Goal: Transaction & Acquisition: Book appointment/travel/reservation

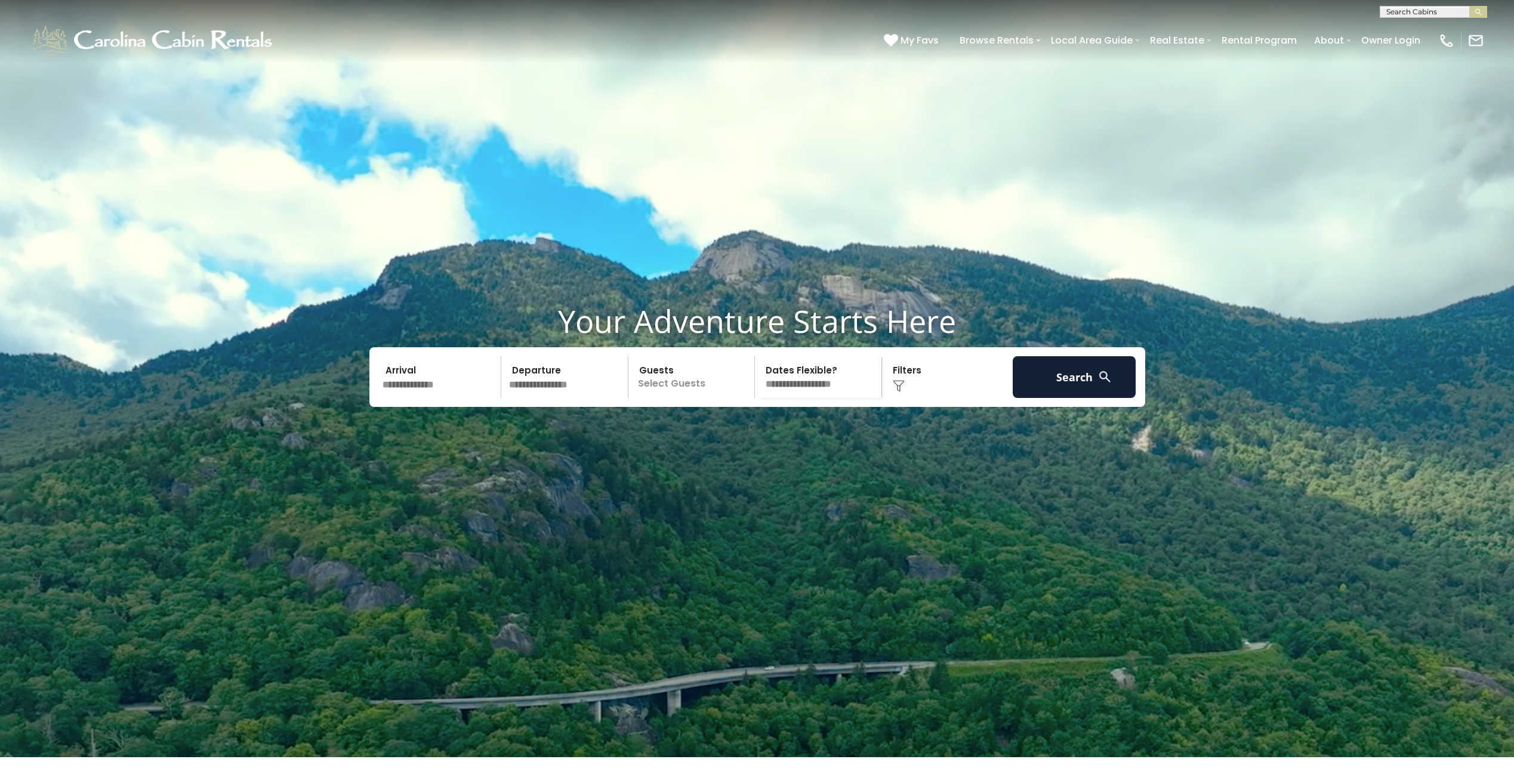
click at [450, 398] on input "text" at bounding box center [440, 376] width 124 height 42
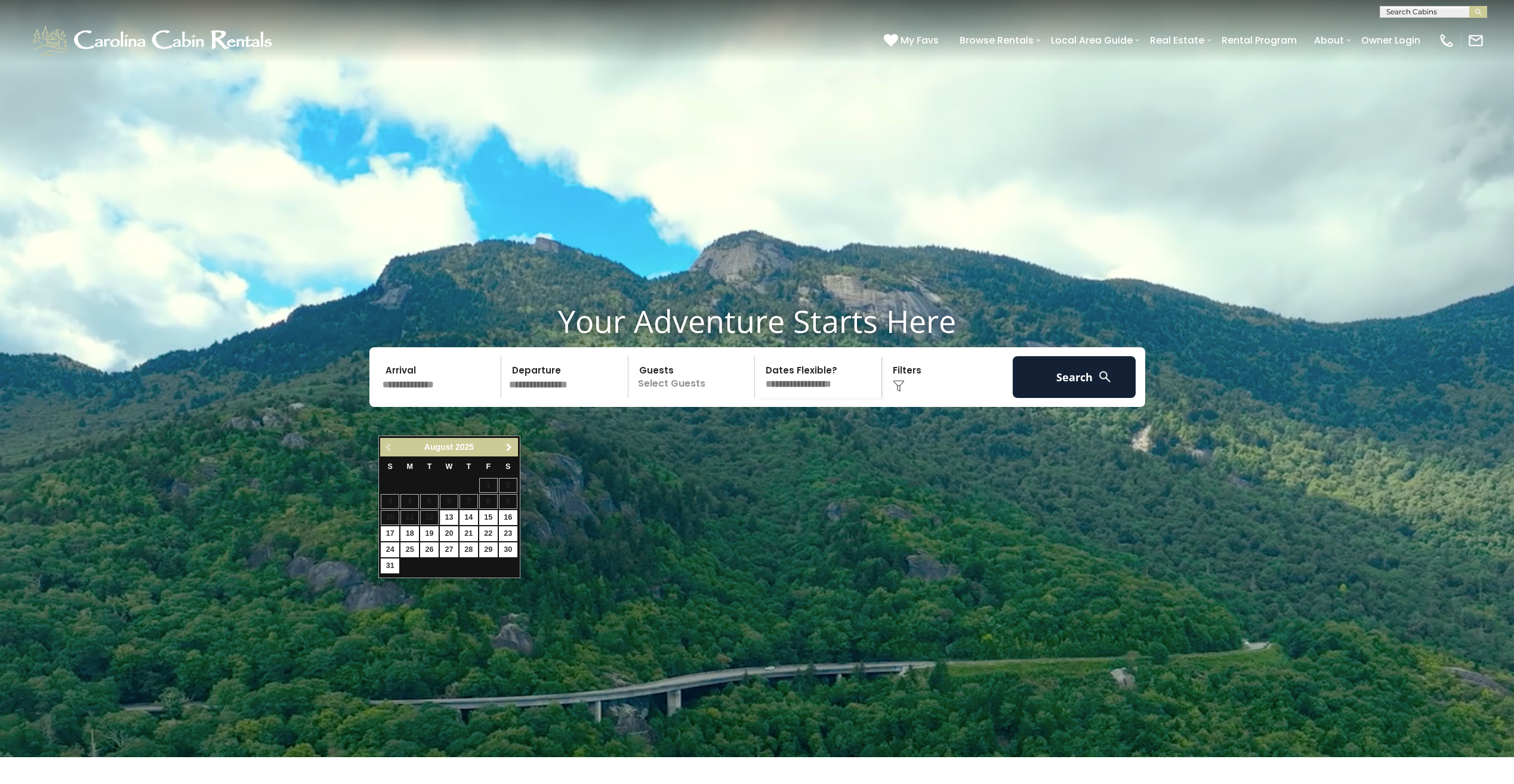
click at [509, 450] on span "Next" at bounding box center [509, 447] width 9 height 9
click at [486, 498] on link "10" at bounding box center [489, 501] width 19 height 15
type input "********"
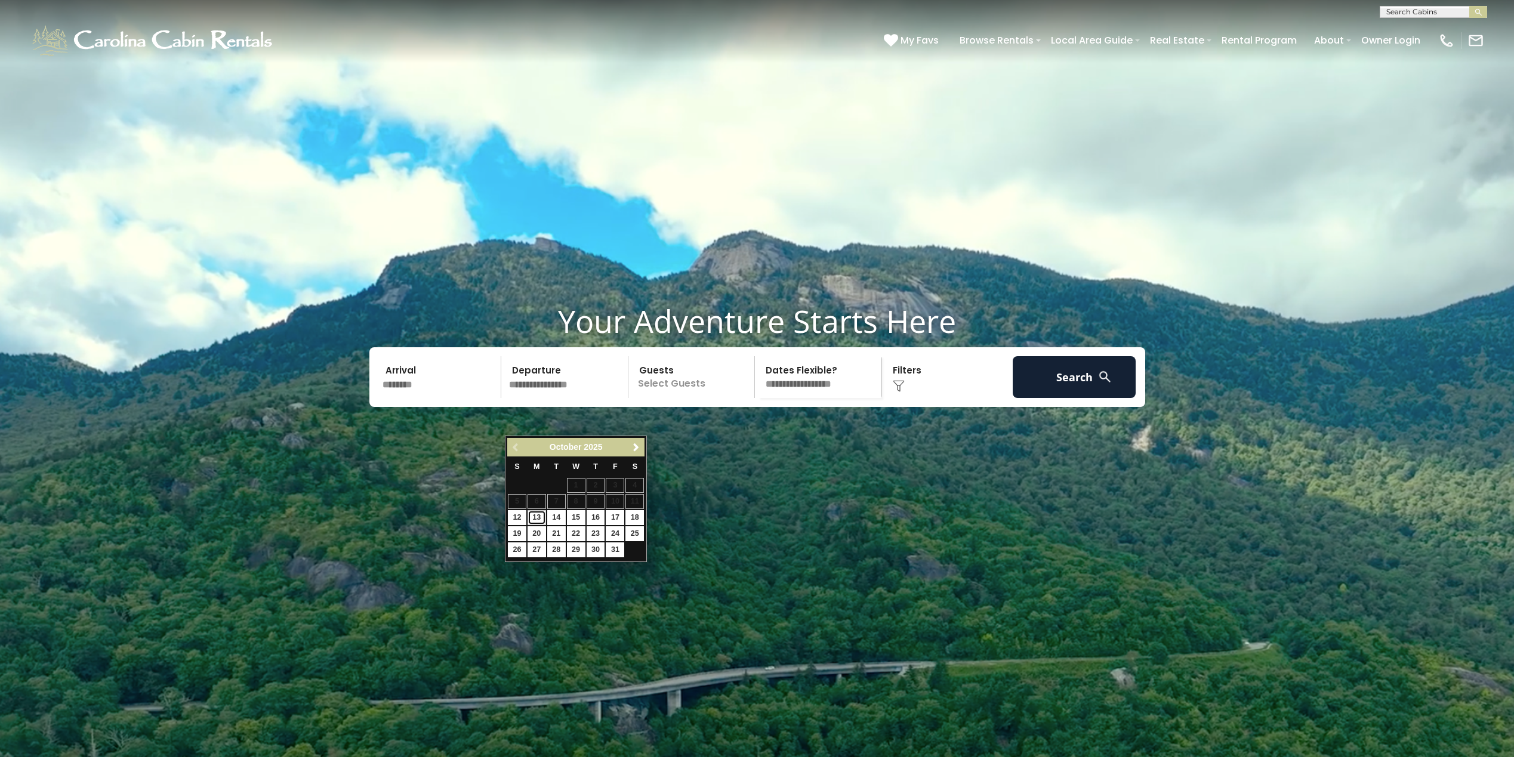
click at [536, 516] on link "13" at bounding box center [537, 517] width 19 height 15
type input "********"
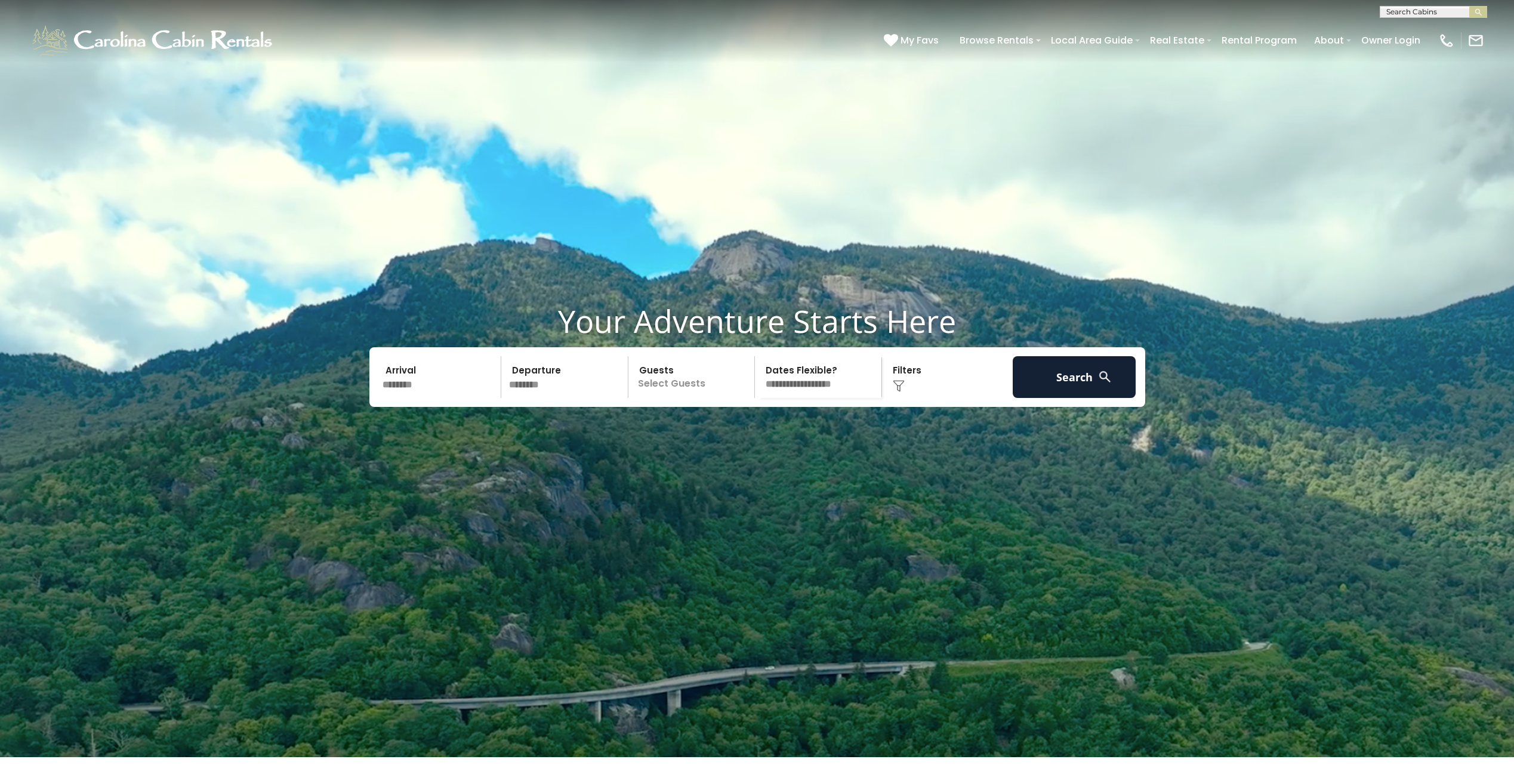
click at [678, 398] on p "Select Guests" at bounding box center [693, 376] width 123 height 42
click at [746, 433] on div "+" at bounding box center [750, 426] width 14 height 14
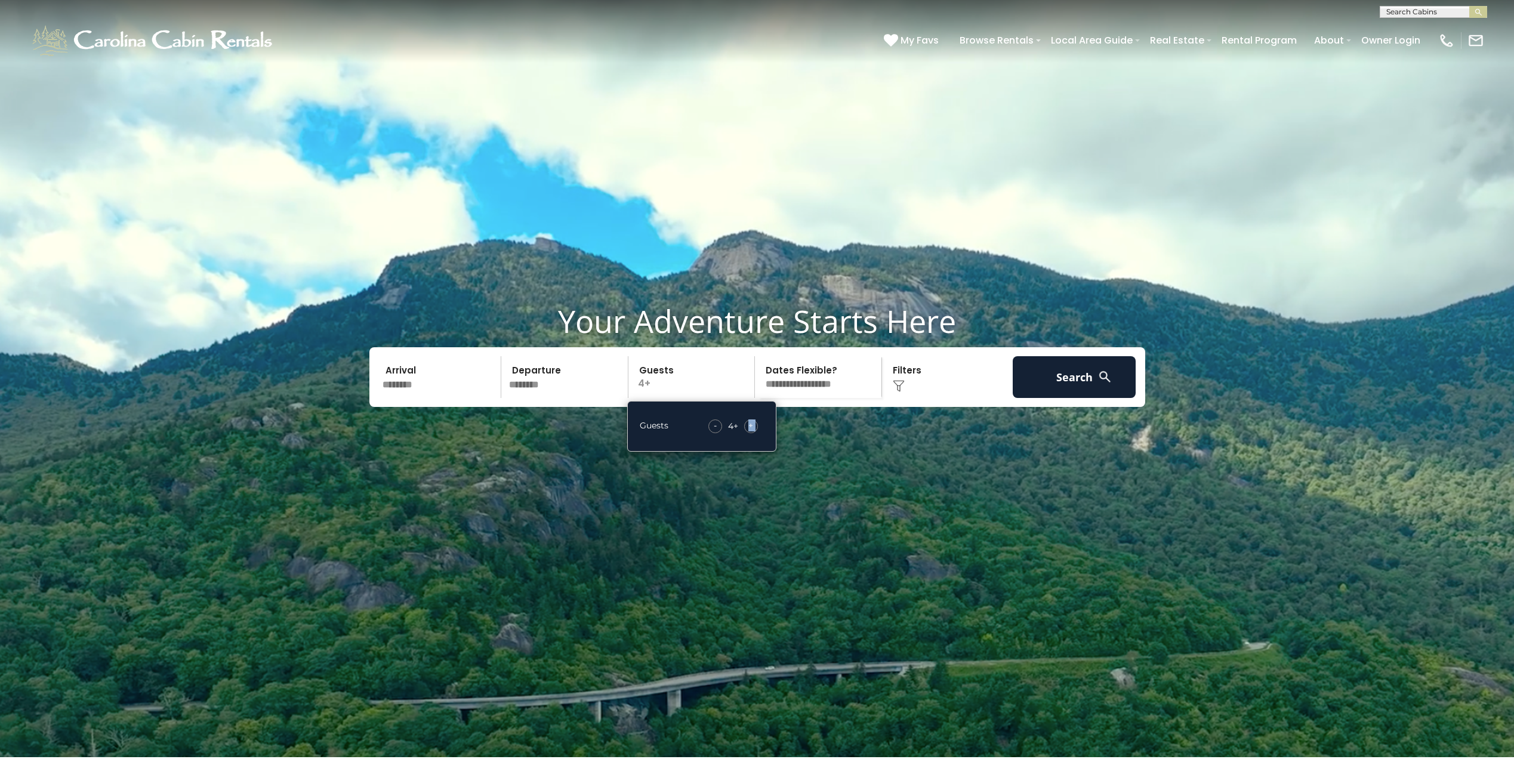
click at [746, 433] on div "+" at bounding box center [750, 426] width 14 height 14
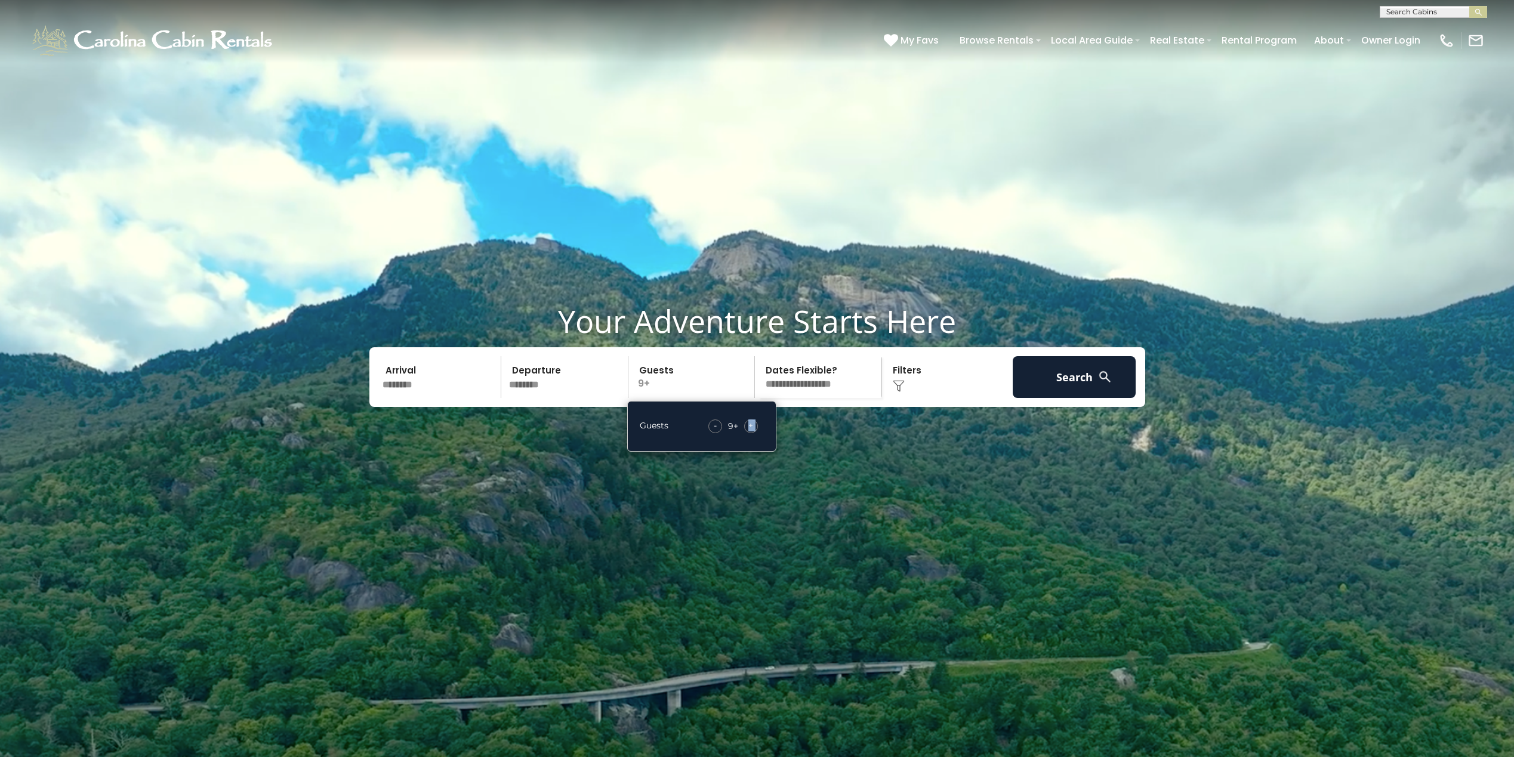
click at [746, 433] on div "+" at bounding box center [750, 426] width 14 height 14
click at [1051, 398] on button "Search" at bounding box center [1074, 376] width 124 height 42
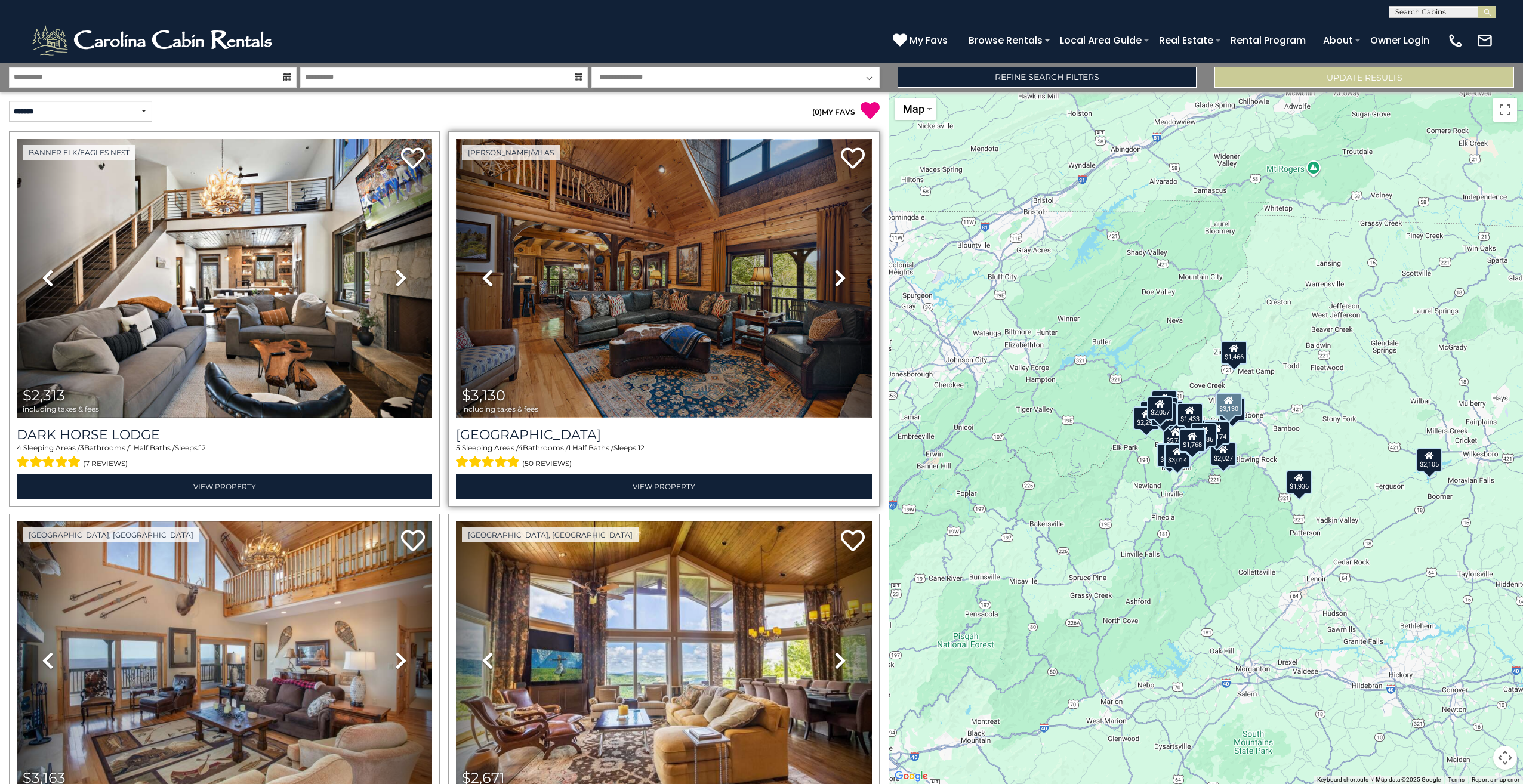
click at [529, 263] on img at bounding box center [663, 278] width 415 height 279
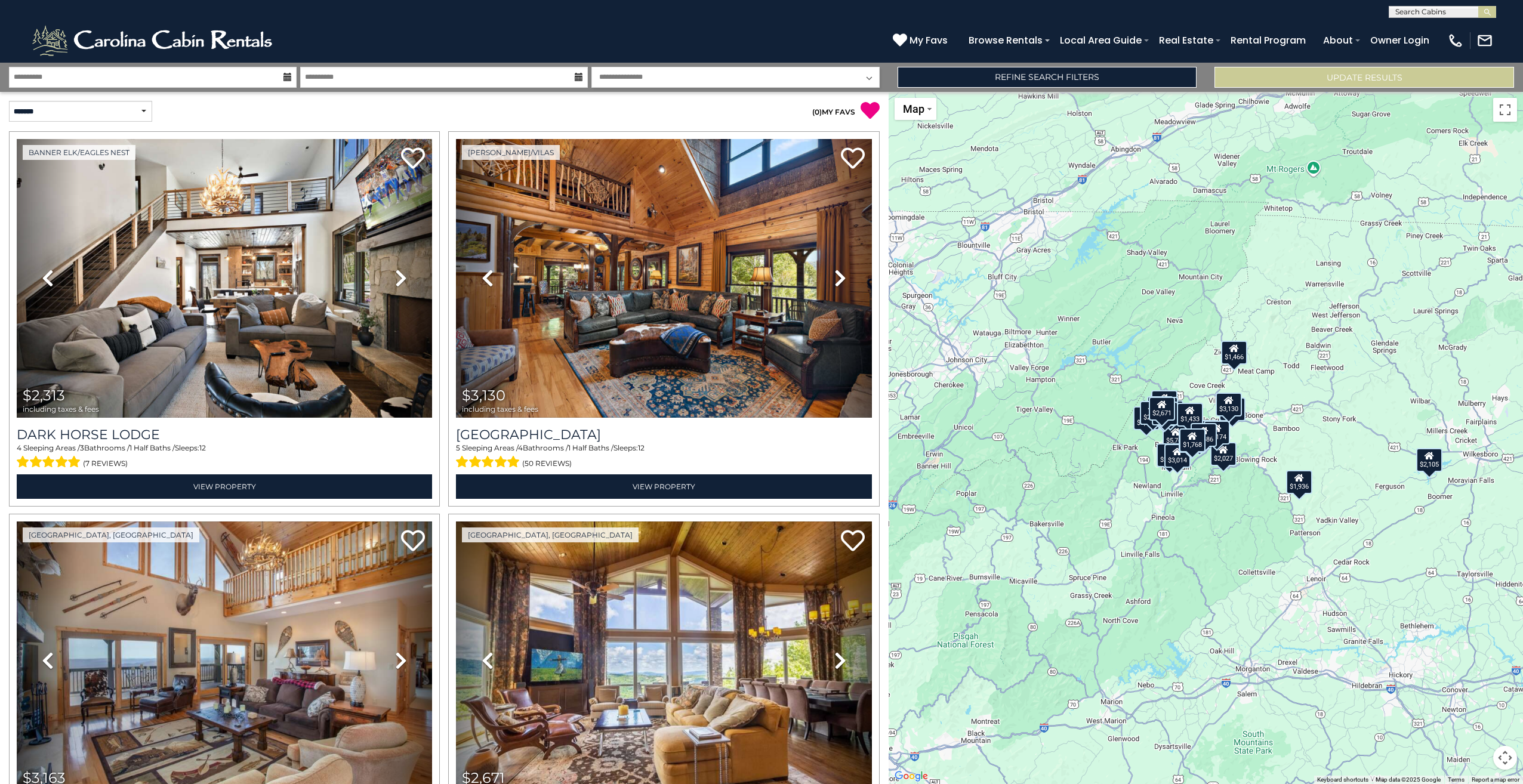
click at [1506, 752] on button "Map camera controls" at bounding box center [1505, 757] width 24 height 24
click at [1476, 696] on button "Zoom in" at bounding box center [1475, 698] width 24 height 24
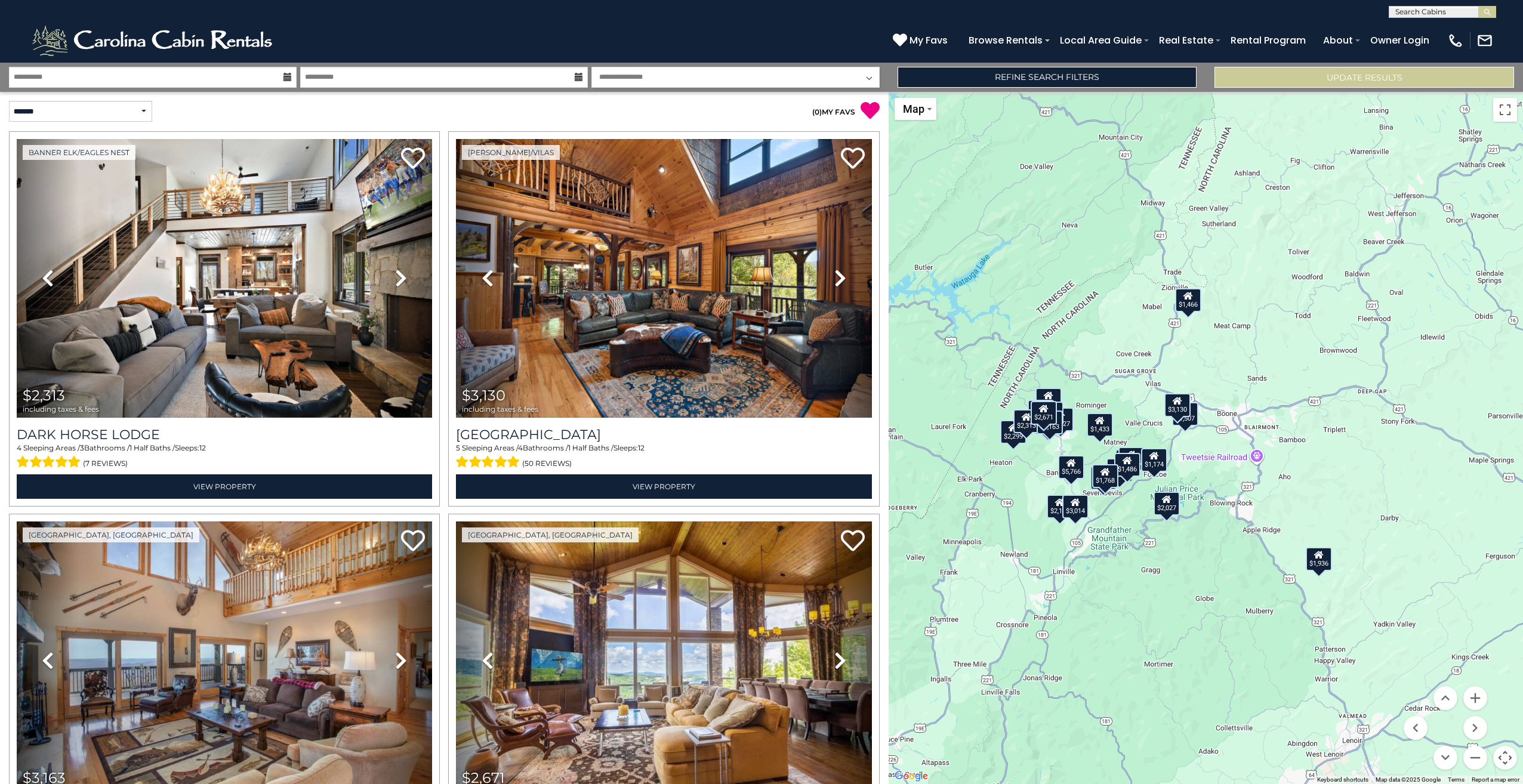
drag, startPoint x: 1385, startPoint y: 585, endPoint x: 1302, endPoint y: 609, distance: 86.4
click at [1302, 609] on div "$2,313 $3,130 $3,163 $2,671 $2,341 $5,766 $1,904 $2,047 $1,727 $2,409 $1,876 $2…" at bounding box center [1206, 437] width 634 height 692
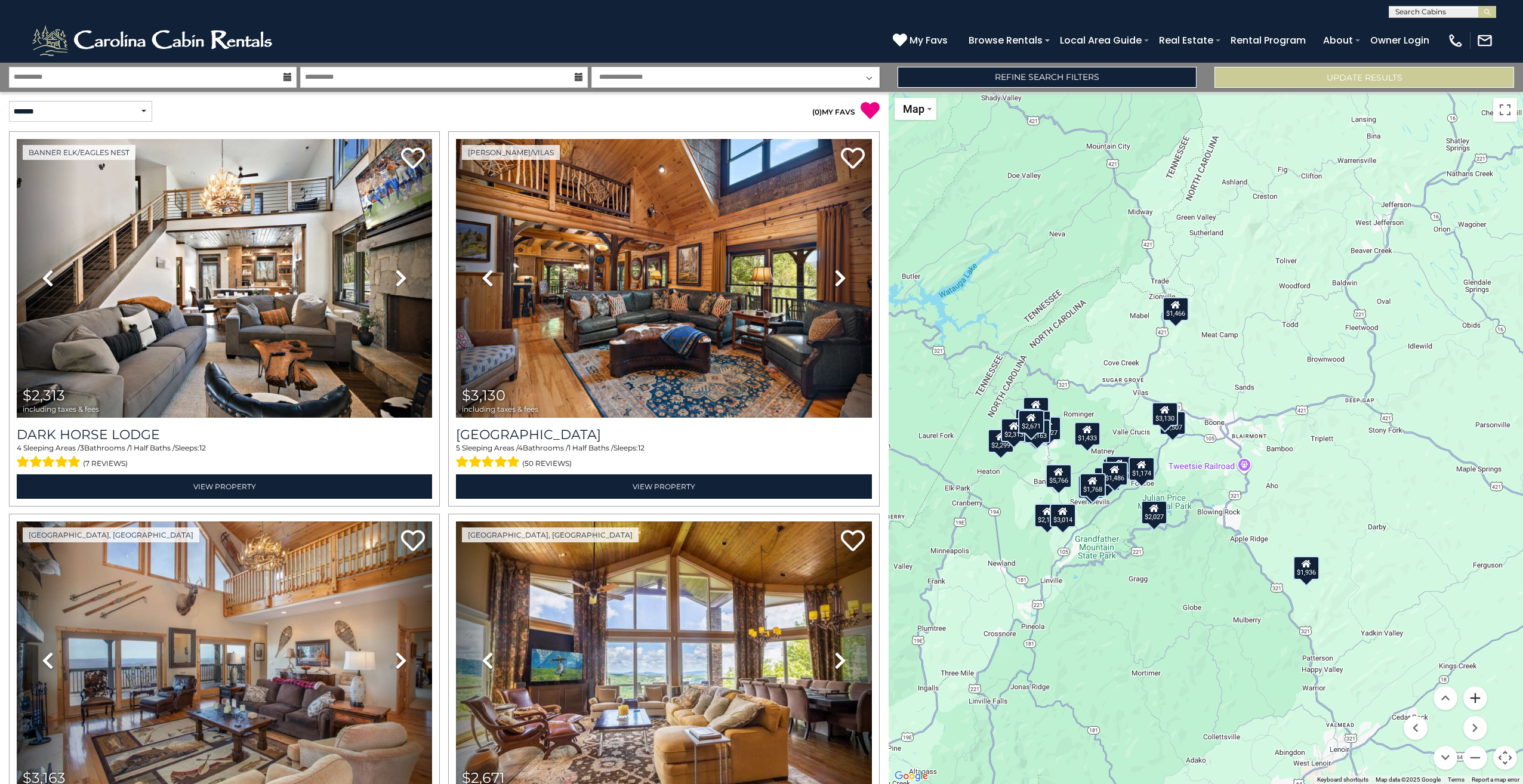
click at [1480, 700] on button "Zoom in" at bounding box center [1475, 698] width 24 height 24
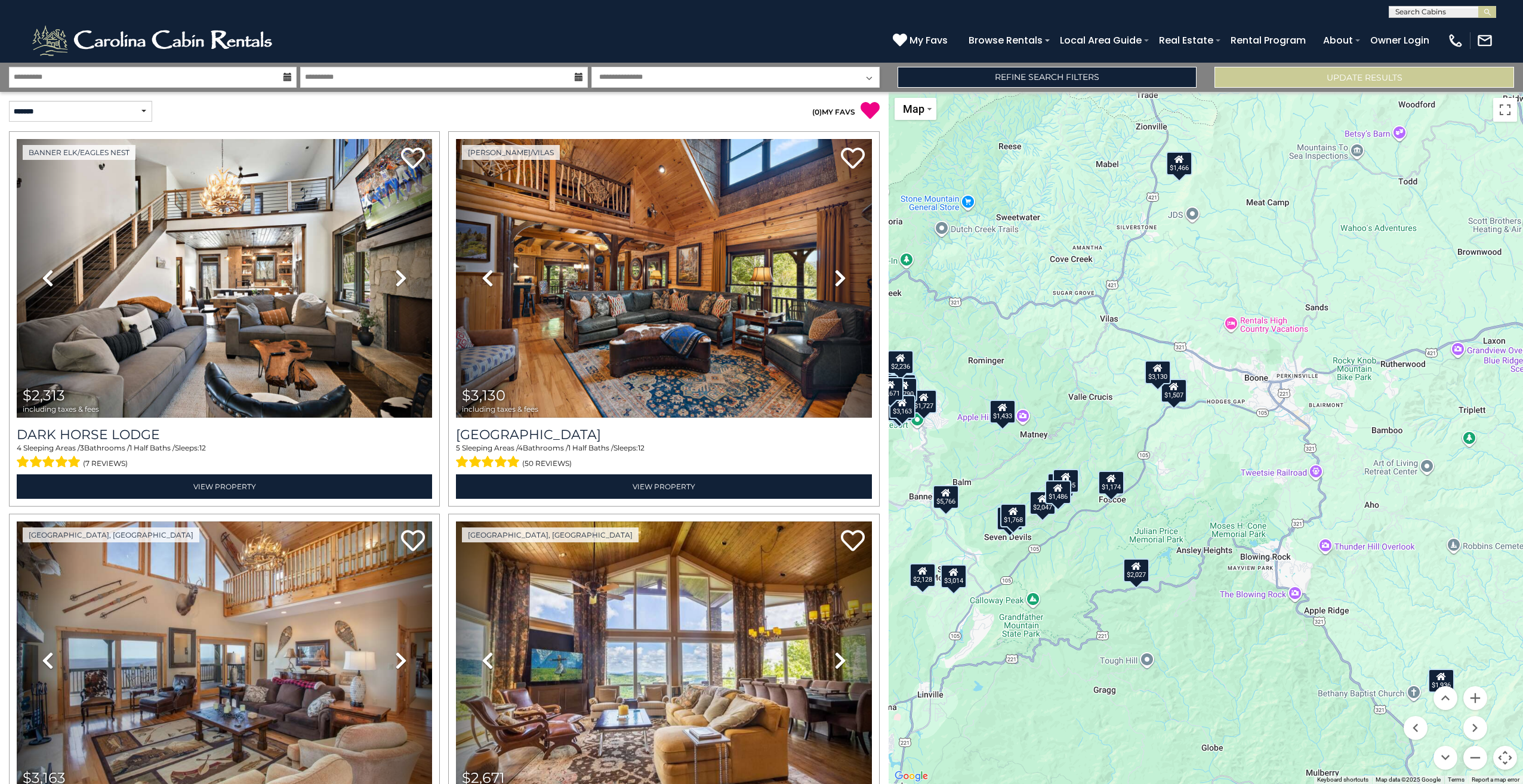
drag, startPoint x: 1232, startPoint y: 702, endPoint x: 1267, endPoint y: 672, distance: 46.1
click at [1267, 672] on div "$2,313 $3,130 $3,163 $2,671 $2,341 $5,766 $1,904 $2,047 $1,727 $2,409 $1,876 $2…" at bounding box center [1206, 437] width 634 height 692
click at [1138, 574] on div "$2,027" at bounding box center [1137, 570] width 27 height 24
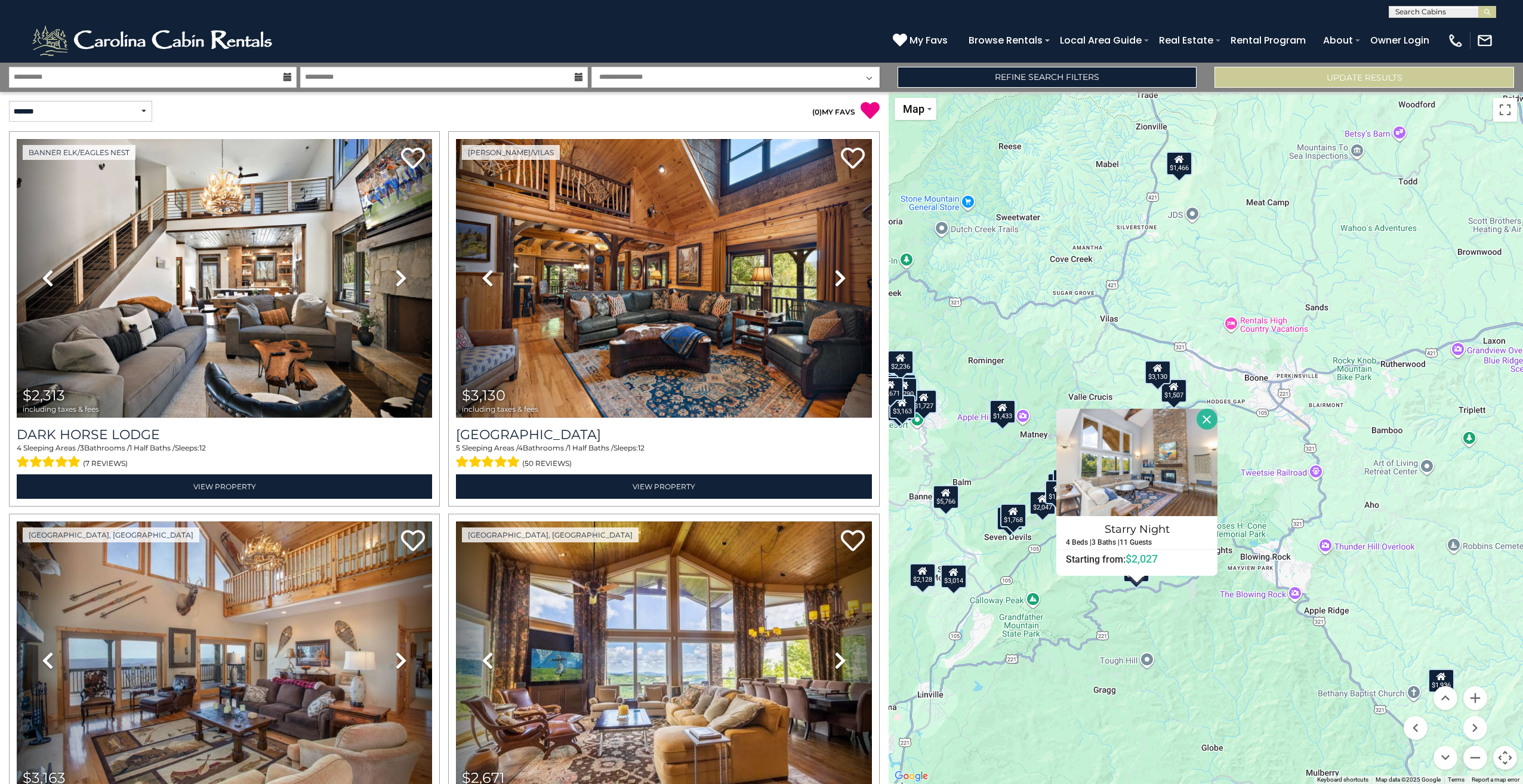
click at [1207, 417] on button "Close" at bounding box center [1207, 418] width 21 height 21
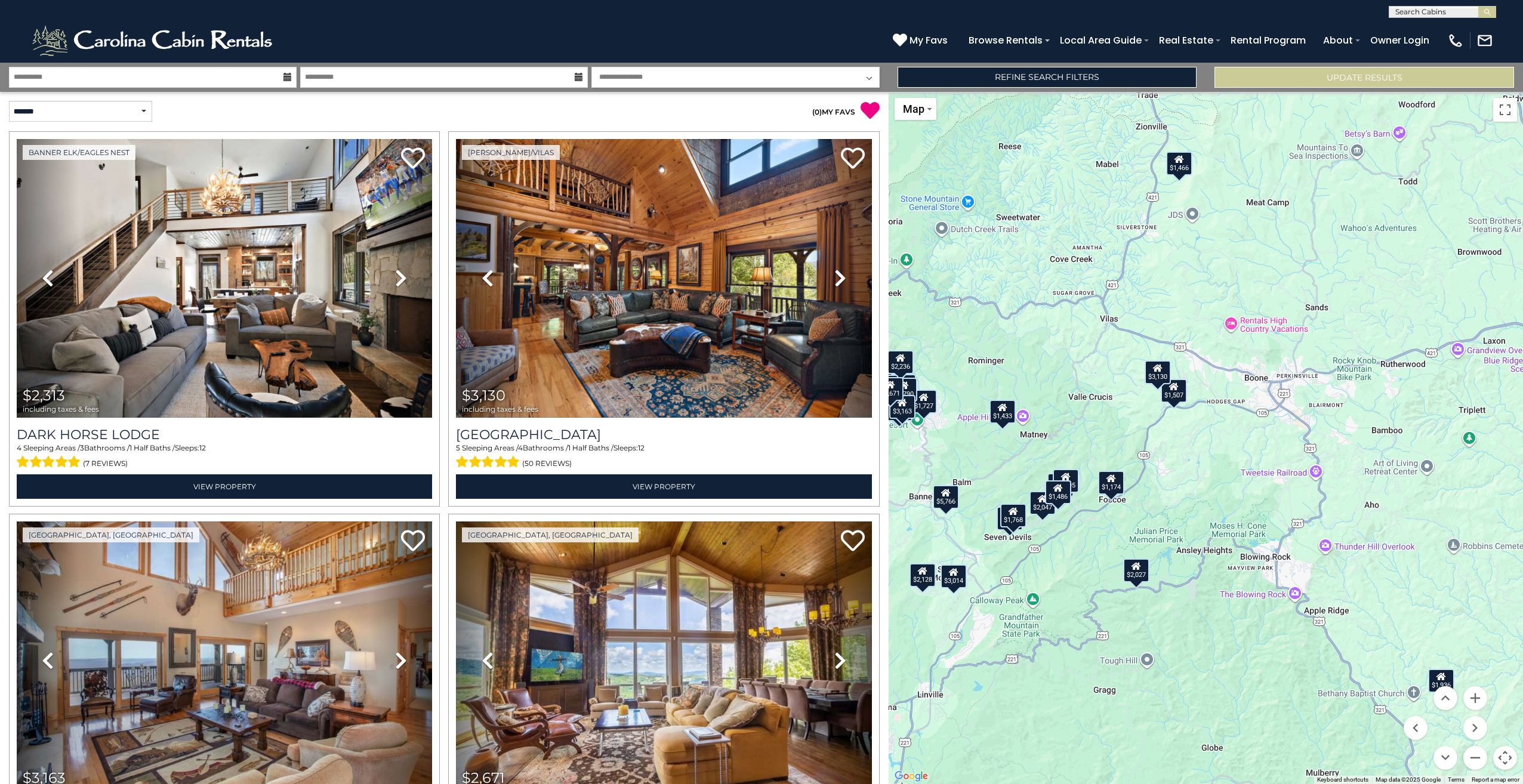
click at [1174, 397] on div "$1,507" at bounding box center [1174, 391] width 27 height 24
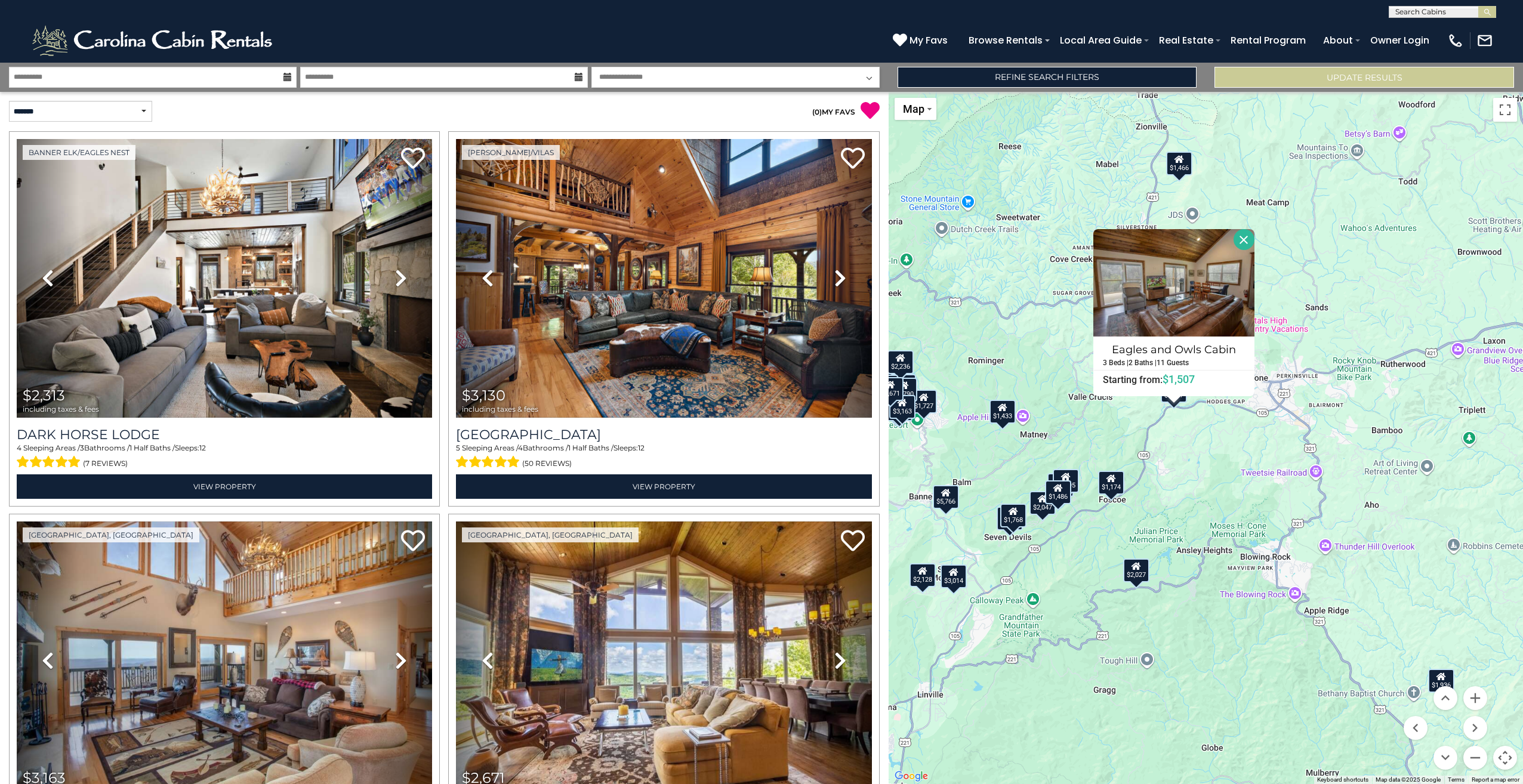
click at [1244, 242] on button "Close" at bounding box center [1243, 239] width 21 height 21
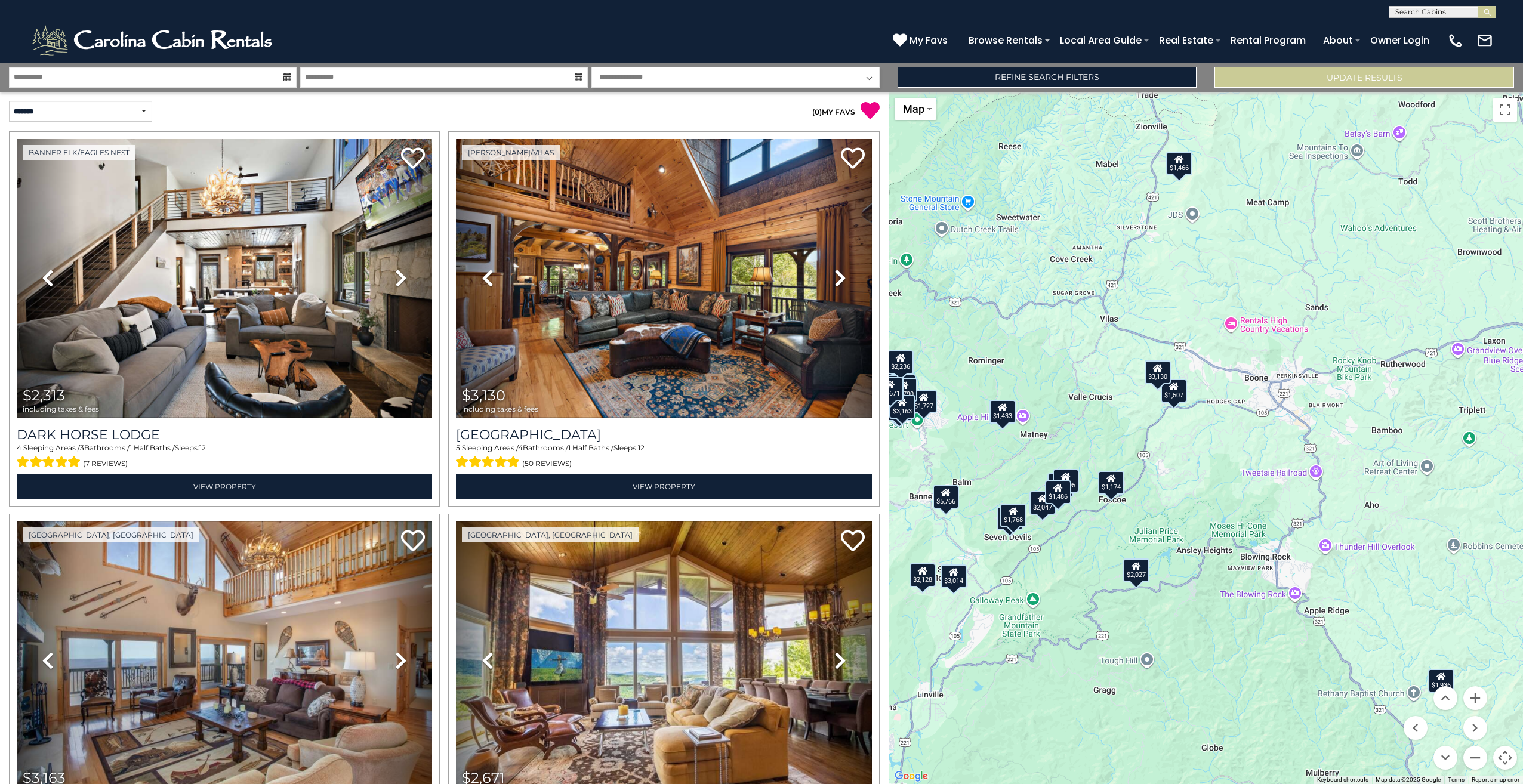
click at [1166, 371] on div "$3,130" at bounding box center [1158, 372] width 27 height 24
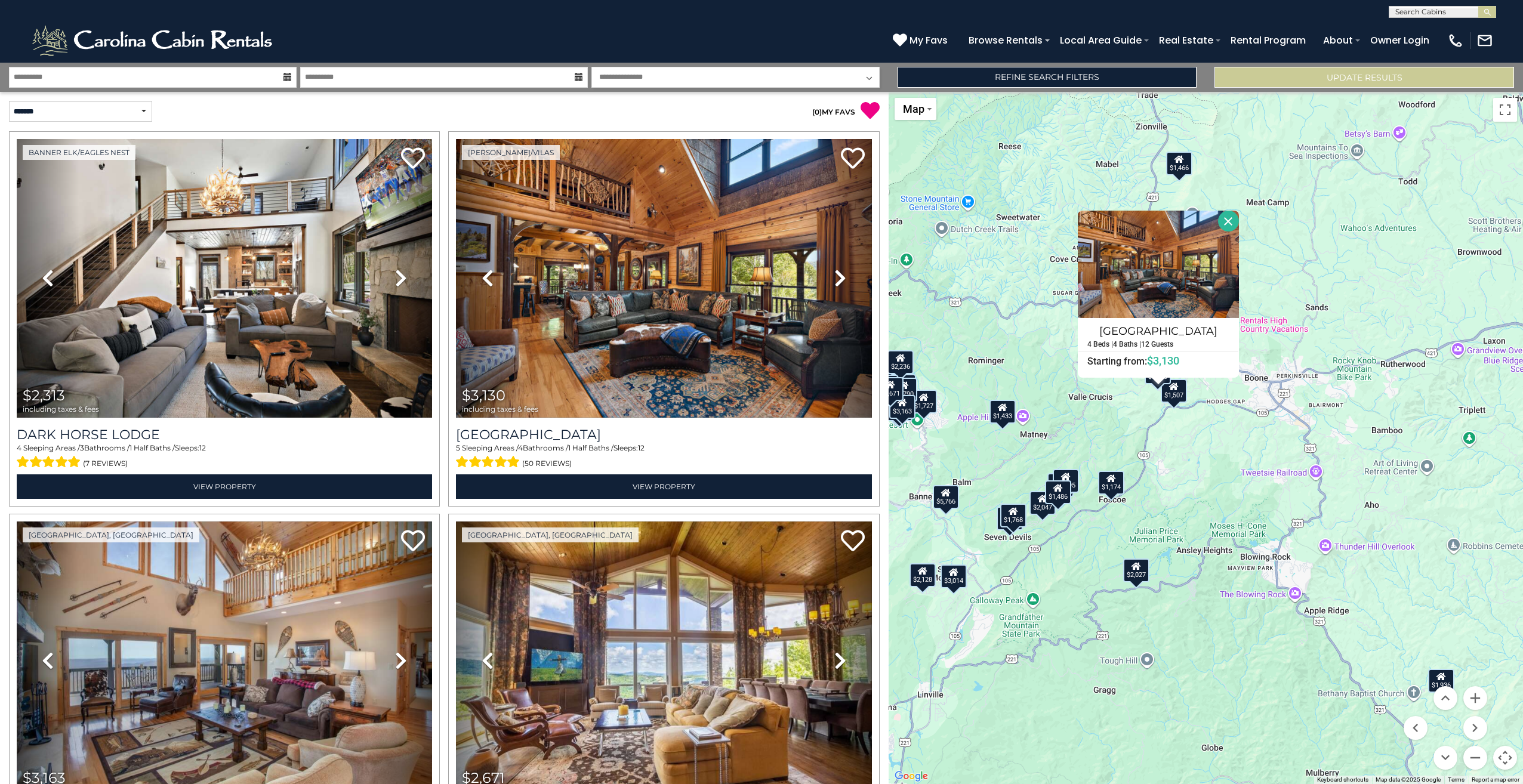
click at [1229, 220] on button "Close" at bounding box center [1228, 220] width 21 height 21
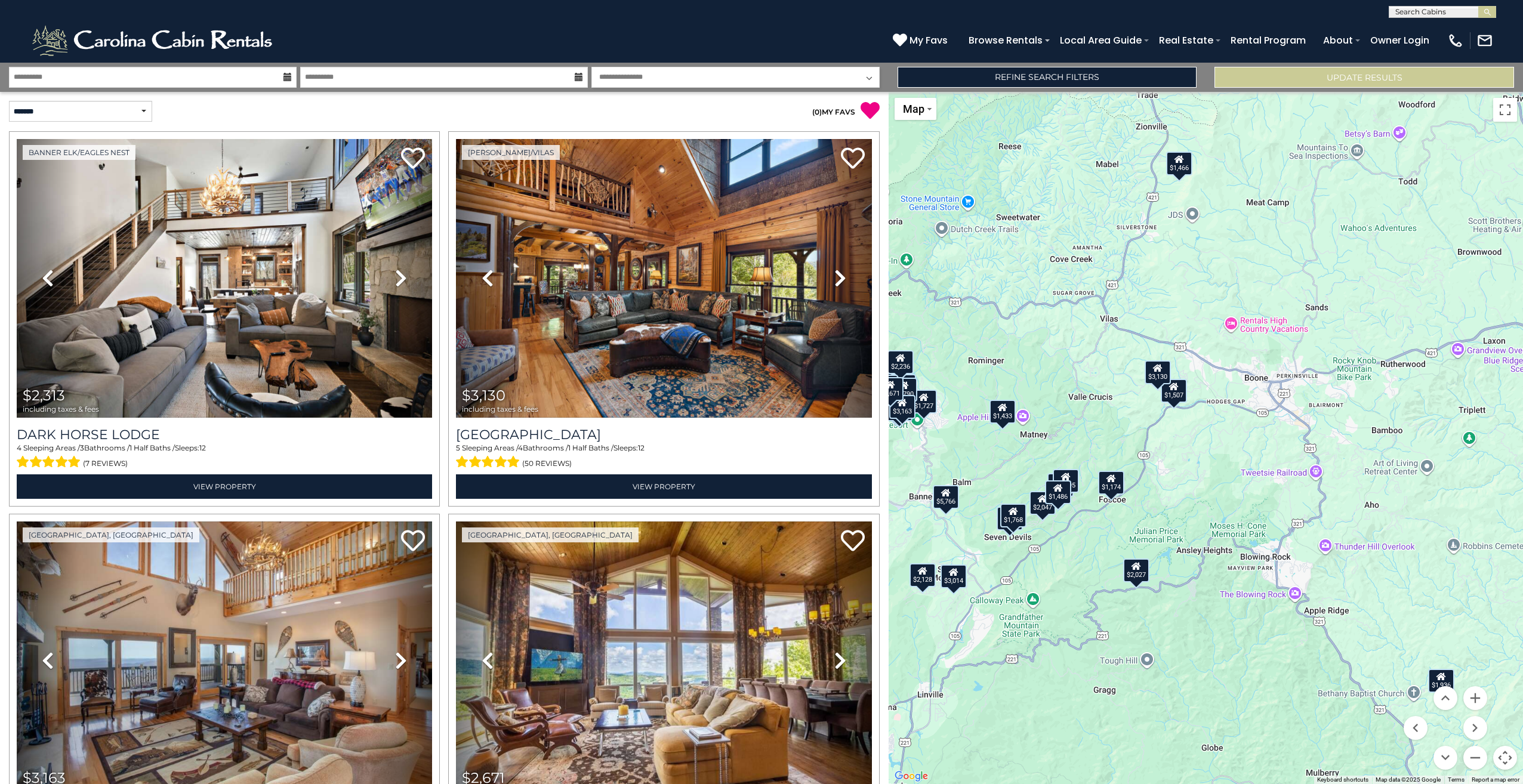
click at [1111, 491] on div "$1,174" at bounding box center [1112, 483] width 27 height 24
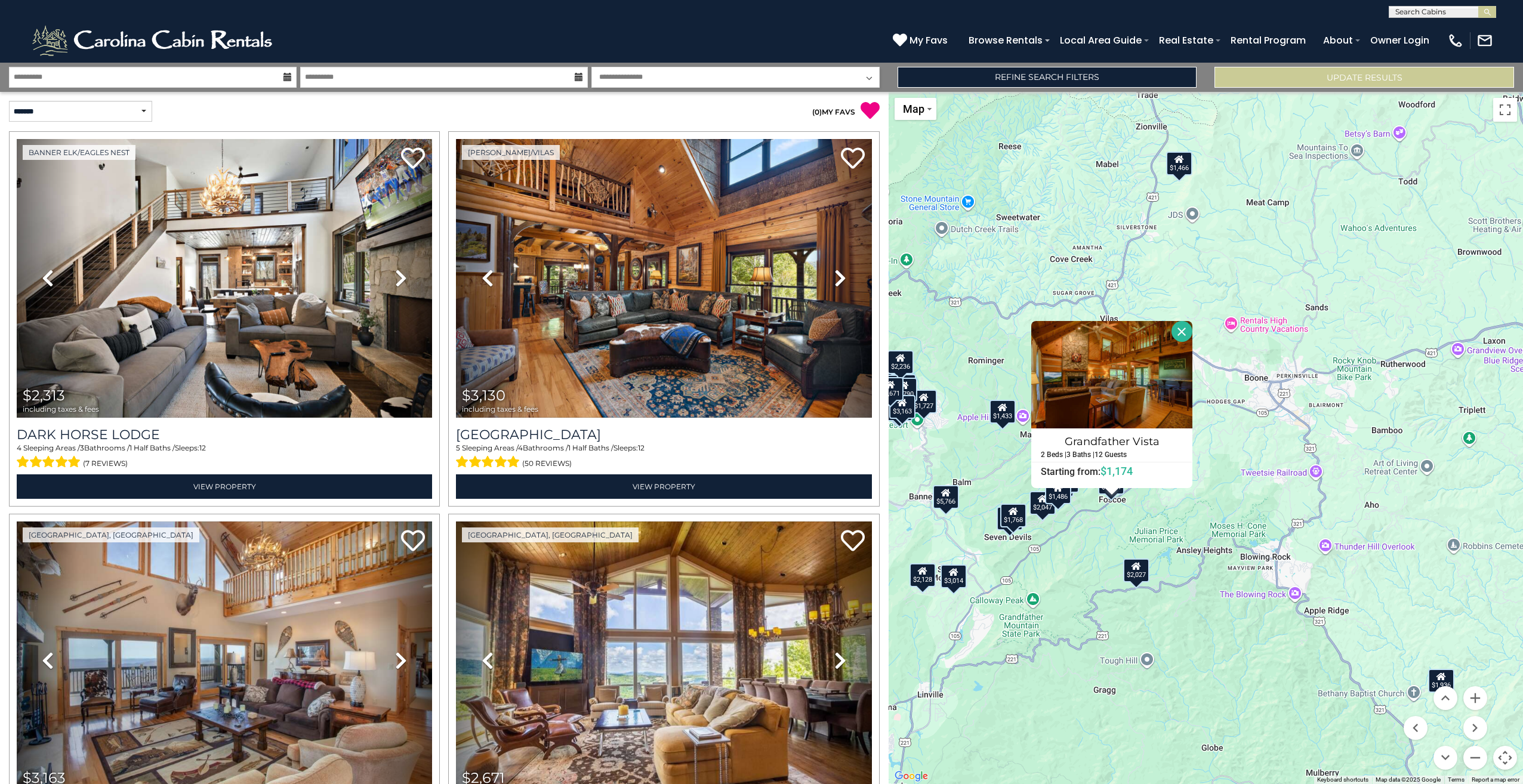
click at [1182, 332] on button "Close" at bounding box center [1182, 331] width 21 height 21
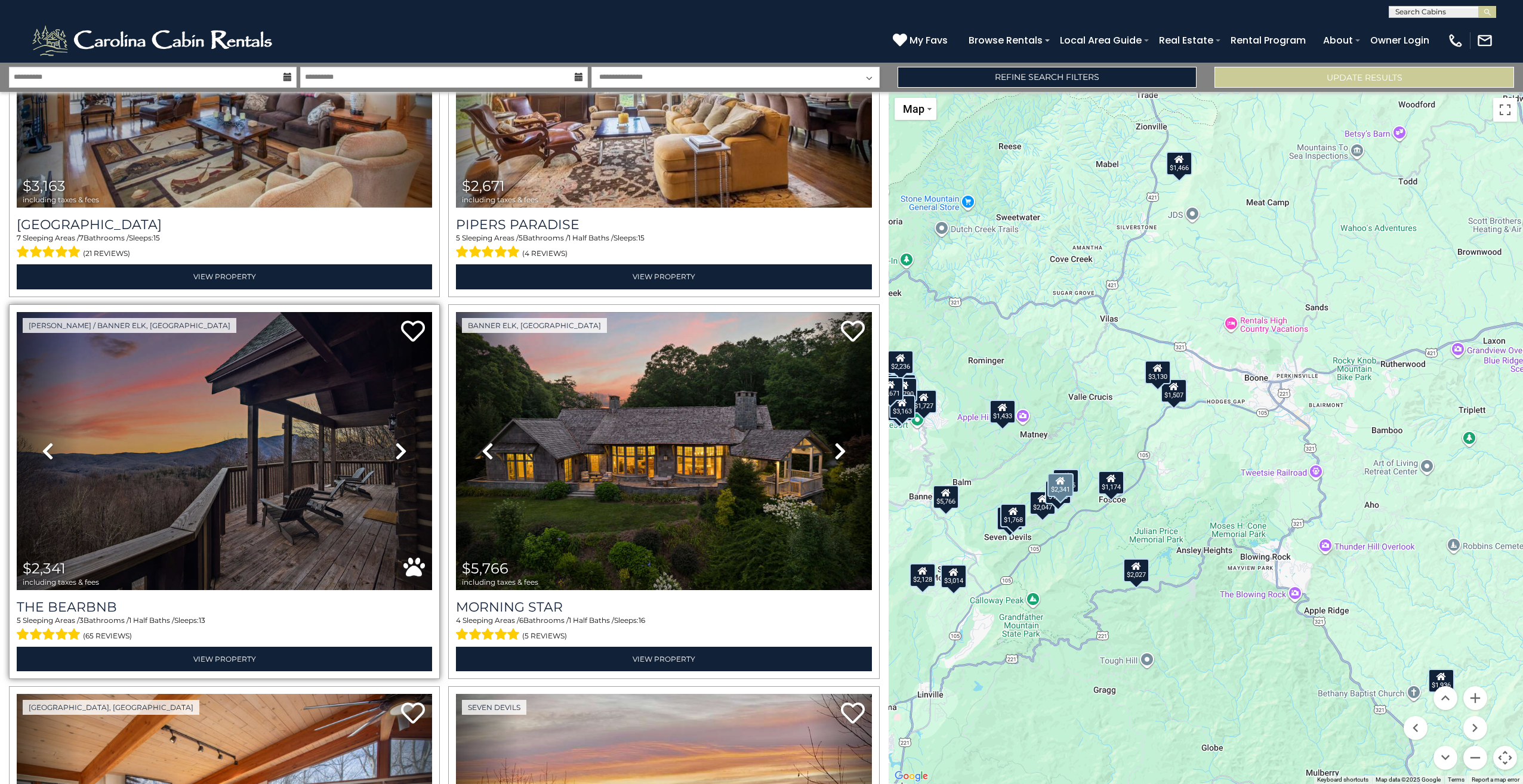
scroll to position [597, 0]
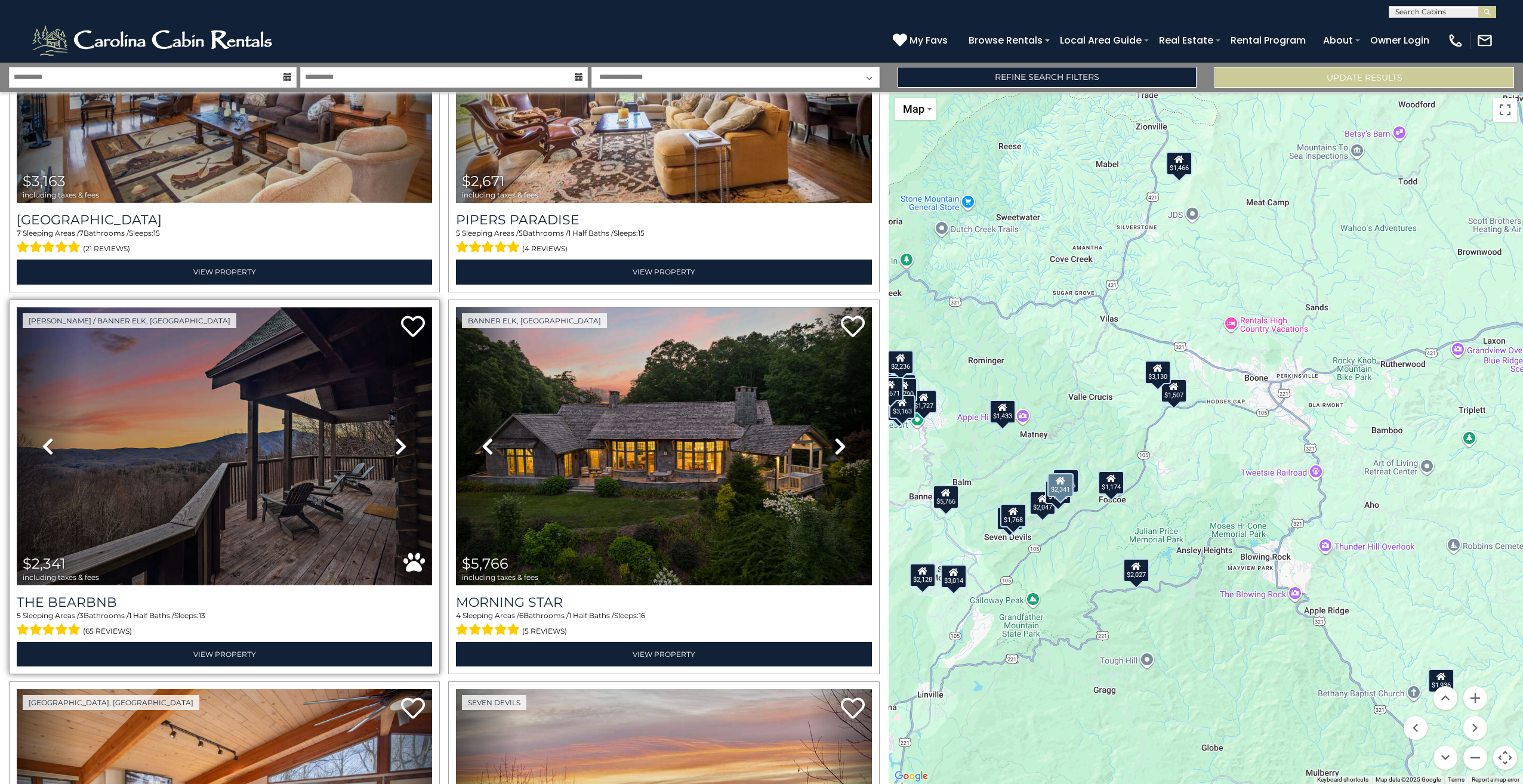
click at [312, 467] on img at bounding box center [224, 447] width 415 height 279
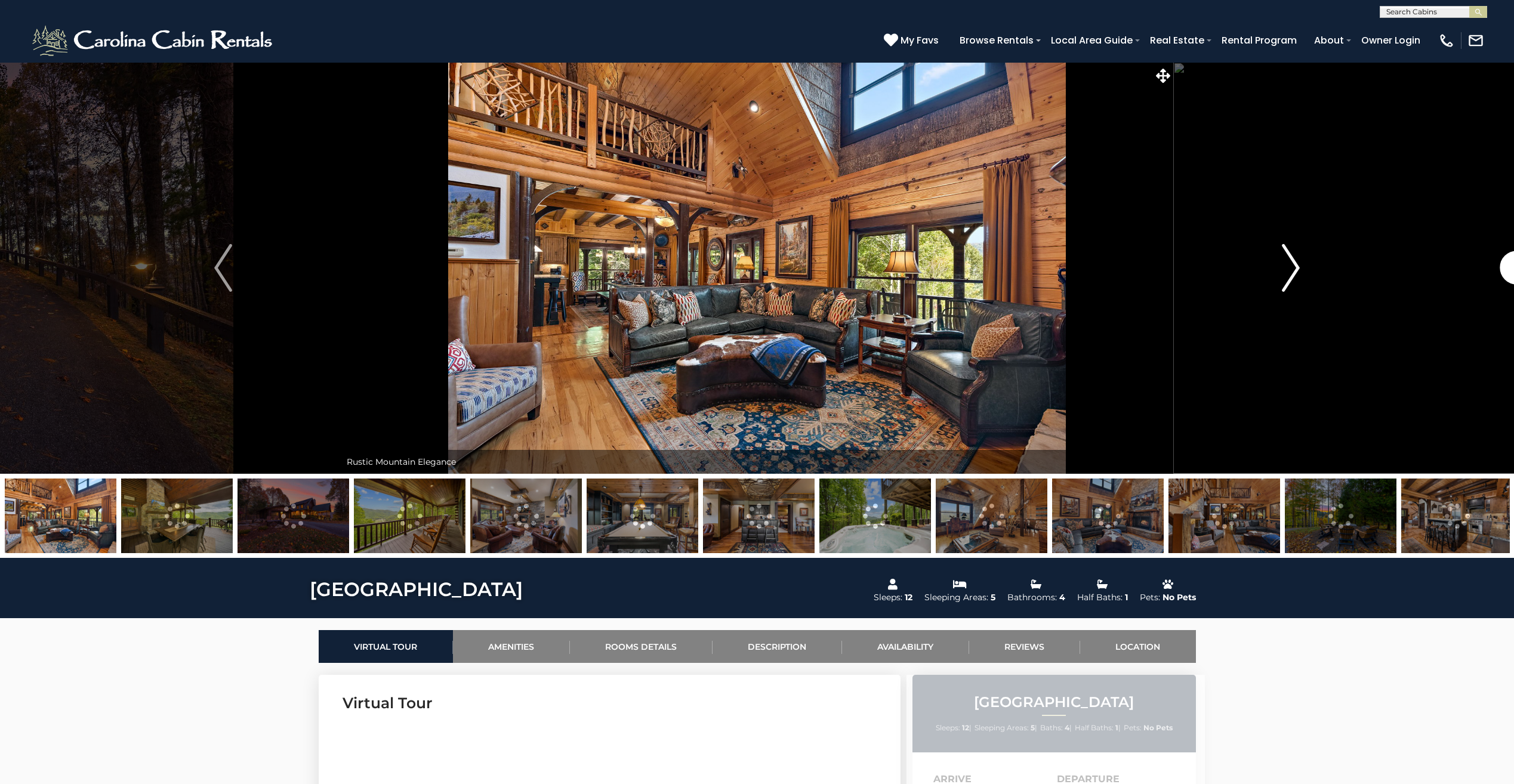
click at [1282, 273] on img "Next" at bounding box center [1290, 268] width 18 height 48
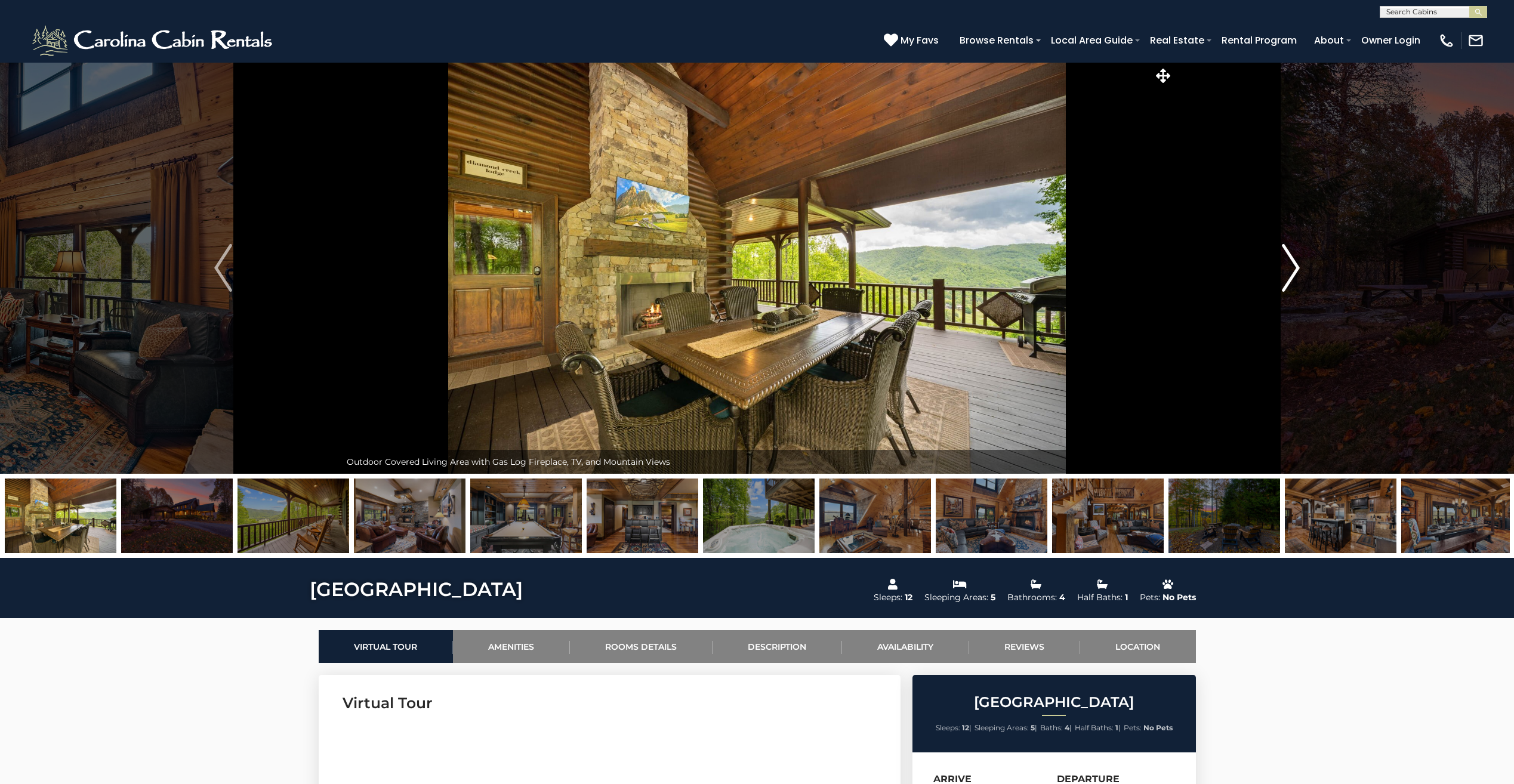
click at [1282, 273] on img "Next" at bounding box center [1290, 268] width 18 height 48
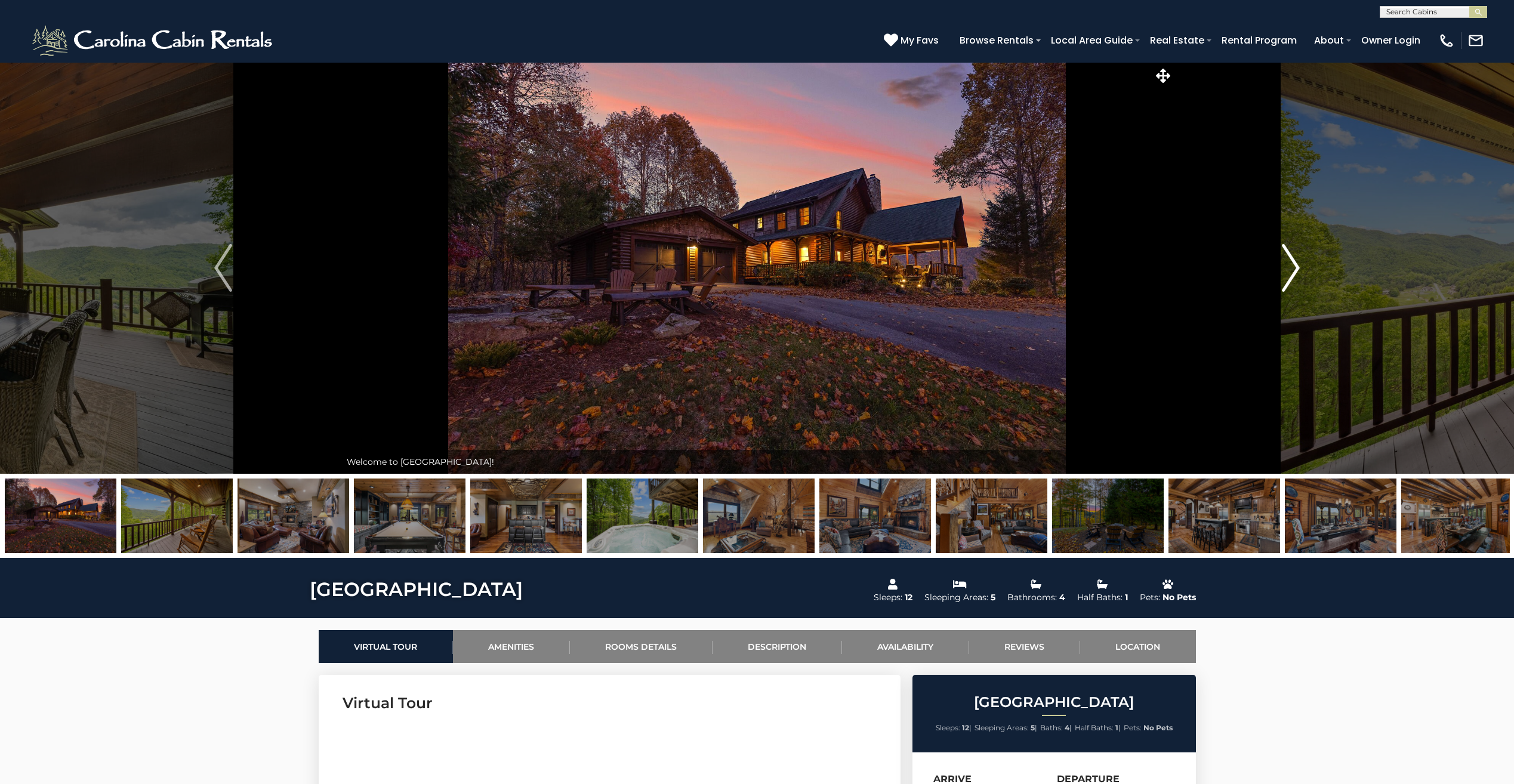
click at [1282, 273] on img "Next" at bounding box center [1290, 268] width 18 height 48
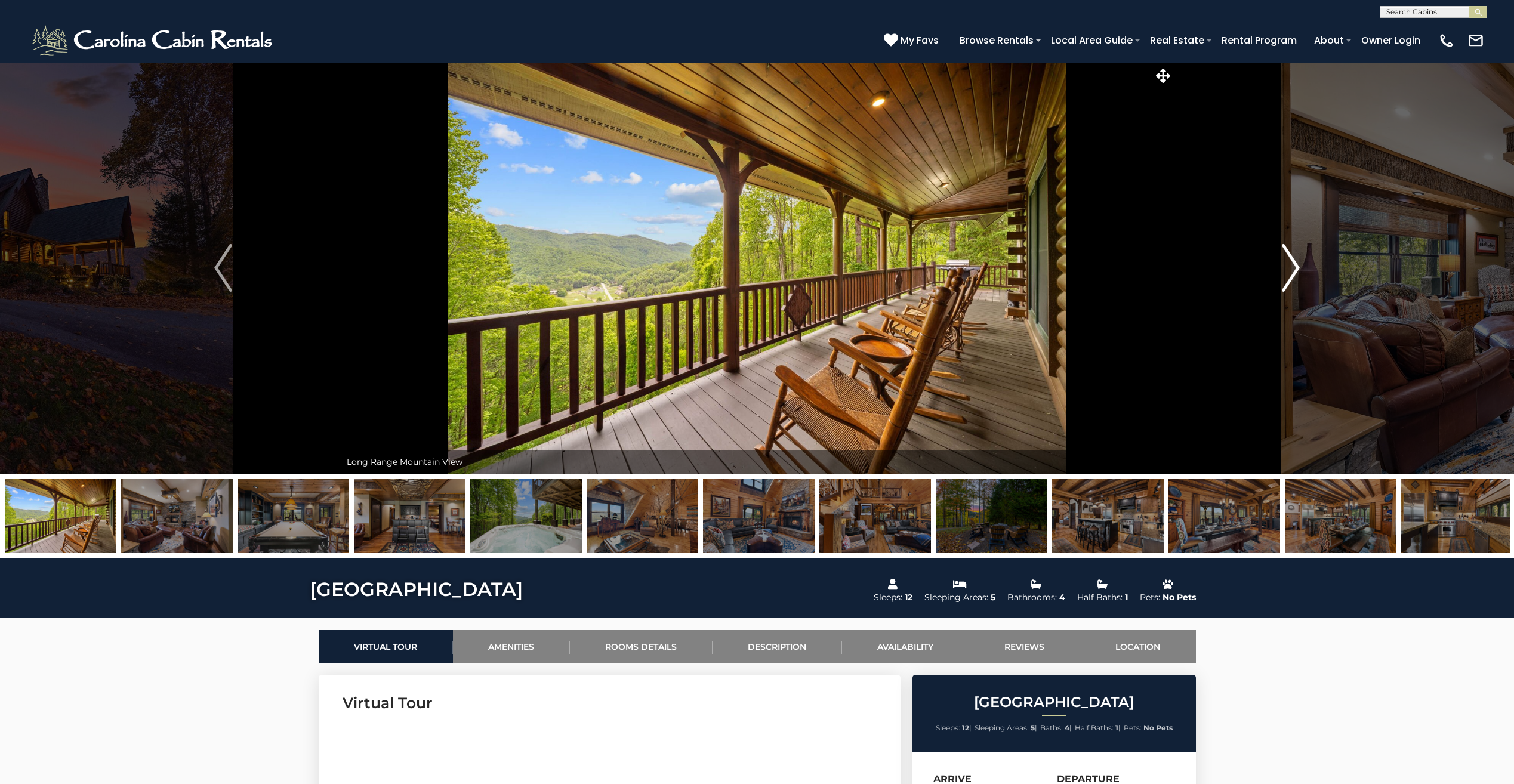
click at [1282, 273] on img "Next" at bounding box center [1290, 268] width 18 height 48
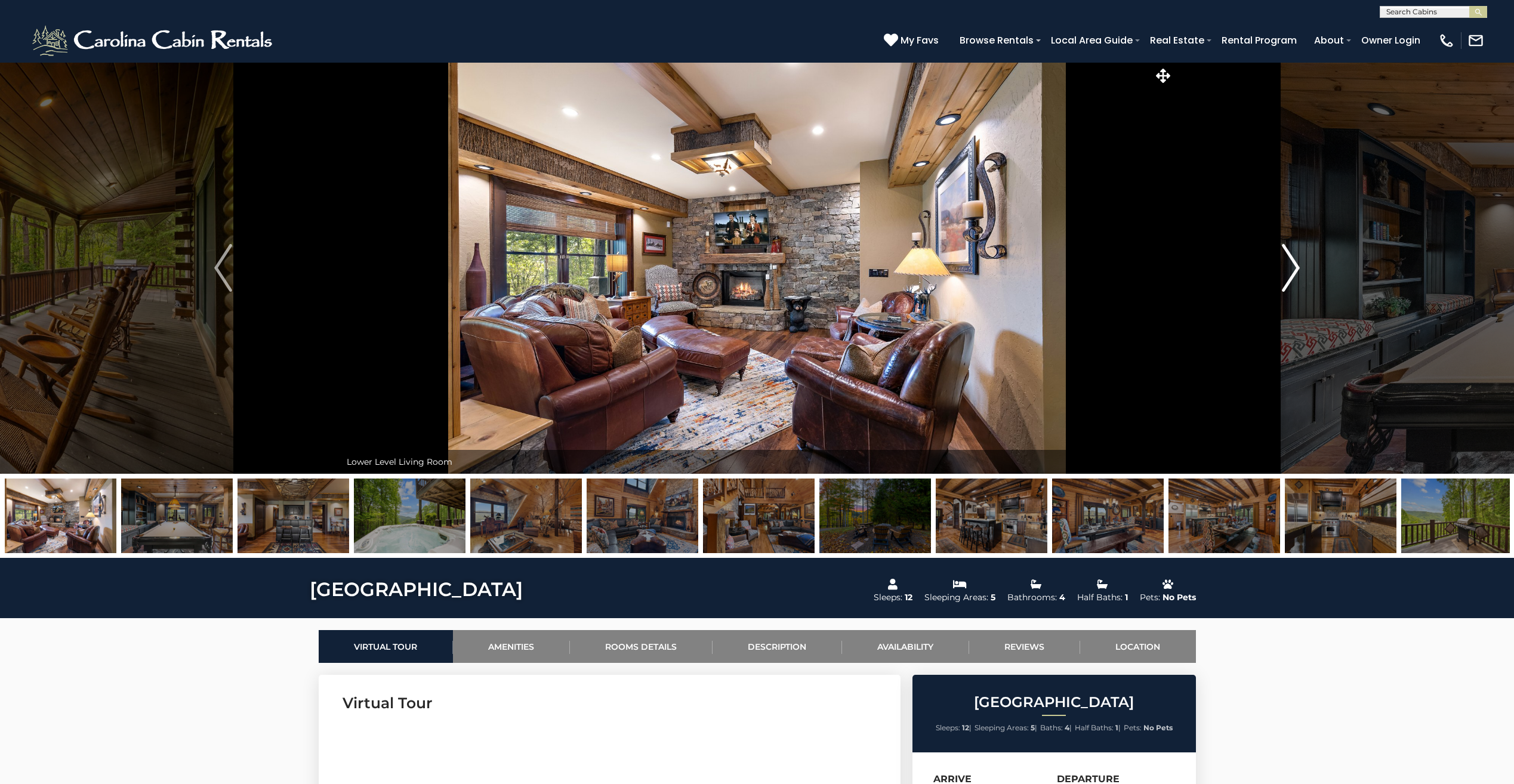
click at [1282, 273] on img "Next" at bounding box center [1290, 268] width 18 height 48
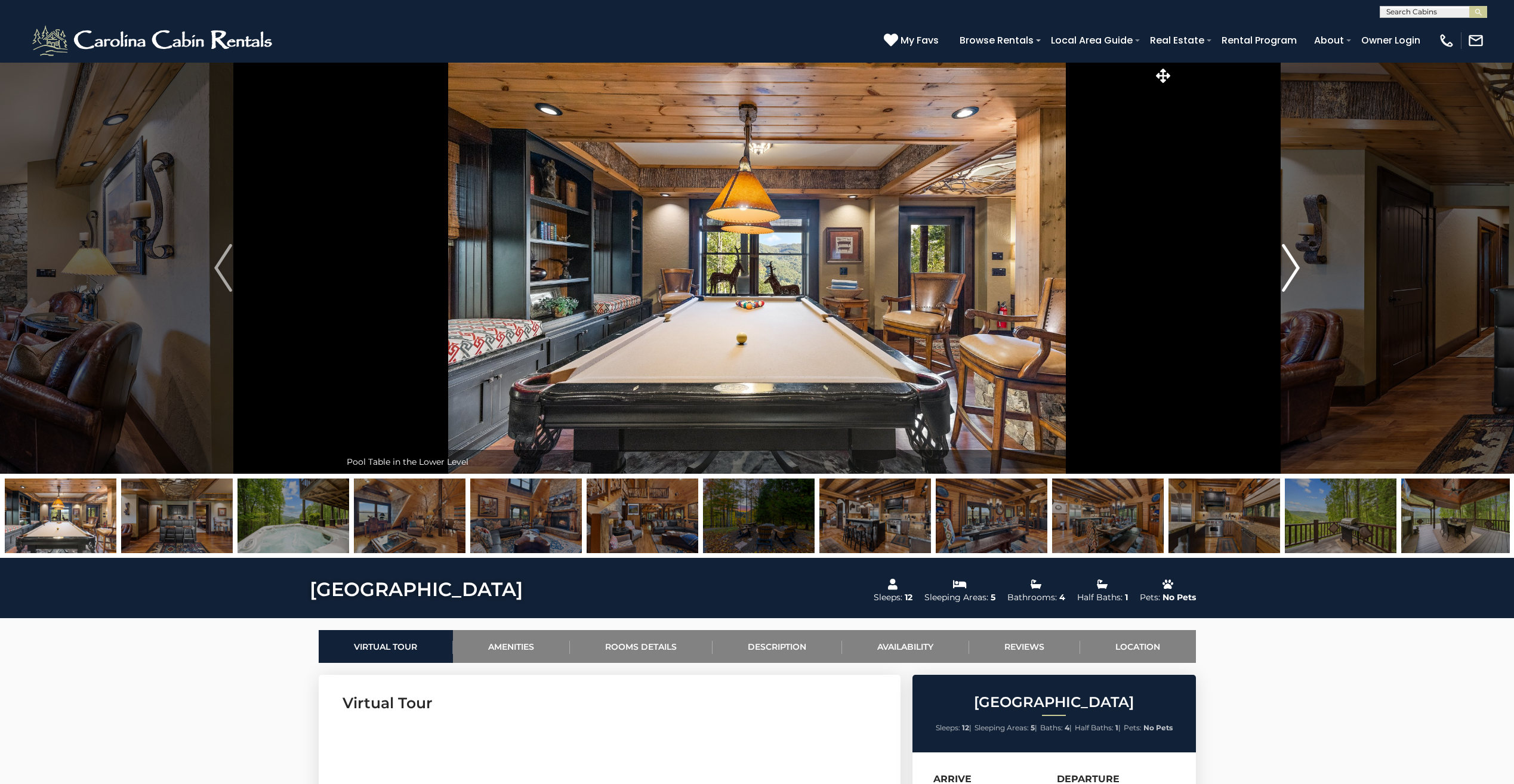
click at [1282, 273] on img "Next" at bounding box center [1290, 268] width 18 height 48
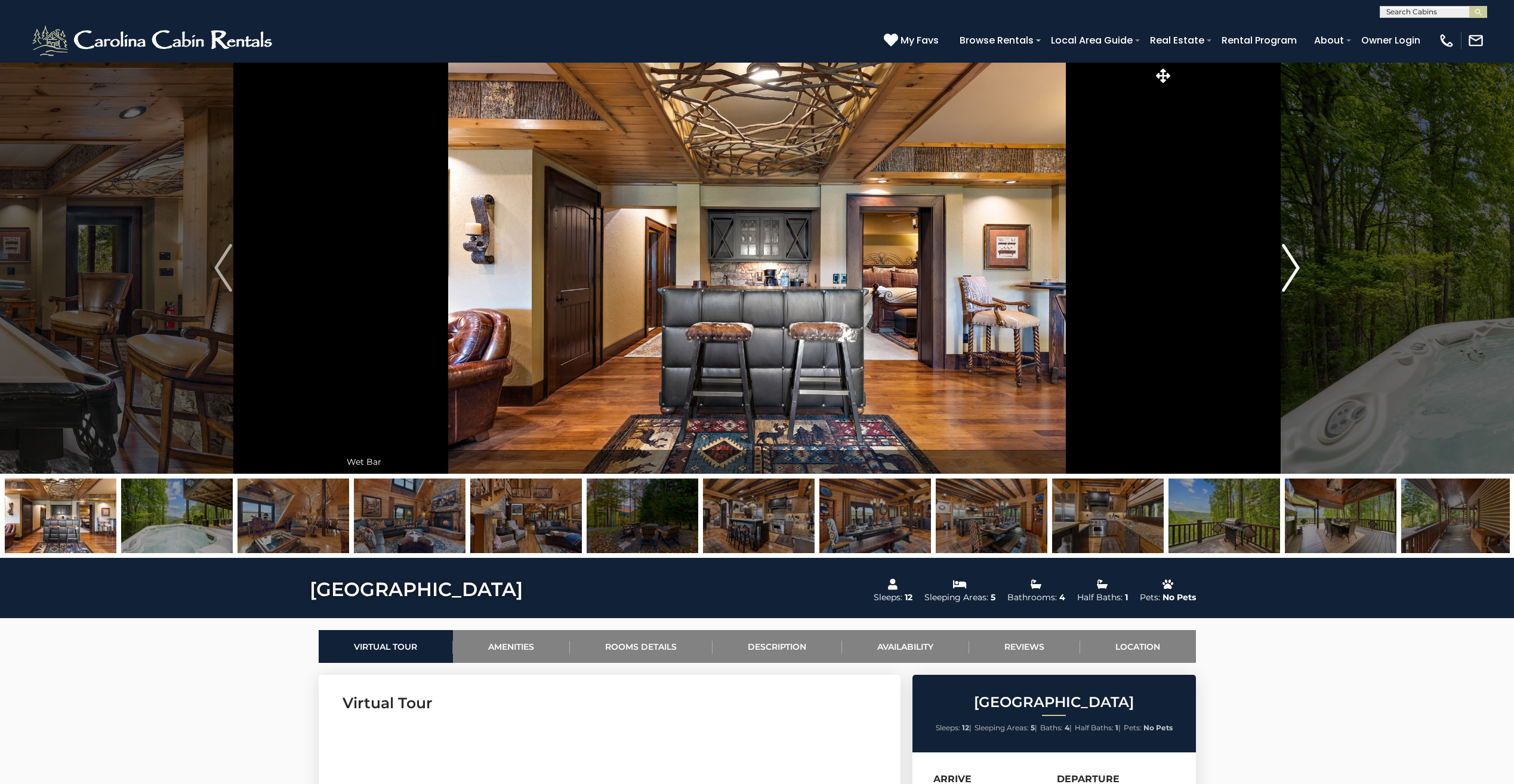
click at [1297, 268] on img "Next" at bounding box center [1290, 268] width 18 height 48
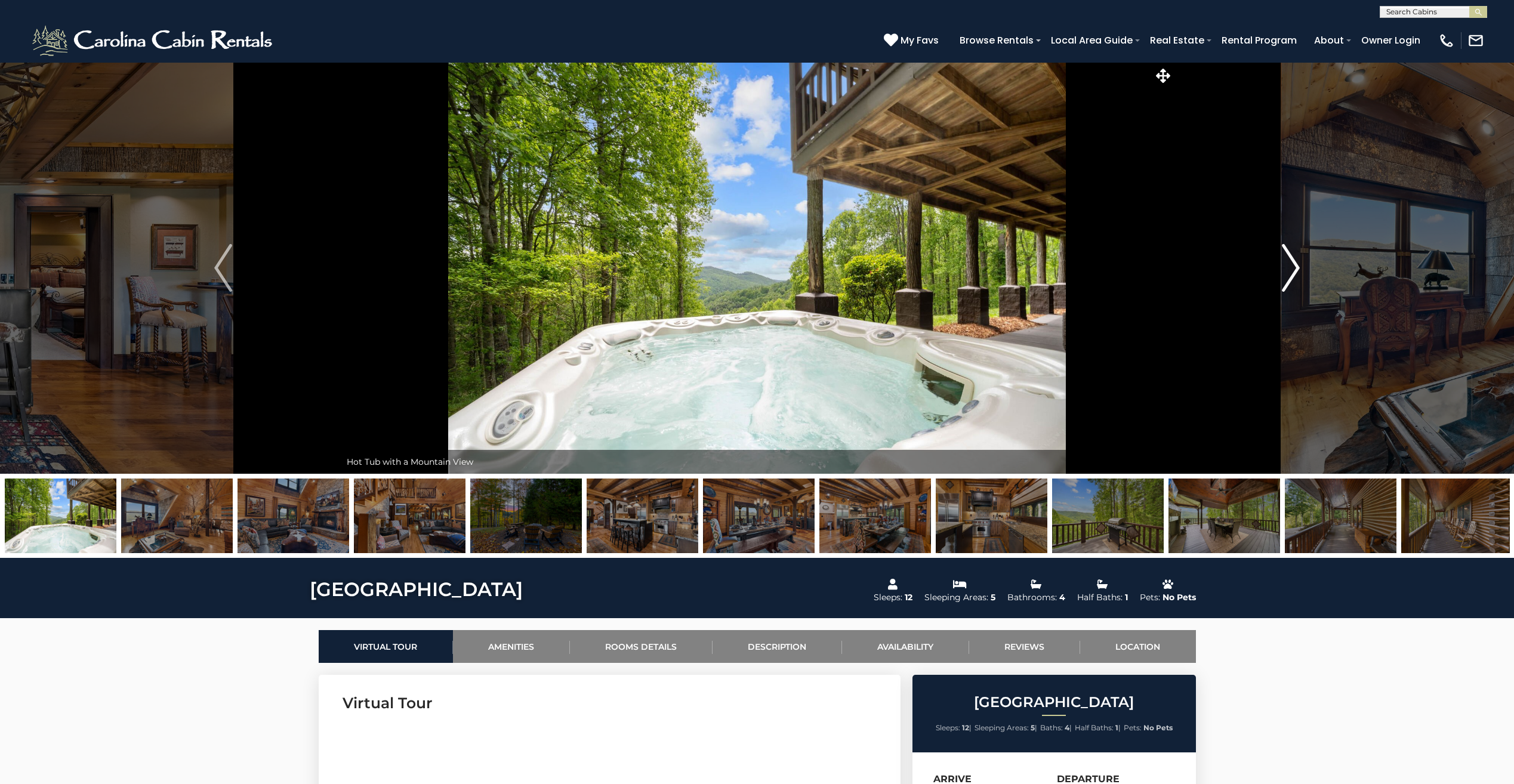
click at [1297, 268] on img "Next" at bounding box center [1290, 268] width 18 height 48
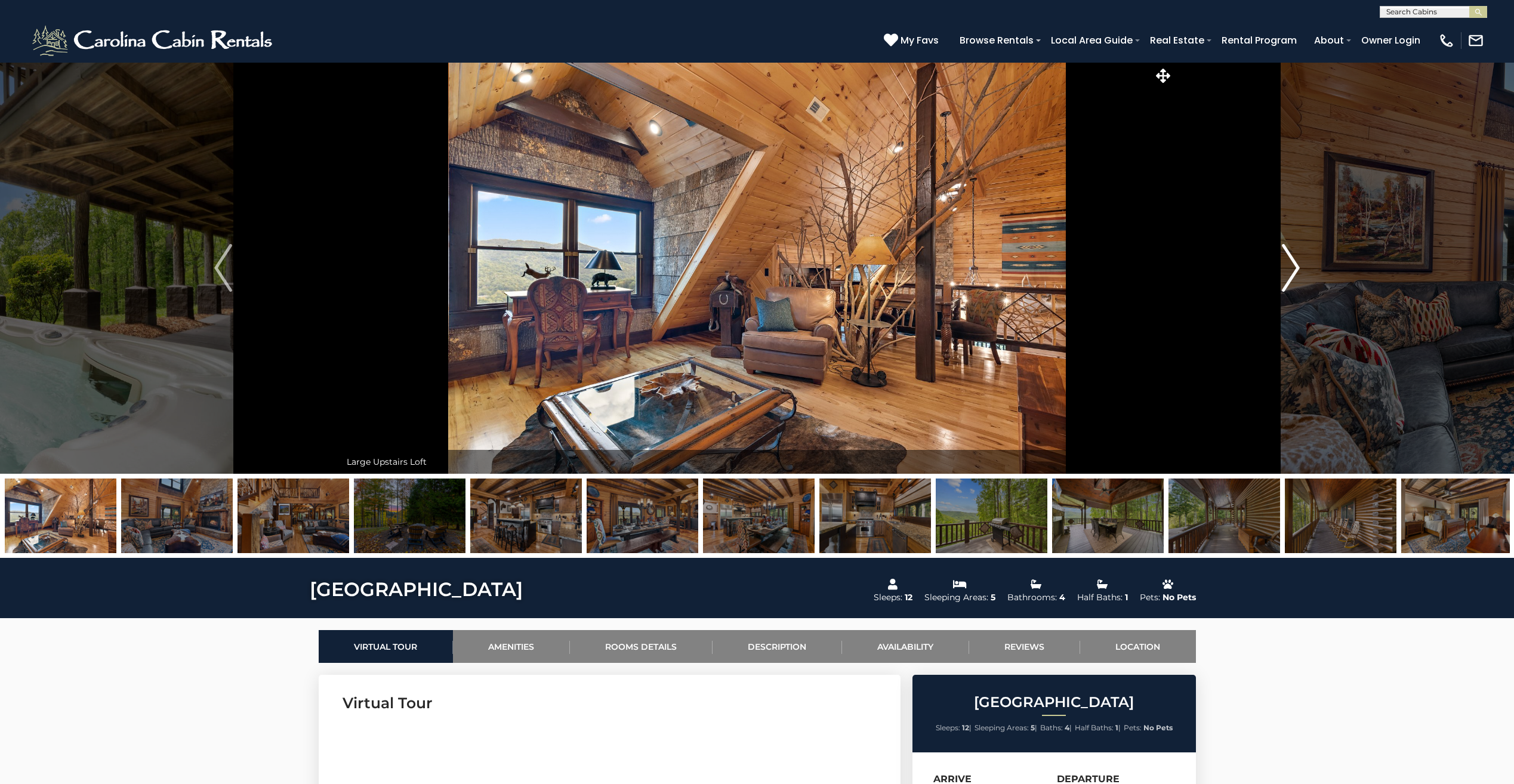
click at [1297, 268] on img "Next" at bounding box center [1290, 268] width 18 height 48
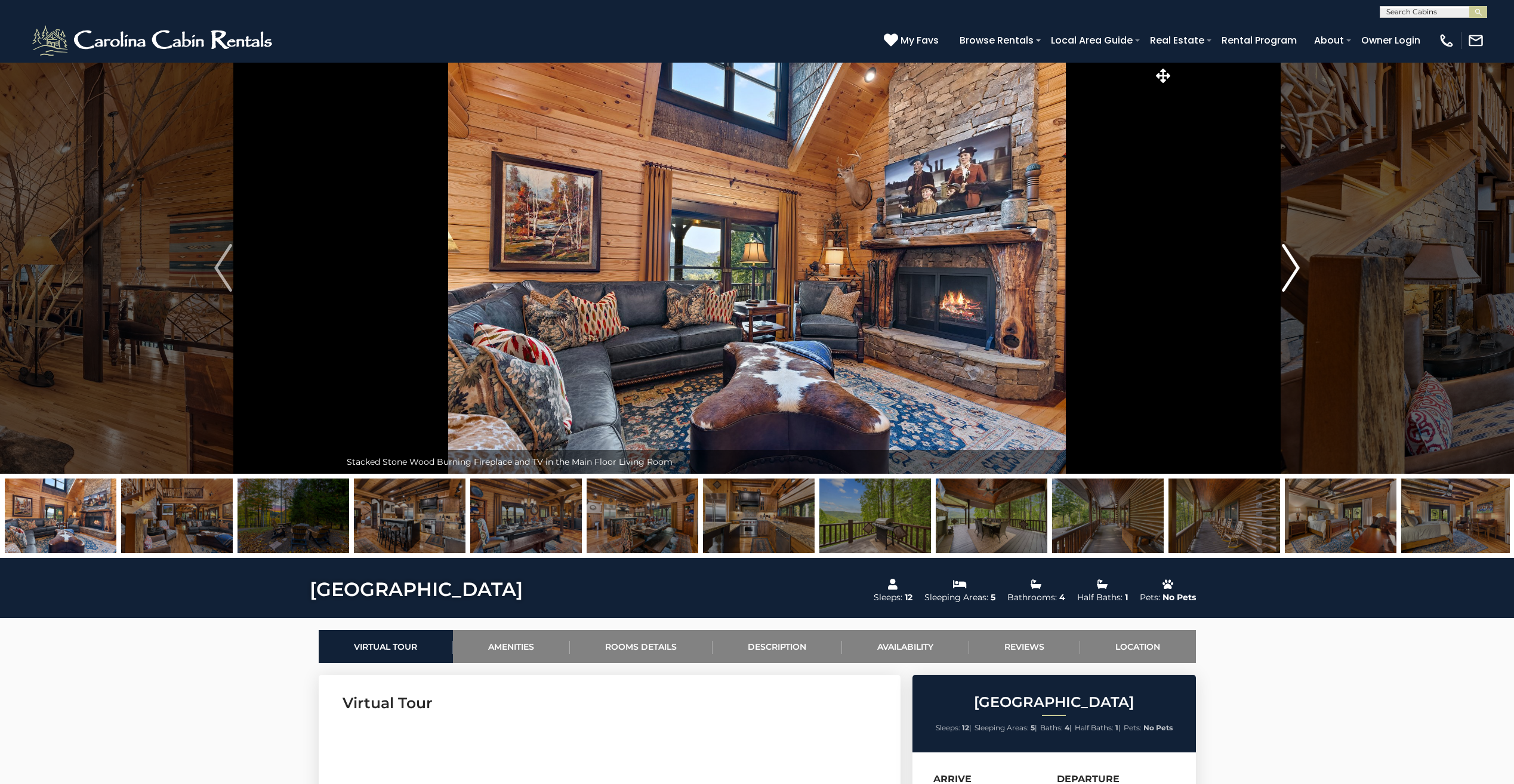
click at [1297, 268] on img "Next" at bounding box center [1290, 268] width 18 height 48
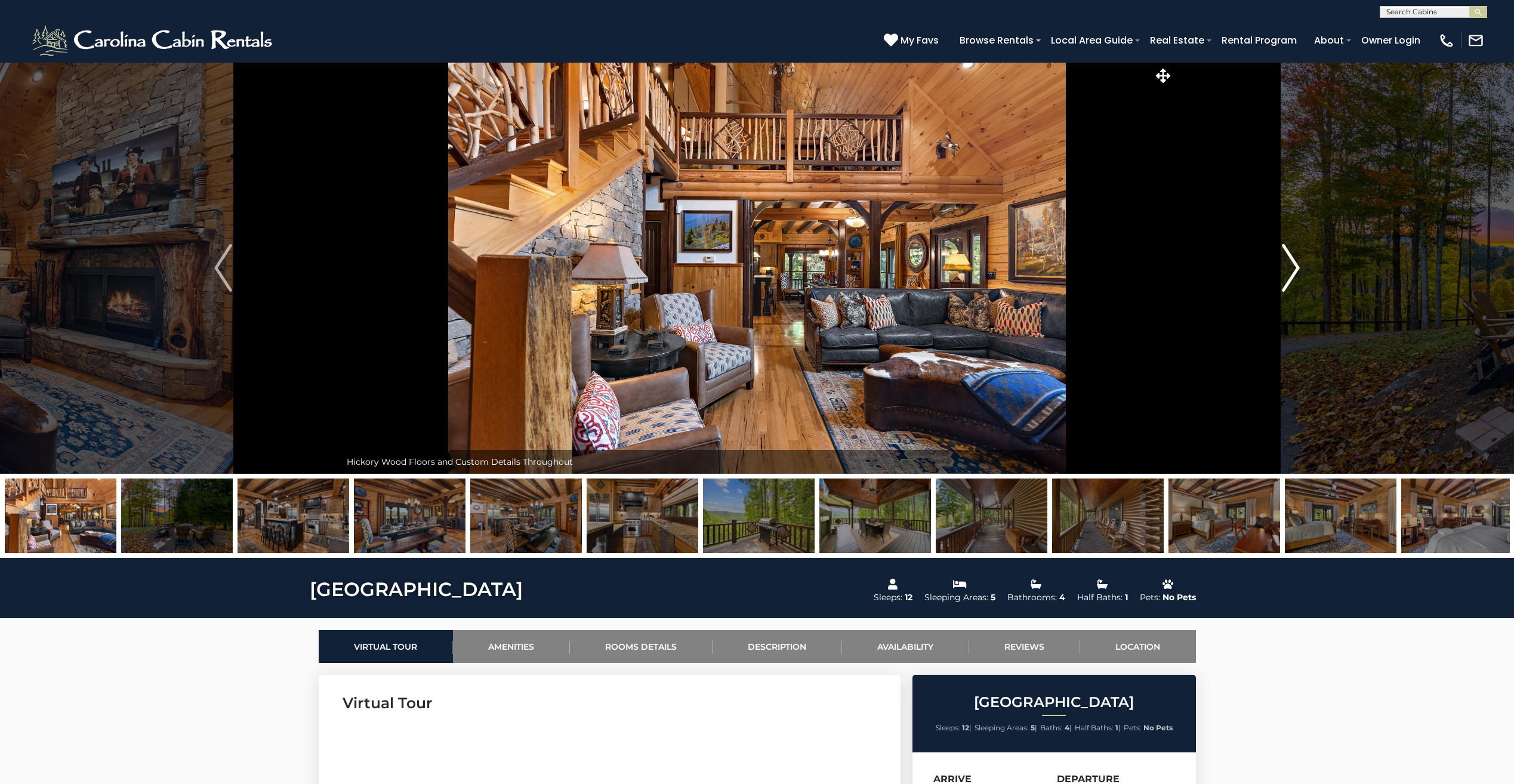
click at [1297, 268] on img "Next" at bounding box center [1290, 268] width 18 height 48
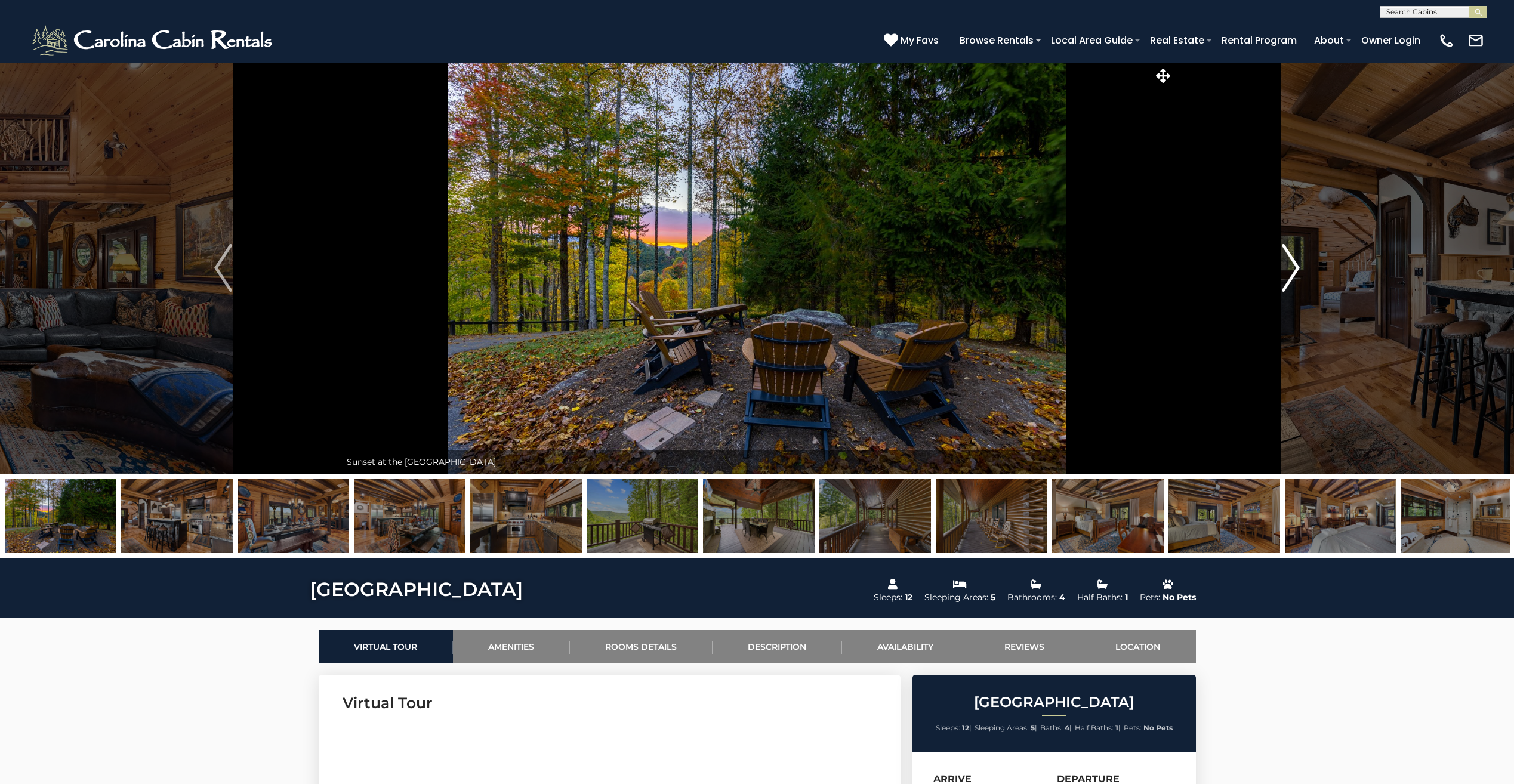
click at [1297, 268] on img "Next" at bounding box center [1290, 268] width 18 height 48
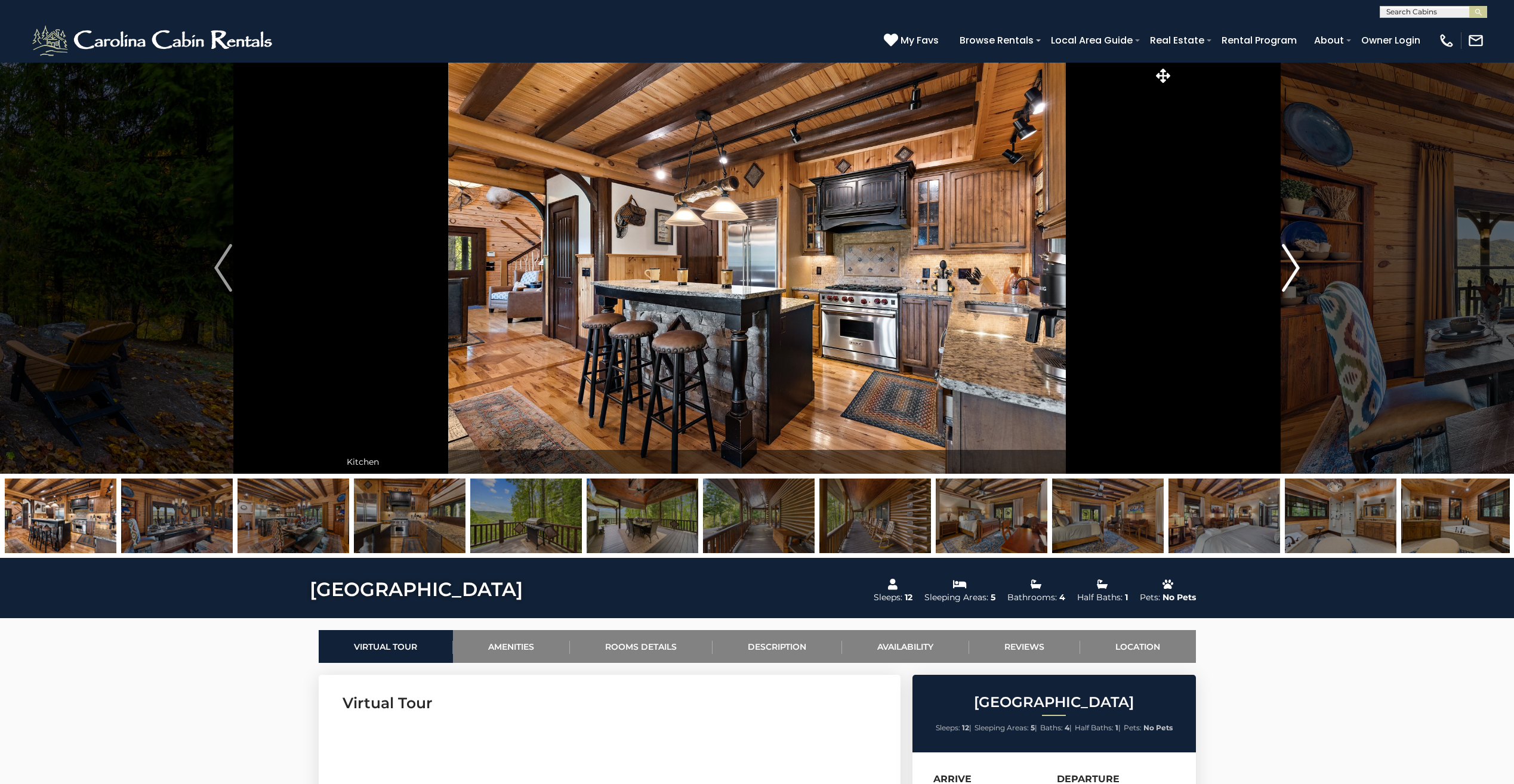
click at [1297, 268] on img "Next" at bounding box center [1290, 268] width 18 height 48
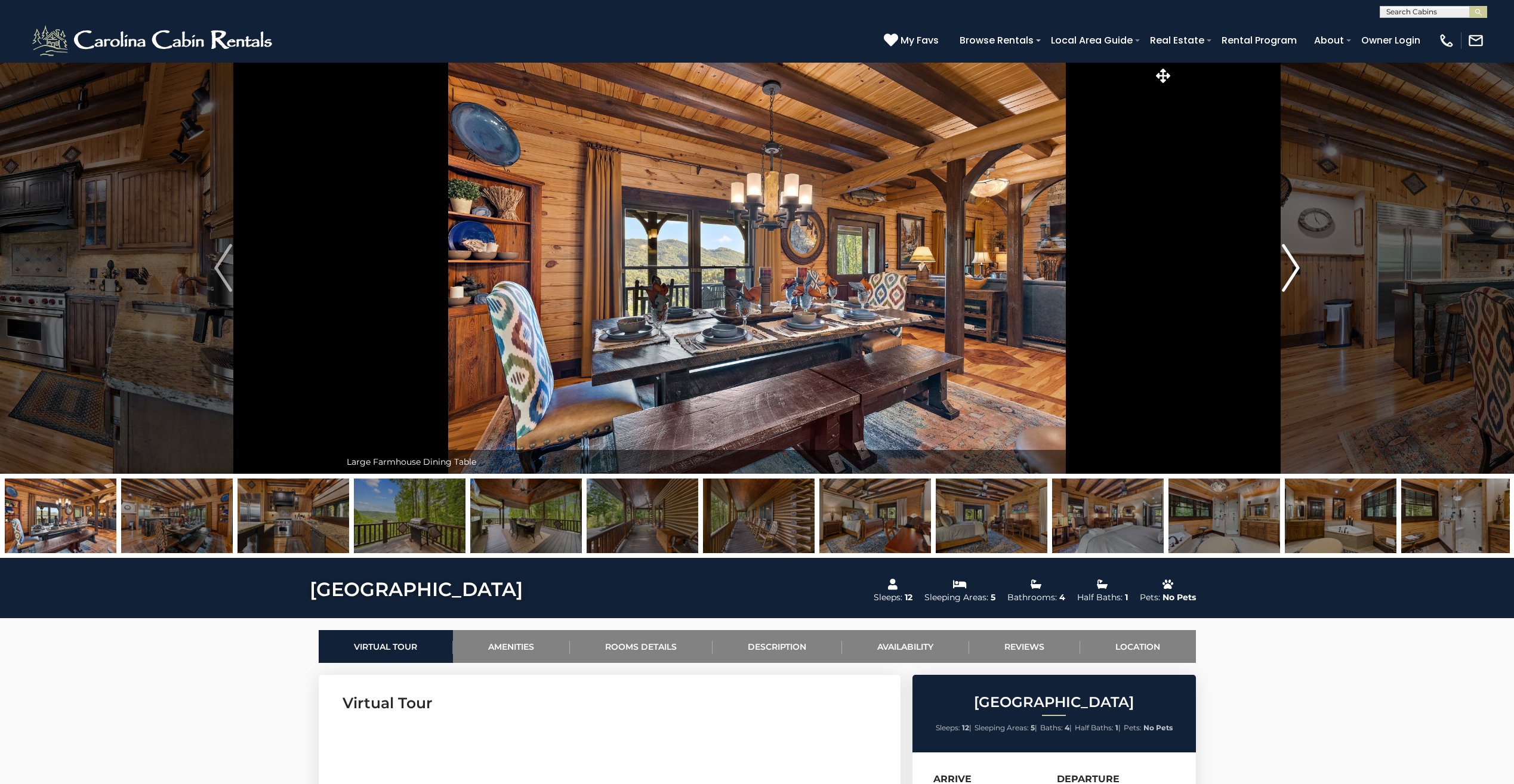
click at [1297, 268] on img "Next" at bounding box center [1290, 268] width 18 height 48
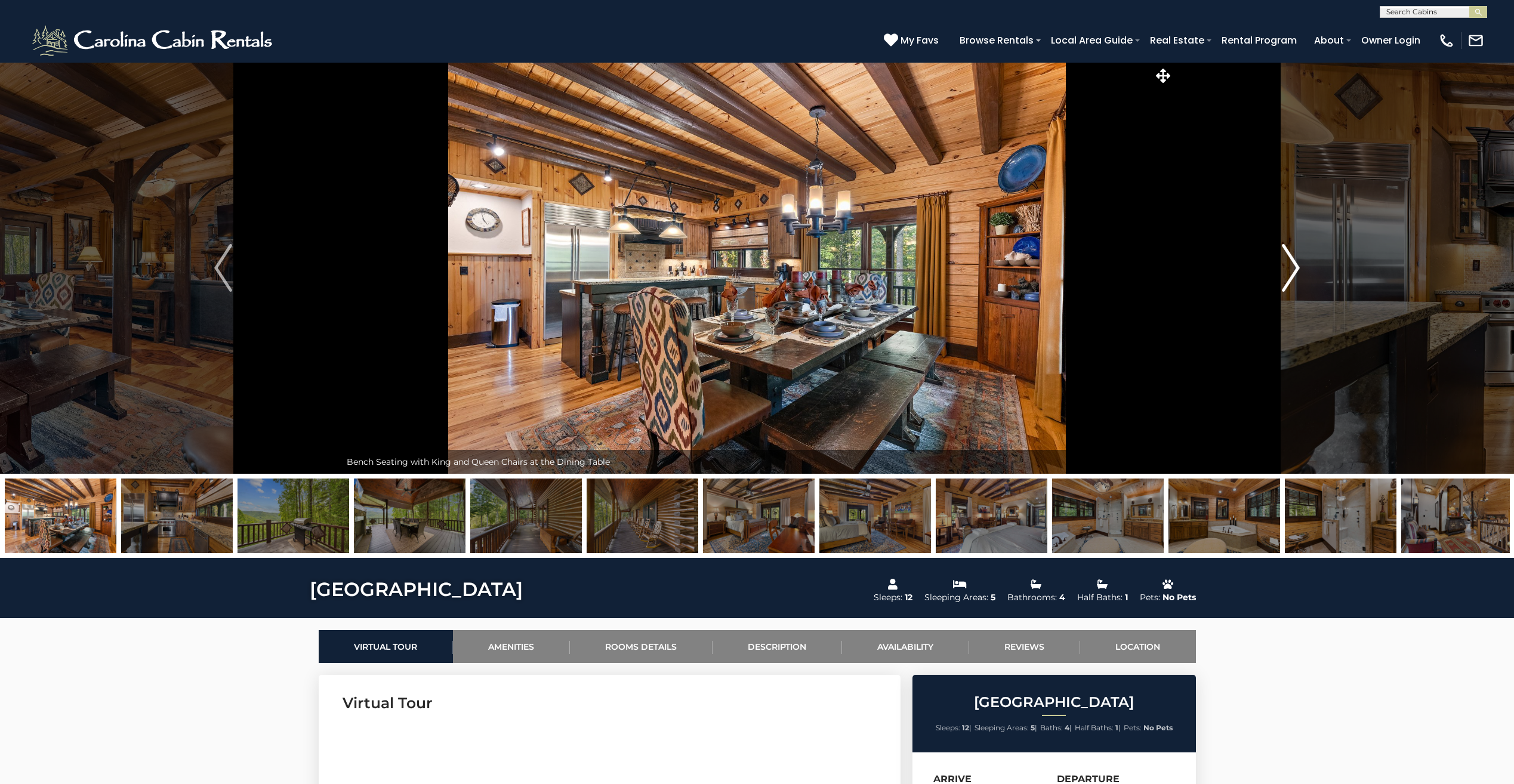
click at [1297, 268] on img "Next" at bounding box center [1290, 268] width 18 height 48
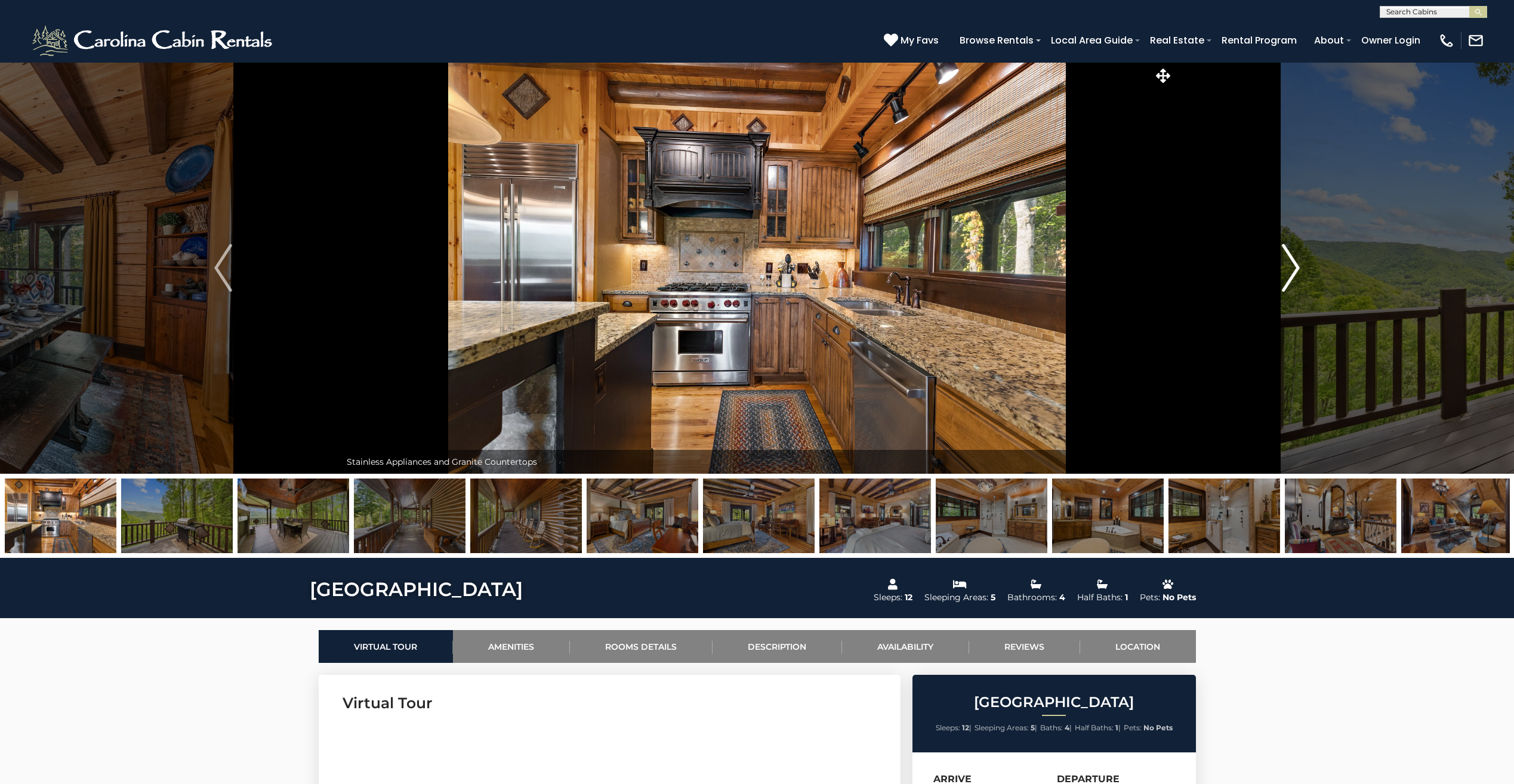
click at [1297, 268] on img "Next" at bounding box center [1290, 268] width 18 height 48
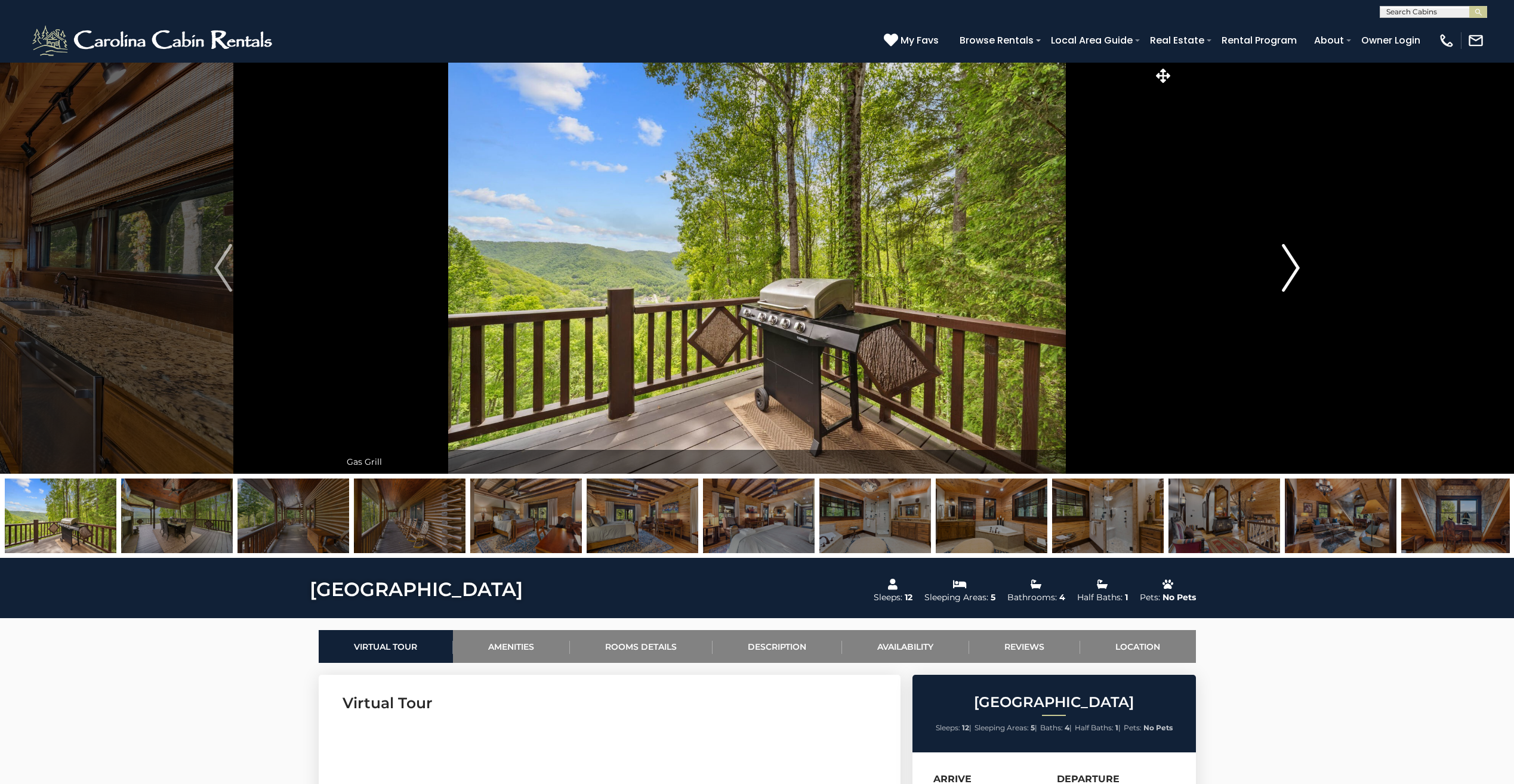
click at [1297, 268] on img "Next" at bounding box center [1290, 268] width 18 height 48
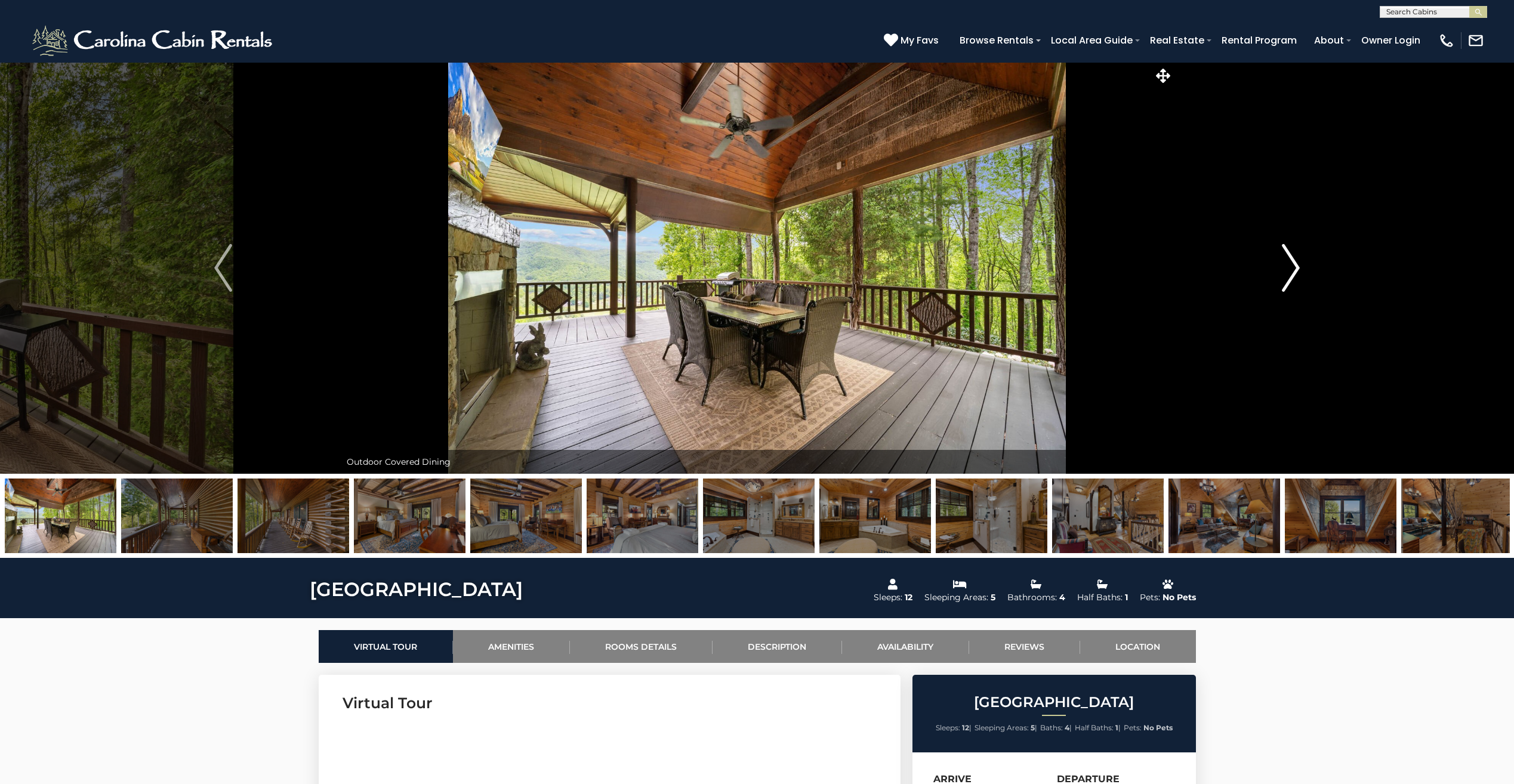
click at [1292, 267] on img "Next" at bounding box center [1290, 268] width 18 height 48
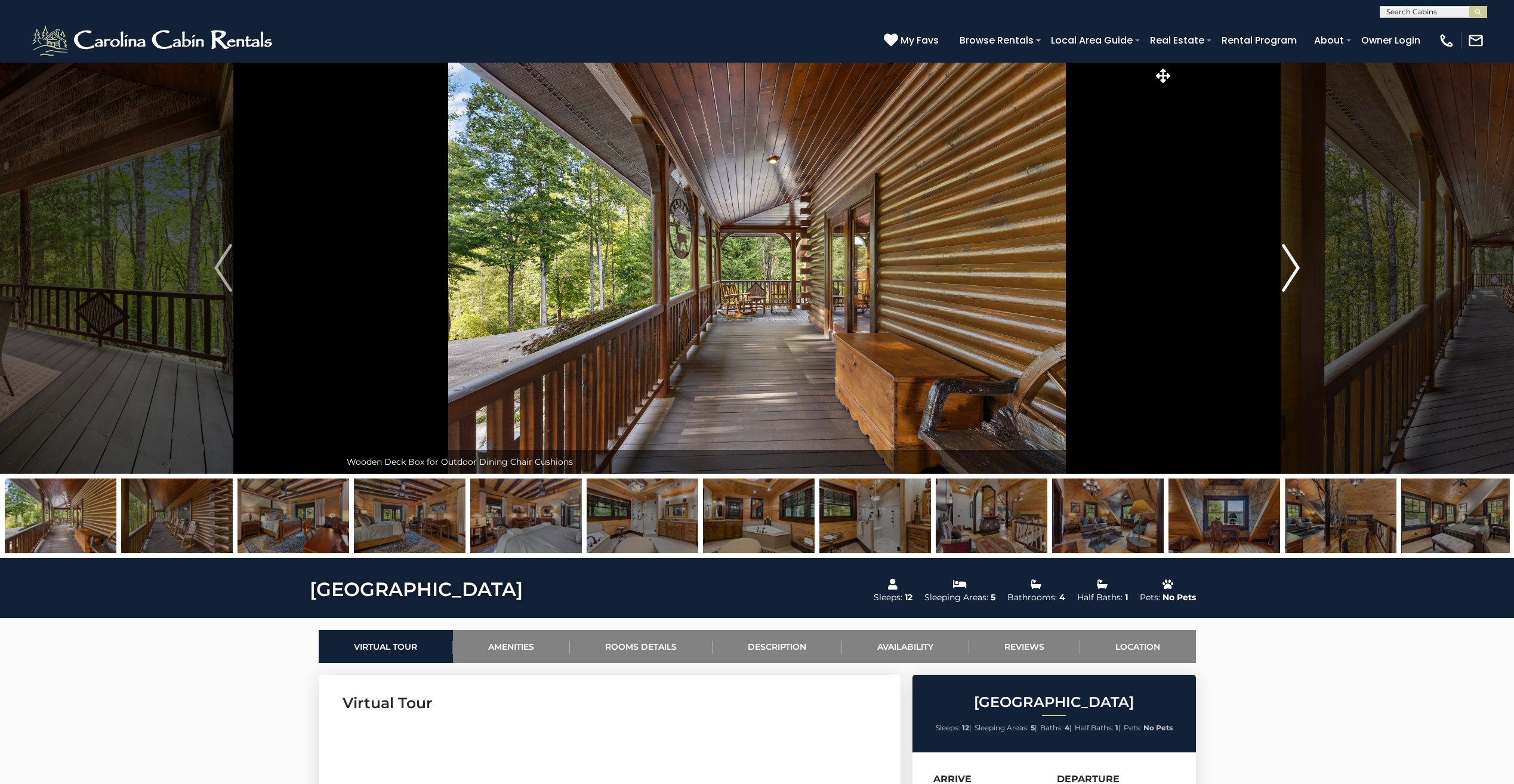
click at [1290, 256] on img "Next" at bounding box center [1290, 268] width 18 height 48
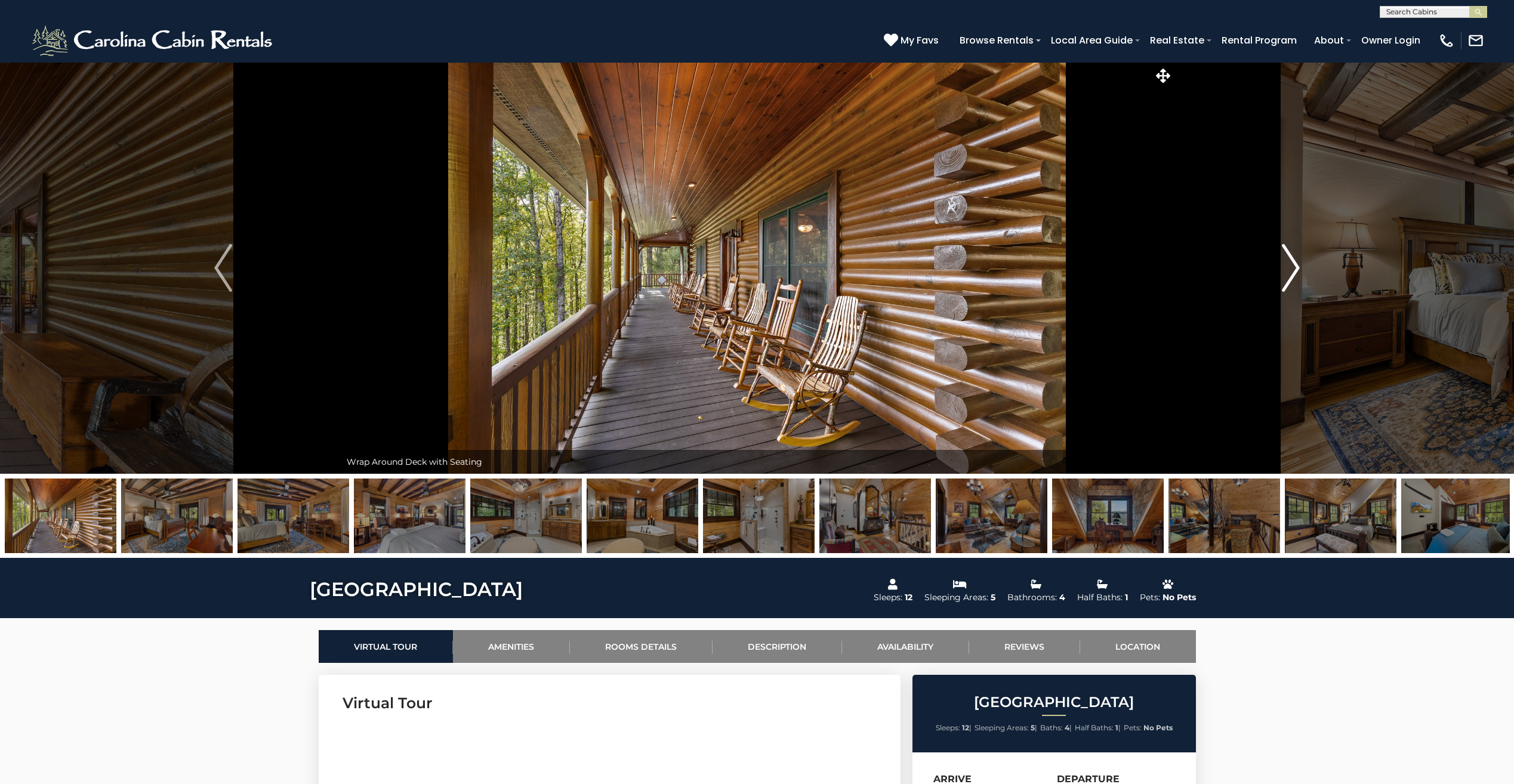
click at [1290, 256] on img "Next" at bounding box center [1290, 268] width 18 height 48
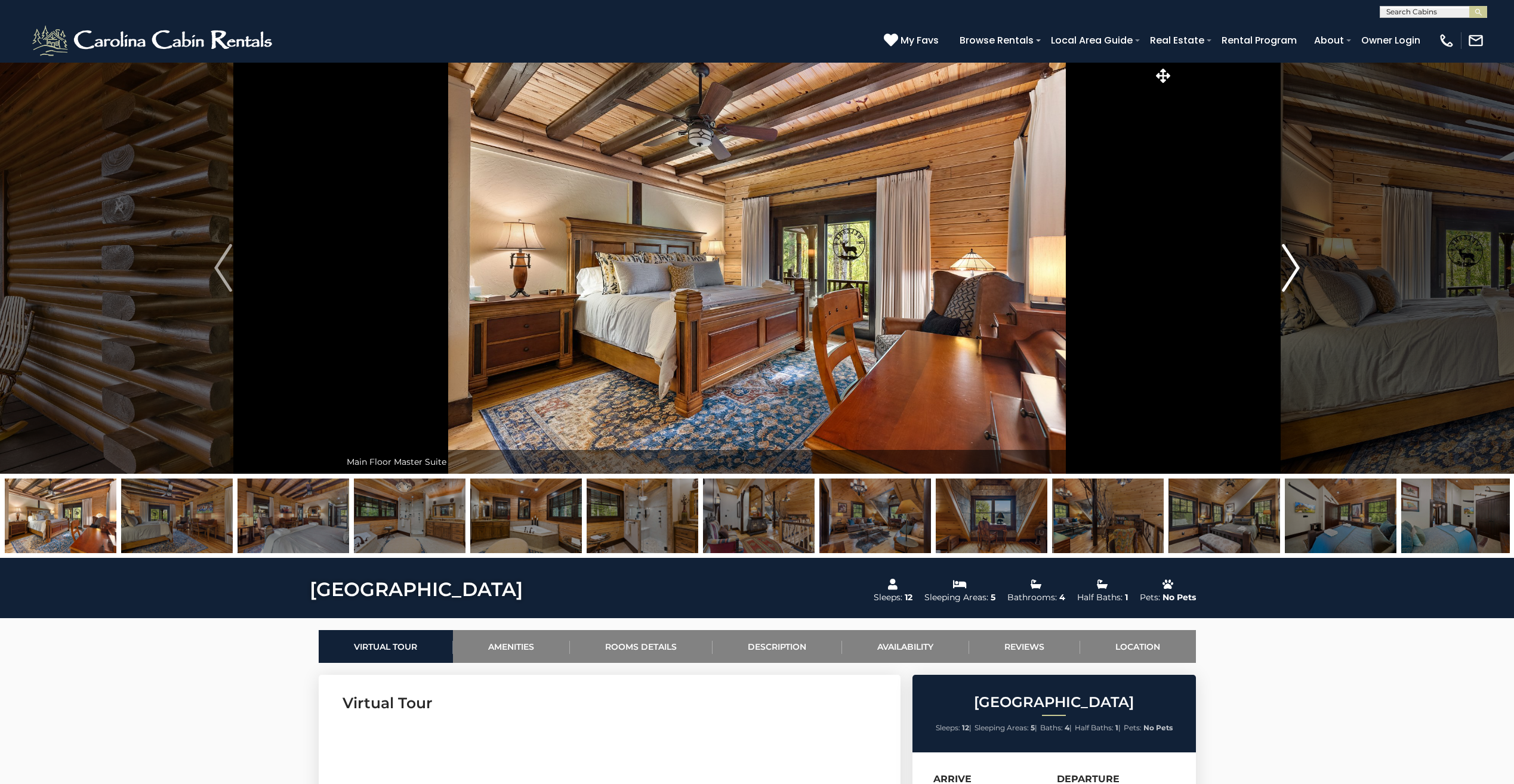
click at [1290, 256] on img "Next" at bounding box center [1290, 268] width 18 height 48
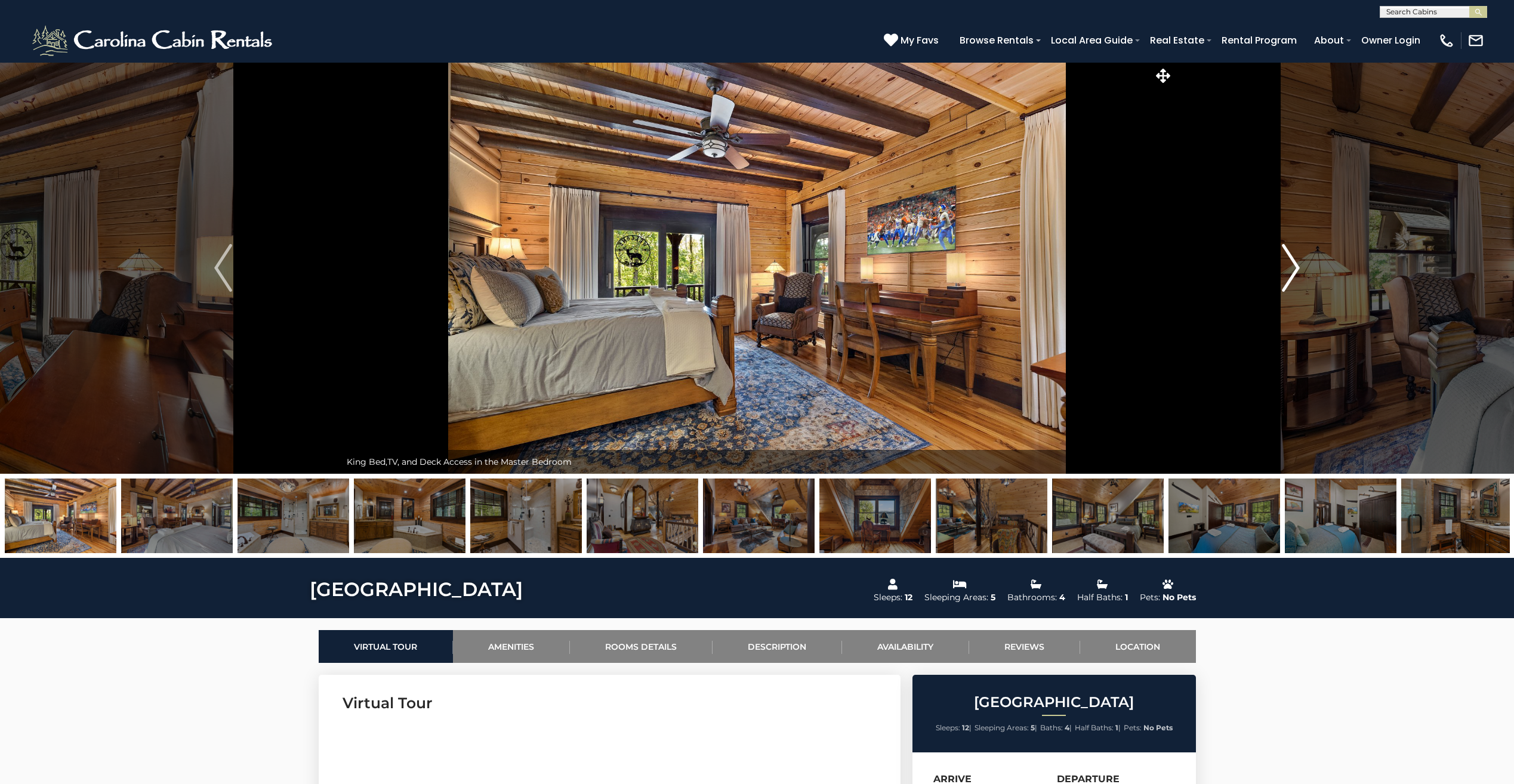
click at [1290, 256] on img "Next" at bounding box center [1290, 268] width 18 height 48
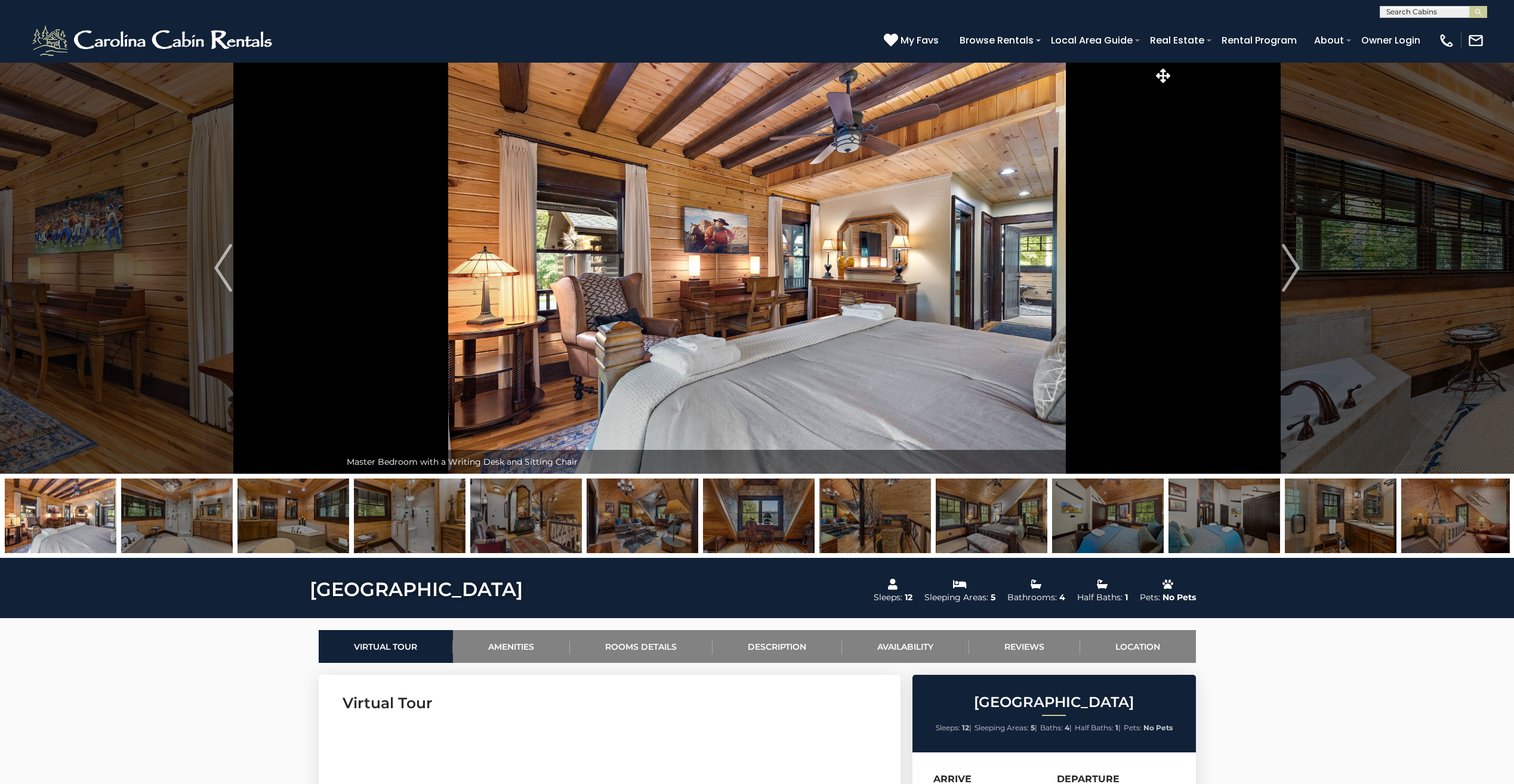
click at [1012, 519] on img at bounding box center [991, 516] width 112 height 74
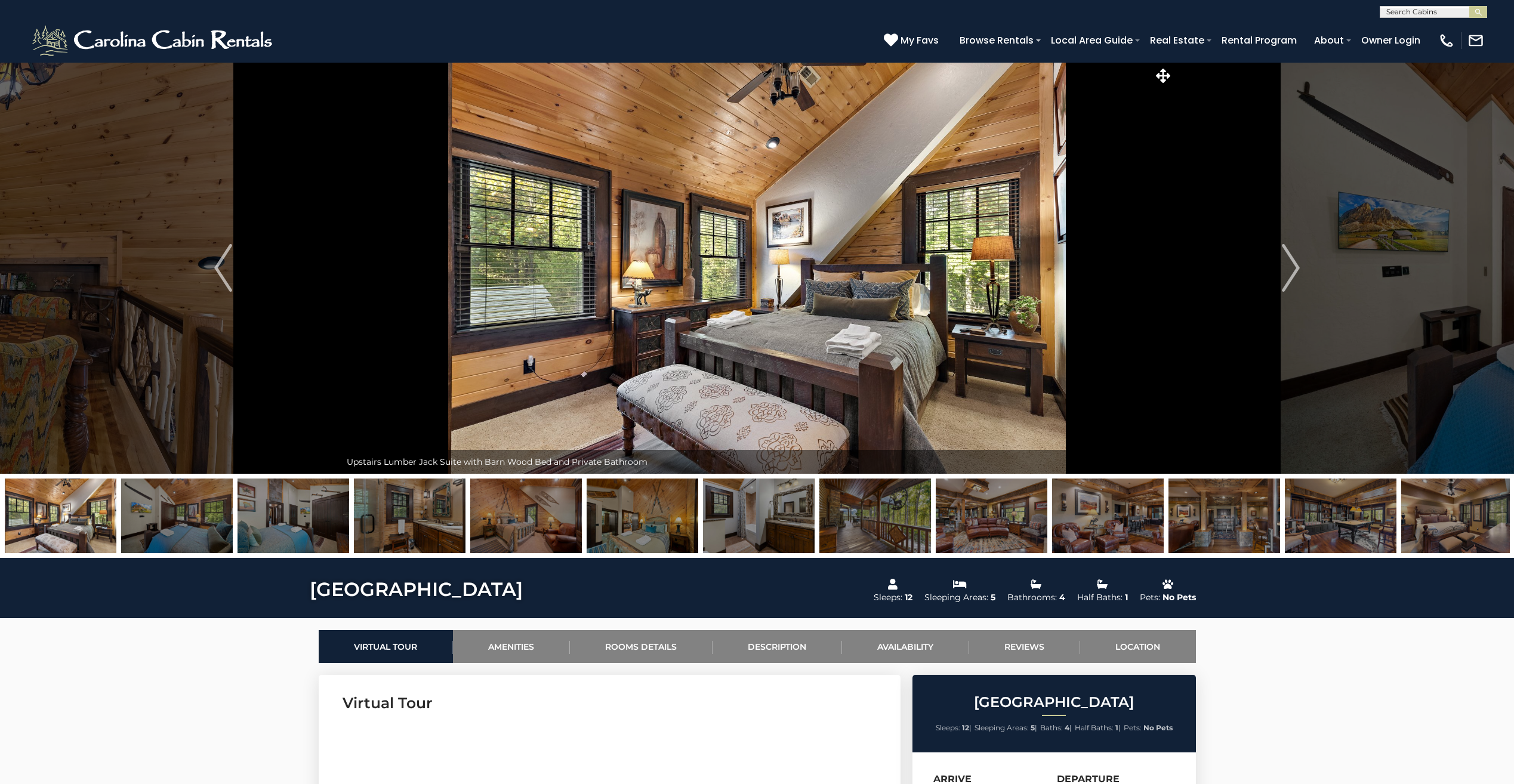
click at [1449, 522] on img at bounding box center [1457, 516] width 112 height 74
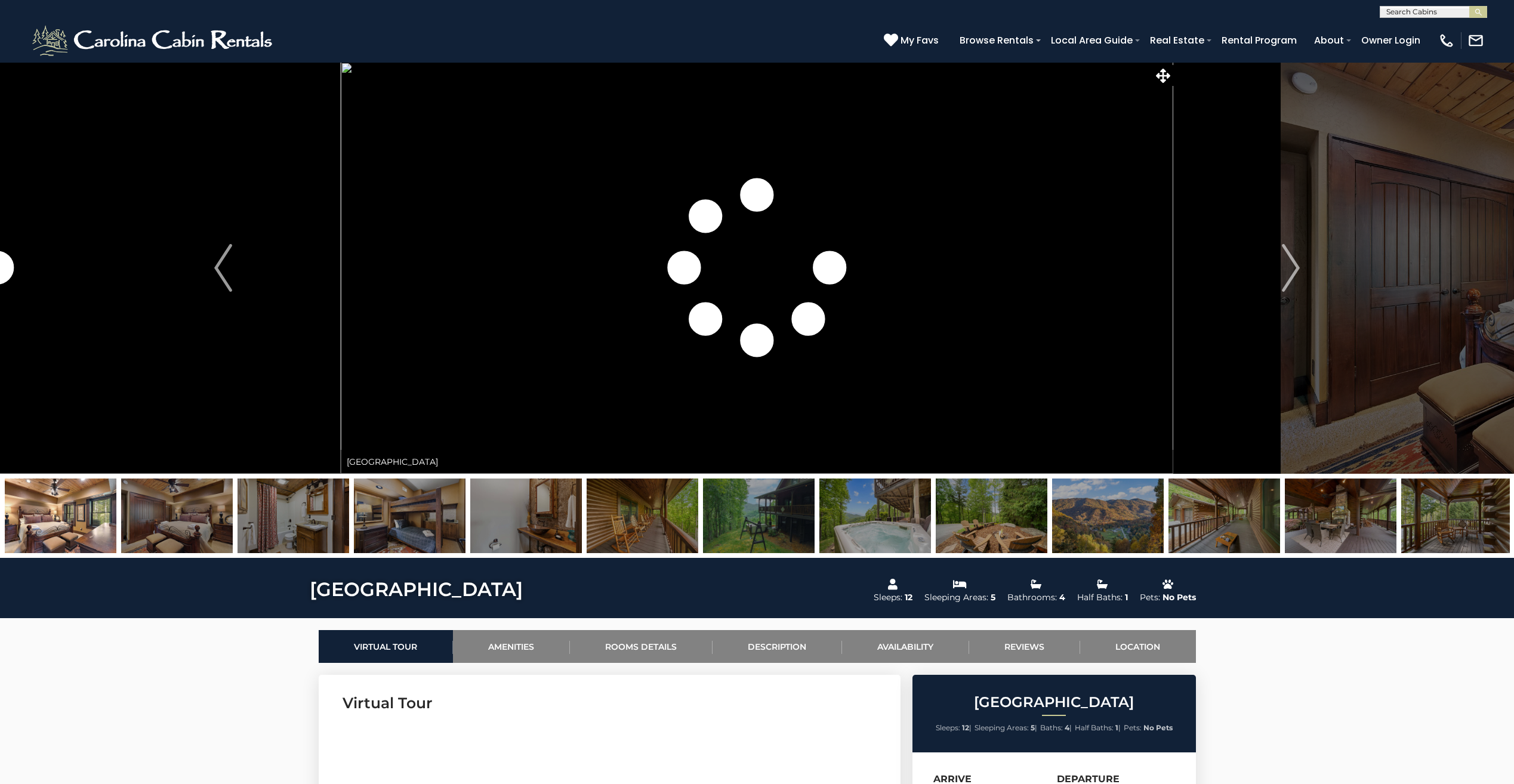
click at [404, 520] on img at bounding box center [410, 516] width 112 height 74
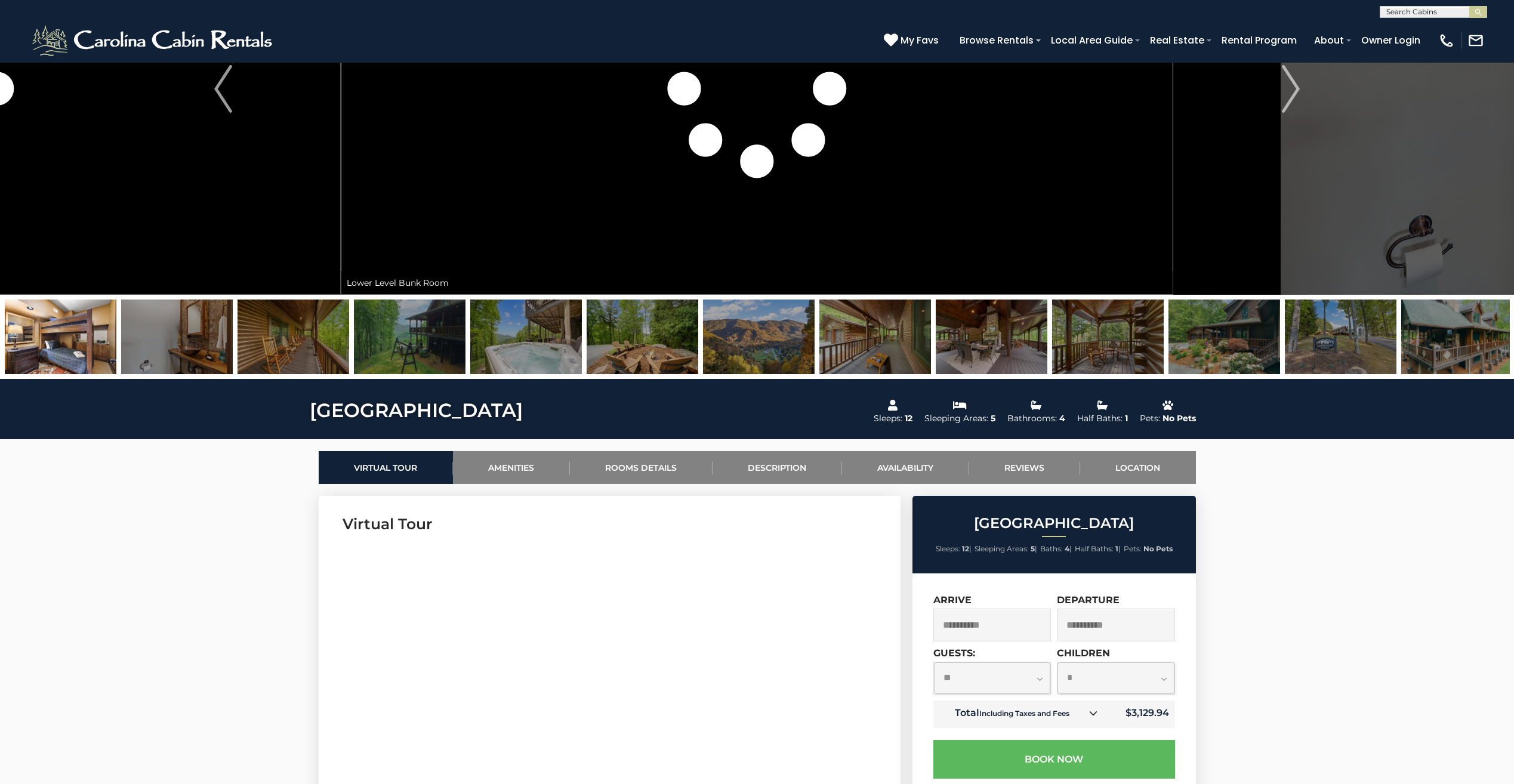
scroll to position [119, 0]
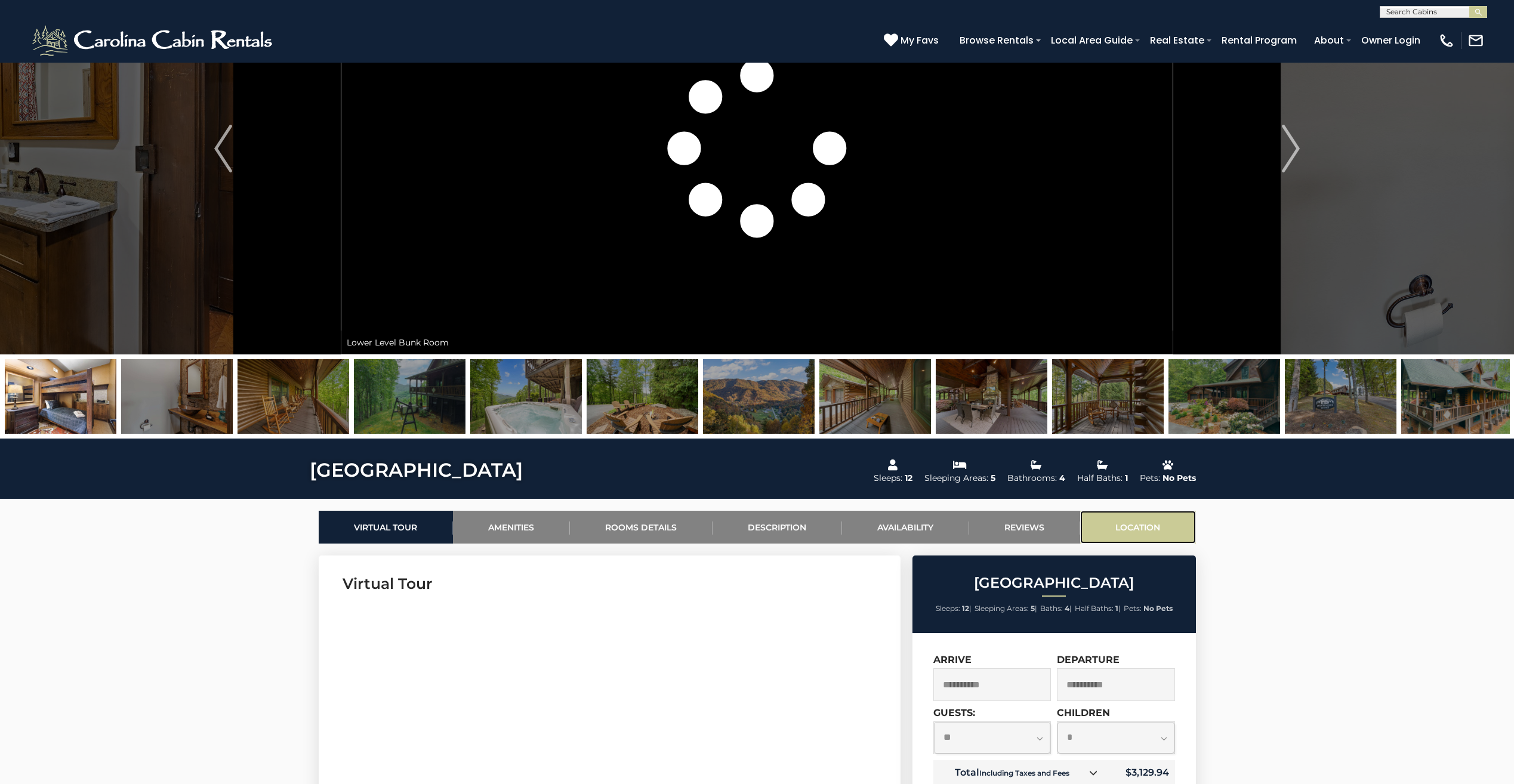
click at [1098, 516] on link "Location" at bounding box center [1137, 526] width 116 height 33
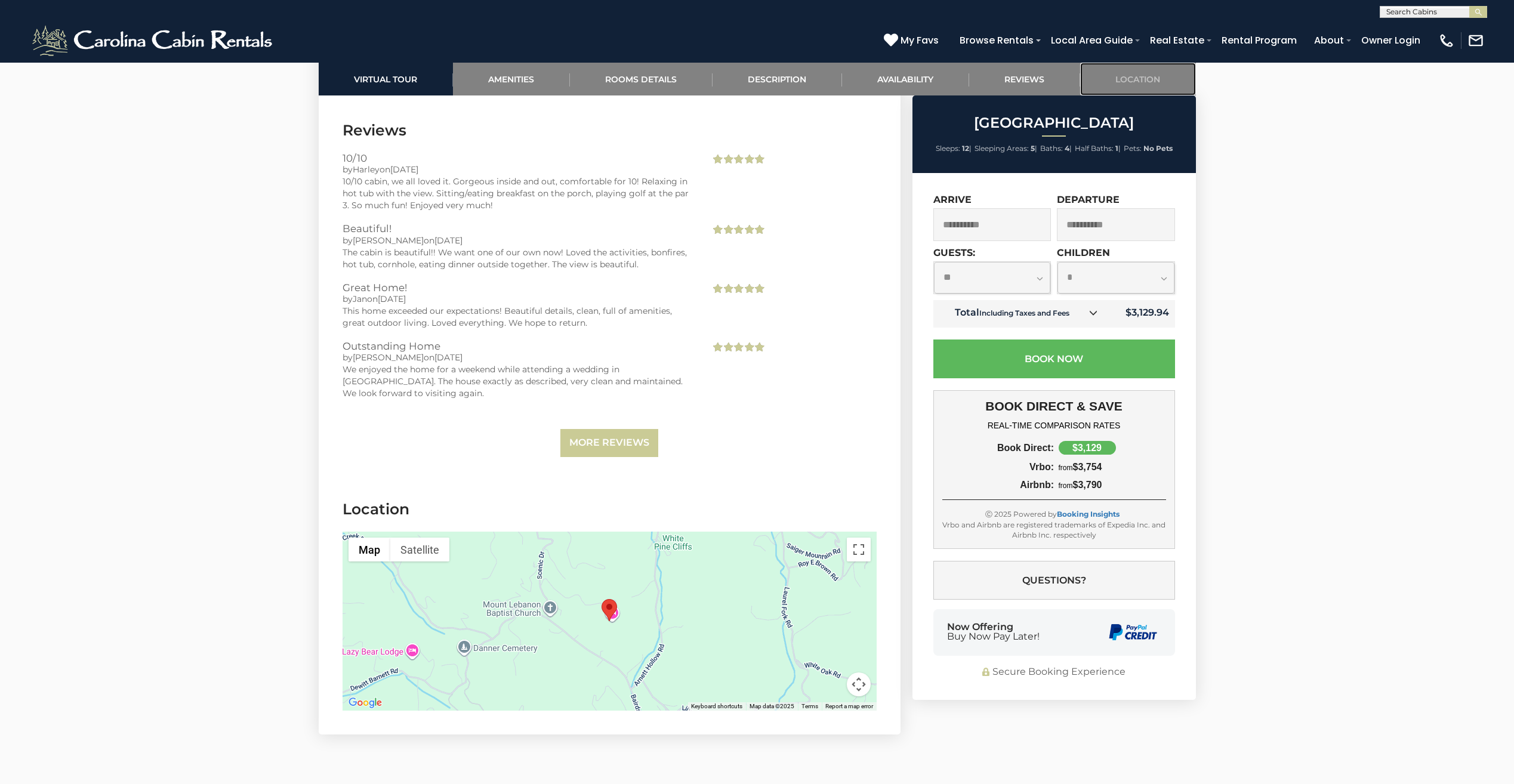
scroll to position [3318, 0]
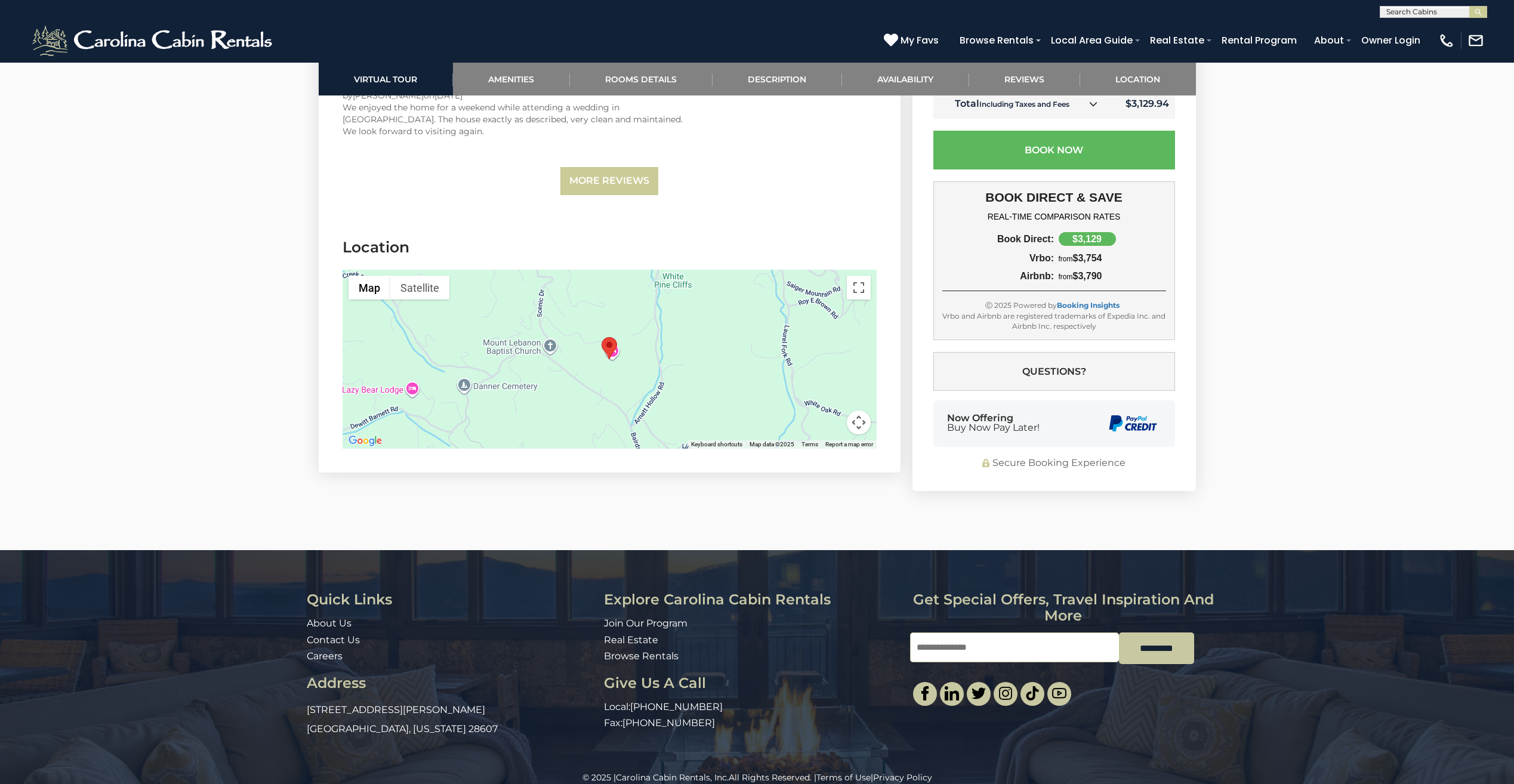
click at [685, 341] on div at bounding box center [610, 359] width 534 height 179
click at [861, 410] on button "Map camera controls" at bounding box center [859, 422] width 24 height 24
click at [830, 410] on button "Zoom out" at bounding box center [829, 422] width 24 height 24
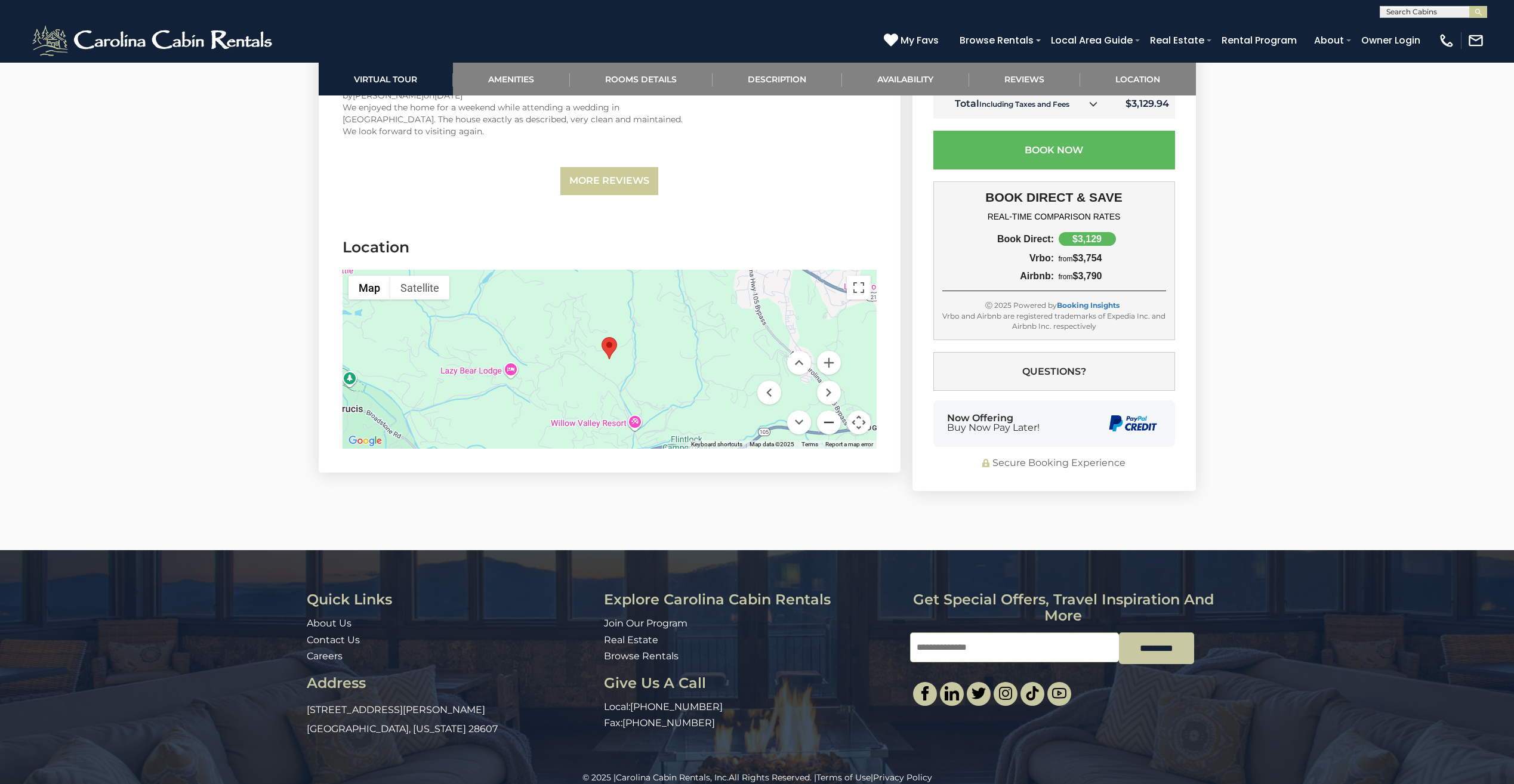
click at [830, 410] on button "Zoom out" at bounding box center [829, 422] width 24 height 24
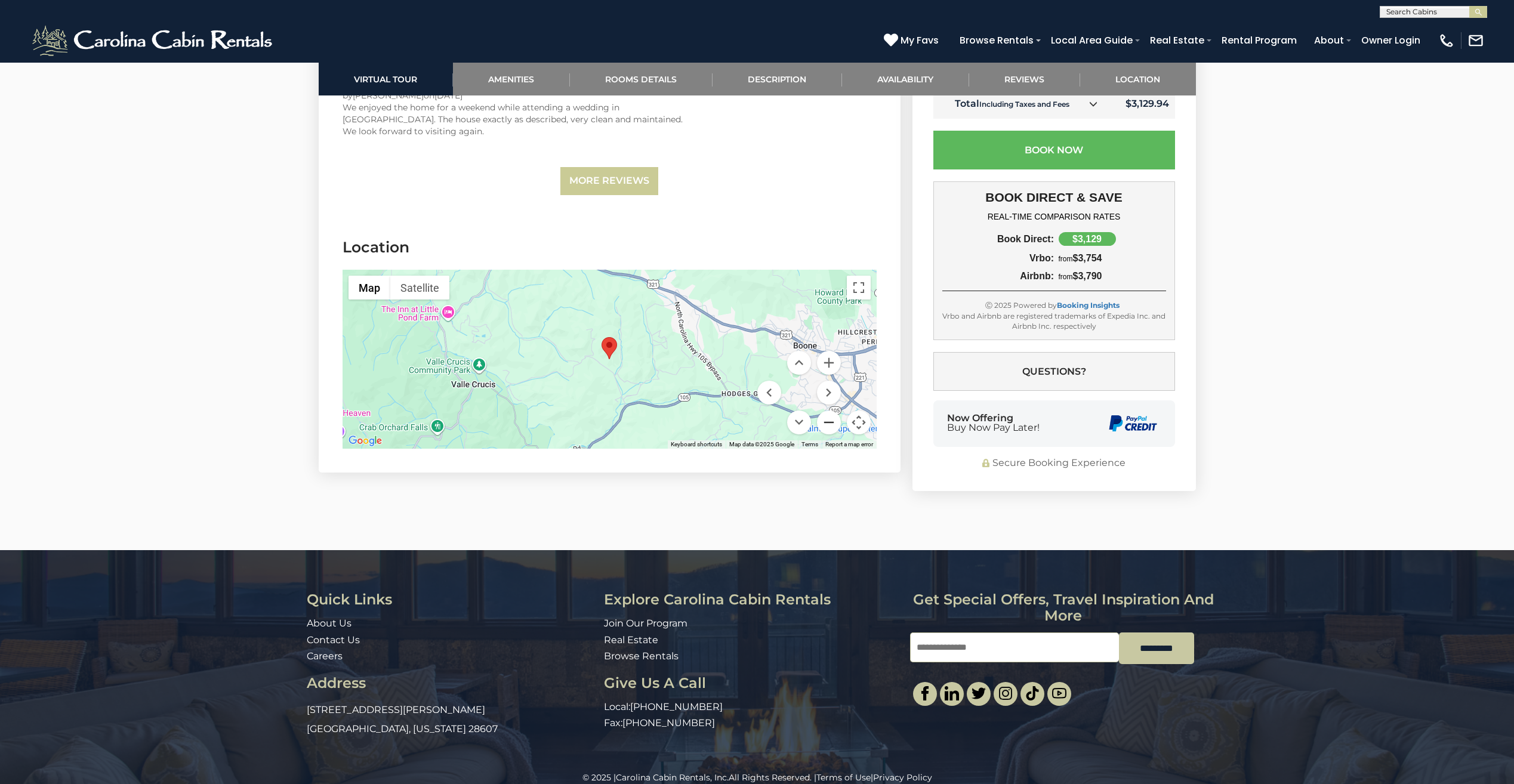
click at [830, 410] on button "Zoom out" at bounding box center [829, 422] width 24 height 24
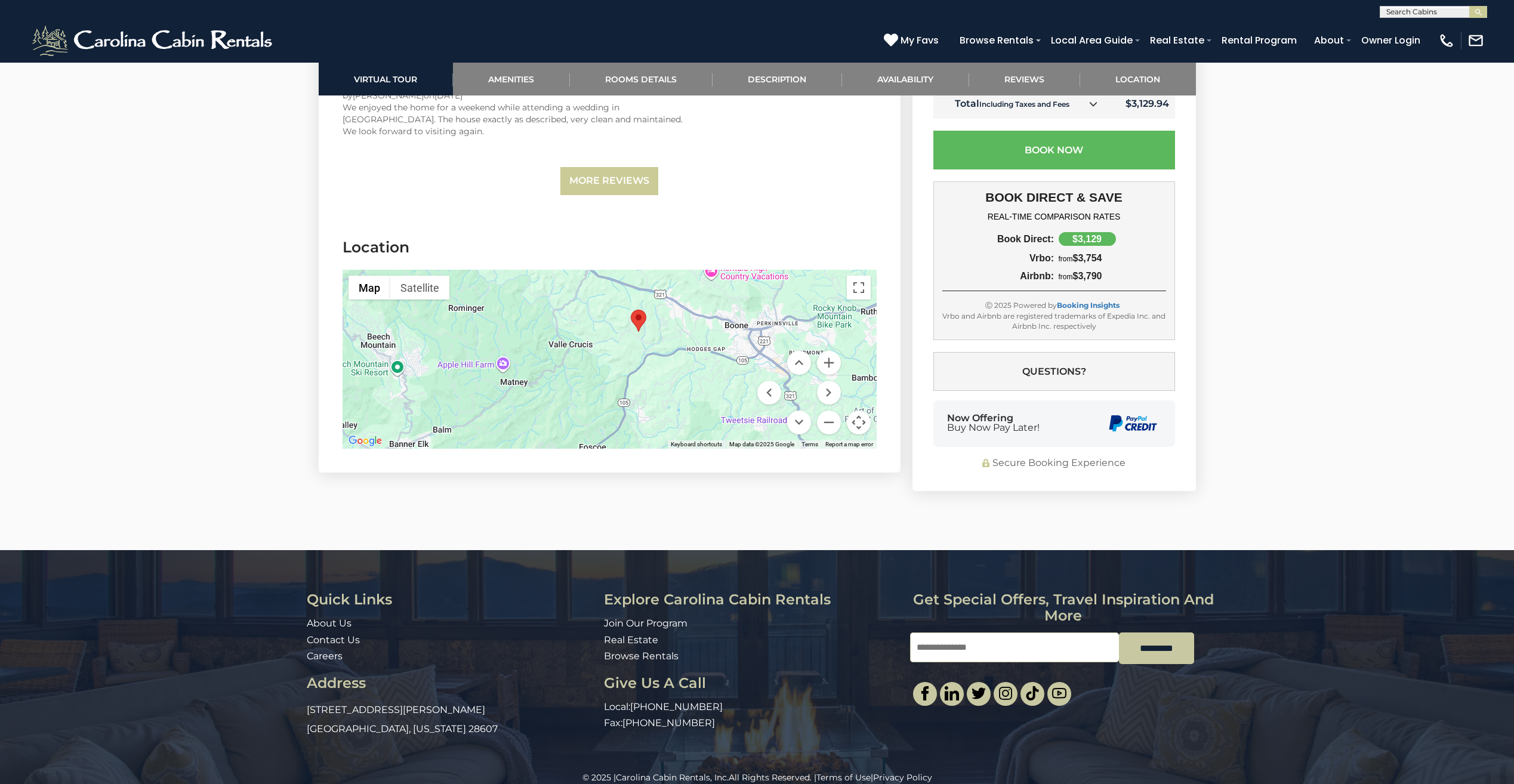
drag, startPoint x: 662, startPoint y: 386, endPoint x: 694, endPoint y: 356, distance: 43.9
click at [694, 356] on div at bounding box center [610, 359] width 534 height 179
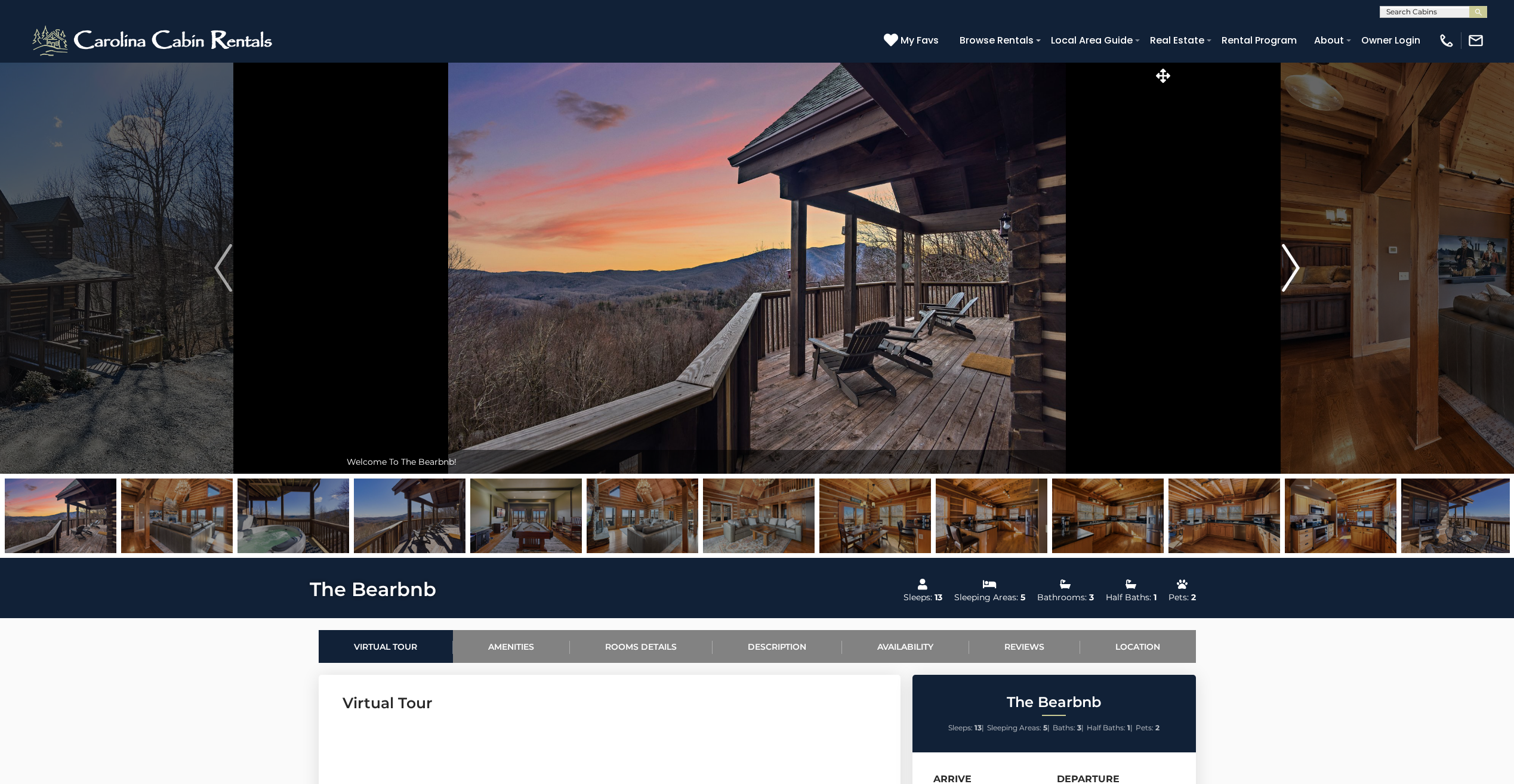
click at [1296, 268] on img "Next" at bounding box center [1290, 268] width 18 height 48
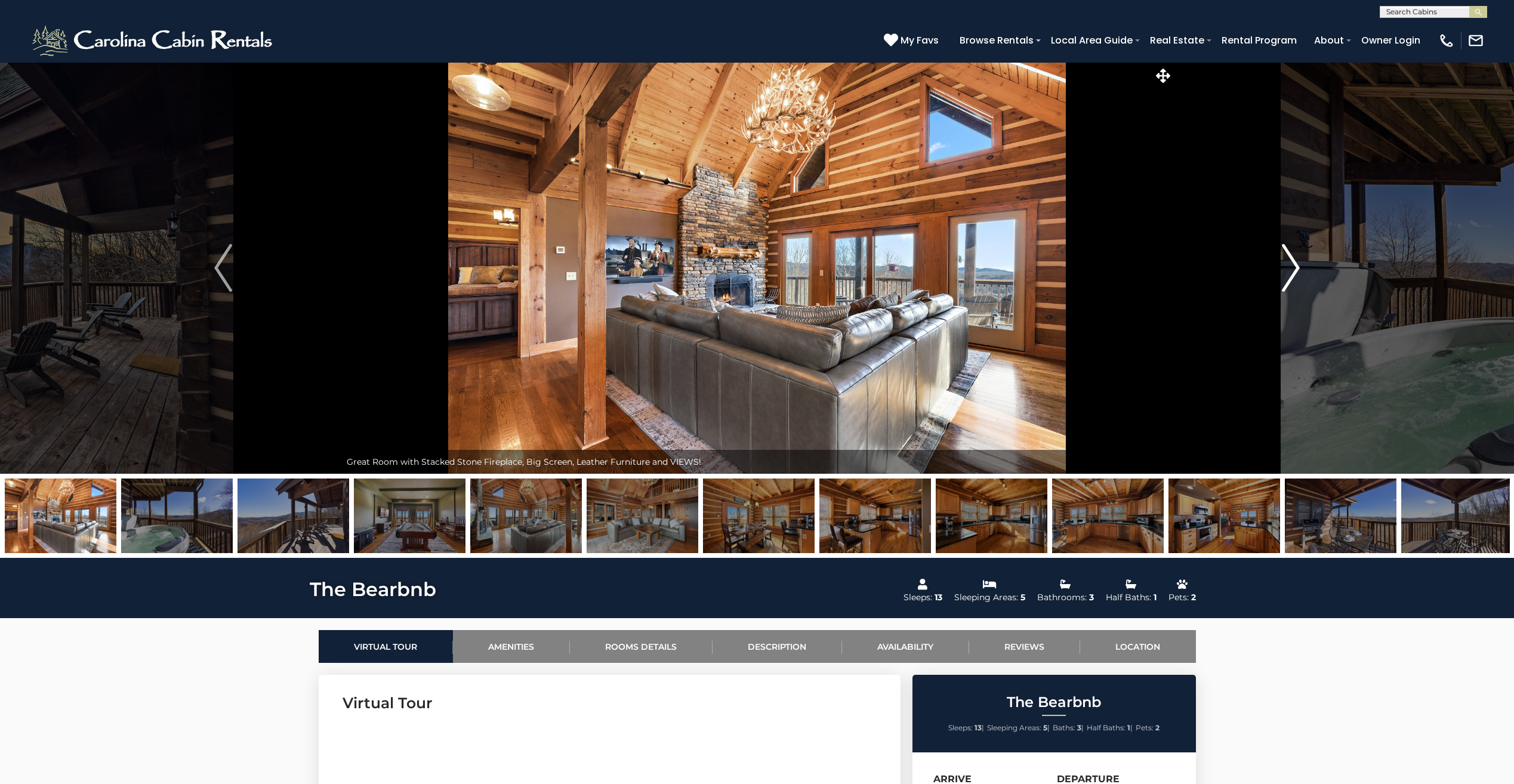
click at [1296, 268] on img "Next" at bounding box center [1290, 268] width 18 height 48
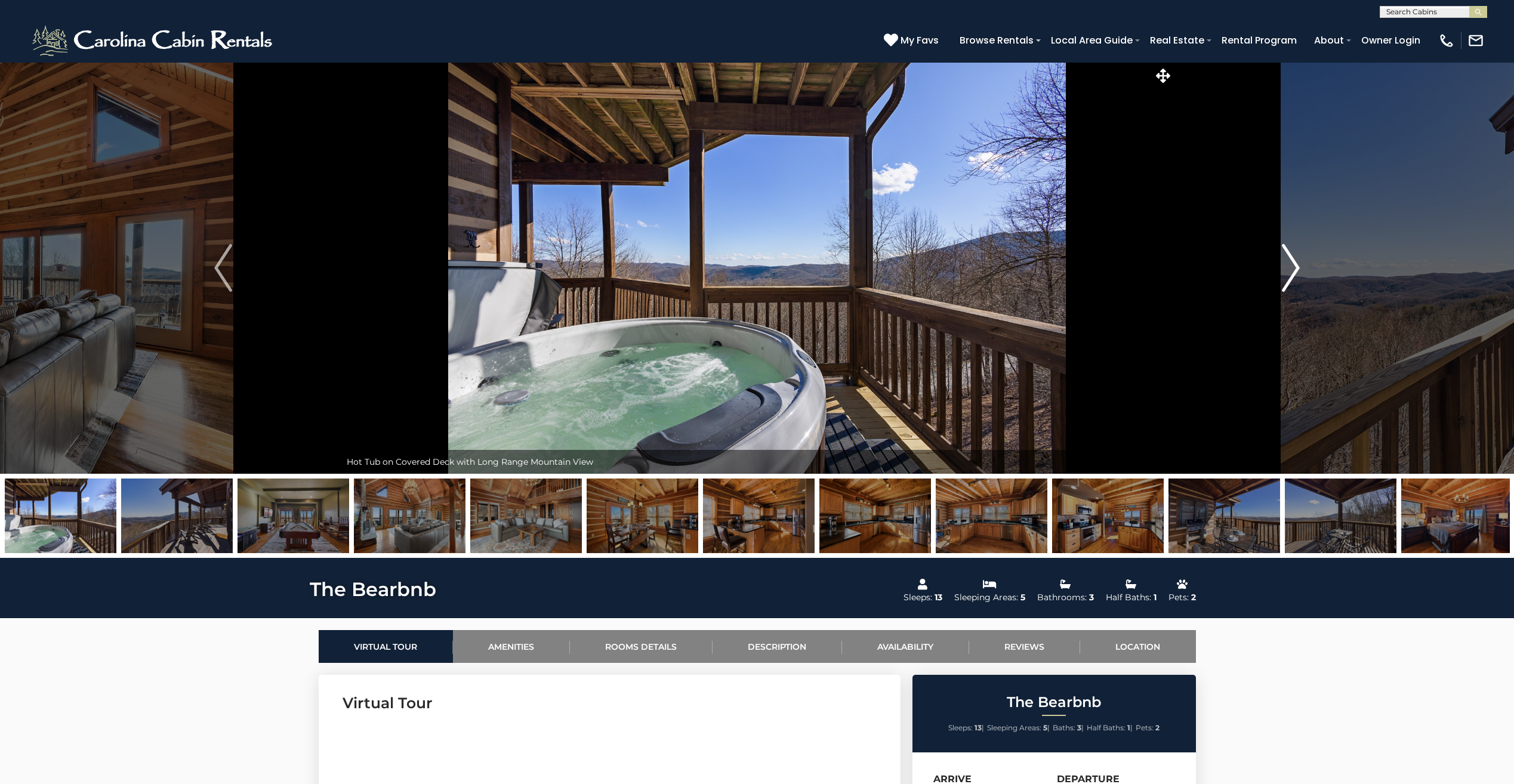
click at [1296, 268] on img "Next" at bounding box center [1290, 268] width 18 height 48
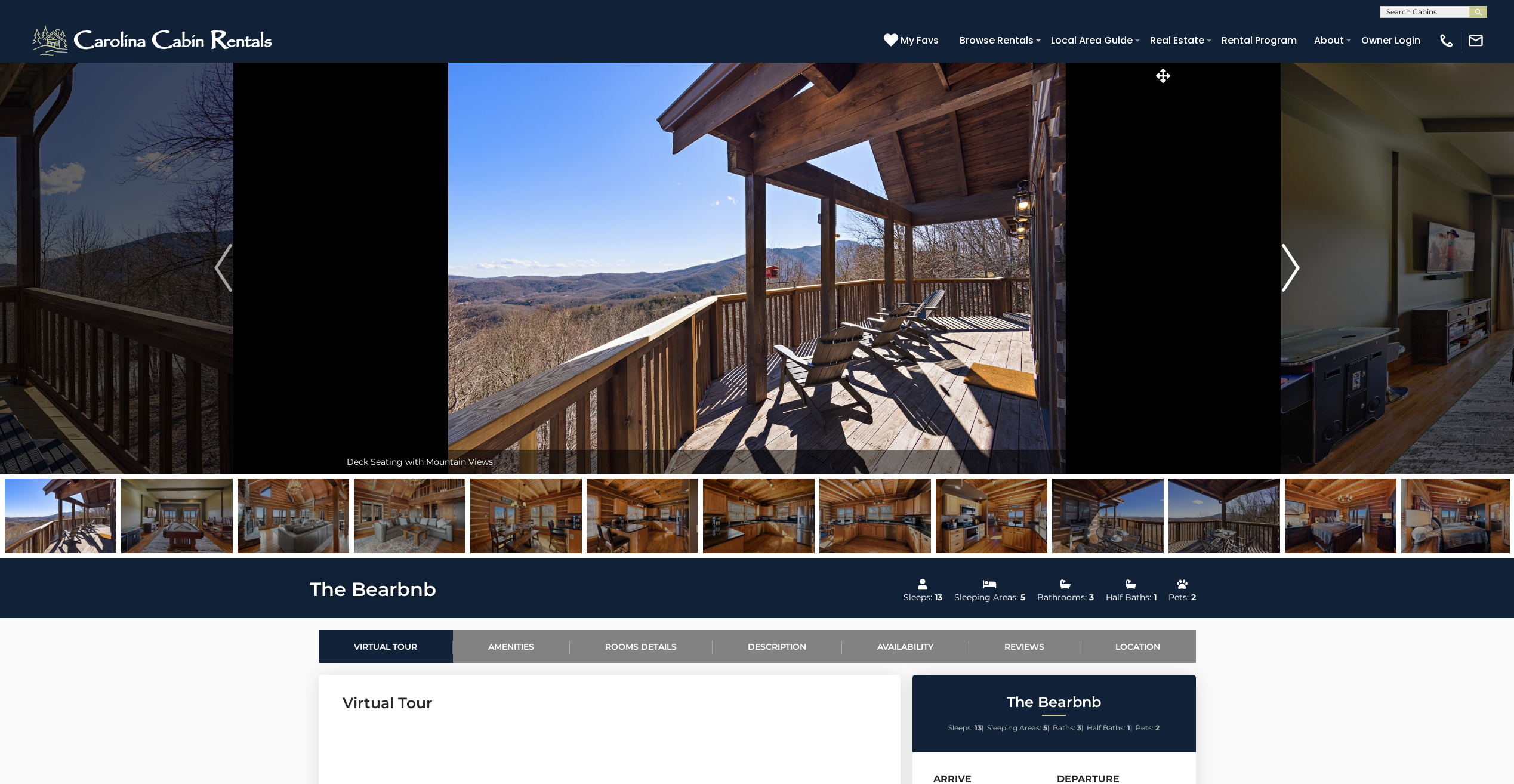
click at [1296, 268] on img "Next" at bounding box center [1290, 268] width 18 height 48
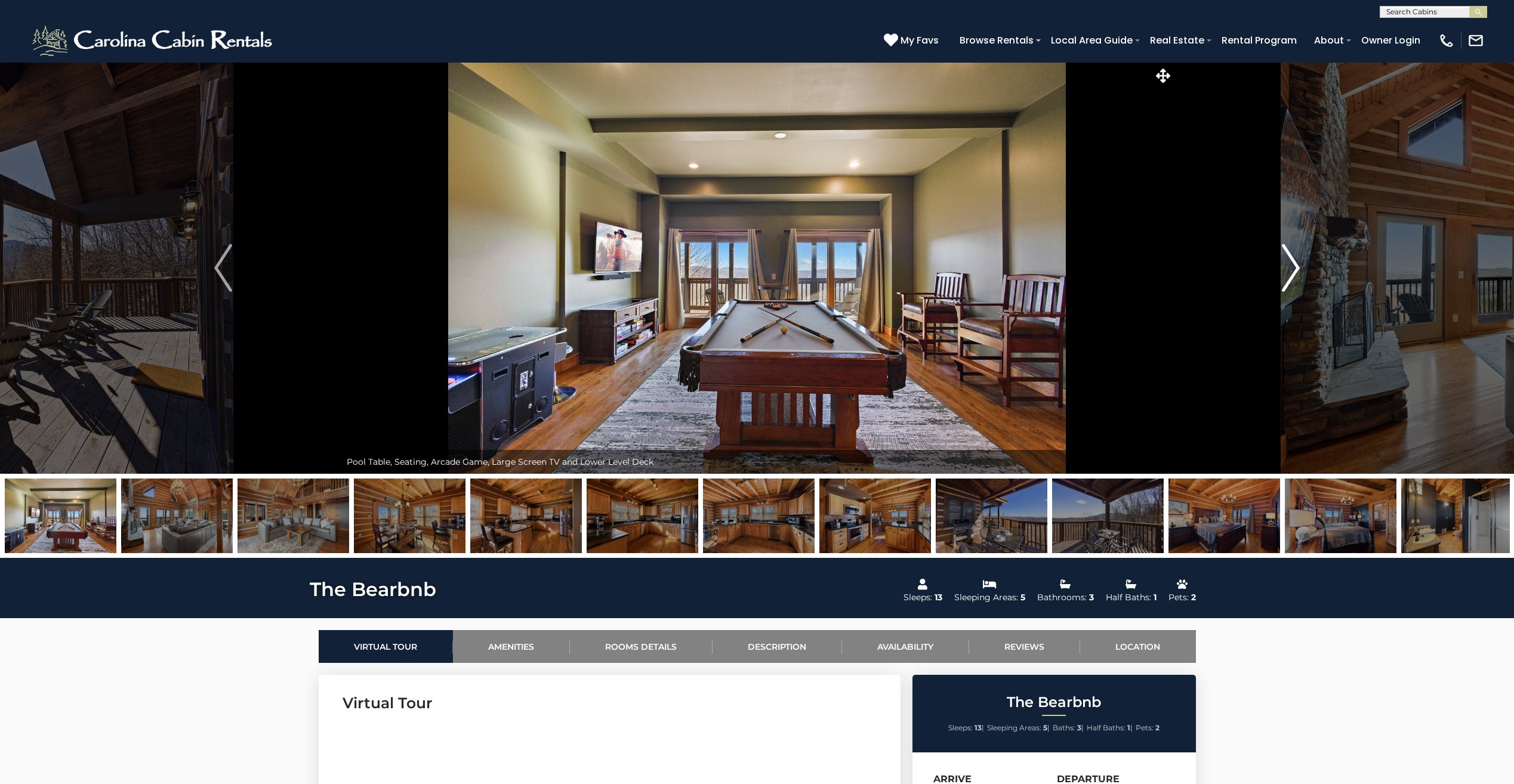
click at [1296, 268] on img "Next" at bounding box center [1290, 268] width 18 height 48
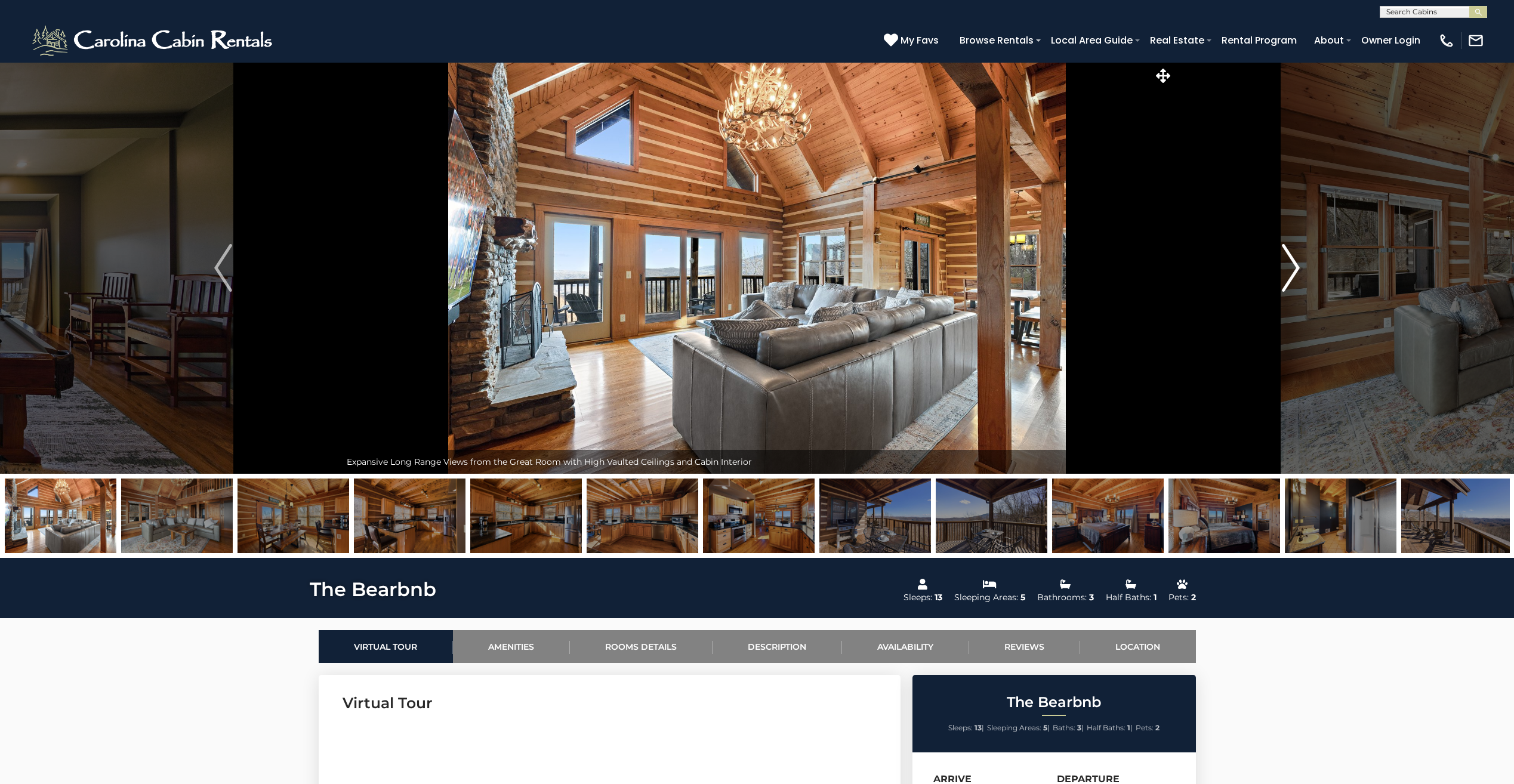
click at [1296, 268] on img "Next" at bounding box center [1290, 268] width 18 height 48
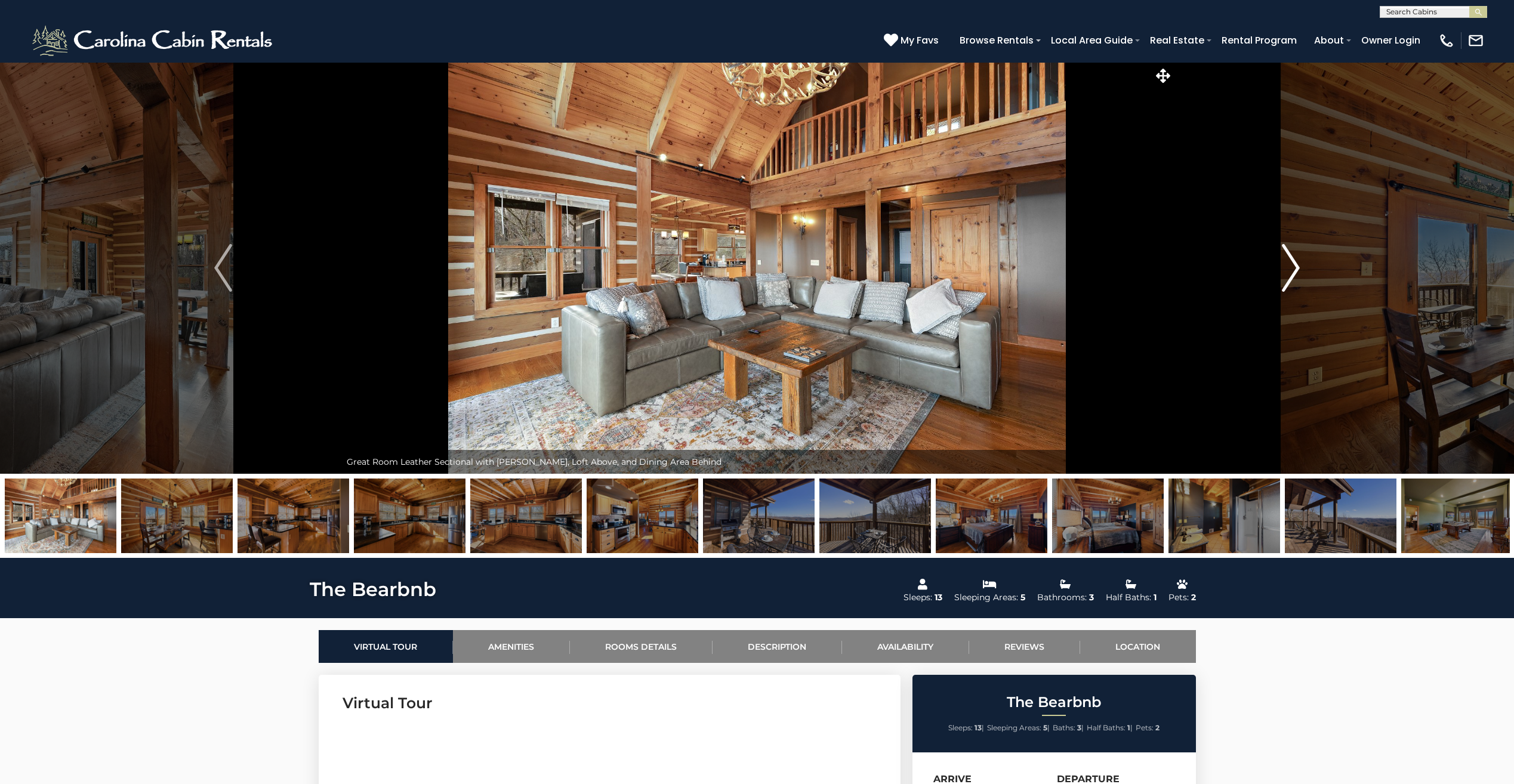
click at [1296, 268] on img "Next" at bounding box center [1290, 268] width 18 height 48
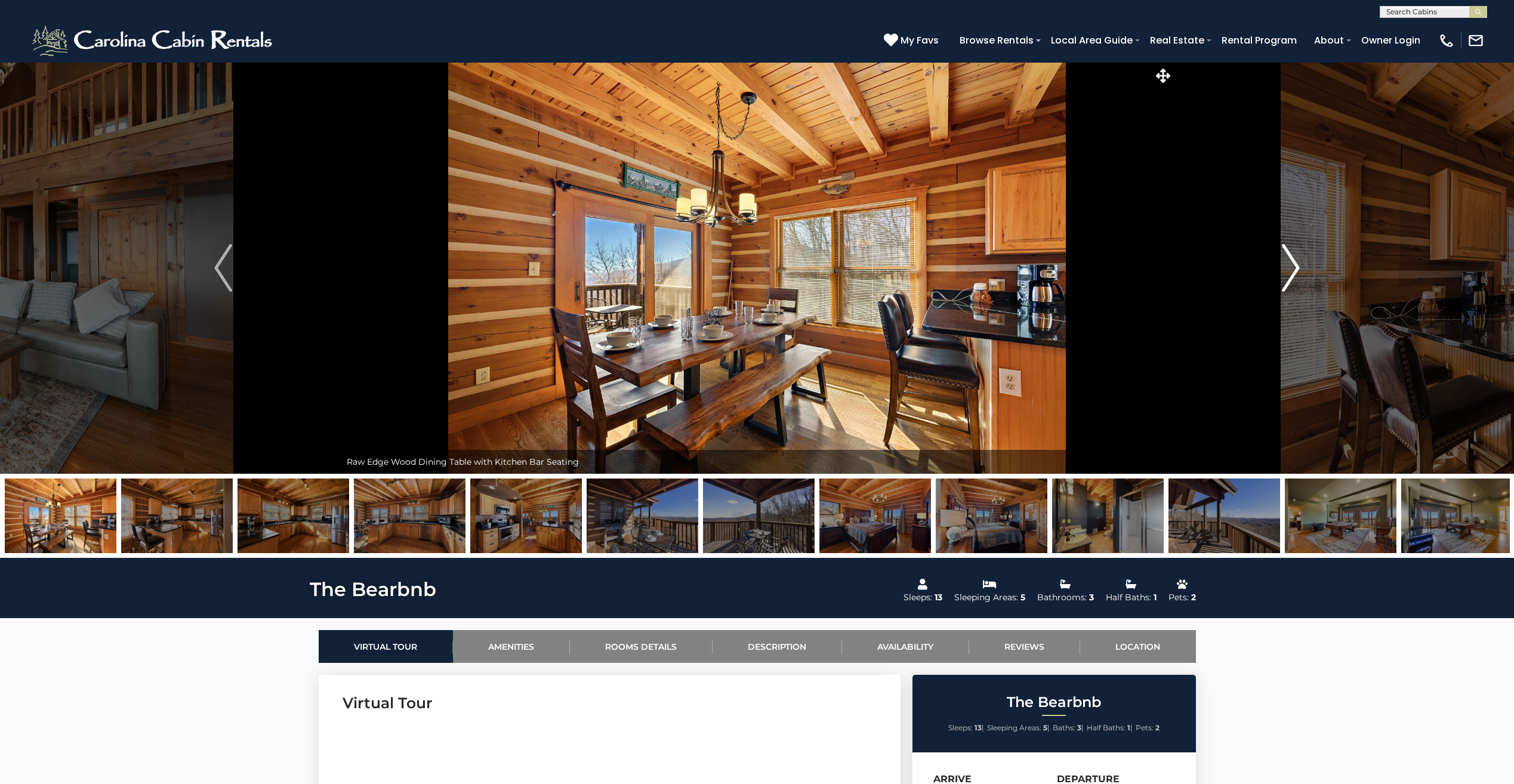
click at [1296, 268] on img "Next" at bounding box center [1290, 268] width 18 height 48
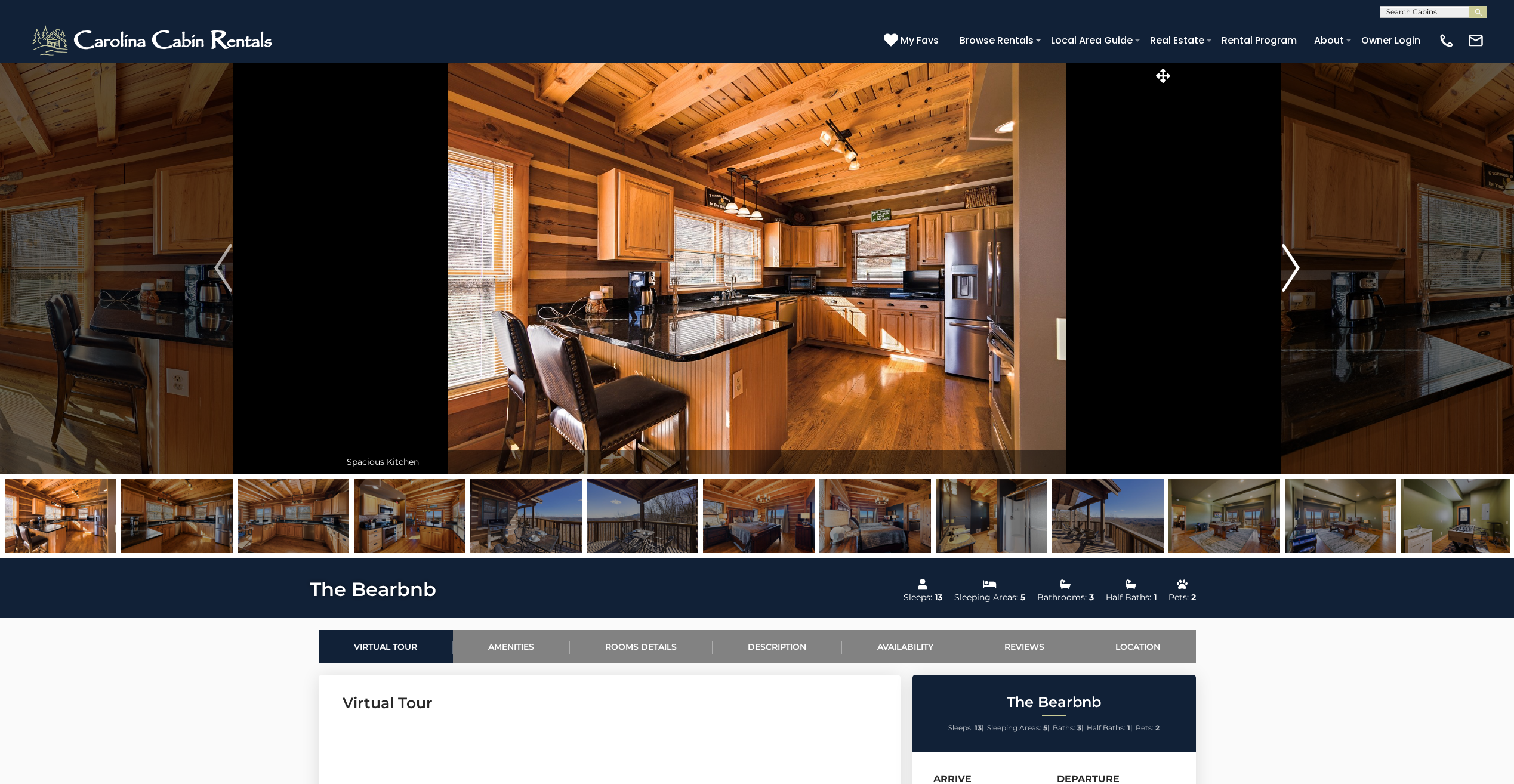
click at [1296, 268] on img "Next" at bounding box center [1290, 268] width 18 height 48
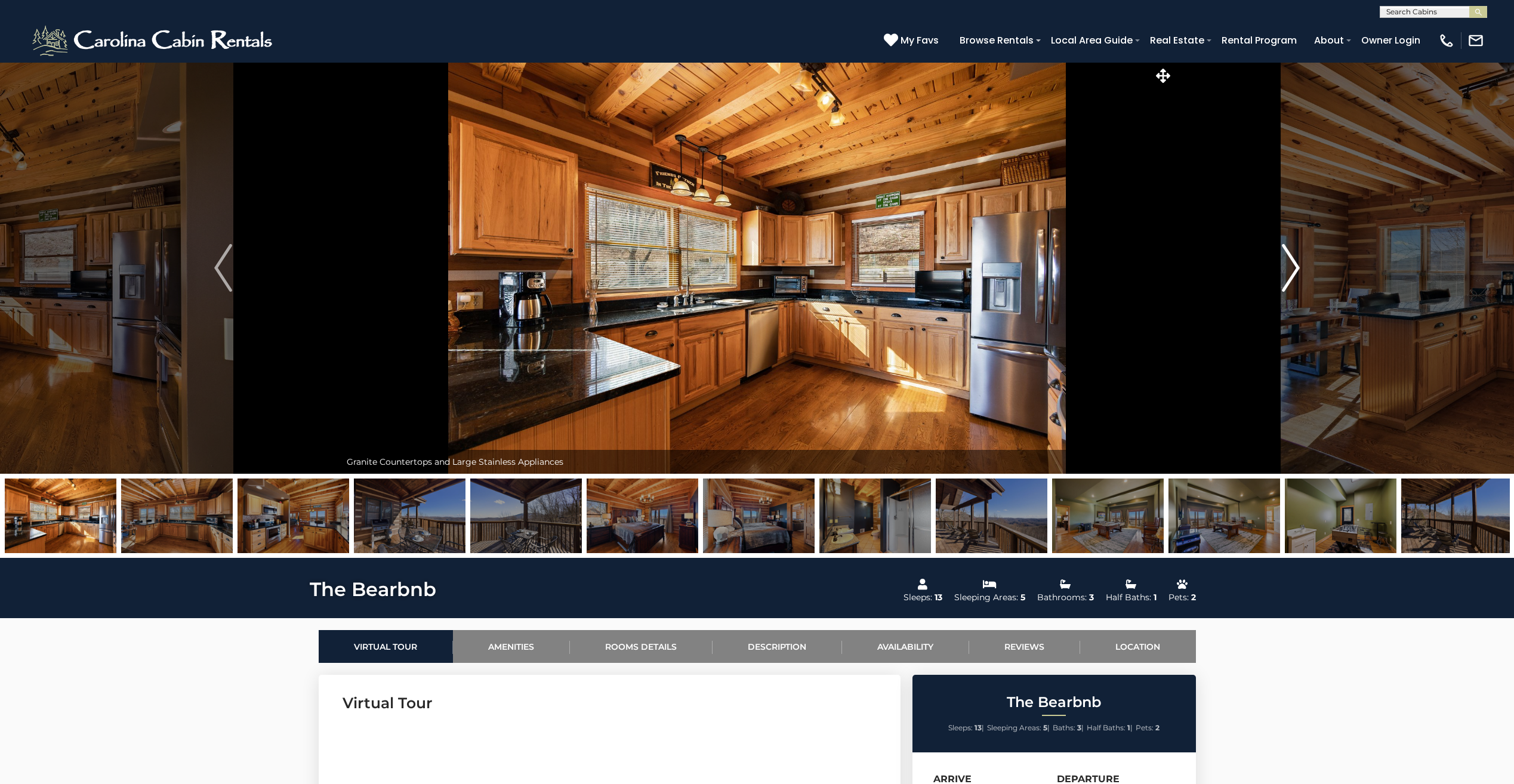
click at [1296, 268] on img "Next" at bounding box center [1290, 268] width 18 height 48
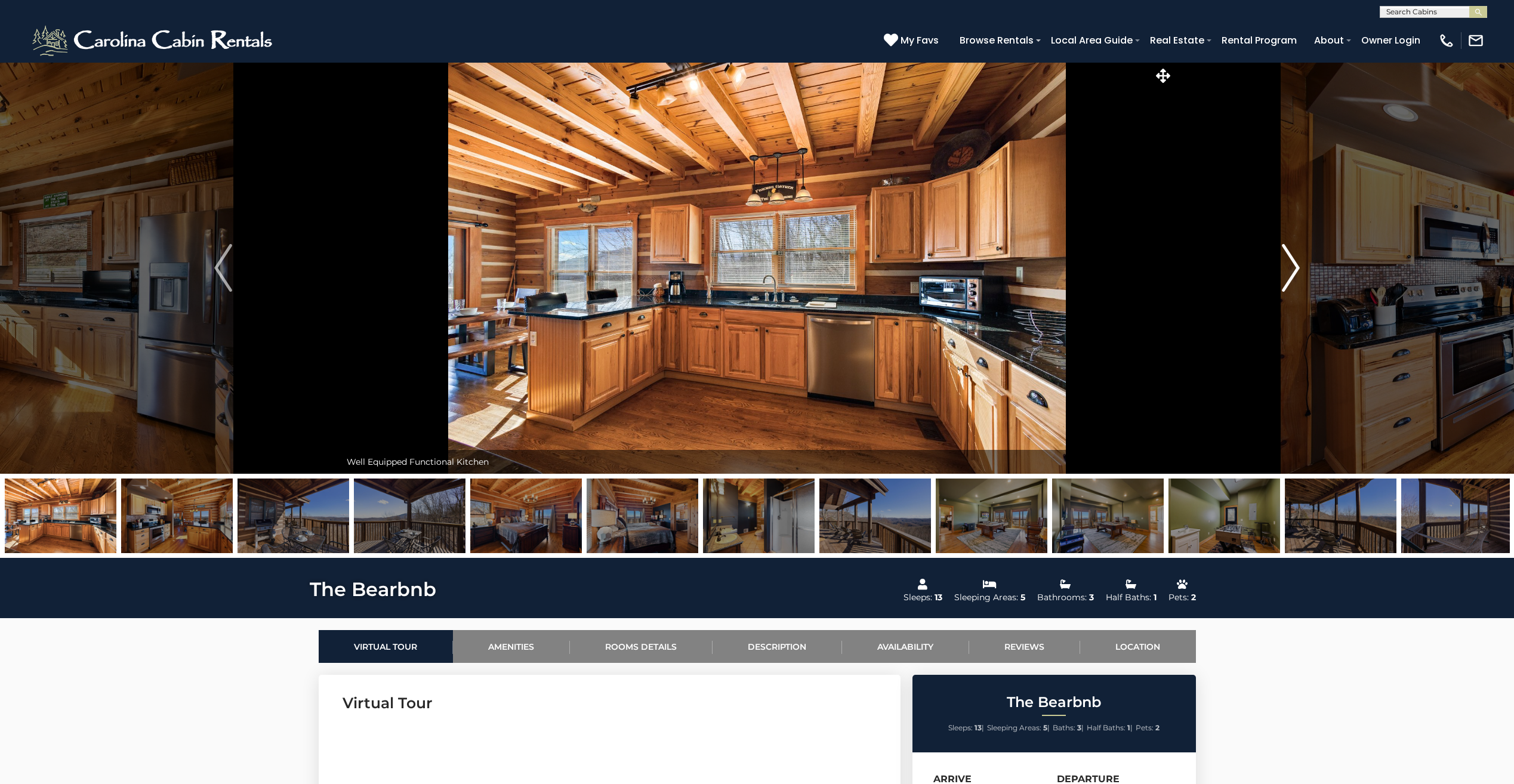
click at [1296, 268] on img "Next" at bounding box center [1290, 268] width 18 height 48
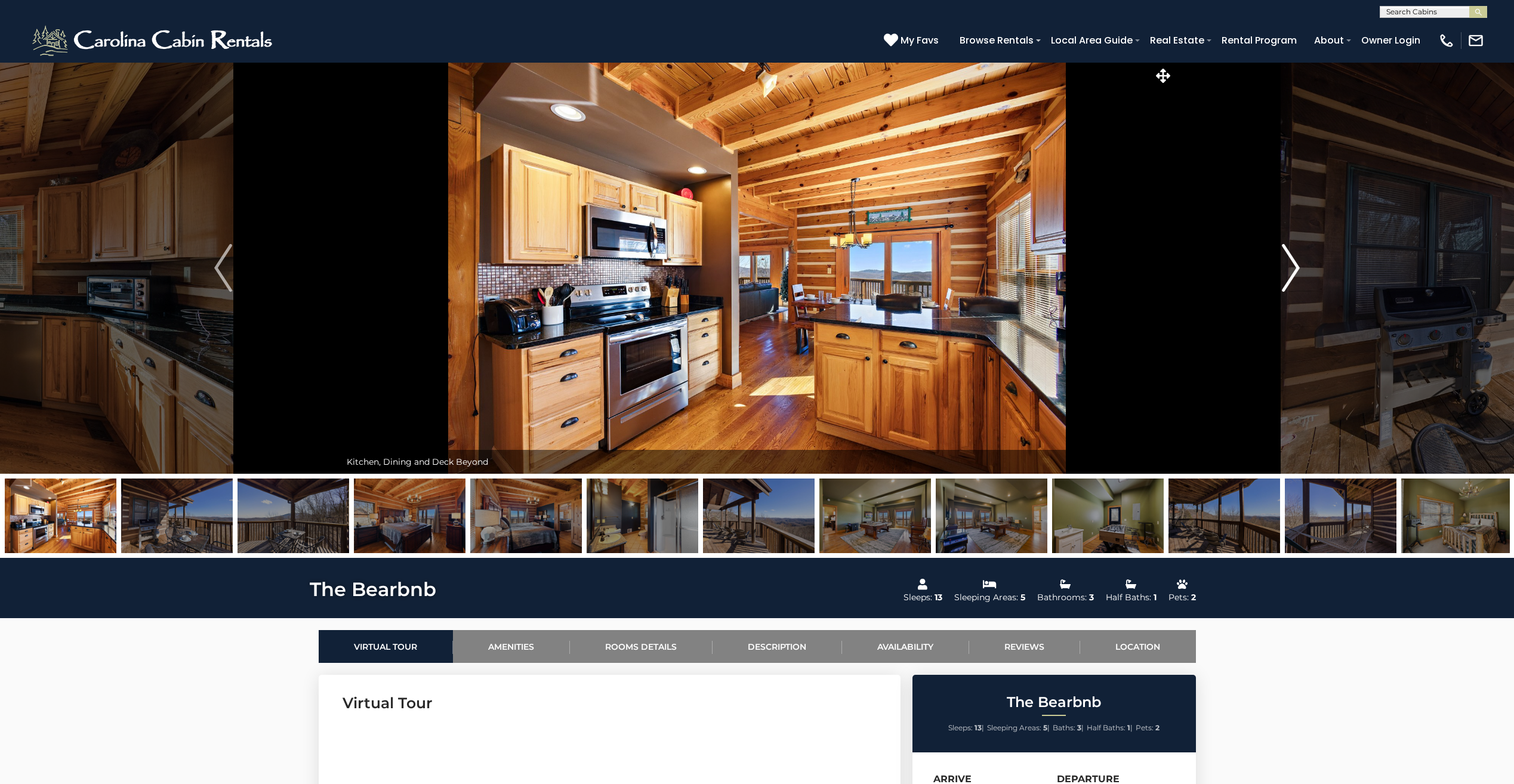
click at [1296, 268] on img "Next" at bounding box center [1290, 268] width 18 height 48
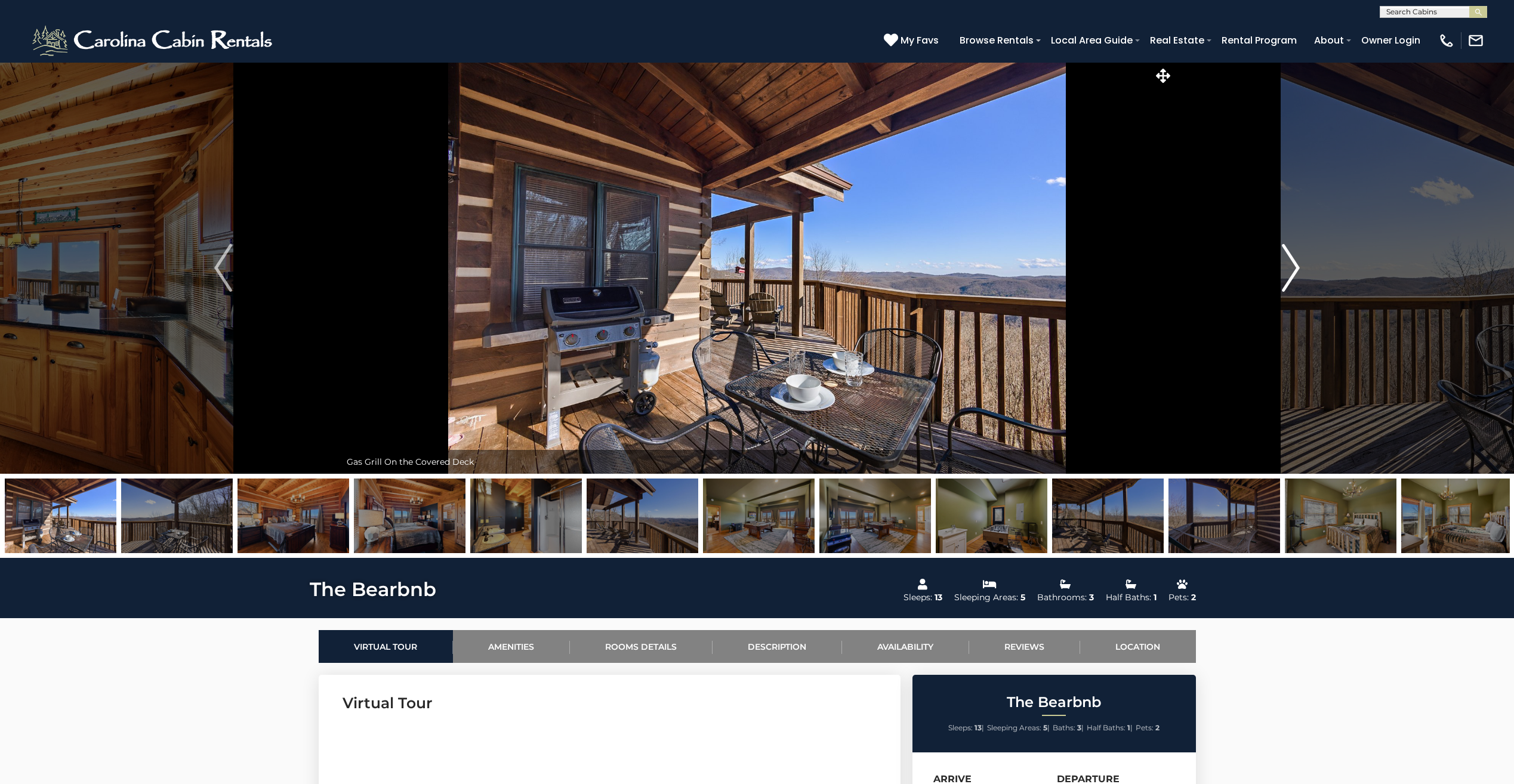
click at [1296, 268] on img "Next" at bounding box center [1290, 268] width 18 height 48
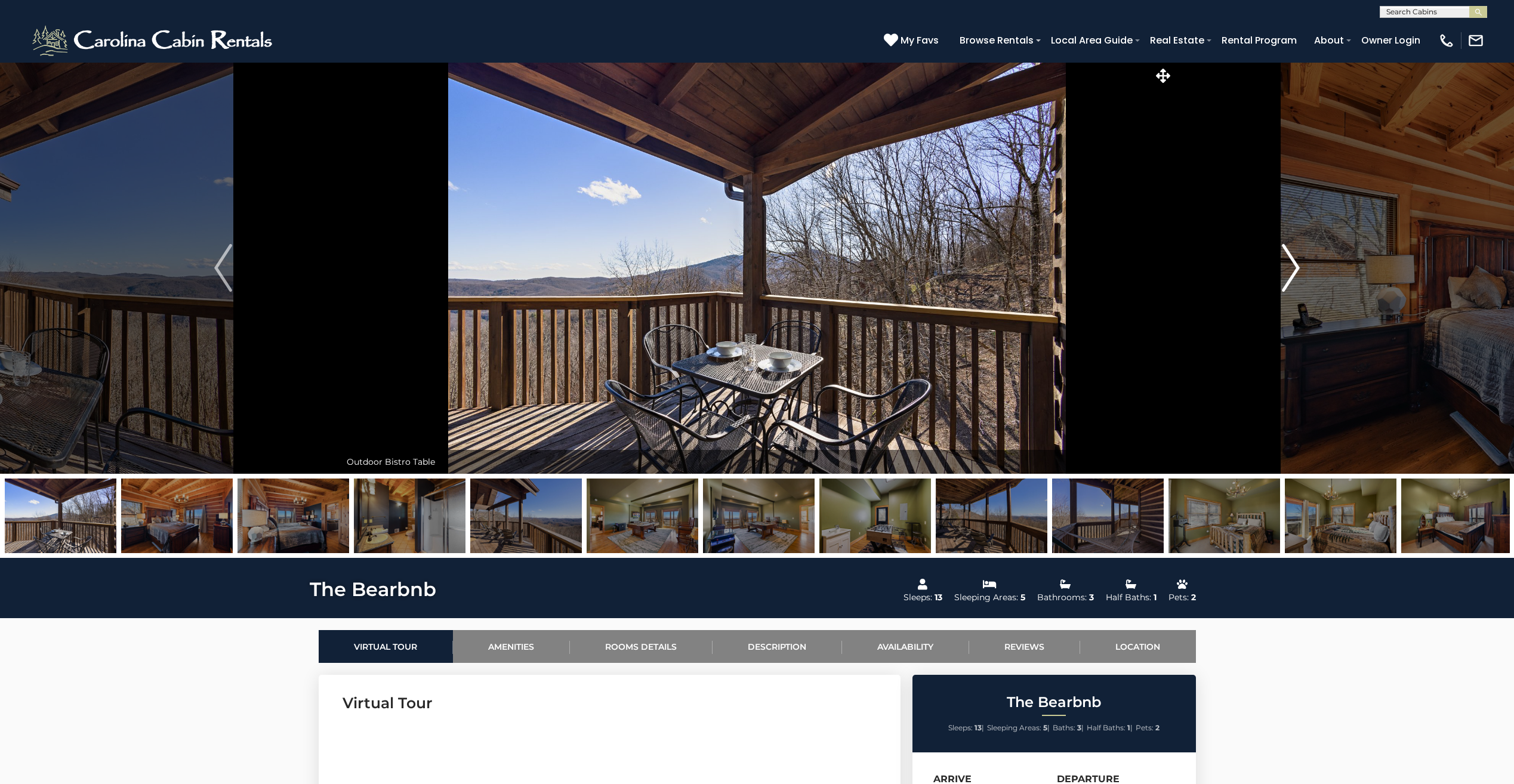
click at [1296, 268] on img "Next" at bounding box center [1290, 268] width 18 height 48
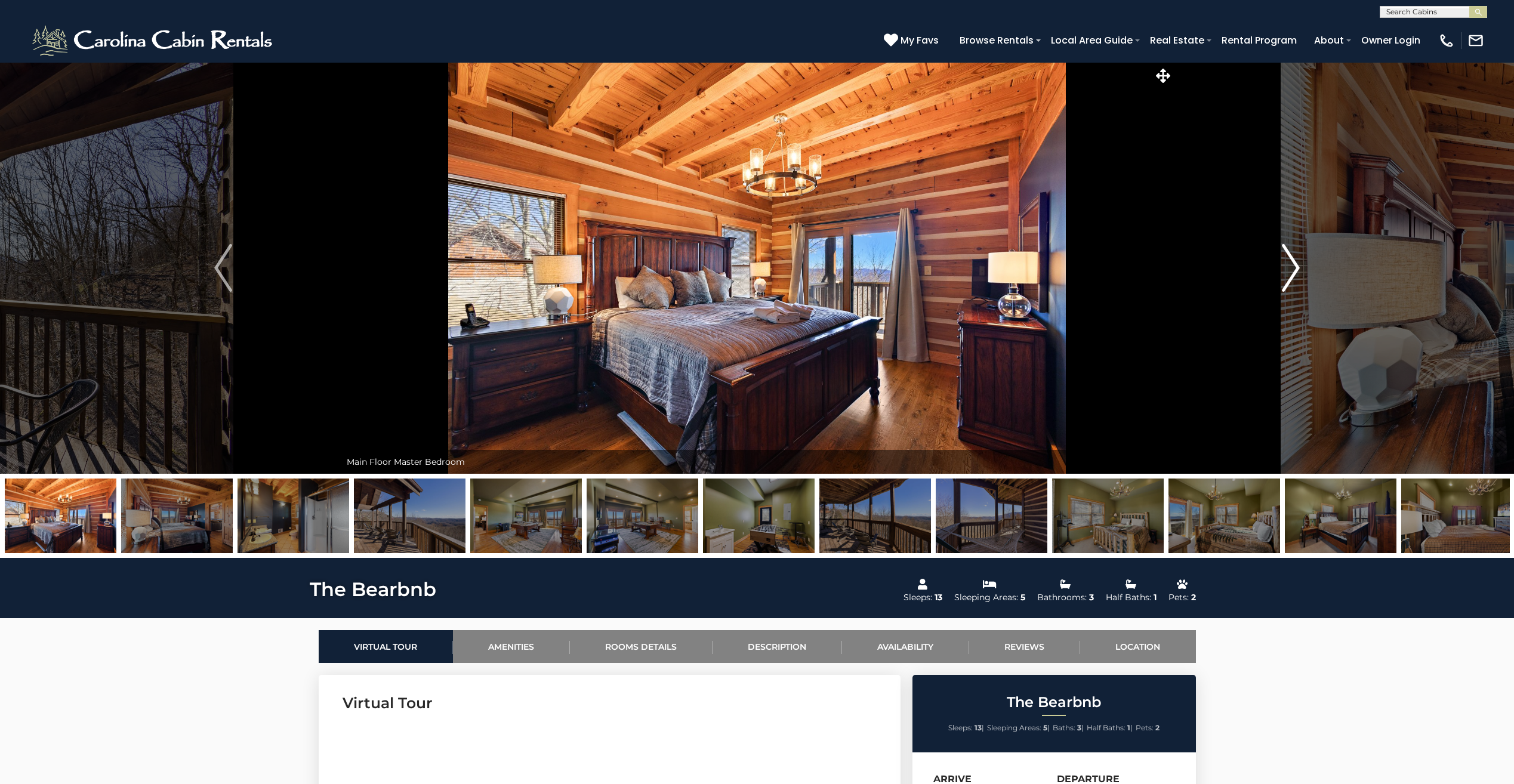
click at [1296, 268] on img "Next" at bounding box center [1290, 268] width 18 height 48
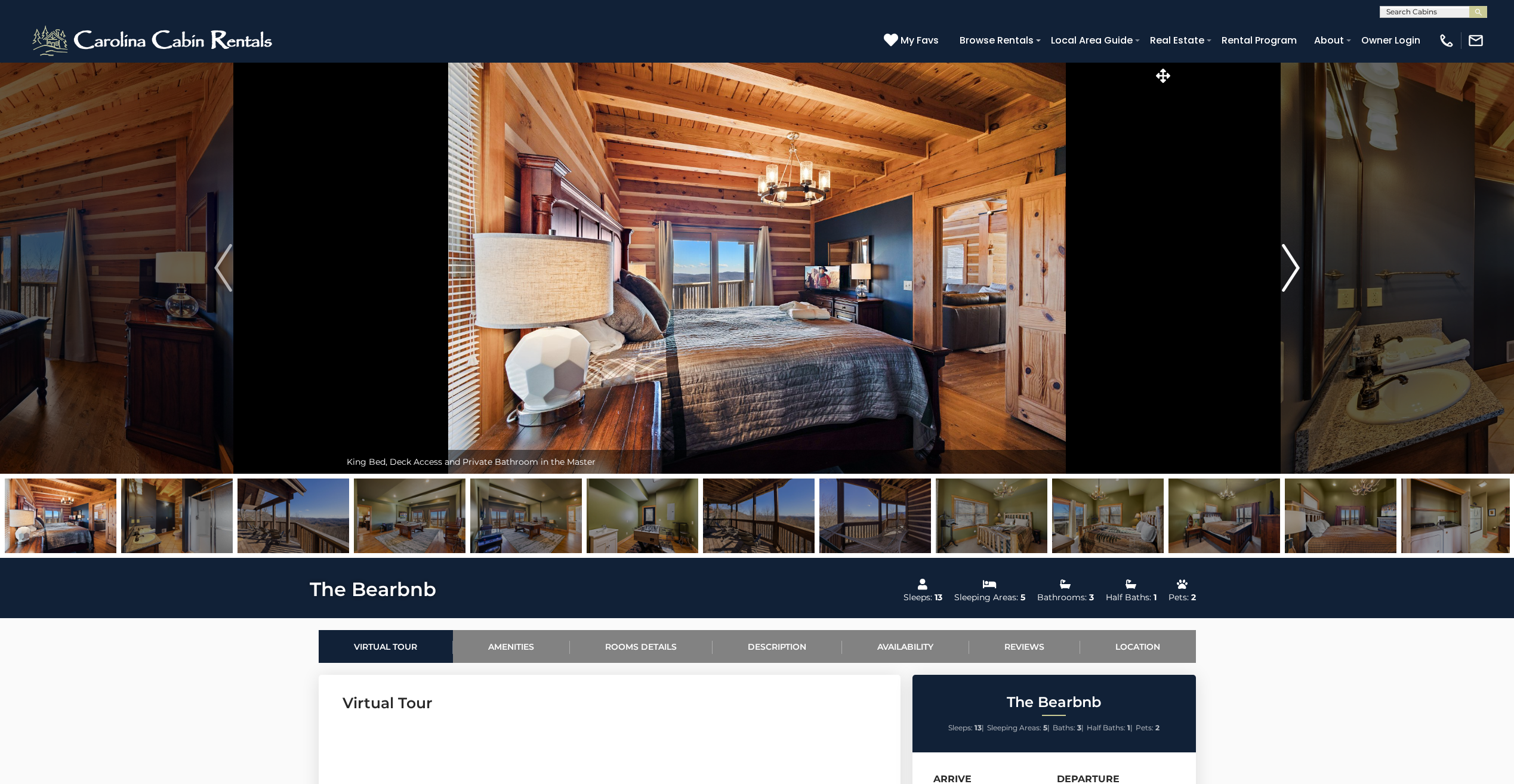
click at [1296, 268] on img "Next" at bounding box center [1290, 268] width 18 height 48
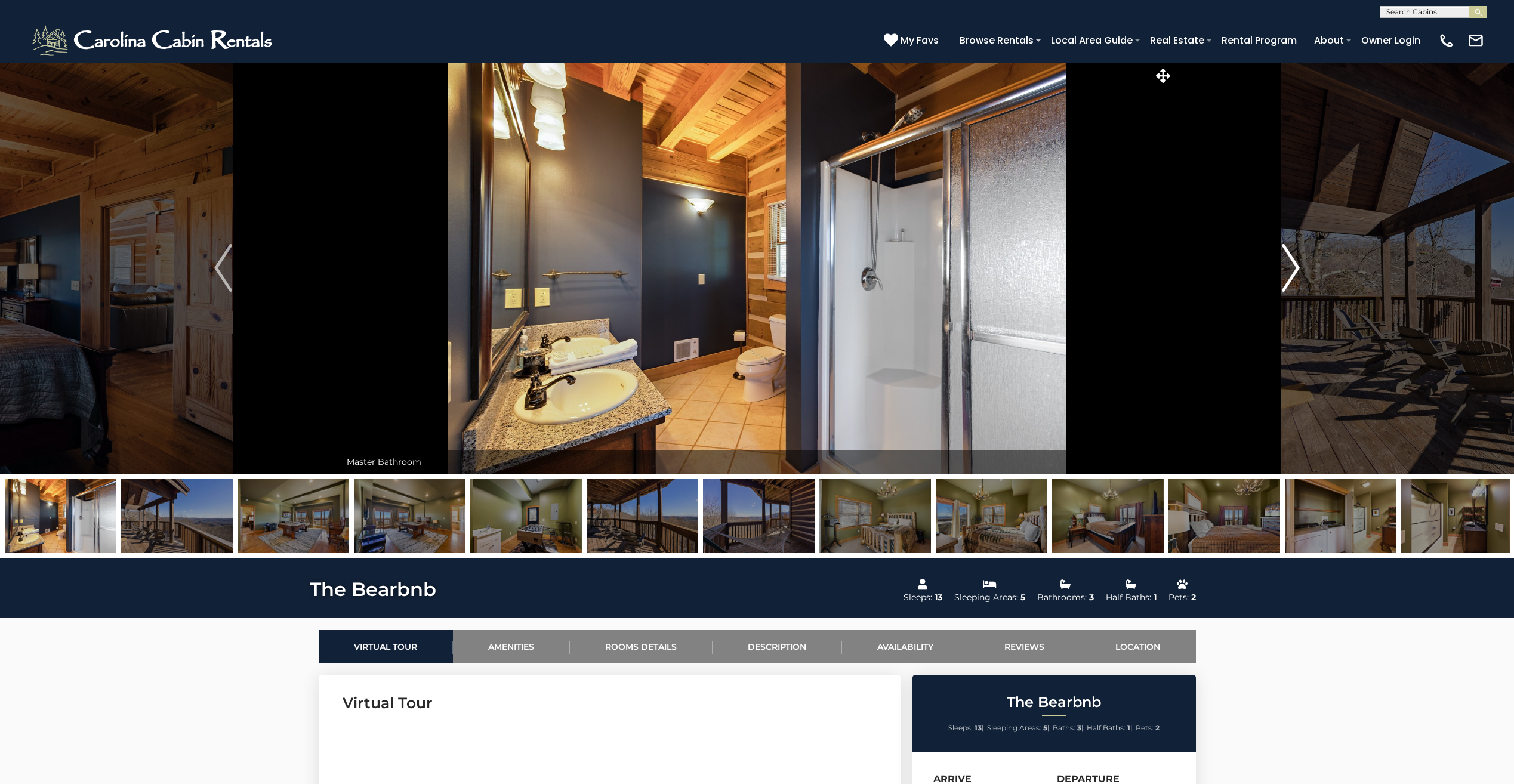
click at [1296, 268] on img "Next" at bounding box center [1290, 268] width 18 height 48
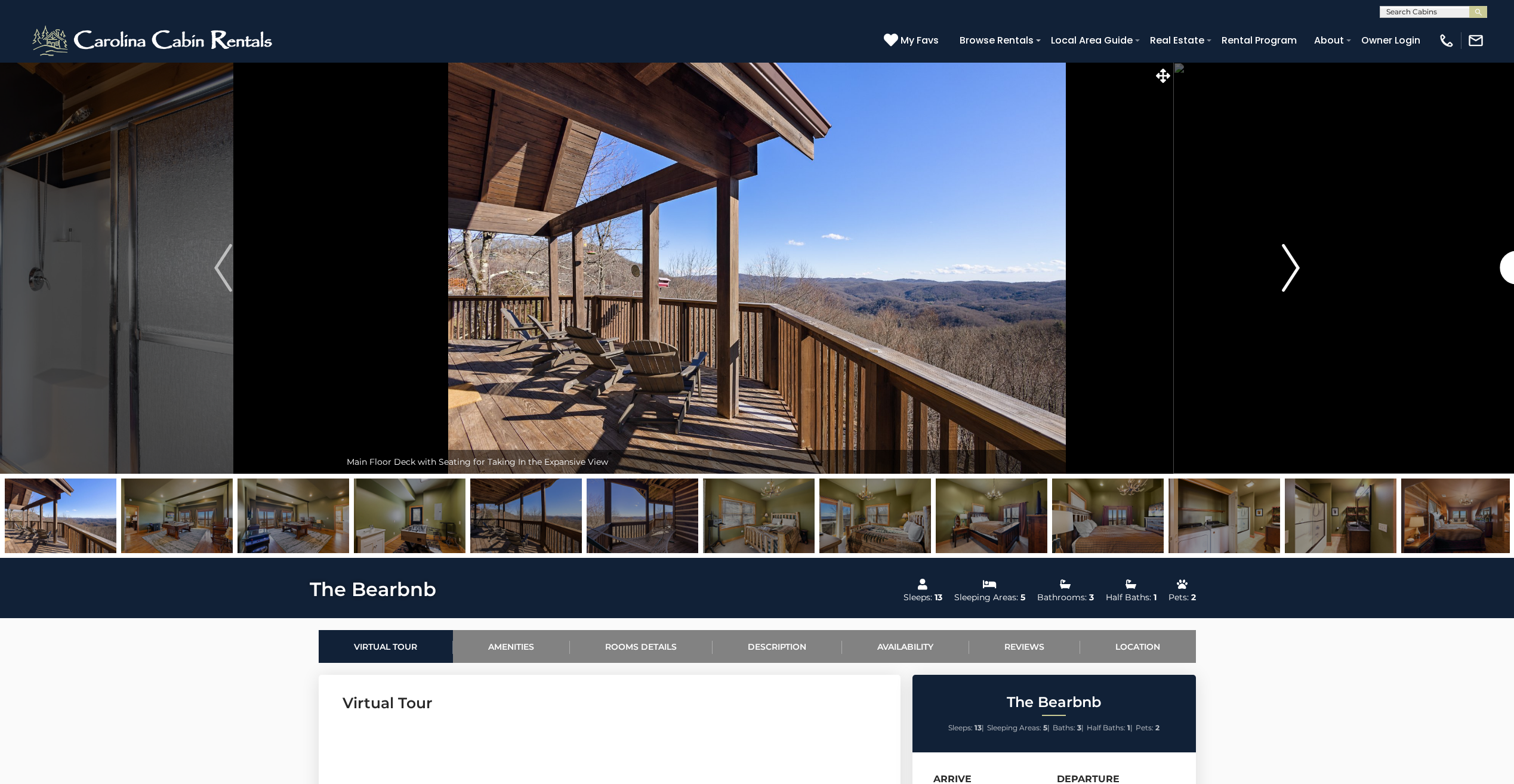
click at [1296, 268] on img "Next" at bounding box center [1290, 268] width 18 height 48
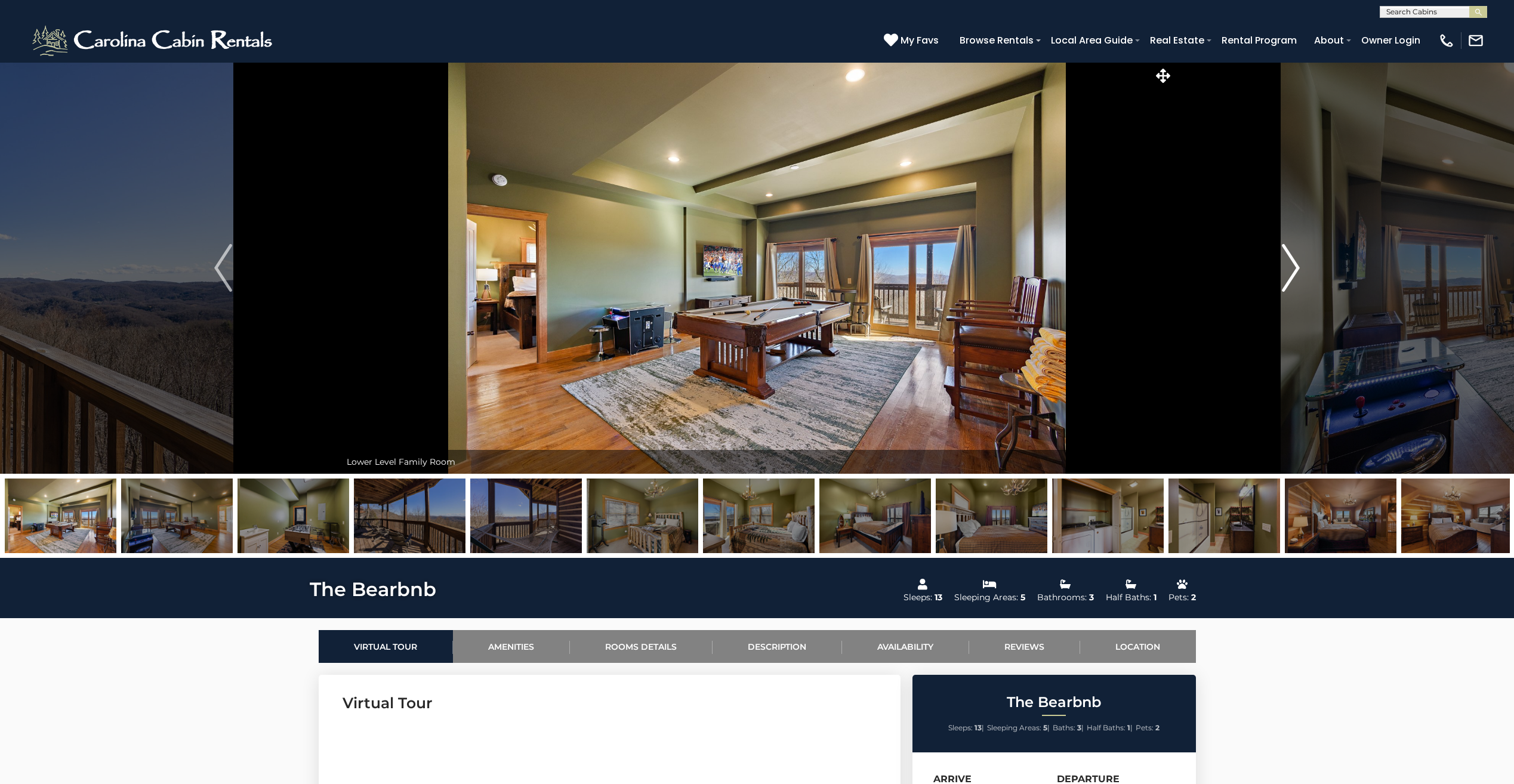
click at [1296, 268] on img "Next" at bounding box center [1290, 268] width 18 height 48
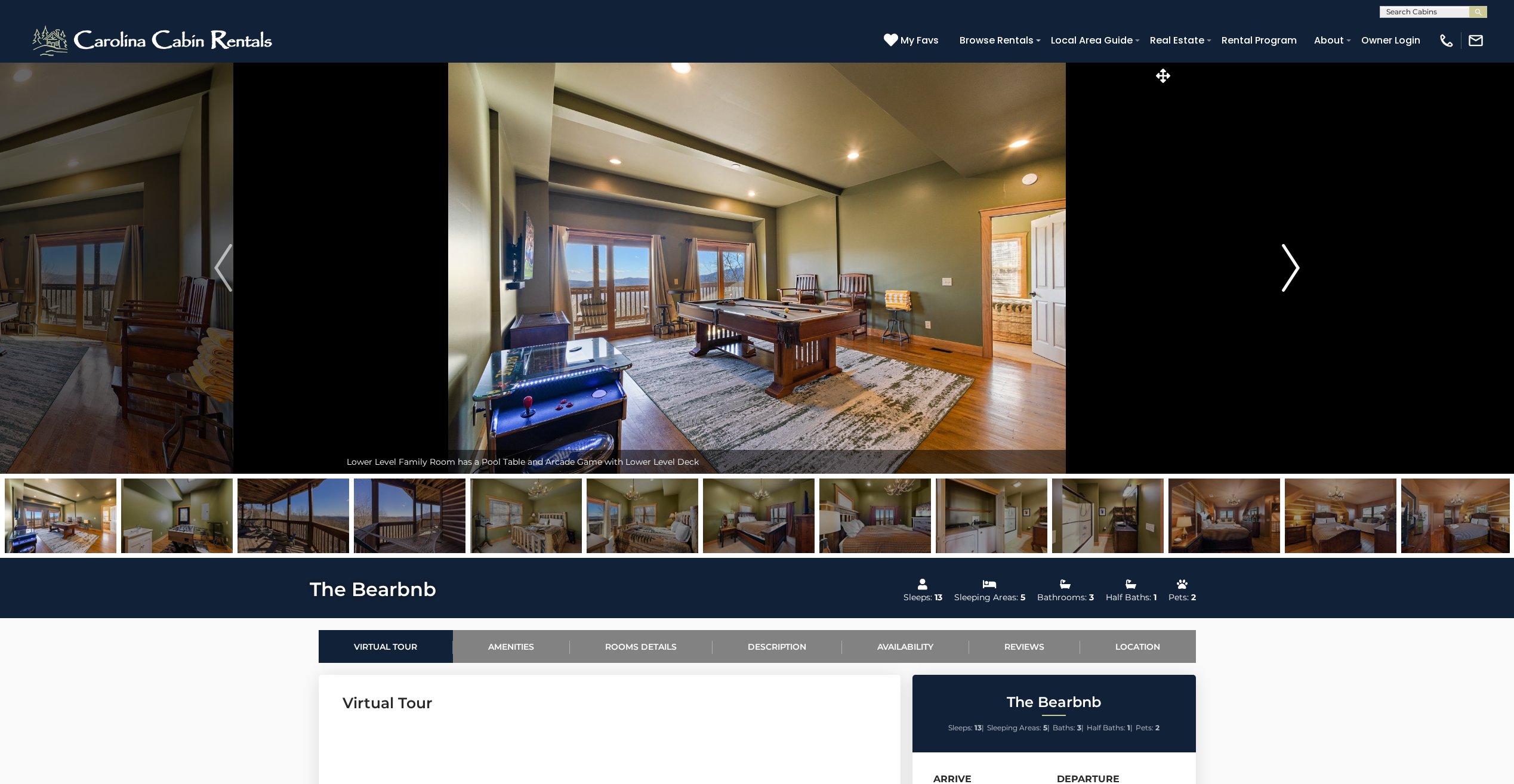
click at [1293, 265] on img "Next" at bounding box center [1290, 268] width 18 height 48
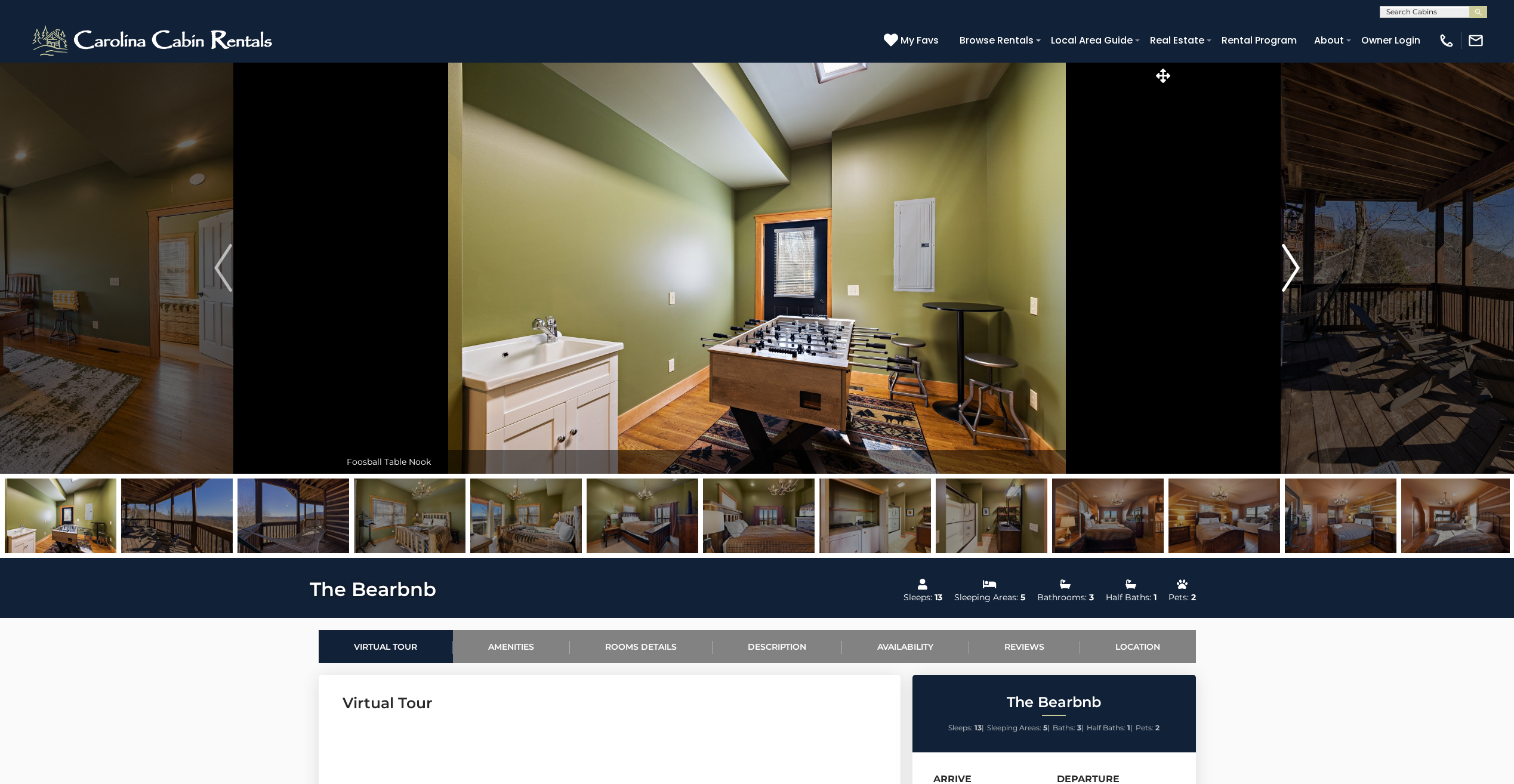
click at [1293, 265] on img "Next" at bounding box center [1290, 268] width 18 height 48
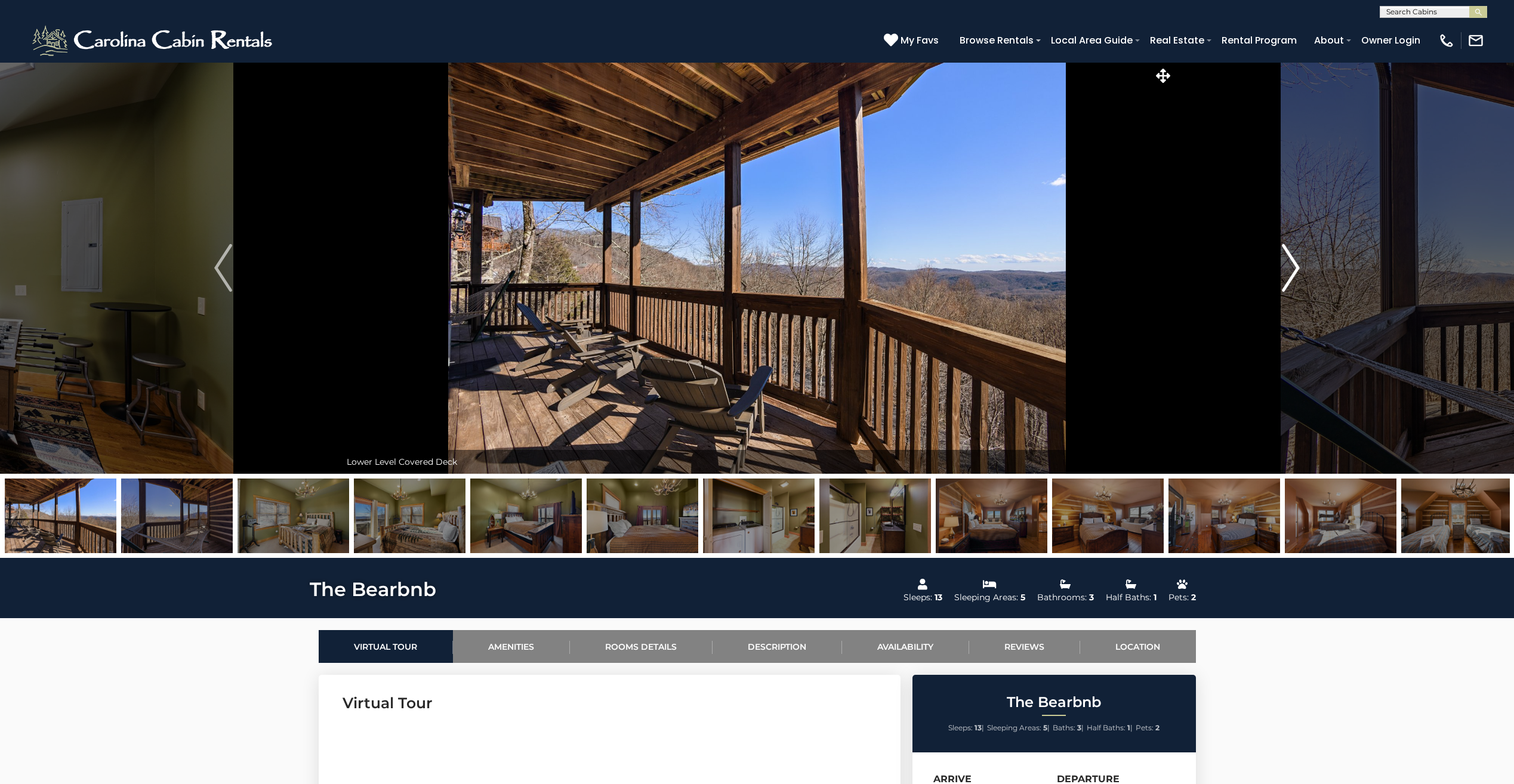
click at [1293, 265] on img "Next" at bounding box center [1290, 268] width 18 height 48
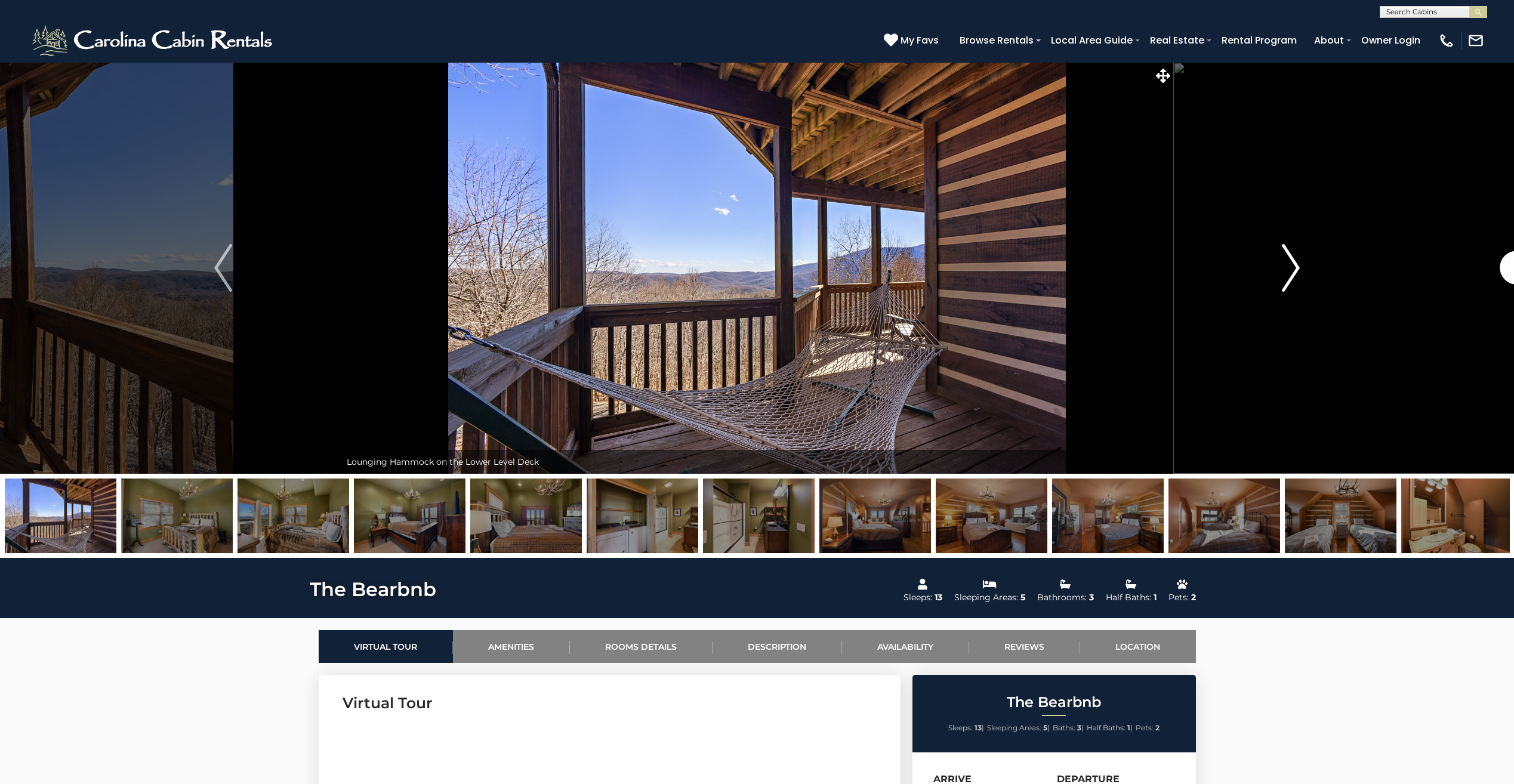
click at [1293, 265] on img "Next" at bounding box center [1290, 268] width 18 height 48
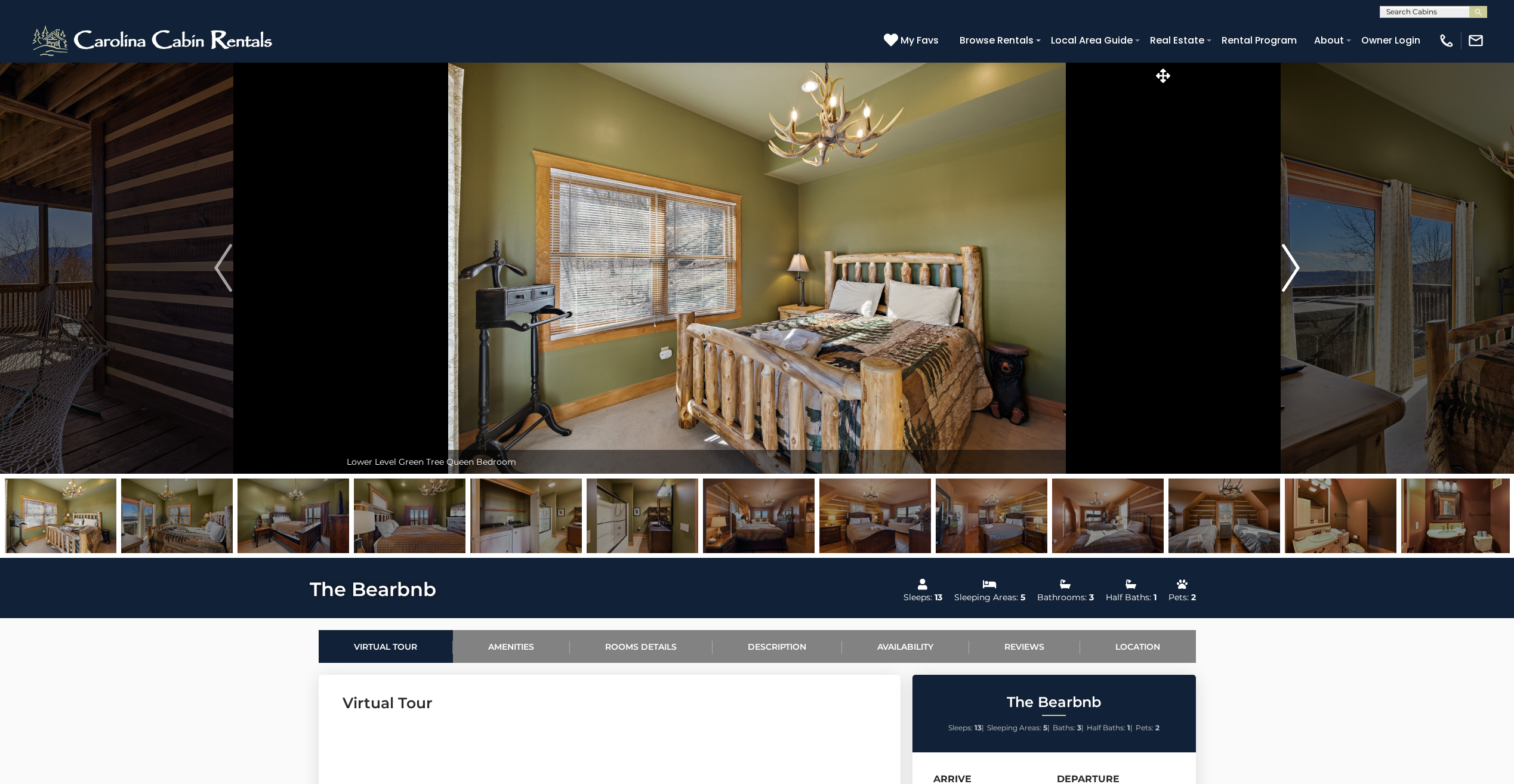
click at [1293, 265] on img "Next" at bounding box center [1290, 268] width 18 height 48
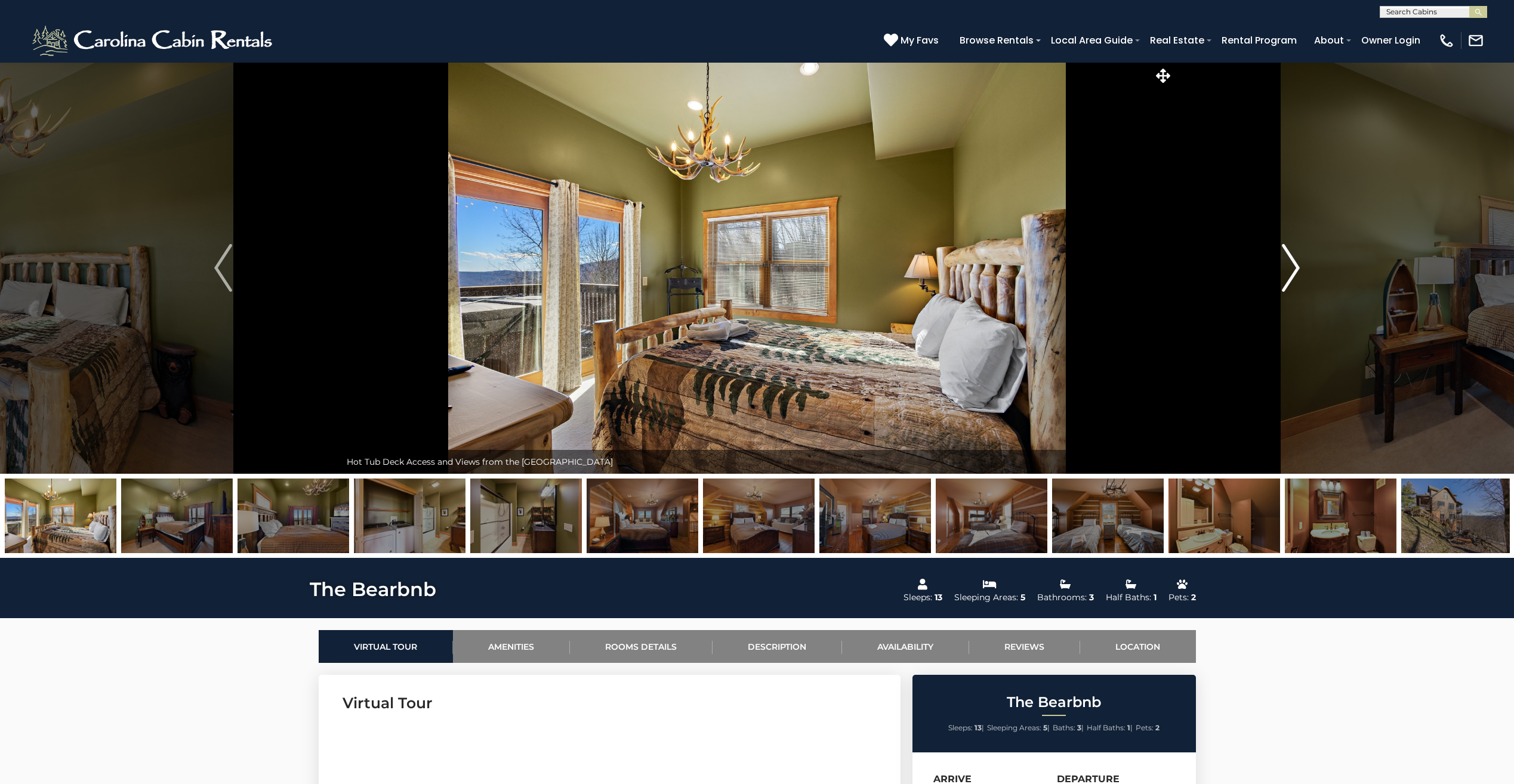
click at [1293, 265] on img "Next" at bounding box center [1290, 268] width 18 height 48
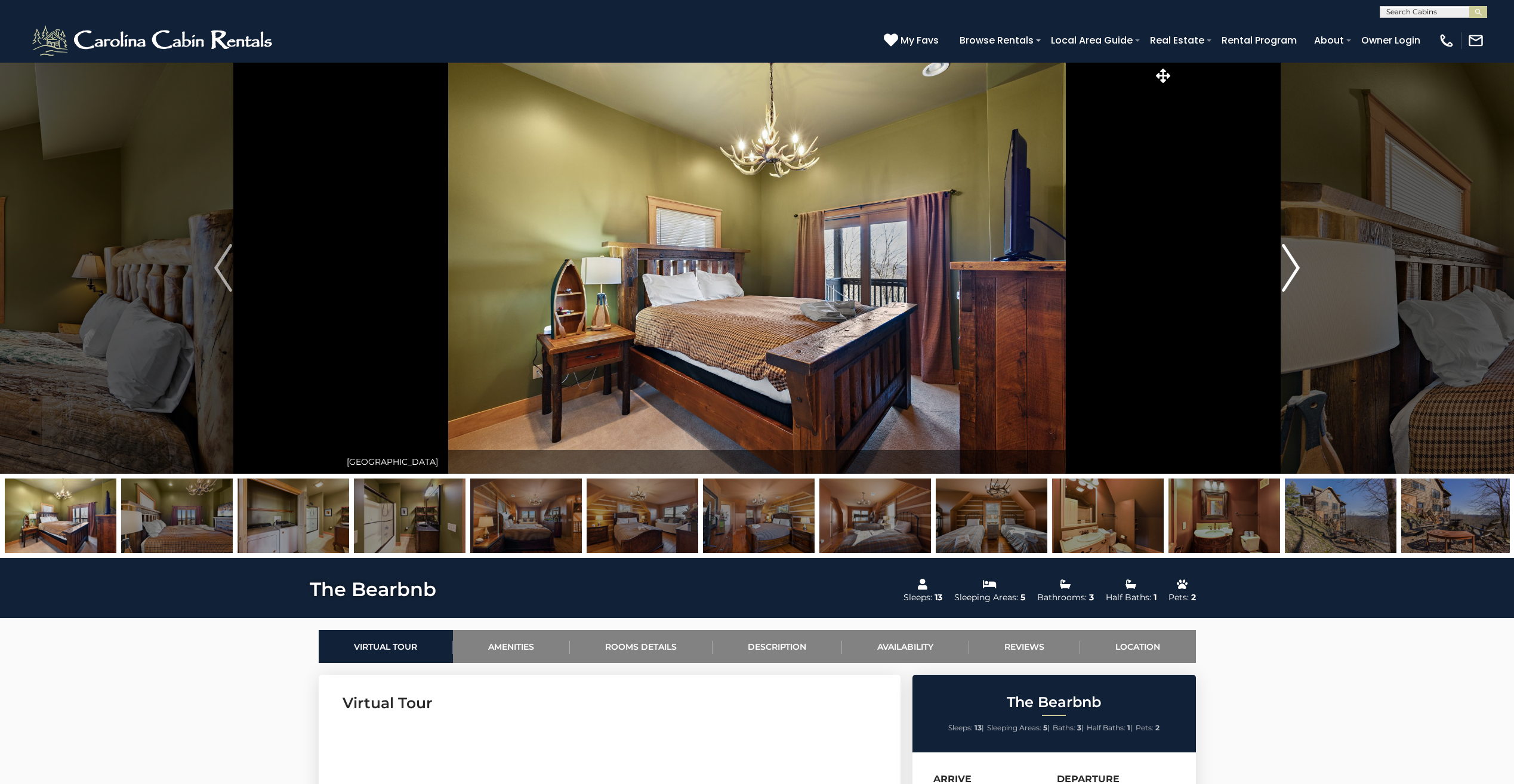
click at [1293, 265] on img "Next" at bounding box center [1290, 268] width 18 height 48
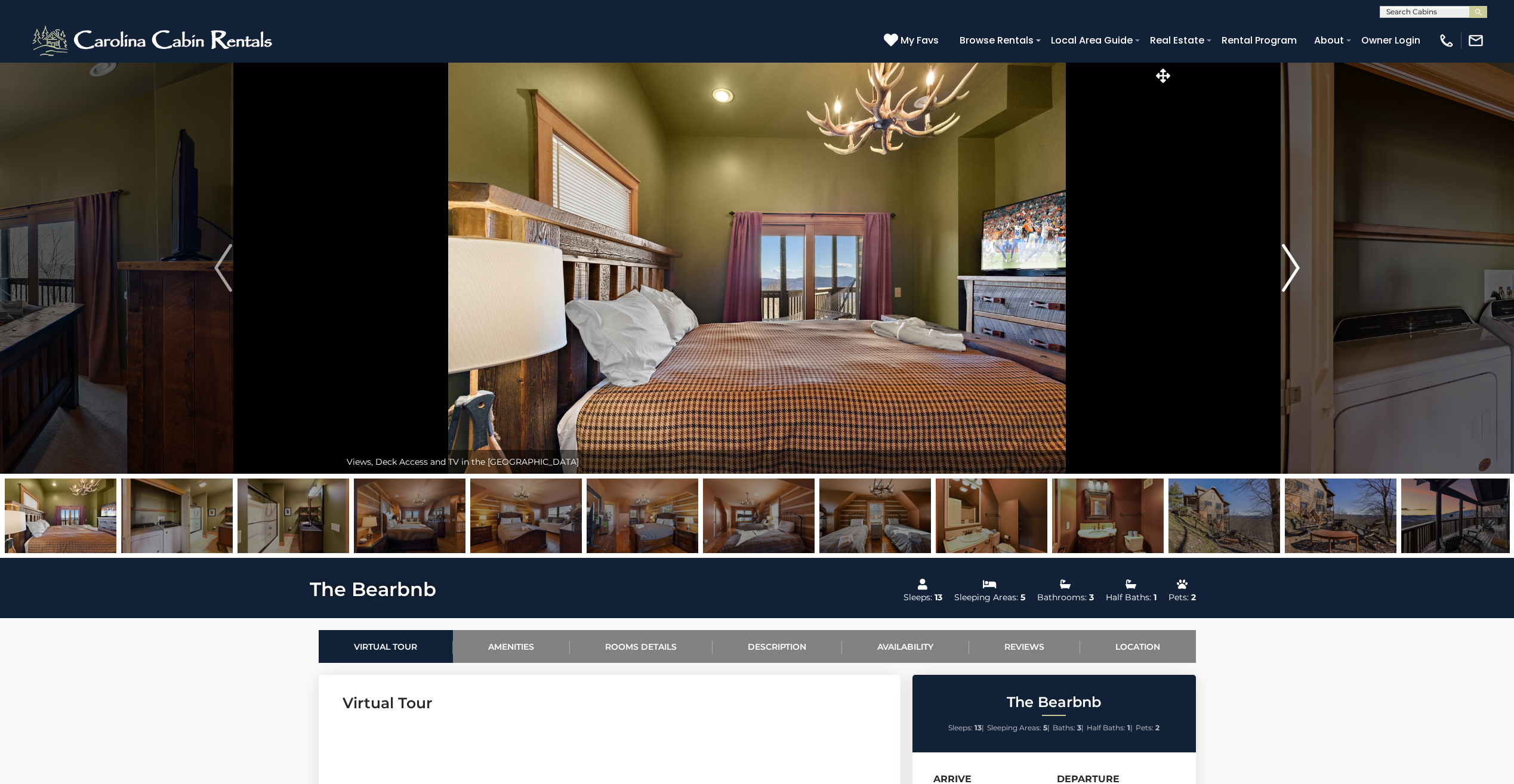
click at [1293, 265] on img "Next" at bounding box center [1290, 268] width 18 height 48
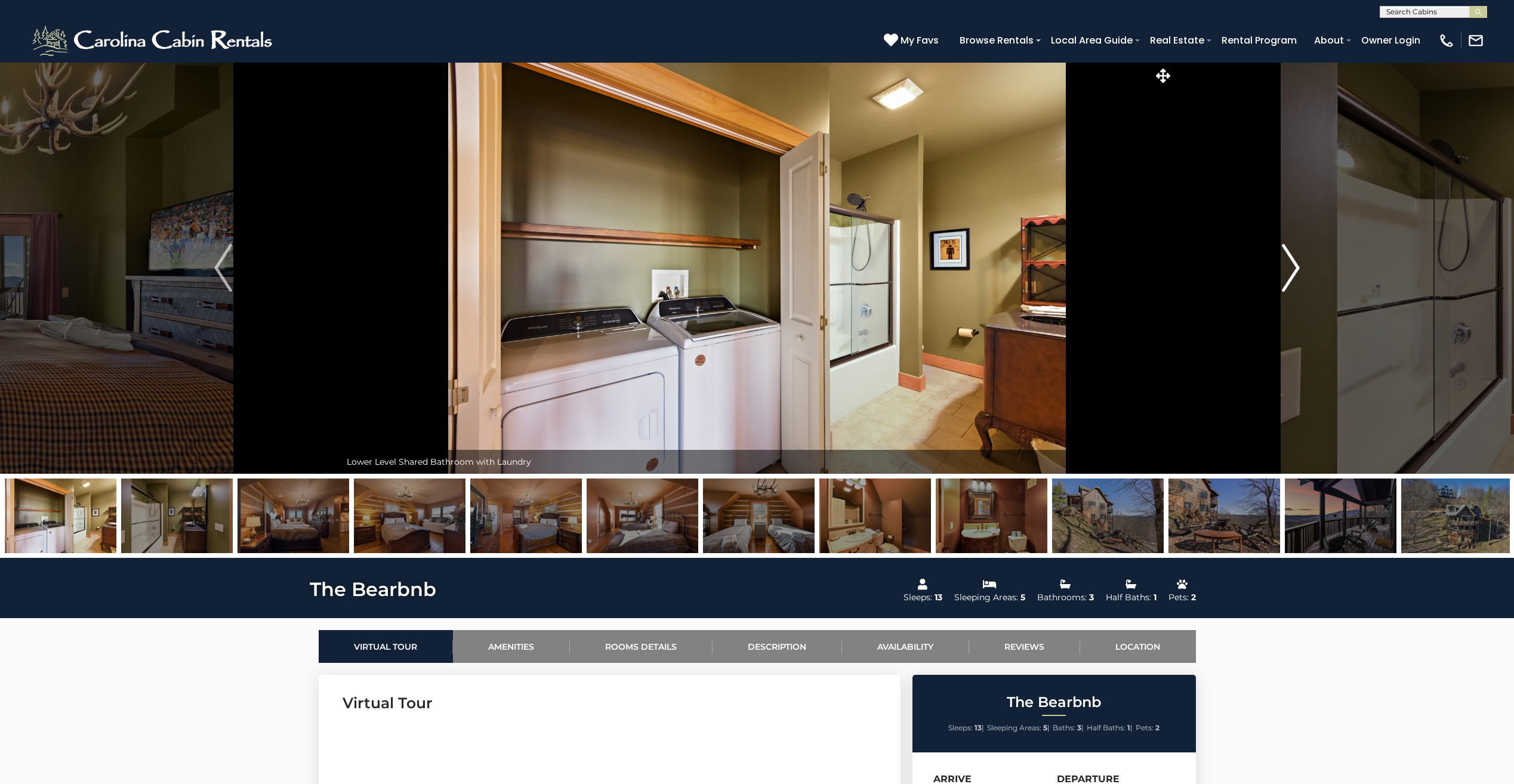
click at [1293, 265] on img "Next" at bounding box center [1290, 268] width 18 height 48
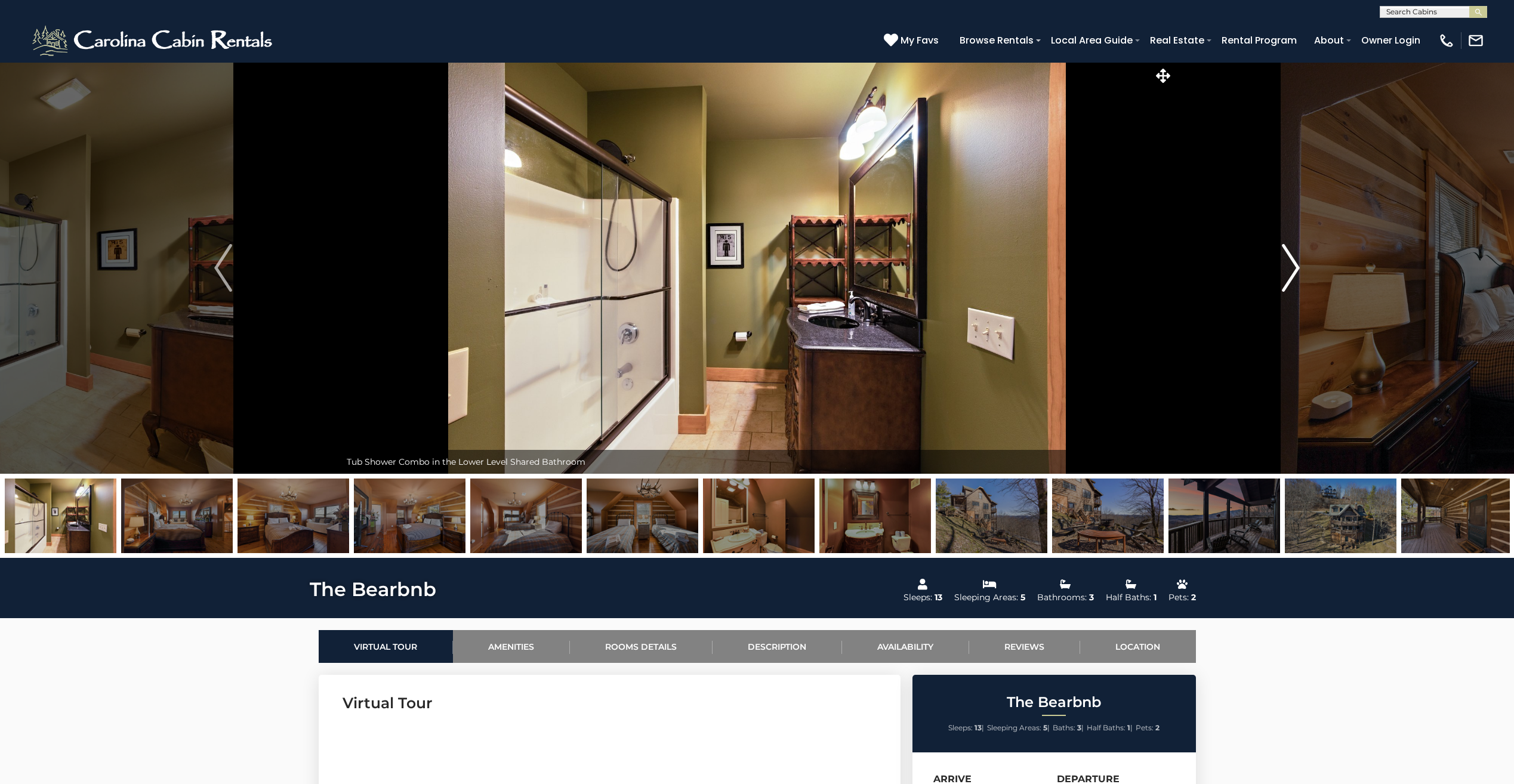
click at [1293, 265] on img "Next" at bounding box center [1290, 268] width 18 height 48
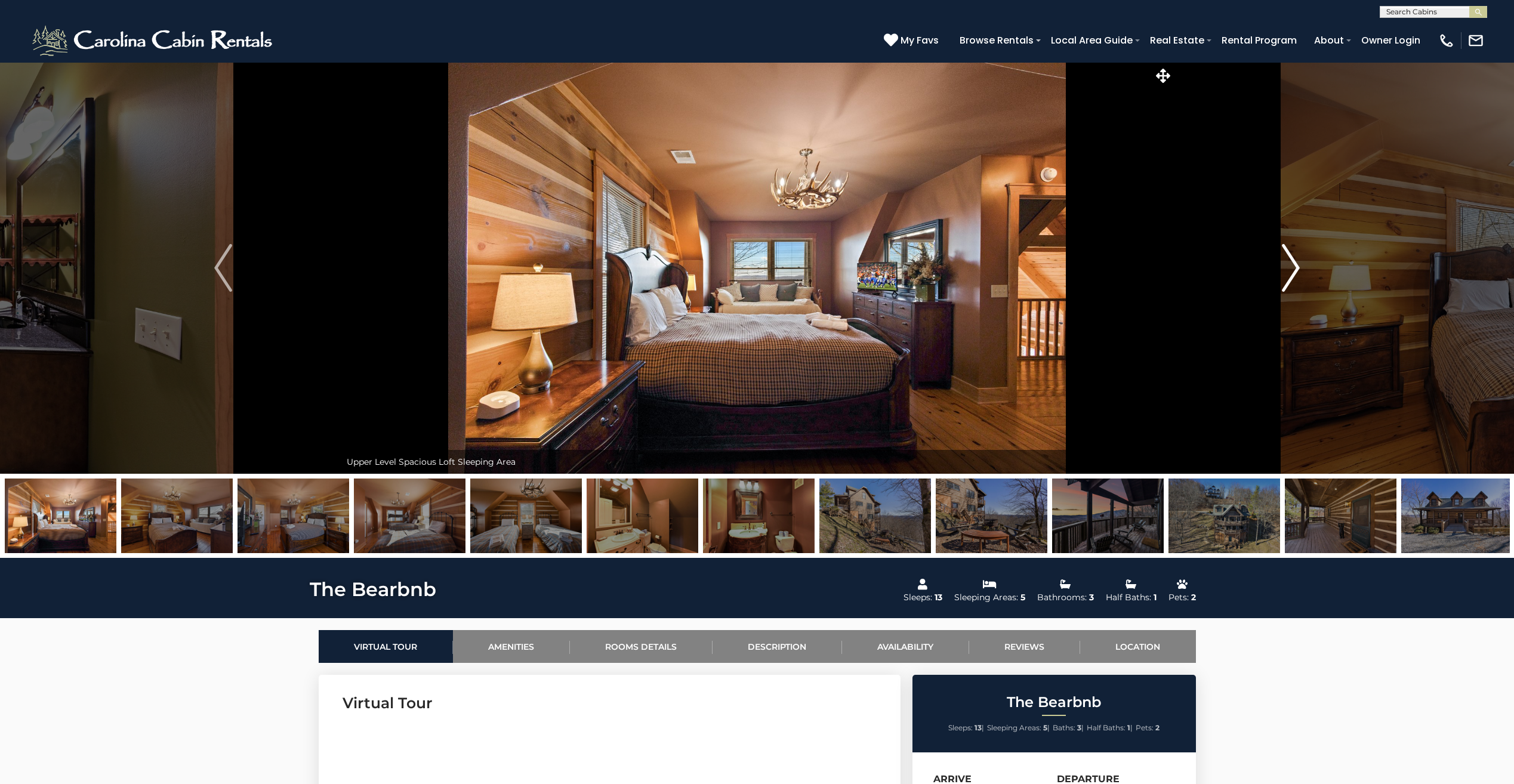
click at [1293, 265] on img "Next" at bounding box center [1290, 268] width 18 height 48
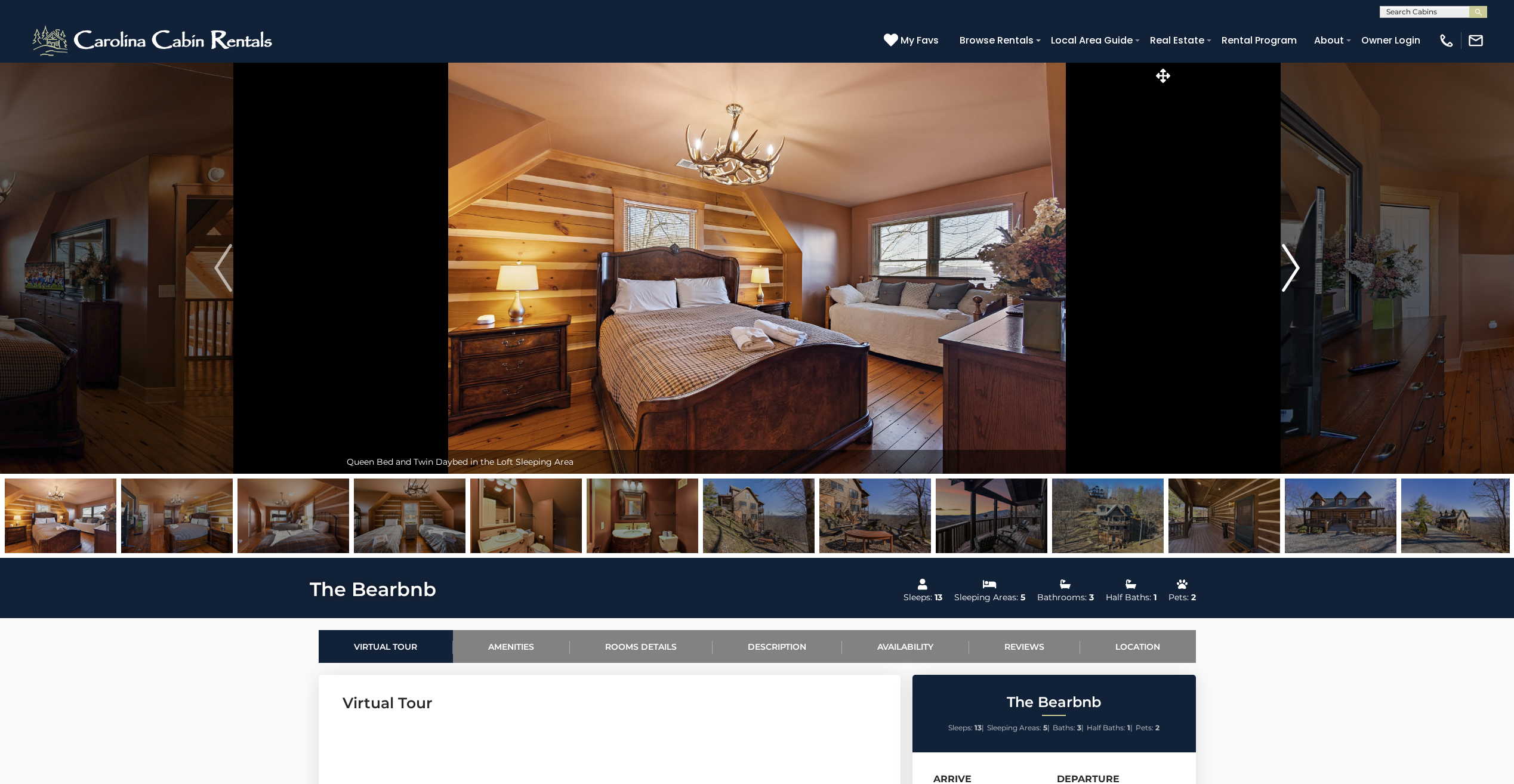
click at [1293, 265] on img "Next" at bounding box center [1290, 268] width 18 height 48
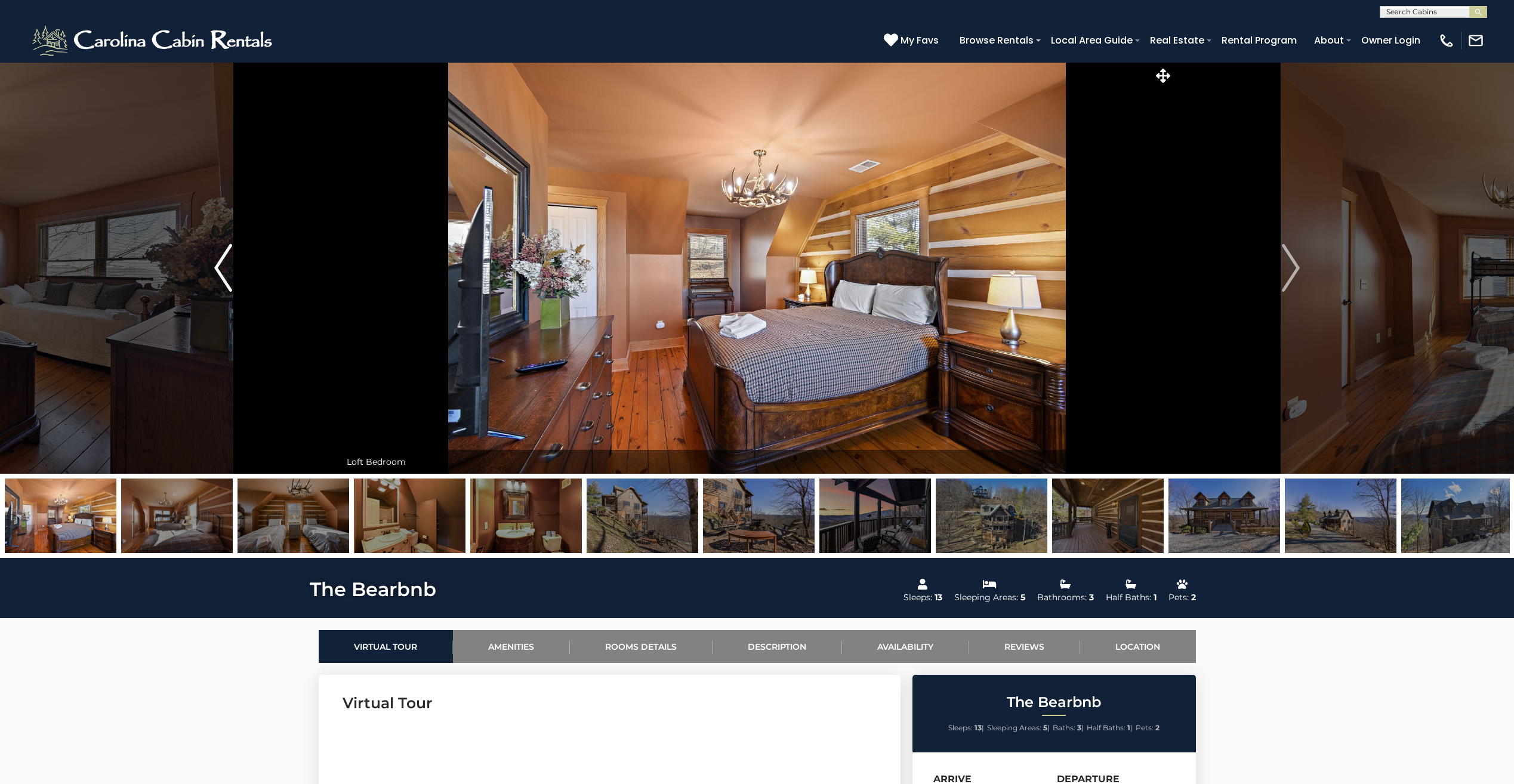
click at [226, 289] on img "Previous" at bounding box center [223, 268] width 18 height 48
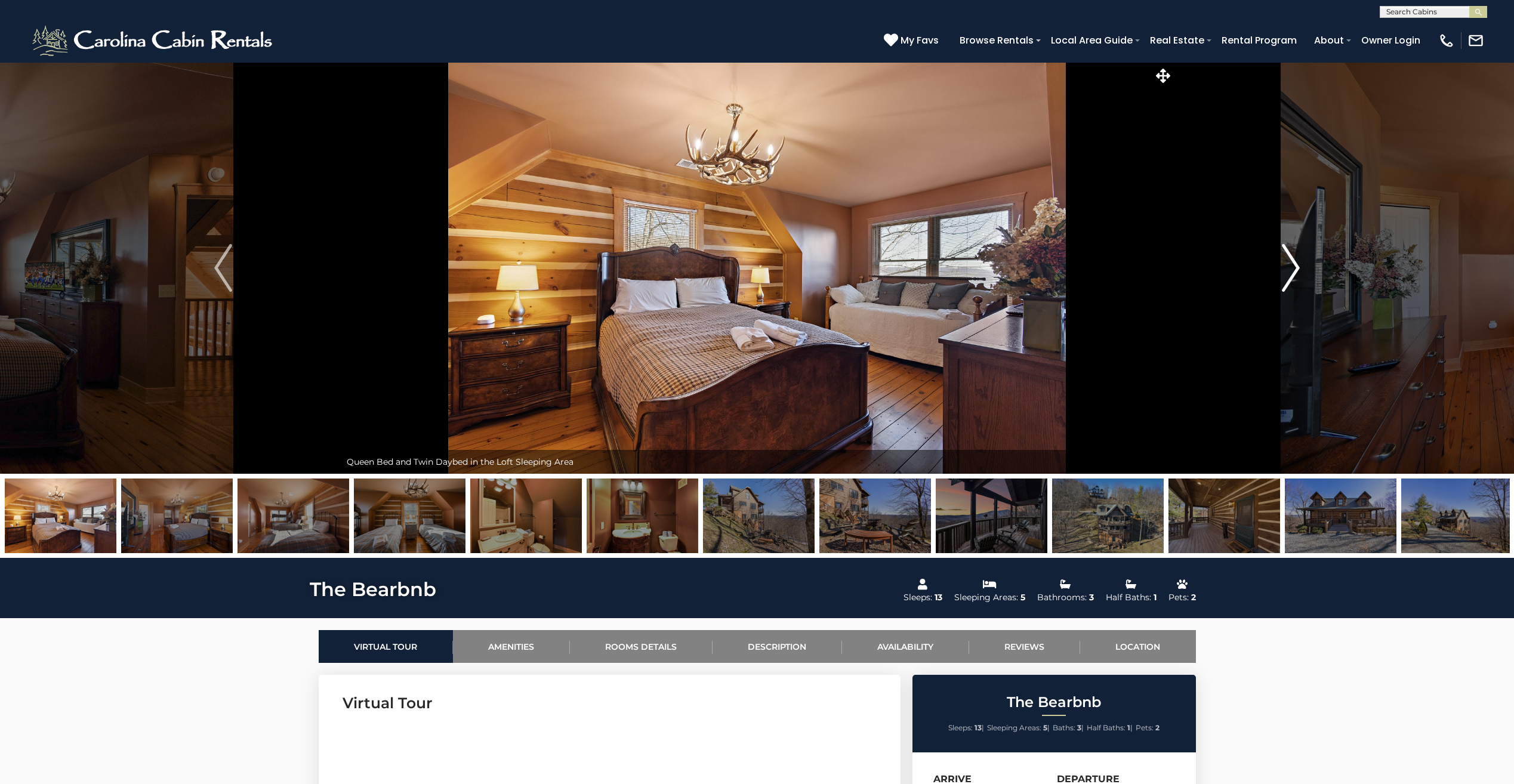
click at [1290, 268] on img "Next" at bounding box center [1290, 268] width 18 height 48
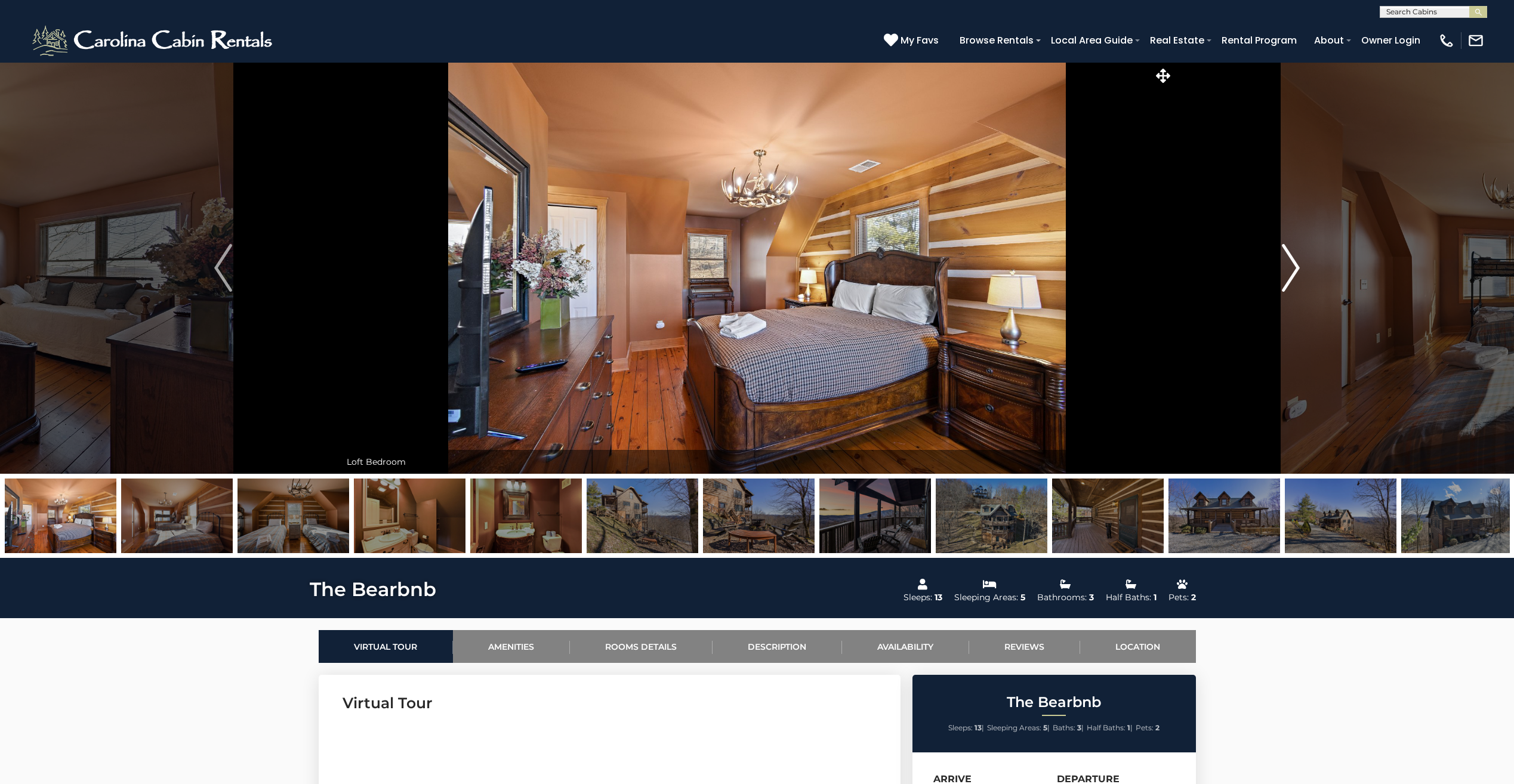
click at [1290, 268] on img "Next" at bounding box center [1290, 268] width 18 height 48
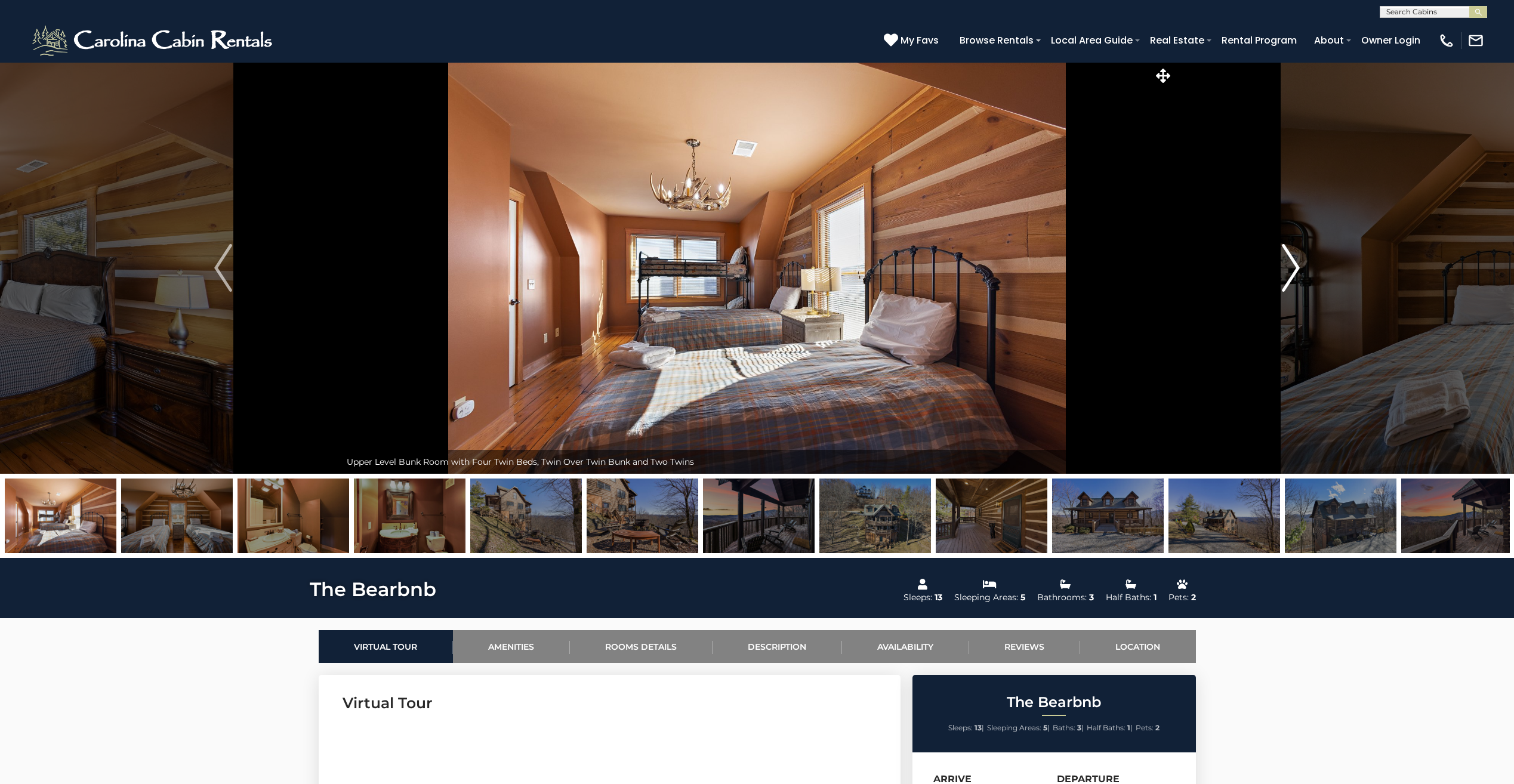
click at [1290, 268] on img "Next" at bounding box center [1290, 268] width 18 height 48
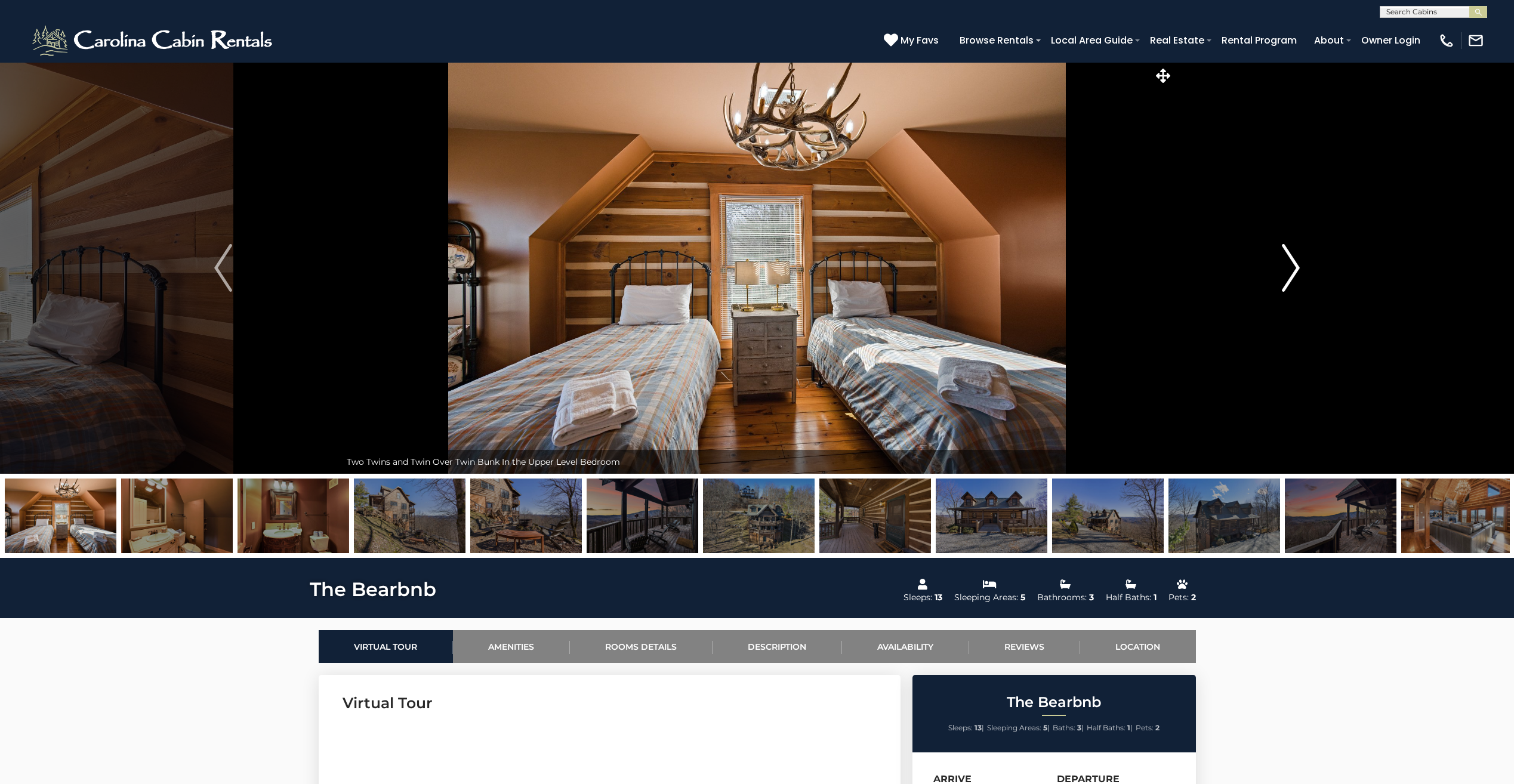
click at [1290, 268] on img "Next" at bounding box center [1290, 268] width 18 height 48
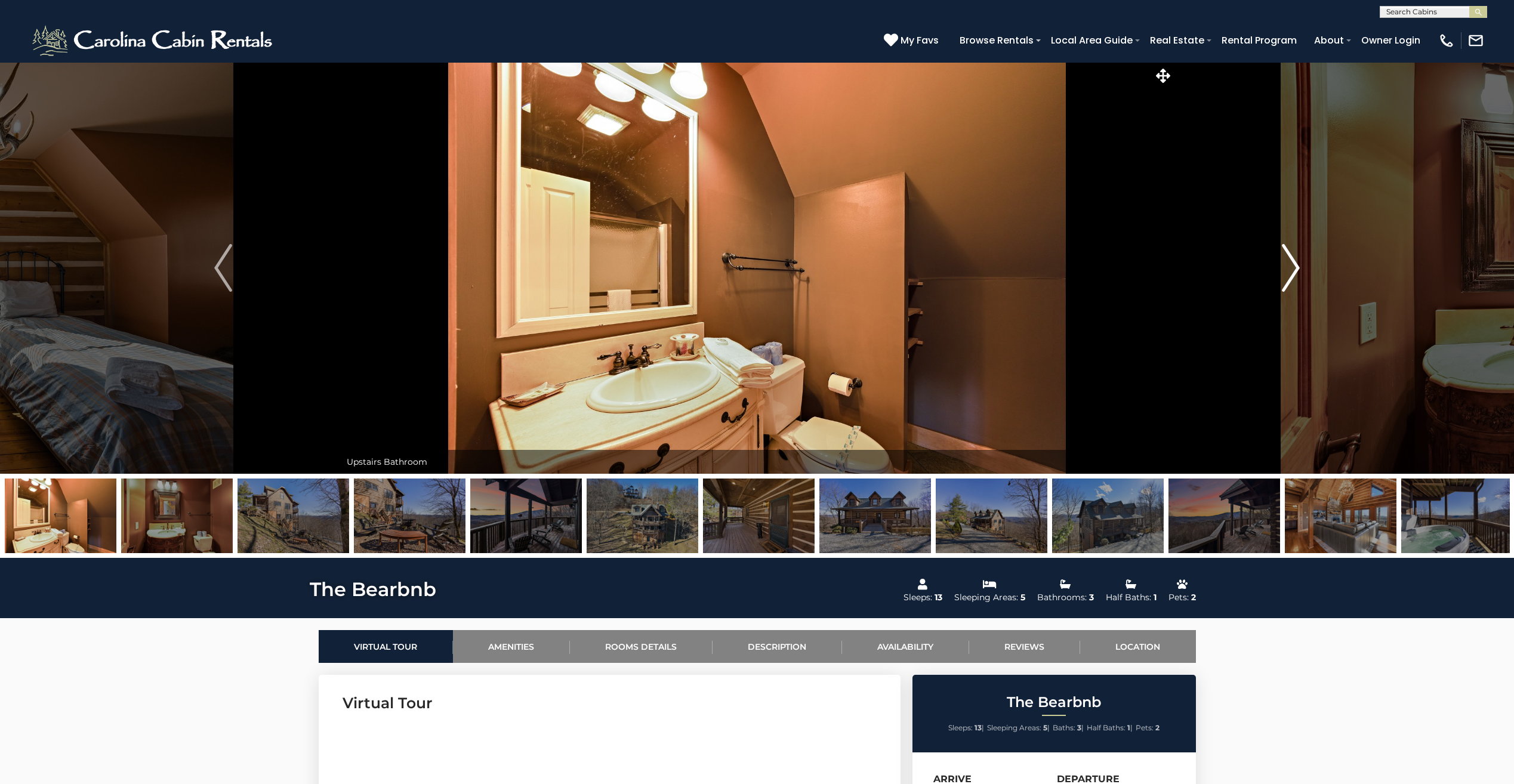
click at [1290, 268] on img "Next" at bounding box center [1290, 268] width 18 height 48
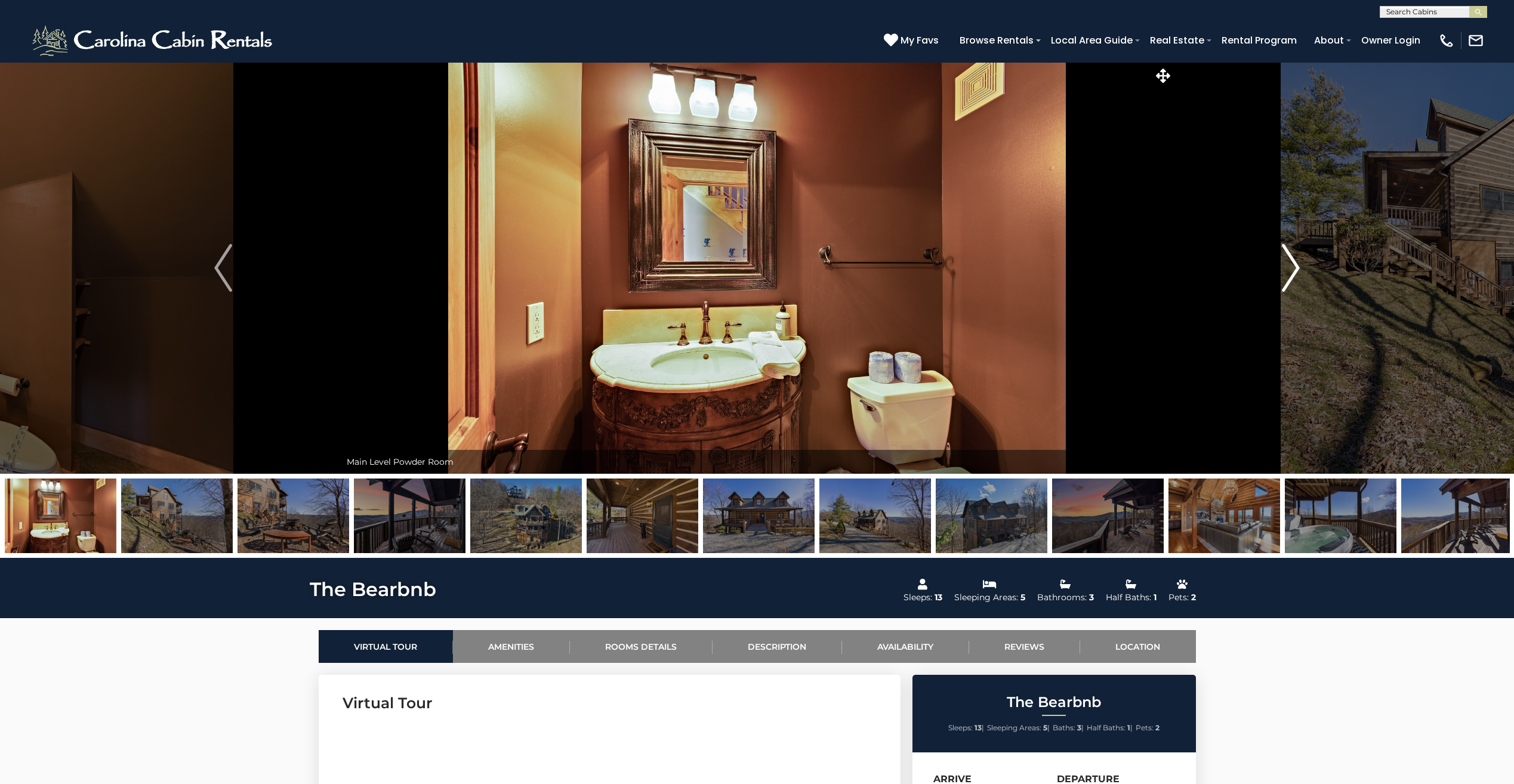
click at [1290, 268] on img "Next" at bounding box center [1290, 268] width 18 height 48
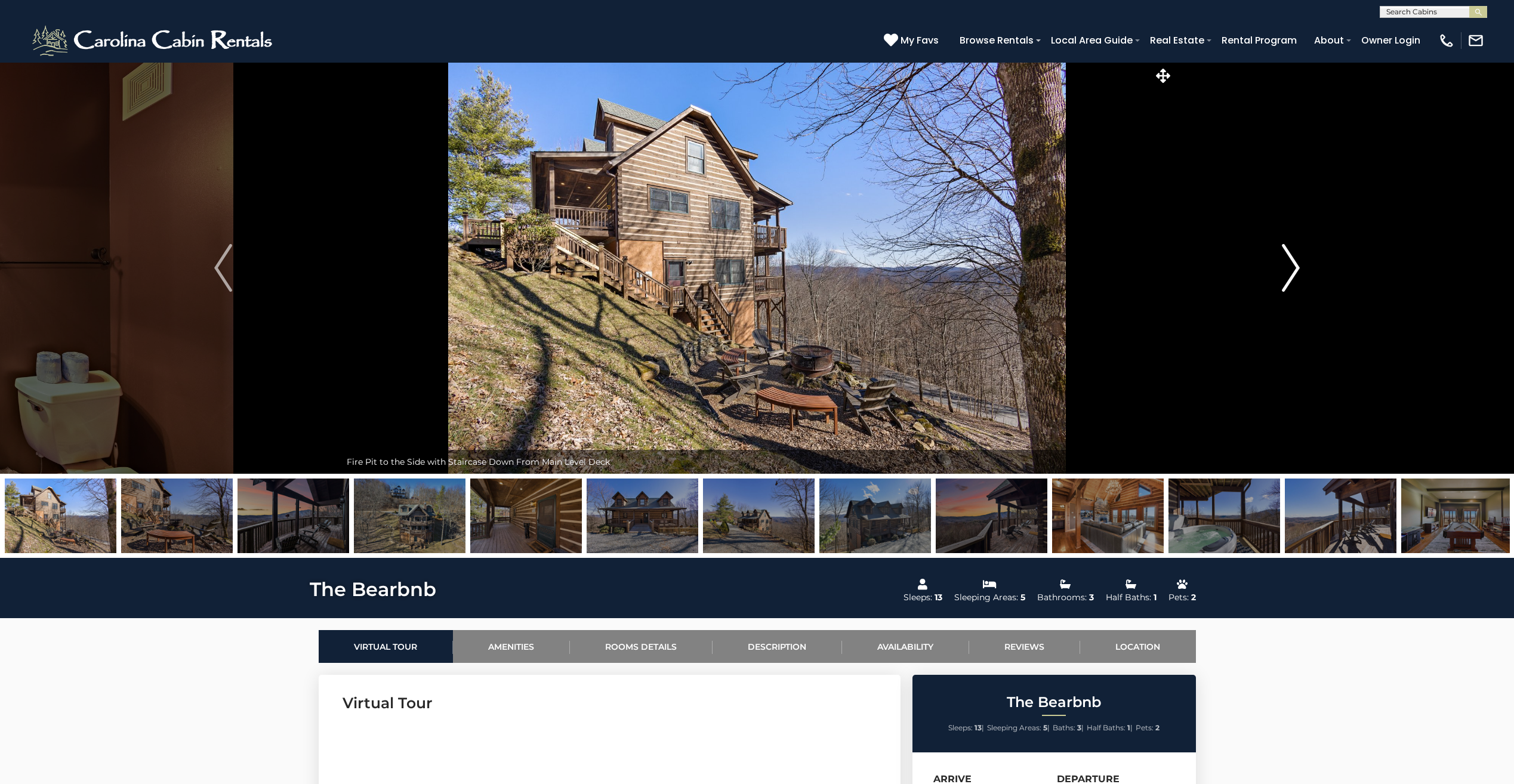
click at [1290, 268] on img "Next" at bounding box center [1290, 268] width 18 height 48
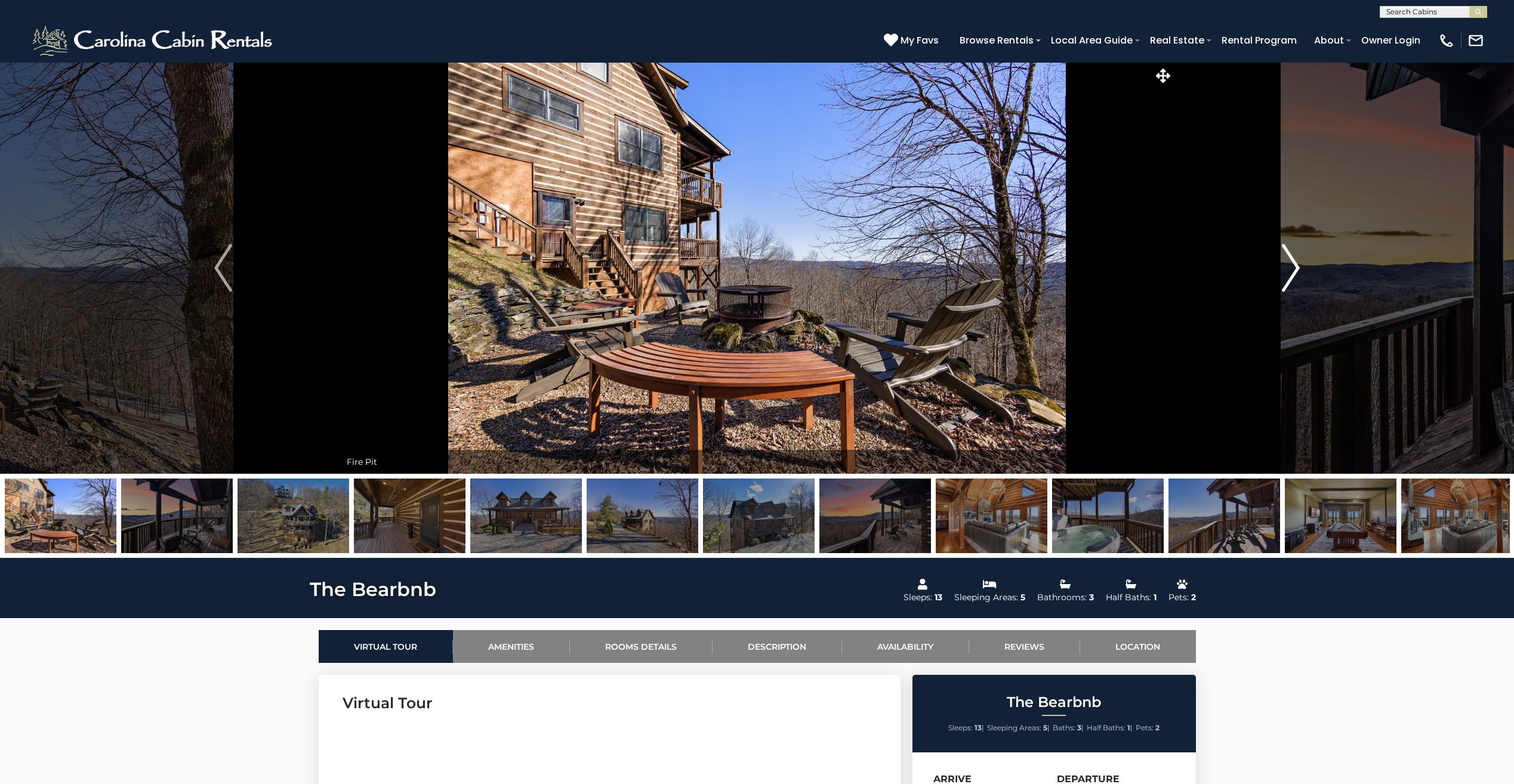
click at [1290, 268] on img "Next" at bounding box center [1290, 268] width 18 height 48
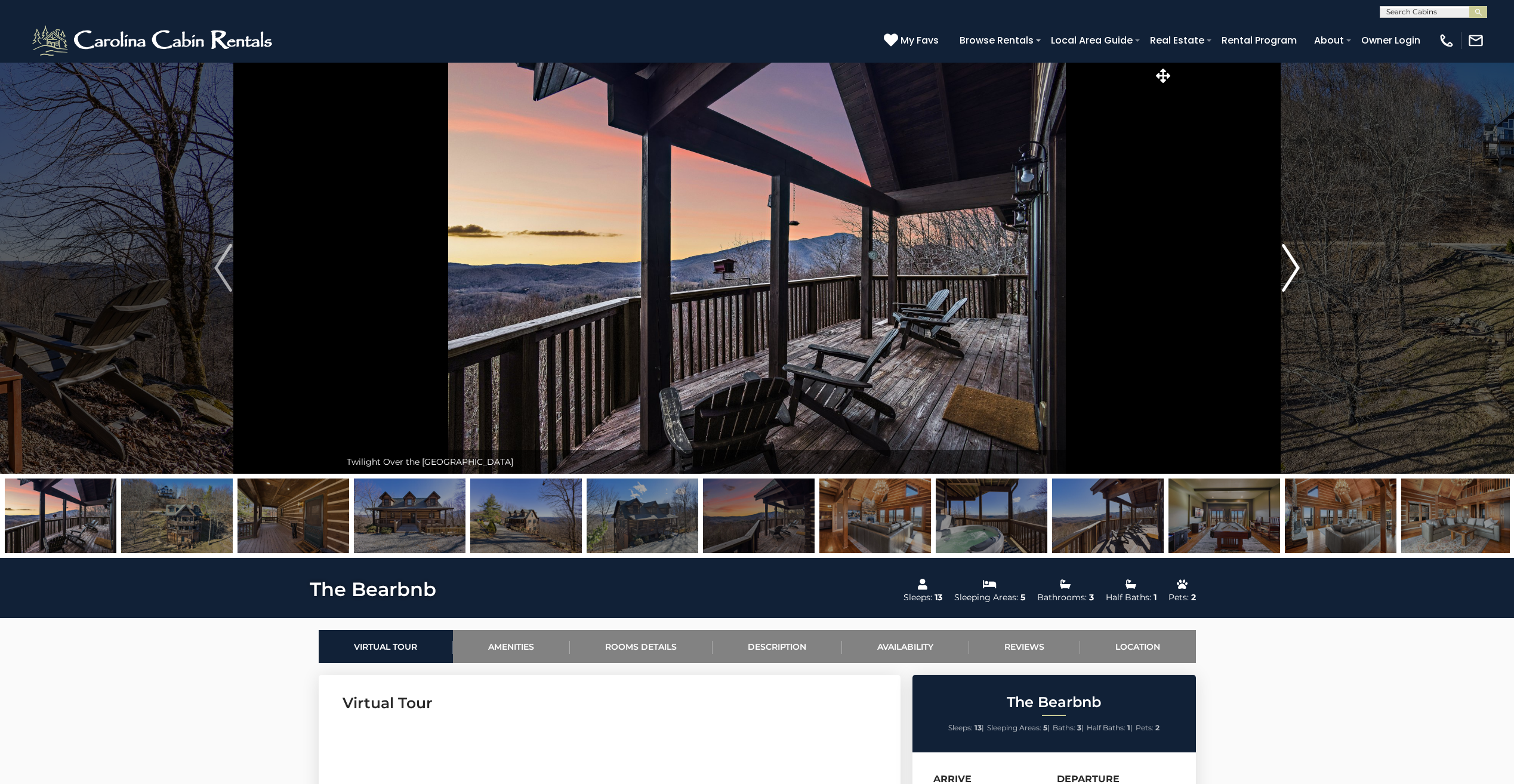
click at [1290, 268] on img "Next" at bounding box center [1290, 268] width 18 height 48
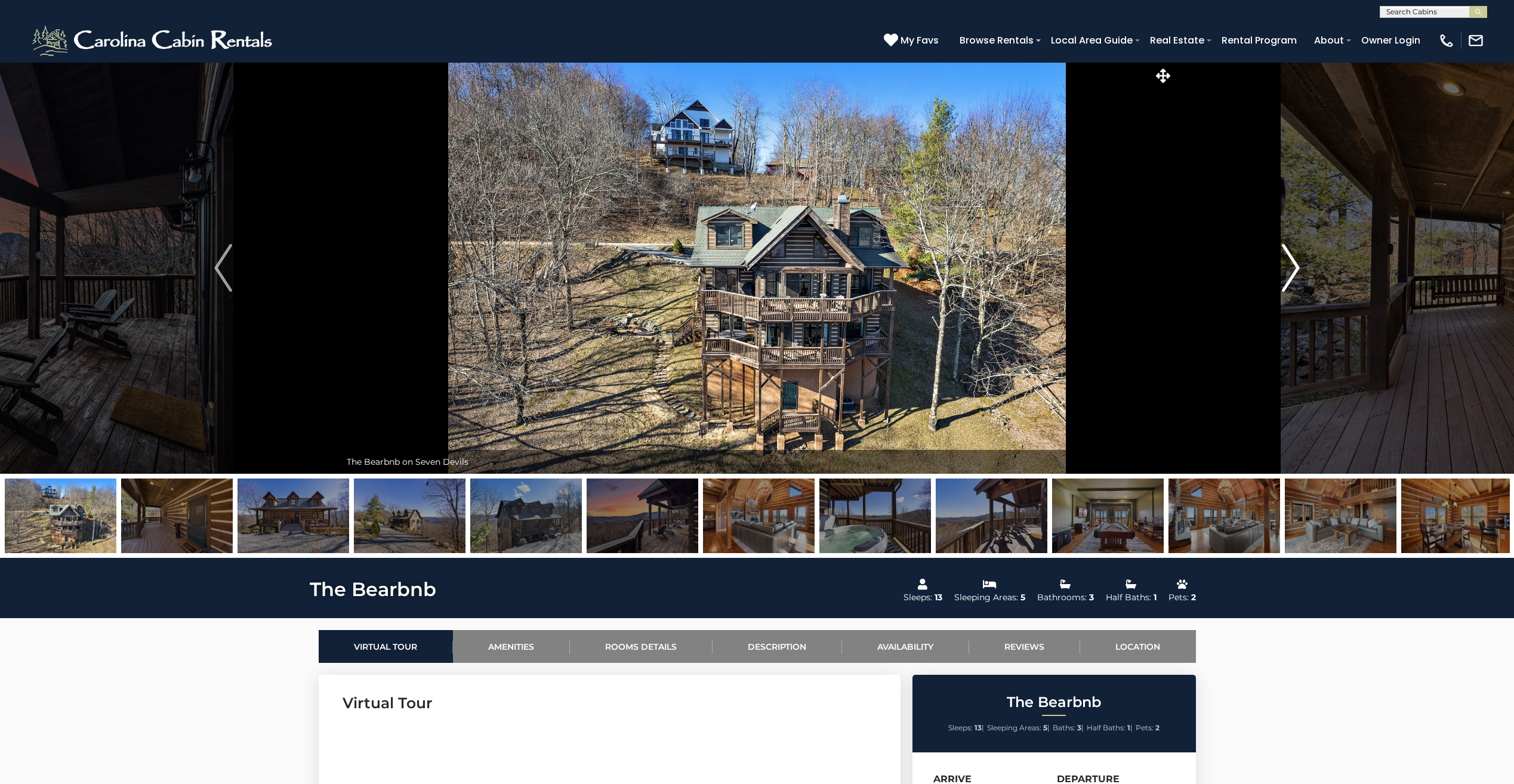
click at [1290, 268] on img "Next" at bounding box center [1290, 268] width 18 height 48
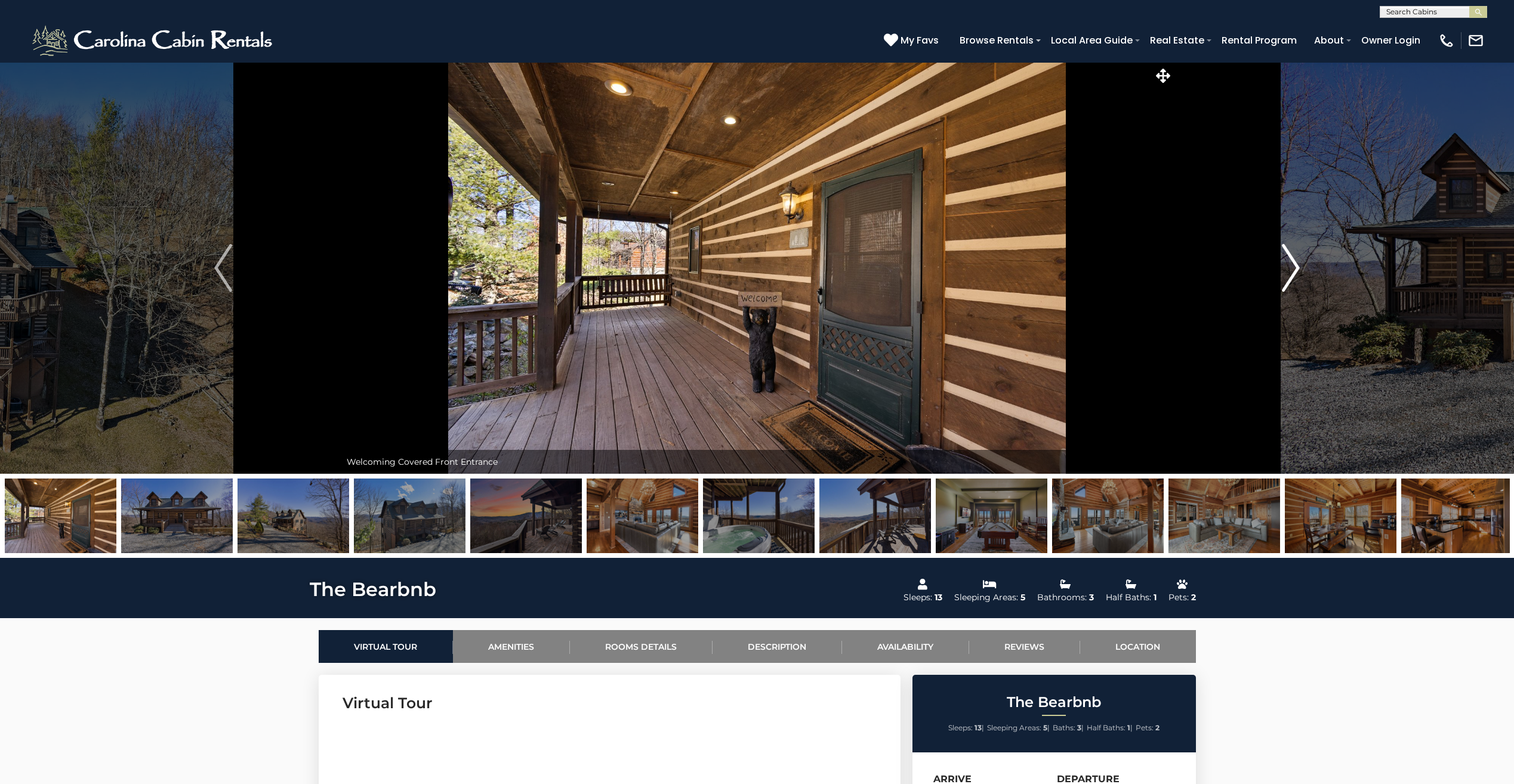
click at [1290, 268] on img "Next" at bounding box center [1290, 268] width 18 height 48
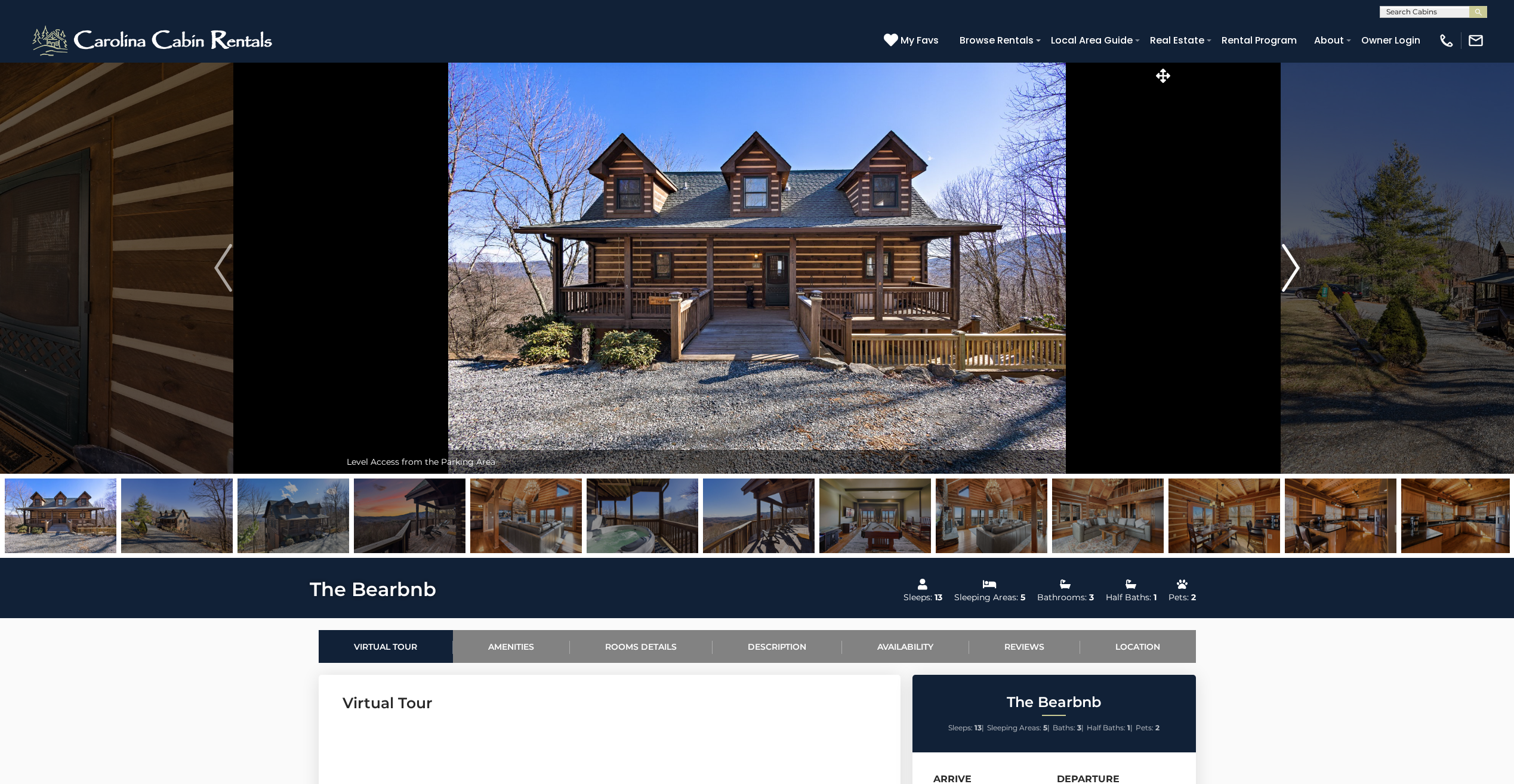
click at [1290, 268] on img "Next" at bounding box center [1290, 268] width 18 height 48
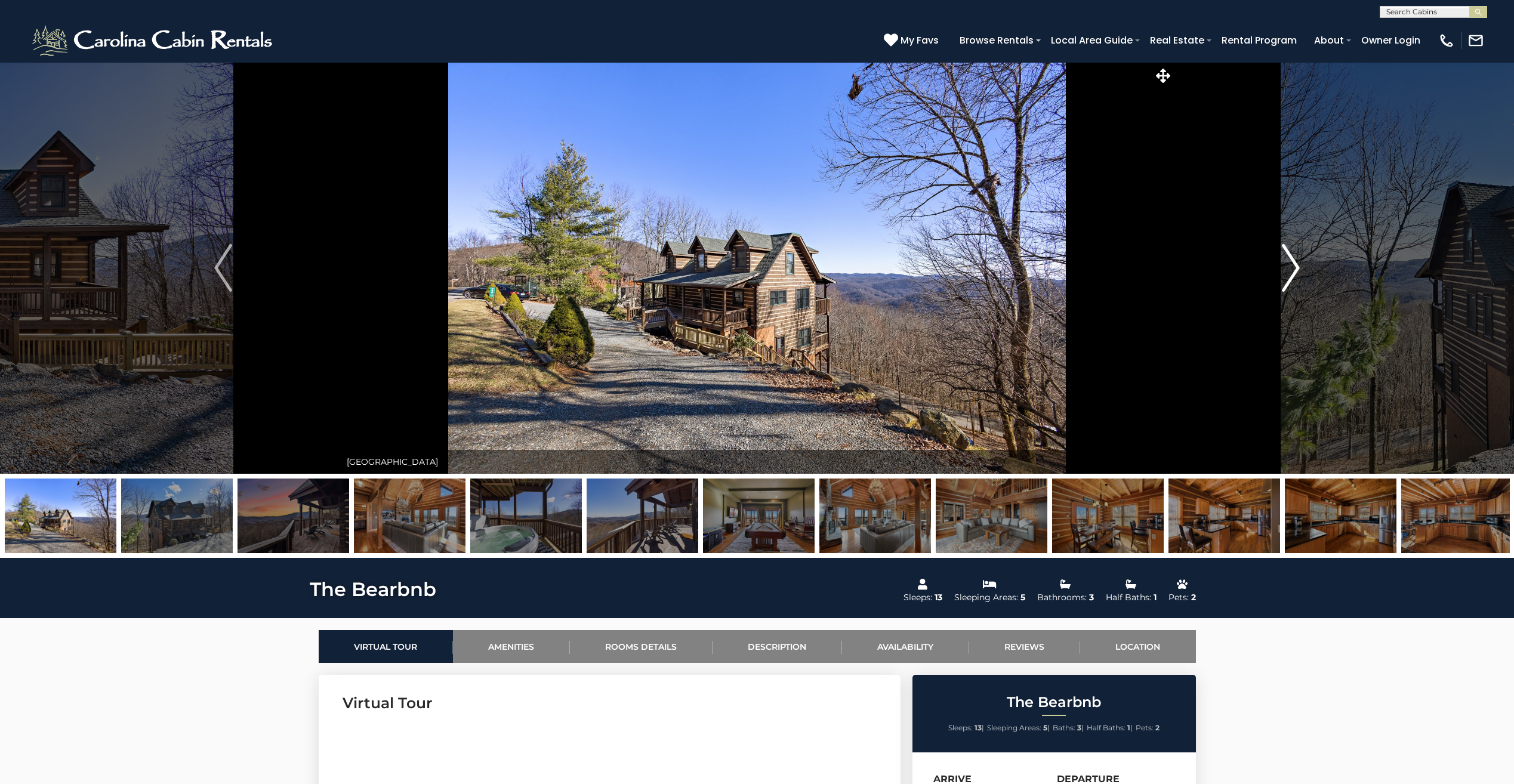
click at [1290, 268] on img "Next" at bounding box center [1290, 268] width 18 height 48
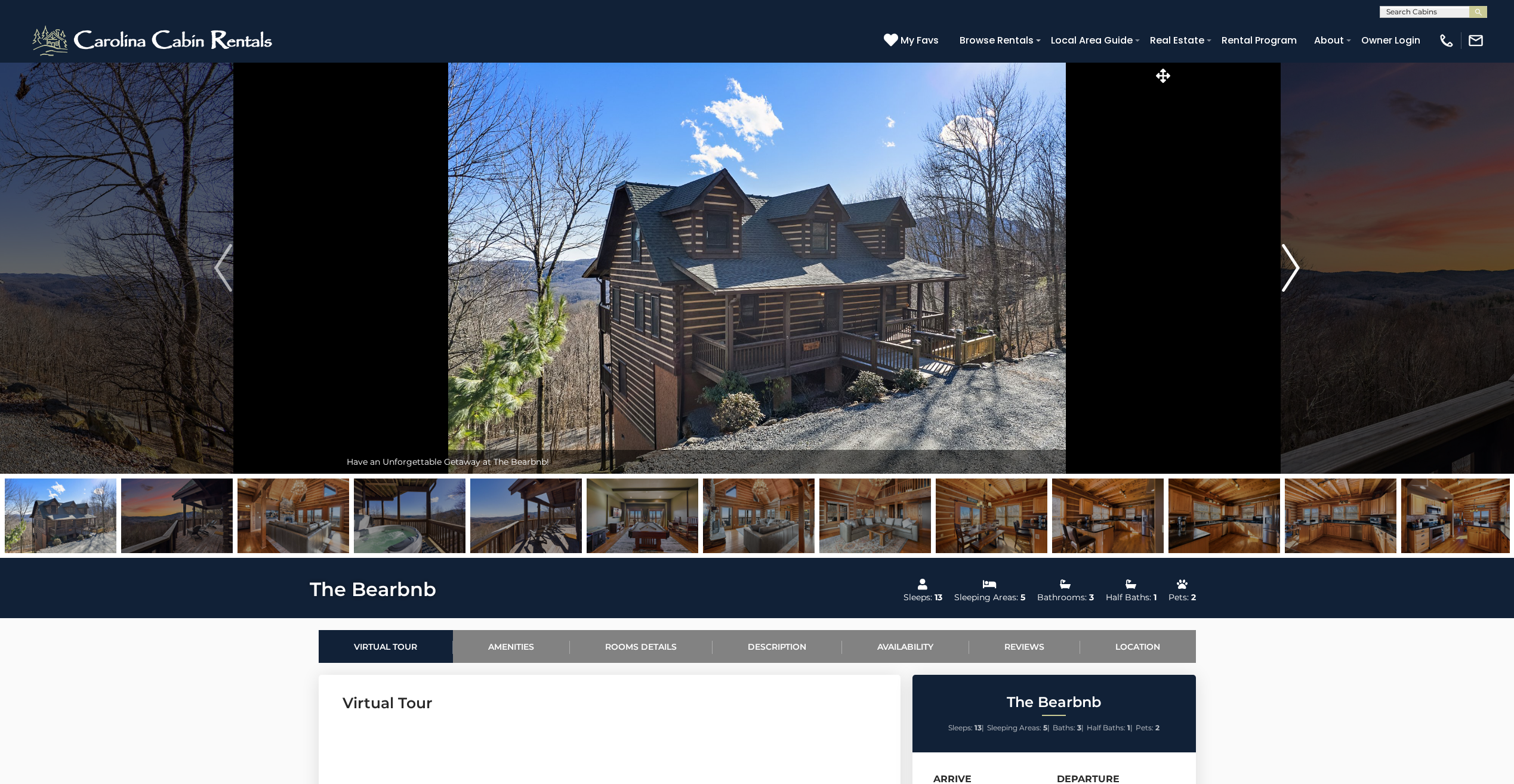
click at [1290, 268] on img "Next" at bounding box center [1290, 268] width 18 height 48
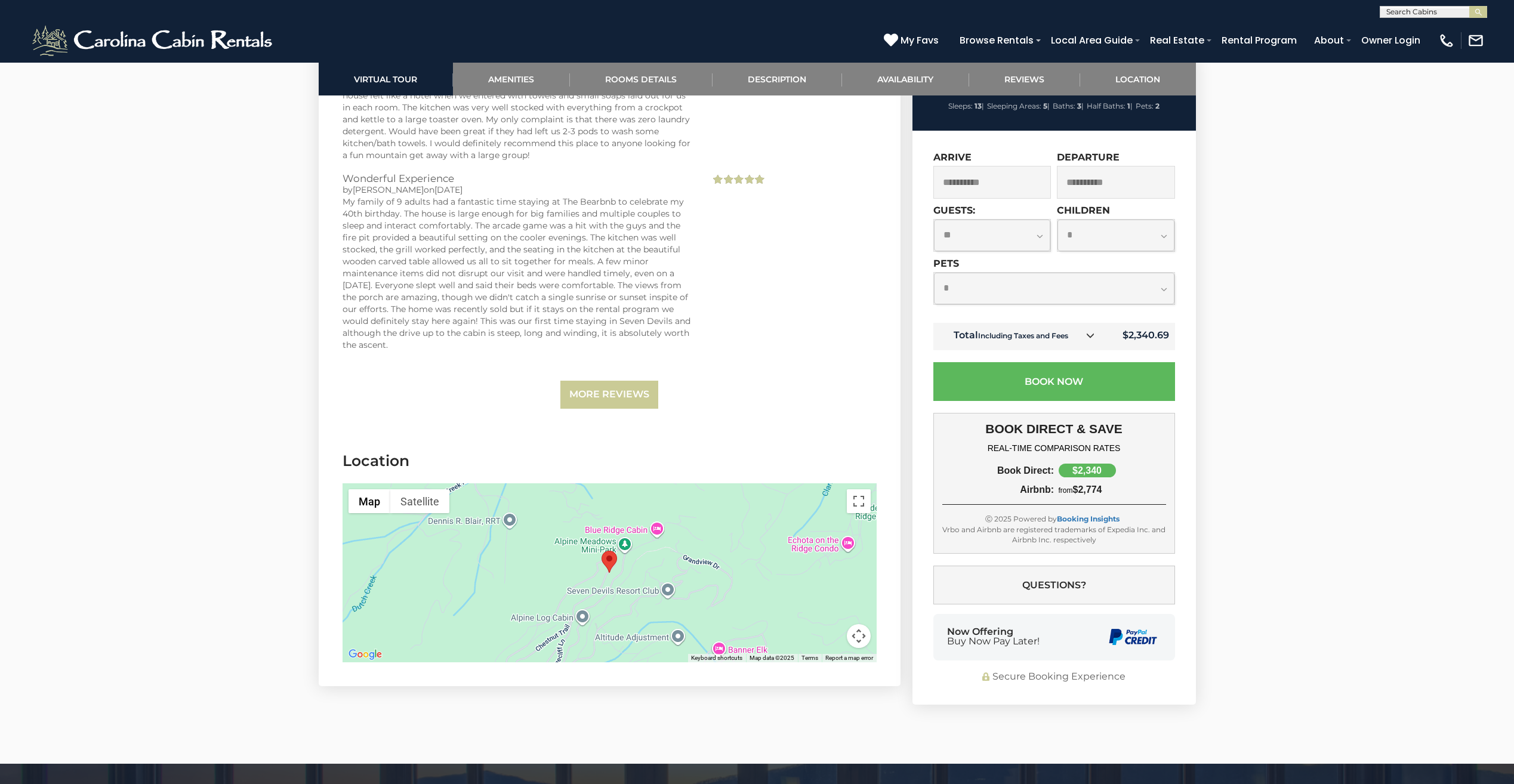
scroll to position [3161, 0]
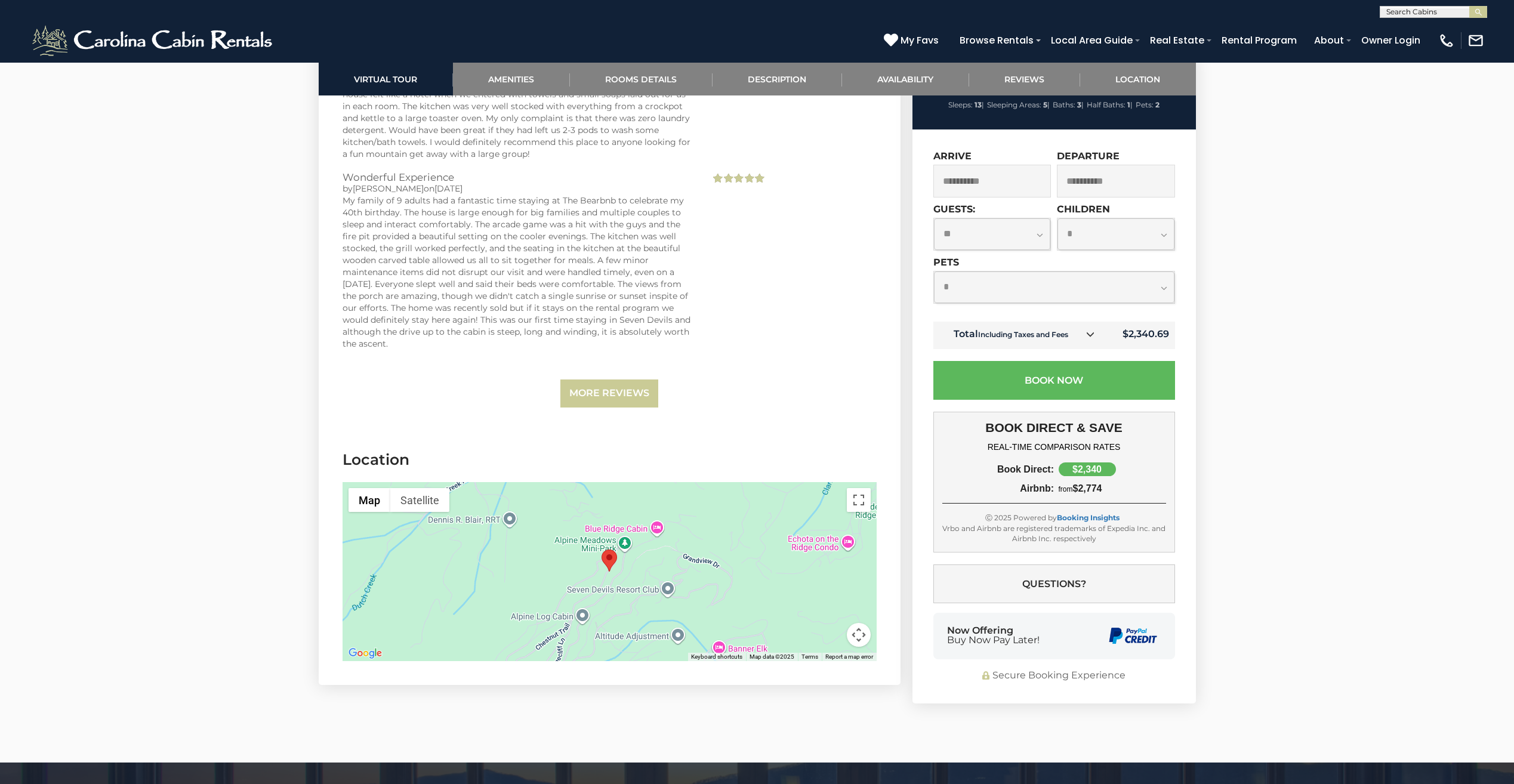
click at [855, 625] on button "Map camera controls" at bounding box center [859, 635] width 24 height 24
click at [826, 626] on button "Zoom out" at bounding box center [829, 635] width 24 height 24
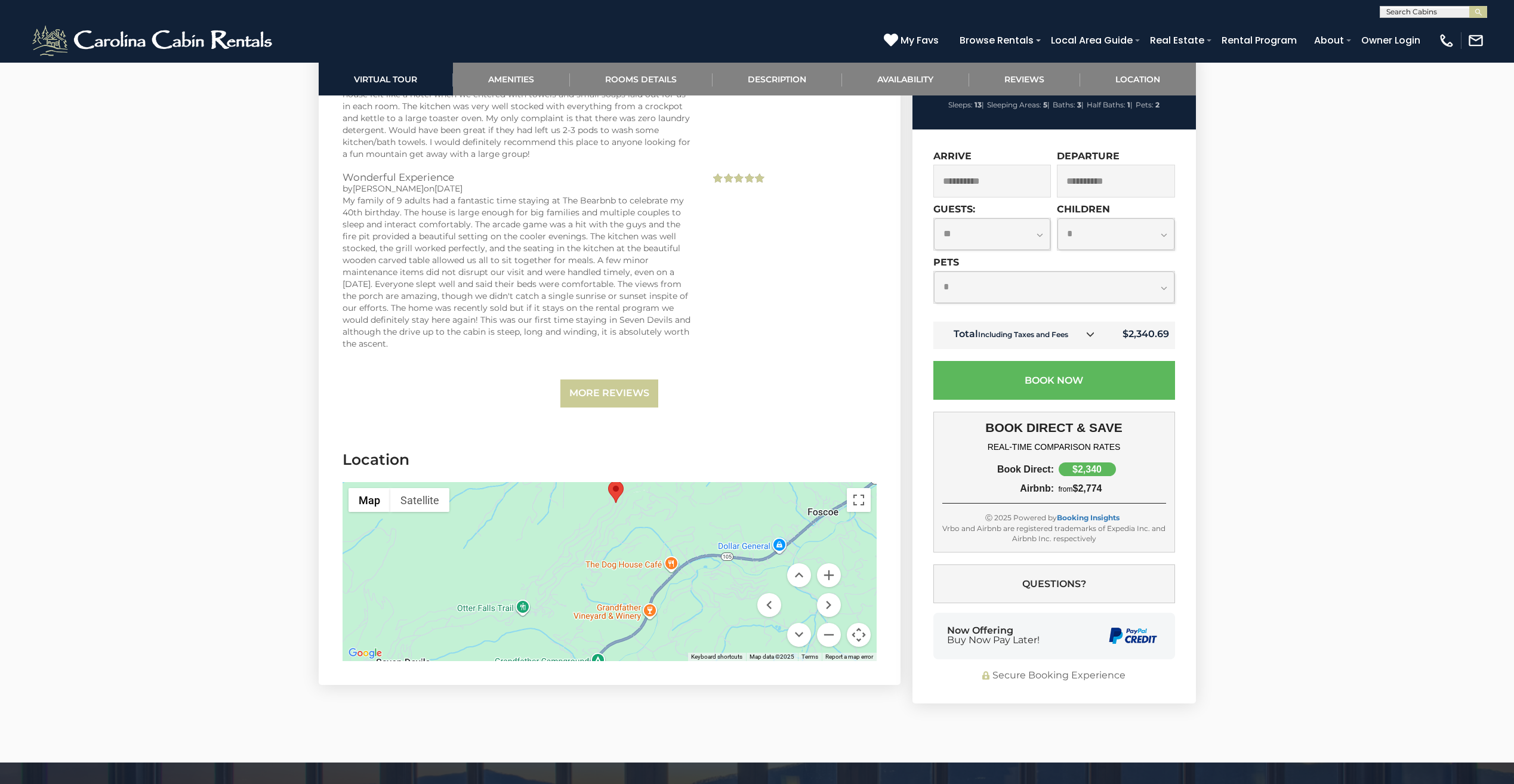
drag, startPoint x: 687, startPoint y: 606, endPoint x: 694, endPoint y: 536, distance: 70.3
click at [694, 536] on div at bounding box center [610, 572] width 534 height 179
click at [829, 563] on button "Zoom in" at bounding box center [829, 575] width 24 height 24
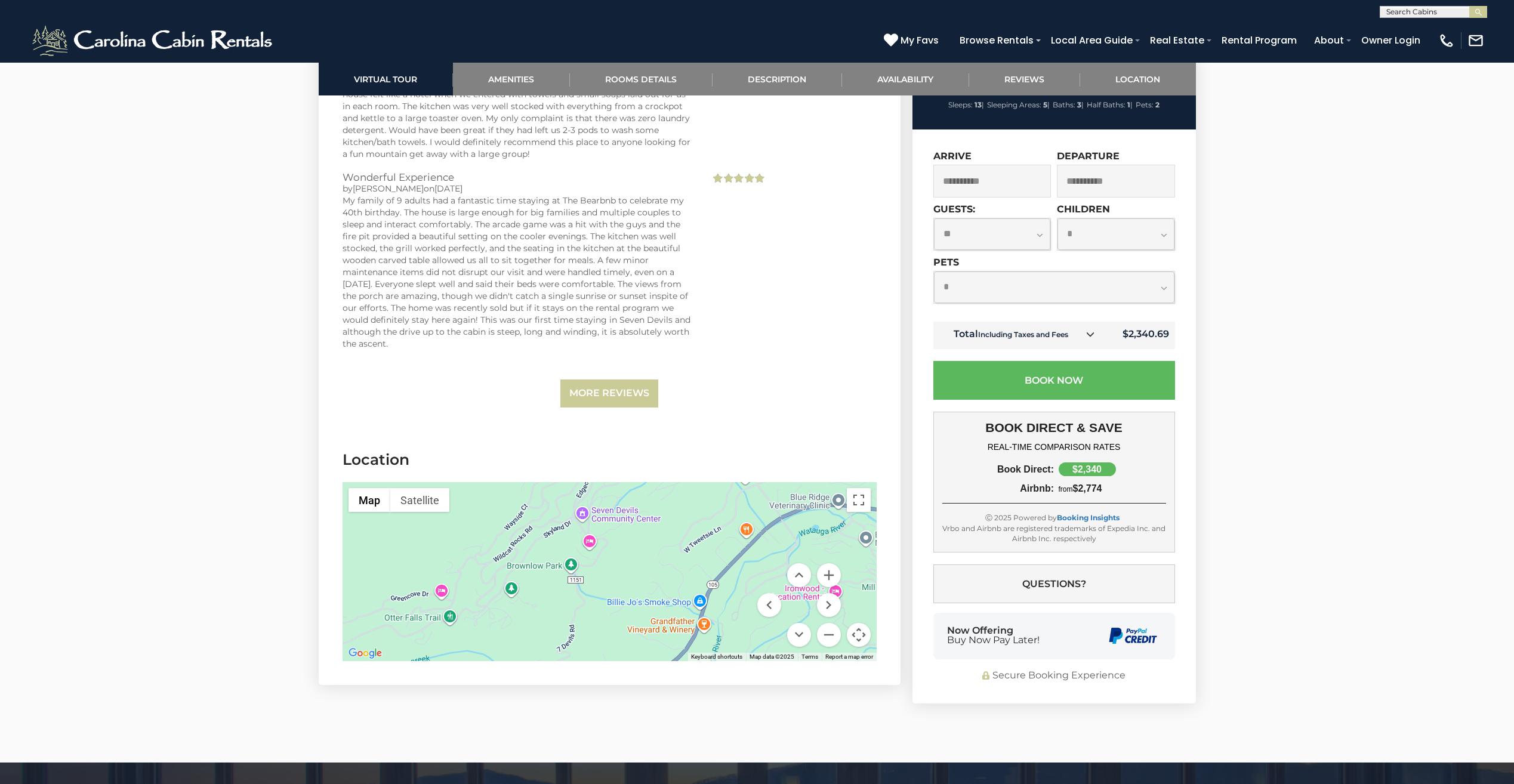
drag, startPoint x: 657, startPoint y: 537, endPoint x: 671, endPoint y: 501, distance: 38.6
click at [671, 501] on div at bounding box center [610, 572] width 534 height 179
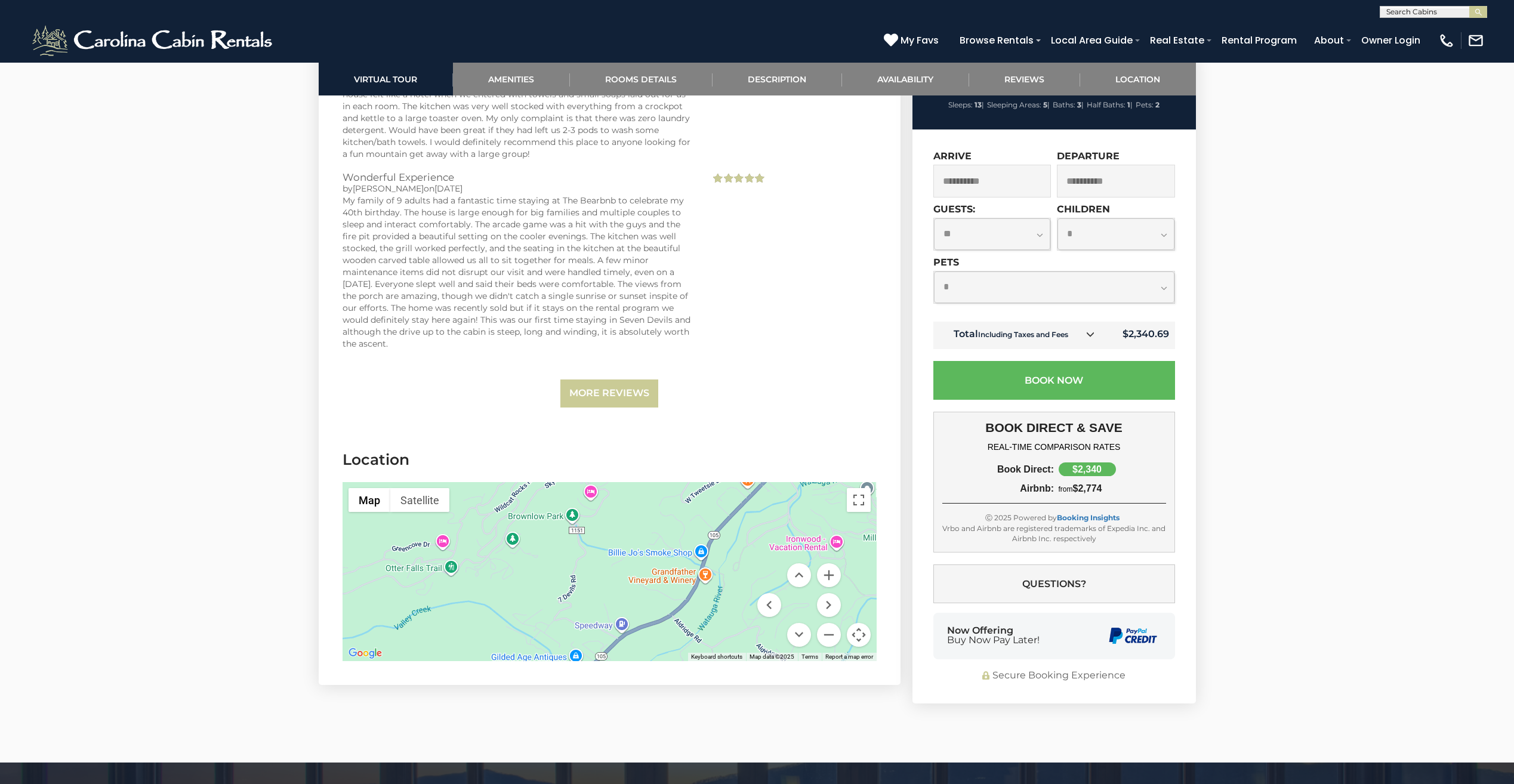
drag, startPoint x: 669, startPoint y: 558, endPoint x: 671, endPoint y: 509, distance: 49.0
click at [671, 509] on div at bounding box center [610, 572] width 534 height 179
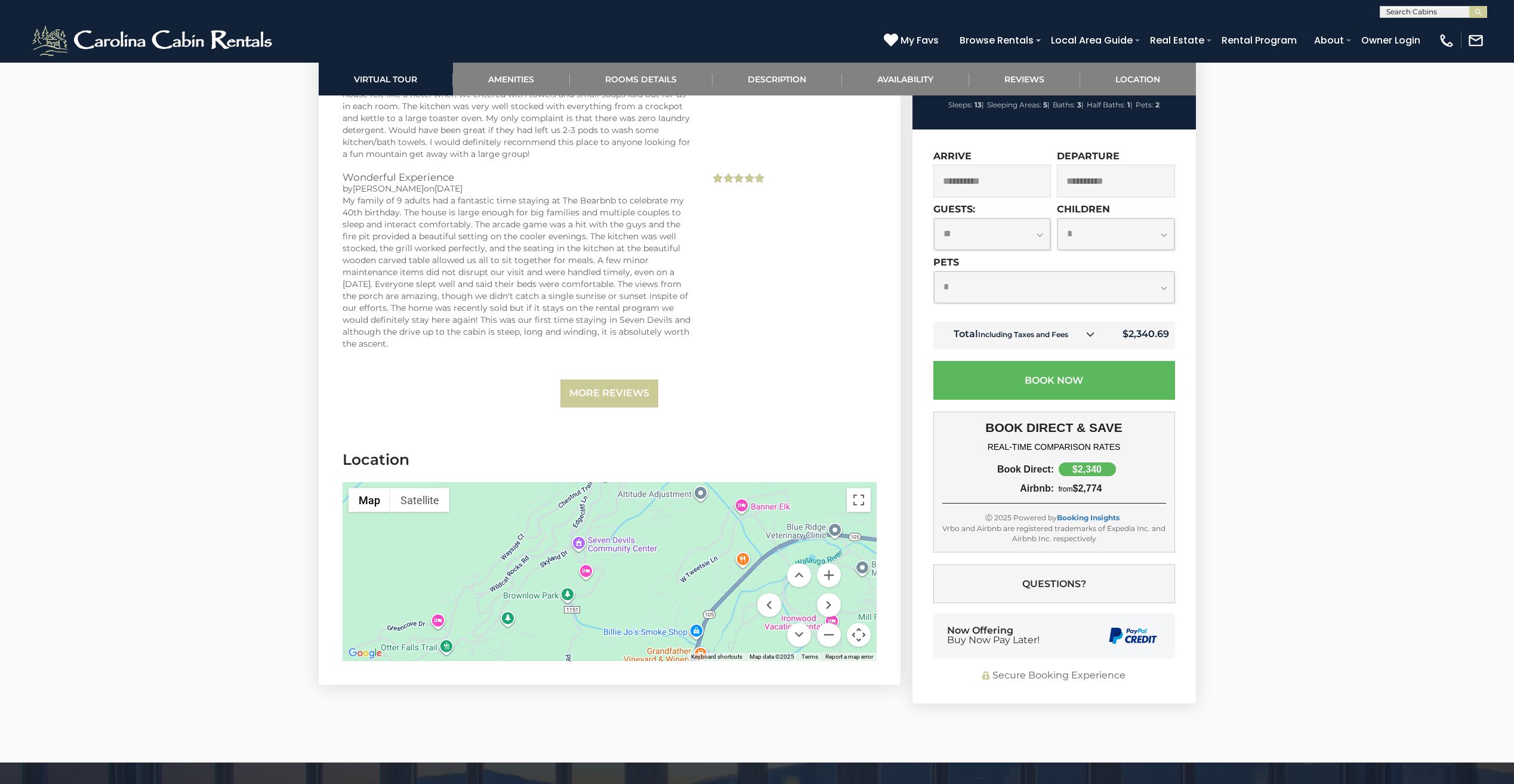
drag, startPoint x: 596, startPoint y: 538, endPoint x: 592, endPoint y: 619, distance: 81.1
click at [592, 619] on div at bounding box center [610, 572] width 534 height 179
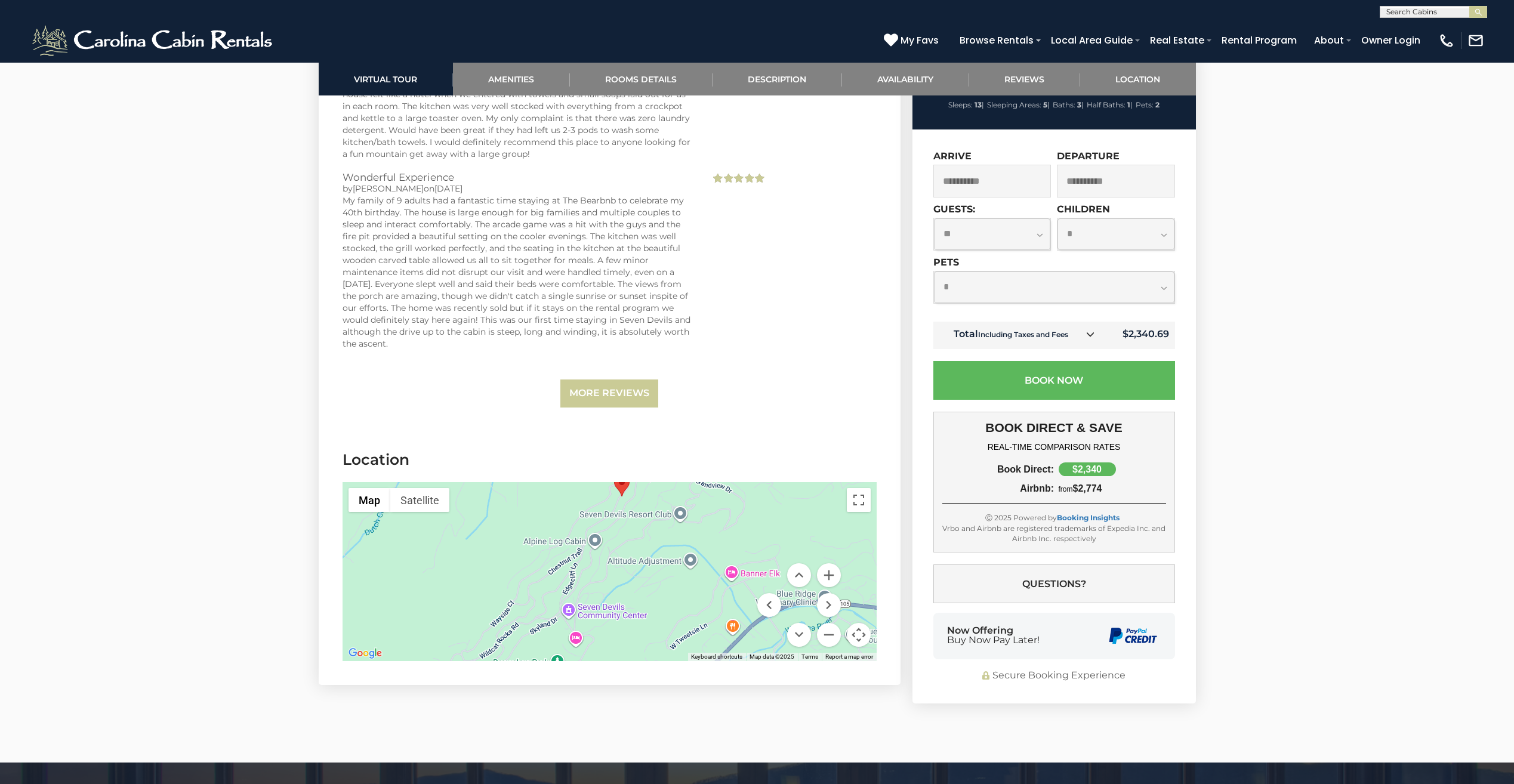
drag, startPoint x: 612, startPoint y: 560, endPoint x: 602, endPoint y: 627, distance: 67.7
click at [602, 627] on div at bounding box center [610, 572] width 534 height 179
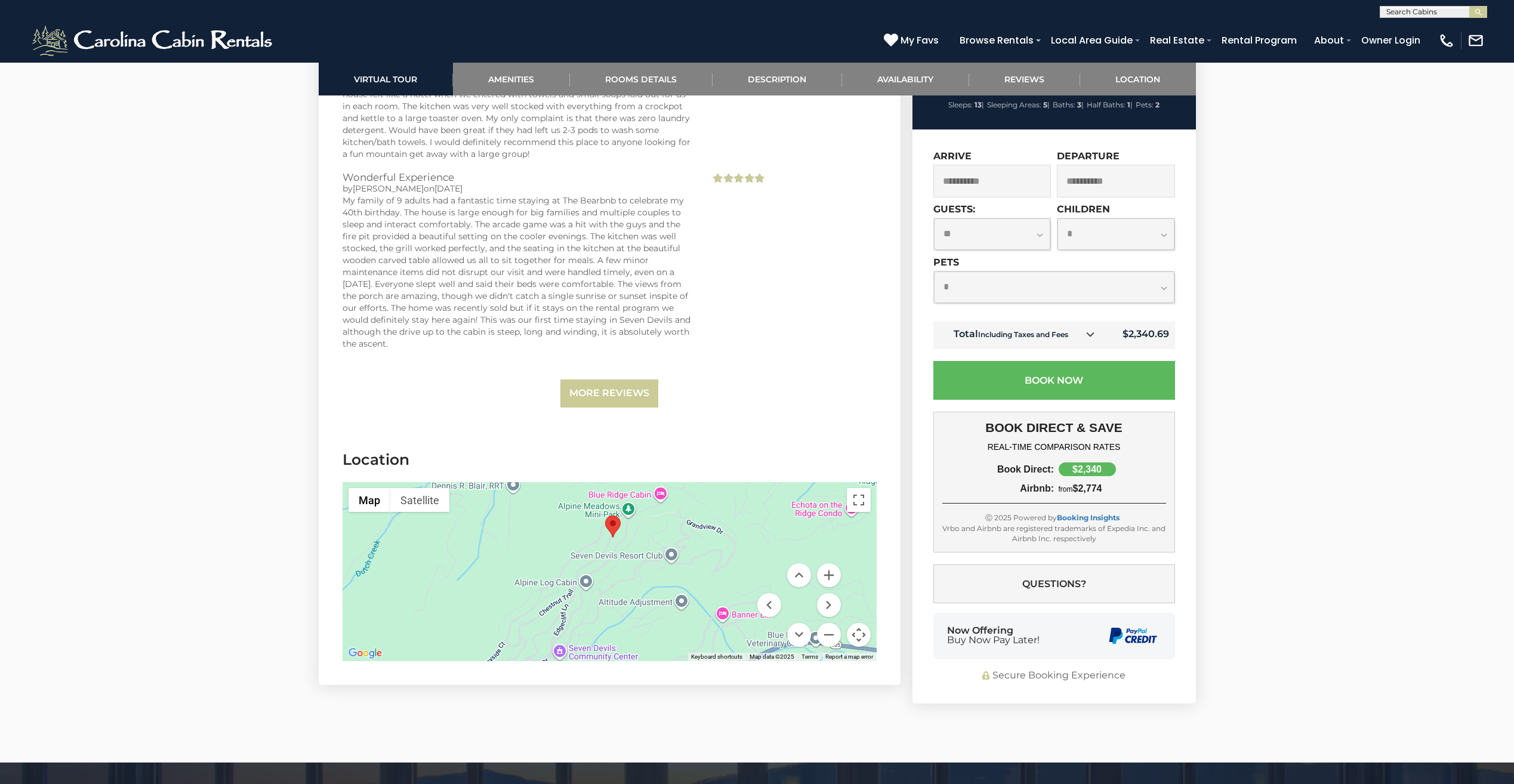
drag, startPoint x: 659, startPoint y: 554, endPoint x: 649, endPoint y: 596, distance: 43.2
click at [649, 596] on div at bounding box center [610, 572] width 534 height 179
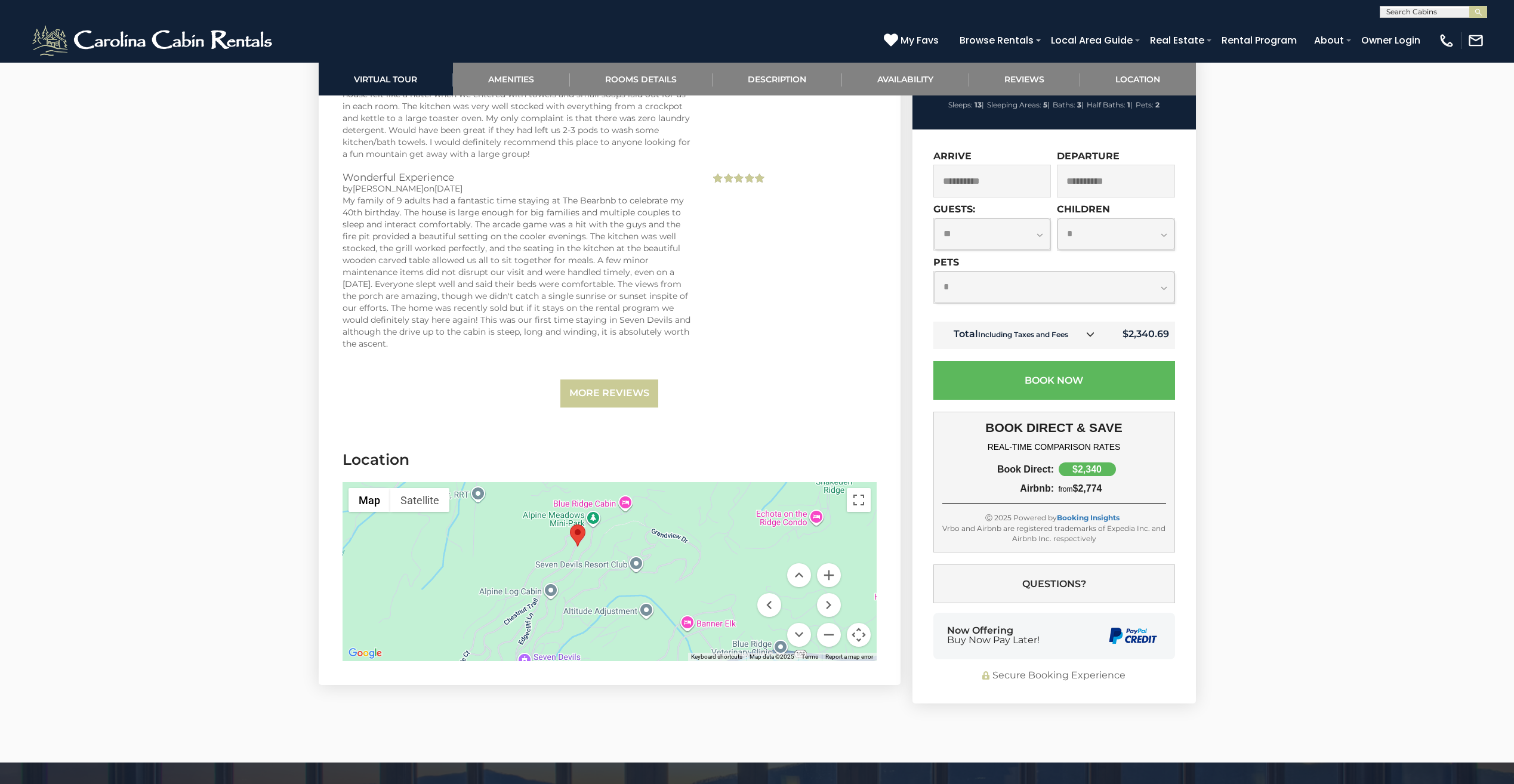
drag, startPoint x: 660, startPoint y: 618, endPoint x: 622, endPoint y: 629, distance: 39.6
click at [622, 629] on div at bounding box center [610, 572] width 534 height 179
click at [830, 623] on button "Zoom out" at bounding box center [829, 635] width 24 height 24
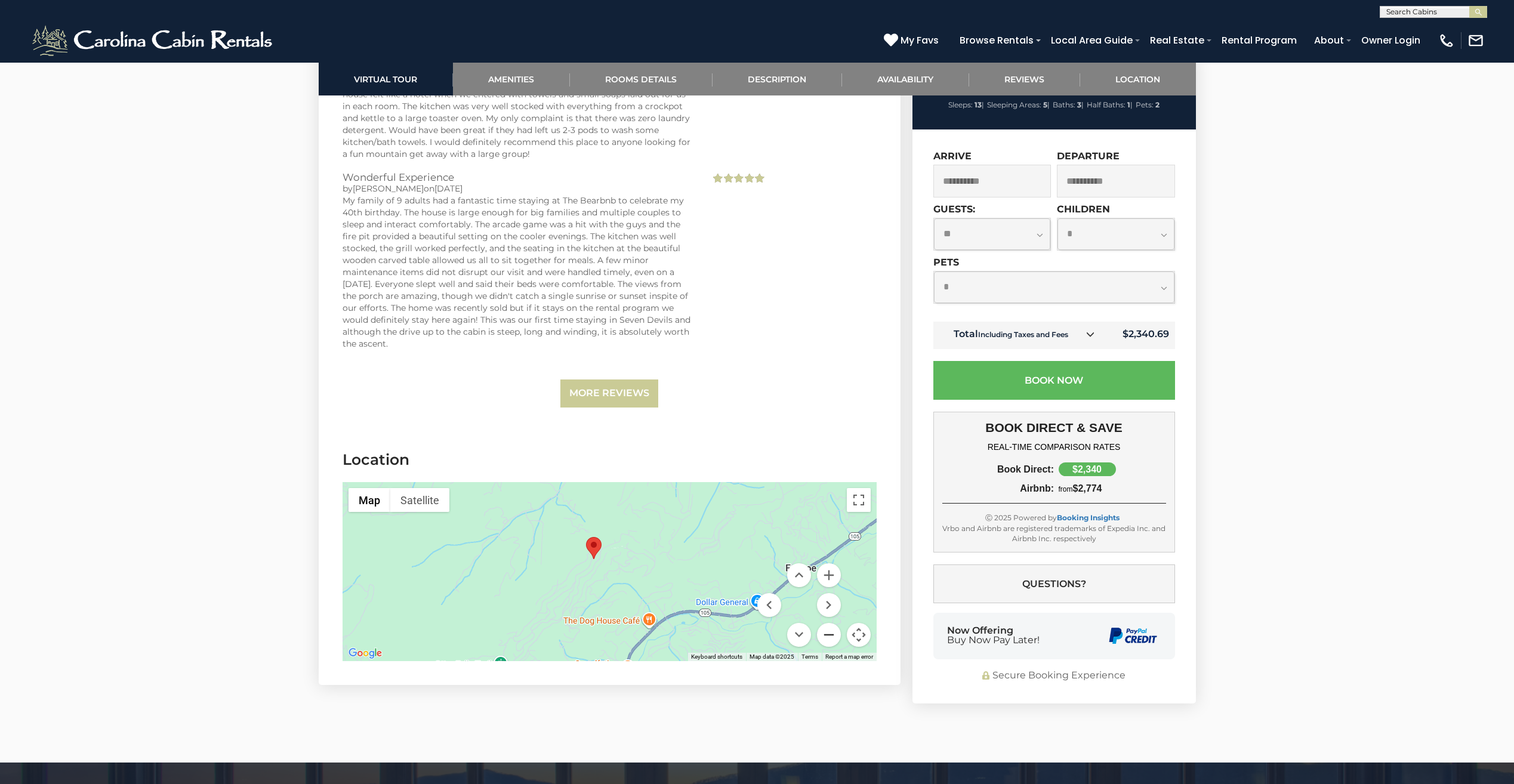
click at [830, 623] on button "Zoom out" at bounding box center [829, 635] width 24 height 24
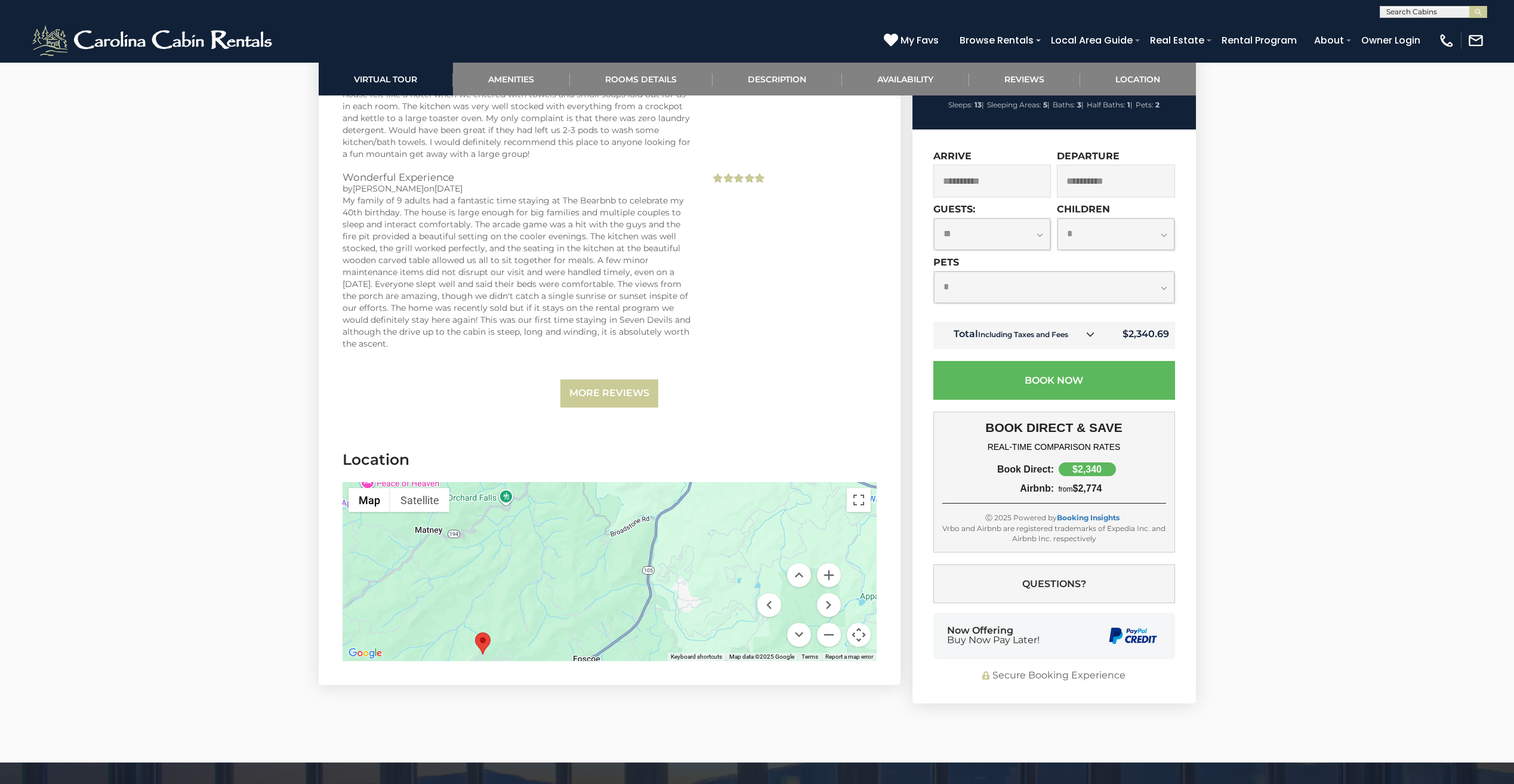
drag, startPoint x: 726, startPoint y: 573, endPoint x: 607, endPoint y: 662, distance: 148.6
click at [607, 662] on section "Location ← Move left → Move right ↑ Move up ↓ Move down + Zoom in - Zoom out Ho…" at bounding box center [610, 558] width 582 height 254
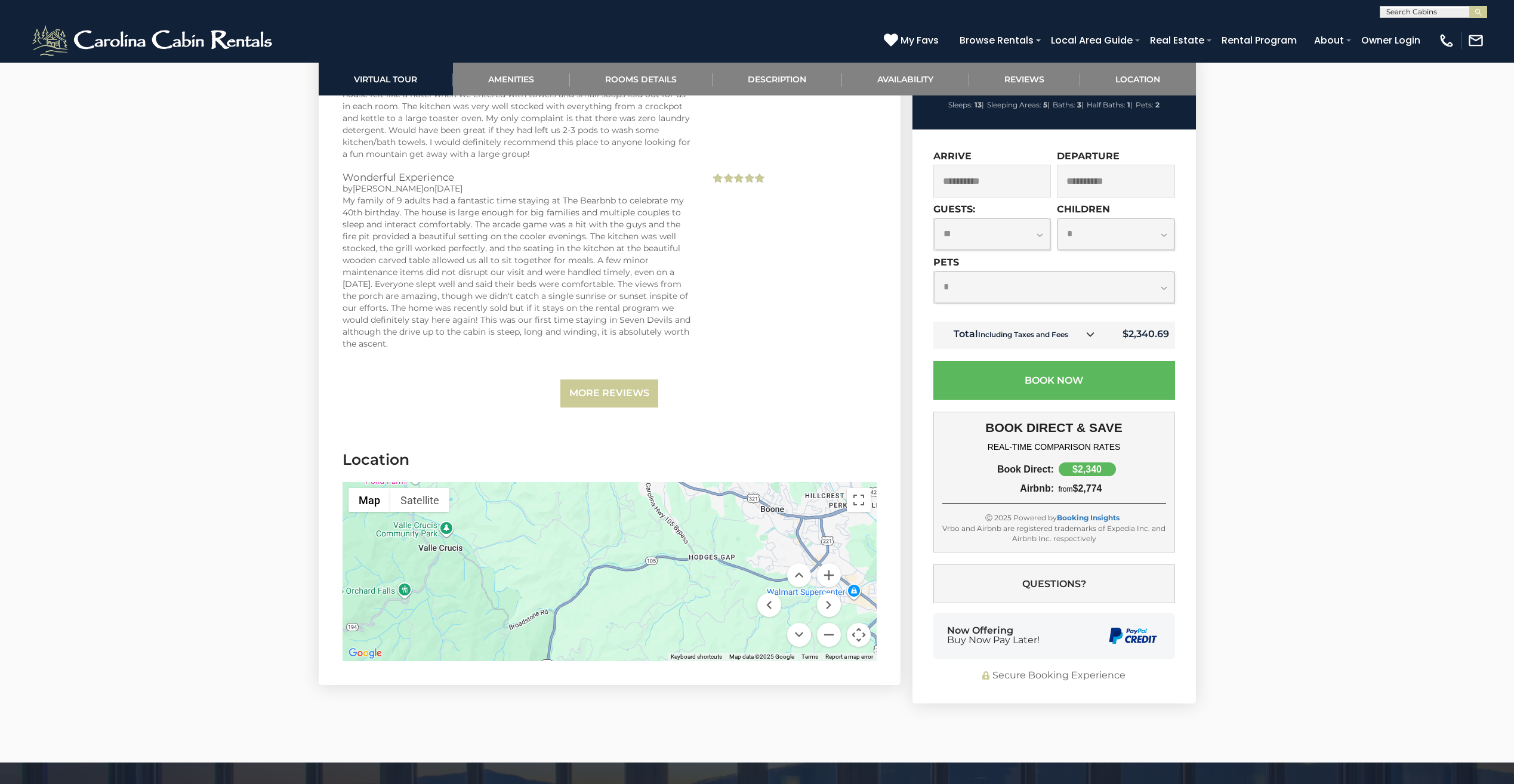
drag, startPoint x: 675, startPoint y: 533, endPoint x: 570, endPoint y: 621, distance: 137.0
click at [570, 621] on div at bounding box center [610, 572] width 534 height 179
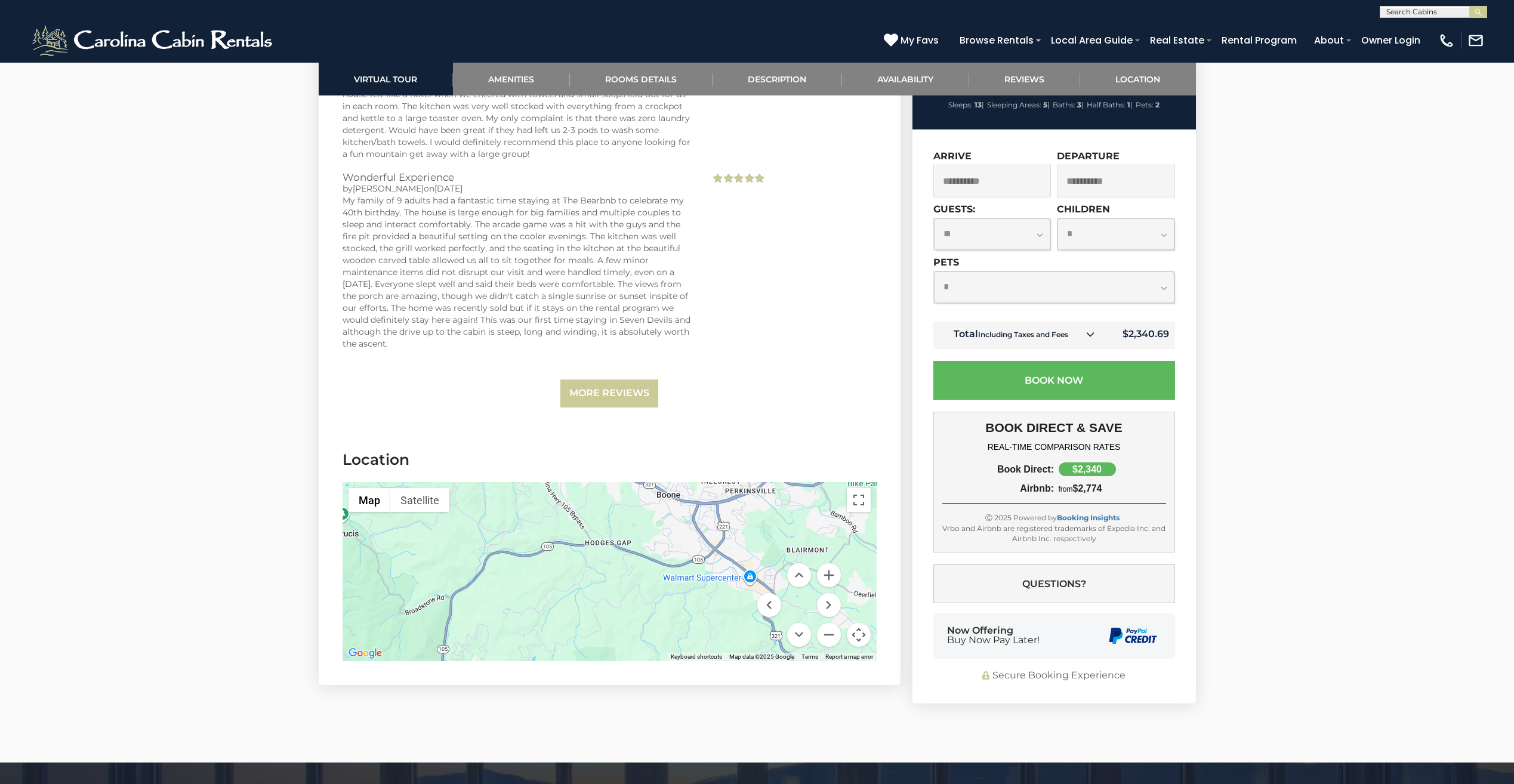
drag, startPoint x: 655, startPoint y: 573, endPoint x: 559, endPoint y: 559, distance: 97.0
click at [559, 560] on div at bounding box center [610, 572] width 534 height 179
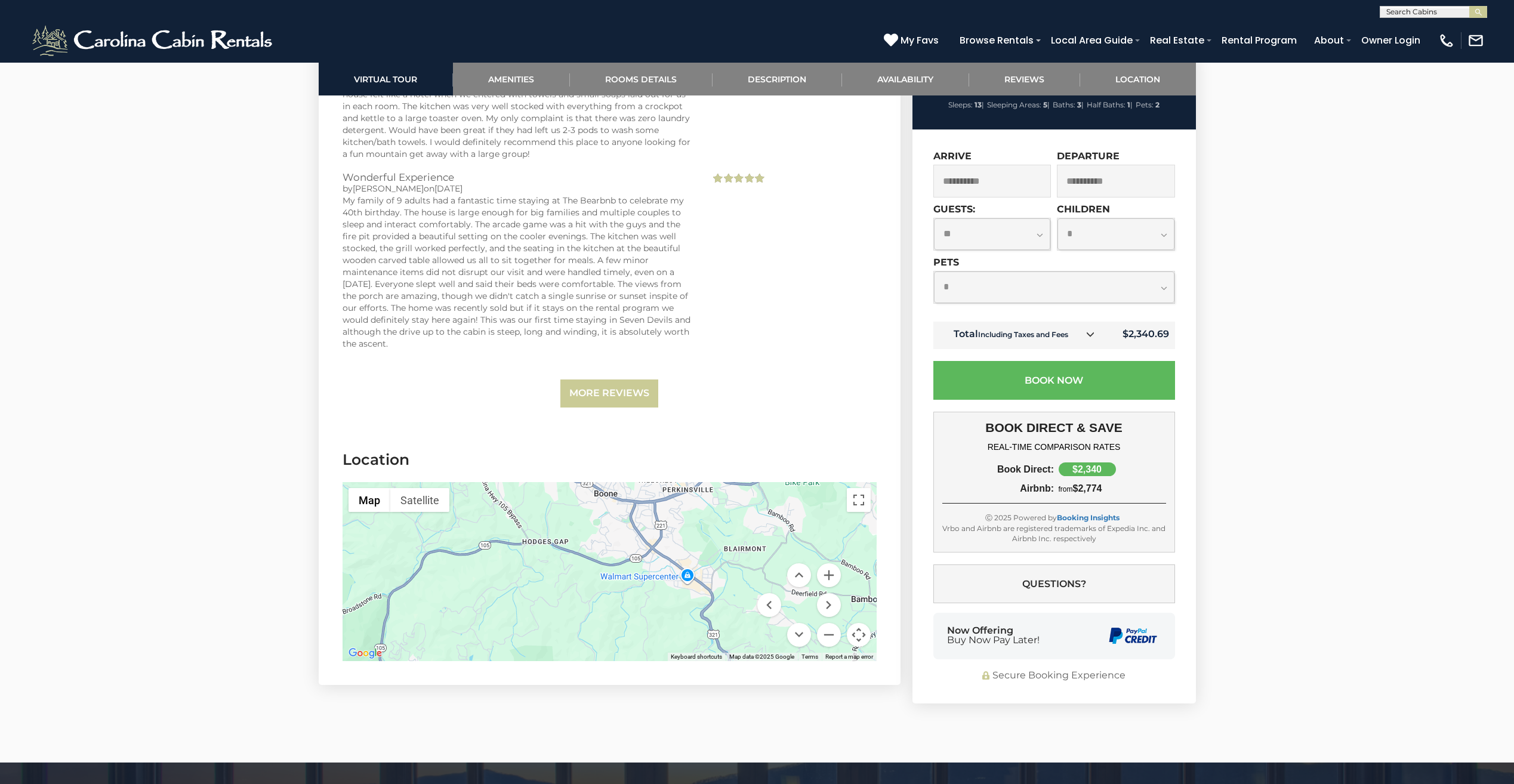
drag, startPoint x: 660, startPoint y: 573, endPoint x: 586, endPoint y: 565, distance: 74.4
click at [586, 565] on div at bounding box center [610, 572] width 534 height 179
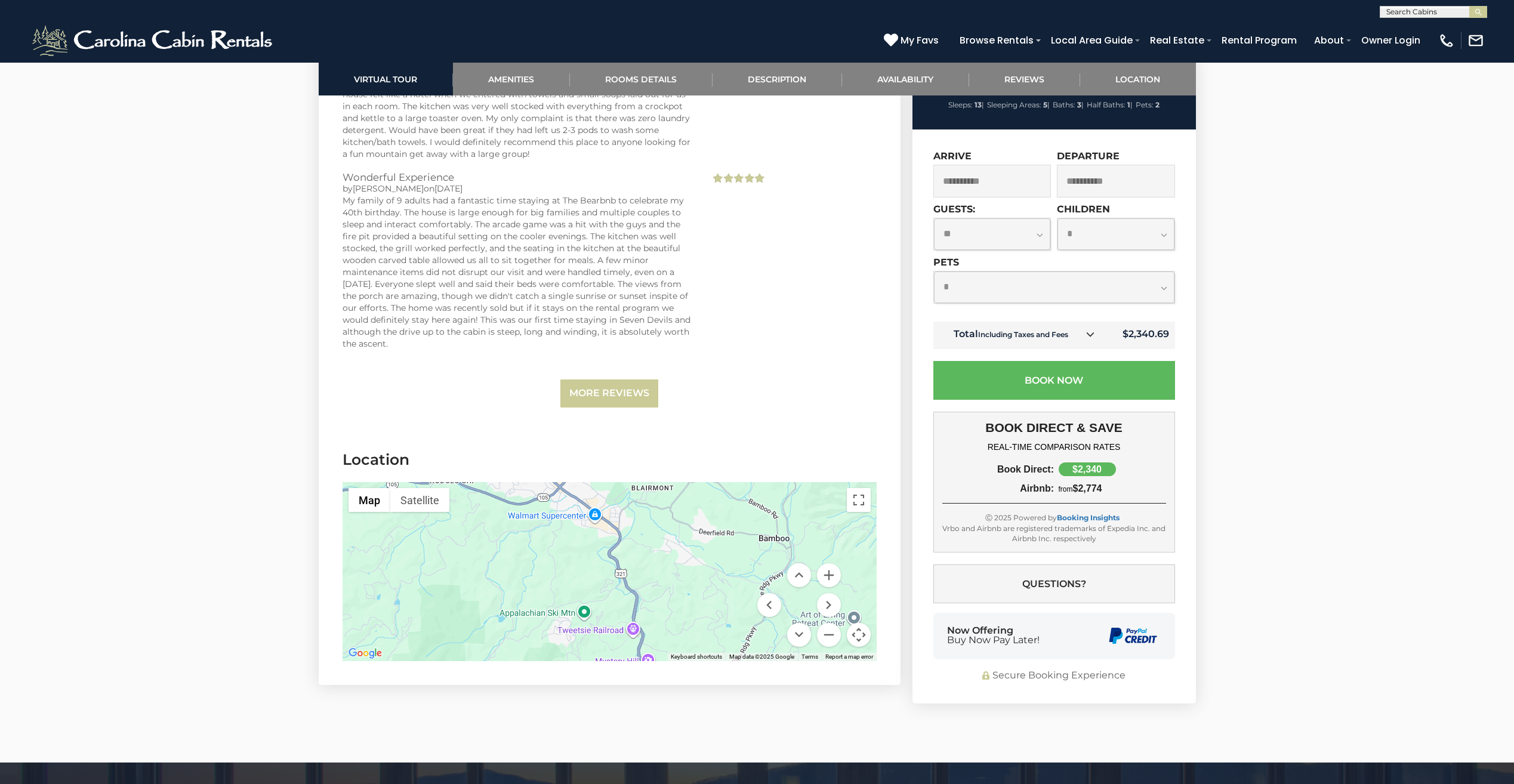
drag, startPoint x: 650, startPoint y: 580, endPoint x: 573, endPoint y: 528, distance: 92.9
click at [573, 528] on div at bounding box center [610, 572] width 534 height 179
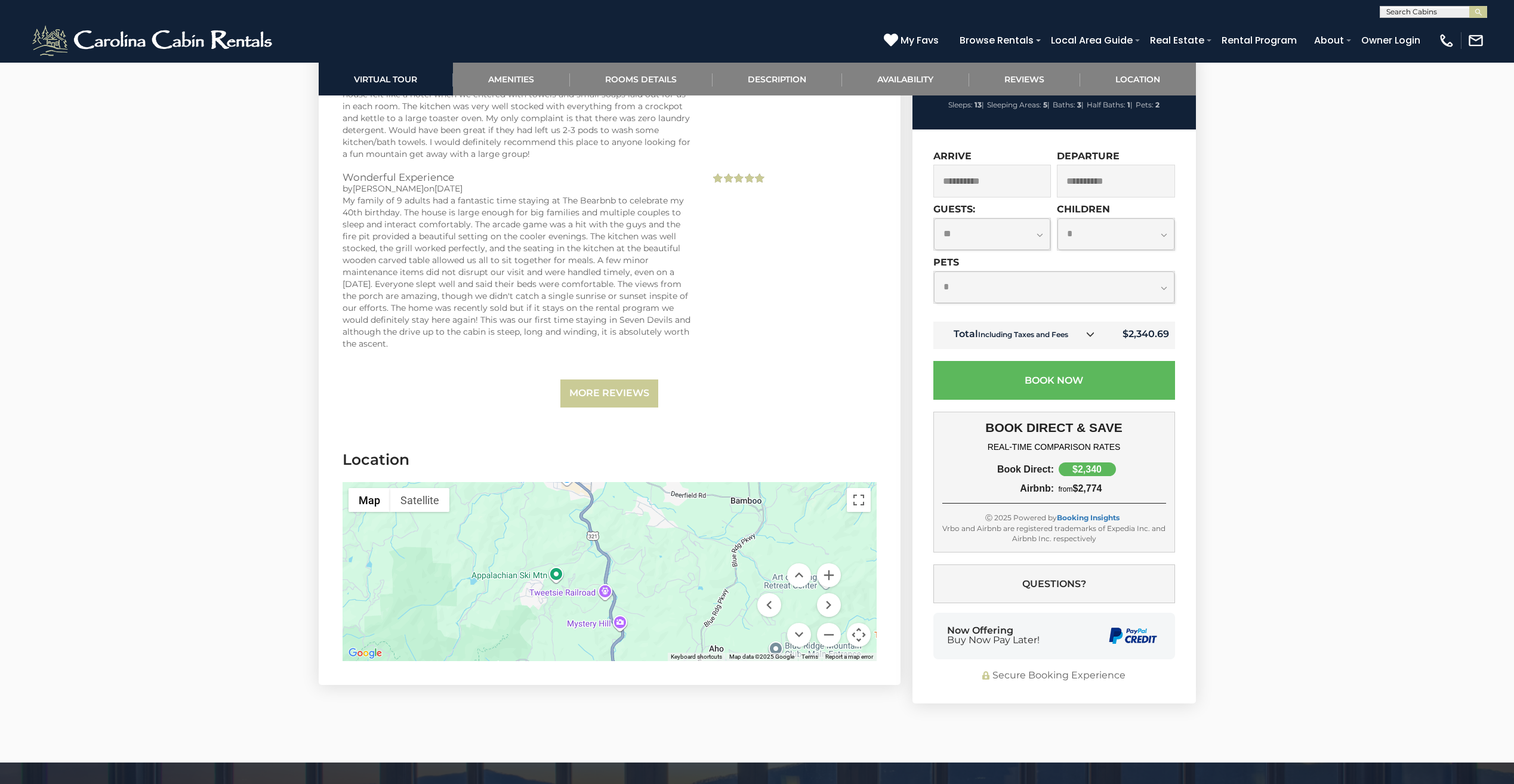
drag, startPoint x: 657, startPoint y: 587, endPoint x: 630, endPoint y: 552, distance: 44.2
click at [630, 552] on div at bounding box center [610, 572] width 534 height 179
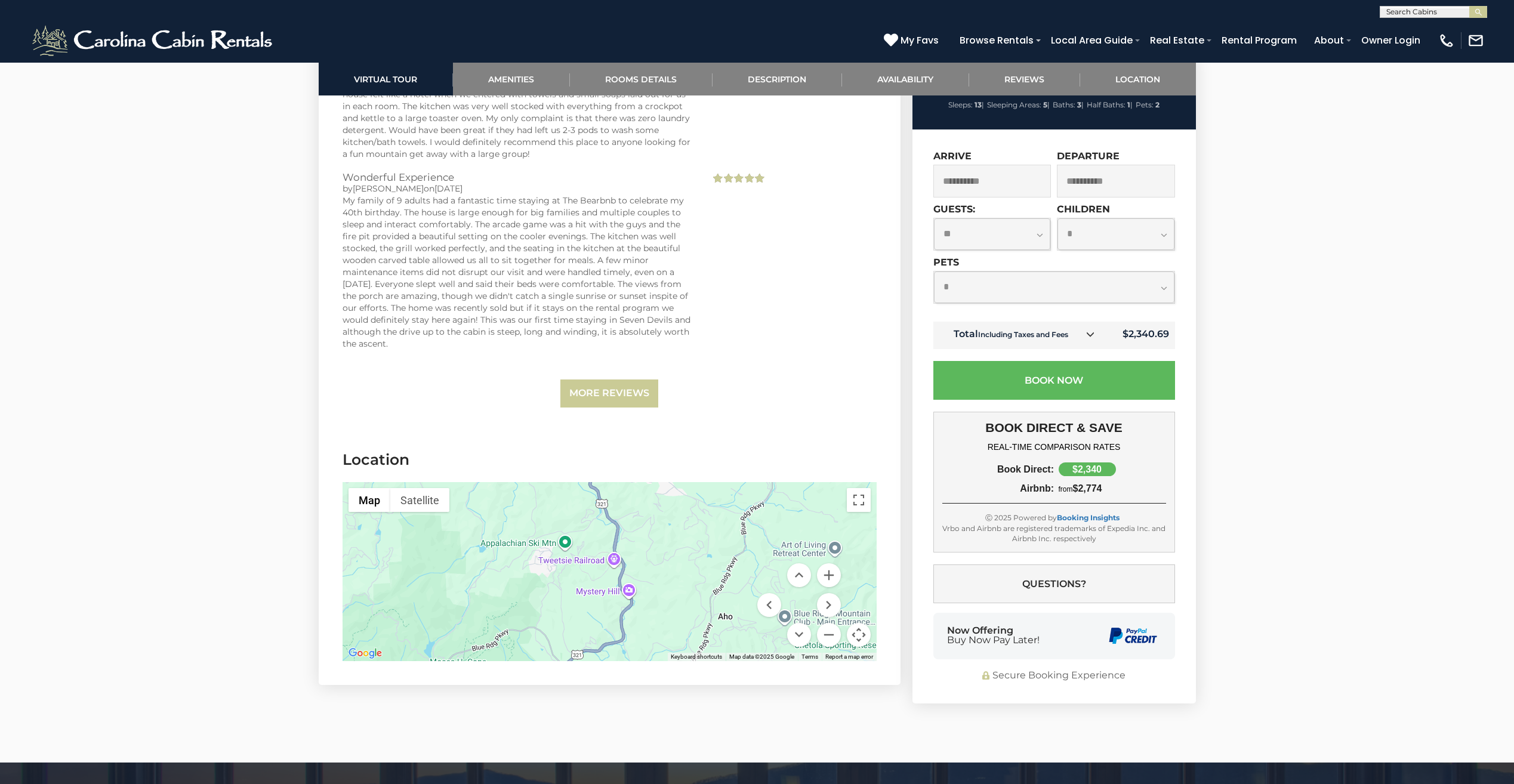
drag, startPoint x: 649, startPoint y: 563, endPoint x: 658, endPoint y: 529, distance: 35.2
click at [658, 529] on div at bounding box center [610, 572] width 534 height 179
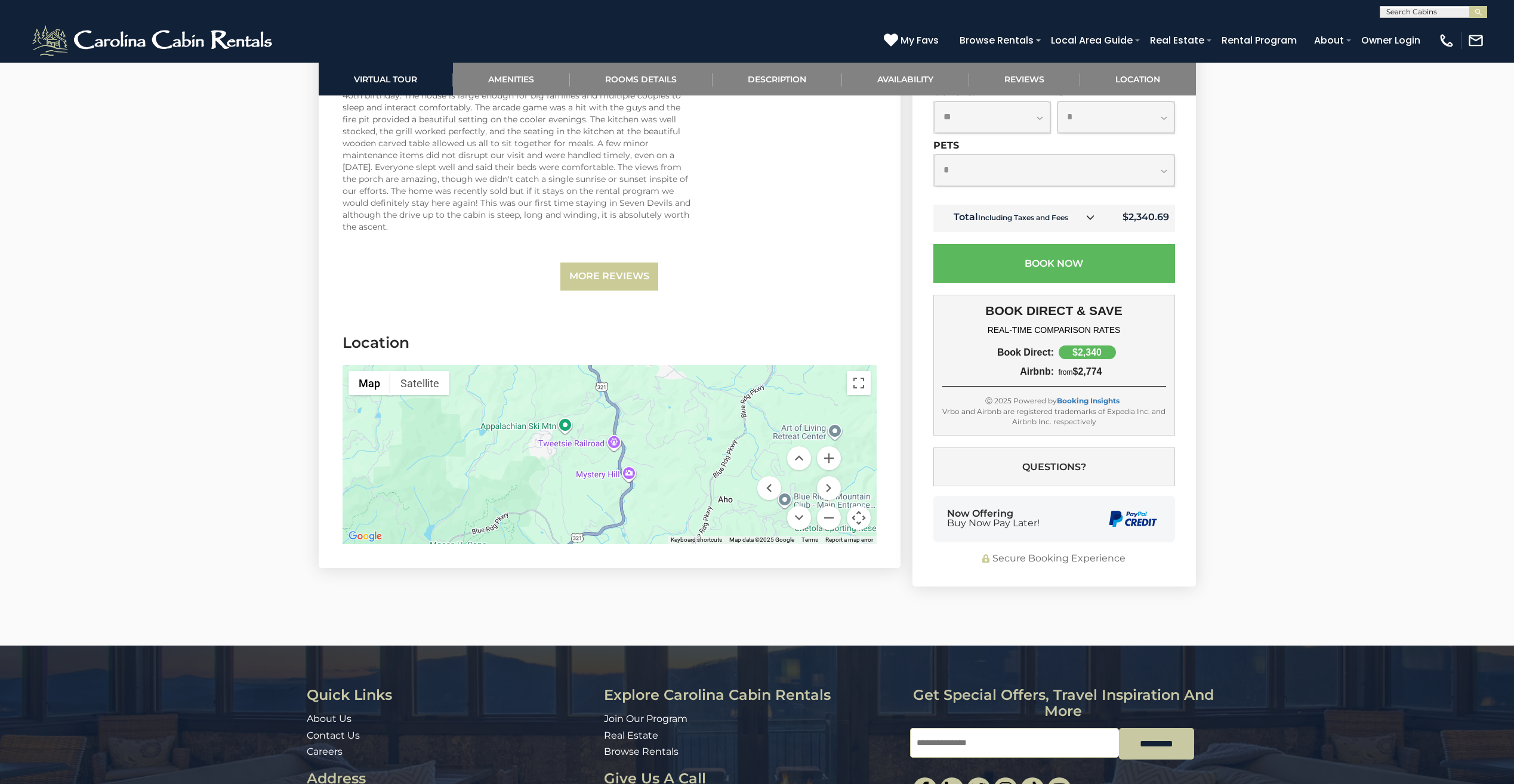
scroll to position [3281, 0]
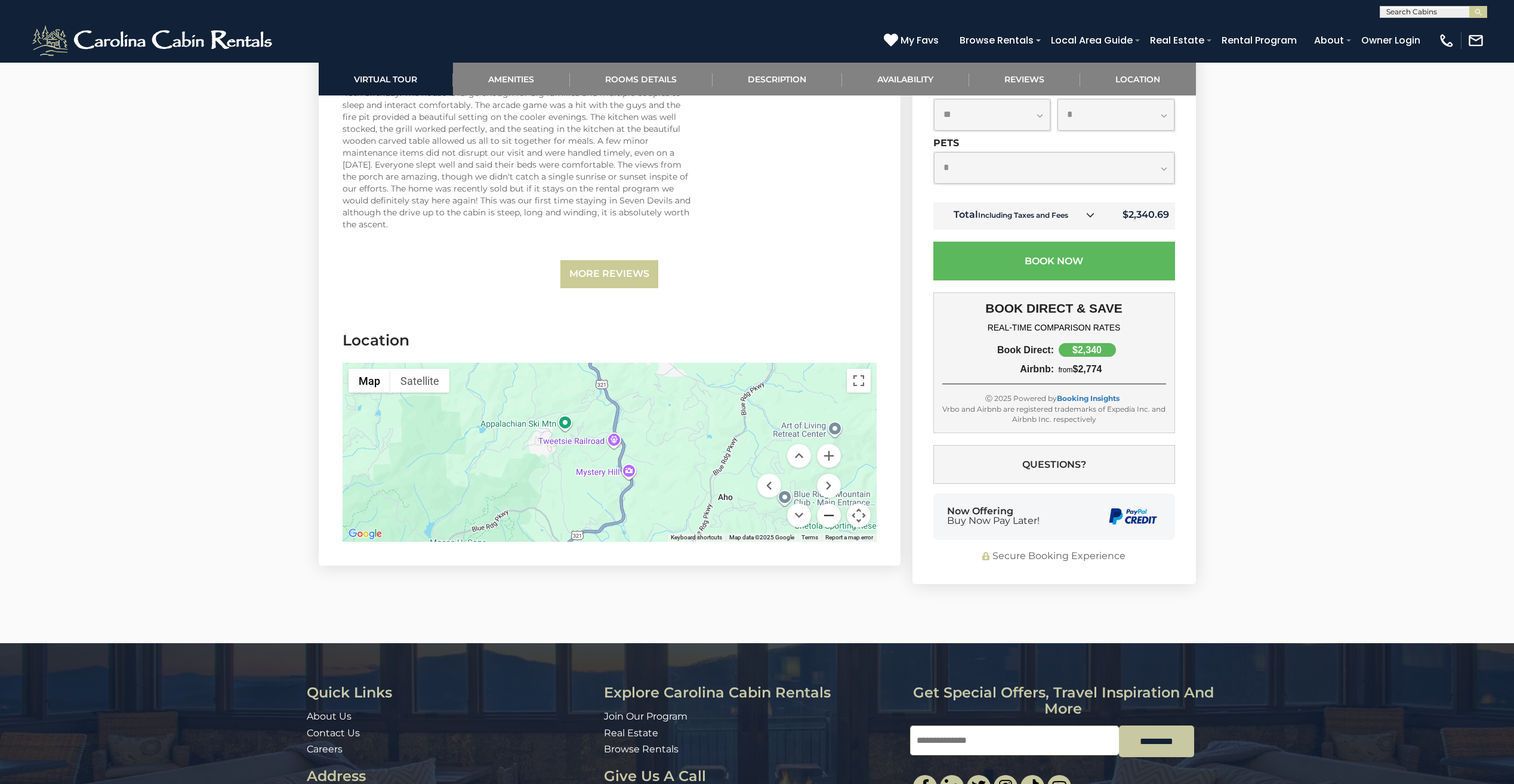
click at [828, 505] on button "Zoom out" at bounding box center [829, 515] width 24 height 24
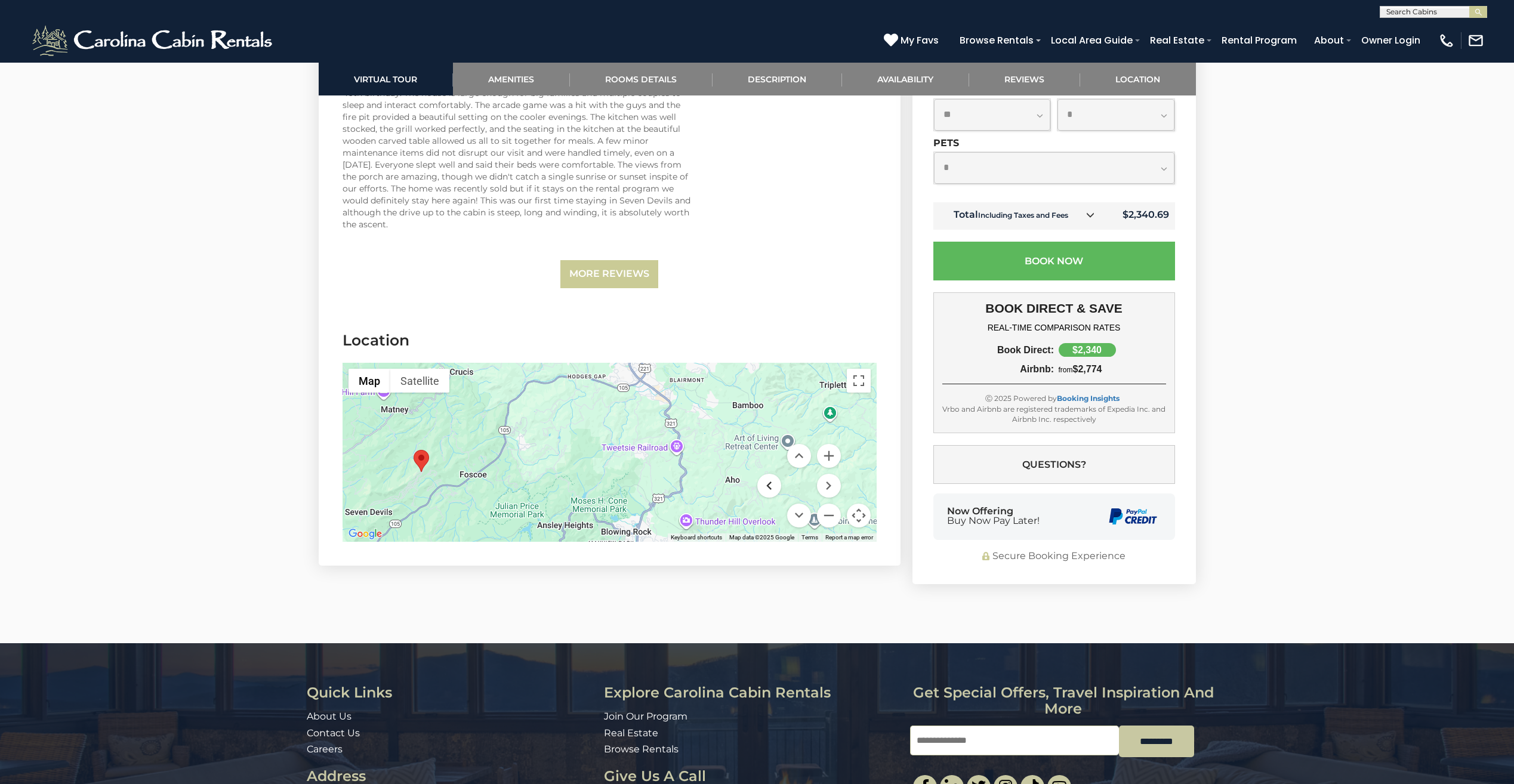
drag, startPoint x: 711, startPoint y: 476, endPoint x: 777, endPoint y: 481, distance: 66.2
click at [777, 481] on div "Map Terrain Satellite Labels Keyboard shortcuts Map Data Map data ©2025 Google …" at bounding box center [610, 452] width 534 height 179
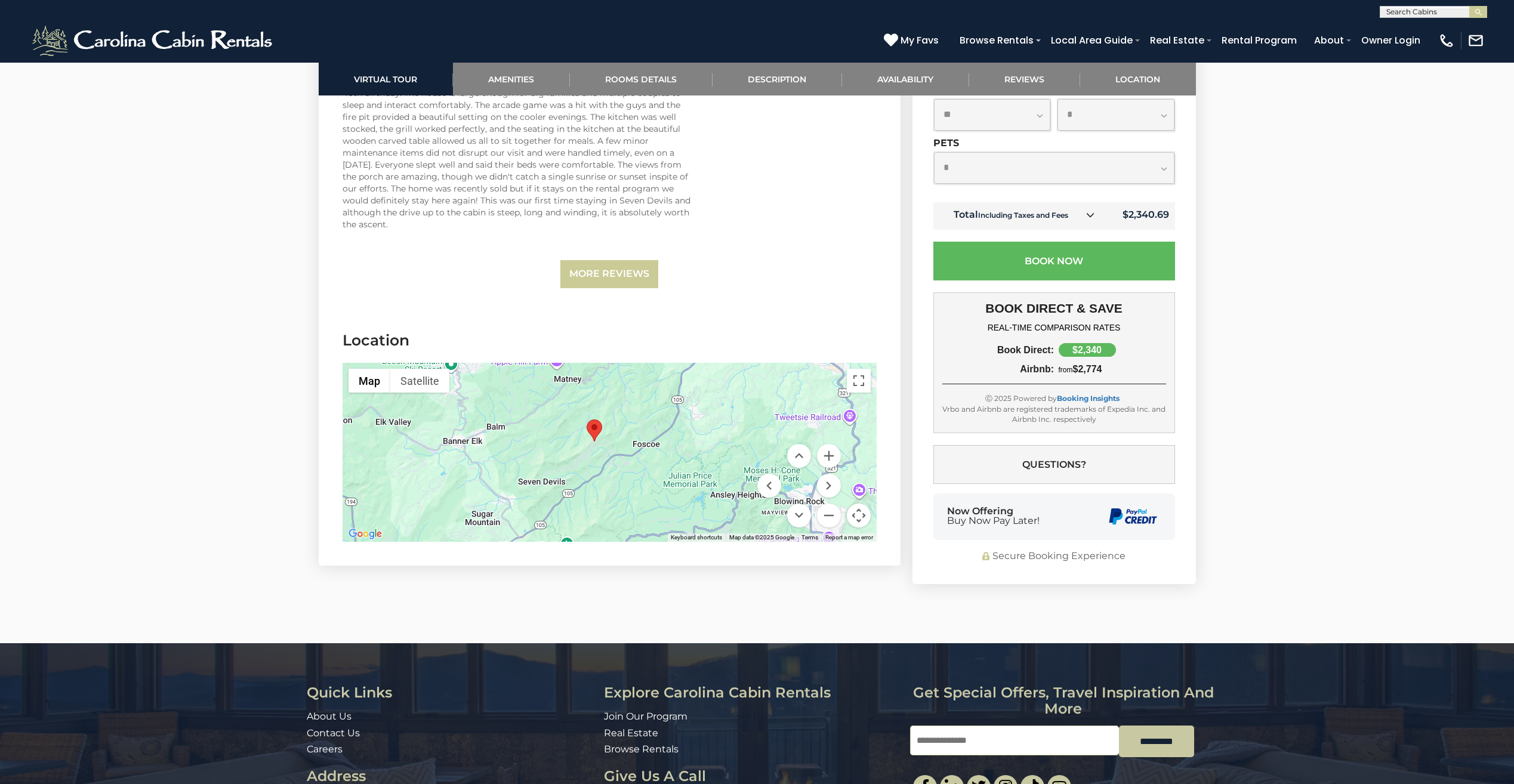
drag, startPoint x: 610, startPoint y: 483, endPoint x: 789, endPoint y: 453, distance: 181.5
click at [789, 453] on div "Map Terrain Satellite Labels Keyboard shortcuts Map Data Map data ©2025 Google …" at bounding box center [610, 452] width 534 height 179
click at [831, 443] on button "Zoom in" at bounding box center [829, 455] width 24 height 24
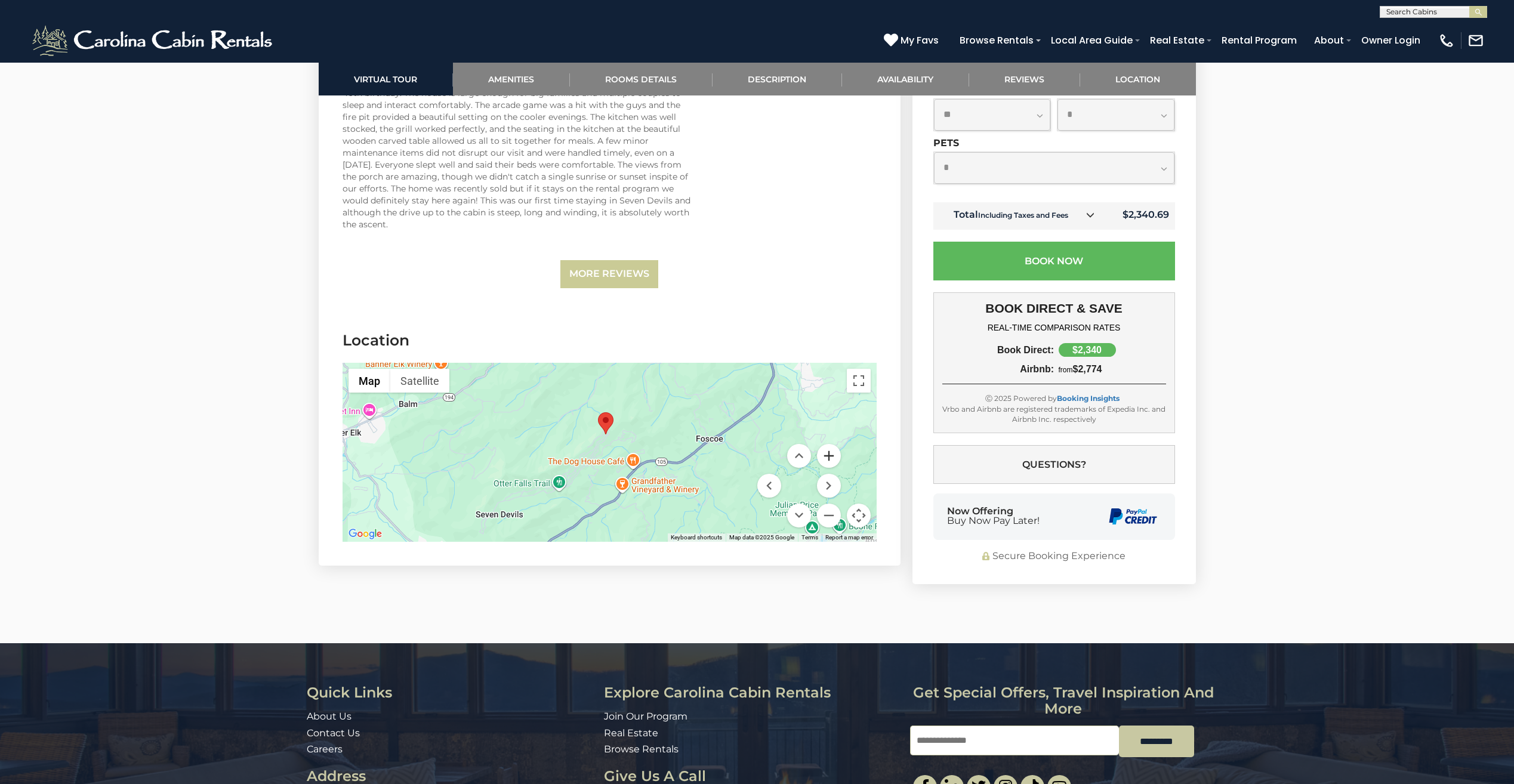
click at [831, 443] on button "Zoom in" at bounding box center [829, 455] width 24 height 24
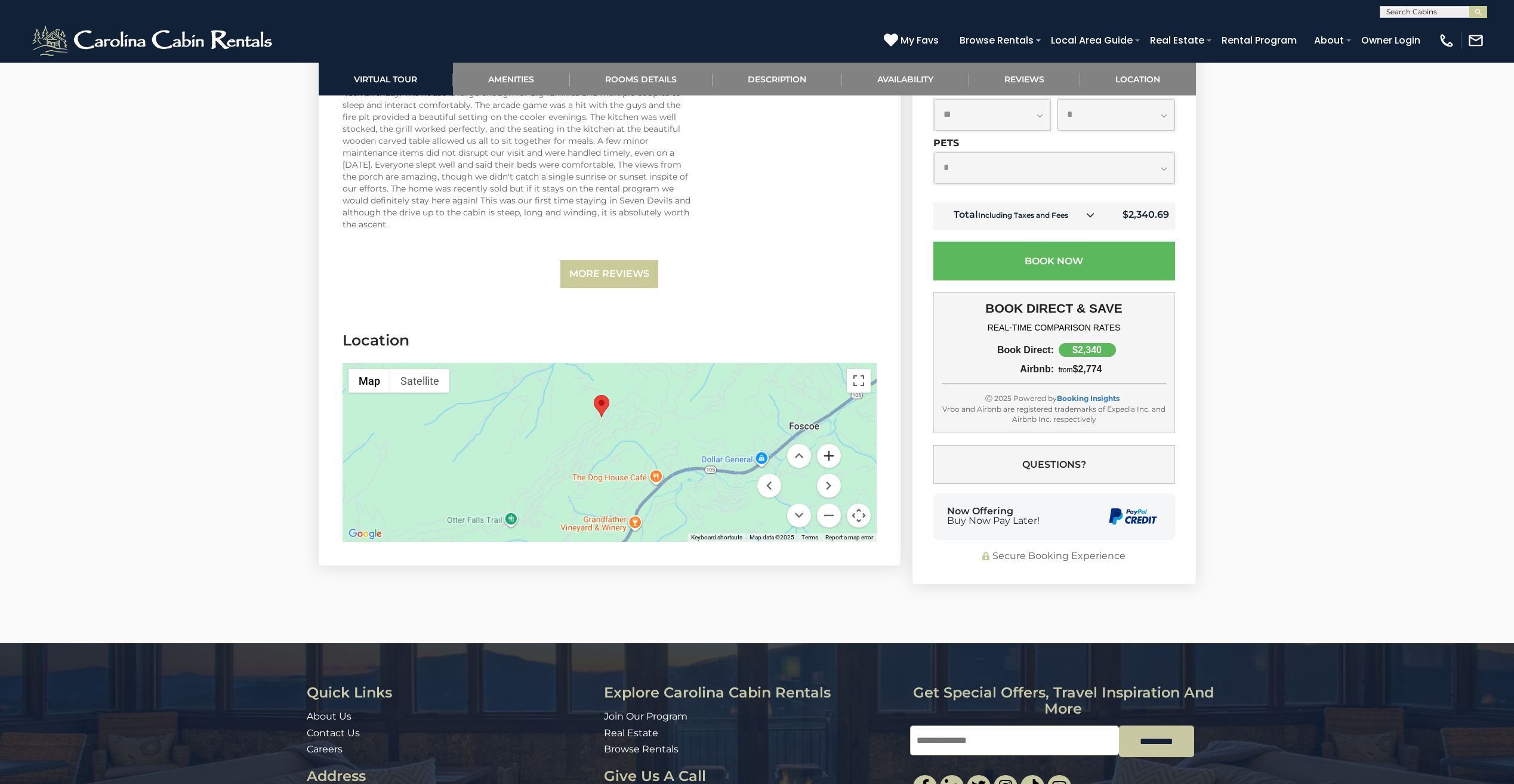
click at [831, 443] on button "Zoom in" at bounding box center [829, 455] width 24 height 24
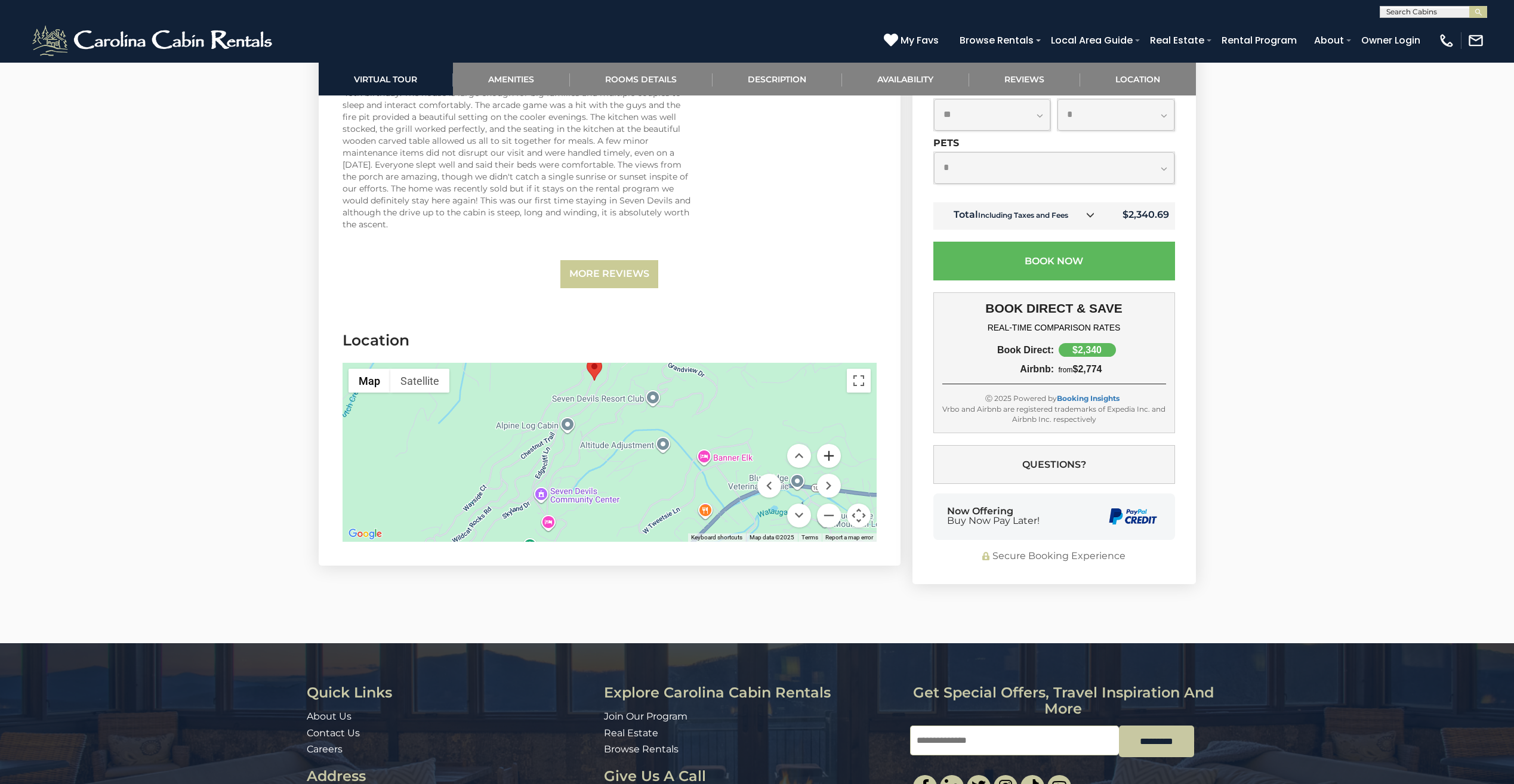
click at [831, 443] on button "Zoom in" at bounding box center [829, 455] width 24 height 24
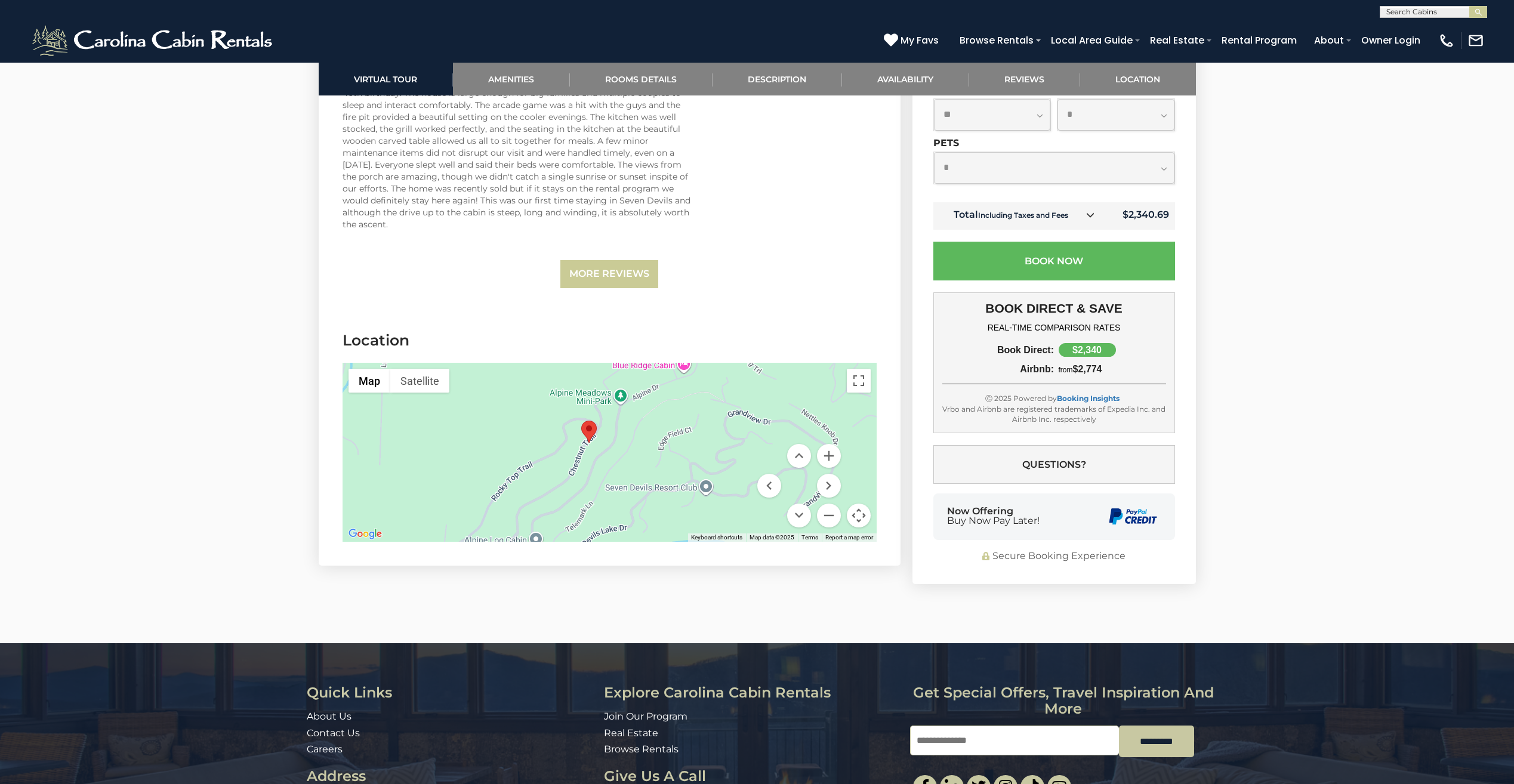
drag, startPoint x: 675, startPoint y: 397, endPoint x: 685, endPoint y: 518, distance: 121.4
click at [685, 518] on div at bounding box center [610, 452] width 534 height 179
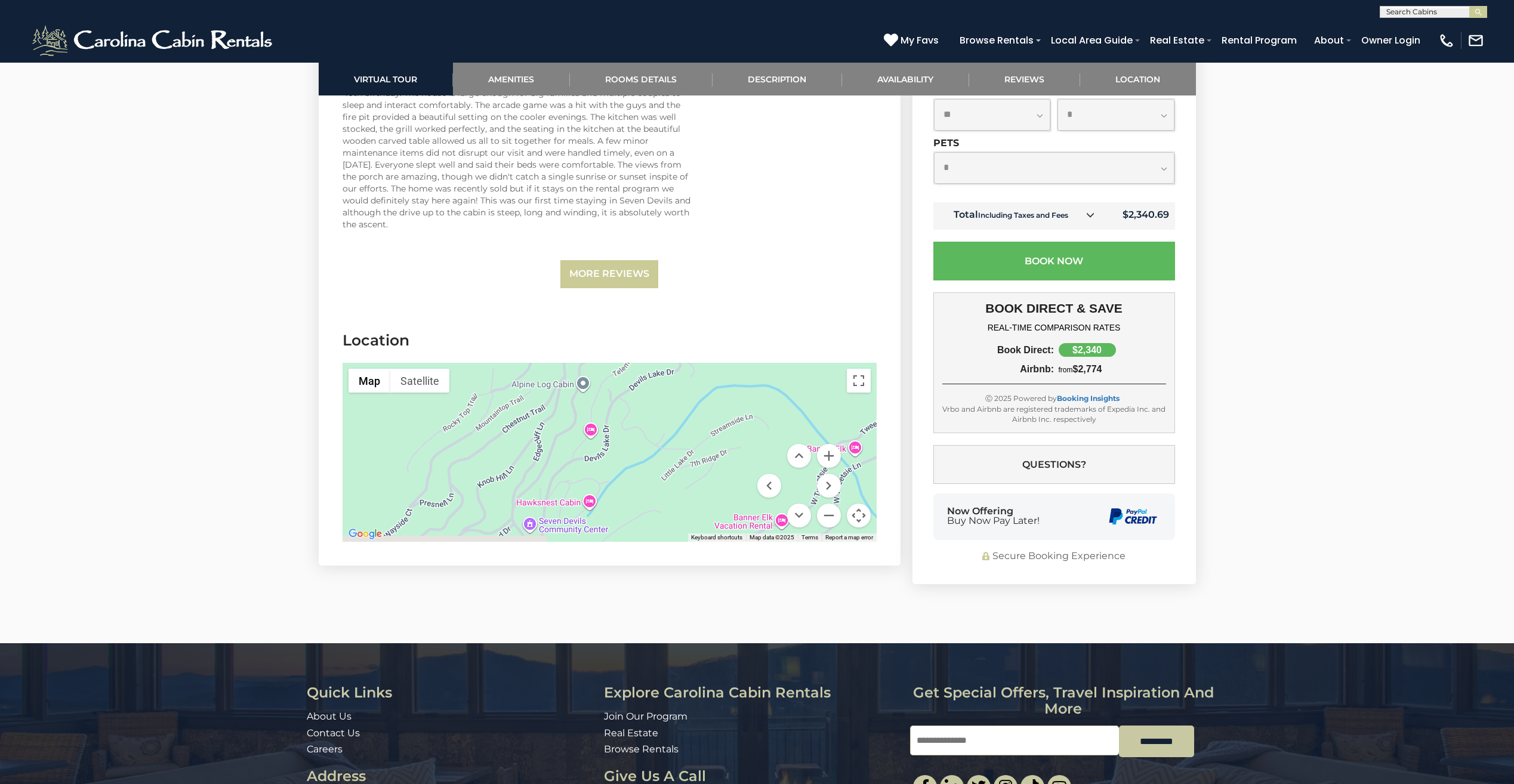
drag, startPoint x: 626, startPoint y: 506, endPoint x: 673, endPoint y: 343, distance: 169.6
click at [673, 343] on section "Location ← Move left → Move right ↑ Move up ↓ Move down + Zoom in - Zoom out Ho…" at bounding box center [610, 439] width 582 height 254
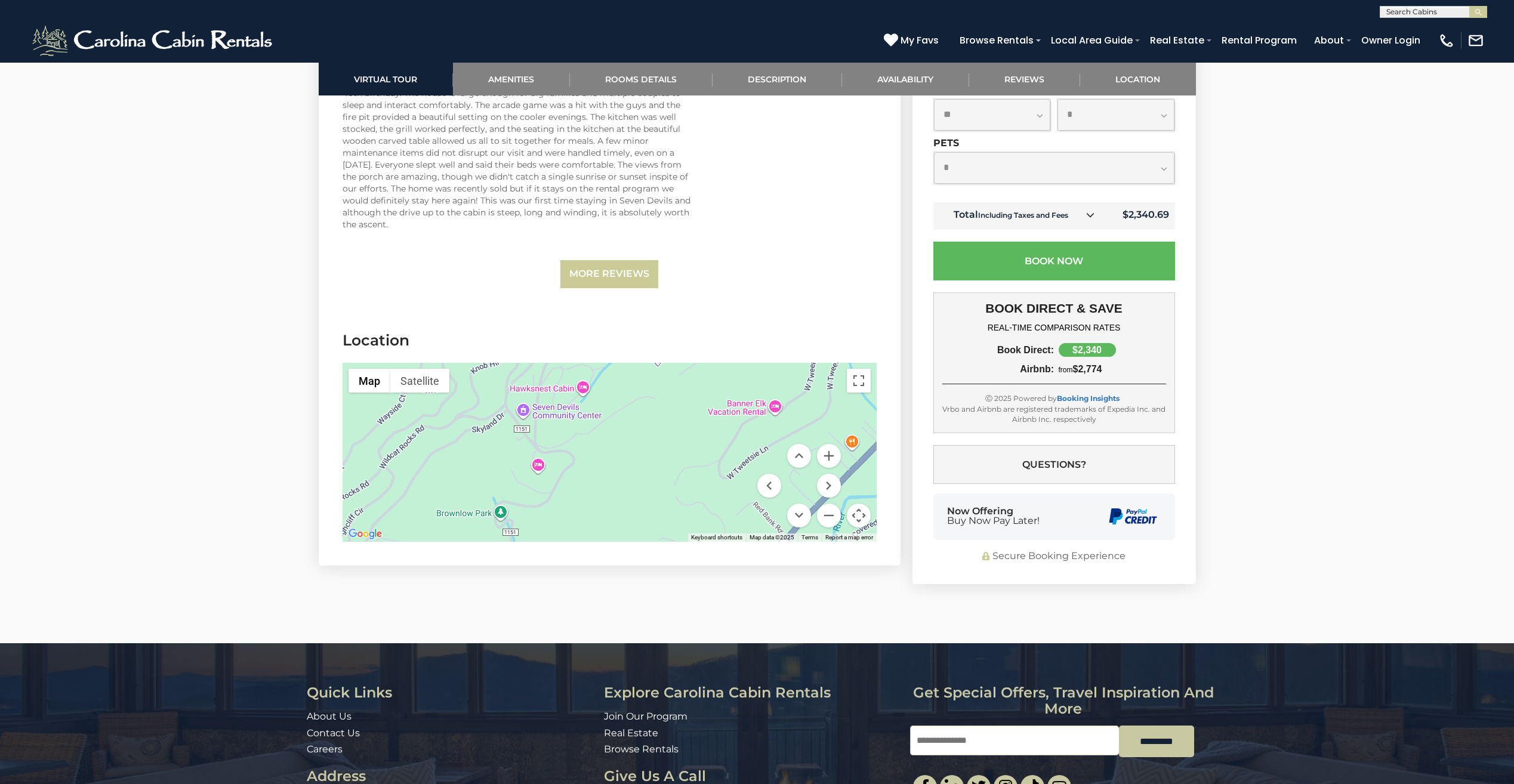
drag, startPoint x: 626, startPoint y: 462, endPoint x: 620, endPoint y: 354, distance: 108.2
click at [620, 362] on div at bounding box center [610, 452] width 534 height 179
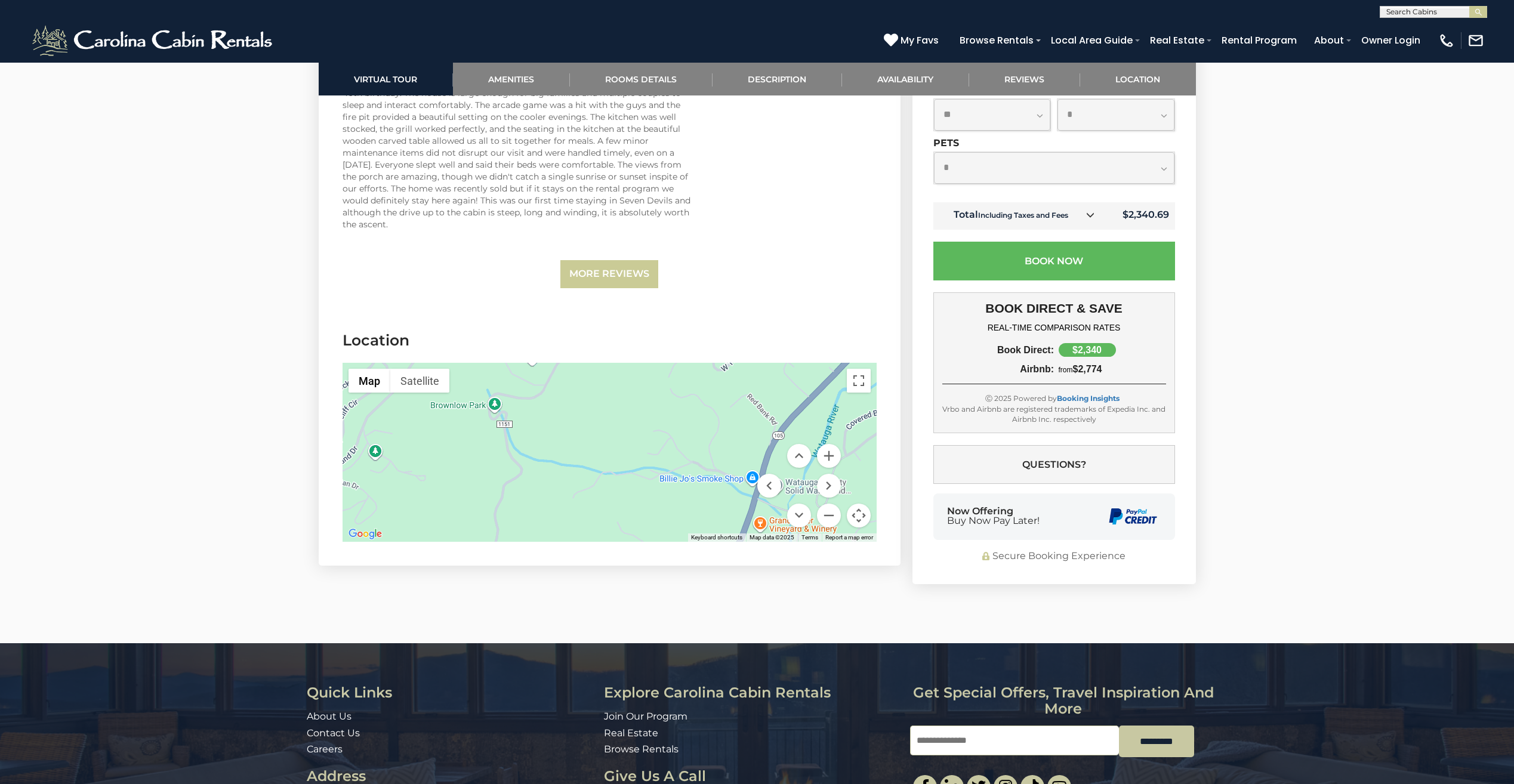
drag, startPoint x: 661, startPoint y: 457, endPoint x: 655, endPoint y: 342, distance: 115.2
click at [655, 342] on section "Location ← Move left → Move right ↑ Move up ↓ Move down + Zoom in - Zoom out Ho…" at bounding box center [610, 439] width 582 height 254
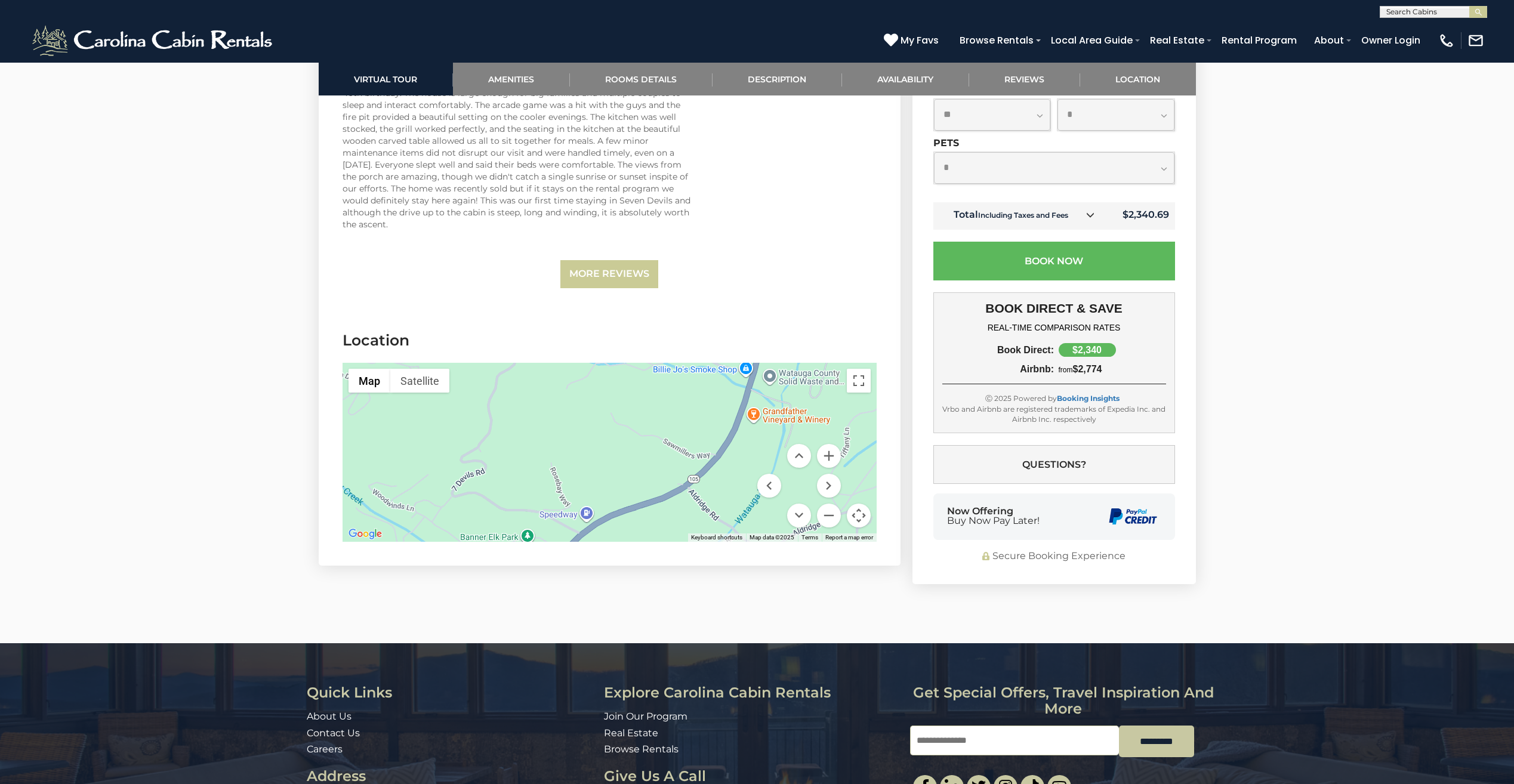
drag, startPoint x: 635, startPoint y: 459, endPoint x: 626, endPoint y: 362, distance: 97.4
click at [626, 362] on div at bounding box center [610, 452] width 534 height 179
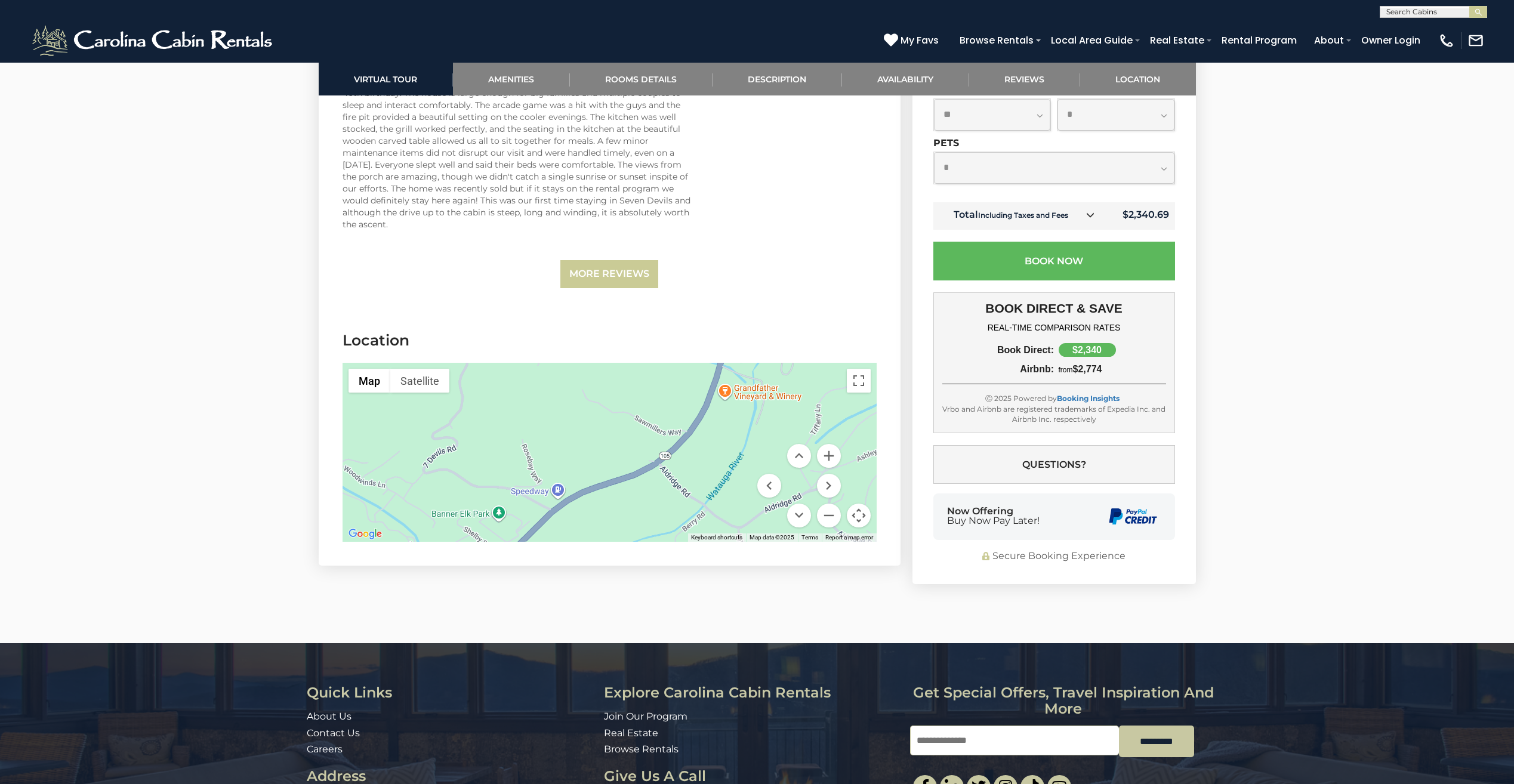
drag, startPoint x: 607, startPoint y: 451, endPoint x: 572, endPoint y: 436, distance: 38.1
click at [572, 436] on div at bounding box center [610, 452] width 534 height 179
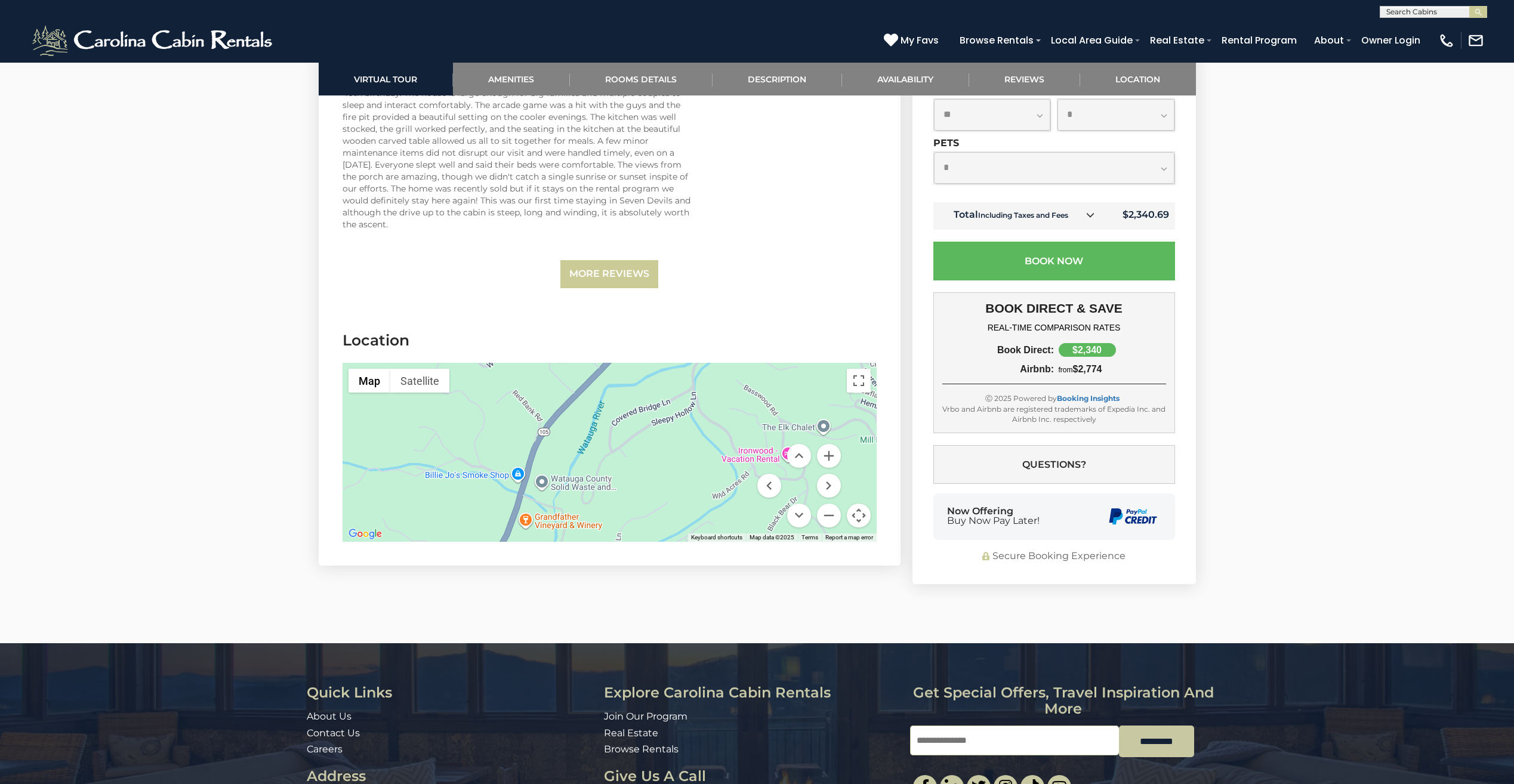
drag, startPoint x: 658, startPoint y: 396, endPoint x: 454, endPoint y: 551, distance: 256.2
click at [454, 551] on section "Location ← Move left → Move right ↑ Move up ↓ Move down + Zoom in - Zoom out Ho…" at bounding box center [610, 439] width 582 height 254
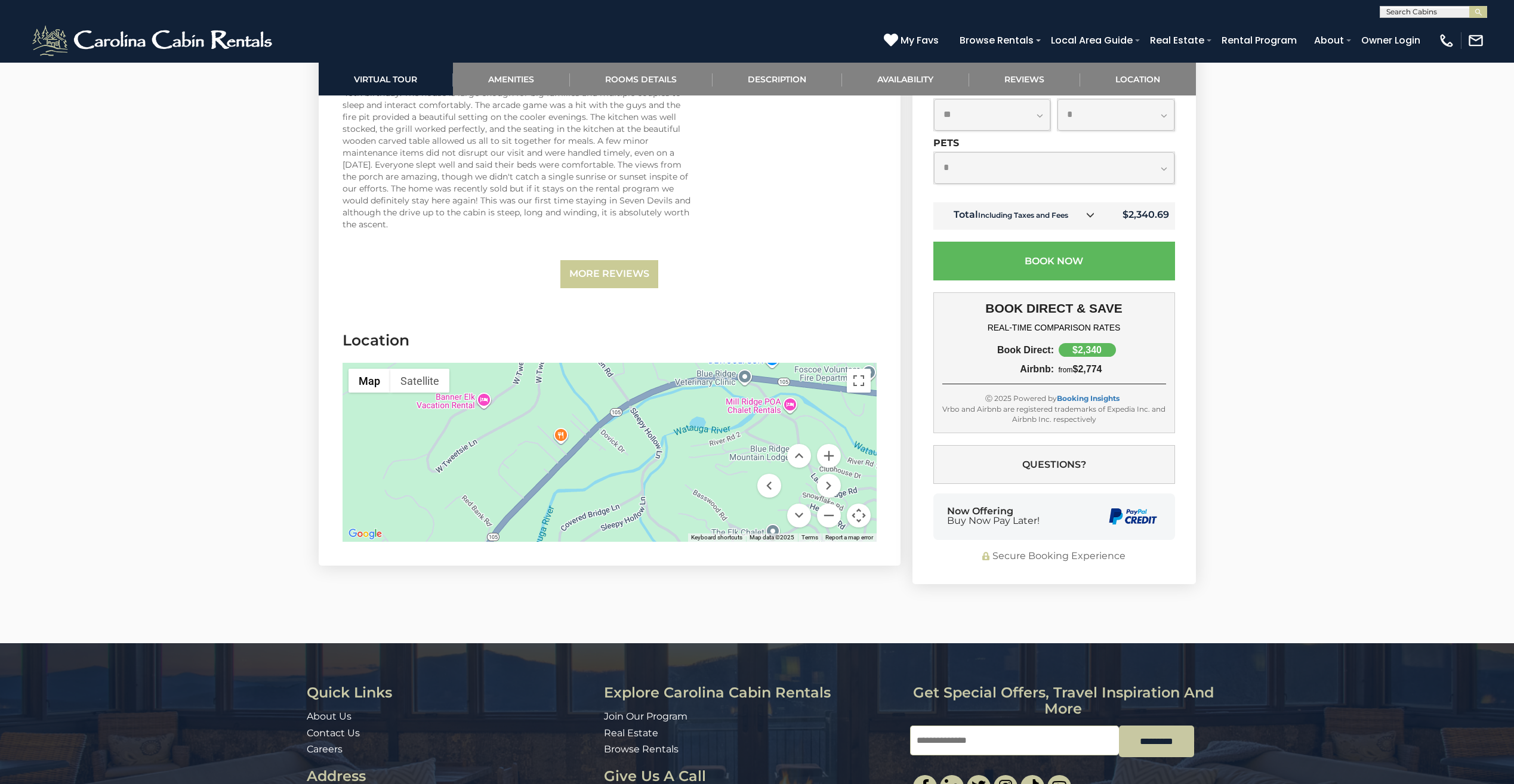
drag, startPoint x: 495, startPoint y: 435, endPoint x: 445, endPoint y: 528, distance: 105.6
click at [445, 528] on div at bounding box center [610, 452] width 534 height 179
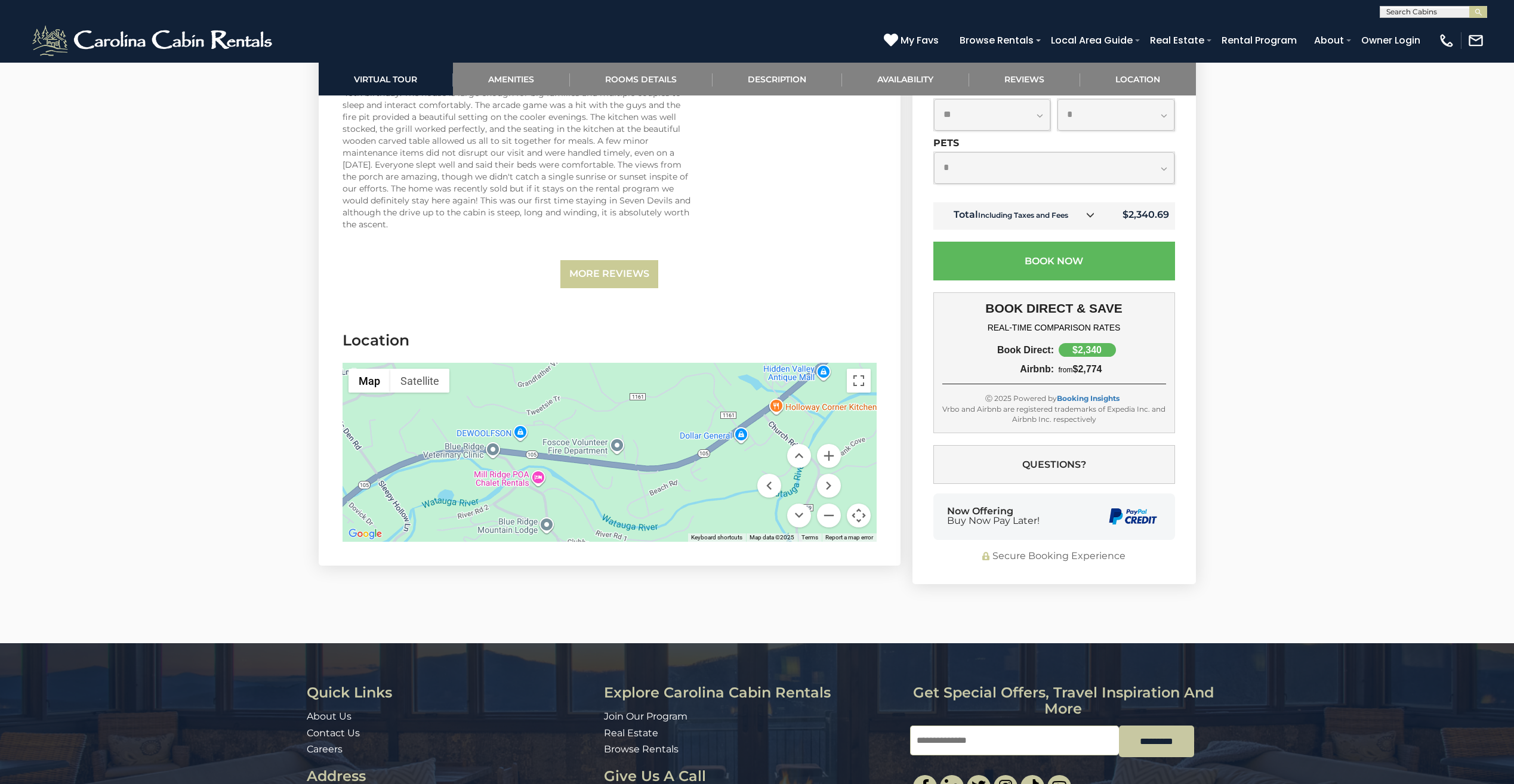
drag, startPoint x: 637, startPoint y: 480, endPoint x: 392, endPoint y: 538, distance: 251.8
click at [392, 538] on section "Location ← Move left → Move right ↑ Move up ↓ Move down + Zoom in - Zoom out Ho…" at bounding box center [610, 439] width 582 height 254
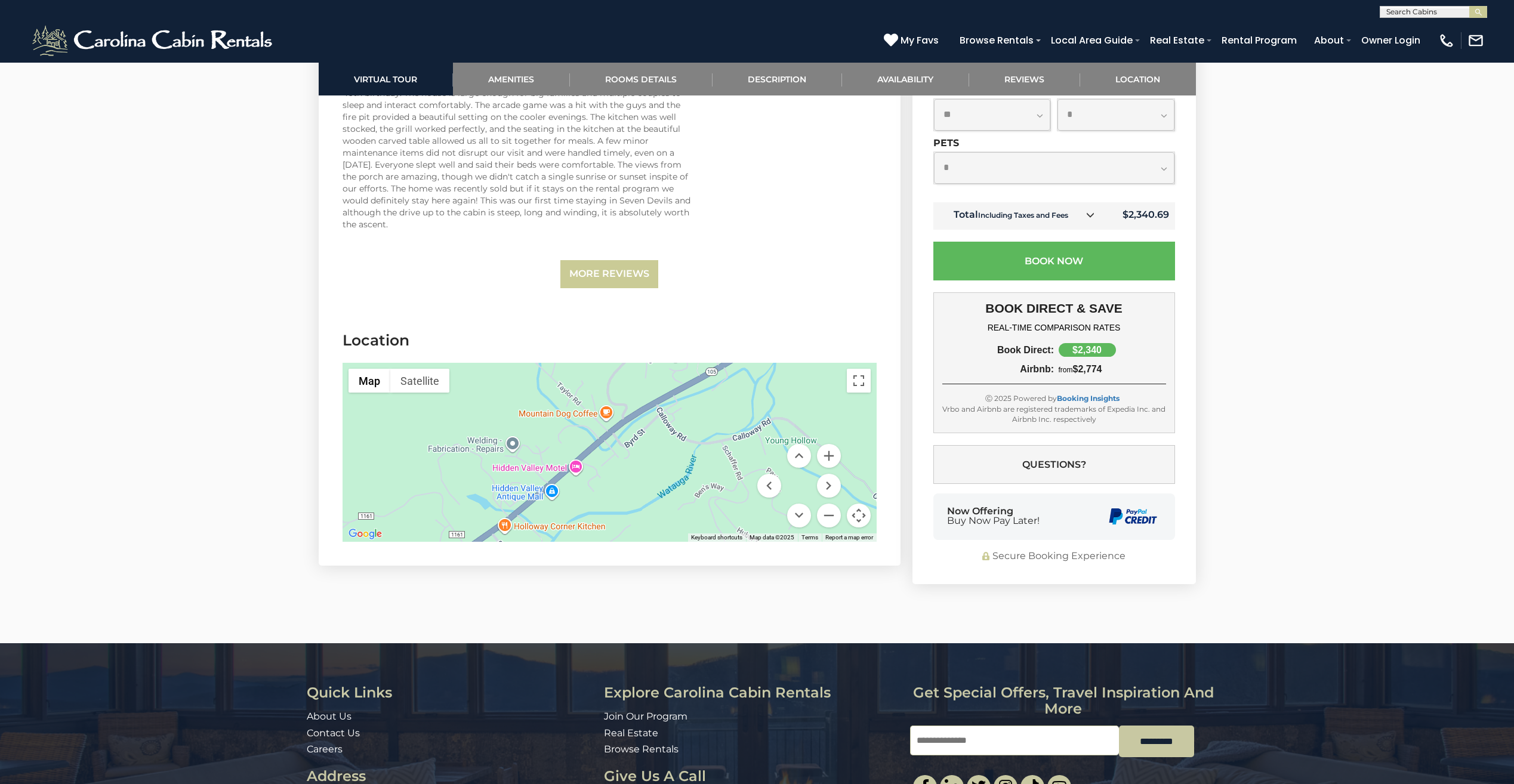
drag, startPoint x: 805, startPoint y: 395, endPoint x: 532, endPoint y: 514, distance: 297.8
click at [532, 514] on div at bounding box center [610, 452] width 534 height 179
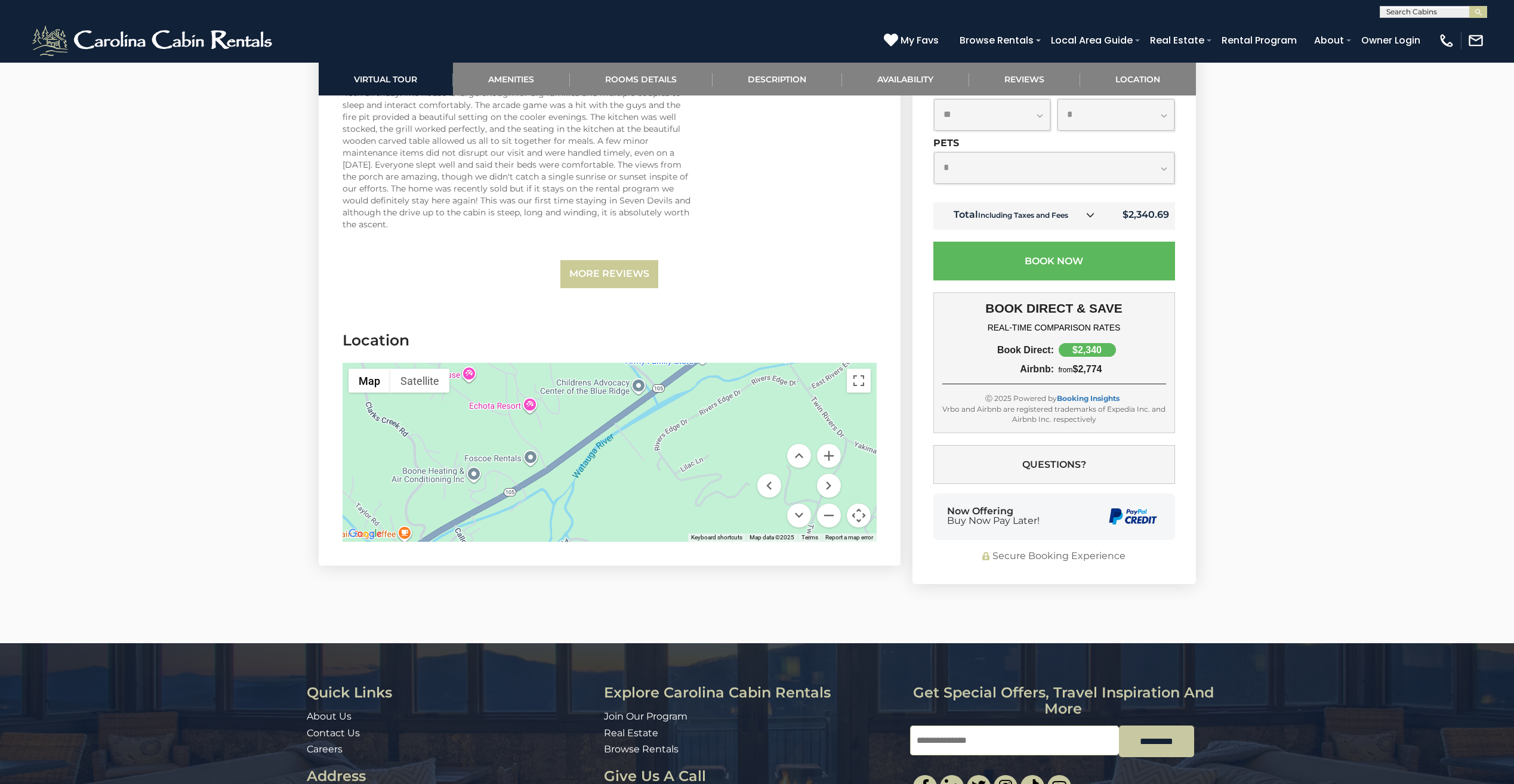
drag, startPoint x: 700, startPoint y: 422, endPoint x: 503, endPoint y: 538, distance: 228.6
click at [503, 538] on section "Location ← Move left → Move right ↑ Move up ↓ Move down + Zoom in - Zoom out Ho…" at bounding box center [610, 439] width 582 height 254
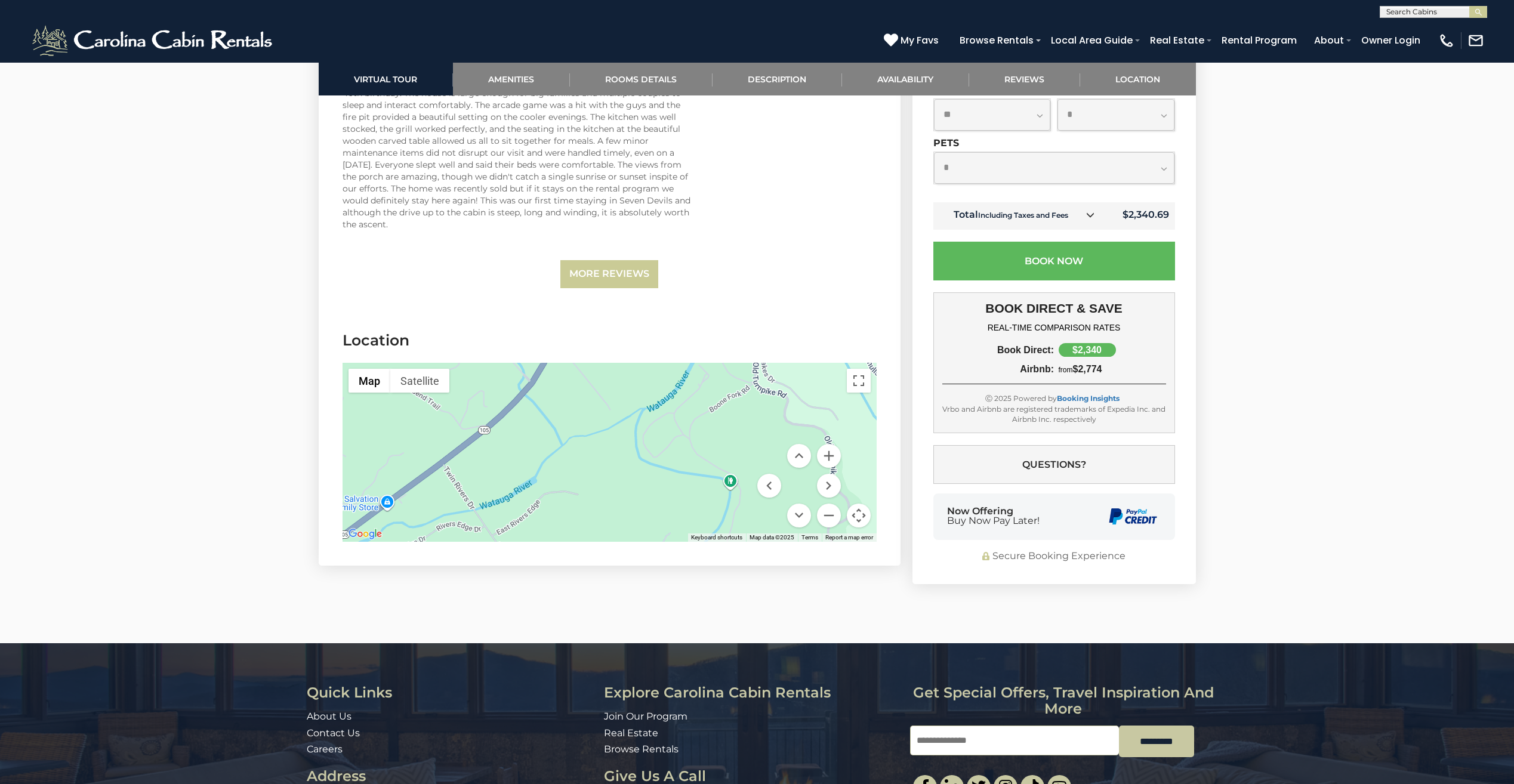
drag, startPoint x: 685, startPoint y: 430, endPoint x: 369, endPoint y: 577, distance: 348.5
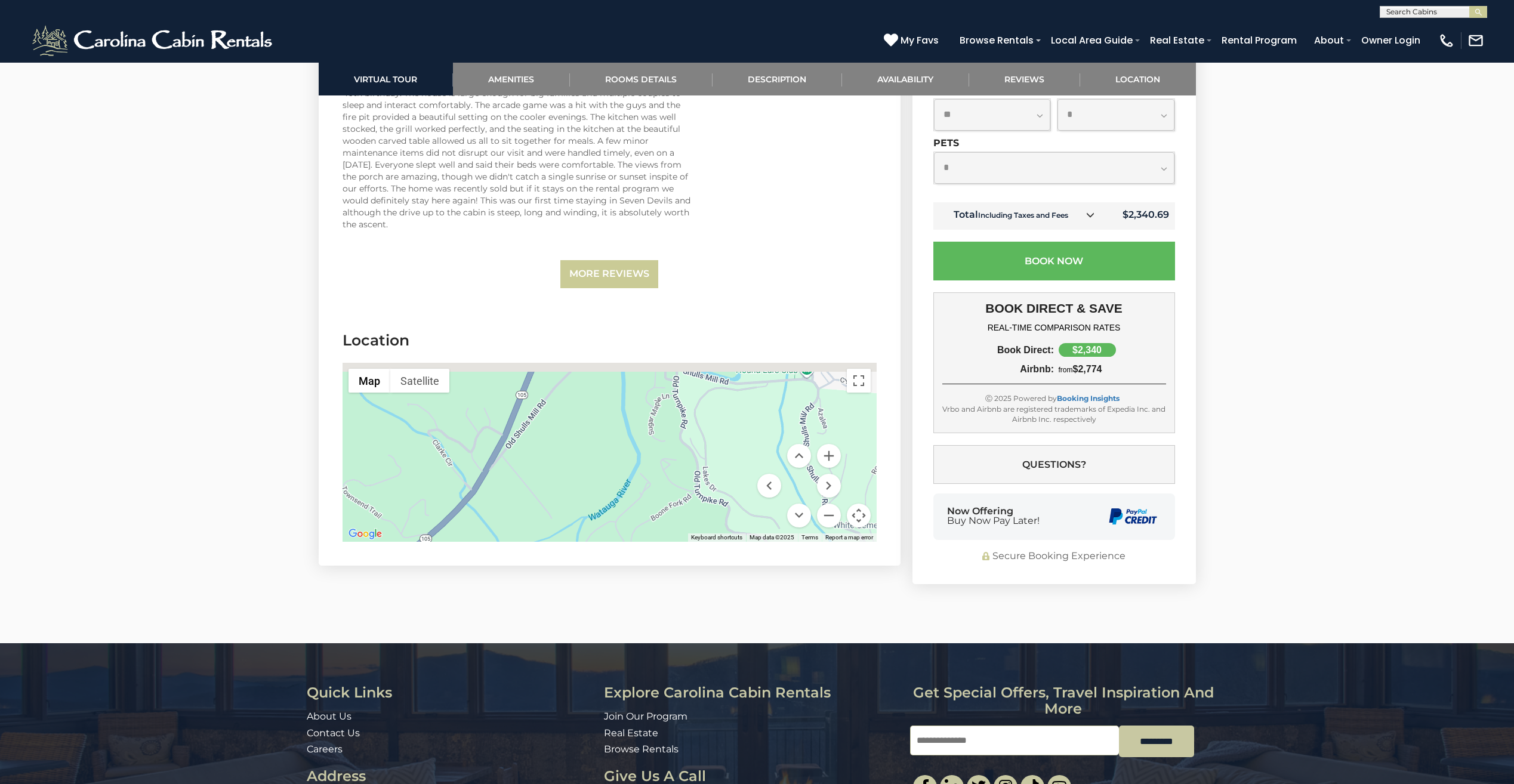
drag, startPoint x: 632, startPoint y: 431, endPoint x: 566, endPoint y: 555, distance: 140.5
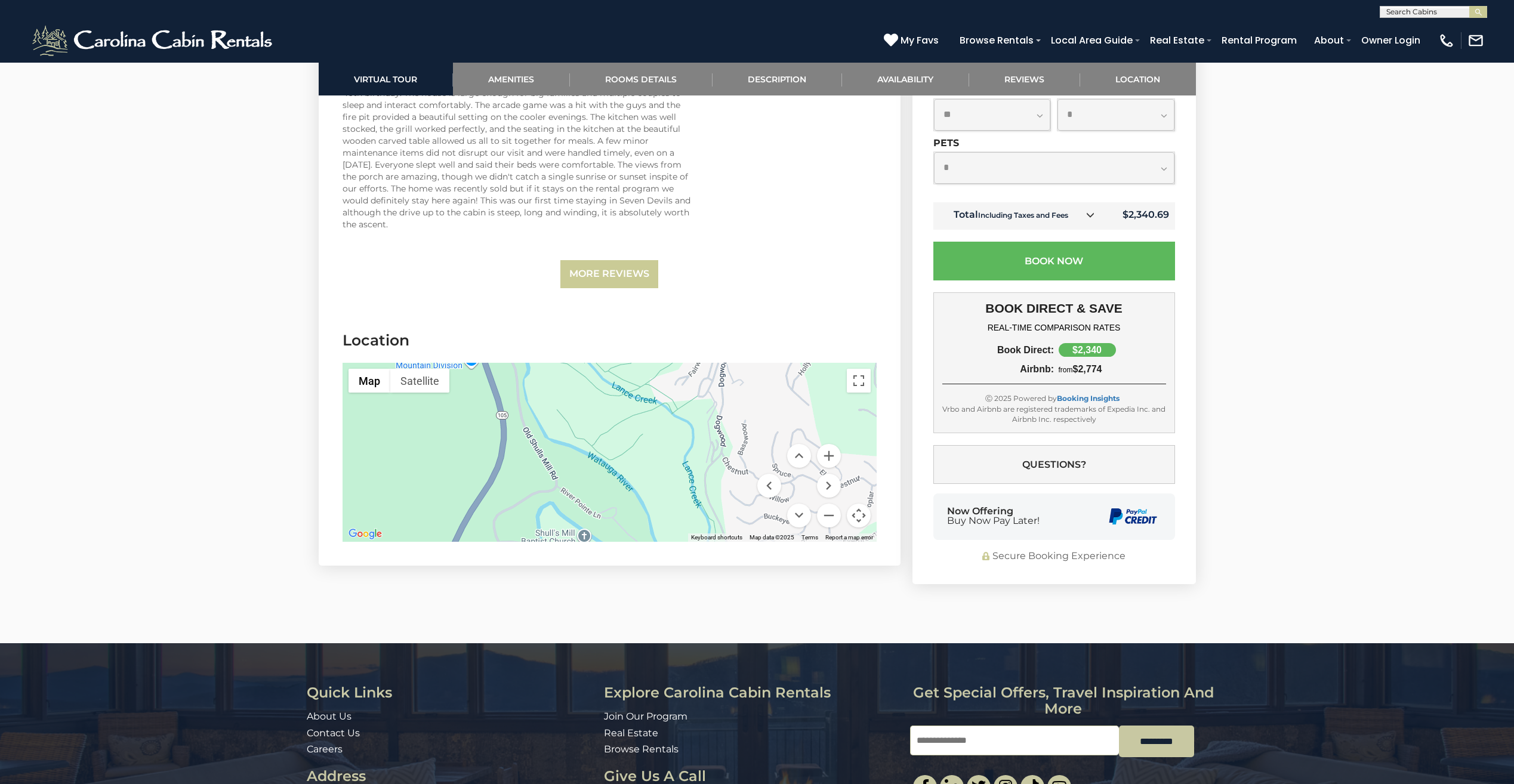
drag, startPoint x: 614, startPoint y: 412, endPoint x: 553, endPoint y: 550, distance: 150.9
click at [553, 550] on section "Location ← Move left → Move right ↑ Move up ↓ Move down + Zoom in - Zoom out Ho…" at bounding box center [610, 439] width 582 height 254
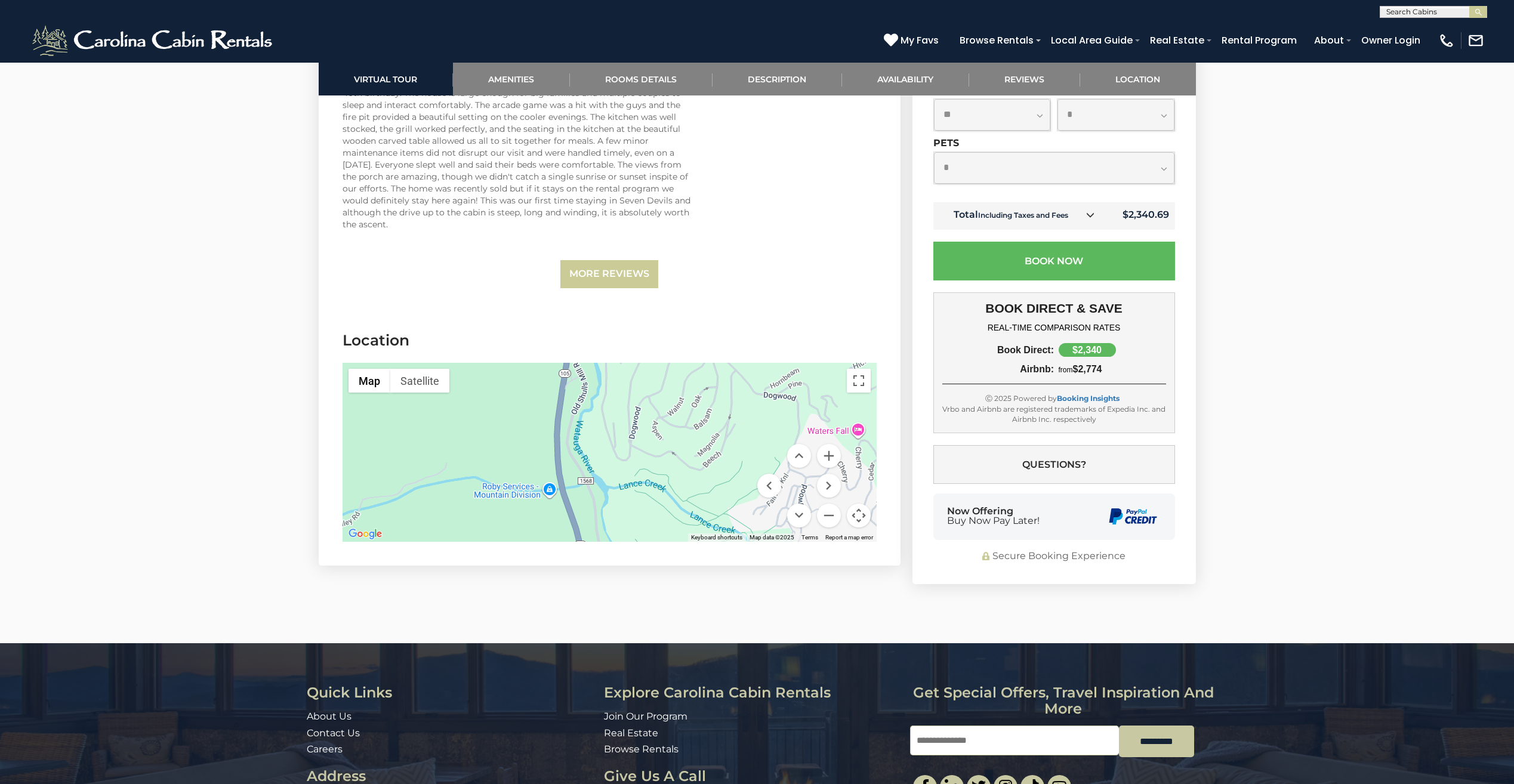
drag, startPoint x: 553, startPoint y: 414, endPoint x: 633, endPoint y: 539, distance: 148.4
click at [633, 539] on section "Location ← Move left → Move right ↑ Move up ↓ Move down + Zoom in - Zoom out Ho…" at bounding box center [610, 439] width 582 height 254
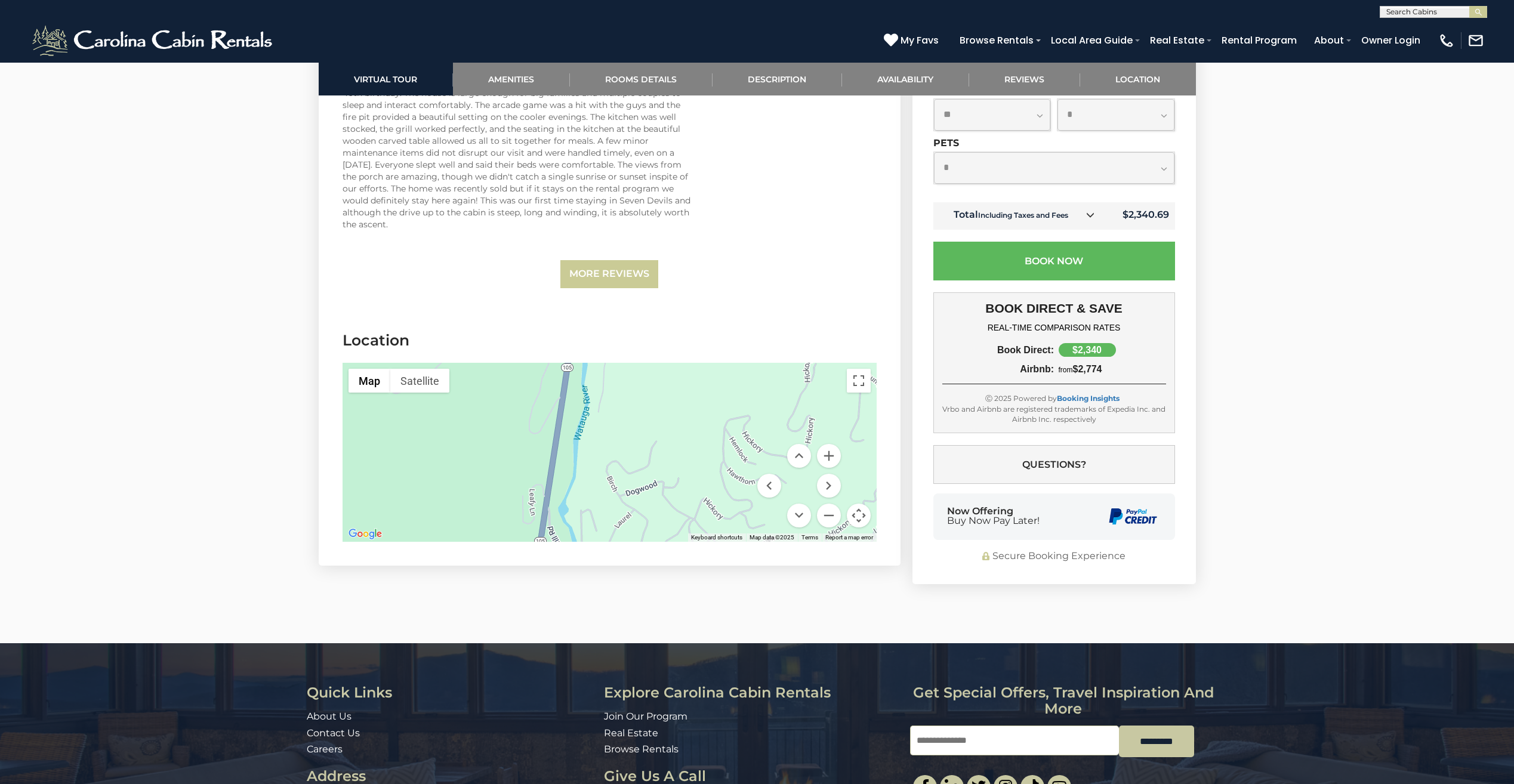
drag, startPoint x: 657, startPoint y: 402, endPoint x: 628, endPoint y: 586, distance: 186.3
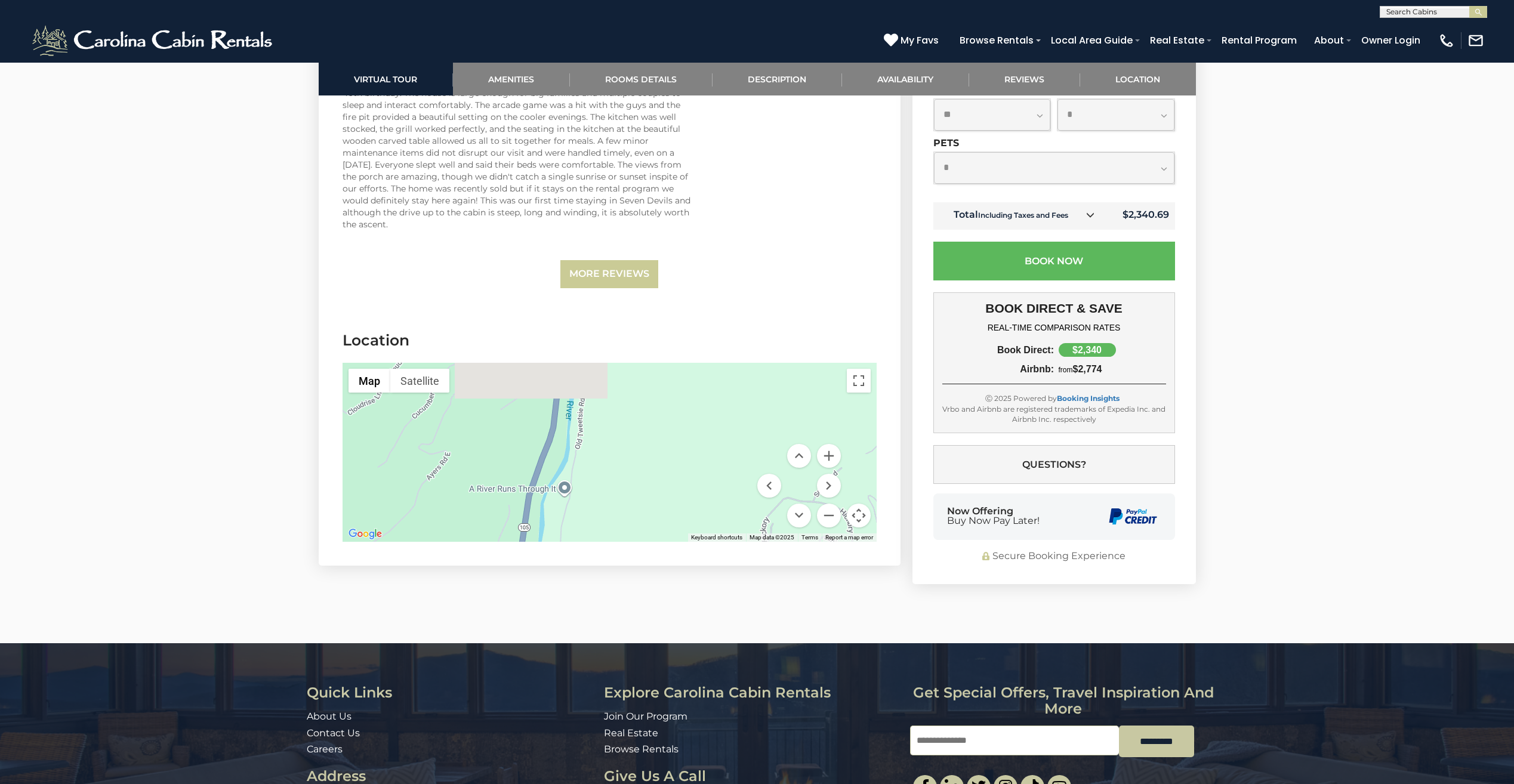
drag, startPoint x: 691, startPoint y: 408, endPoint x: 658, endPoint y: 477, distance: 76.5
click at [660, 528] on div at bounding box center [610, 452] width 534 height 179
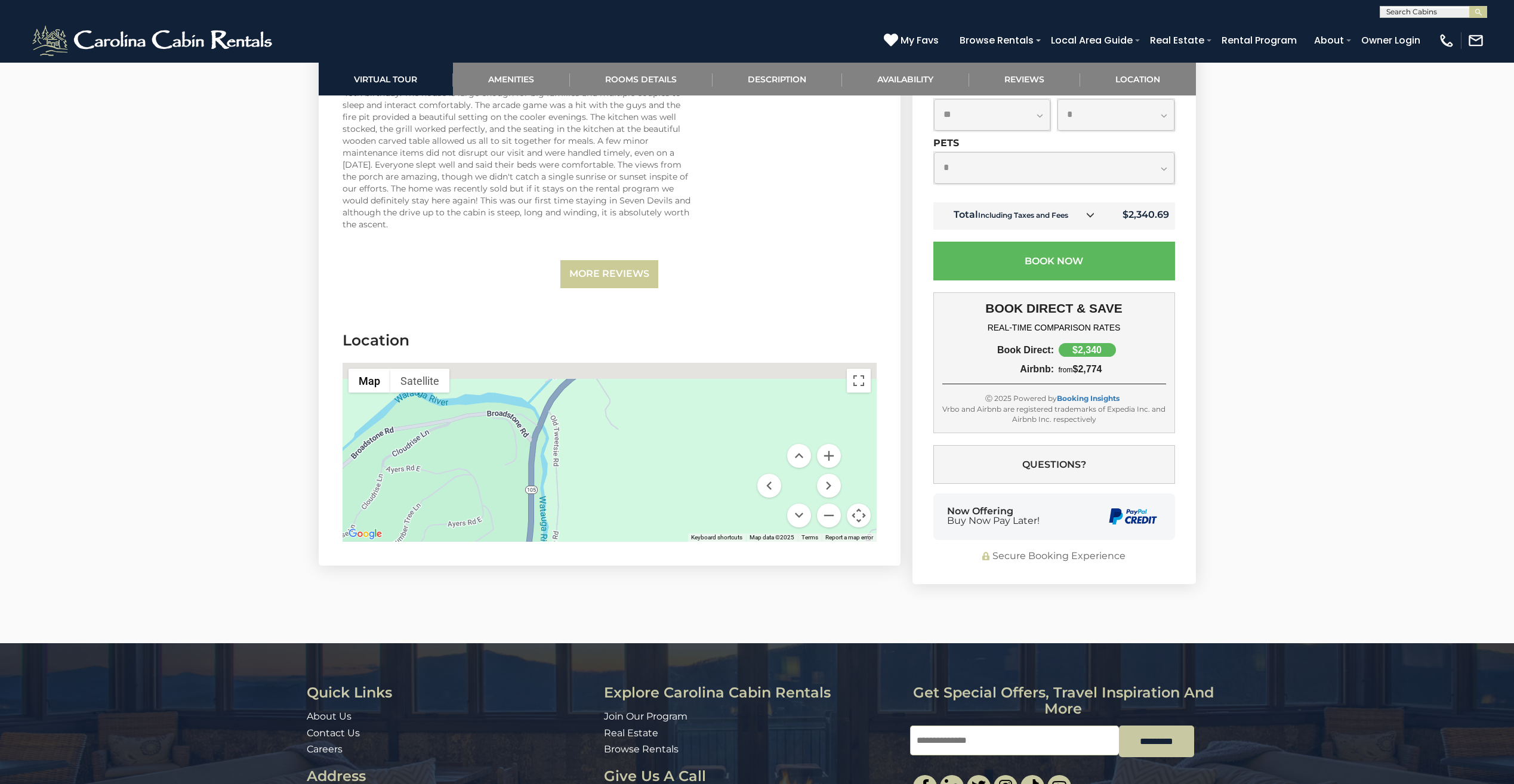
drag, startPoint x: 671, startPoint y: 380, endPoint x: 644, endPoint y: 522, distance: 144.5
click at [644, 522] on div at bounding box center [610, 452] width 534 height 179
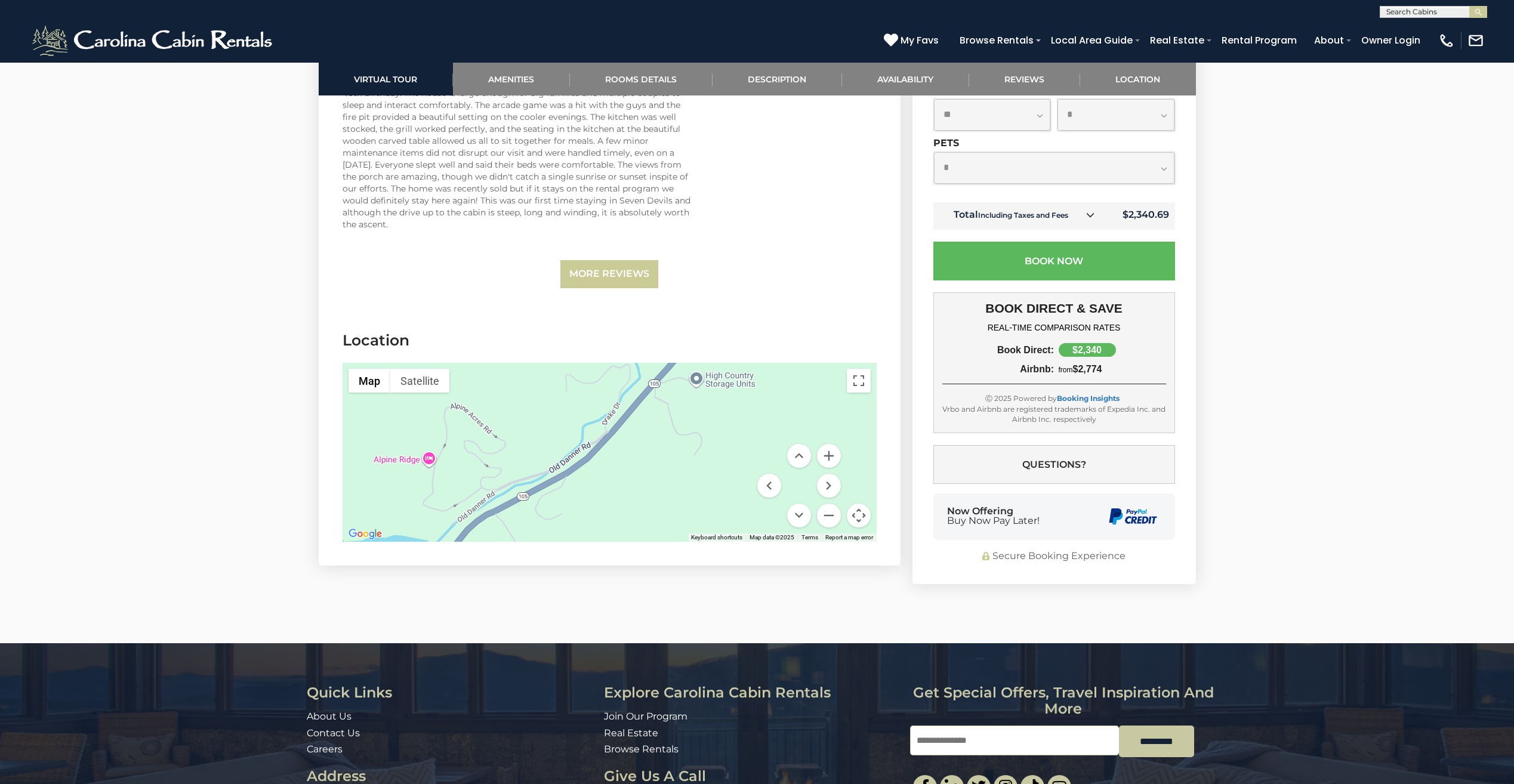
drag, startPoint x: 724, startPoint y: 435, endPoint x: 664, endPoint y: 465, distance: 67.1
click at [664, 465] on div at bounding box center [610, 452] width 534 height 179
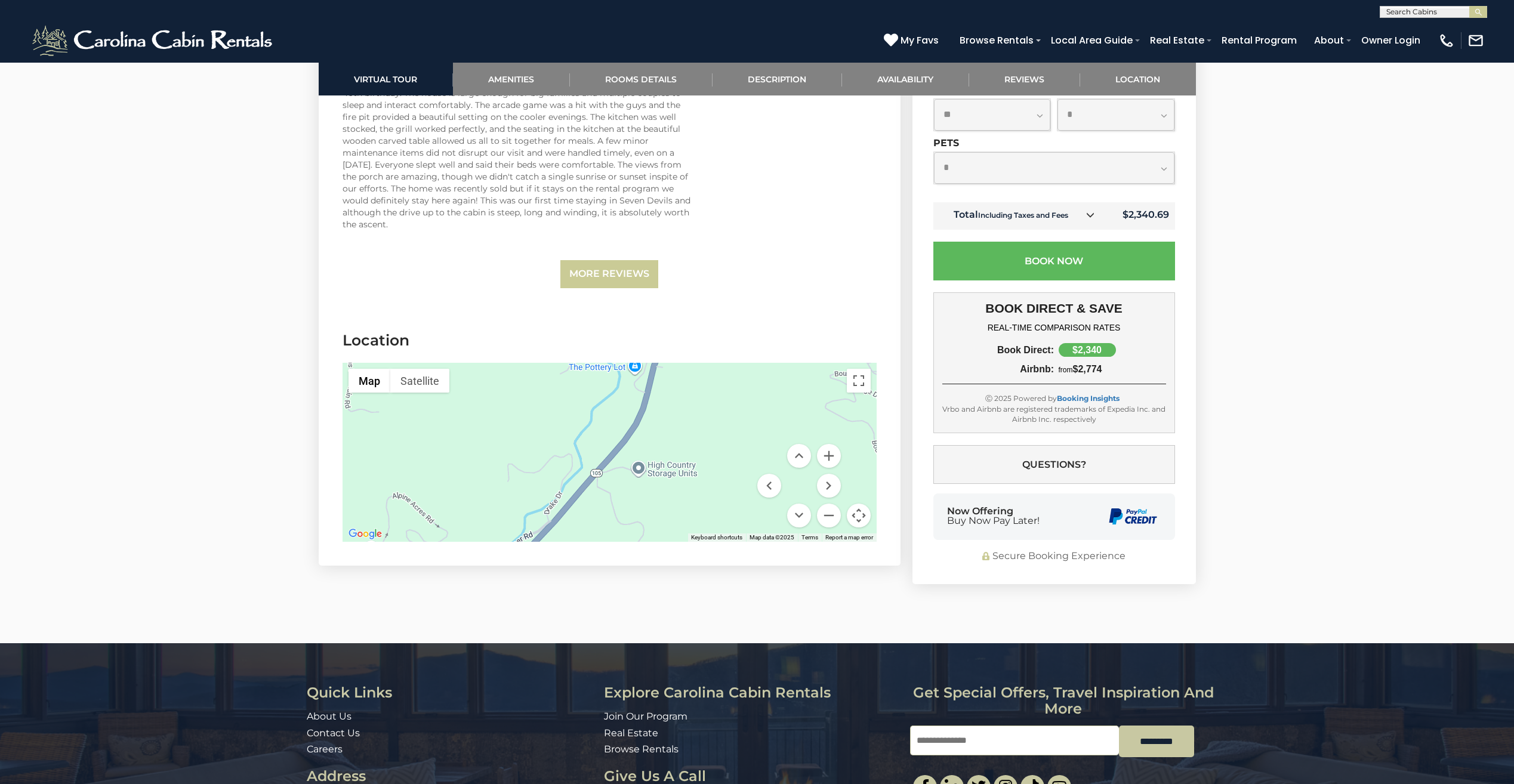
drag, startPoint x: 697, startPoint y: 437, endPoint x: 637, endPoint y: 529, distance: 109.8
click at [637, 529] on div at bounding box center [610, 452] width 534 height 179
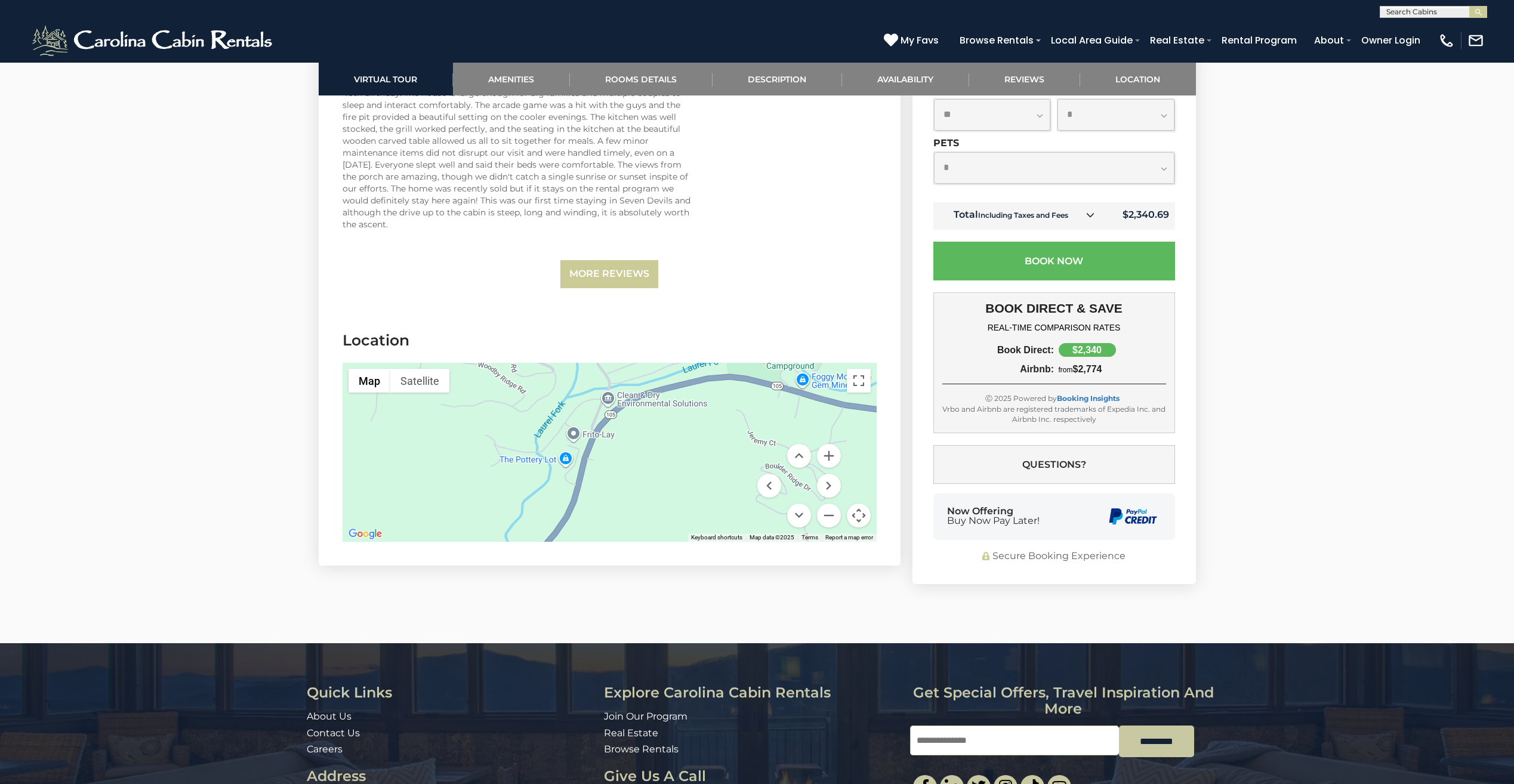
drag, startPoint x: 744, startPoint y: 408, endPoint x: 672, endPoint y: 505, distance: 120.8
click at [672, 505] on div at bounding box center [610, 452] width 534 height 179
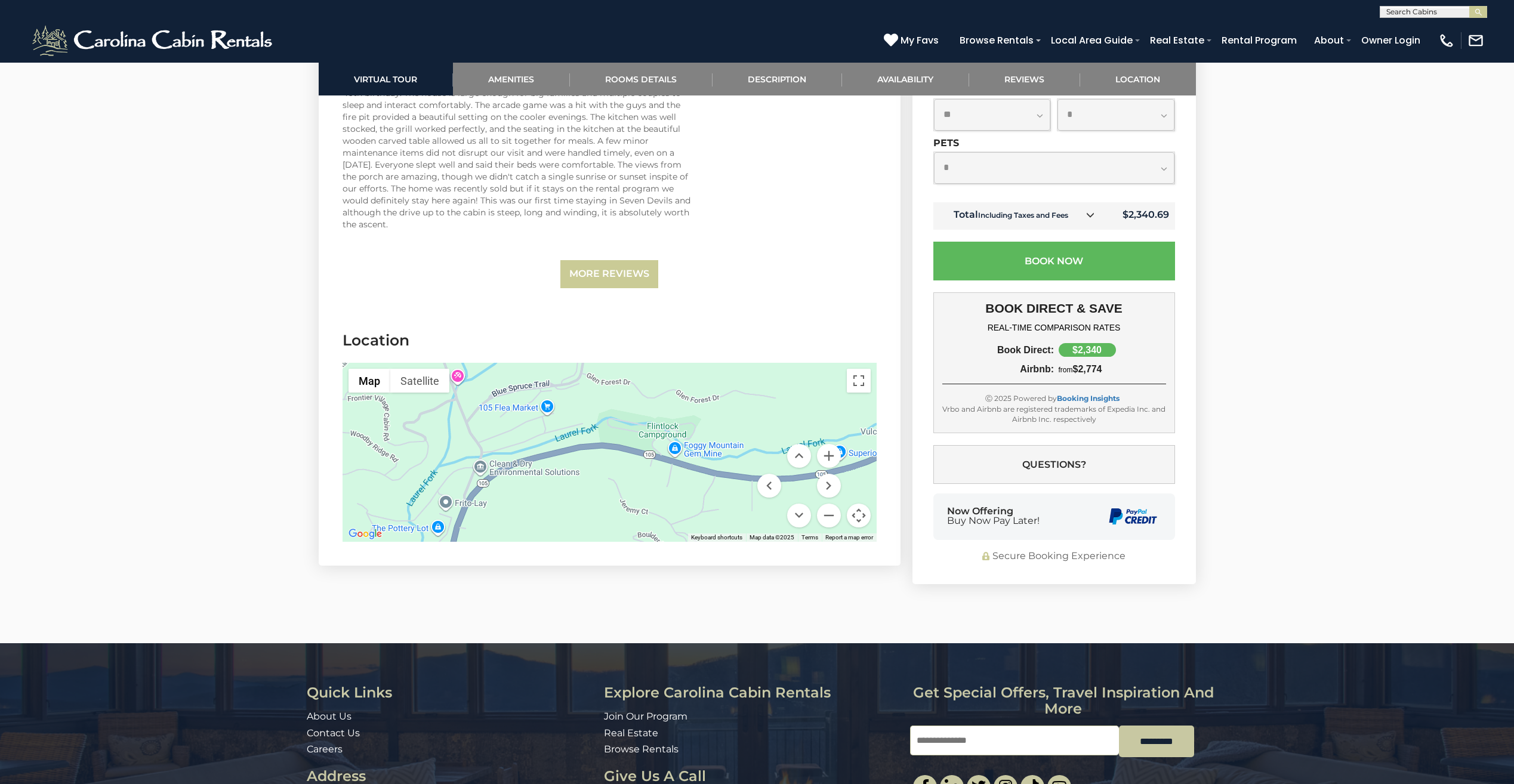
drag, startPoint x: 771, startPoint y: 421, endPoint x: 648, endPoint y: 485, distance: 138.7
click at [648, 485] on div at bounding box center [610, 452] width 534 height 179
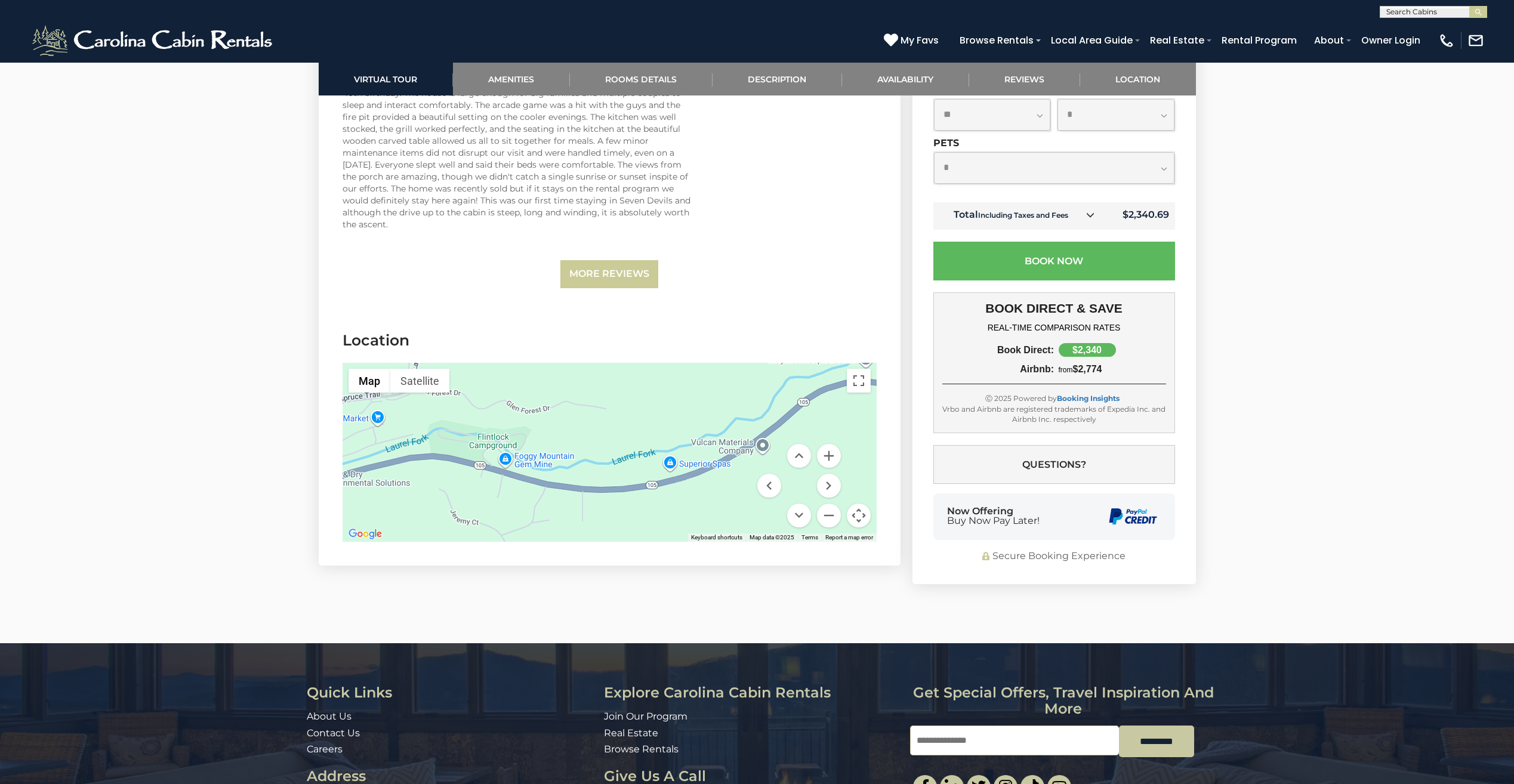
drag, startPoint x: 648, startPoint y: 491, endPoint x: 526, endPoint y: 471, distance: 123.6
click at [526, 471] on div at bounding box center [610, 452] width 534 height 179
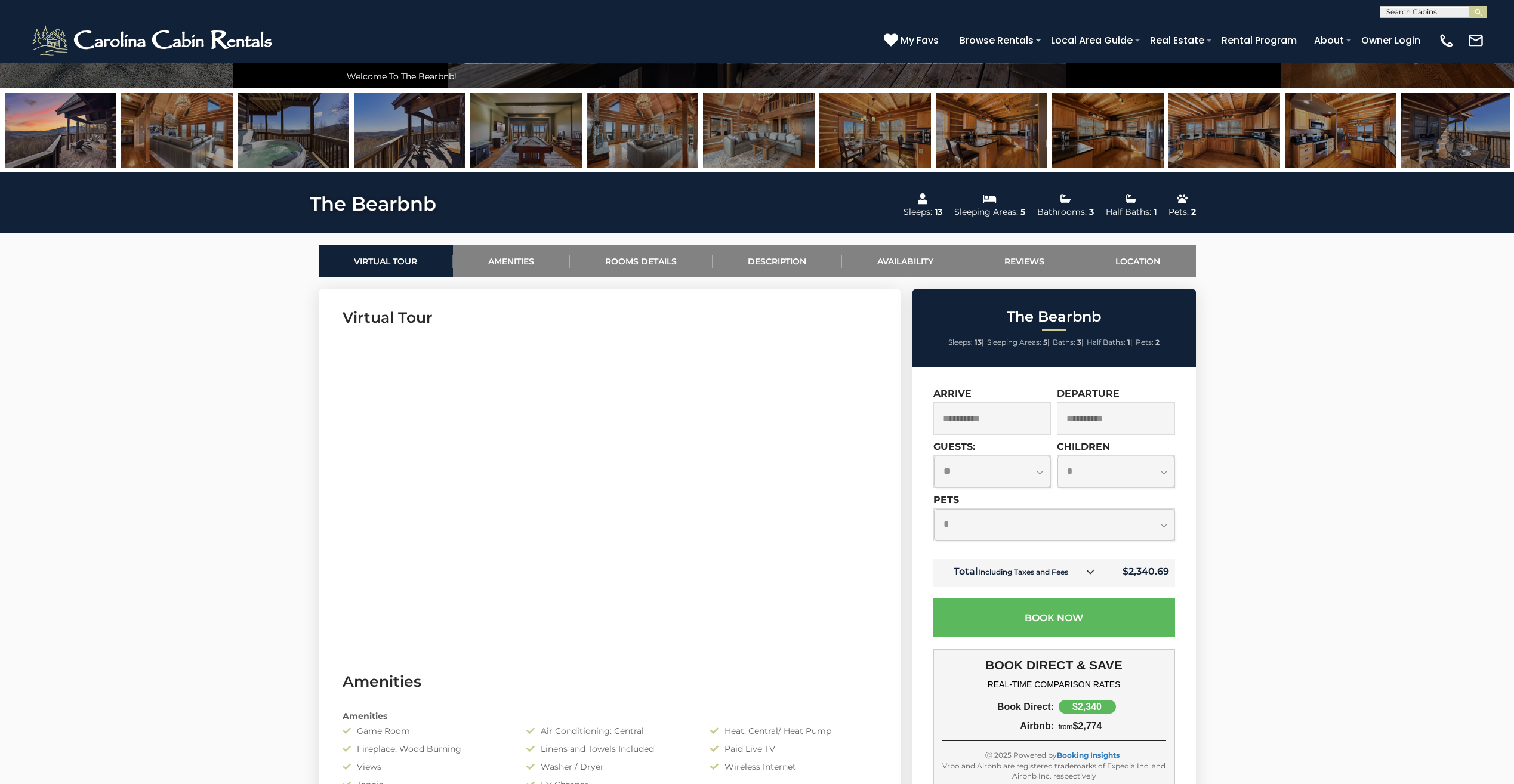
scroll to position [277, 0]
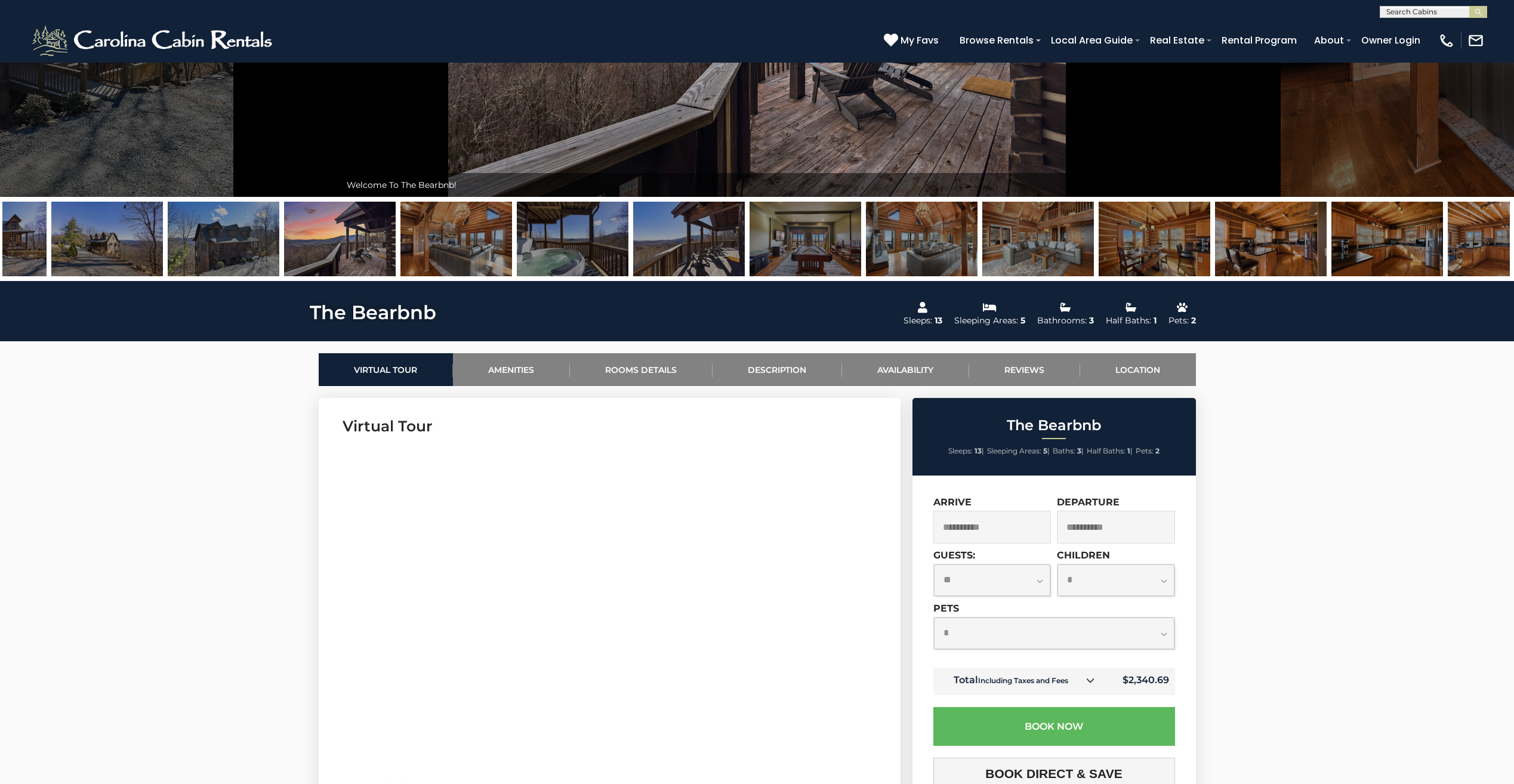
drag, startPoint x: 491, startPoint y: 250, endPoint x: 698, endPoint y: 258, distance: 207.2
click at [698, 258] on img at bounding box center [689, 239] width 112 height 74
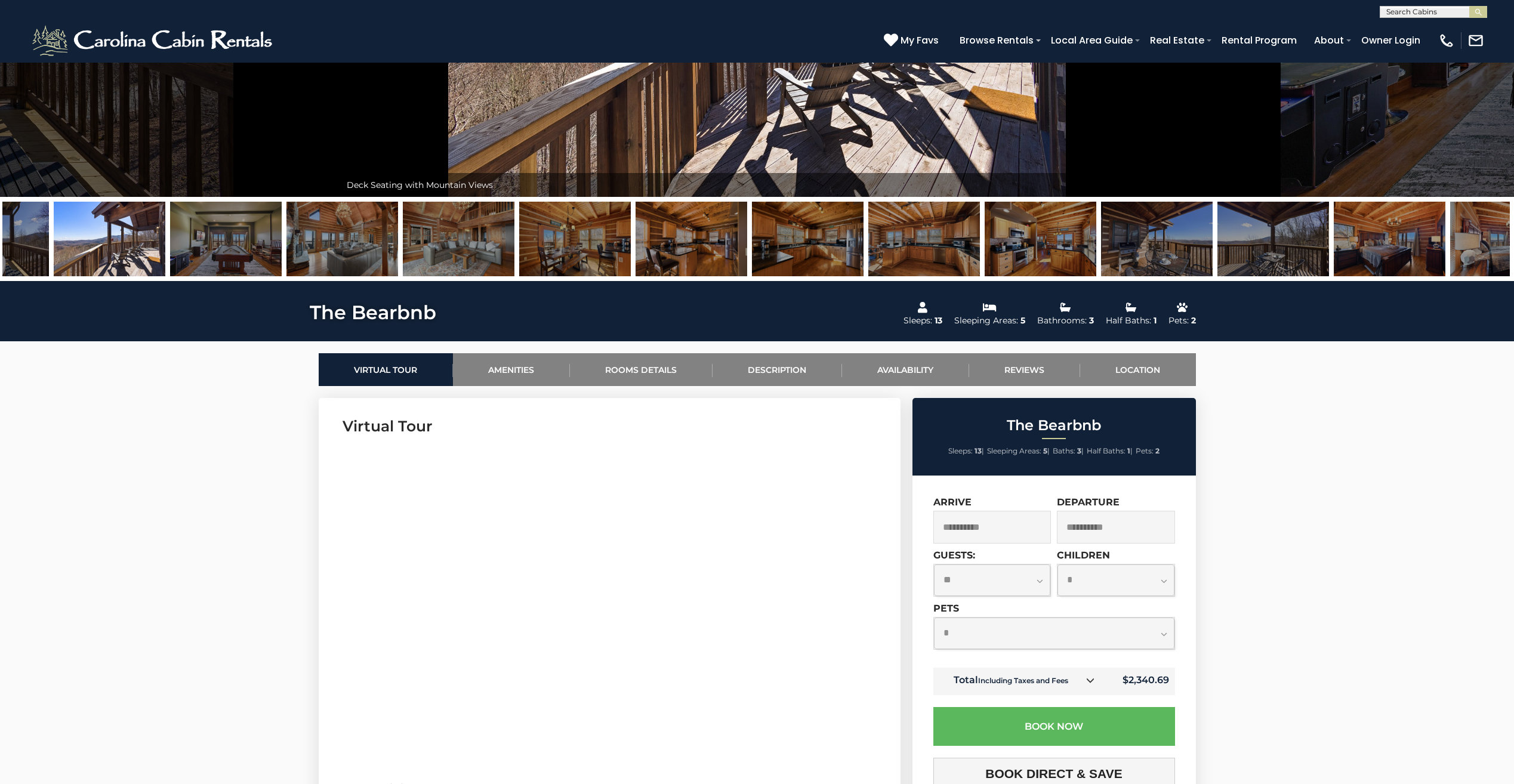
drag, startPoint x: 220, startPoint y: 257, endPoint x: 547, endPoint y: 278, distance: 327.7
click at [547, 278] on div at bounding box center [757, 239] width 1514 height 84
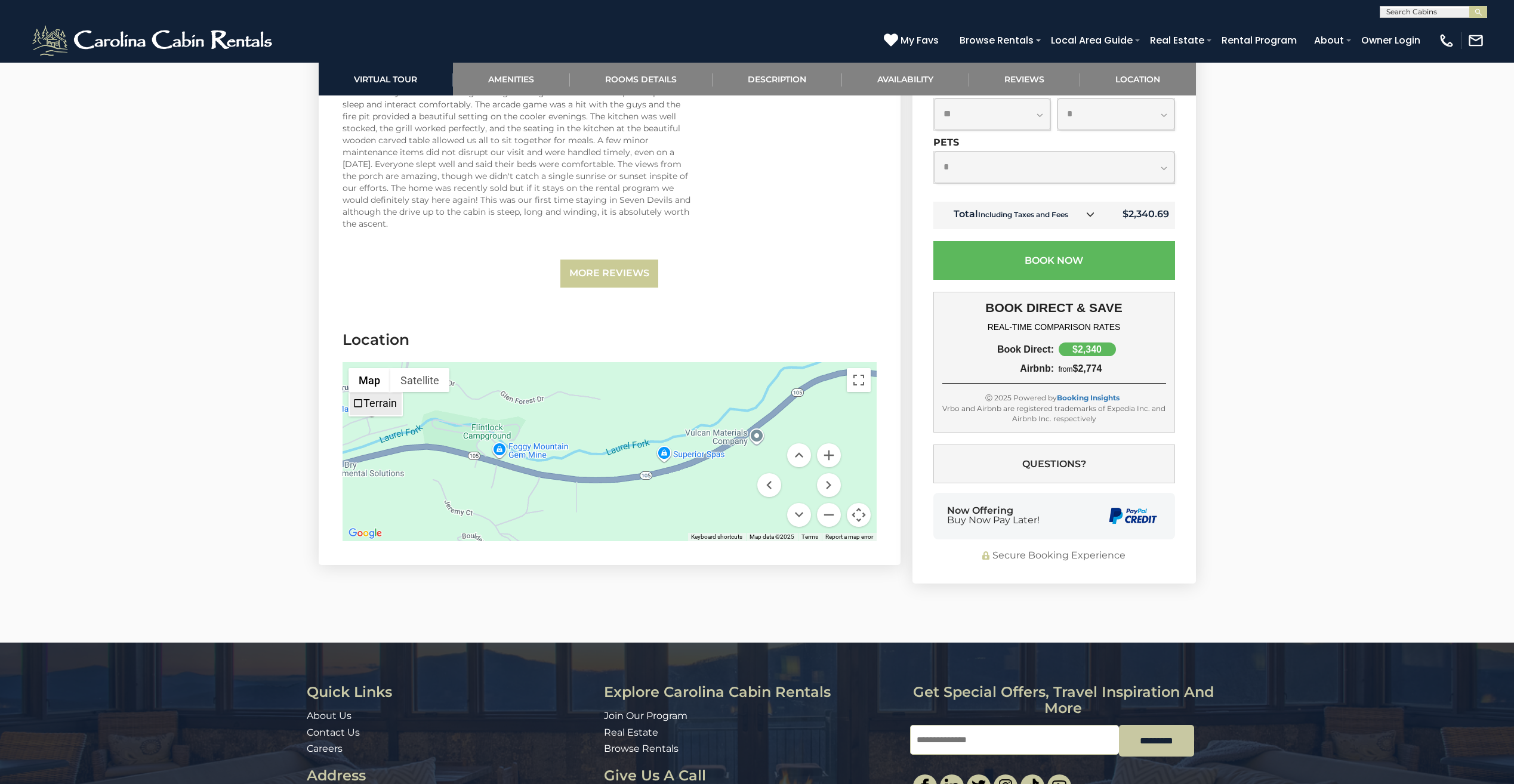
scroll to position [3378, 0]
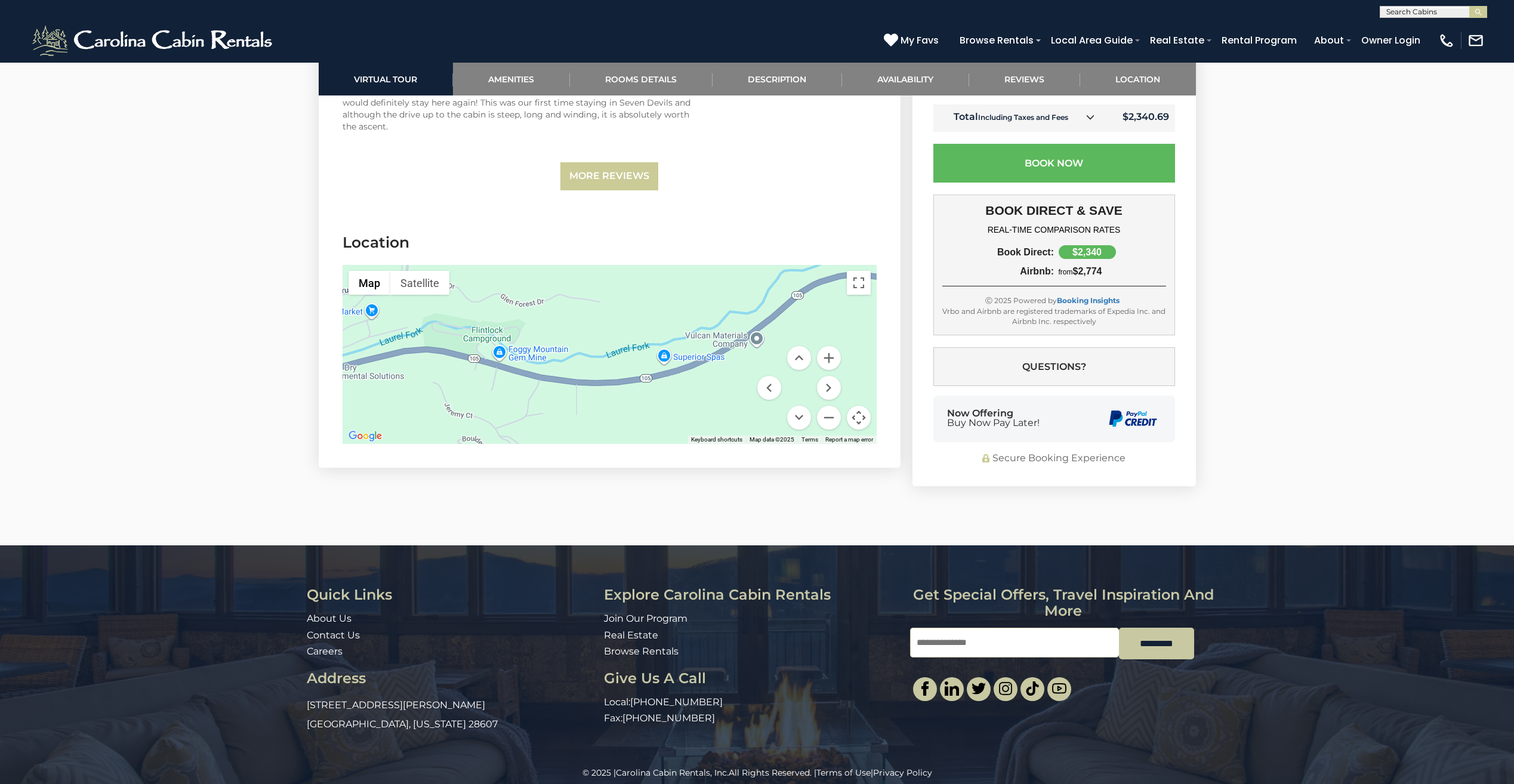
click at [856, 406] on button "Map camera controls" at bounding box center [859, 418] width 24 height 24
click at [867, 408] on button "Map camera controls" at bounding box center [859, 418] width 24 height 24
click at [838, 406] on button "Zoom out" at bounding box center [829, 418] width 24 height 24
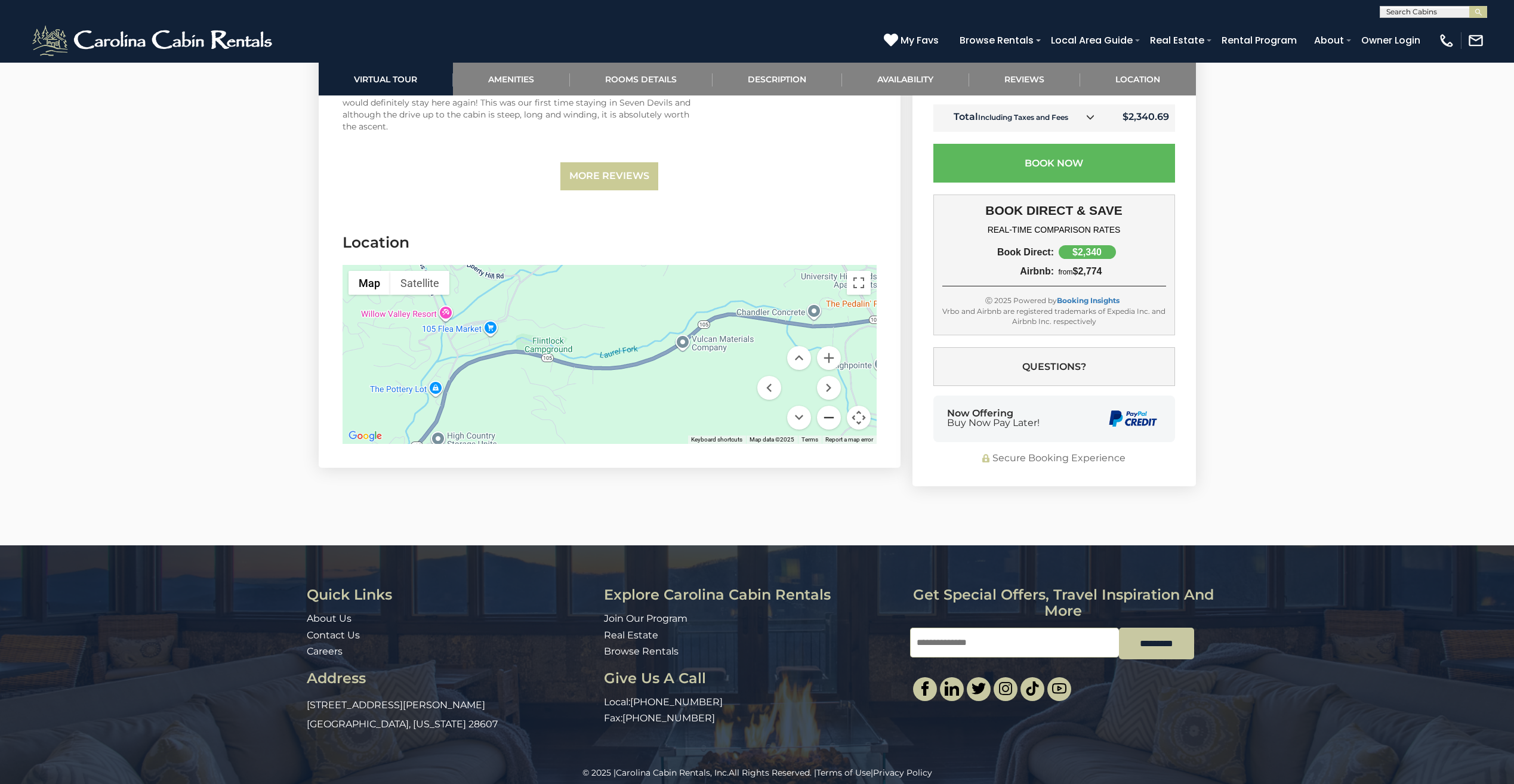
click at [838, 406] on button "Zoom out" at bounding box center [829, 418] width 24 height 24
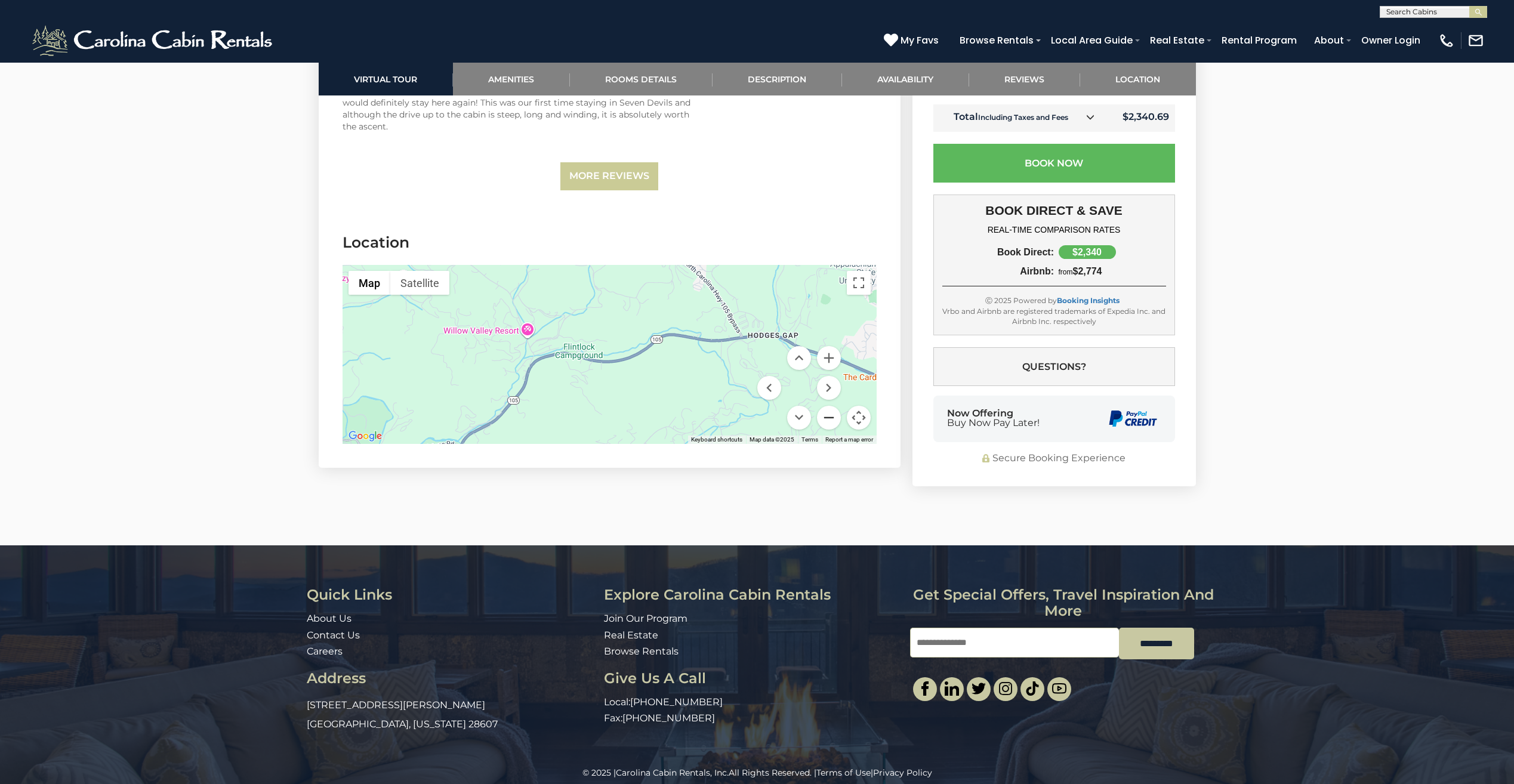
click at [838, 406] on button "Zoom out" at bounding box center [829, 418] width 24 height 24
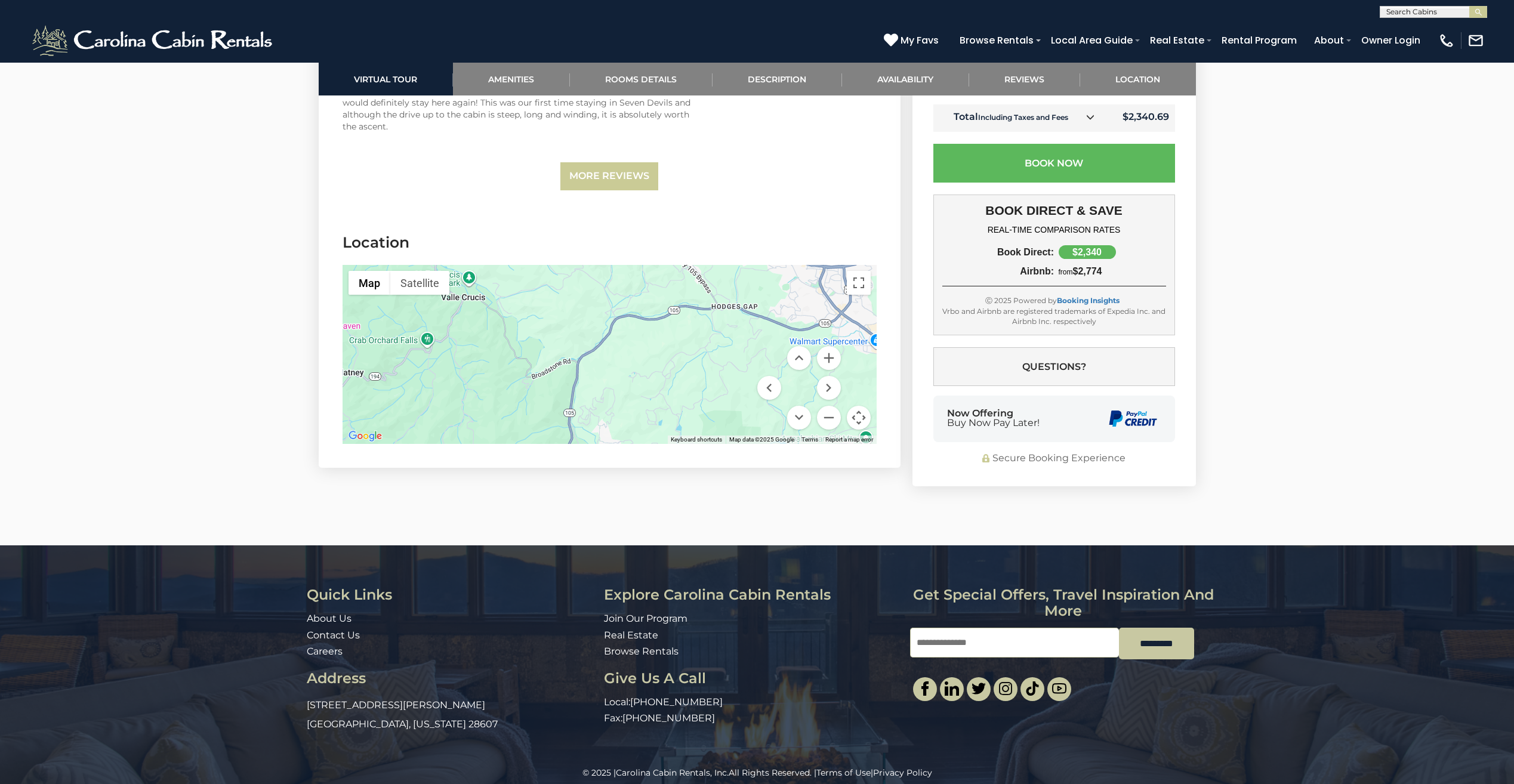
drag, startPoint x: 642, startPoint y: 379, endPoint x: 687, endPoint y: 339, distance: 60.2
click at [687, 339] on div at bounding box center [610, 354] width 534 height 179
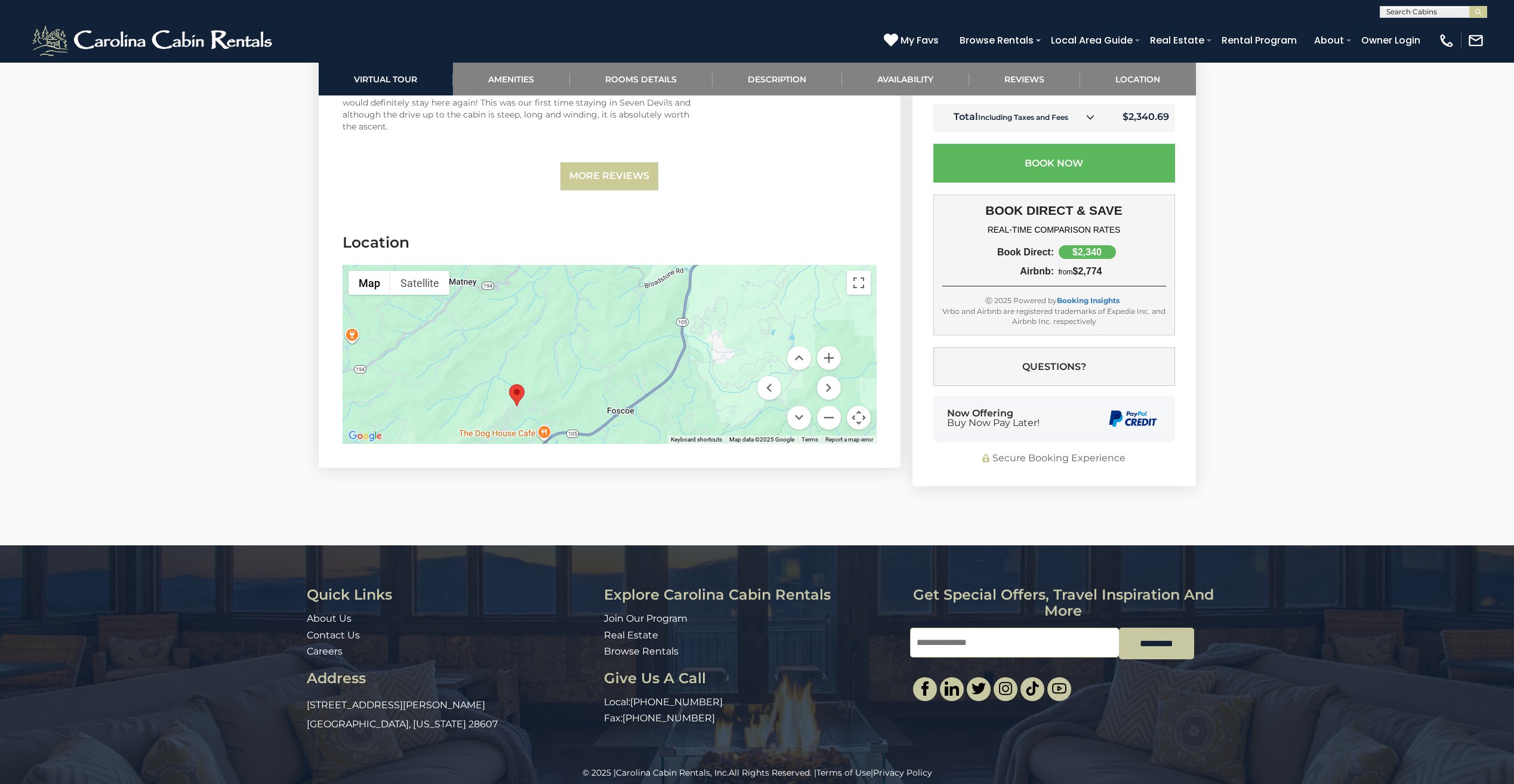
drag, startPoint x: 635, startPoint y: 339, endPoint x: 750, endPoint y: 252, distance: 144.2
click at [750, 265] on div at bounding box center [610, 354] width 534 height 179
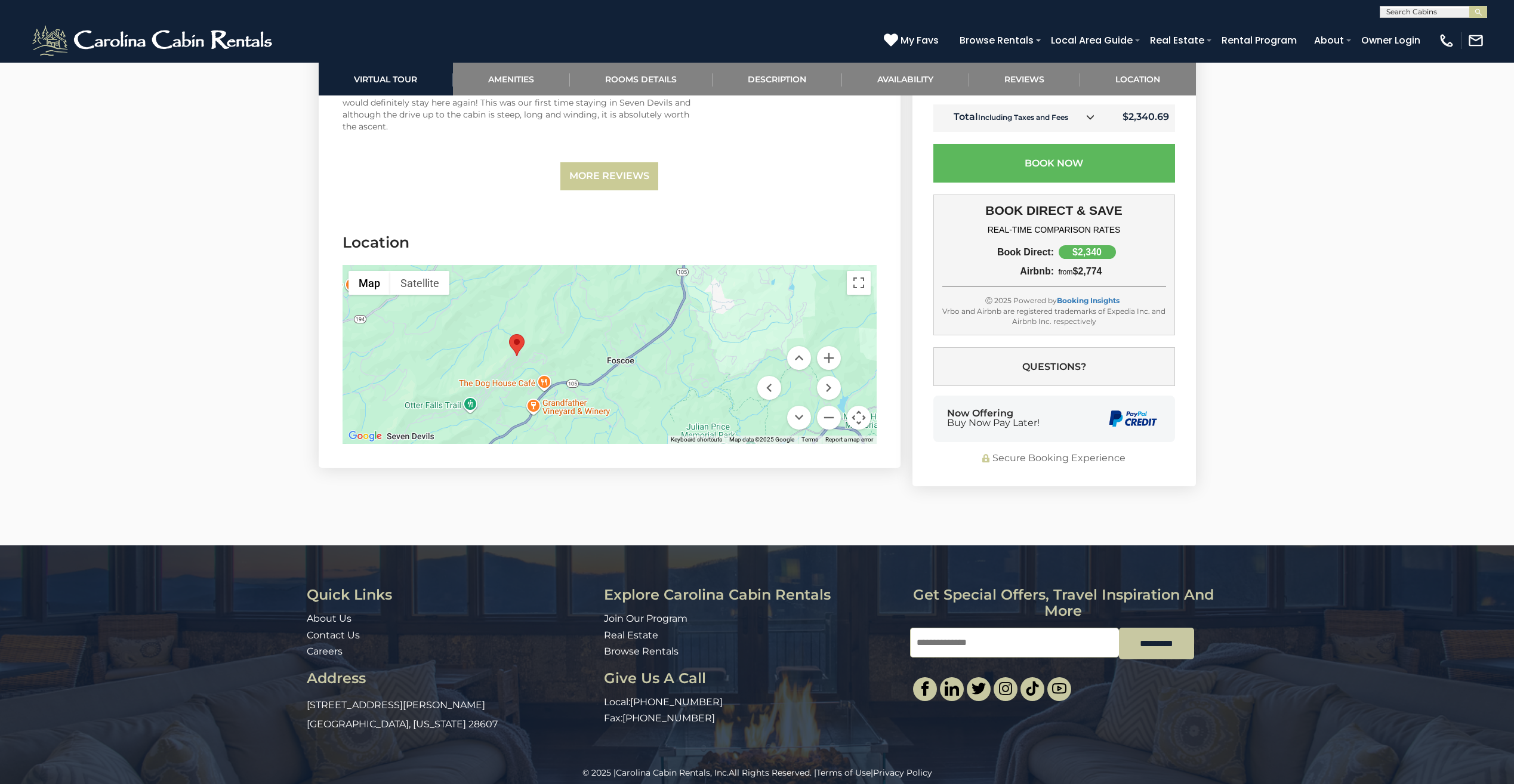
drag, startPoint x: 665, startPoint y: 376, endPoint x: 656, endPoint y: 317, distance: 59.7
click at [657, 318] on div at bounding box center [610, 354] width 534 height 179
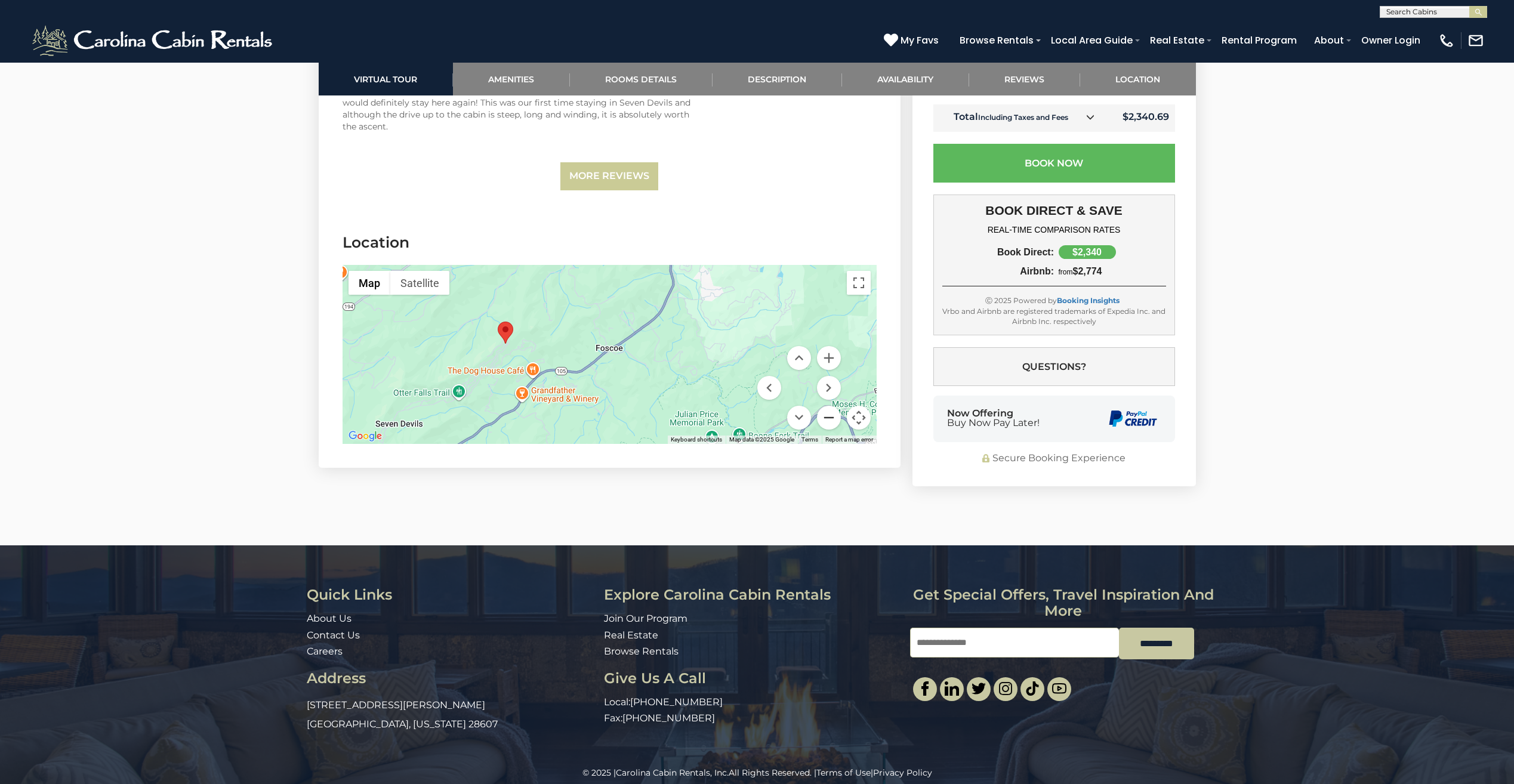
click at [829, 406] on button "Zoom out" at bounding box center [829, 418] width 24 height 24
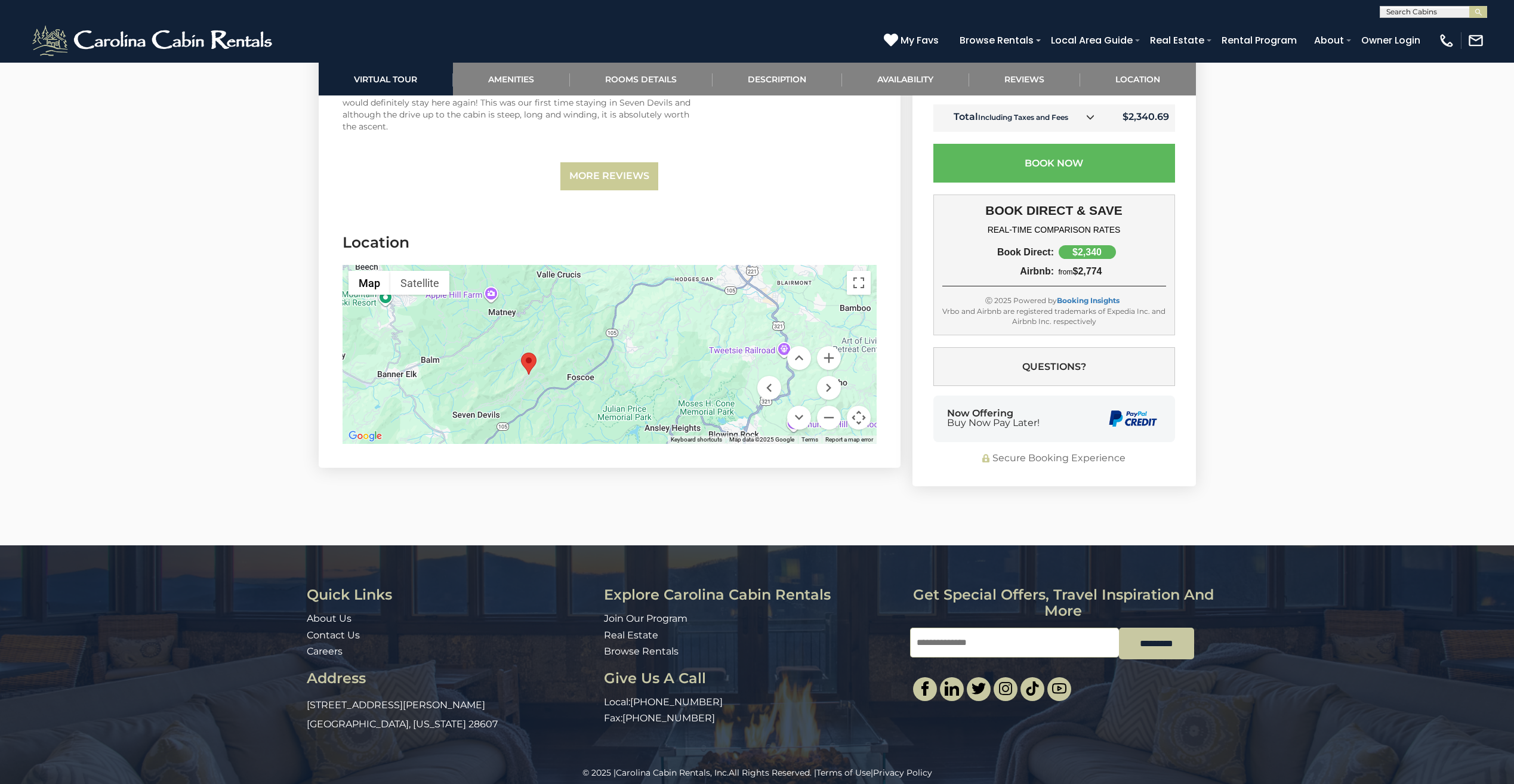
drag, startPoint x: 709, startPoint y: 360, endPoint x: 677, endPoint y: 390, distance: 43.9
click at [677, 390] on div at bounding box center [610, 354] width 534 height 179
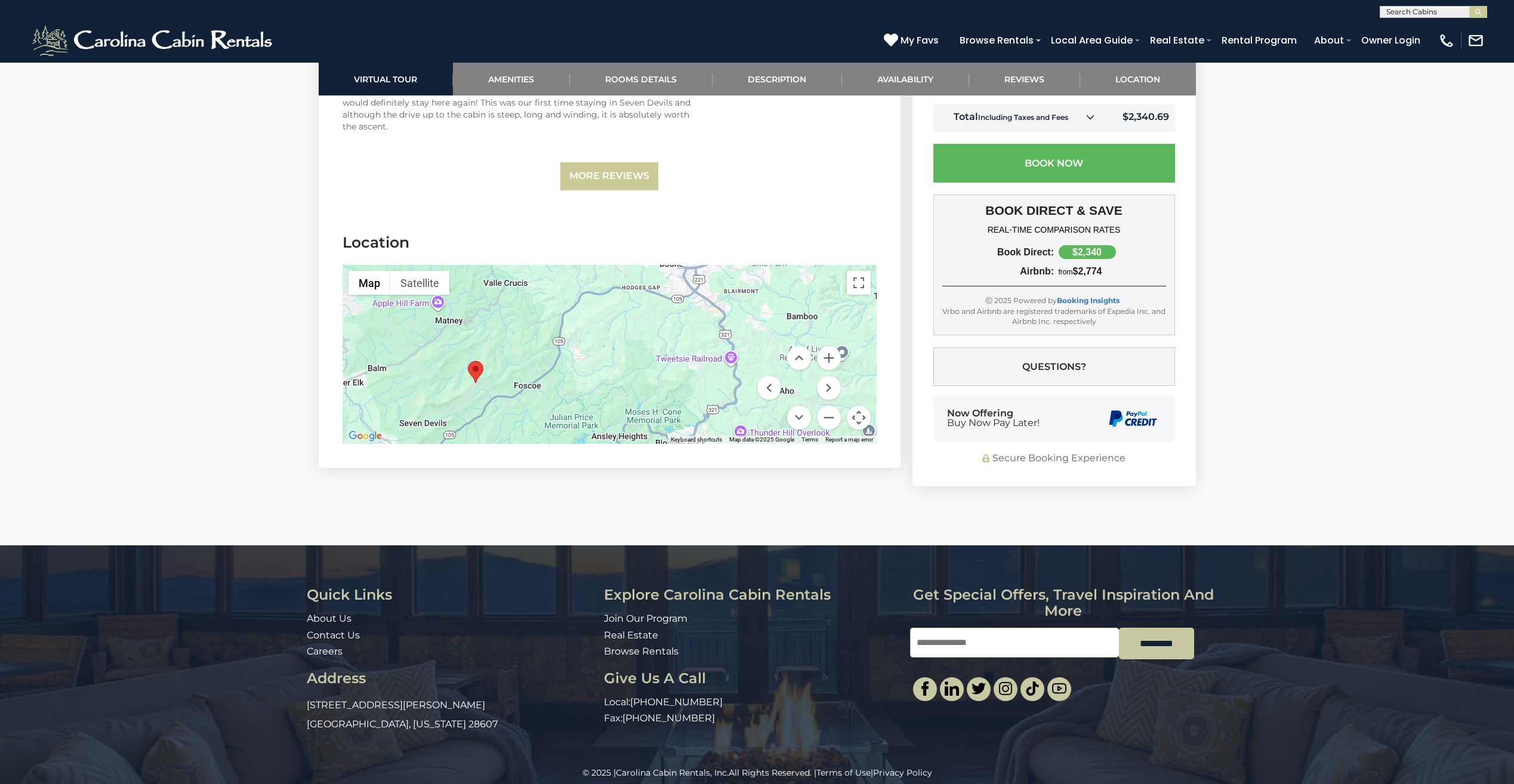
drag, startPoint x: 681, startPoint y: 390, endPoint x: 641, endPoint y: 389, distance: 40.0
click at [641, 389] on div at bounding box center [610, 354] width 534 height 179
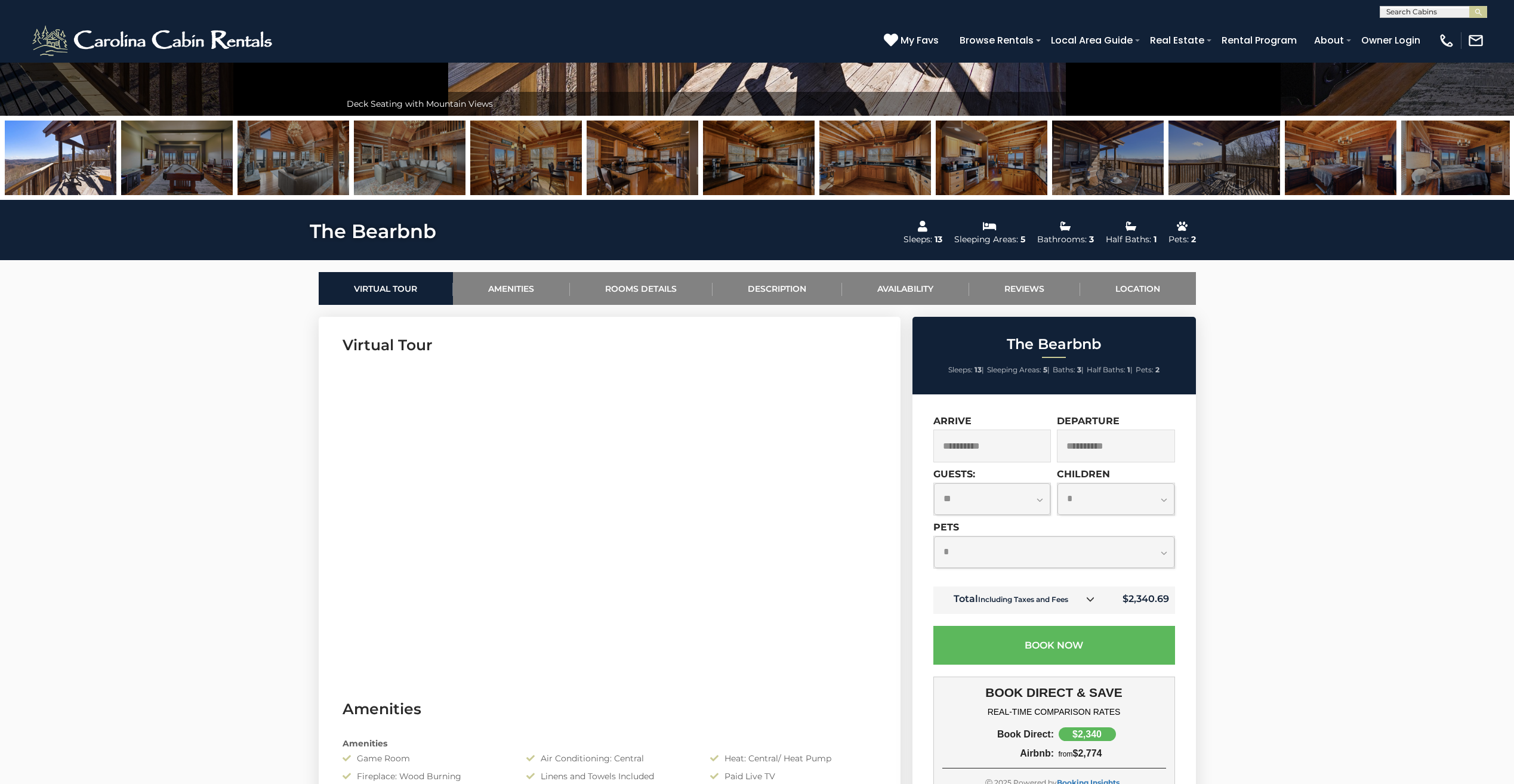
scroll to position [119, 0]
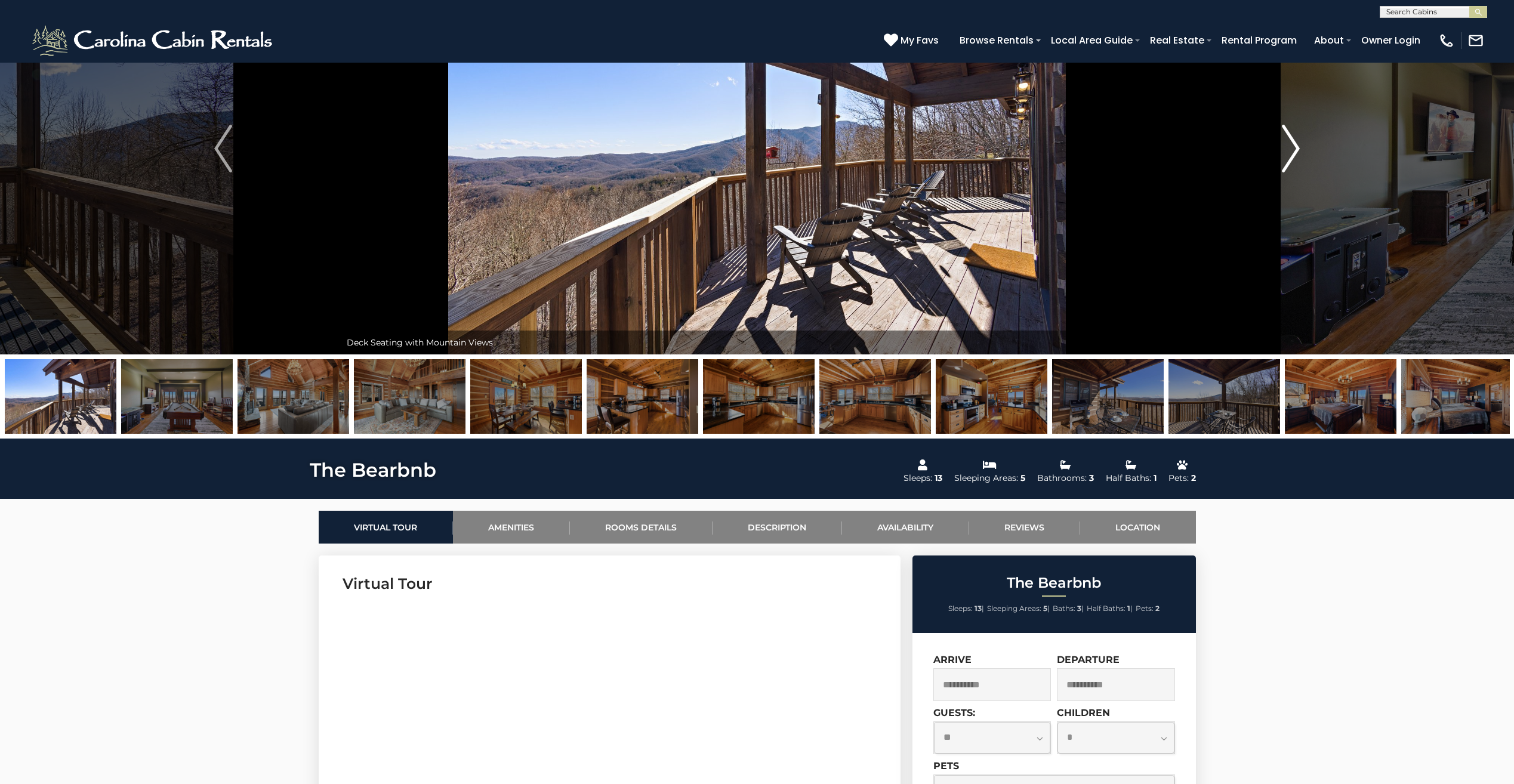
click at [1290, 140] on img "Next" at bounding box center [1290, 149] width 18 height 48
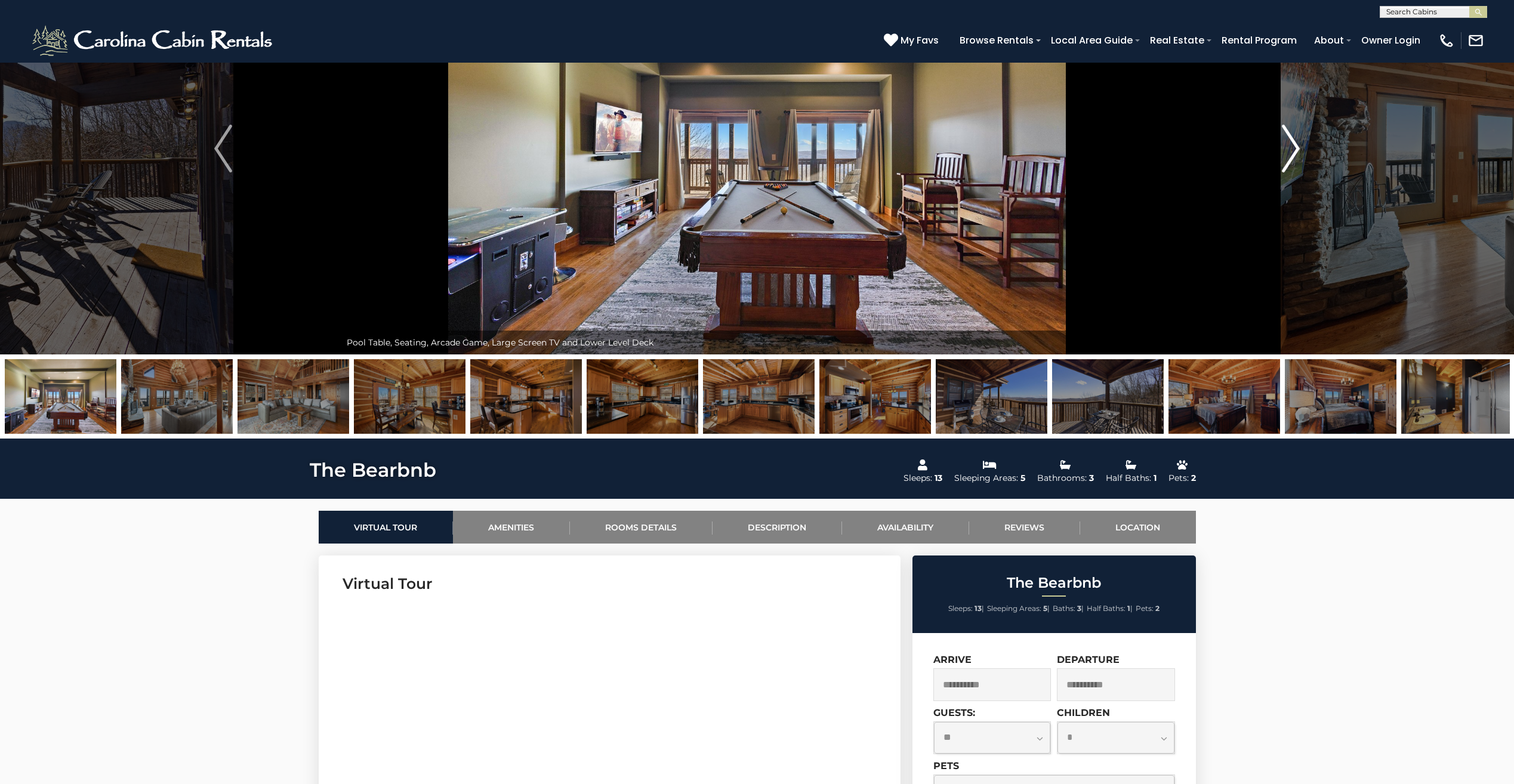
click at [1290, 140] on img "Next" at bounding box center [1290, 149] width 18 height 48
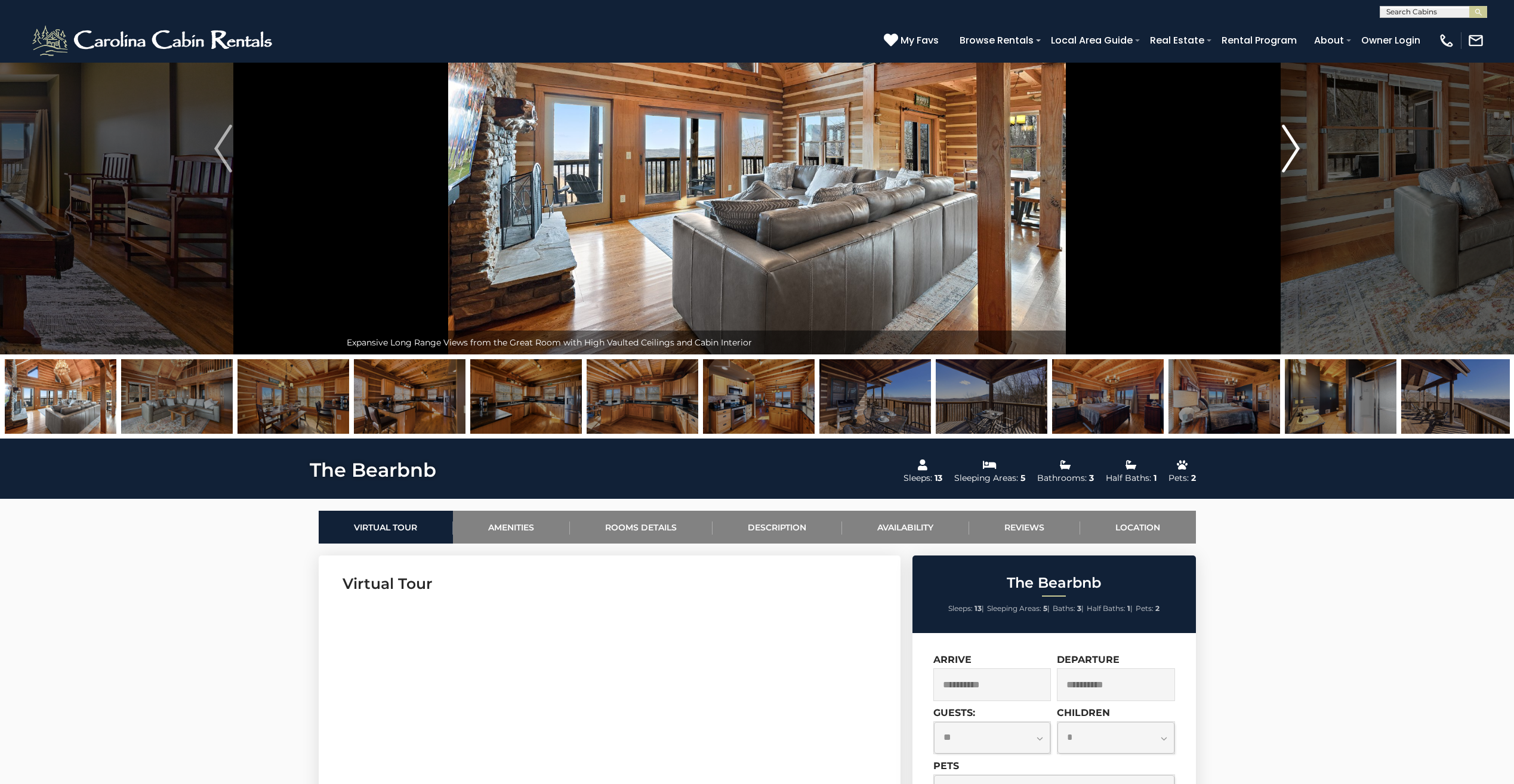
click at [1290, 140] on img "Next" at bounding box center [1290, 149] width 18 height 48
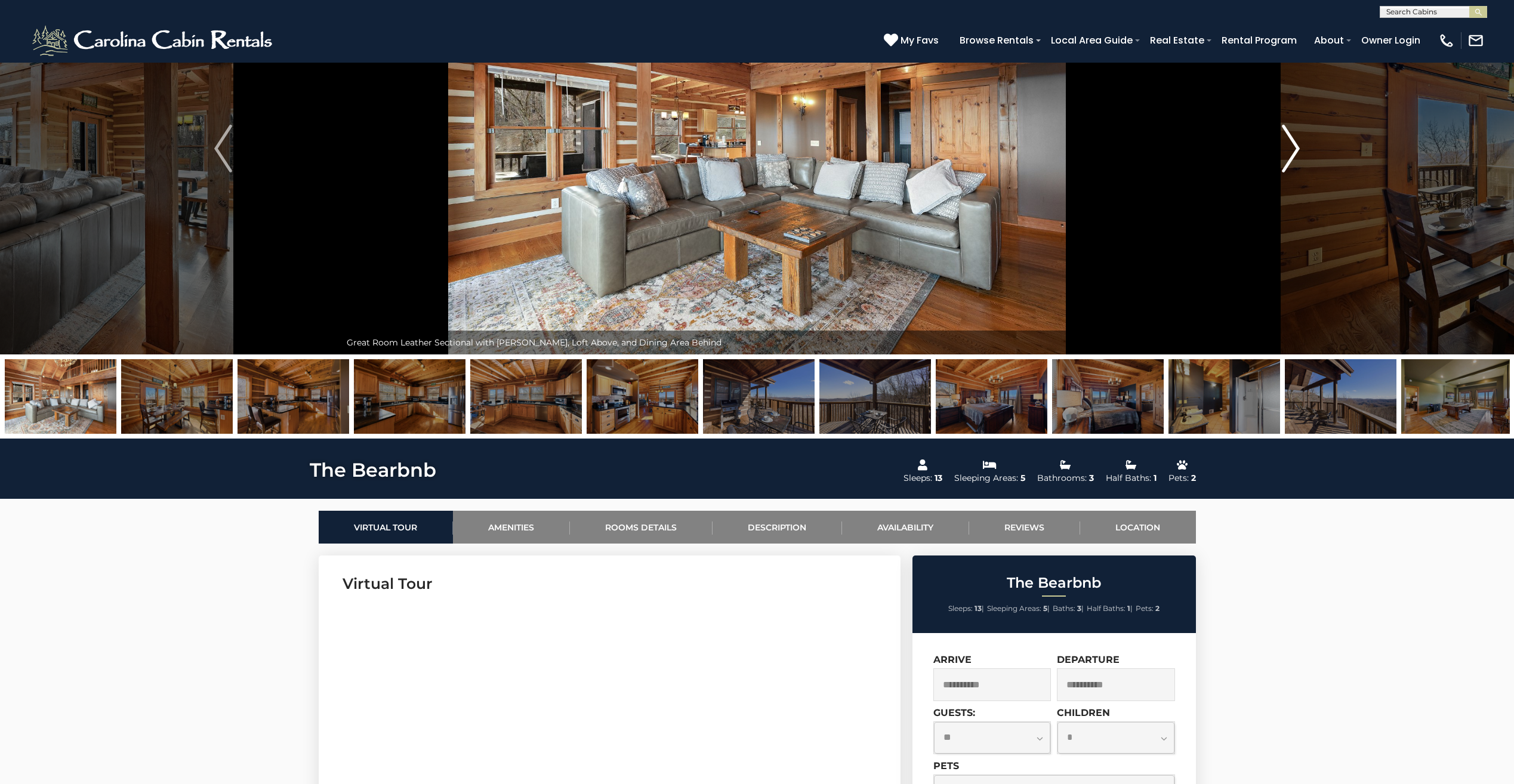
click at [1290, 140] on img "Next" at bounding box center [1290, 149] width 18 height 48
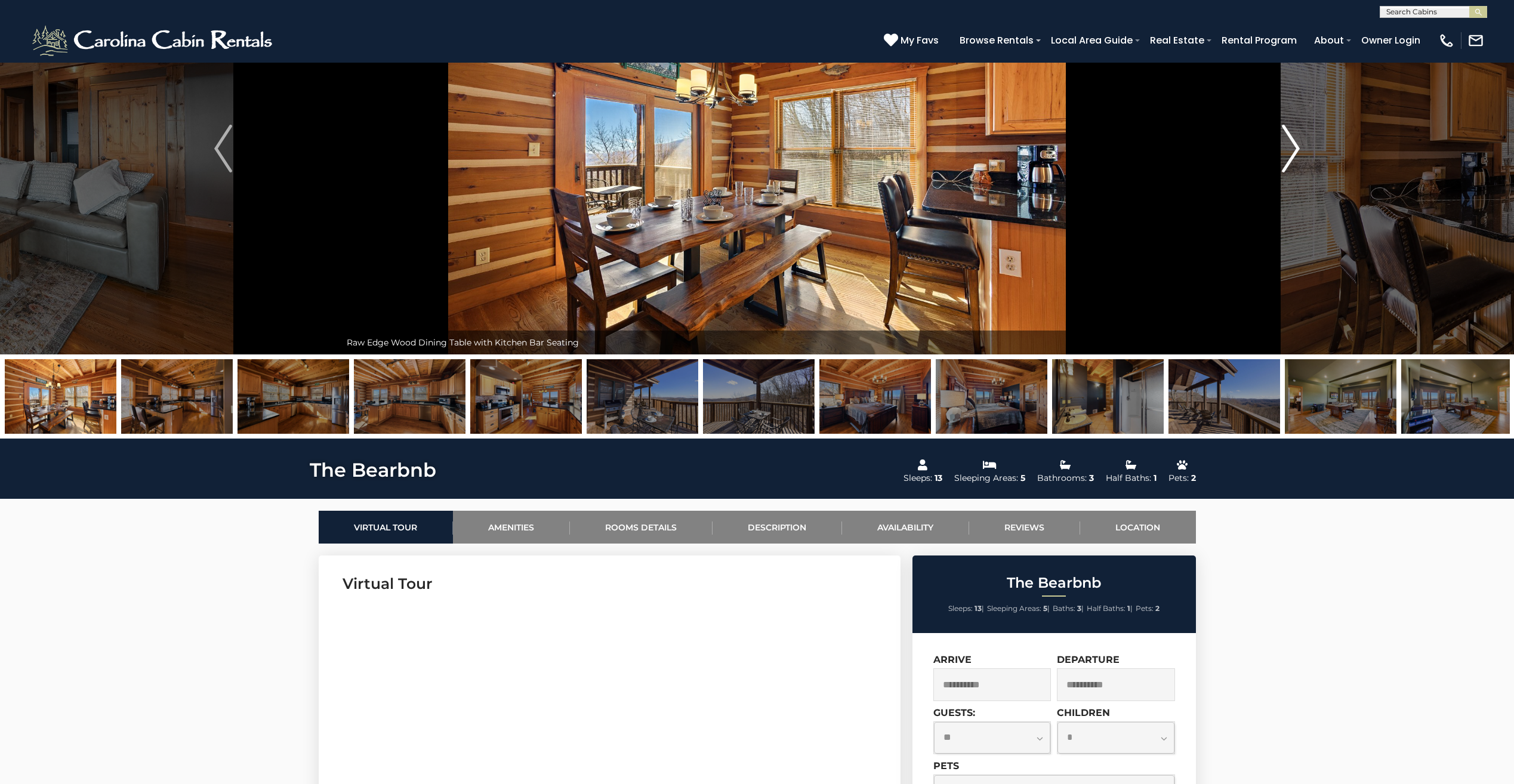
click at [1290, 140] on img "Next" at bounding box center [1290, 149] width 18 height 48
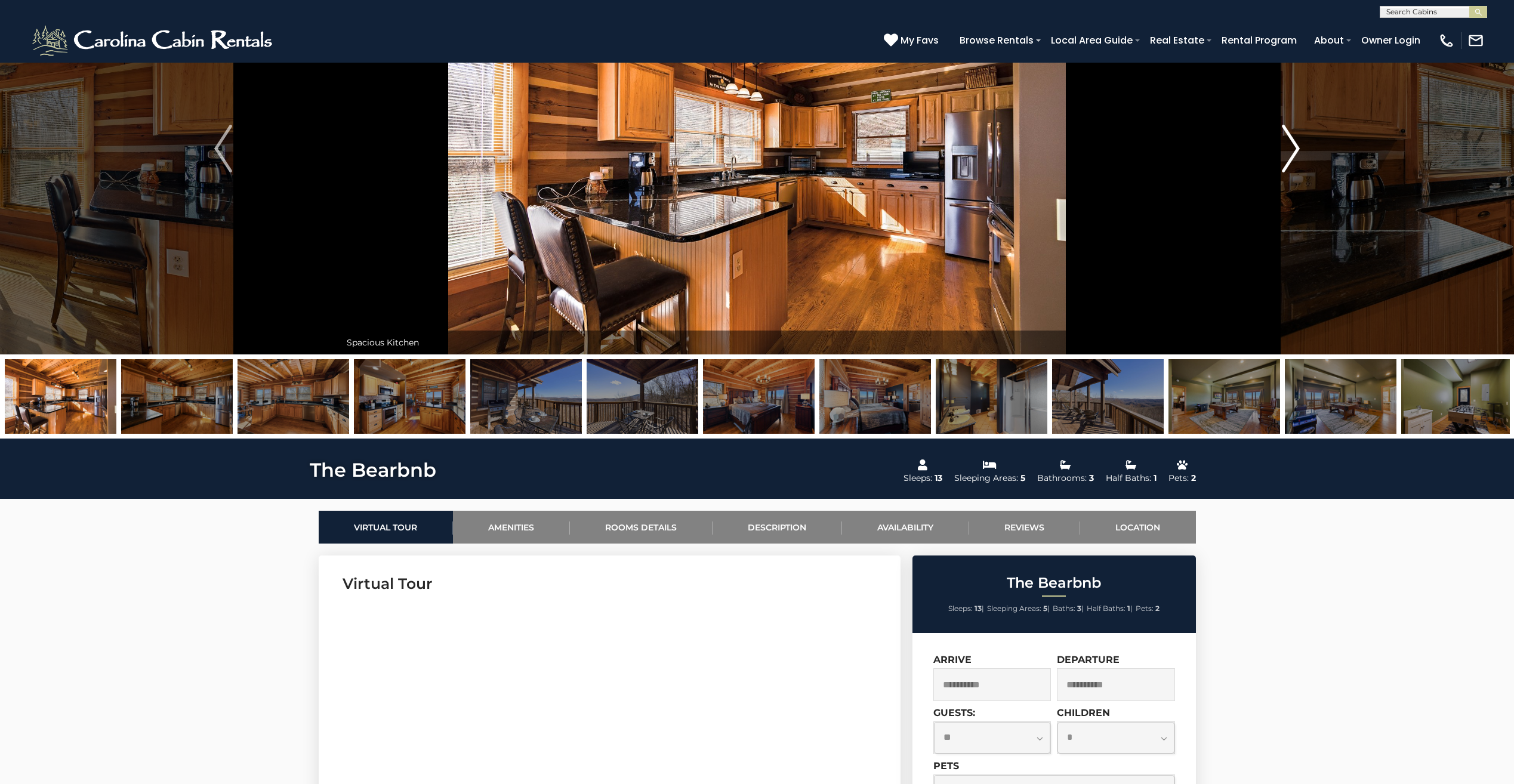
click at [1290, 140] on img "Next" at bounding box center [1290, 149] width 18 height 48
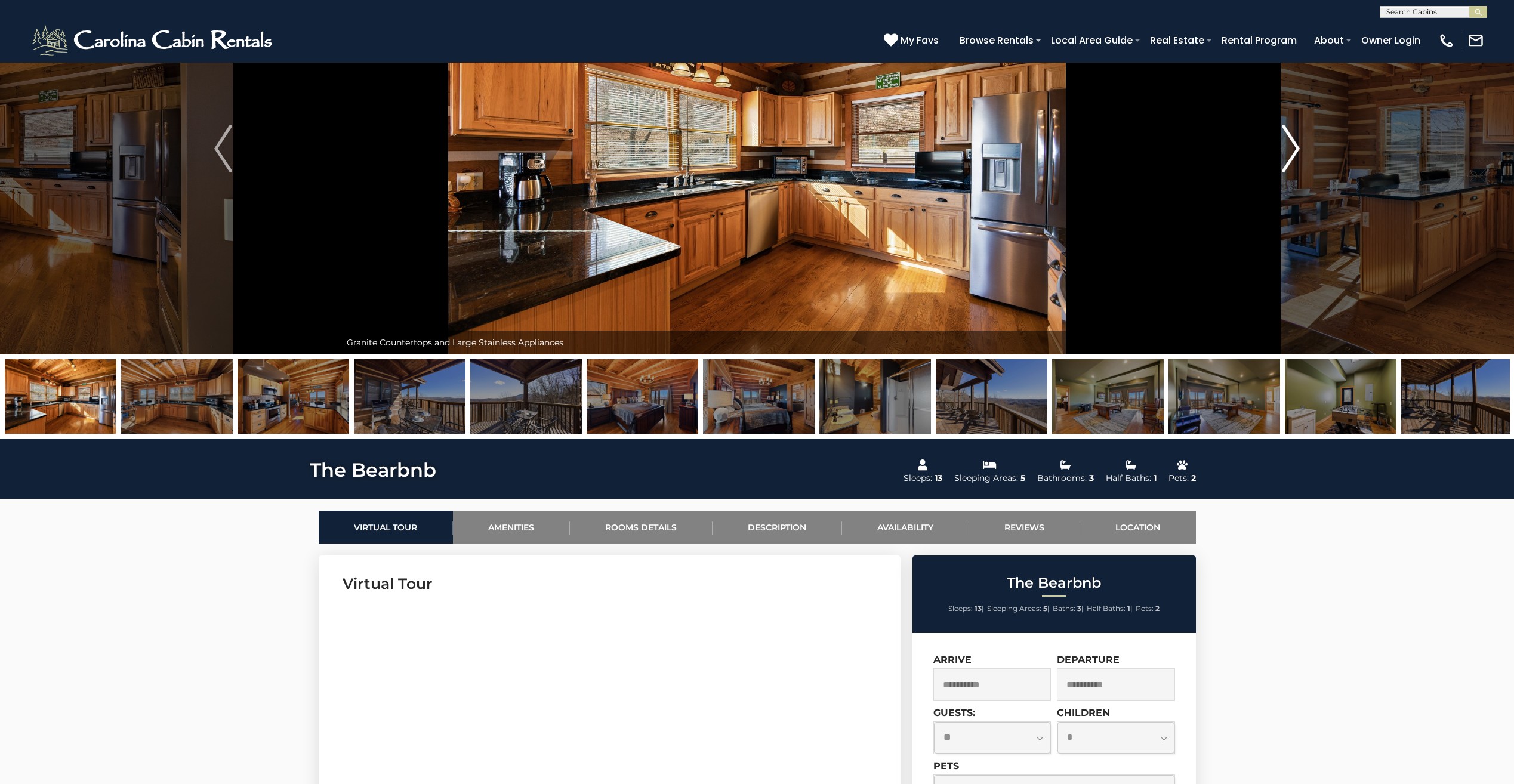
click at [1290, 140] on img "Next" at bounding box center [1290, 149] width 18 height 48
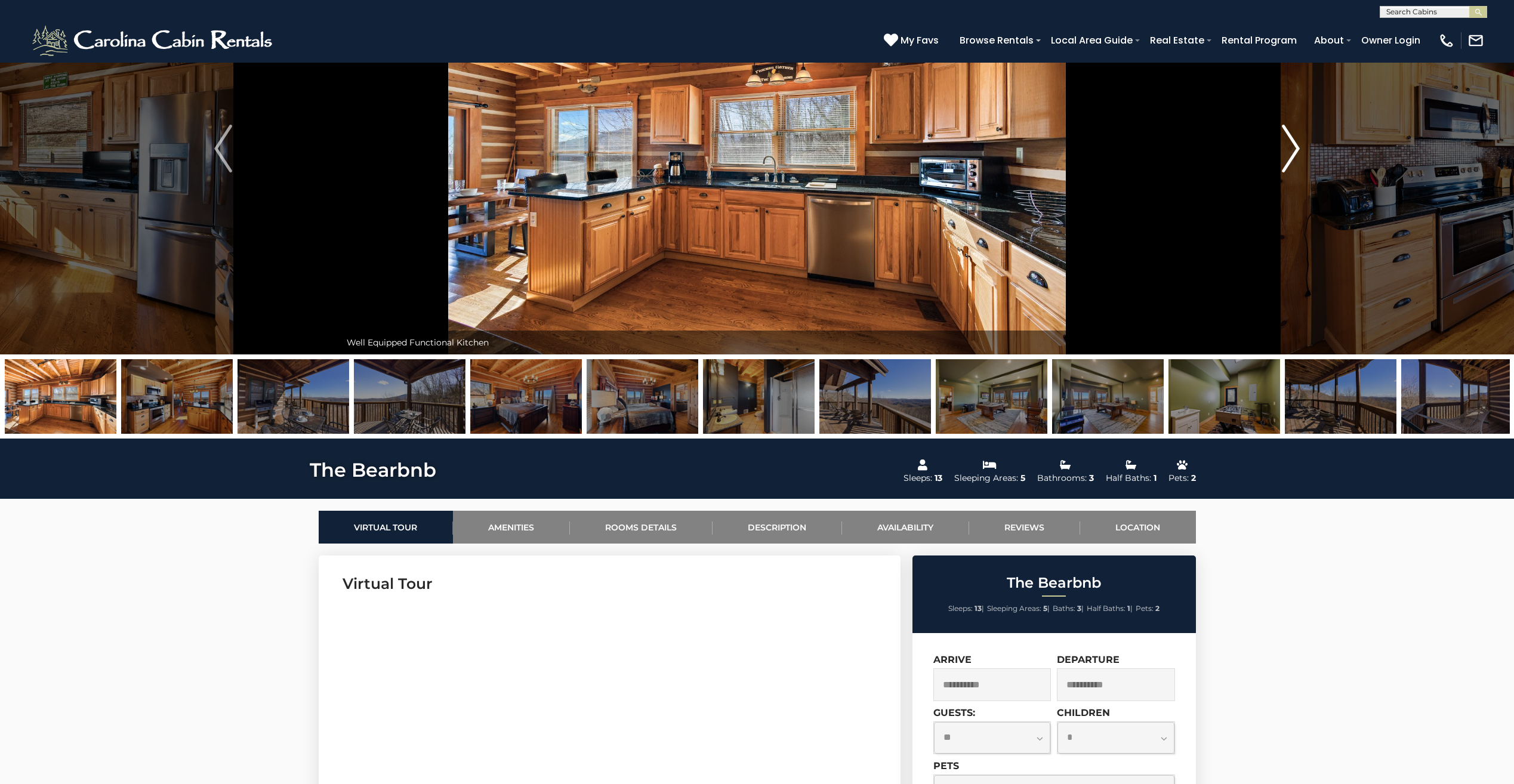
click at [1290, 140] on img "Next" at bounding box center [1290, 149] width 18 height 48
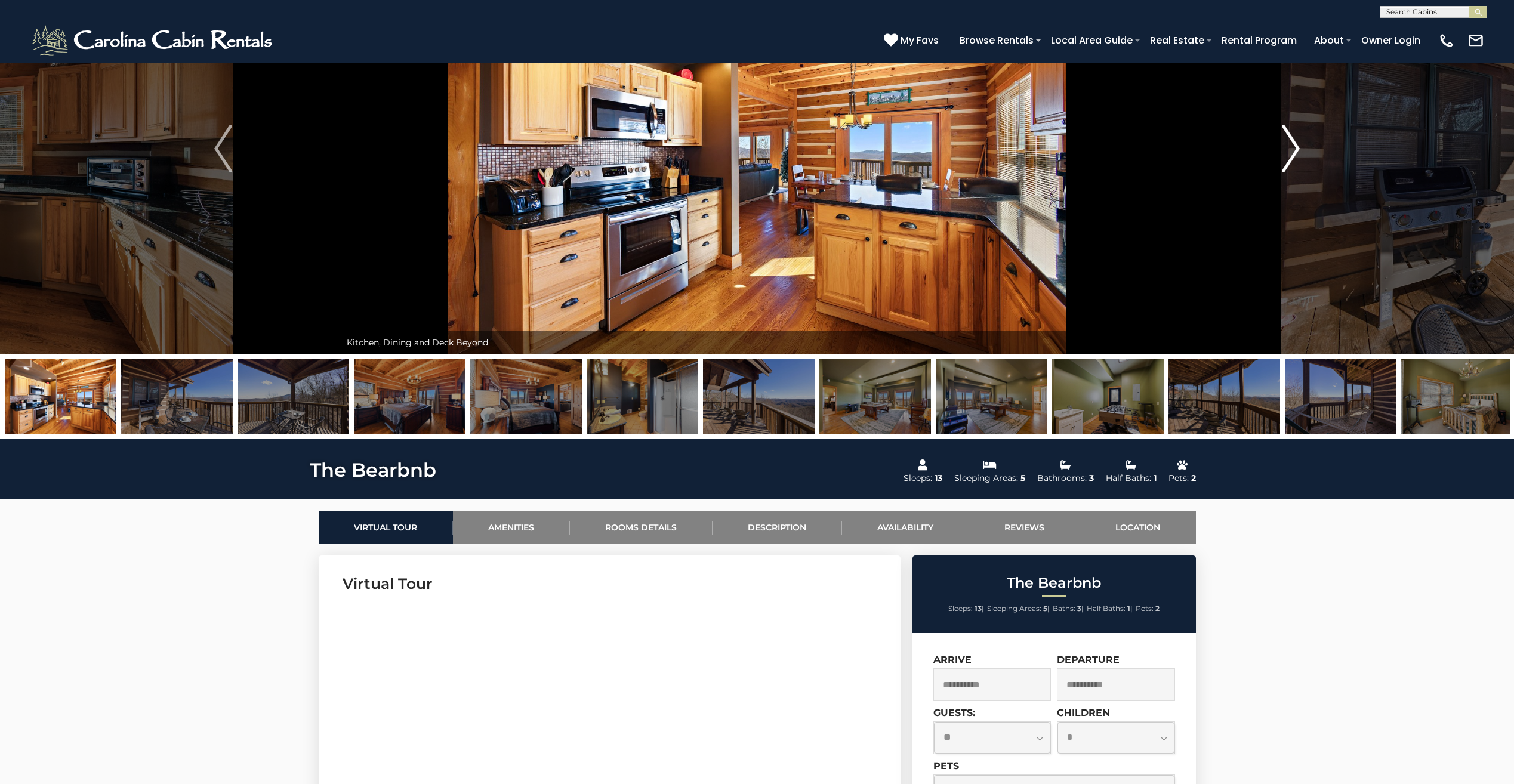
click at [1290, 140] on img "Next" at bounding box center [1290, 149] width 18 height 48
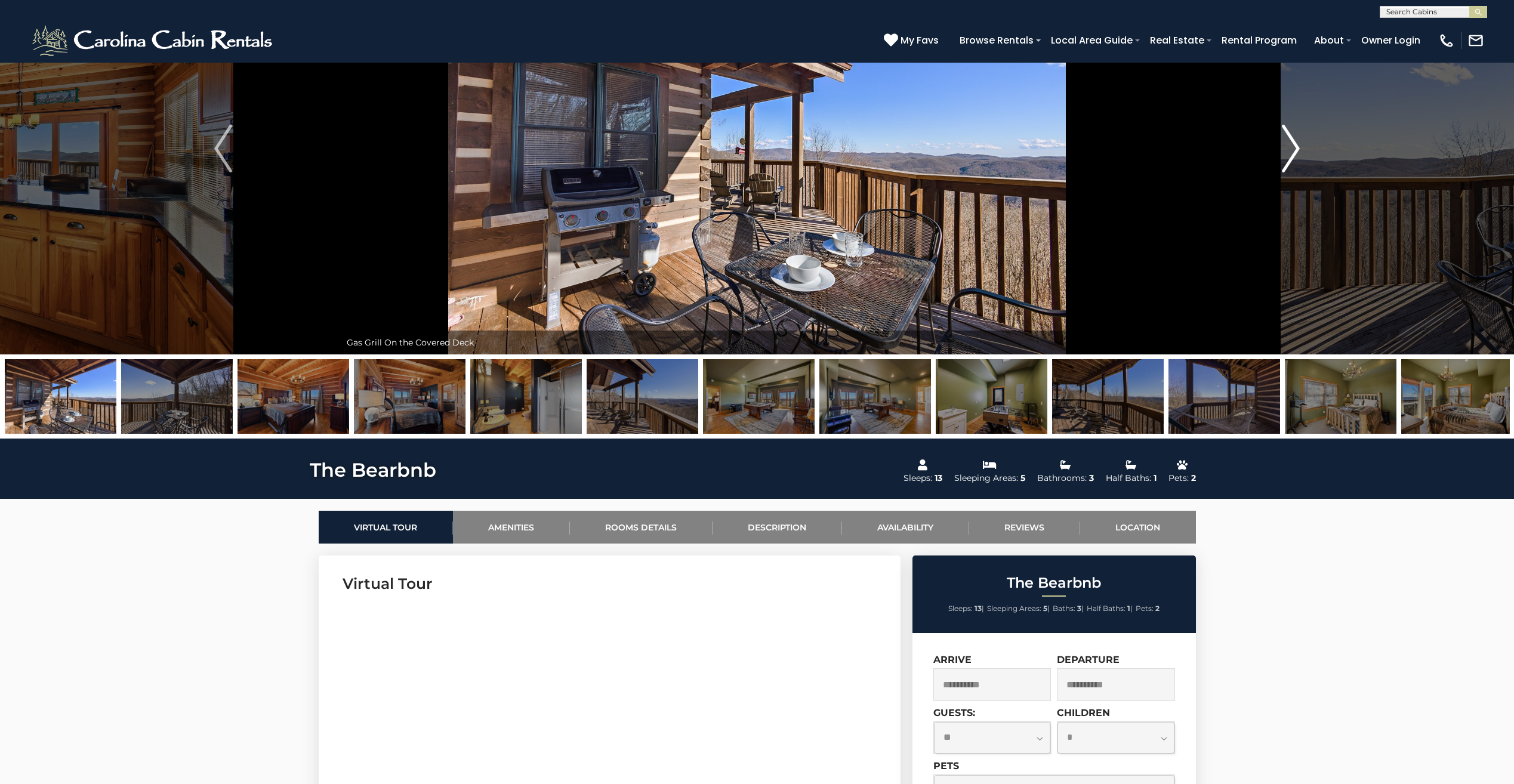
click at [1290, 140] on img "Next" at bounding box center [1290, 149] width 18 height 48
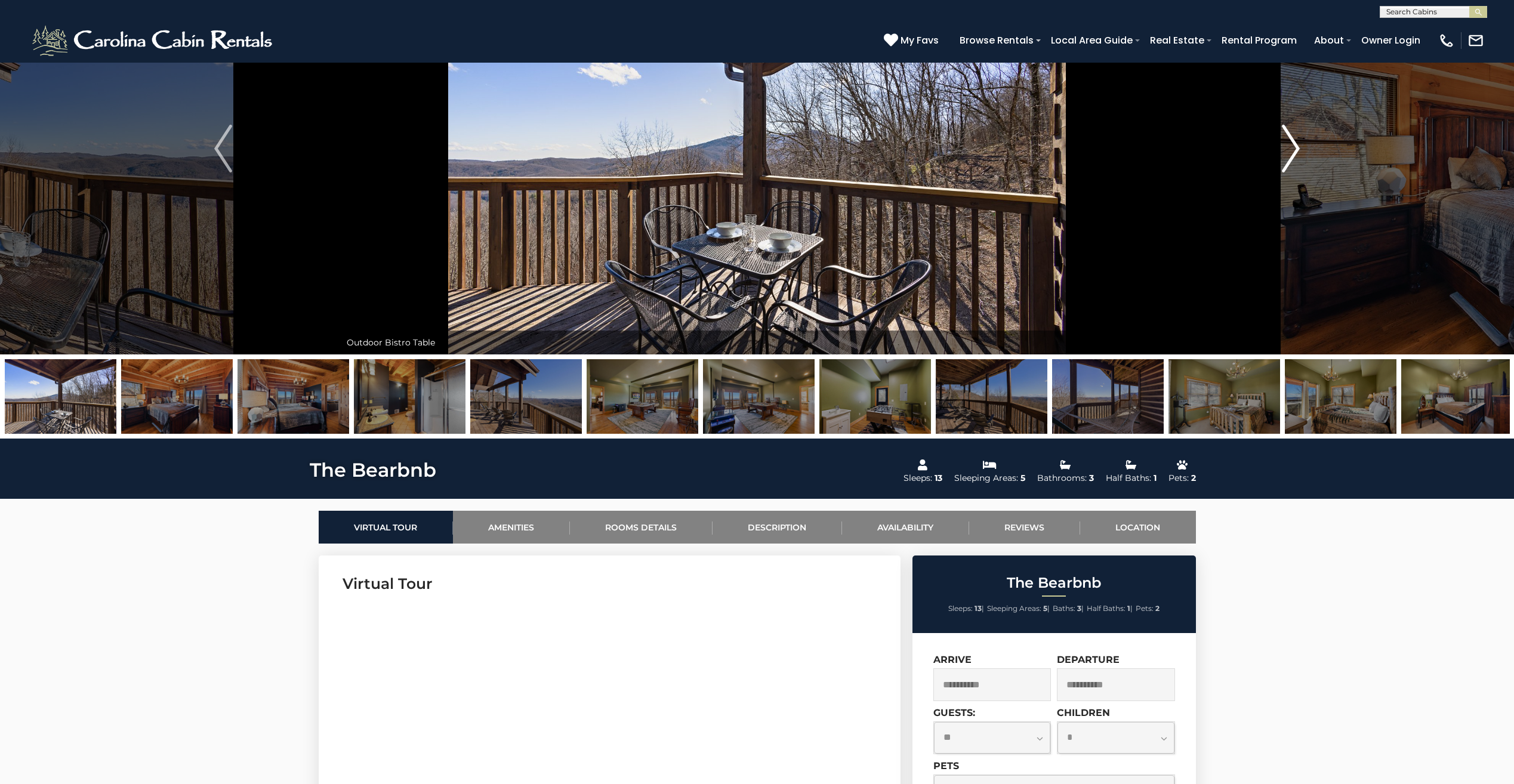
click at [1290, 140] on img "Next" at bounding box center [1290, 149] width 18 height 48
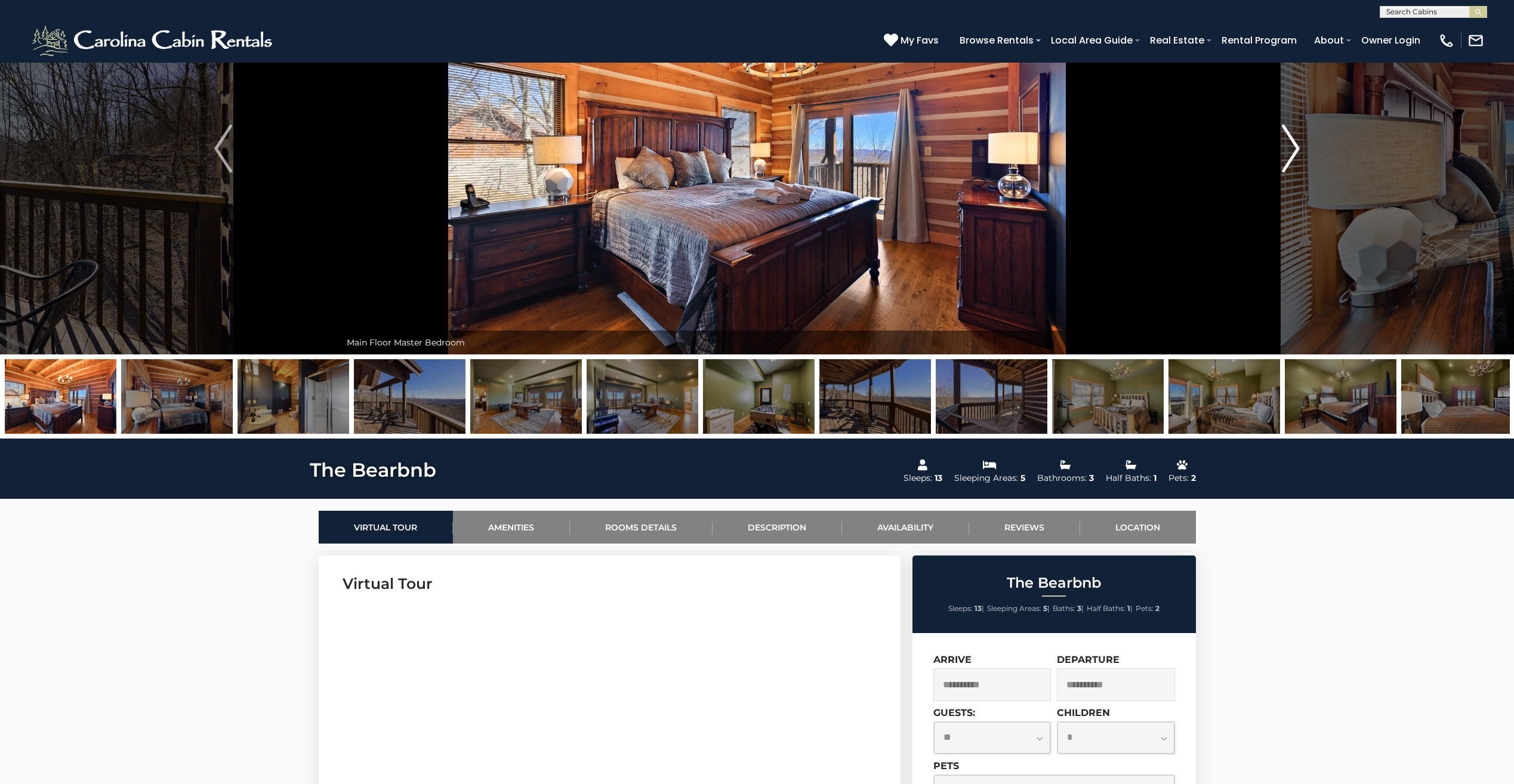
click at [1290, 140] on img "Next" at bounding box center [1290, 149] width 18 height 48
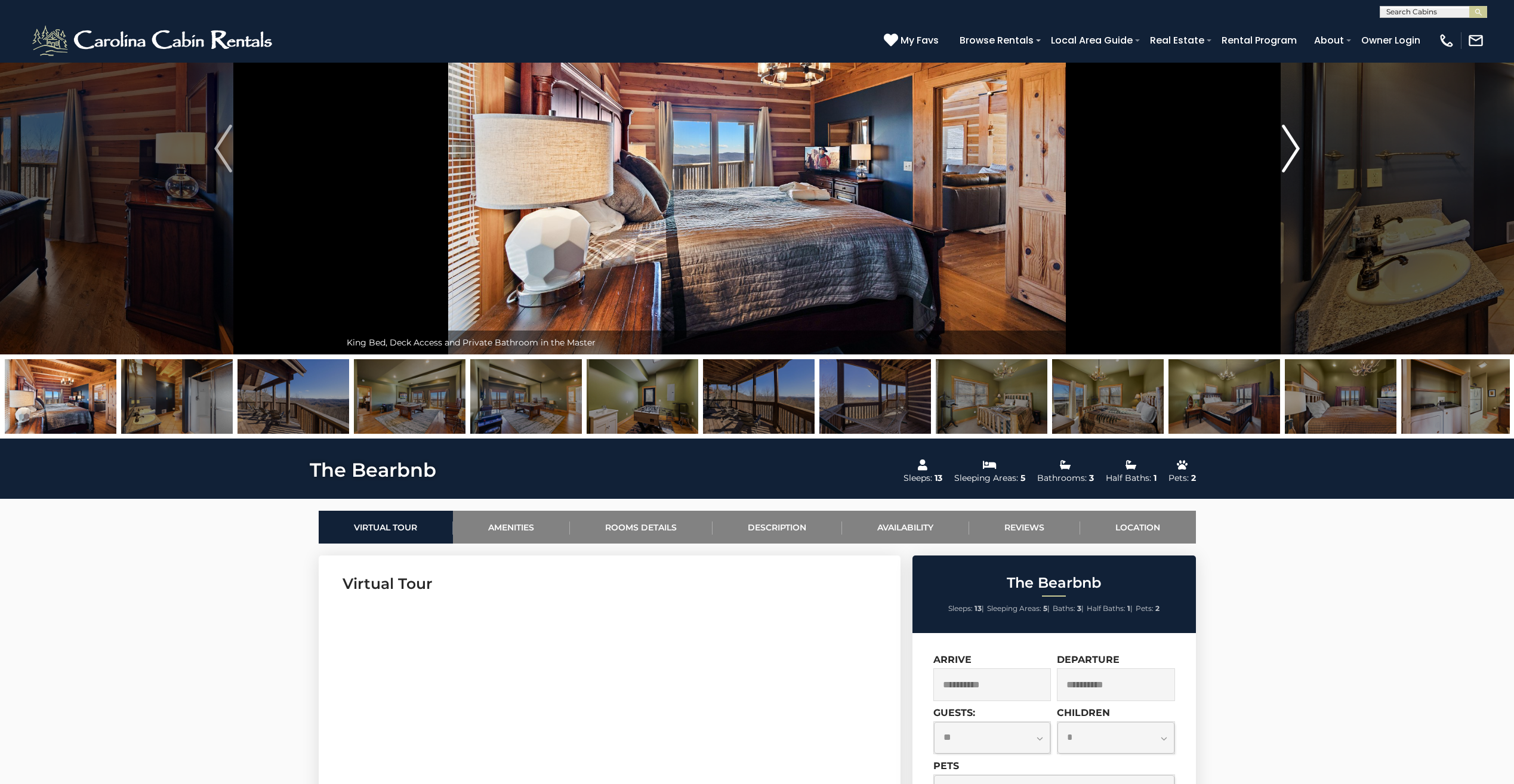
click at [1290, 140] on img "Next" at bounding box center [1290, 149] width 18 height 48
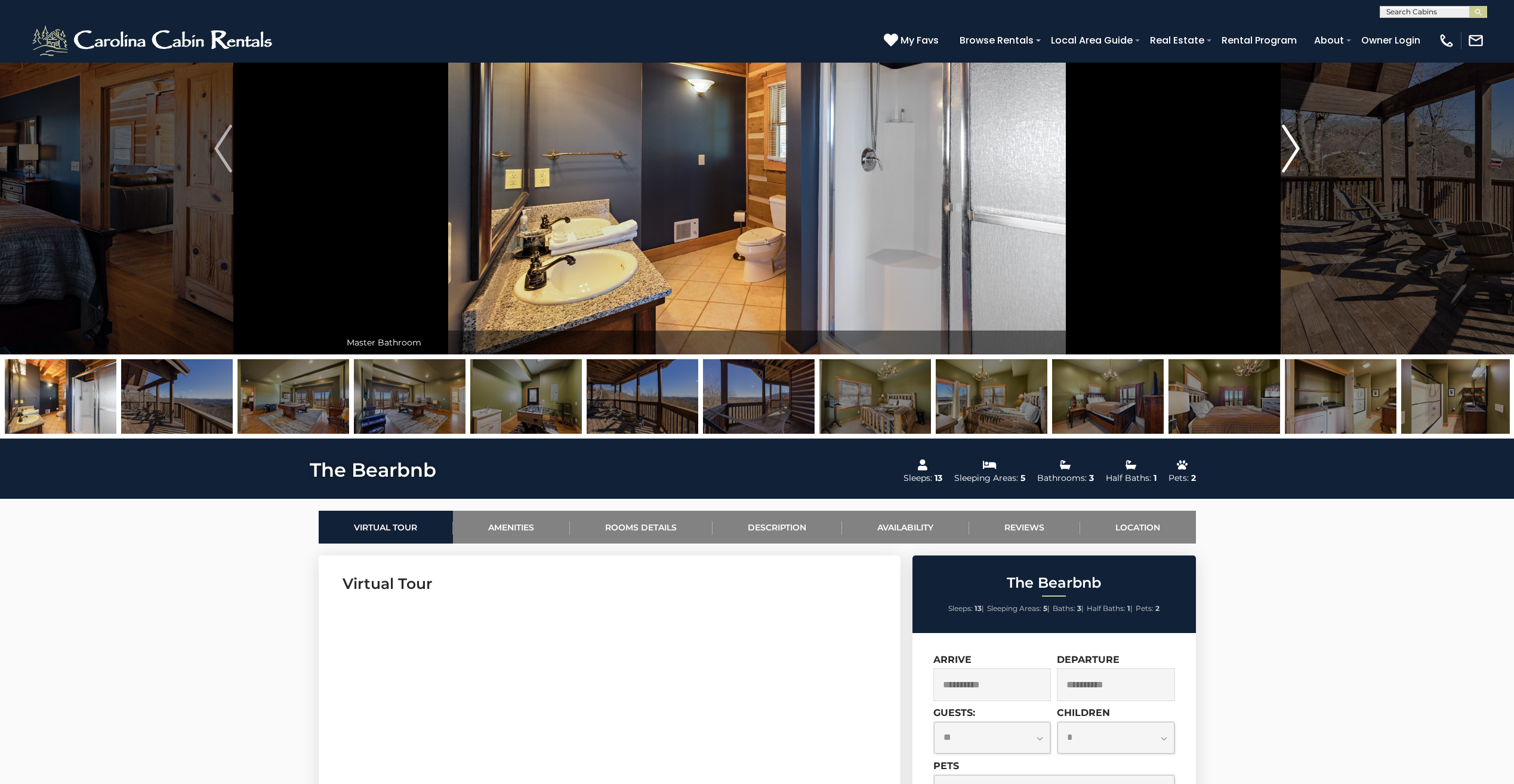
click at [1290, 140] on img "Next" at bounding box center [1290, 149] width 18 height 48
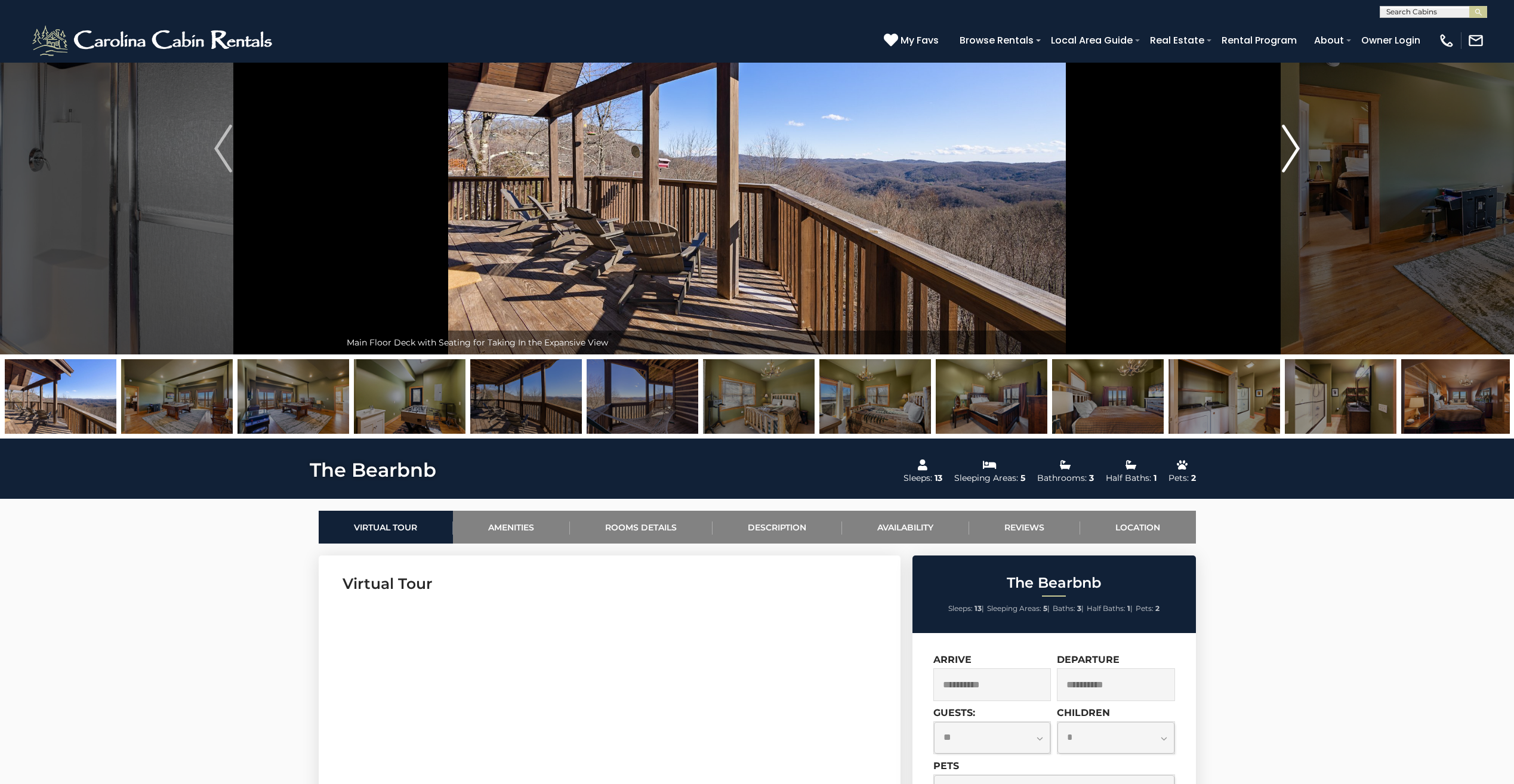
click at [1290, 140] on img "Next" at bounding box center [1290, 149] width 18 height 48
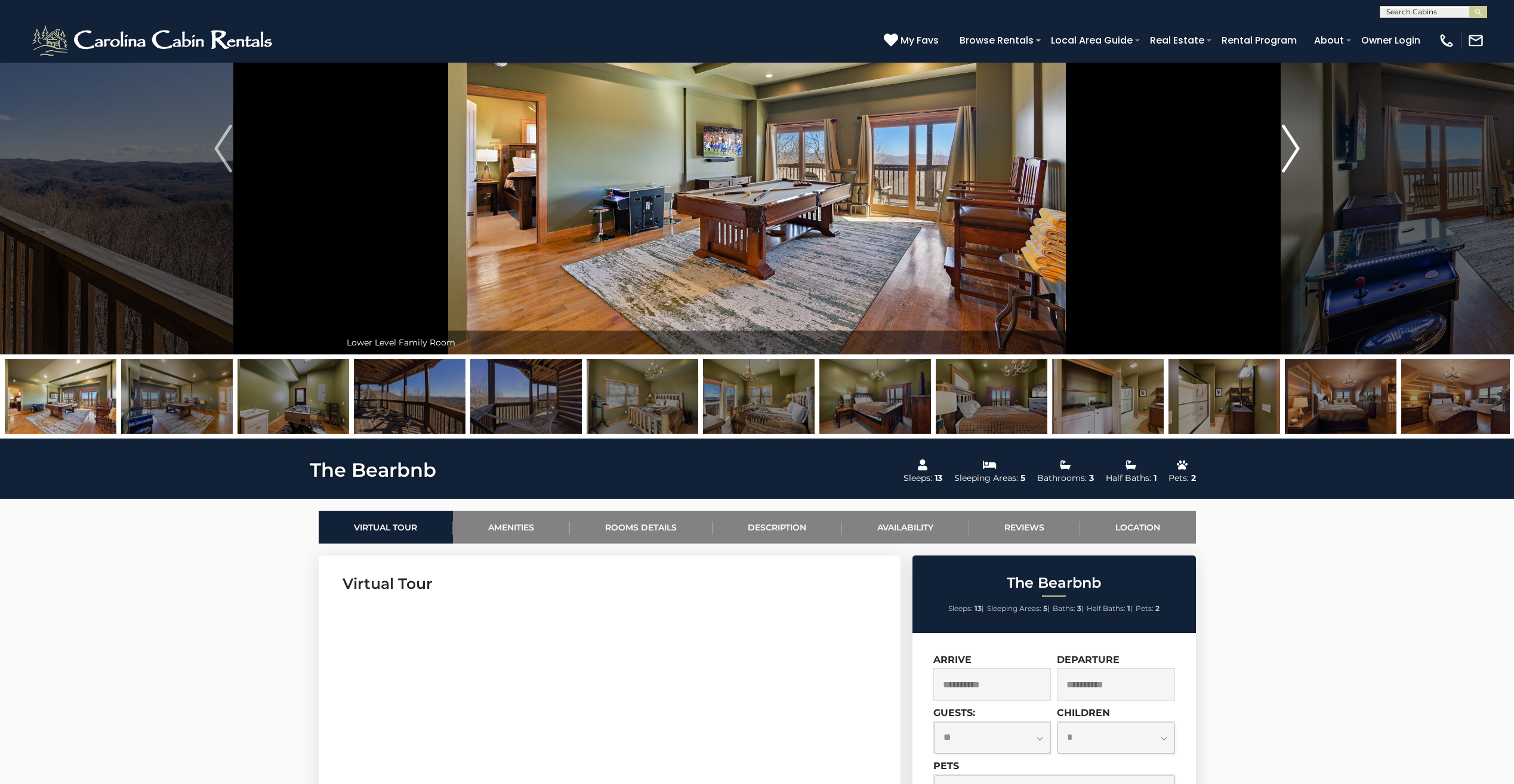
click at [1290, 140] on img "Next" at bounding box center [1290, 149] width 18 height 48
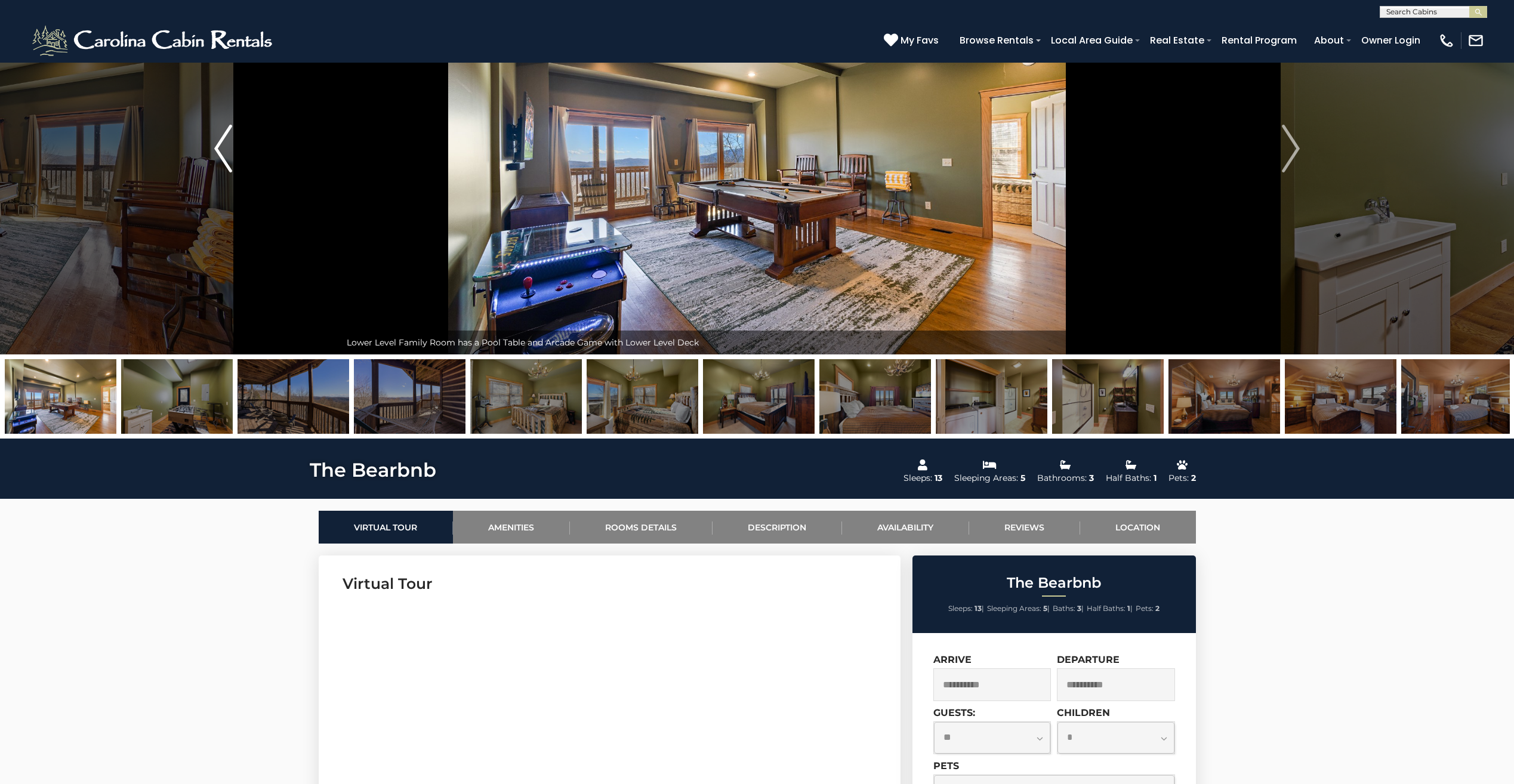
click at [214, 162] on button "Previous" at bounding box center [223, 149] width 235 height 412
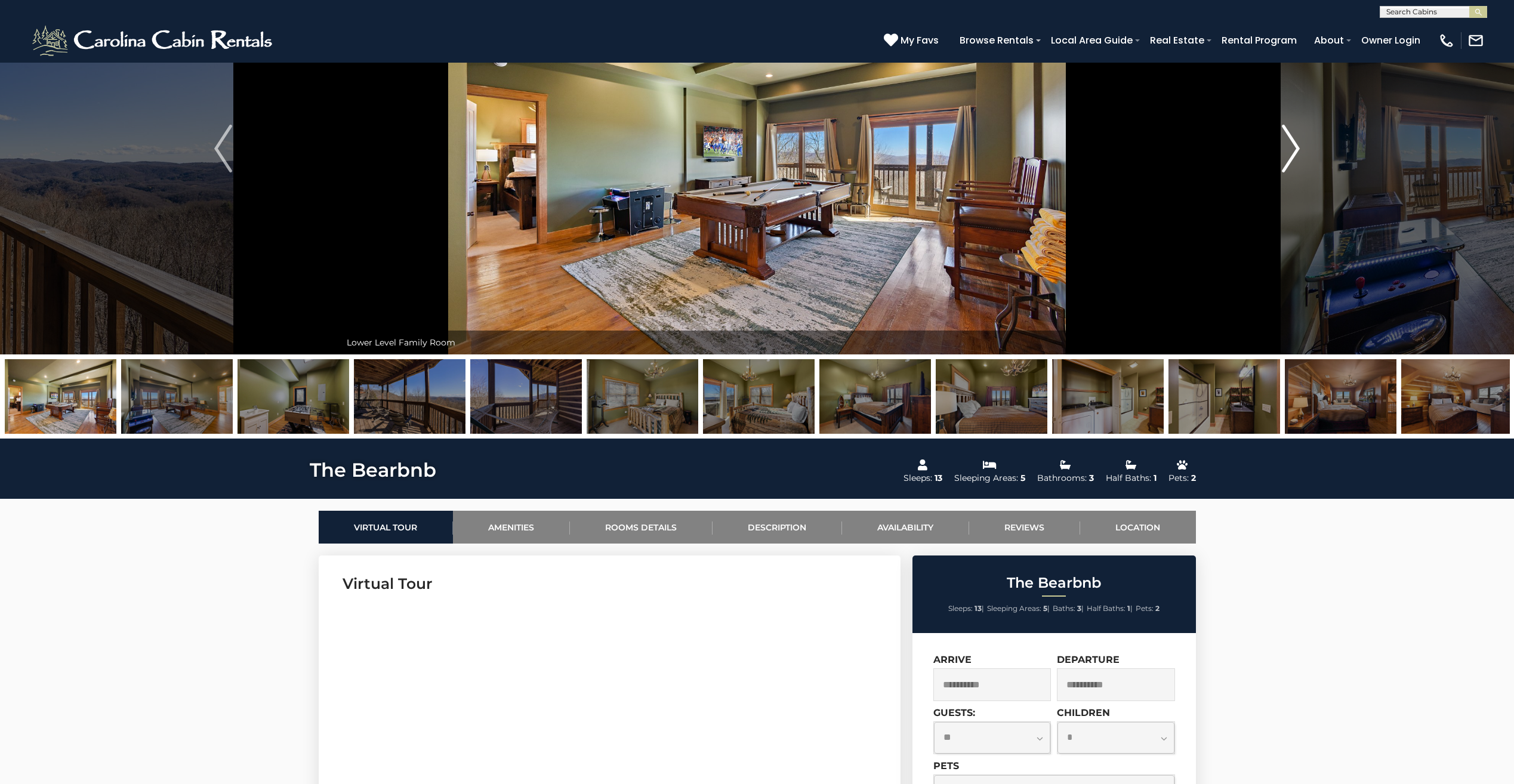
click at [1296, 141] on img "Next" at bounding box center [1290, 149] width 18 height 48
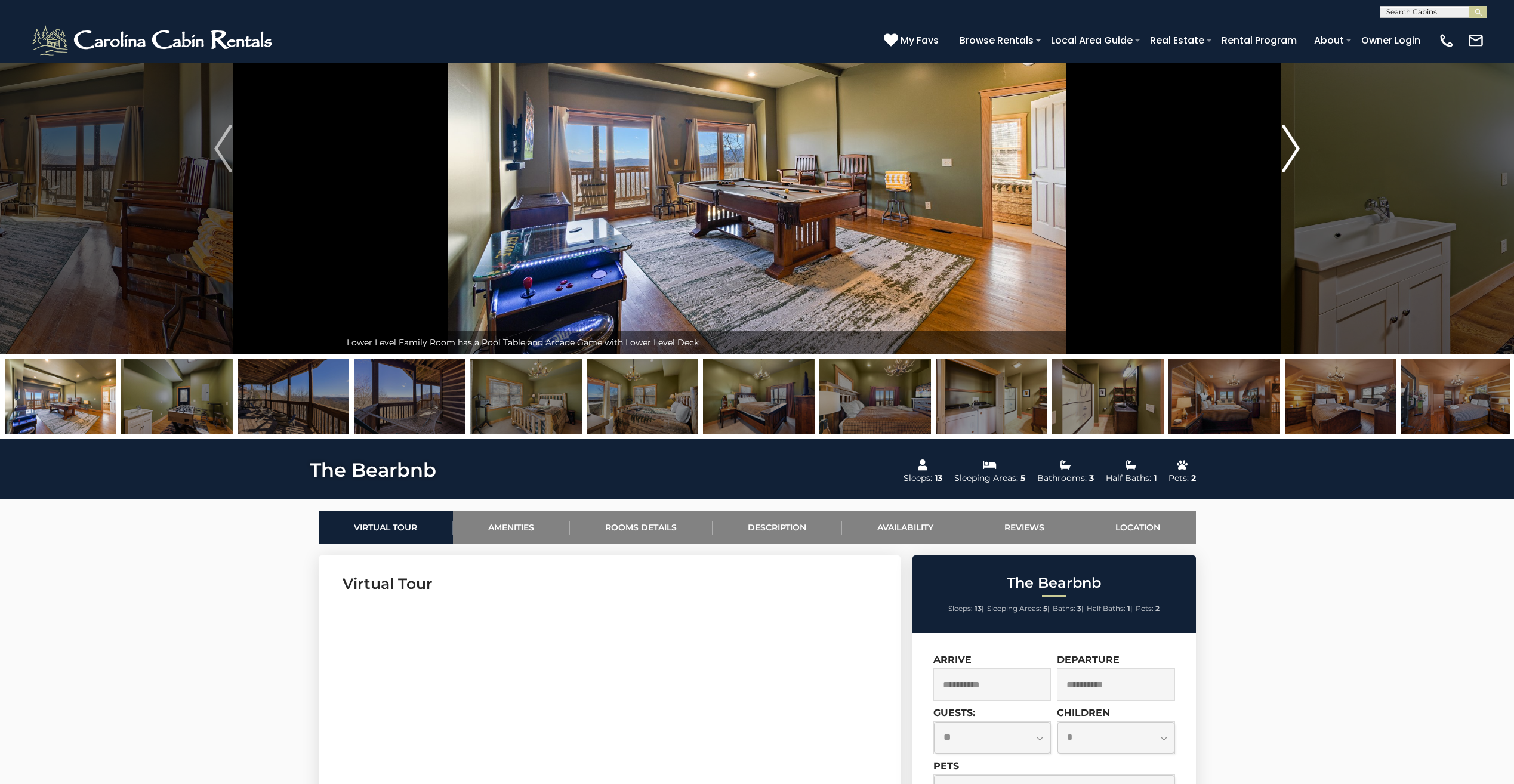
click at [1296, 141] on img "Next" at bounding box center [1290, 149] width 18 height 48
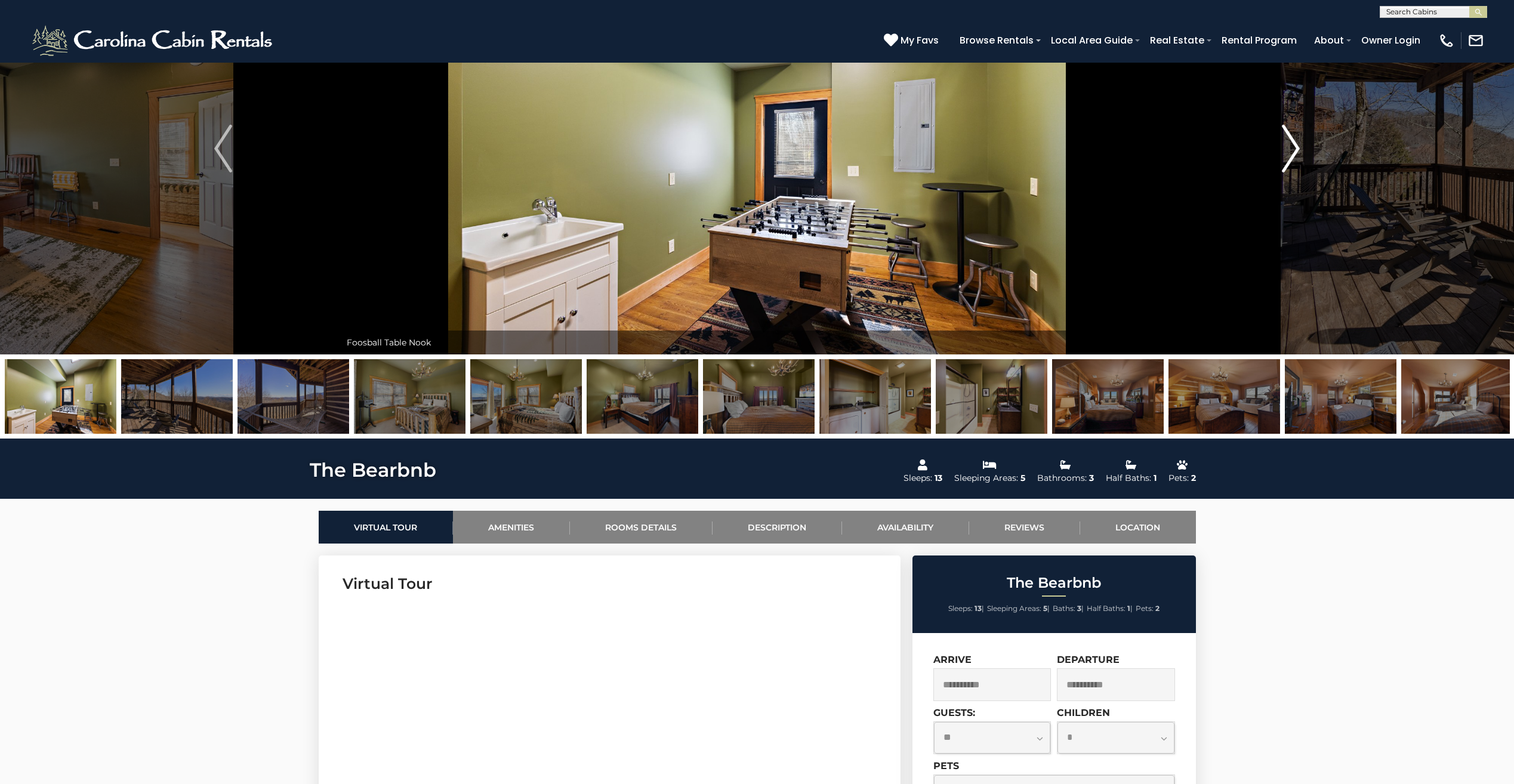
click at [1296, 141] on img "Next" at bounding box center [1290, 149] width 18 height 48
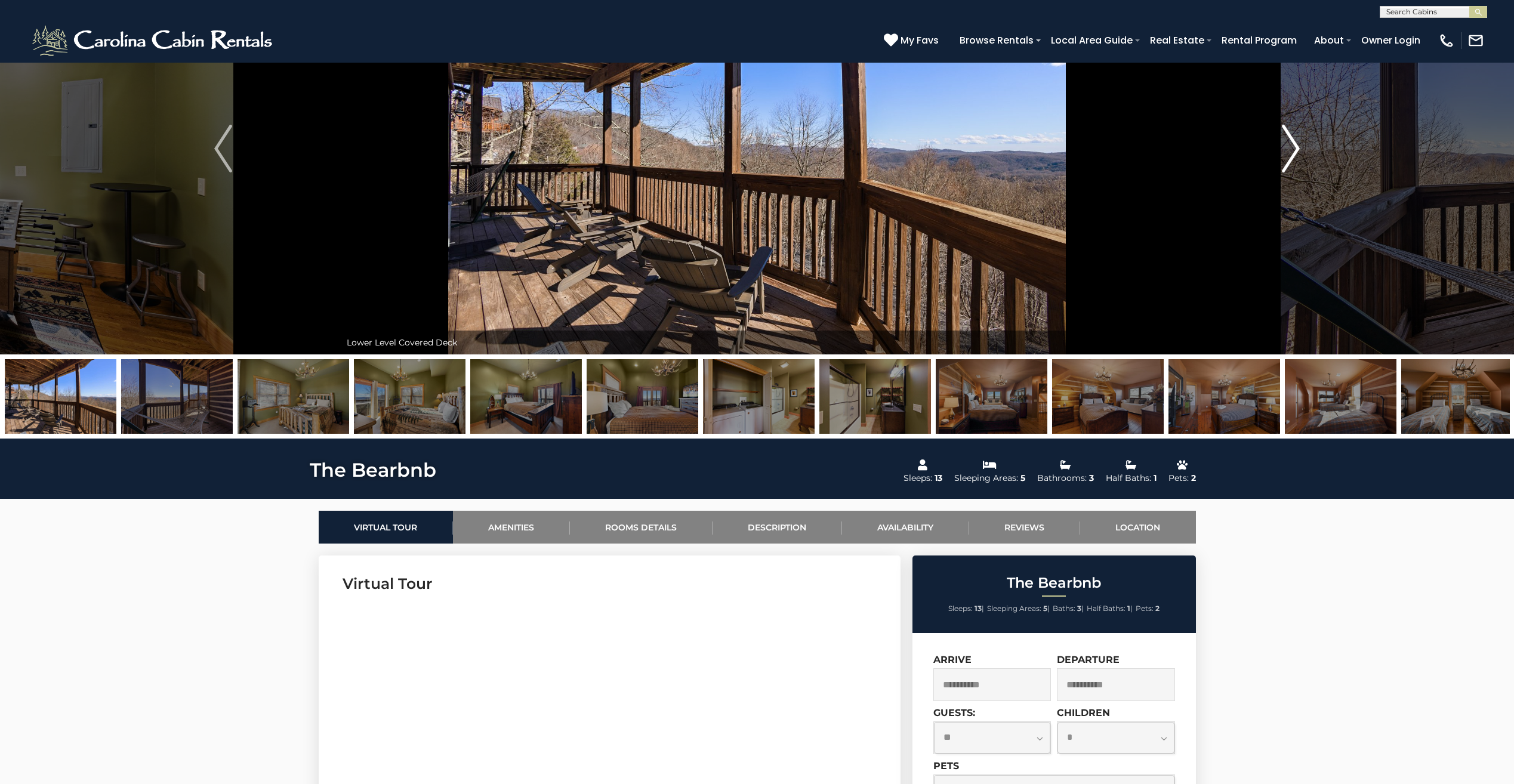
click at [1296, 142] on img "Next" at bounding box center [1290, 149] width 18 height 48
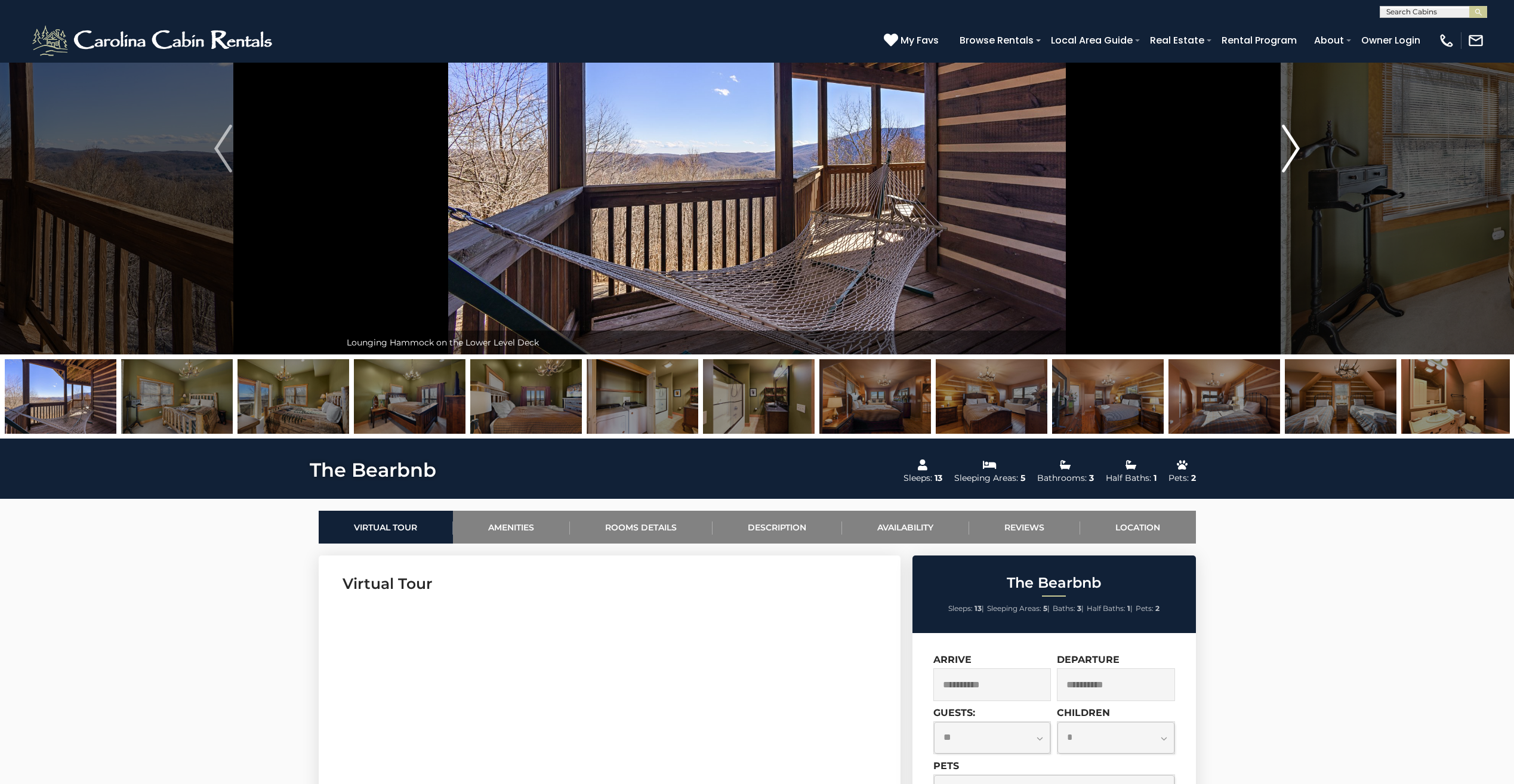
click at [1296, 142] on img "Next" at bounding box center [1290, 149] width 18 height 48
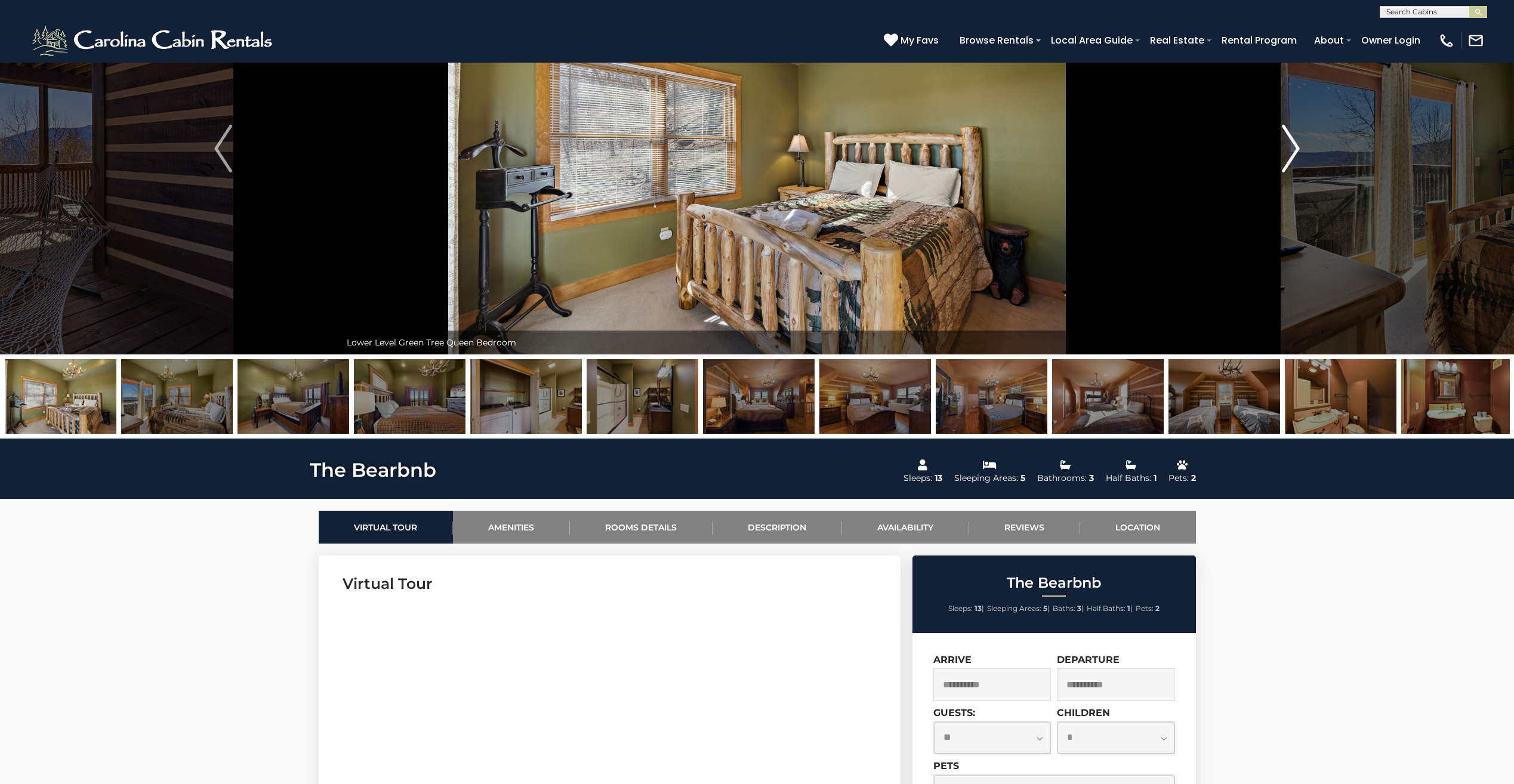
click at [1295, 144] on img "Next" at bounding box center [1290, 149] width 18 height 48
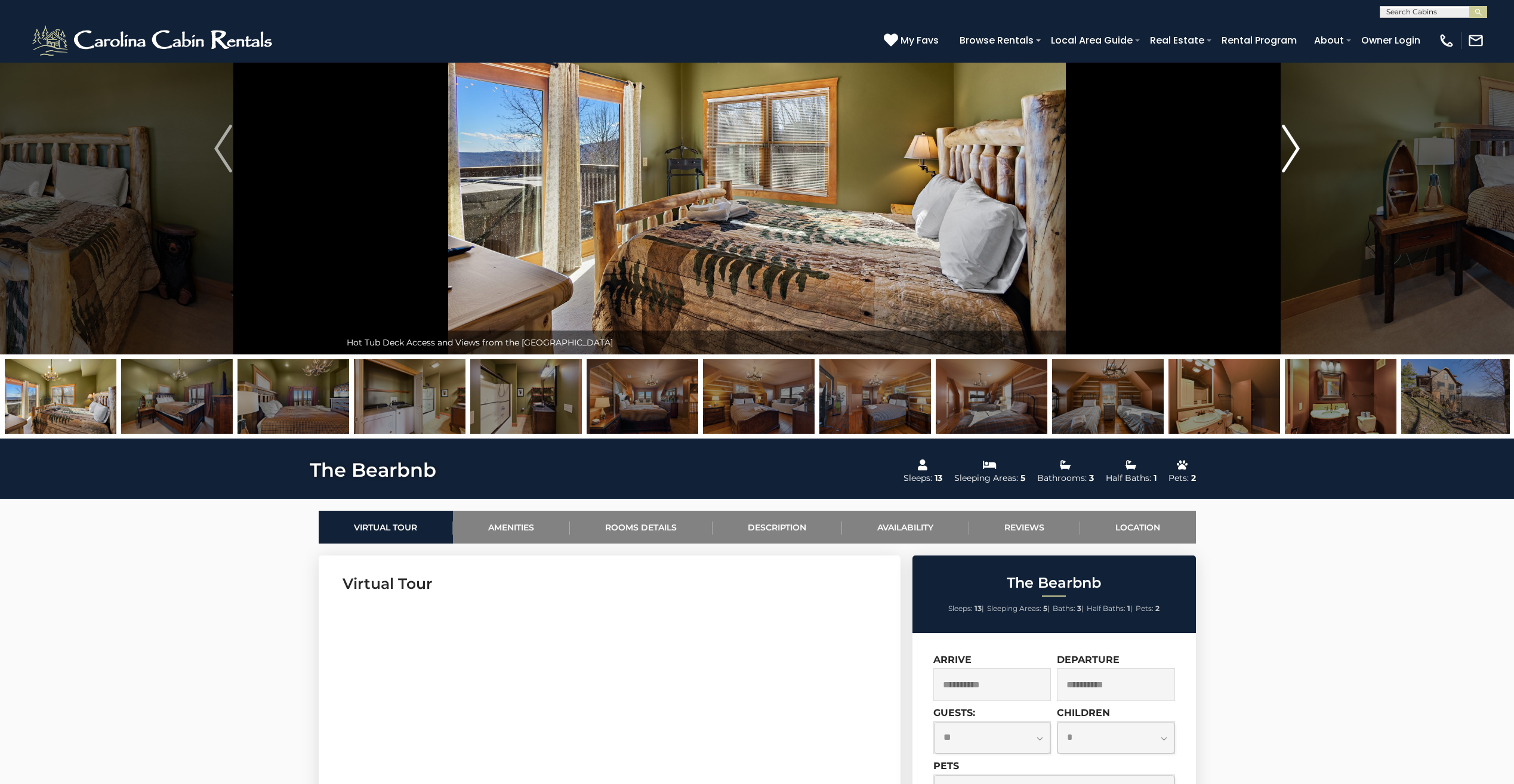
click at [1295, 144] on img "Next" at bounding box center [1290, 149] width 18 height 48
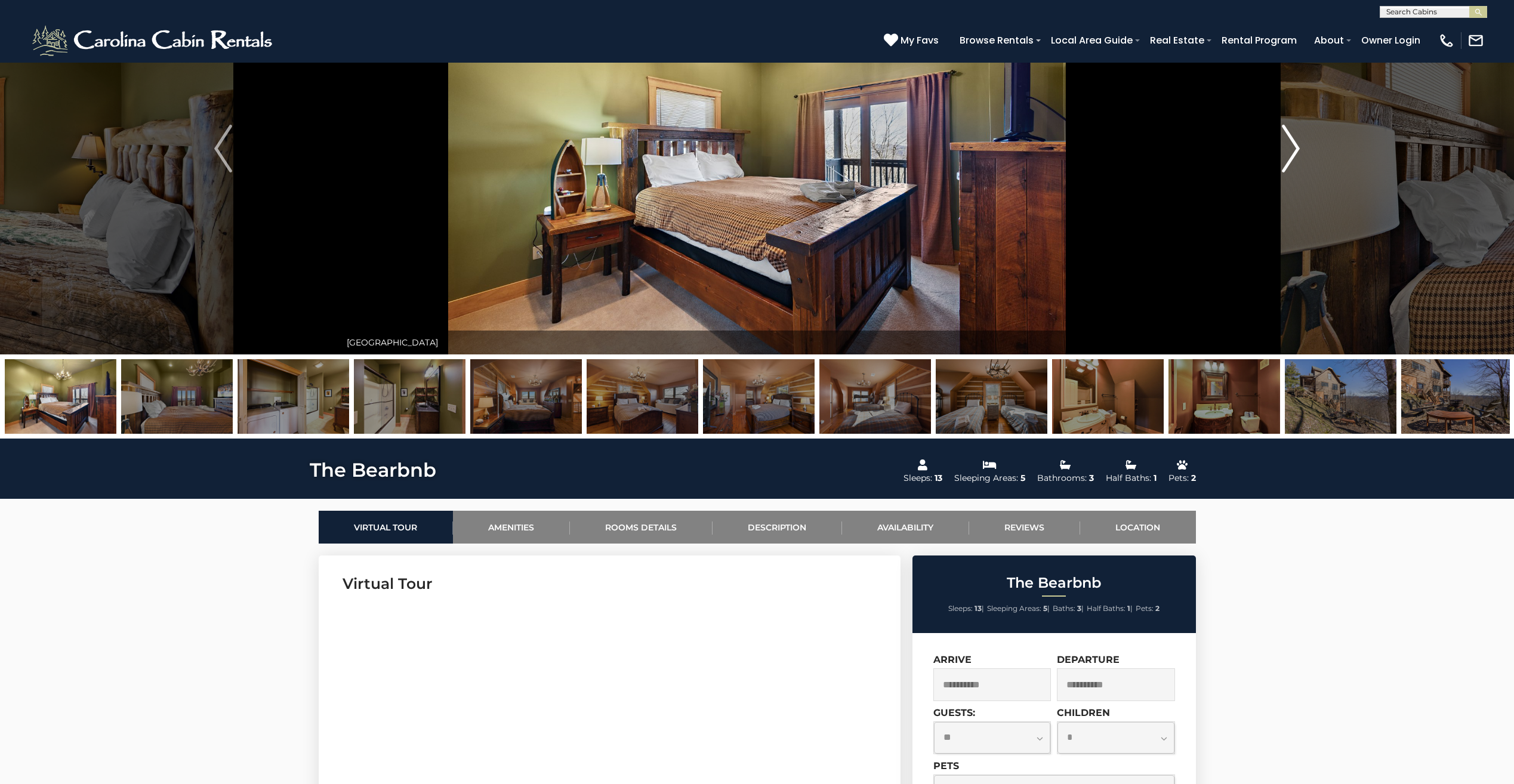
click at [1295, 144] on img "Next" at bounding box center [1290, 149] width 18 height 48
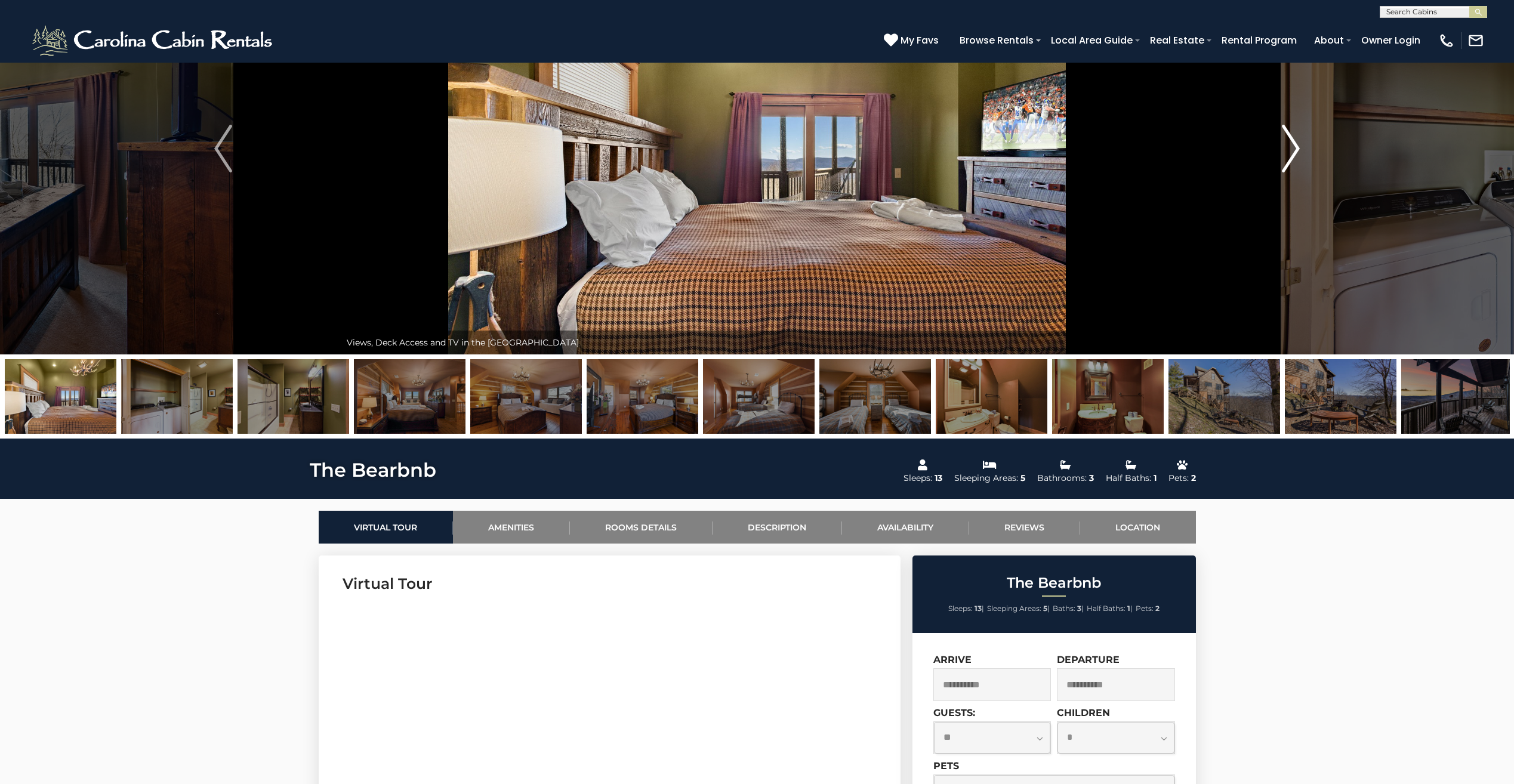
click at [1295, 144] on img "Next" at bounding box center [1290, 149] width 18 height 48
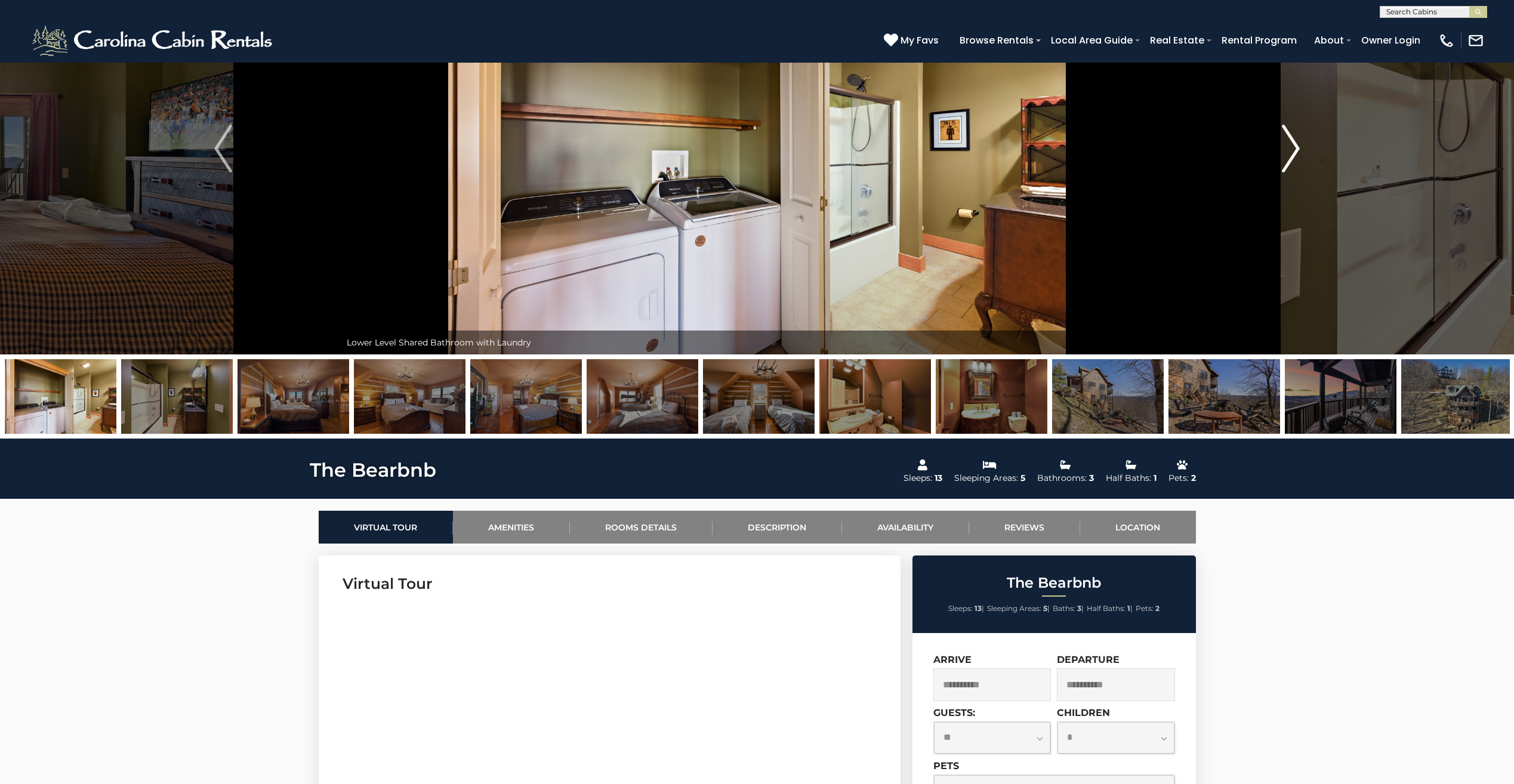
click at [1295, 144] on img "Next" at bounding box center [1290, 149] width 18 height 48
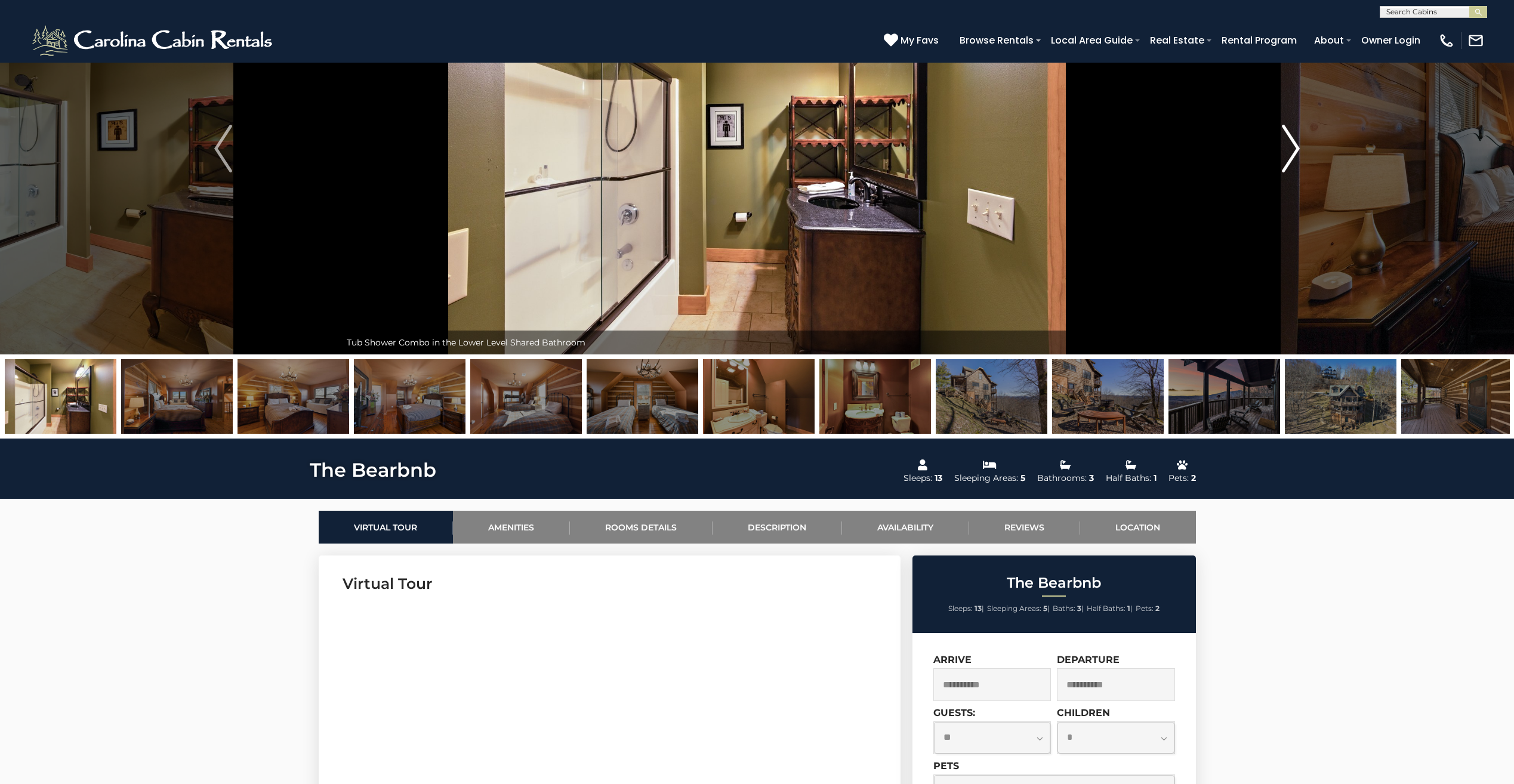
click at [1295, 144] on img "Next" at bounding box center [1290, 149] width 18 height 48
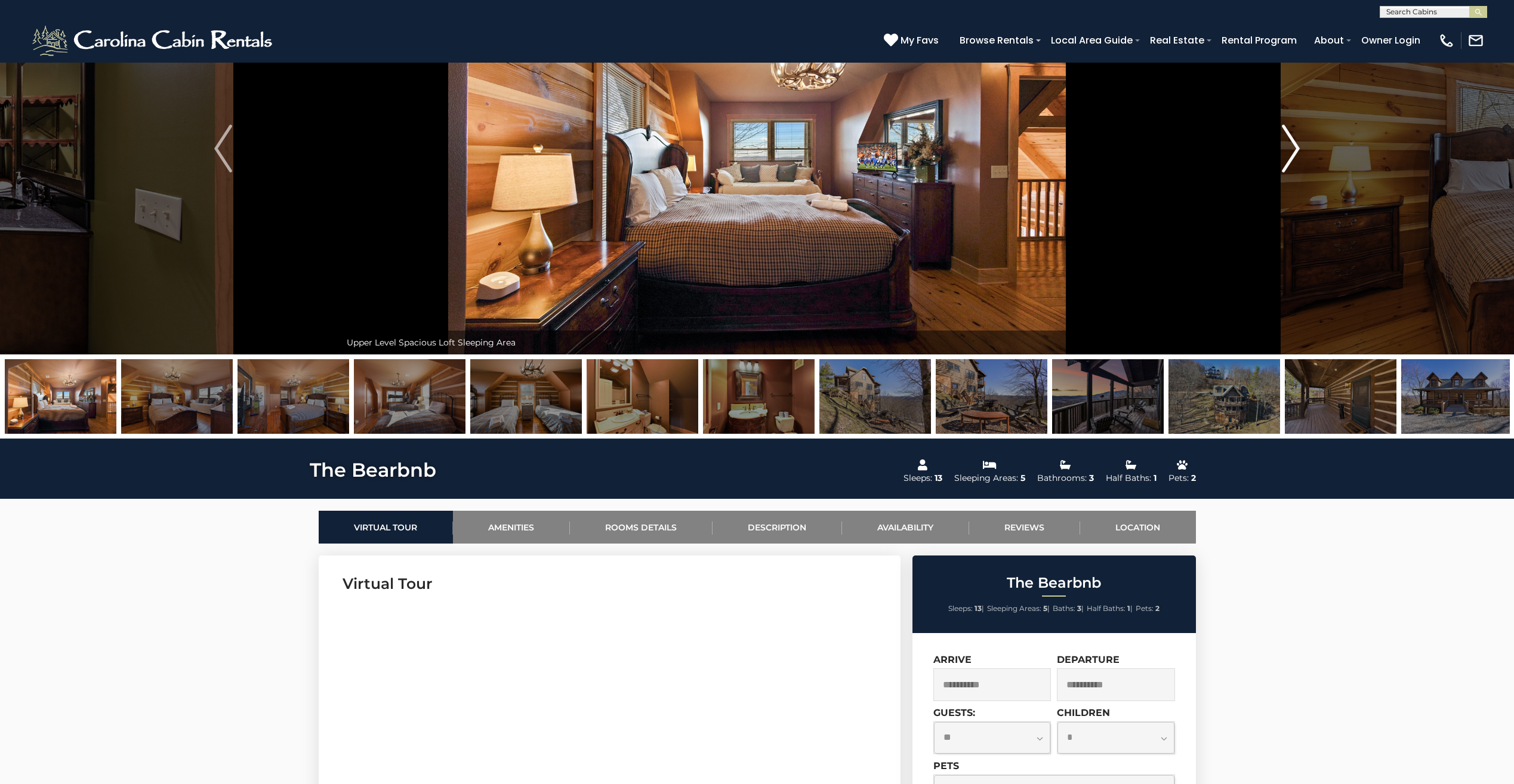
click at [1295, 144] on img "Next" at bounding box center [1290, 149] width 18 height 48
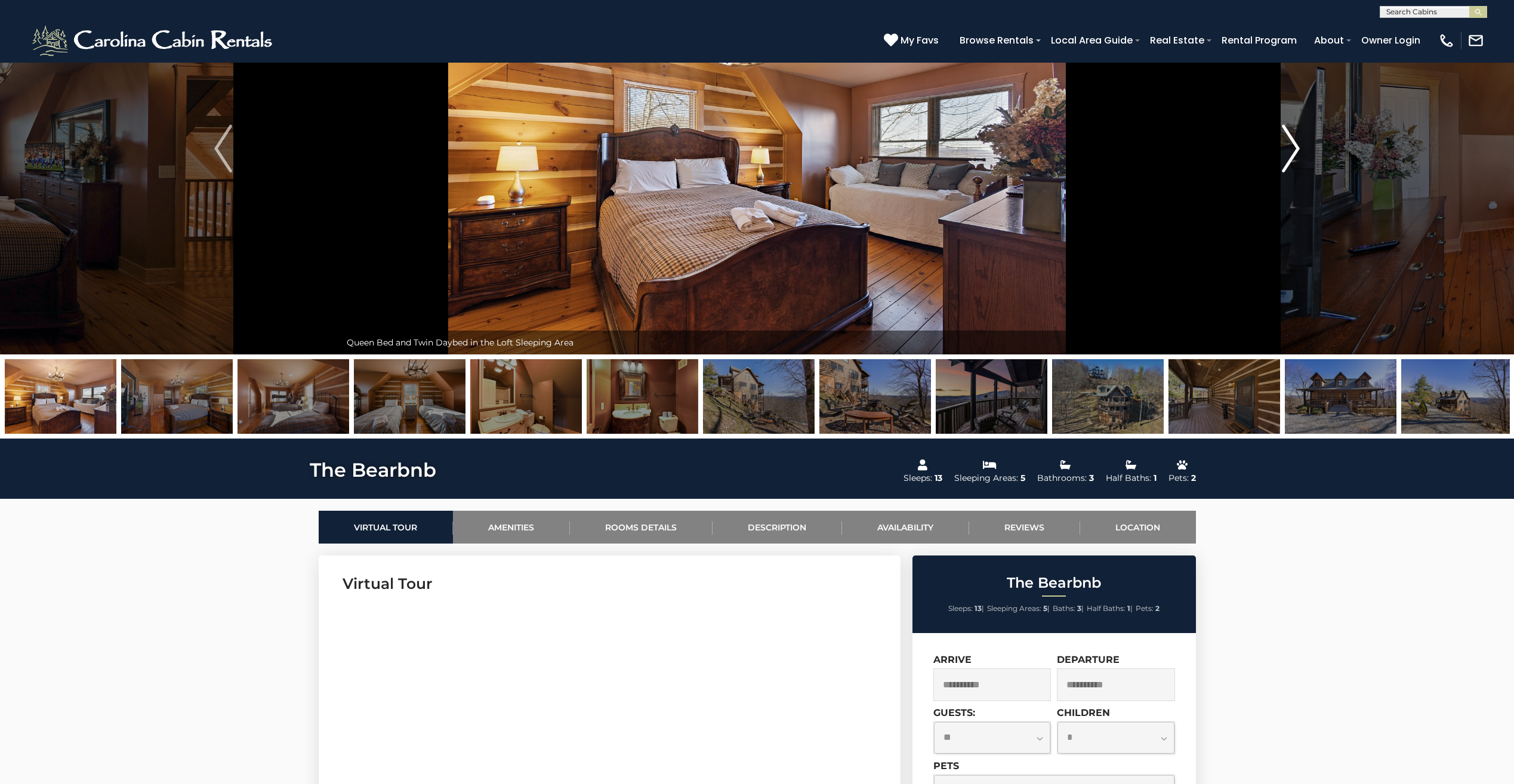
click at [1295, 144] on img "Next" at bounding box center [1290, 149] width 18 height 48
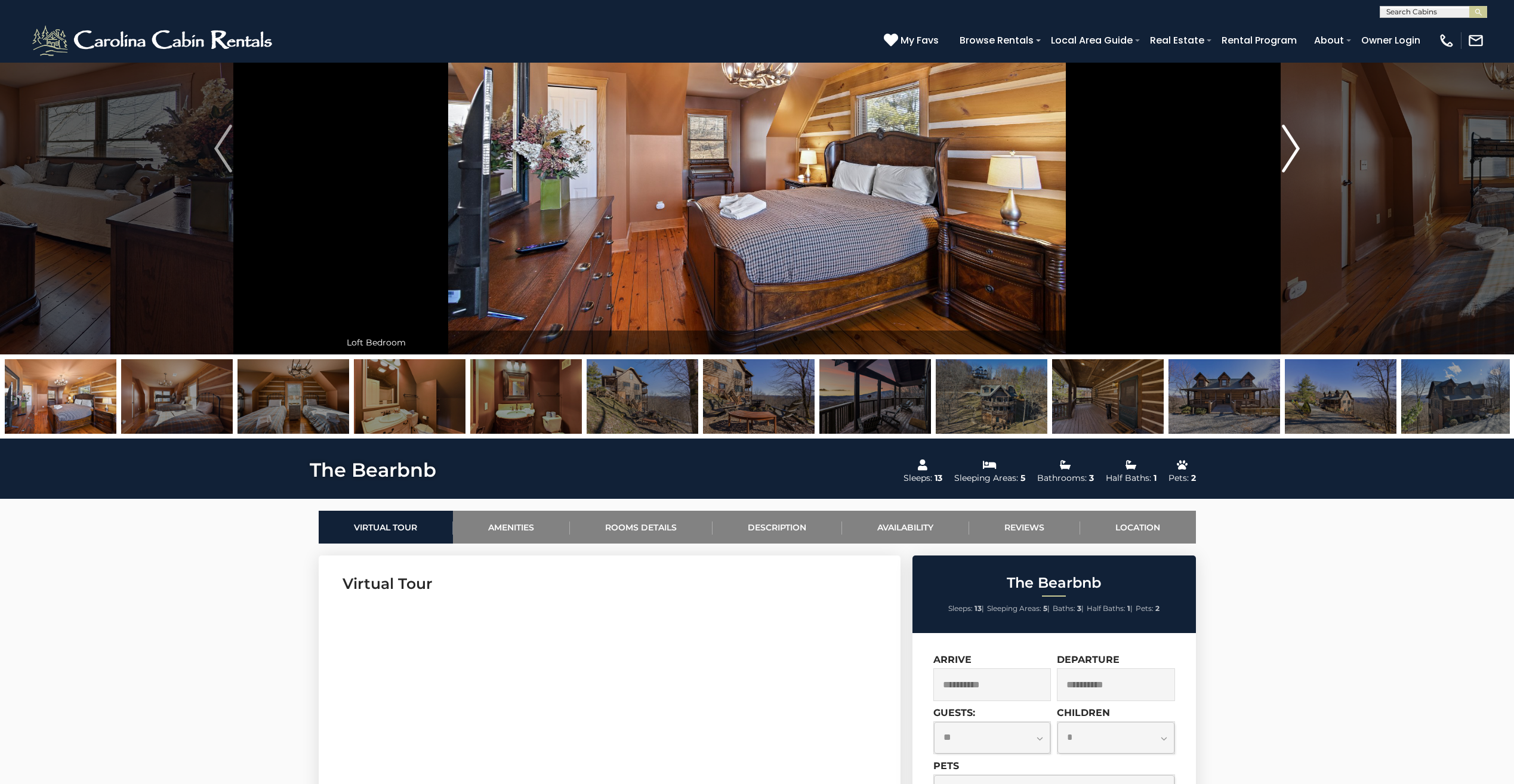
click at [1295, 144] on img "Next" at bounding box center [1290, 149] width 18 height 48
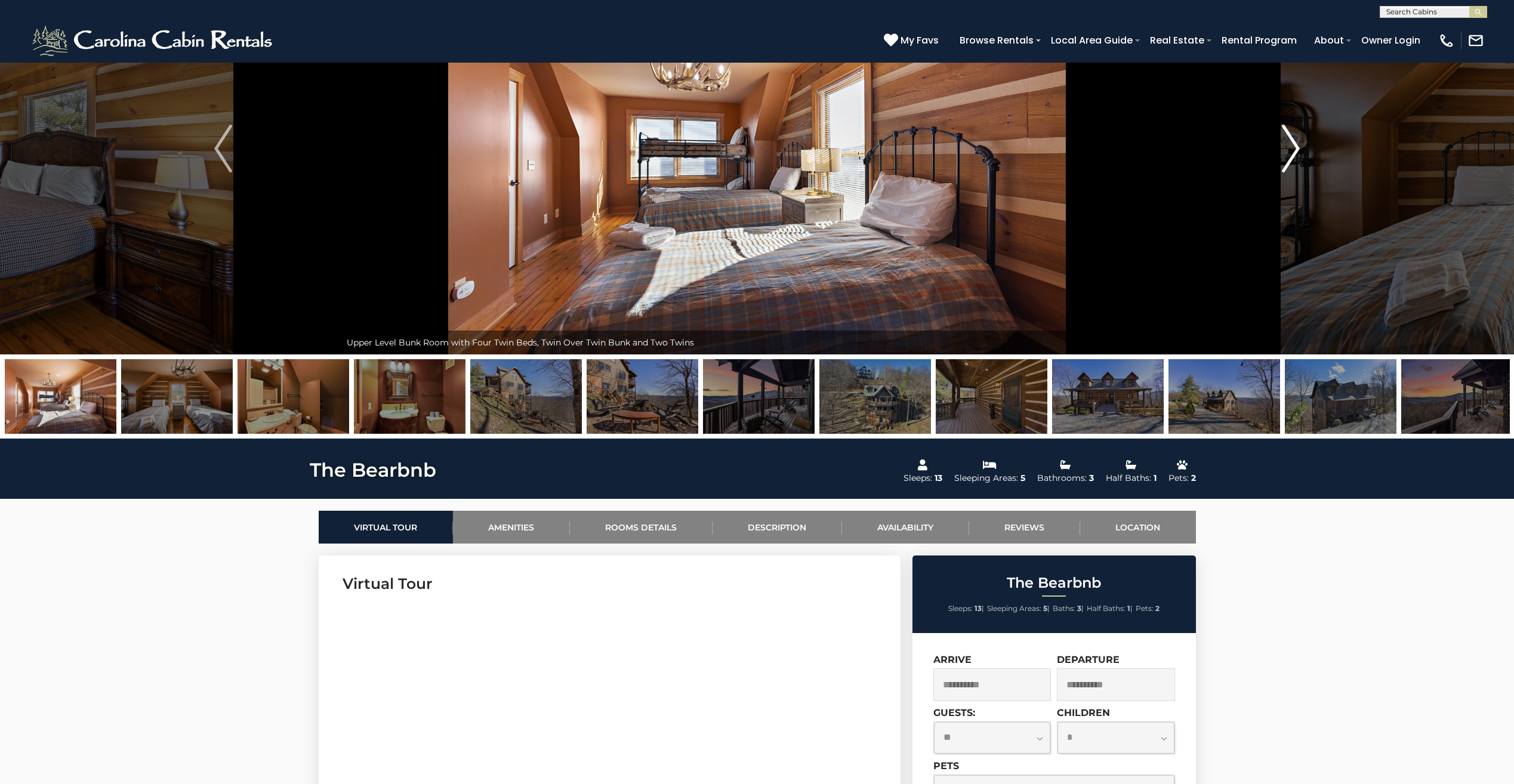
click at [1290, 145] on img "Next" at bounding box center [1290, 149] width 18 height 48
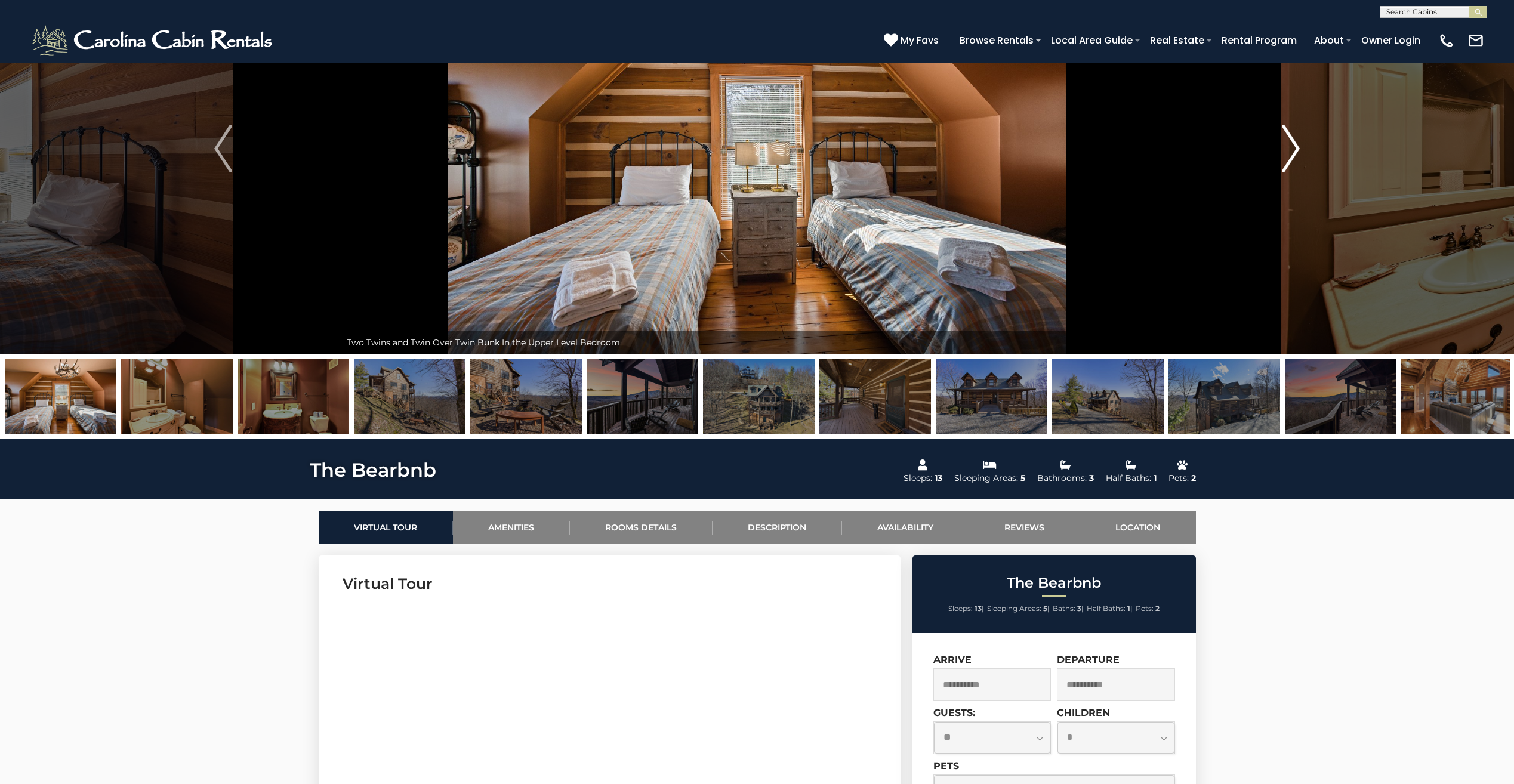
click at [1290, 145] on img "Next" at bounding box center [1290, 149] width 18 height 48
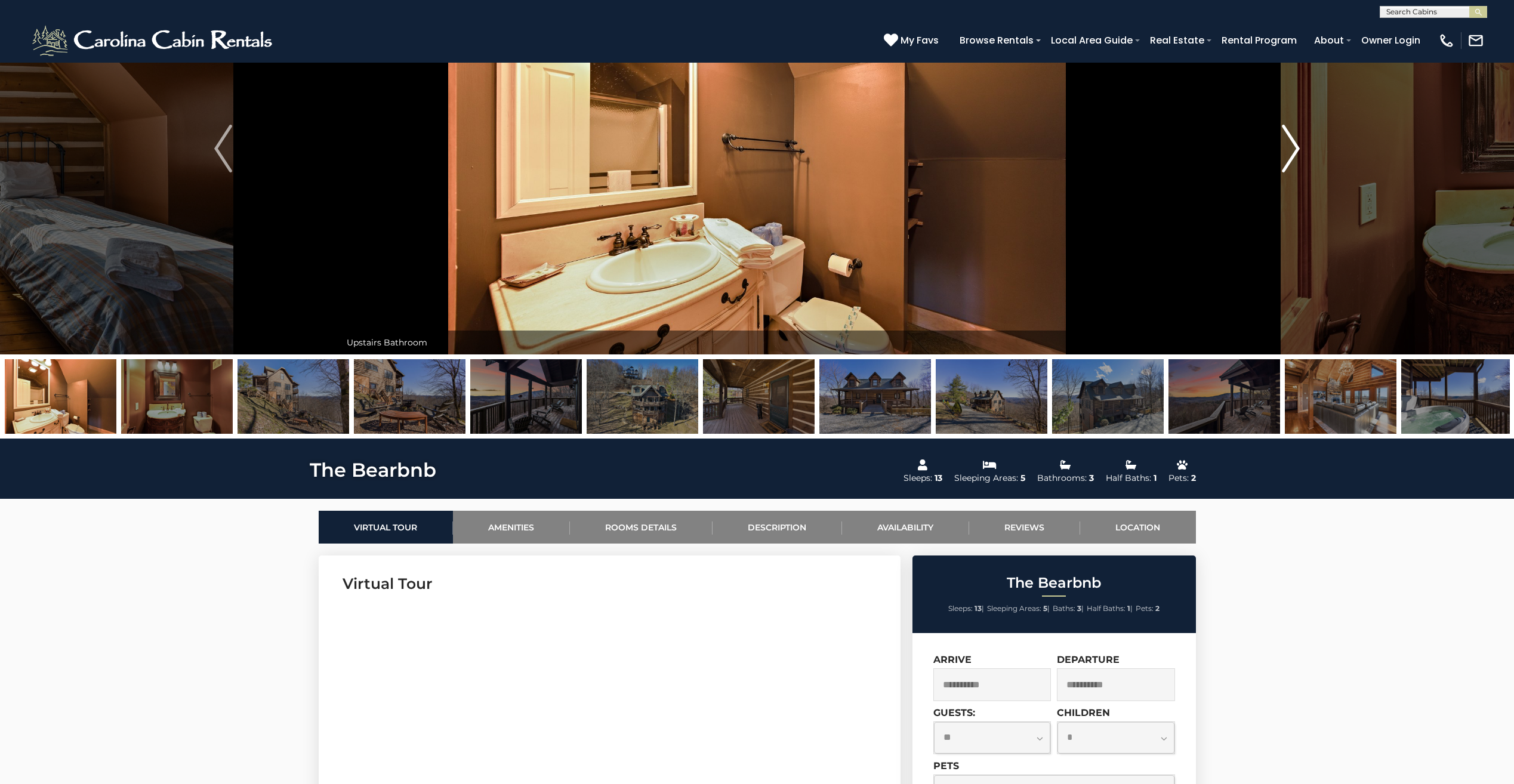
click at [1290, 145] on img "Next" at bounding box center [1290, 149] width 18 height 48
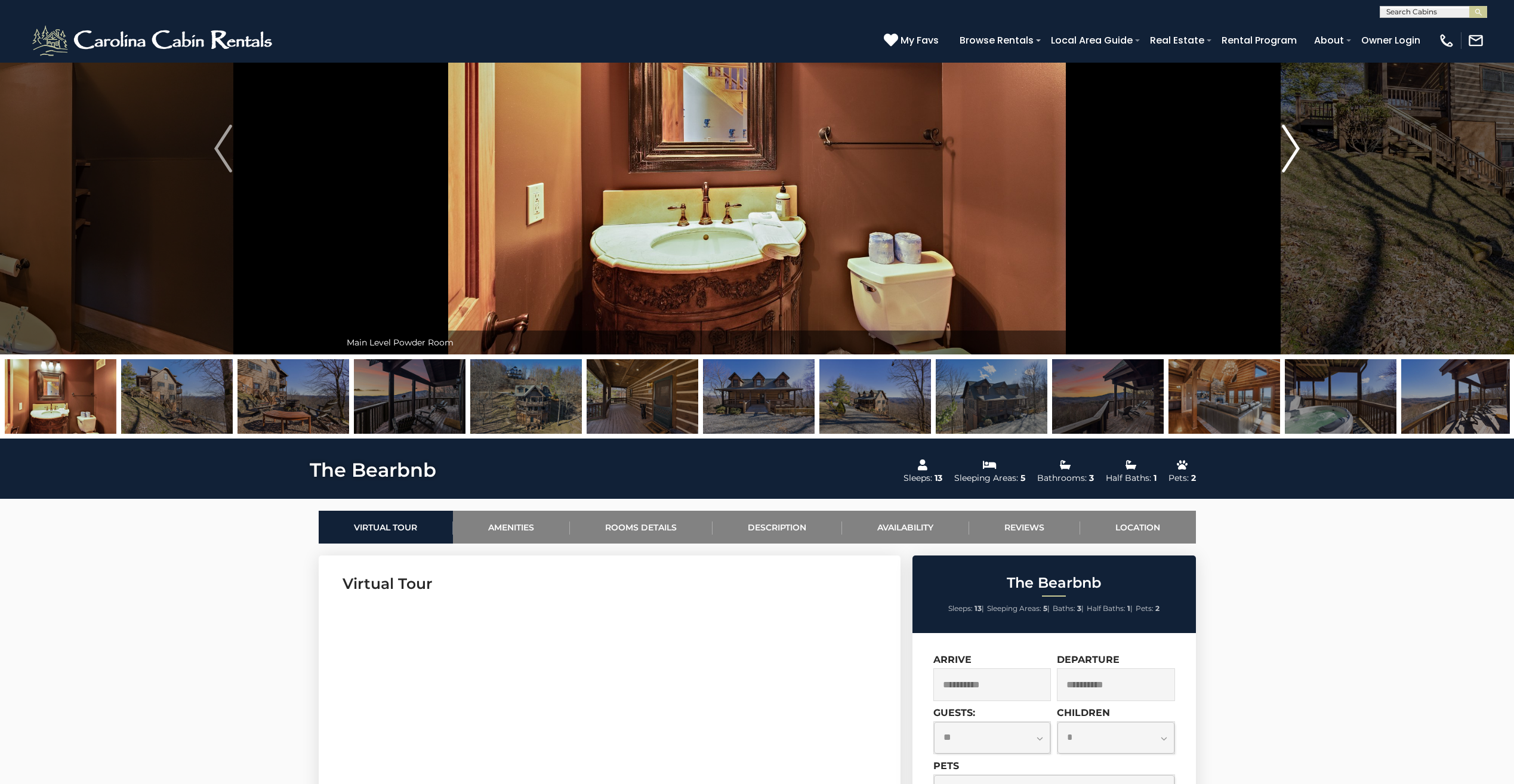
click at [1290, 145] on img "Next" at bounding box center [1290, 149] width 18 height 48
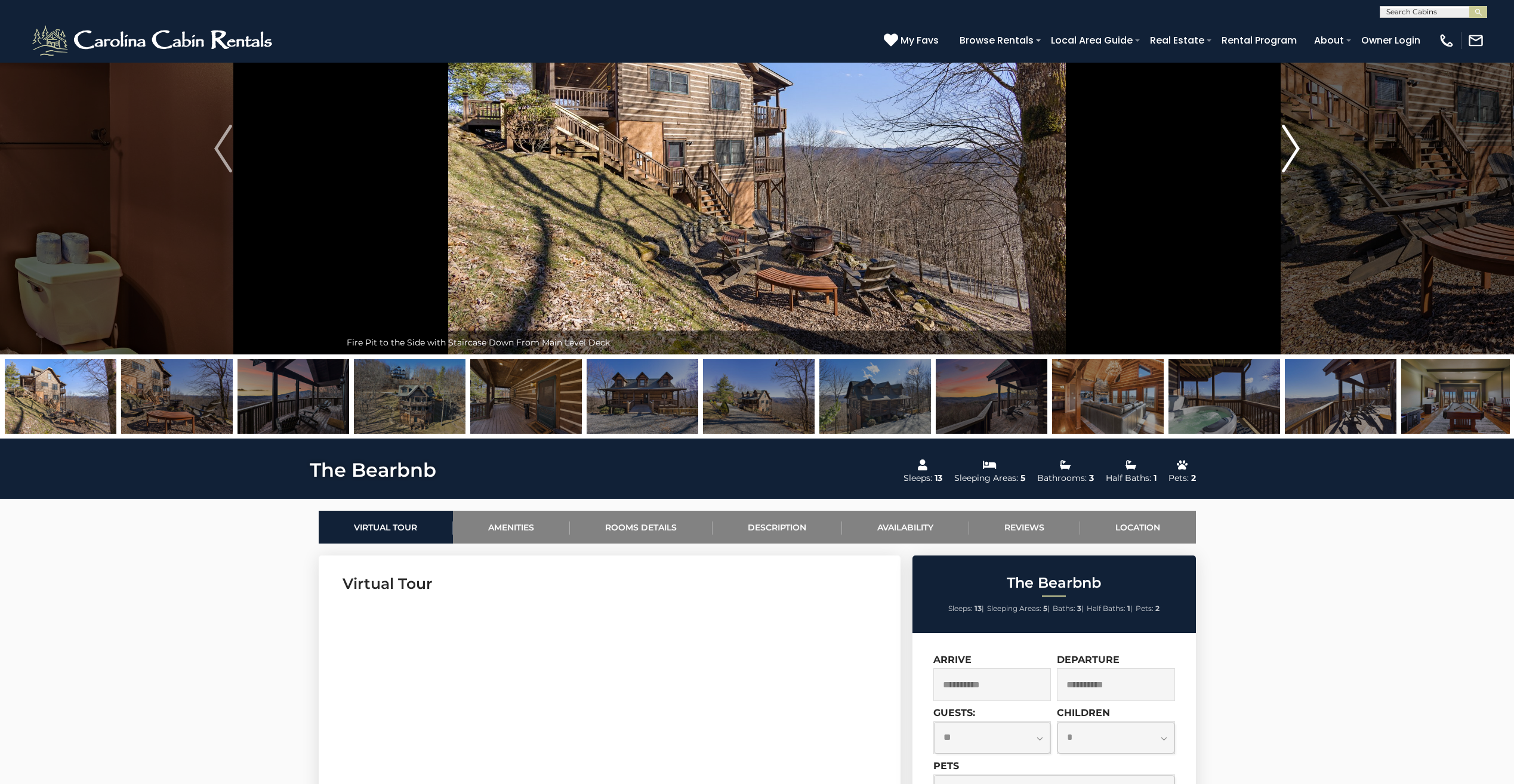
click at [1290, 145] on img "Next" at bounding box center [1290, 149] width 18 height 48
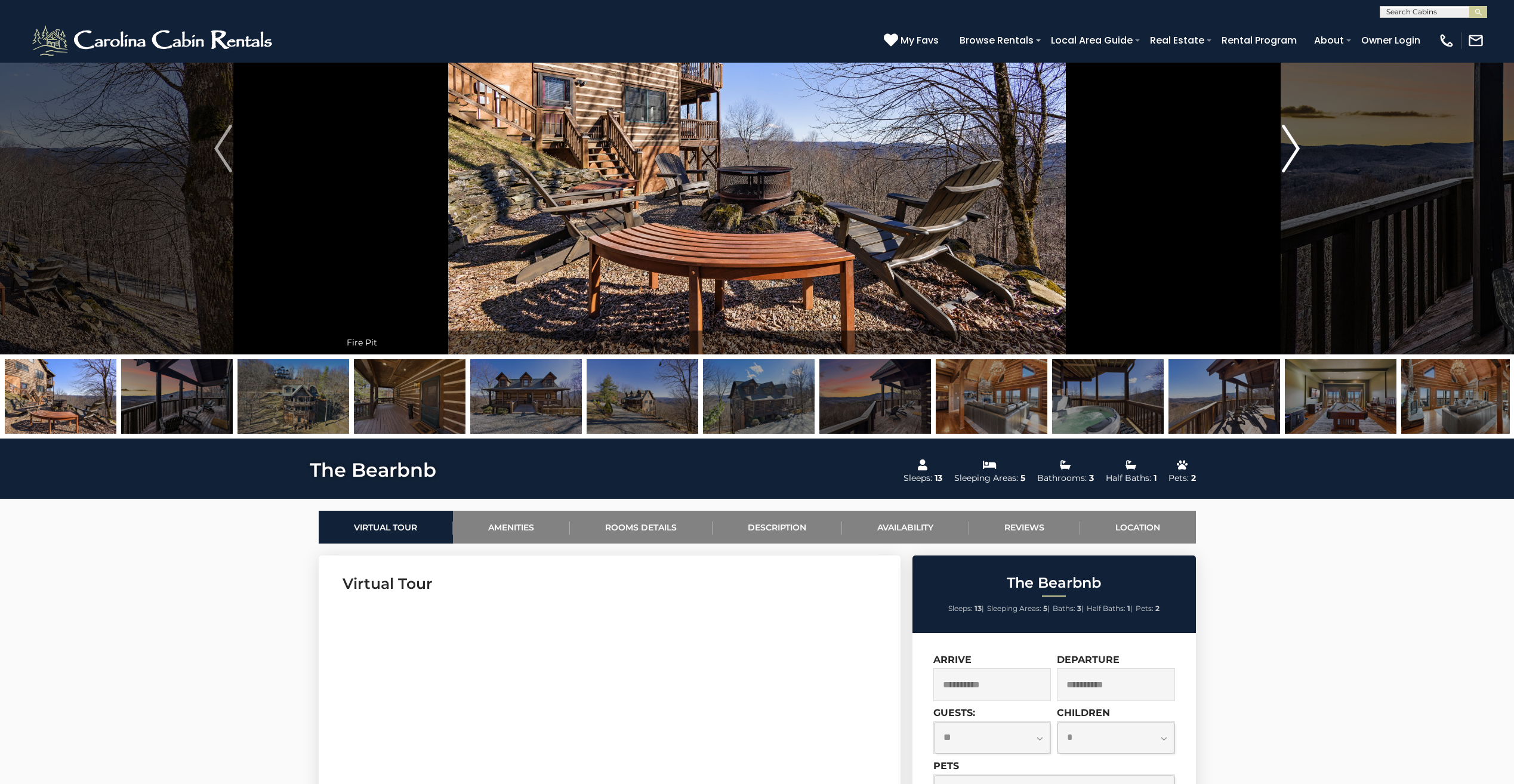
click at [1290, 145] on img "Next" at bounding box center [1290, 149] width 18 height 48
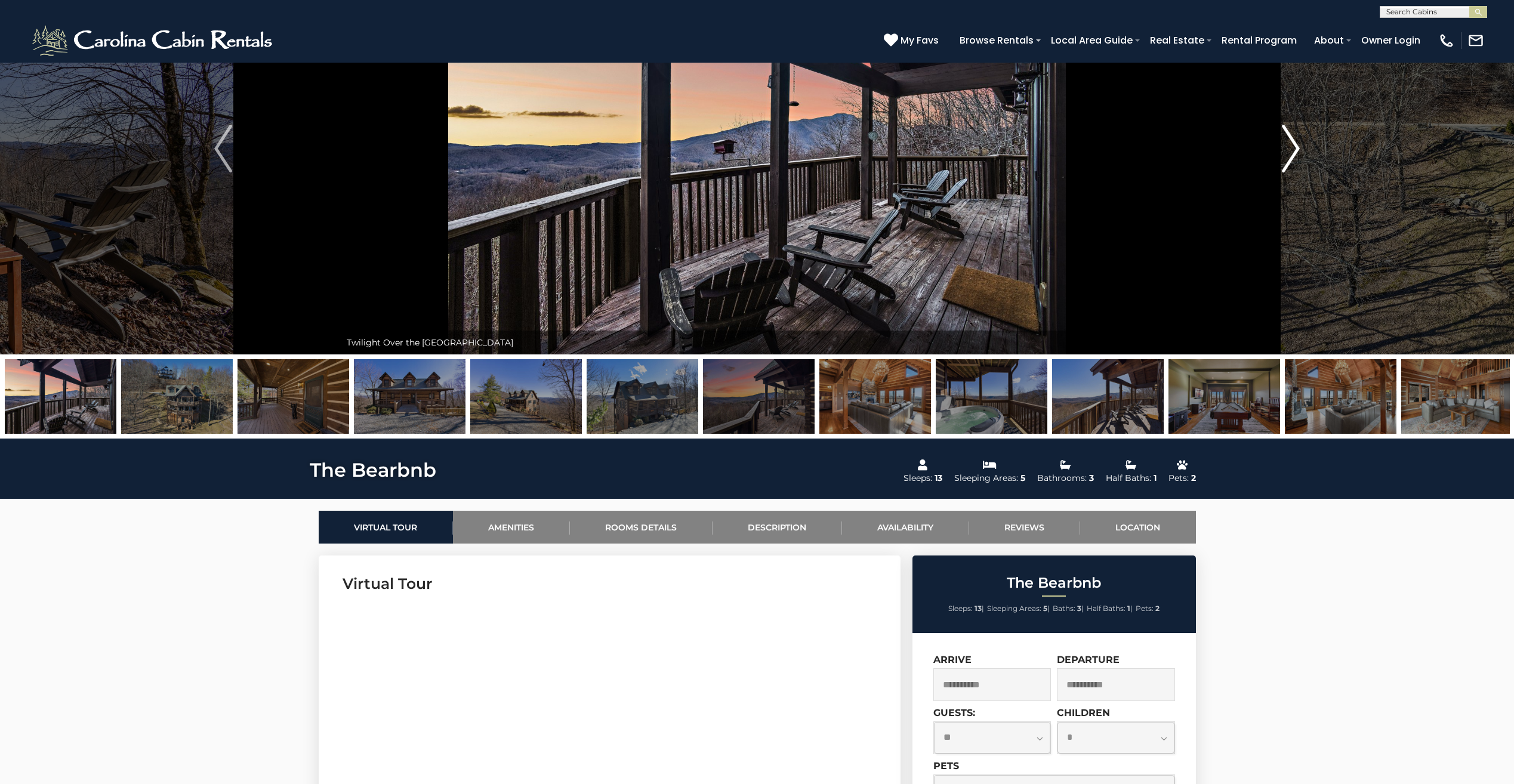
click at [1290, 145] on img "Next" at bounding box center [1290, 149] width 18 height 48
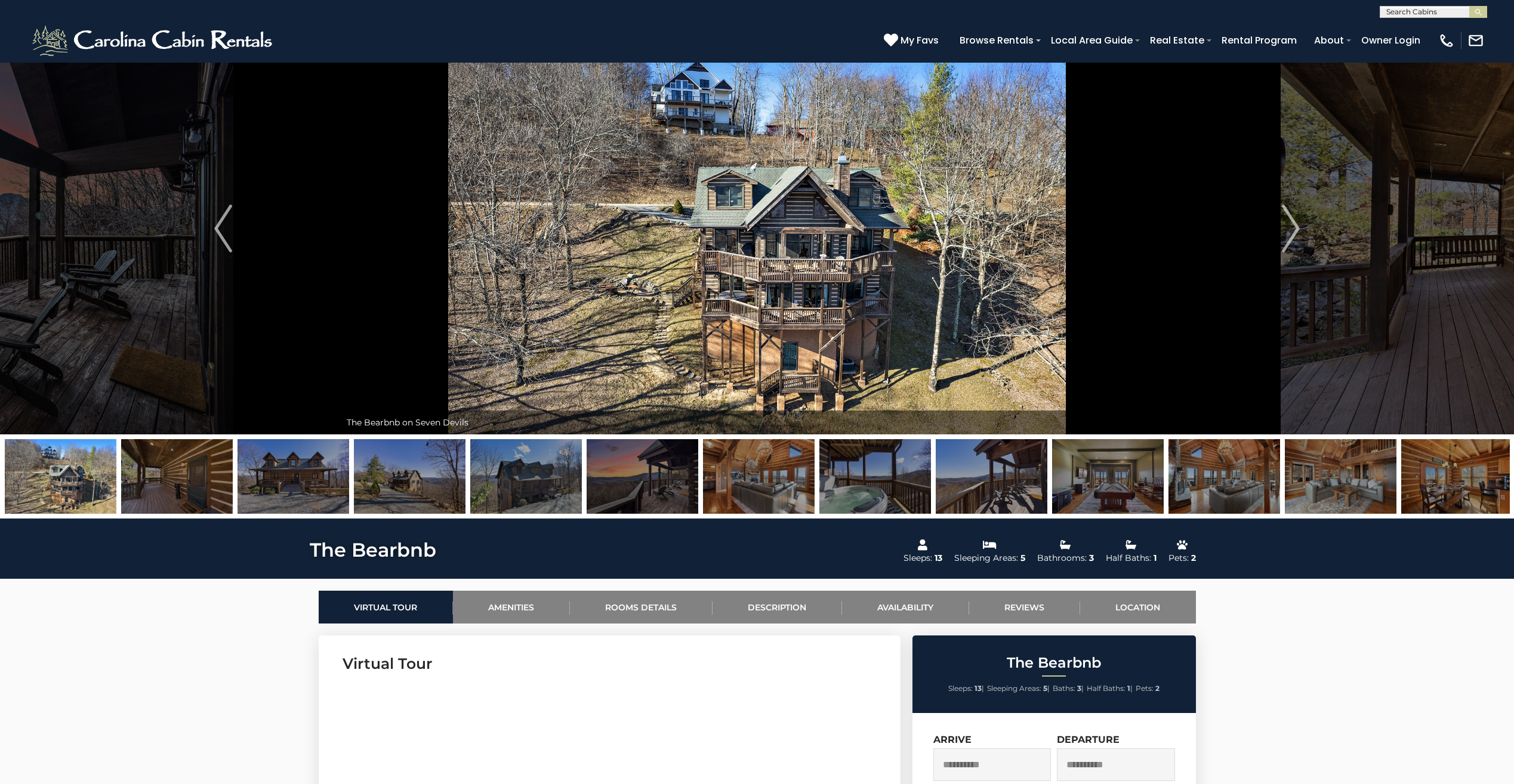
scroll to position [60, 0]
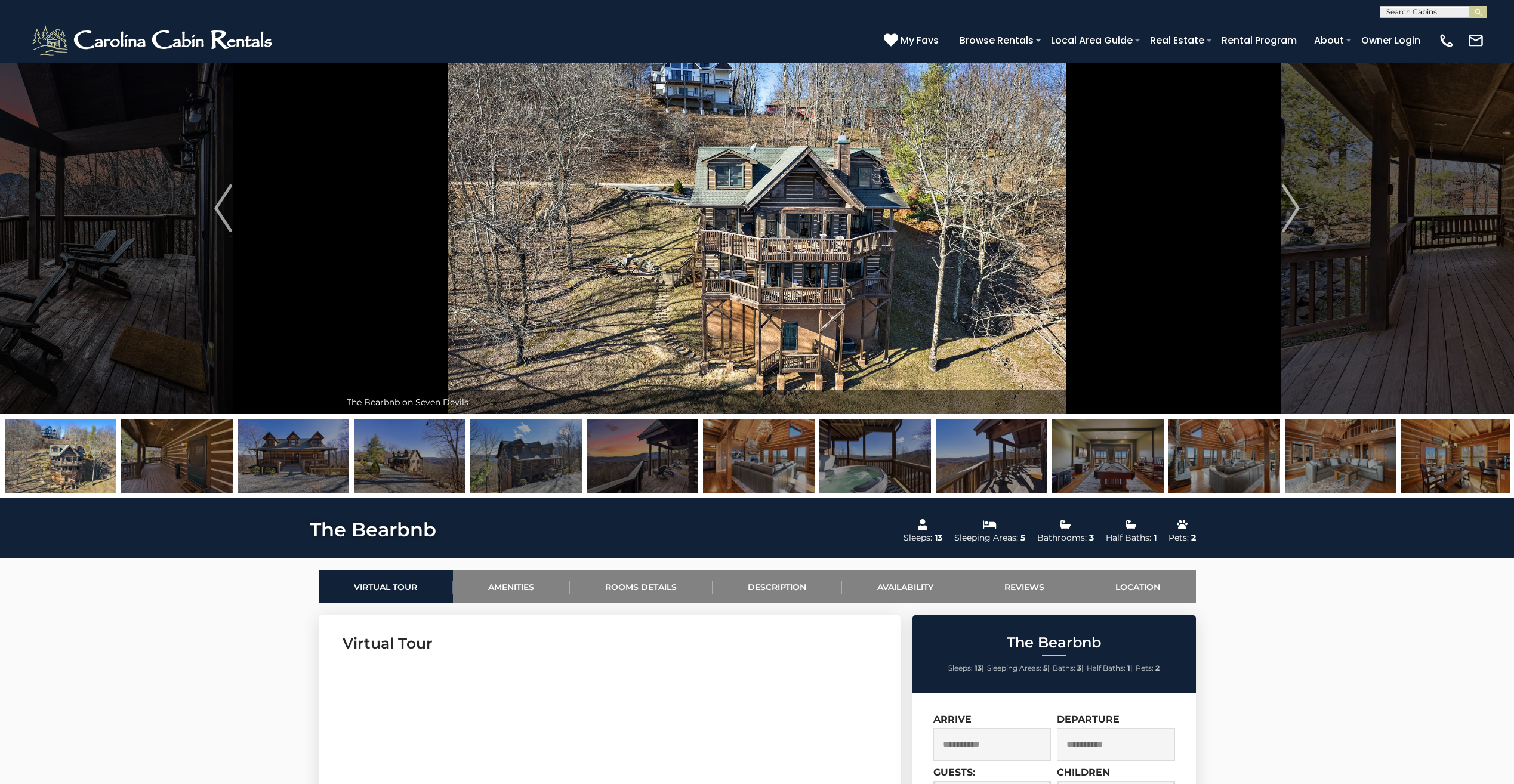
click at [1359, 475] on img at bounding box center [1340, 456] width 112 height 74
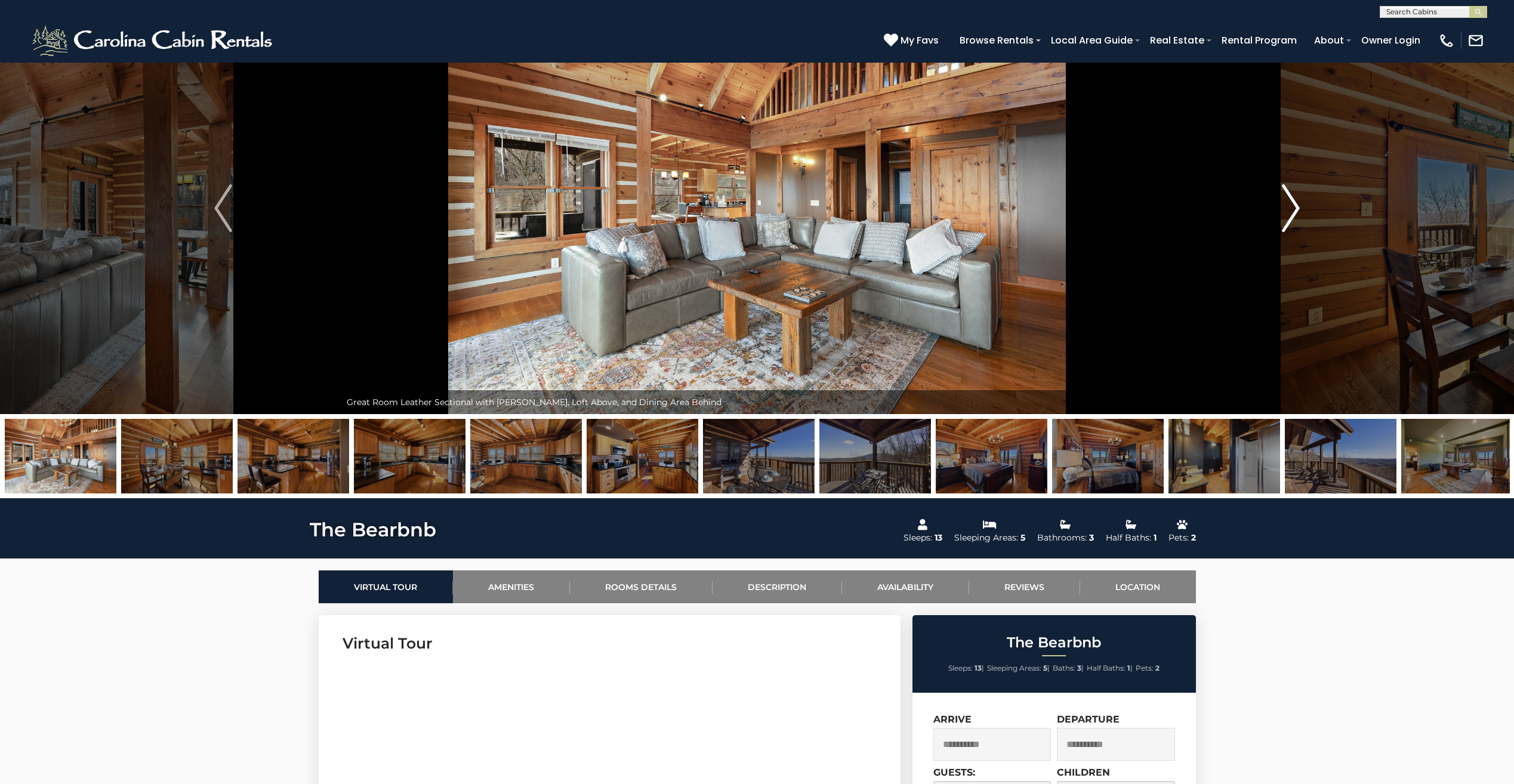
click at [1298, 216] on img "Next" at bounding box center [1290, 208] width 18 height 48
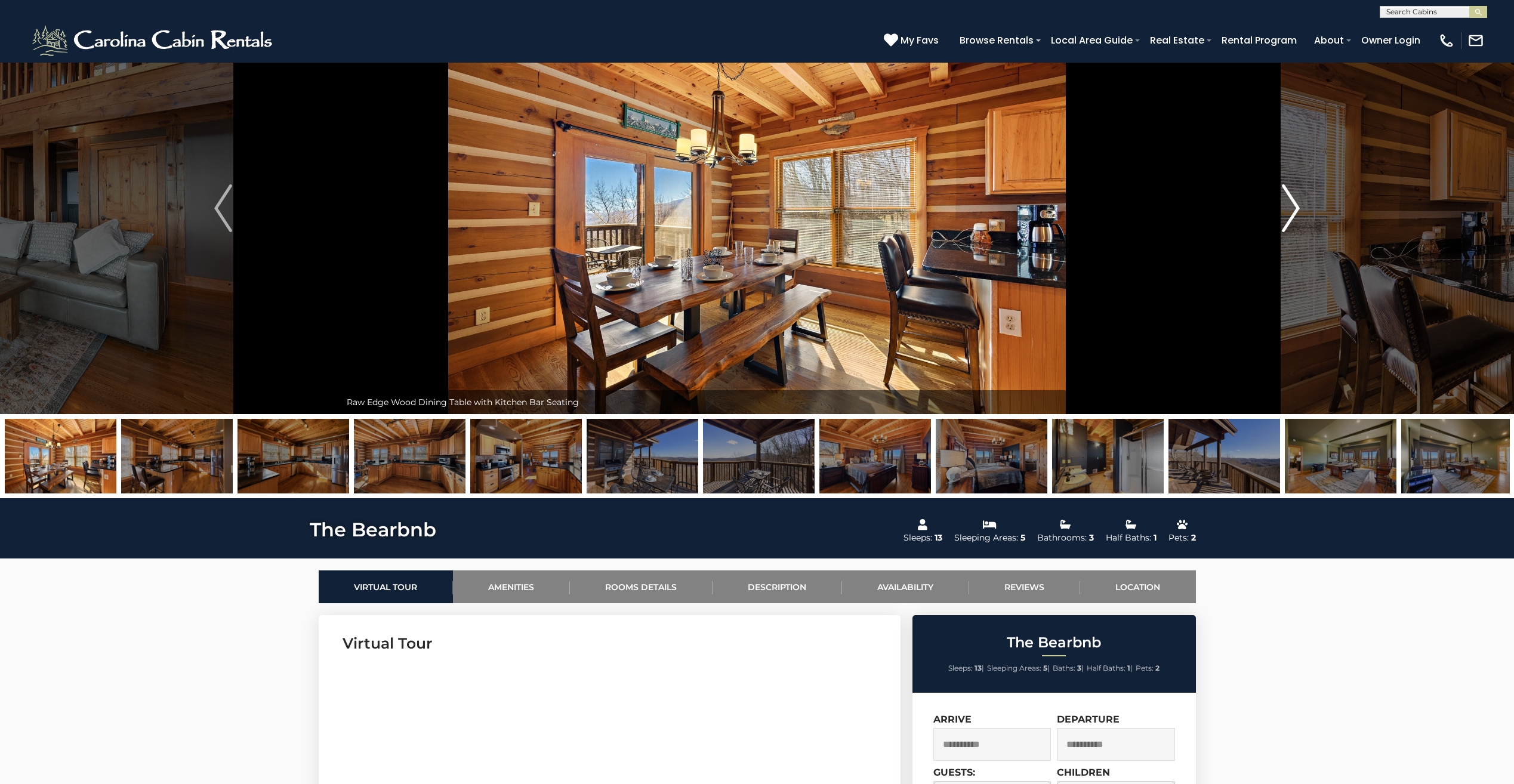
click at [1298, 216] on img "Next" at bounding box center [1290, 208] width 18 height 48
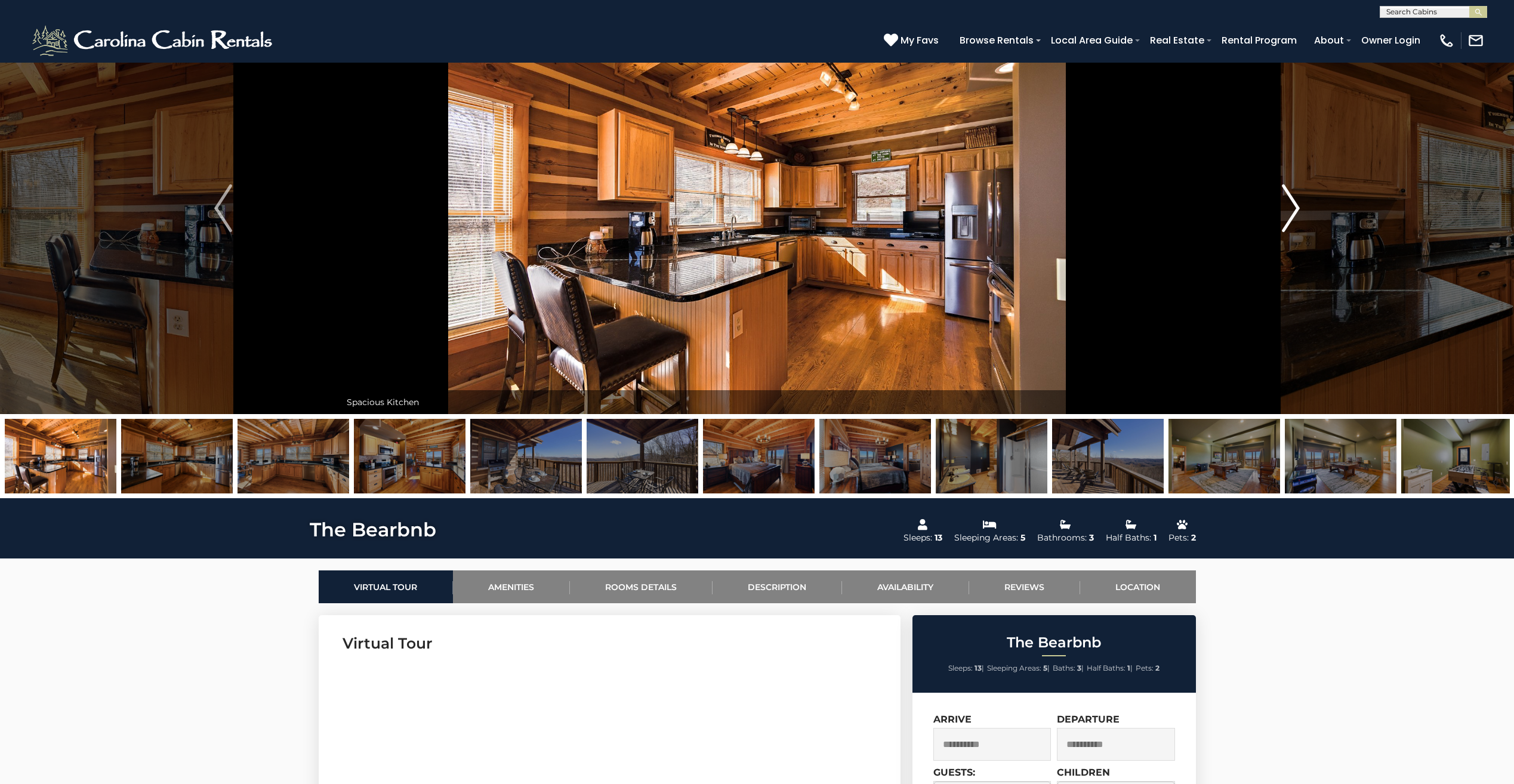
click at [1298, 216] on img "Next" at bounding box center [1290, 208] width 18 height 48
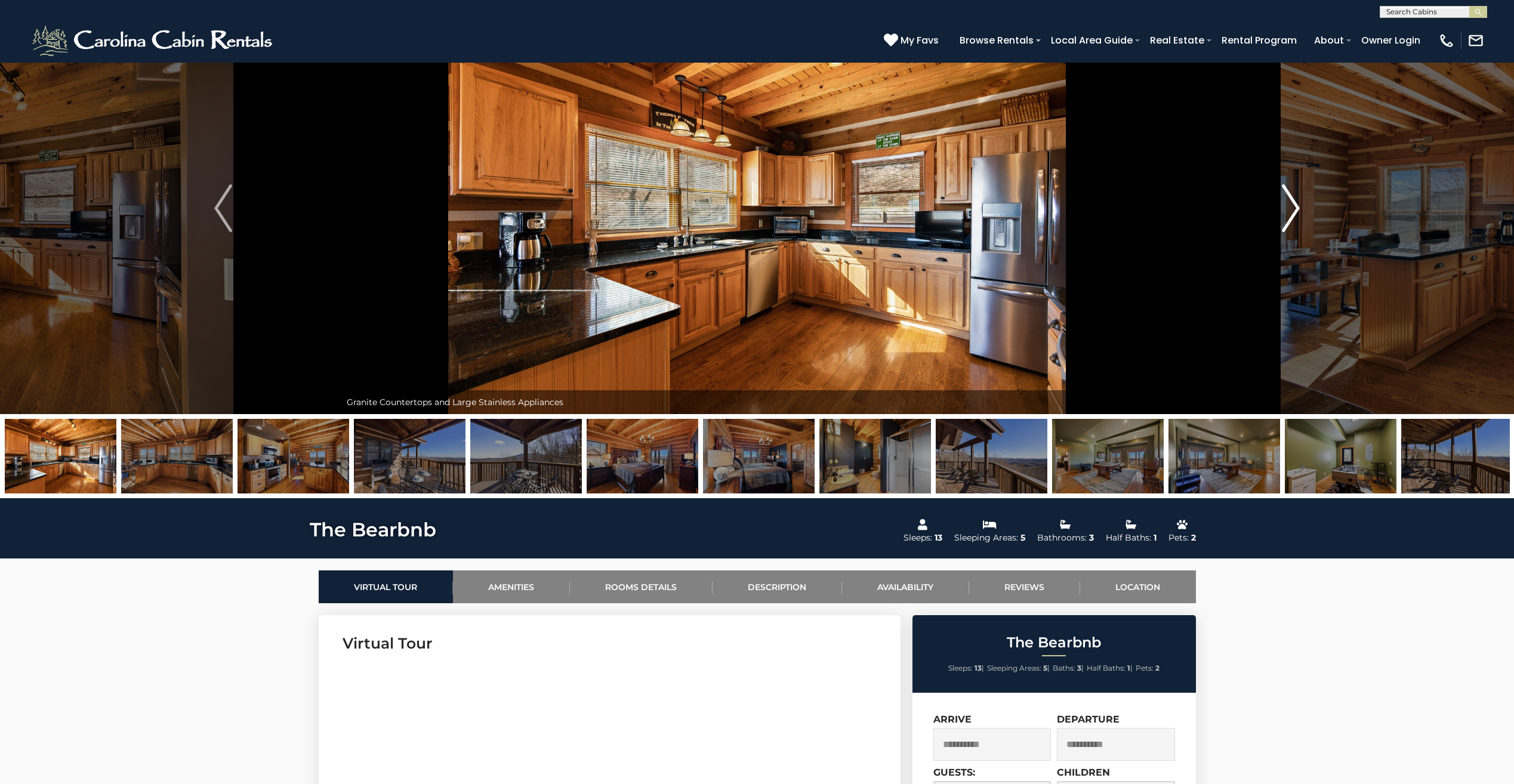
click at [1298, 216] on img "Next" at bounding box center [1290, 208] width 18 height 48
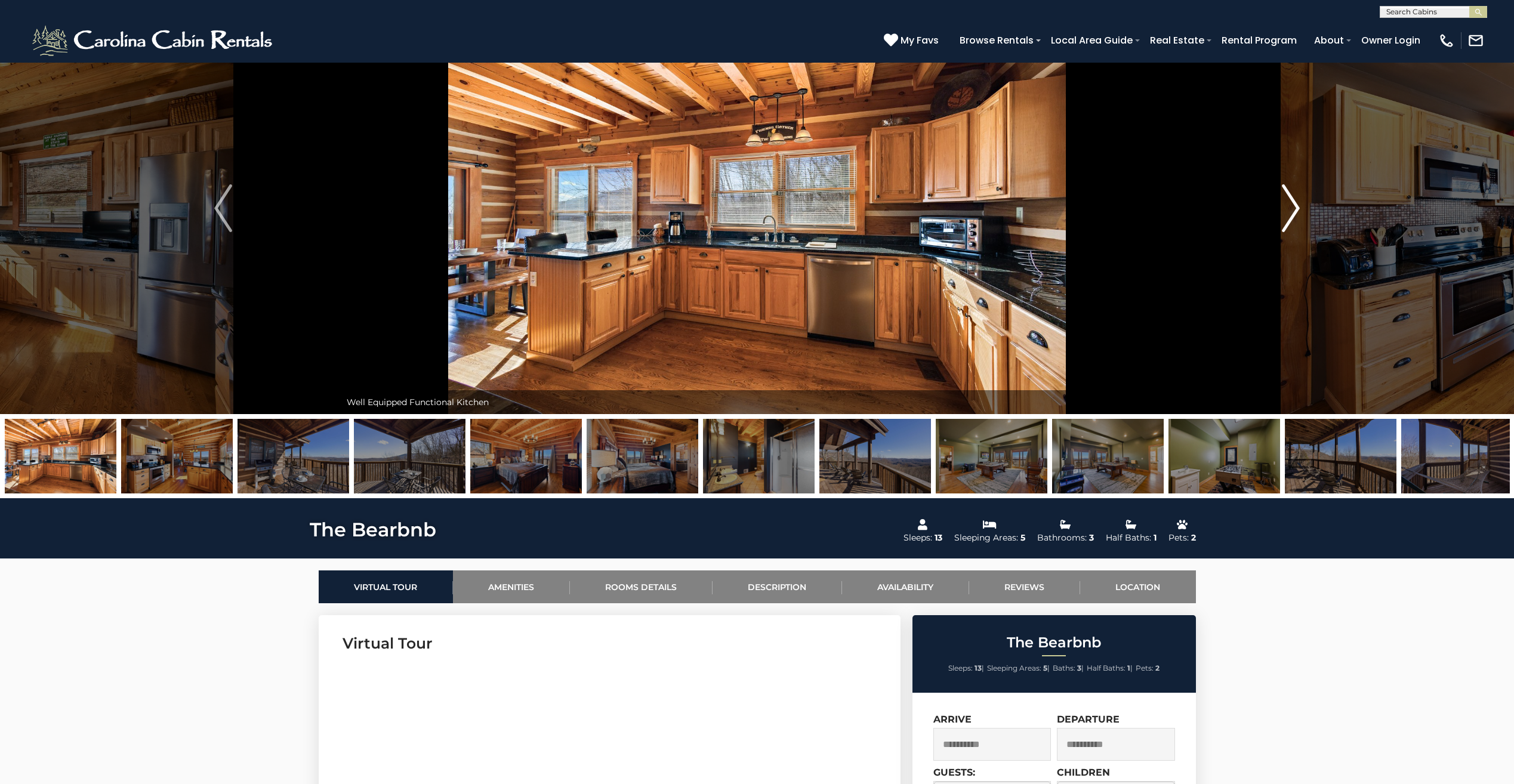
click at [1298, 216] on img "Next" at bounding box center [1290, 208] width 18 height 48
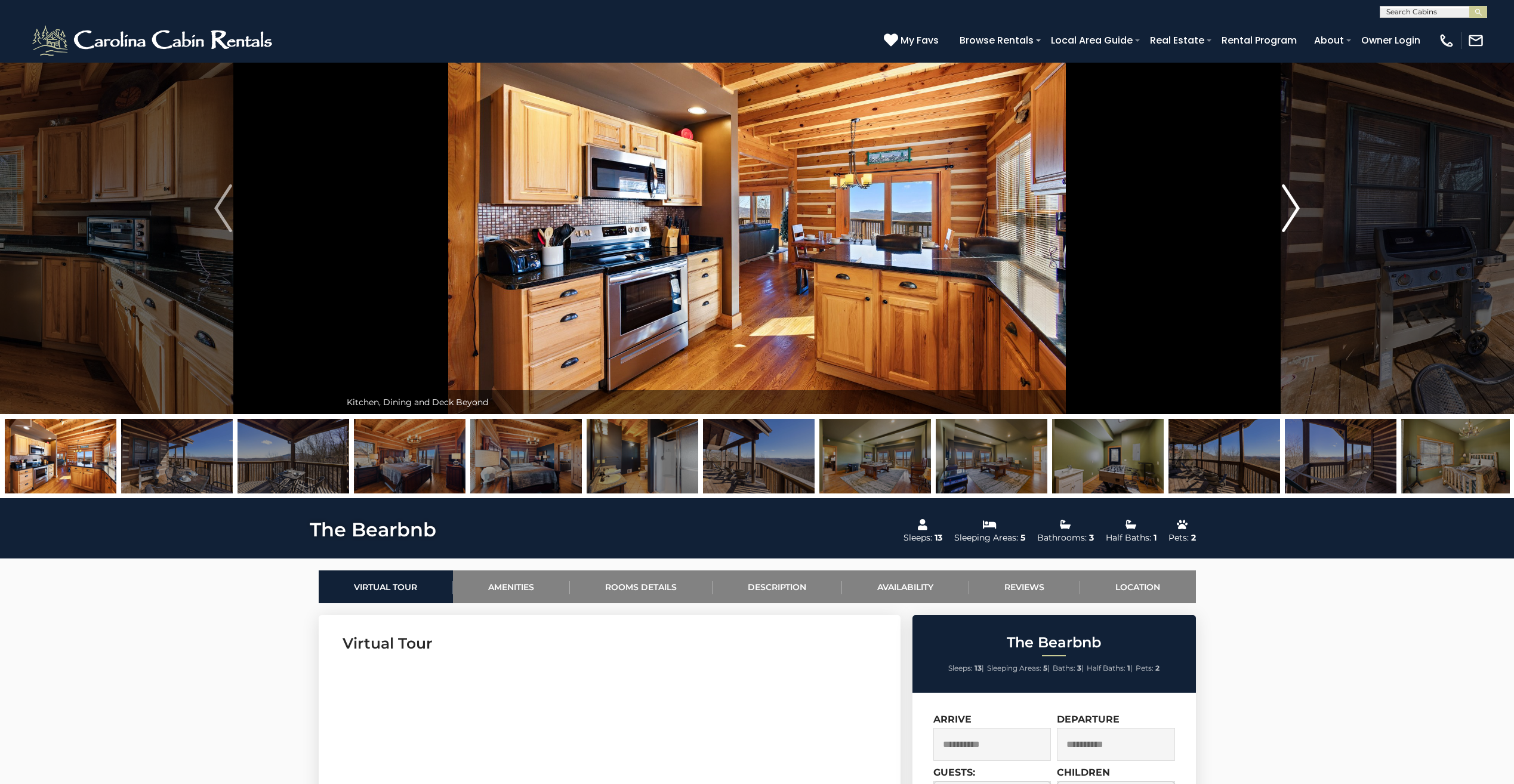
click at [1298, 216] on img "Next" at bounding box center [1290, 208] width 18 height 48
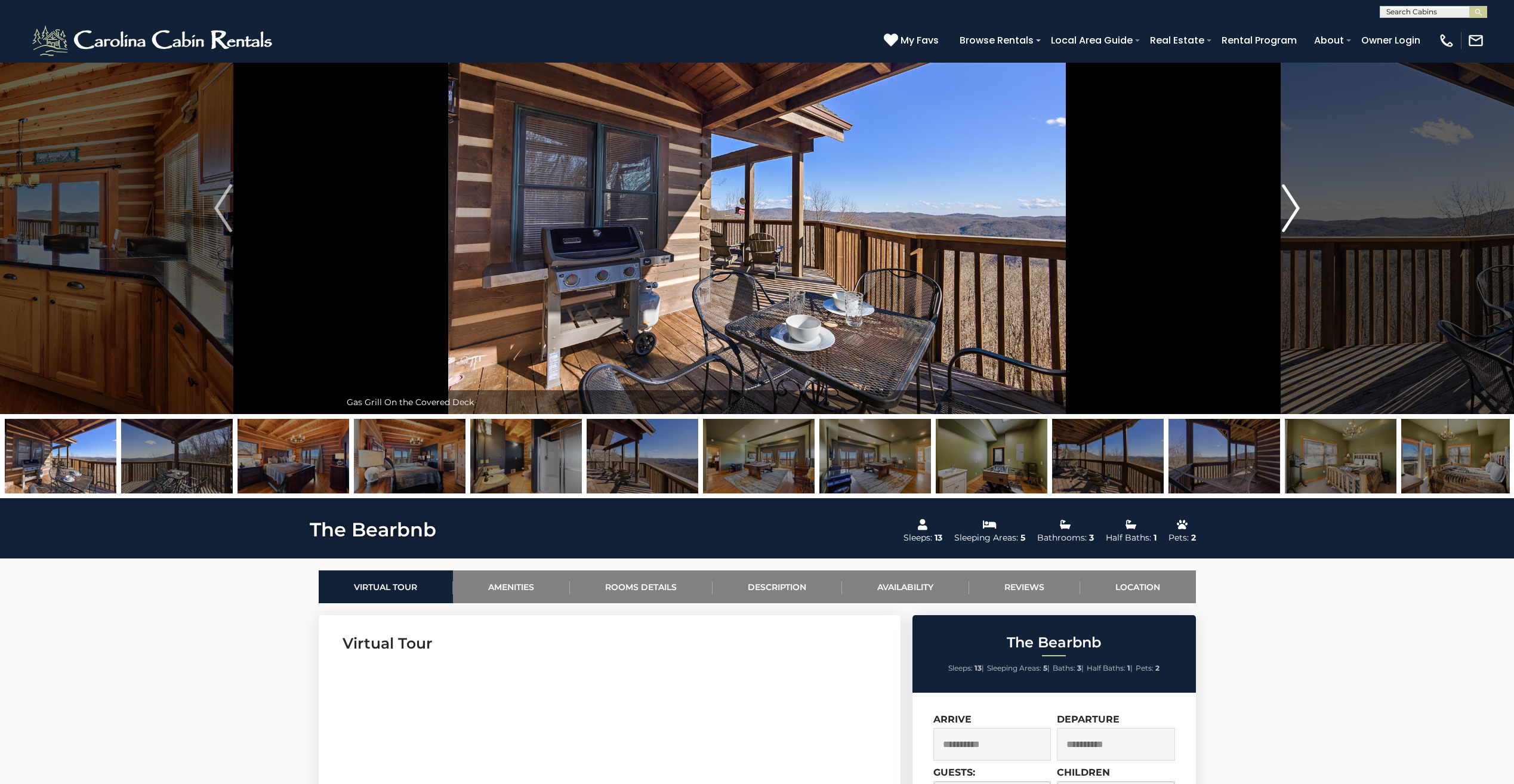
click at [1298, 216] on img "Next" at bounding box center [1290, 208] width 18 height 48
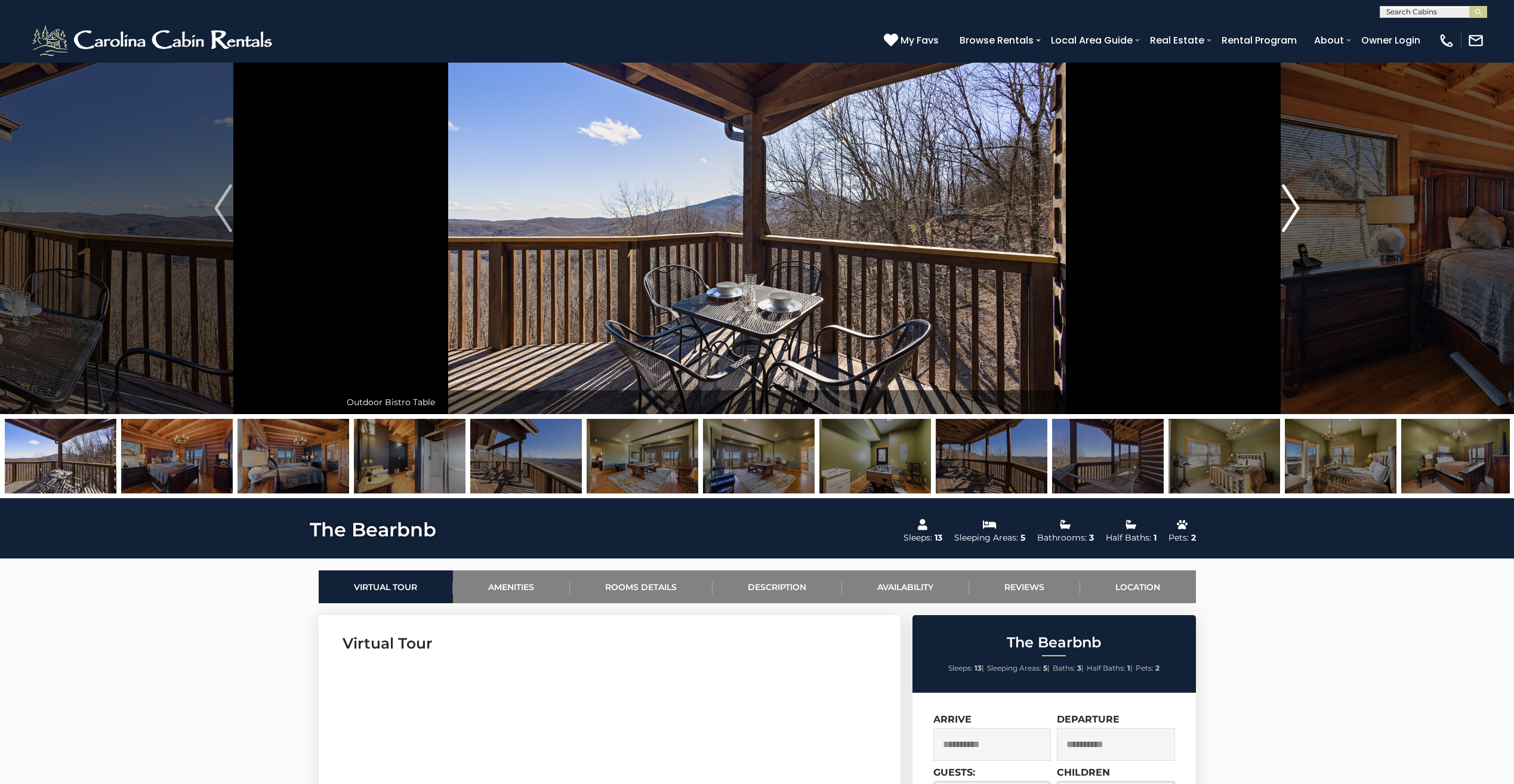
click at [1298, 216] on img "Next" at bounding box center [1290, 208] width 18 height 48
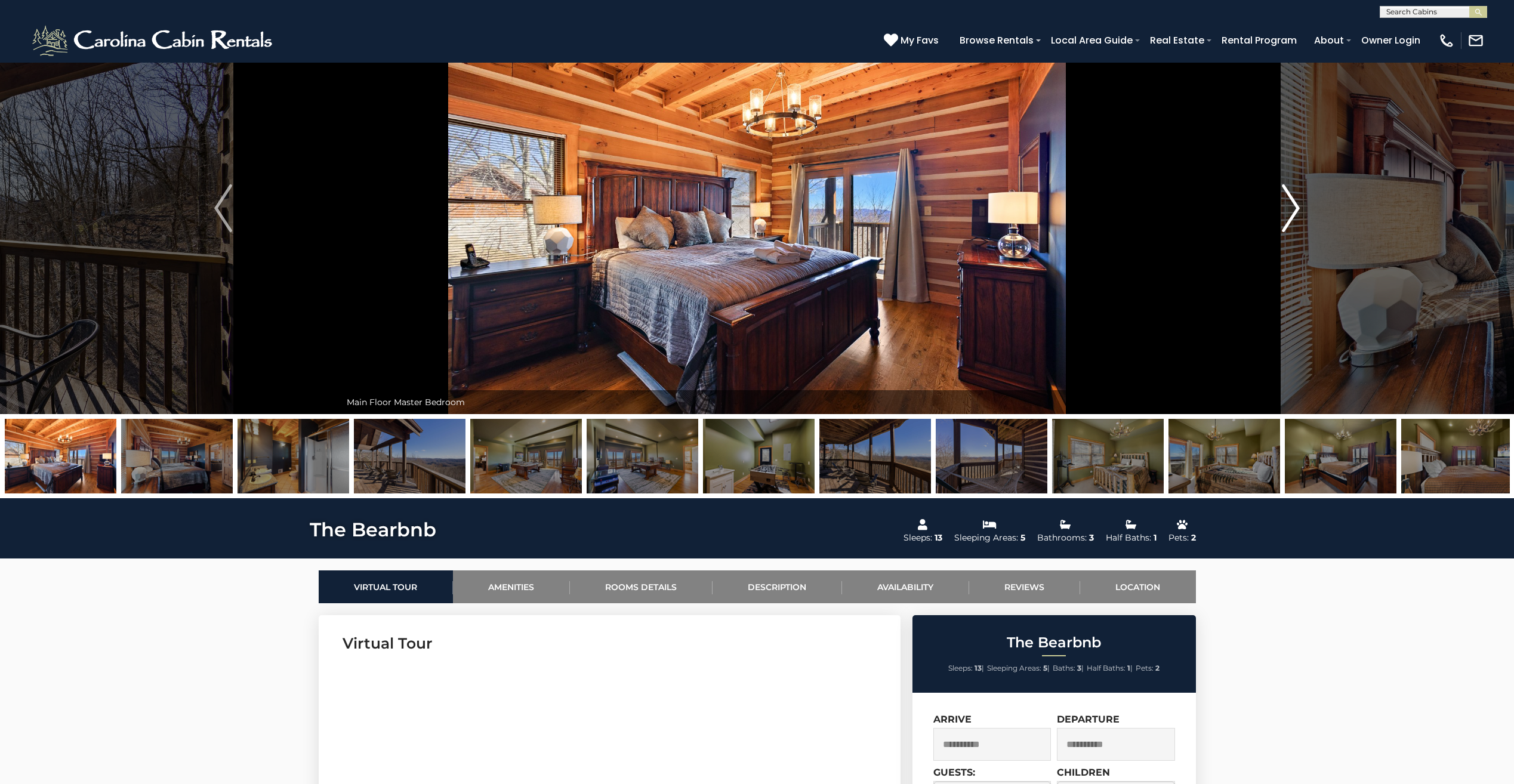
click at [1298, 216] on img "Next" at bounding box center [1290, 208] width 18 height 48
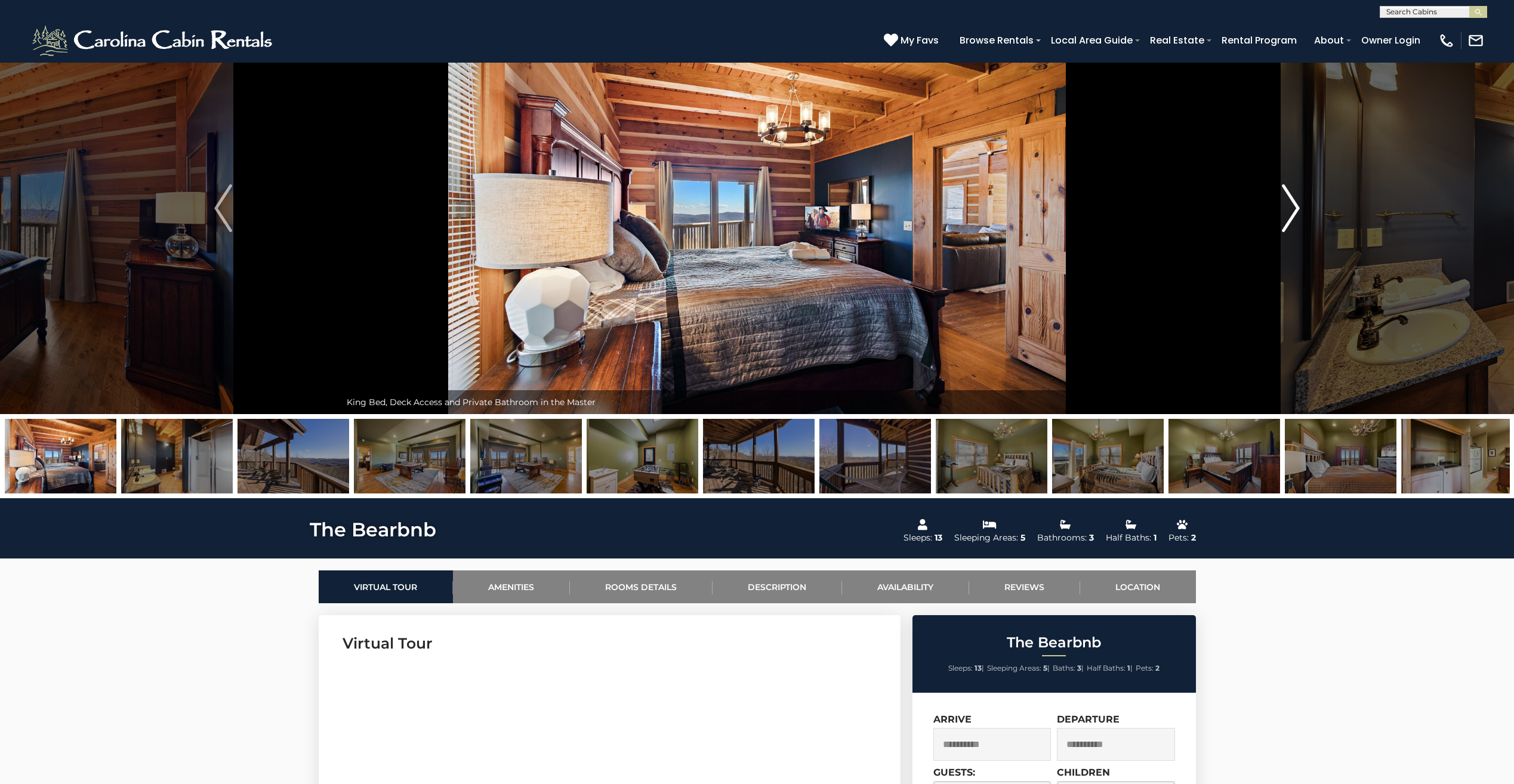
click at [1298, 216] on img "Next" at bounding box center [1290, 208] width 18 height 48
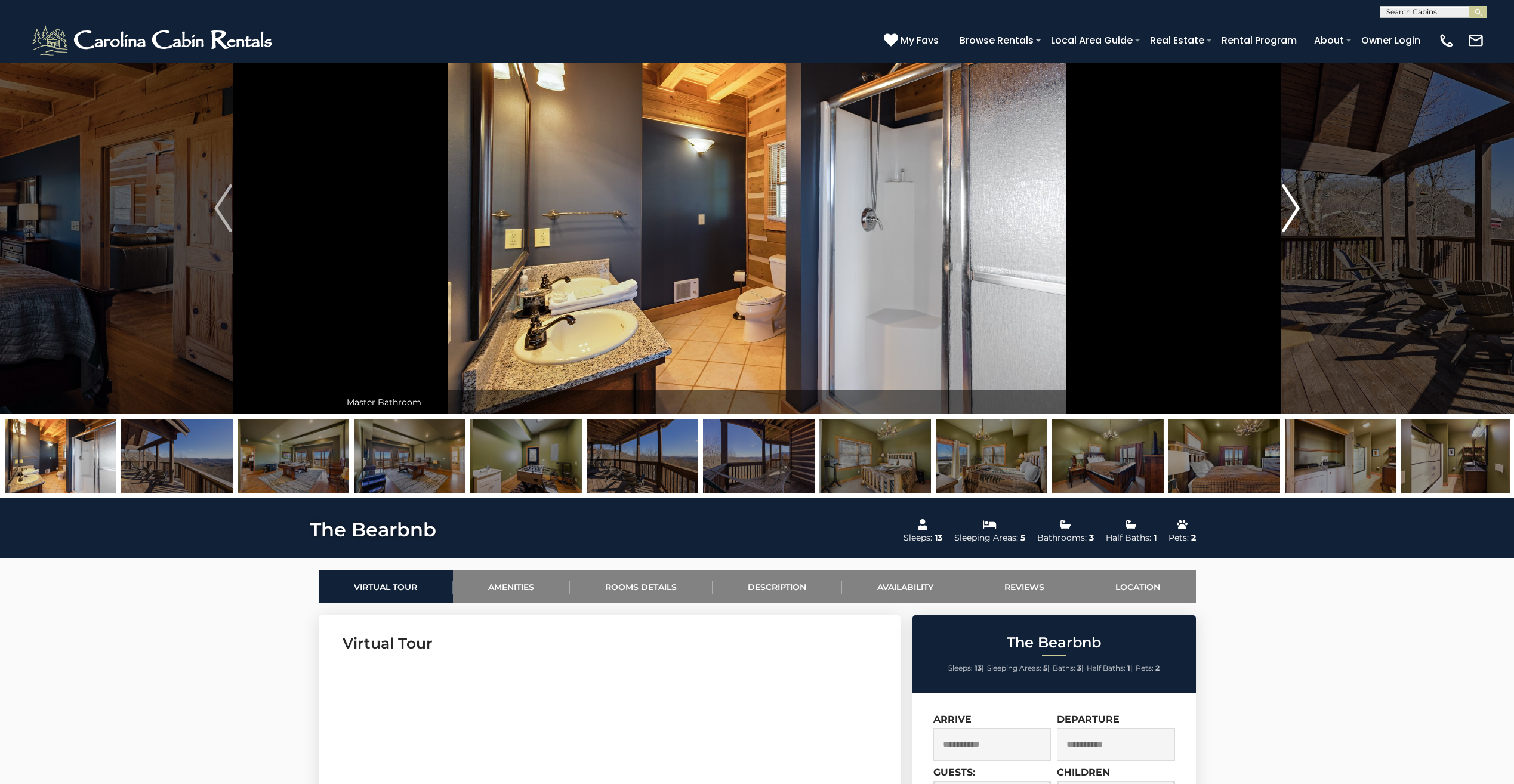
click at [1298, 216] on img "Next" at bounding box center [1290, 208] width 18 height 48
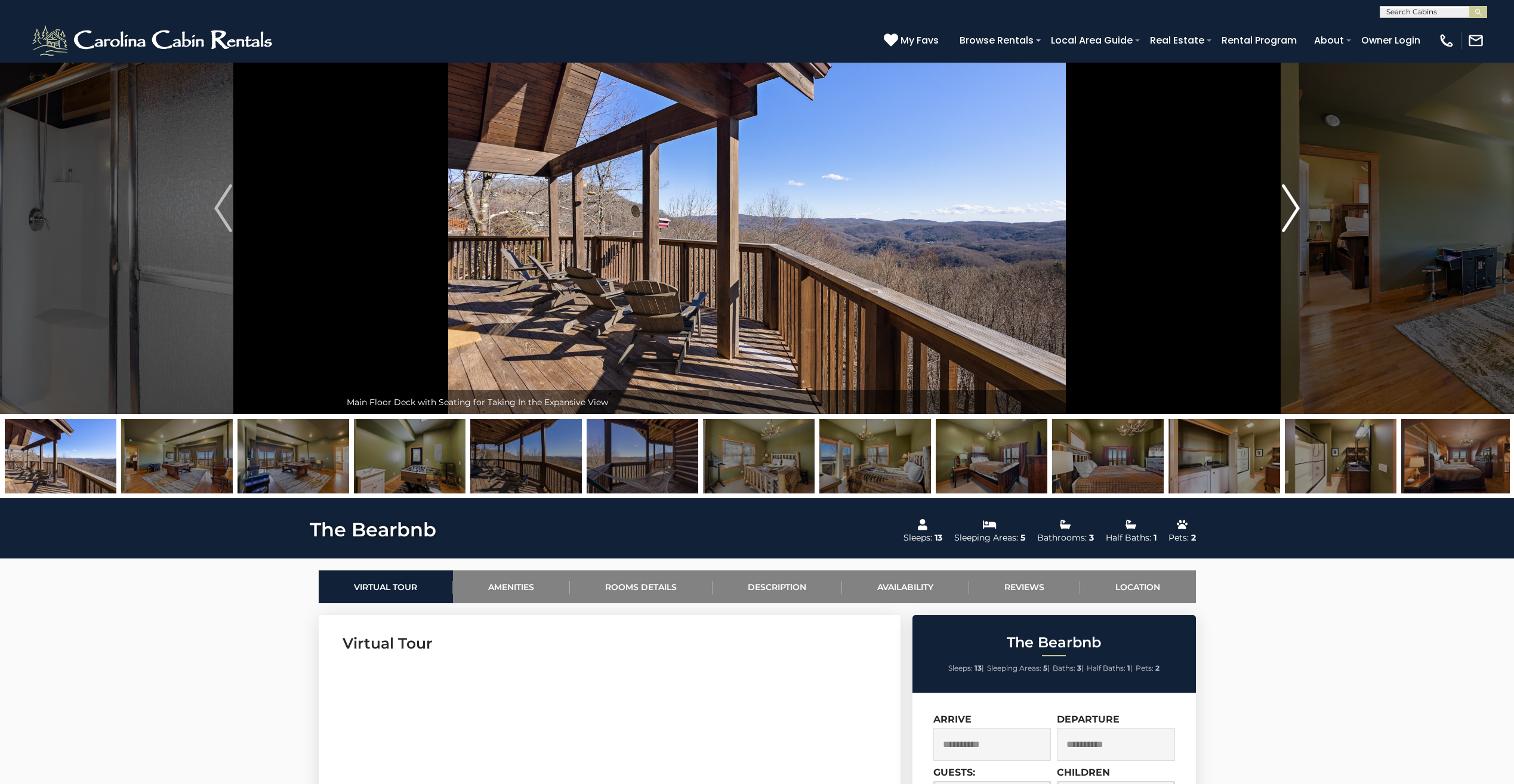
click at [1298, 216] on img "Next" at bounding box center [1290, 208] width 18 height 48
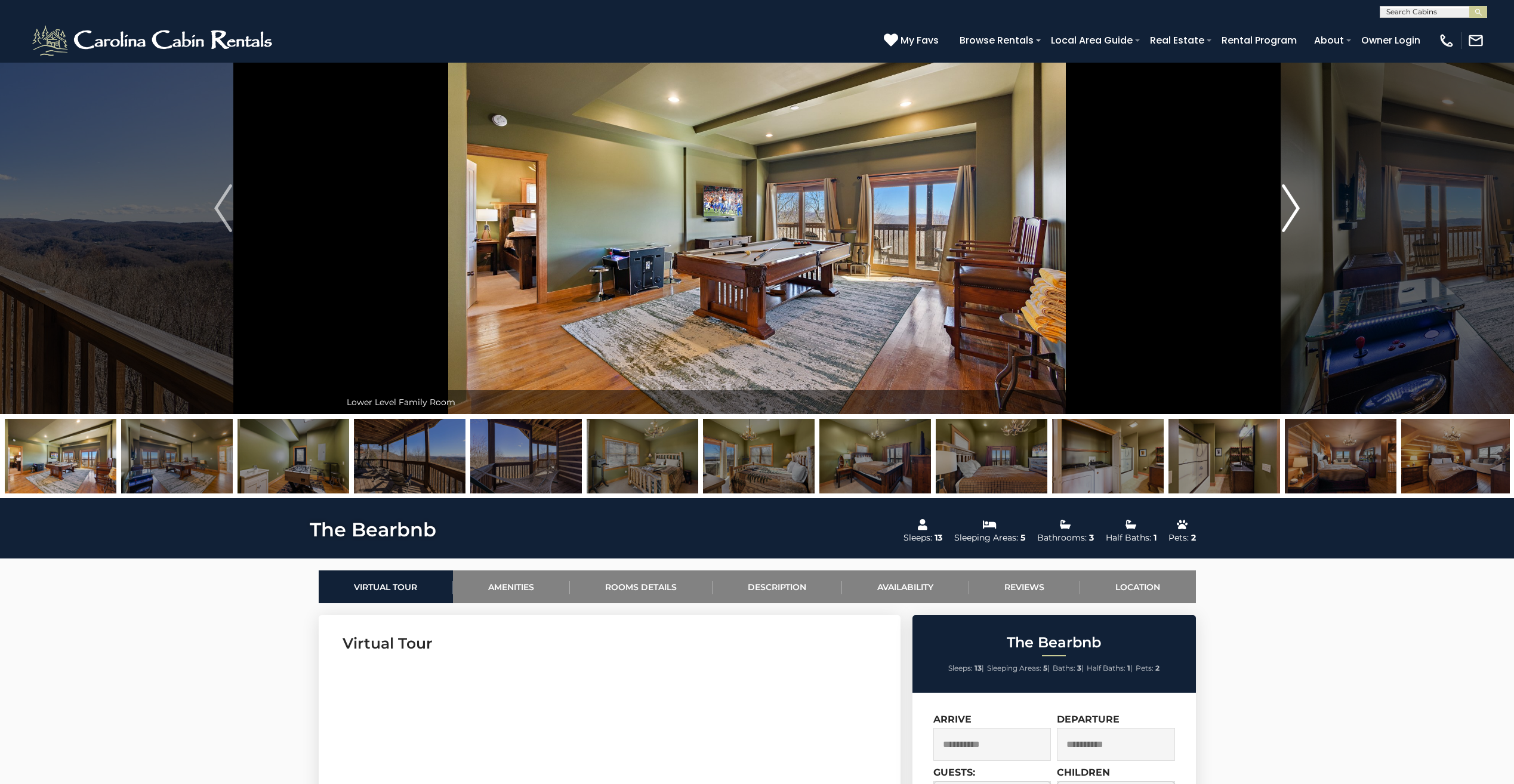
click at [1298, 216] on img "Next" at bounding box center [1290, 208] width 18 height 48
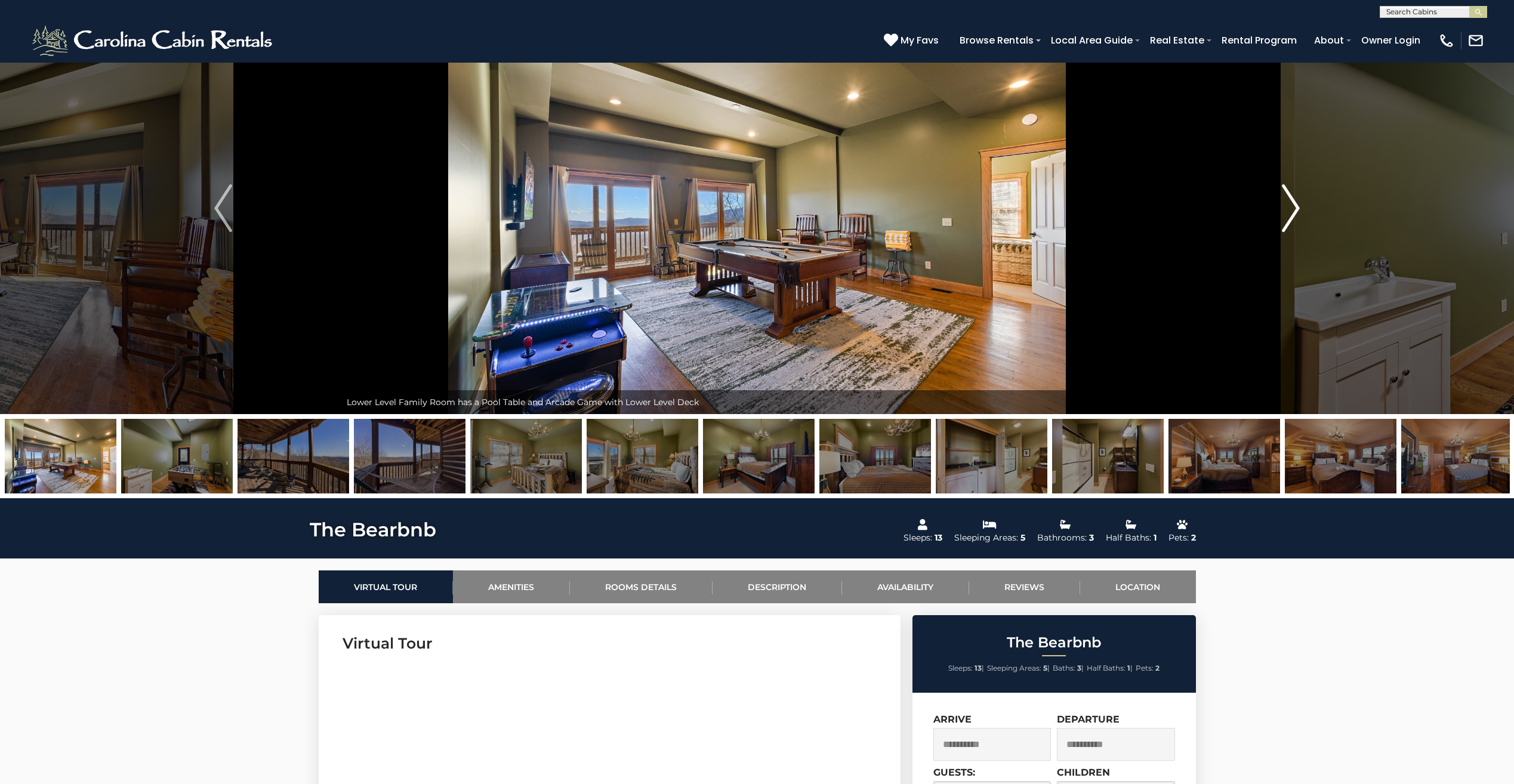
click at [1296, 214] on img "Next" at bounding box center [1290, 208] width 18 height 48
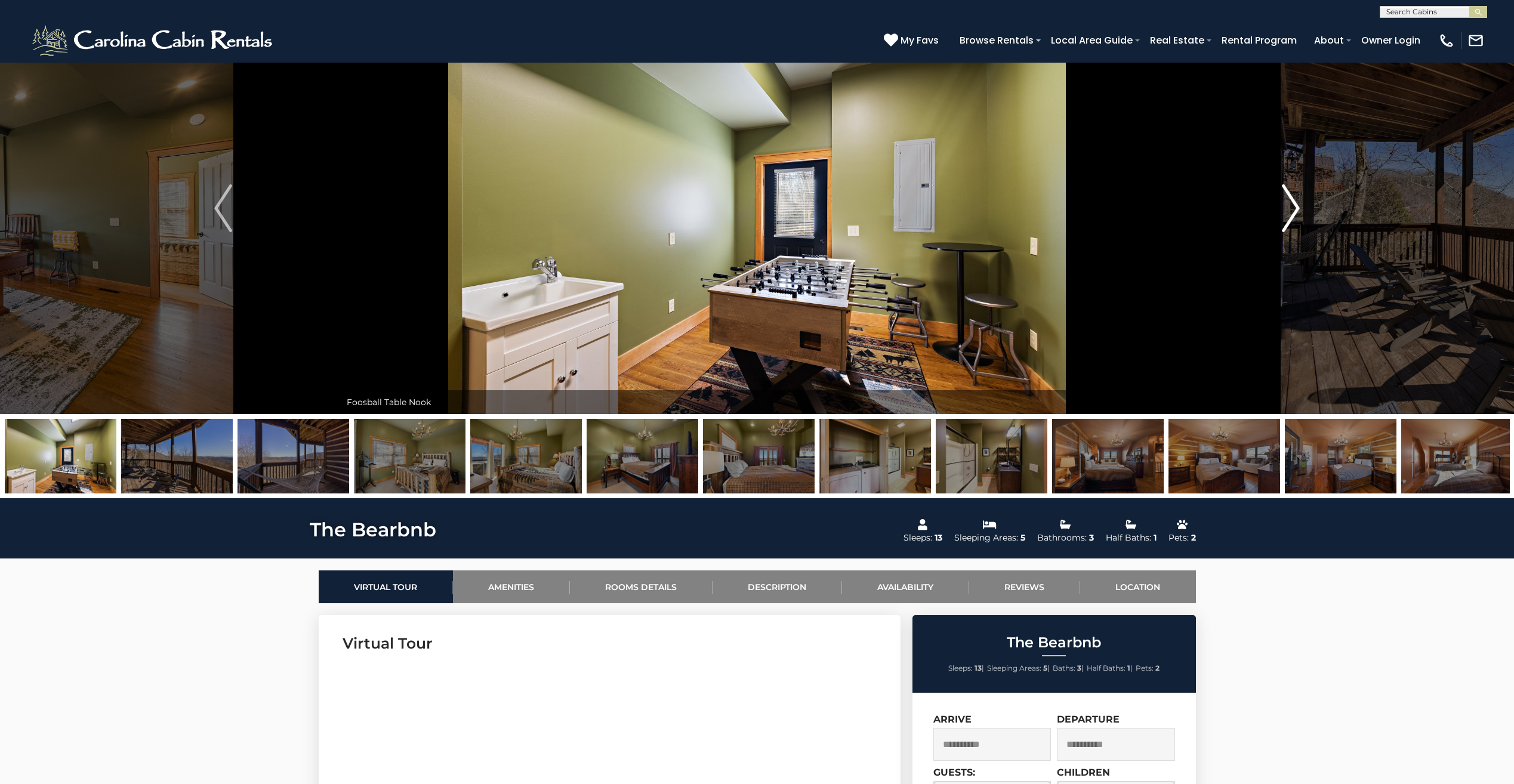
click at [1296, 214] on img "Next" at bounding box center [1290, 208] width 18 height 48
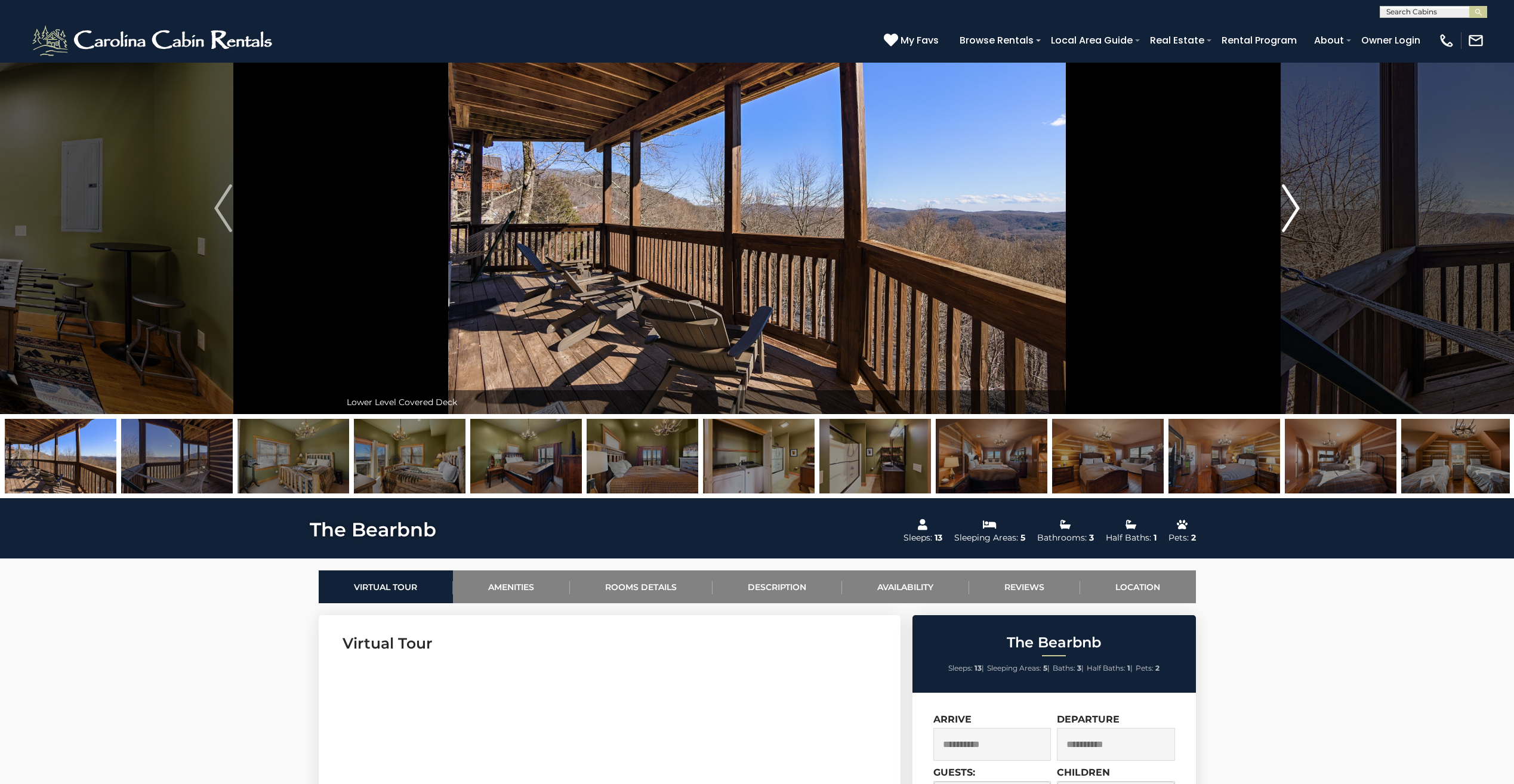
click at [1296, 214] on img "Next" at bounding box center [1290, 208] width 18 height 48
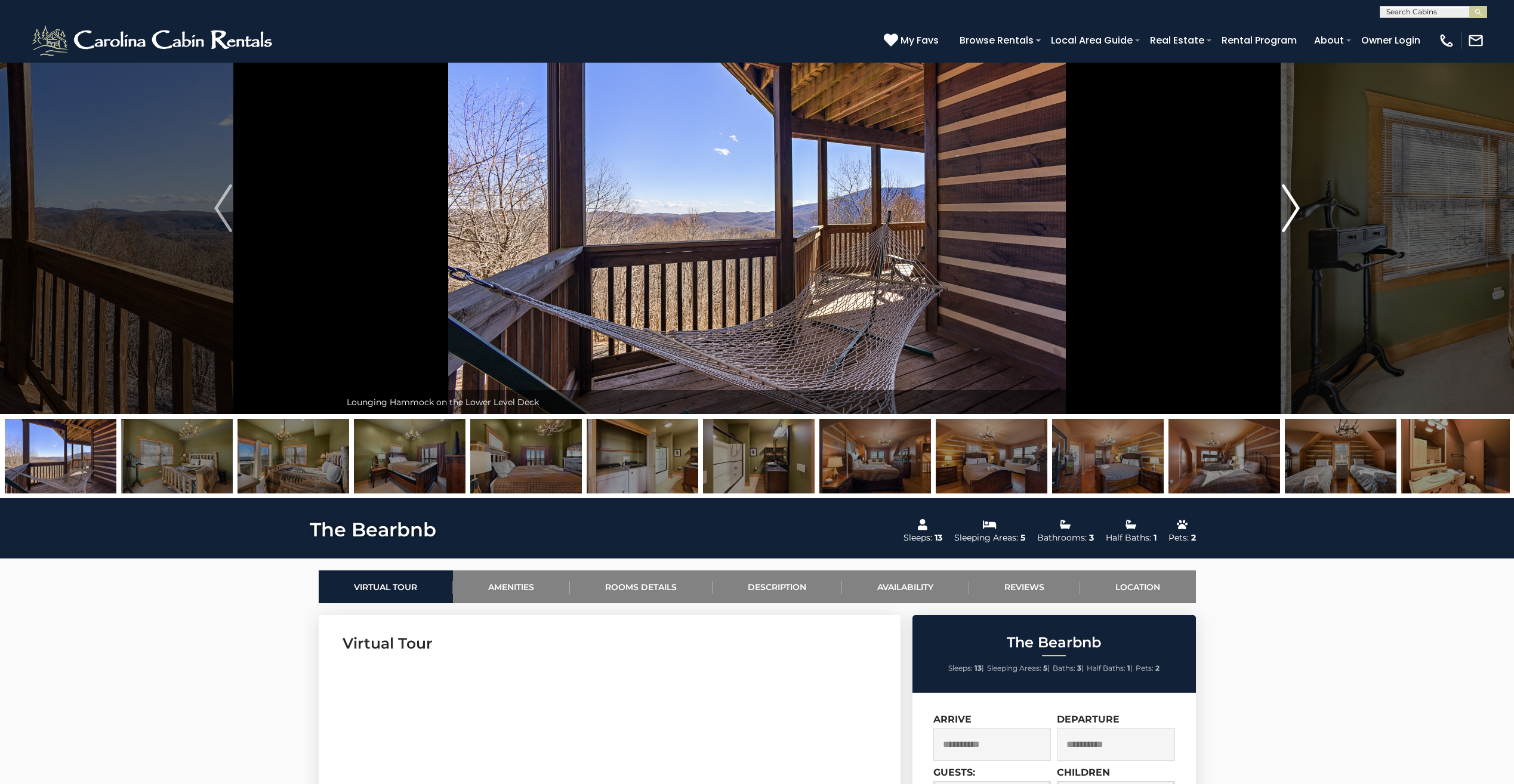
click at [1296, 214] on img "Next" at bounding box center [1290, 208] width 18 height 48
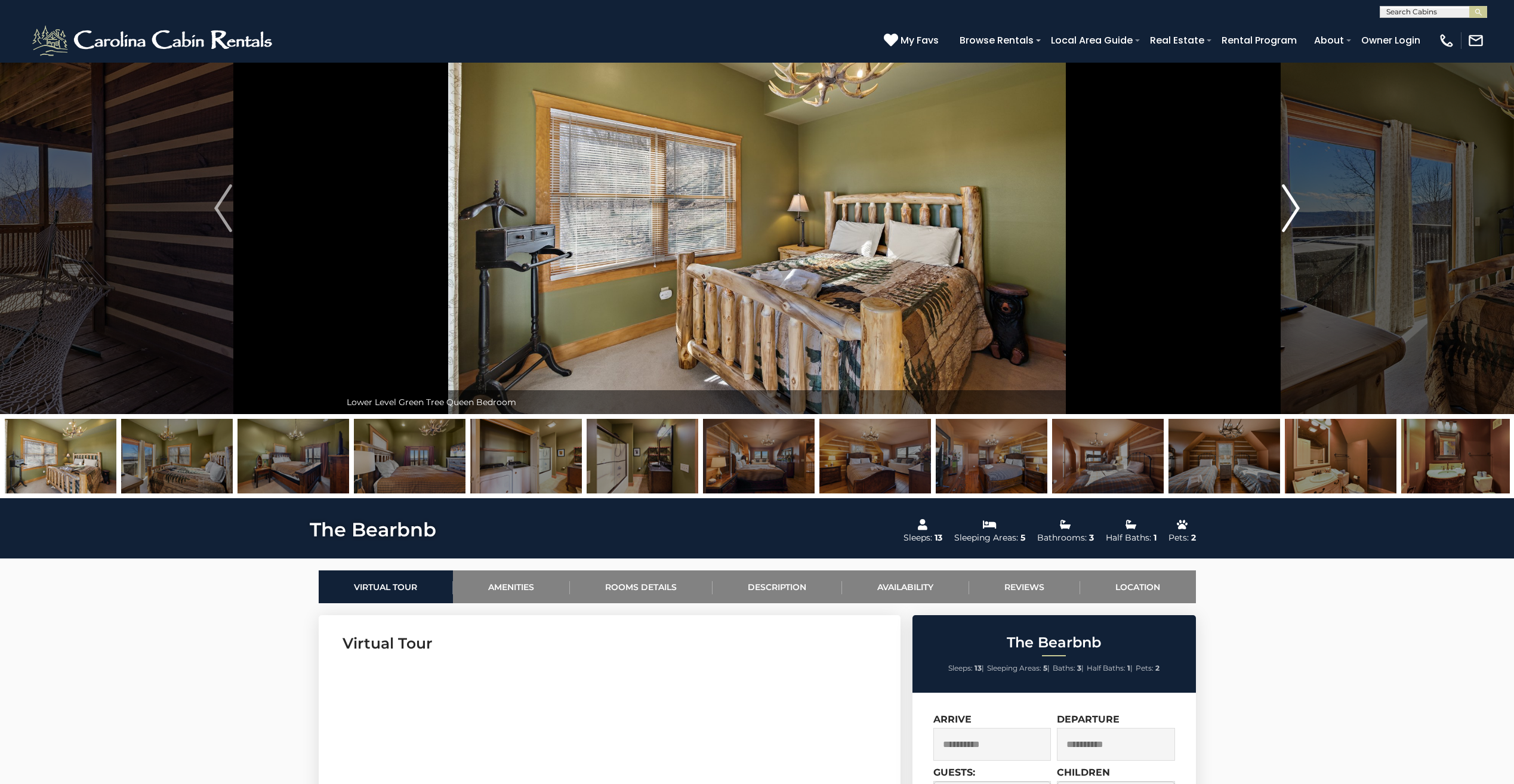
click at [1296, 214] on img "Next" at bounding box center [1290, 208] width 18 height 48
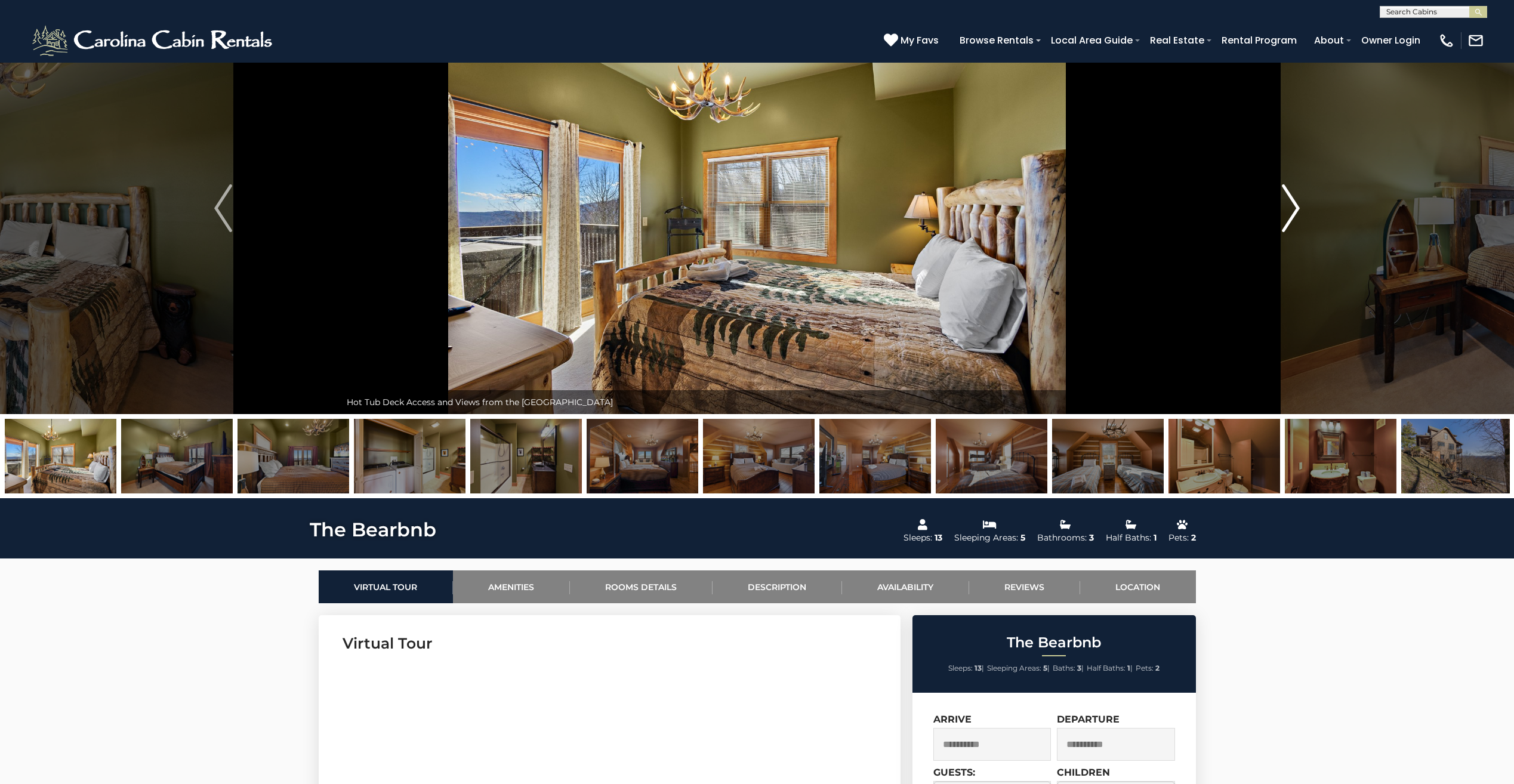
click at [1290, 216] on img "Next" at bounding box center [1290, 208] width 18 height 48
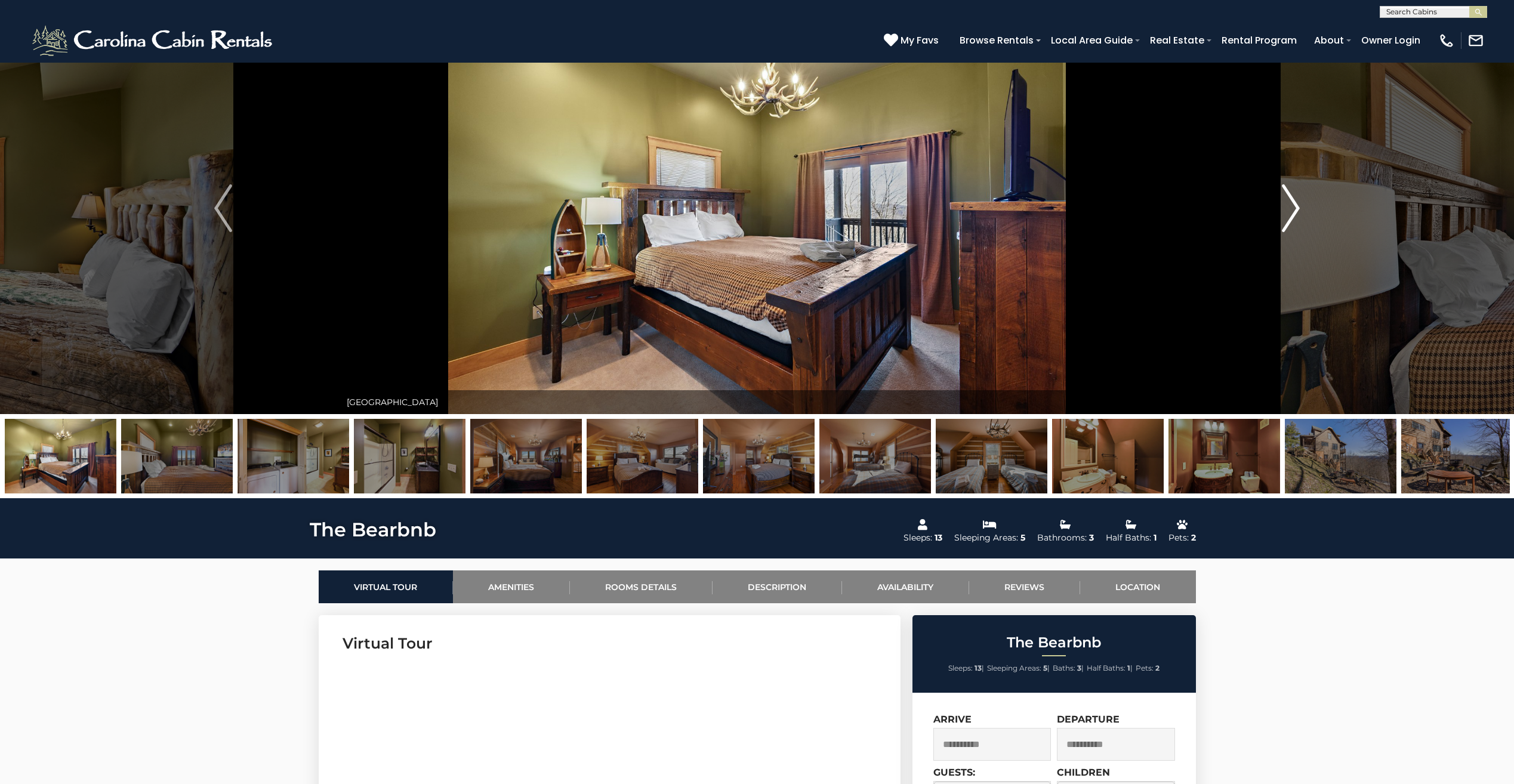
click at [1290, 216] on img "Next" at bounding box center [1290, 208] width 18 height 48
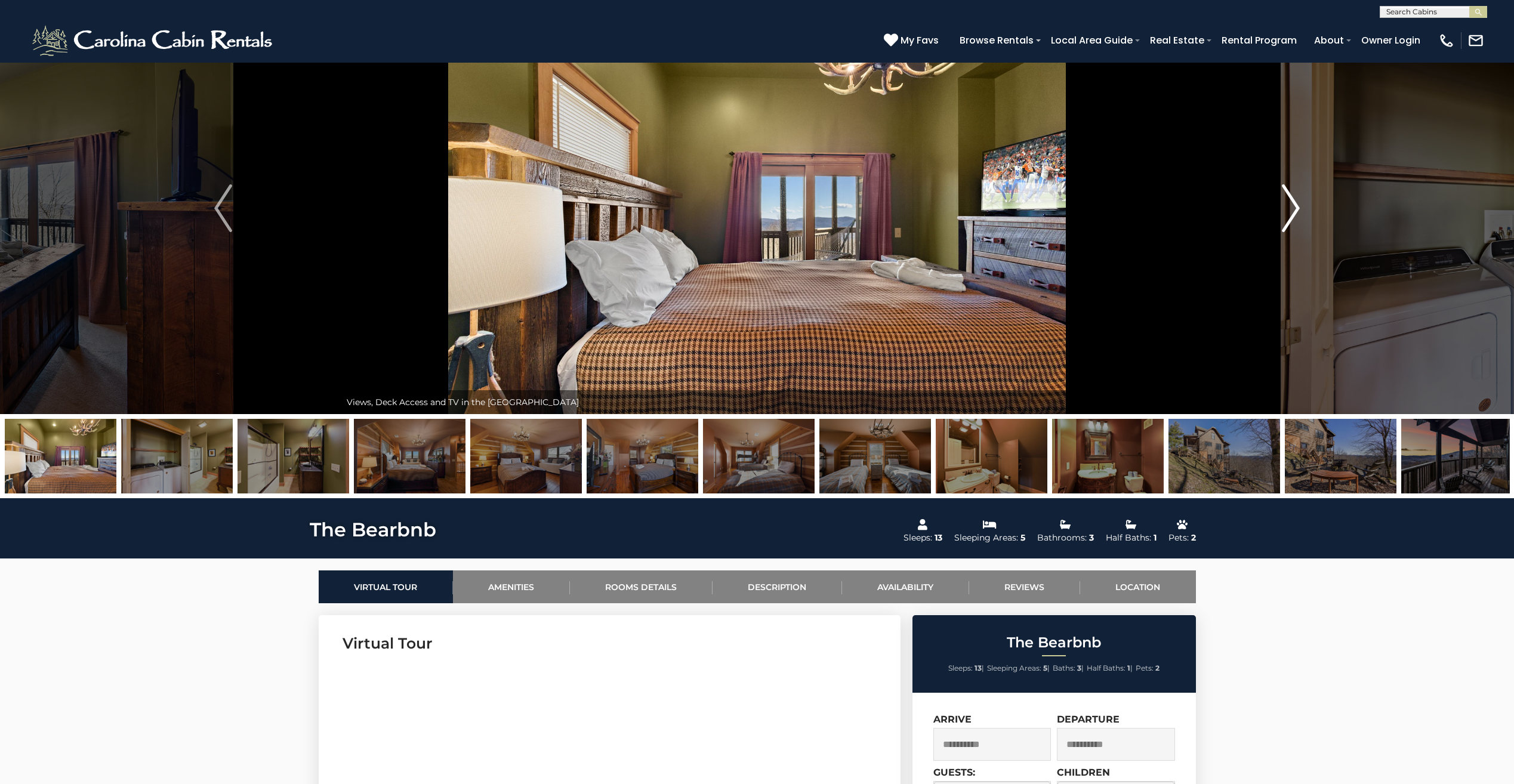
click at [1290, 216] on img "Next" at bounding box center [1290, 208] width 18 height 48
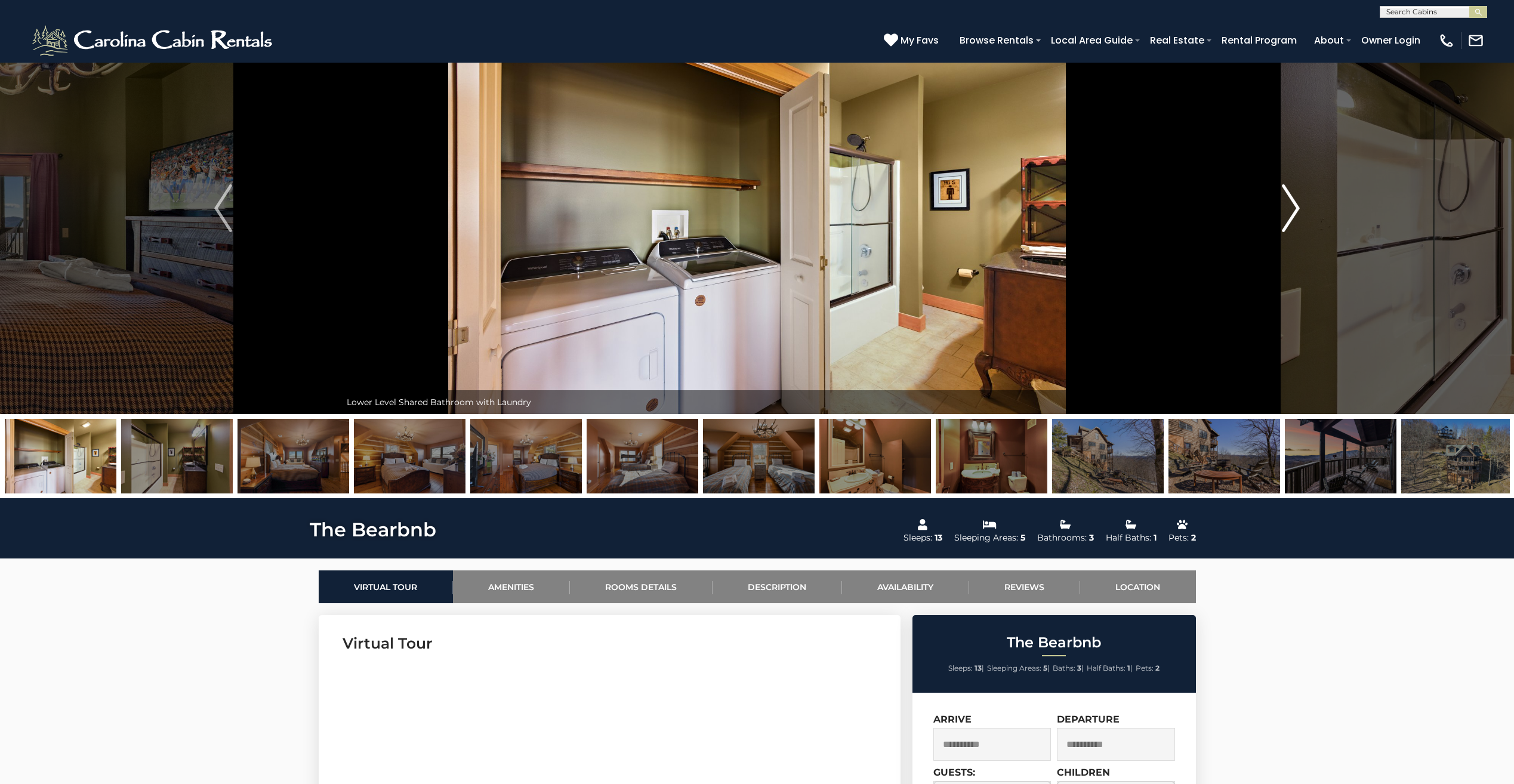
click at [1290, 216] on img "Next" at bounding box center [1290, 208] width 18 height 48
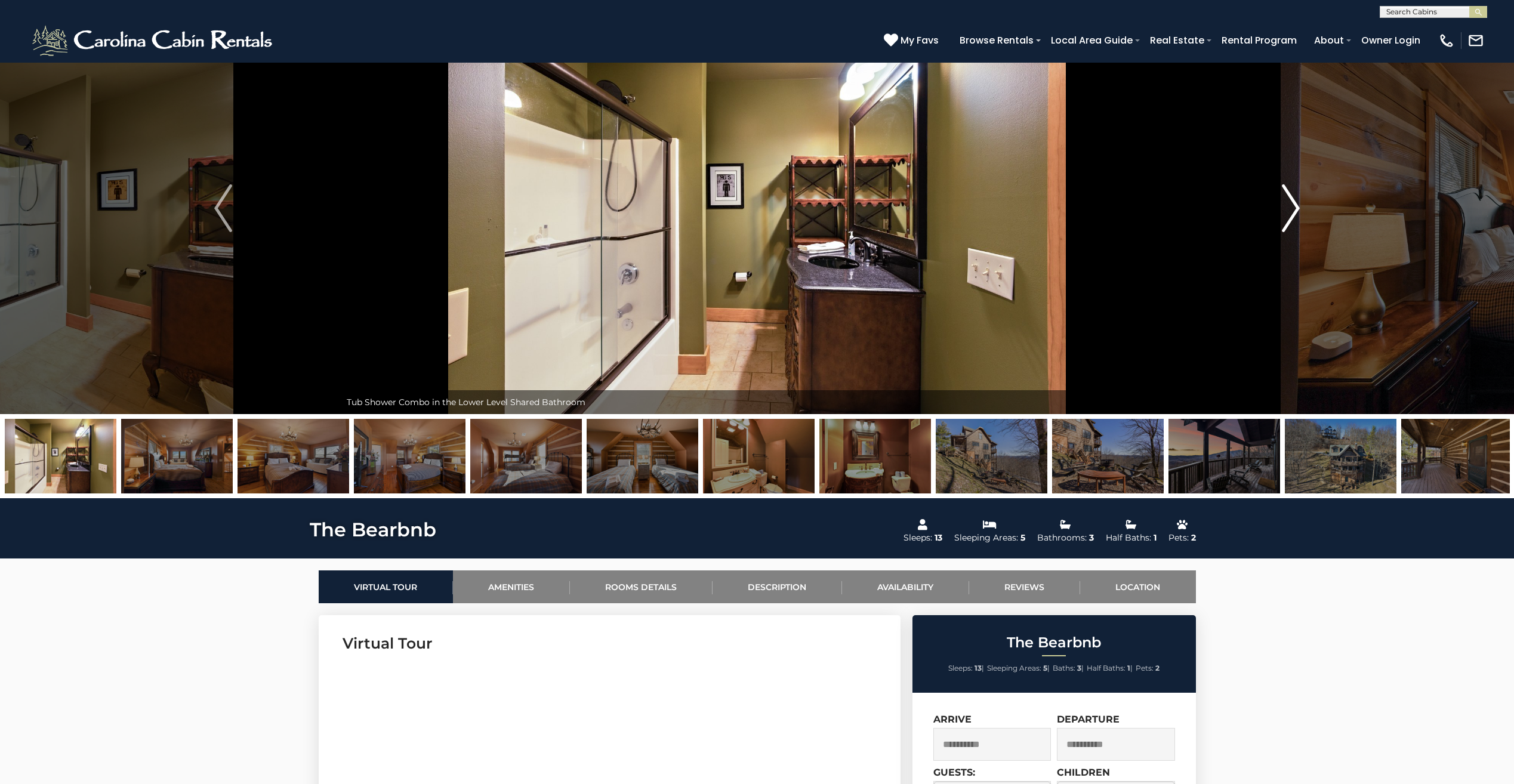
click at [1290, 216] on img "Next" at bounding box center [1290, 208] width 18 height 48
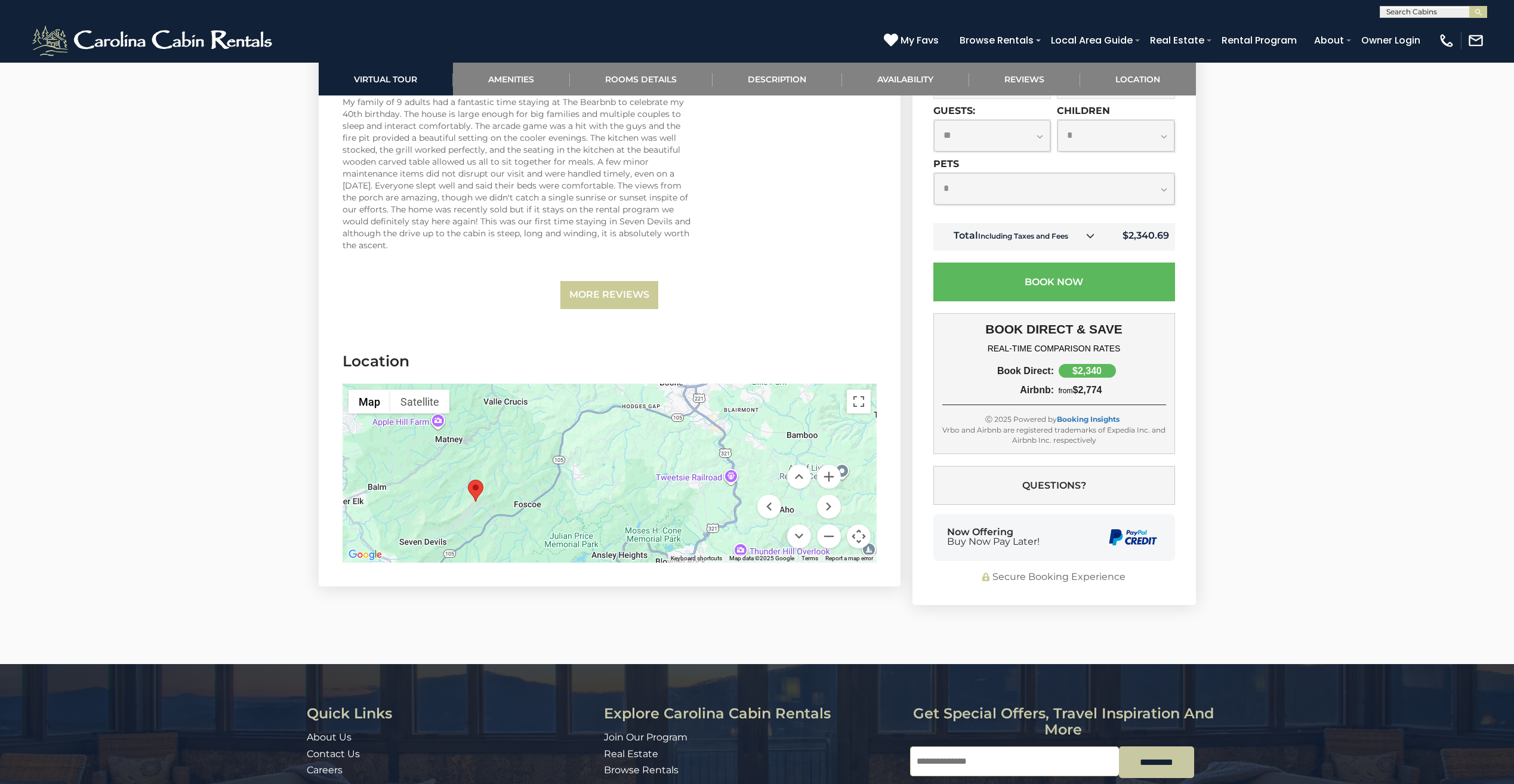
scroll to position [3378, 0]
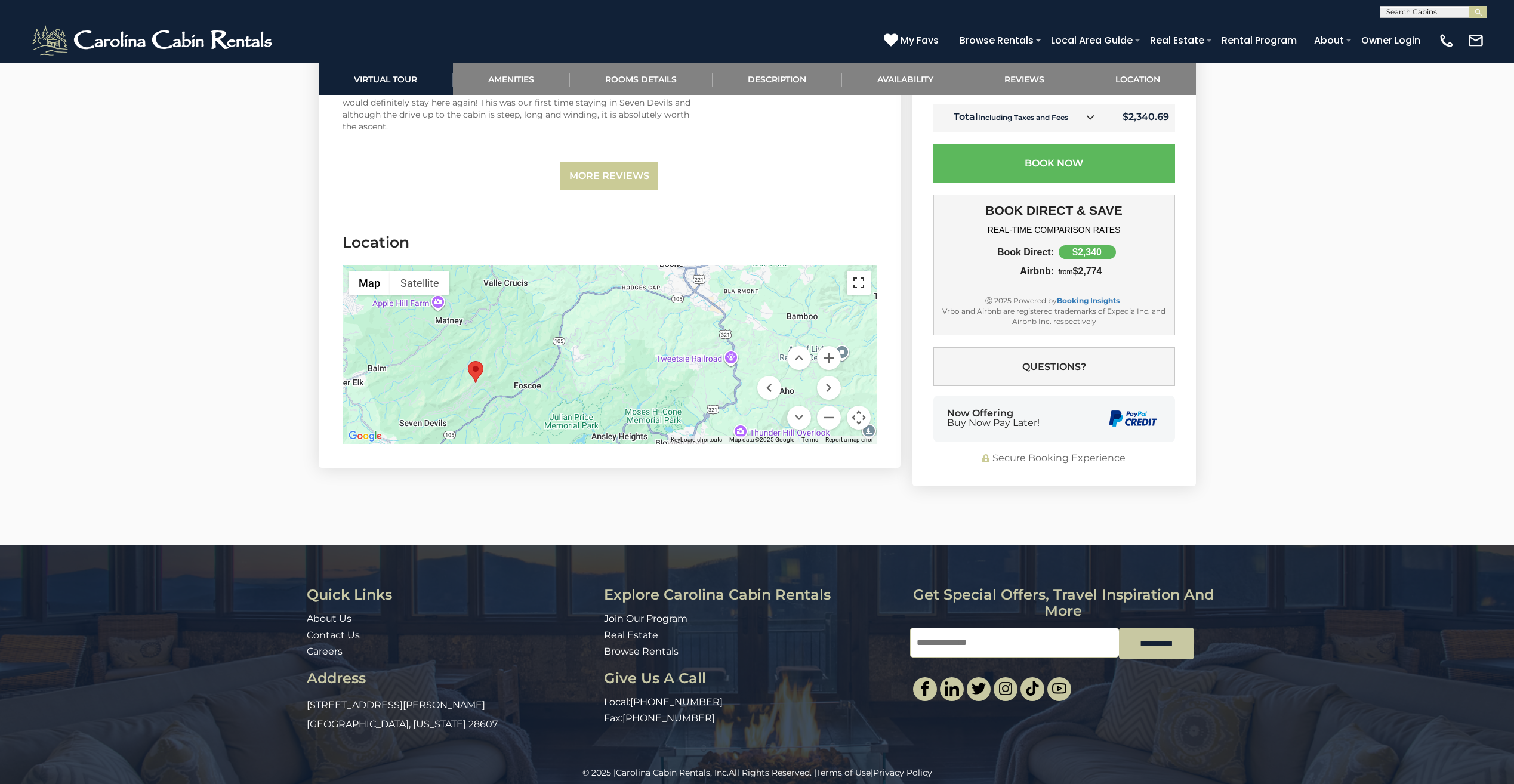
drag, startPoint x: 855, startPoint y: 280, endPoint x: 857, endPoint y: 325, distance: 45.0
click at [855, 280] on button "Toggle fullscreen view" at bounding box center [859, 283] width 24 height 24
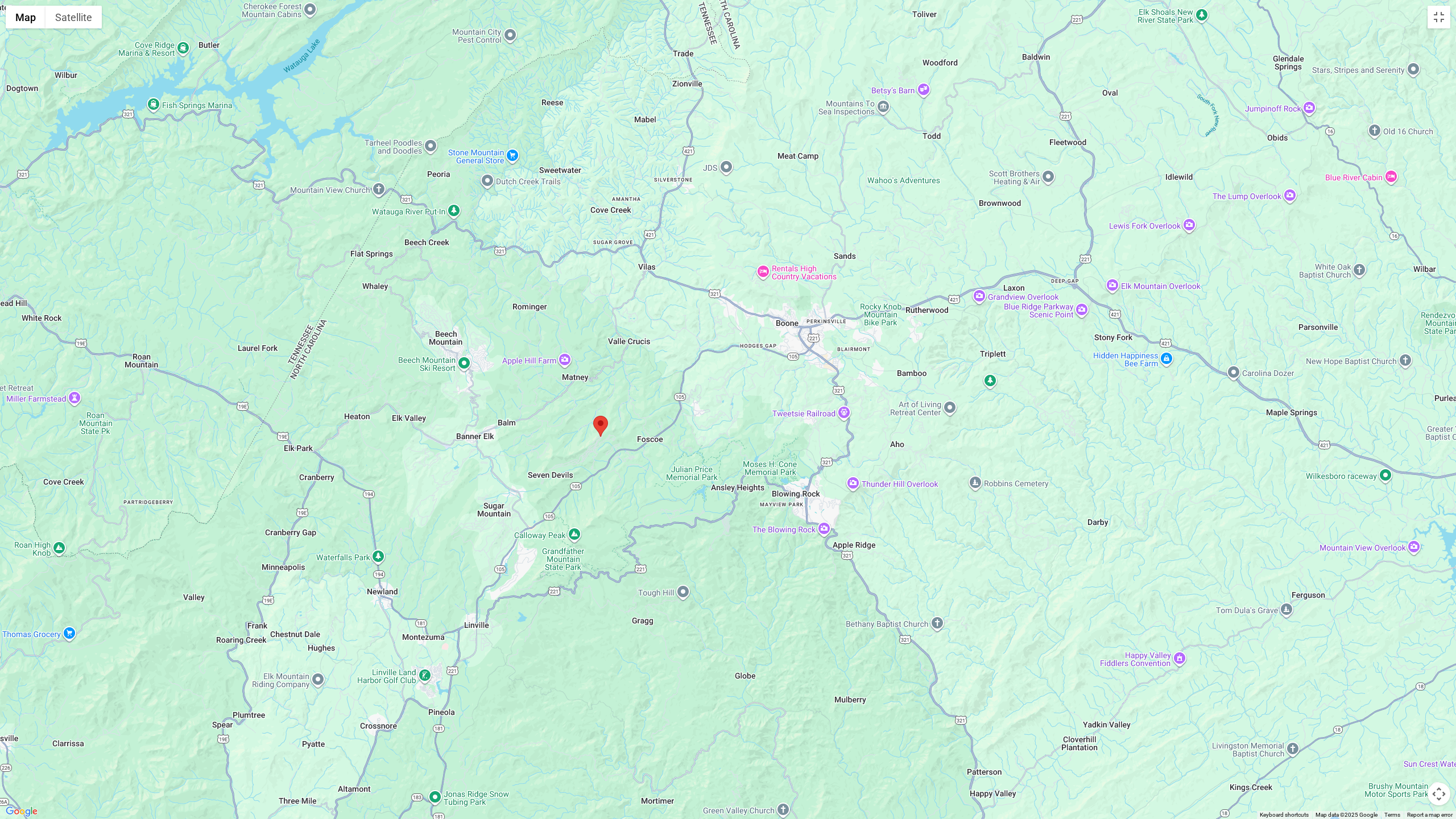
click at [1437, 747] on button "Map camera controls" at bounding box center [1439, 794] width 23 height 23
click at [1410, 740] on button "Zoom in" at bounding box center [1410, 737] width 23 height 23
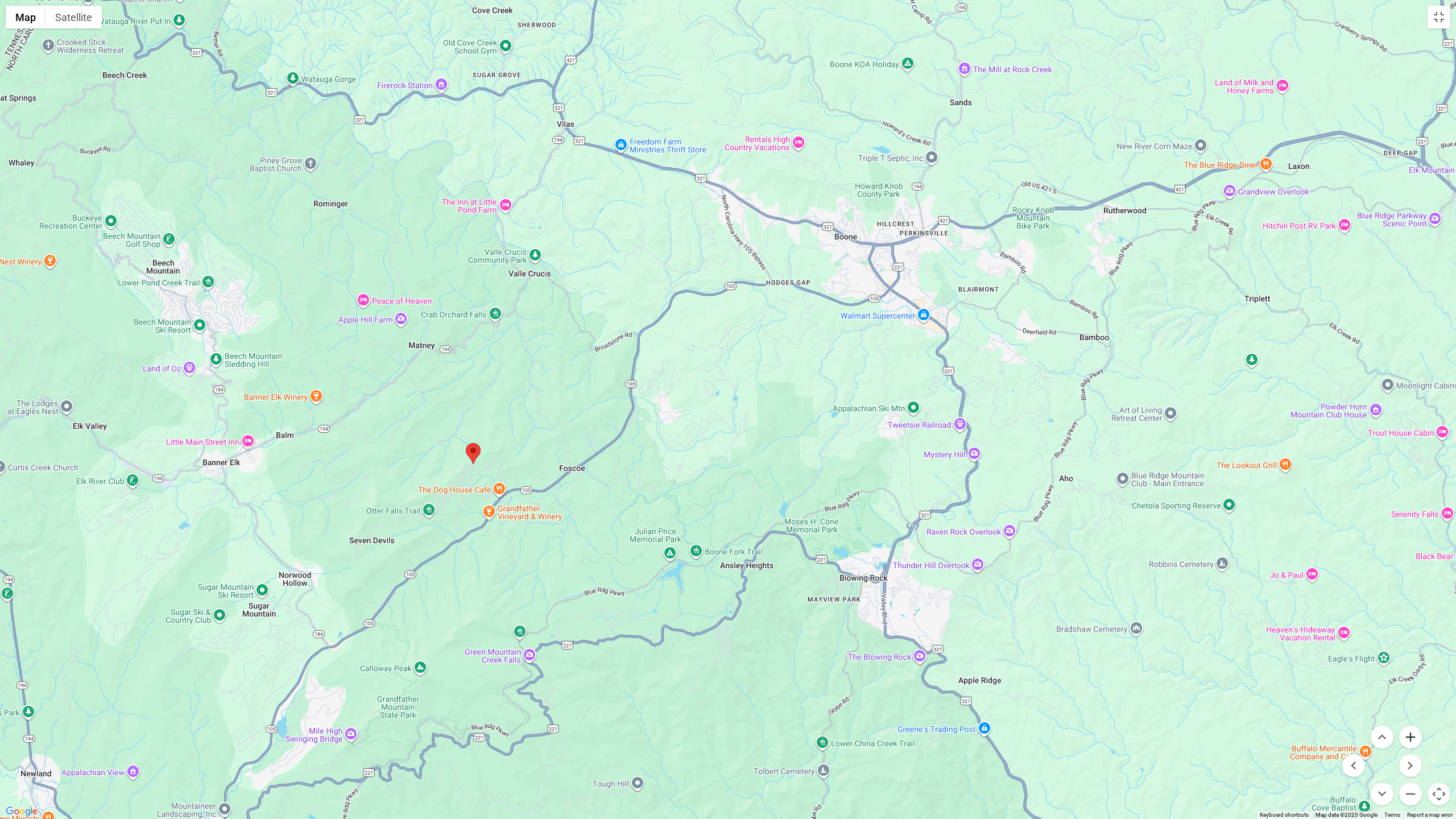
click at [1410, 740] on button "Zoom in" at bounding box center [1410, 737] width 23 height 23
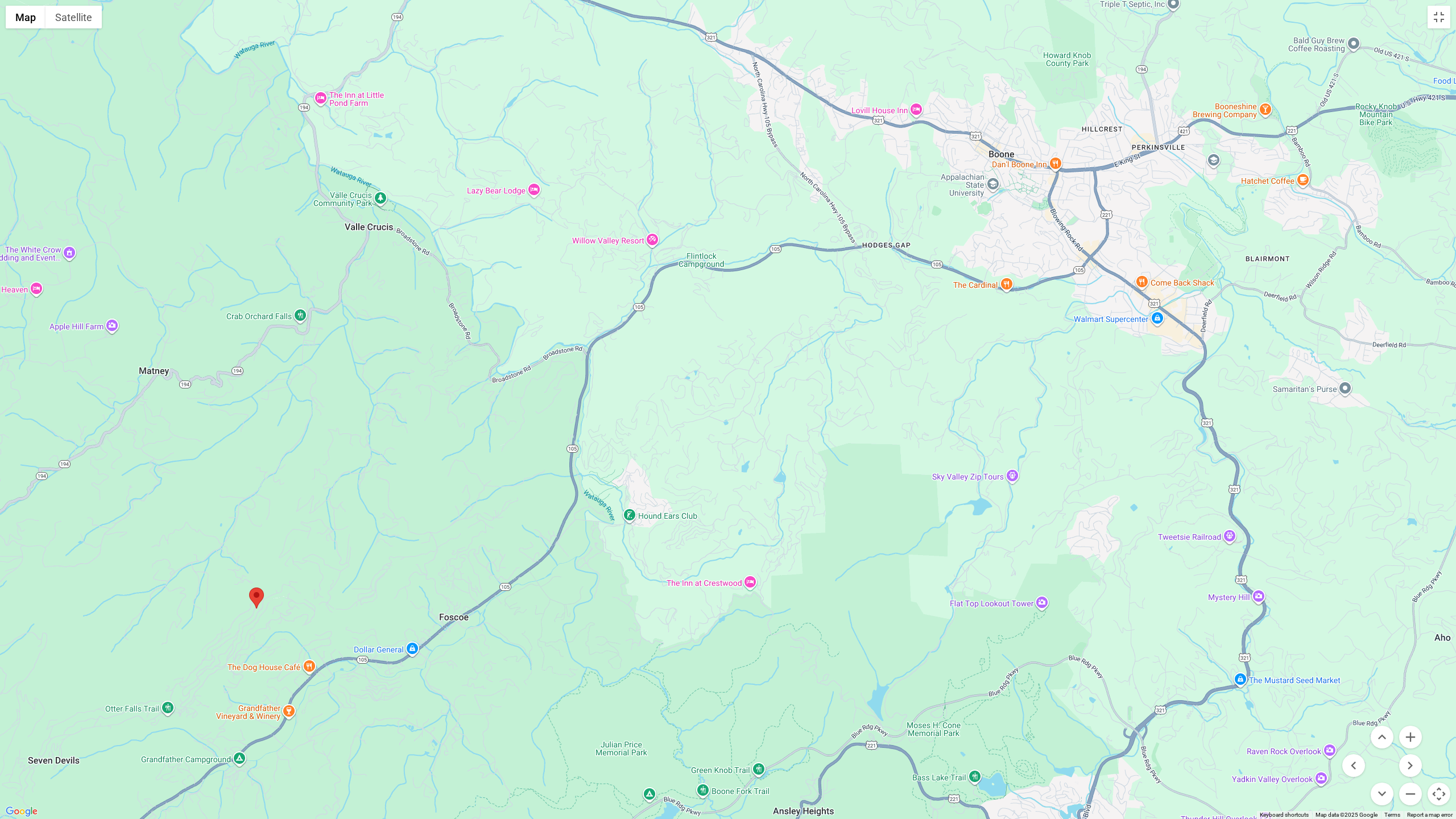
drag, startPoint x: 699, startPoint y: 317, endPoint x: 736, endPoint y: 408, distance: 98.2
click at [736, 408] on div at bounding box center [728, 410] width 1456 height 819
click at [1411, 737] on button "Zoom in" at bounding box center [1410, 737] width 23 height 23
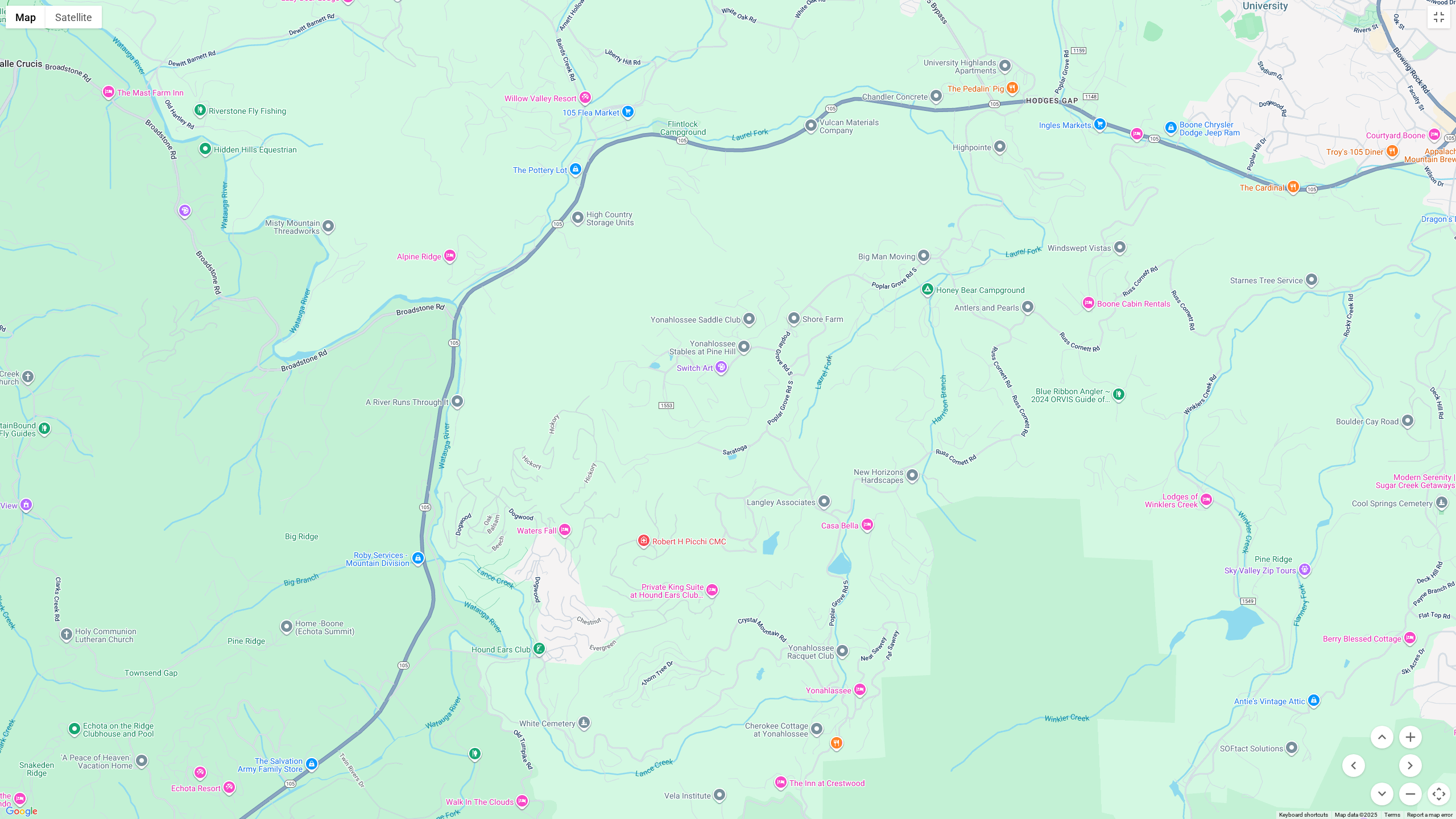
drag, startPoint x: 876, startPoint y: 342, endPoint x: 884, endPoint y: 363, distance: 22.5
click at [884, 363] on div at bounding box center [728, 410] width 1456 height 819
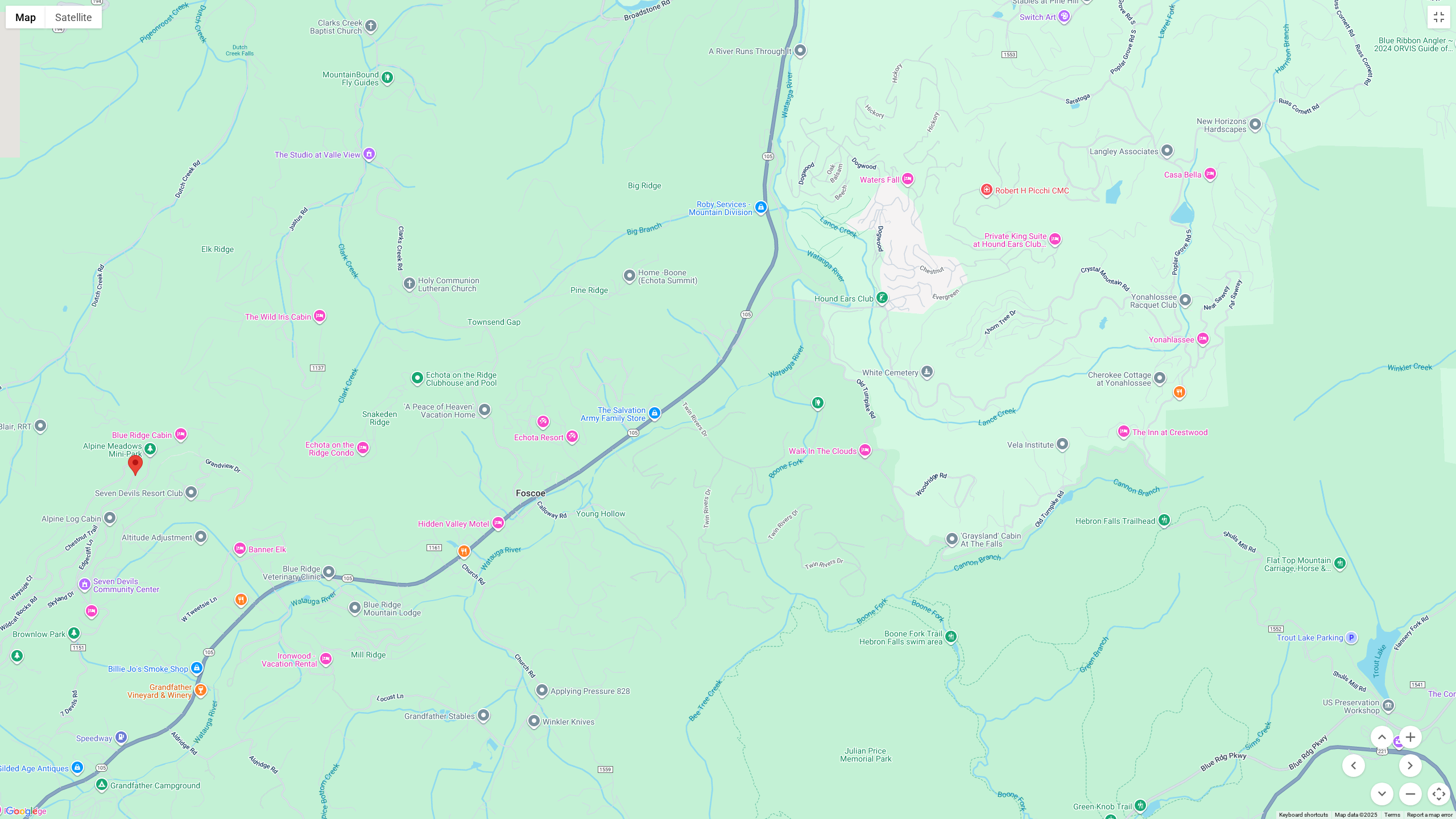
drag, startPoint x: 775, startPoint y: 613, endPoint x: 1231, endPoint y: 235, distance: 592.3
click at [1231, 235] on div at bounding box center [728, 410] width 1456 height 819
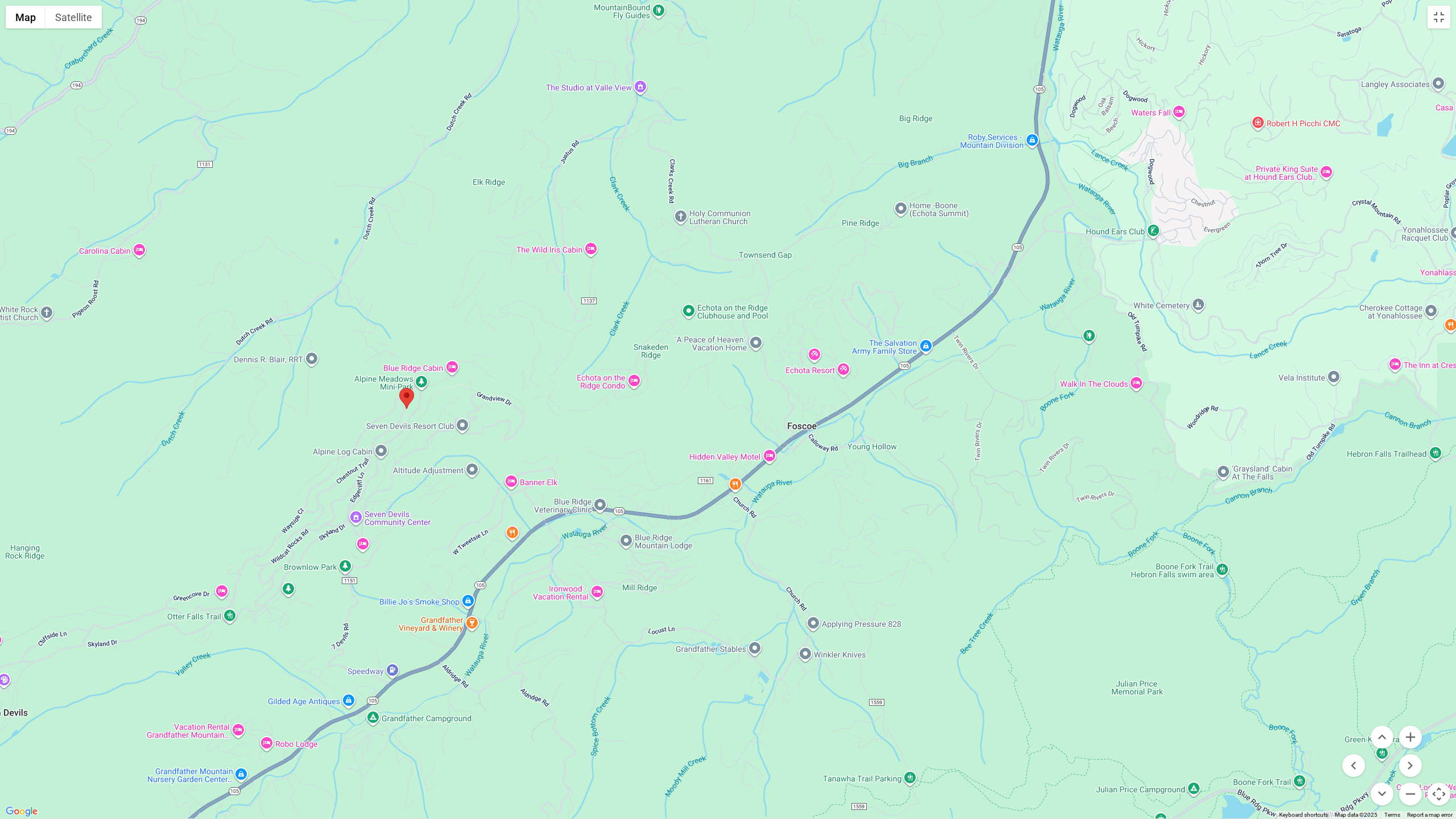
drag, startPoint x: 404, startPoint y: 502, endPoint x: 434, endPoint y: 472, distance: 42.4
click at [434, 472] on div at bounding box center [728, 410] width 1456 height 819
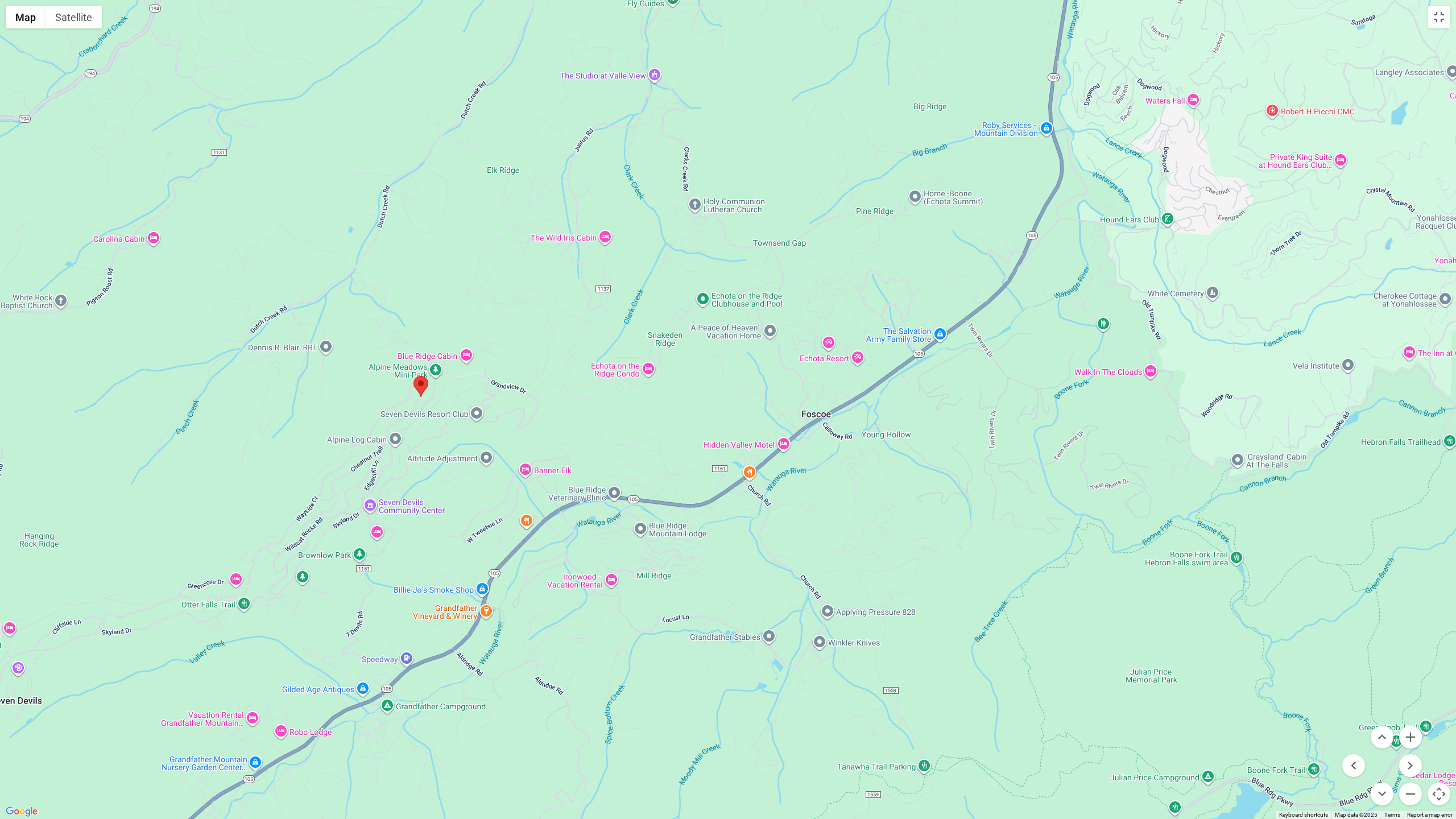
click at [254, 715] on div at bounding box center [728, 410] width 1456 height 819
click at [222, 717] on div at bounding box center [728, 410] width 1456 height 819
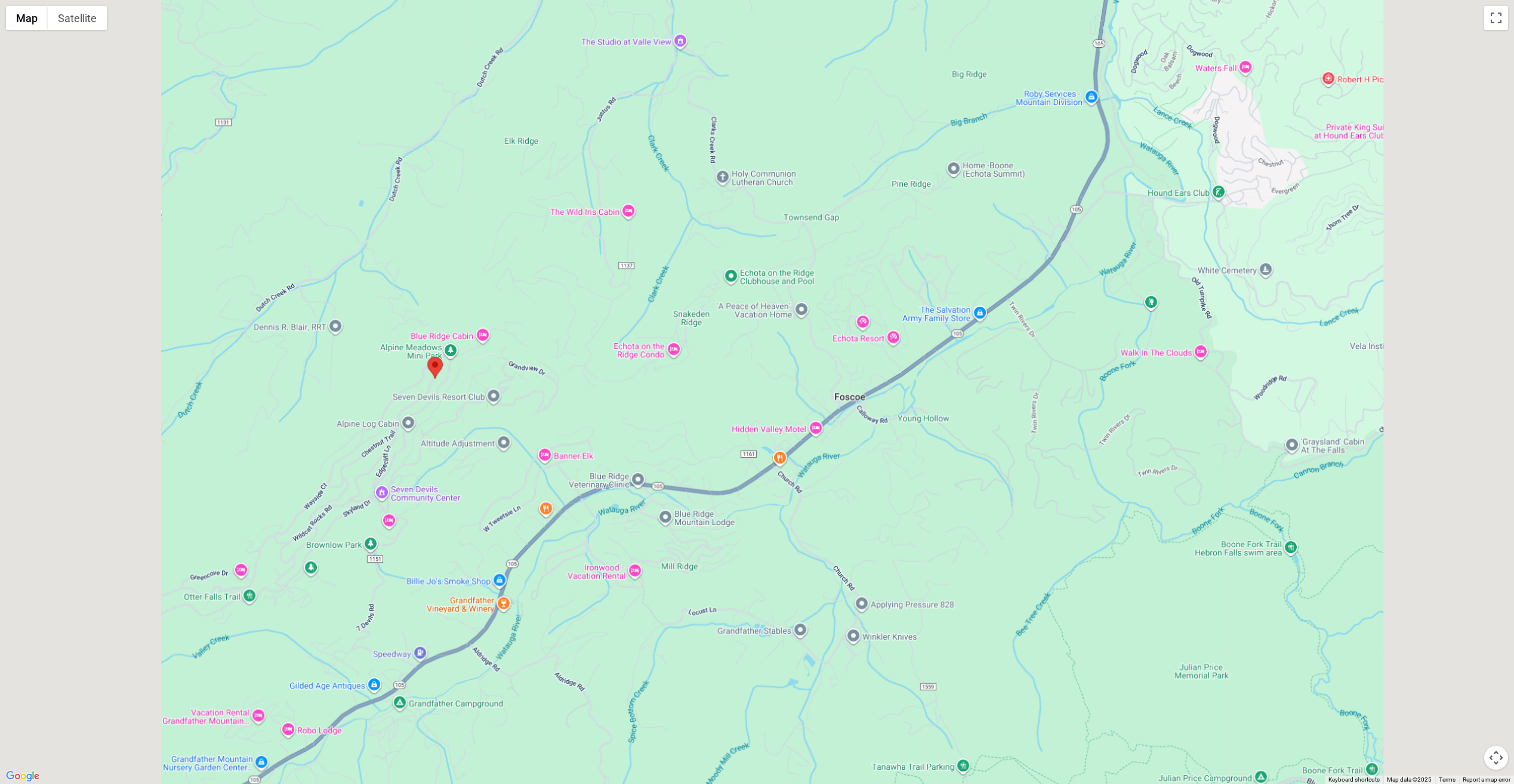
scroll to position [3124, 0]
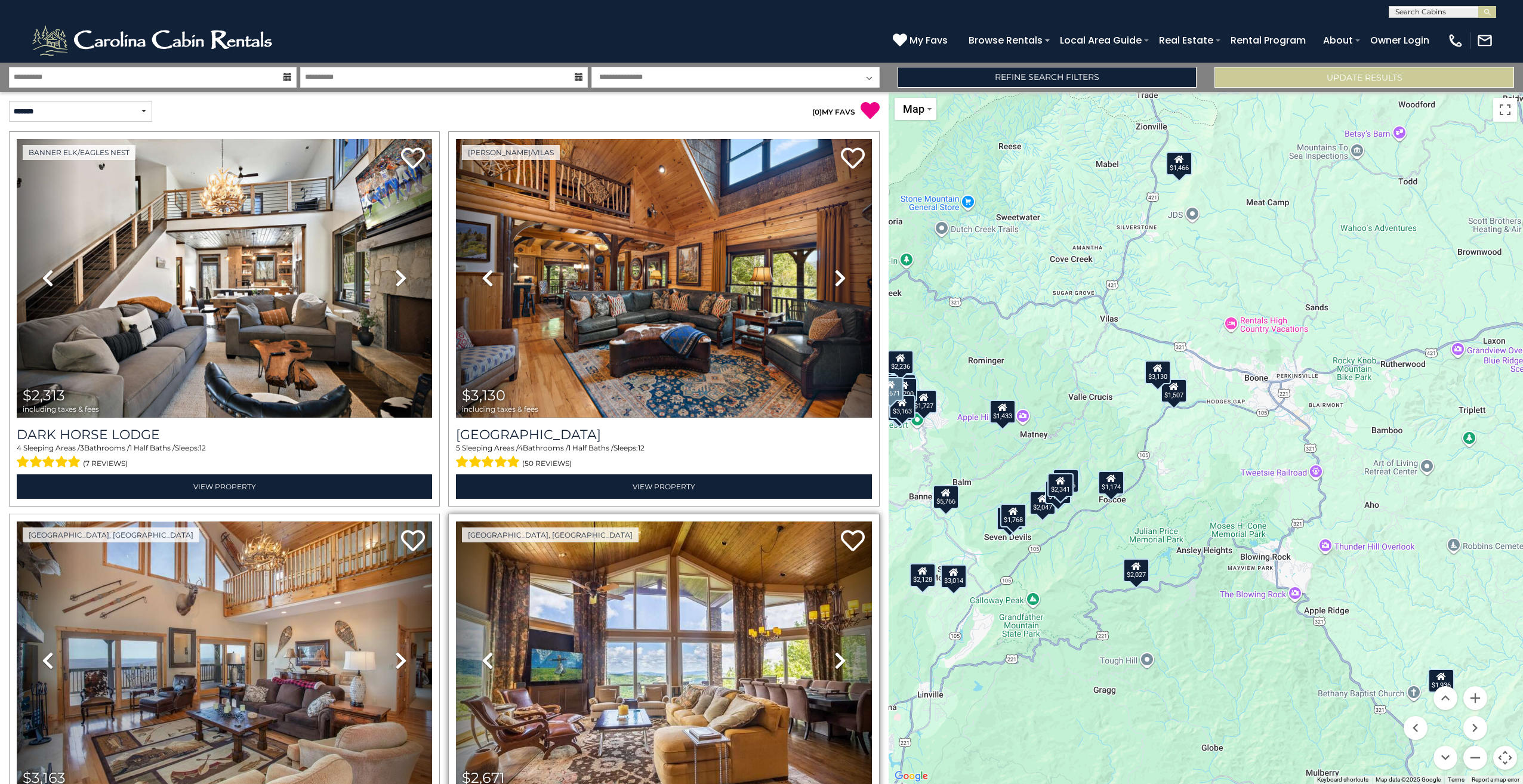
scroll to position [597, 0]
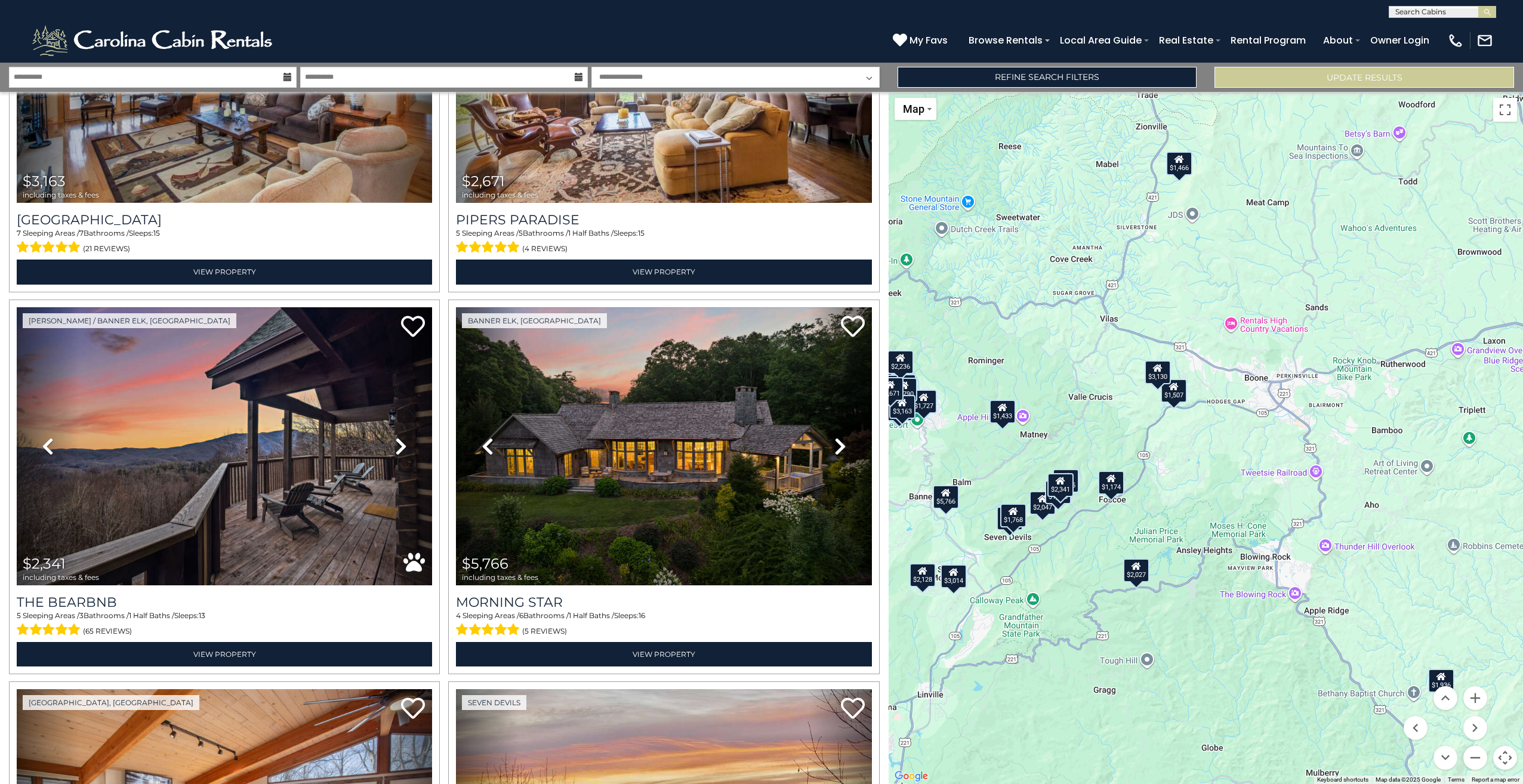
click at [1153, 380] on div "$3,130" at bounding box center [1158, 372] width 27 height 24
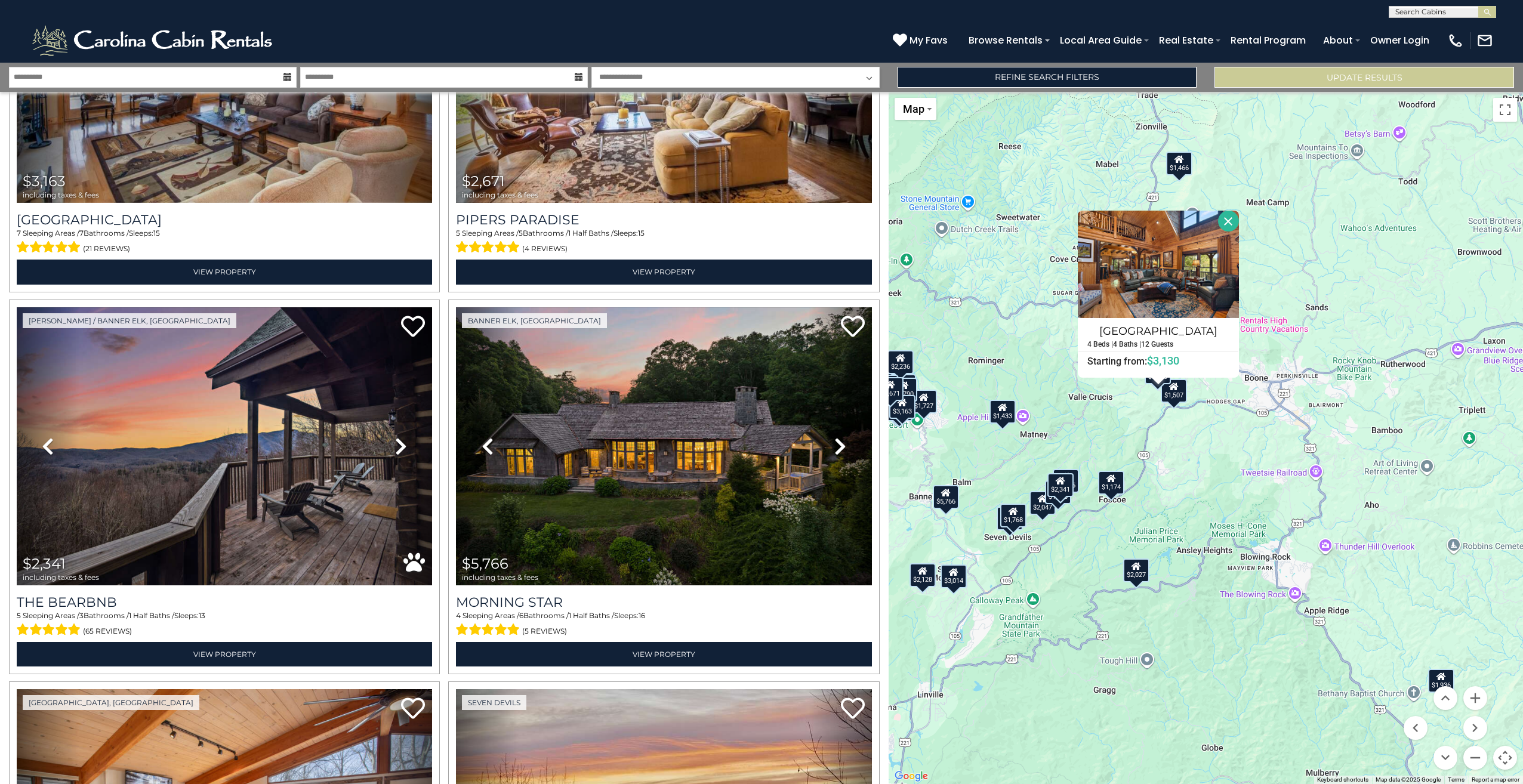
click at [1187, 455] on div "$2,313 $3,130 $3,163 $2,671 $2,341 $5,766 $1,904 $2,047 $1,727 $2,409 $1,876 $2…" at bounding box center [1206, 437] width 634 height 692
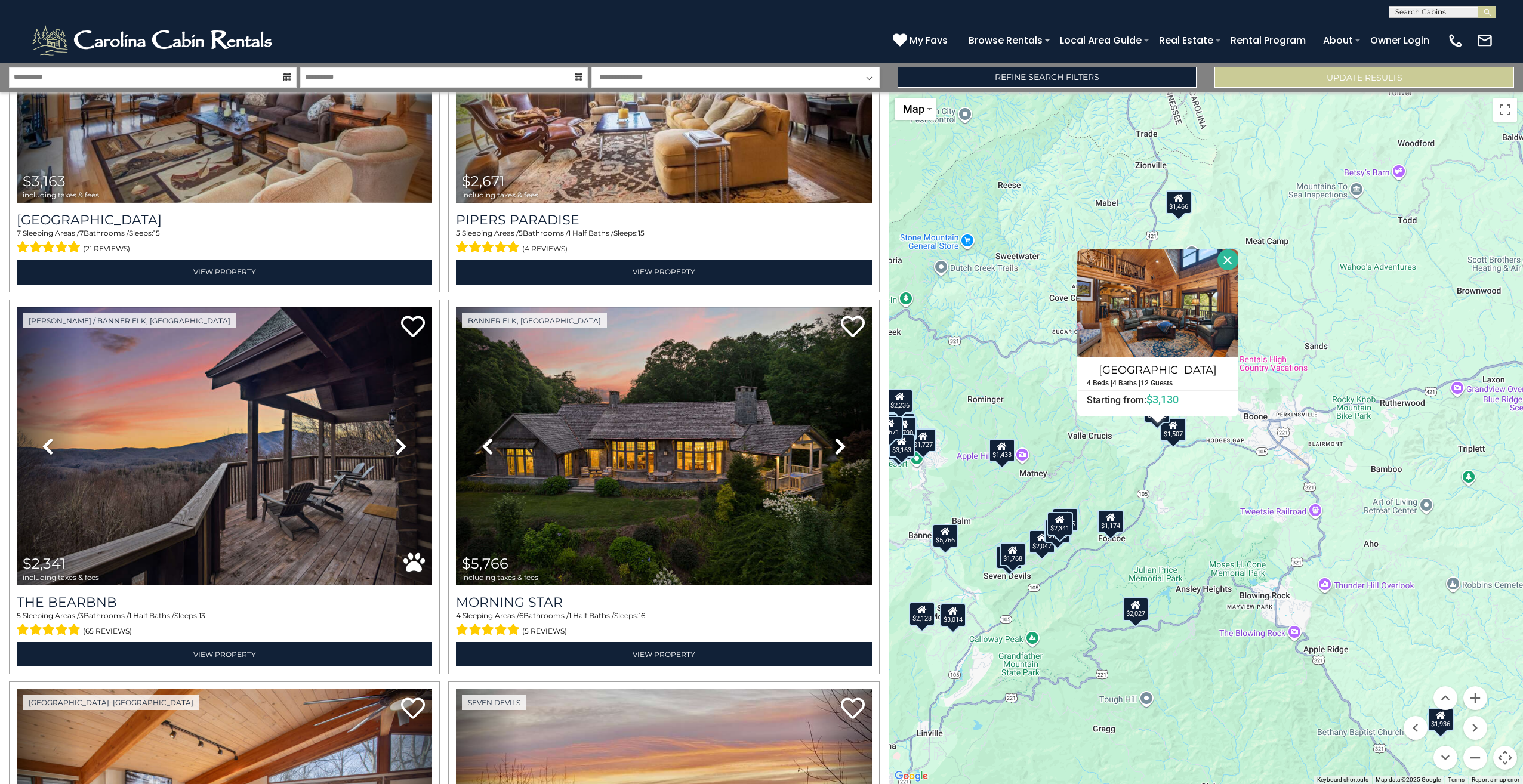
drag, startPoint x: 1236, startPoint y: 479, endPoint x: 1236, endPoint y: 514, distance: 35.0
click at [1236, 514] on div "$2,313 $3,130 $3,163 $2,671 $2,341 $5,766 $1,904 $2,047 $1,727 $2,409 $1,876 $2…" at bounding box center [1206, 437] width 634 height 692
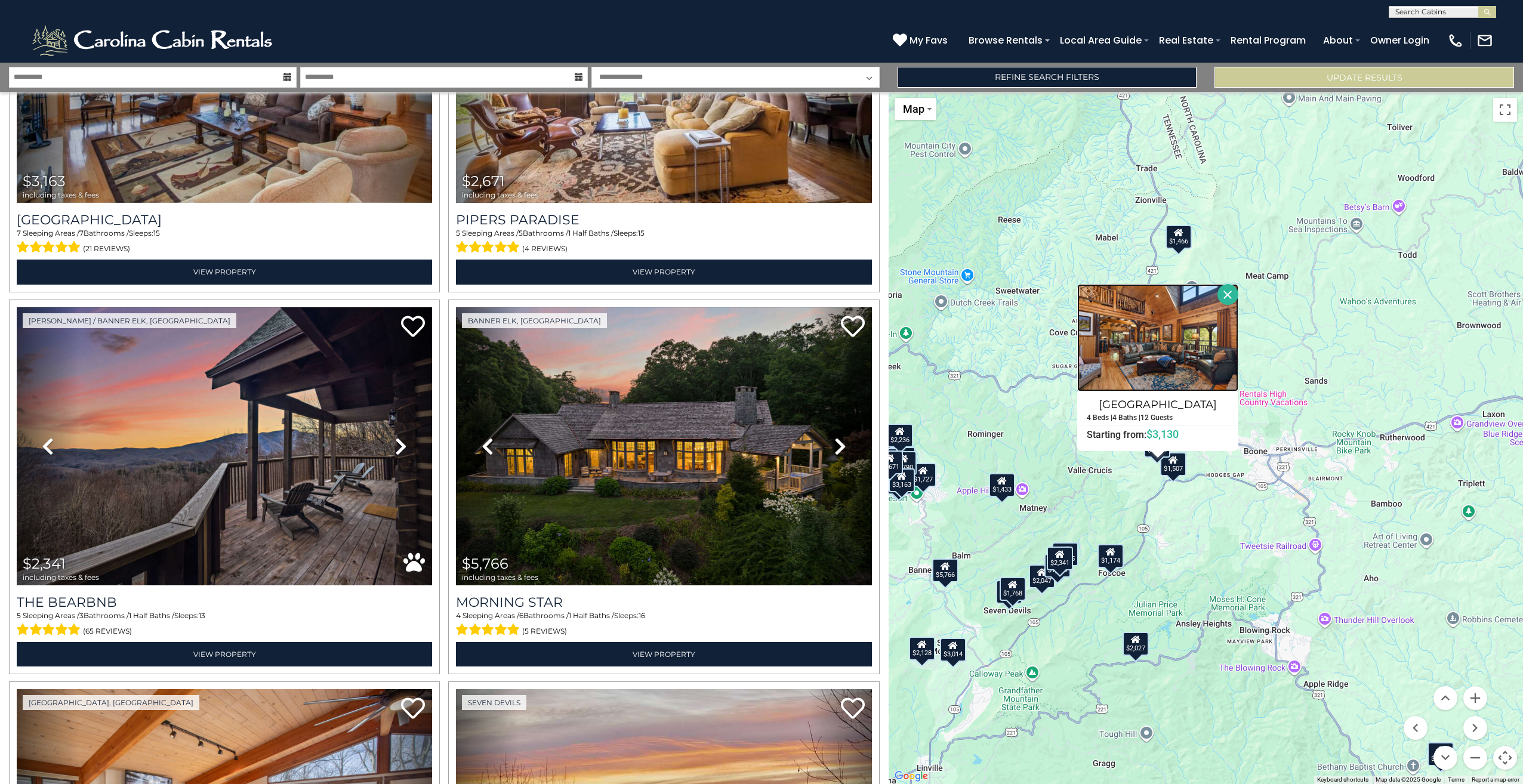
click at [1108, 362] on img at bounding box center [1158, 338] width 161 height 108
click at [1225, 297] on button "Close" at bounding box center [1227, 294] width 21 height 21
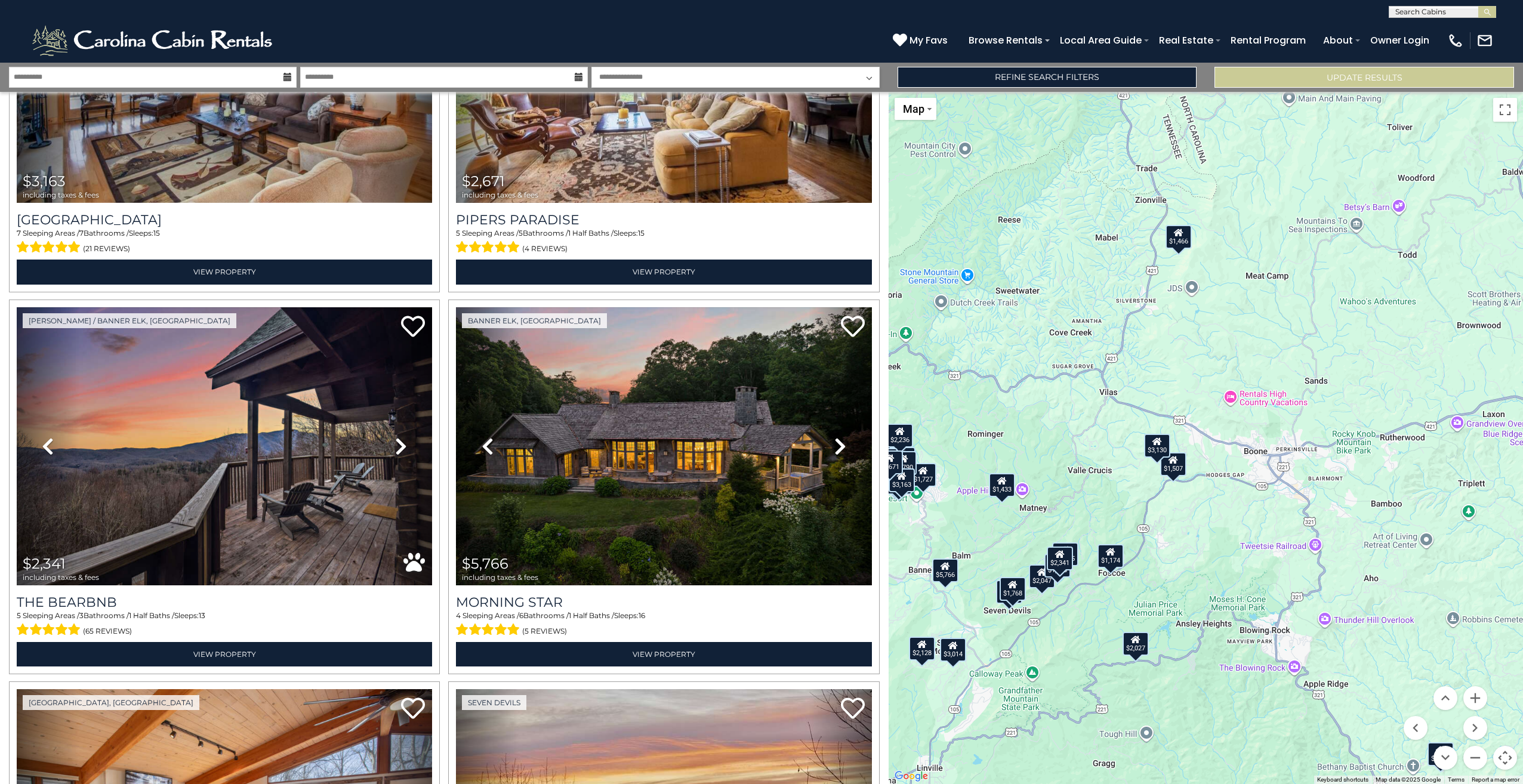
click at [1174, 471] on div "$1,507" at bounding box center [1174, 464] width 27 height 24
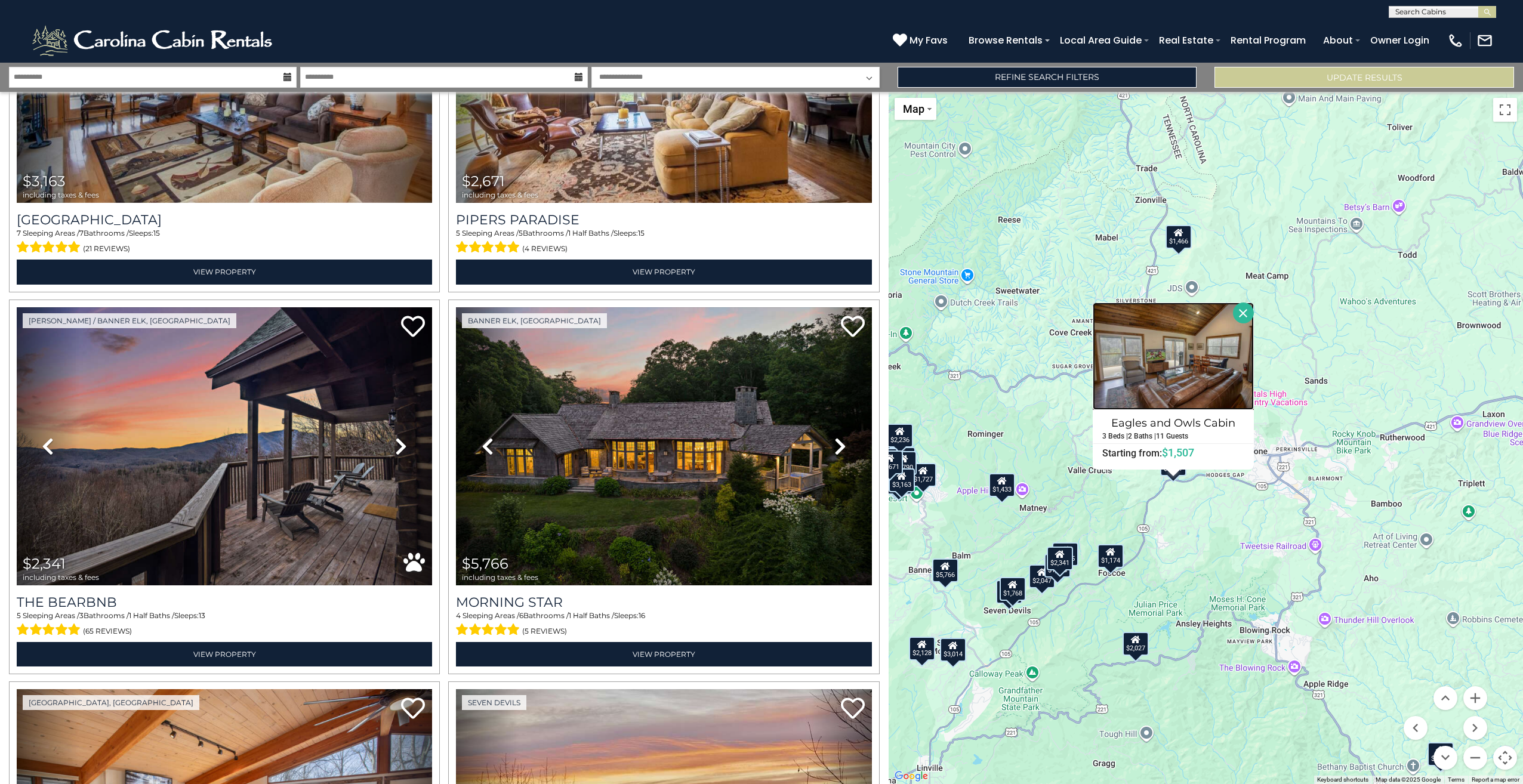
click at [1231, 365] on img at bounding box center [1173, 356] width 161 height 108
click at [1320, 478] on div "$2,313 $3,130 $3,163 $2,671 $2,341 $5,766 $1,904 $2,047 $1,727 $2,409 $1,876 $2…" at bounding box center [1206, 437] width 634 height 692
click at [1237, 304] on button "Close" at bounding box center [1243, 313] width 21 height 21
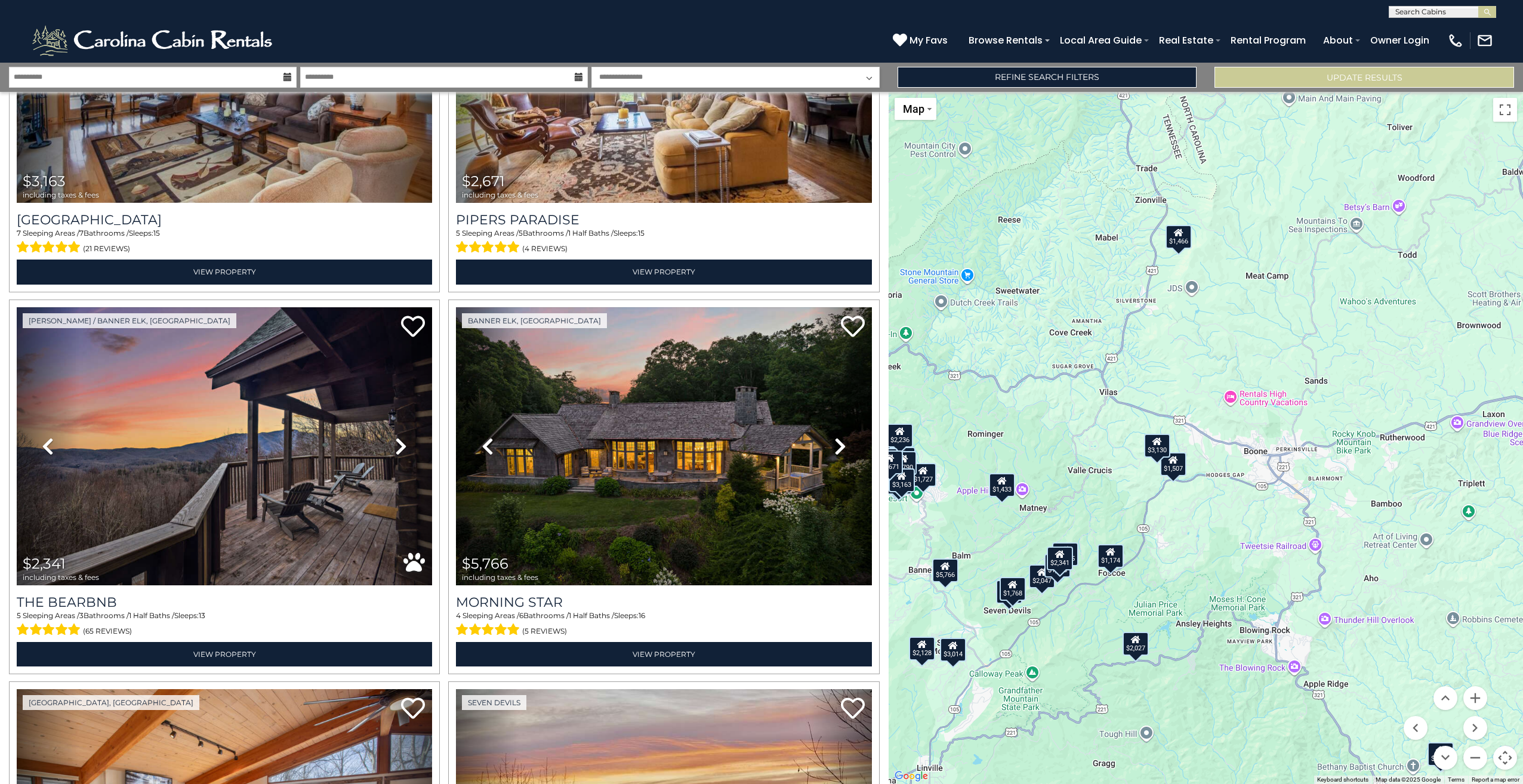
click at [1114, 556] on icon at bounding box center [1111, 552] width 9 height 9
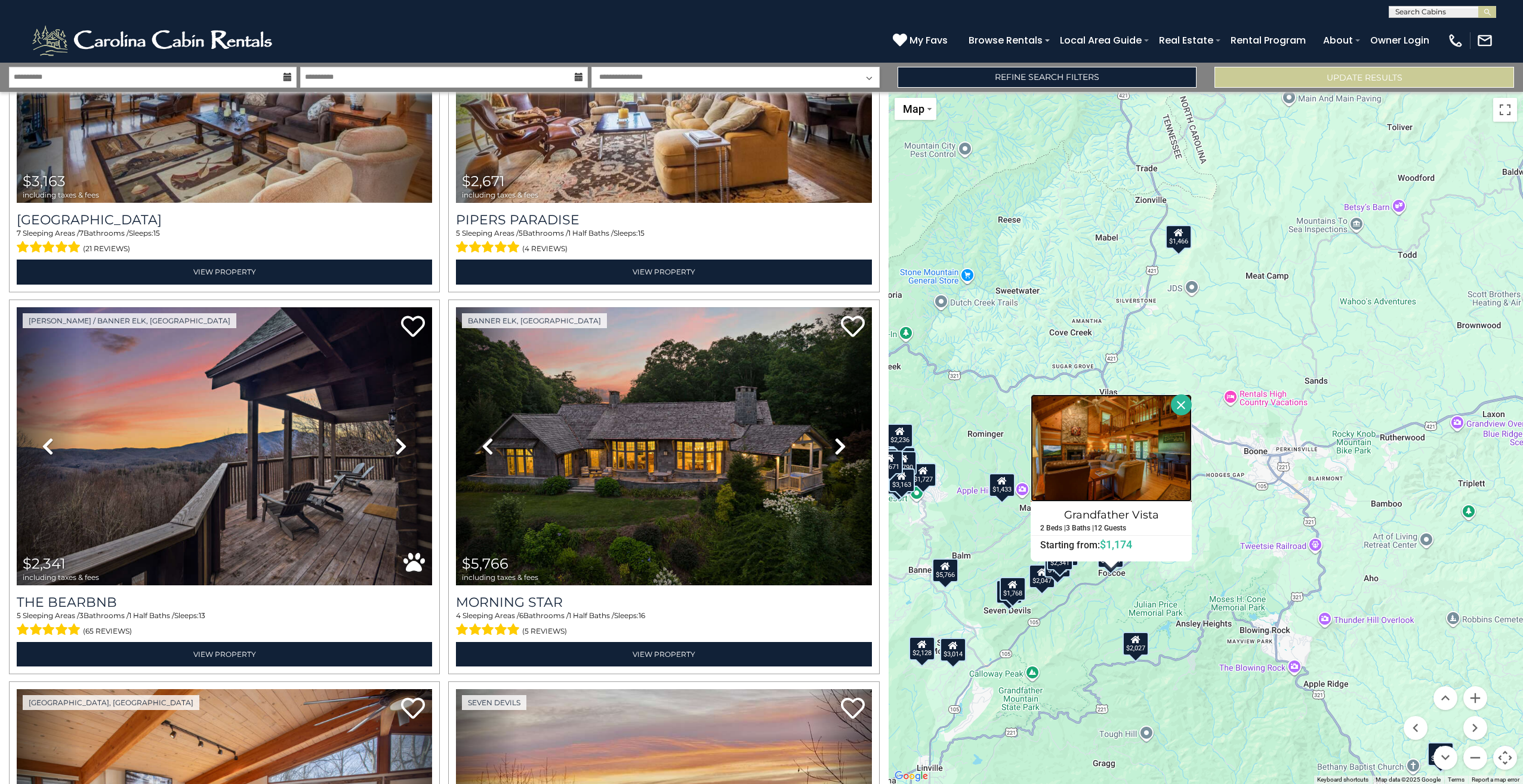
click at [1154, 438] on img at bounding box center [1111, 448] width 161 height 108
click at [1182, 403] on button "Close" at bounding box center [1181, 404] width 21 height 21
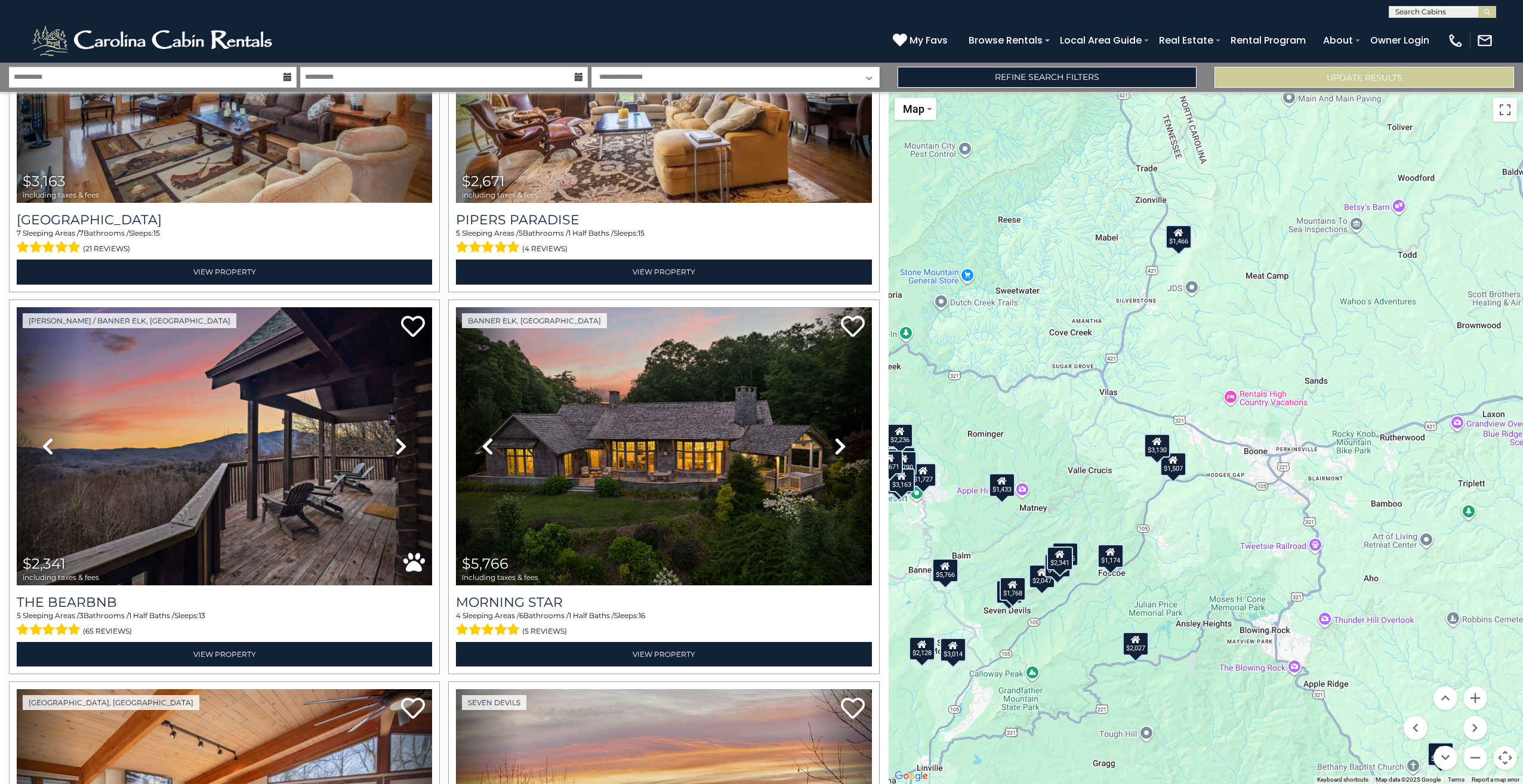
click at [1144, 650] on div "$2,027" at bounding box center [1136, 644] width 27 height 24
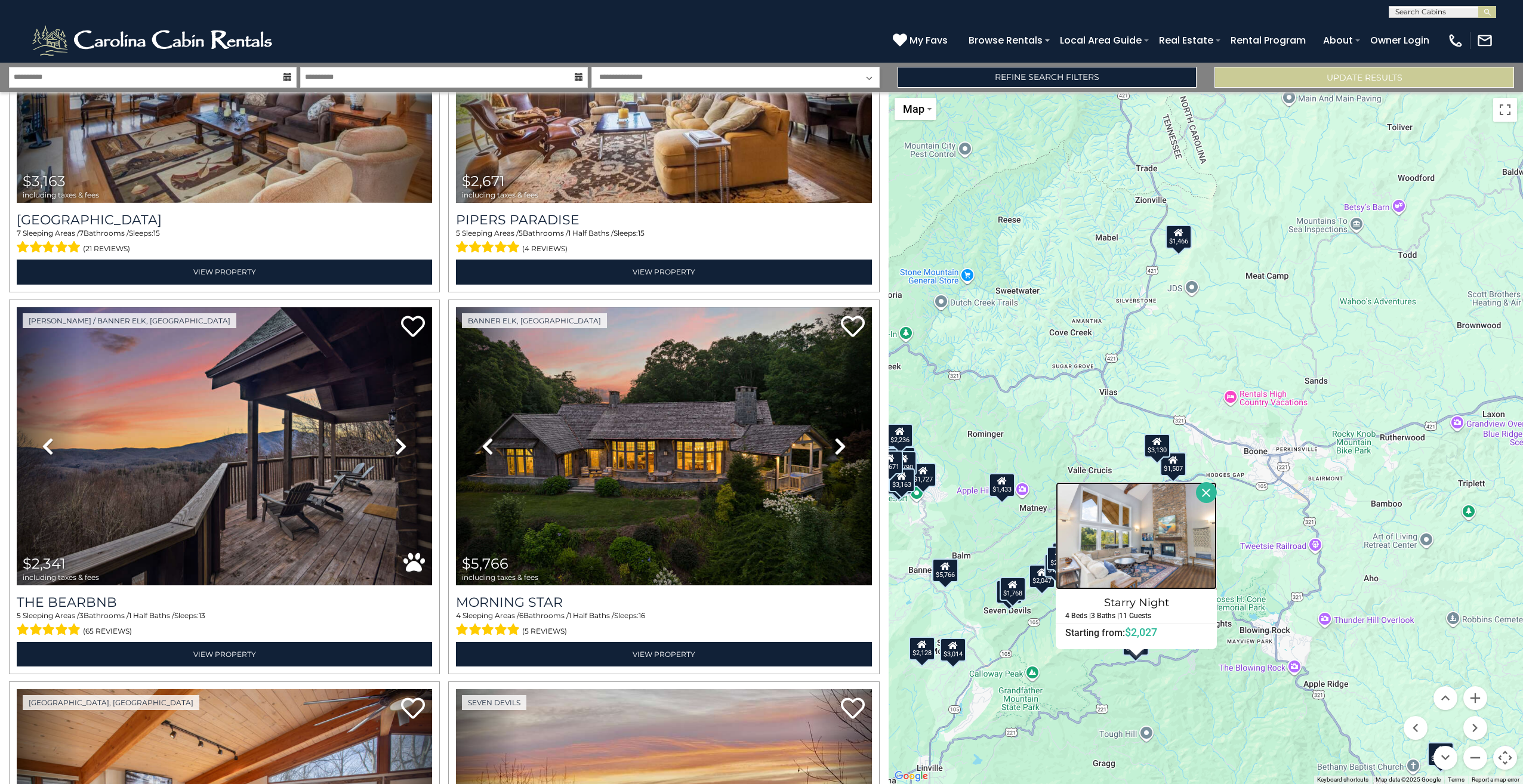
click at [1152, 530] on img at bounding box center [1136, 536] width 161 height 108
click at [1213, 494] on button "Close" at bounding box center [1206, 492] width 21 height 21
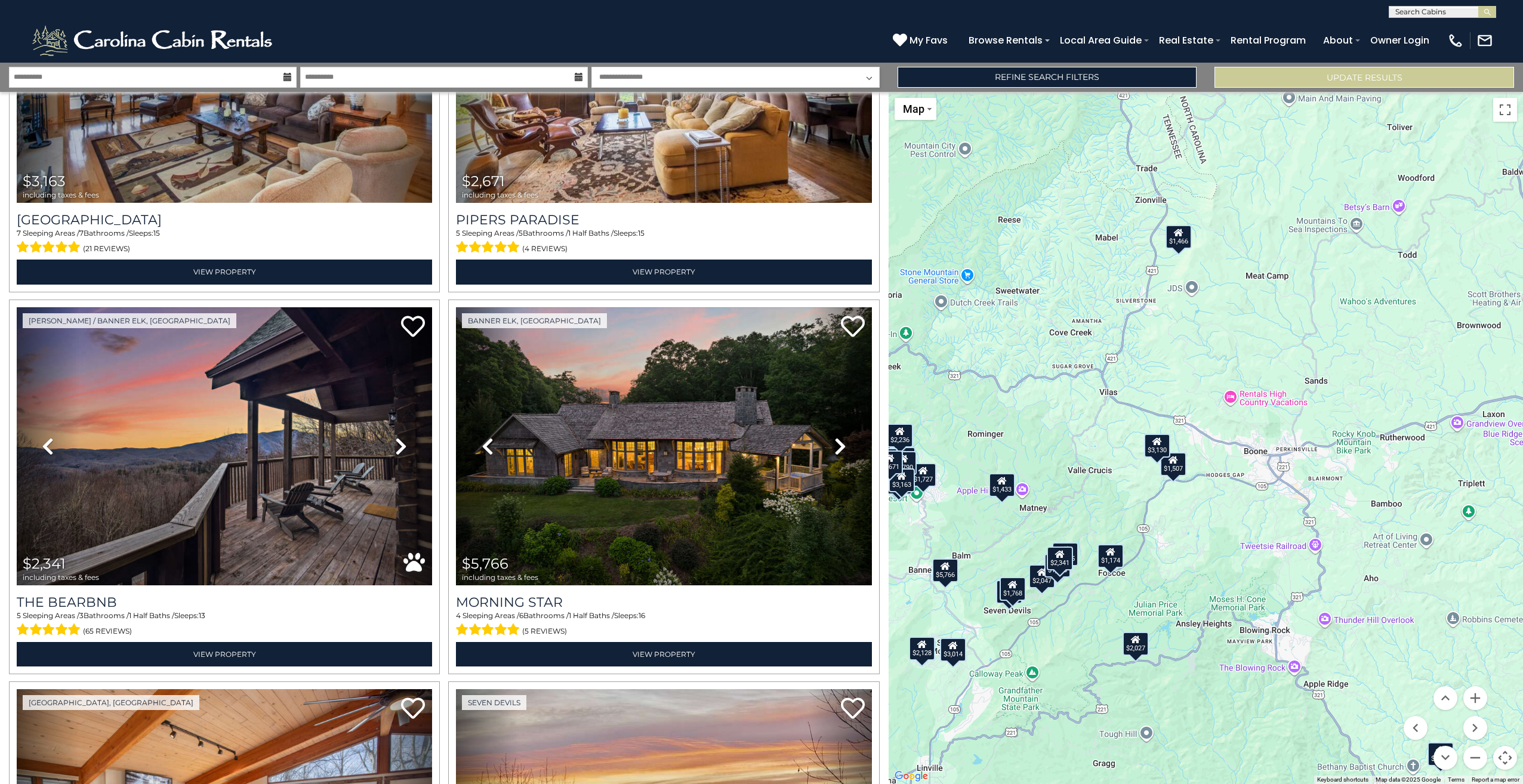
click at [1119, 563] on div "$1,174" at bounding box center [1111, 556] width 27 height 24
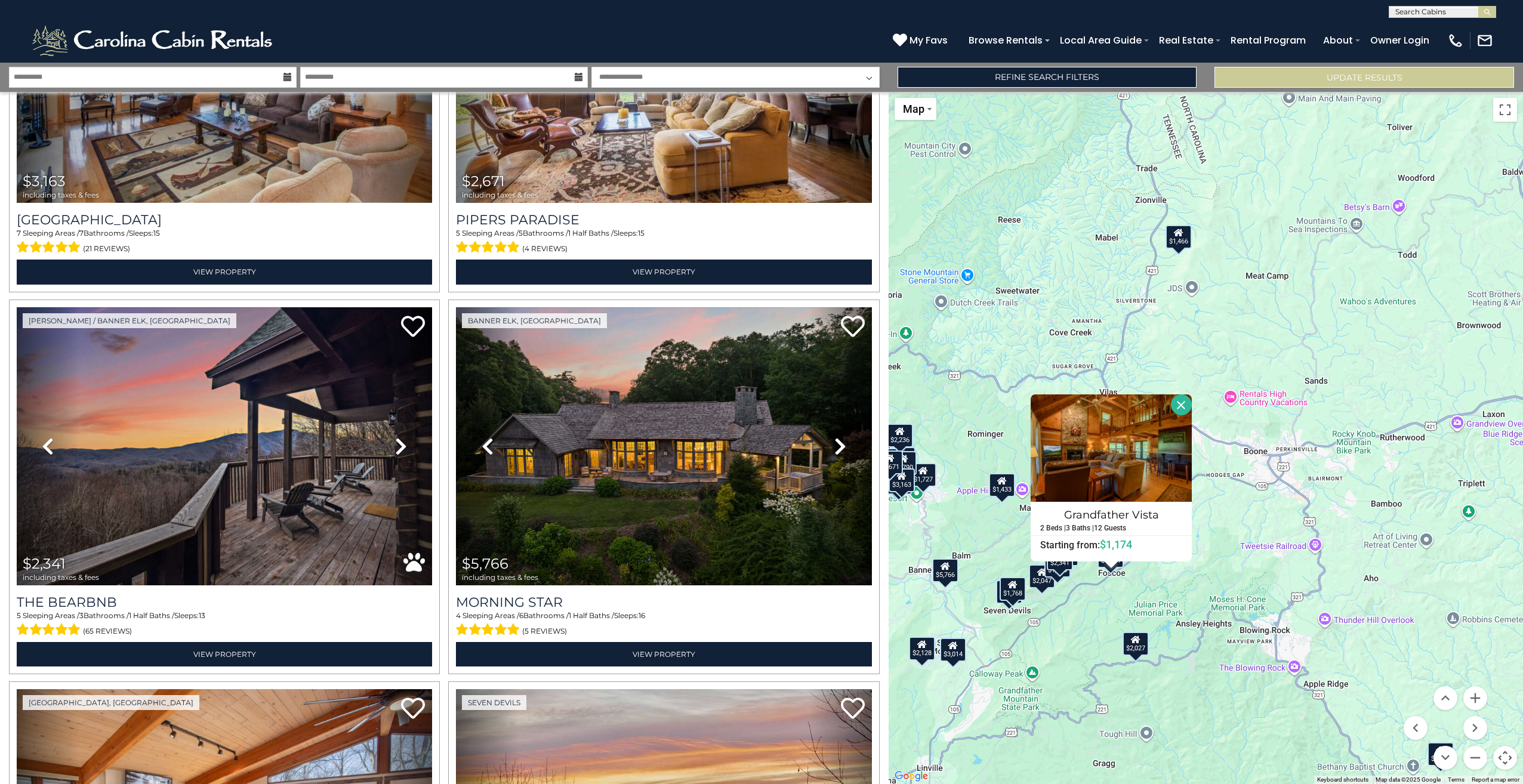
click at [1179, 403] on button "Close" at bounding box center [1181, 404] width 21 height 21
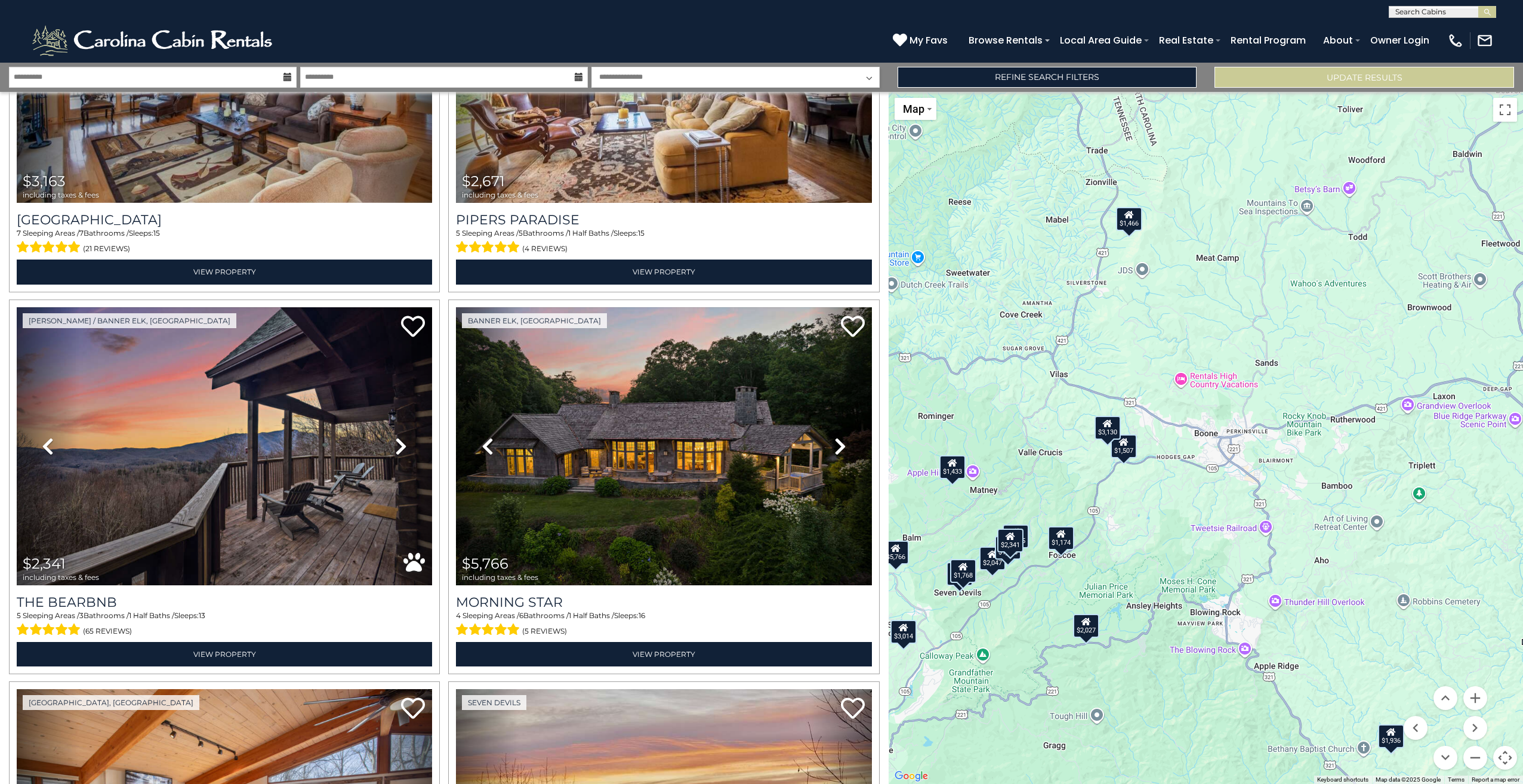
drag, startPoint x: 1444, startPoint y: 674, endPoint x: 1392, endPoint y: 656, distance: 55.0
click at [1392, 656] on div "$2,313 $3,130 $3,163 $2,671 $2,341 $5,766 $1,904 $2,047 $1,727 $2,409 $1,876 $2…" at bounding box center [1206, 437] width 634 height 692
click at [956, 473] on div "$1,433" at bounding box center [952, 467] width 27 height 24
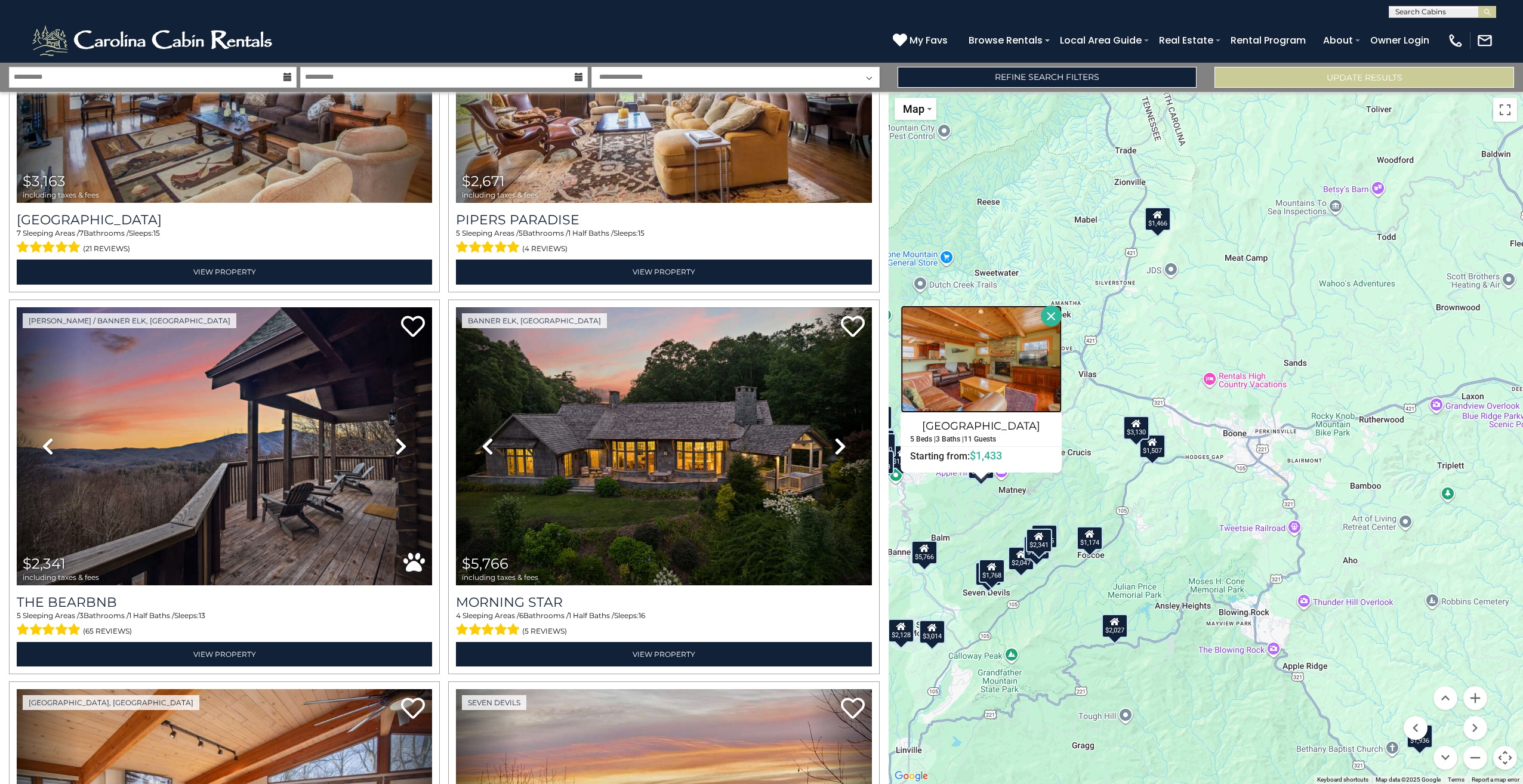
click at [1004, 356] on img at bounding box center [982, 359] width 161 height 108
click at [1046, 309] on button "Close" at bounding box center [1051, 315] width 21 height 21
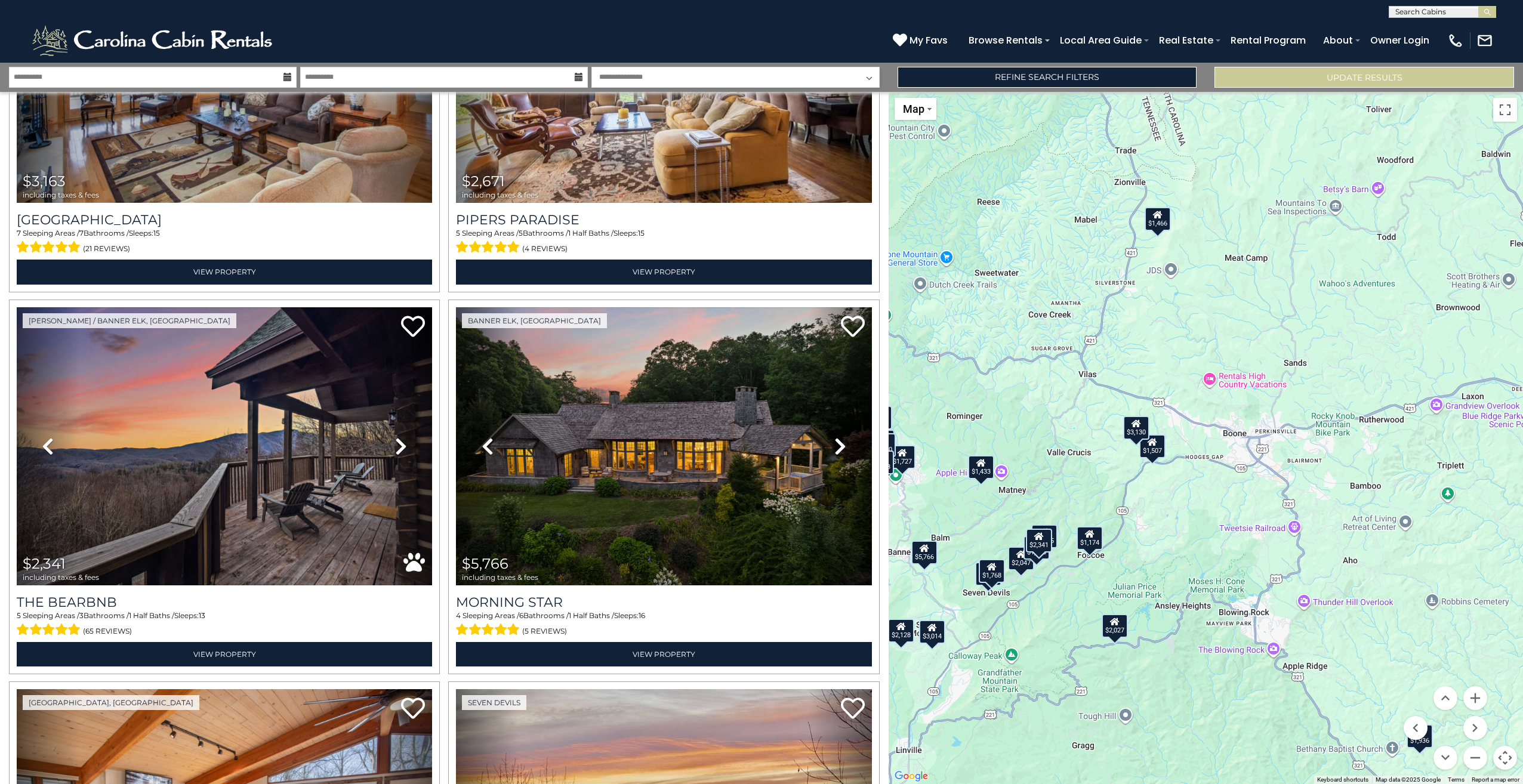
click at [1038, 549] on div "$2,341" at bounding box center [1039, 540] width 27 height 24
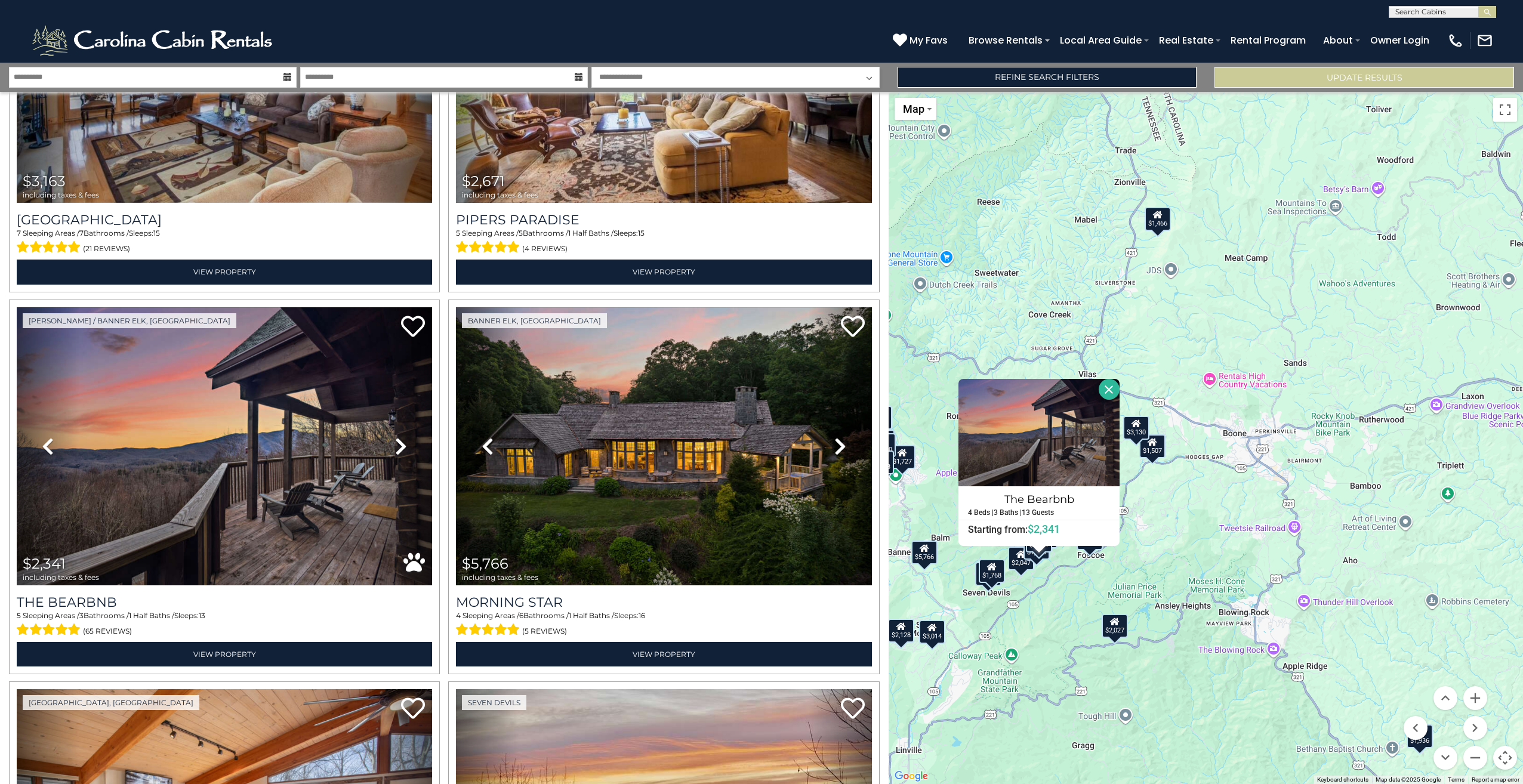
click at [1107, 390] on button "Close" at bounding box center [1109, 389] width 21 height 21
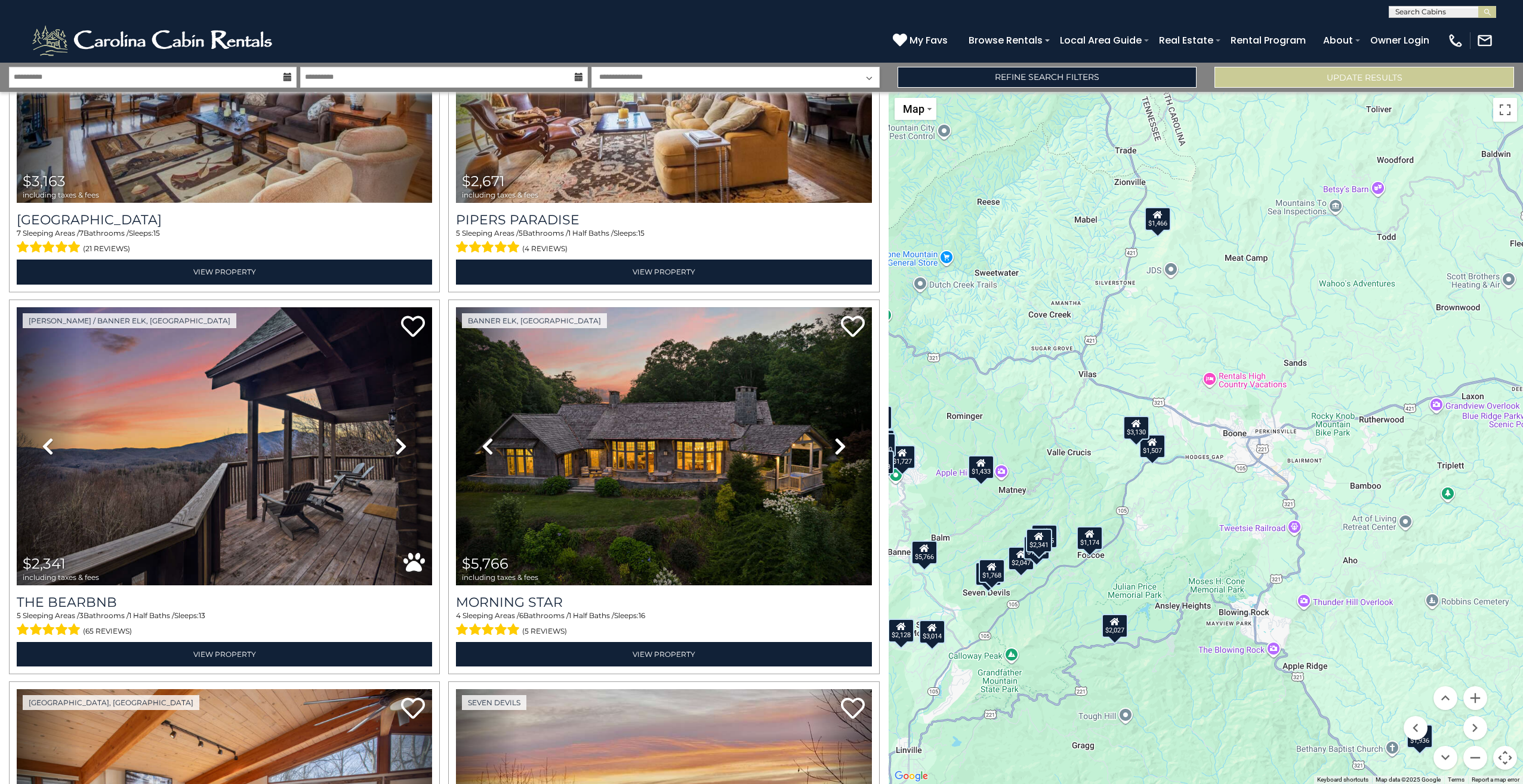
click at [1422, 747] on menu at bounding box center [1445, 728] width 84 height 84
click at [1427, 740] on menu at bounding box center [1445, 728] width 84 height 84
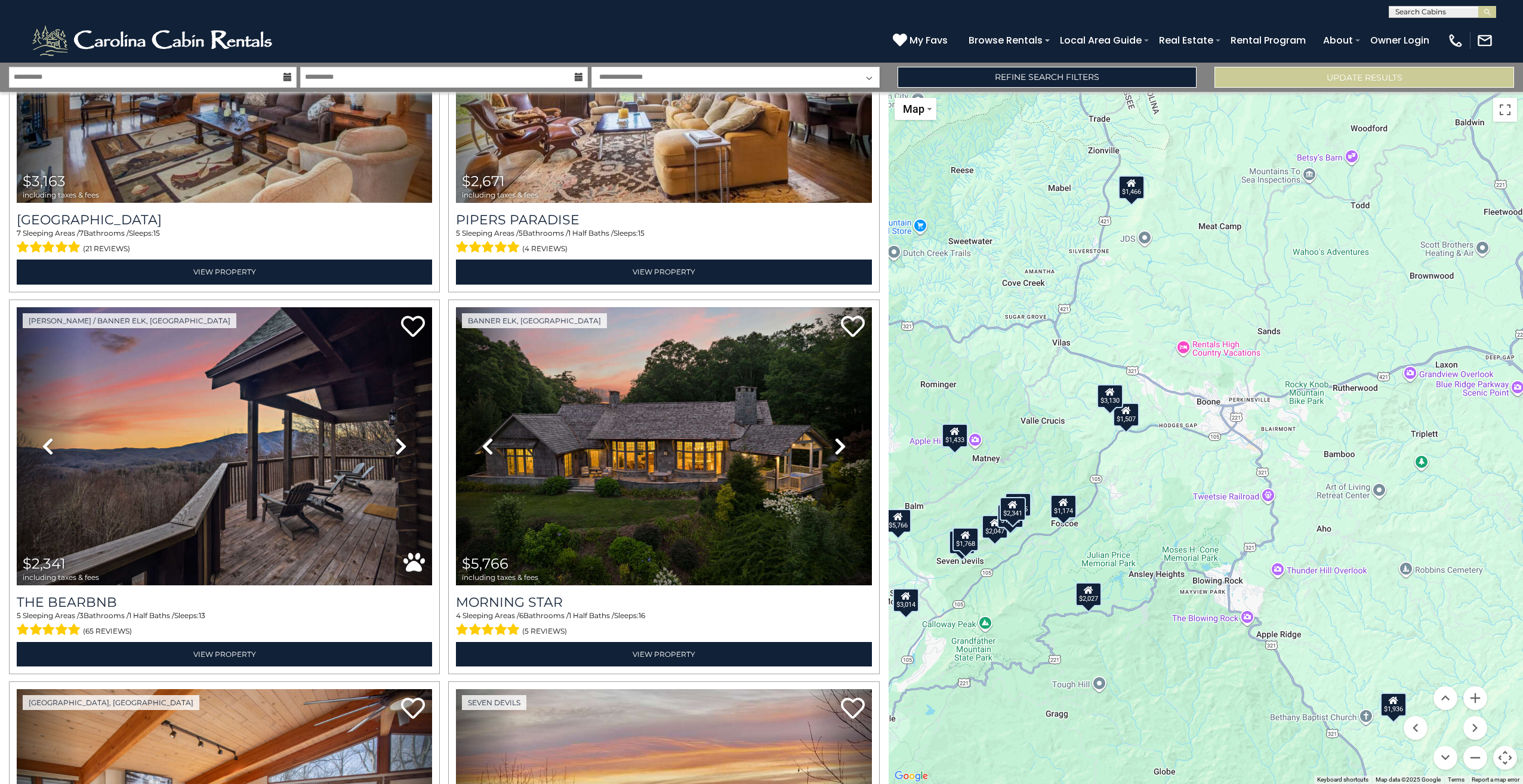
drag, startPoint x: 1393, startPoint y: 684, endPoint x: 1365, endPoint y: 649, distance: 44.8
click at [1365, 649] on div "$2,313 $3,130 $3,163 $2,671 $2,341 $5,766 $1,904 $2,047 $1,727 $2,409 $1,876 $2…" at bounding box center [1206, 437] width 634 height 692
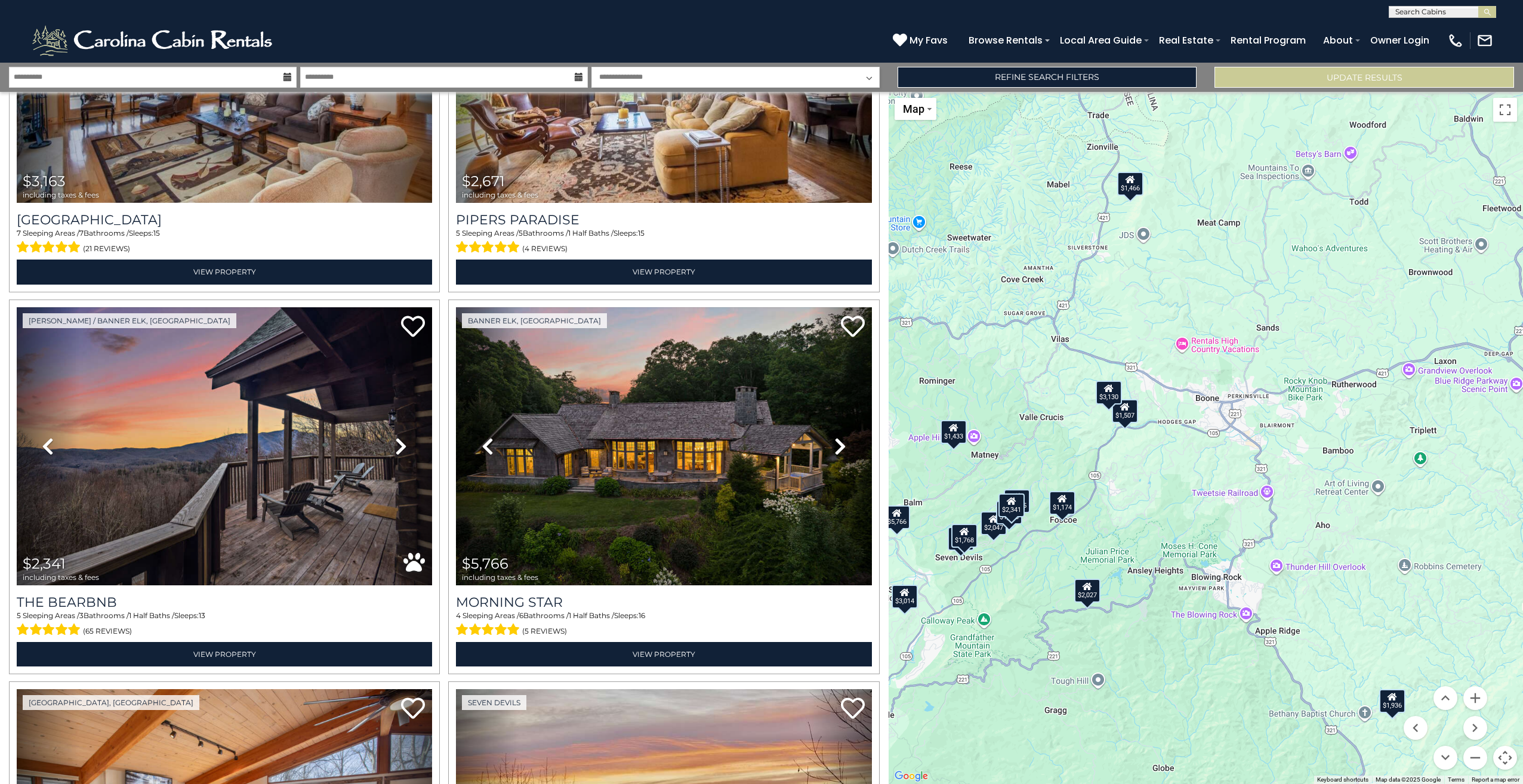
click at [1393, 705] on div "$1,936" at bounding box center [1393, 701] width 27 height 24
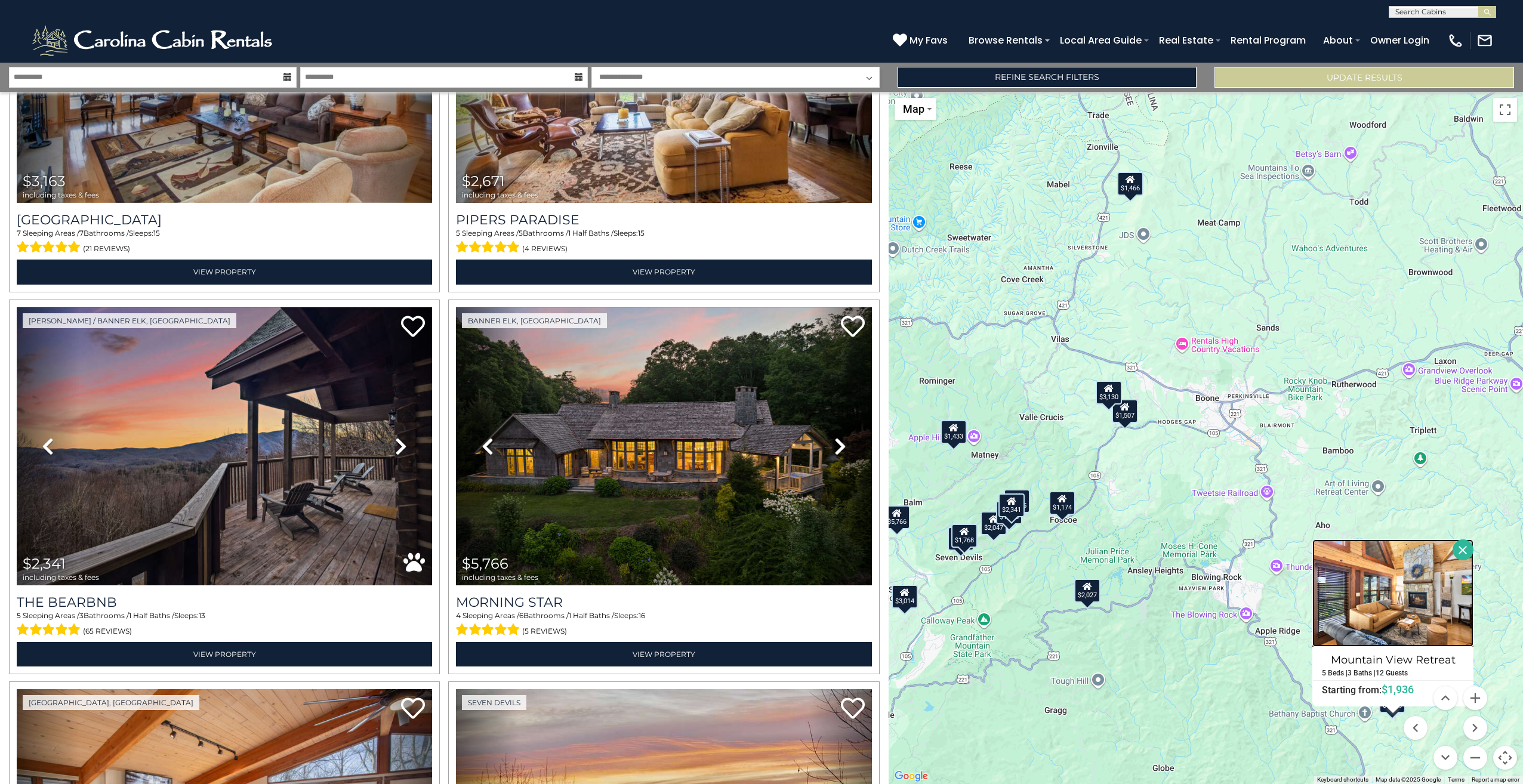
click at [1413, 580] on img at bounding box center [1393, 593] width 161 height 108
click at [1469, 545] on button "Close" at bounding box center [1463, 549] width 21 height 21
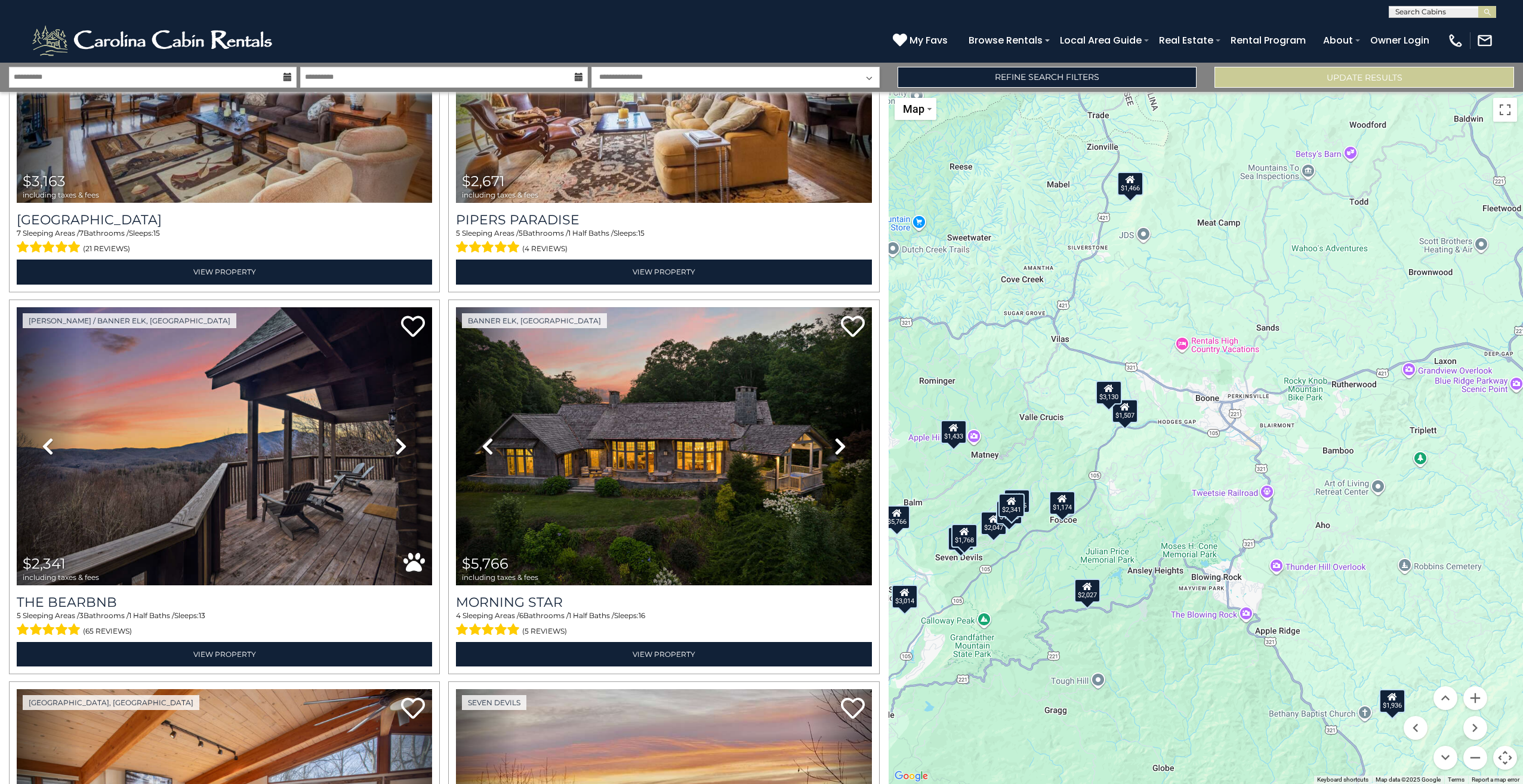
click at [1093, 589] on div "$2,027" at bounding box center [1088, 591] width 27 height 24
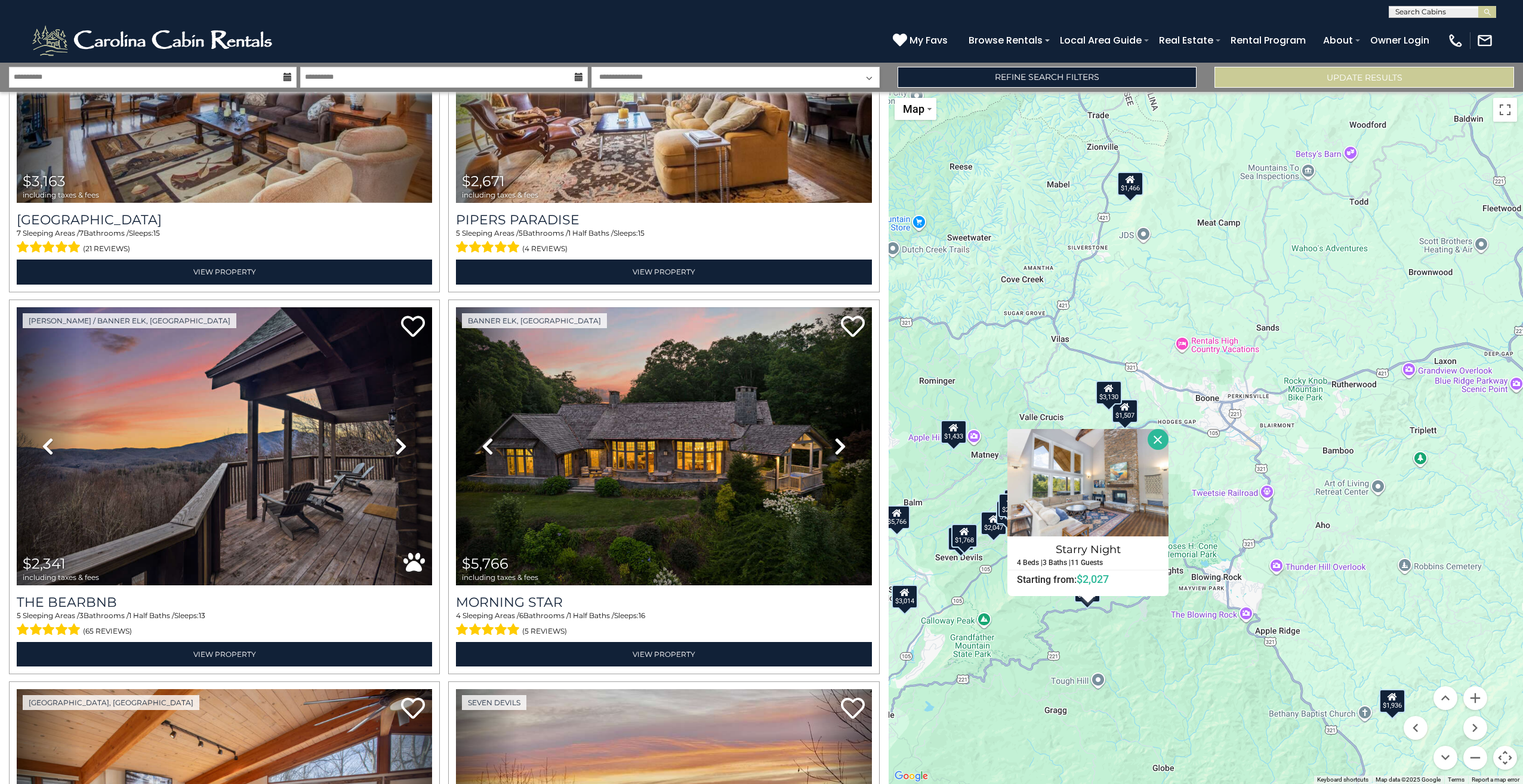
click at [1161, 439] on button "Close" at bounding box center [1158, 439] width 21 height 21
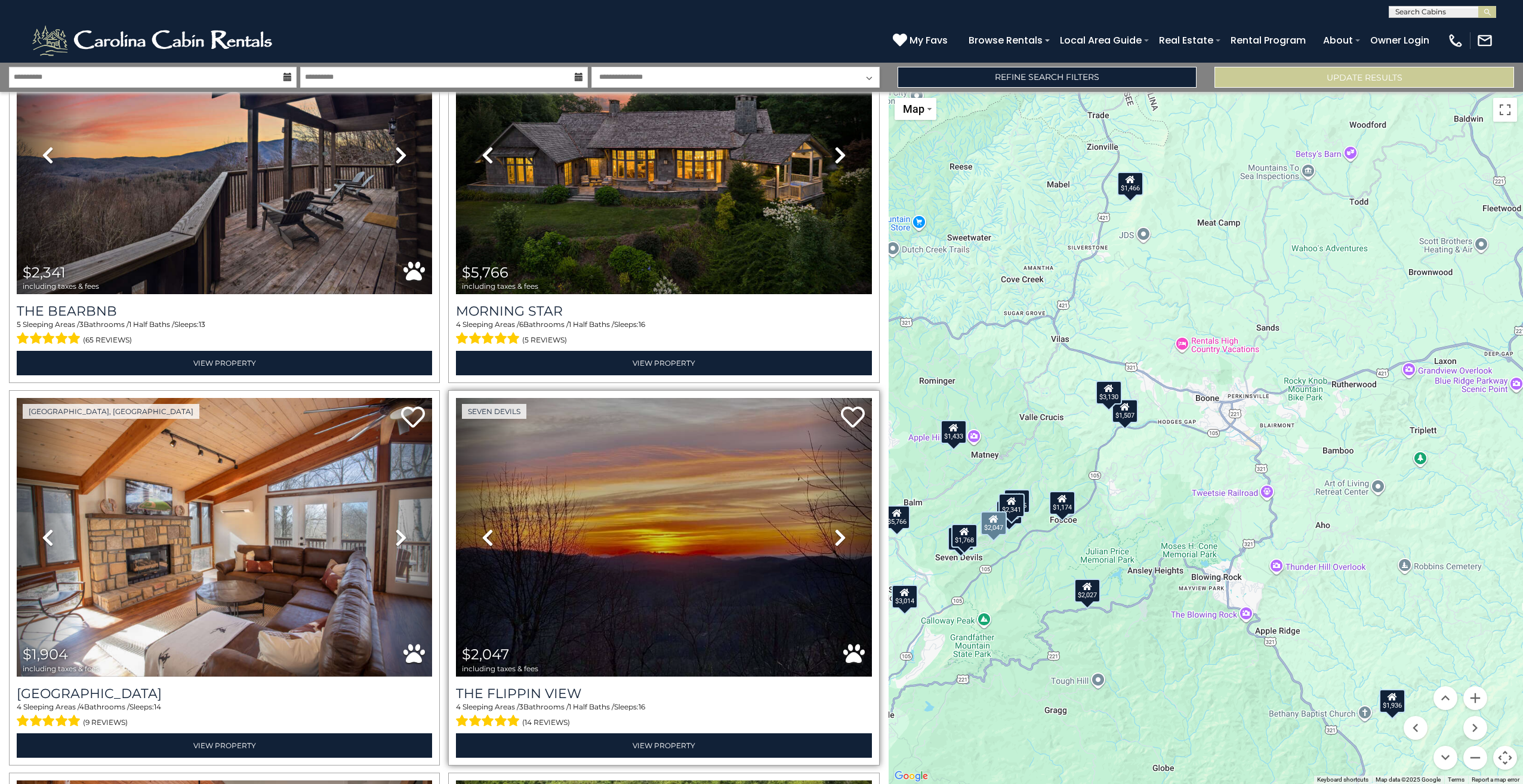
scroll to position [895, 0]
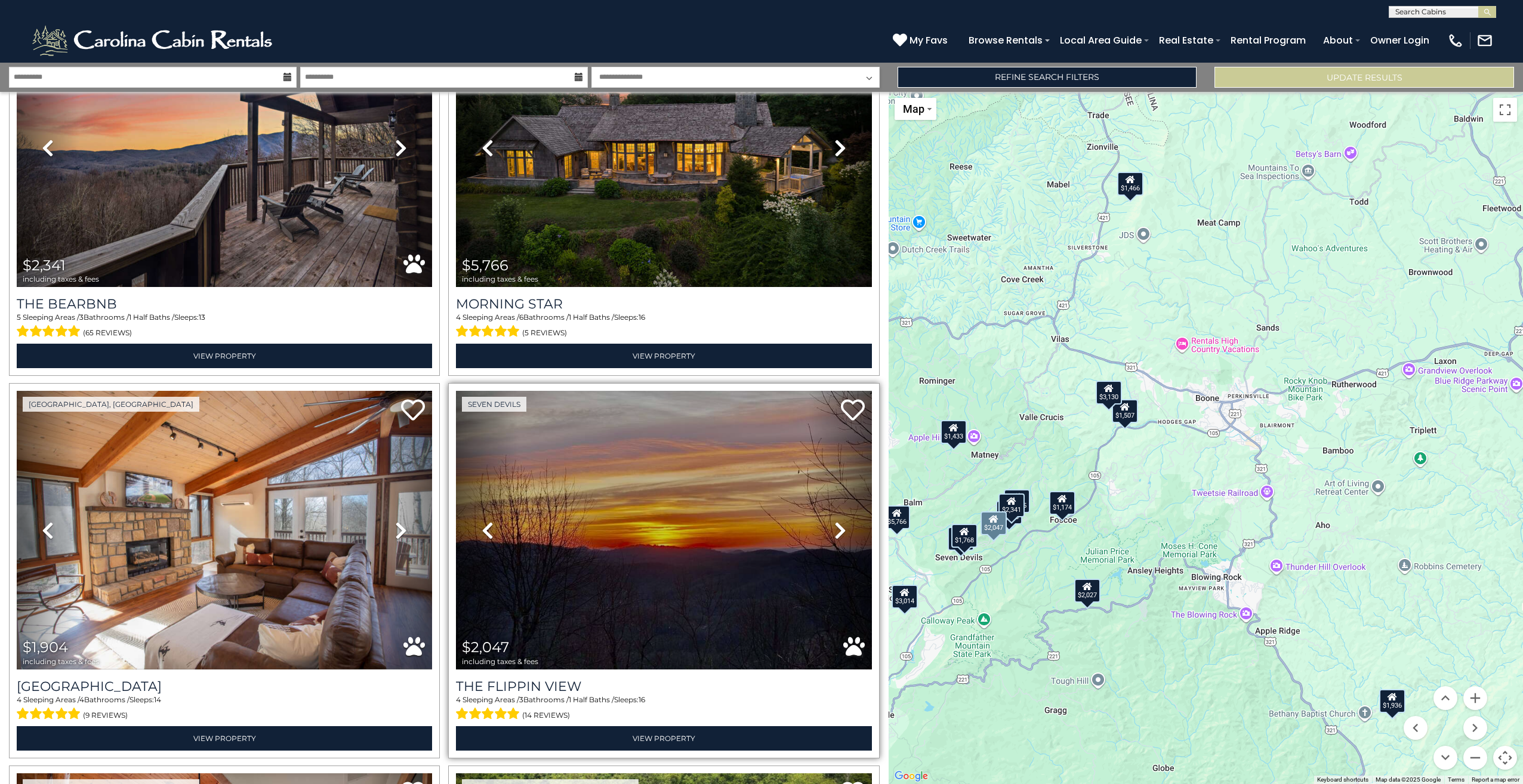
click at [834, 520] on icon at bounding box center [840, 530] width 12 height 19
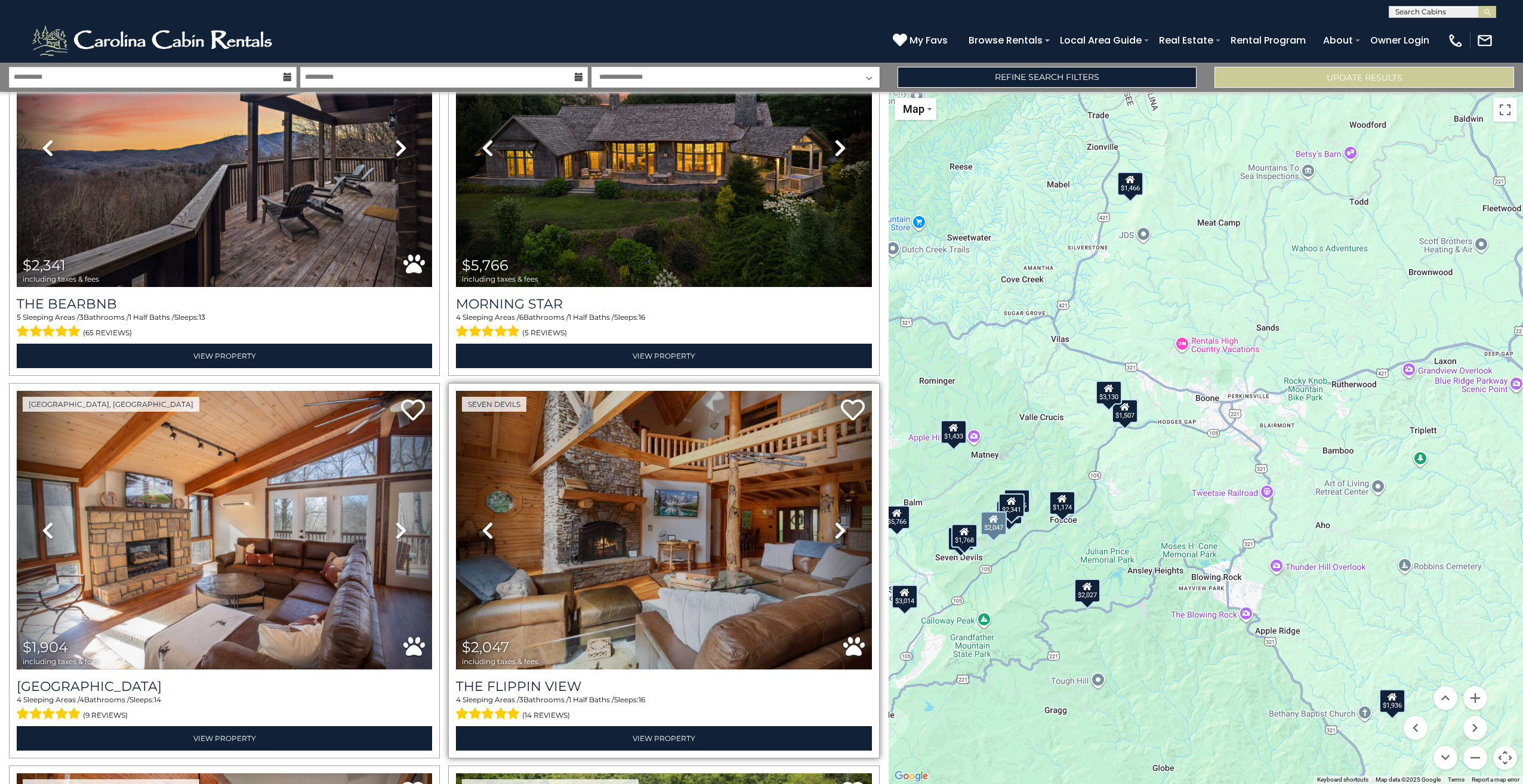
click at [834, 520] on icon at bounding box center [840, 530] width 12 height 19
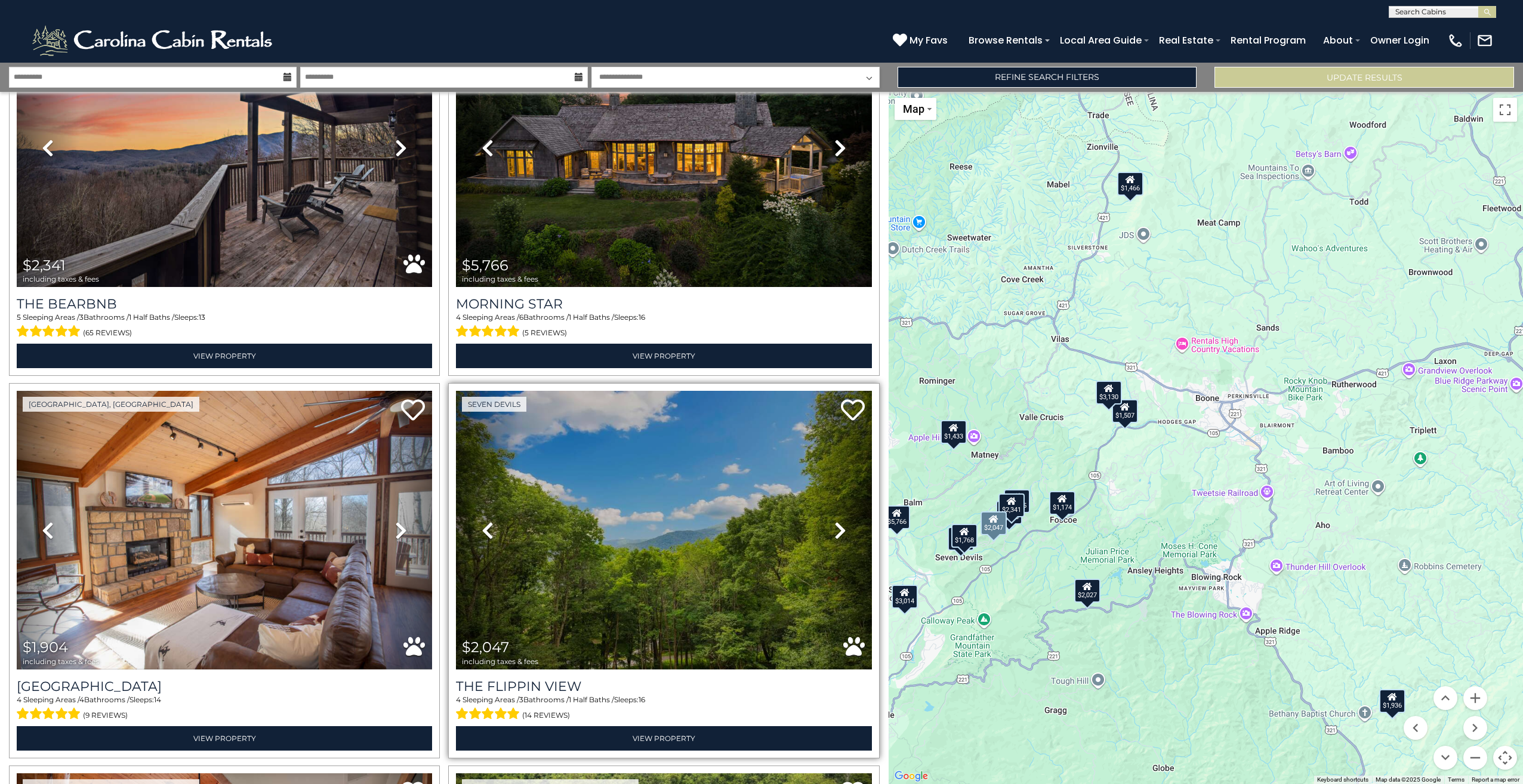
click at [834, 520] on icon at bounding box center [840, 530] width 12 height 19
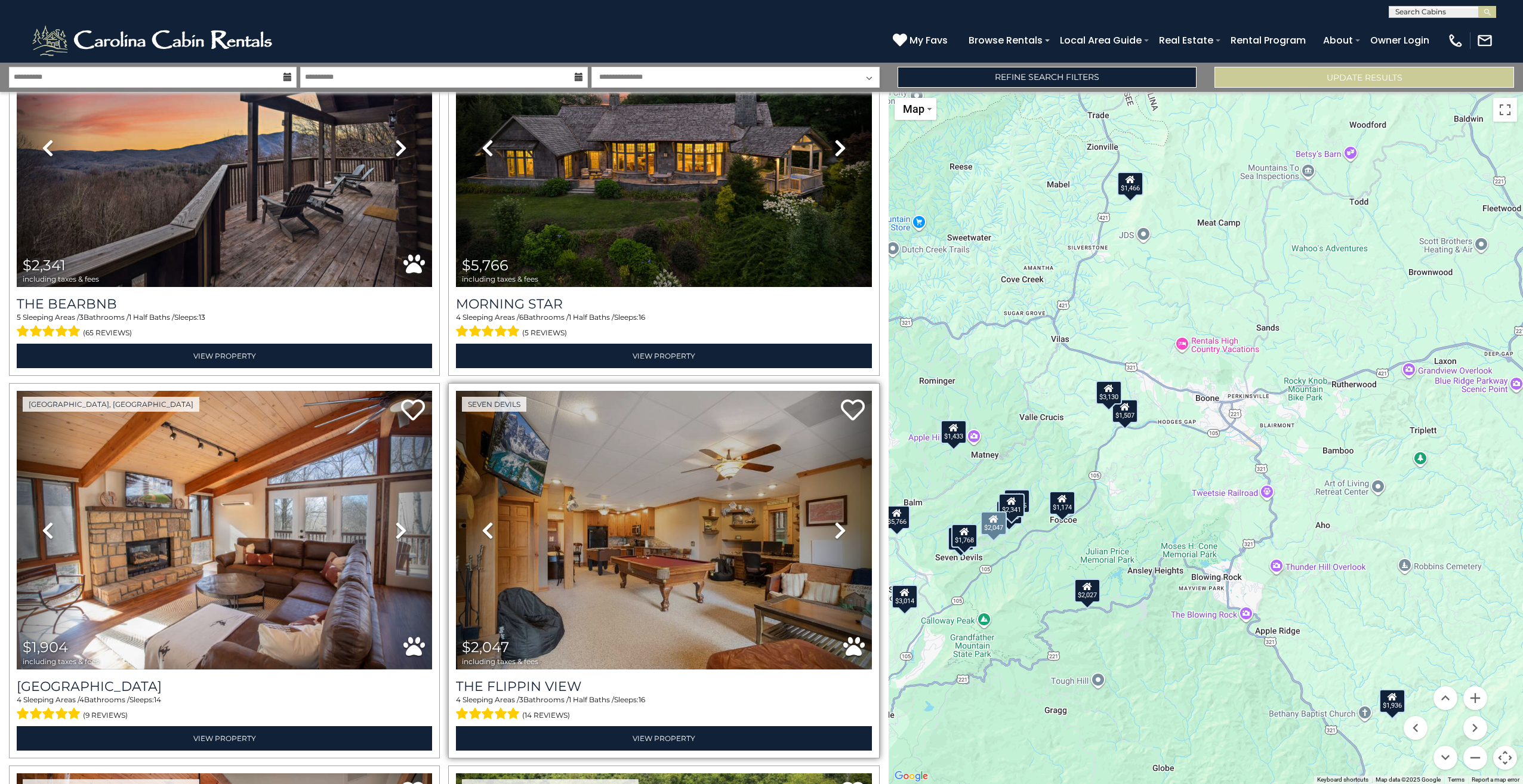
click at [834, 520] on icon at bounding box center [840, 530] width 12 height 19
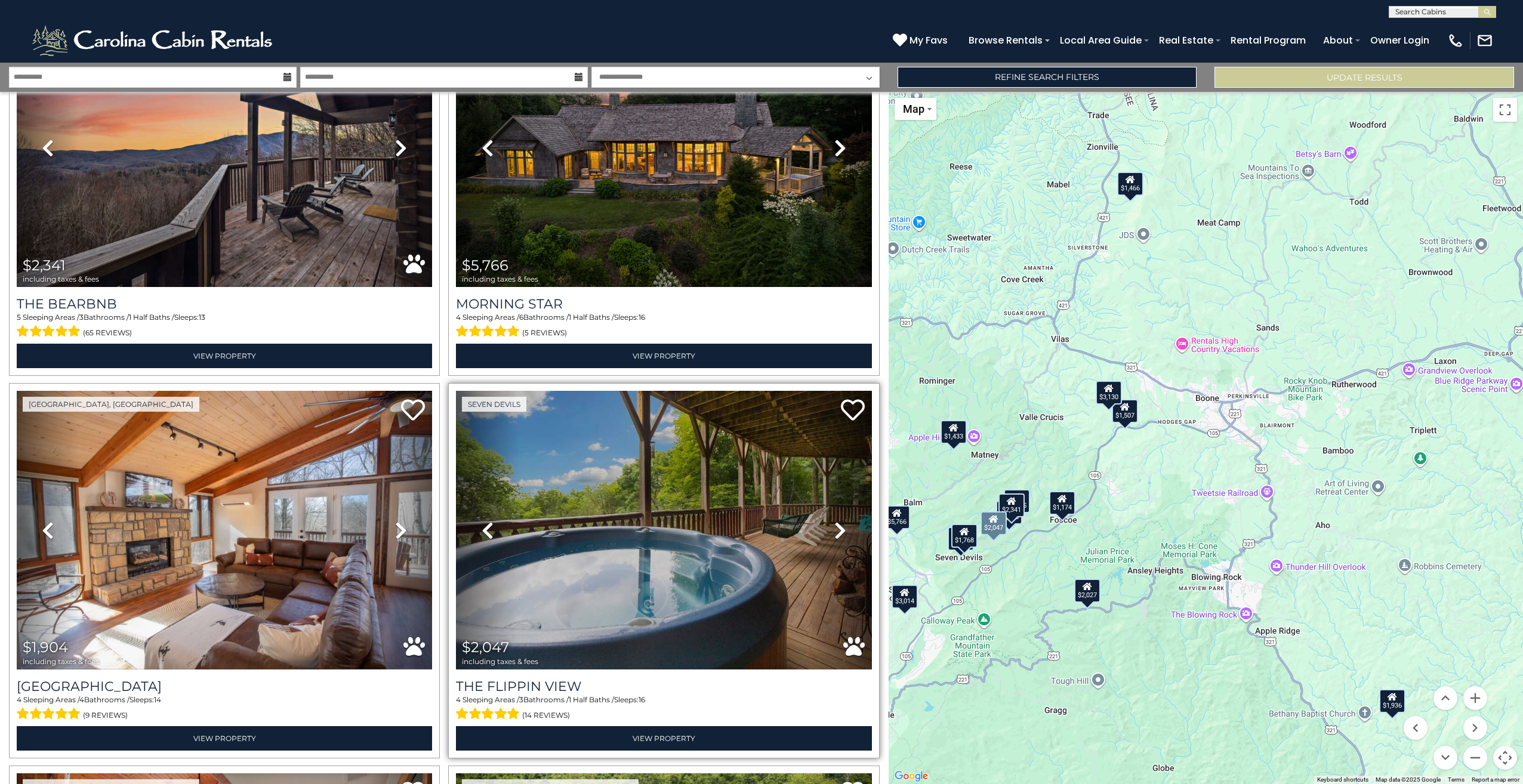
click at [834, 520] on icon at bounding box center [840, 530] width 12 height 19
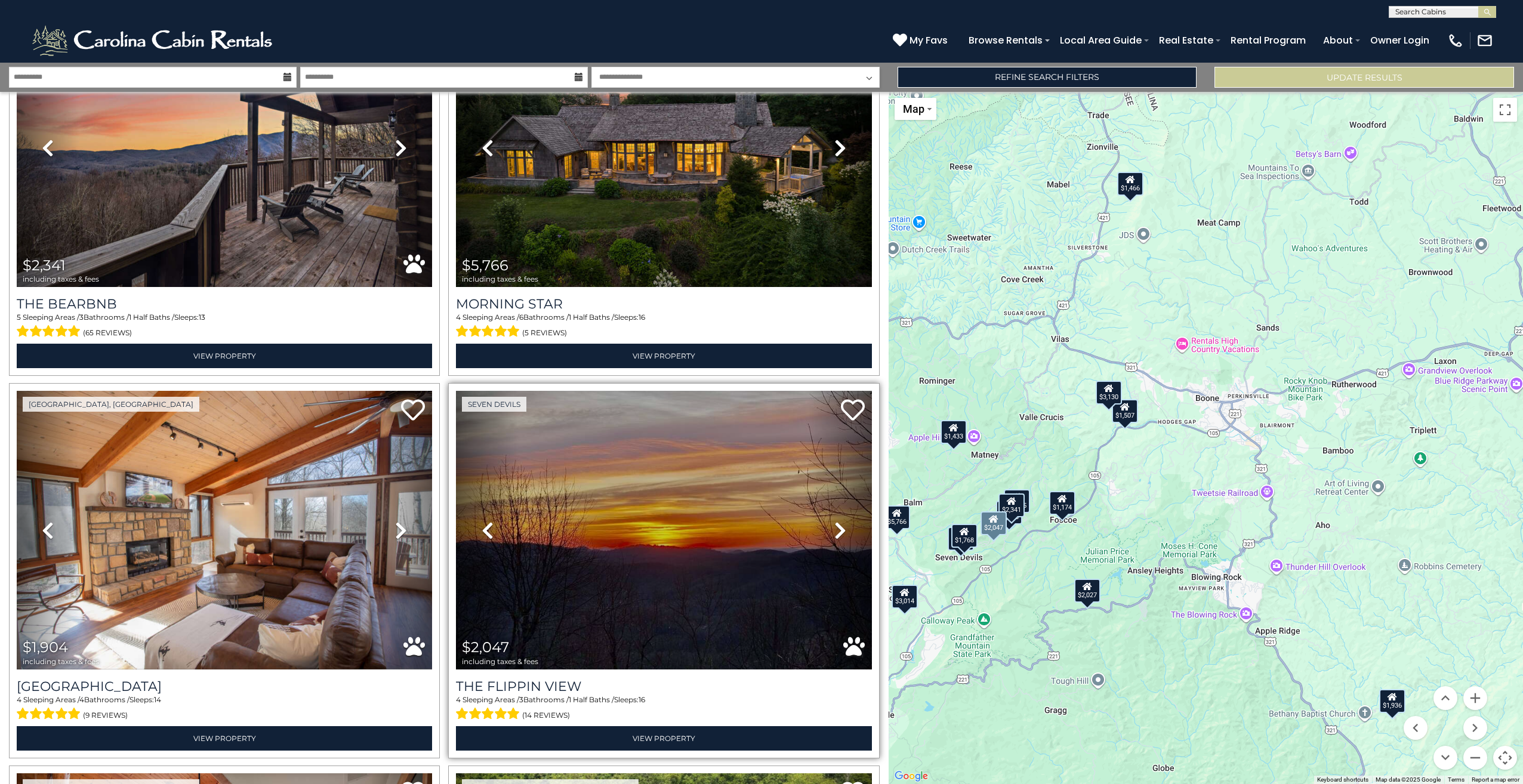
click at [834, 520] on icon at bounding box center [840, 530] width 12 height 19
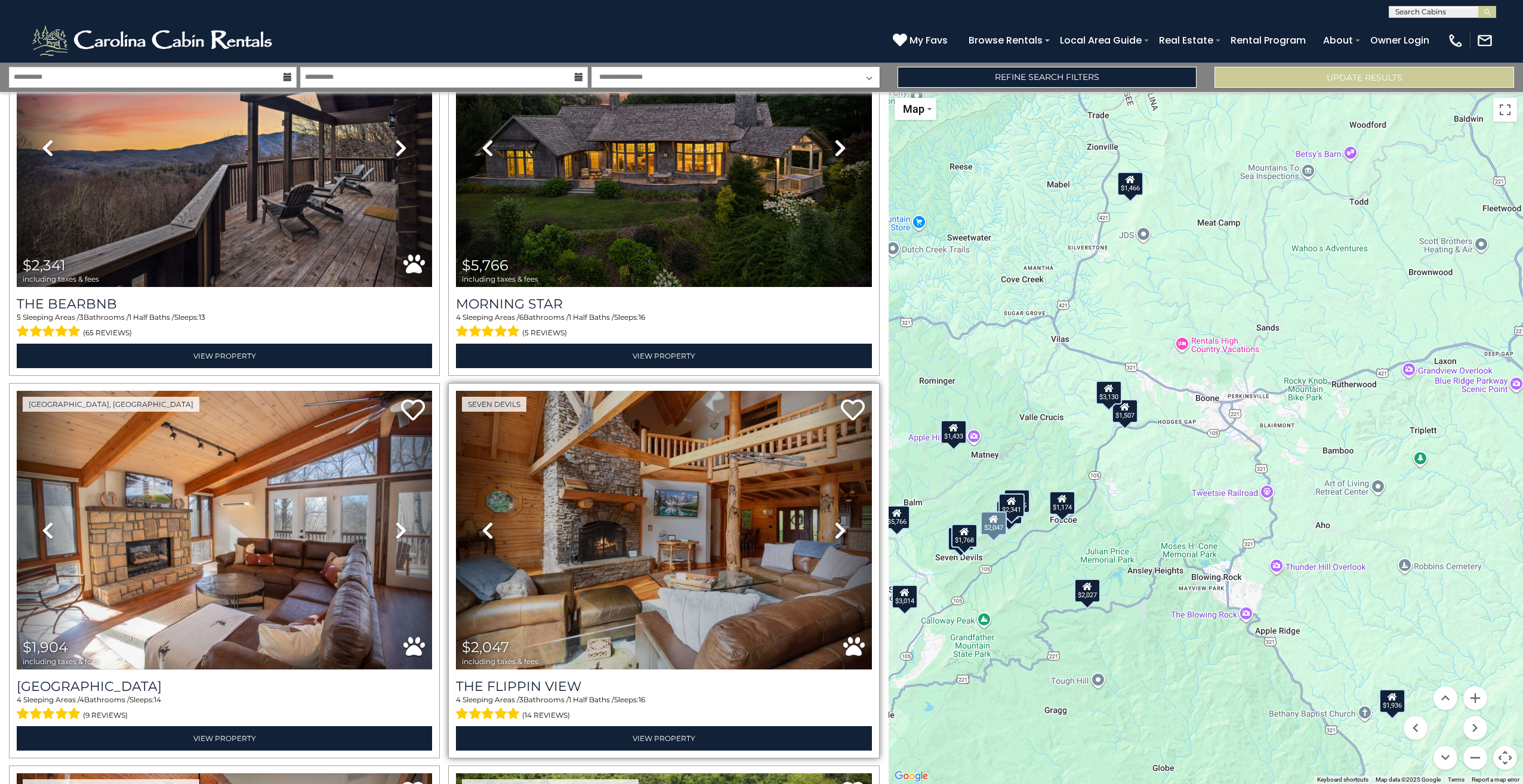
click at [834, 520] on icon at bounding box center [840, 530] width 12 height 19
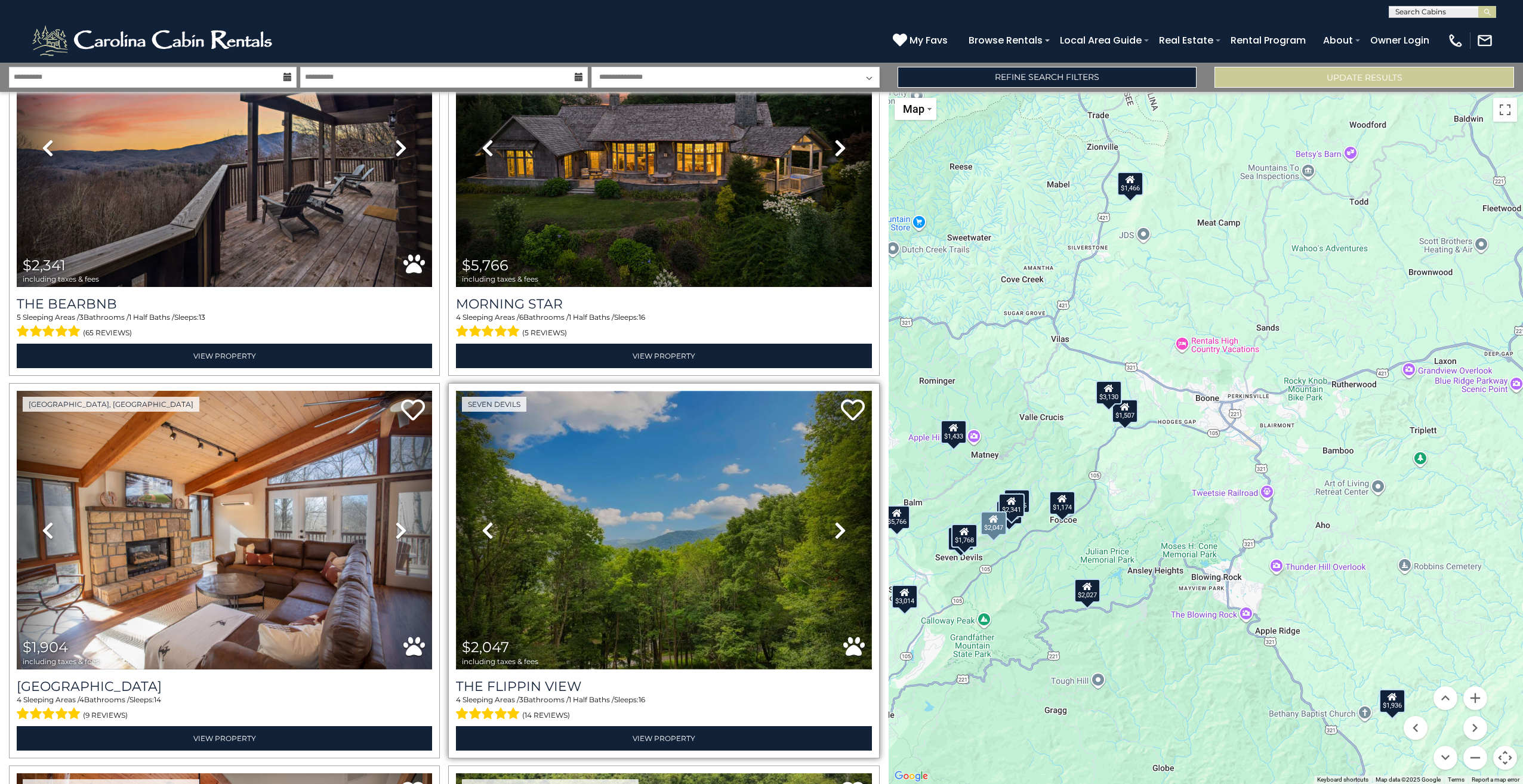
click at [703, 529] on img at bounding box center [663, 530] width 415 height 279
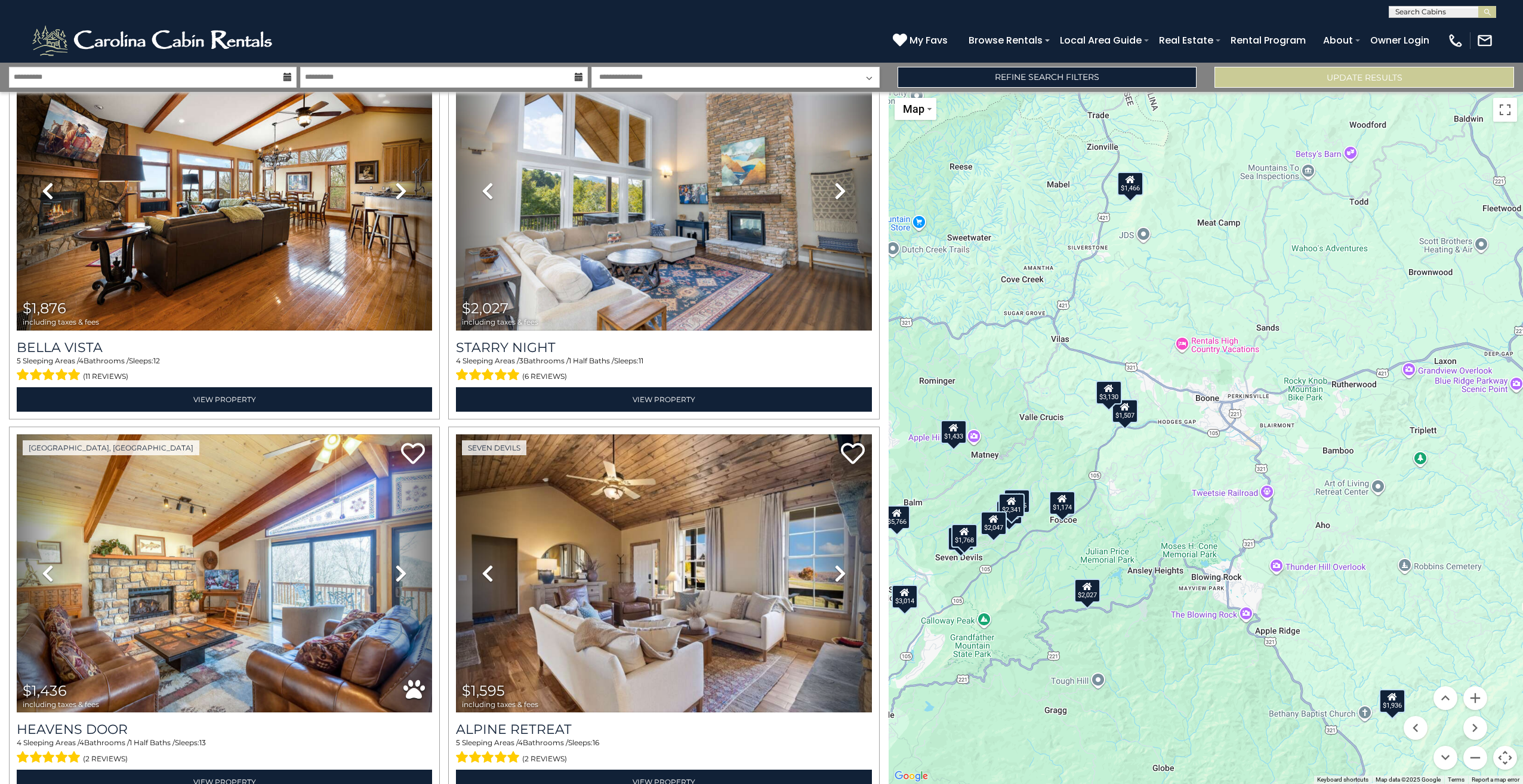
scroll to position [2028, 0]
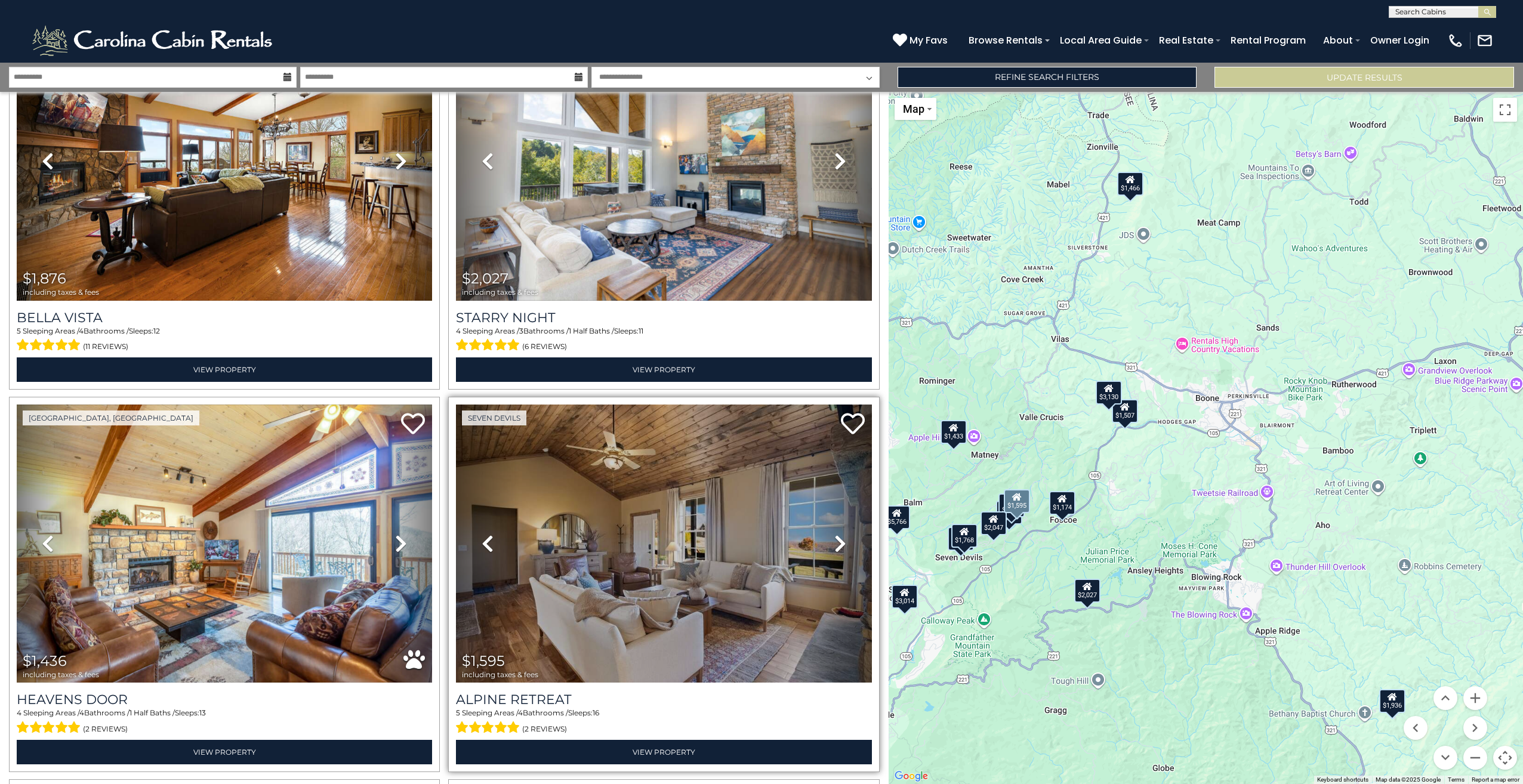
click at [835, 534] on icon at bounding box center [840, 543] width 12 height 19
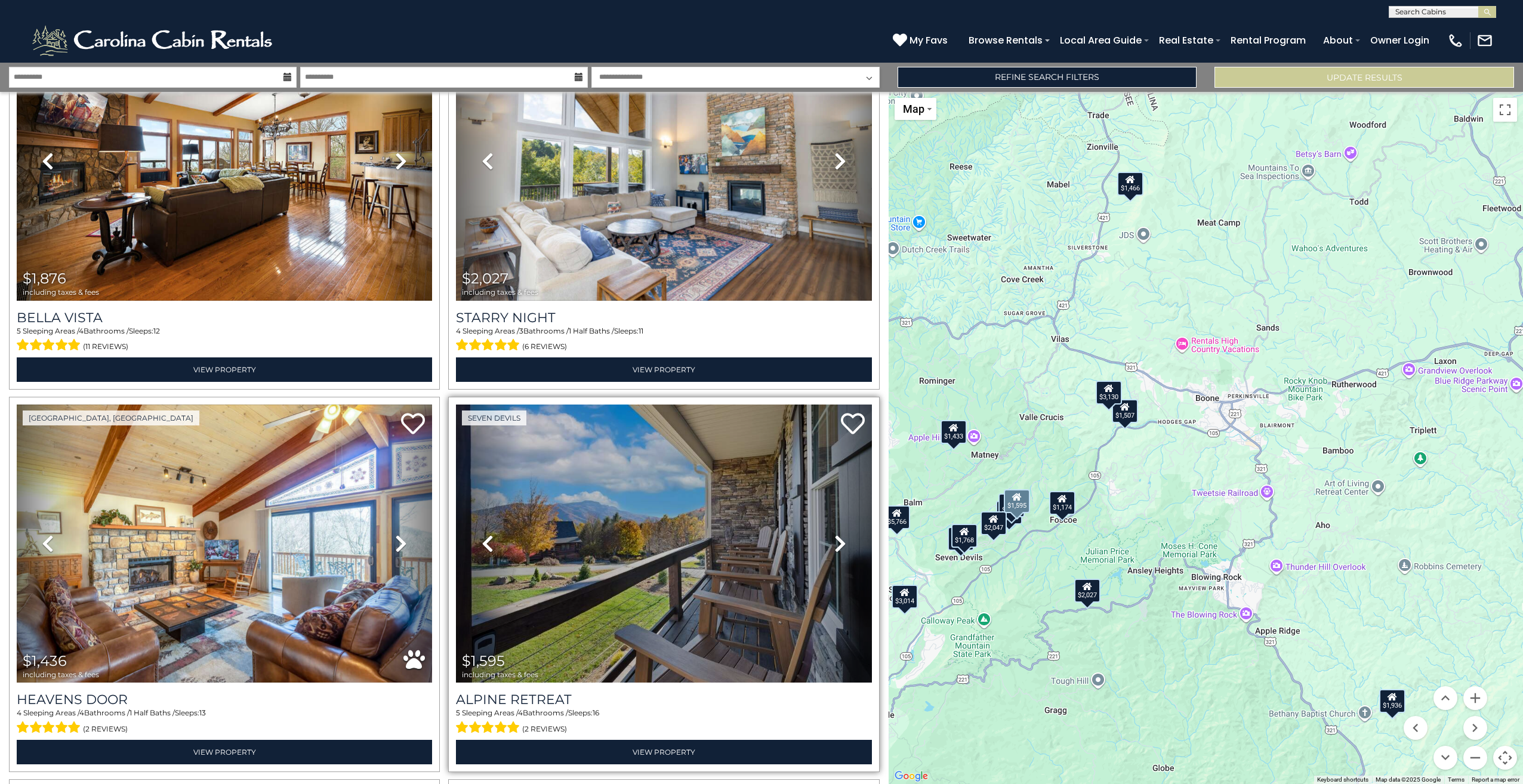
click at [835, 534] on icon at bounding box center [840, 543] width 12 height 19
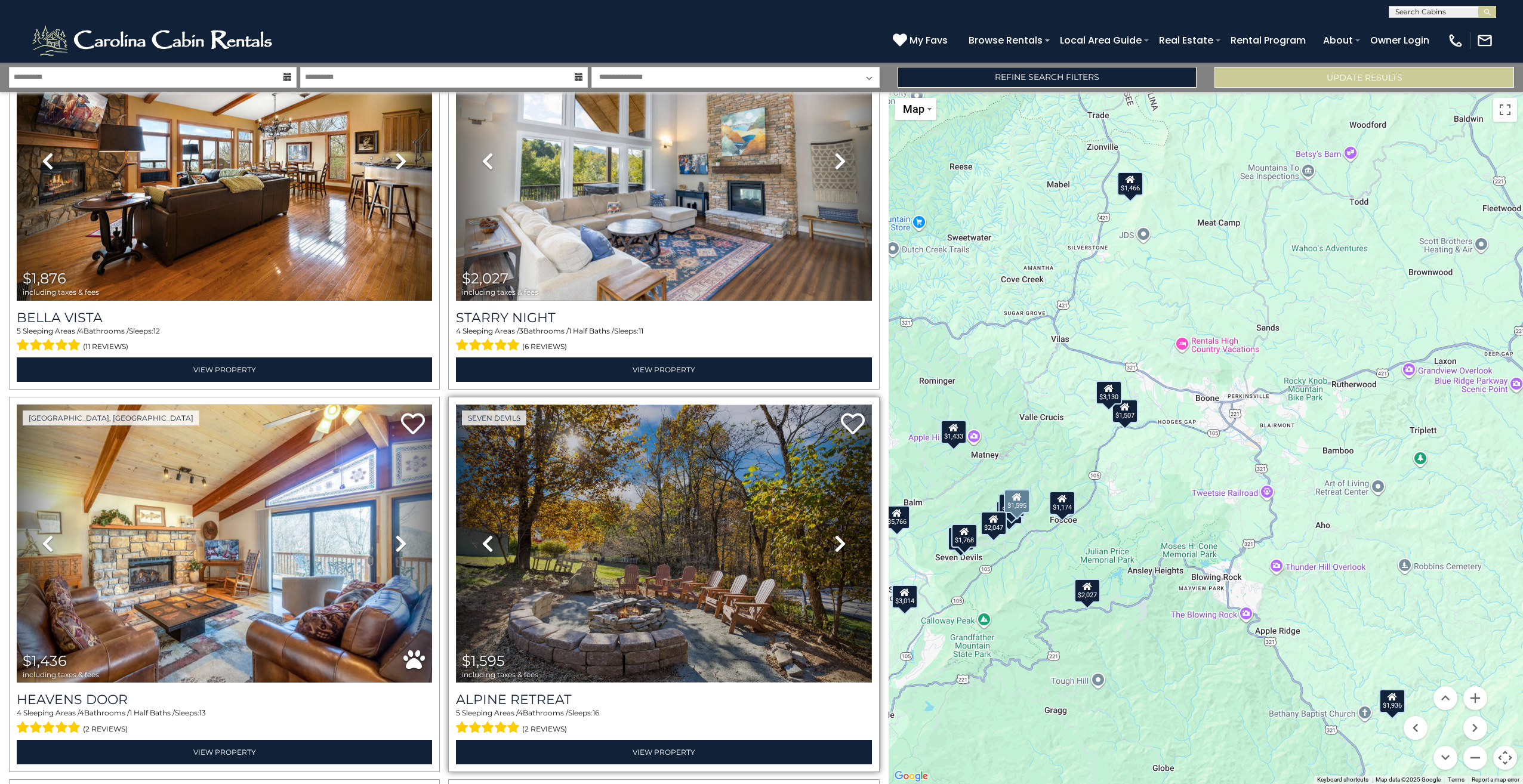
click at [636, 558] on img at bounding box center [663, 544] width 415 height 279
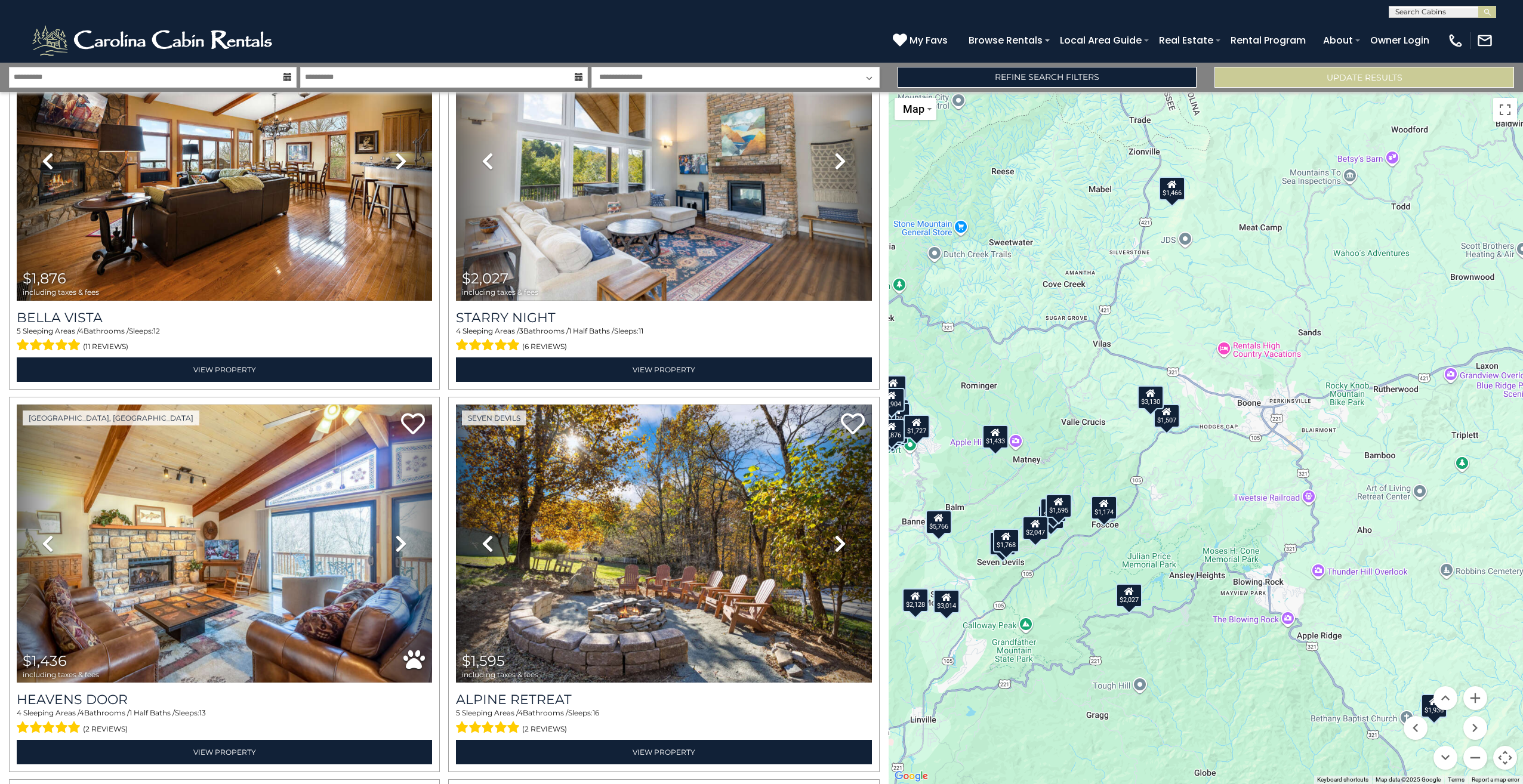
drag, startPoint x: 1021, startPoint y: 550, endPoint x: 1064, endPoint y: 556, distance: 43.4
click at [1064, 556] on div "$2,313 $3,130 $3,163 $2,671 $2,341 $5,766 $1,904 $2,047 $1,727 $2,409 $1,876 $2…" at bounding box center [1206, 437] width 634 height 692
click at [1484, 691] on button "Zoom in" at bounding box center [1475, 698] width 24 height 24
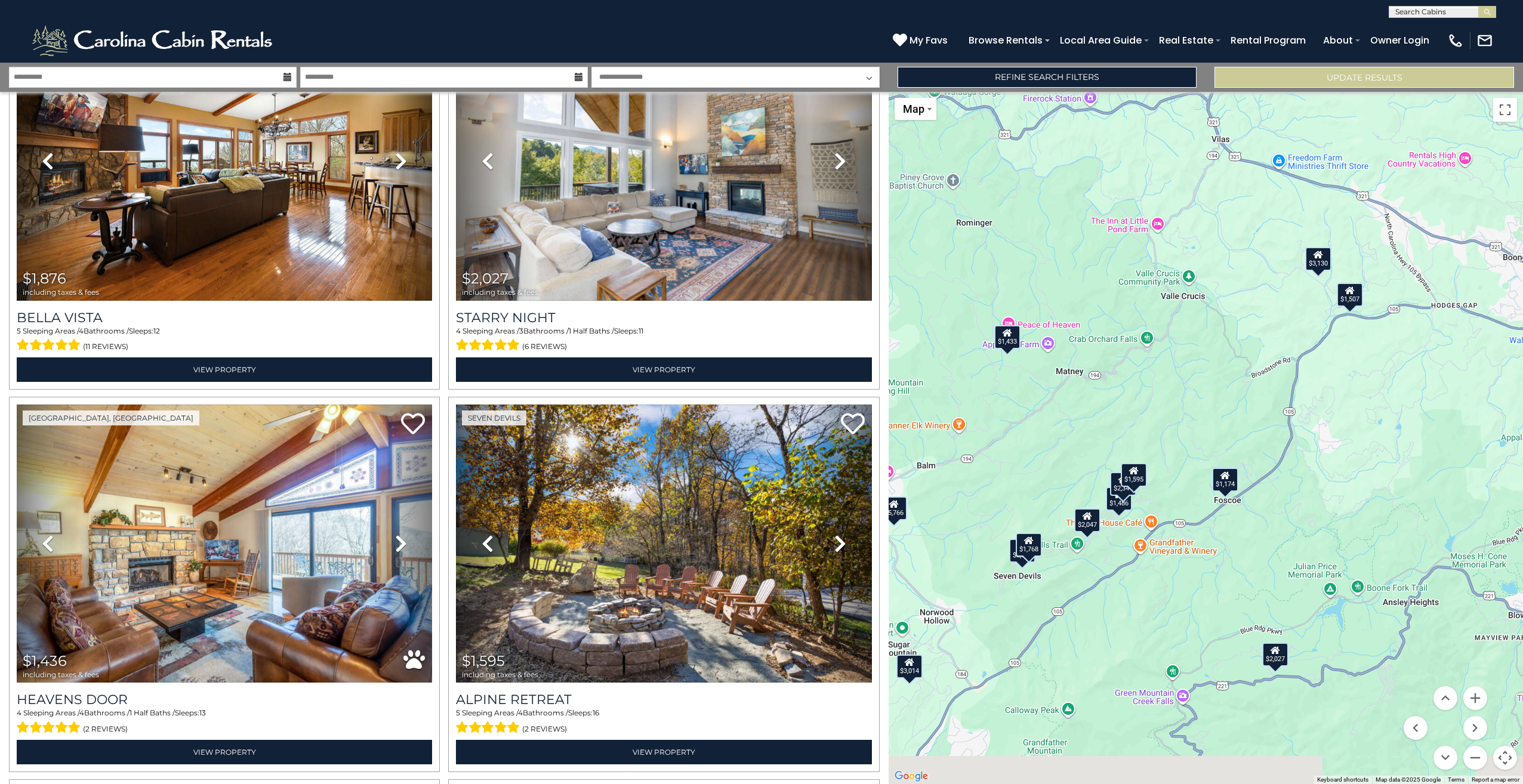
drag, startPoint x: 1074, startPoint y: 641, endPoint x: 1305, endPoint y: 526, distance: 258.0
click at [1305, 526] on div "$2,313 $3,130 $3,163 $2,671 $2,341 $5,766 $1,904 $2,047 $1,727 $2,409 $1,876 $2…" at bounding box center [1206, 437] width 634 height 692
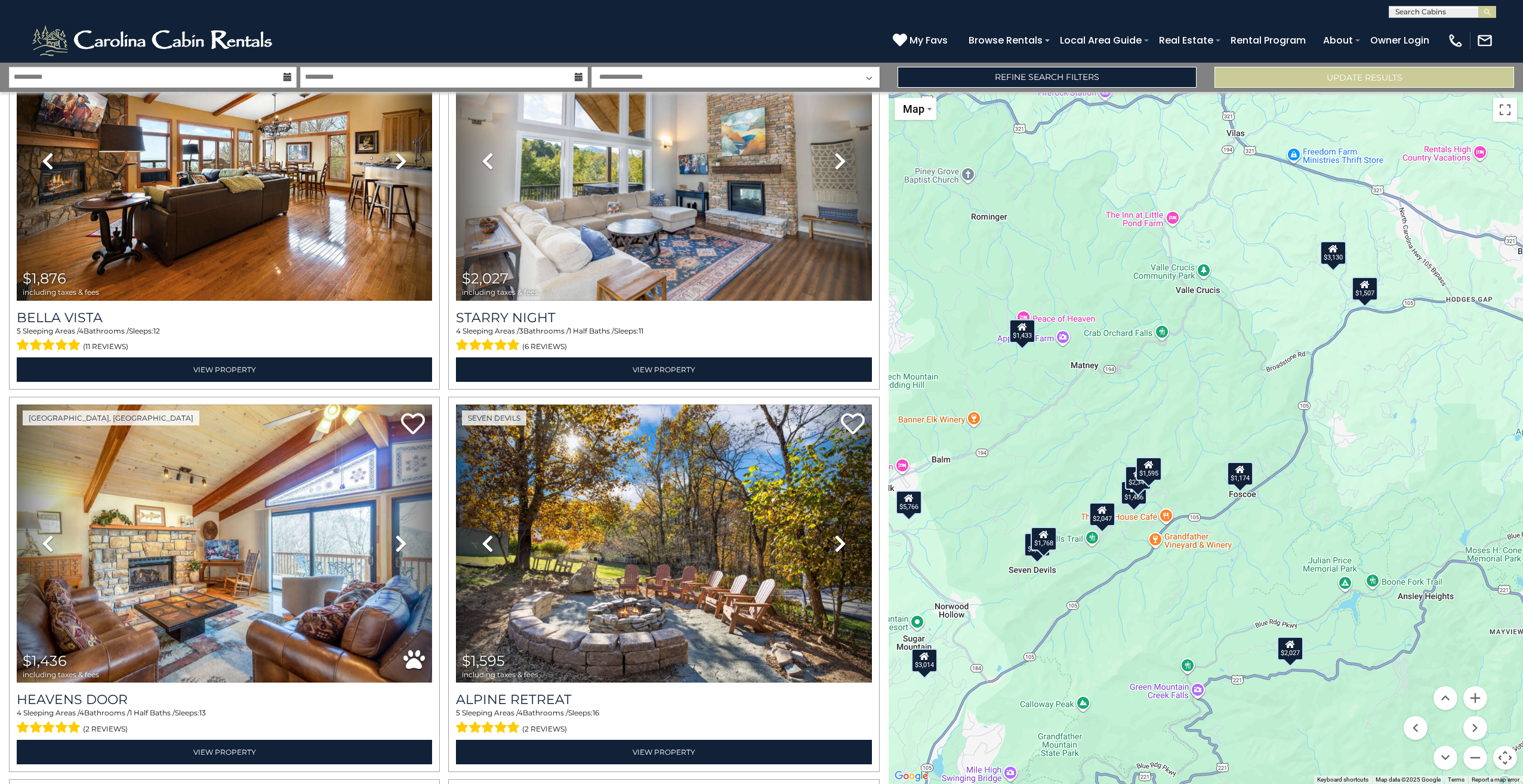
click at [1132, 485] on div "$2,341" at bounding box center [1139, 478] width 27 height 24
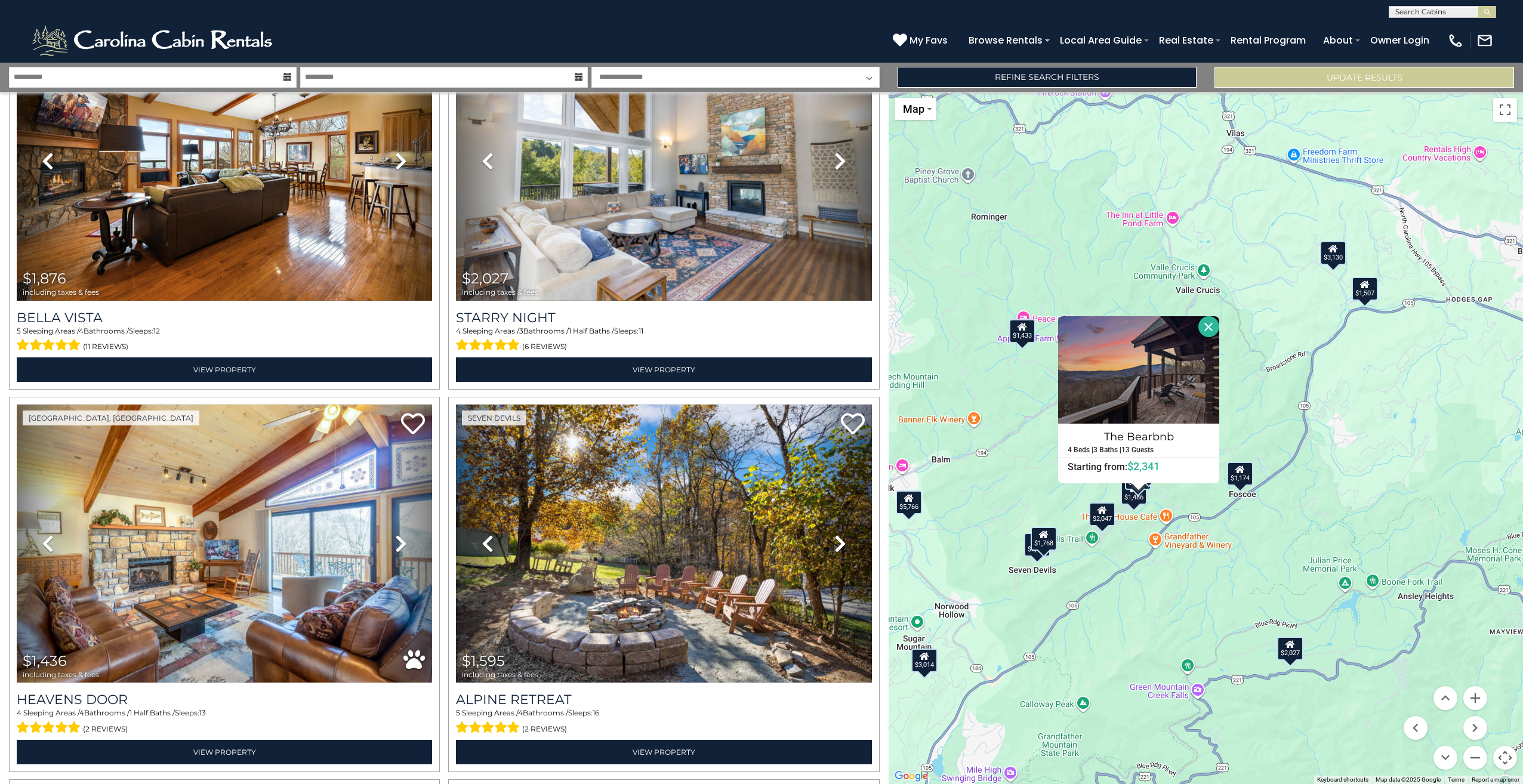
click at [1214, 325] on button "Close" at bounding box center [1208, 326] width 21 height 21
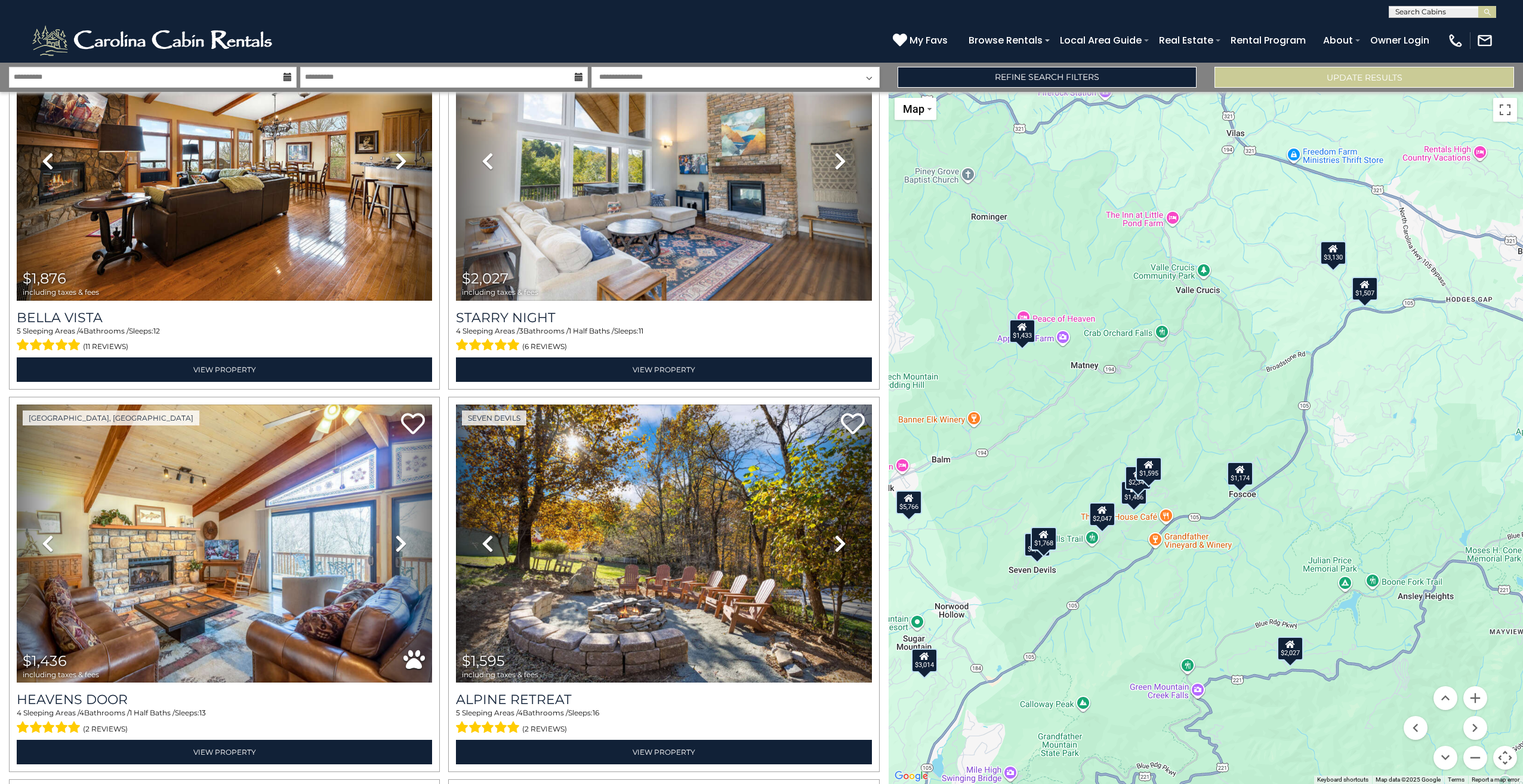
click at [1140, 504] on div "$1,486" at bounding box center [1134, 493] width 27 height 24
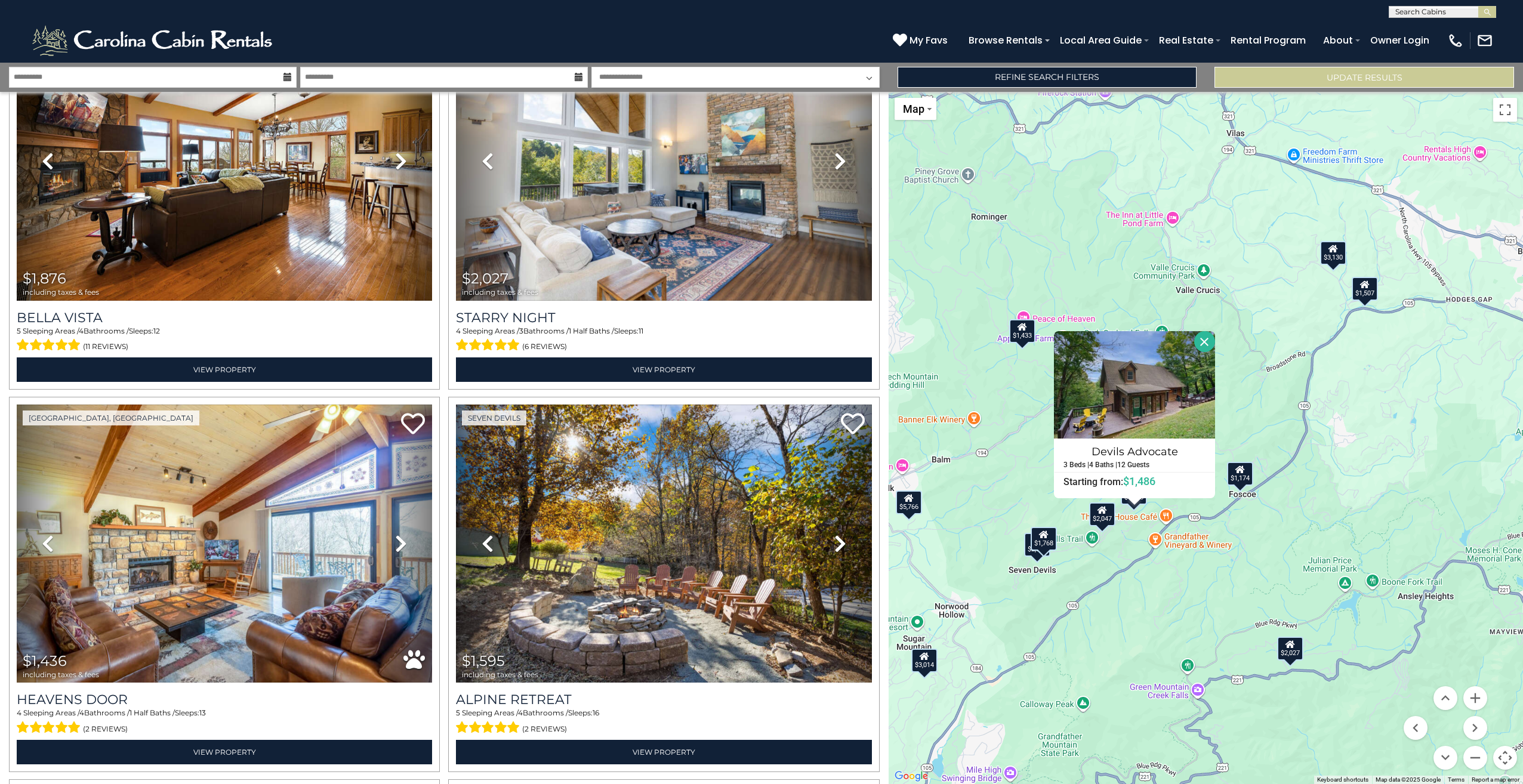
click at [1208, 341] on button "Close" at bounding box center [1204, 341] width 21 height 21
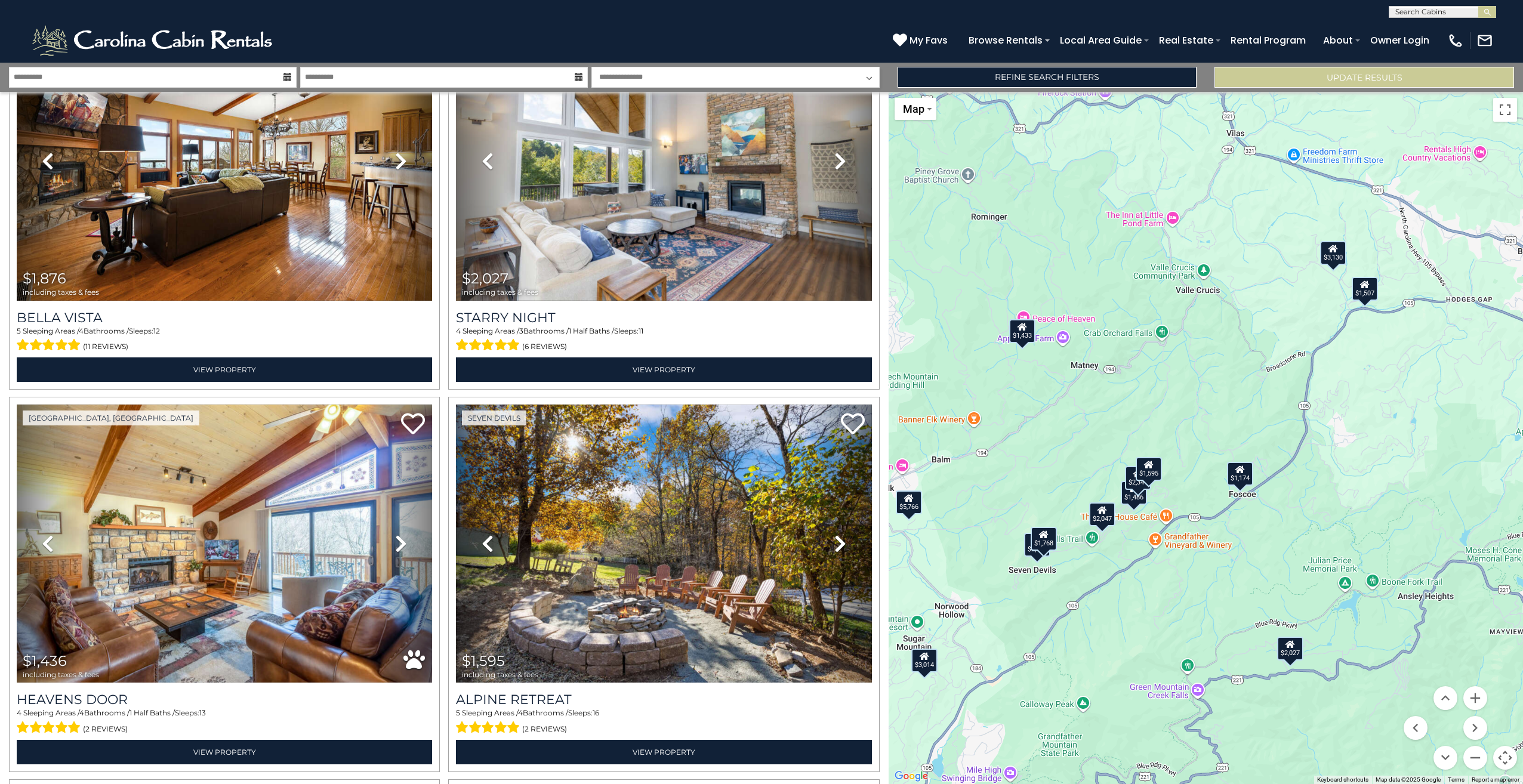
click at [1132, 503] on div "$1,486" at bounding box center [1134, 493] width 27 height 24
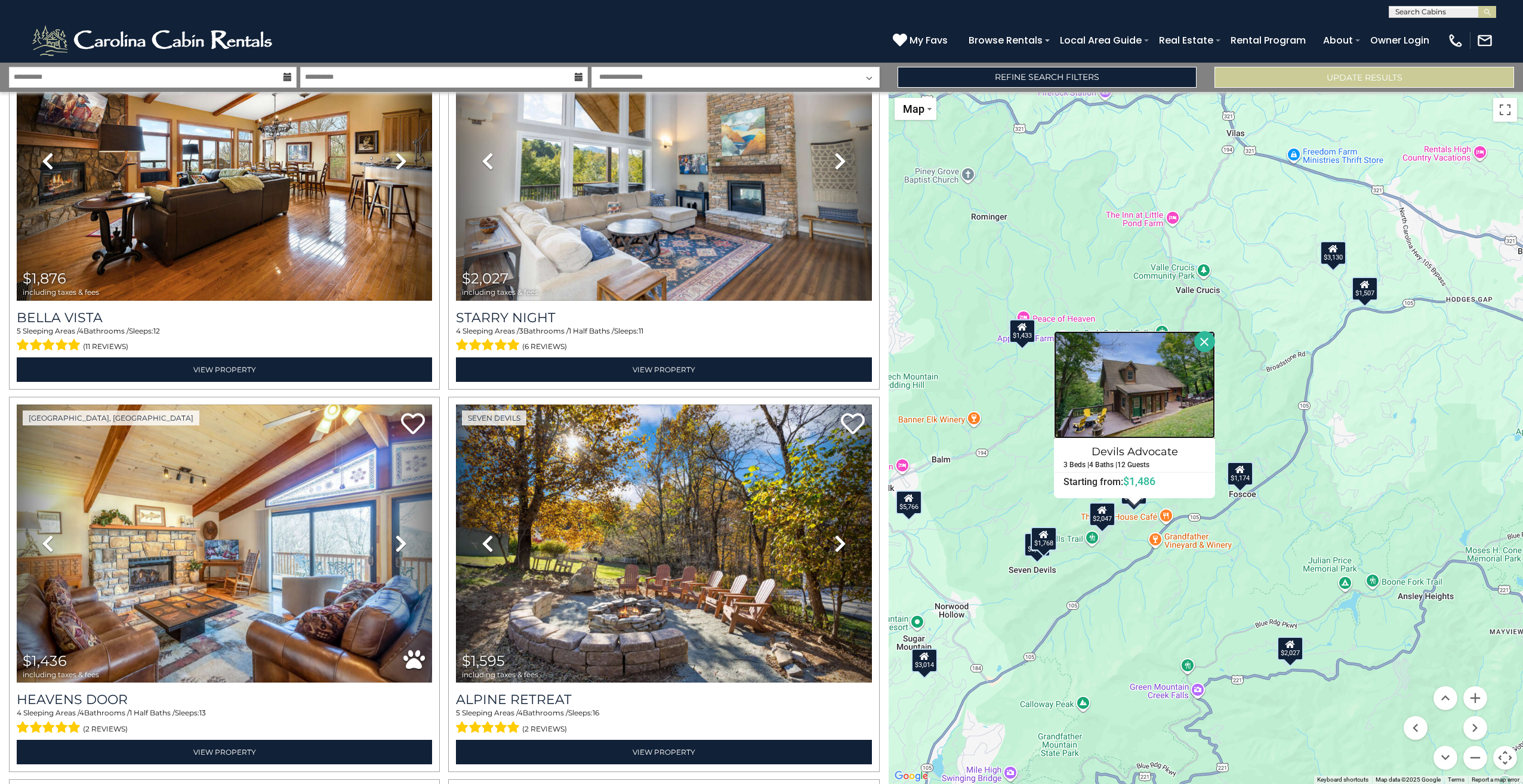
click at [1126, 396] on img at bounding box center [1134, 385] width 161 height 108
click at [1199, 337] on button "Close" at bounding box center [1204, 341] width 21 height 21
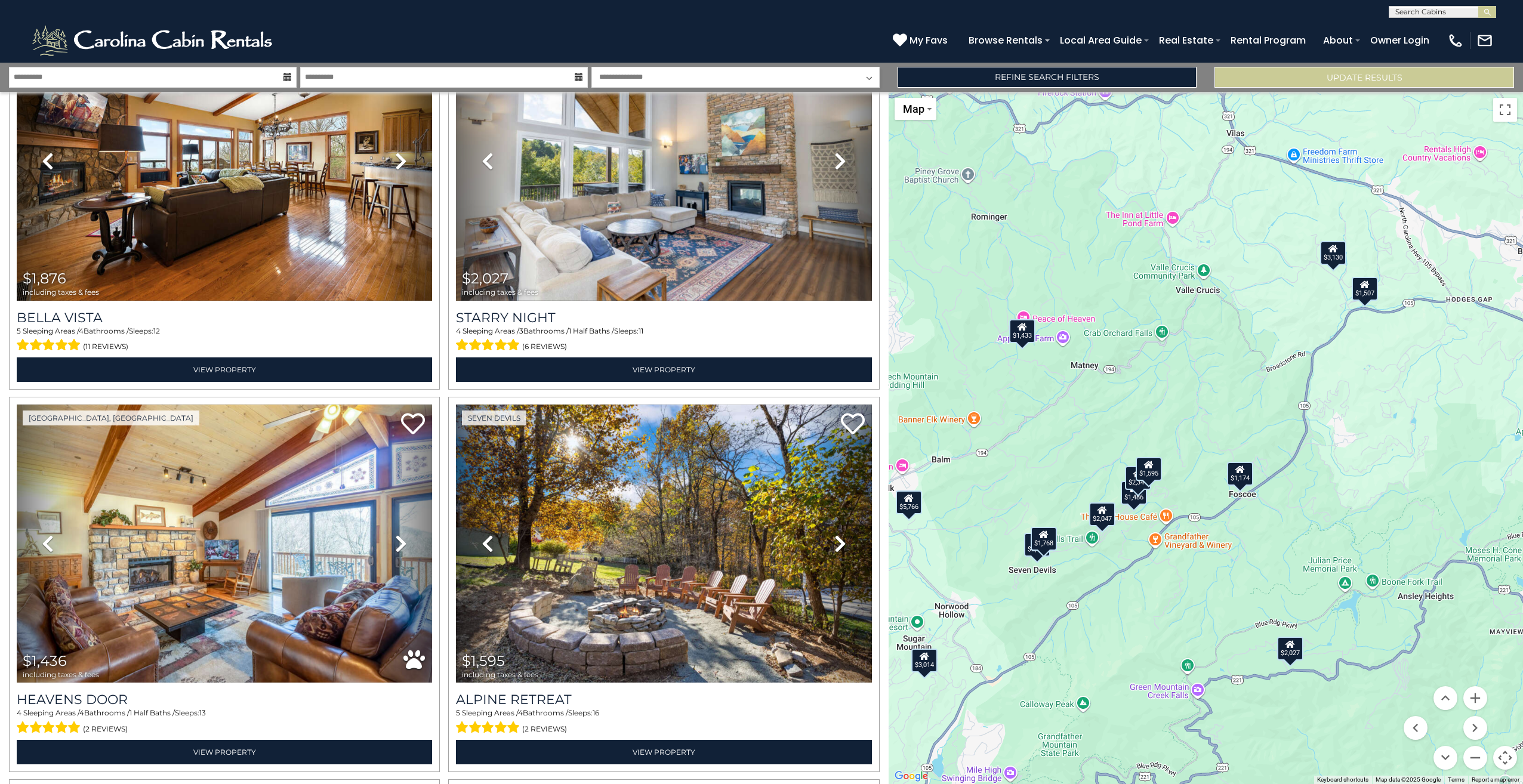
click at [1131, 491] on icon at bounding box center [1134, 489] width 9 height 9
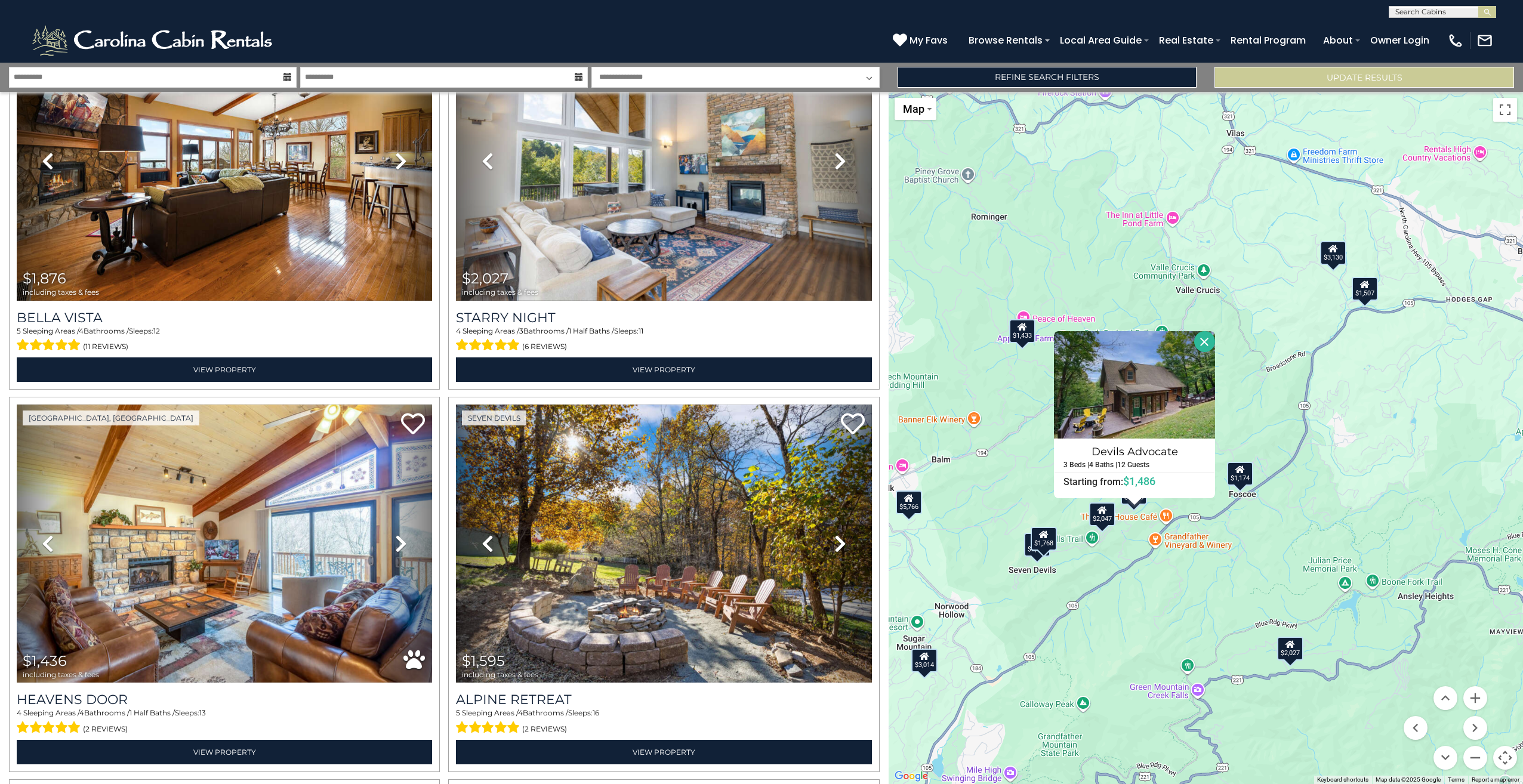
click at [1200, 345] on button "Close" at bounding box center [1204, 341] width 21 height 21
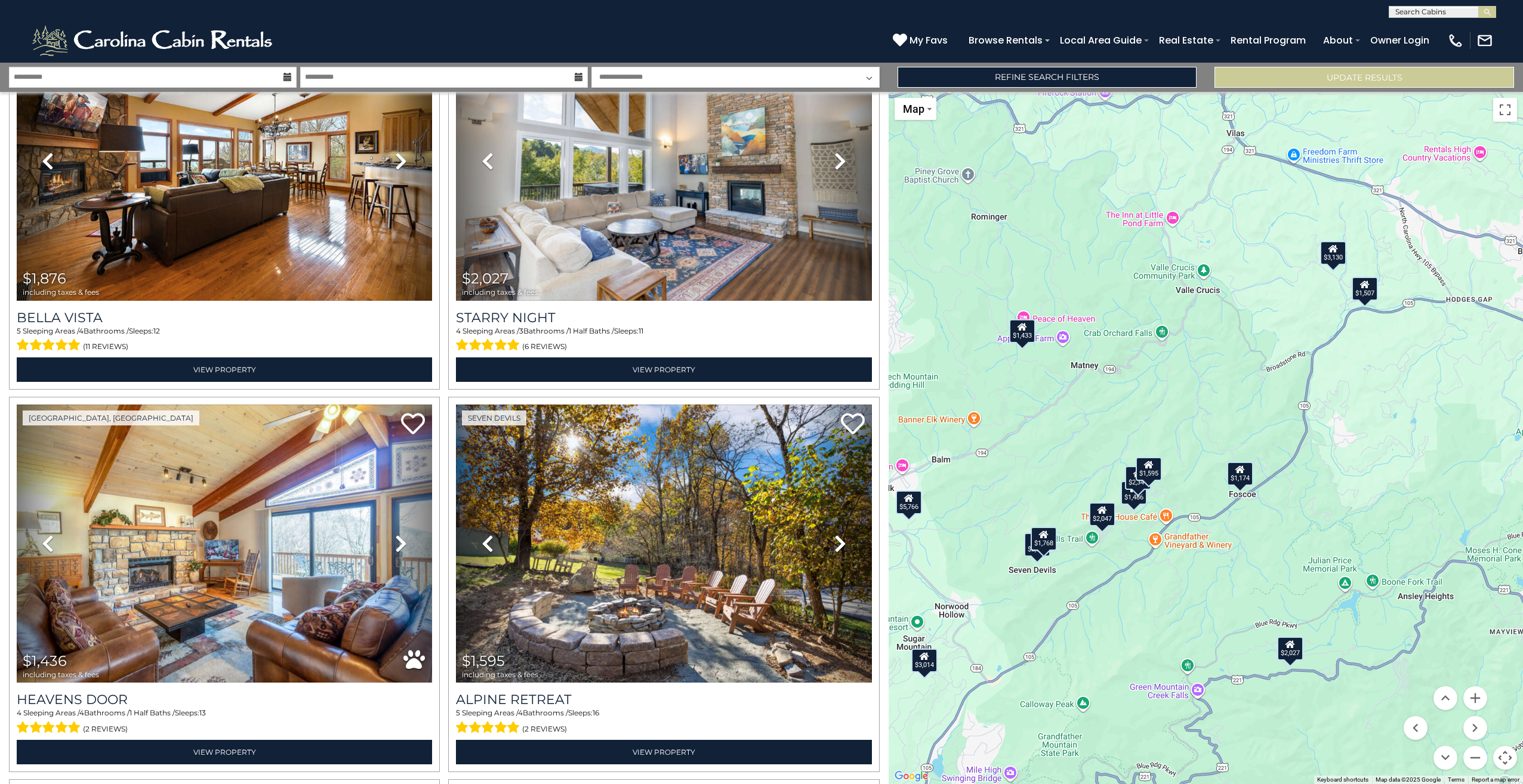
click at [1161, 471] on div "$1,595" at bounding box center [1150, 469] width 27 height 24
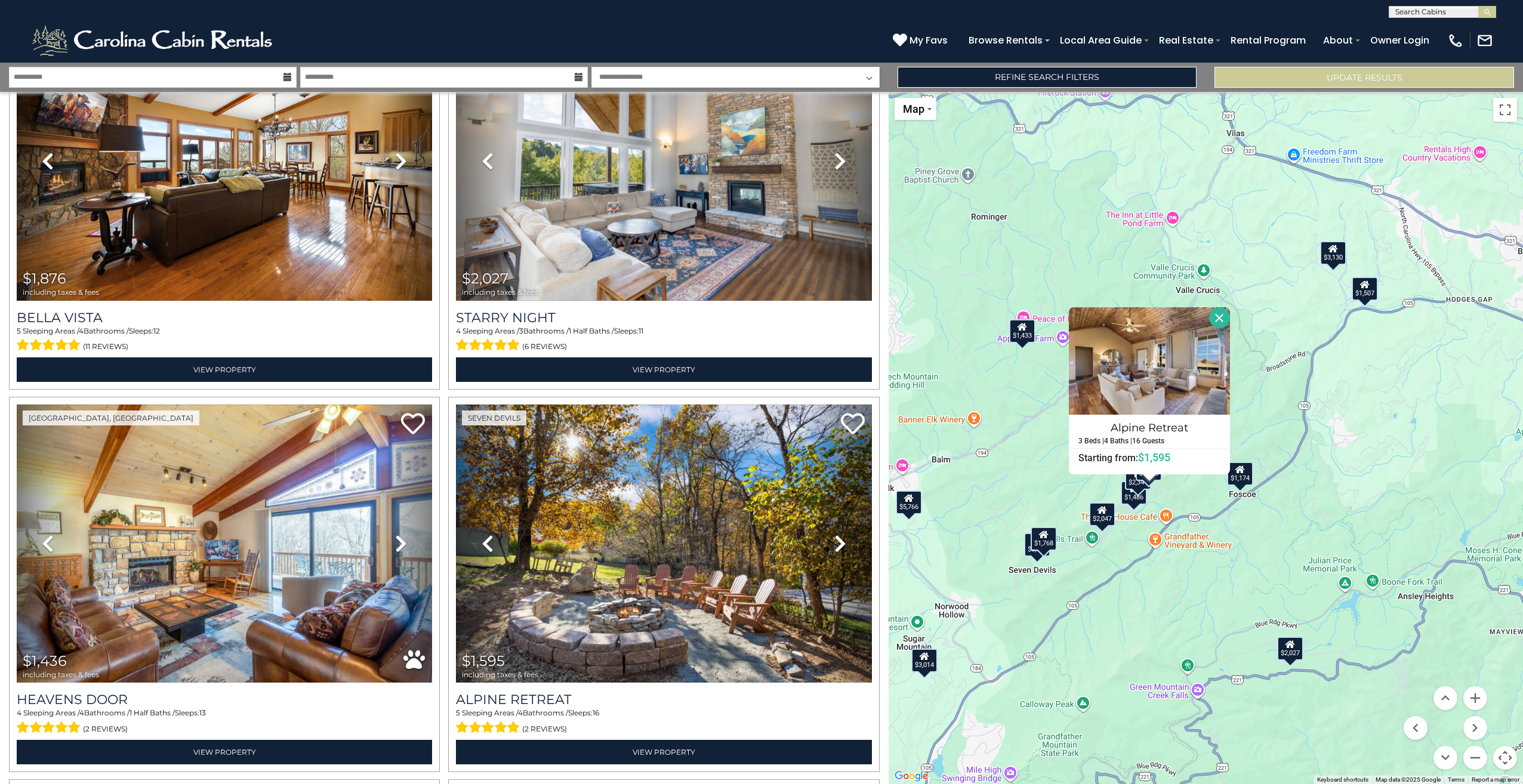
click at [1214, 312] on button "Close" at bounding box center [1219, 317] width 21 height 21
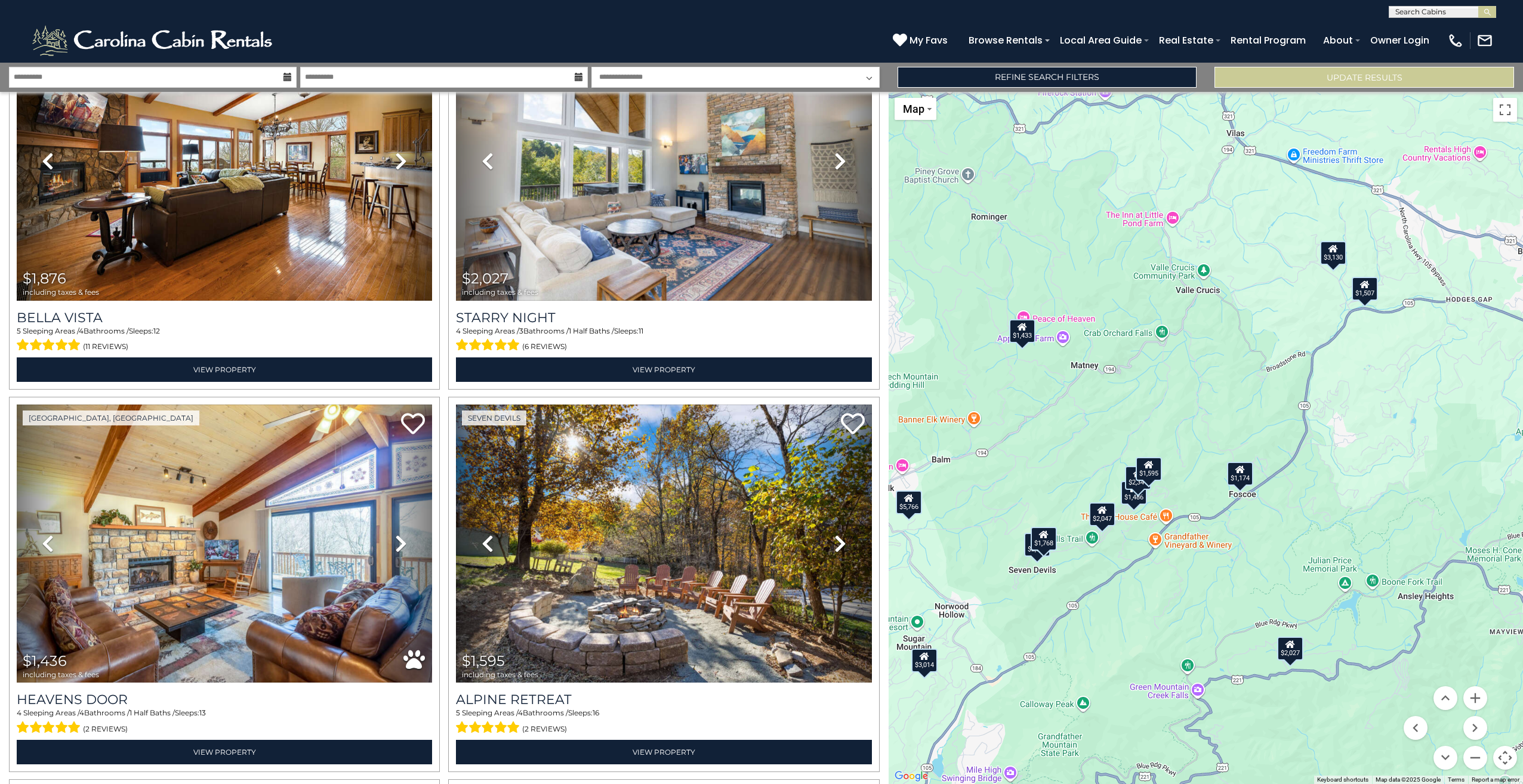
click at [1285, 661] on div "$2,313 $3,130 $3,163 $2,671 $2,341 $5,766 $1,904 $2,047 $1,727 $2,409 $1,876 $2…" at bounding box center [1206, 437] width 634 height 692
click at [1290, 653] on div "$2,027" at bounding box center [1291, 649] width 27 height 24
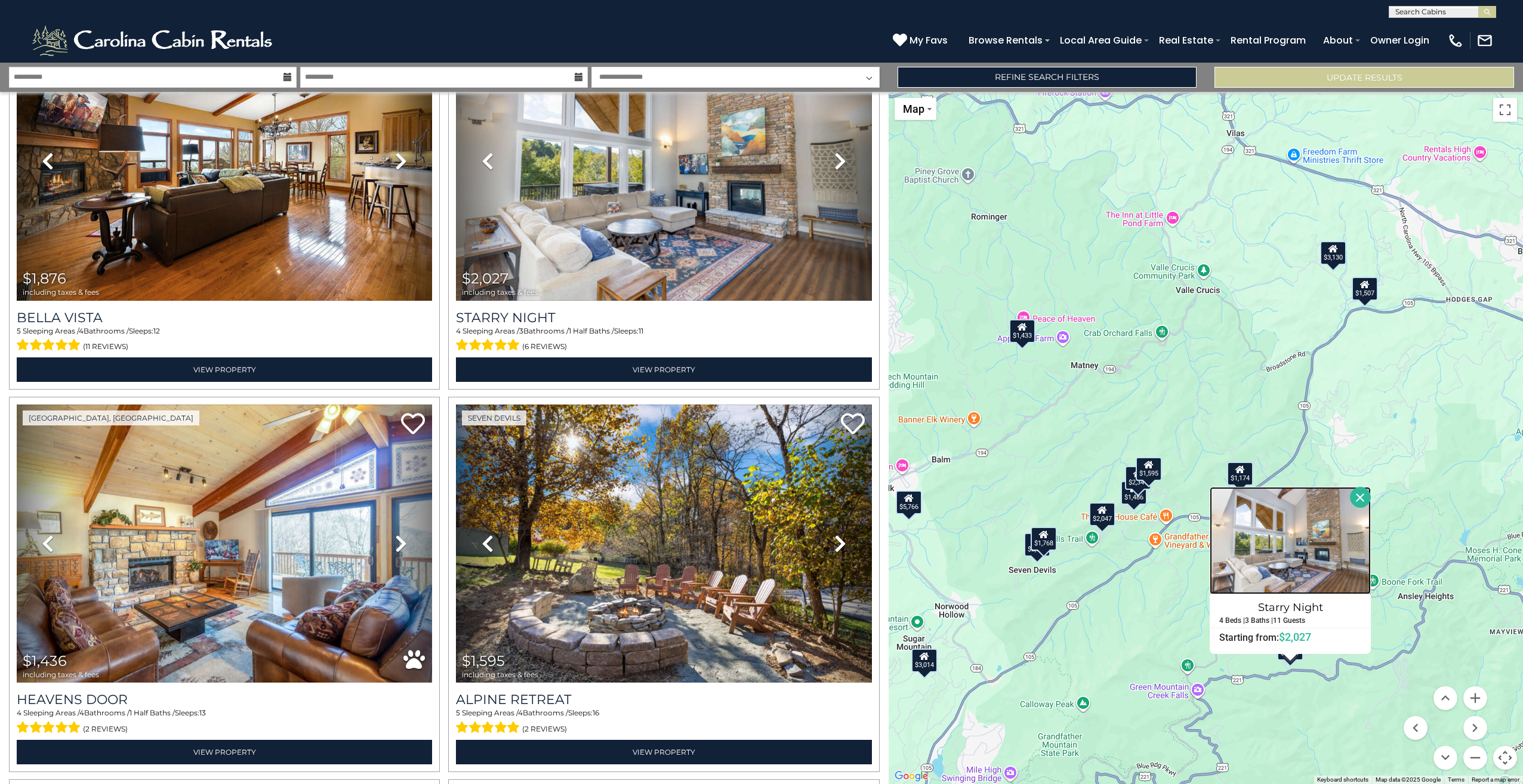
click at [1306, 562] on img at bounding box center [1290, 540] width 161 height 108
click at [1354, 499] on button "Close" at bounding box center [1360, 497] width 21 height 21
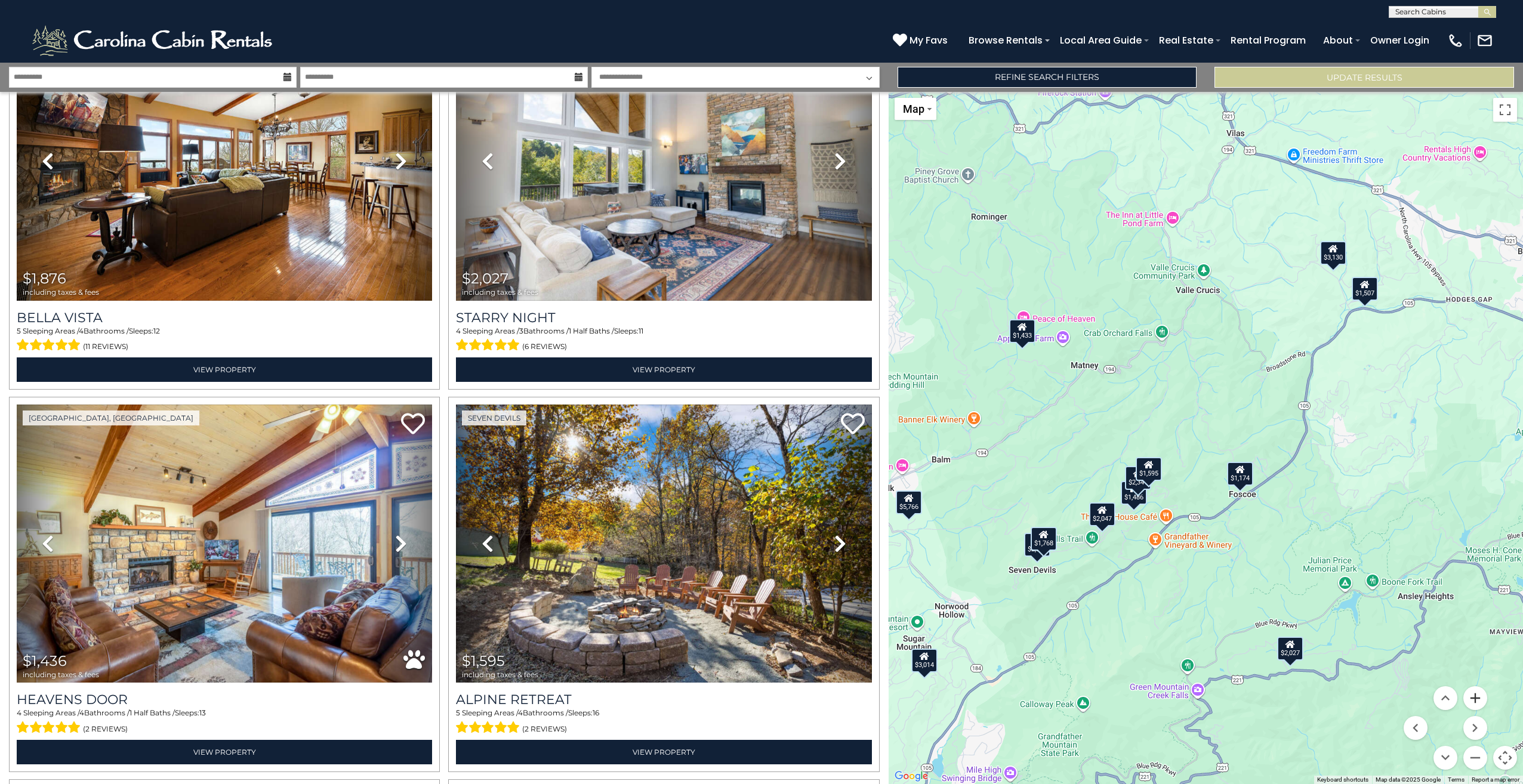
click at [1477, 698] on button "Zoom in" at bounding box center [1475, 698] width 24 height 24
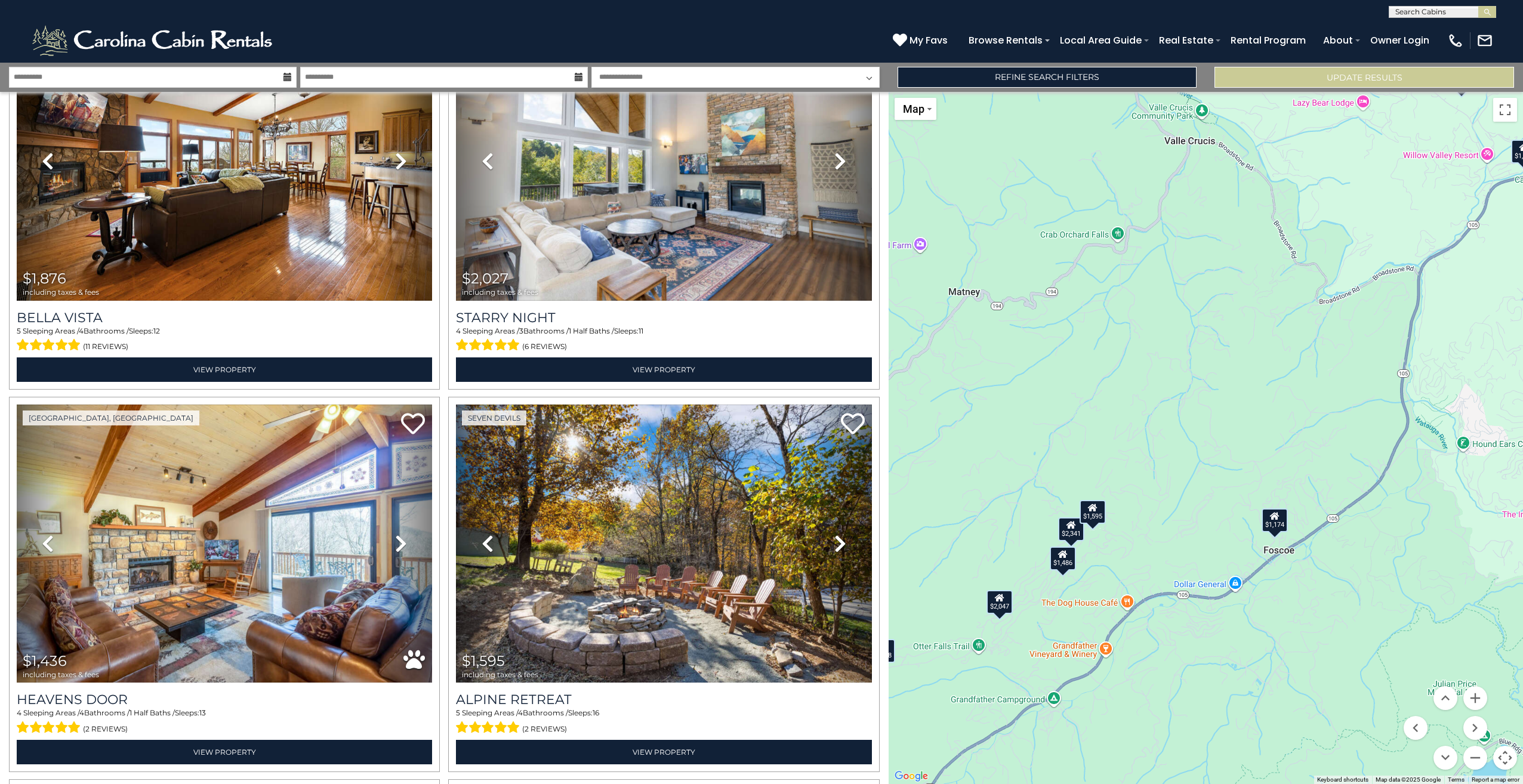
click at [1277, 524] on div "$1,174" at bounding box center [1275, 520] width 27 height 24
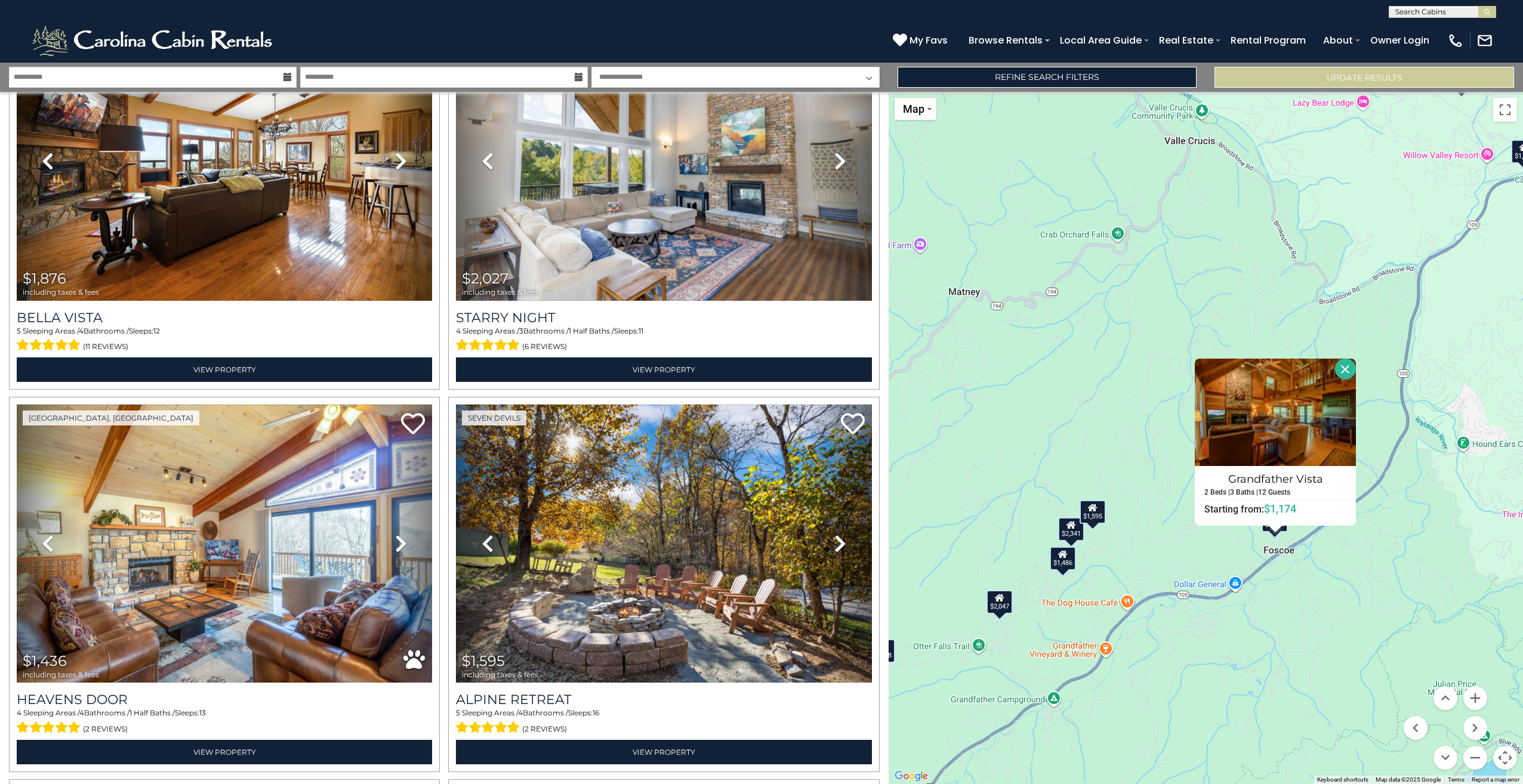
click at [1345, 370] on button "Close" at bounding box center [1345, 368] width 21 height 21
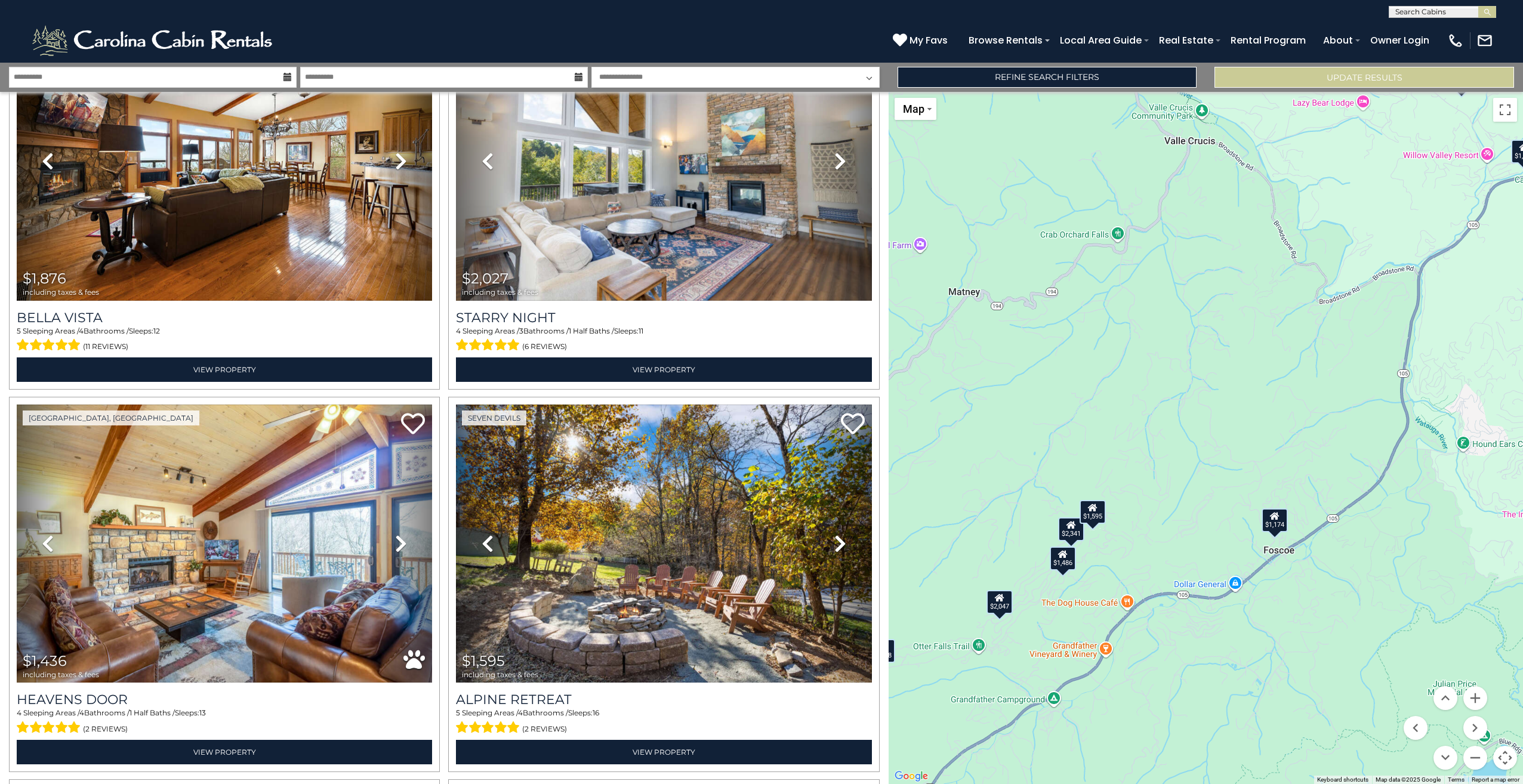
click at [991, 619] on div "$2,313 $3,130 $3,163 $2,671 $2,341 $5,766 $1,904 $2,047 $1,727 $2,409 $1,876 $2…" at bounding box center [1206, 437] width 634 height 692
click at [997, 606] on div "$2,047" at bounding box center [1000, 602] width 27 height 24
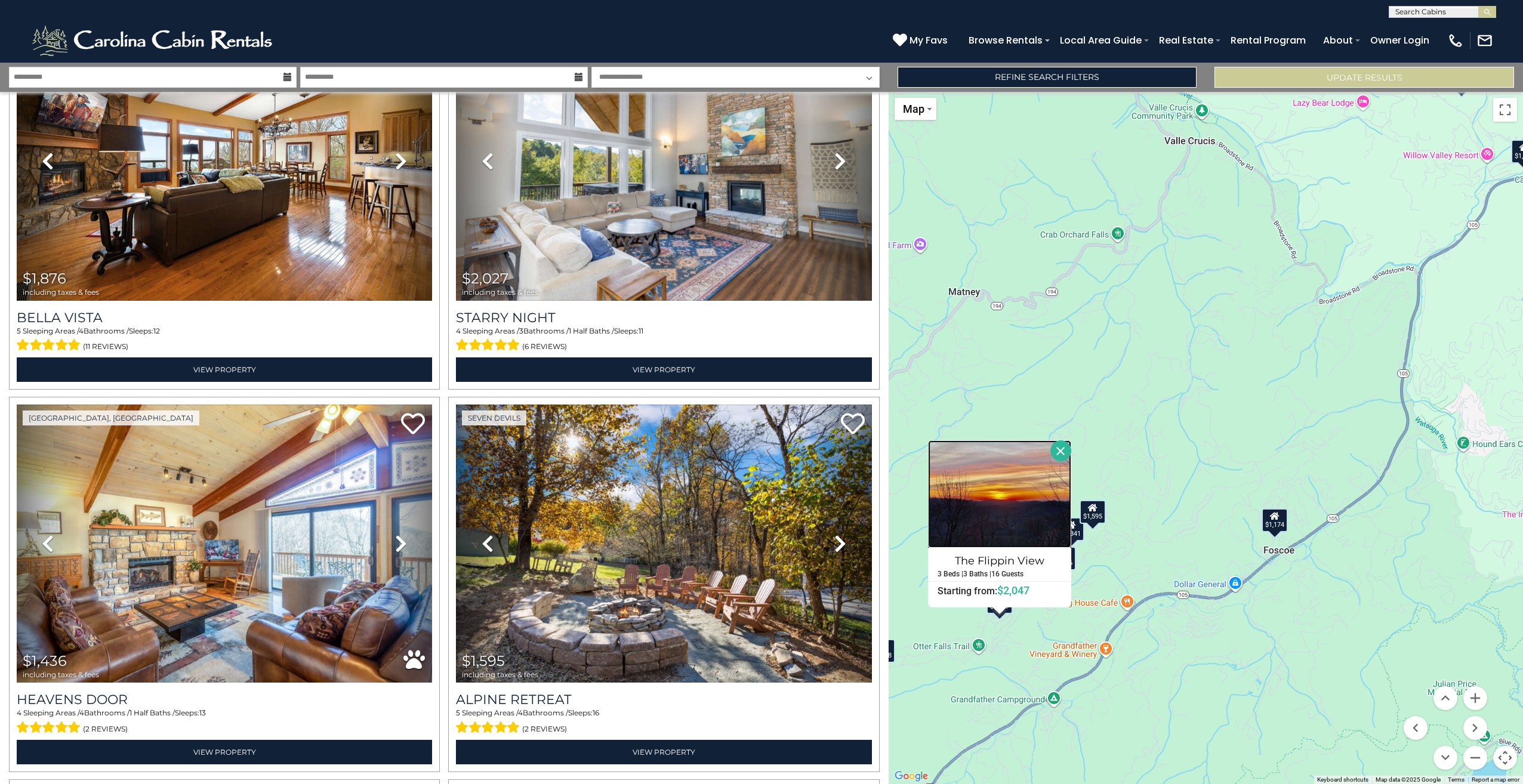
click at [1033, 499] on img at bounding box center [1000, 494] width 143 height 108
click at [1065, 454] on button "Close" at bounding box center [1060, 450] width 21 height 21
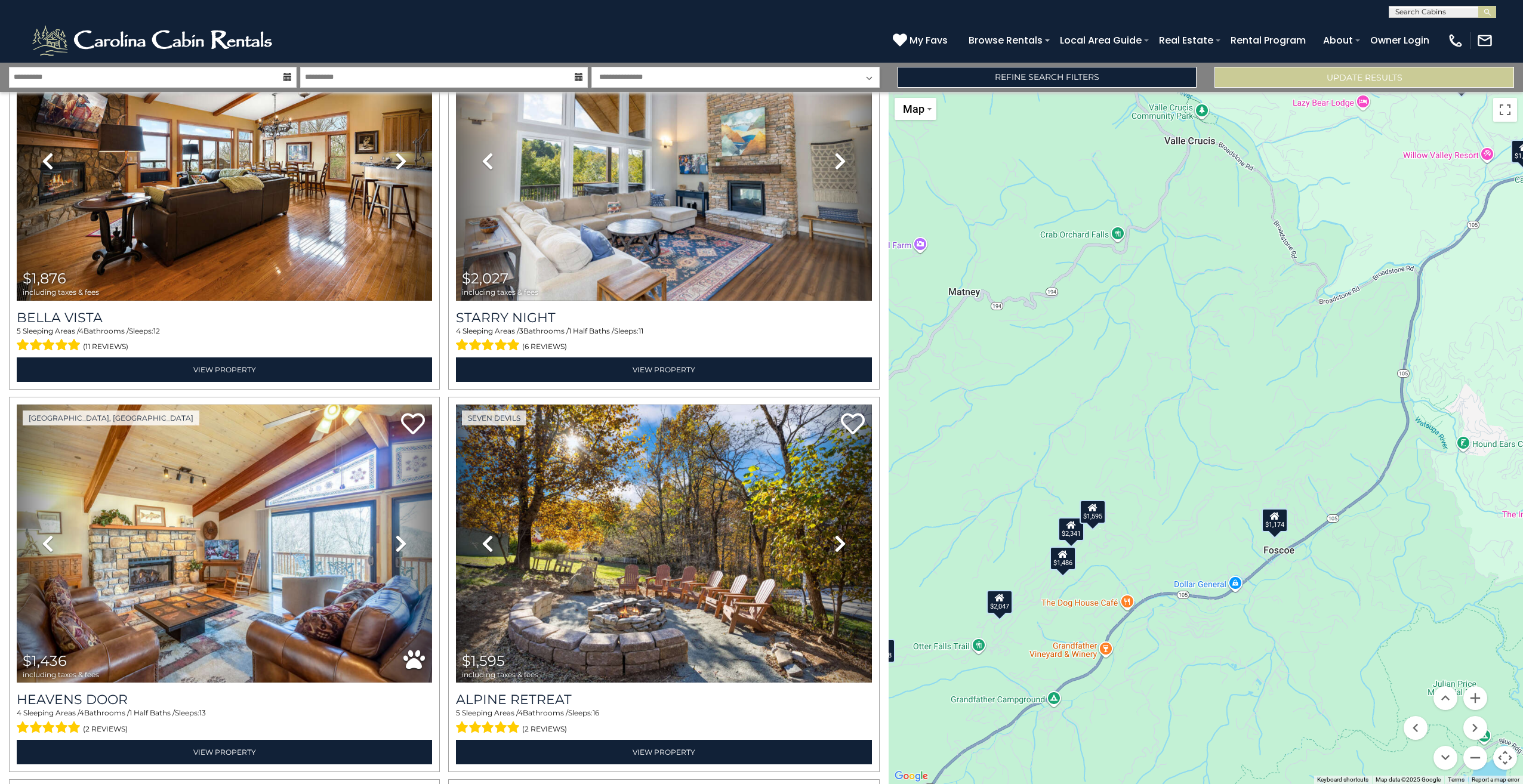
click at [1065, 534] on div "$2,341" at bounding box center [1071, 529] width 27 height 24
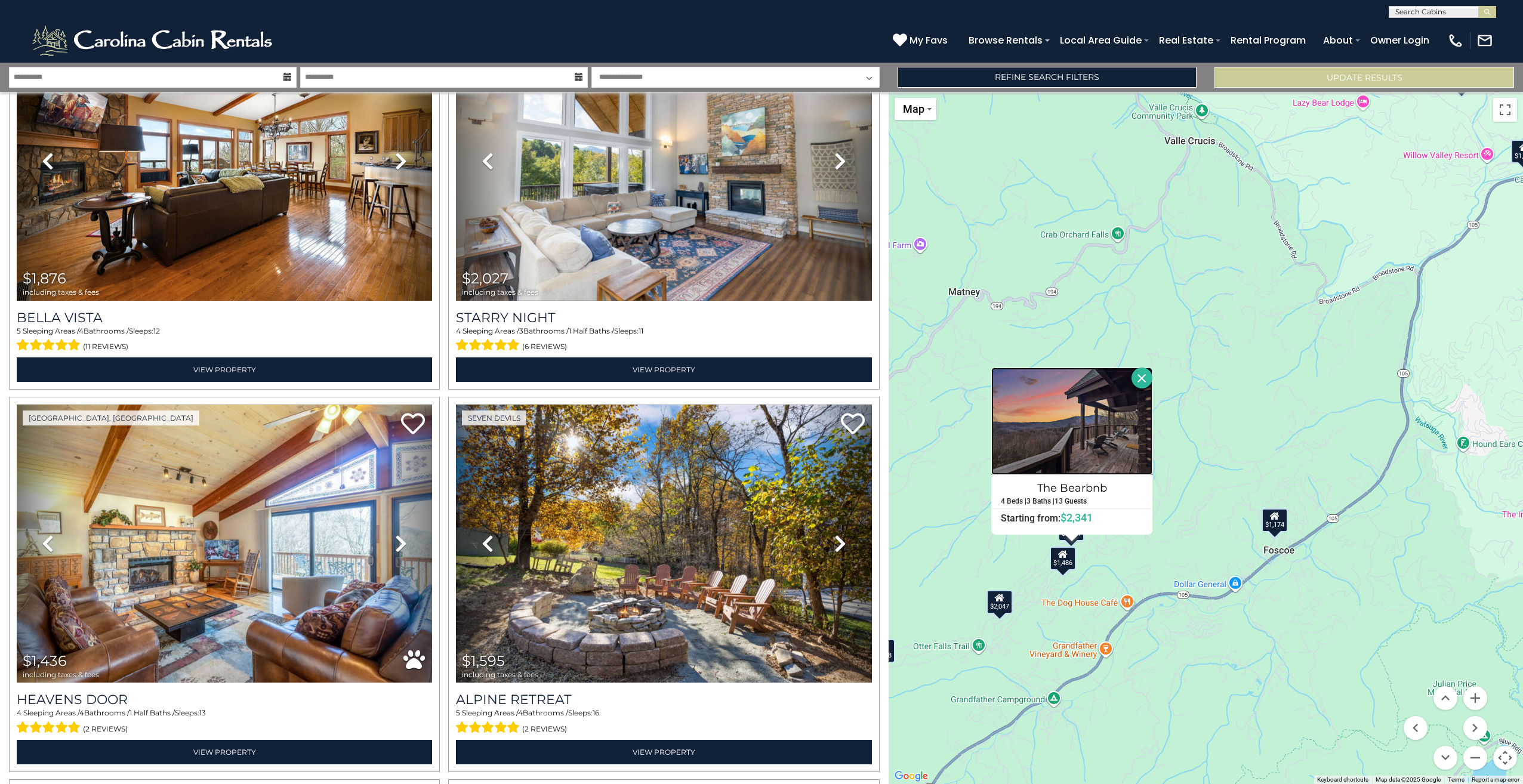
click at [1055, 431] on img at bounding box center [1071, 421] width 161 height 108
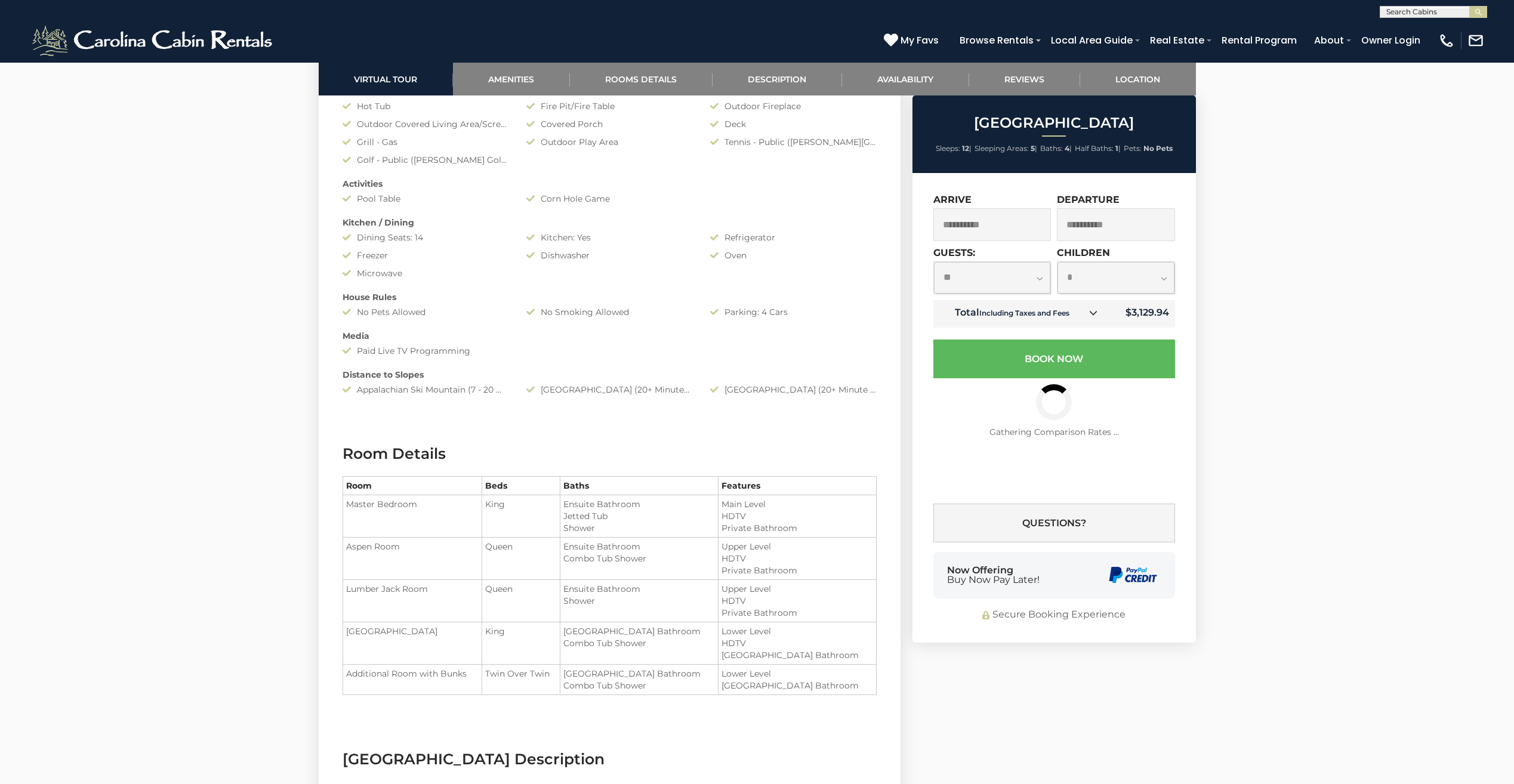
scroll to position [1551, 0]
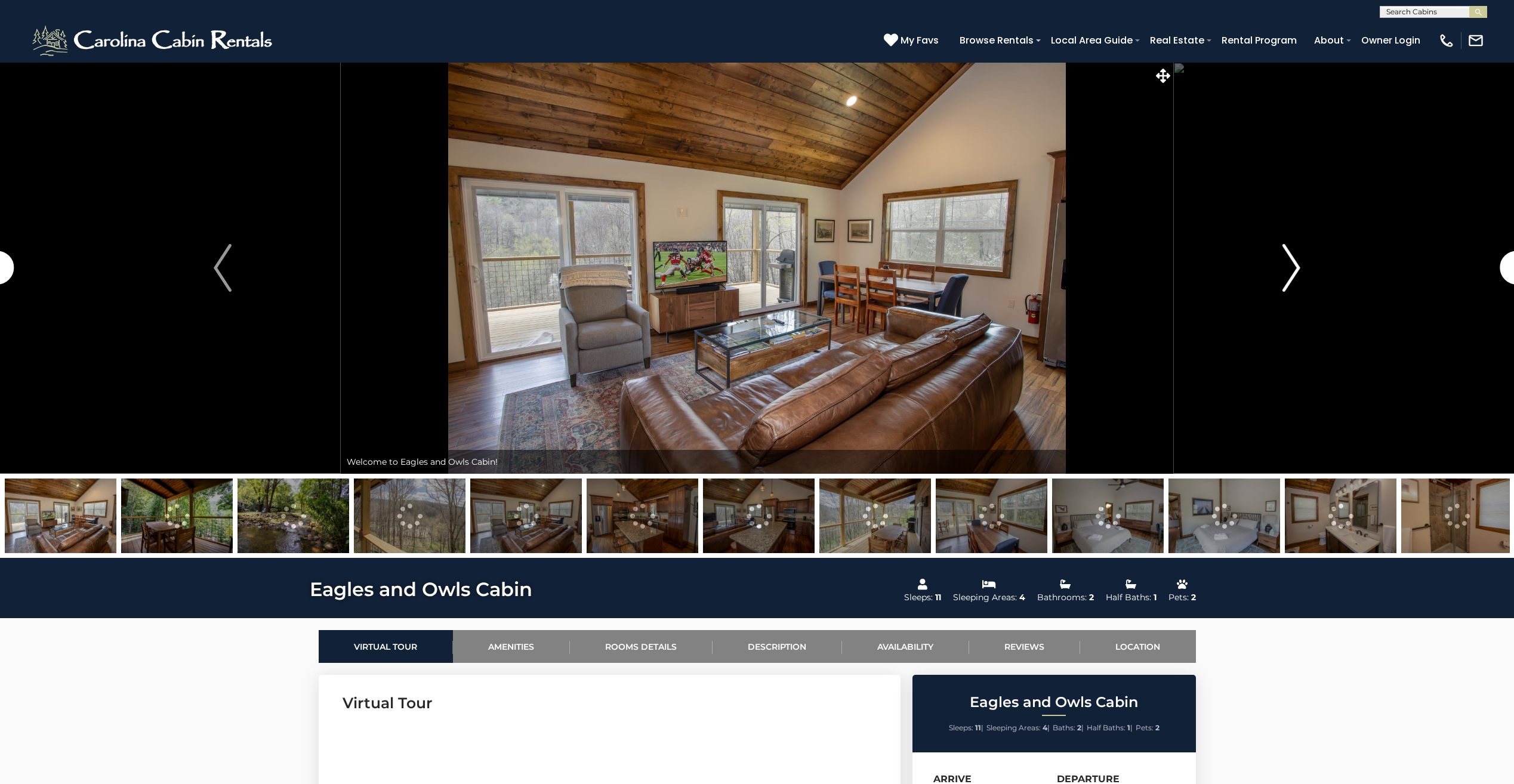
click at [1293, 283] on img "Next" at bounding box center [1291, 268] width 18 height 48
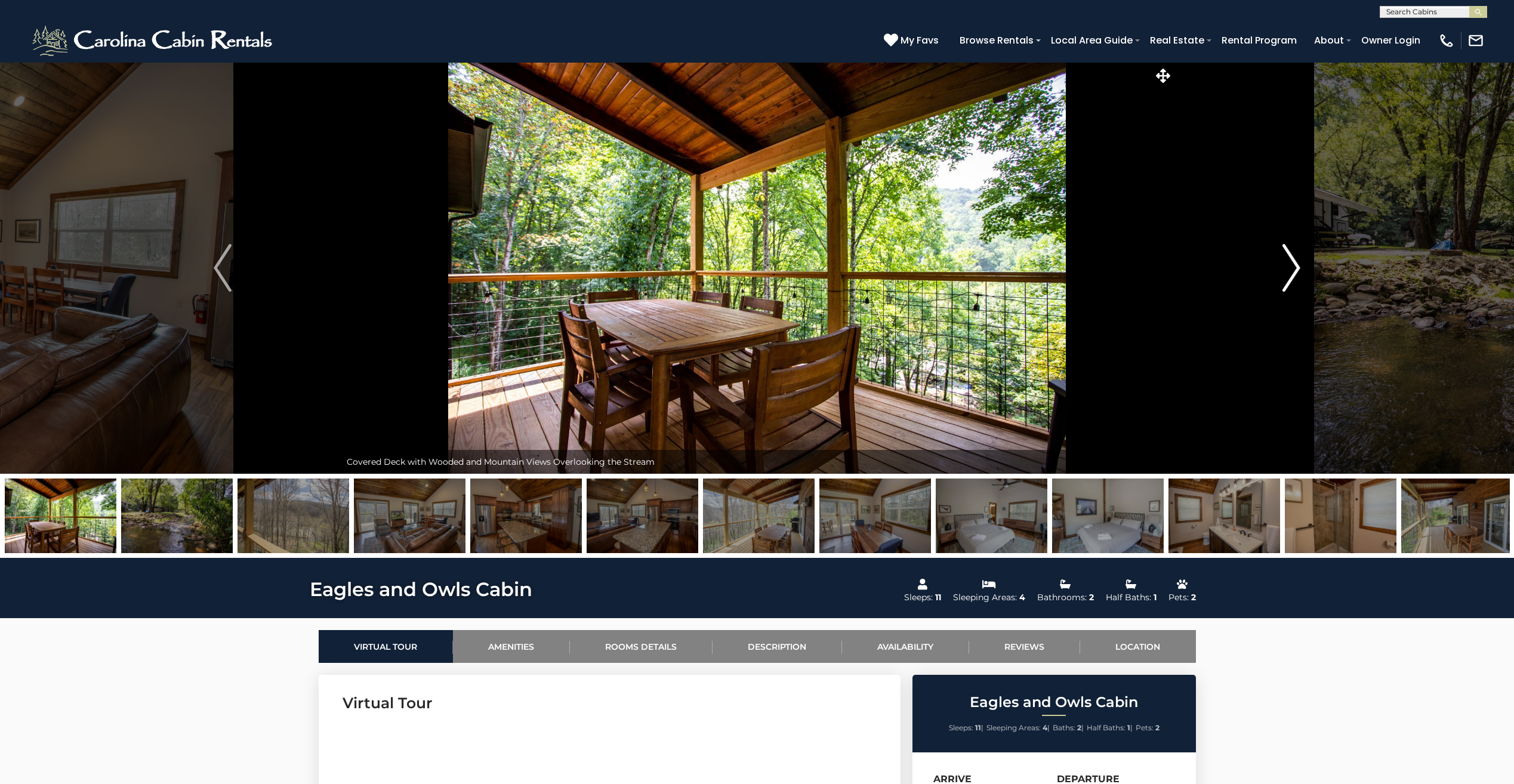
click at [1293, 283] on img "Next" at bounding box center [1291, 268] width 18 height 48
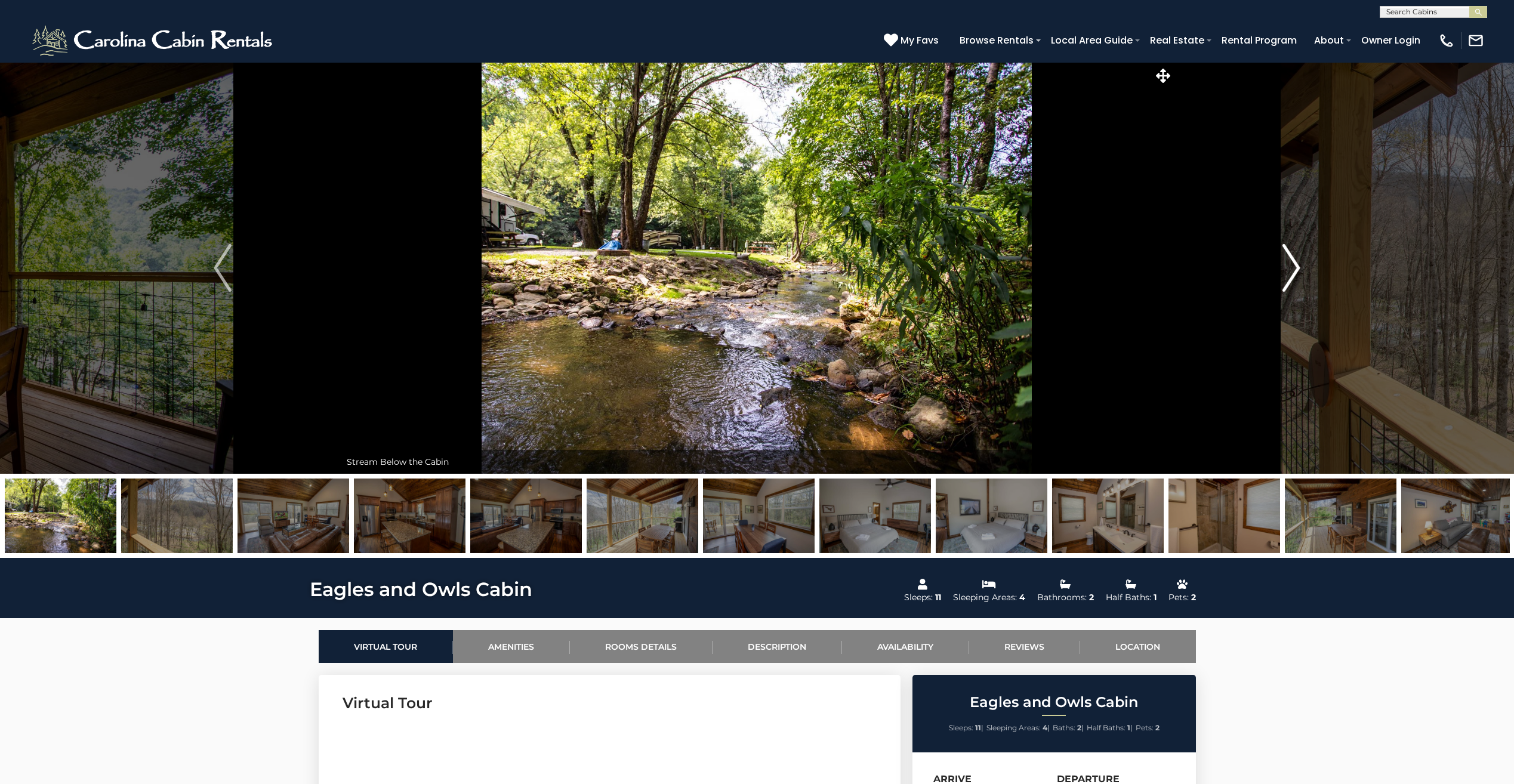
click at [1293, 283] on img "Next" at bounding box center [1291, 268] width 18 height 48
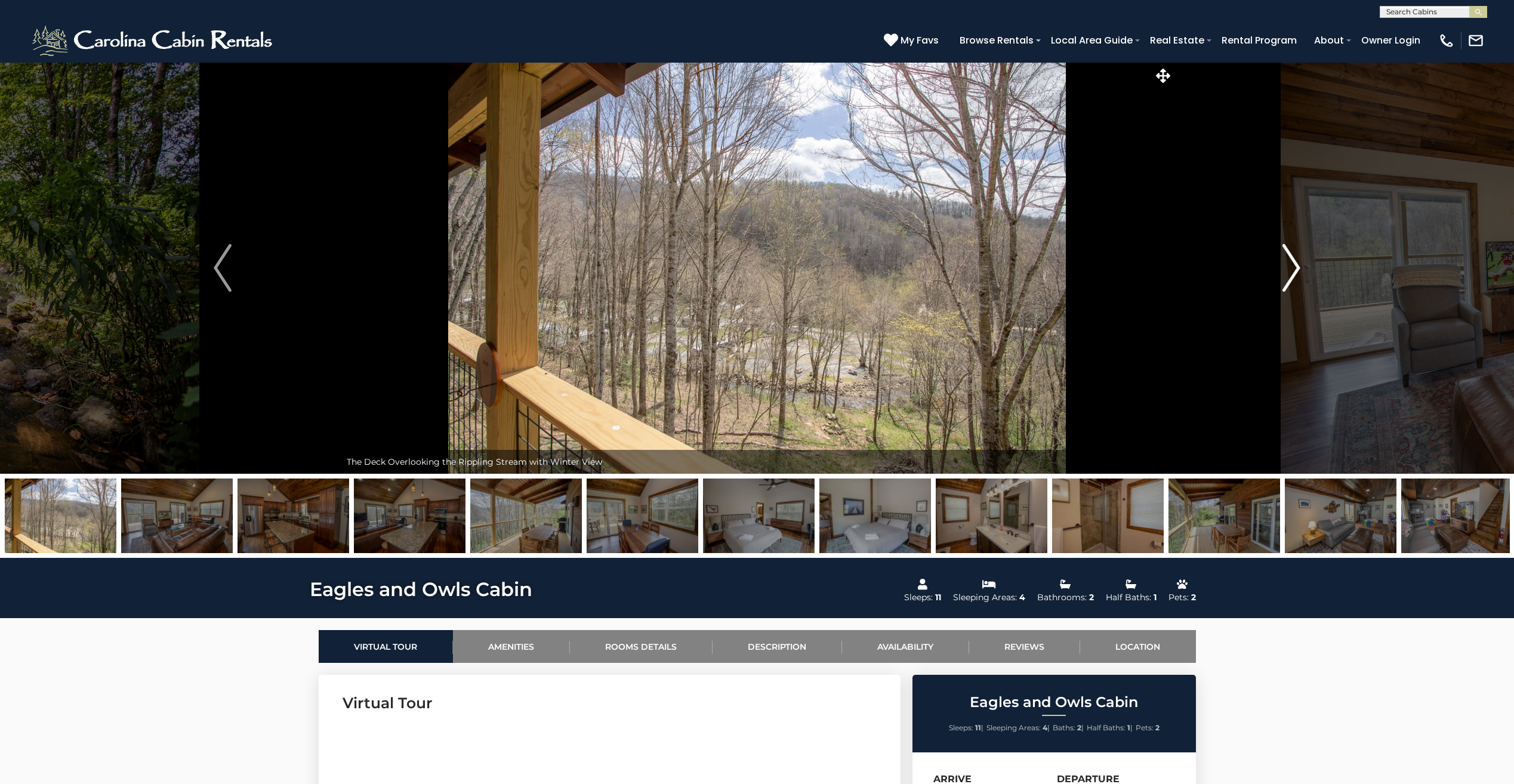
click at [1293, 283] on img "Next" at bounding box center [1291, 268] width 18 height 48
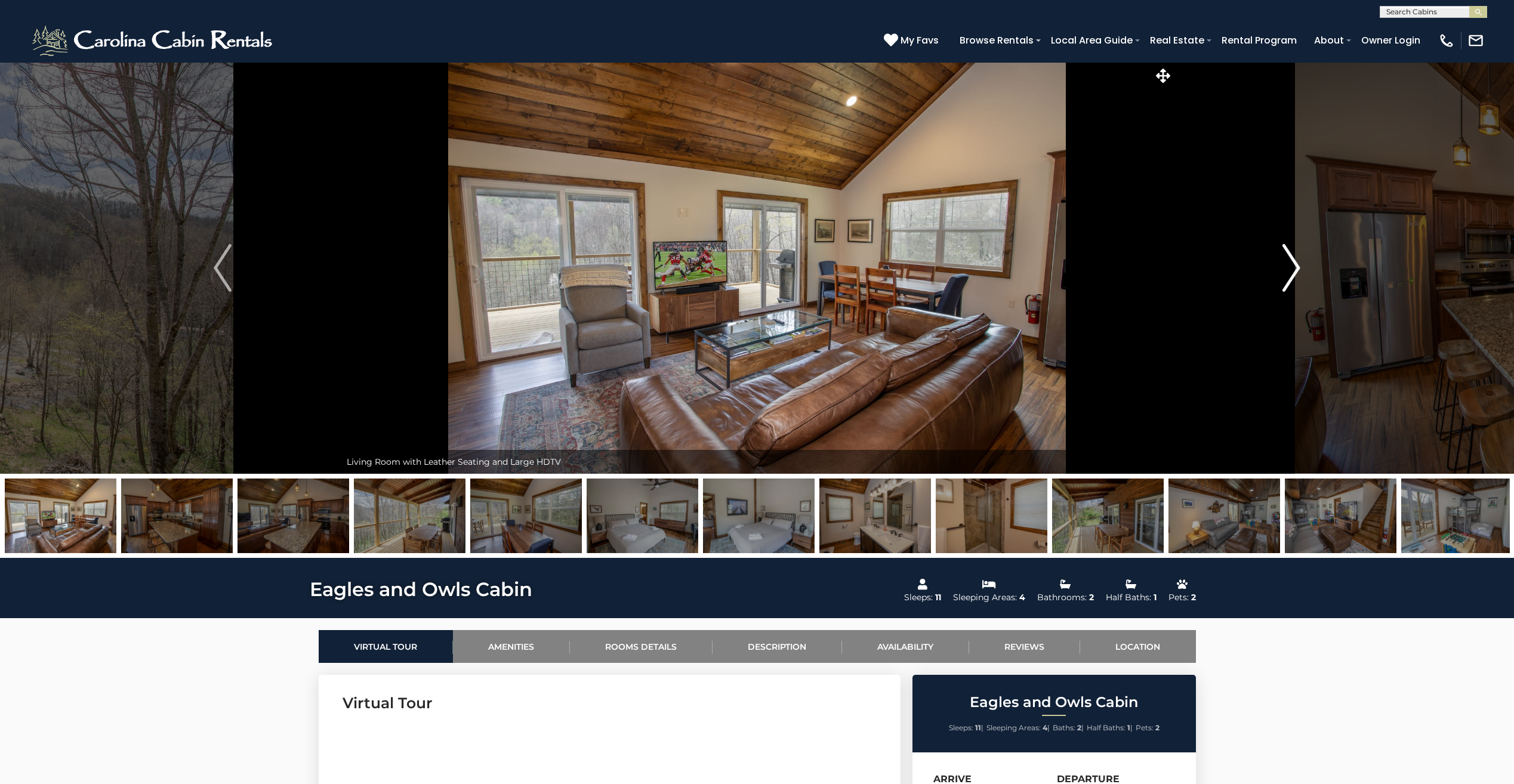
click at [1293, 283] on img "Next" at bounding box center [1291, 268] width 18 height 48
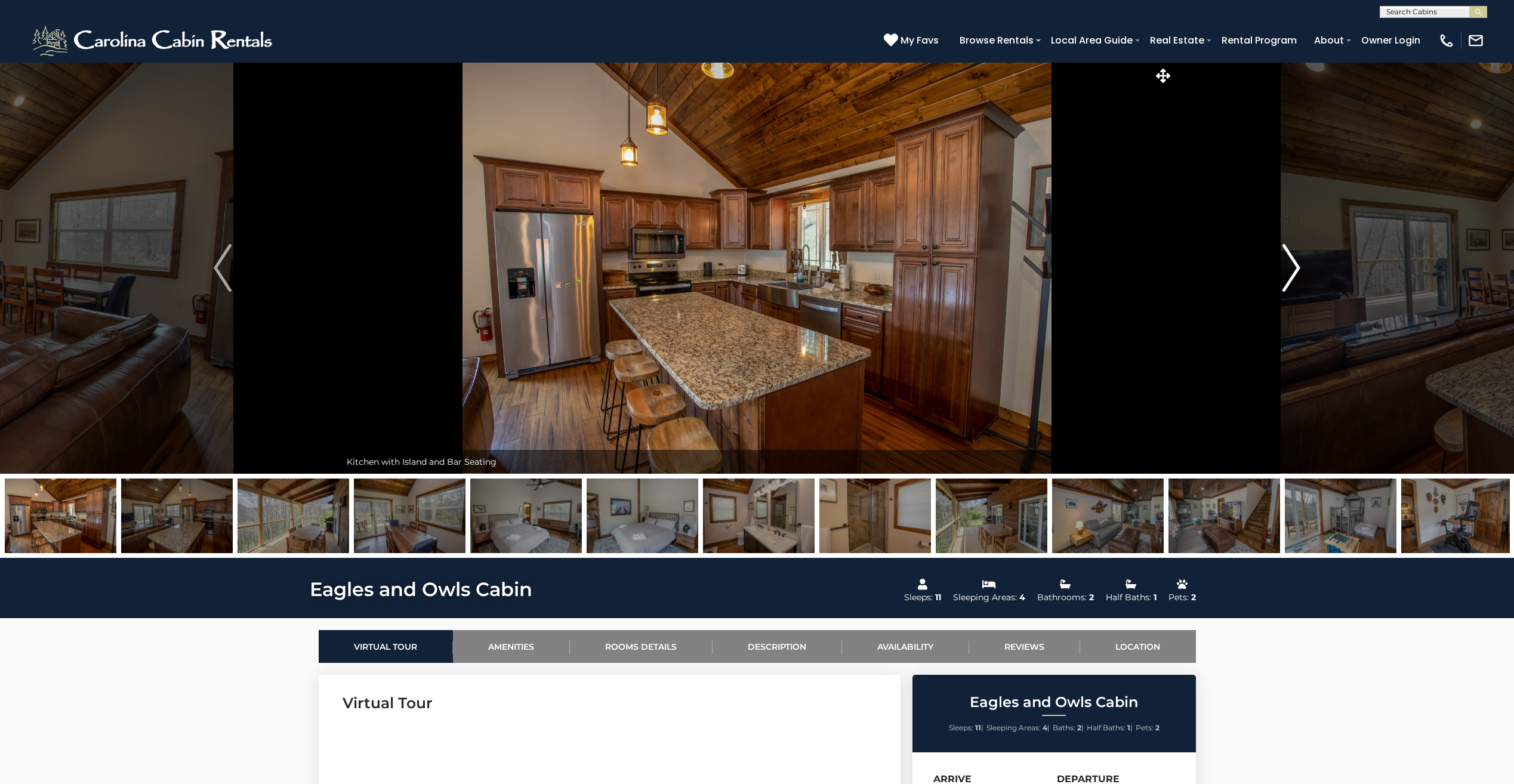
click at [1293, 283] on img "Next" at bounding box center [1291, 268] width 18 height 48
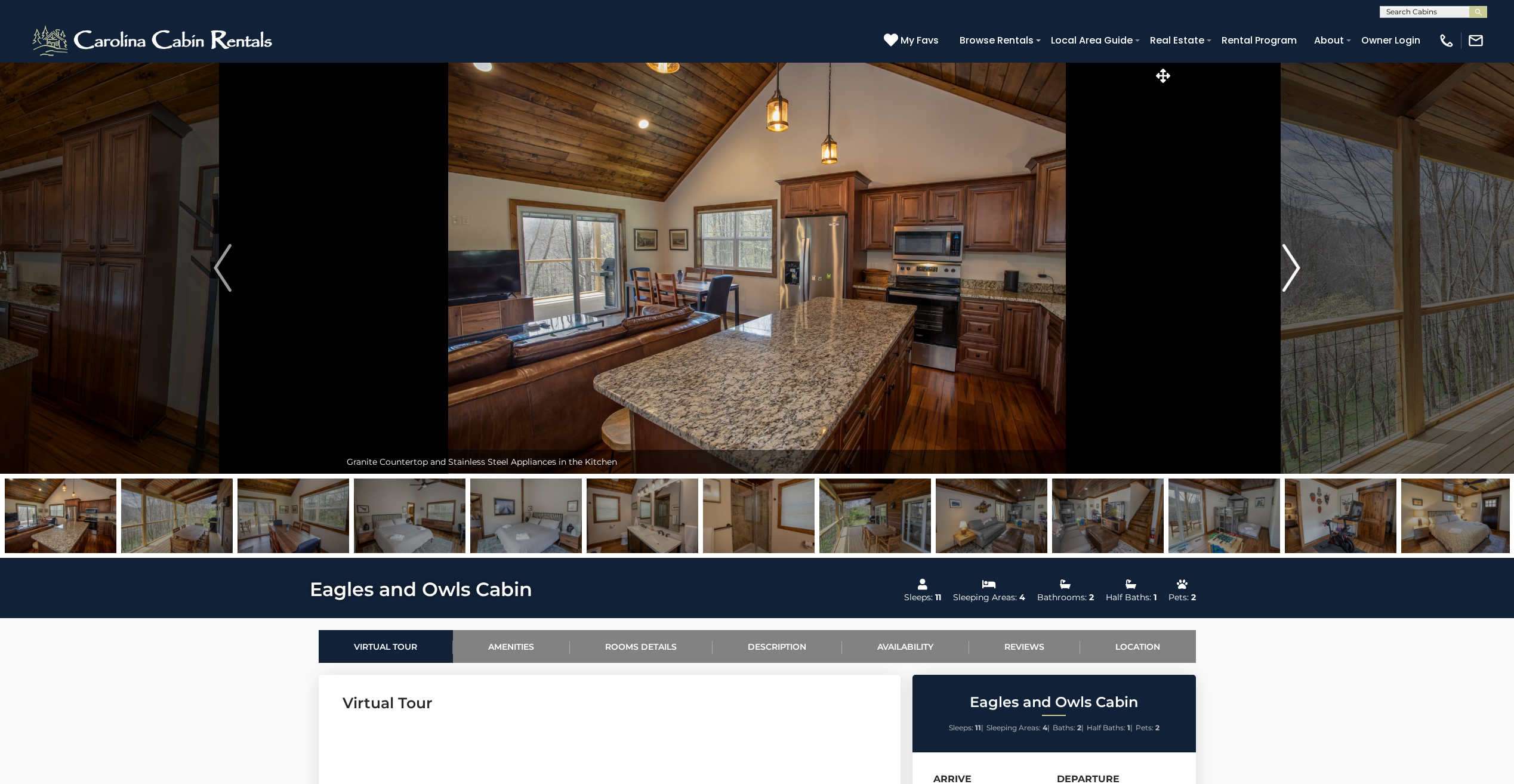
click at [1293, 283] on img "Next" at bounding box center [1291, 268] width 18 height 48
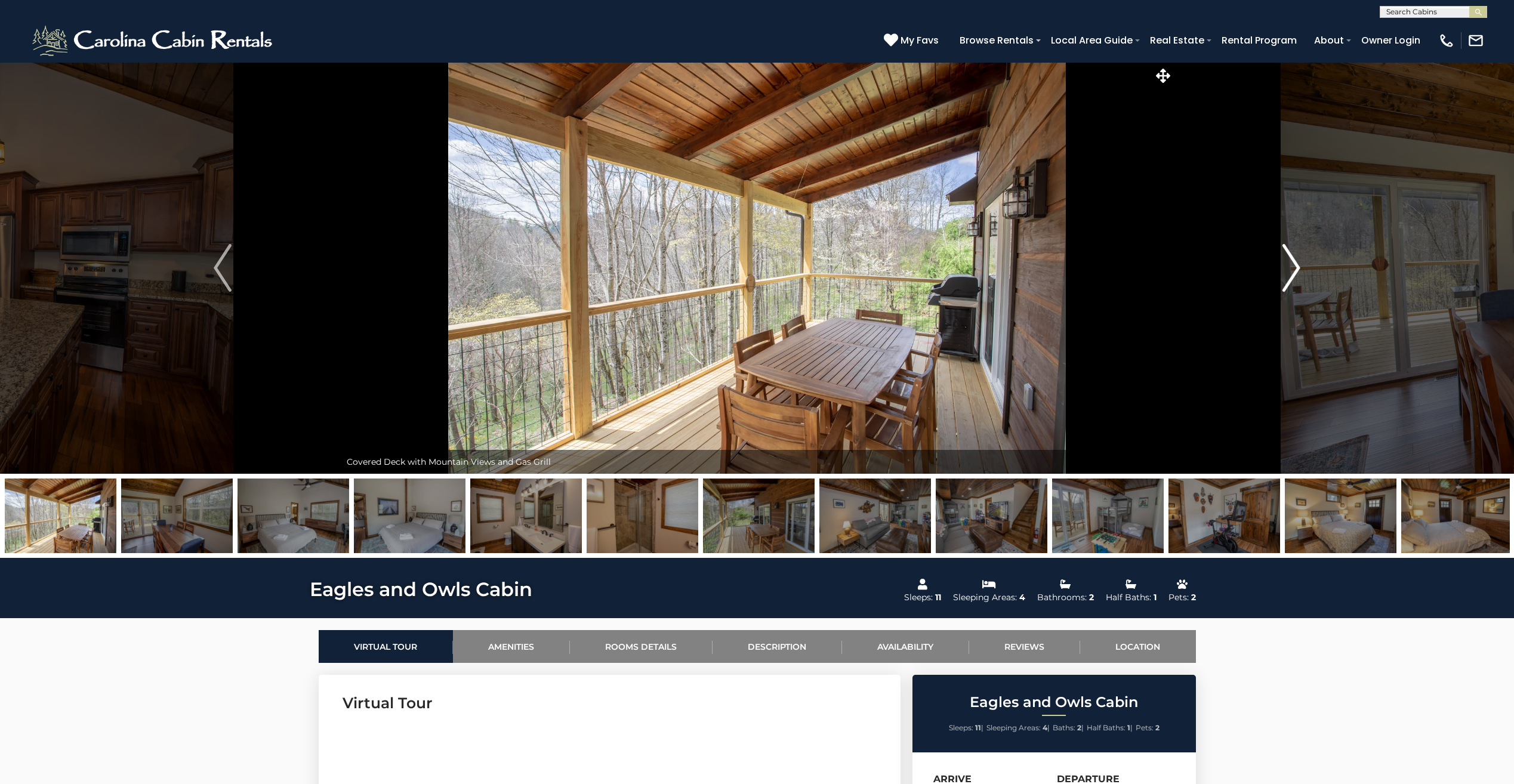
click at [1293, 283] on img "Next" at bounding box center [1291, 268] width 18 height 48
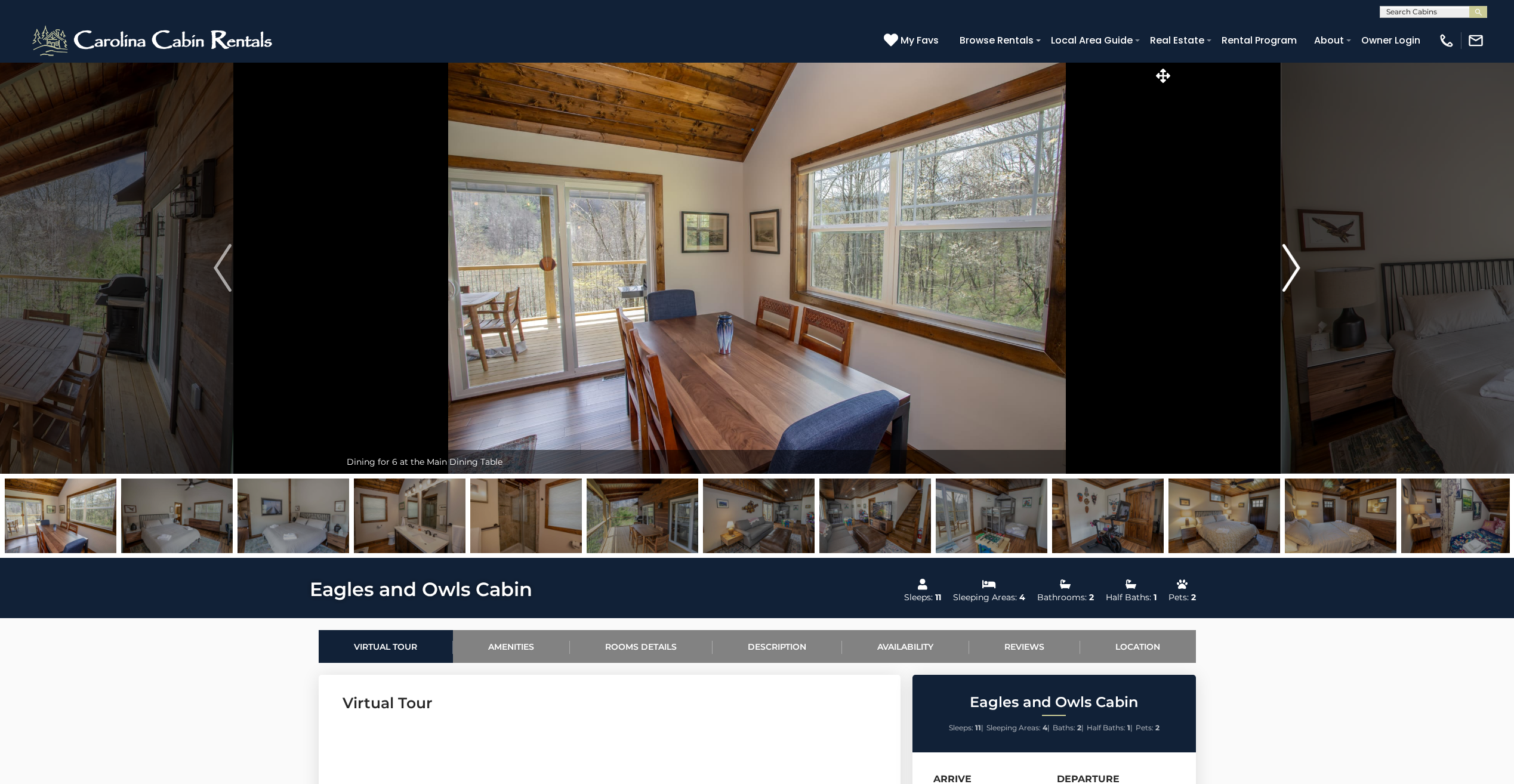
click at [1293, 283] on img "Next" at bounding box center [1291, 268] width 18 height 48
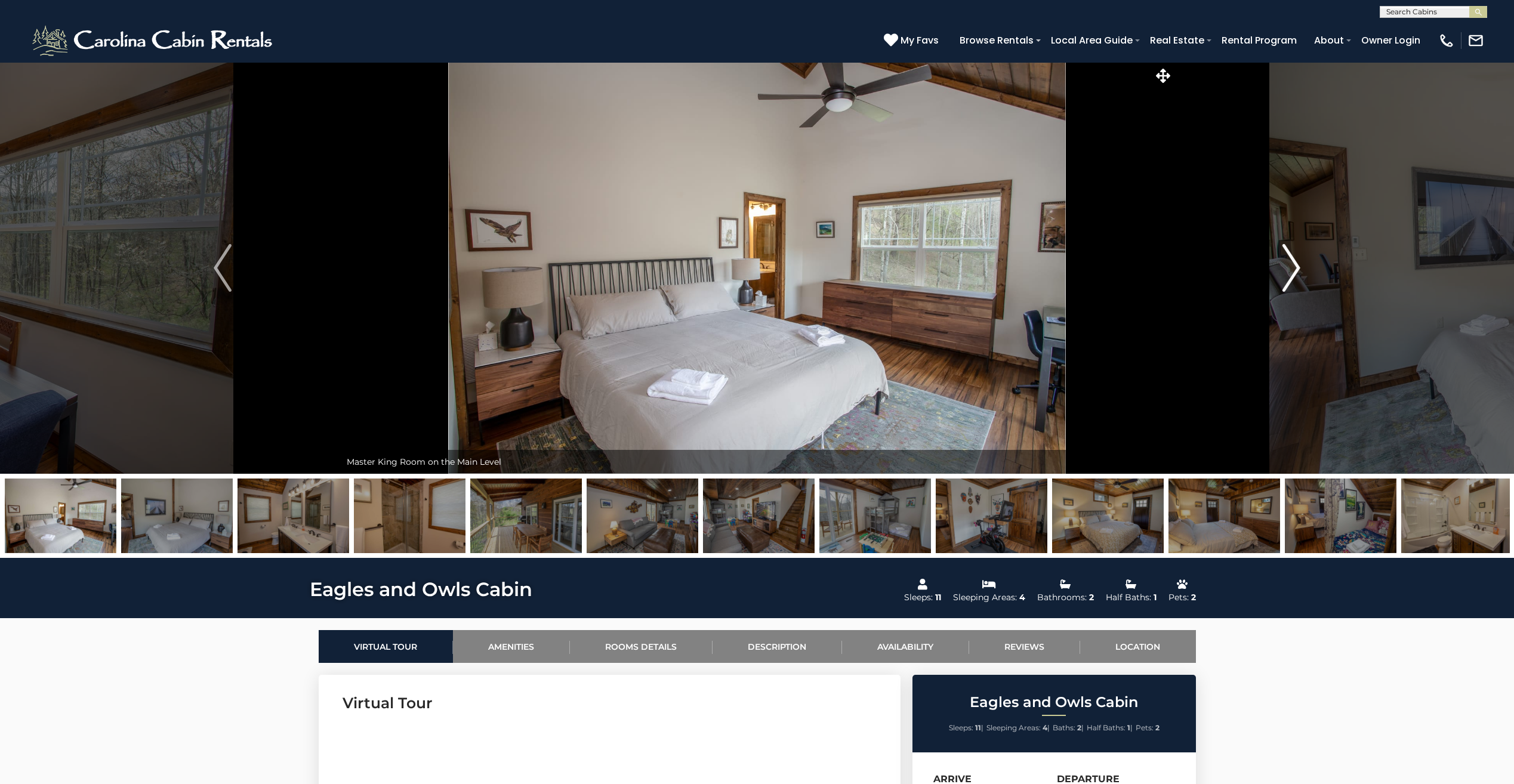
click at [1293, 283] on img "Next" at bounding box center [1291, 268] width 18 height 48
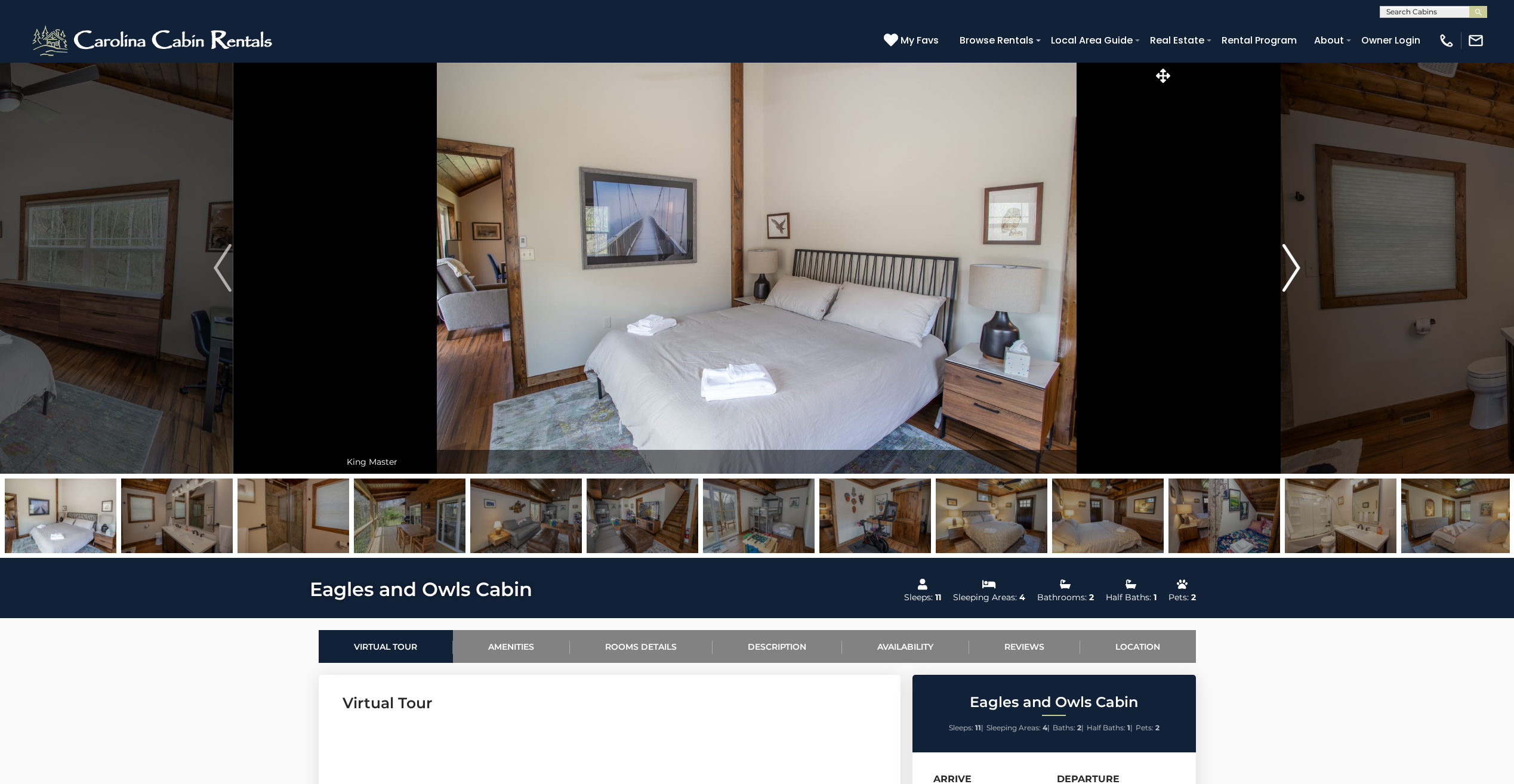
click at [1293, 283] on img "Next" at bounding box center [1291, 268] width 18 height 48
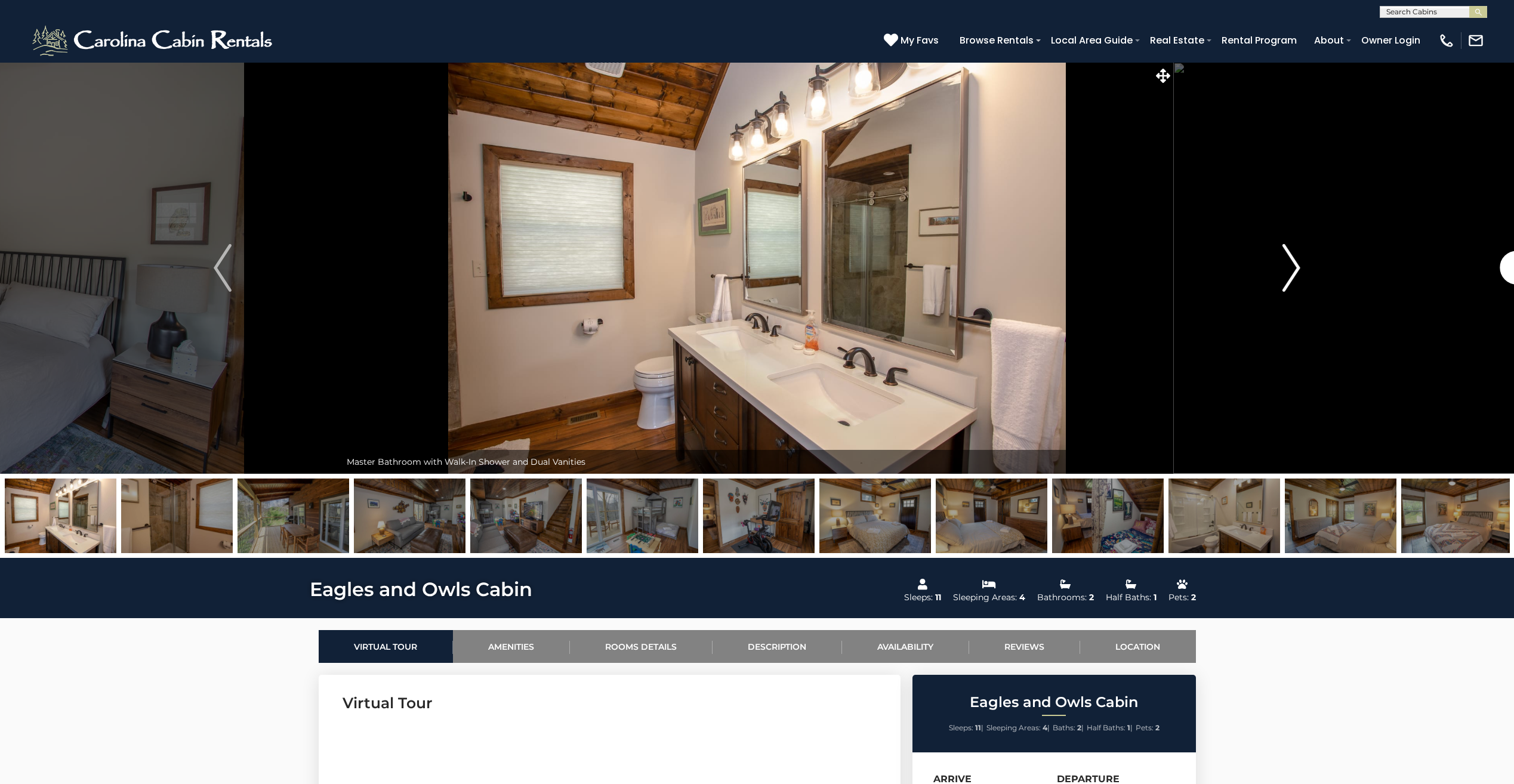
click at [1293, 283] on img "Next" at bounding box center [1291, 268] width 18 height 48
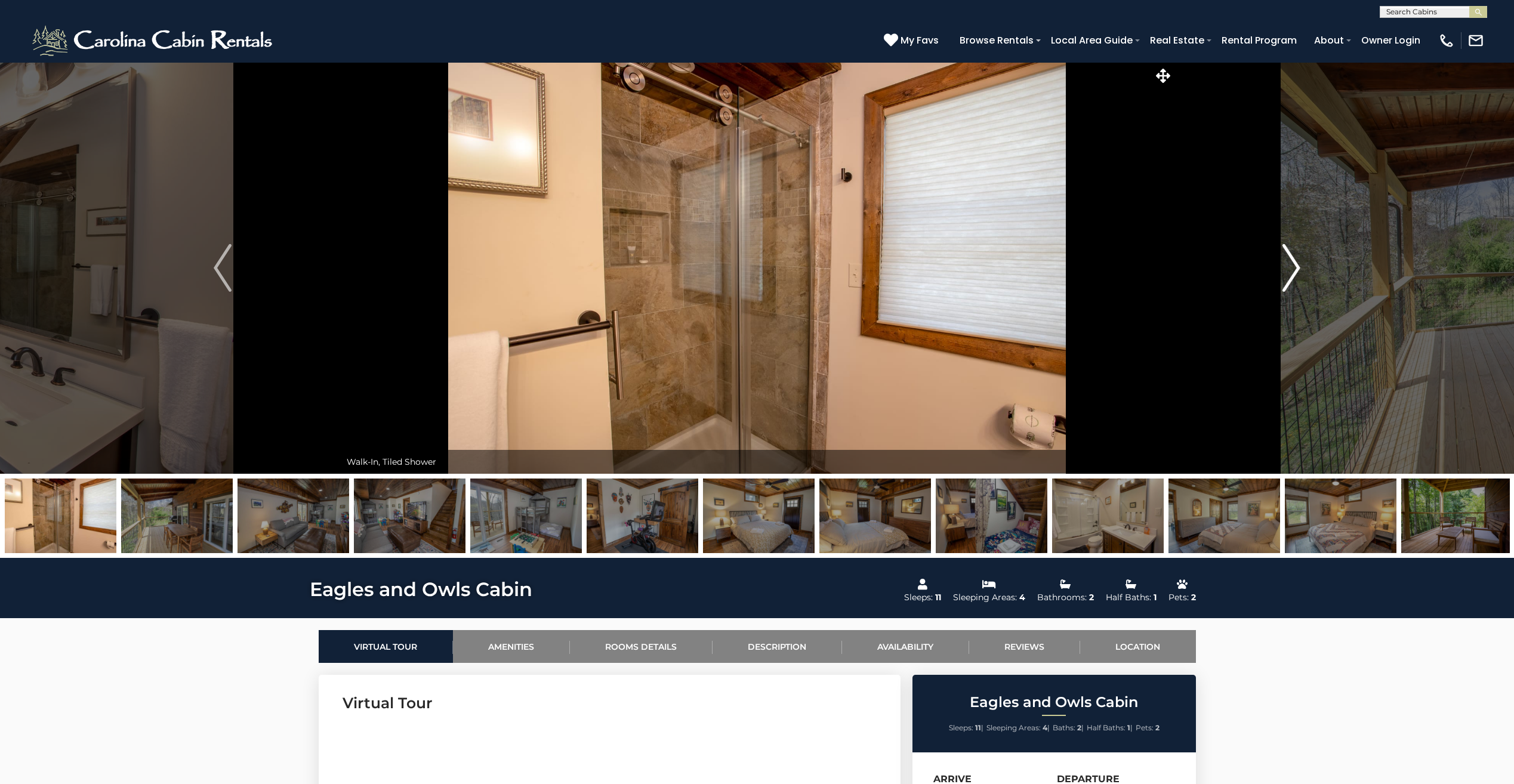
click at [1293, 283] on img "Next" at bounding box center [1291, 268] width 18 height 48
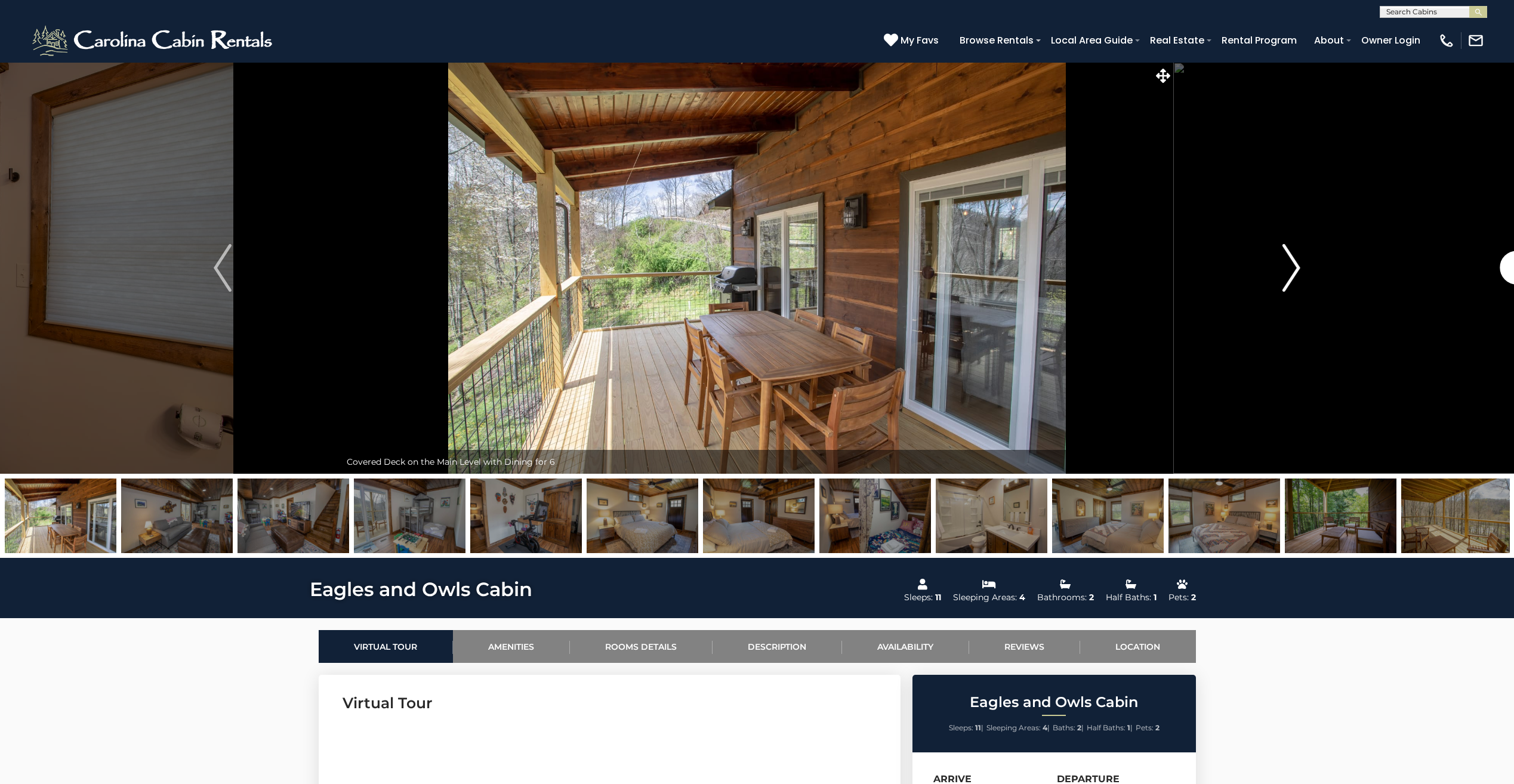
click at [1293, 283] on img "Next" at bounding box center [1291, 268] width 18 height 48
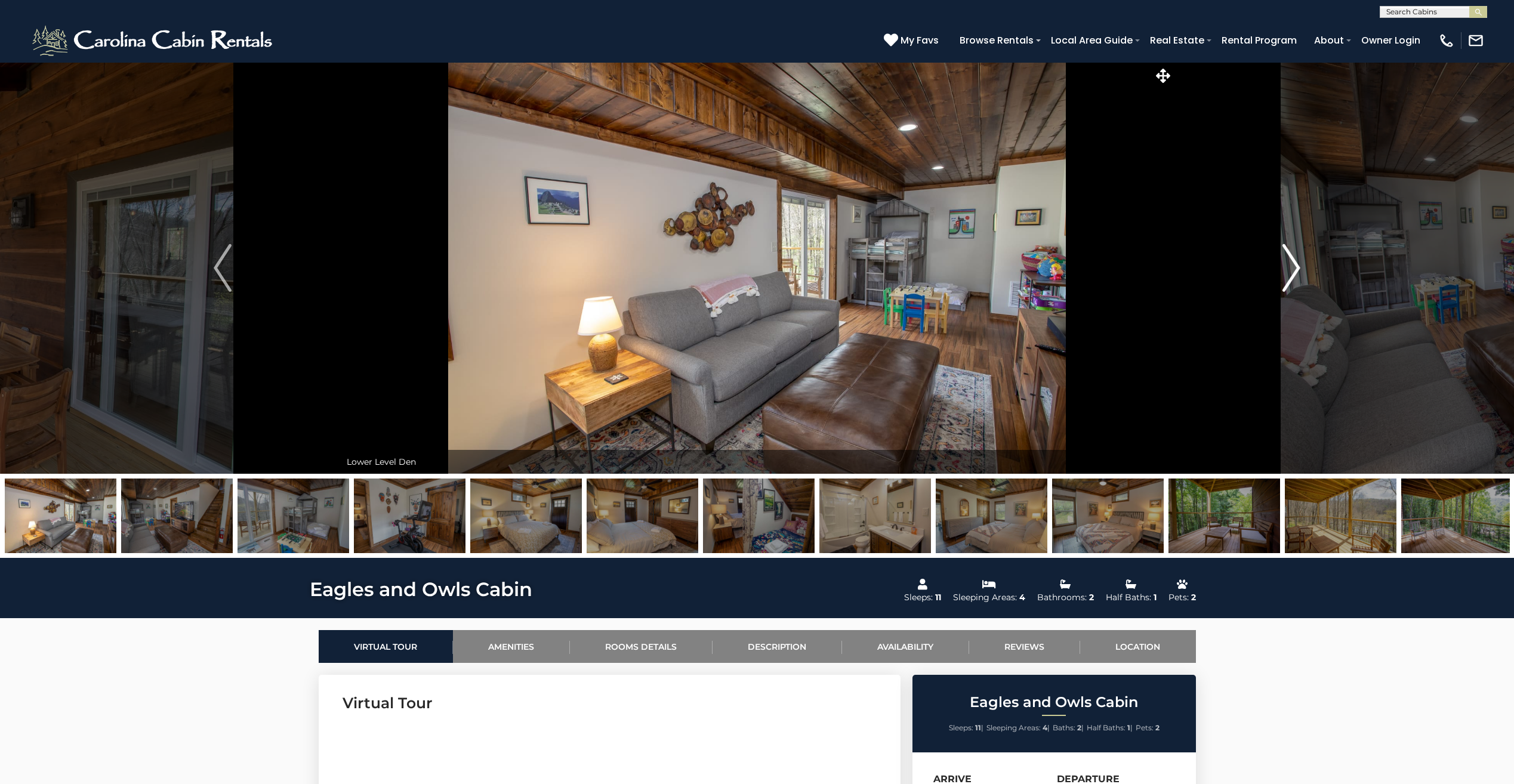
click at [1293, 283] on img "Next" at bounding box center [1291, 268] width 18 height 48
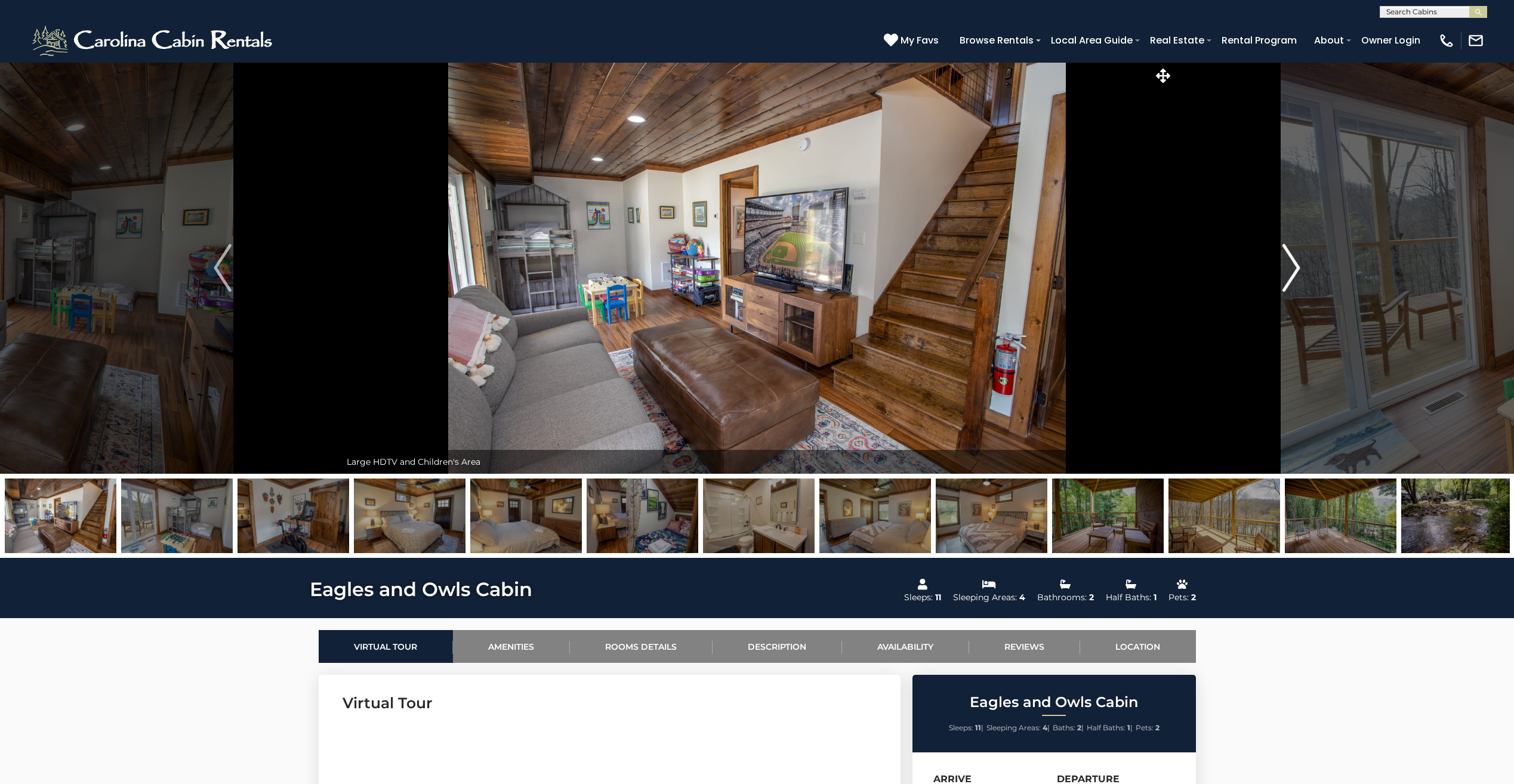
click at [1293, 283] on img "Next" at bounding box center [1291, 268] width 18 height 48
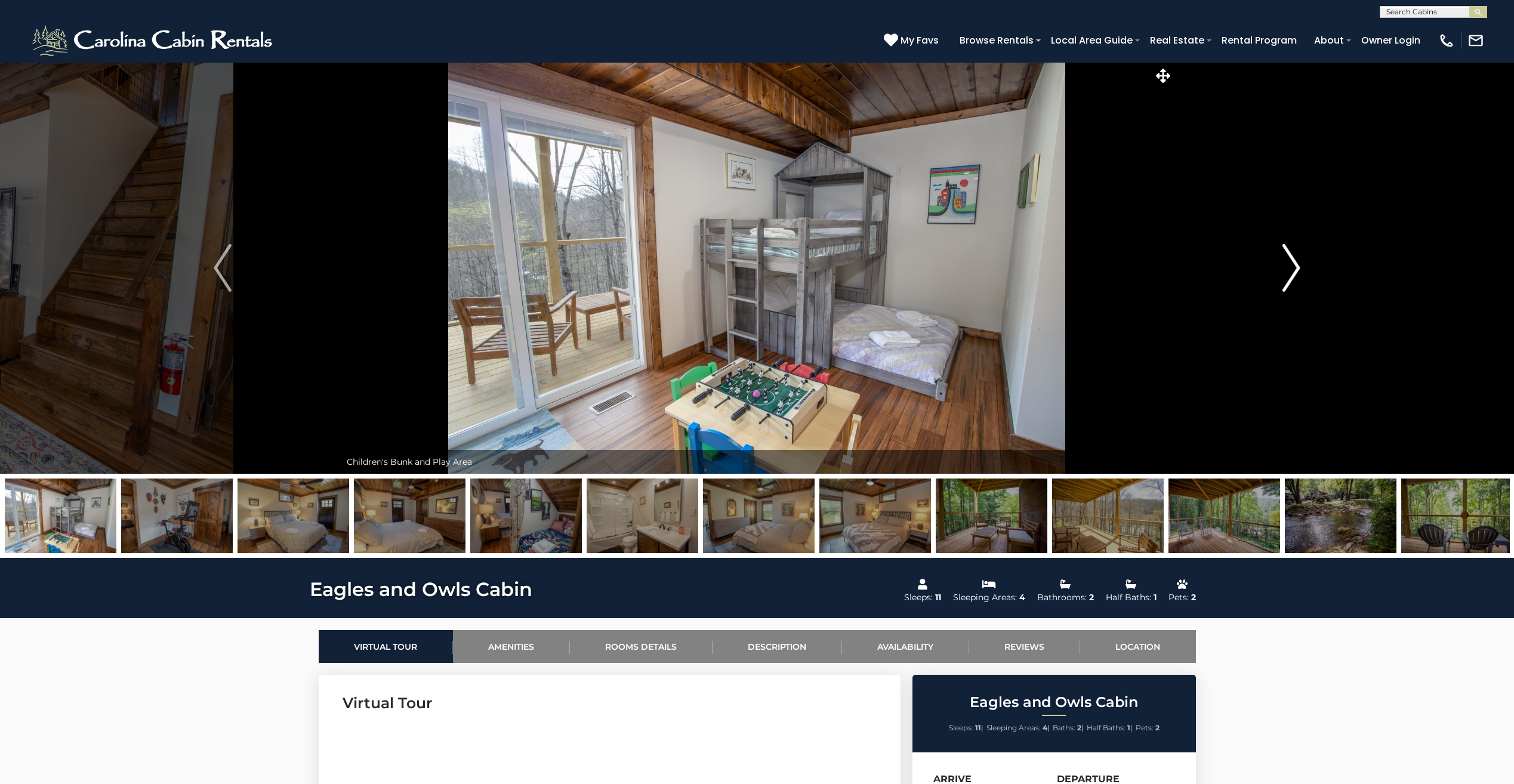
click at [1293, 283] on img "Next" at bounding box center [1291, 268] width 18 height 48
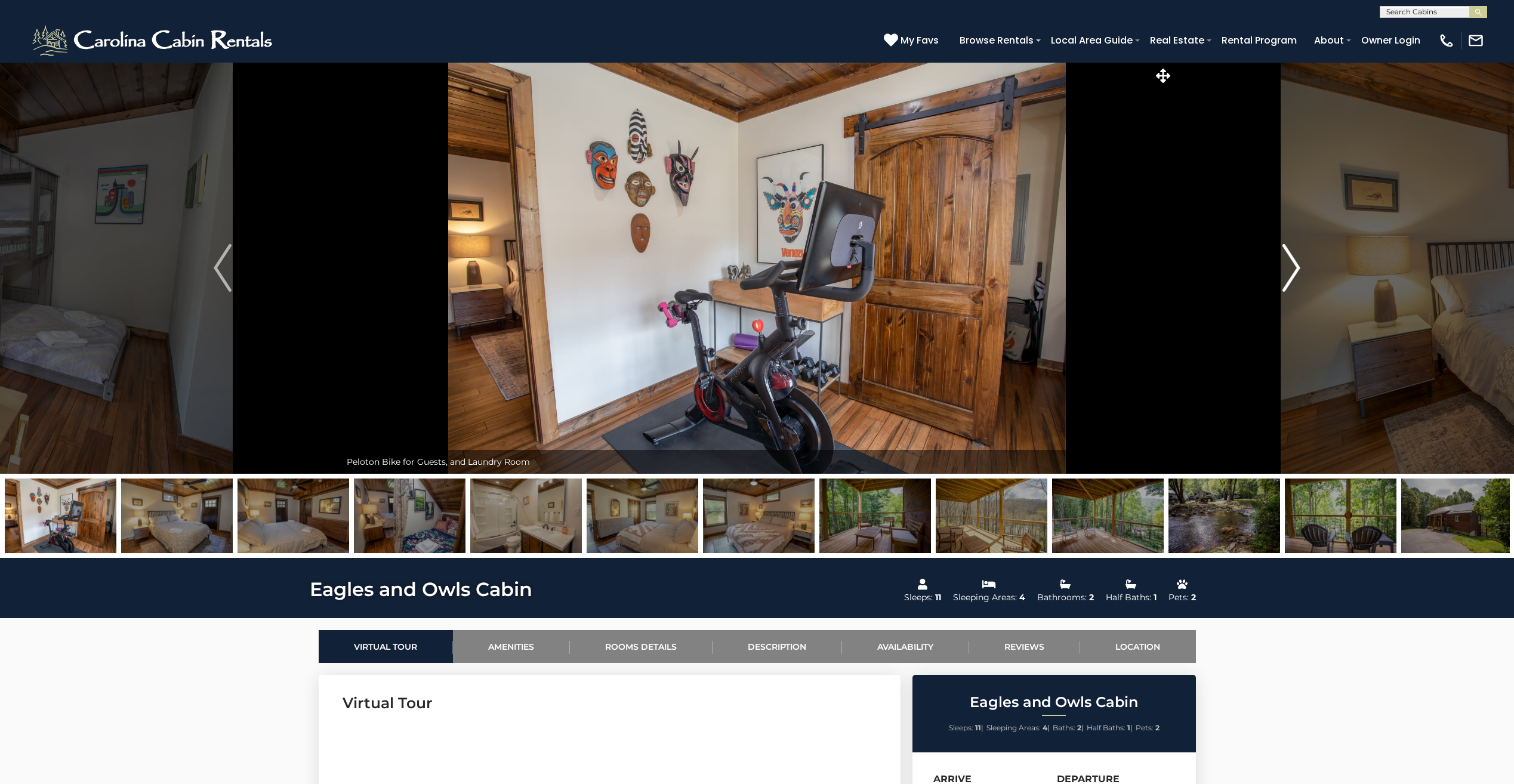
click at [1293, 283] on img "Next" at bounding box center [1291, 268] width 18 height 48
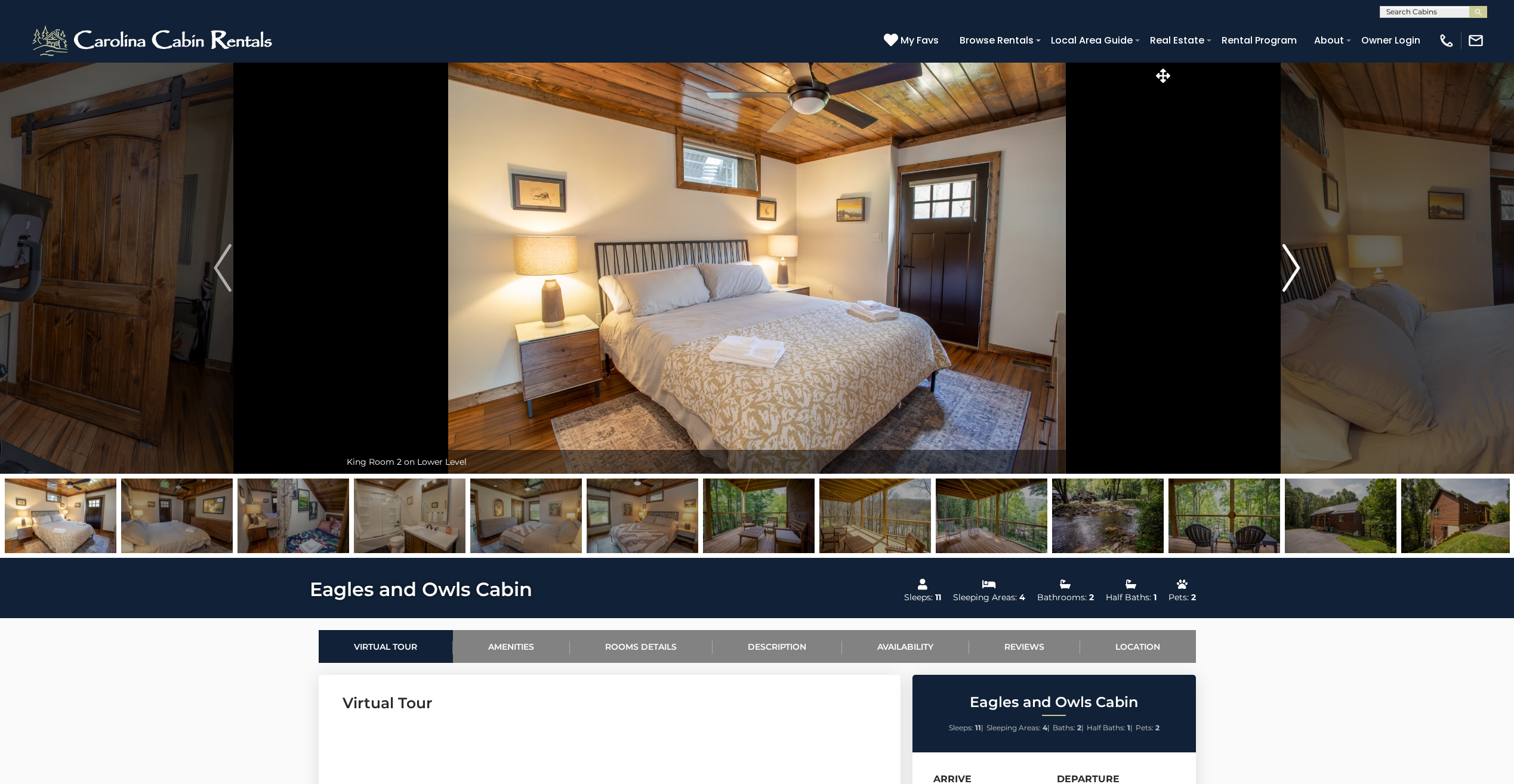
click at [1293, 283] on img "Next" at bounding box center [1291, 268] width 18 height 48
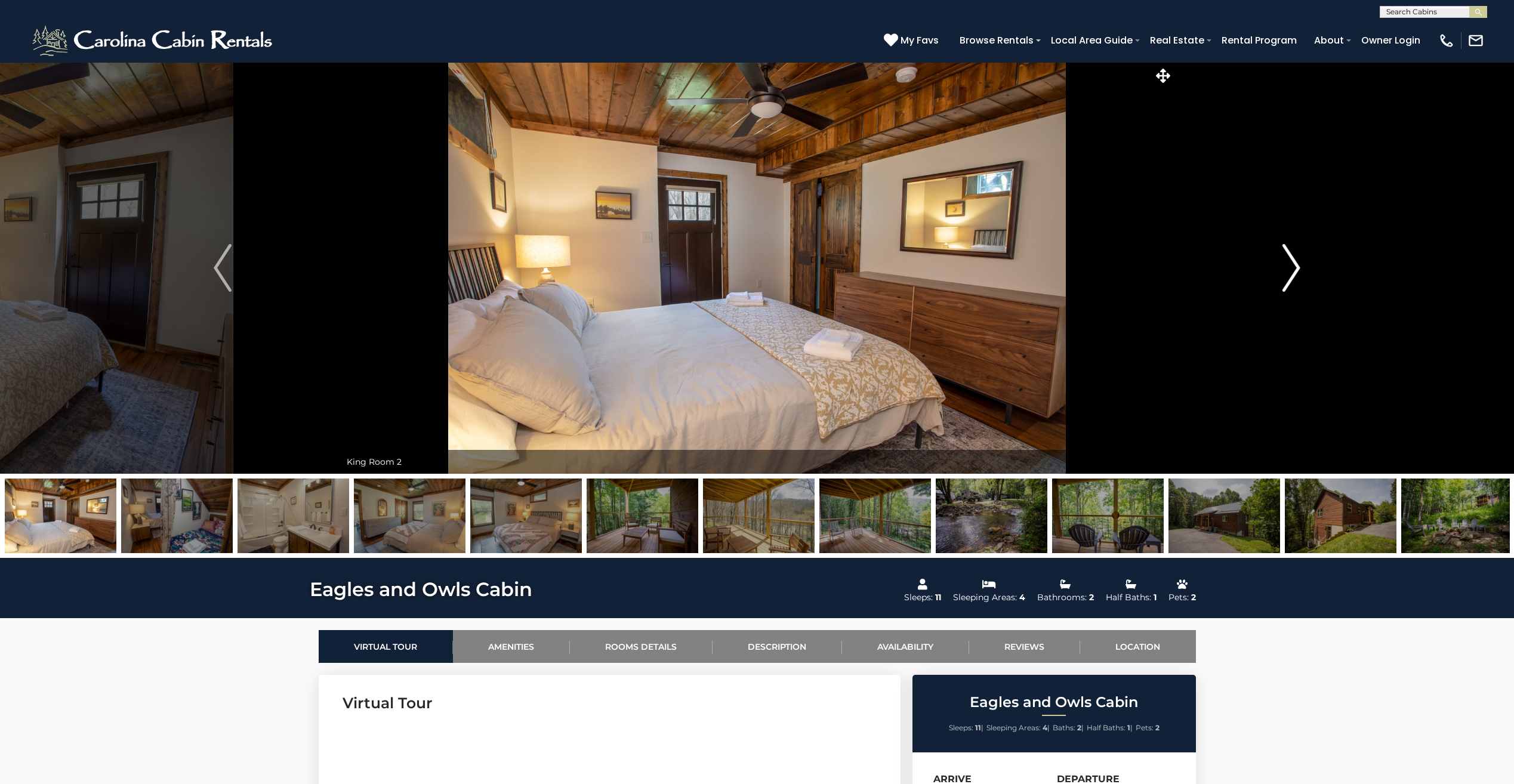
click at [1293, 283] on img "Next" at bounding box center [1291, 268] width 18 height 48
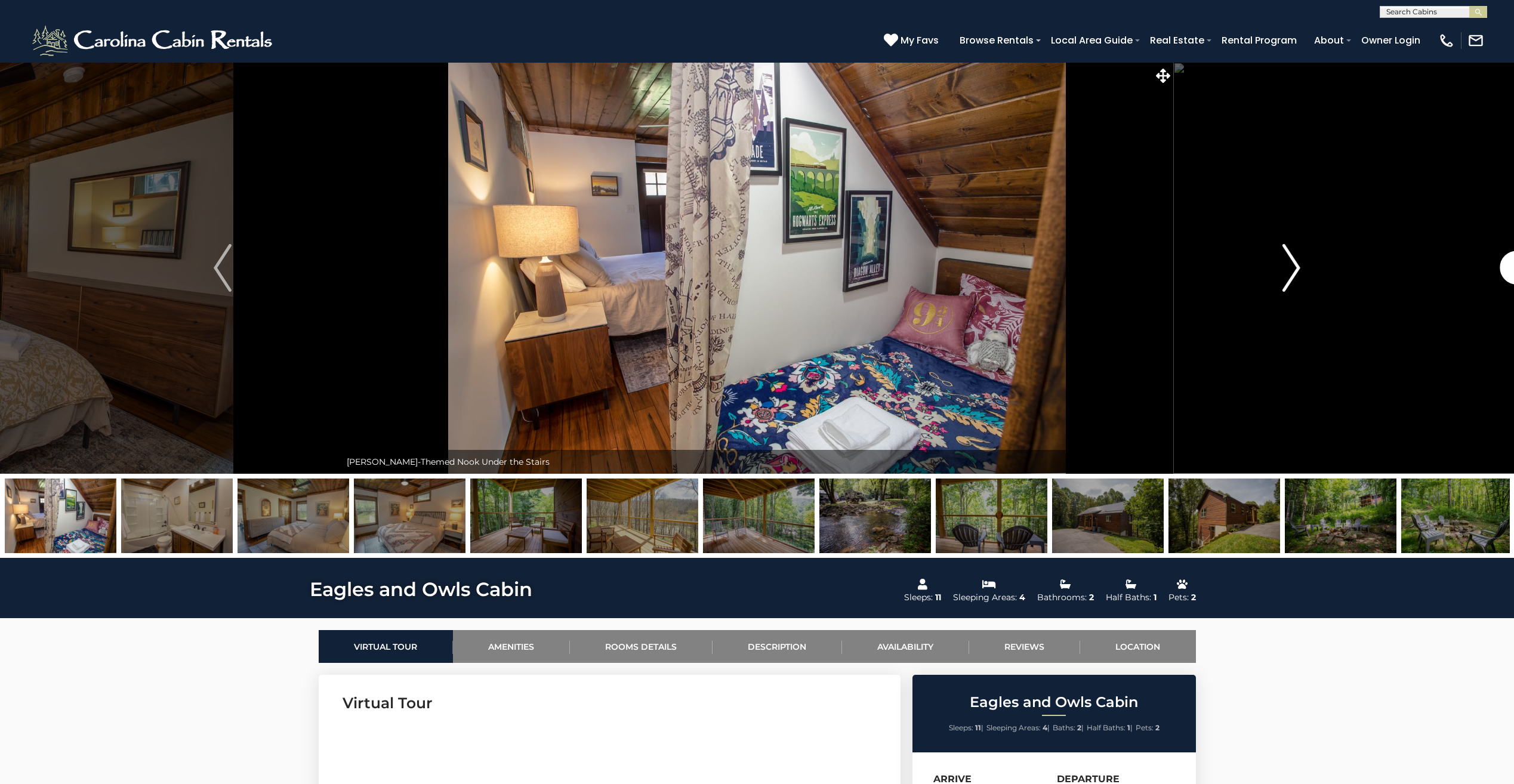
click at [1293, 283] on img "Next" at bounding box center [1291, 268] width 18 height 48
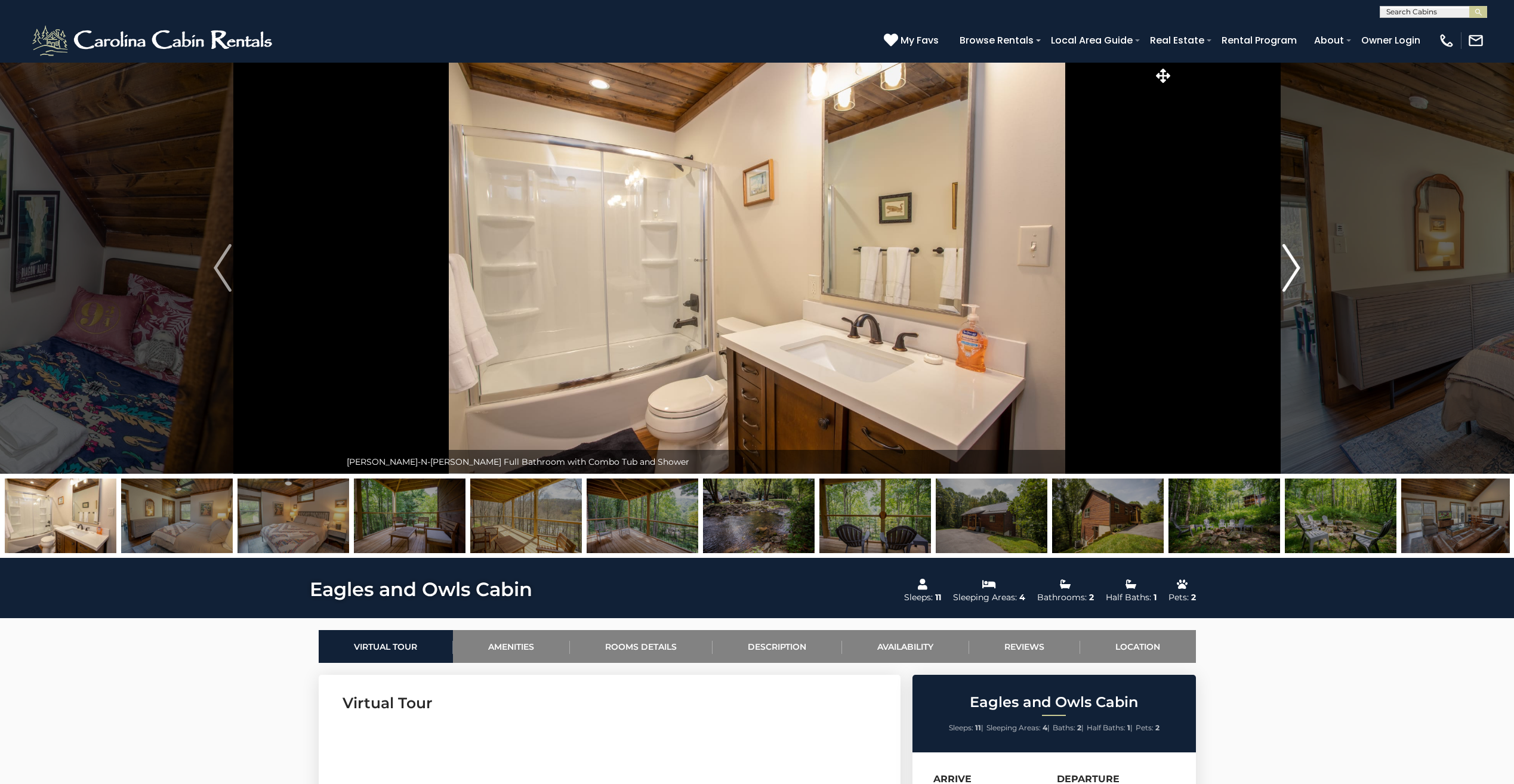
click at [1293, 283] on img "Next" at bounding box center [1291, 268] width 18 height 48
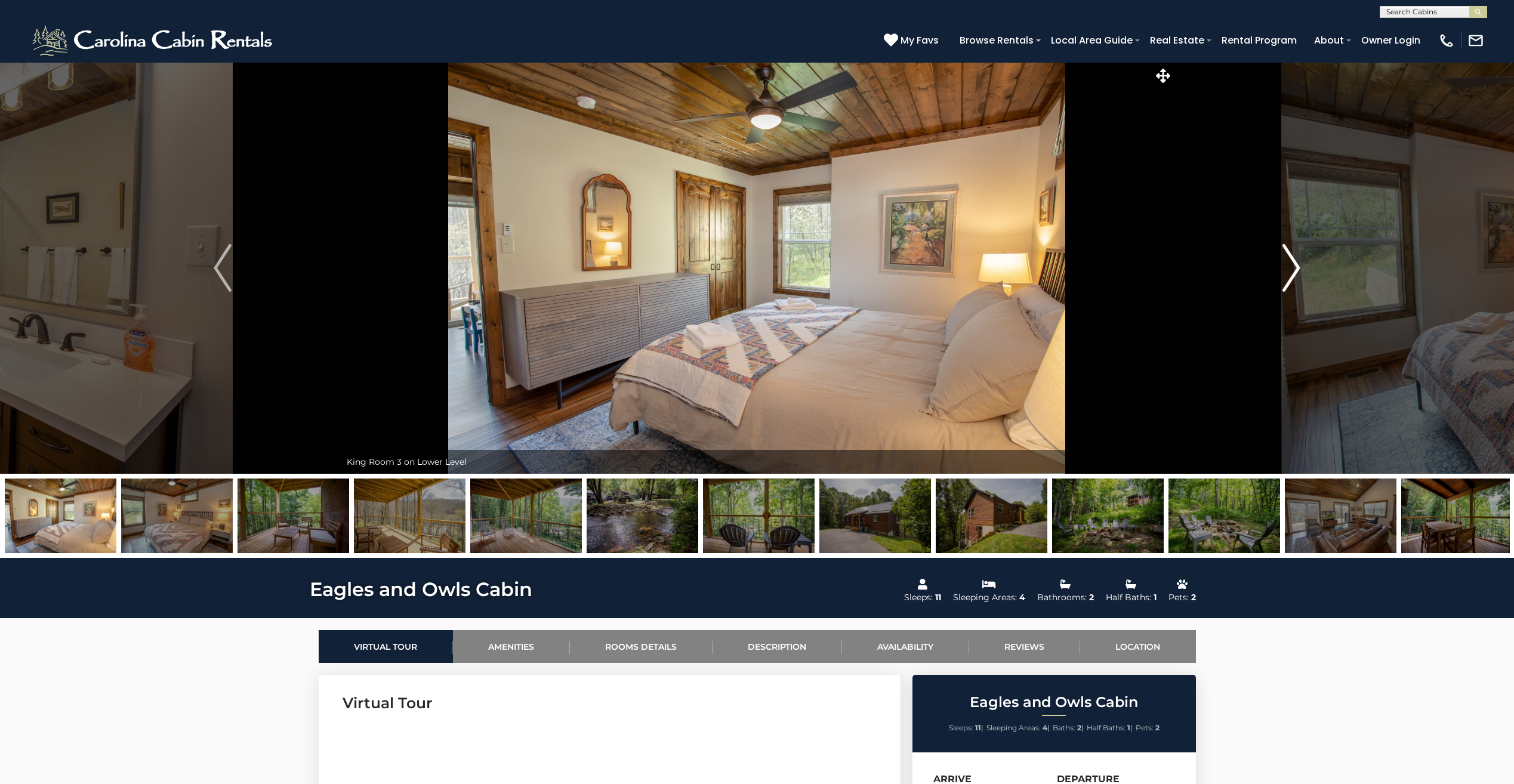
click at [1293, 283] on img "Next" at bounding box center [1291, 268] width 18 height 48
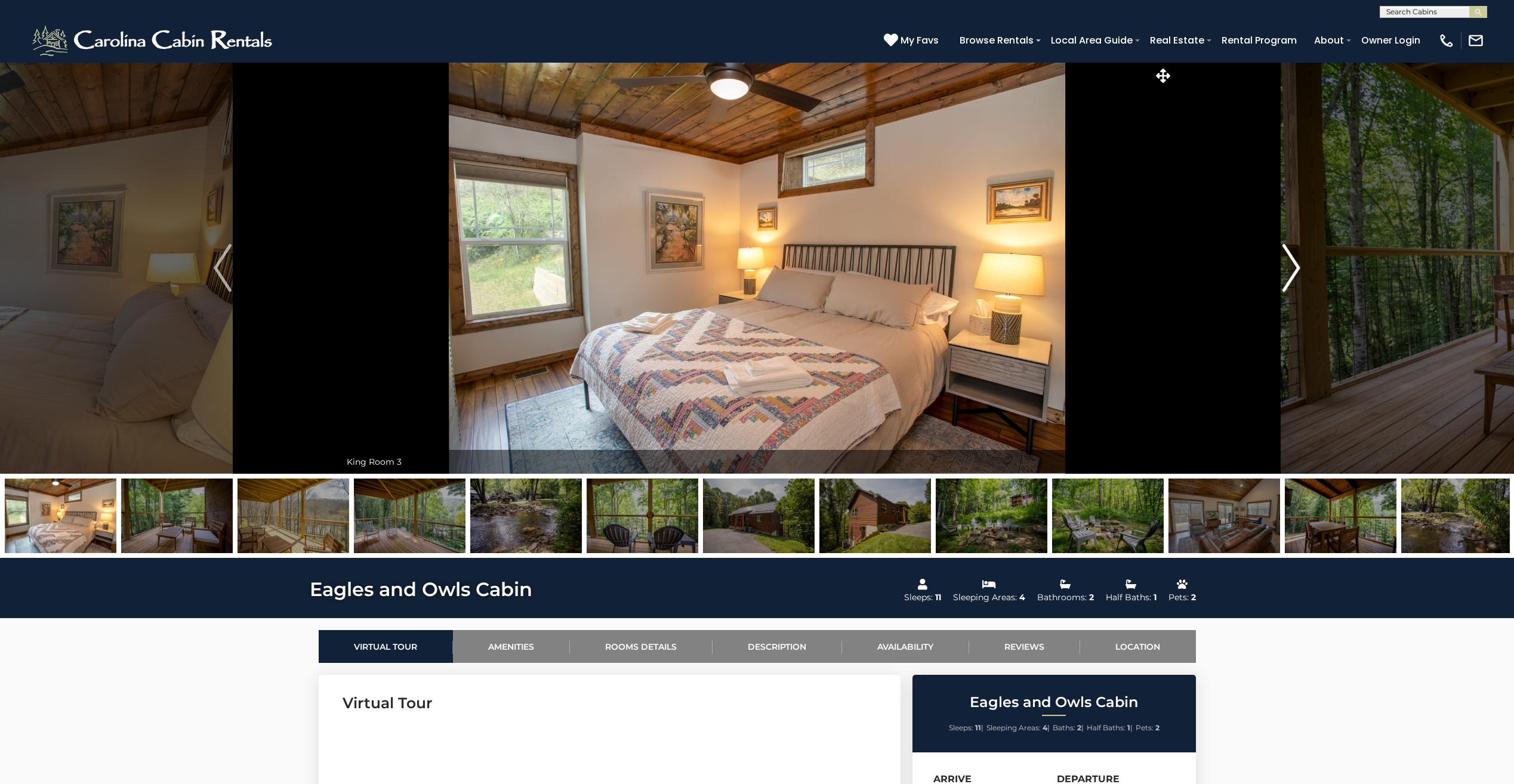
click at [1293, 283] on img "Next" at bounding box center [1291, 268] width 18 height 48
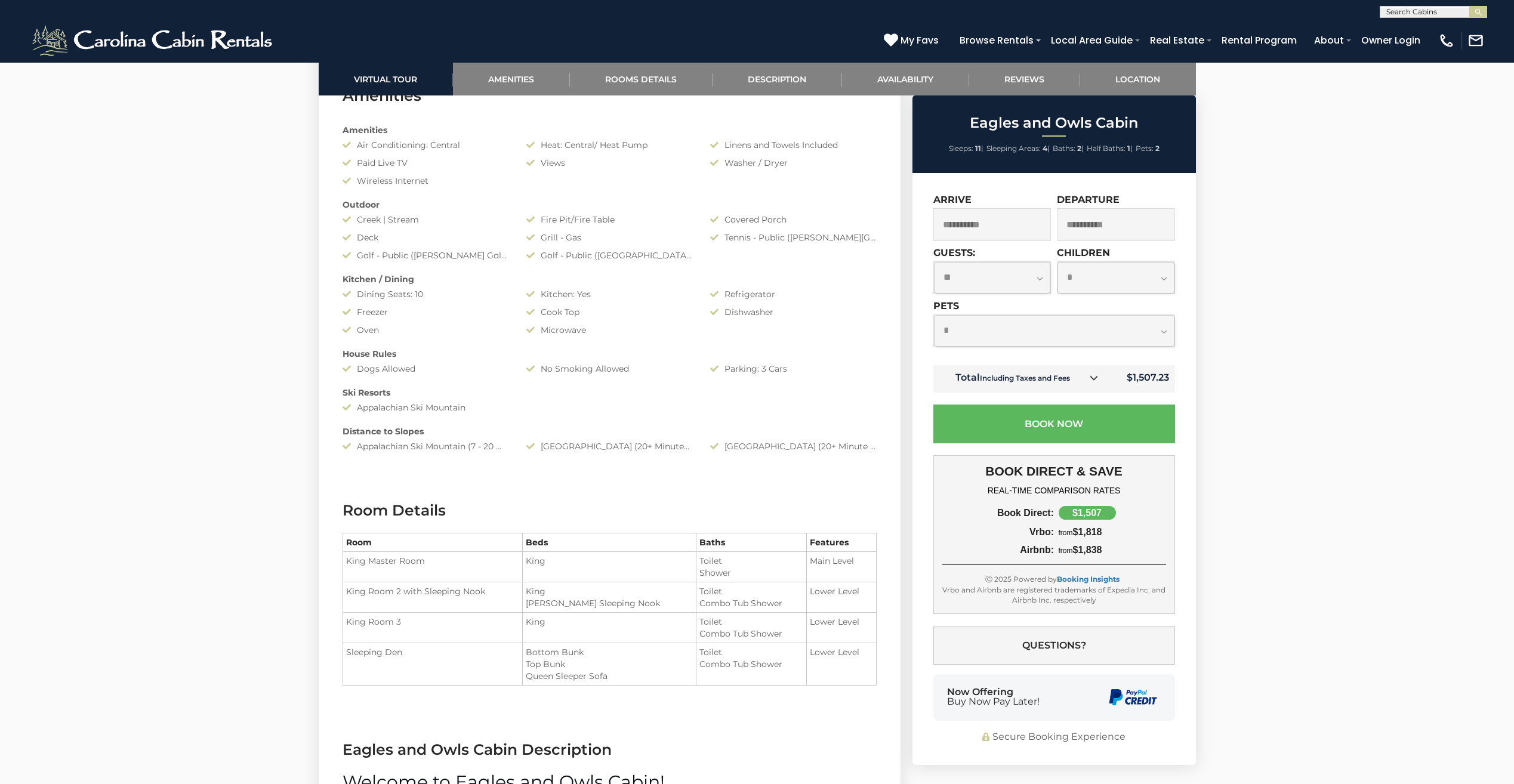
scroll to position [1133, 0]
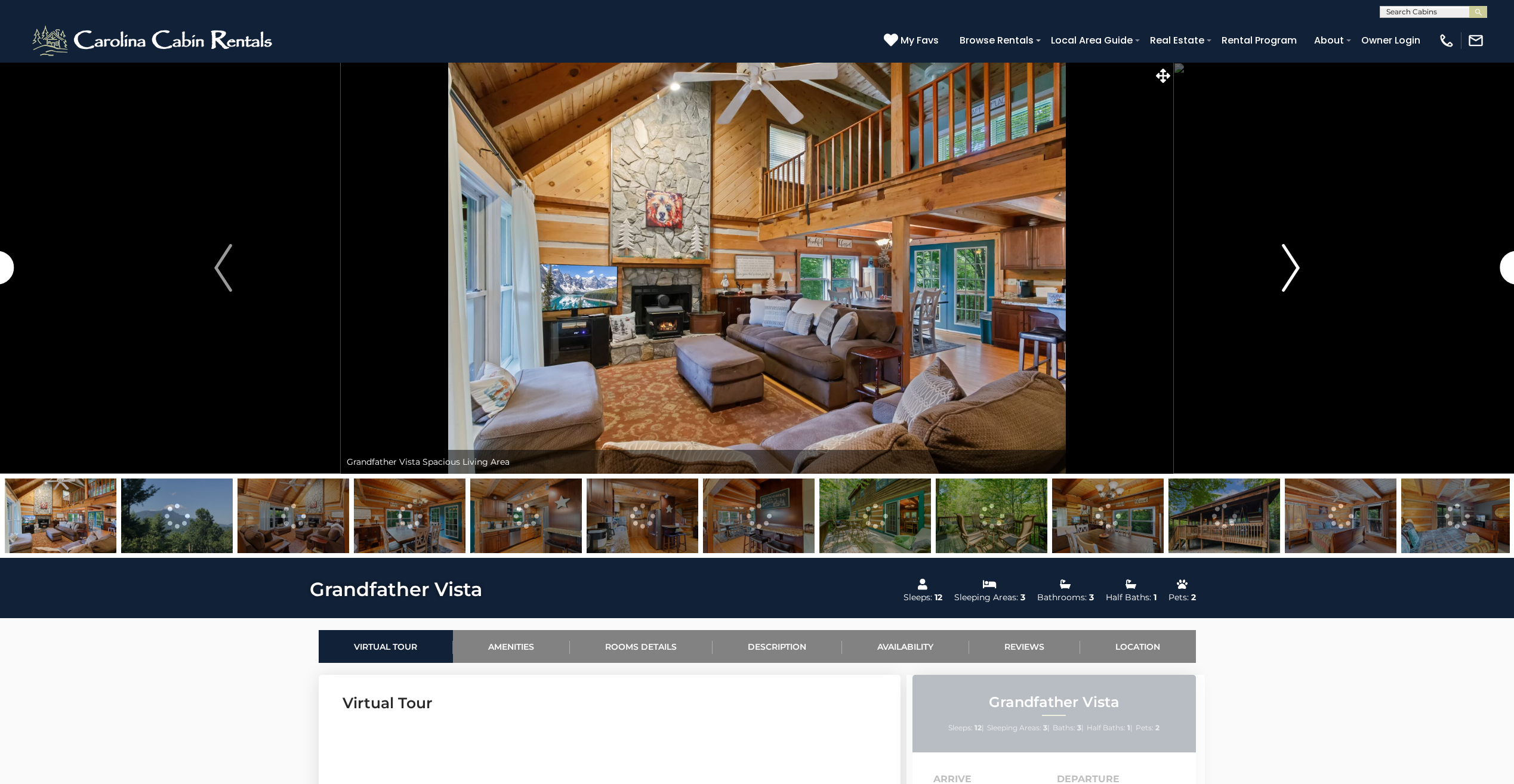
click at [1296, 271] on img "Next" at bounding box center [1290, 268] width 18 height 48
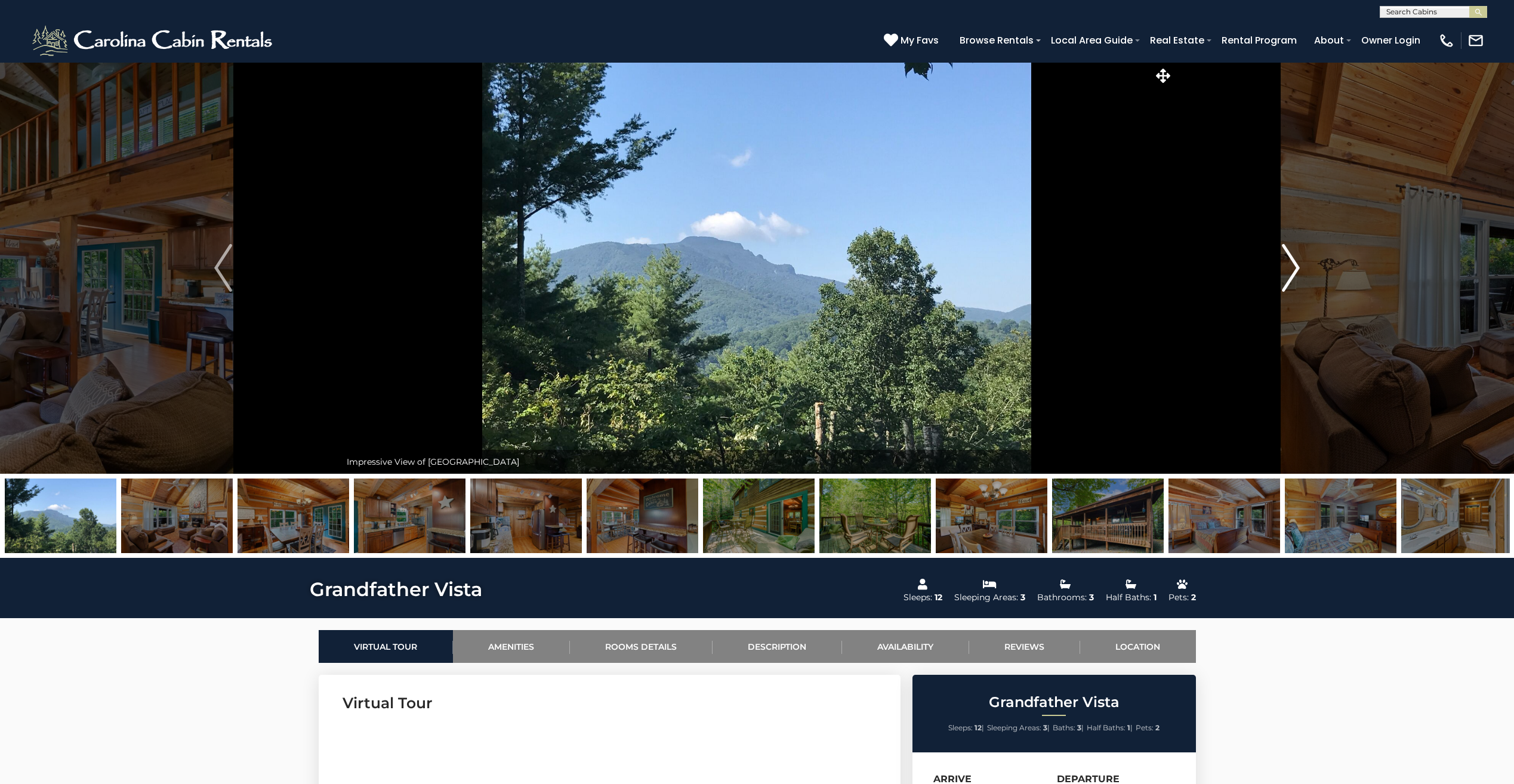
click at [1296, 271] on img "Next" at bounding box center [1290, 268] width 18 height 48
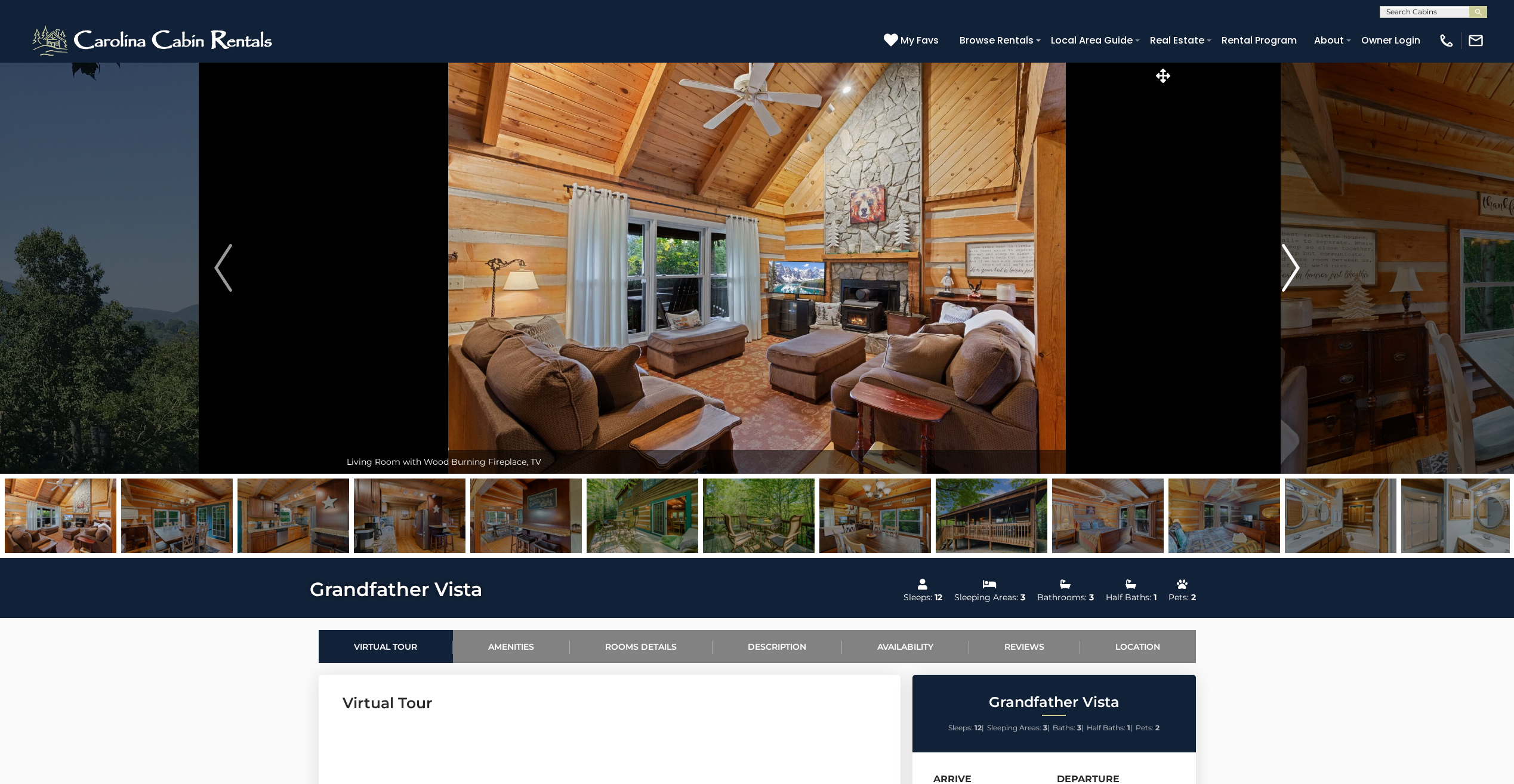
click at [1296, 271] on img "Next" at bounding box center [1290, 268] width 18 height 48
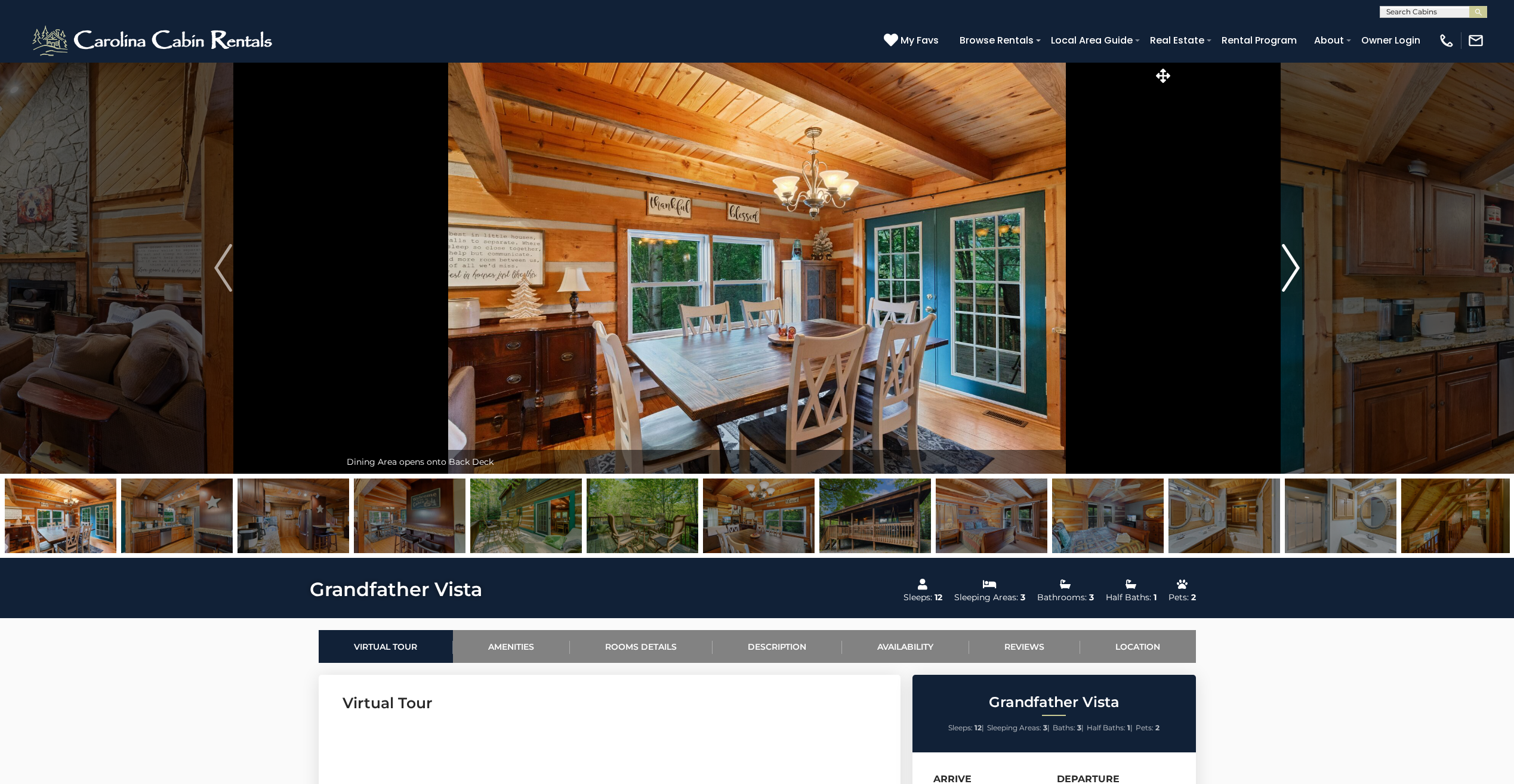
click at [1296, 271] on img "Next" at bounding box center [1290, 268] width 18 height 48
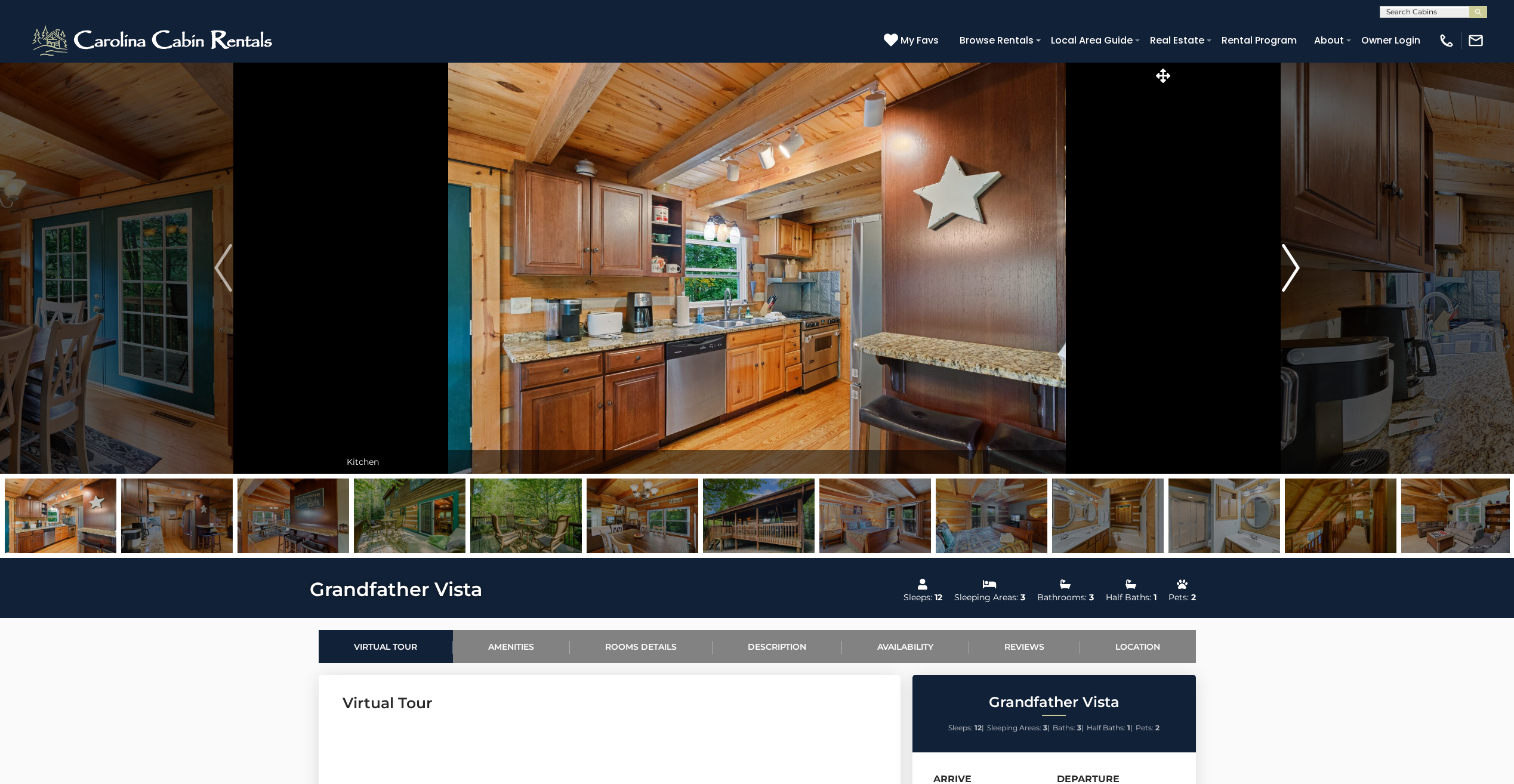
click at [1296, 271] on img "Next" at bounding box center [1290, 268] width 18 height 48
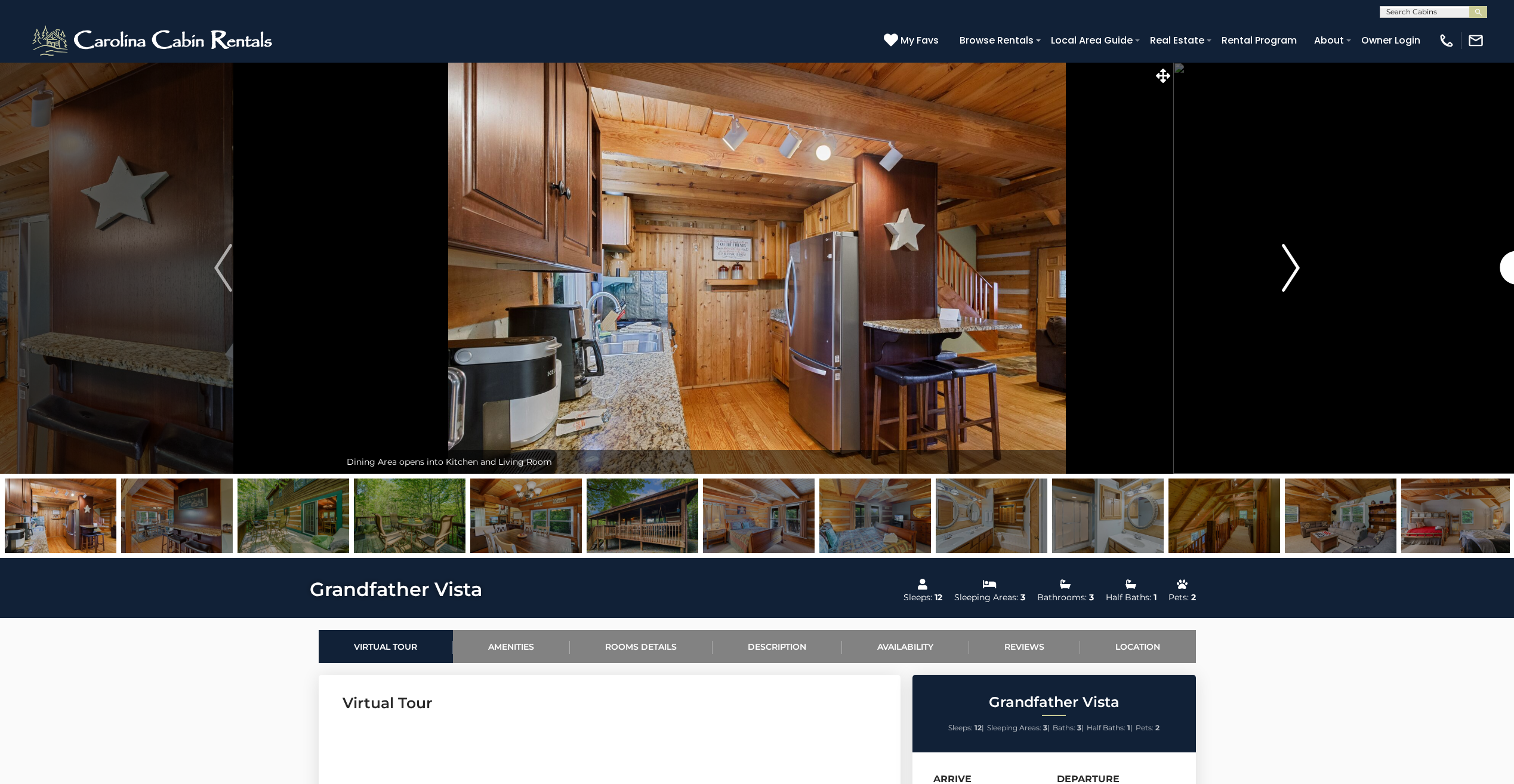
click at [1296, 271] on img "Next" at bounding box center [1290, 268] width 18 height 48
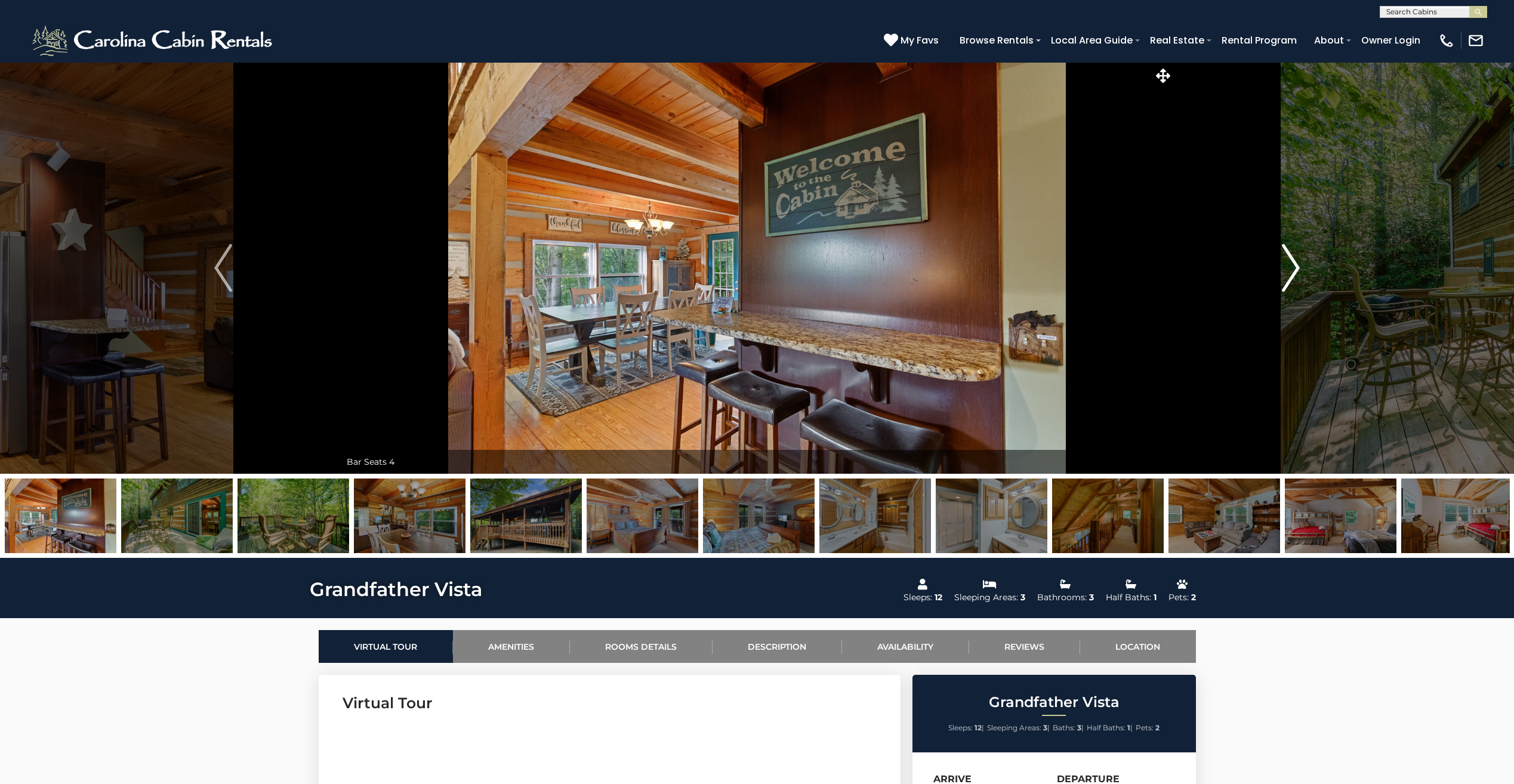
click at [1296, 271] on img "Next" at bounding box center [1290, 268] width 18 height 48
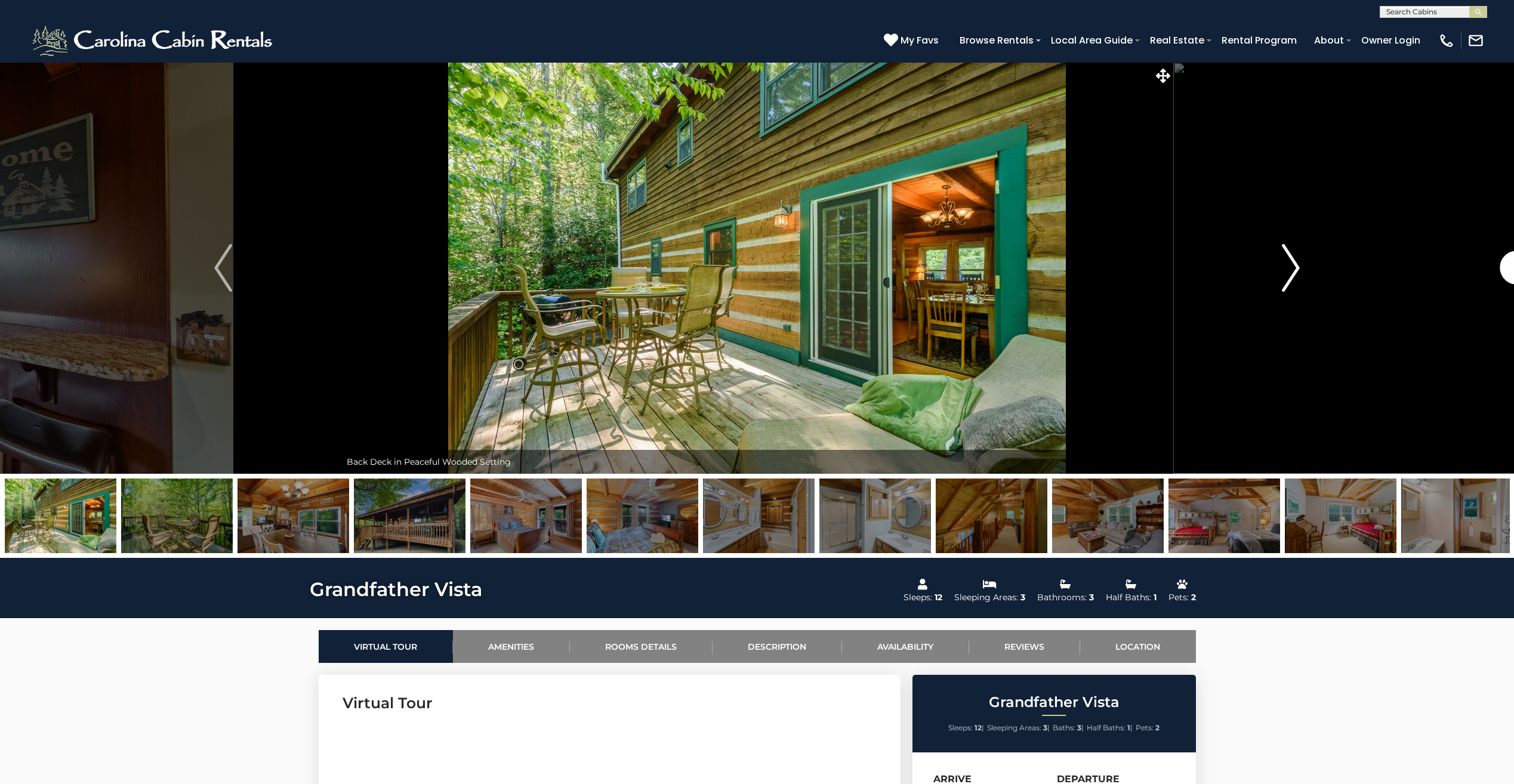
click at [1296, 271] on img "Next" at bounding box center [1290, 268] width 18 height 48
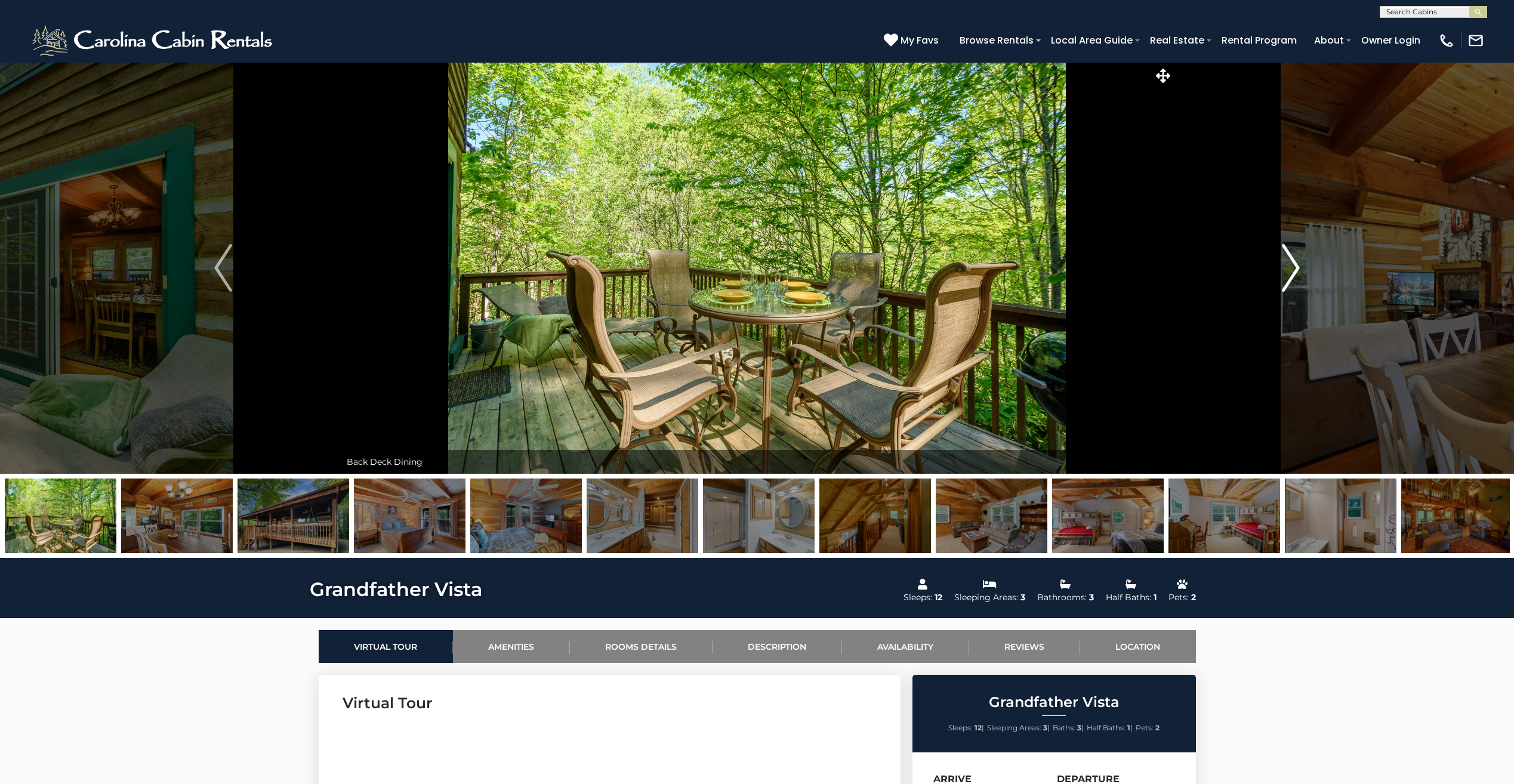
click at [1296, 271] on img "Next" at bounding box center [1290, 268] width 18 height 48
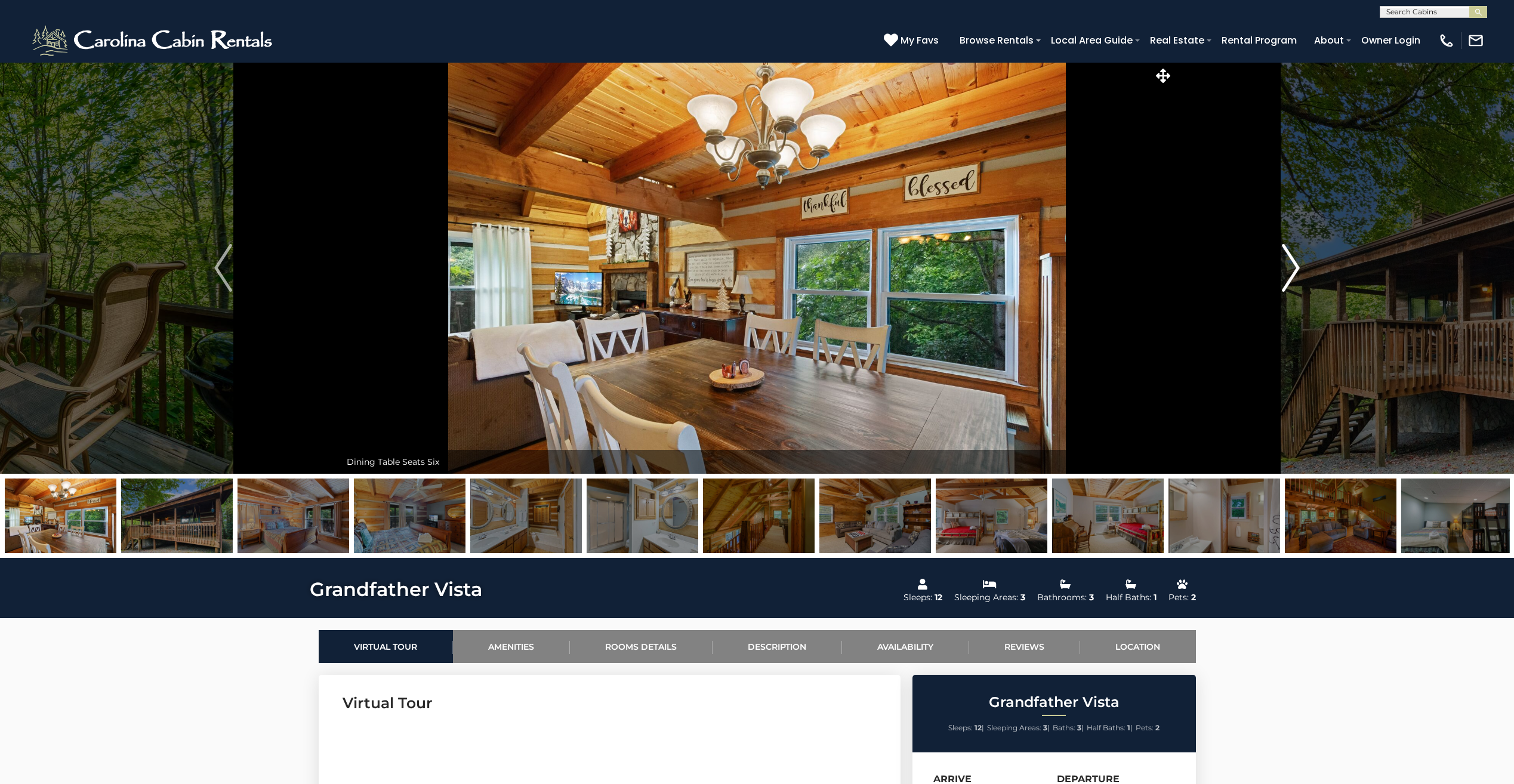
click at [1296, 271] on img "Next" at bounding box center [1290, 268] width 18 height 48
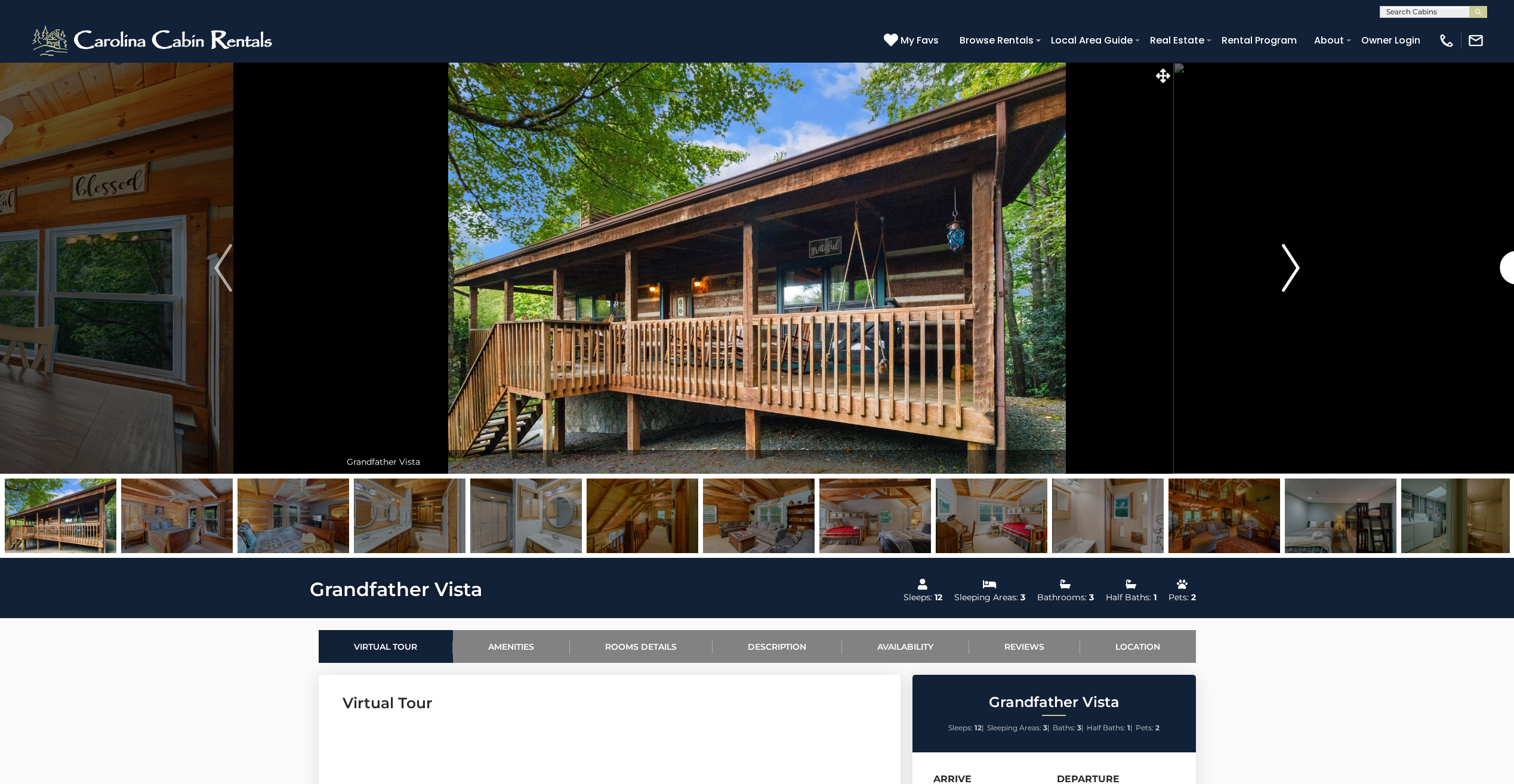
click at [1296, 271] on img "Next" at bounding box center [1290, 268] width 18 height 48
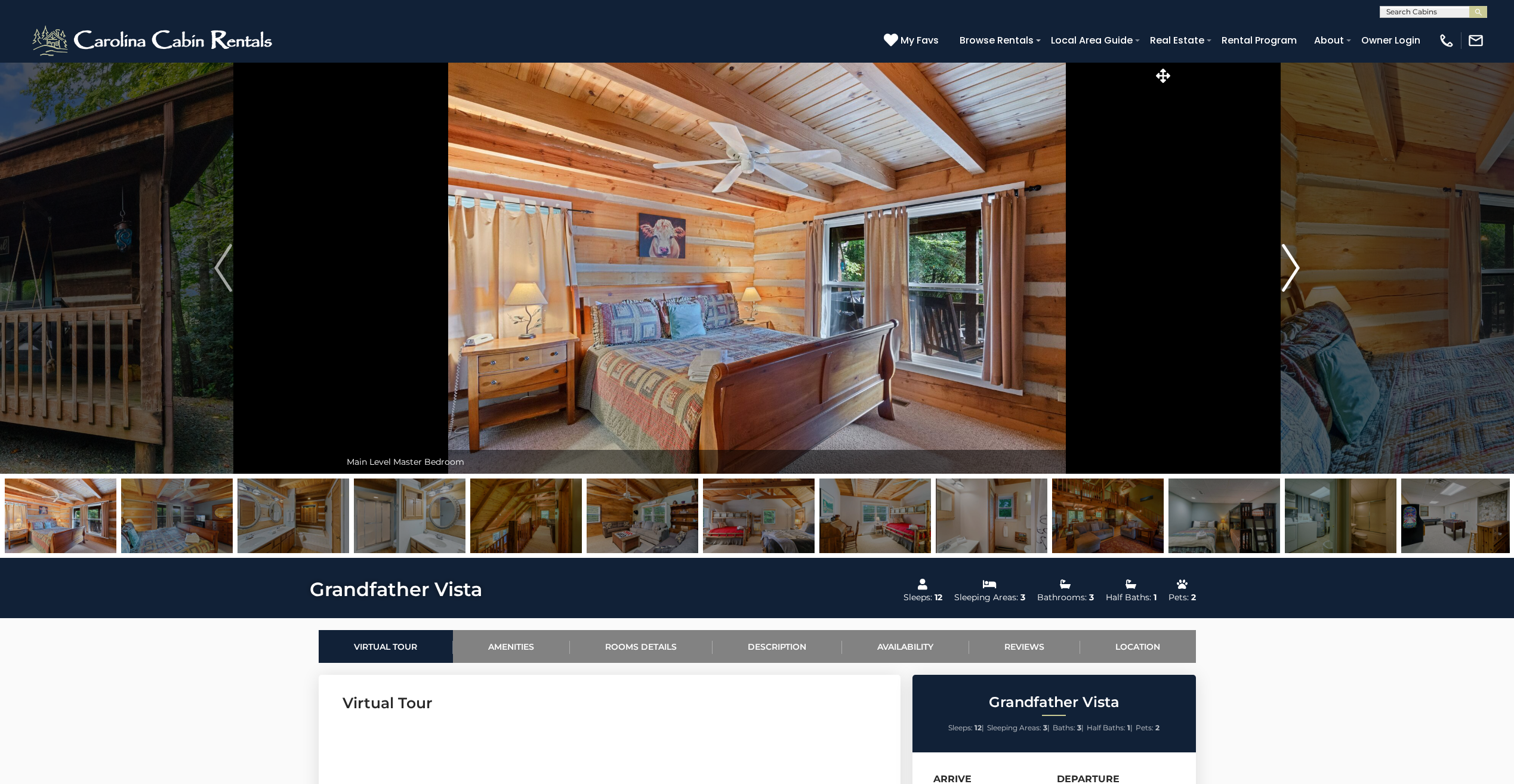
click at [1296, 271] on img "Next" at bounding box center [1290, 268] width 18 height 48
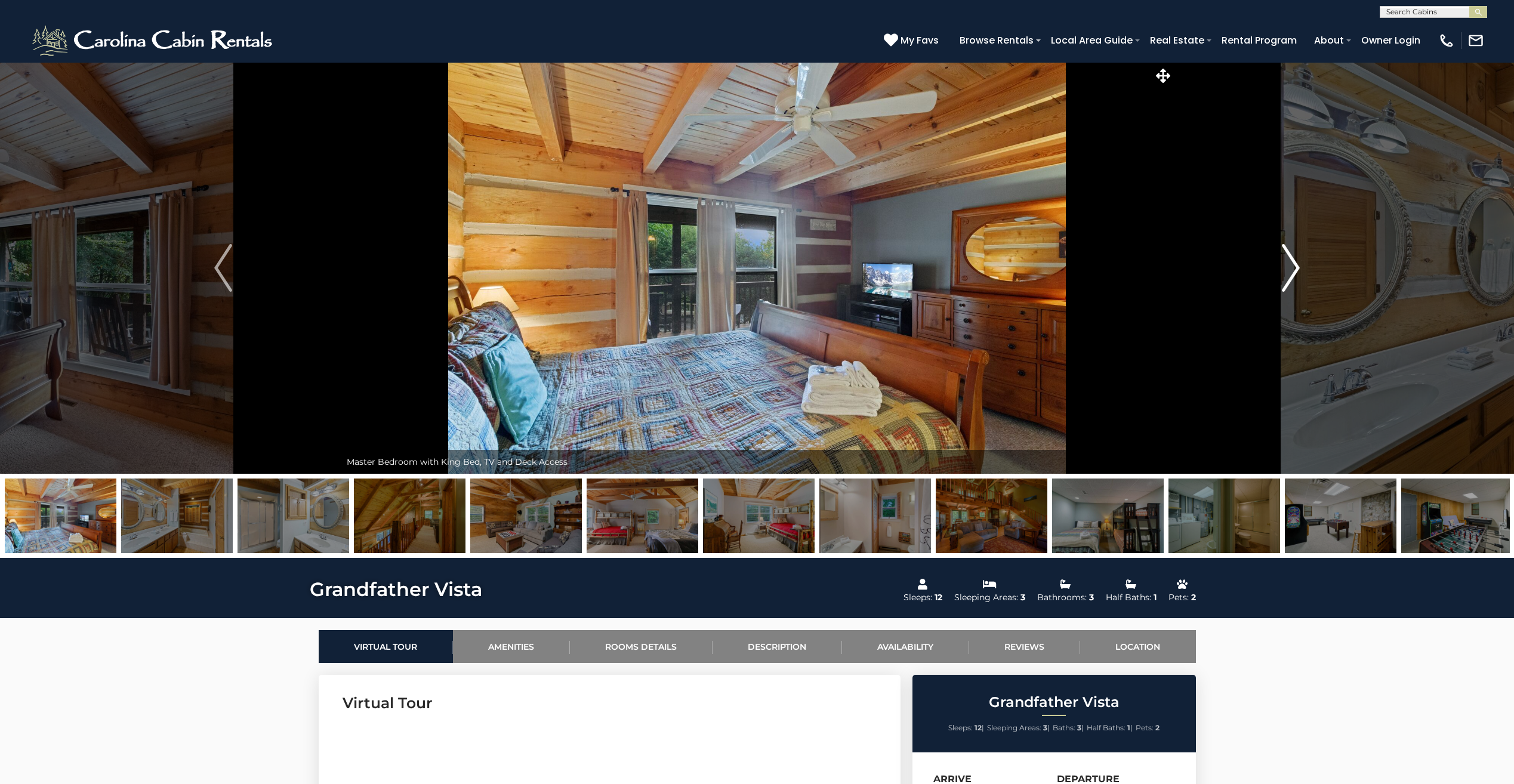
click at [1296, 271] on img "Next" at bounding box center [1290, 268] width 18 height 48
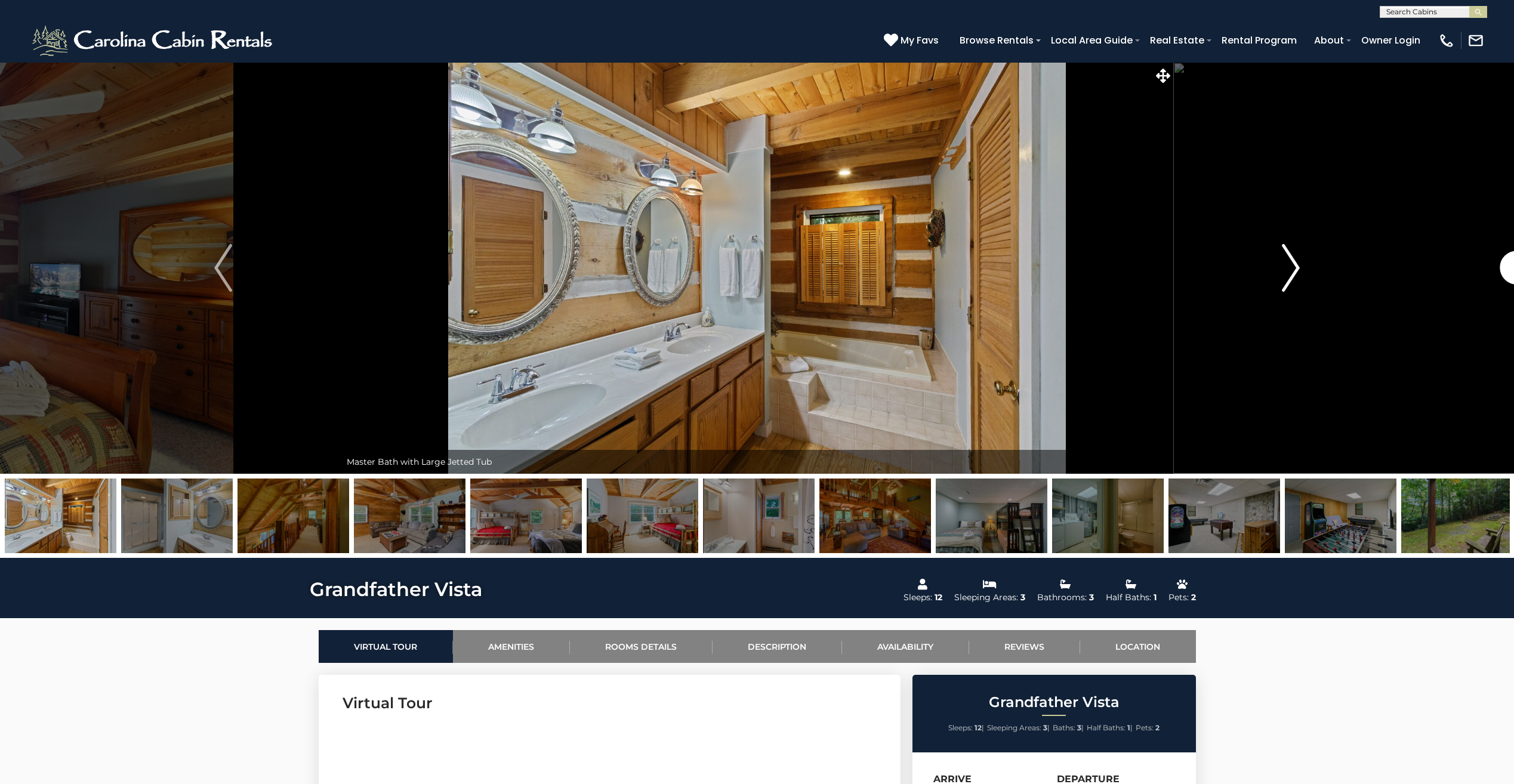
click at [1296, 271] on img "Next" at bounding box center [1290, 268] width 18 height 48
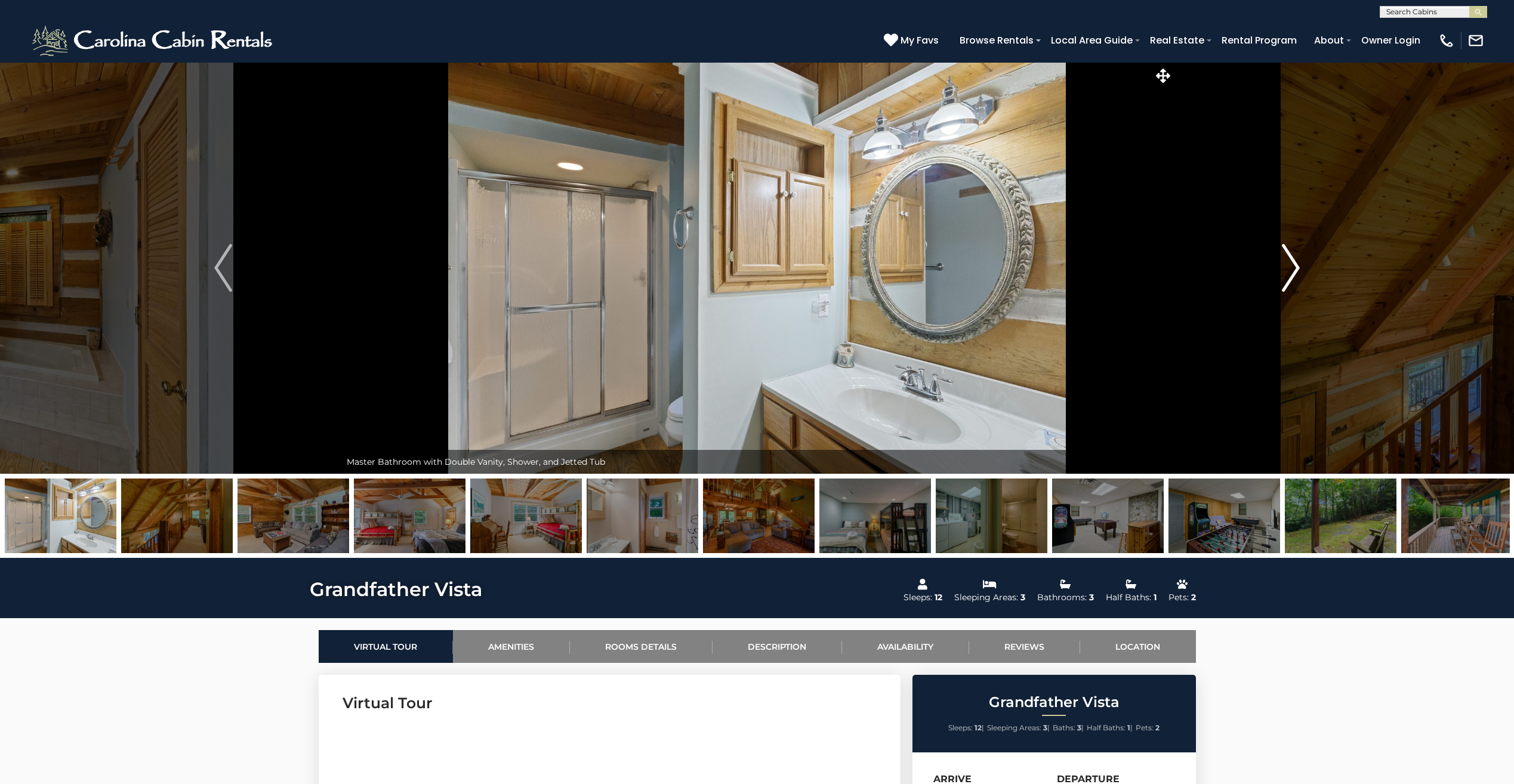
click at [1296, 271] on img "Next" at bounding box center [1290, 268] width 18 height 48
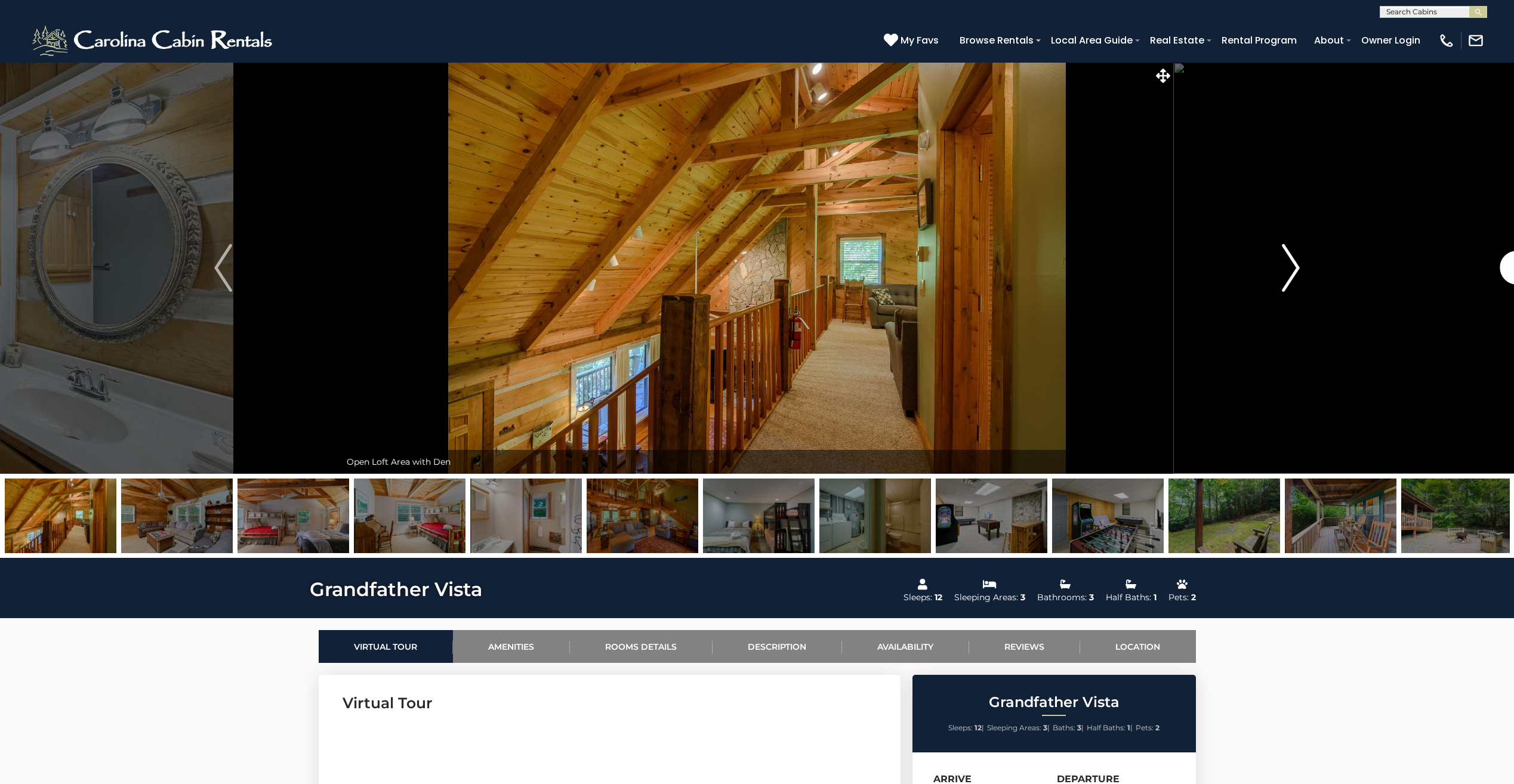
click at [1296, 271] on img "Next" at bounding box center [1290, 268] width 18 height 48
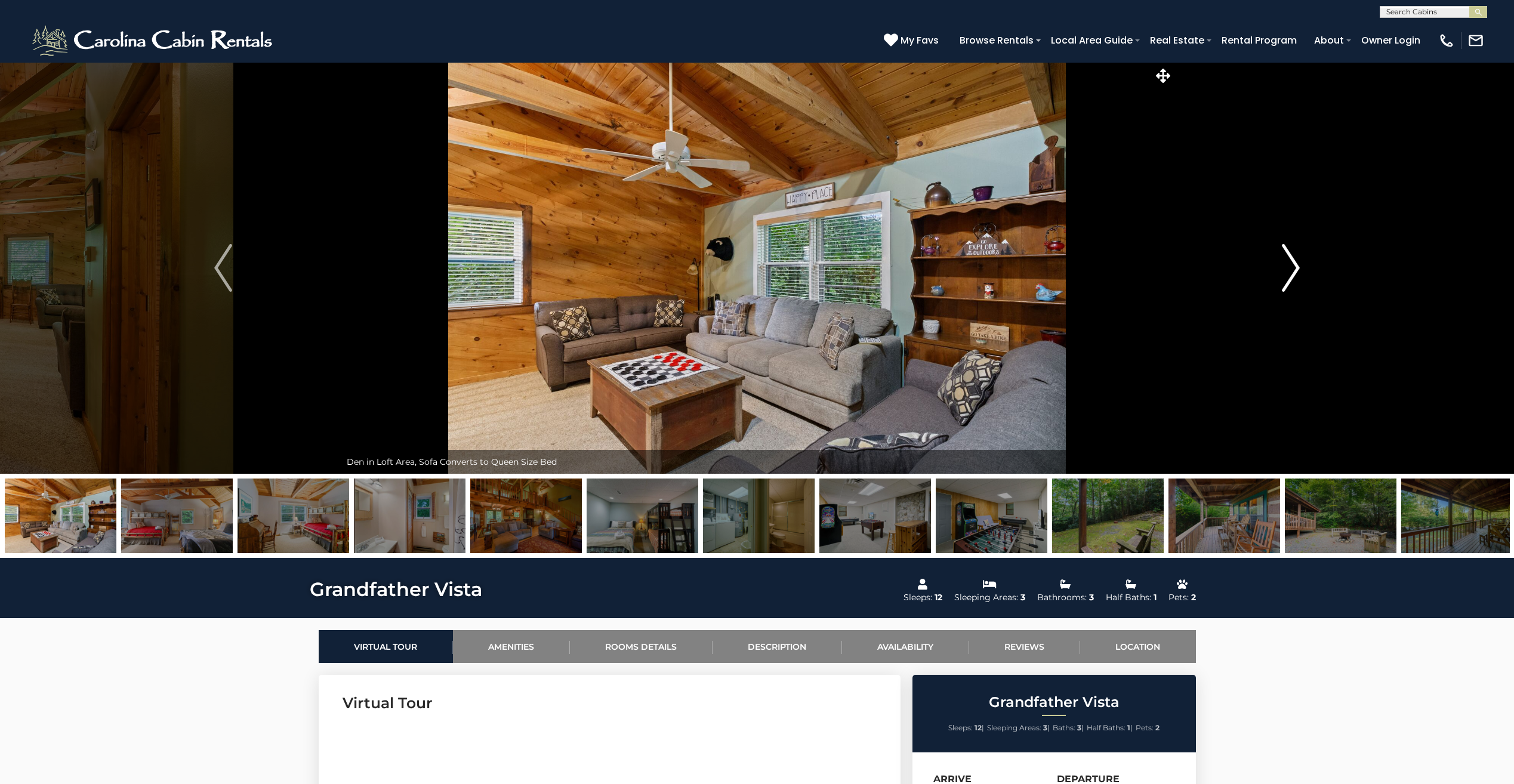
click at [1296, 271] on img "Next" at bounding box center [1290, 268] width 18 height 48
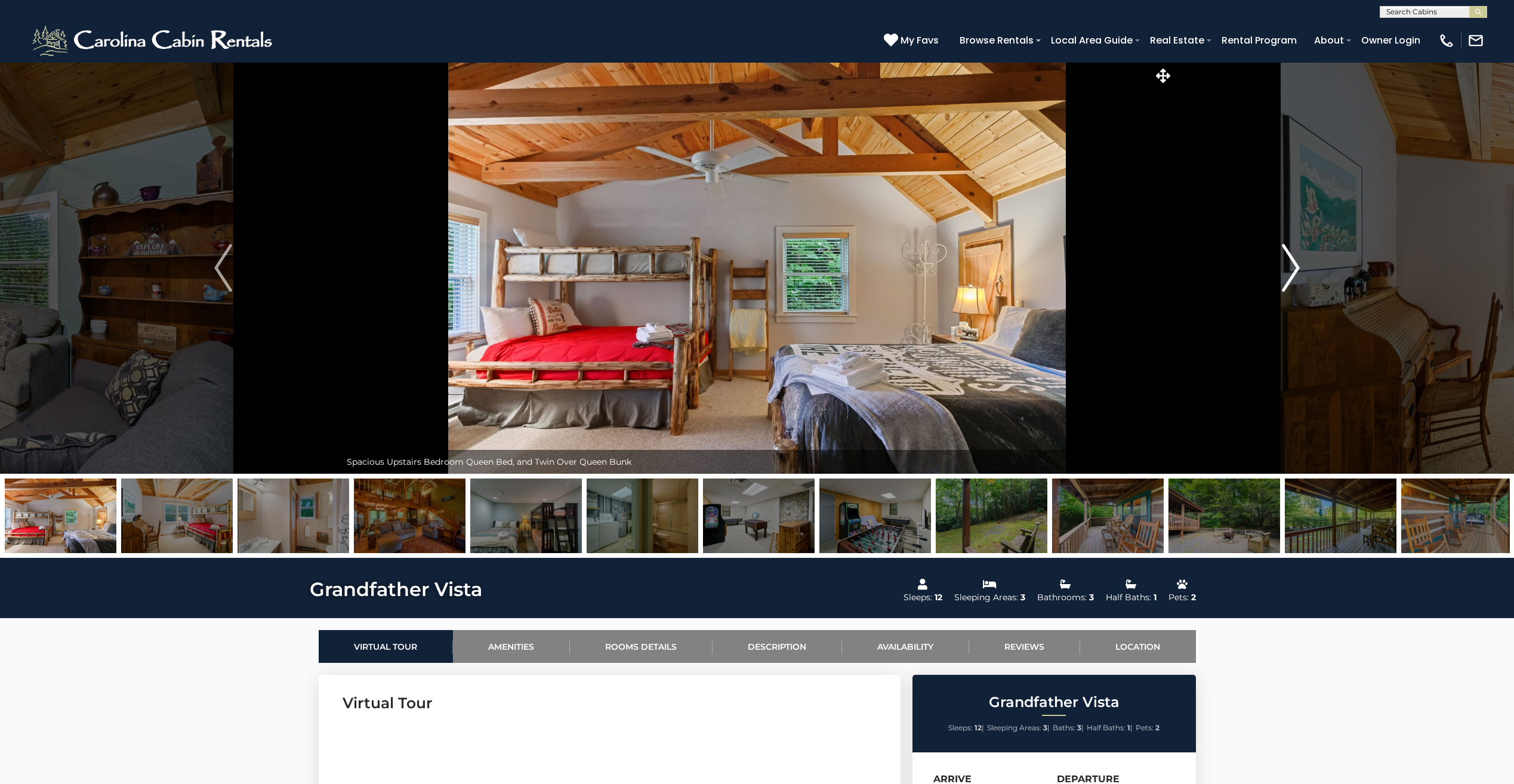
click at [1296, 271] on img "Next" at bounding box center [1290, 268] width 18 height 48
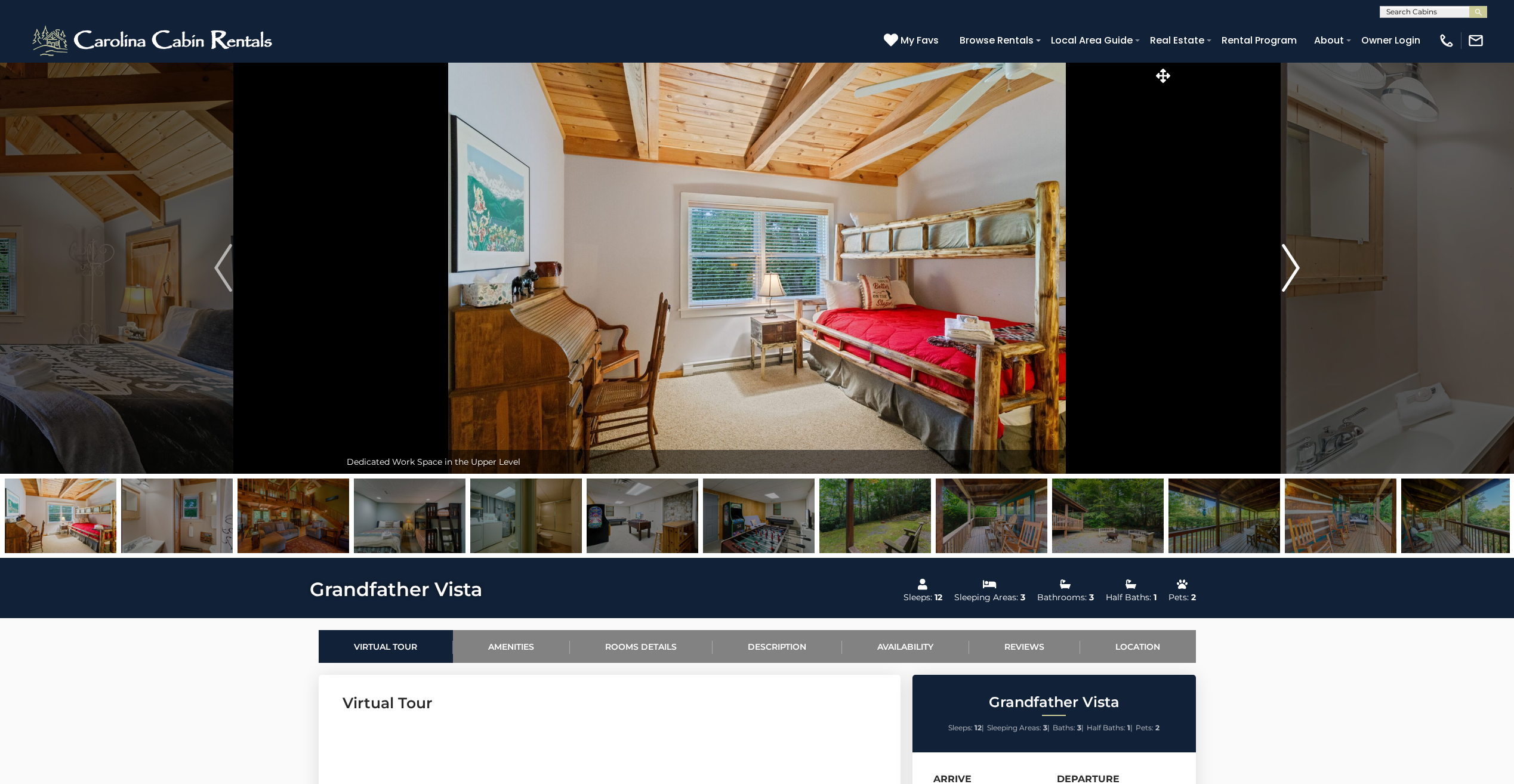
click at [1296, 271] on img "Next" at bounding box center [1290, 268] width 18 height 48
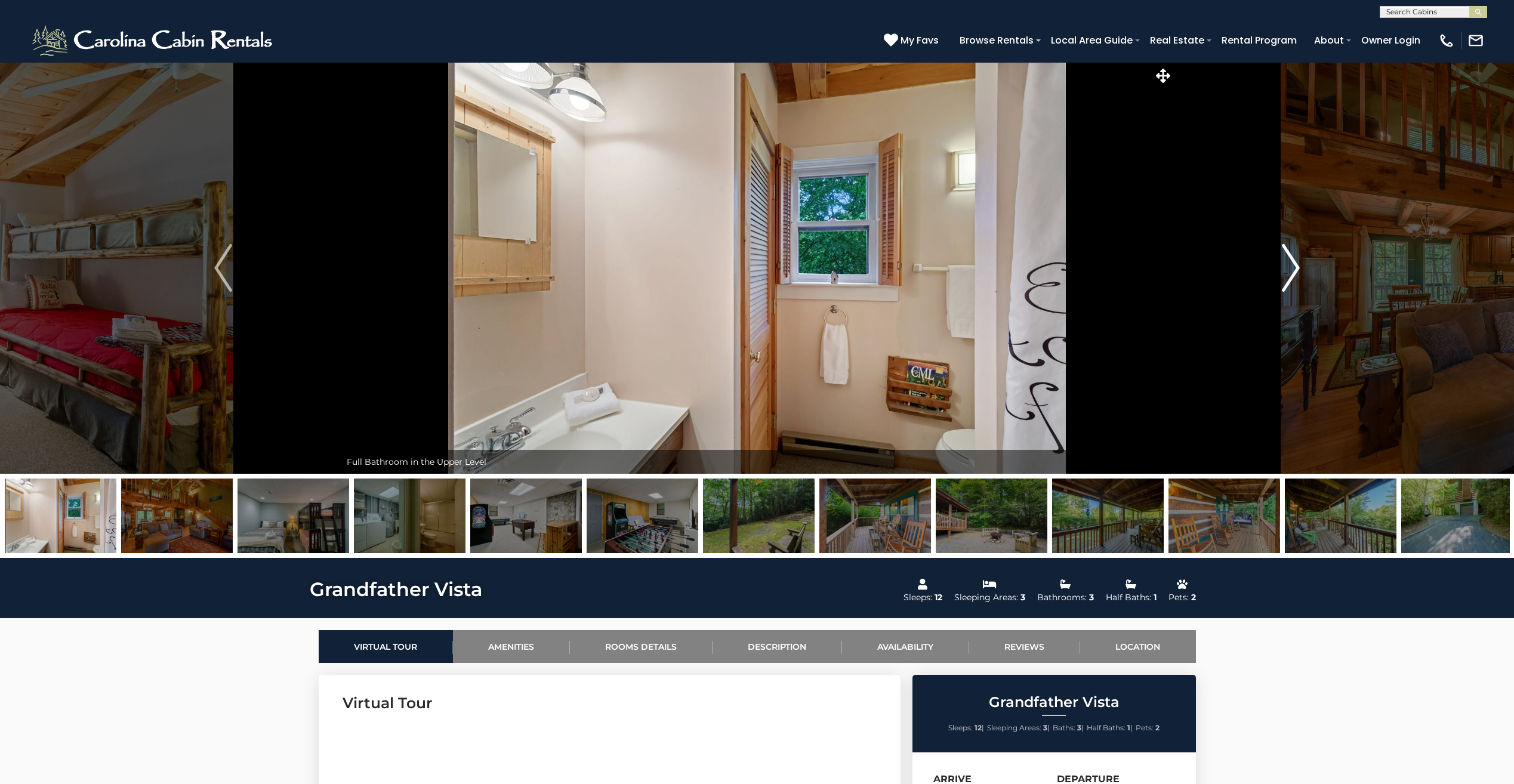
click at [1296, 271] on img "Next" at bounding box center [1290, 268] width 18 height 48
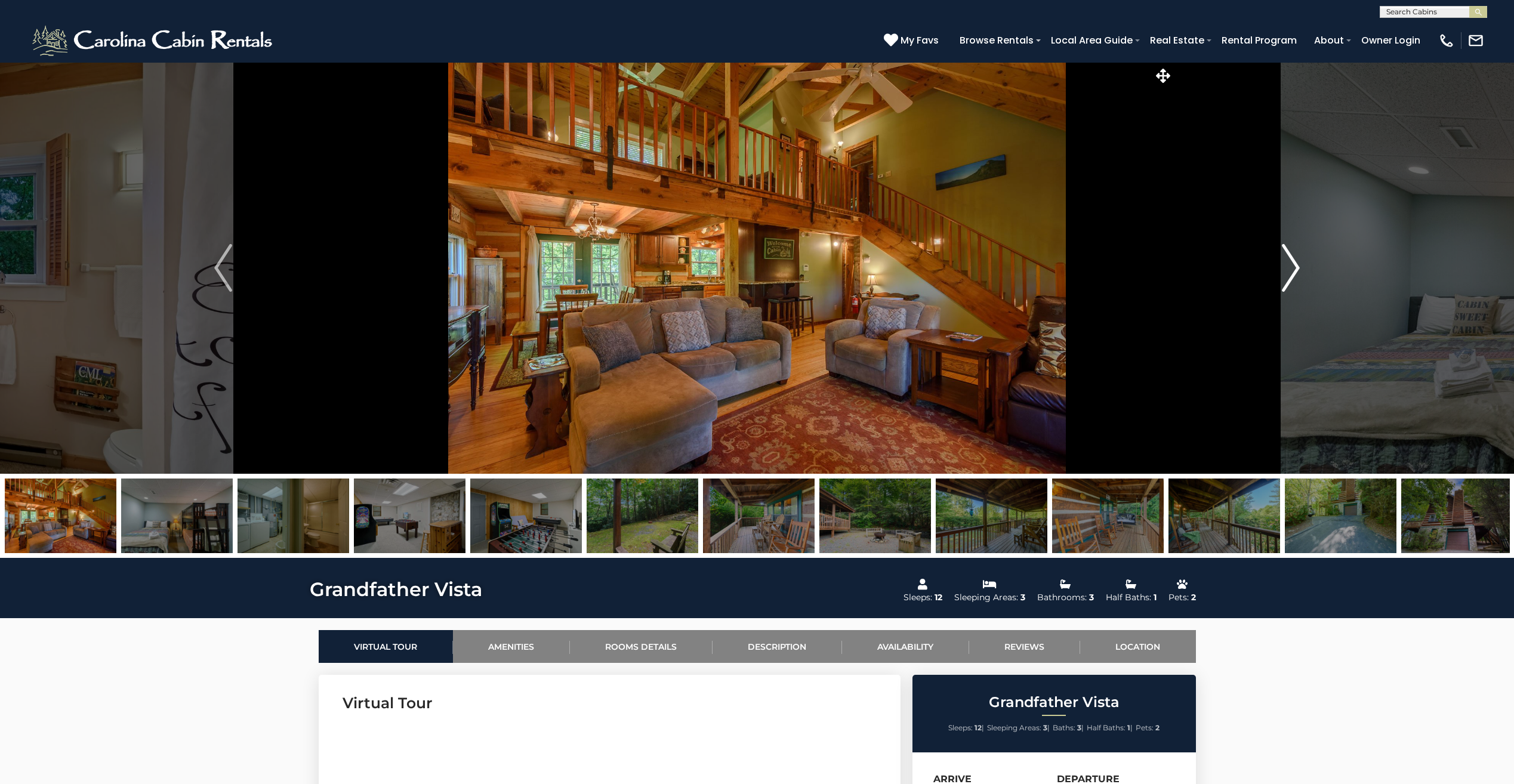
click at [1296, 271] on img "Next" at bounding box center [1290, 268] width 18 height 48
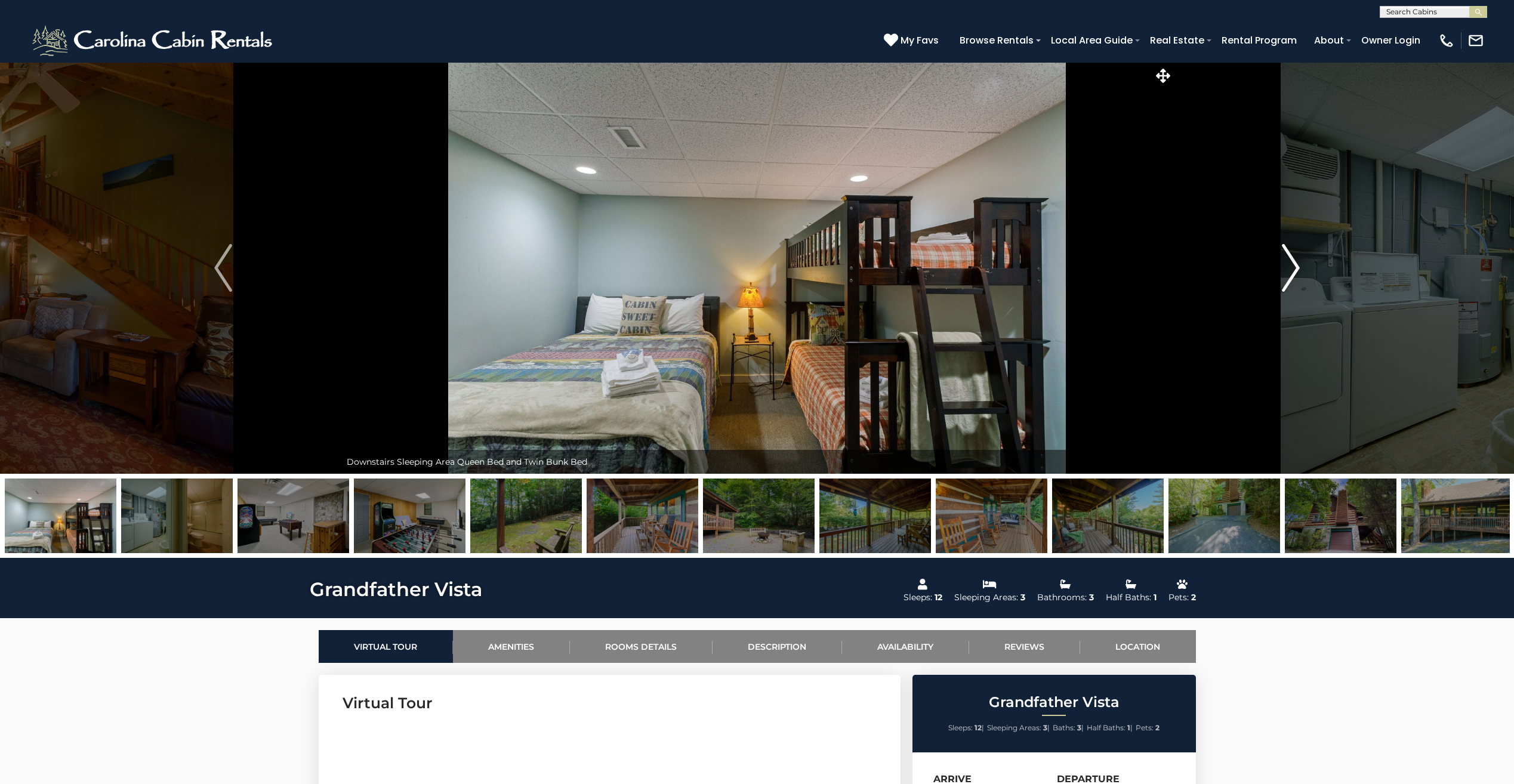
click at [1296, 271] on img "Next" at bounding box center [1290, 268] width 18 height 48
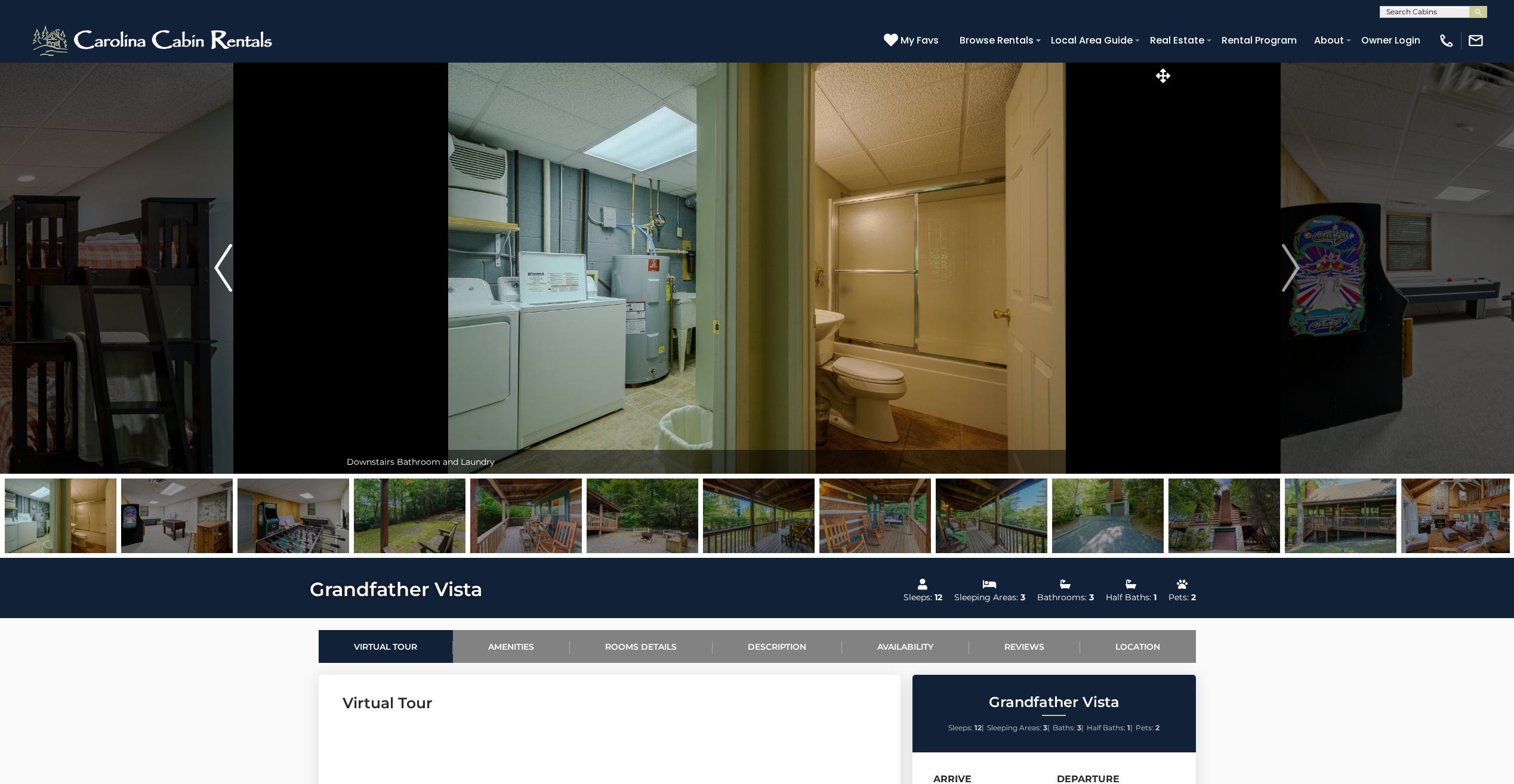
click at [216, 272] on img "Previous" at bounding box center [223, 268] width 18 height 48
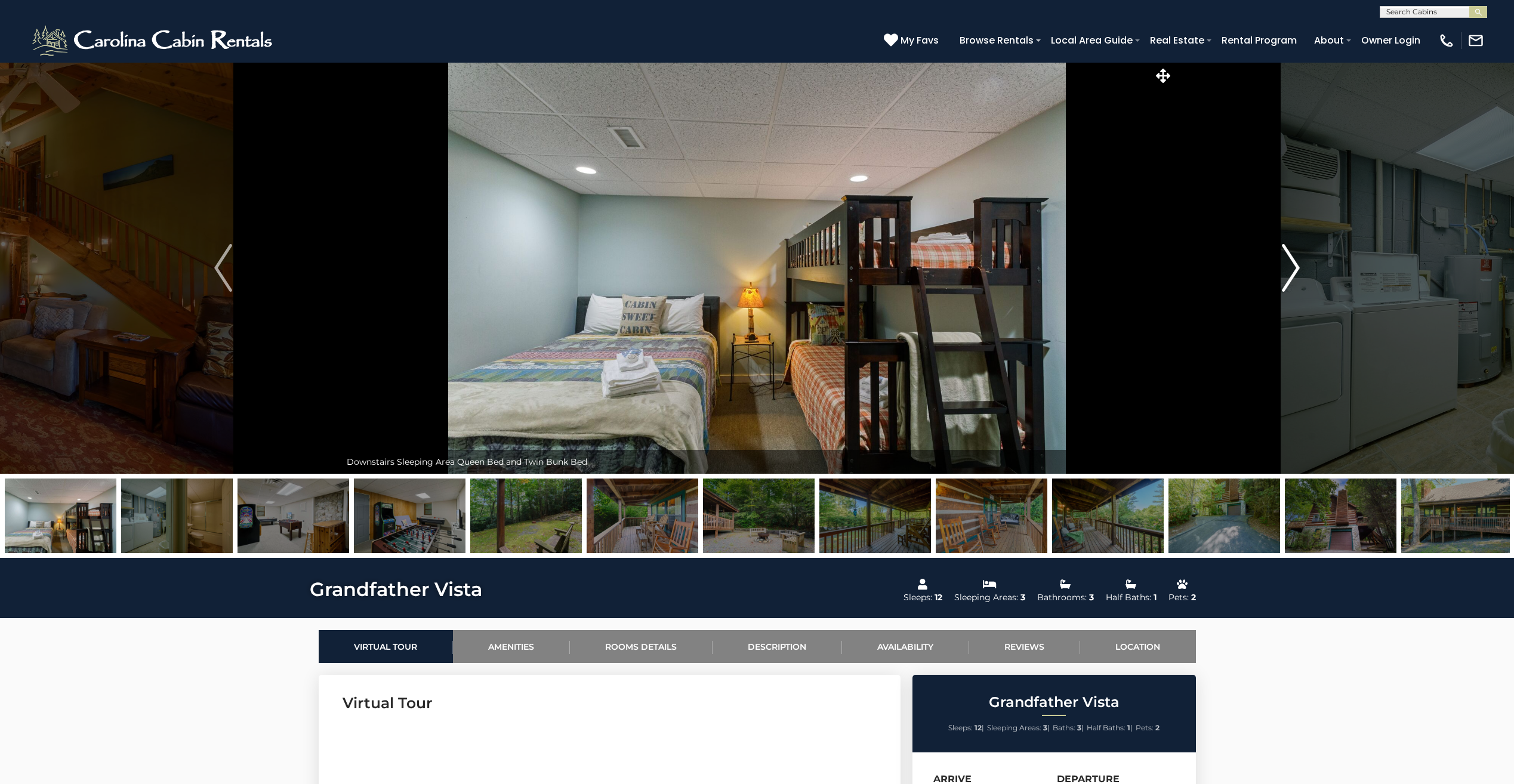
click at [1292, 275] on img "Next" at bounding box center [1290, 268] width 18 height 48
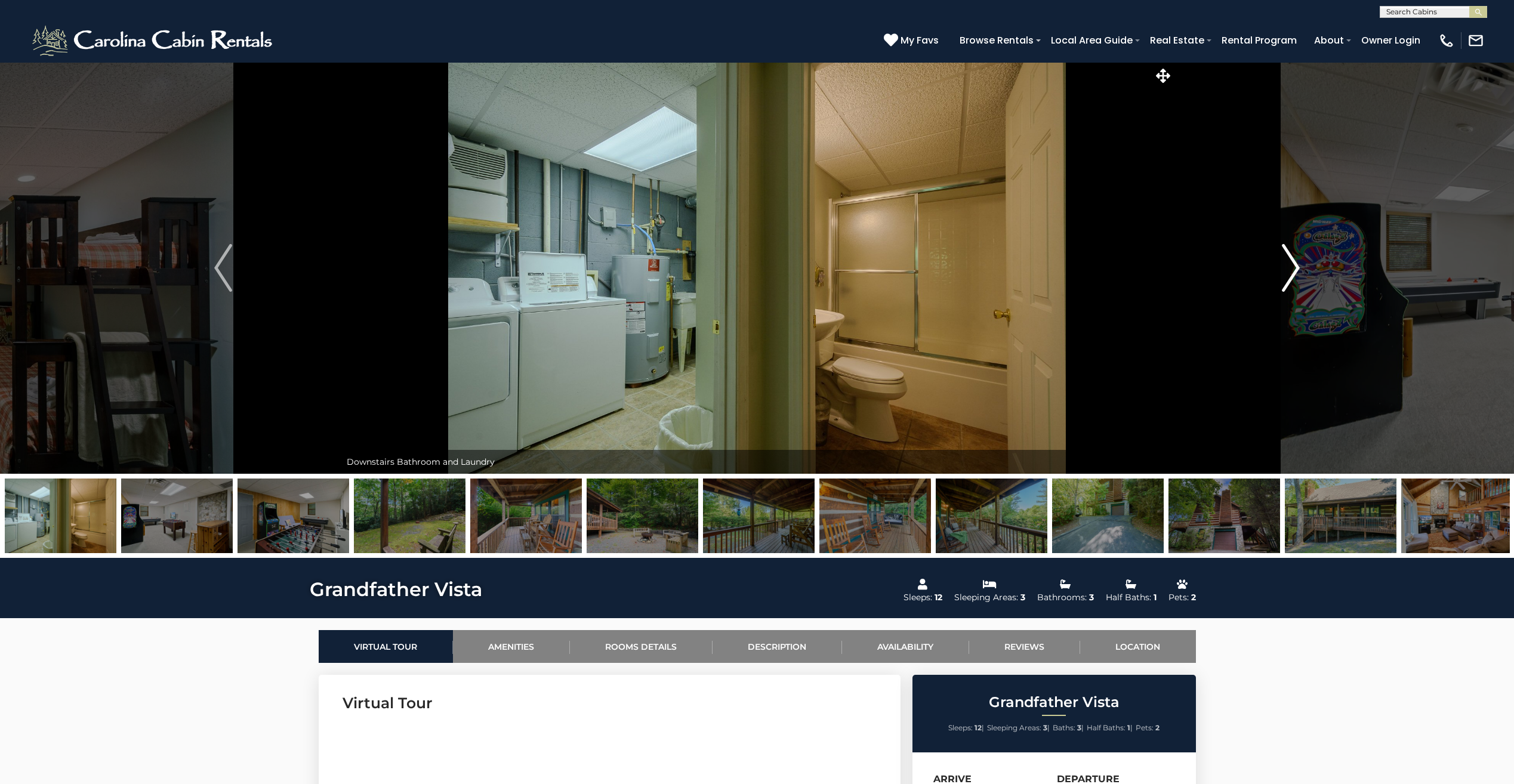
click at [1292, 275] on img "Next" at bounding box center [1290, 268] width 18 height 48
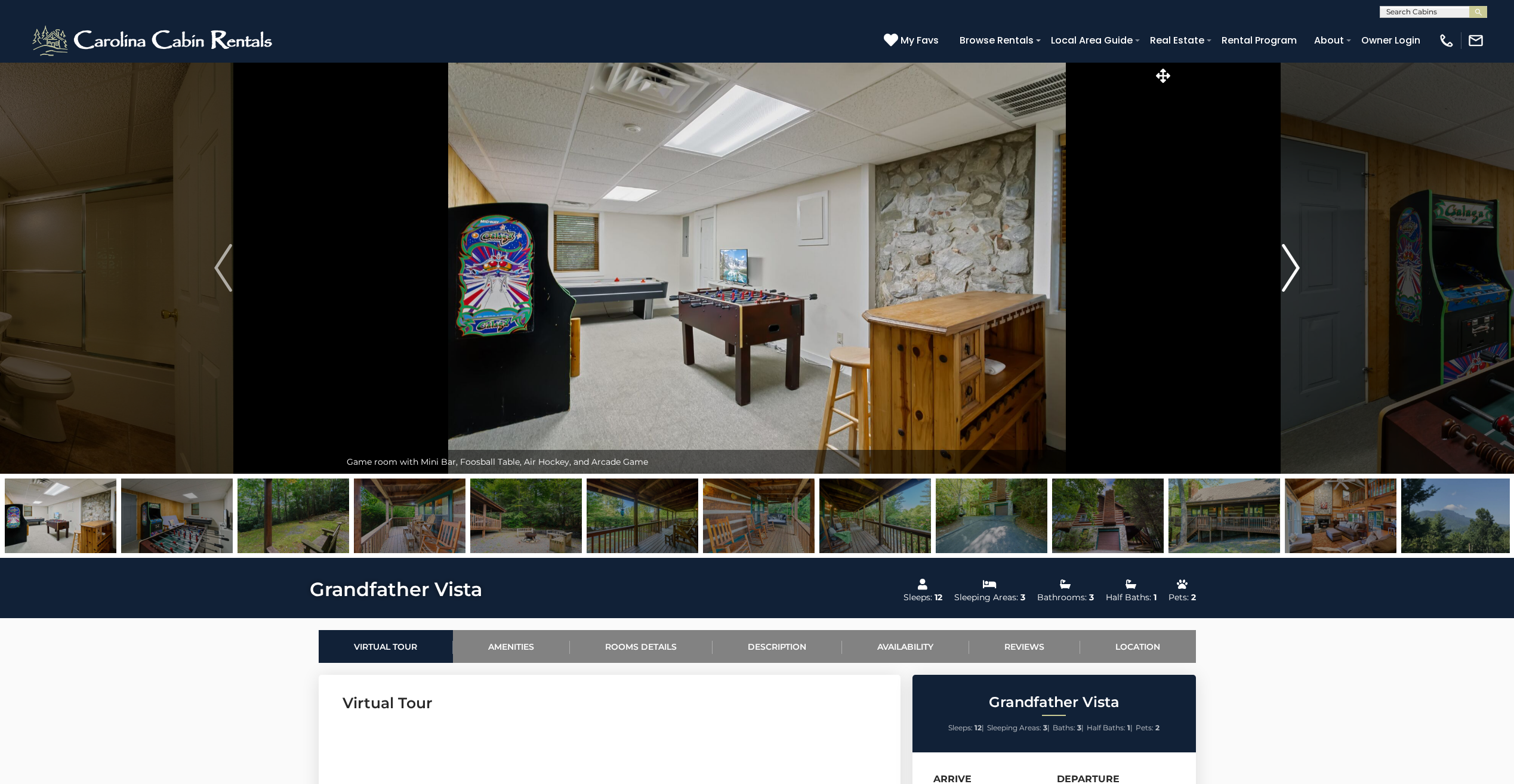
click at [1292, 275] on img "Next" at bounding box center [1290, 268] width 18 height 48
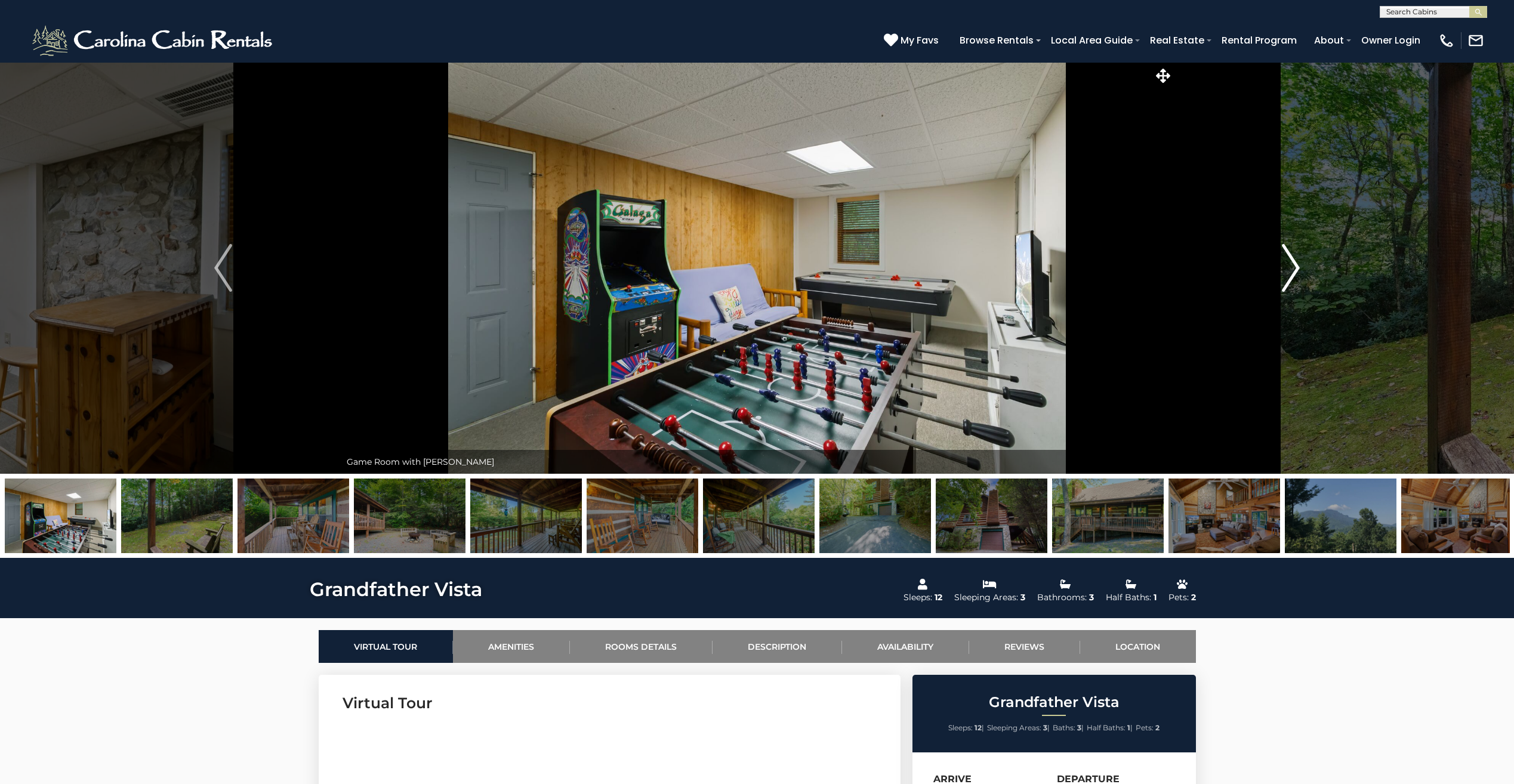
click at [1292, 275] on img "Next" at bounding box center [1290, 268] width 18 height 48
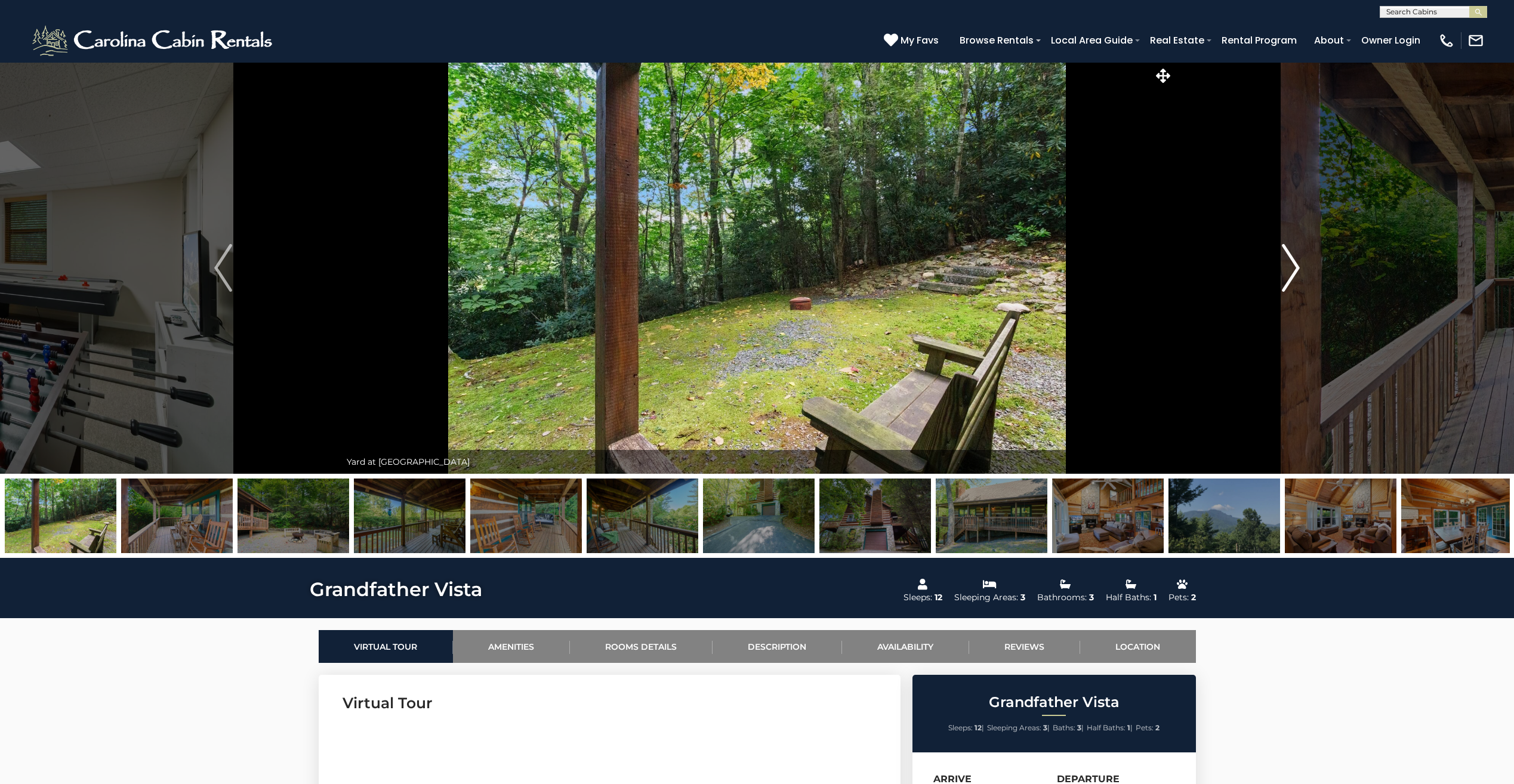
click at [1292, 275] on img "Next" at bounding box center [1290, 268] width 18 height 48
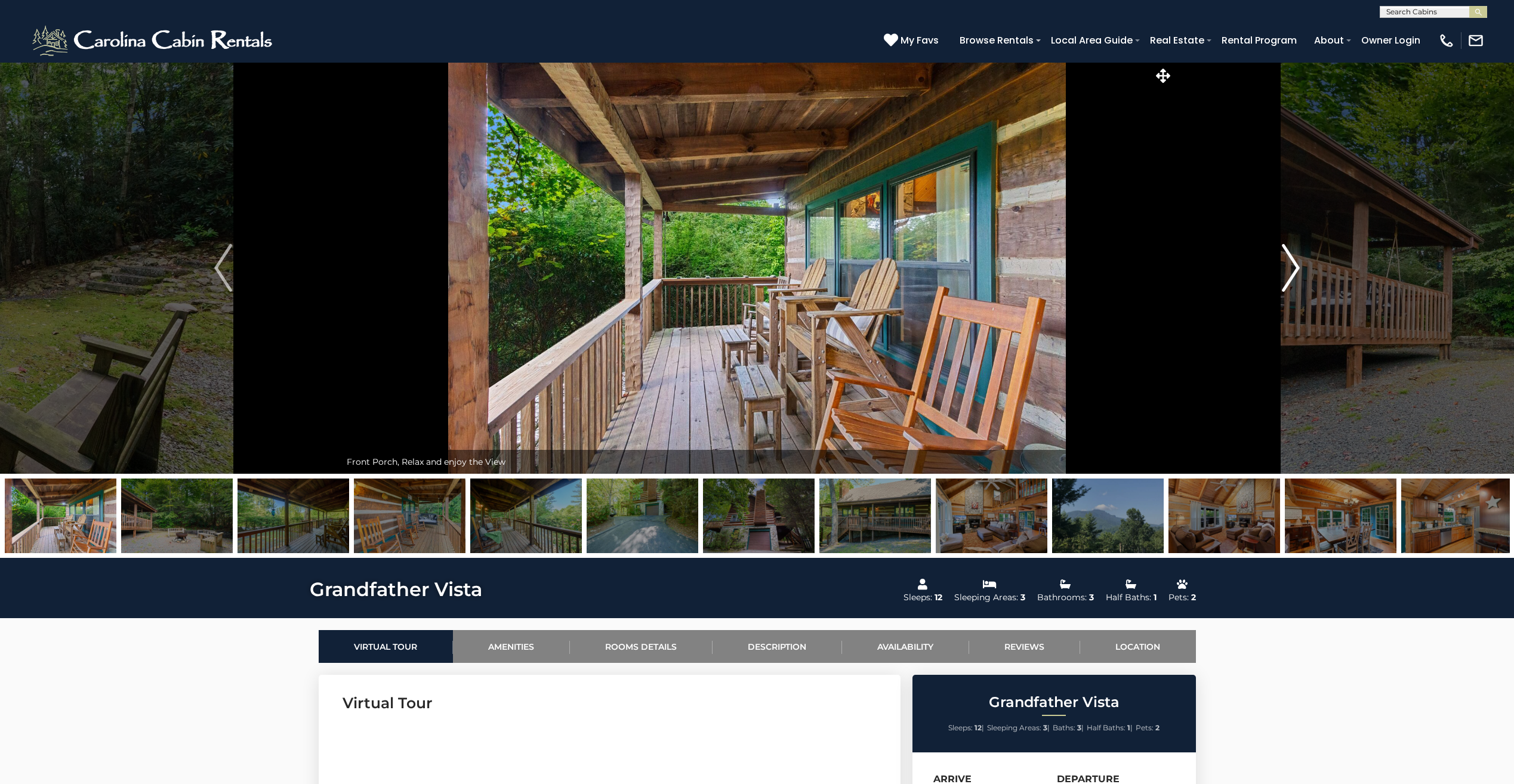
click at [1292, 275] on img "Next" at bounding box center [1290, 268] width 18 height 48
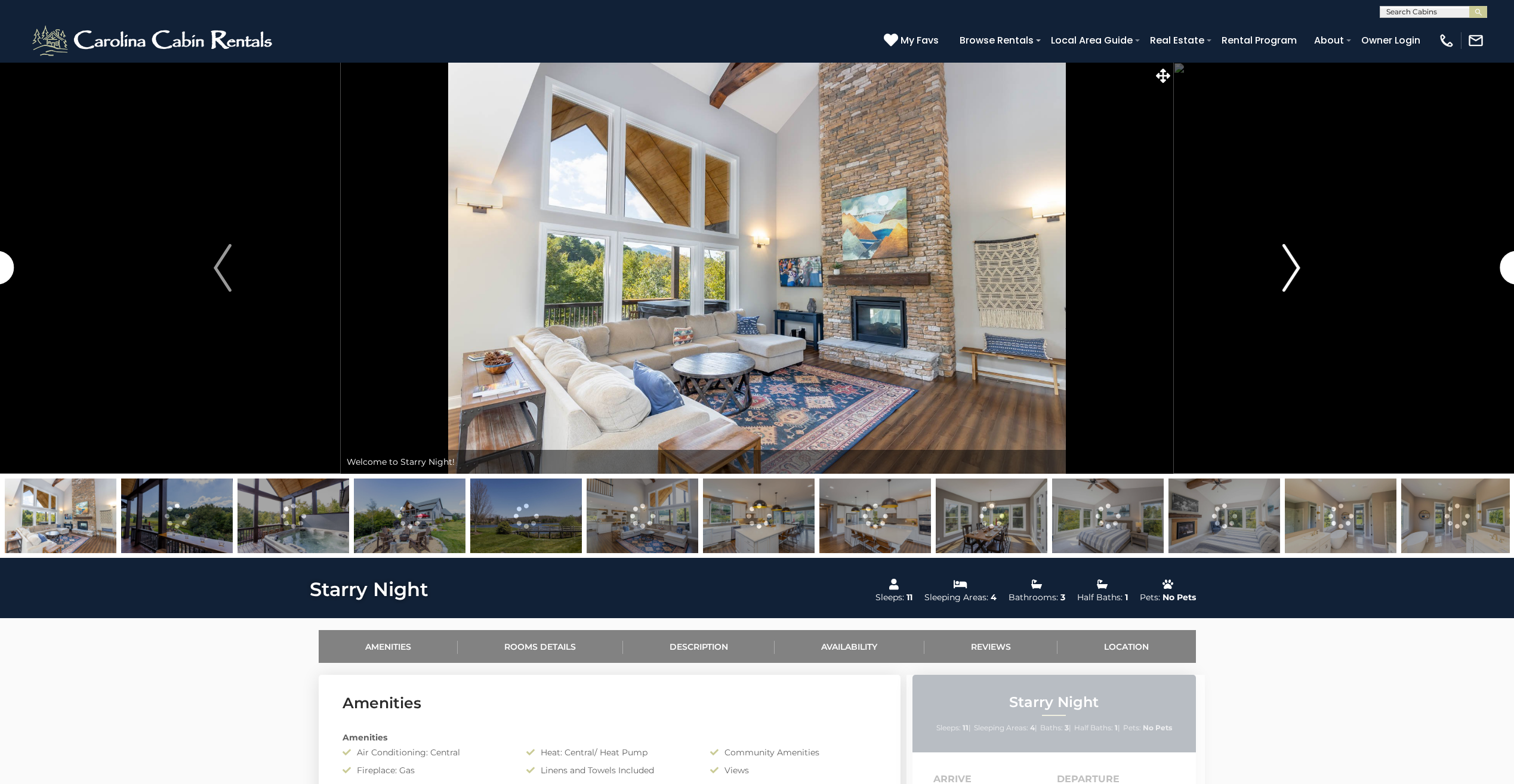
click at [1287, 275] on img "Next" at bounding box center [1291, 268] width 18 height 48
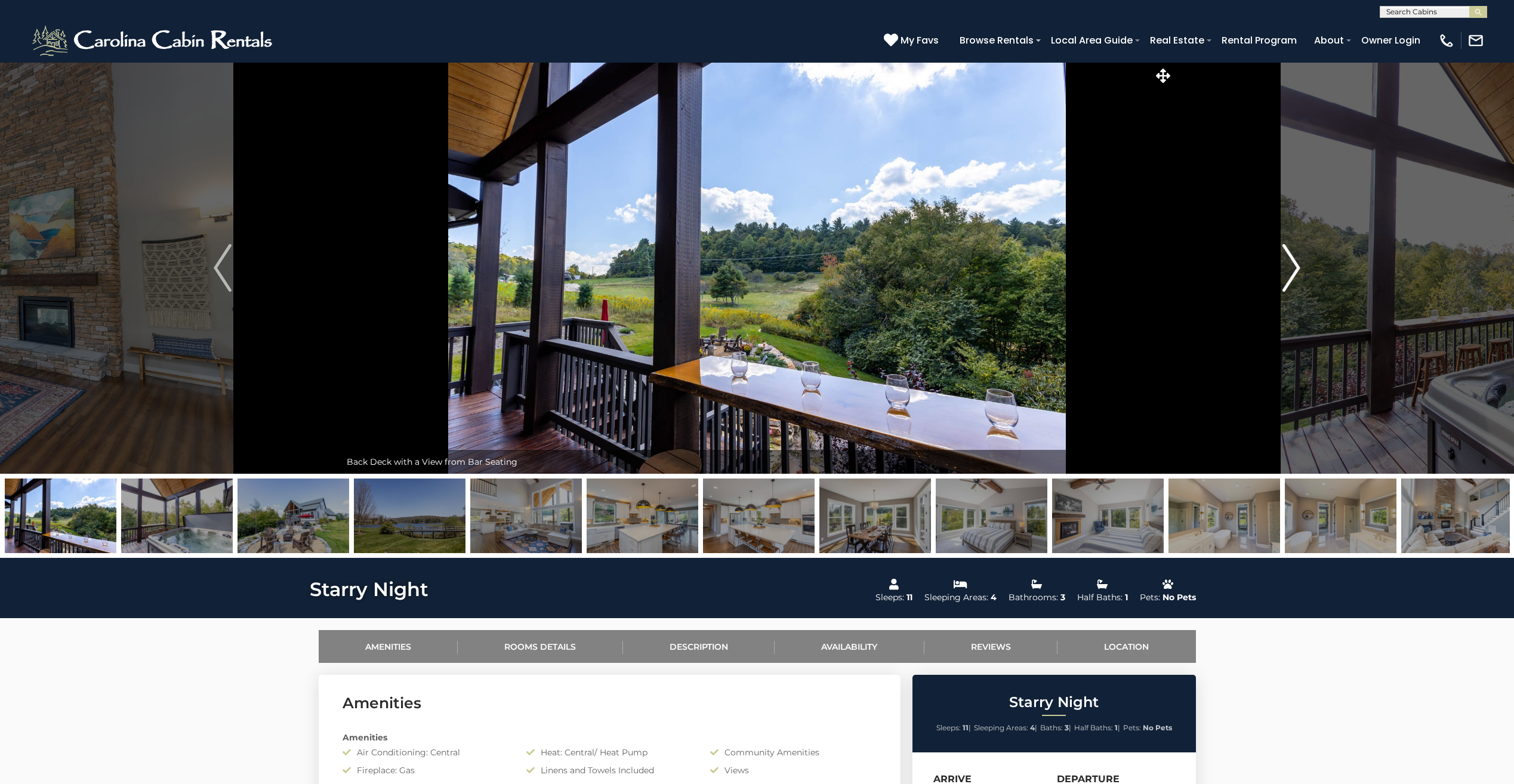
click at [1287, 275] on img "Next" at bounding box center [1291, 268] width 18 height 48
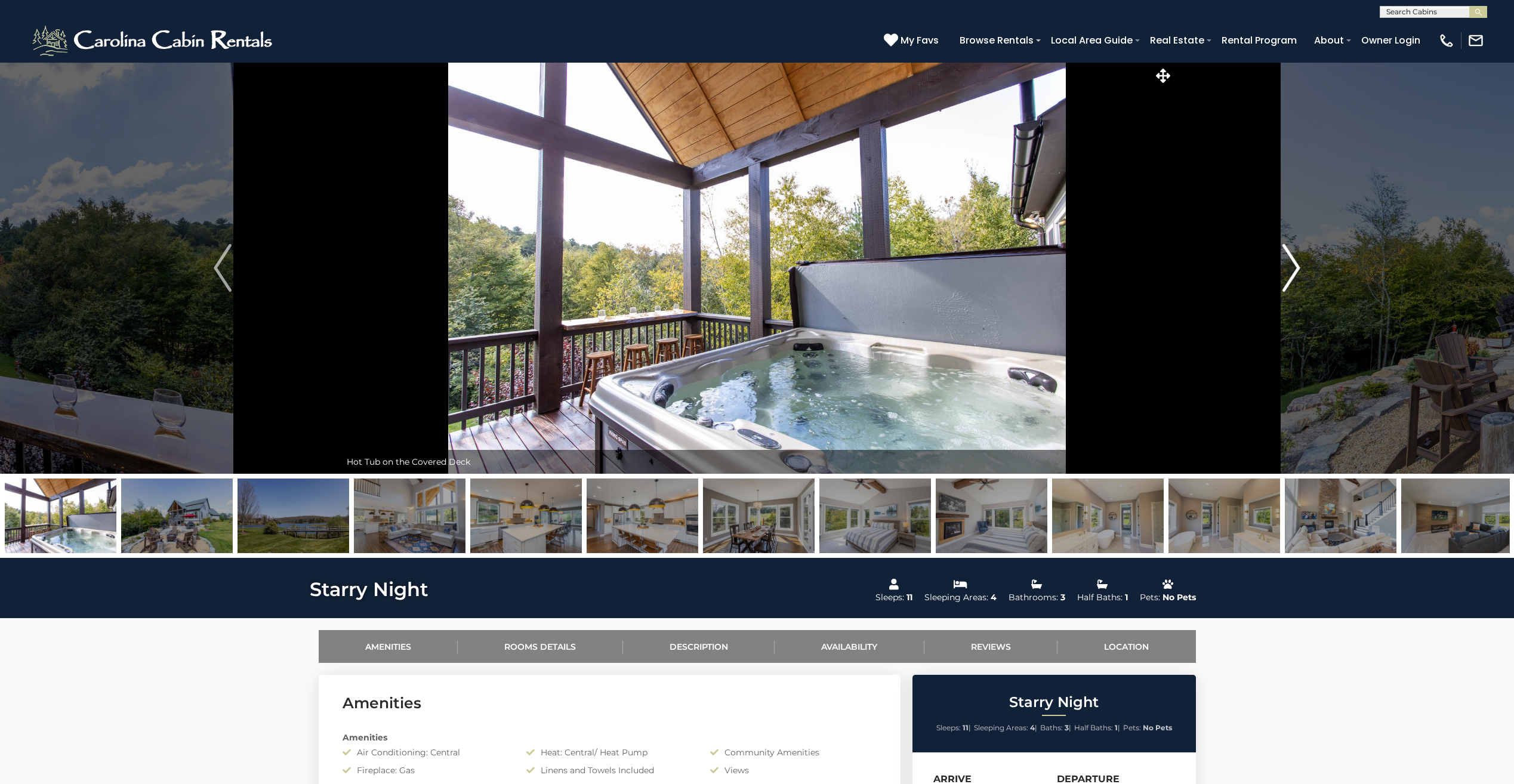
click at [1287, 275] on img "Next" at bounding box center [1291, 268] width 18 height 48
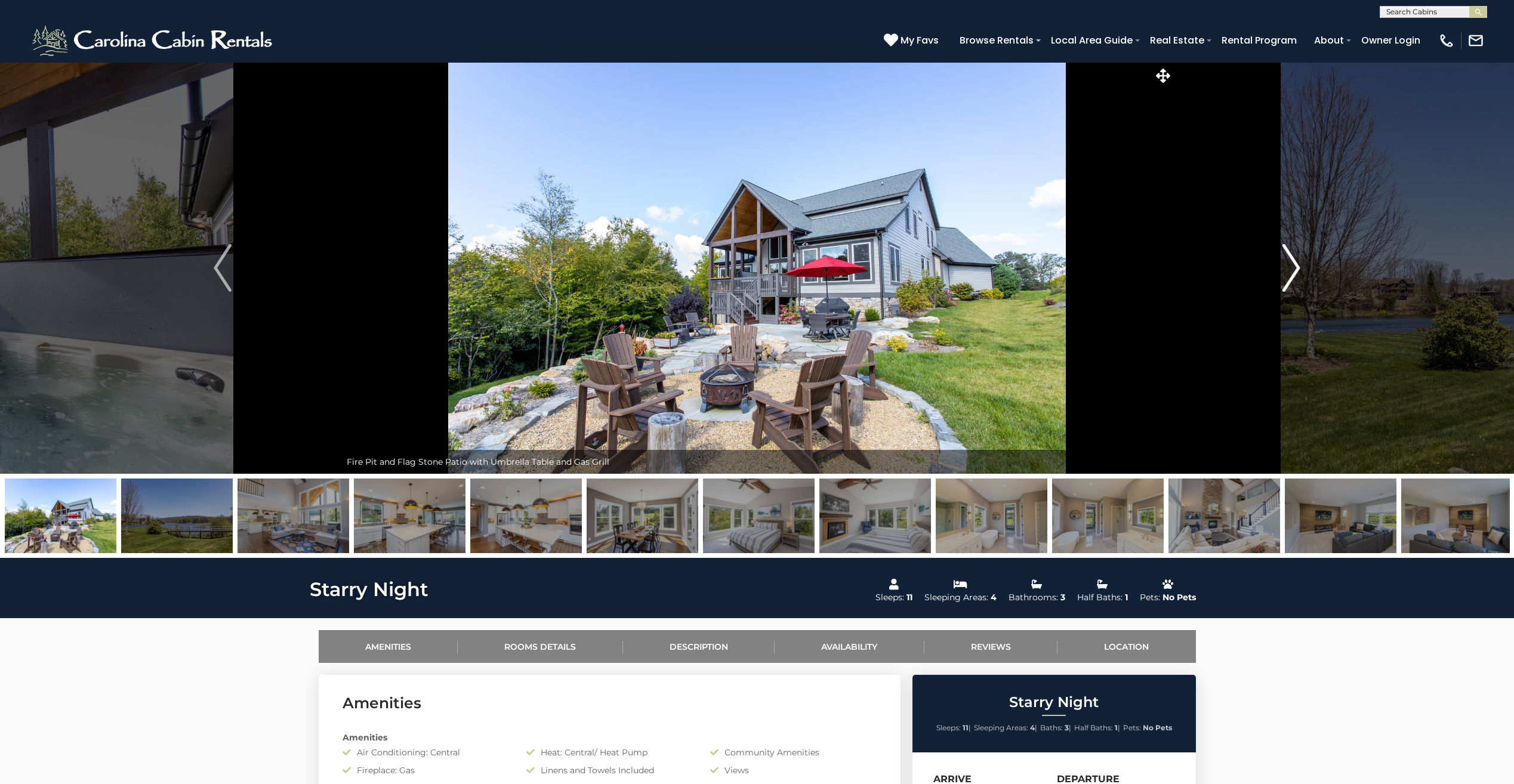
click at [1287, 275] on img "Next" at bounding box center [1291, 268] width 18 height 48
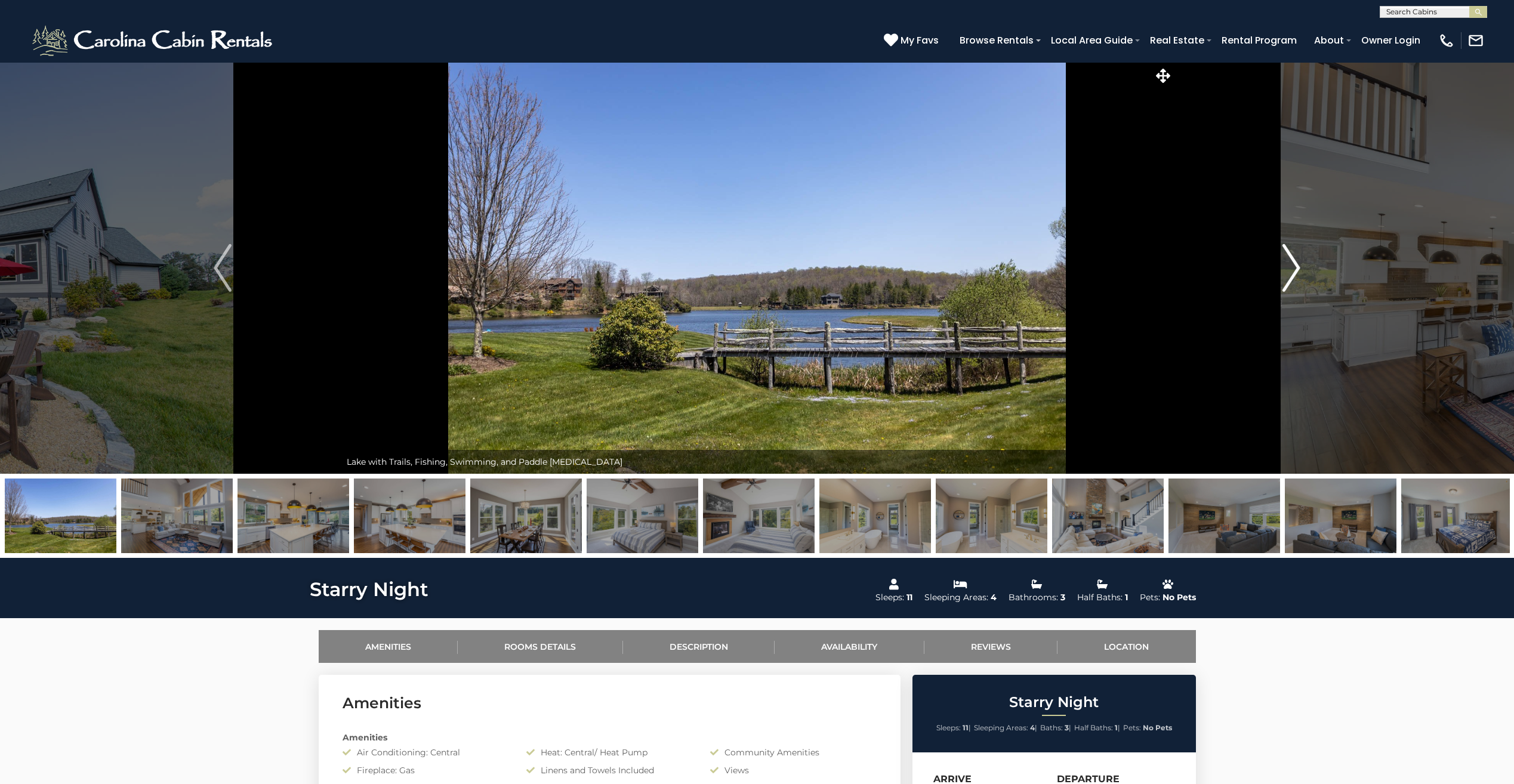
click at [1287, 275] on img "Next" at bounding box center [1291, 268] width 18 height 48
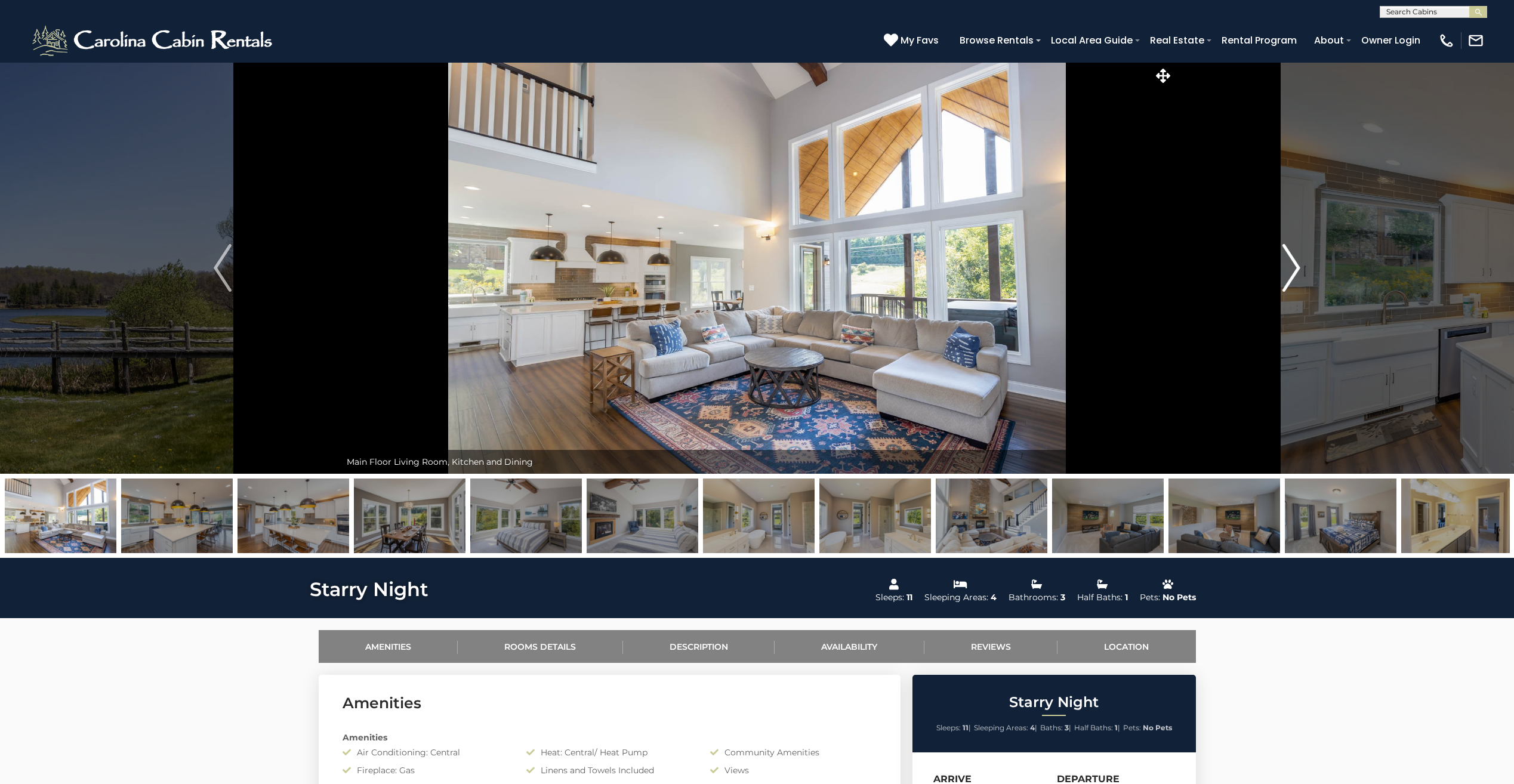
click at [1287, 275] on img "Next" at bounding box center [1291, 268] width 18 height 48
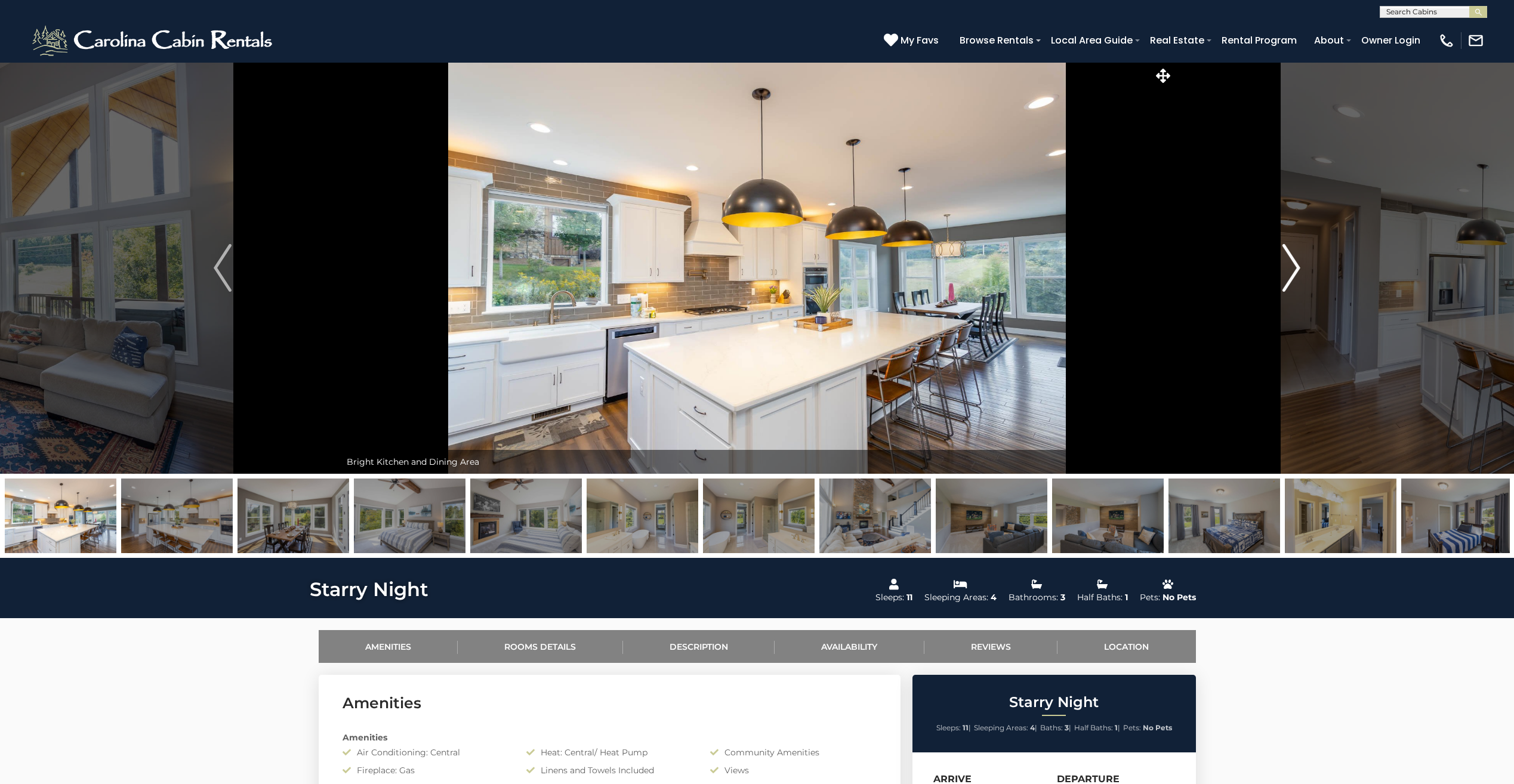
click at [1287, 275] on img "Next" at bounding box center [1291, 268] width 18 height 48
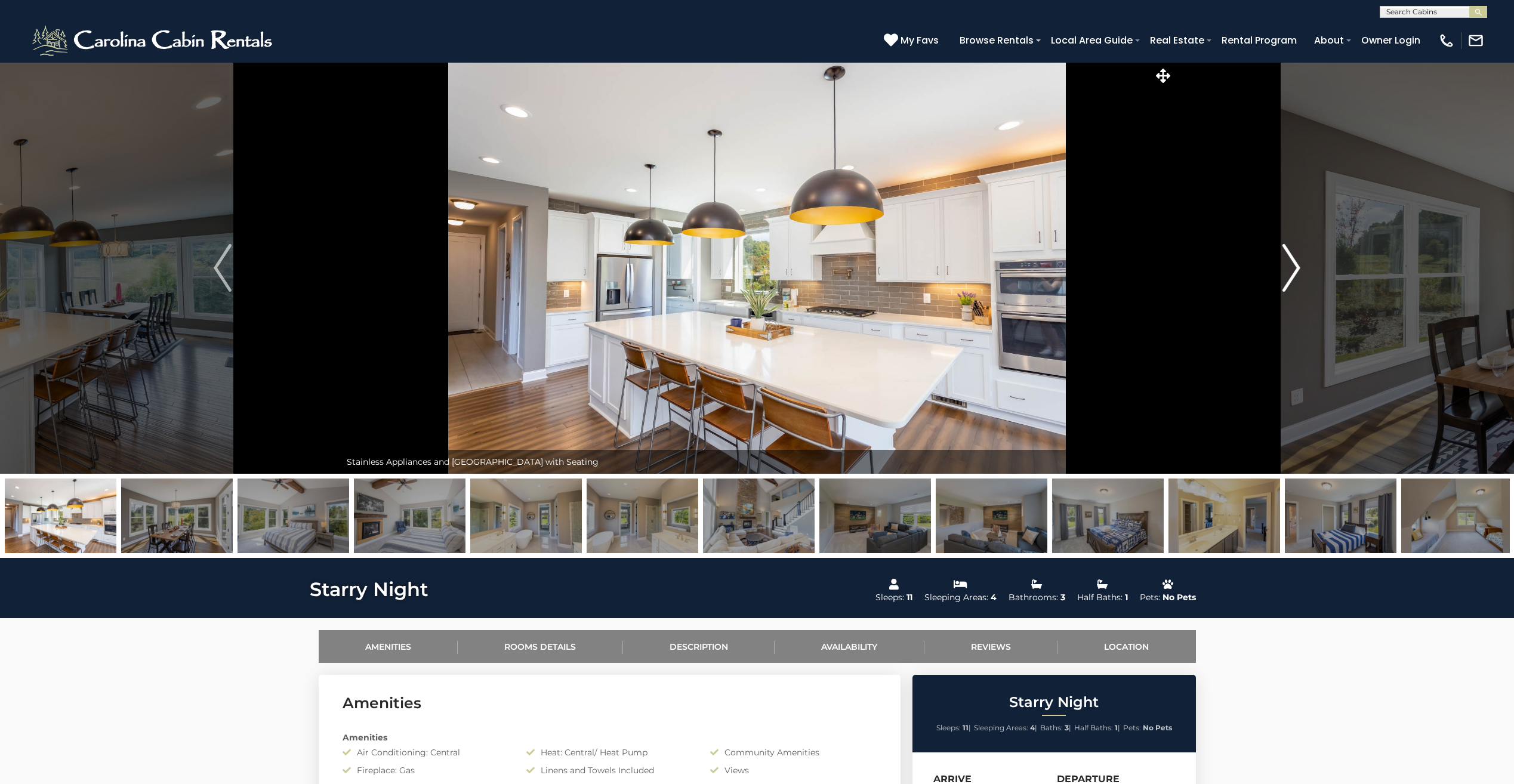
click at [1287, 275] on img "Next" at bounding box center [1291, 268] width 18 height 48
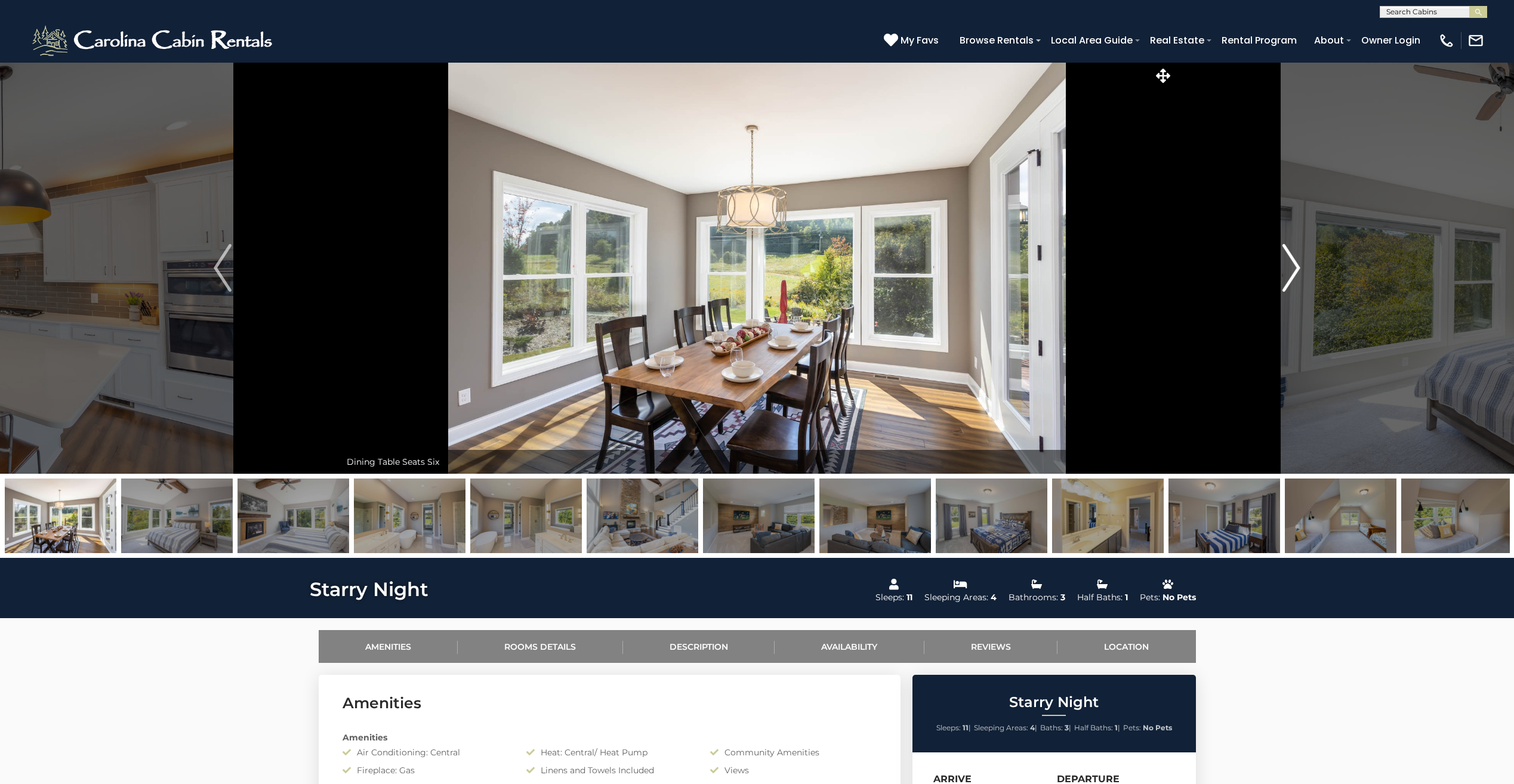
click at [1287, 275] on img "Next" at bounding box center [1291, 268] width 18 height 48
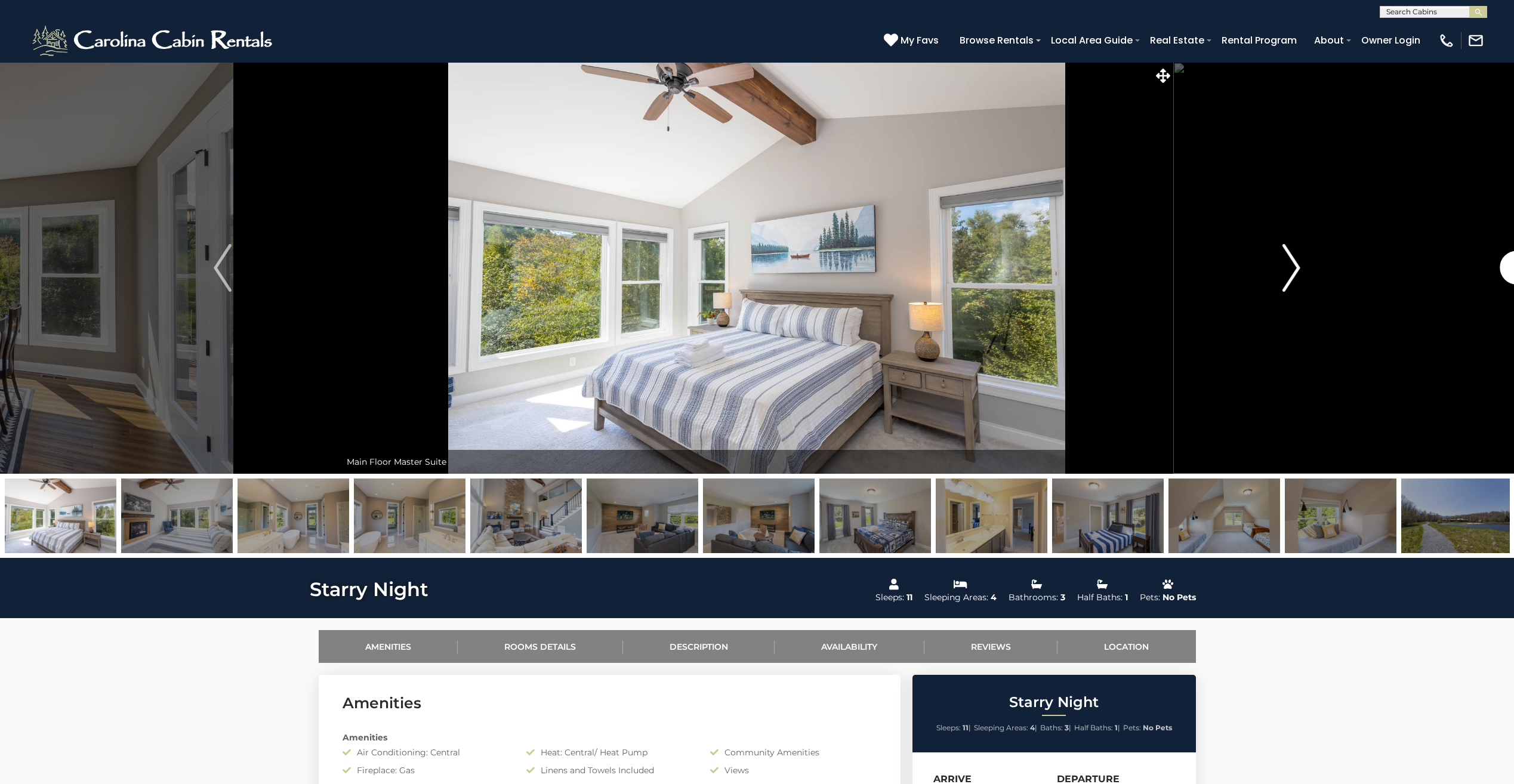
click at [1287, 275] on img "Next" at bounding box center [1291, 268] width 18 height 48
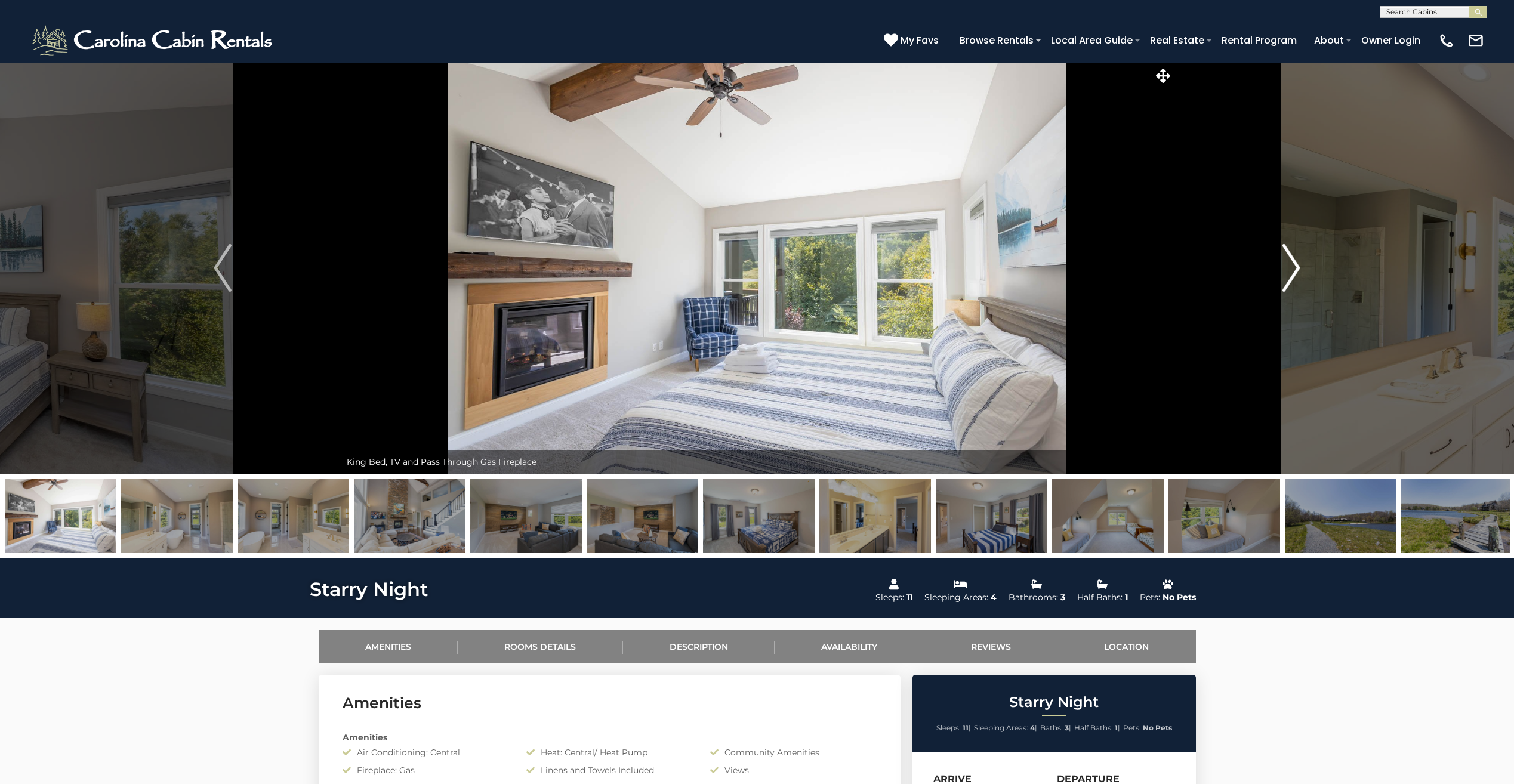
click at [1287, 275] on img "Next" at bounding box center [1291, 268] width 18 height 48
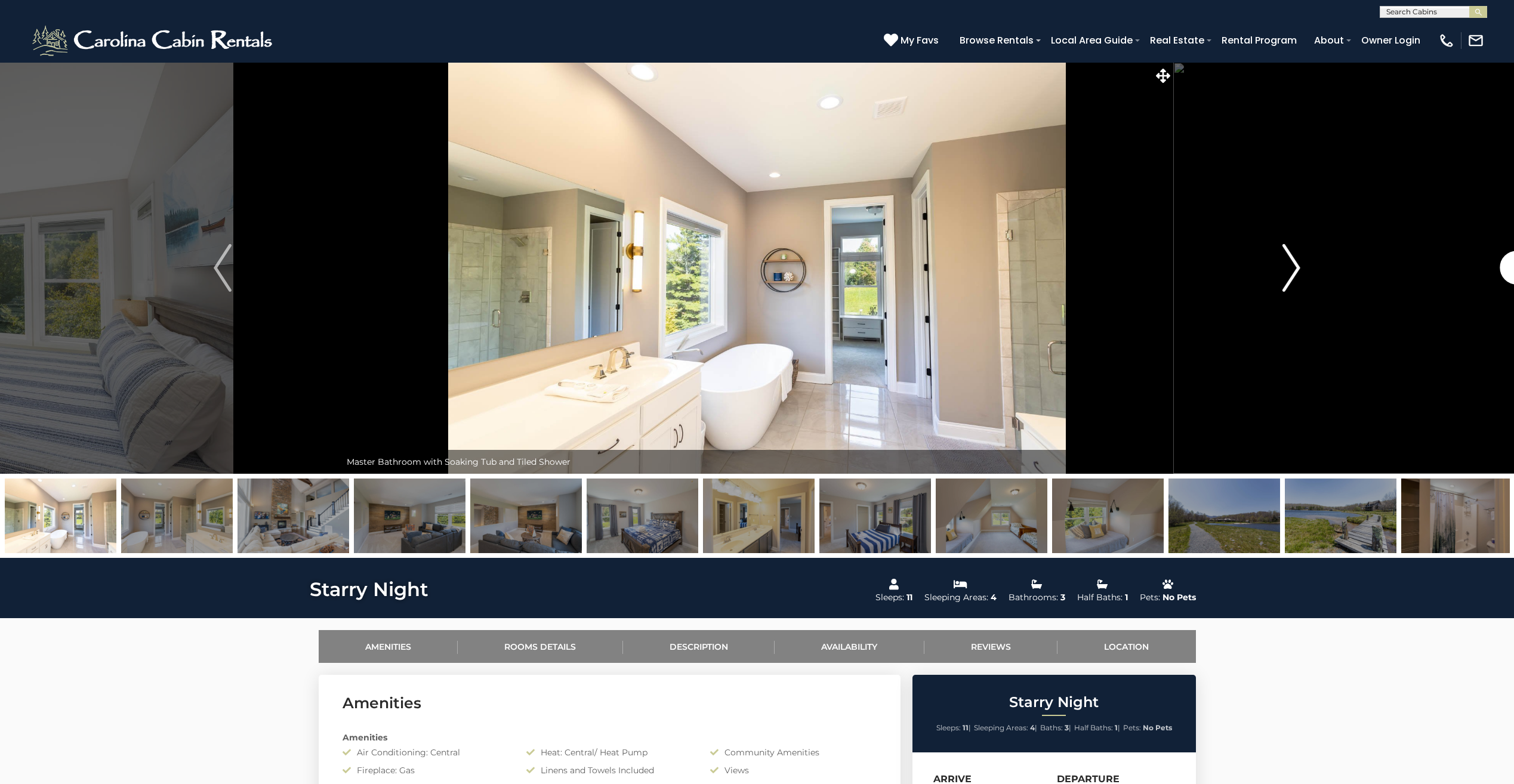
click at [1287, 275] on img "Next" at bounding box center [1291, 268] width 18 height 48
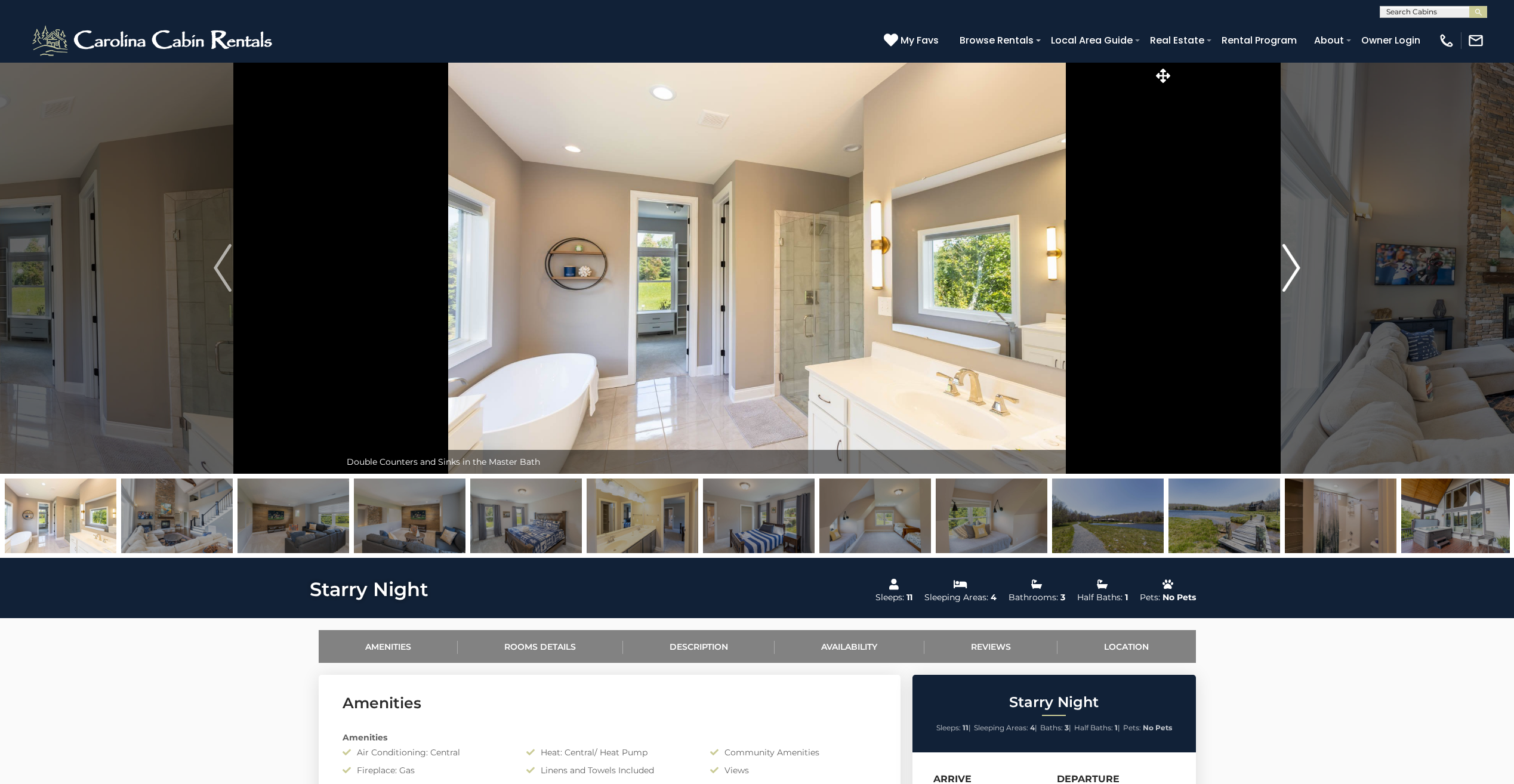
click at [1287, 275] on img "Next" at bounding box center [1291, 268] width 18 height 48
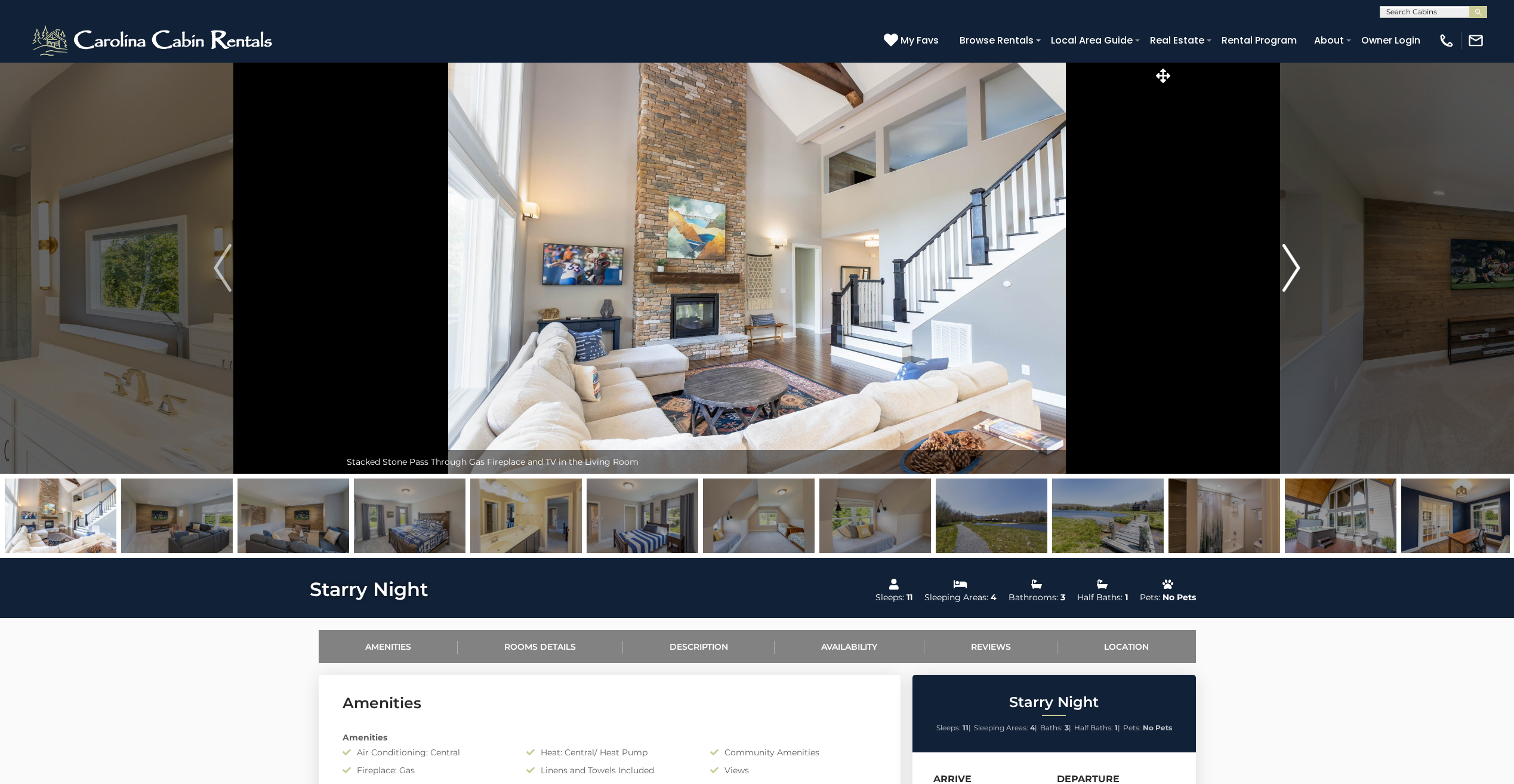
click at [1287, 275] on img "Next" at bounding box center [1291, 268] width 18 height 48
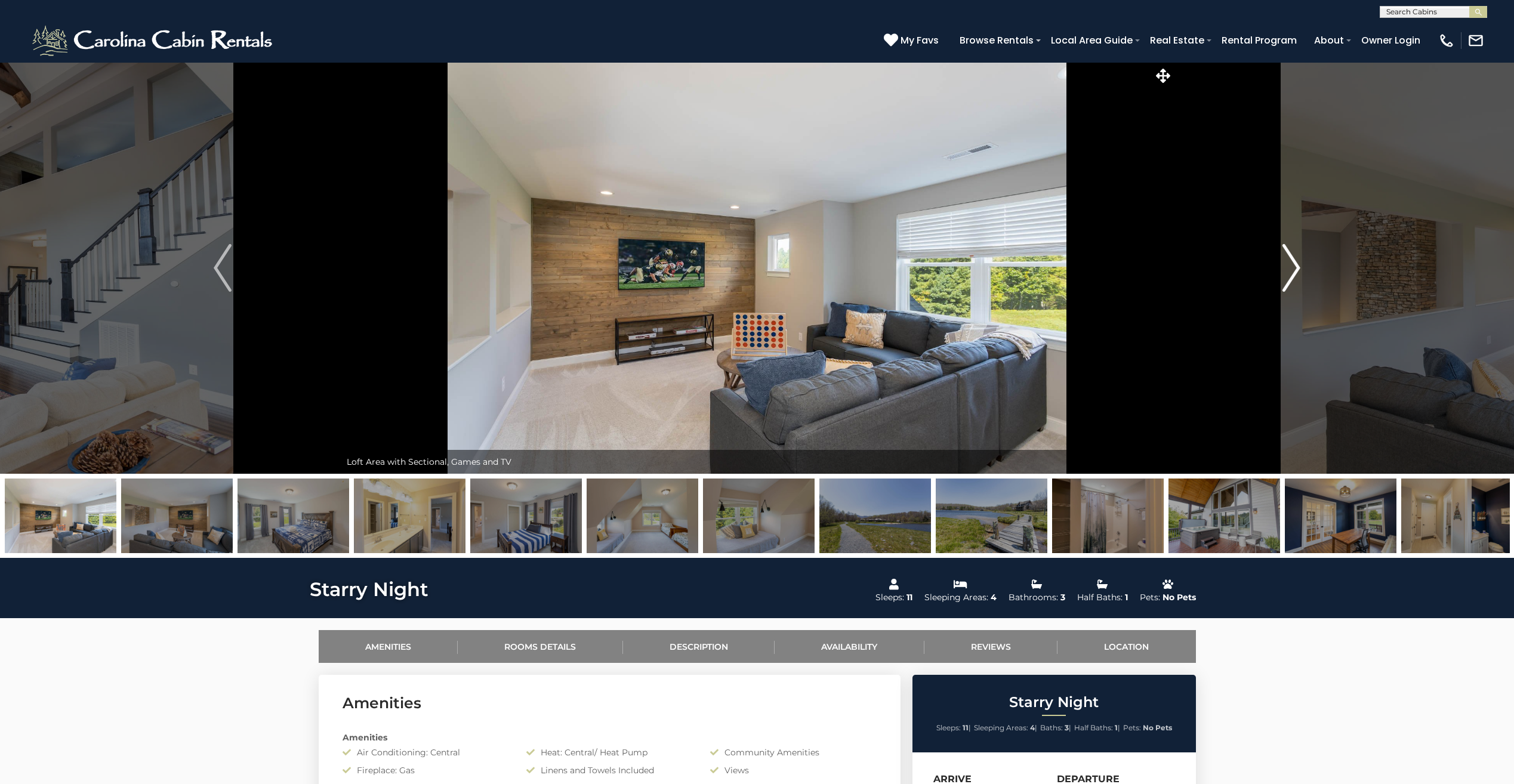
click at [1287, 275] on img "Next" at bounding box center [1291, 268] width 18 height 48
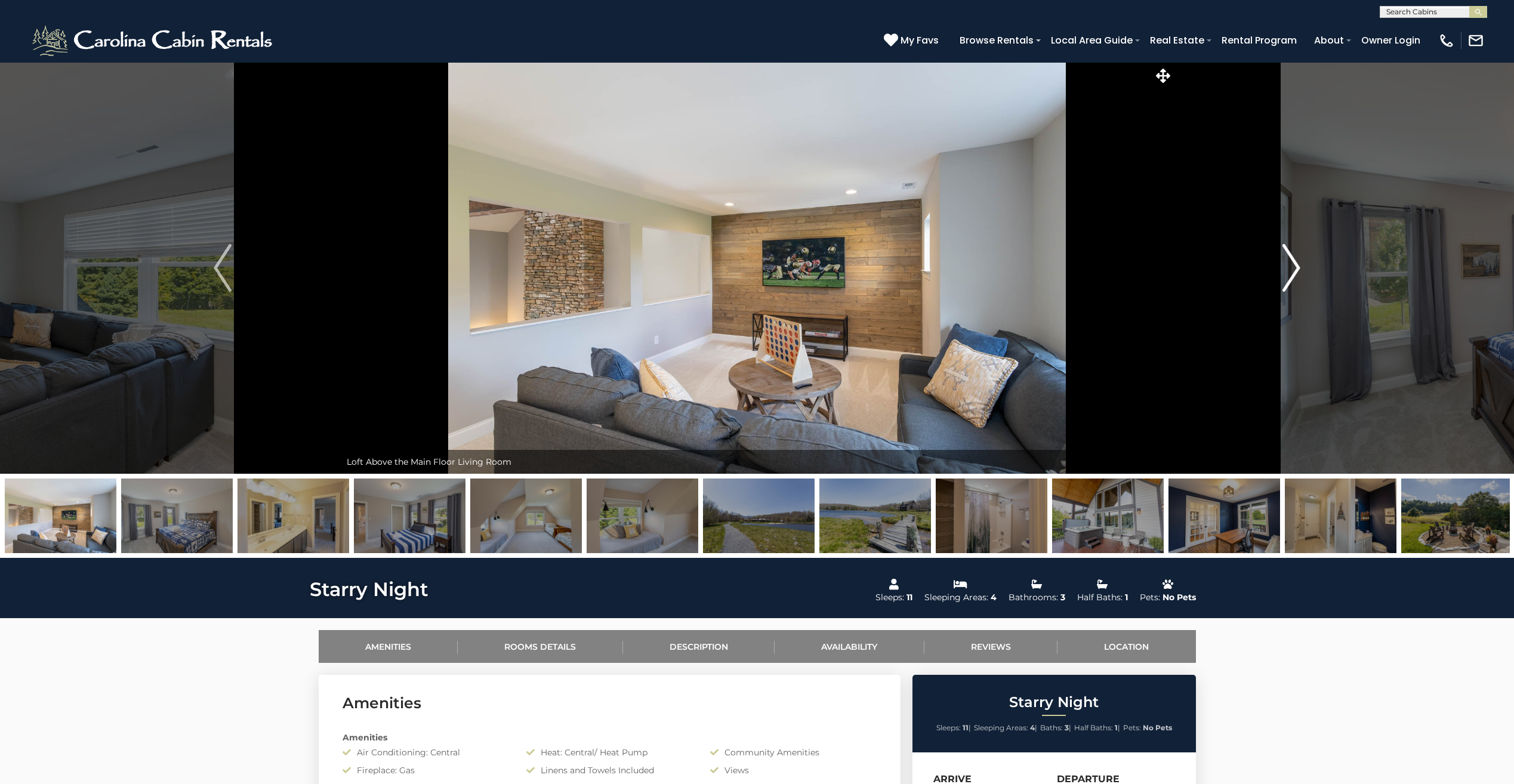
click at [1287, 275] on img "Next" at bounding box center [1291, 268] width 18 height 48
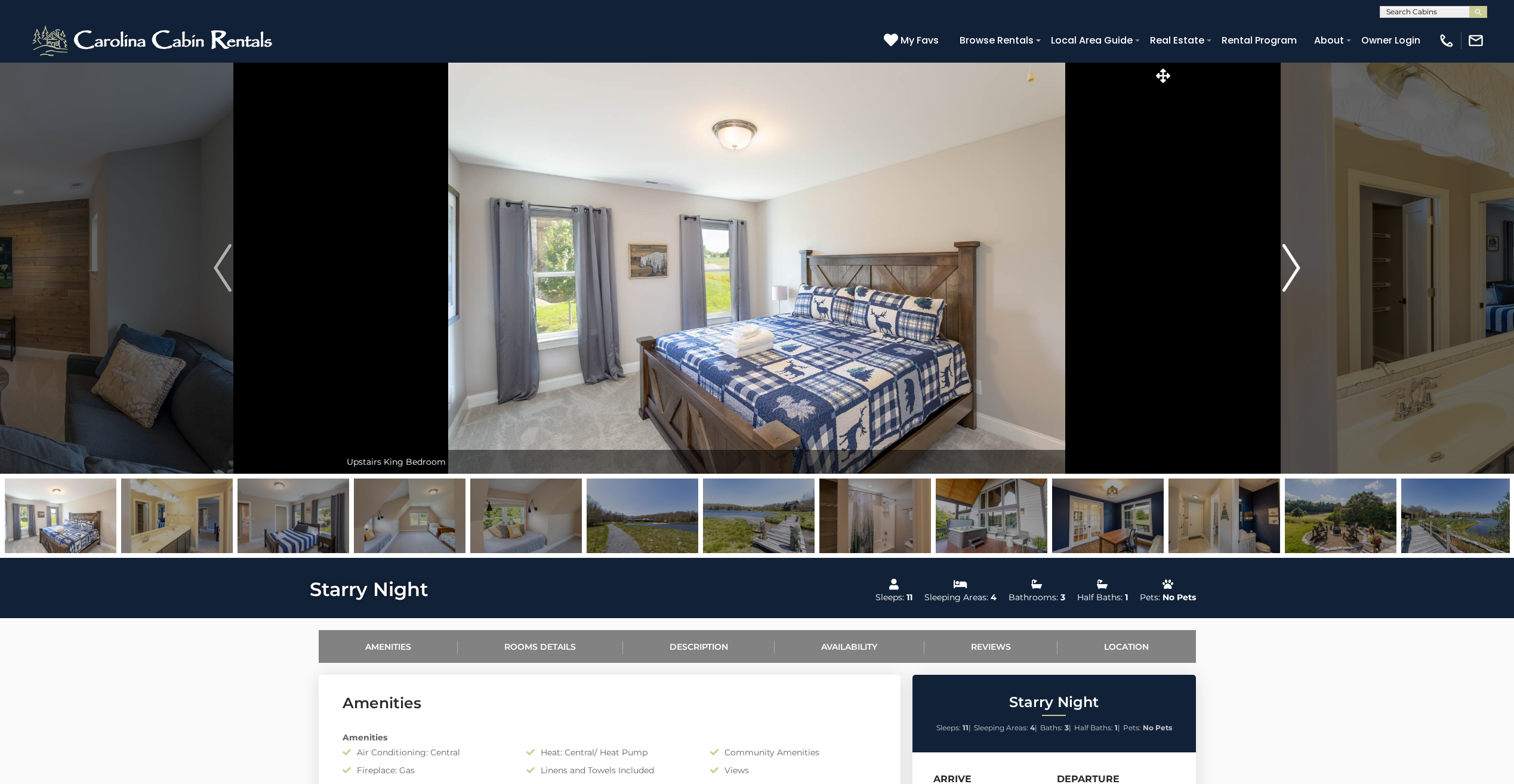
click at [1287, 275] on img "Next" at bounding box center [1291, 268] width 18 height 48
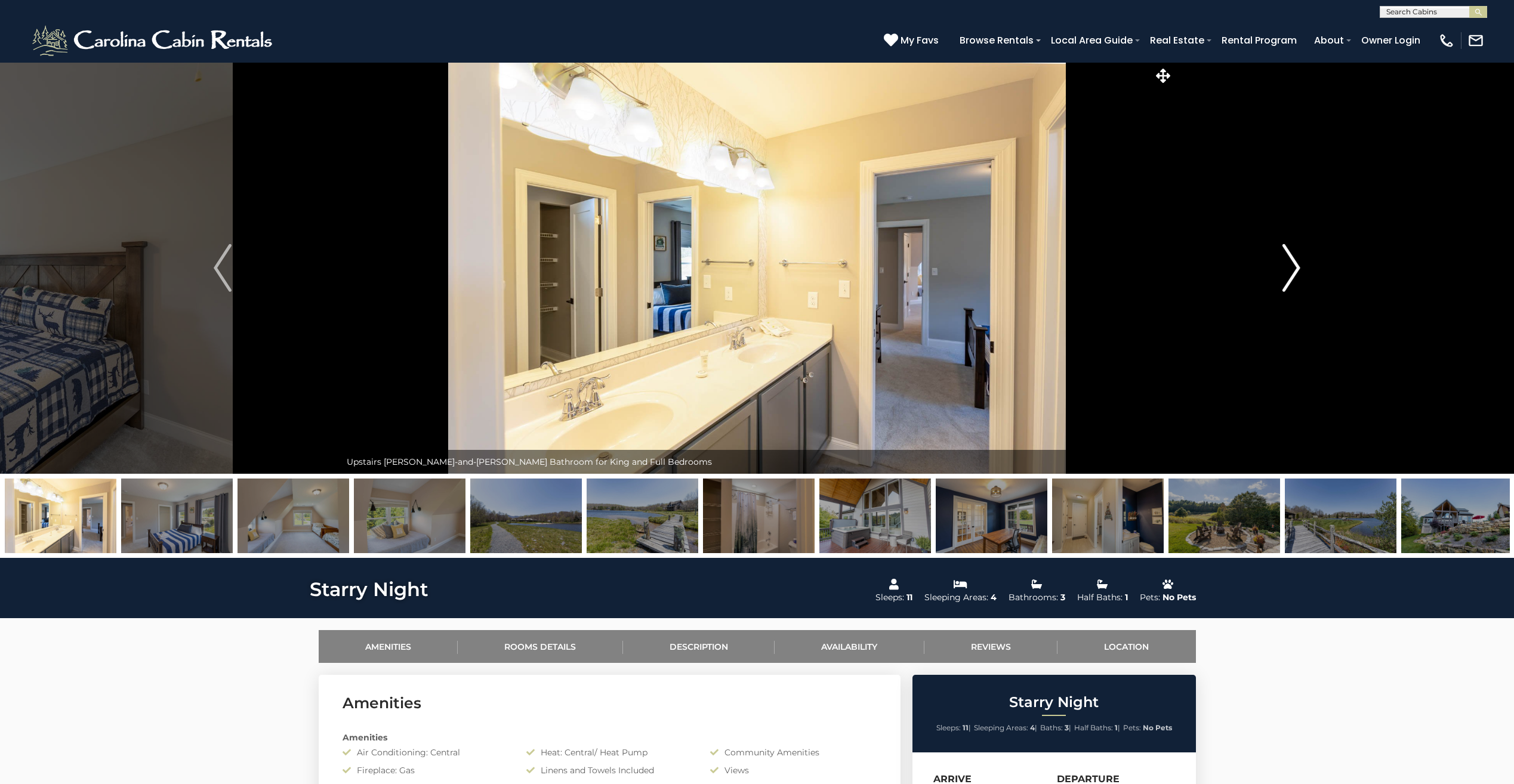
click at [1287, 275] on img "Next" at bounding box center [1291, 268] width 18 height 48
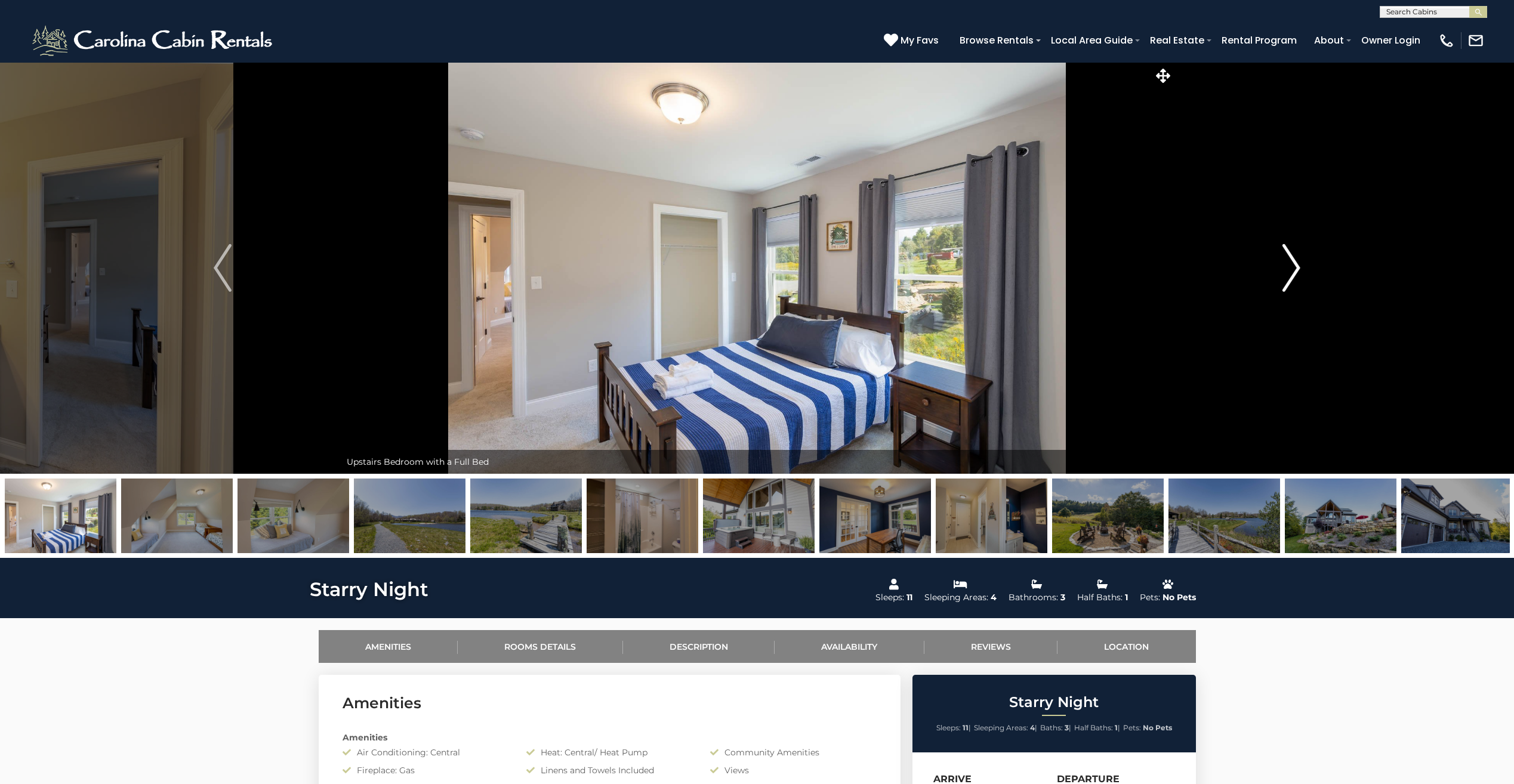
click at [1287, 275] on img "Next" at bounding box center [1291, 268] width 18 height 48
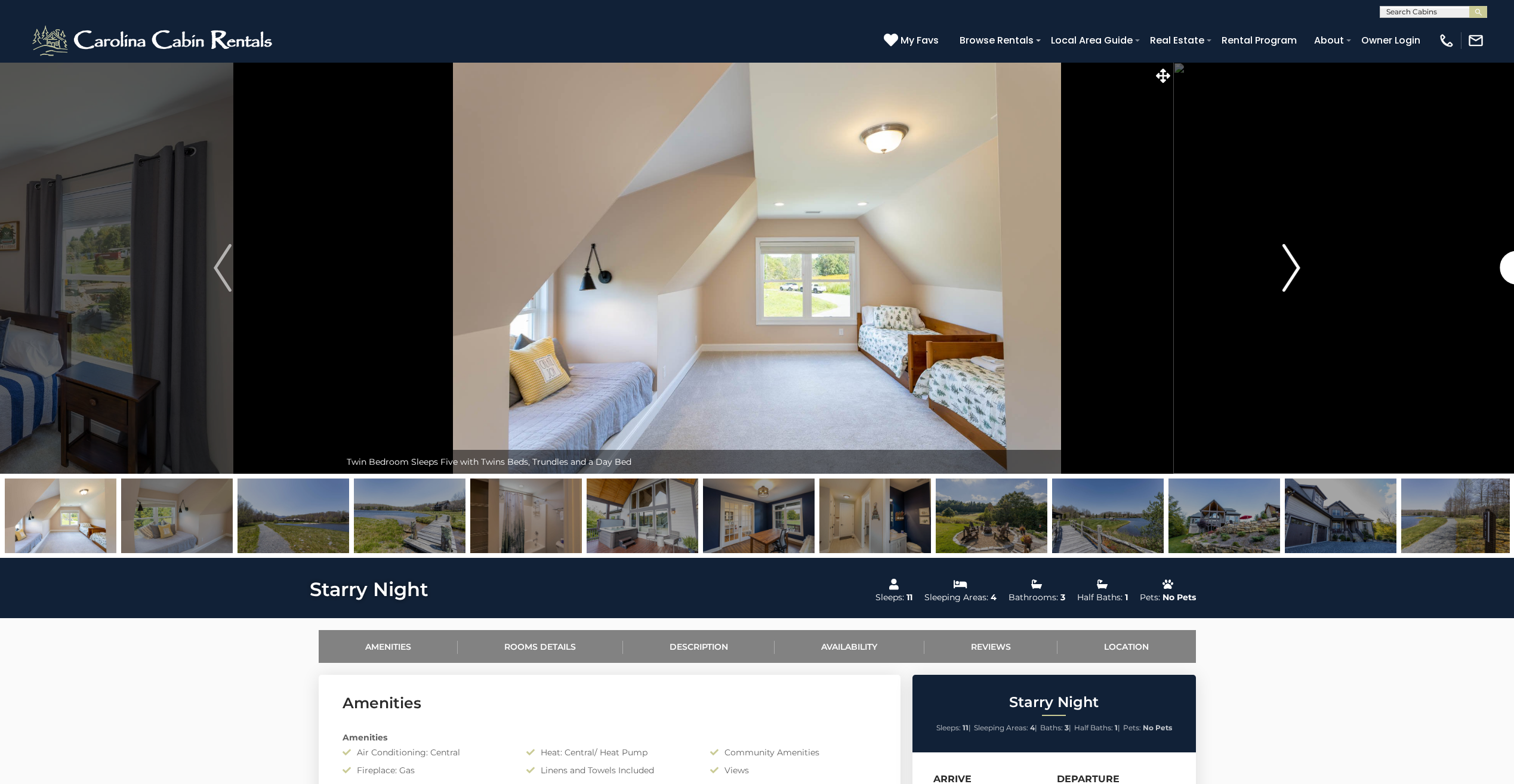
click at [1287, 275] on img "Next" at bounding box center [1291, 268] width 18 height 48
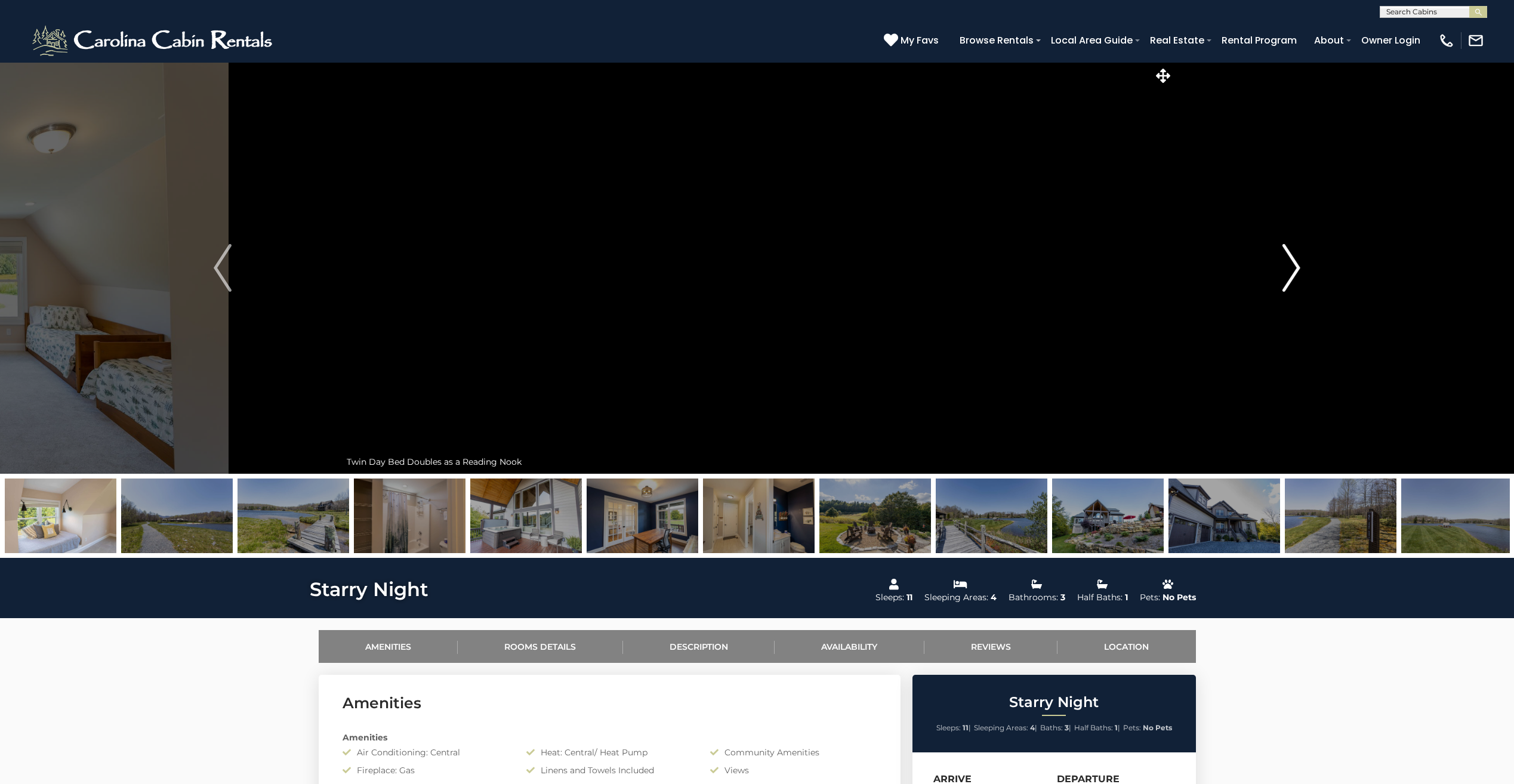
click at [1287, 275] on img "Next" at bounding box center [1291, 268] width 18 height 48
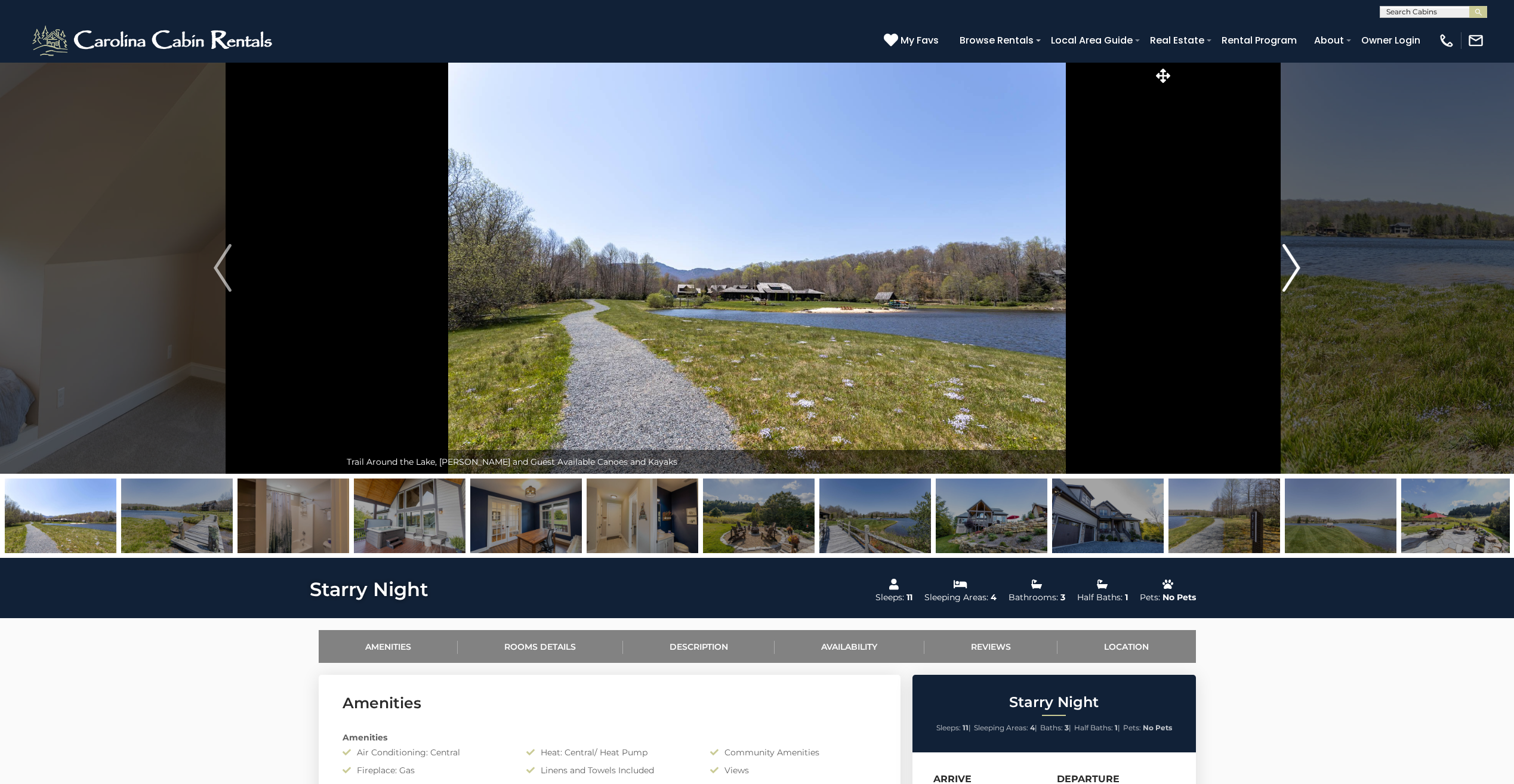
click at [1287, 275] on img "Next" at bounding box center [1291, 268] width 18 height 48
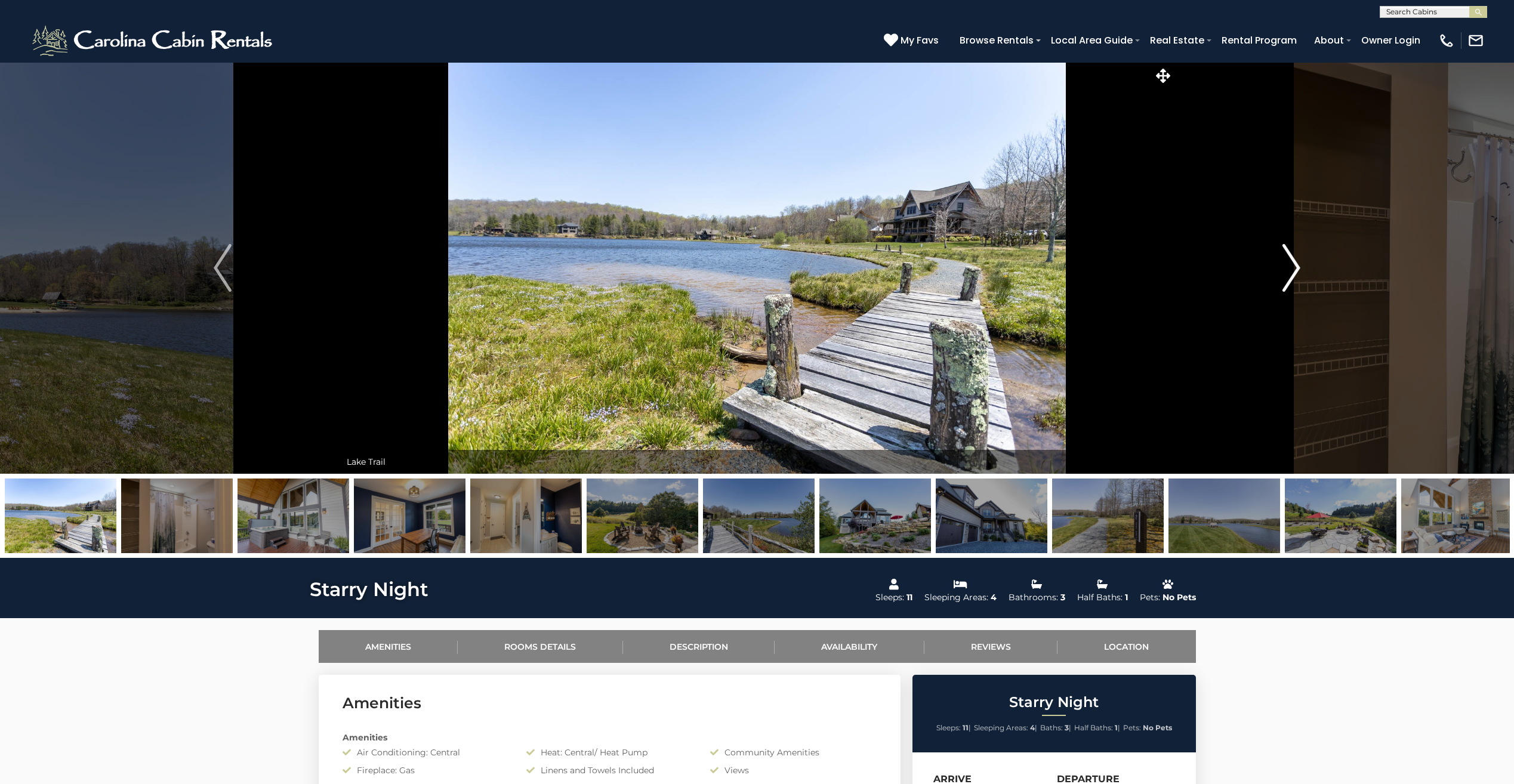
click at [1287, 275] on img "Next" at bounding box center [1291, 268] width 18 height 48
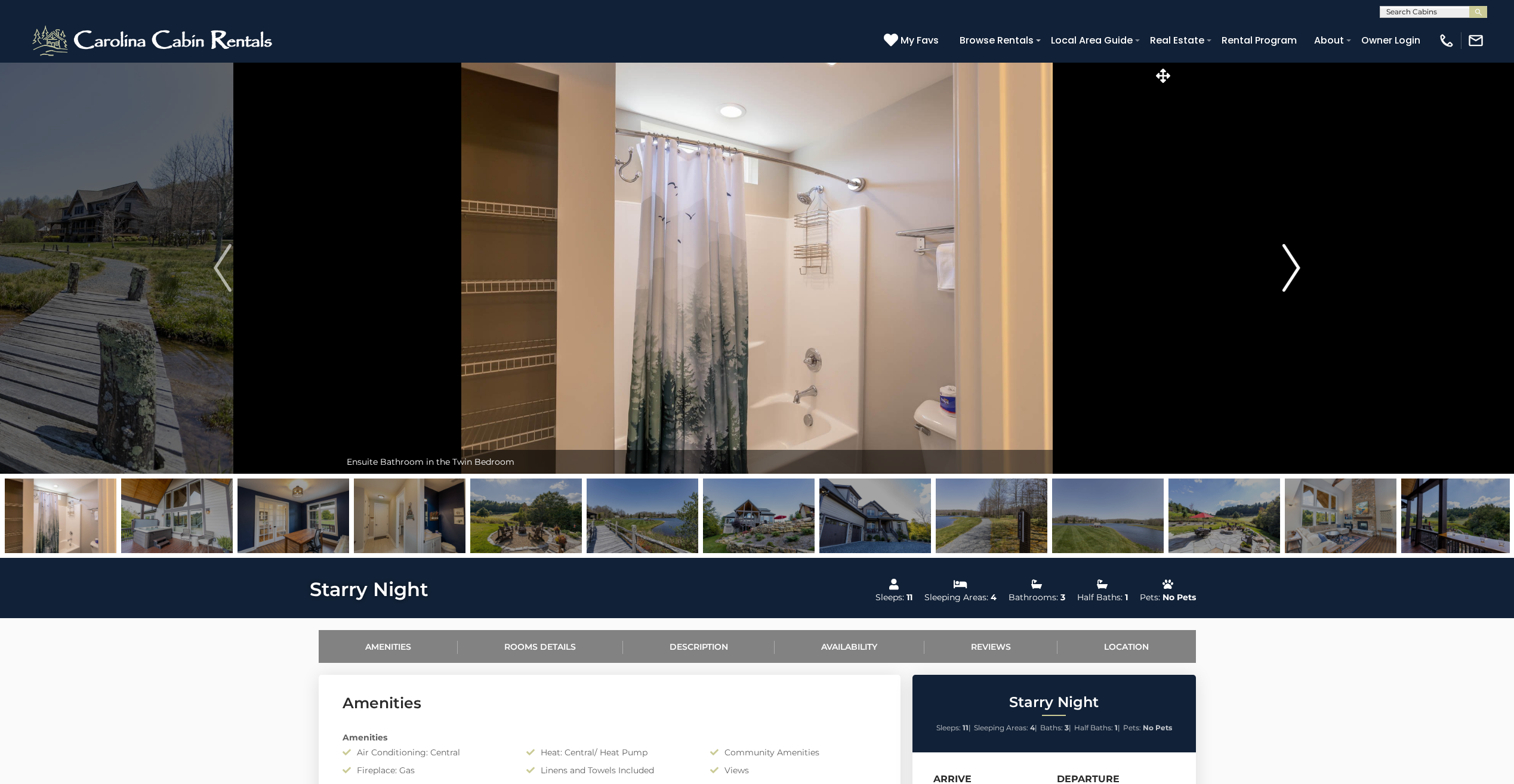
click at [1287, 275] on img "Next" at bounding box center [1291, 268] width 18 height 48
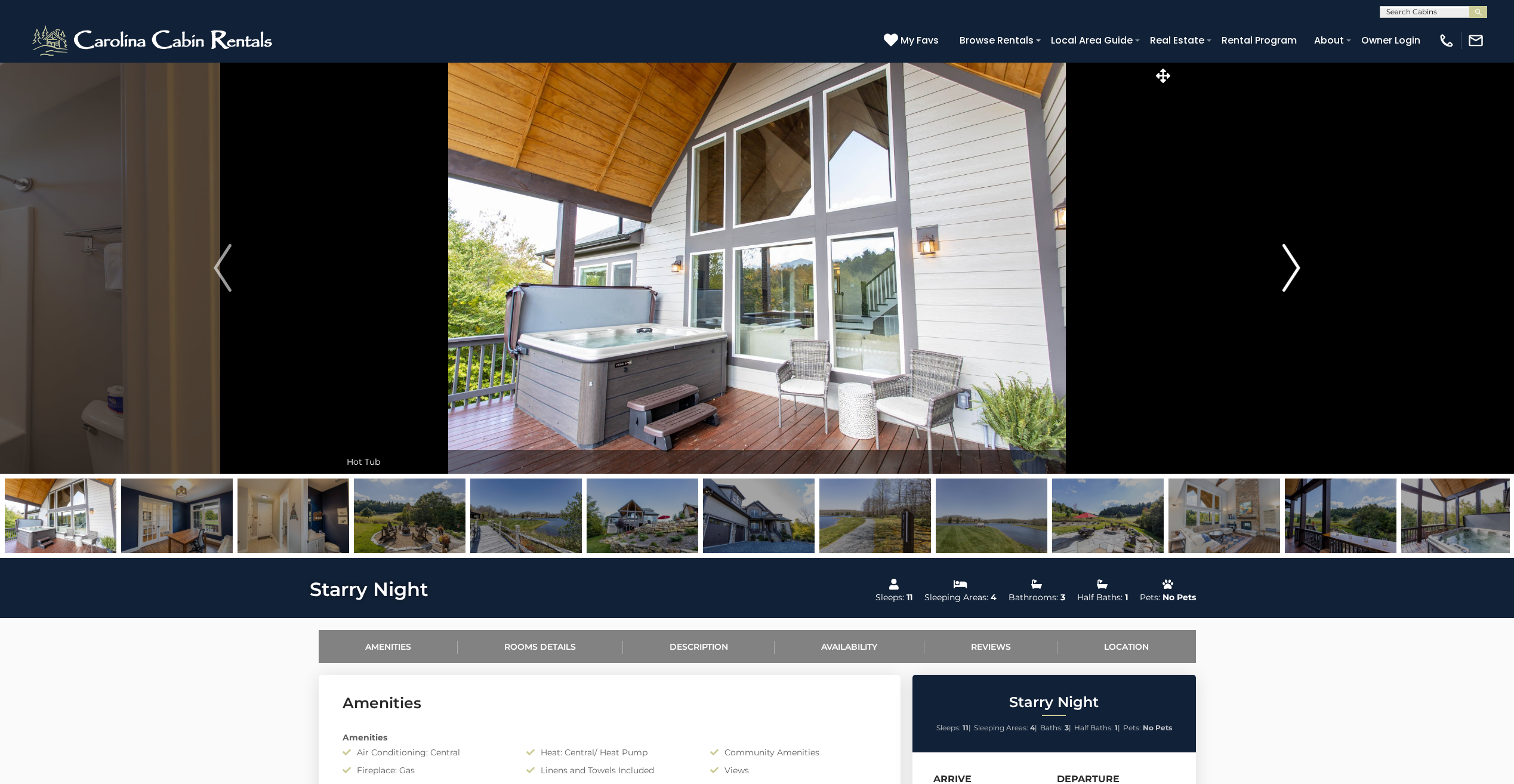
click at [1287, 275] on img "Next" at bounding box center [1291, 268] width 18 height 48
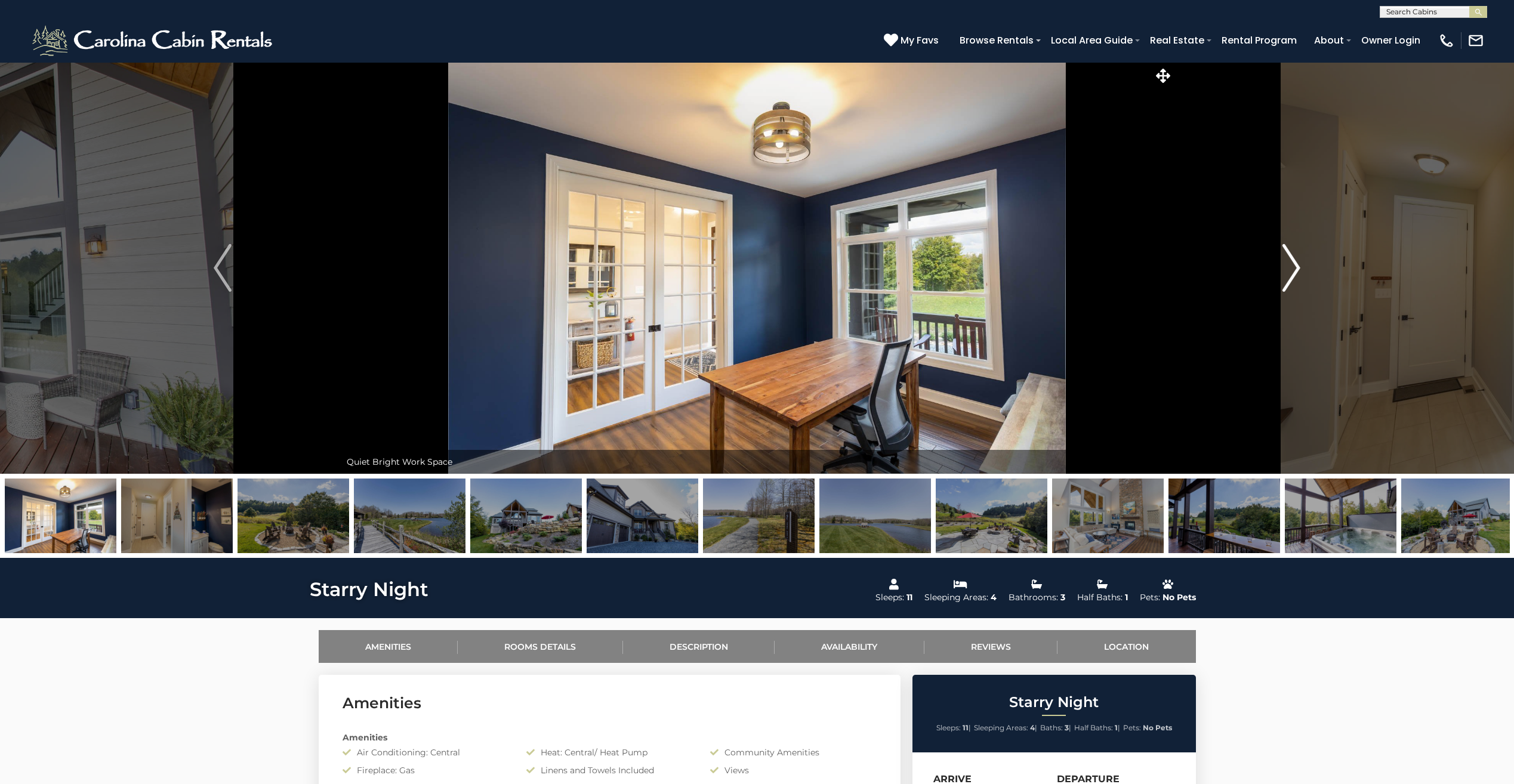
click at [1287, 275] on img "Next" at bounding box center [1291, 268] width 18 height 48
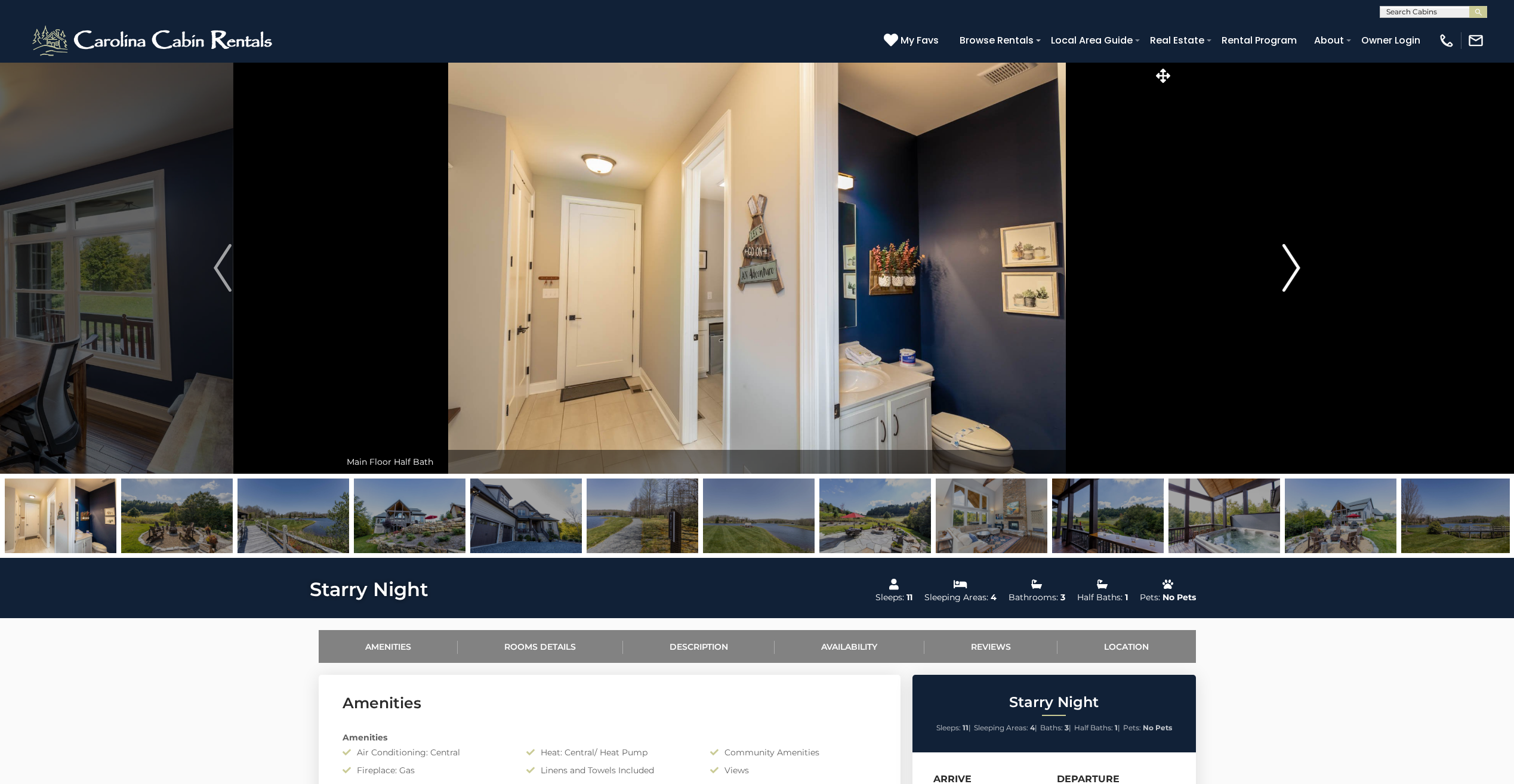
click at [1287, 275] on img "Next" at bounding box center [1291, 268] width 18 height 48
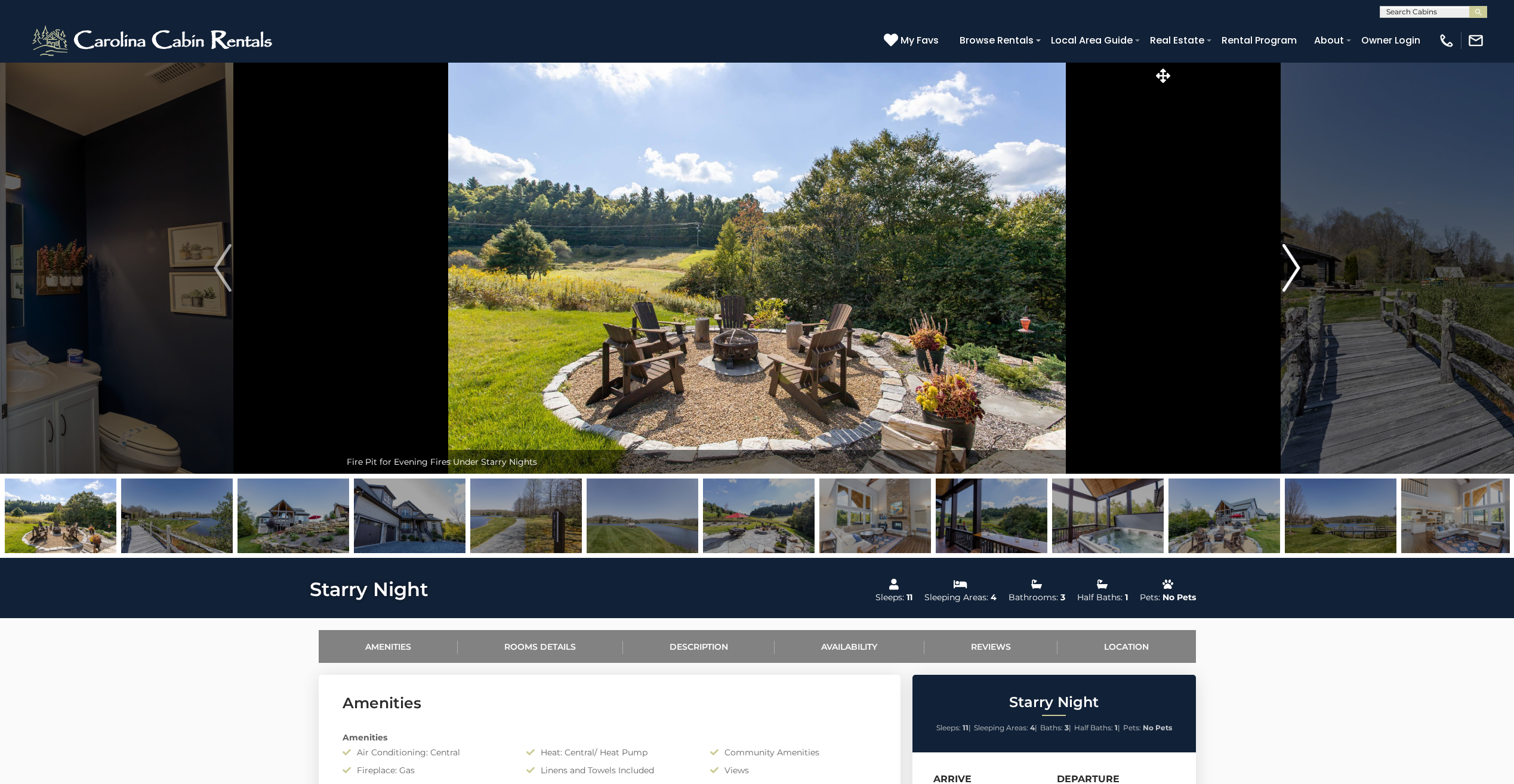
click at [1287, 275] on img "Next" at bounding box center [1291, 268] width 18 height 48
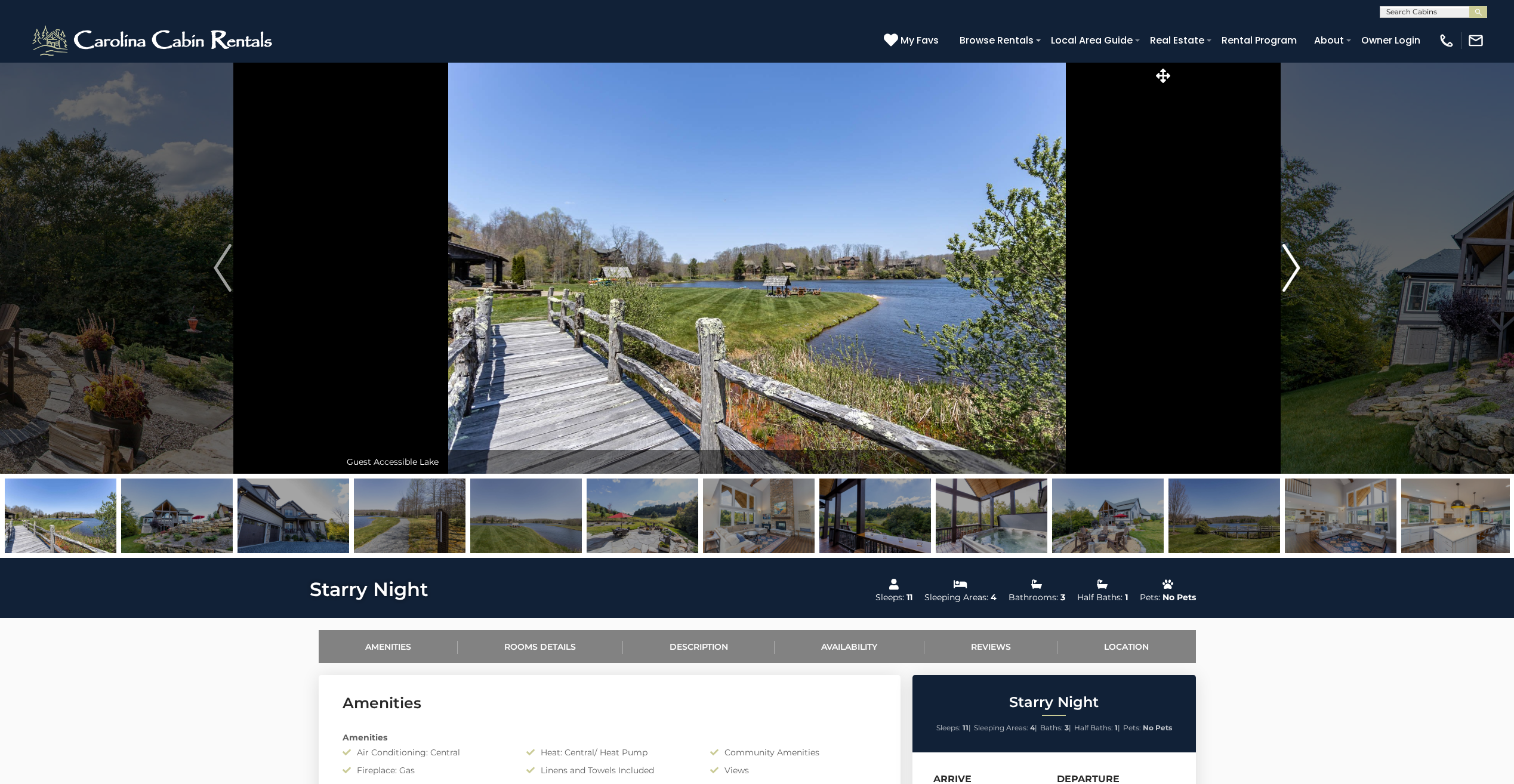
click at [1287, 275] on img "Next" at bounding box center [1291, 268] width 18 height 48
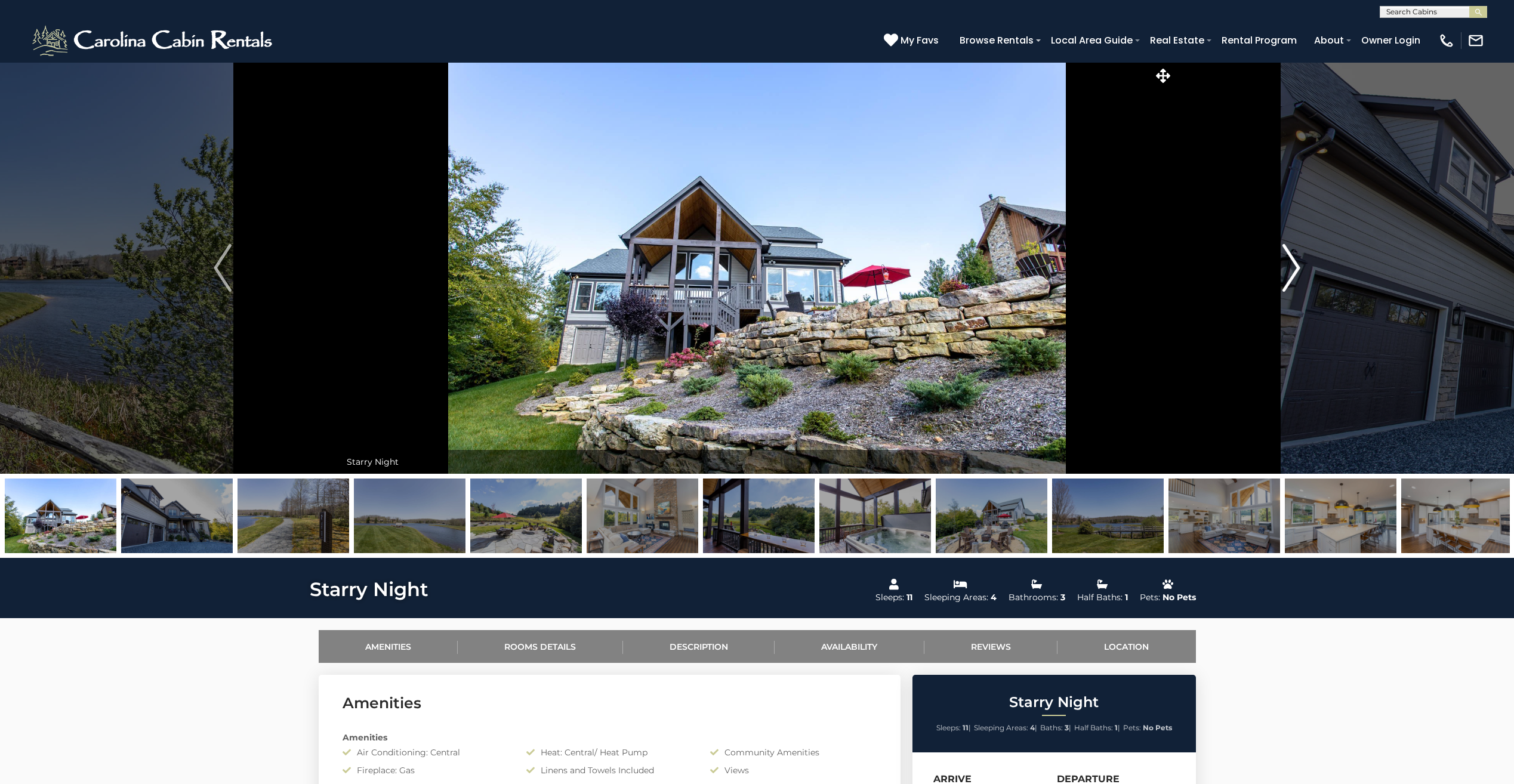
click at [1287, 275] on img "Next" at bounding box center [1291, 268] width 18 height 48
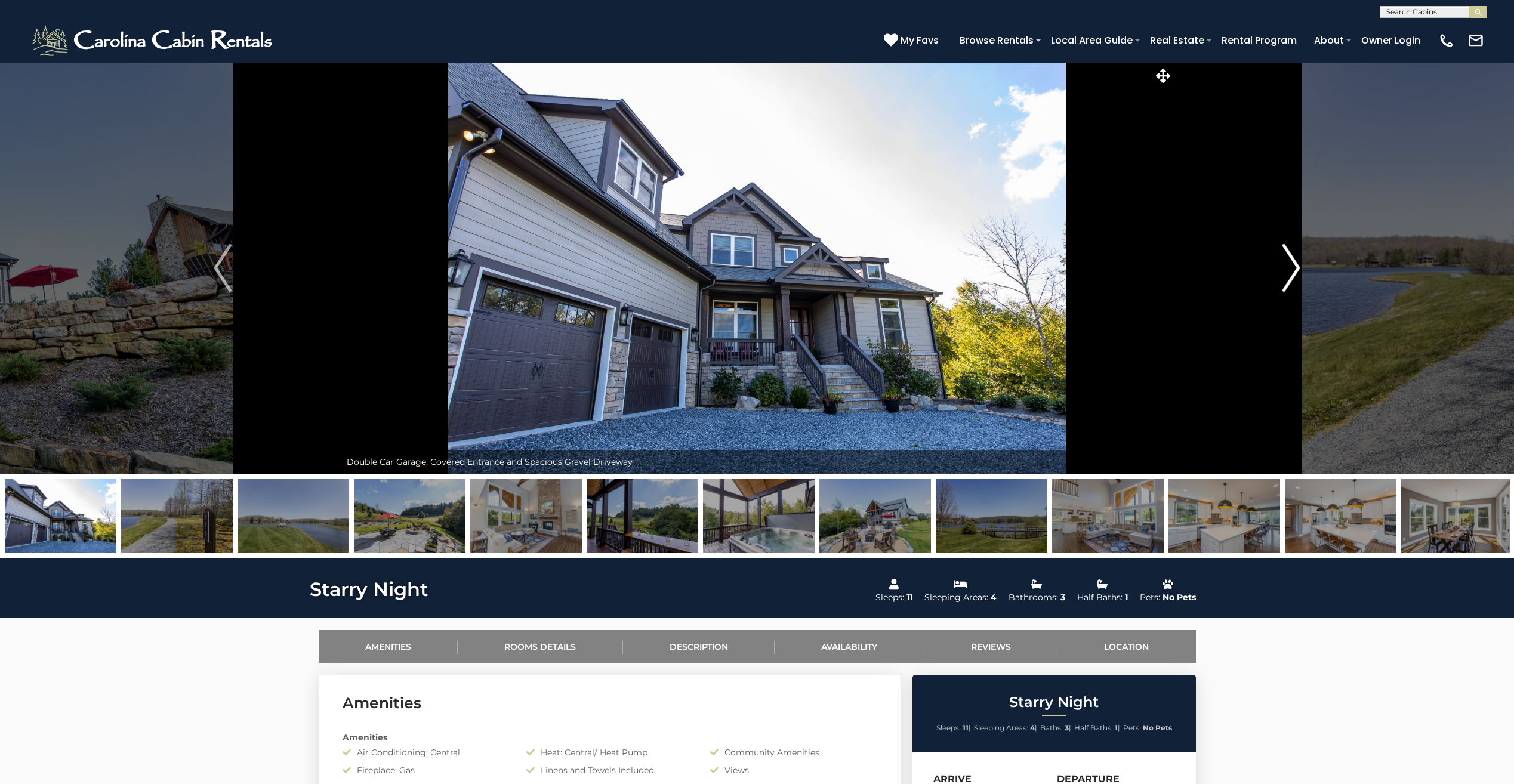
click at [1287, 275] on img "Next" at bounding box center [1291, 268] width 18 height 48
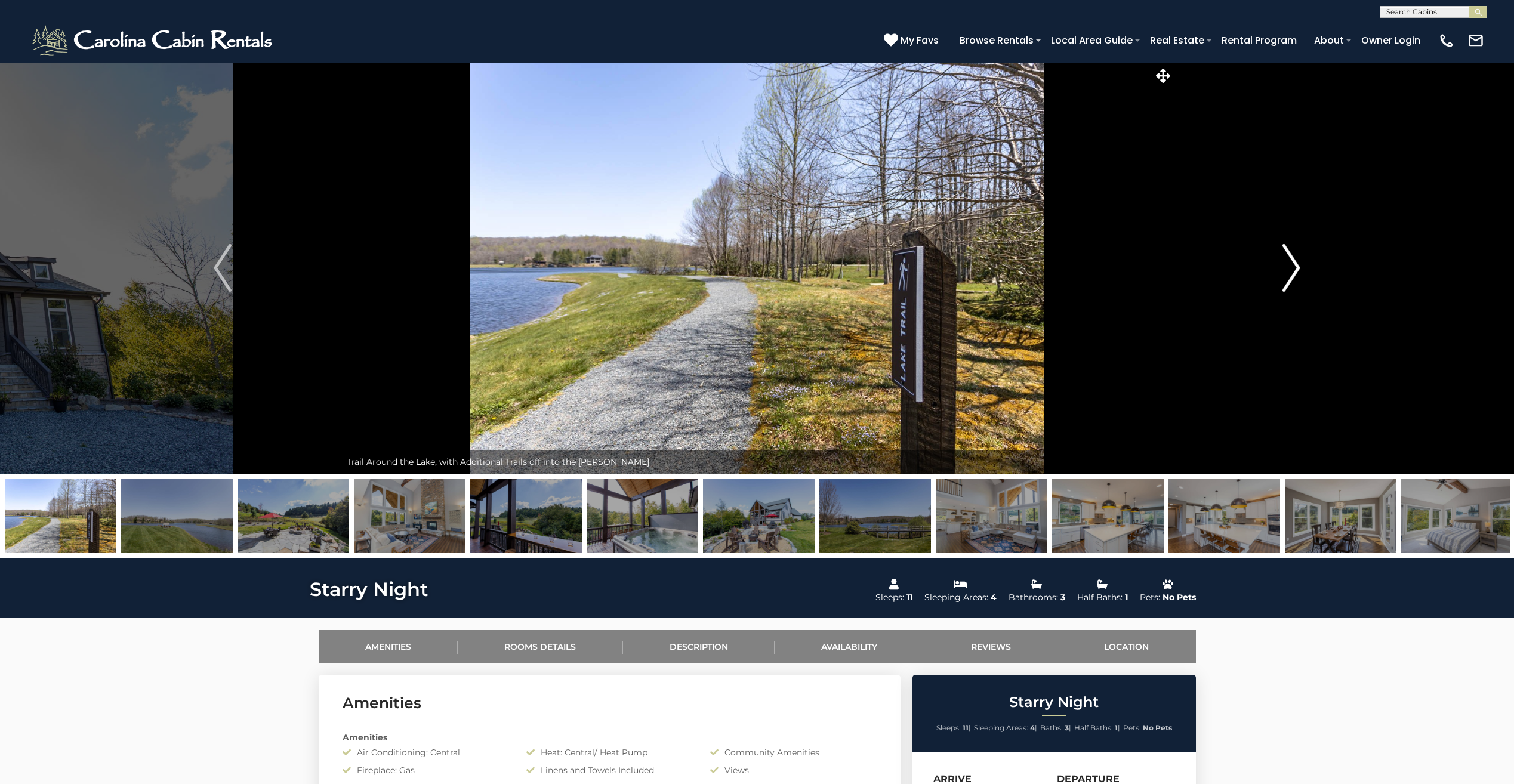
click at [1287, 275] on img "Next" at bounding box center [1291, 268] width 18 height 48
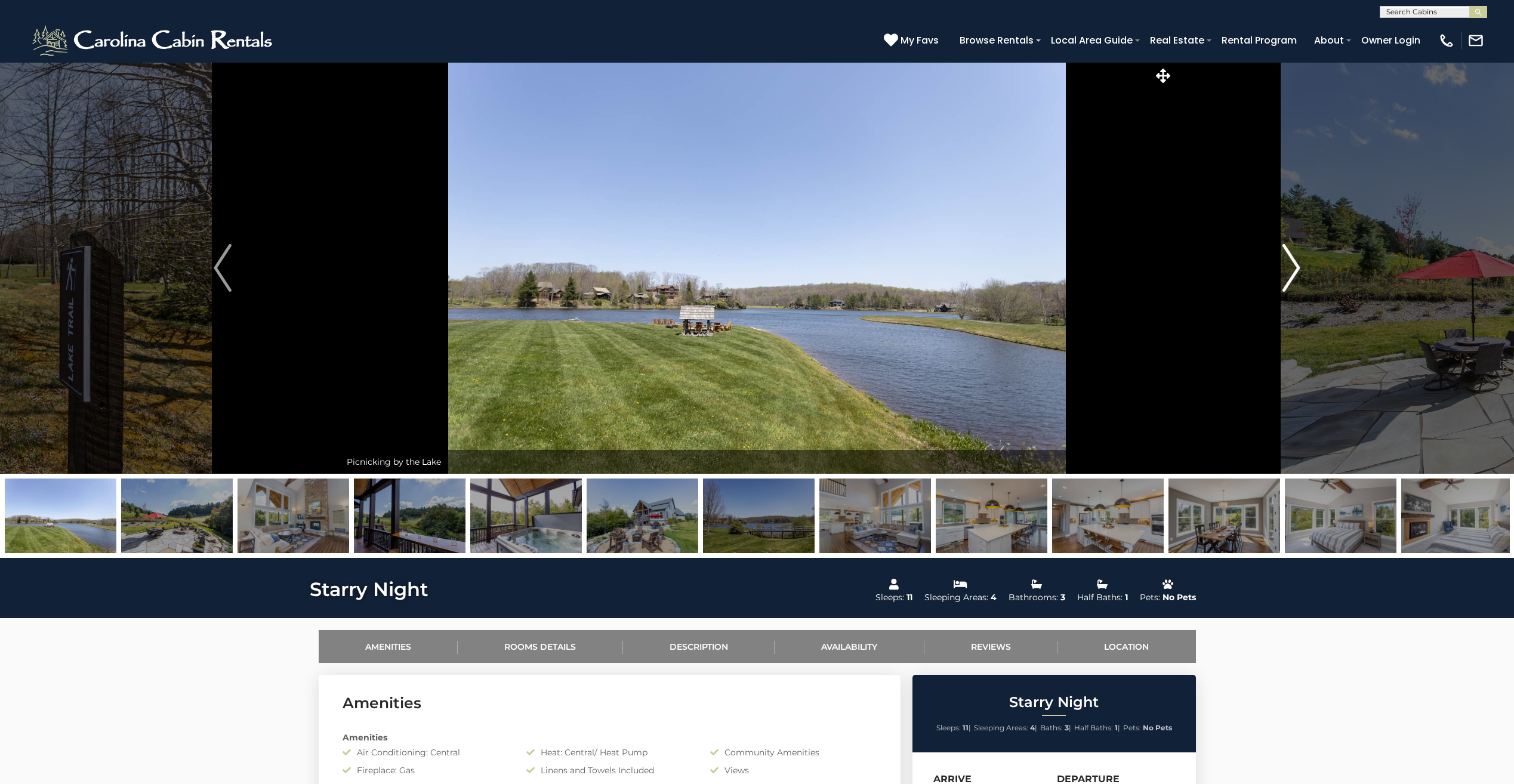
click at [1287, 275] on img "Next" at bounding box center [1291, 268] width 18 height 48
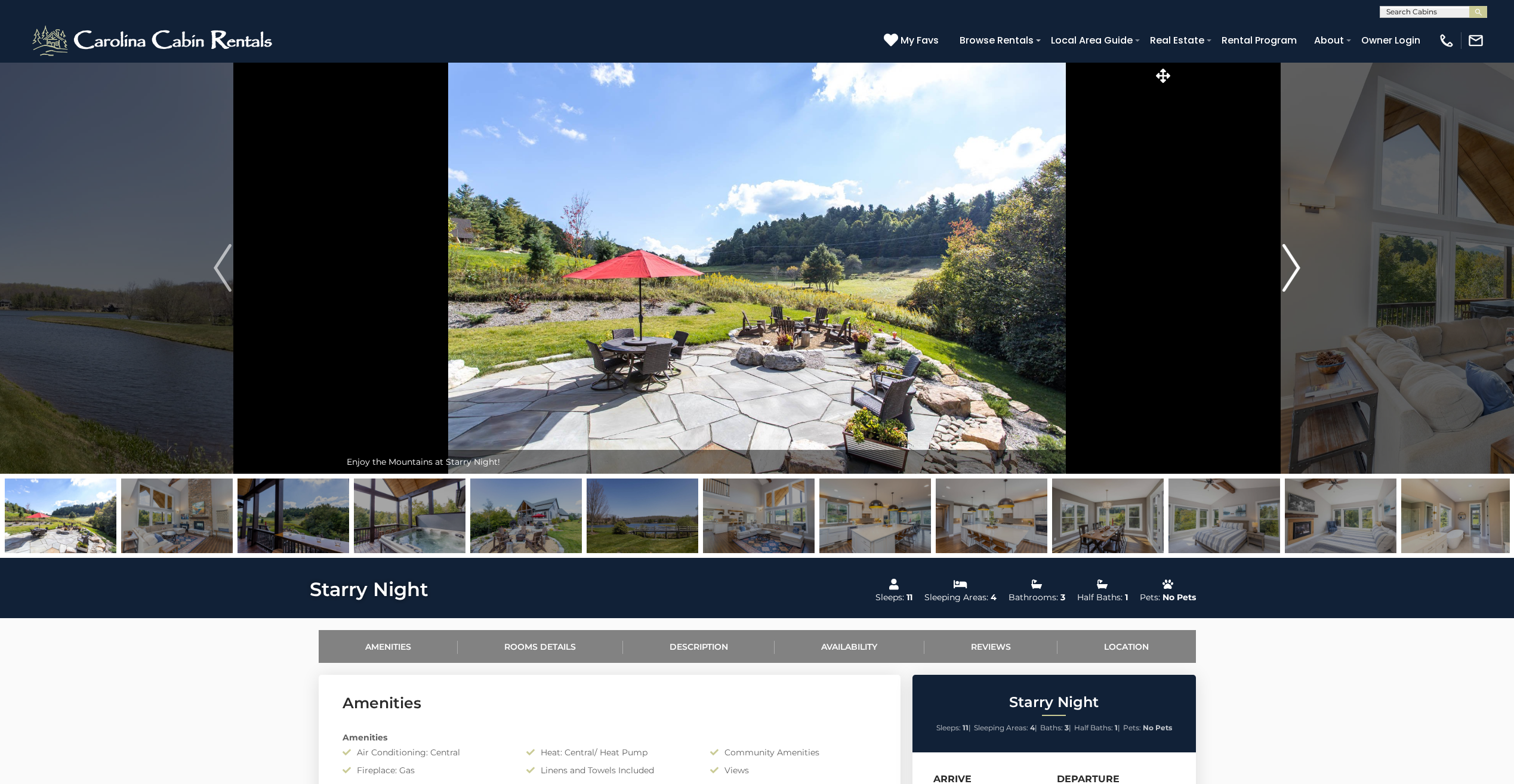
click at [1287, 275] on img "Next" at bounding box center [1291, 268] width 18 height 48
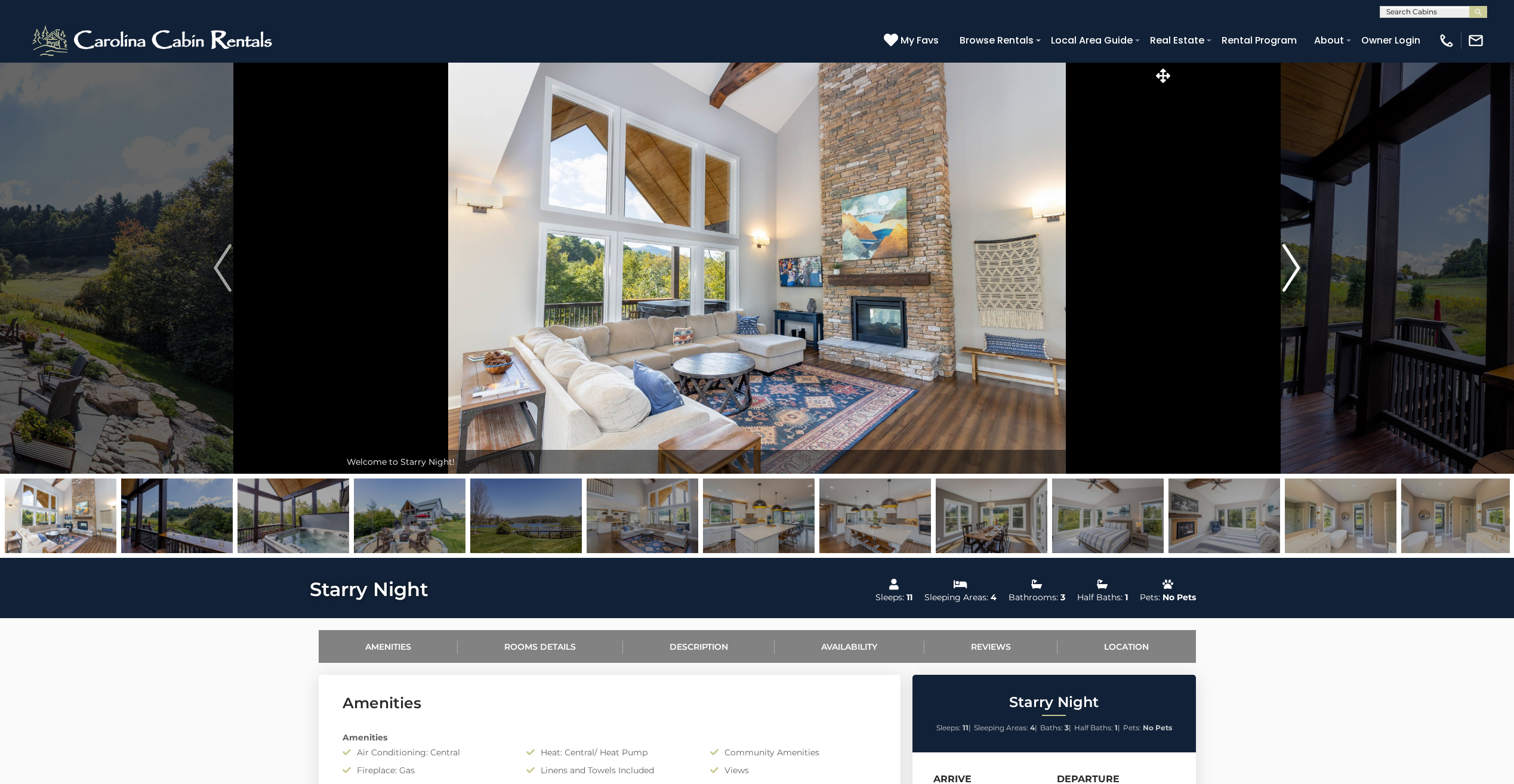
click at [1287, 275] on img "Next" at bounding box center [1291, 268] width 18 height 48
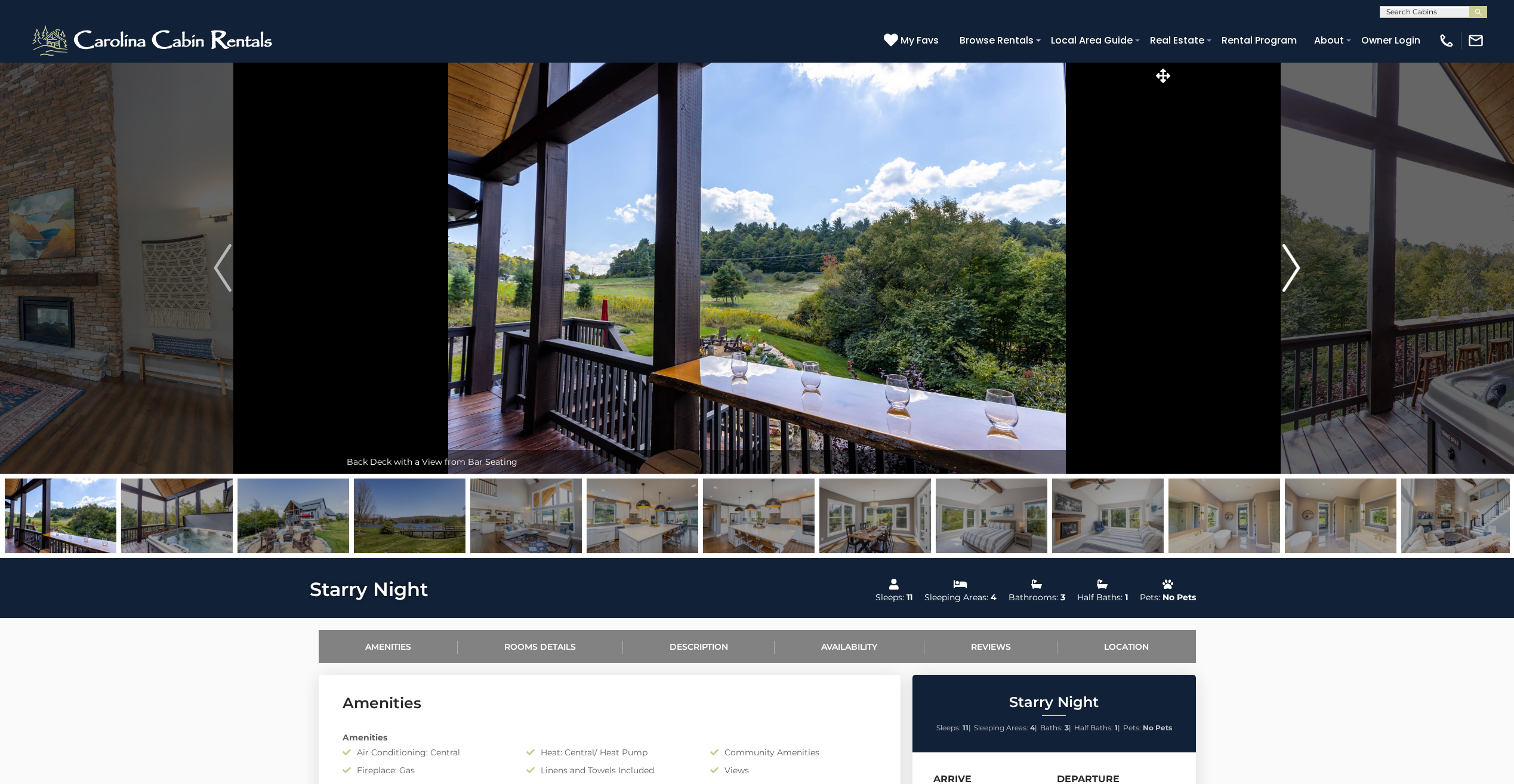
click at [1287, 275] on img "Next" at bounding box center [1291, 268] width 18 height 48
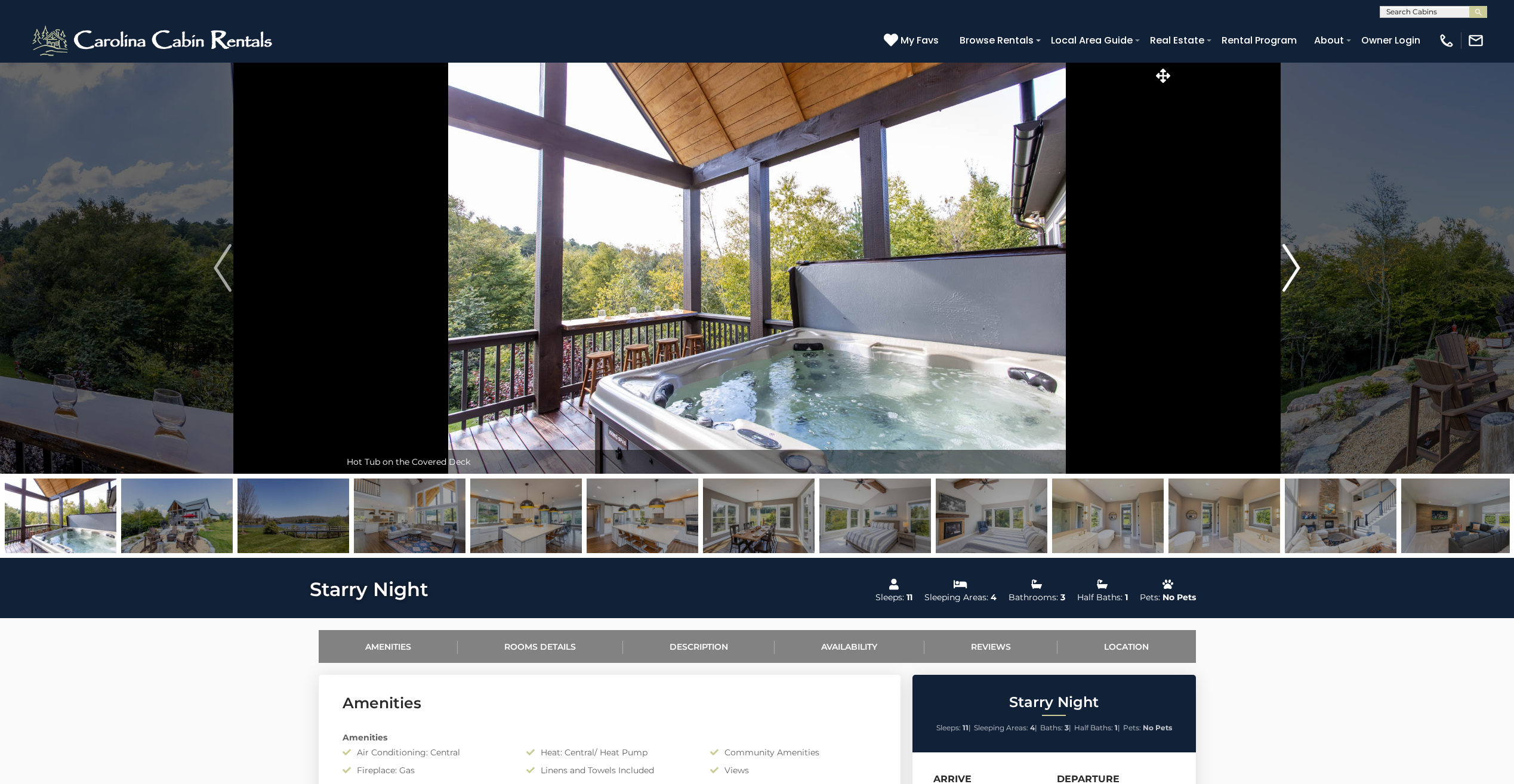
click at [1287, 275] on img "Next" at bounding box center [1291, 268] width 18 height 48
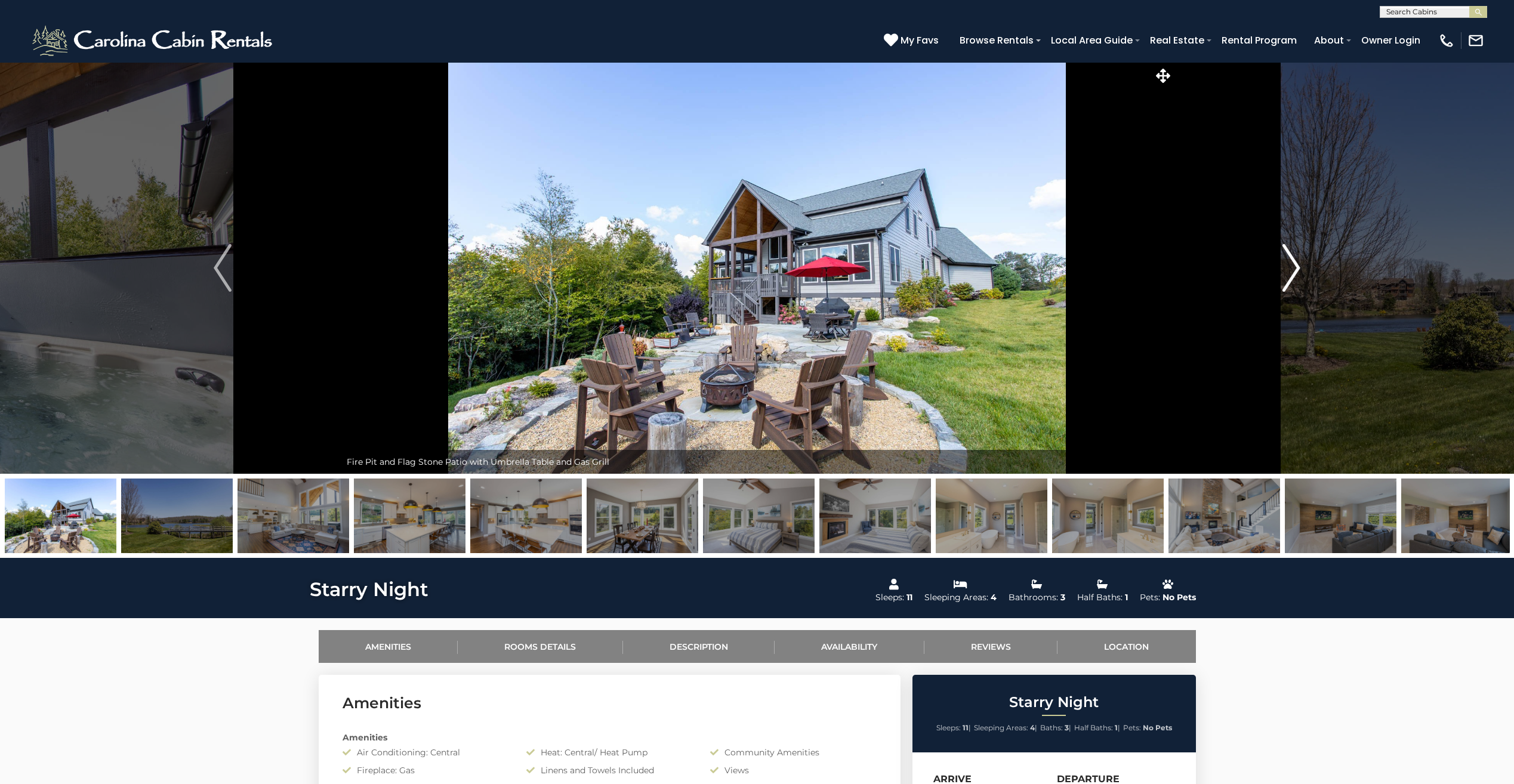
click at [1287, 275] on img "Next" at bounding box center [1291, 268] width 18 height 48
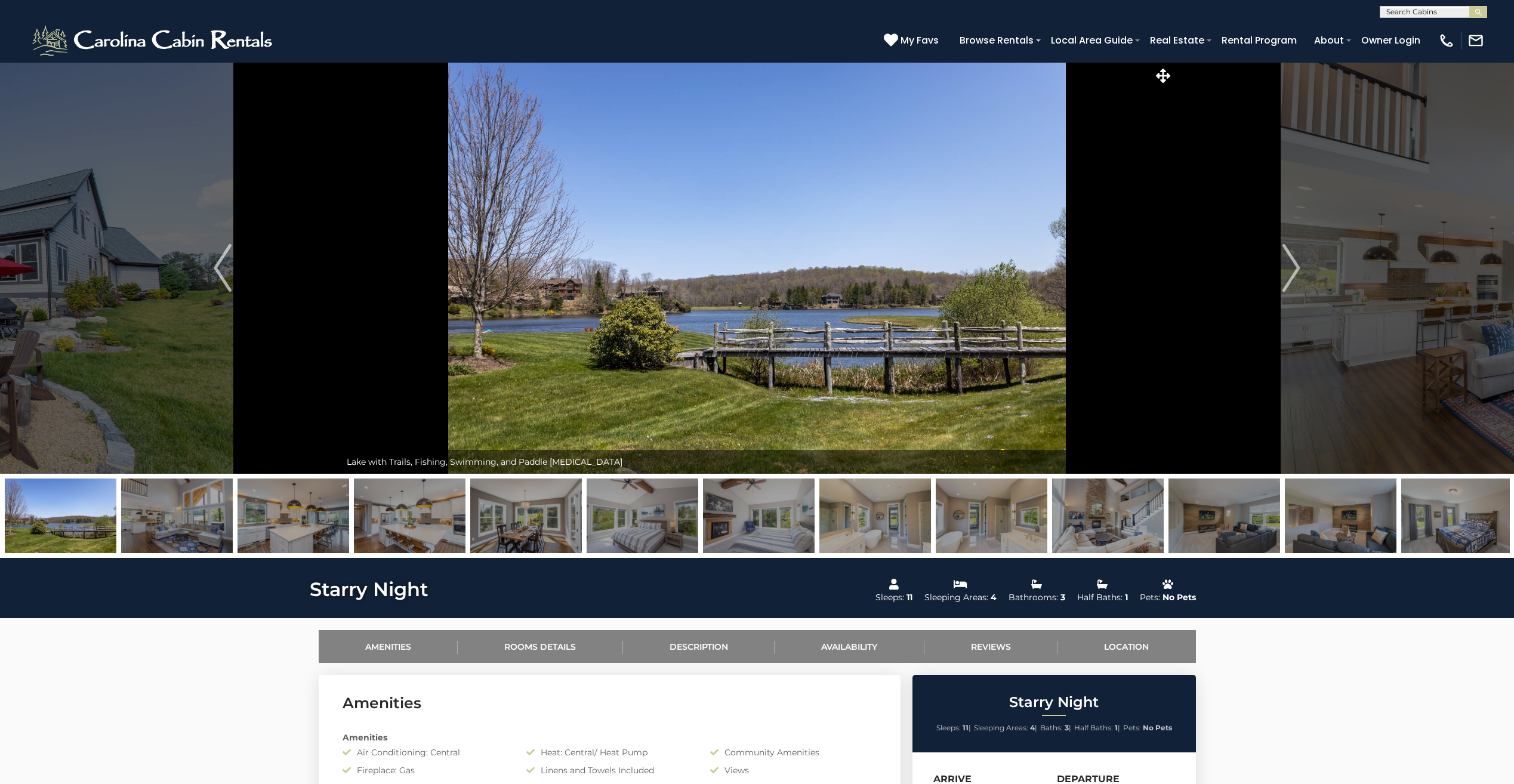
click at [1428, 525] on img at bounding box center [1457, 516] width 112 height 74
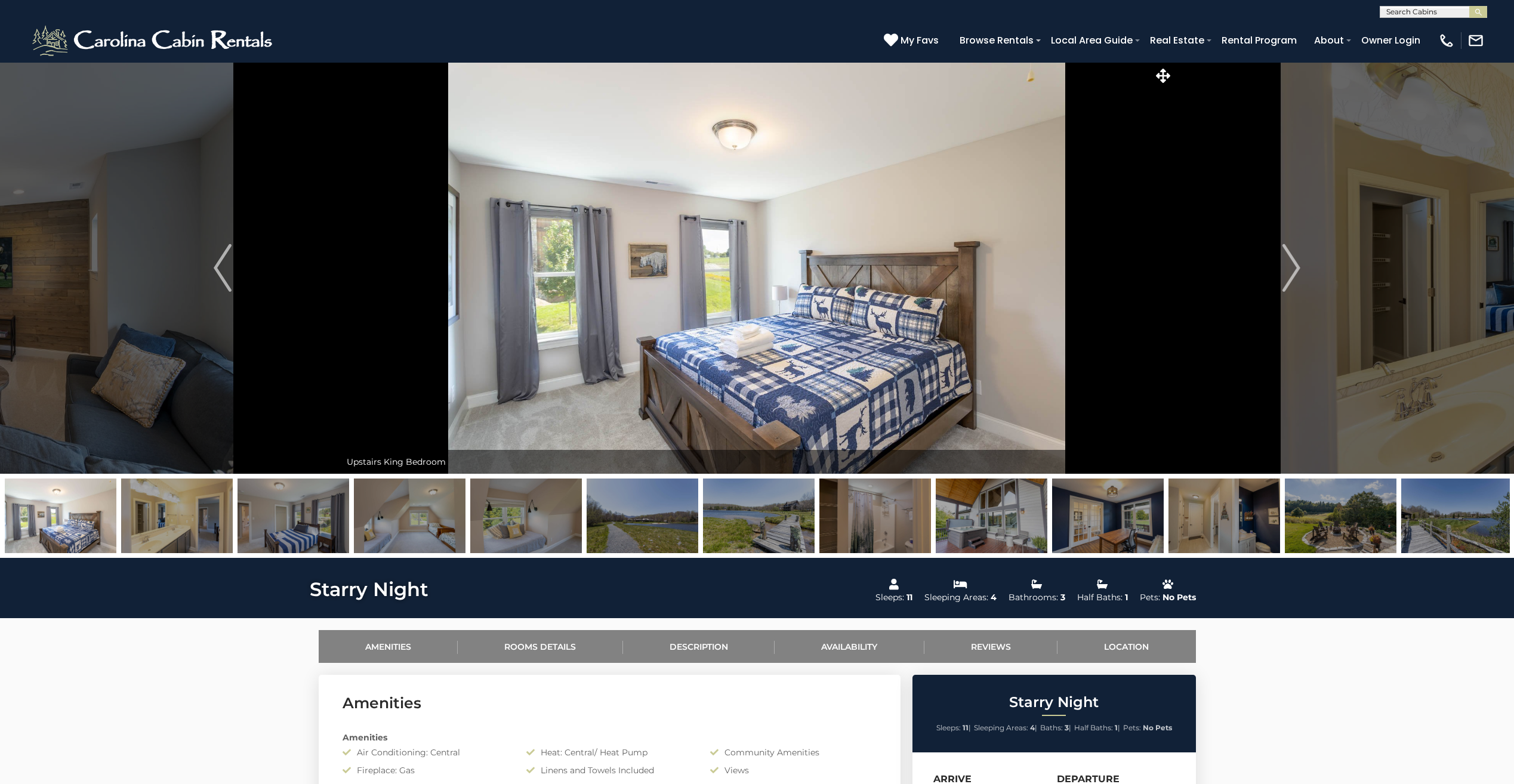
click at [388, 514] on img at bounding box center [410, 516] width 112 height 74
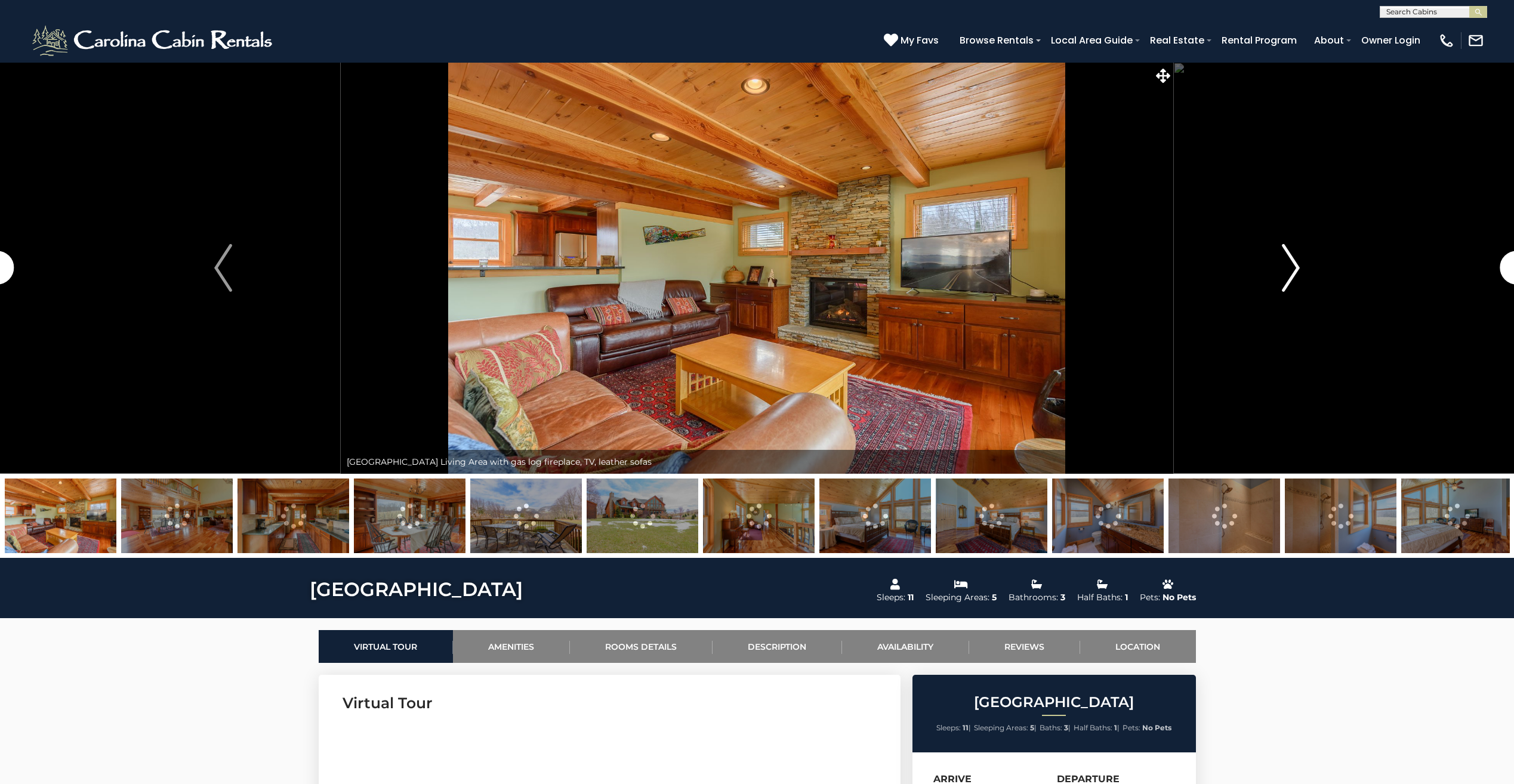
click at [1272, 283] on button "Next" at bounding box center [1290, 268] width 235 height 412
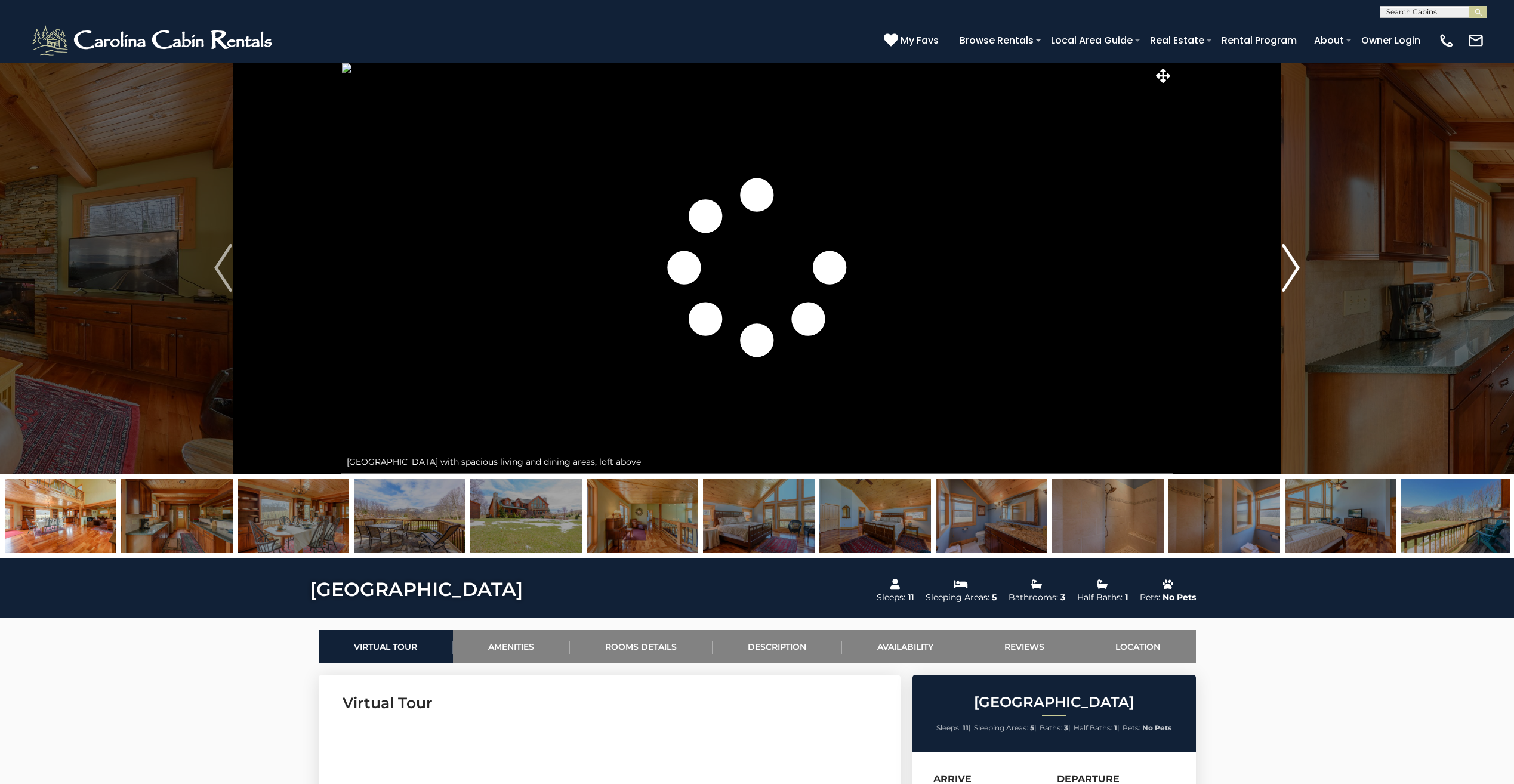
click at [1272, 283] on button "Next" at bounding box center [1290, 268] width 235 height 412
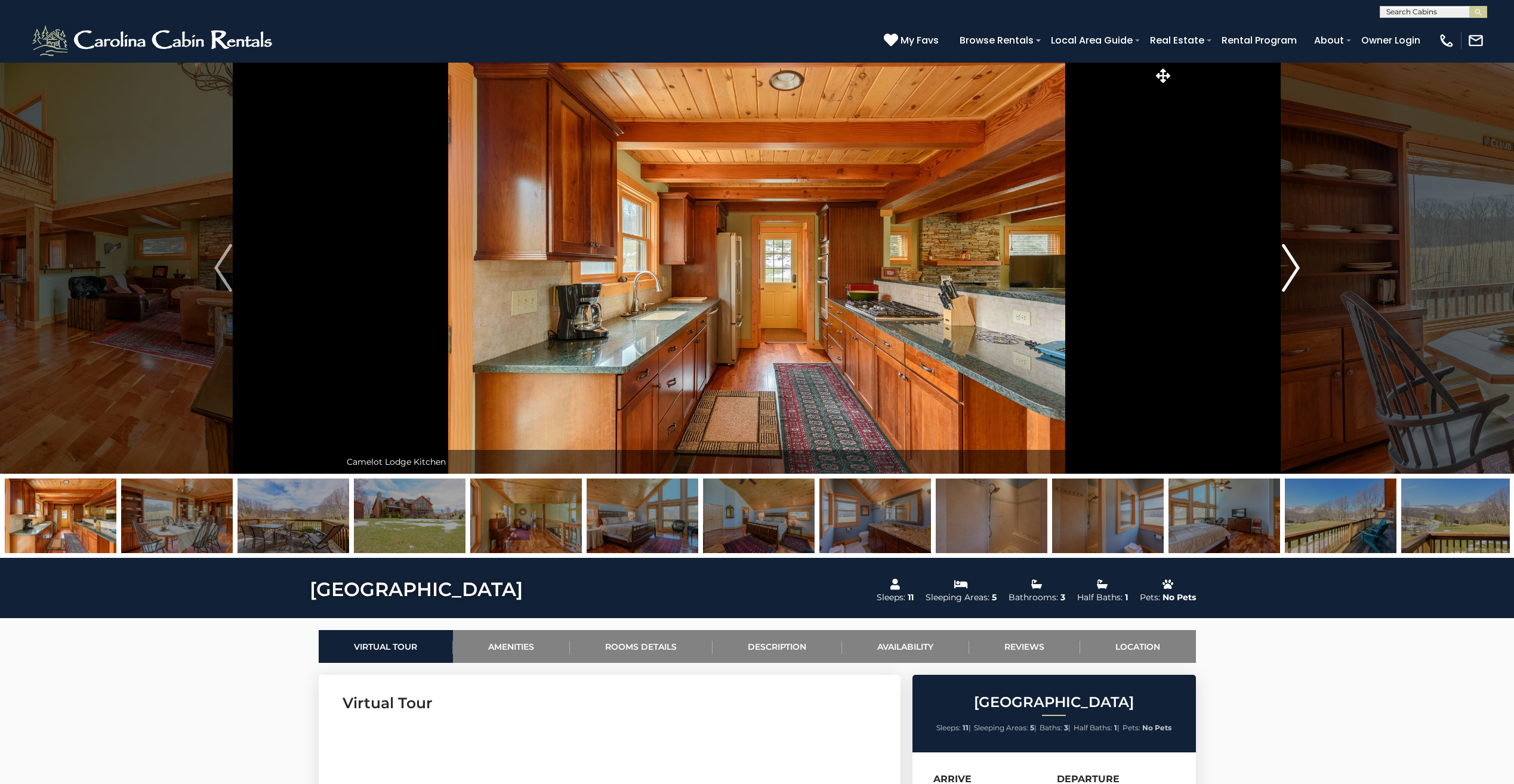
click at [1272, 283] on button "Next" at bounding box center [1290, 268] width 235 height 412
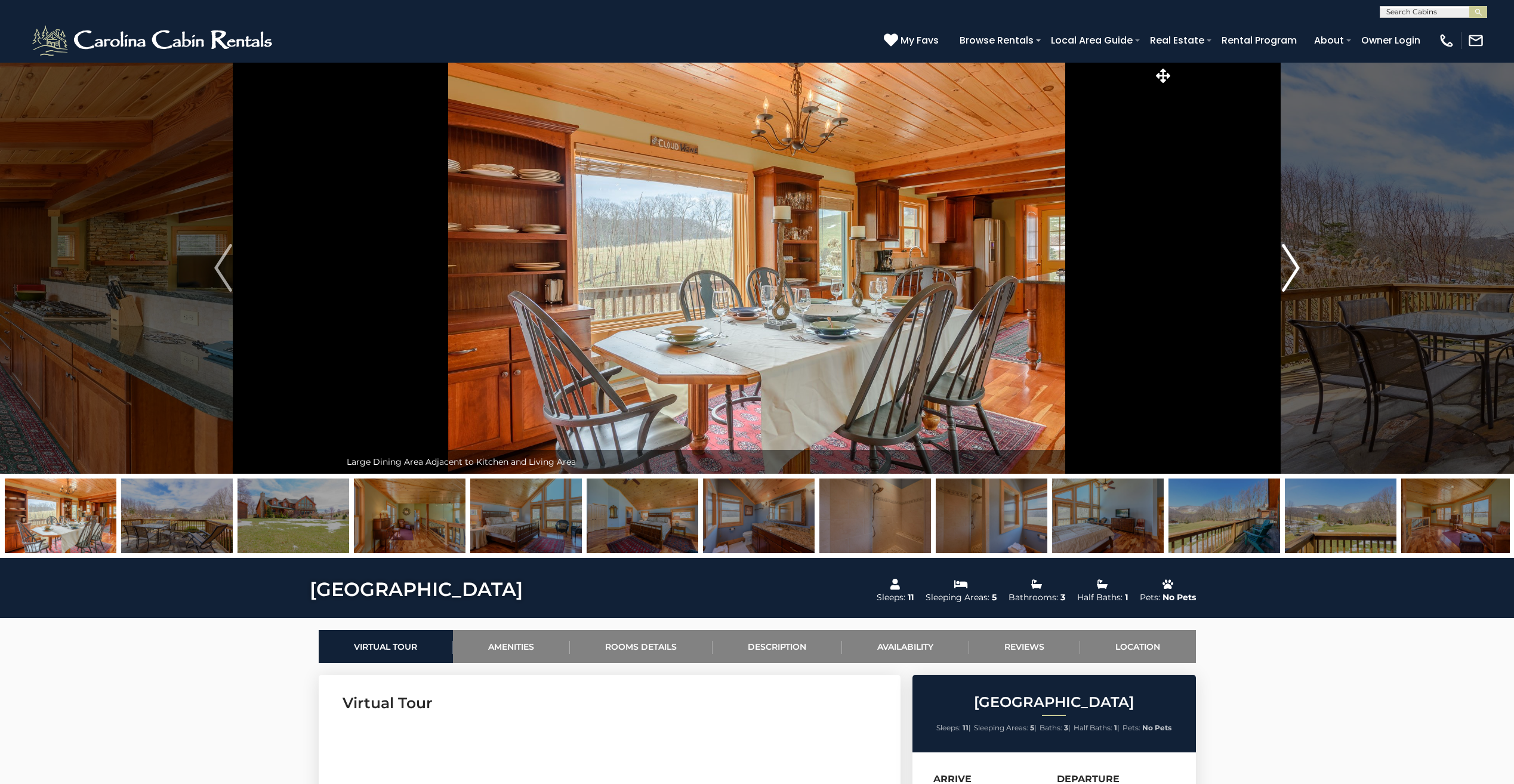
click at [1272, 283] on button "Next" at bounding box center [1290, 268] width 235 height 412
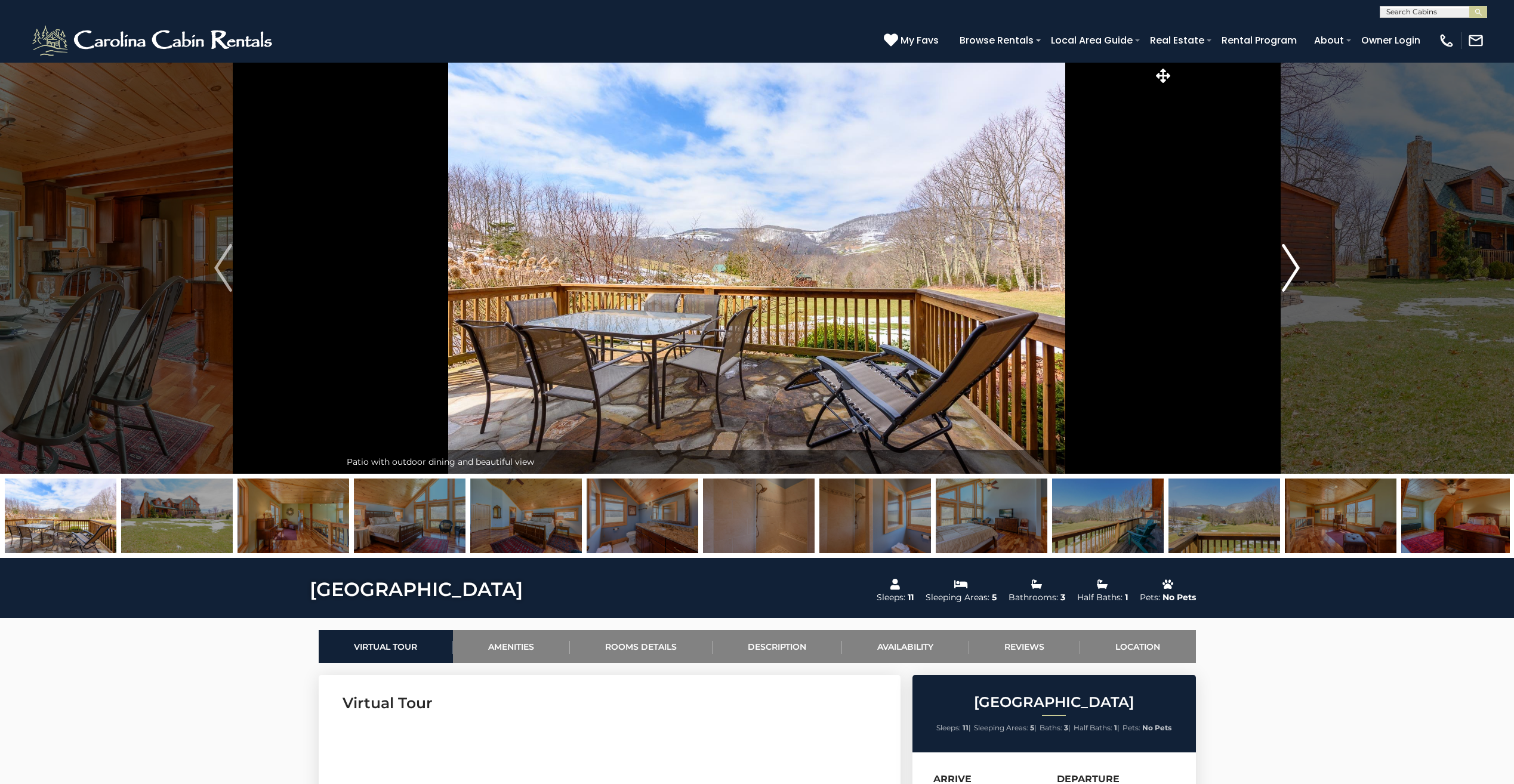
click at [1272, 283] on button "Next" at bounding box center [1290, 268] width 235 height 412
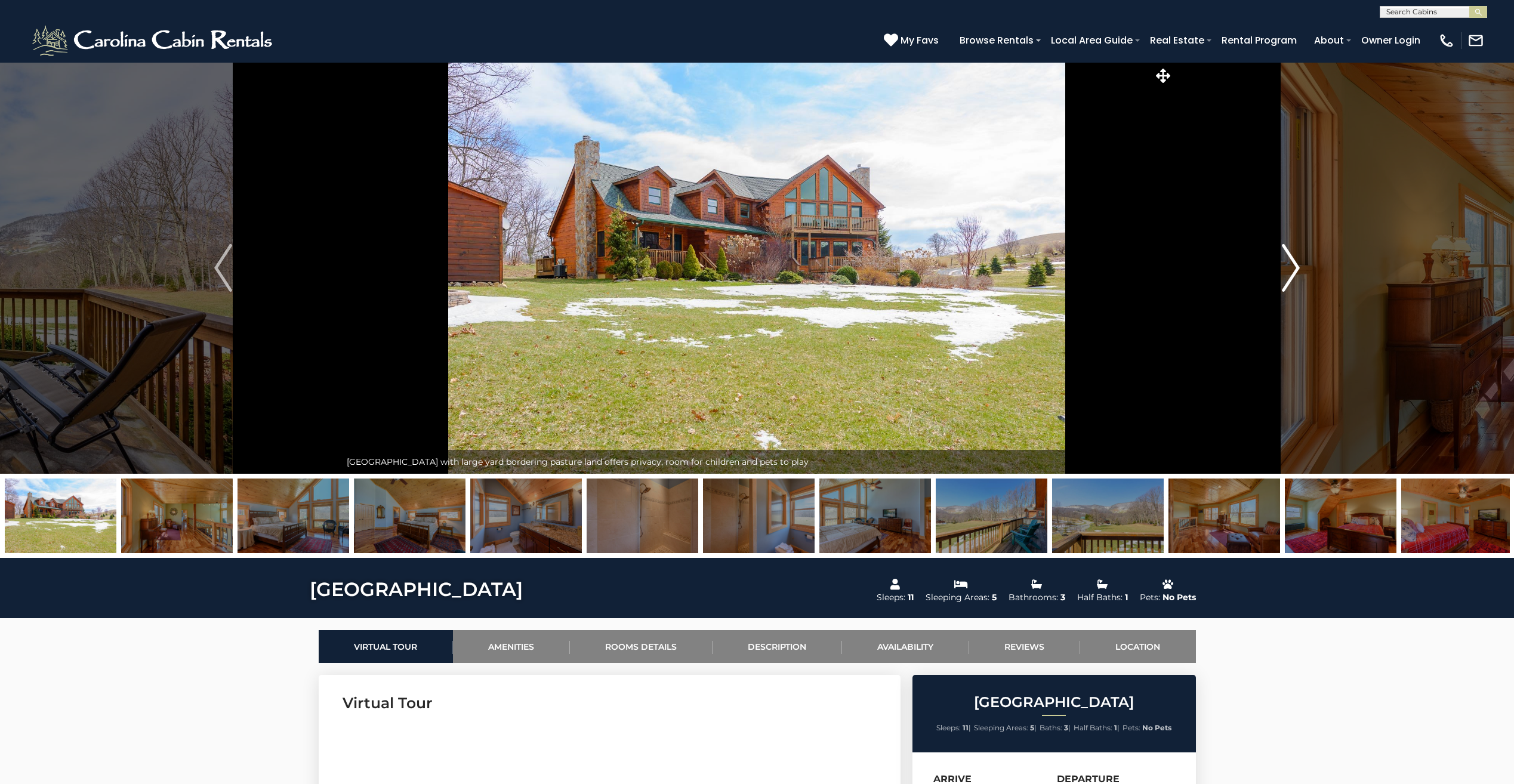
click at [1272, 283] on button "Next" at bounding box center [1290, 268] width 235 height 412
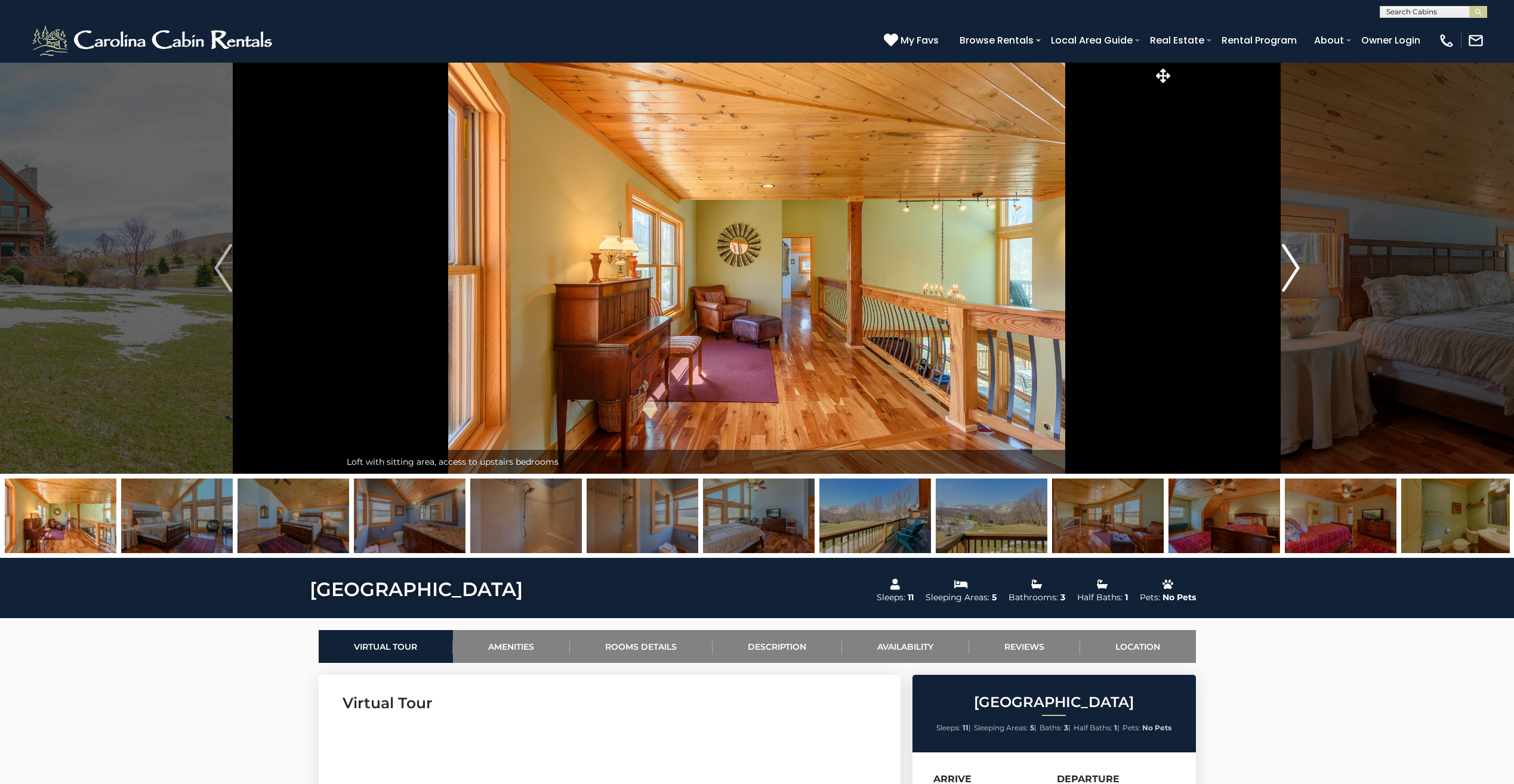
click at [1272, 283] on button "Next" at bounding box center [1290, 268] width 235 height 412
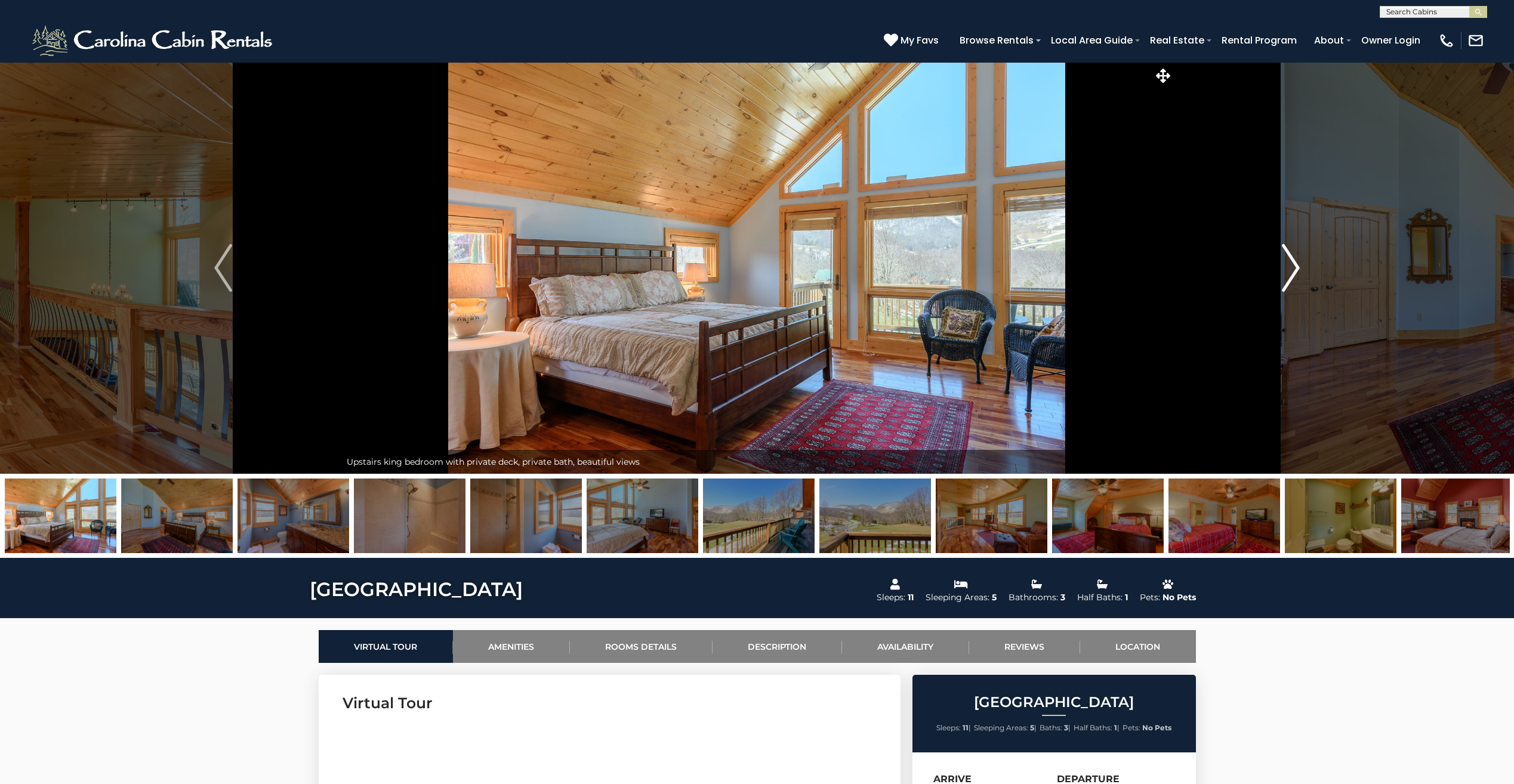
click at [1272, 283] on button "Next" at bounding box center [1290, 268] width 235 height 412
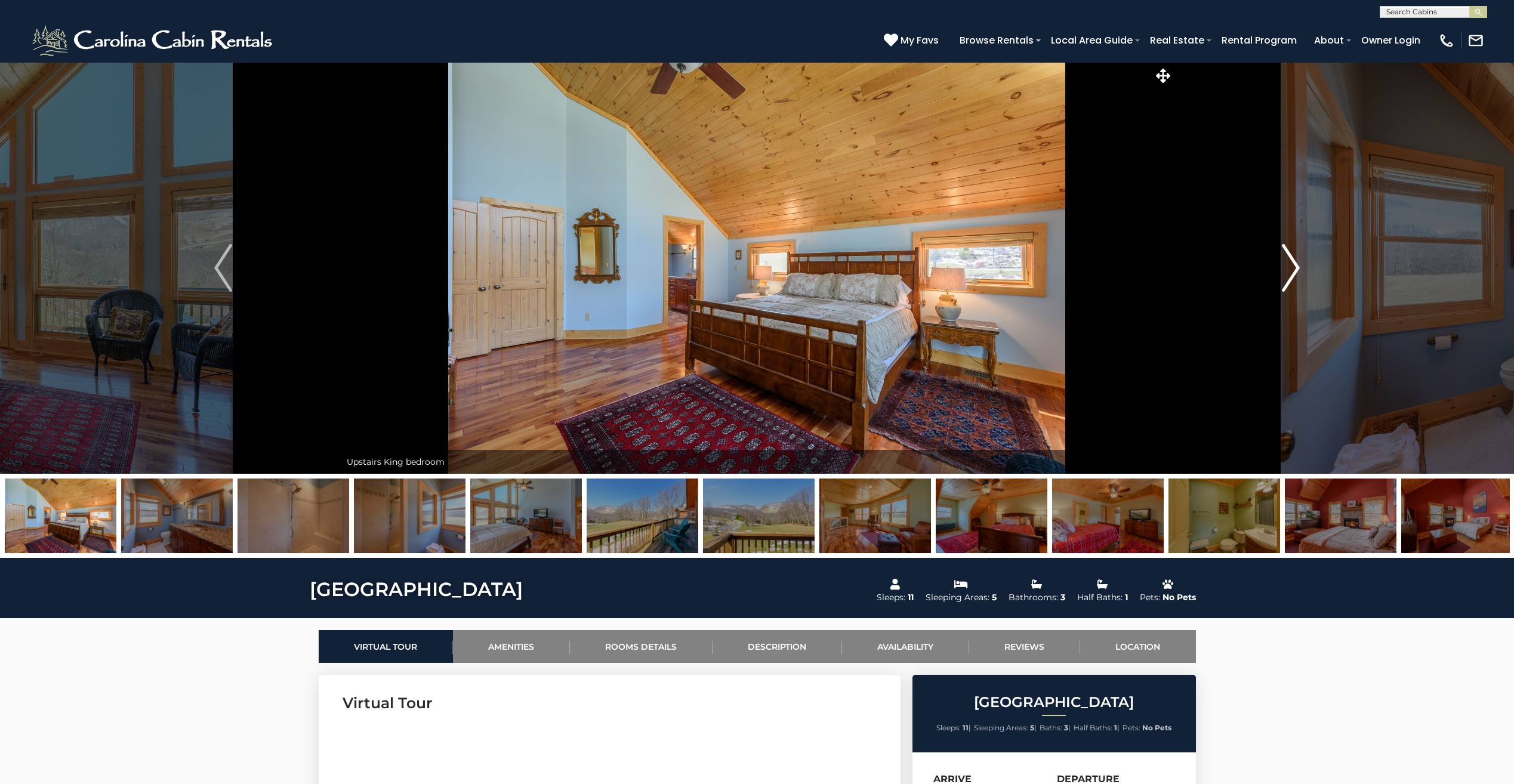
click at [1272, 283] on button "Next" at bounding box center [1290, 268] width 235 height 412
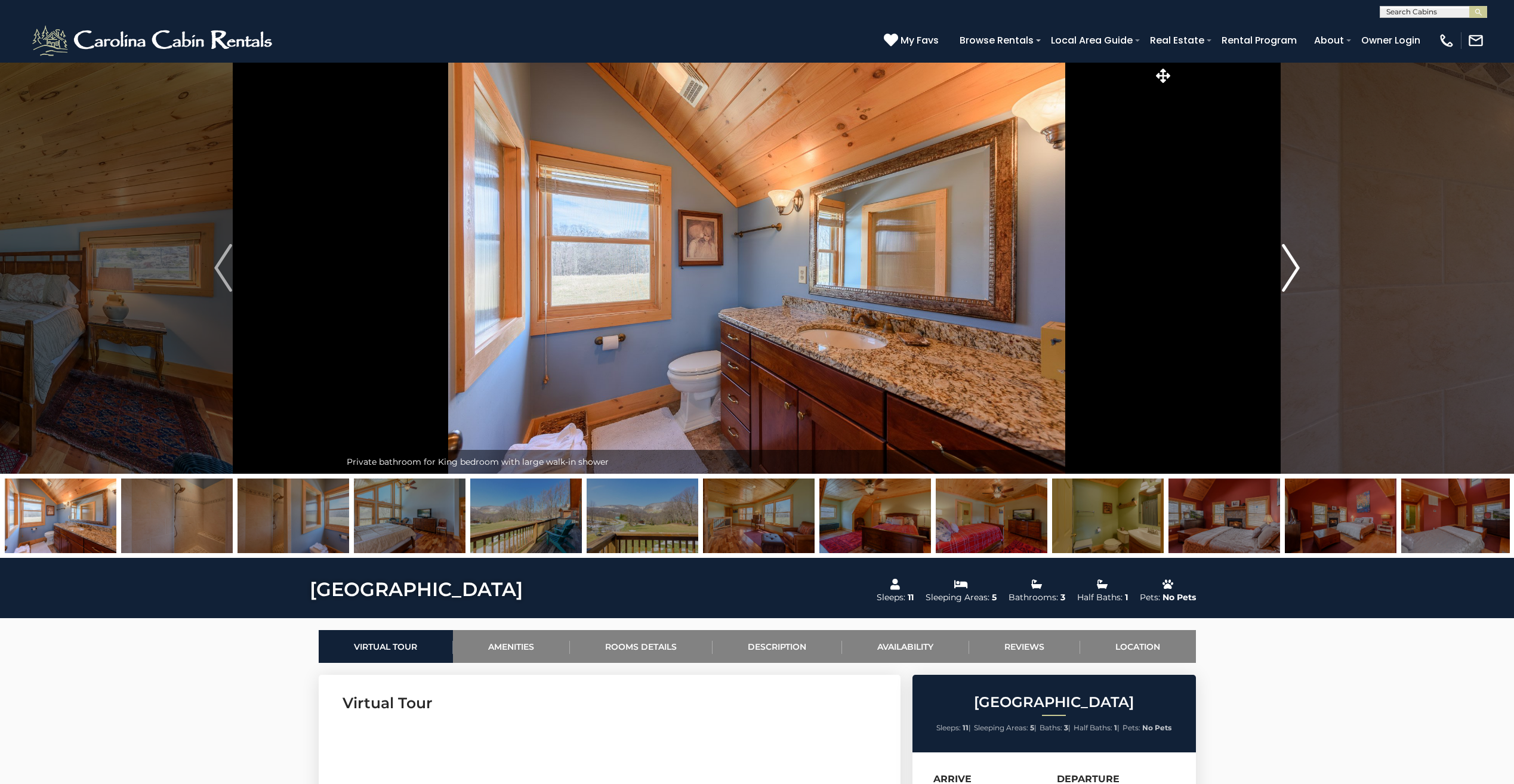
click at [1272, 283] on button "Next" at bounding box center [1290, 268] width 235 height 412
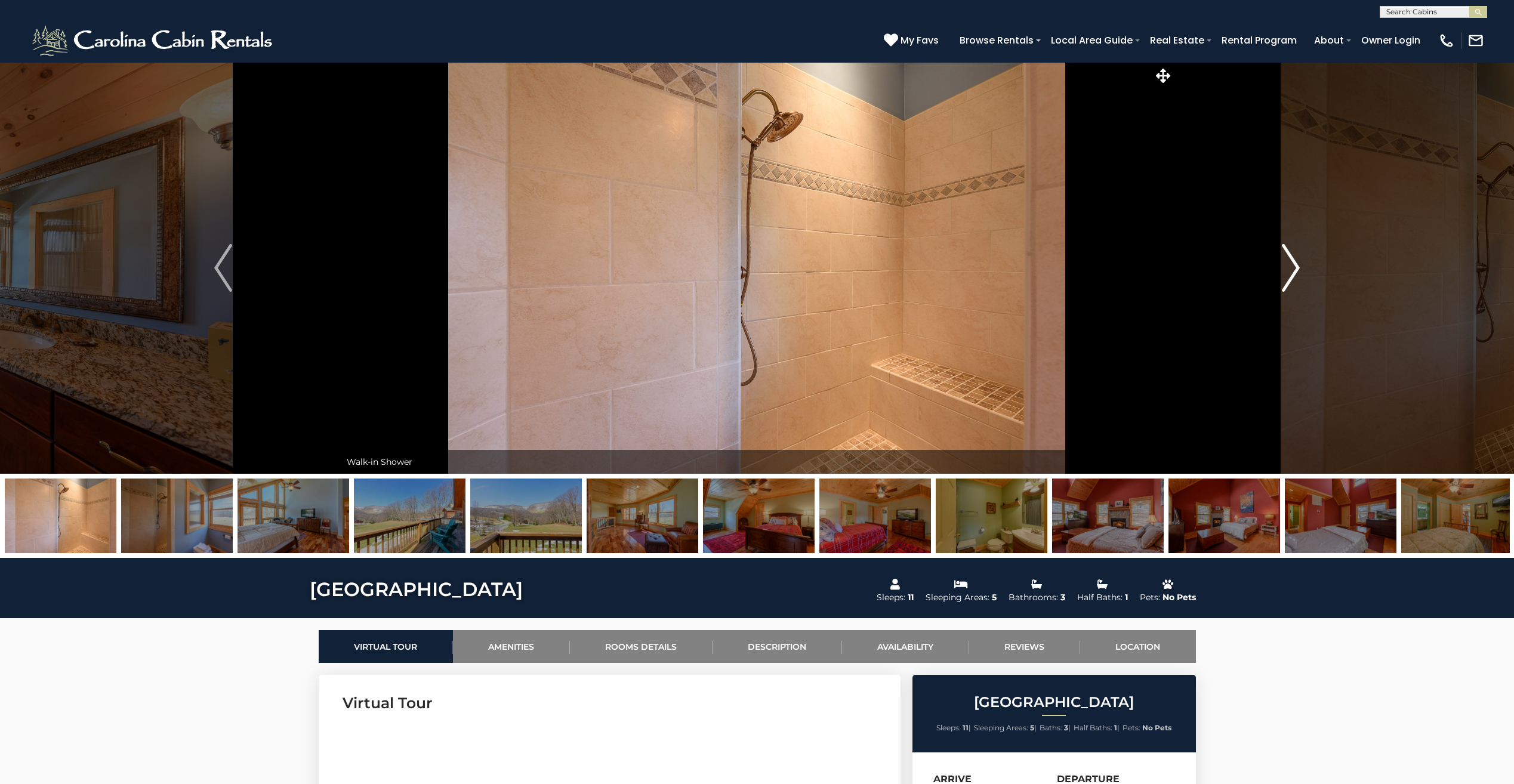
click at [1272, 283] on button "Next" at bounding box center [1290, 268] width 235 height 412
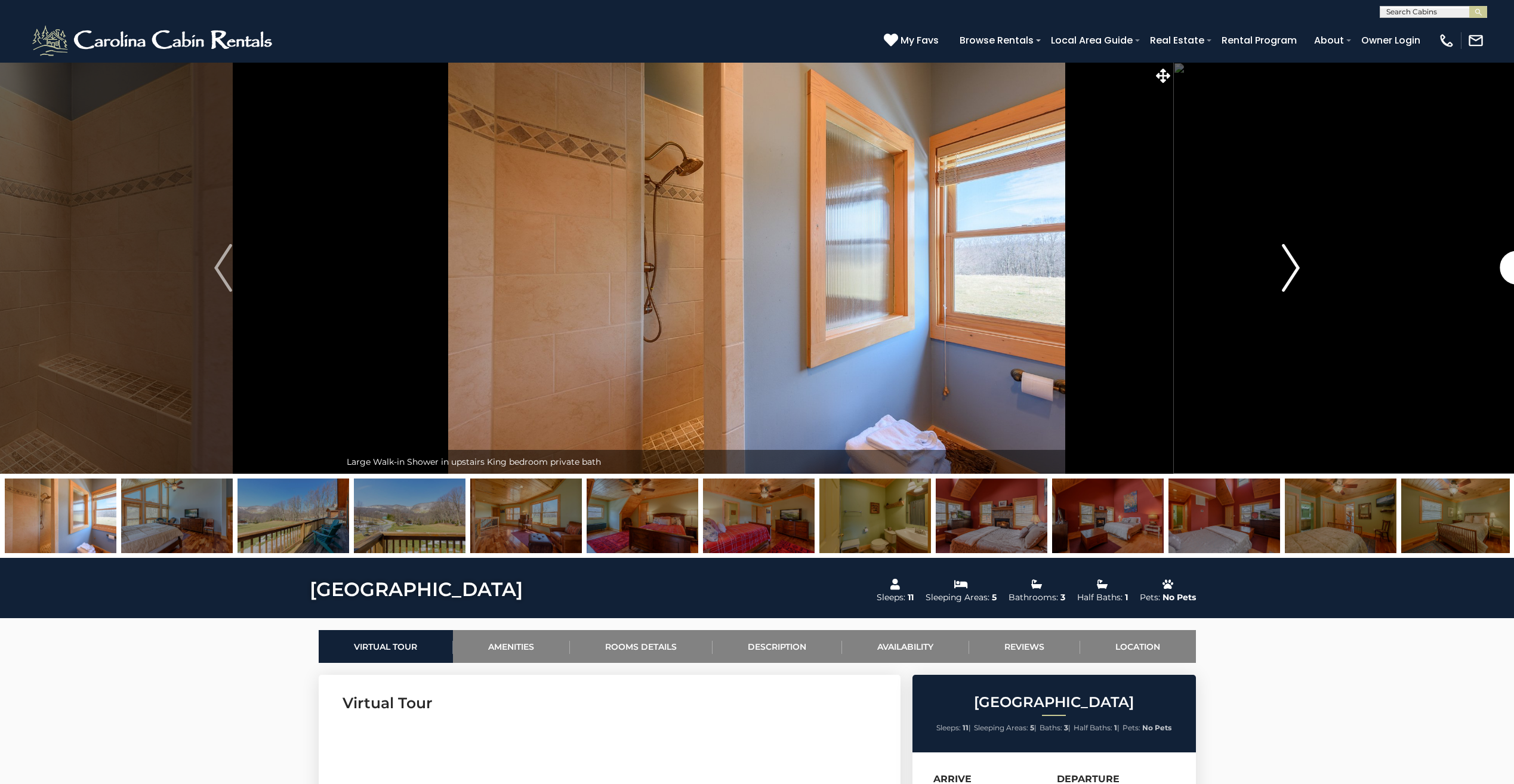
click at [1272, 283] on button "Next" at bounding box center [1290, 268] width 235 height 412
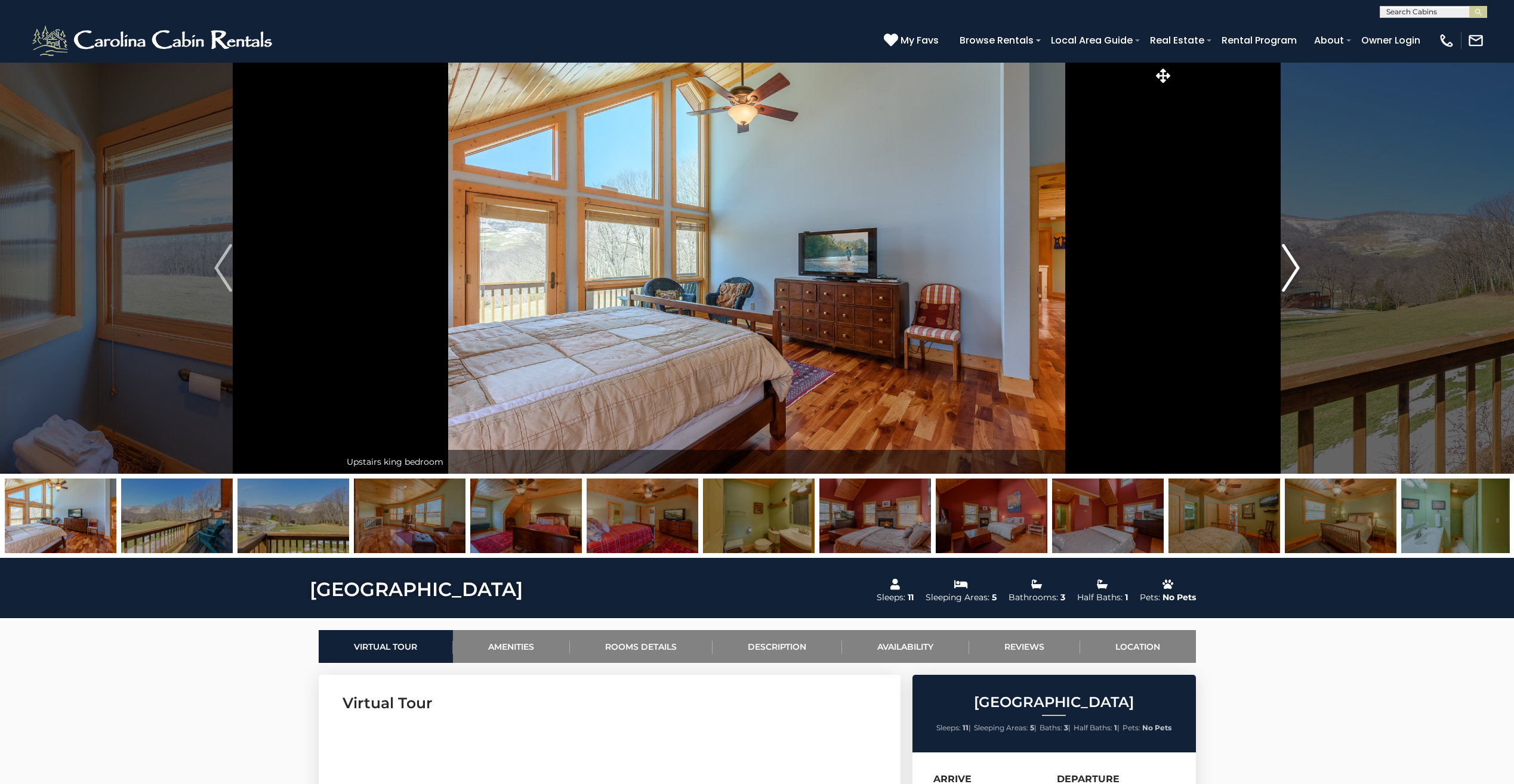
click at [1272, 283] on button "Next" at bounding box center [1290, 268] width 235 height 412
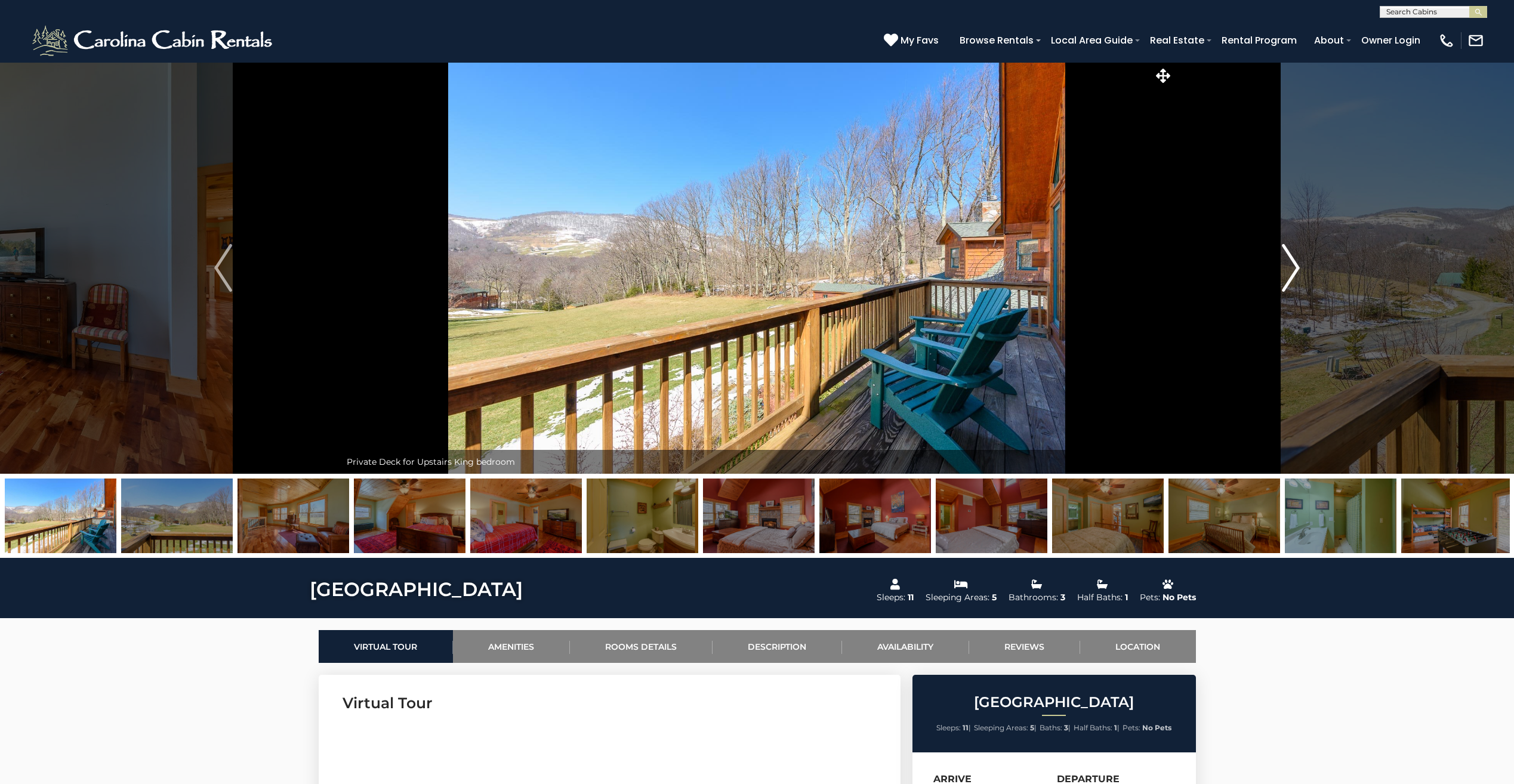
click at [1272, 283] on button "Next" at bounding box center [1290, 268] width 235 height 412
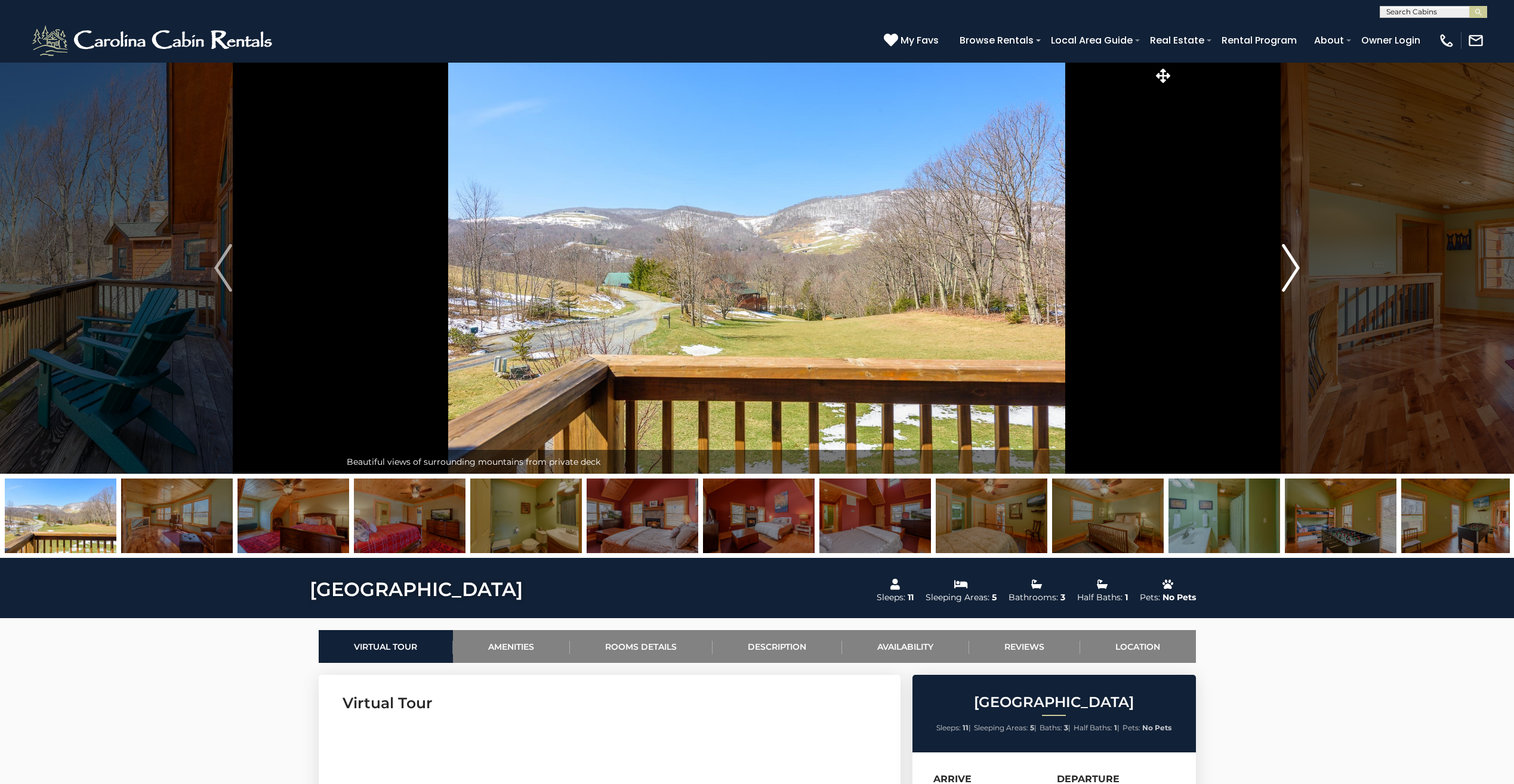
click at [1272, 283] on button "Next" at bounding box center [1290, 268] width 235 height 412
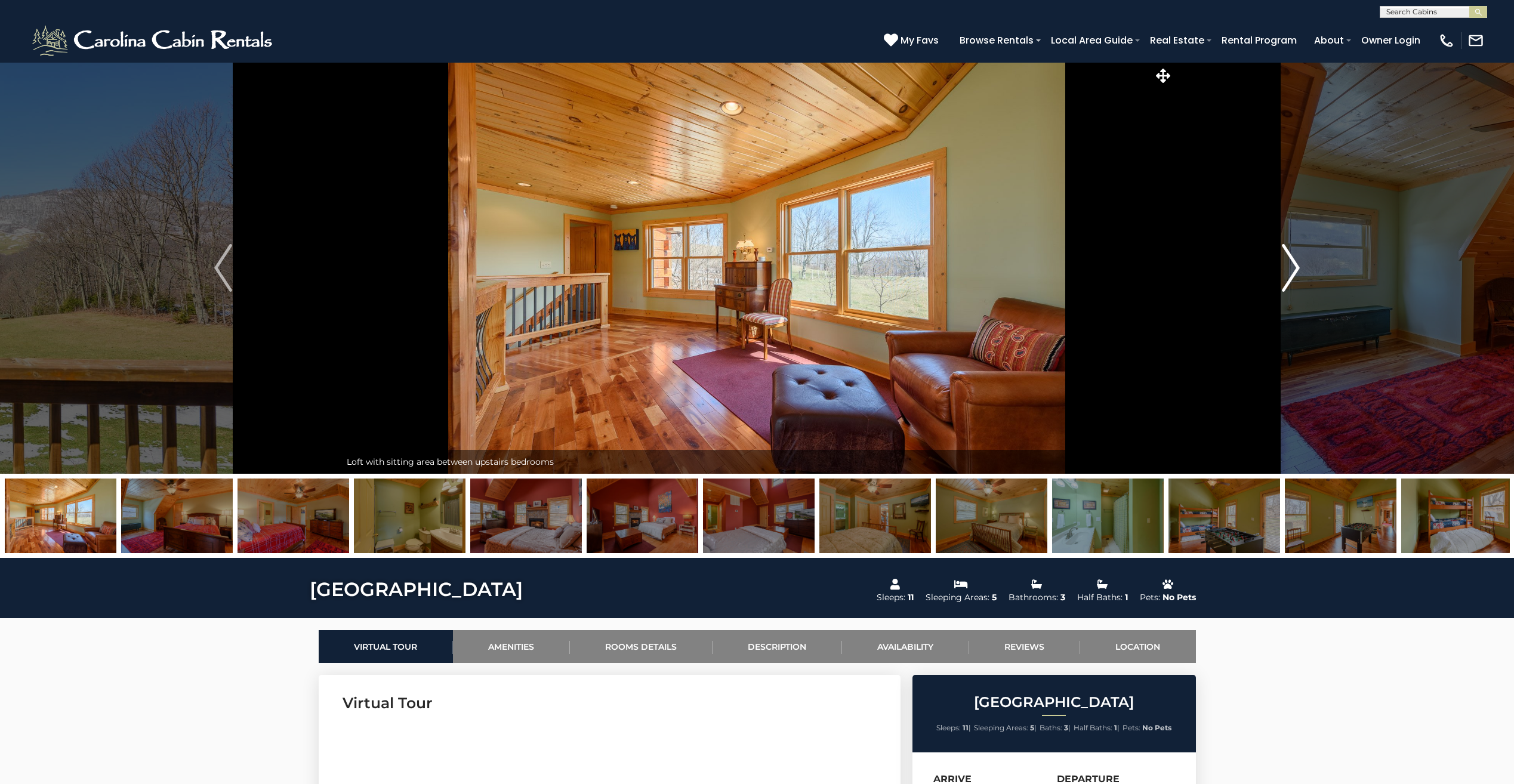
click at [1272, 283] on button "Next" at bounding box center [1290, 268] width 235 height 412
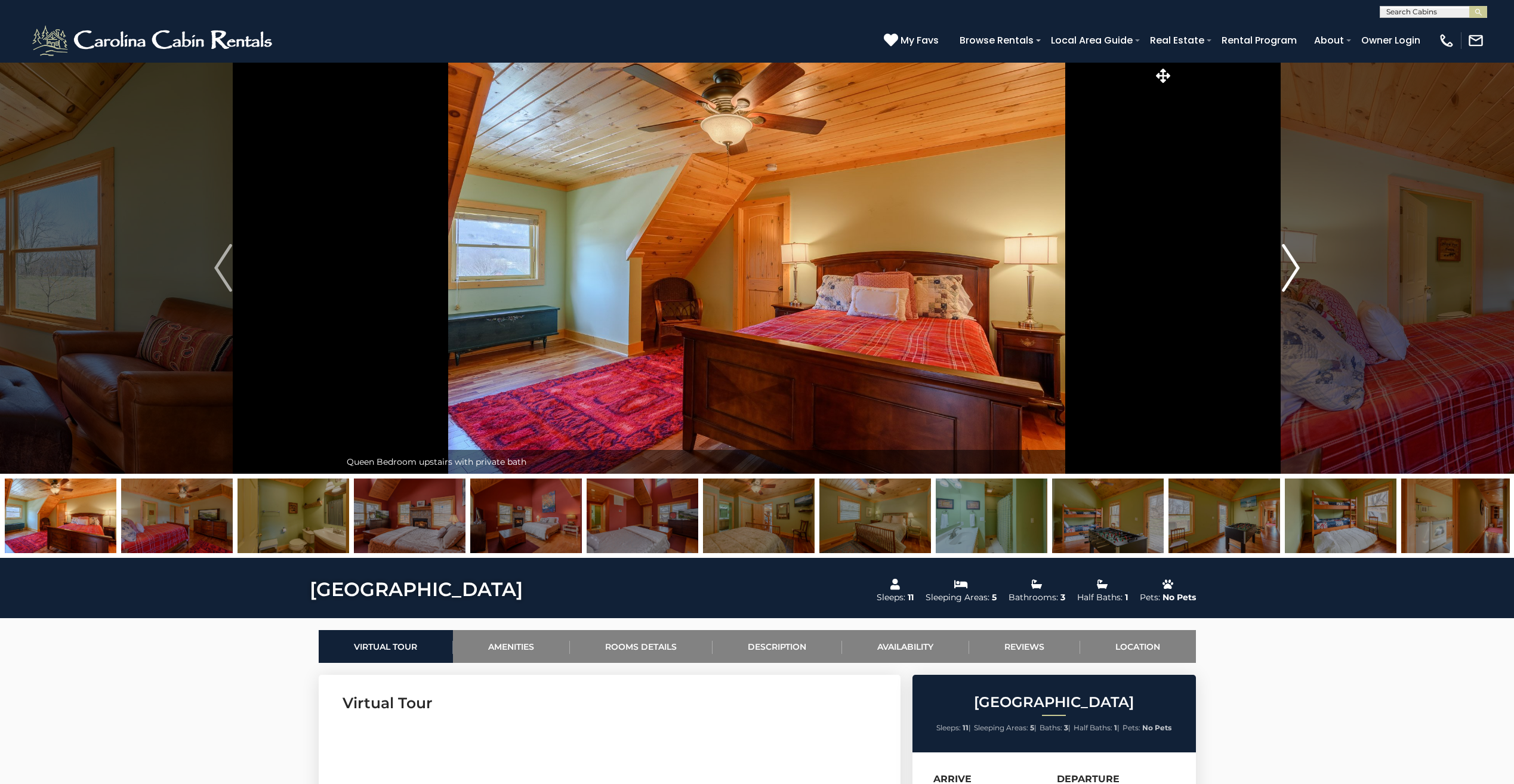
click at [1272, 283] on button "Next" at bounding box center [1290, 268] width 235 height 412
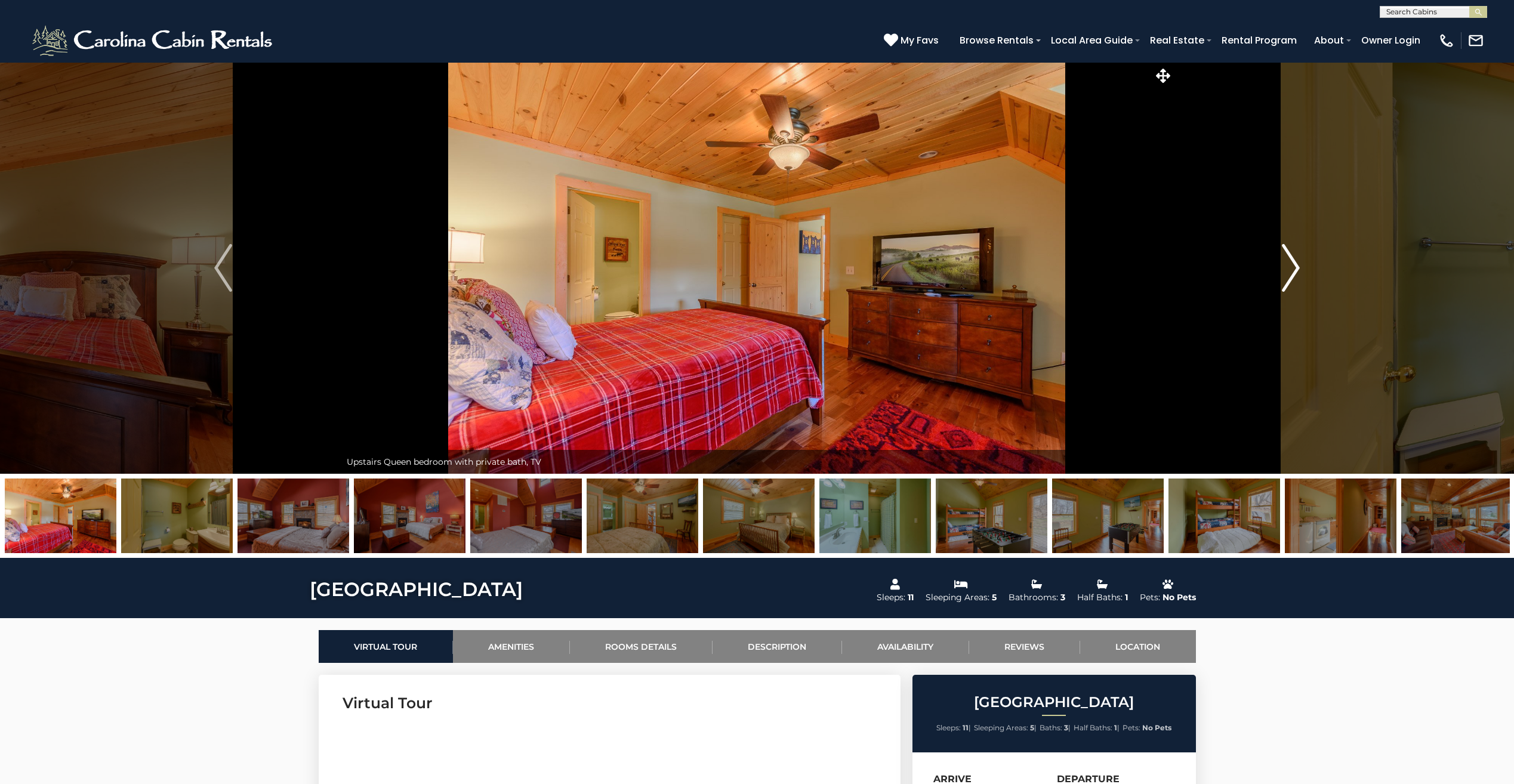
click at [1272, 283] on button "Next" at bounding box center [1290, 268] width 235 height 412
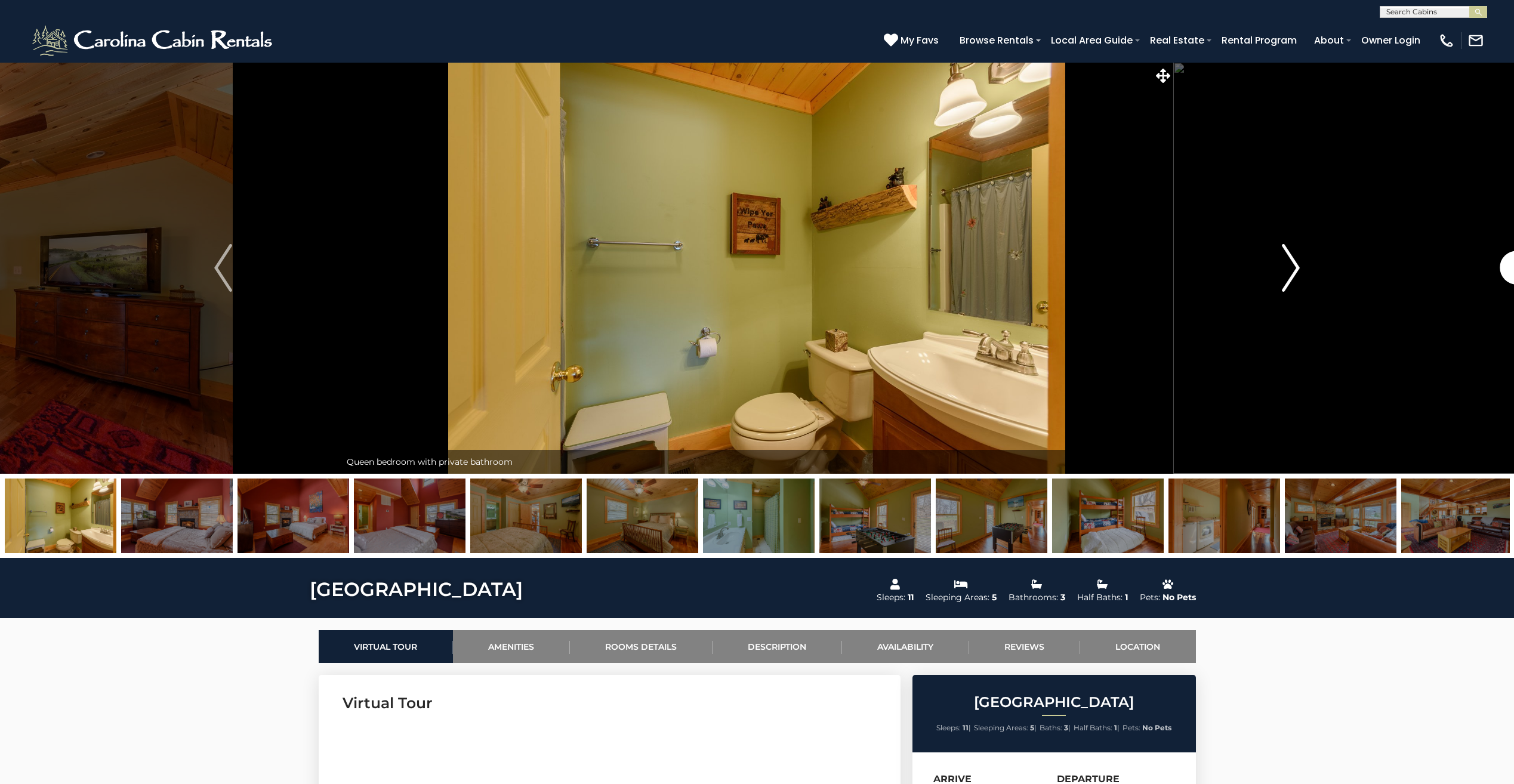
click at [1272, 283] on button "Next" at bounding box center [1290, 268] width 235 height 412
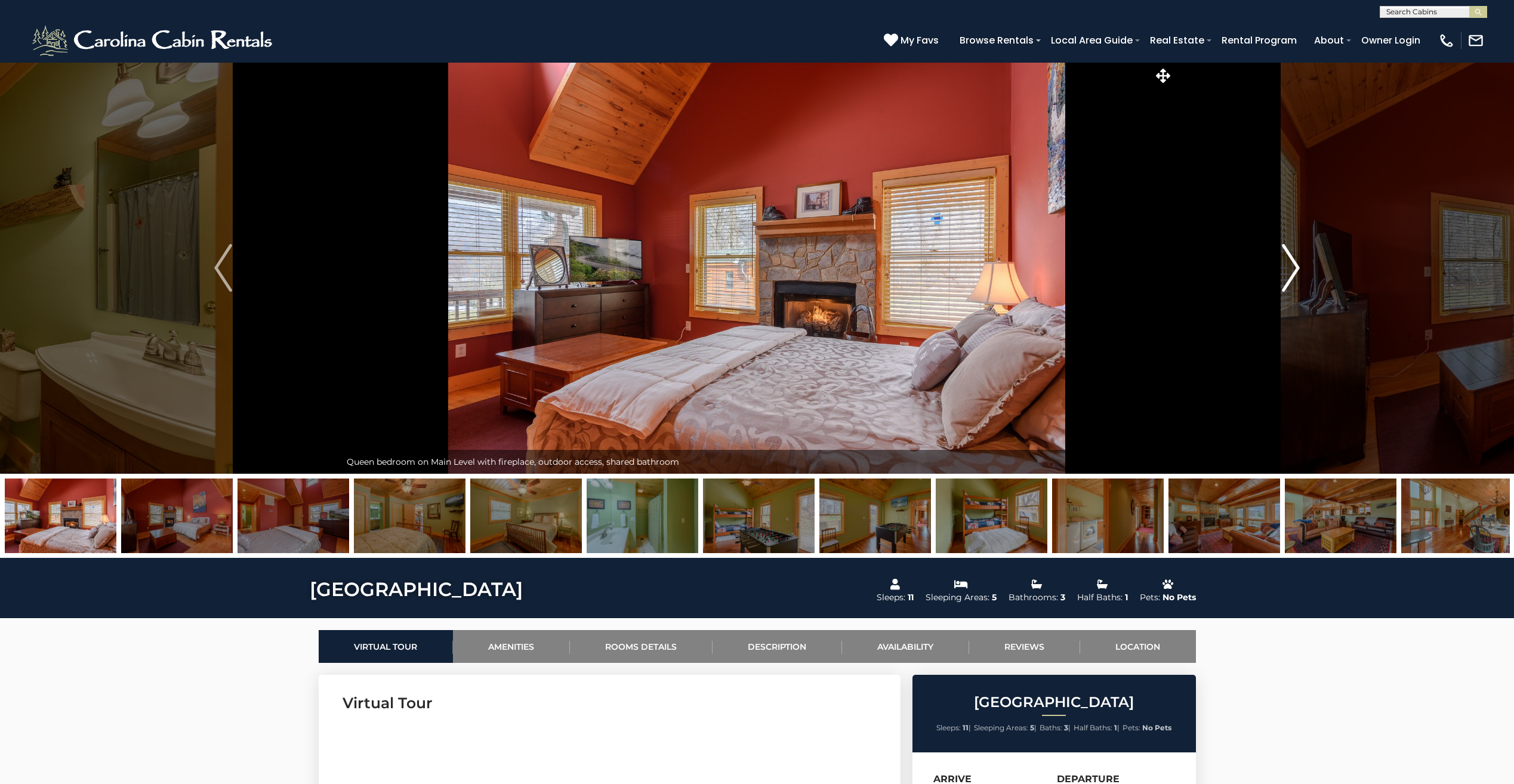
click at [1272, 283] on button "Next" at bounding box center [1290, 268] width 235 height 412
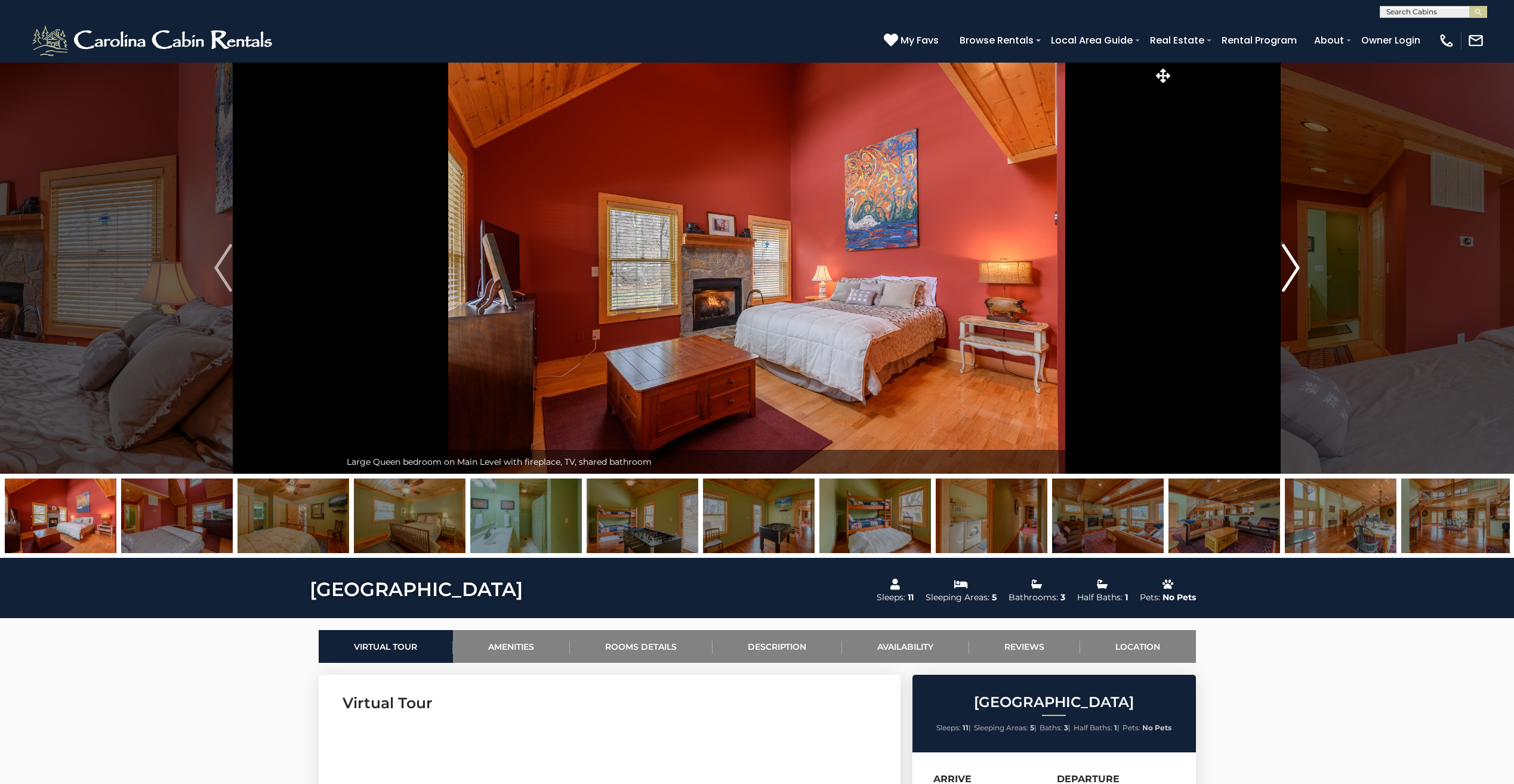
click at [1272, 283] on button "Next" at bounding box center [1290, 268] width 235 height 412
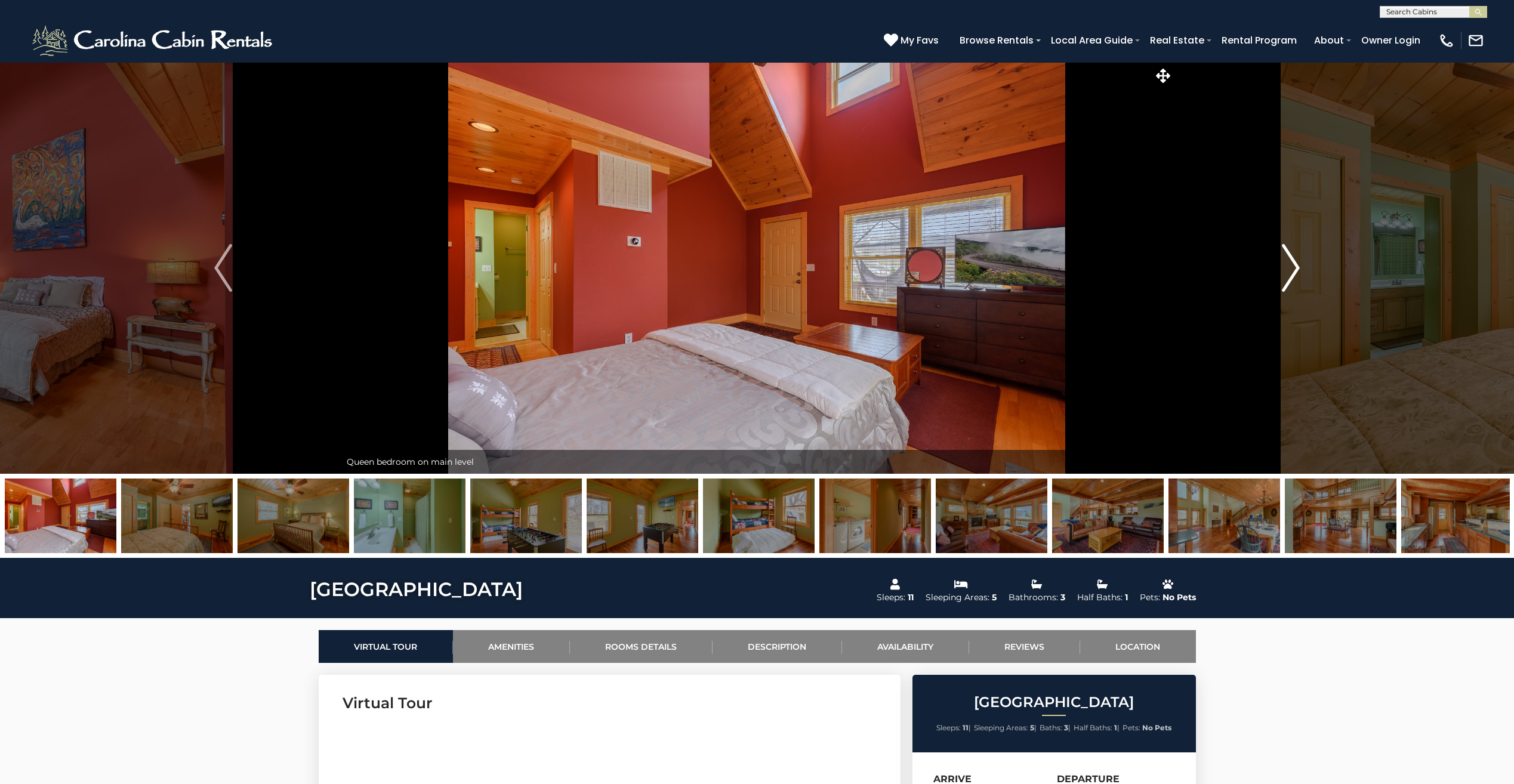
click at [1272, 283] on button "Next" at bounding box center [1290, 268] width 235 height 412
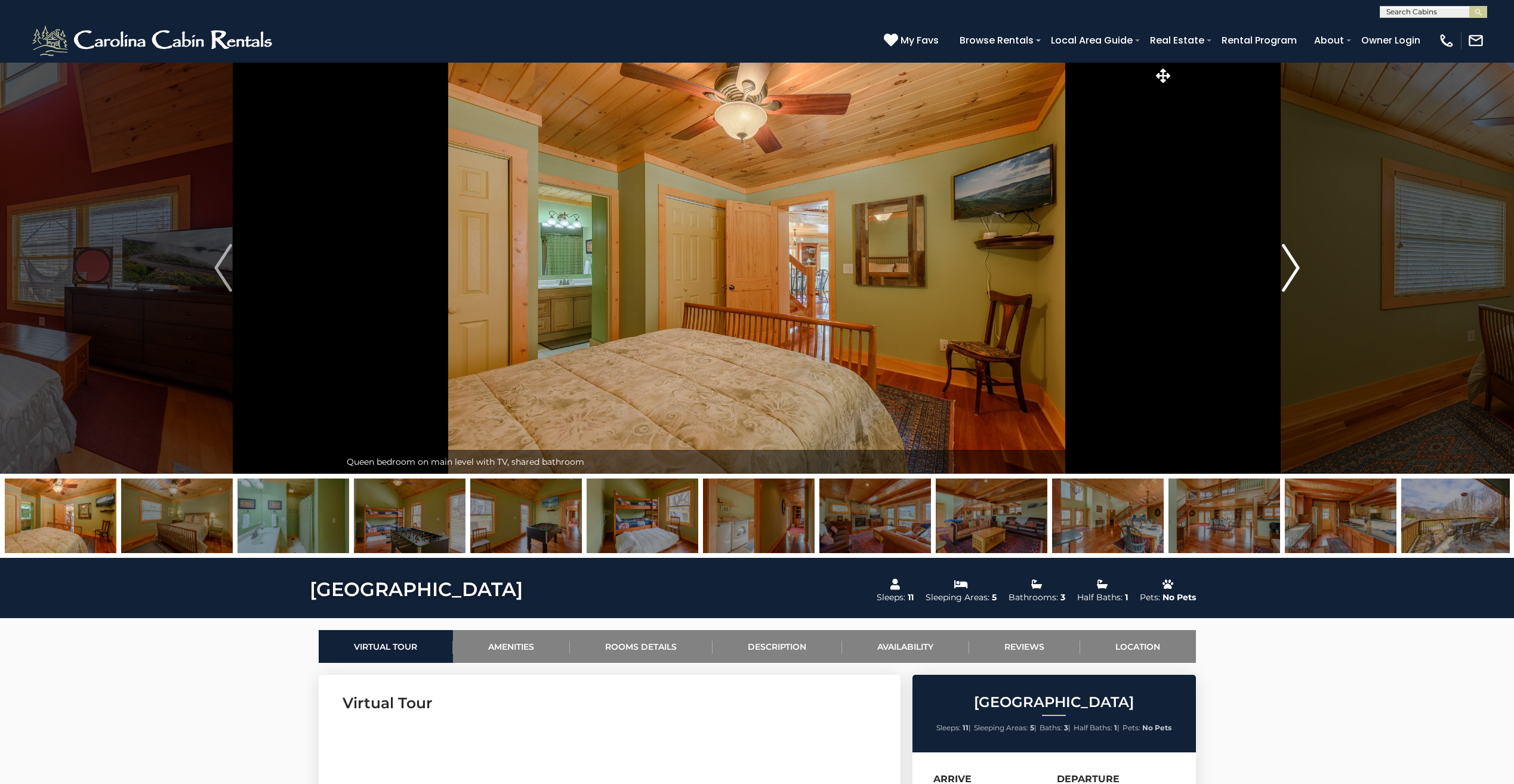
click at [1272, 283] on button "Next" at bounding box center [1290, 268] width 235 height 412
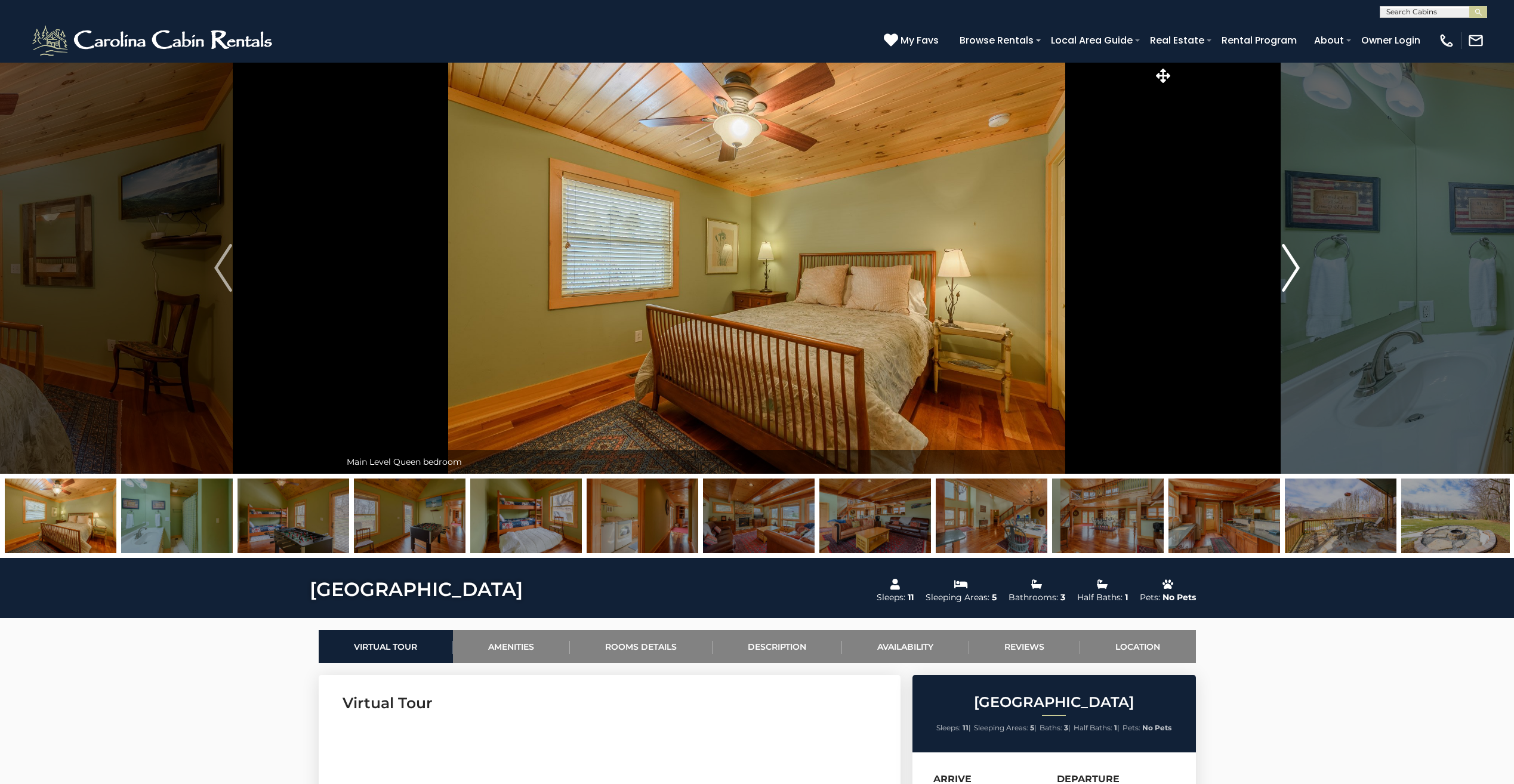
click at [1272, 283] on button "Next" at bounding box center [1290, 268] width 235 height 412
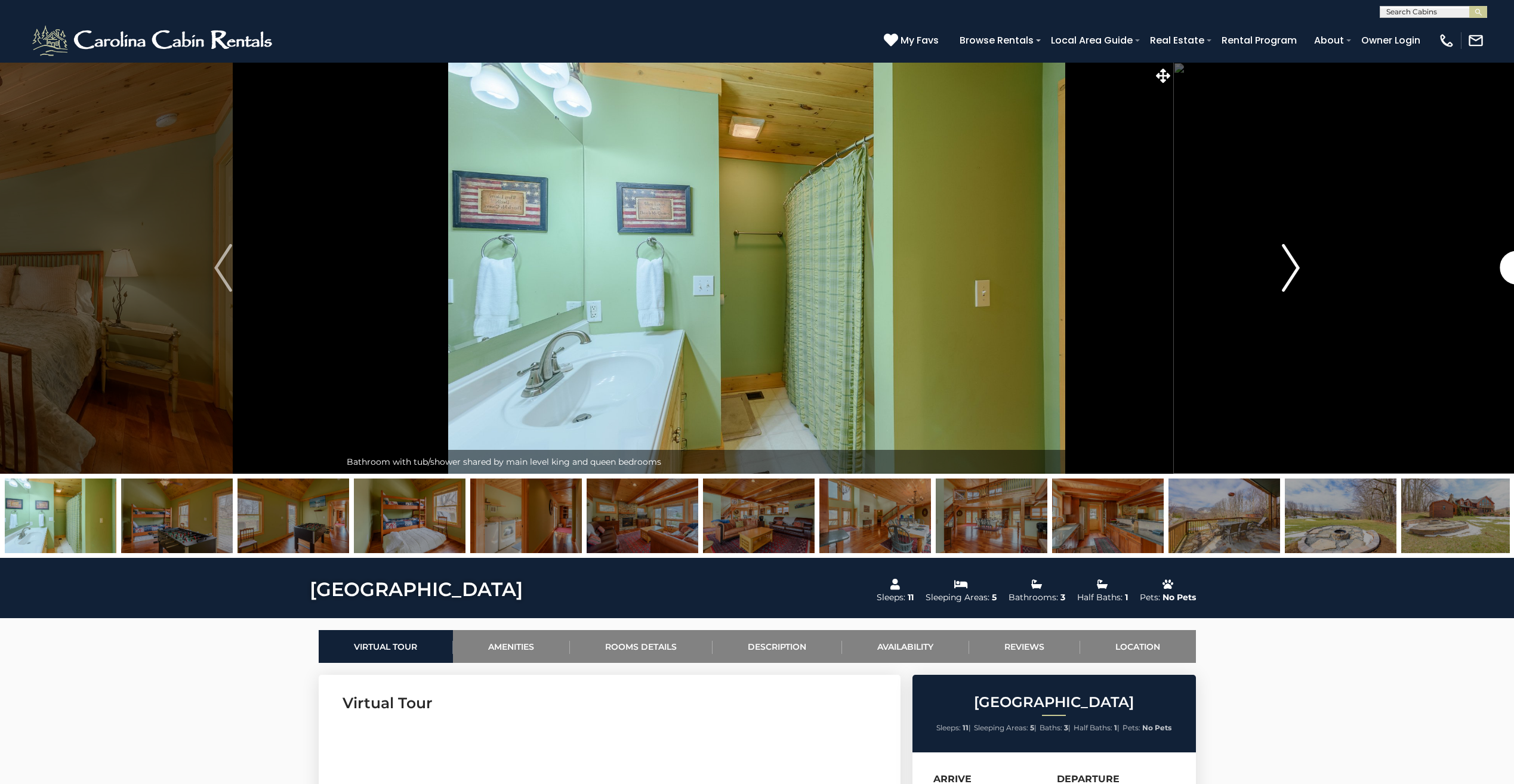
click at [1272, 283] on button "Next" at bounding box center [1290, 268] width 235 height 412
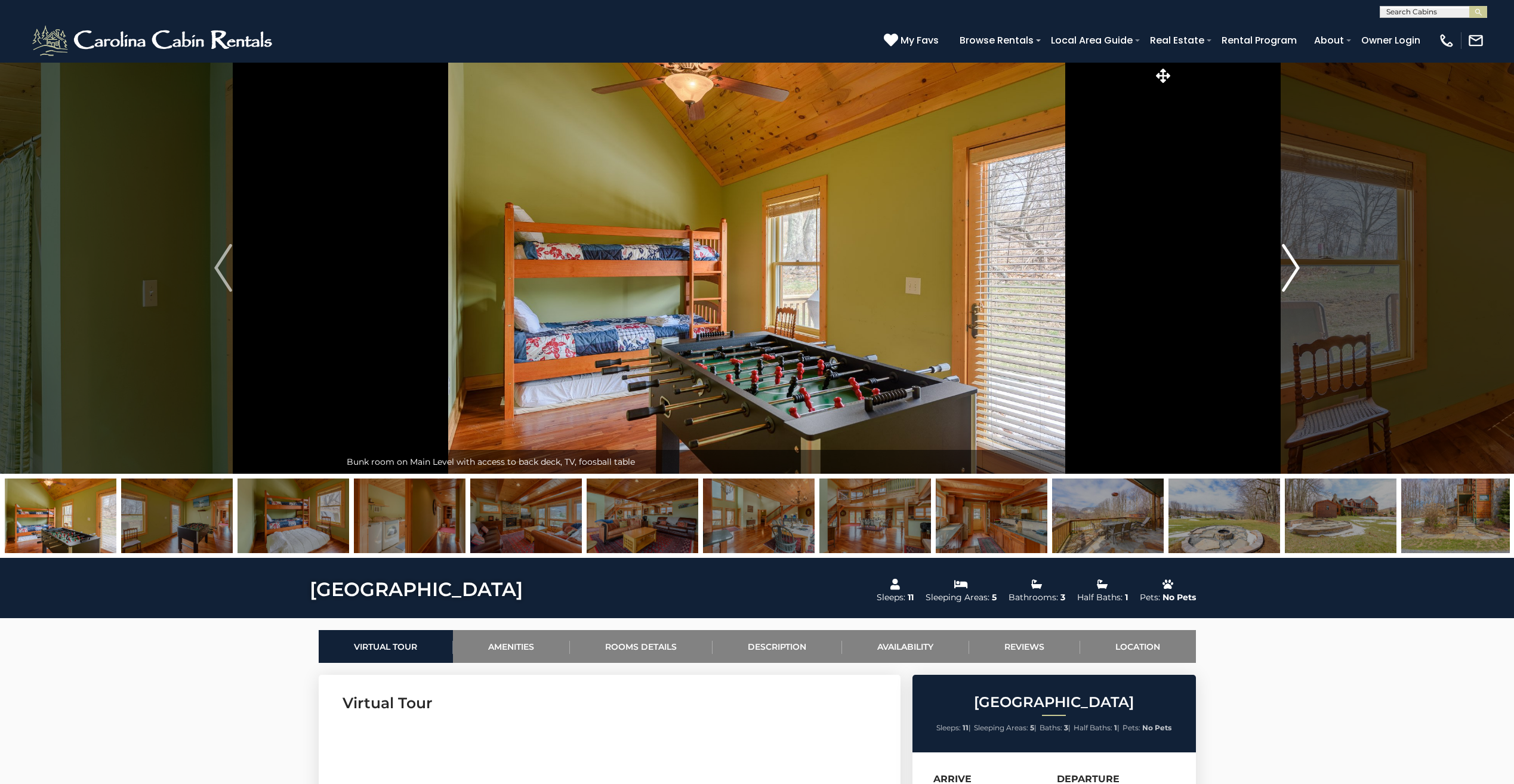
click at [1272, 283] on button "Next" at bounding box center [1290, 268] width 235 height 412
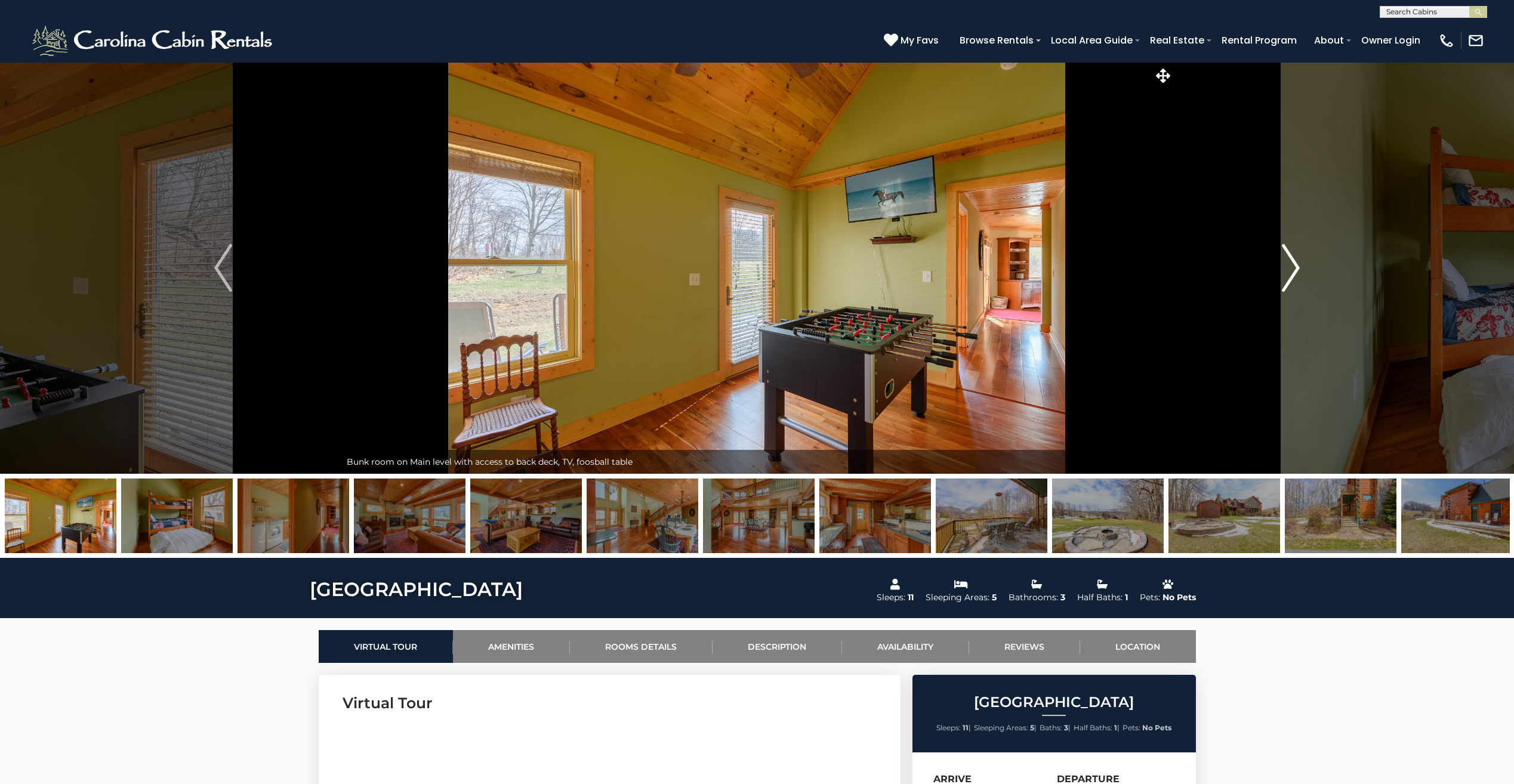
click at [1272, 283] on button "Next" at bounding box center [1290, 268] width 235 height 412
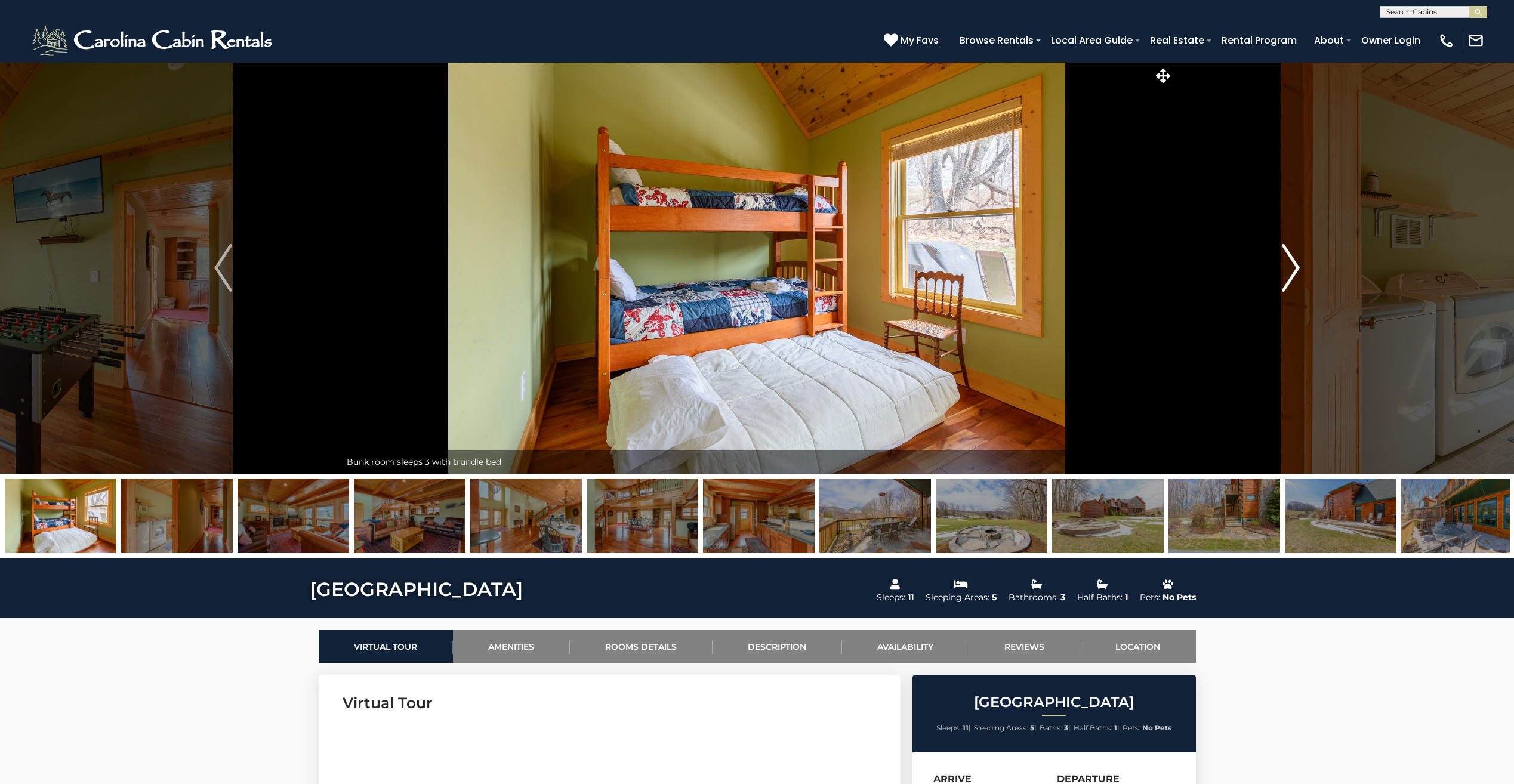
click at [1272, 283] on button "Next" at bounding box center [1290, 268] width 235 height 412
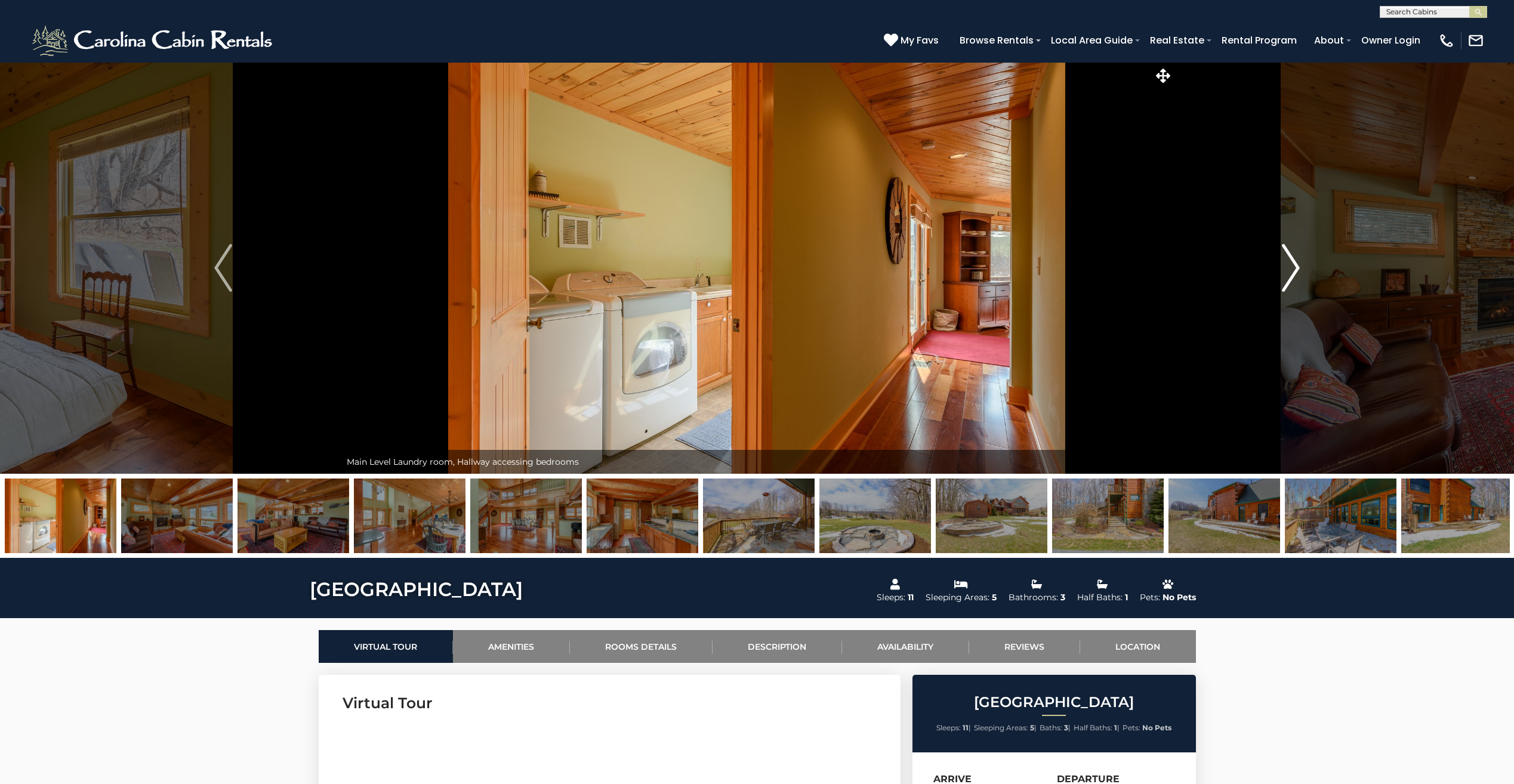
click at [1272, 283] on button "Next" at bounding box center [1290, 268] width 235 height 412
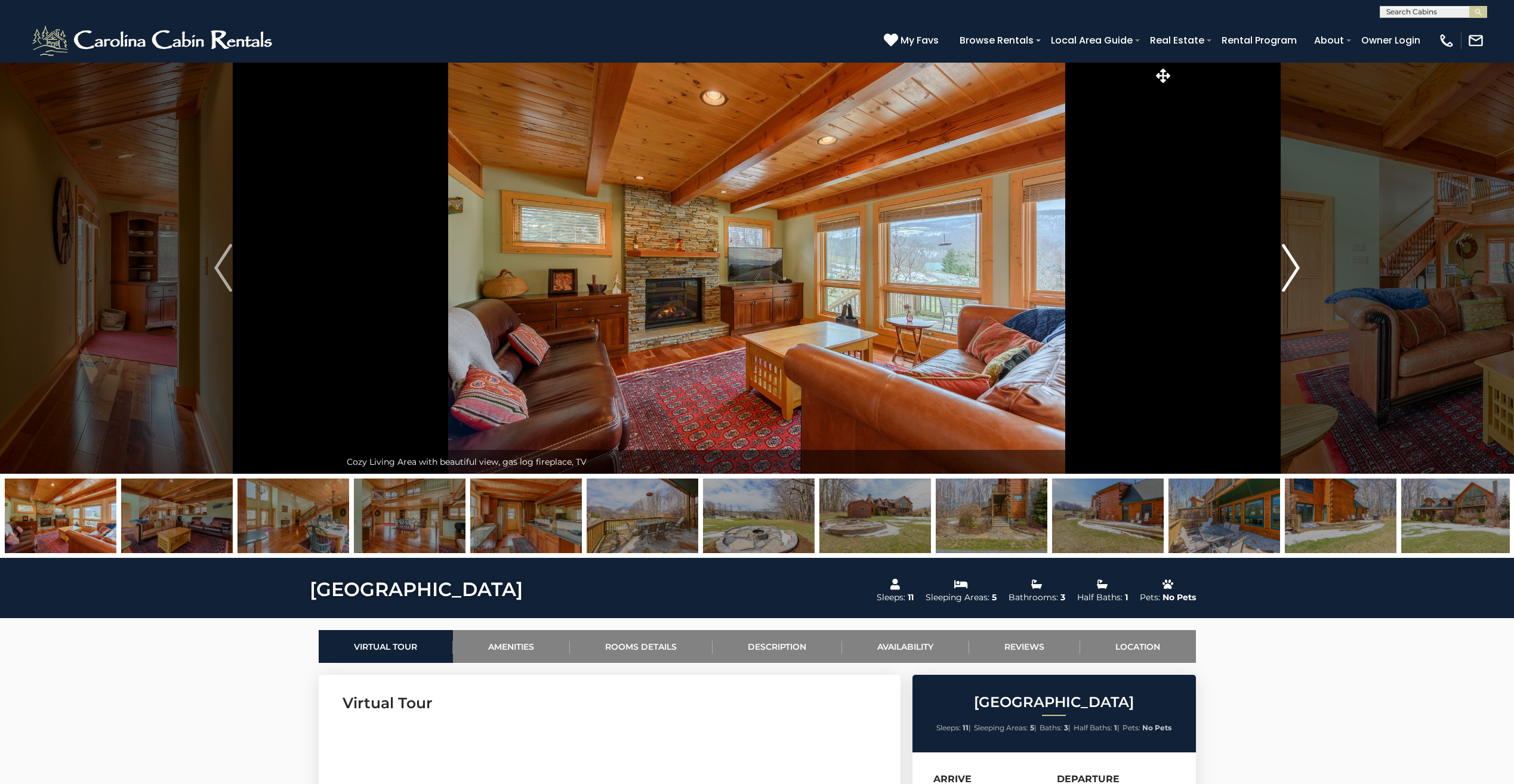
click at [1272, 283] on button "Next" at bounding box center [1290, 268] width 235 height 412
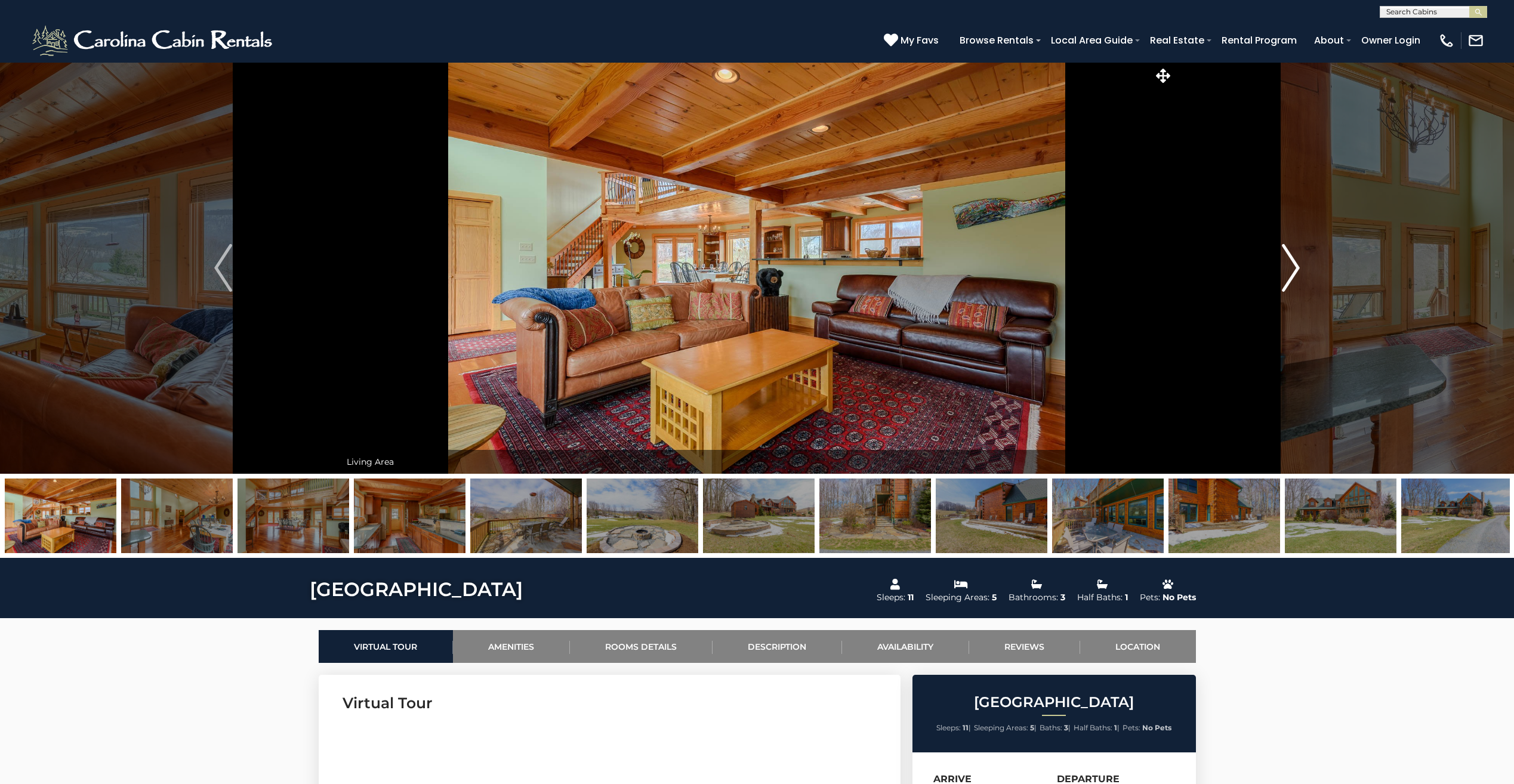
click at [1272, 283] on button "Next" at bounding box center [1290, 268] width 235 height 412
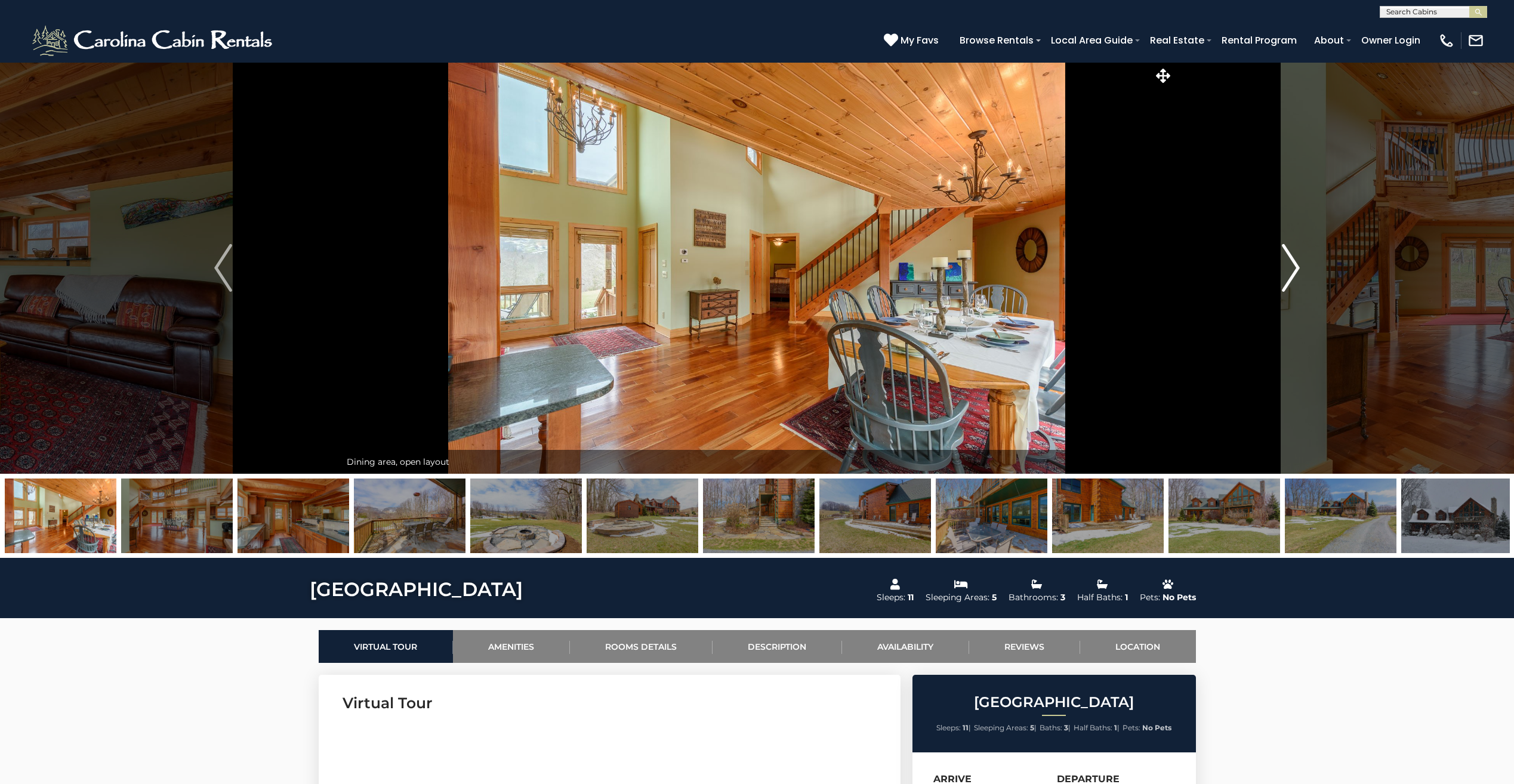
click at [1272, 283] on button "Next" at bounding box center [1290, 268] width 235 height 412
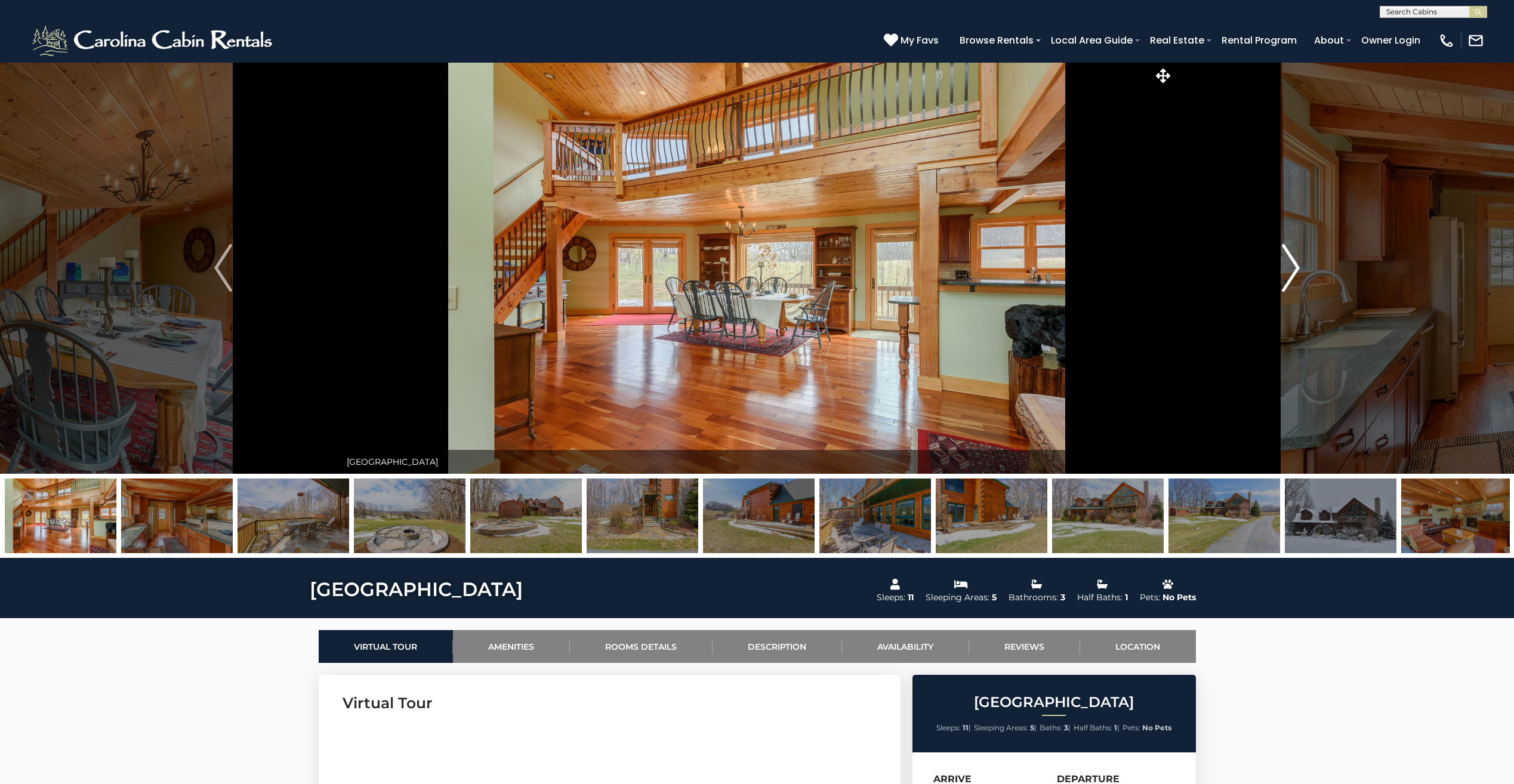
click at [1272, 283] on button "Next" at bounding box center [1290, 268] width 235 height 412
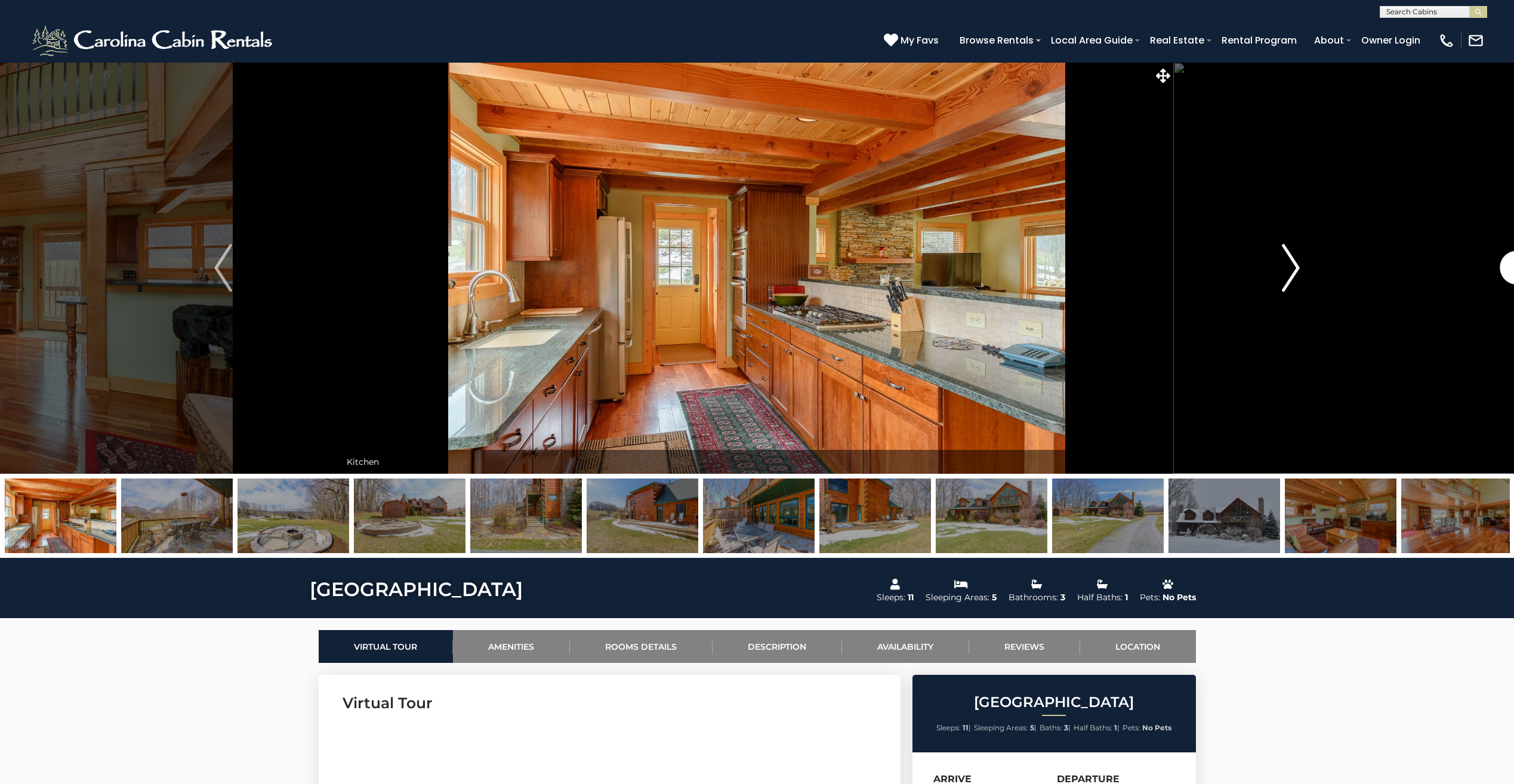
click at [1272, 283] on button "Next" at bounding box center [1290, 268] width 235 height 412
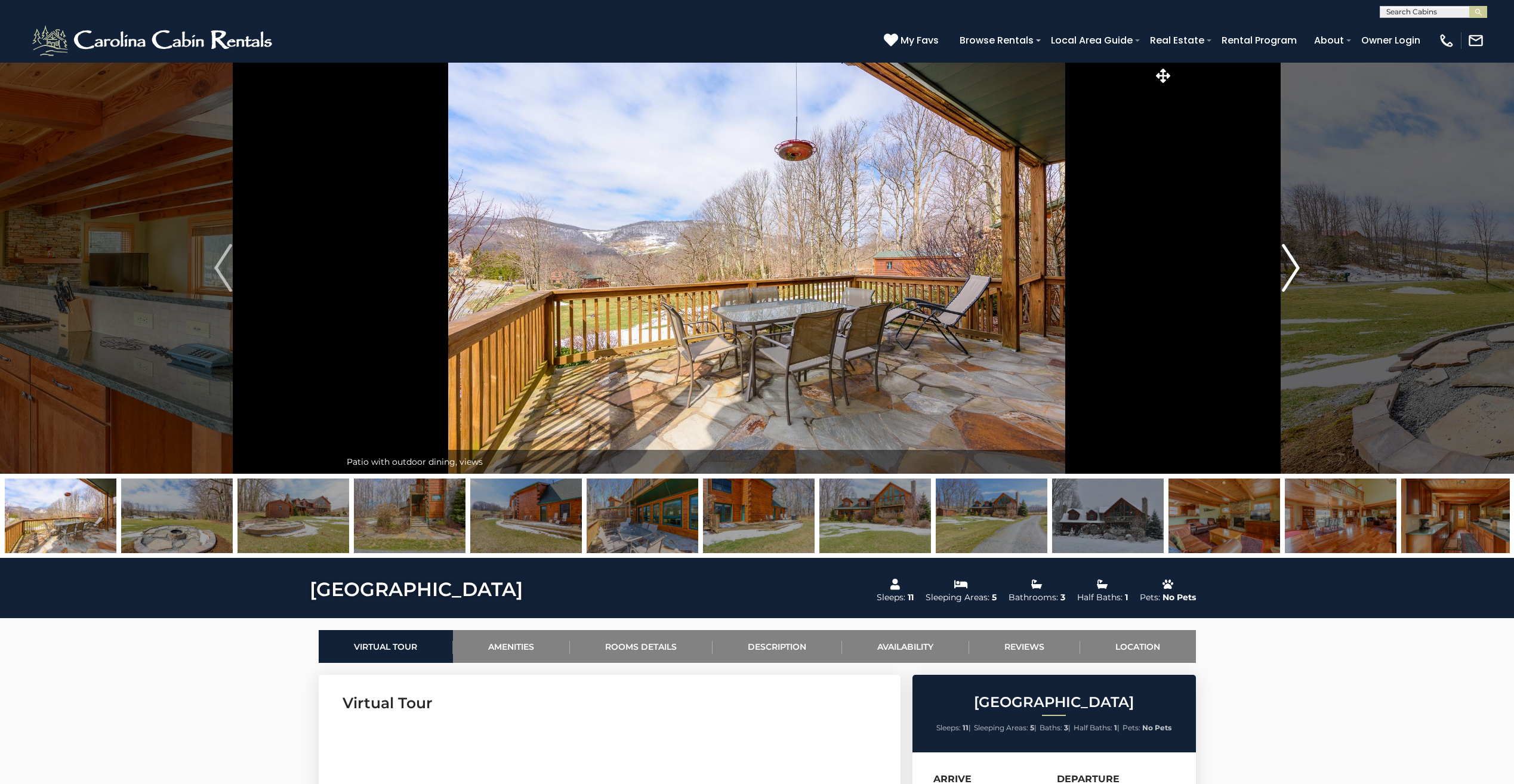
click at [1272, 283] on button "Next" at bounding box center [1290, 268] width 235 height 412
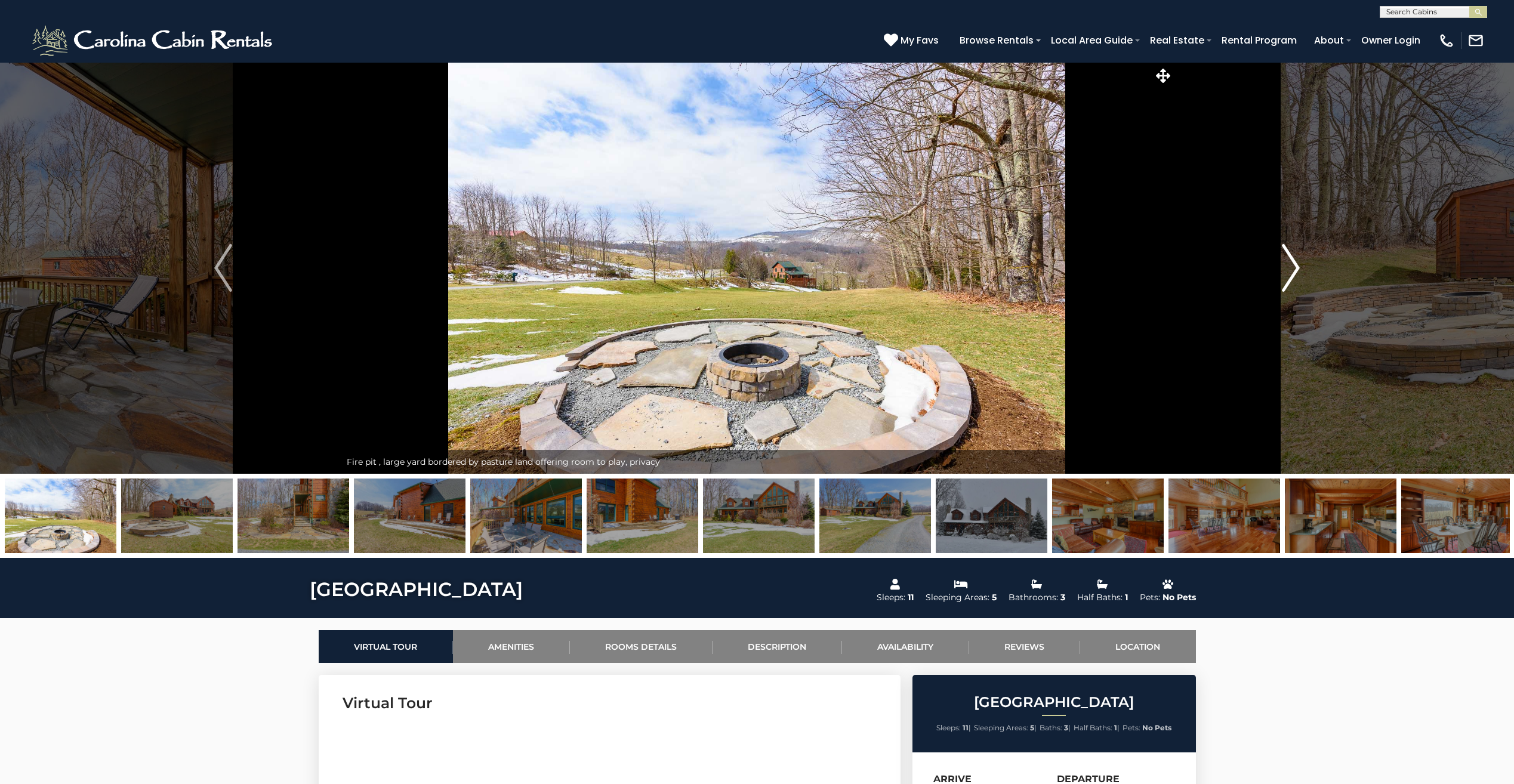
click at [1272, 283] on button "Next" at bounding box center [1290, 268] width 235 height 412
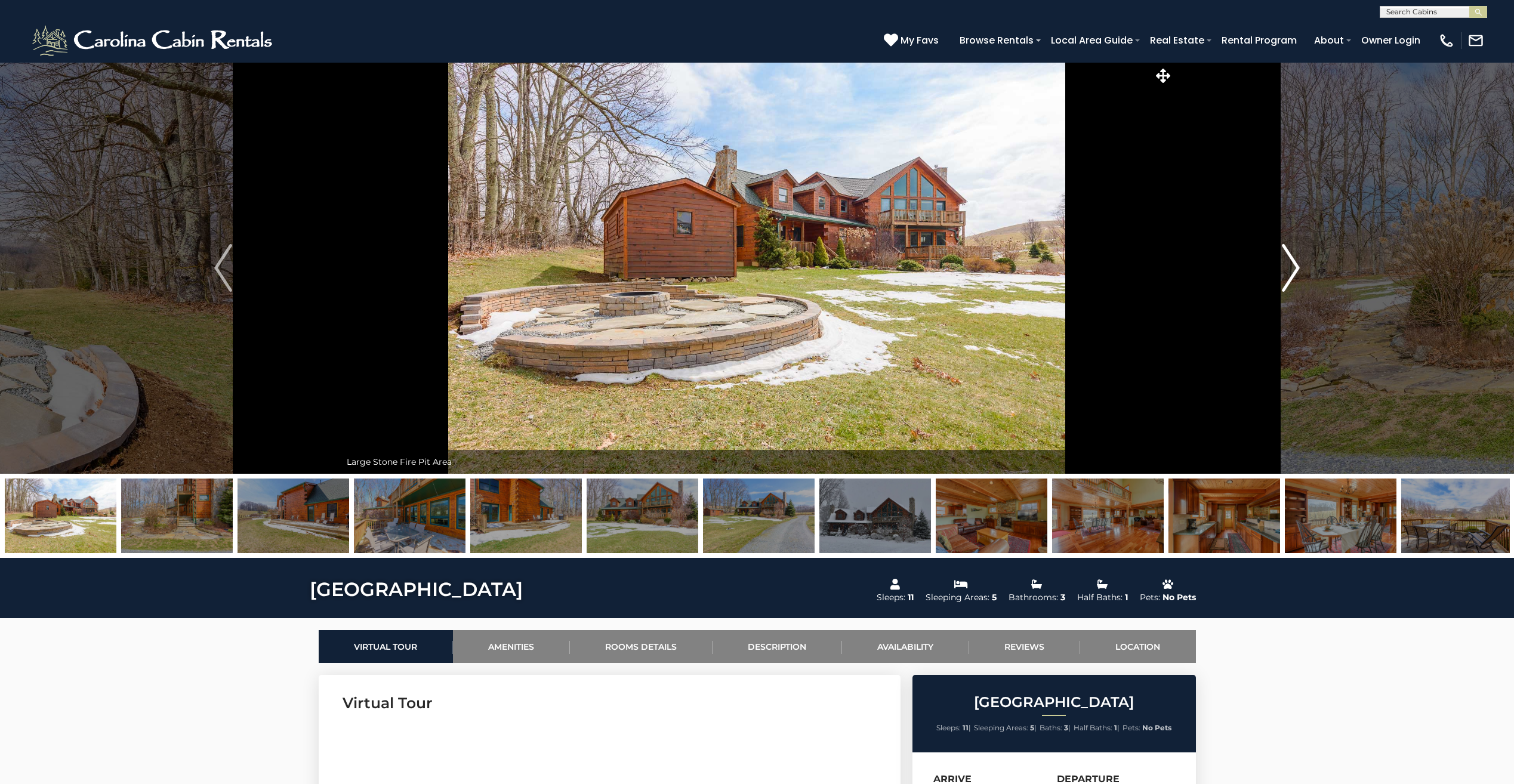
click at [1272, 283] on button "Next" at bounding box center [1290, 268] width 235 height 412
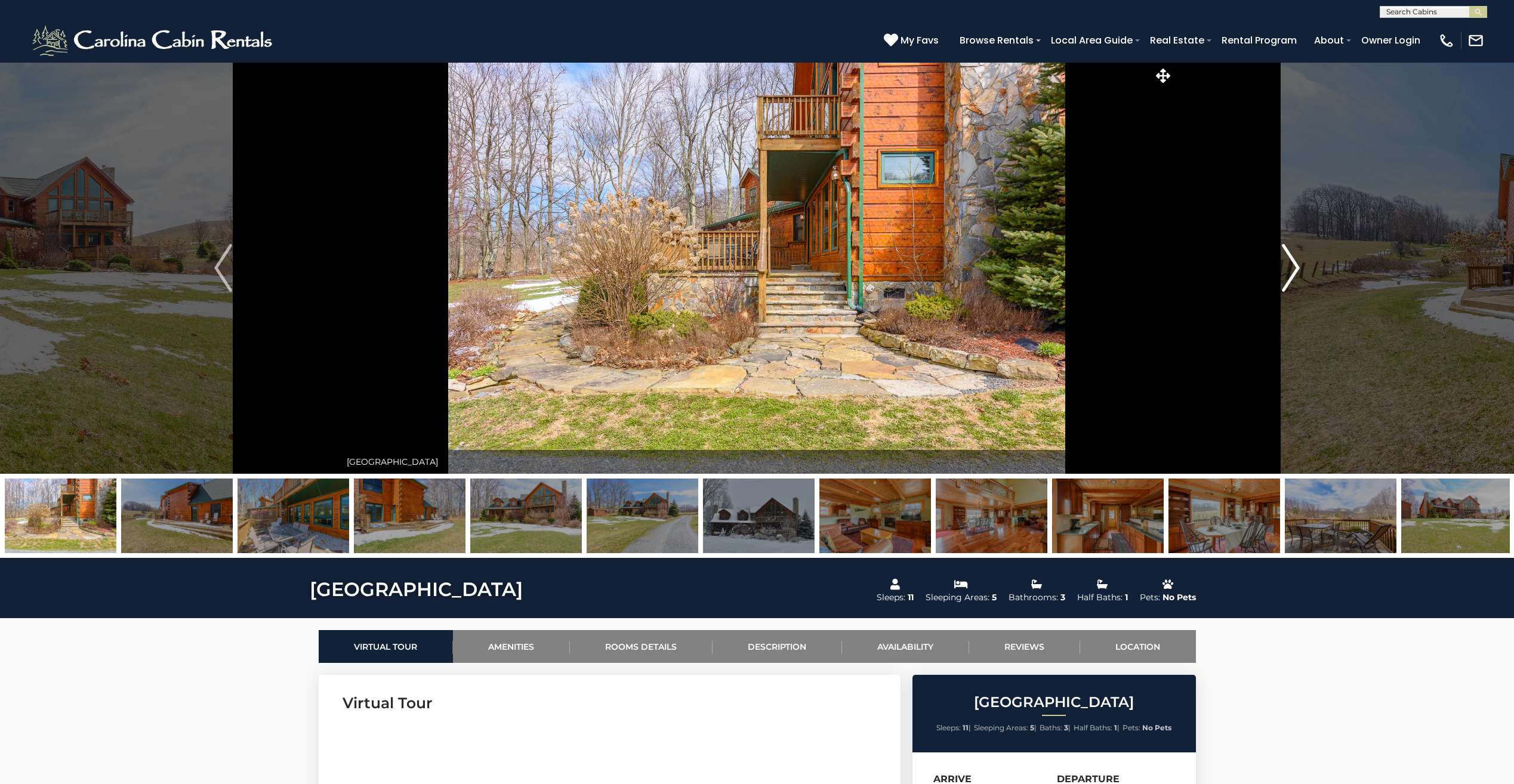
click at [1272, 283] on button "Next" at bounding box center [1290, 268] width 235 height 412
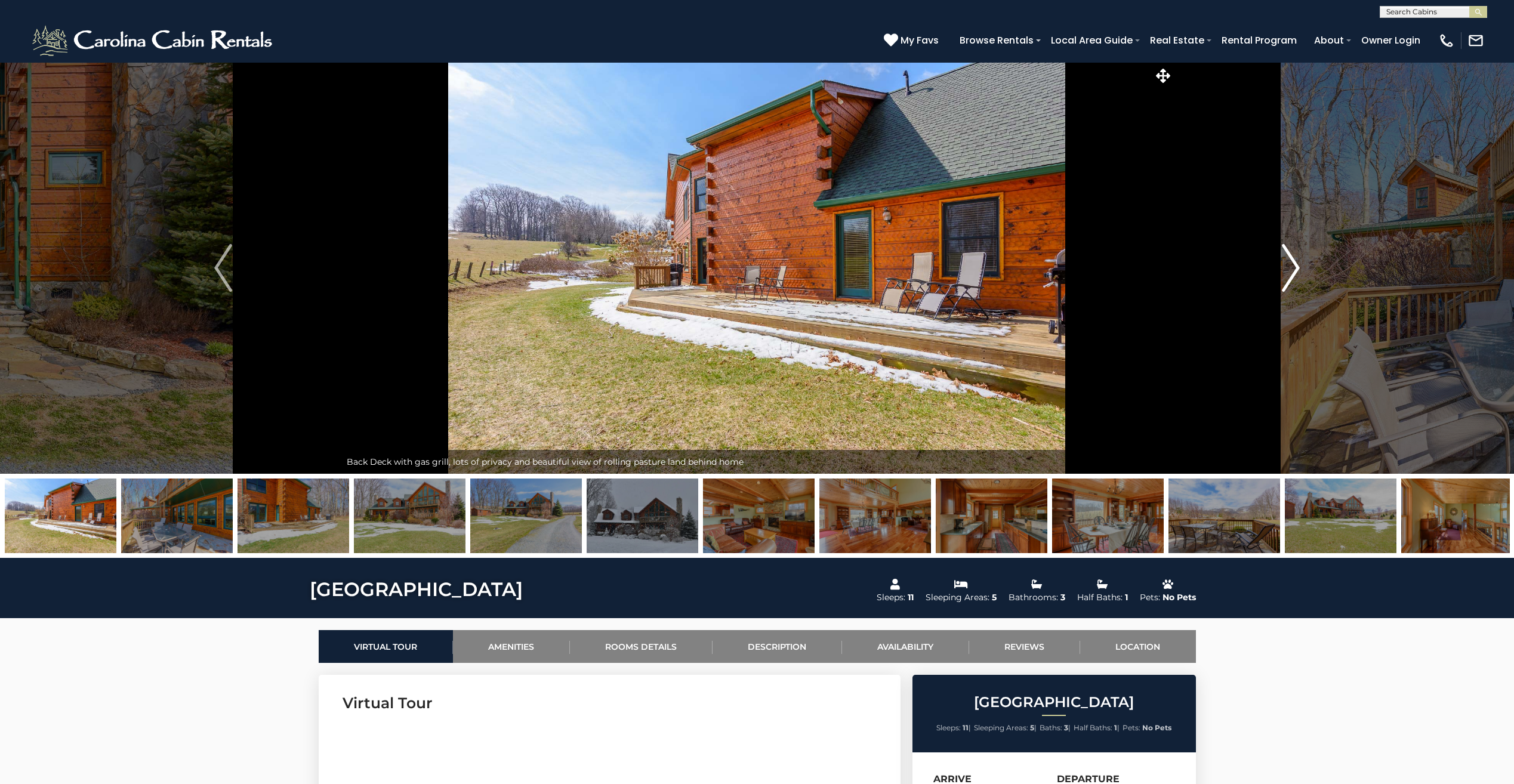
click at [1272, 283] on button "Next" at bounding box center [1290, 268] width 235 height 412
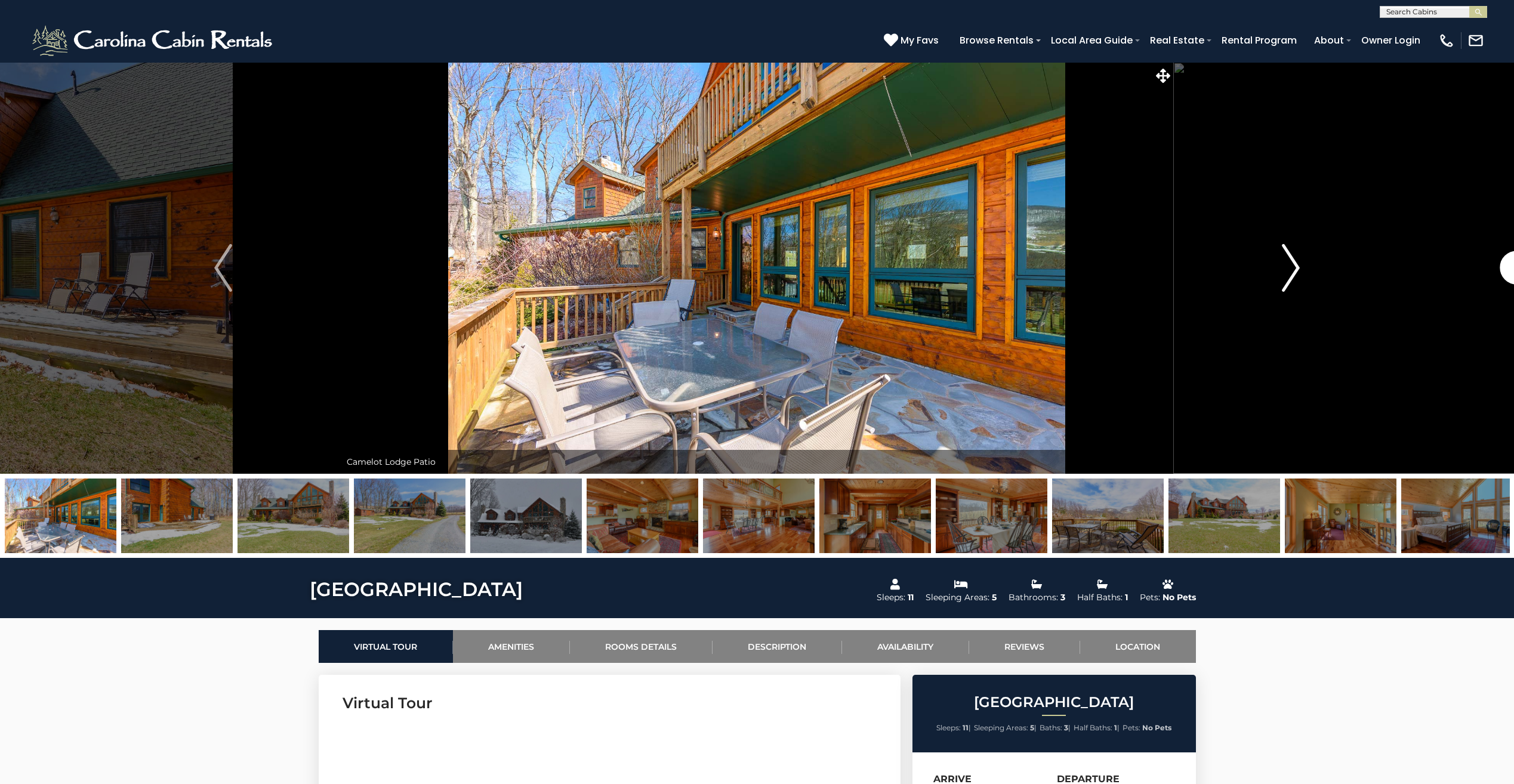
click at [1272, 283] on button "Next" at bounding box center [1290, 268] width 235 height 412
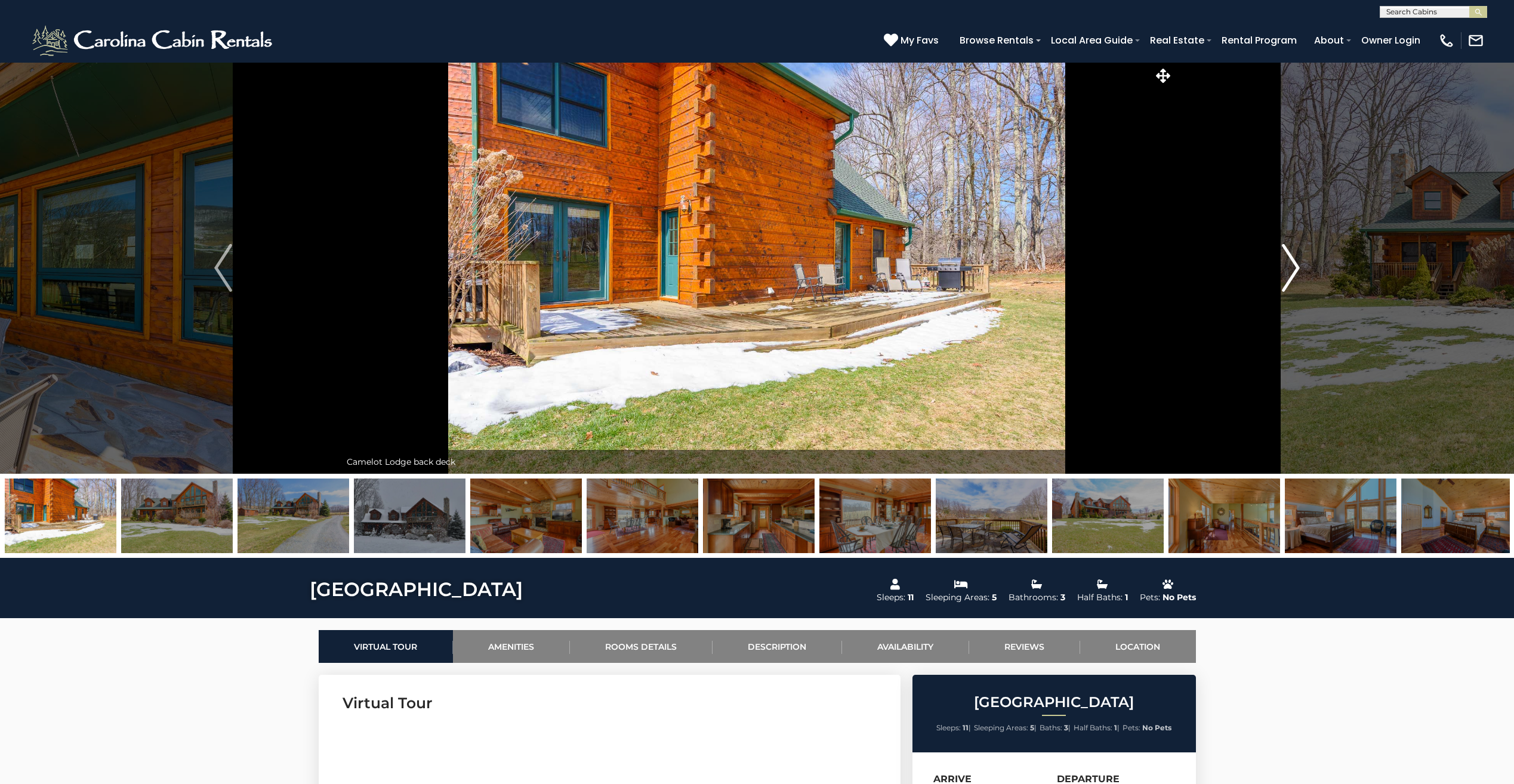
click at [1272, 283] on button "Next" at bounding box center [1290, 268] width 235 height 412
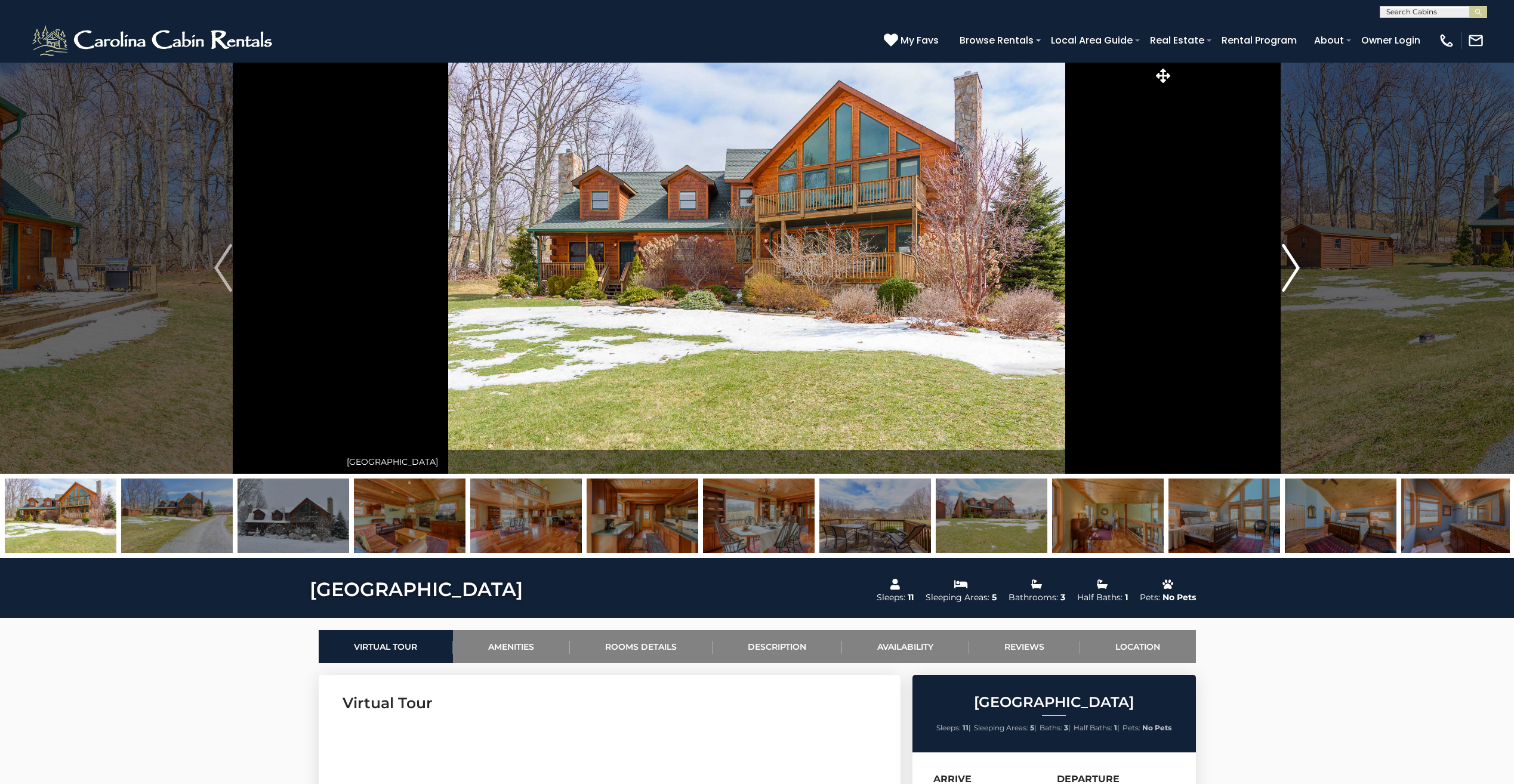
click at [1272, 283] on button "Next" at bounding box center [1290, 268] width 235 height 412
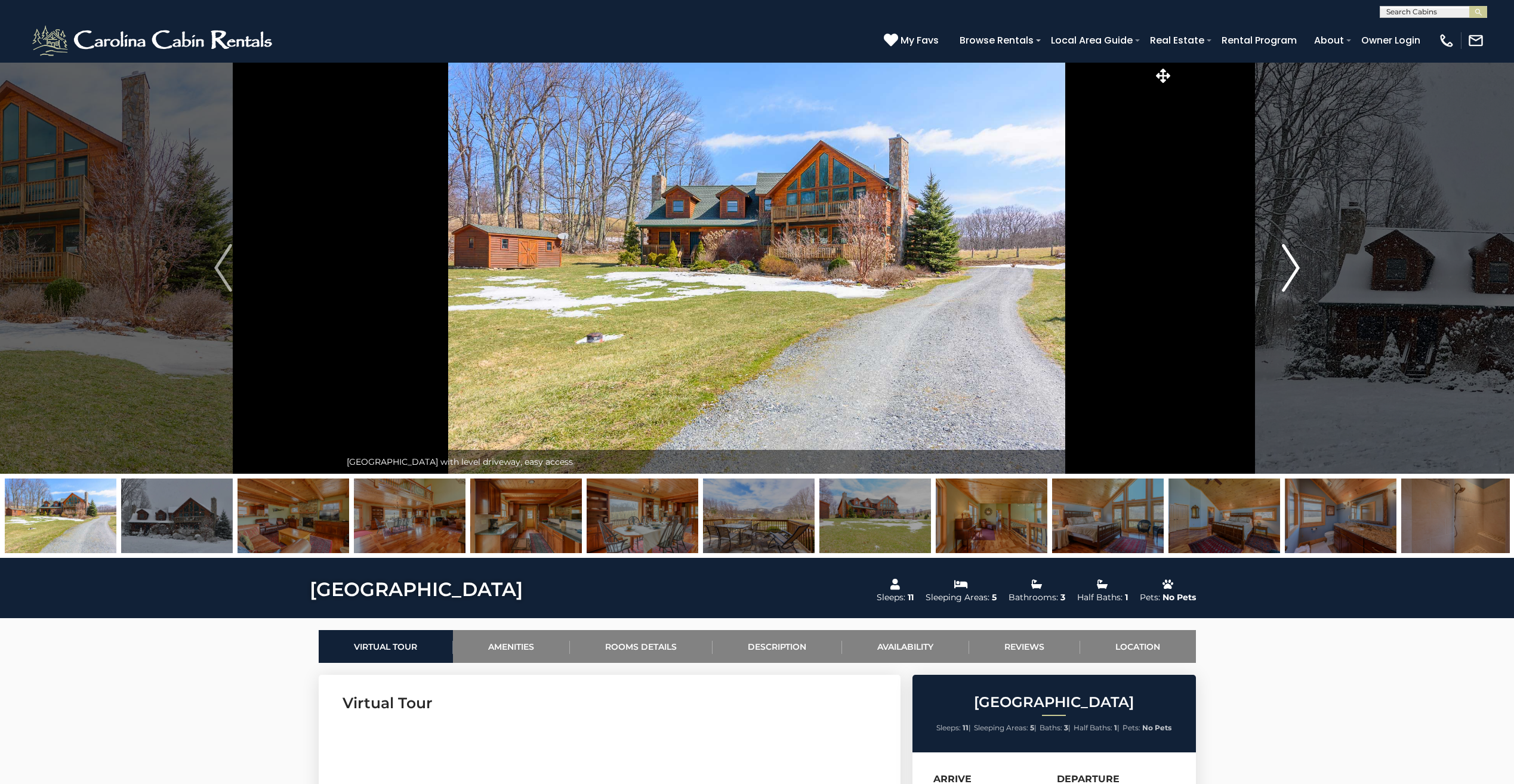
click at [1272, 283] on button "Next" at bounding box center [1290, 268] width 235 height 412
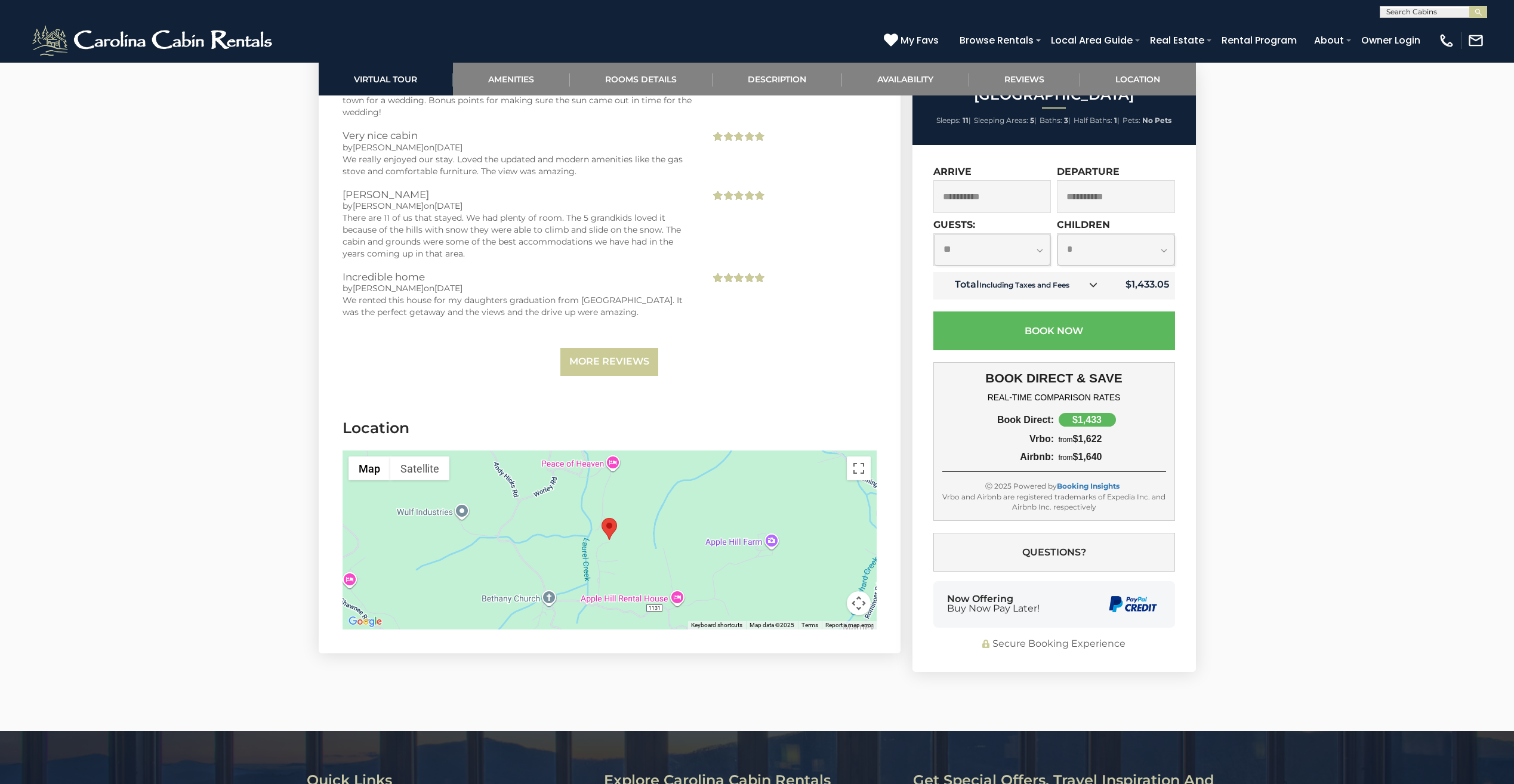
scroll to position [2505, 0]
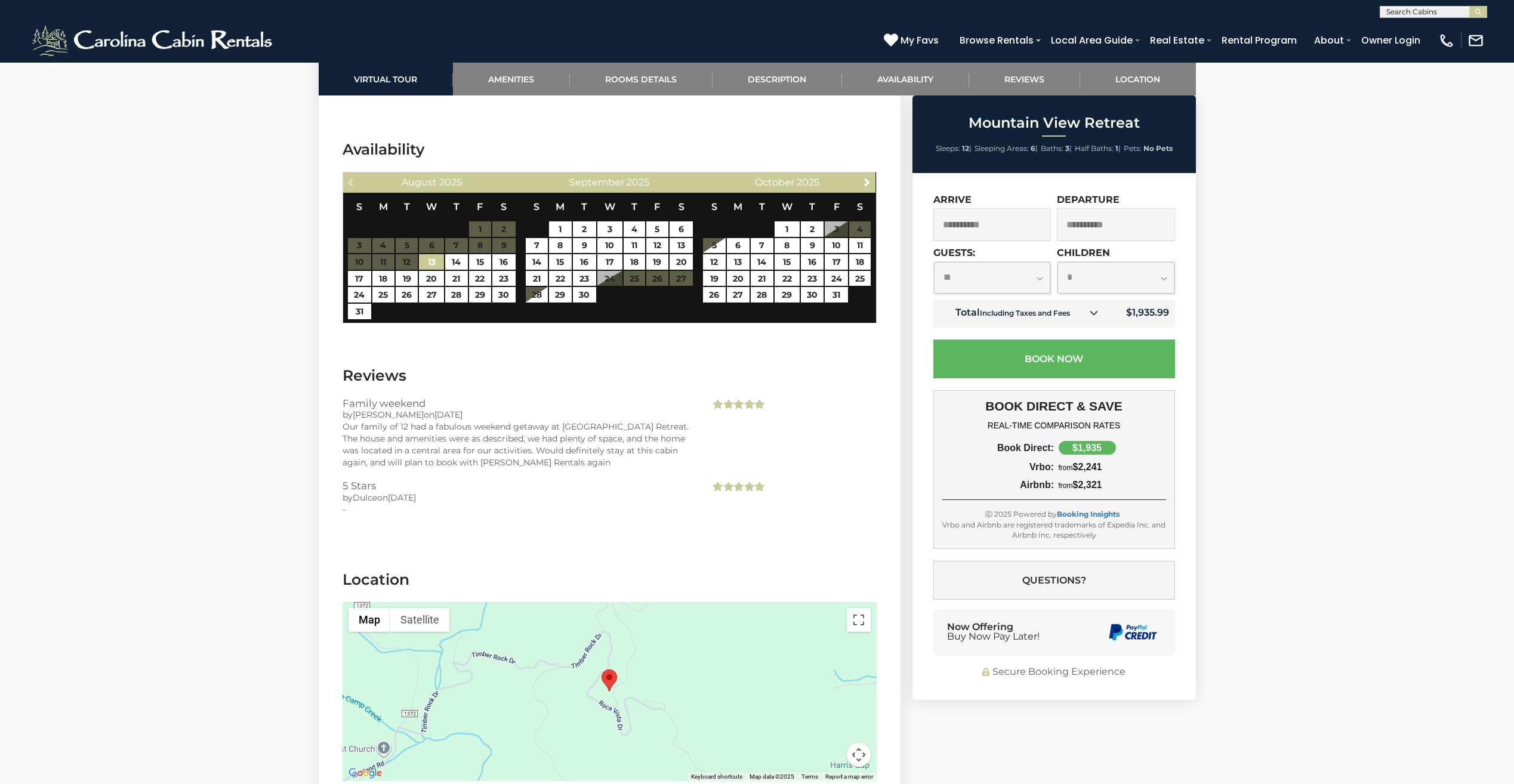
scroll to position [2326, 0]
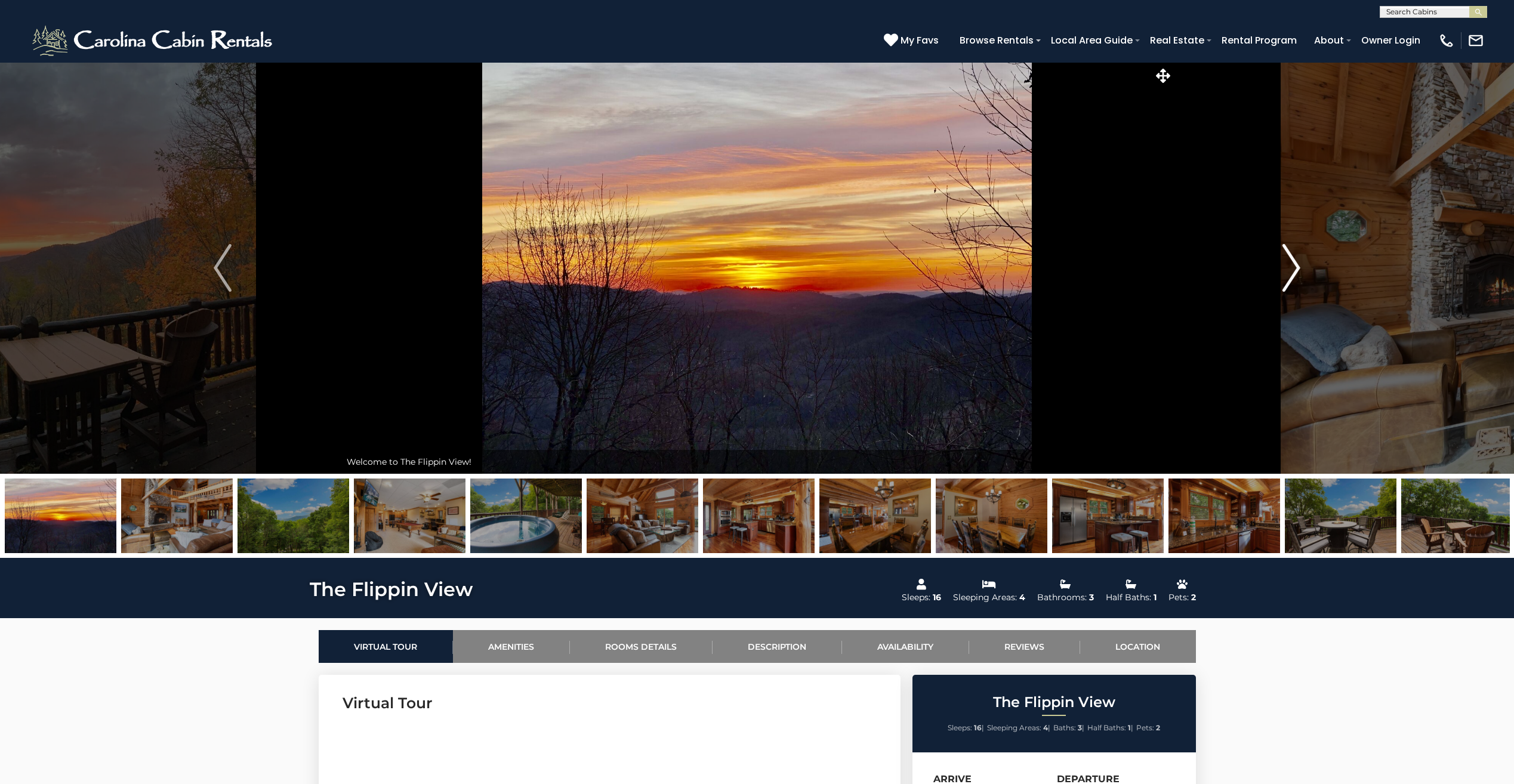
click at [1296, 268] on img "Next" at bounding box center [1291, 268] width 18 height 48
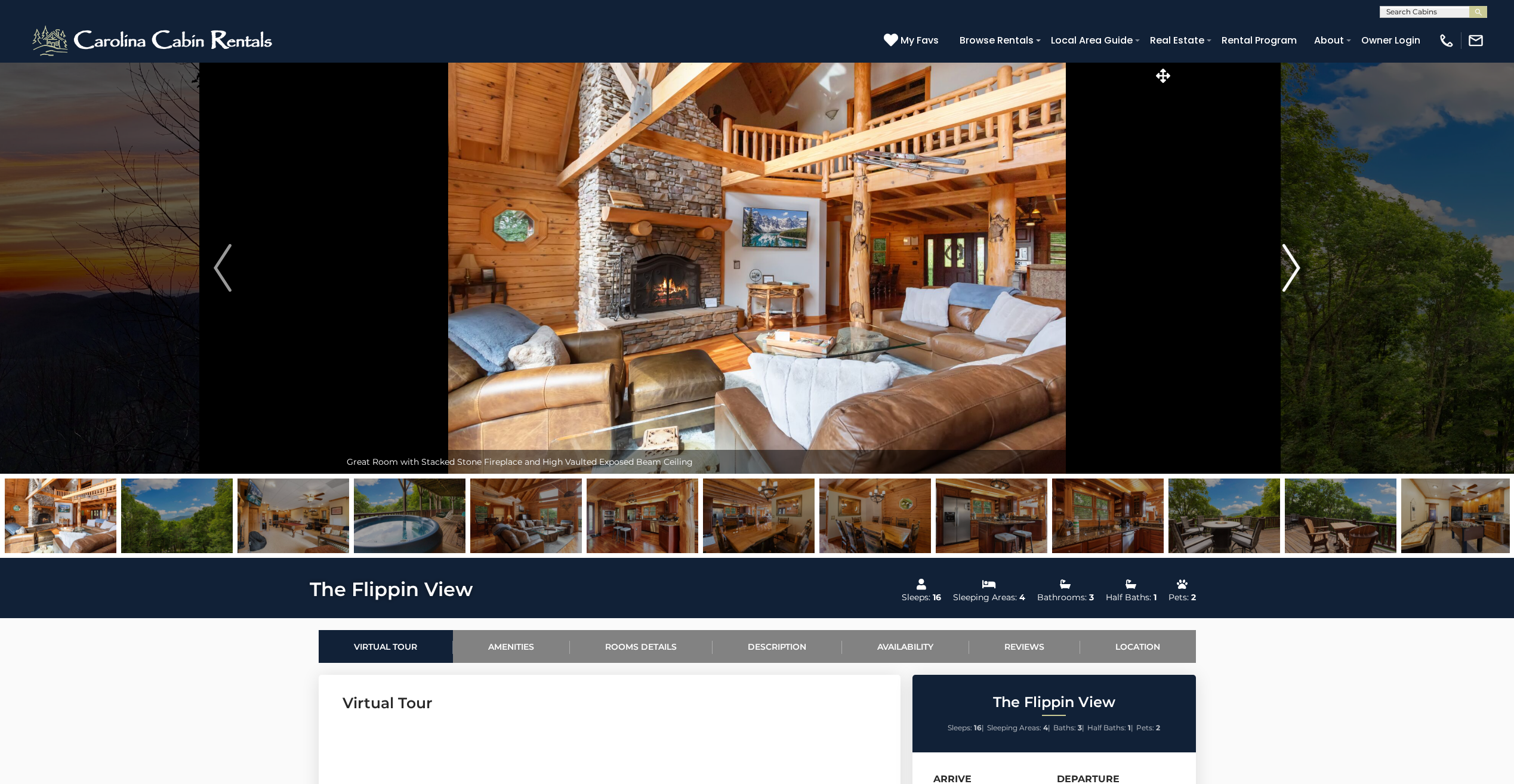
click at [1296, 268] on img "Next" at bounding box center [1291, 268] width 18 height 48
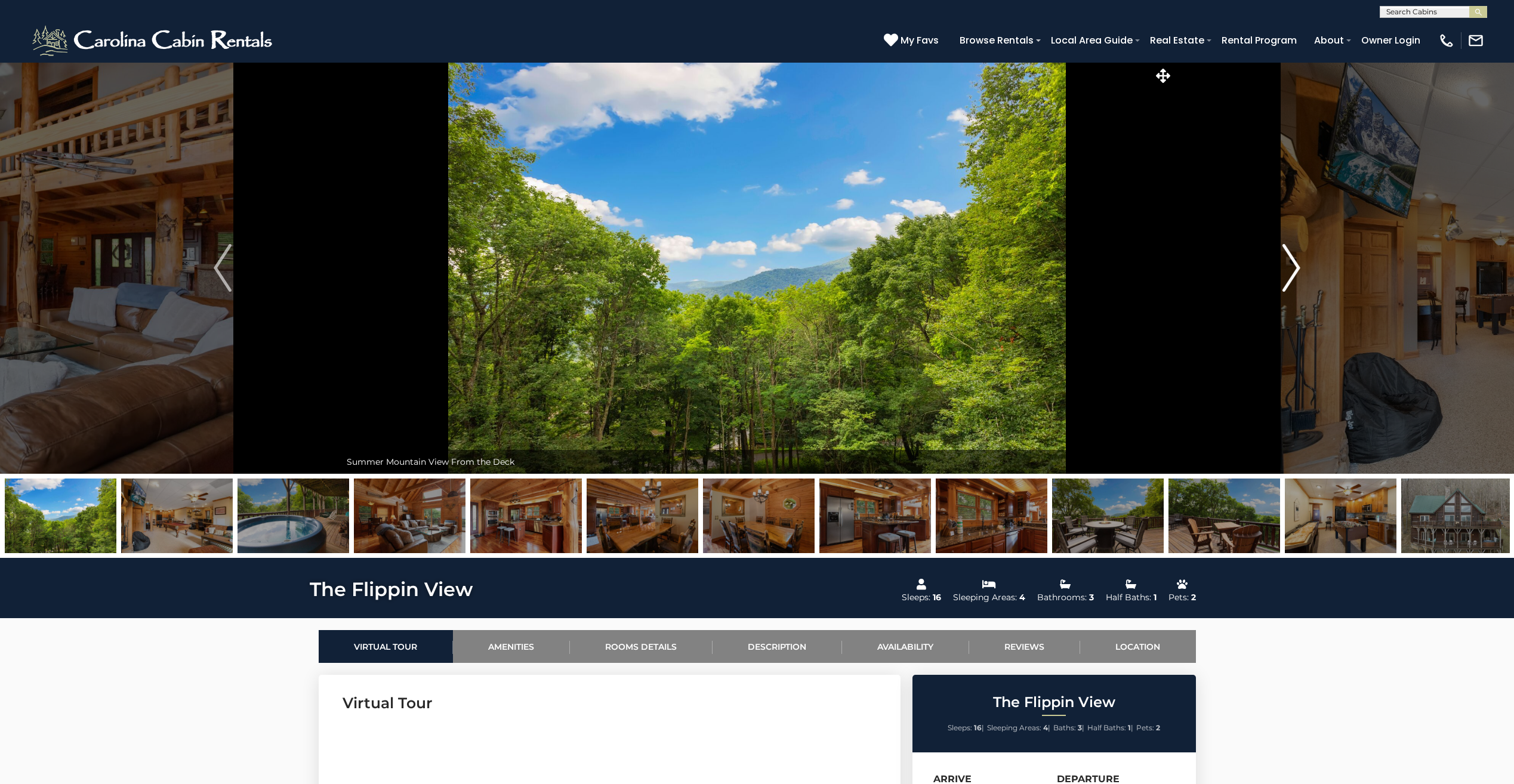
click at [1296, 268] on img "Next" at bounding box center [1291, 268] width 18 height 48
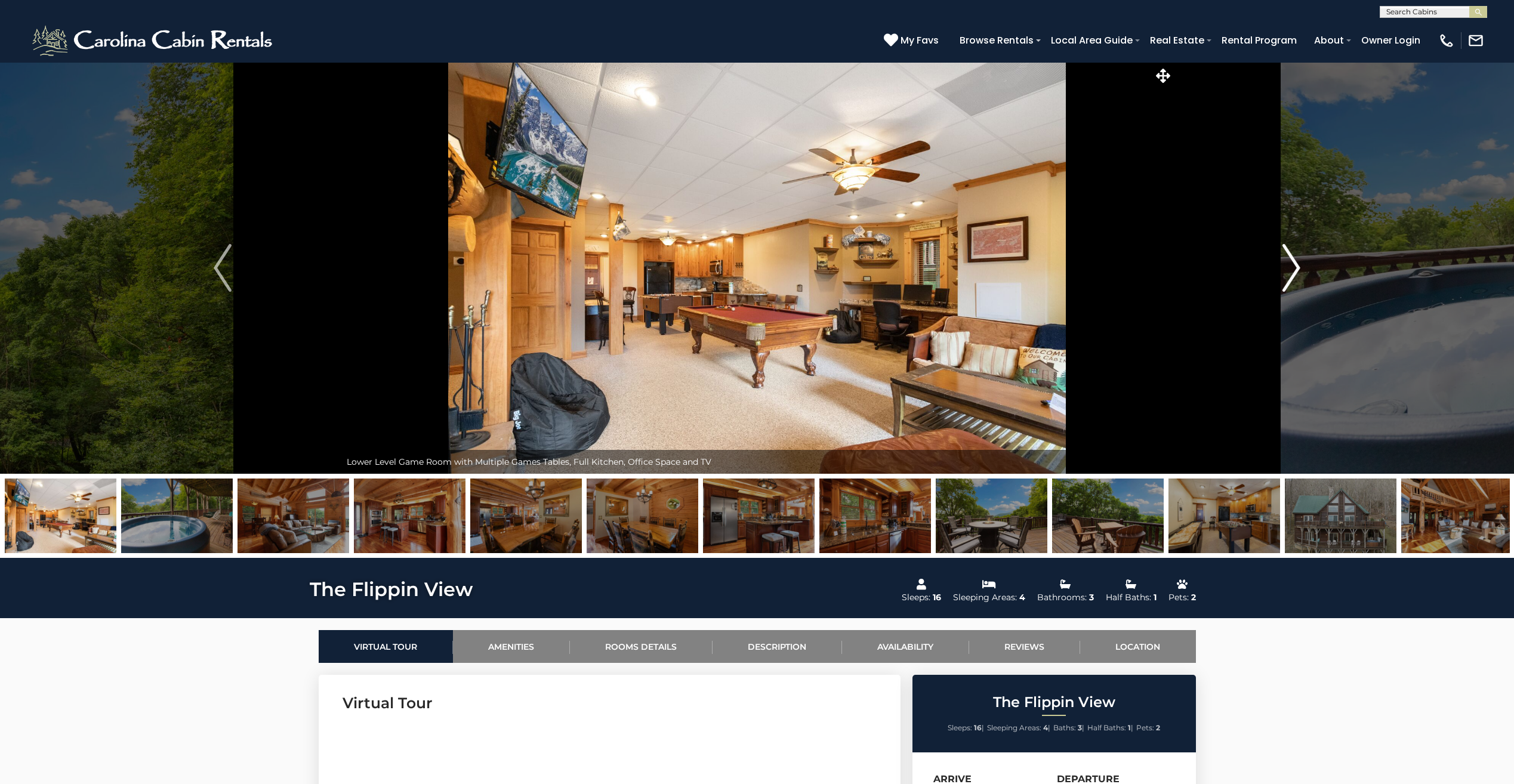
click at [1296, 268] on img "Next" at bounding box center [1291, 268] width 18 height 48
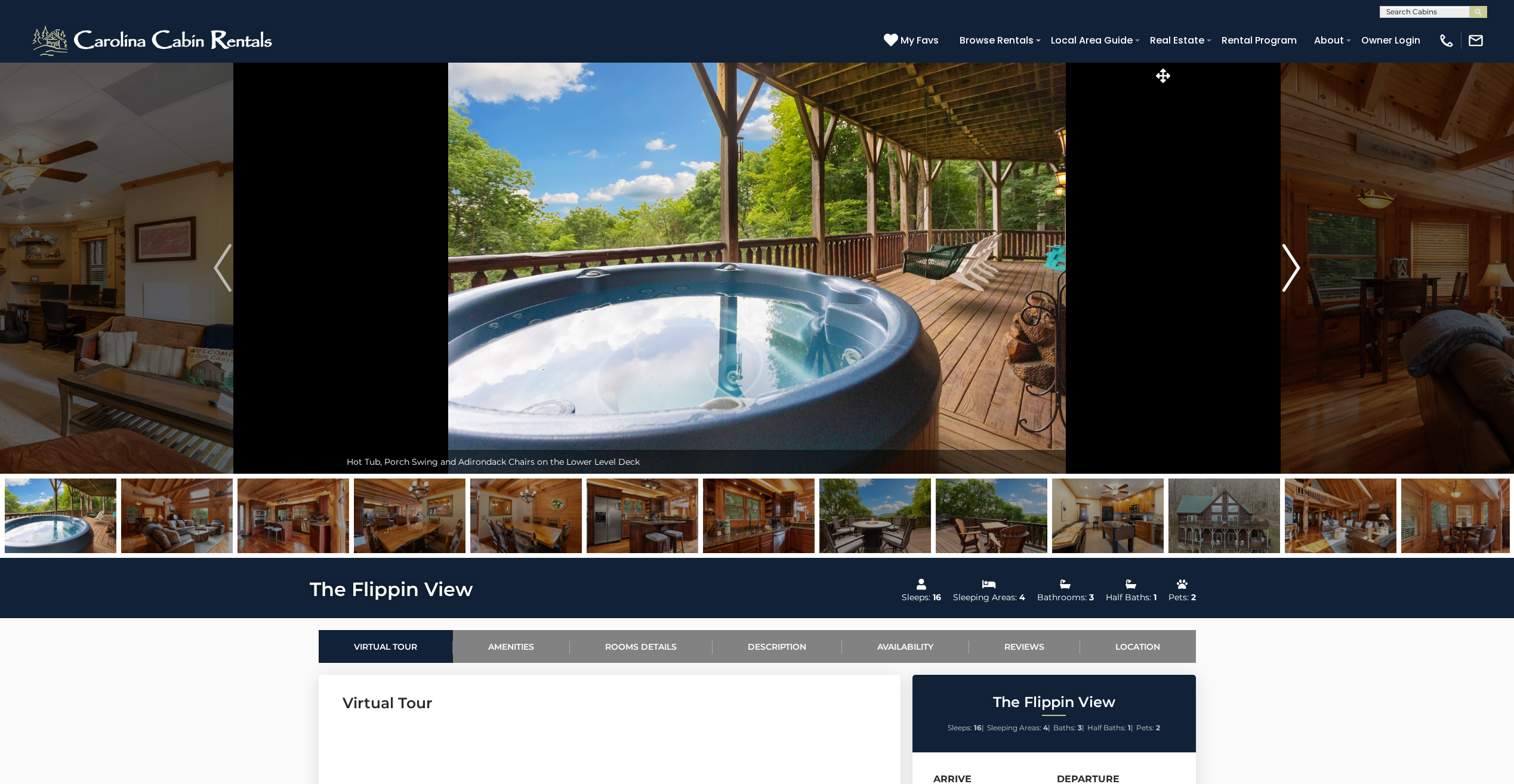
click at [1296, 268] on img "Next" at bounding box center [1291, 268] width 18 height 48
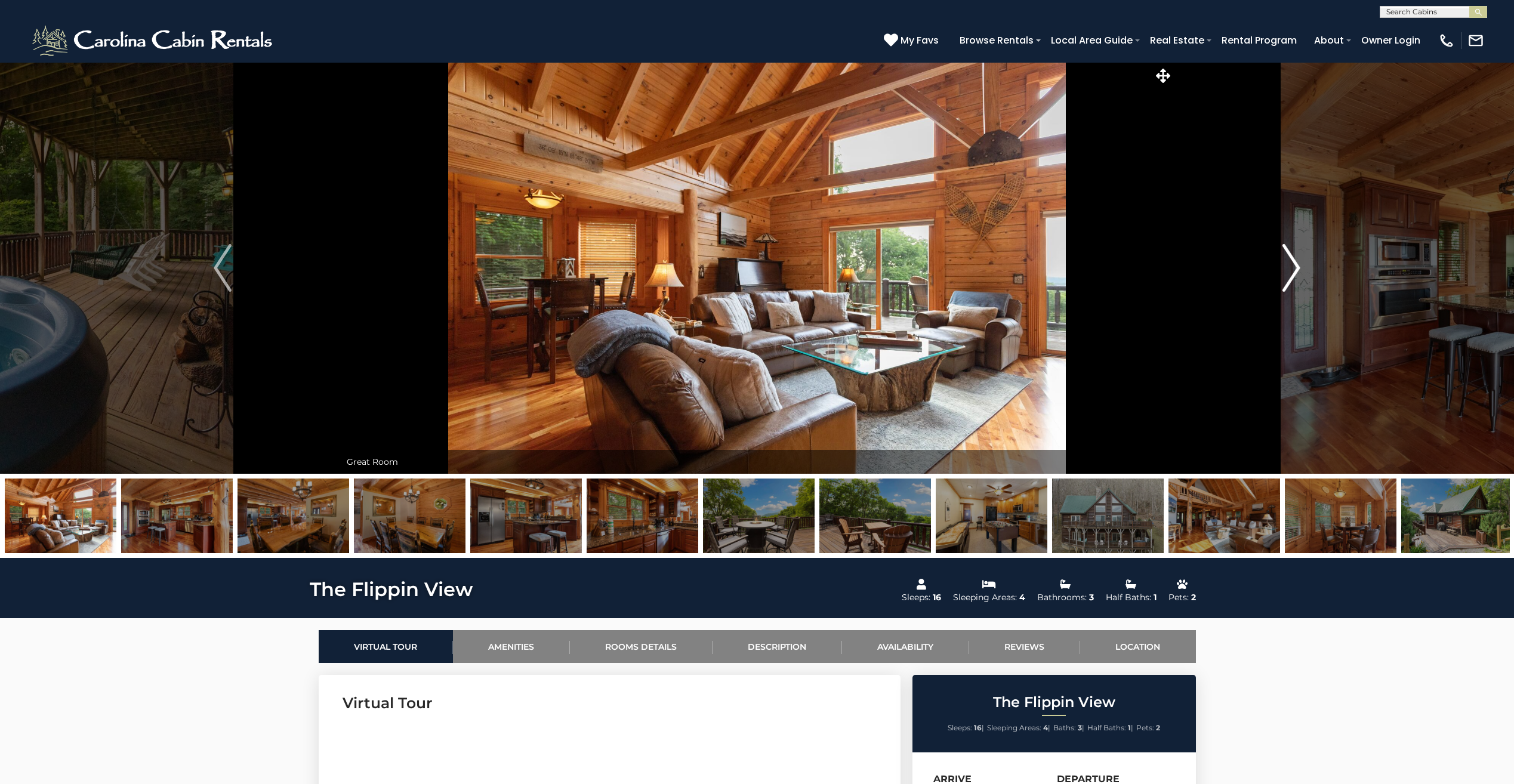
click at [1296, 268] on img "Next" at bounding box center [1291, 268] width 18 height 48
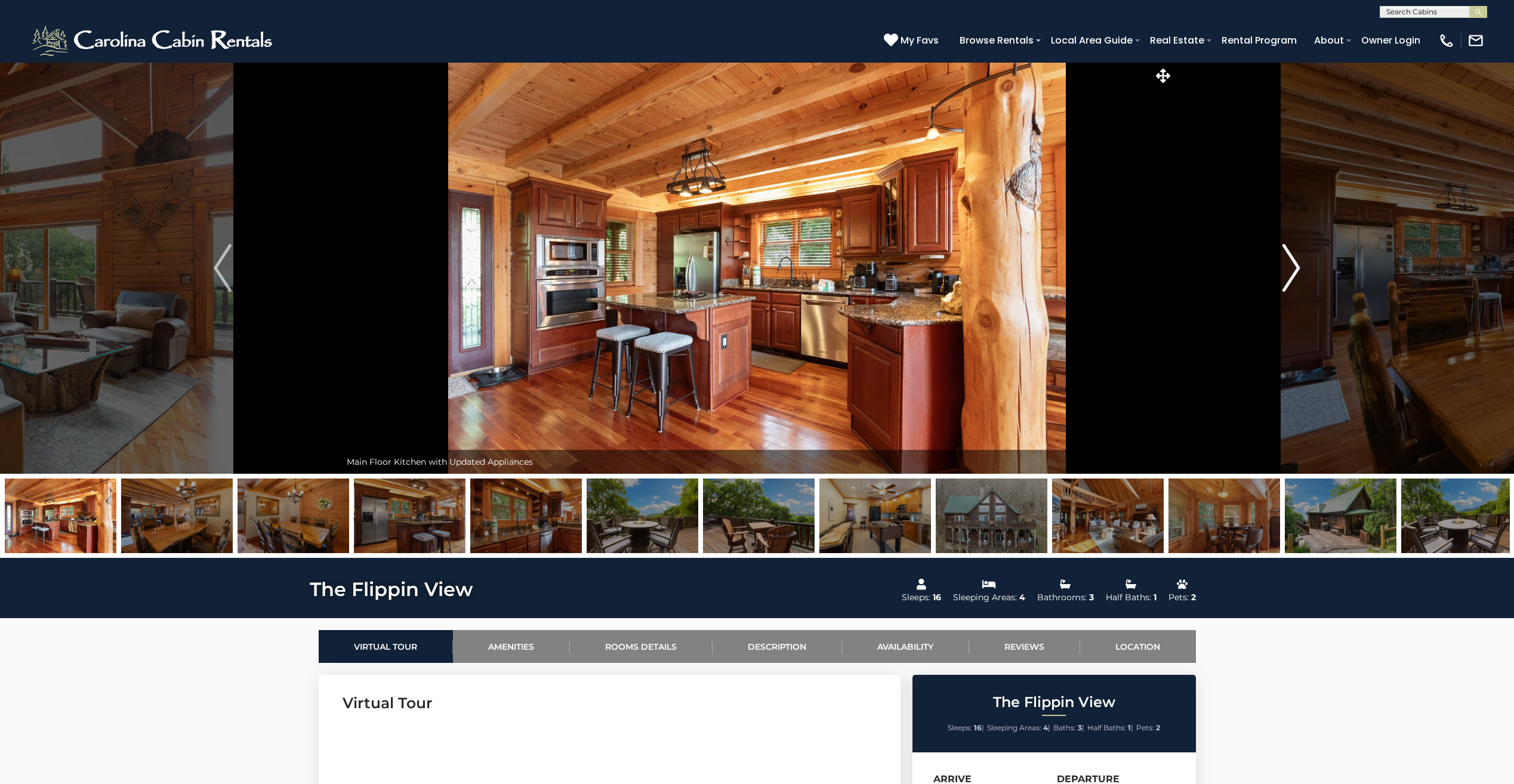
click at [1296, 268] on img "Next" at bounding box center [1291, 268] width 18 height 48
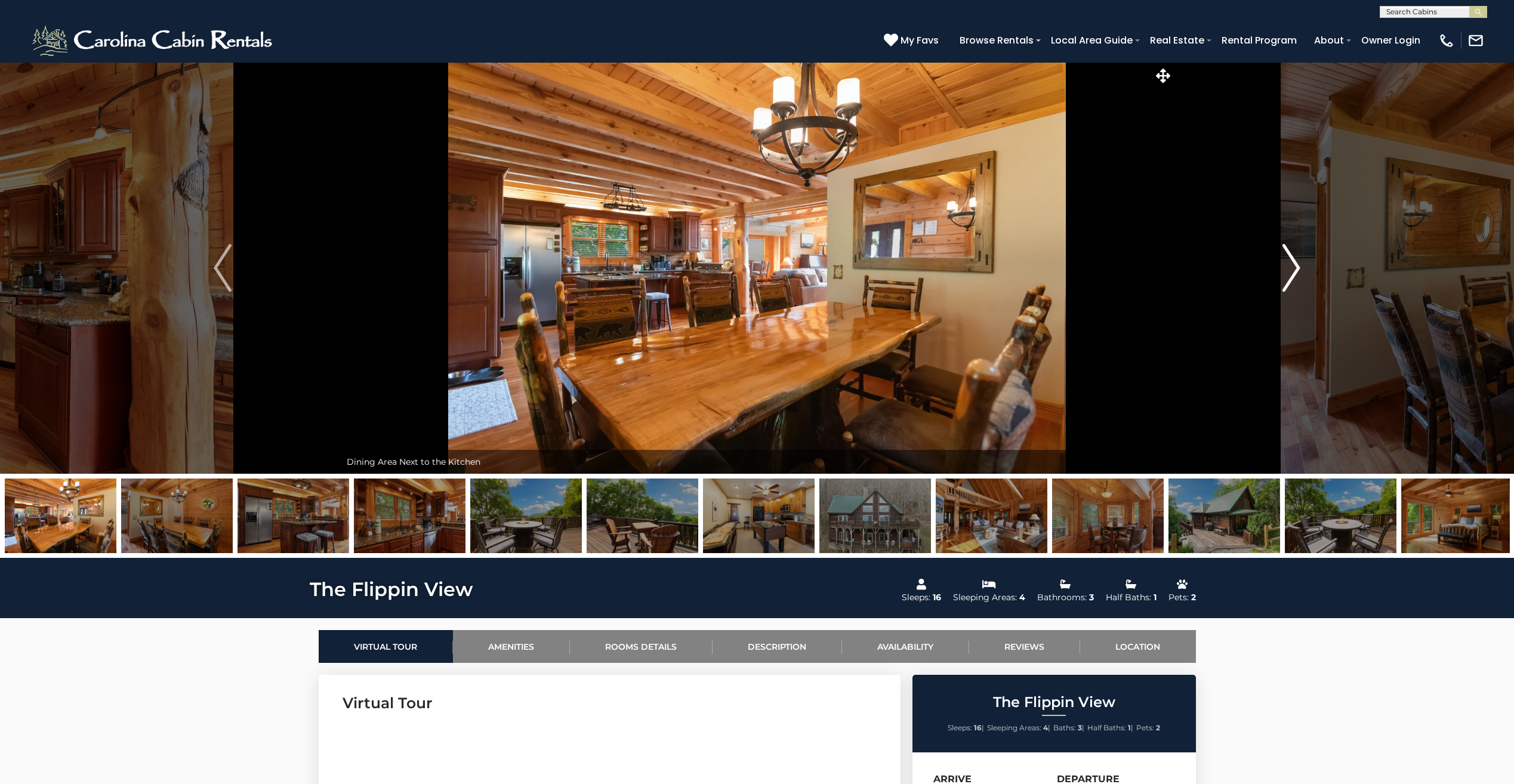
click at [1296, 268] on img "Next" at bounding box center [1291, 268] width 18 height 48
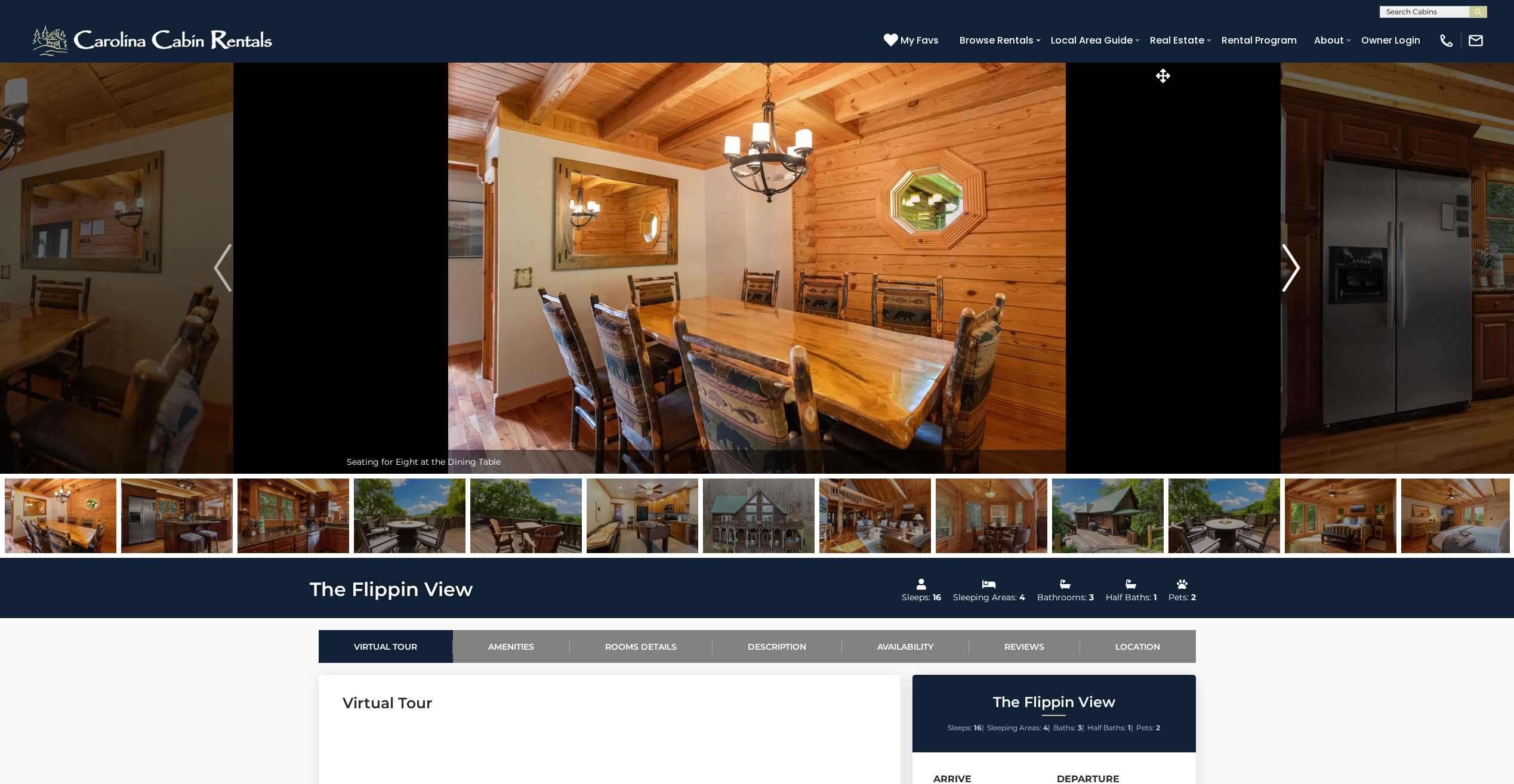
click at [1296, 268] on img "Next" at bounding box center [1291, 268] width 18 height 48
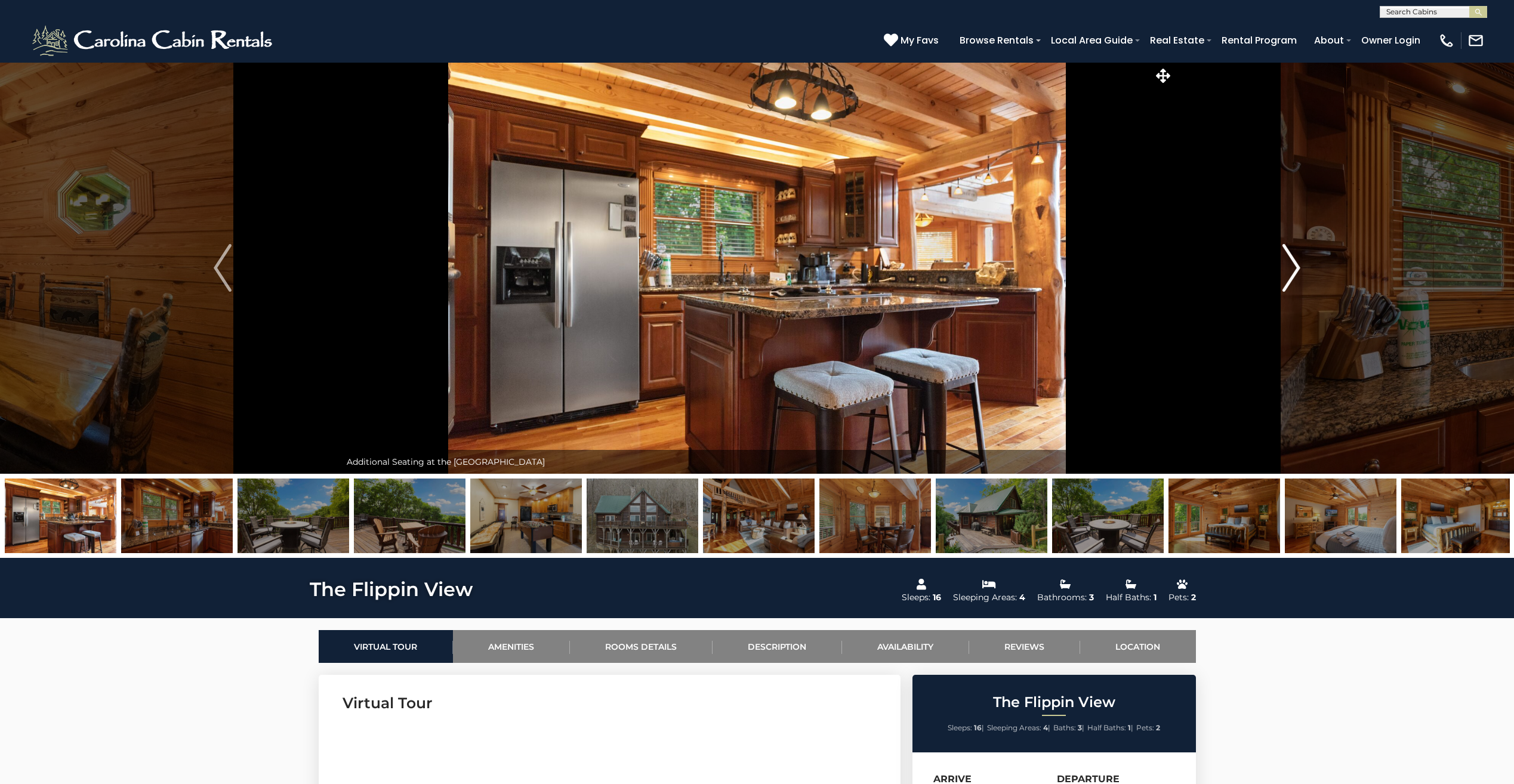
click at [1296, 268] on img "Next" at bounding box center [1291, 268] width 18 height 48
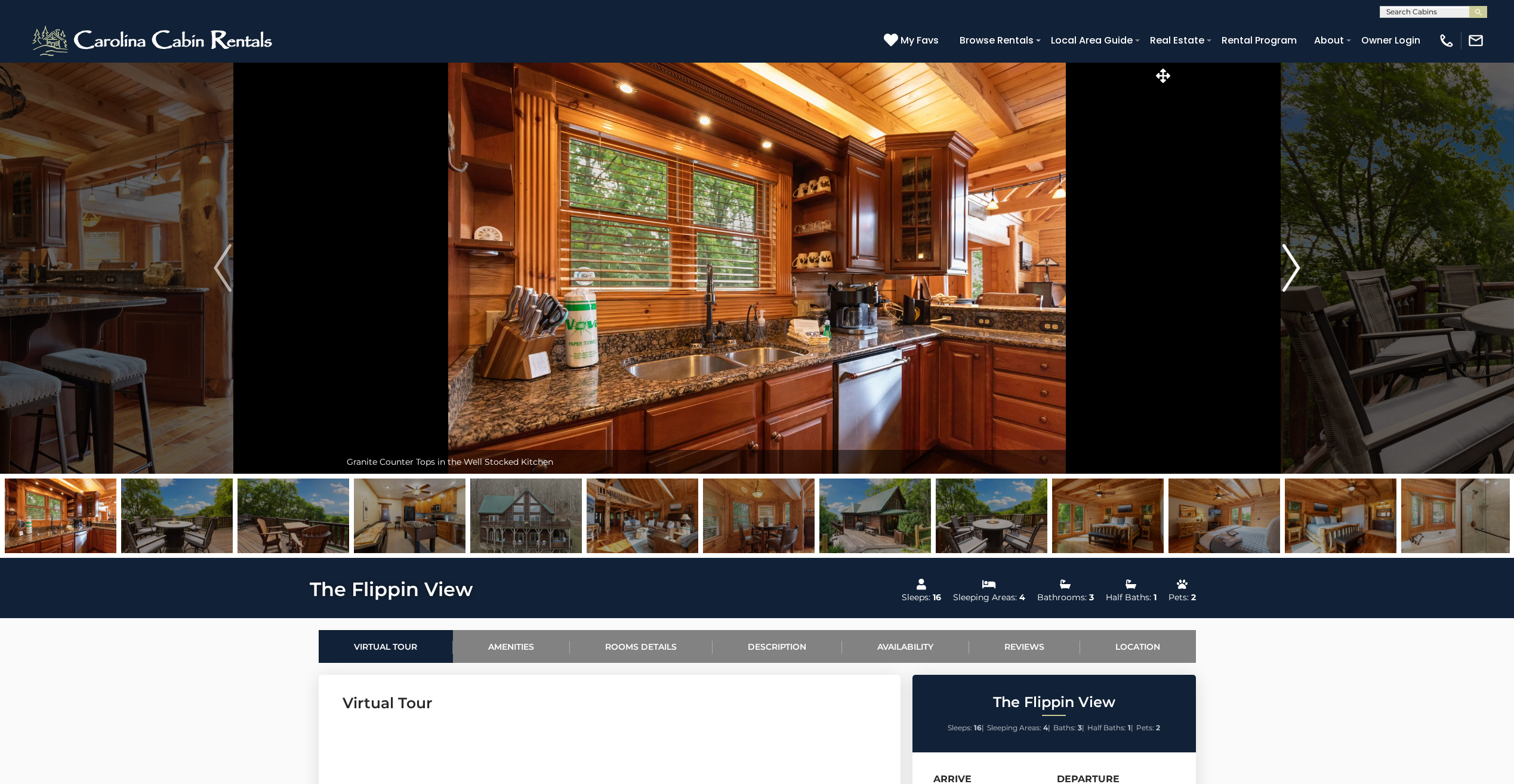
click at [1296, 268] on img "Next" at bounding box center [1291, 268] width 18 height 48
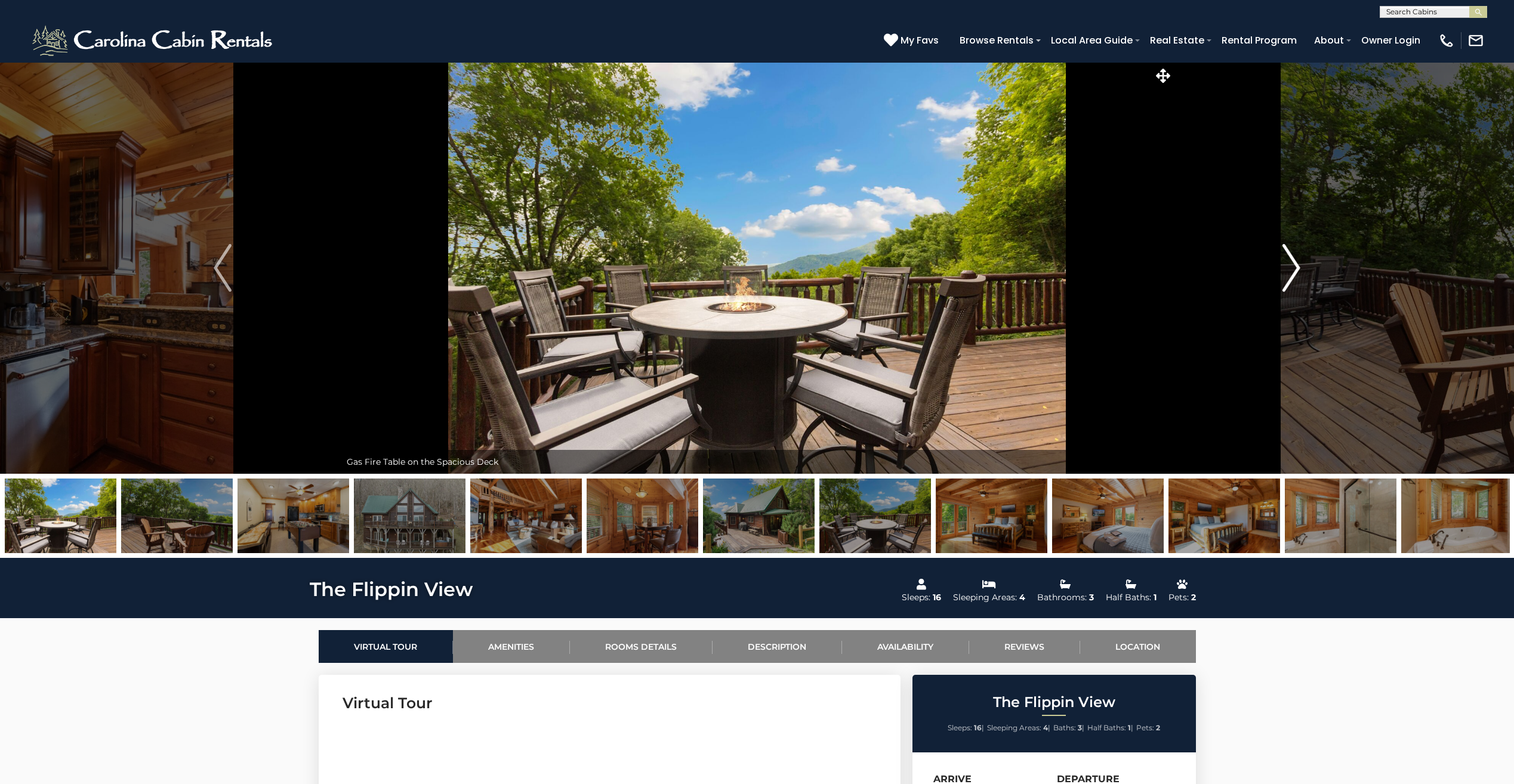
click at [1296, 268] on img "Next" at bounding box center [1291, 268] width 18 height 48
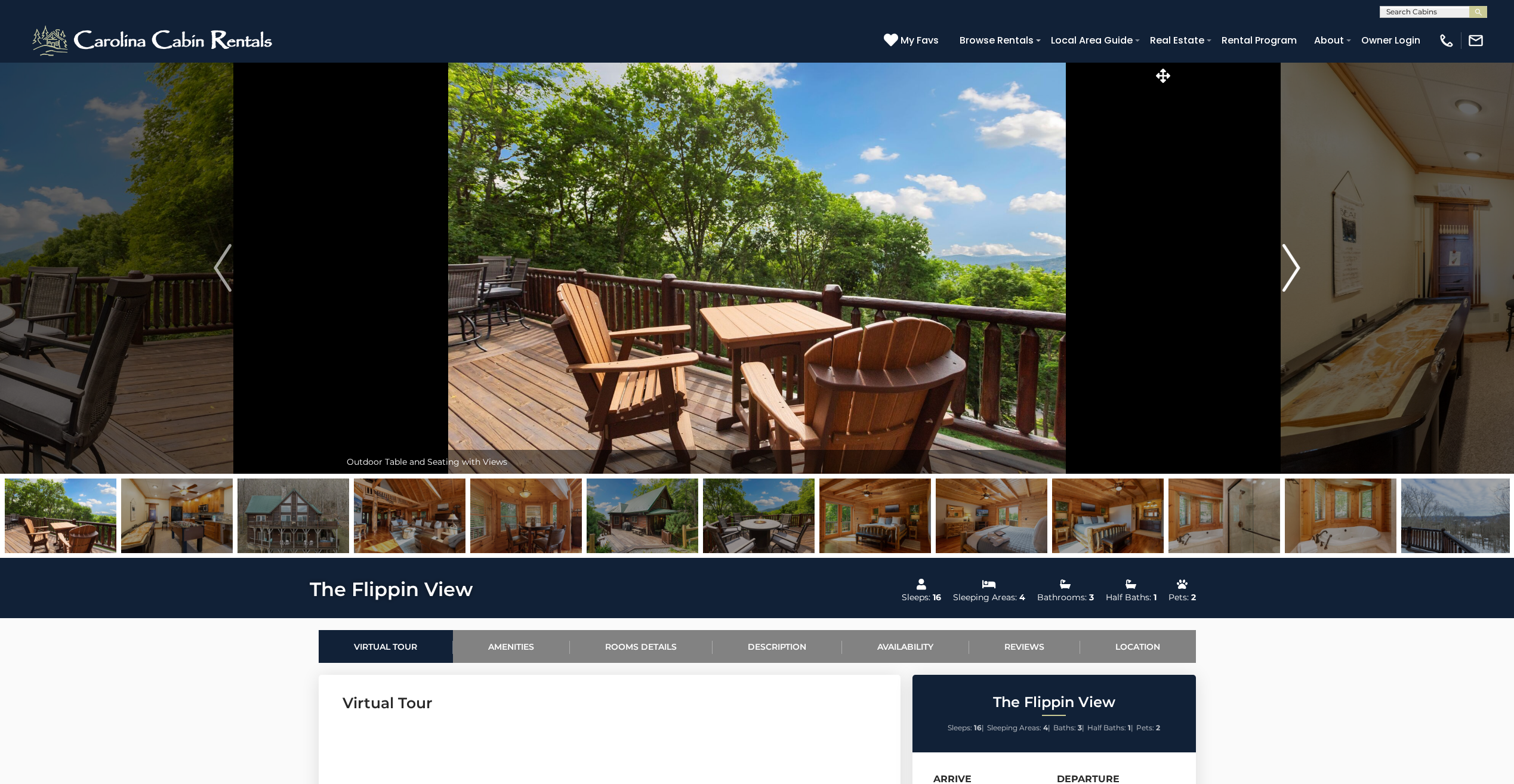
click at [1296, 268] on img "Next" at bounding box center [1291, 268] width 18 height 48
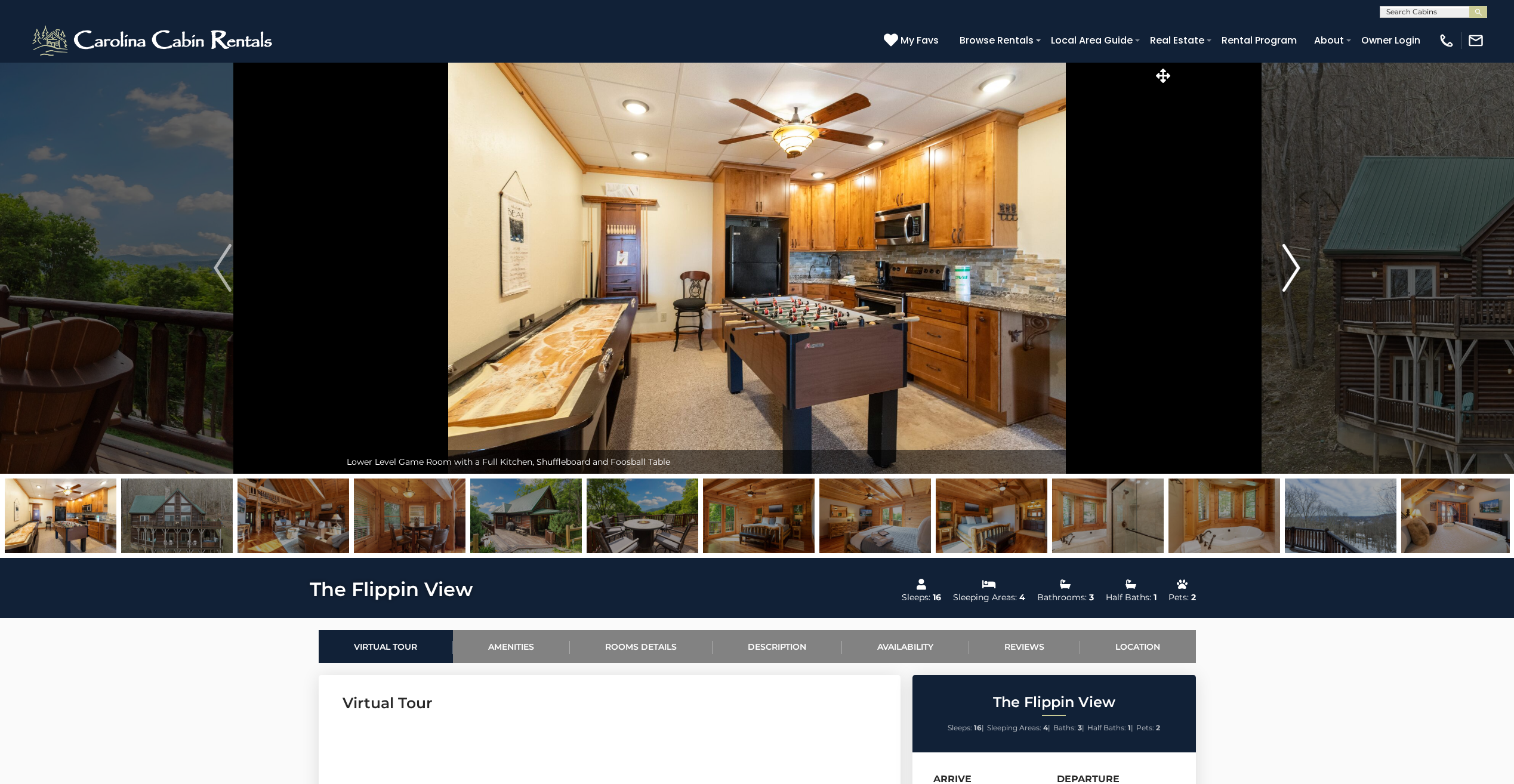
click at [1296, 268] on img "Next" at bounding box center [1291, 268] width 18 height 48
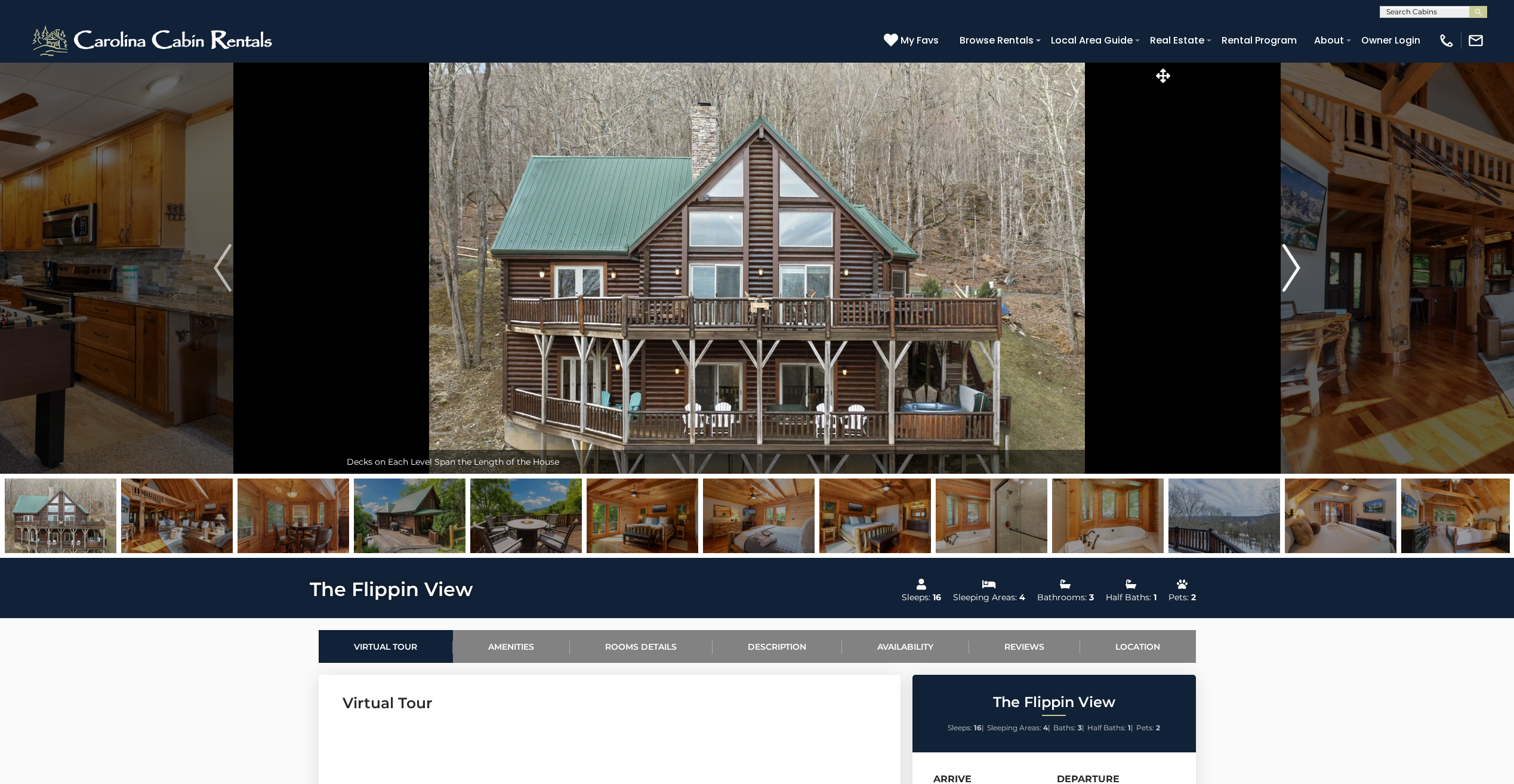
click at [1296, 268] on img "Next" at bounding box center [1291, 268] width 18 height 48
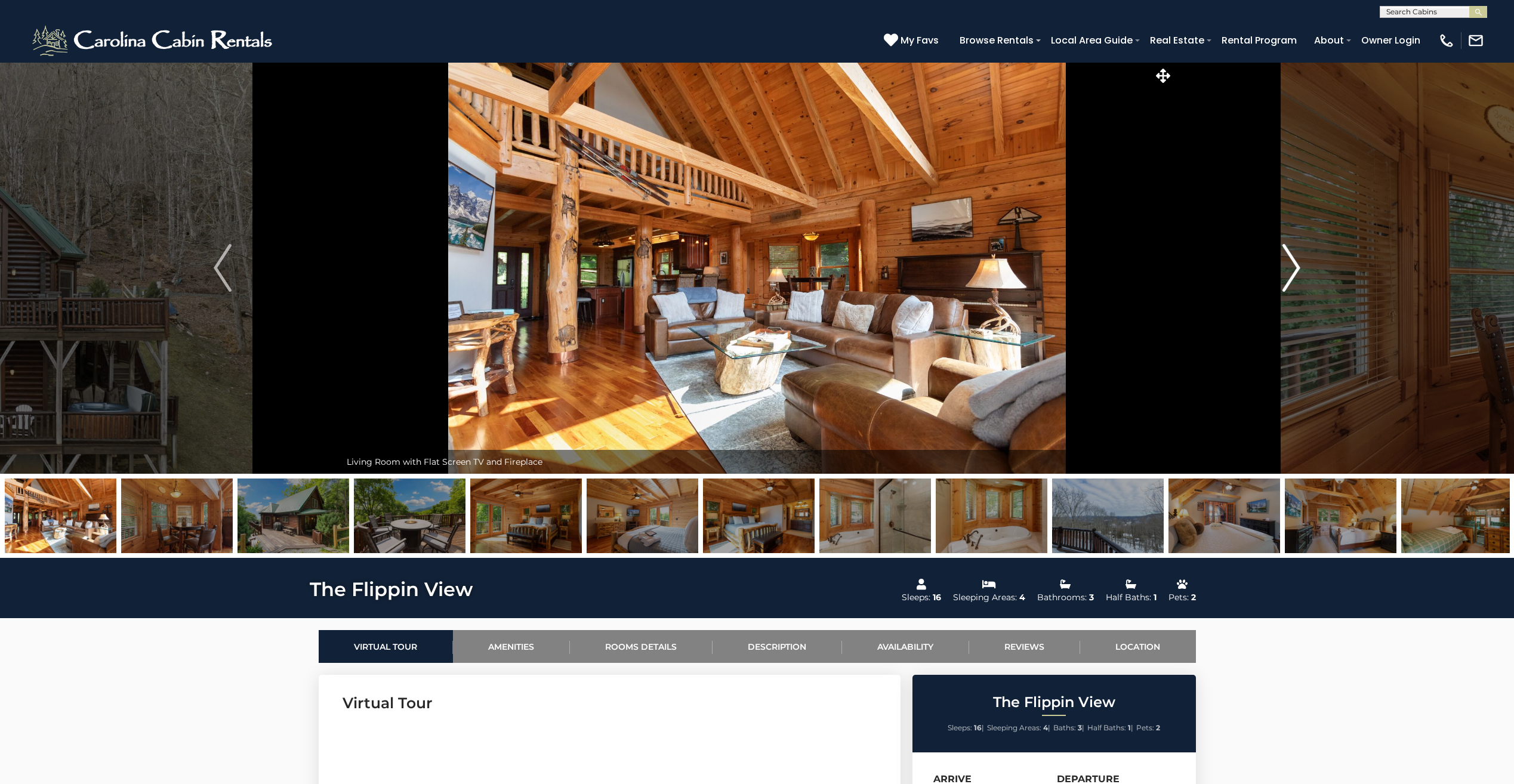
click at [1296, 268] on img "Next" at bounding box center [1291, 268] width 18 height 48
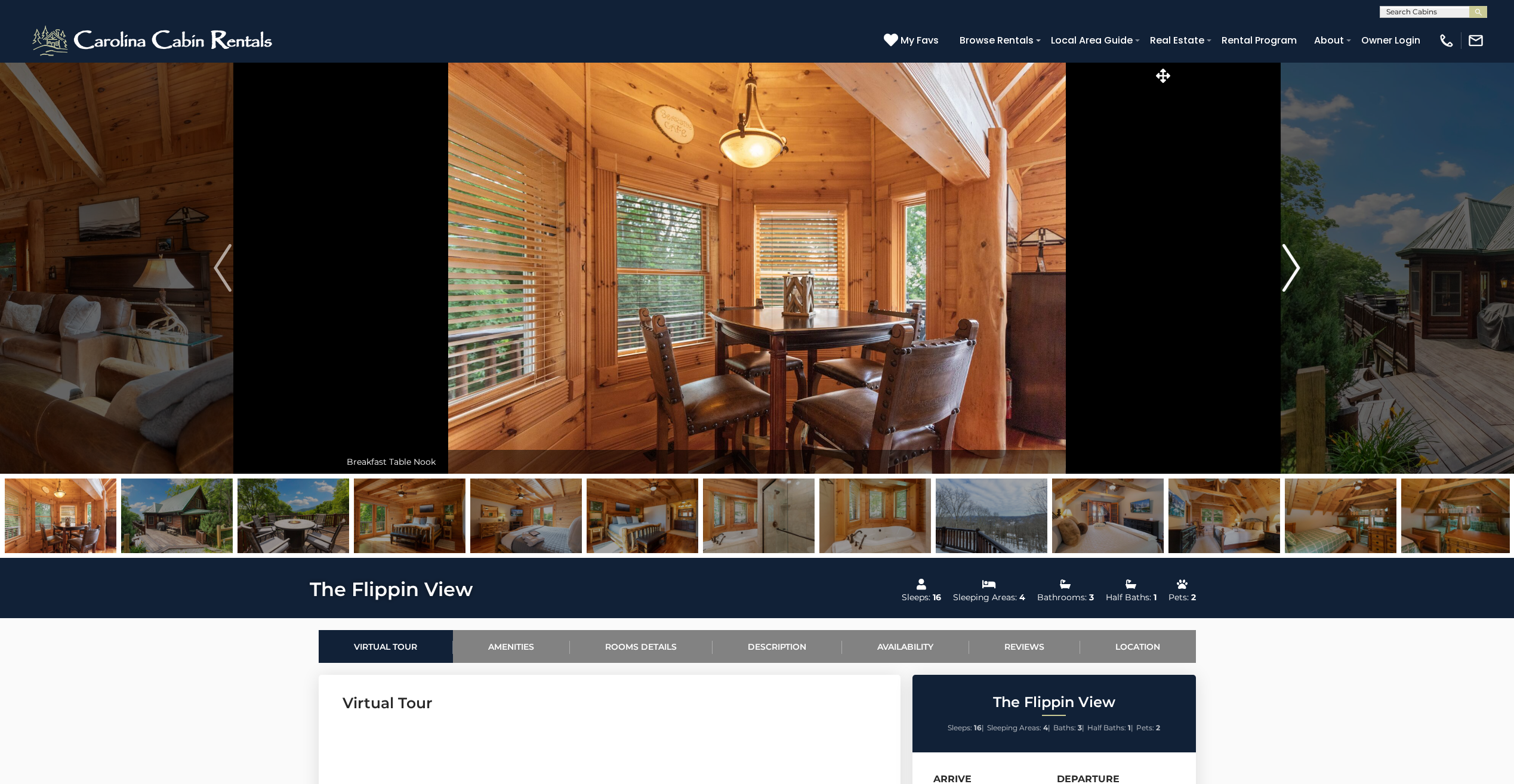
click at [1296, 268] on img "Next" at bounding box center [1291, 268] width 18 height 48
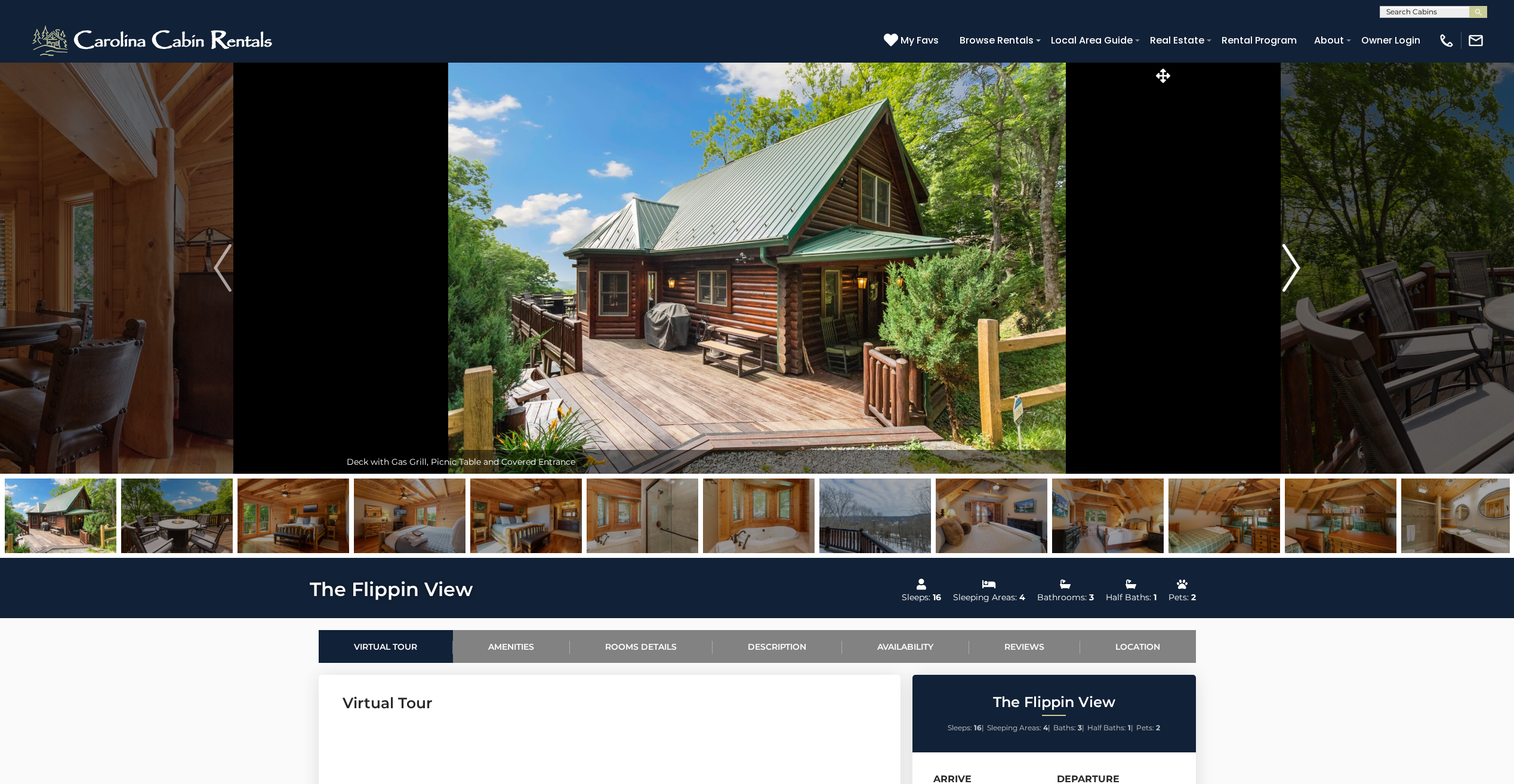
click at [1296, 268] on img "Next" at bounding box center [1291, 268] width 18 height 48
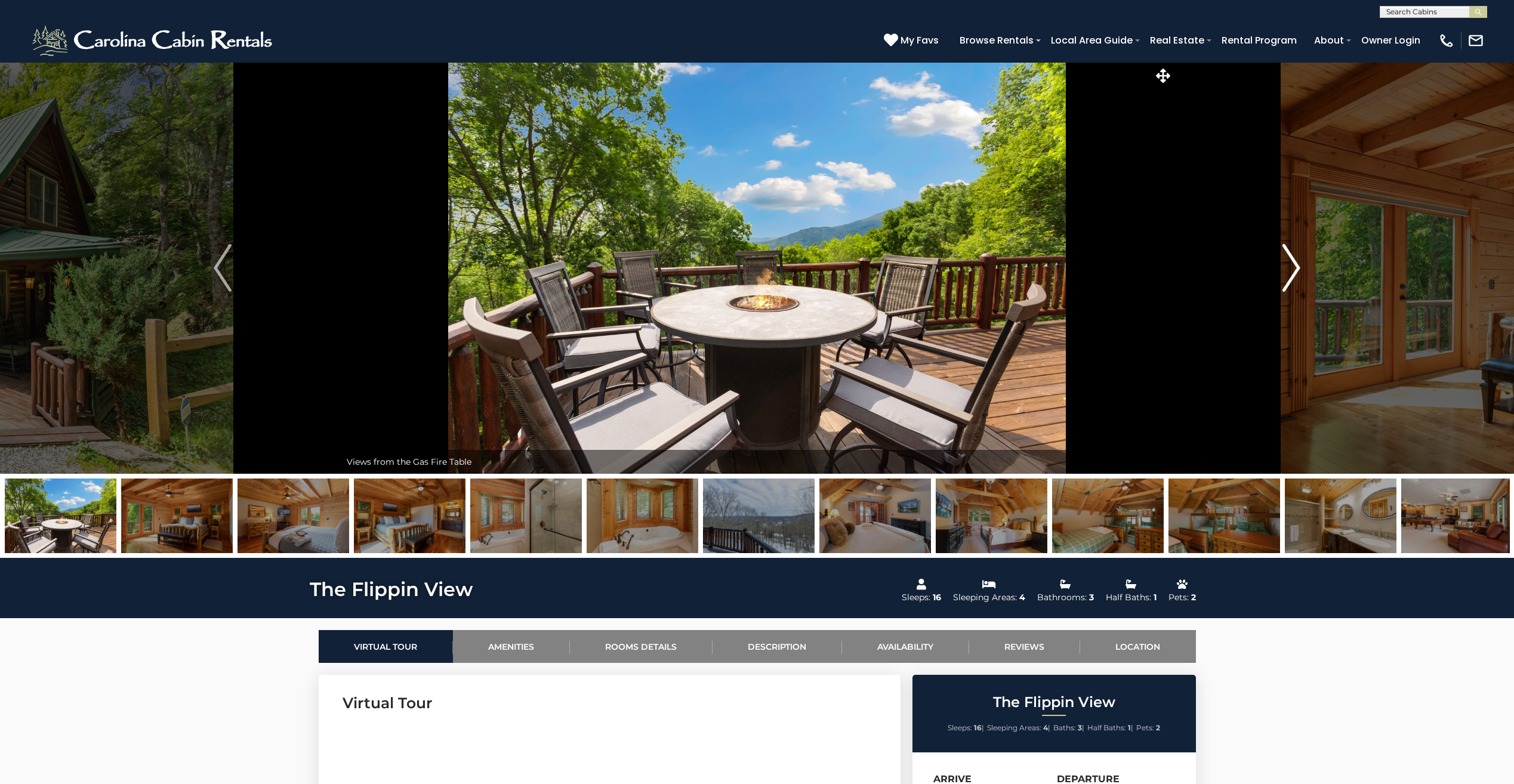
click at [1296, 268] on img "Next" at bounding box center [1291, 268] width 18 height 48
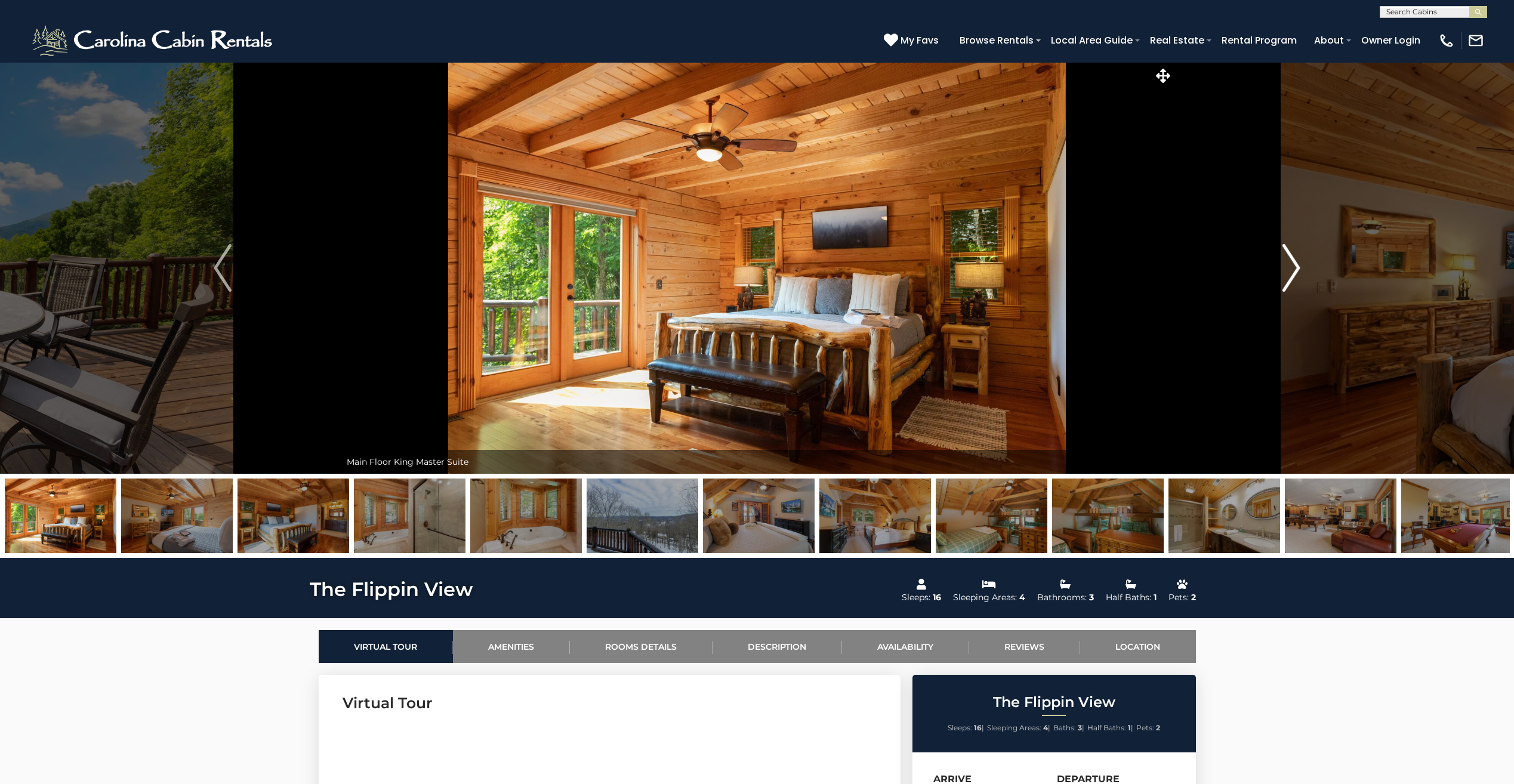
click at [1296, 268] on img "Next" at bounding box center [1291, 268] width 18 height 48
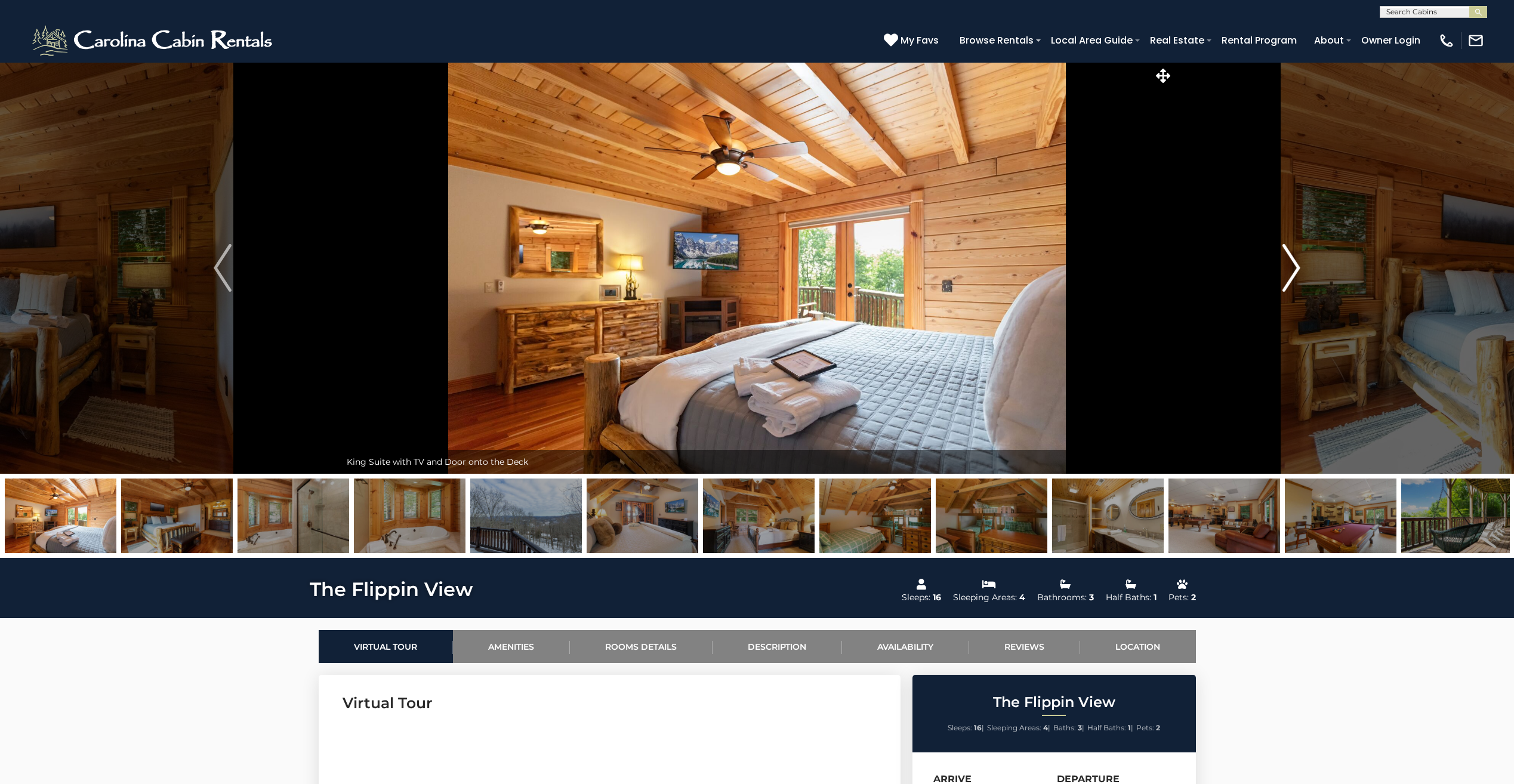
click at [1296, 268] on img "Next" at bounding box center [1291, 268] width 18 height 48
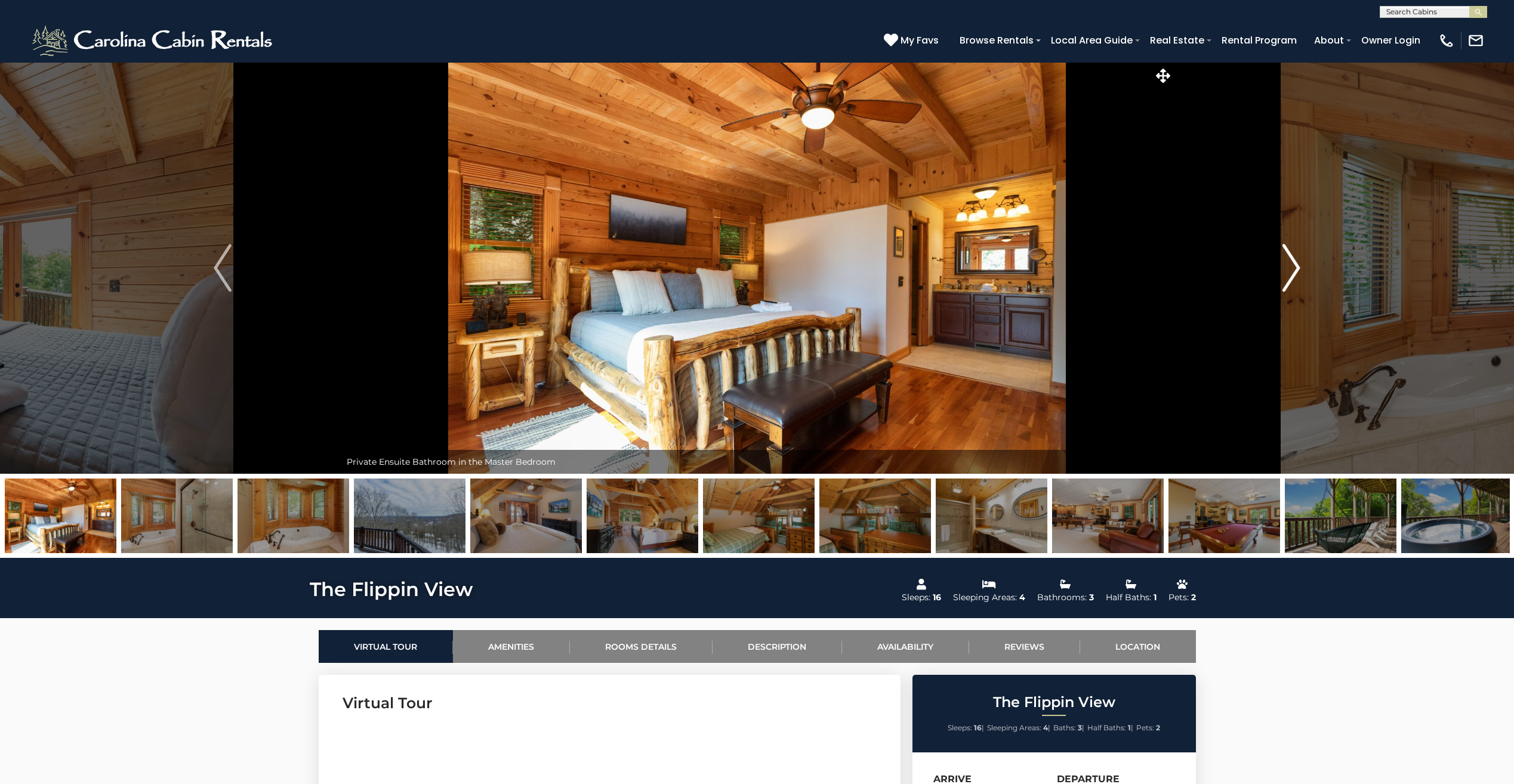
click at [1296, 268] on img "Next" at bounding box center [1291, 268] width 18 height 48
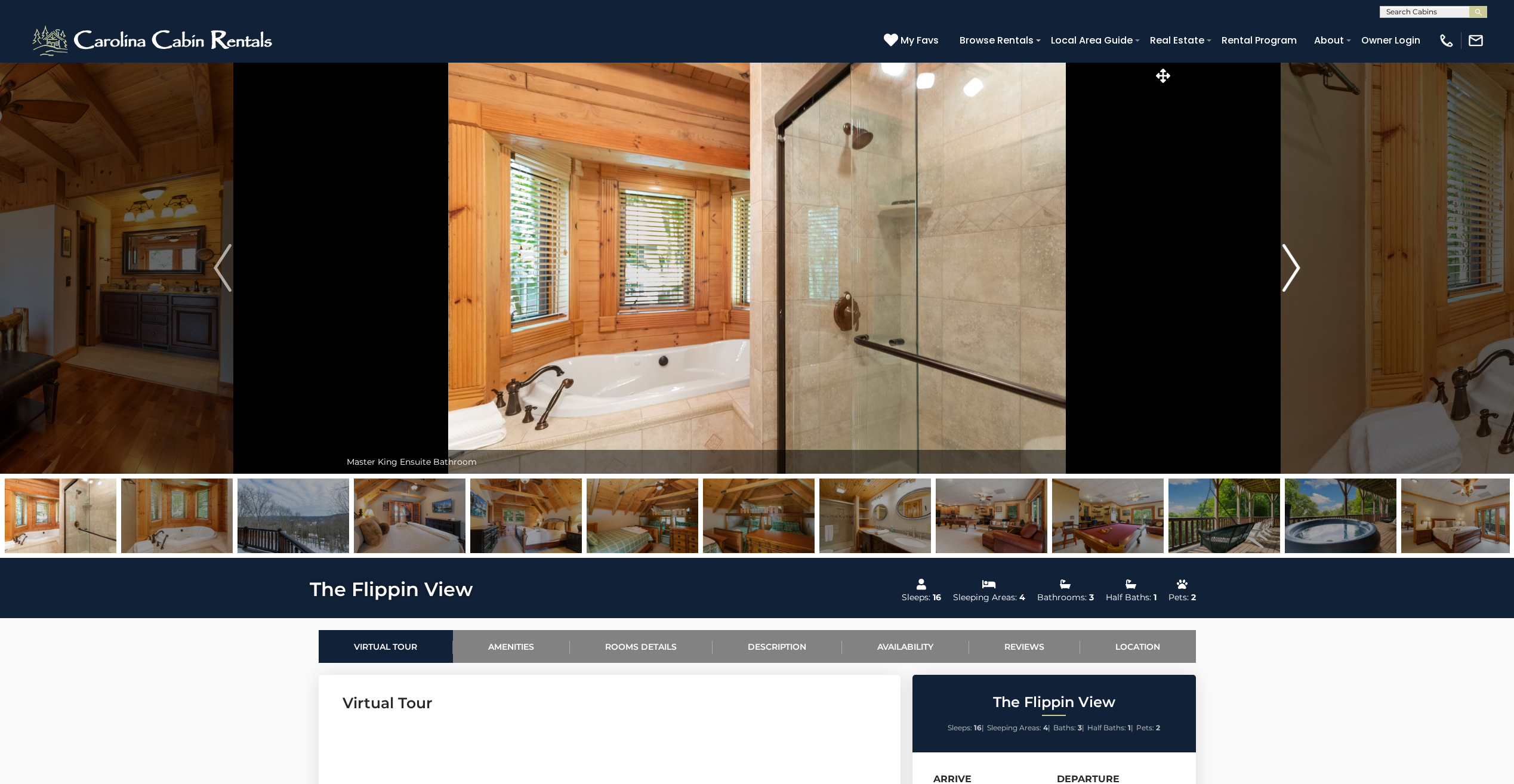
click at [1296, 268] on img "Next" at bounding box center [1291, 268] width 18 height 48
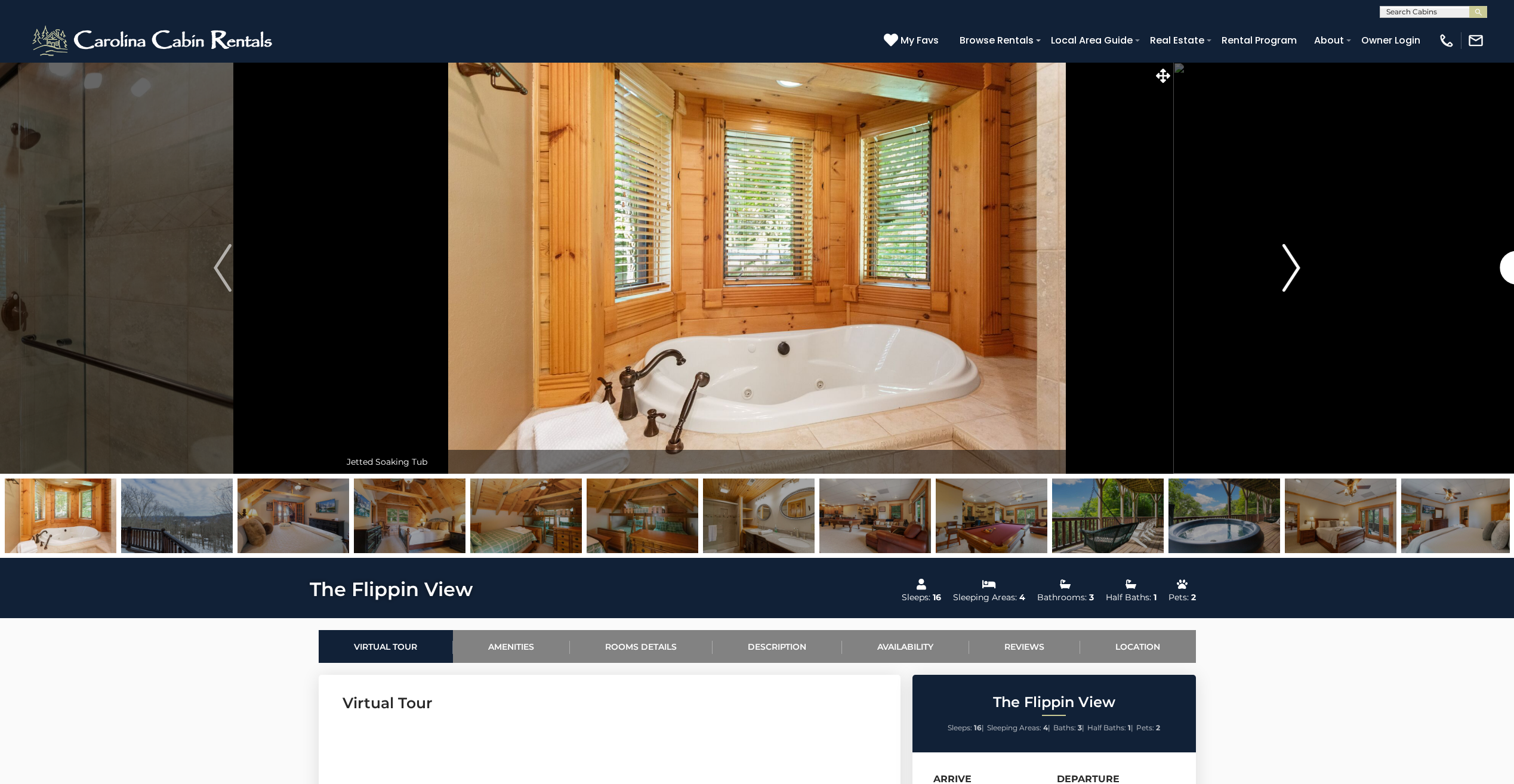
click at [1296, 268] on img "Next" at bounding box center [1291, 268] width 18 height 48
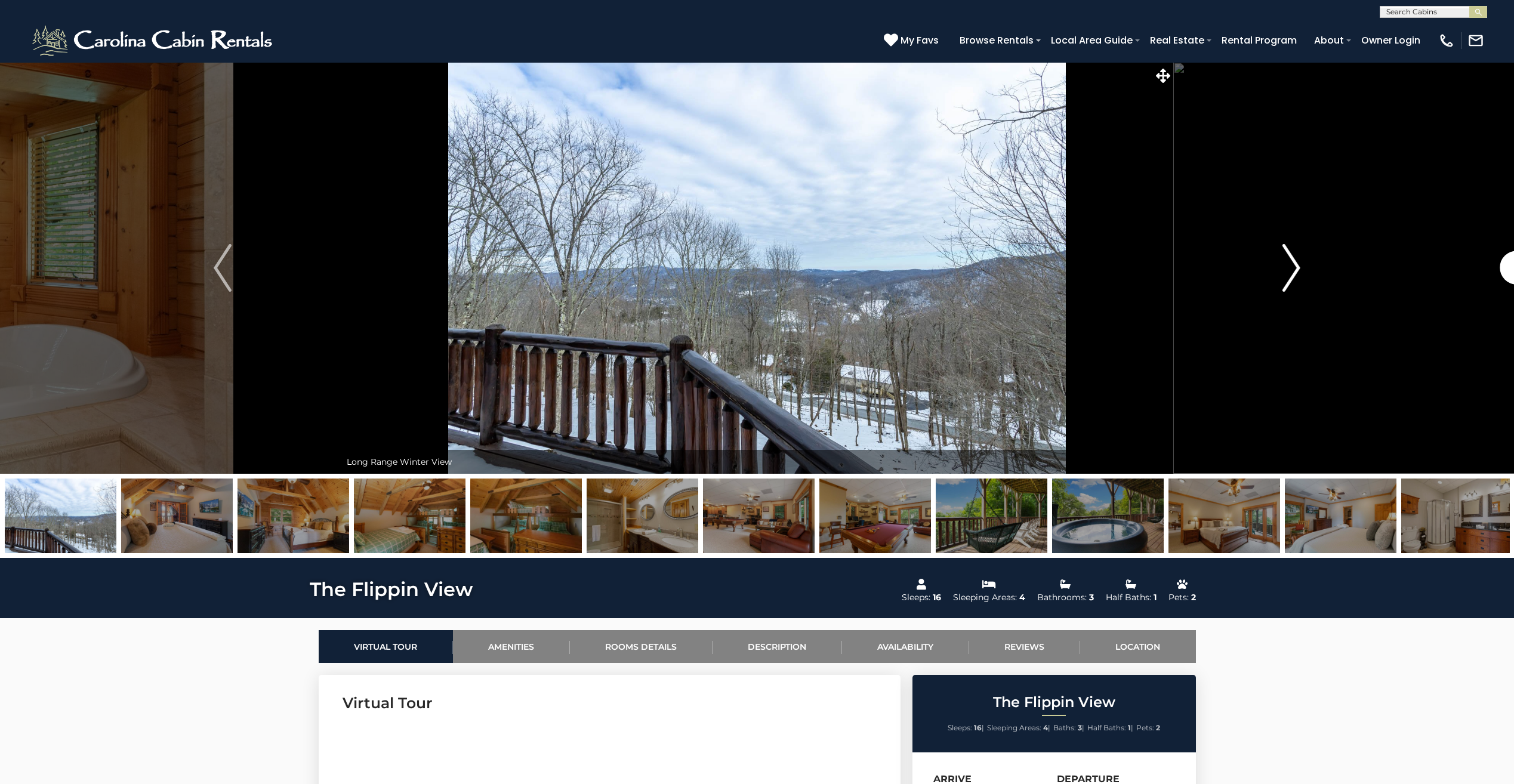
click at [1296, 268] on img "Next" at bounding box center [1291, 268] width 18 height 48
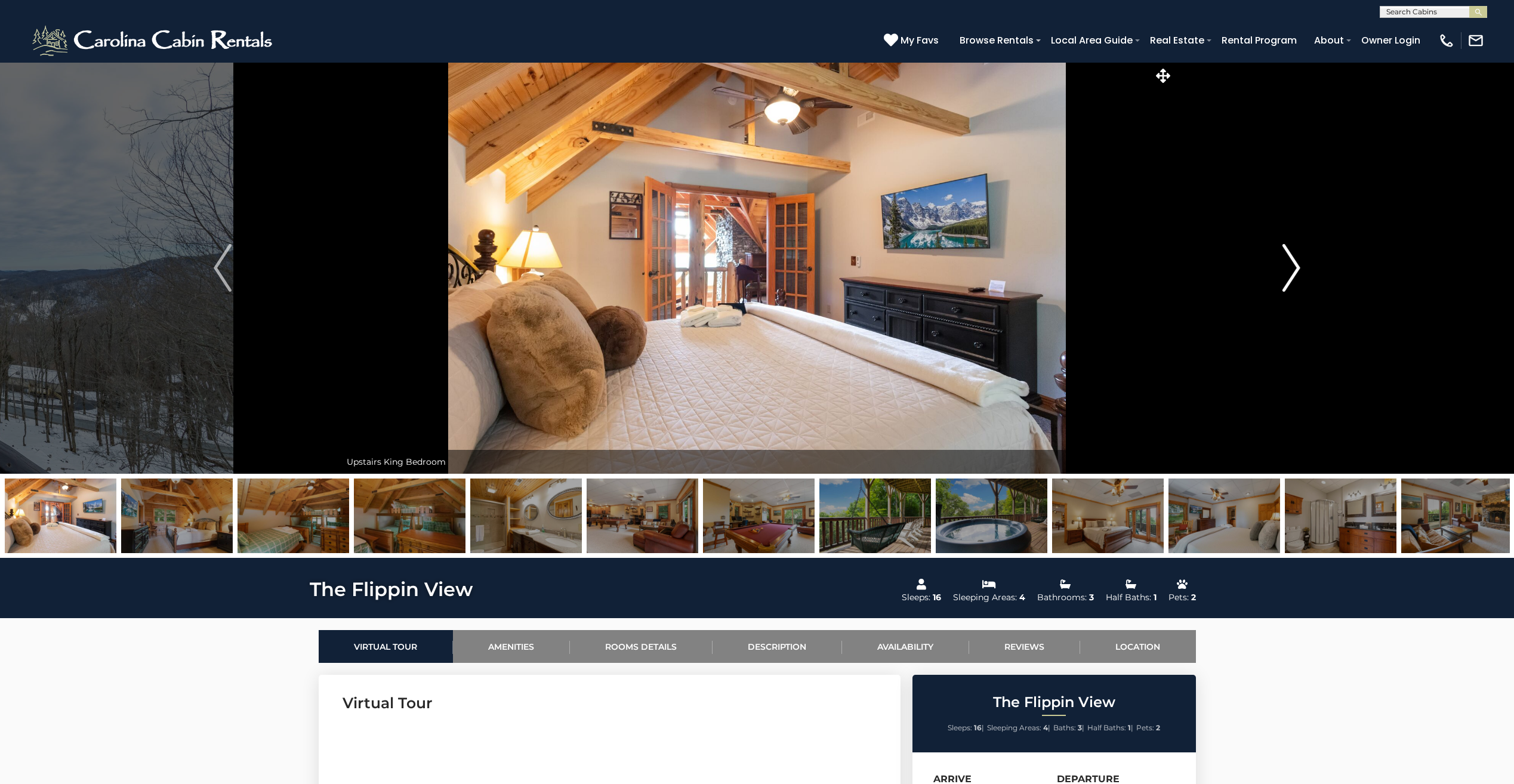
click at [1296, 268] on img "Next" at bounding box center [1291, 268] width 18 height 48
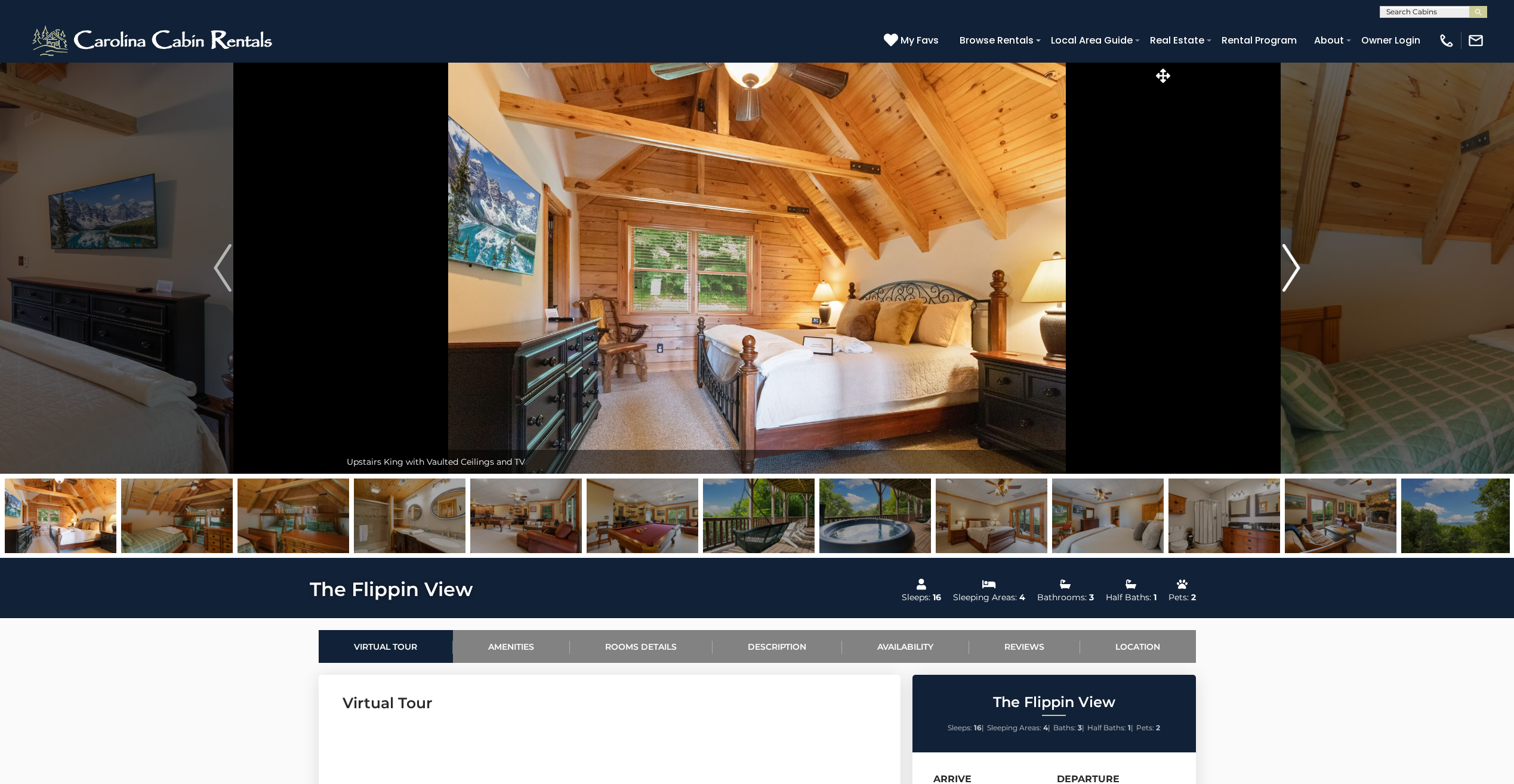
click at [1296, 268] on img "Next" at bounding box center [1291, 268] width 18 height 48
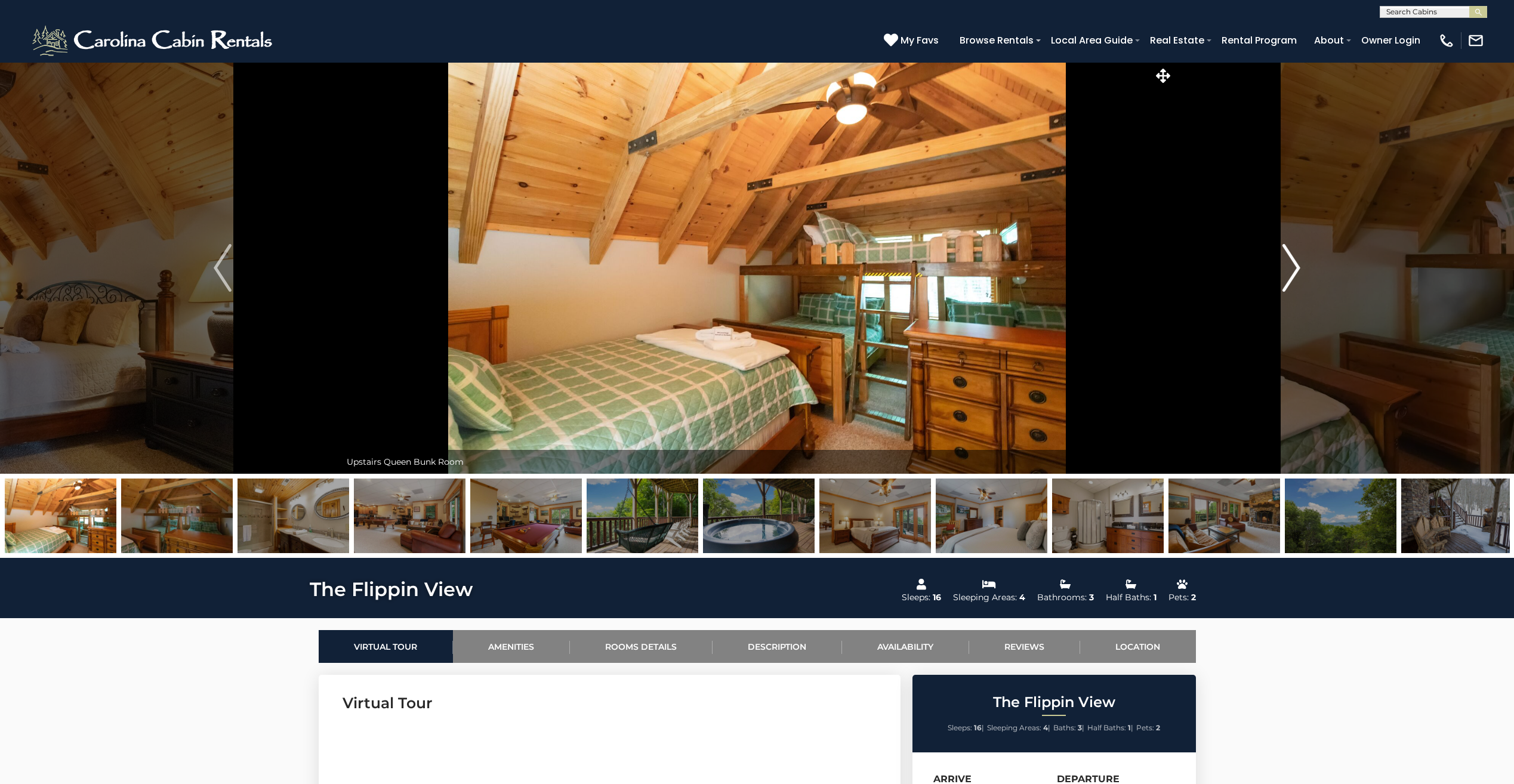
click at [1296, 266] on img "Next" at bounding box center [1291, 268] width 18 height 48
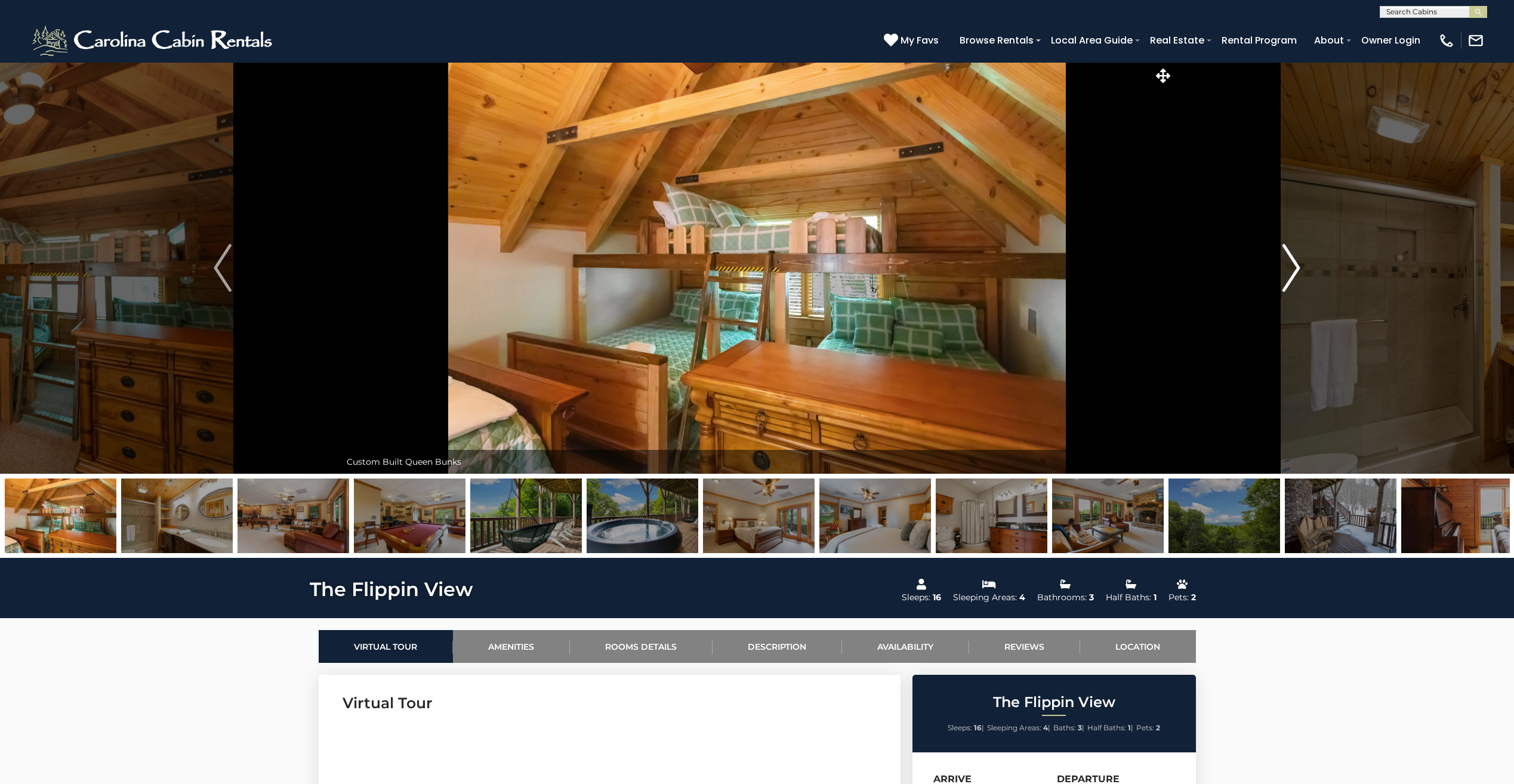
click at [1296, 266] on img "Next" at bounding box center [1291, 268] width 18 height 48
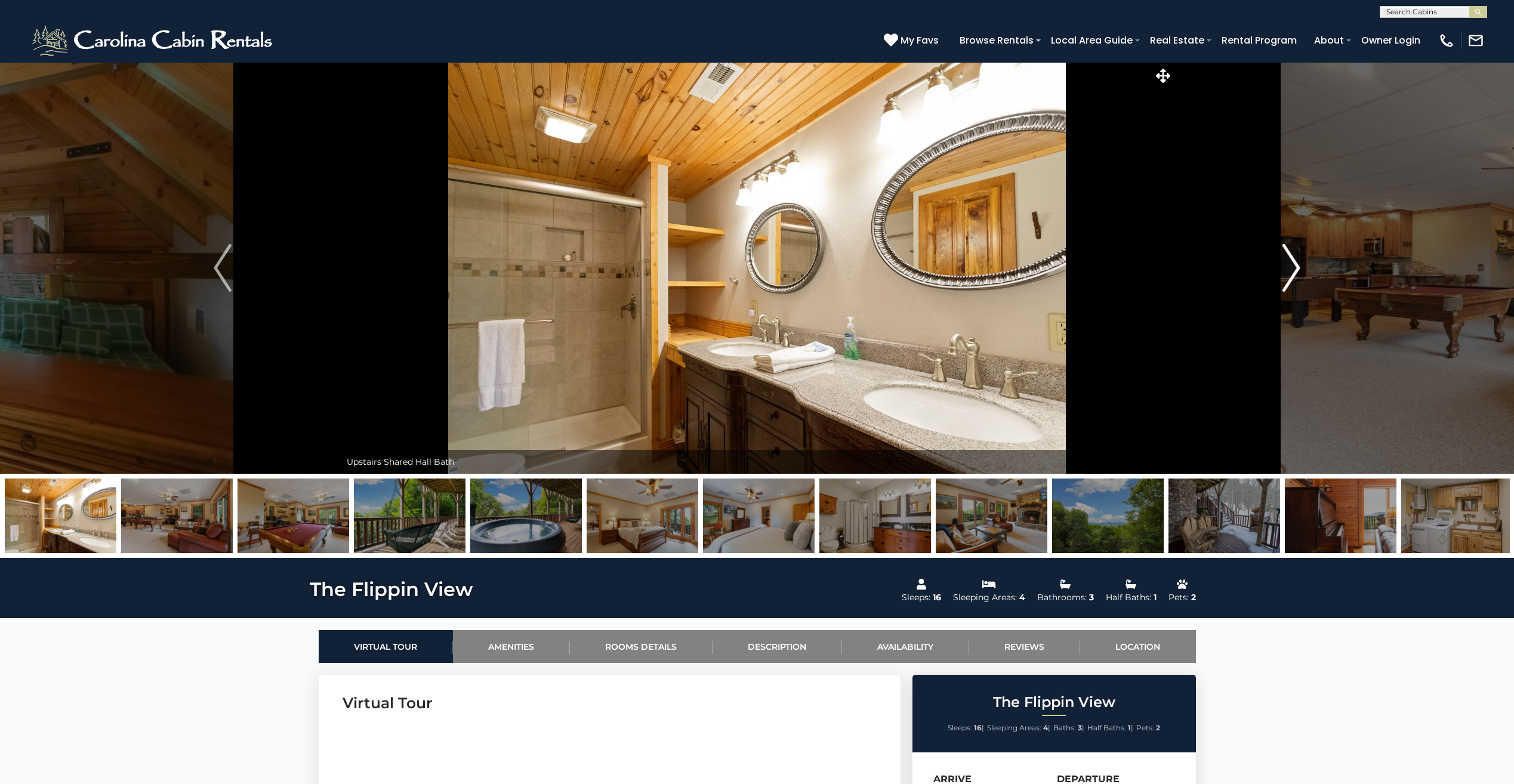
click at [1296, 266] on img "Next" at bounding box center [1291, 268] width 18 height 48
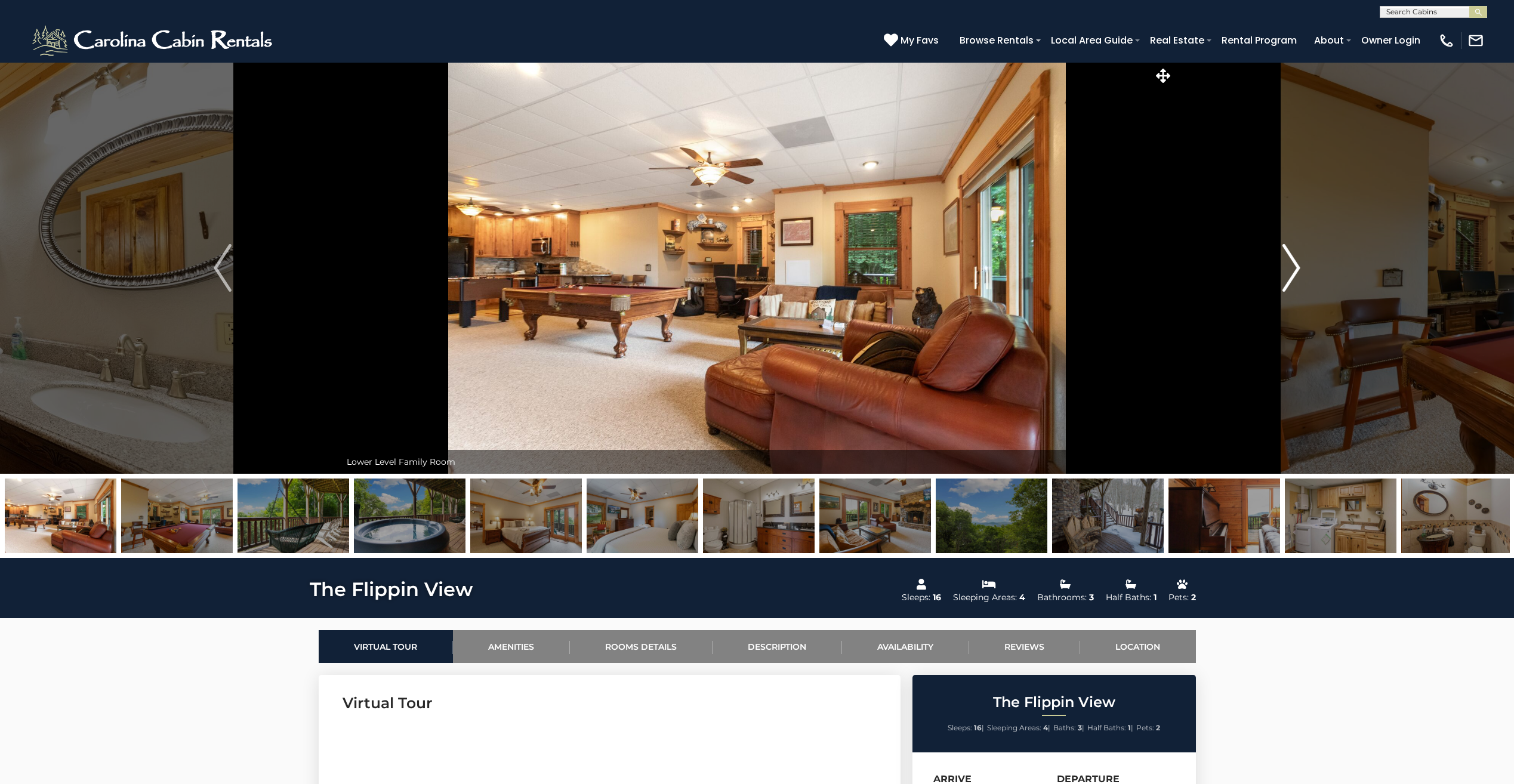
click at [1298, 266] on img "Next" at bounding box center [1291, 268] width 18 height 48
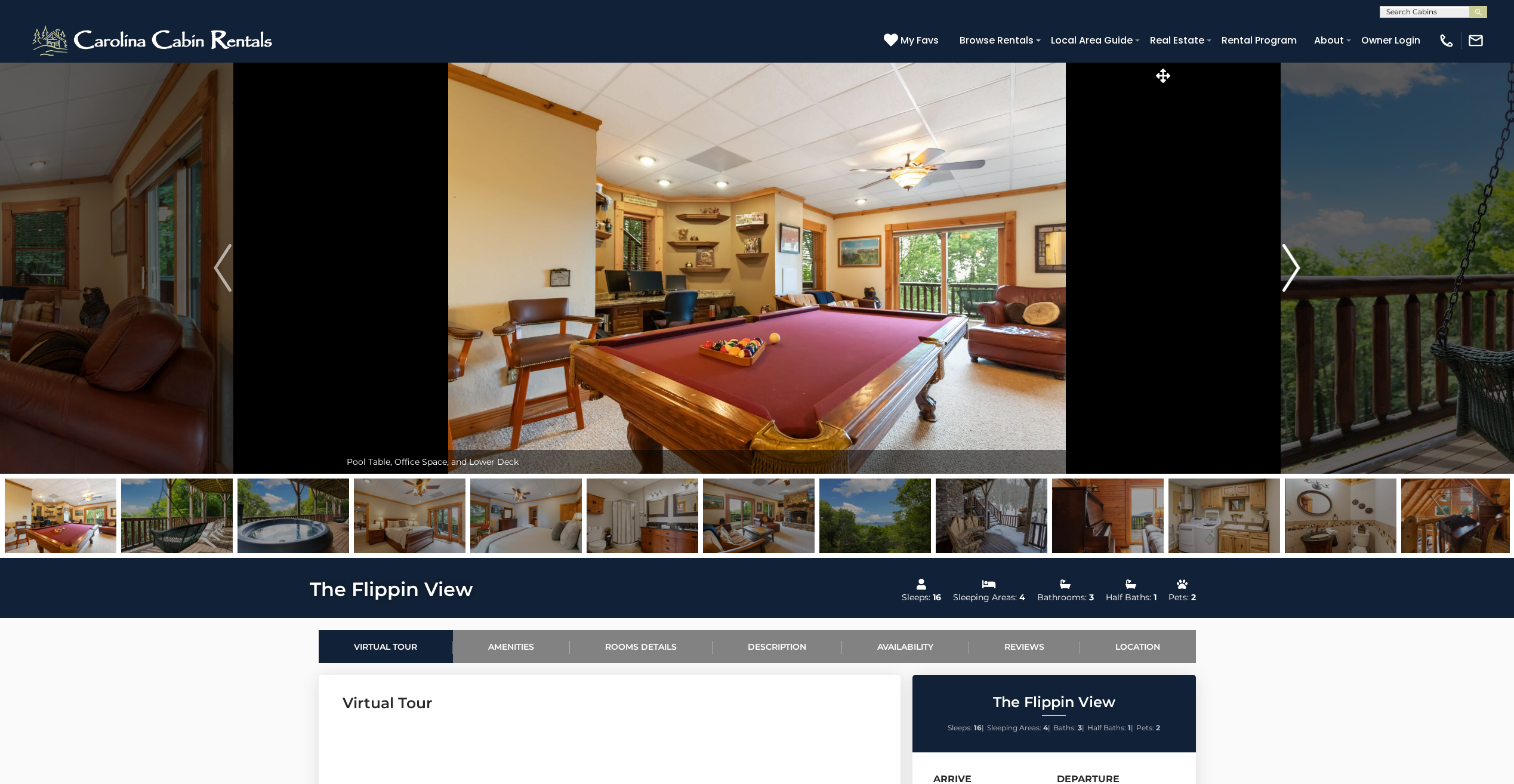
click at [1298, 266] on img "Next" at bounding box center [1291, 268] width 18 height 48
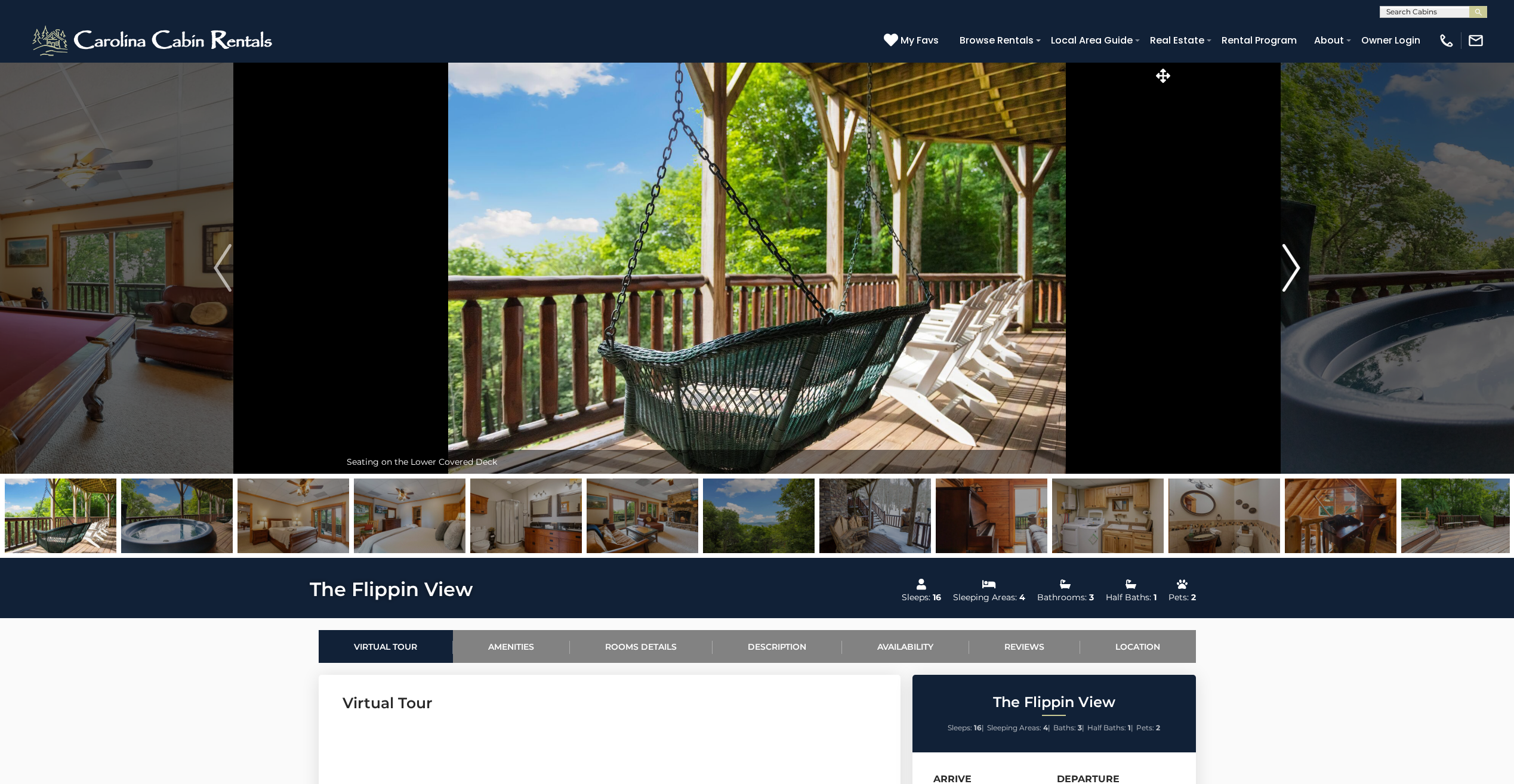
click at [1298, 266] on img "Next" at bounding box center [1291, 268] width 18 height 48
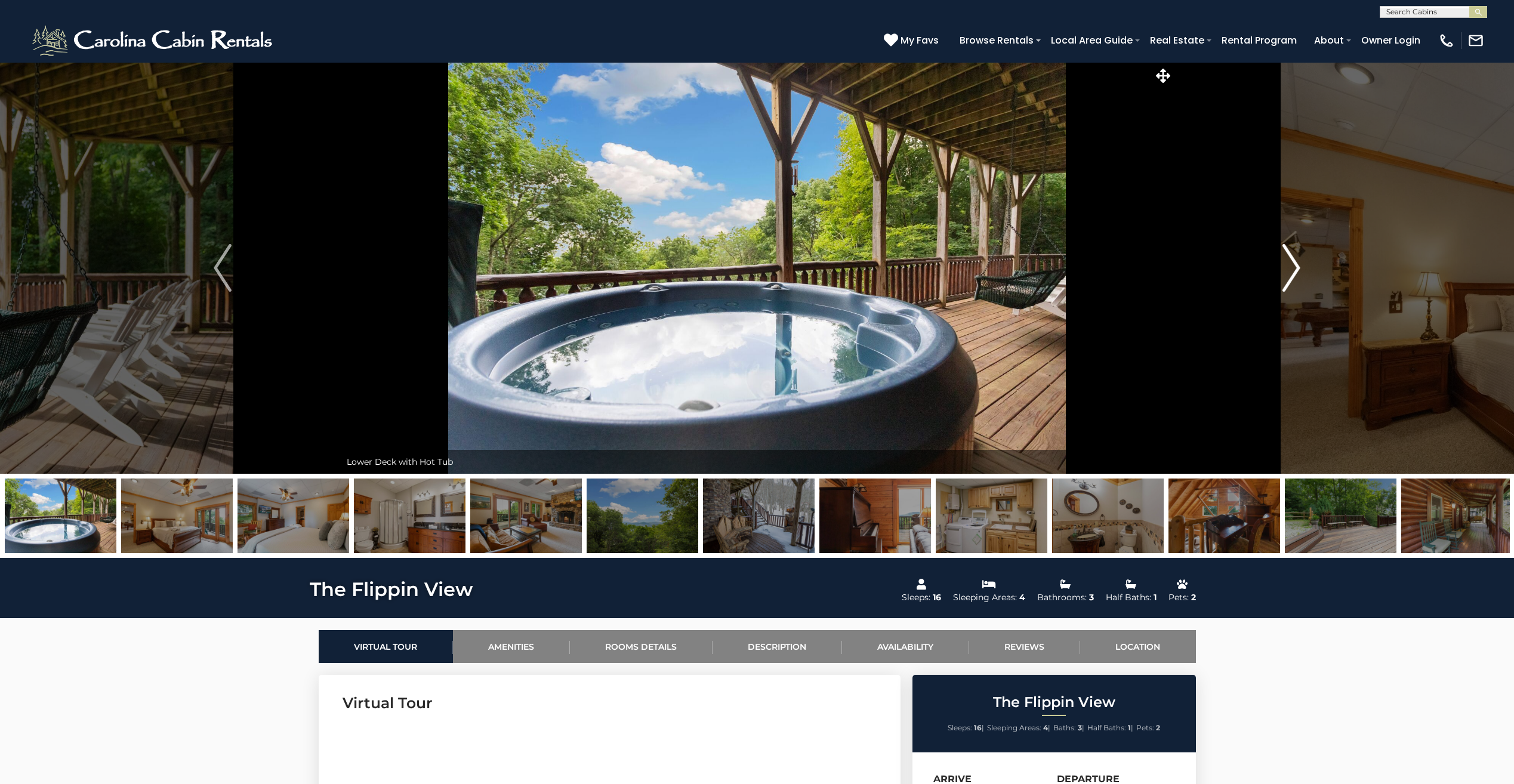
click at [1298, 266] on img "Next" at bounding box center [1291, 268] width 18 height 48
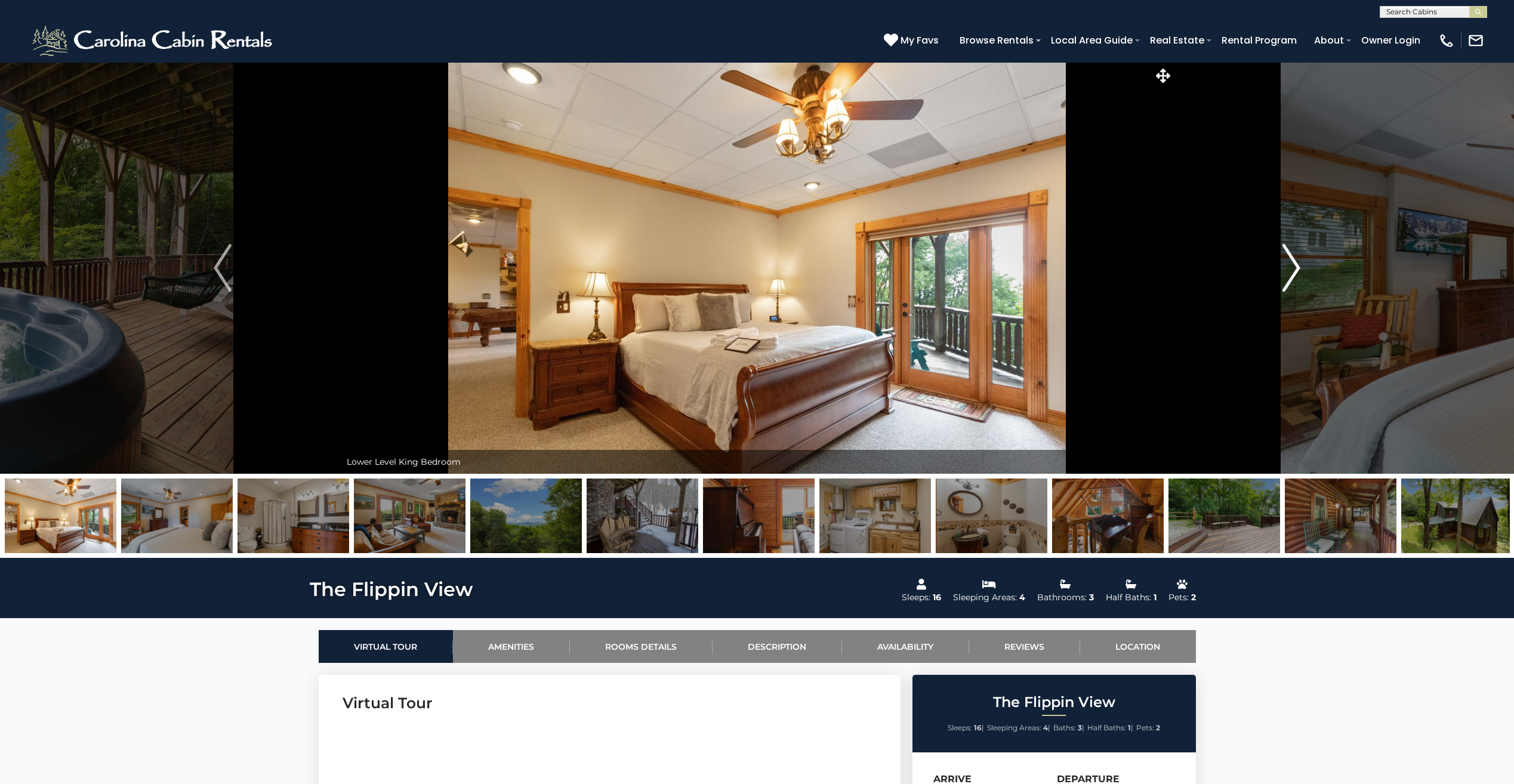
click at [1298, 266] on img "Next" at bounding box center [1291, 268] width 18 height 48
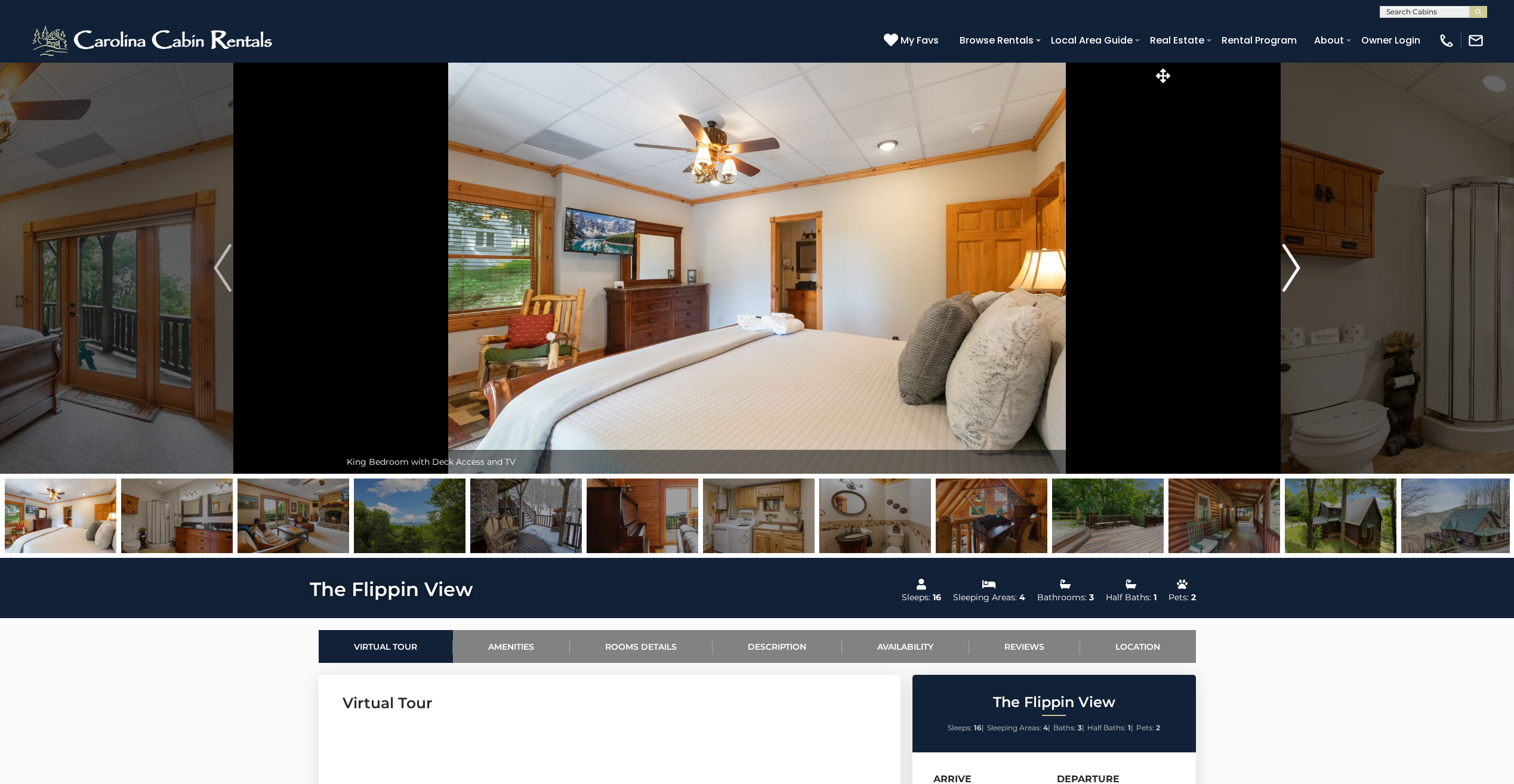
click at [1298, 266] on img "Next" at bounding box center [1291, 268] width 18 height 48
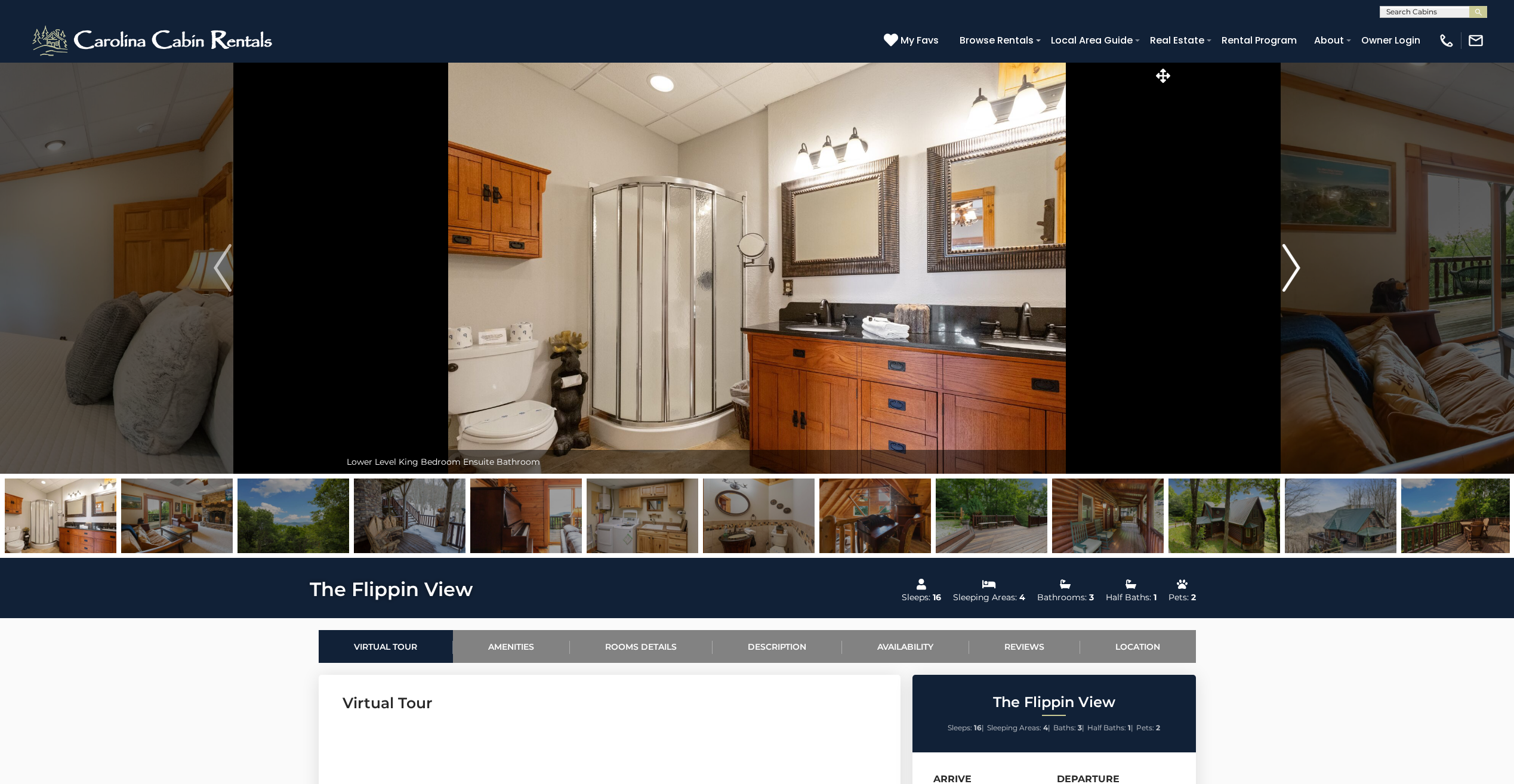
click at [1298, 266] on img "Next" at bounding box center [1291, 268] width 18 height 48
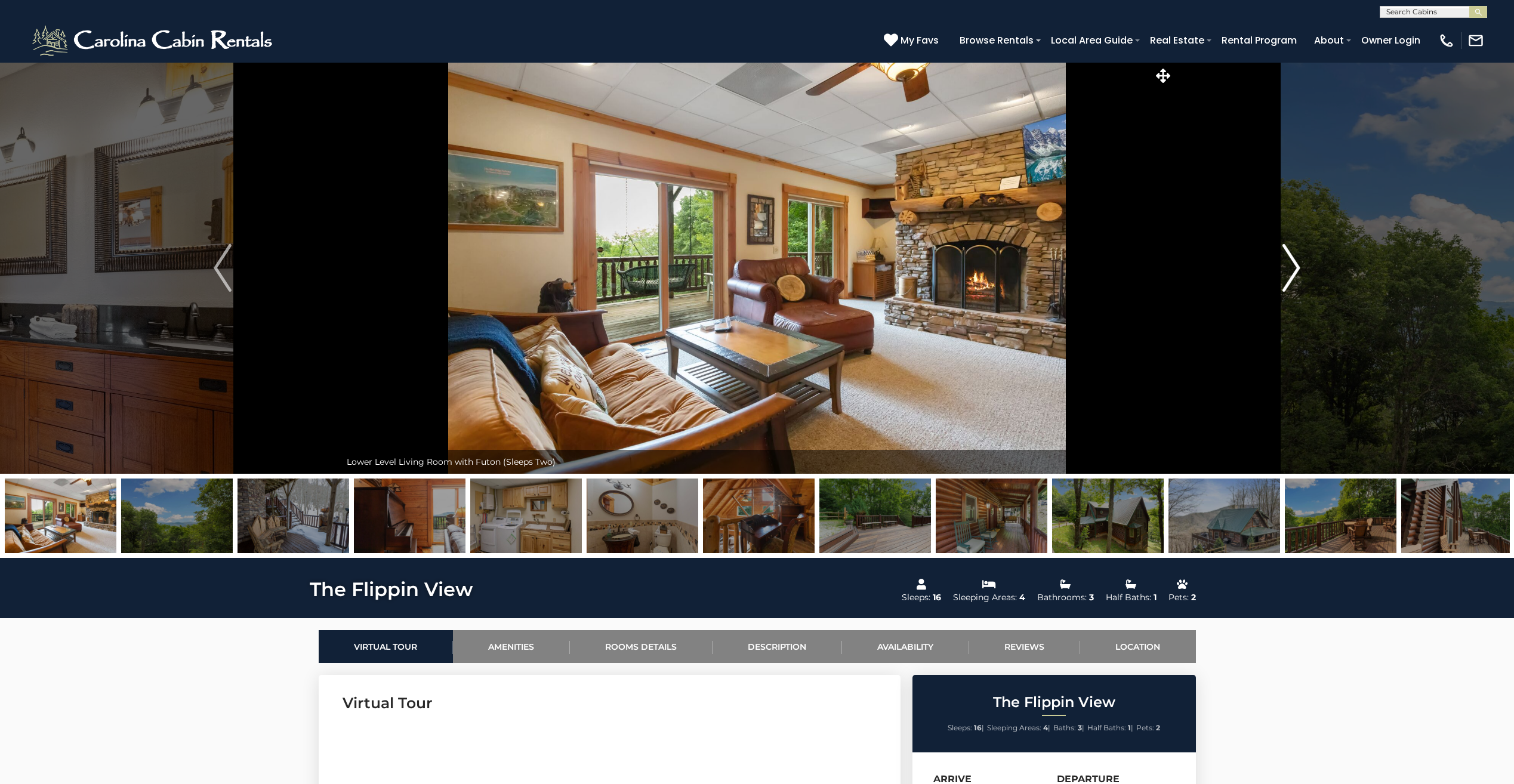
click at [1298, 266] on img "Next" at bounding box center [1291, 268] width 18 height 48
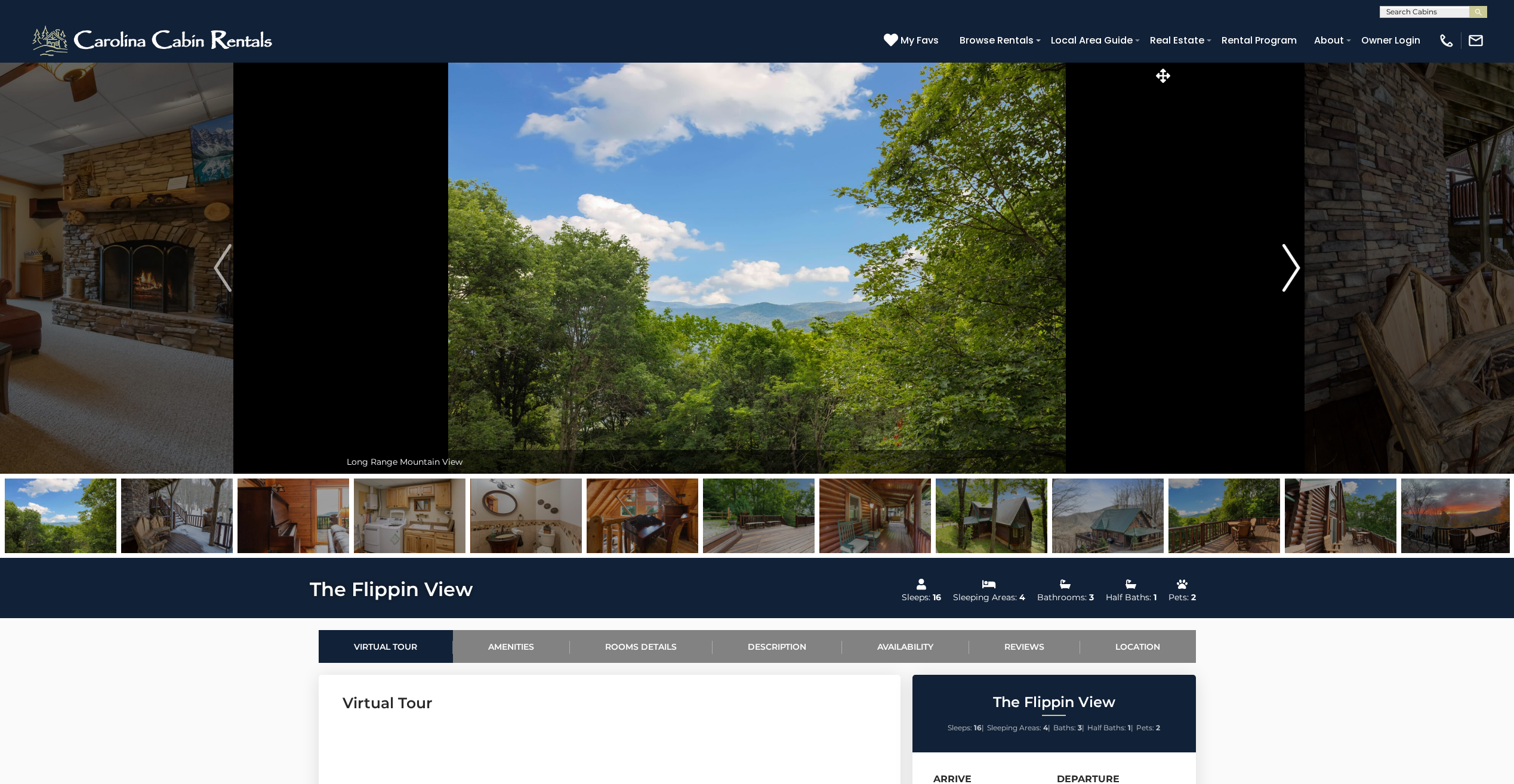
click at [1298, 266] on img "Next" at bounding box center [1291, 268] width 18 height 48
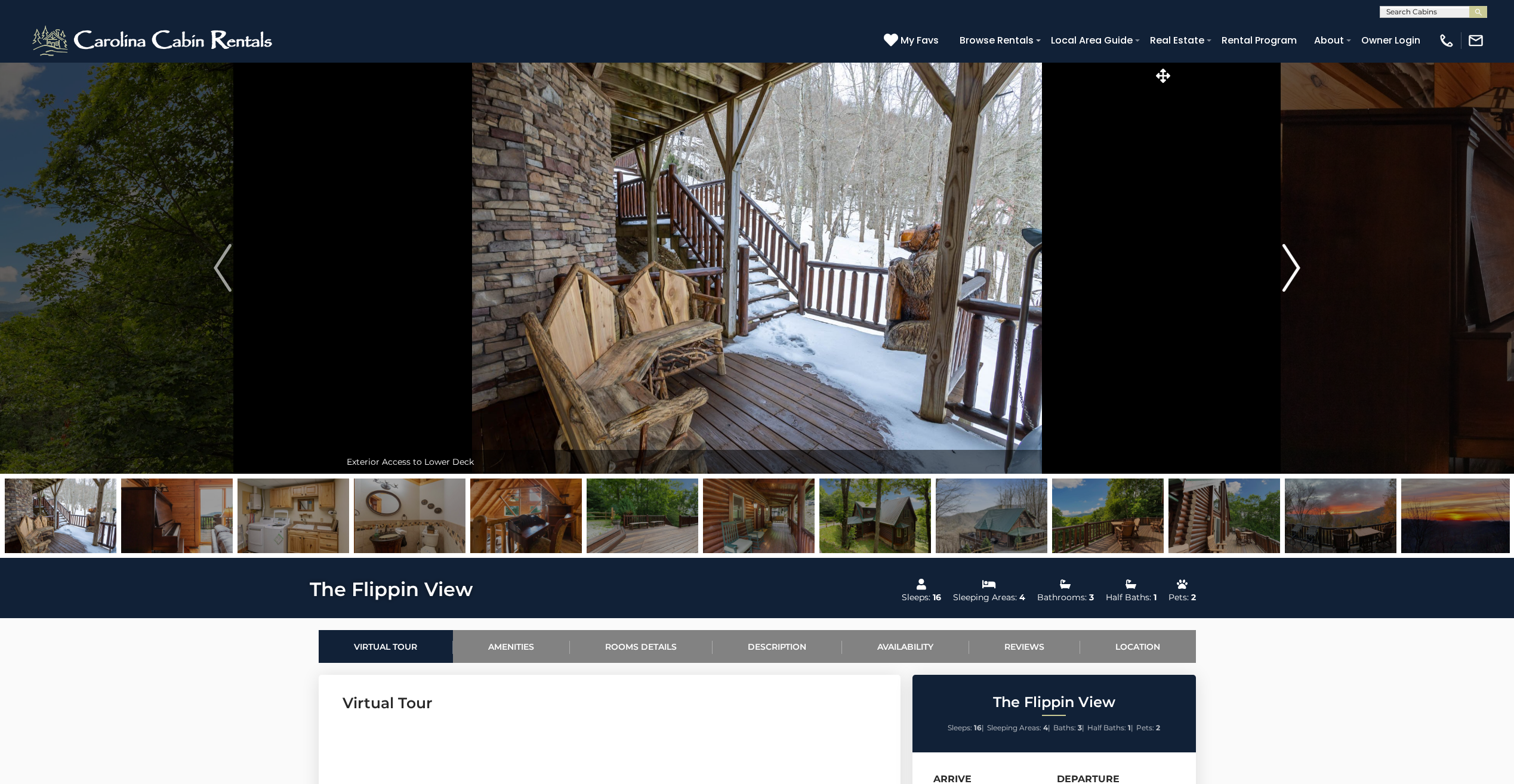
click at [1298, 266] on img "Next" at bounding box center [1291, 268] width 18 height 48
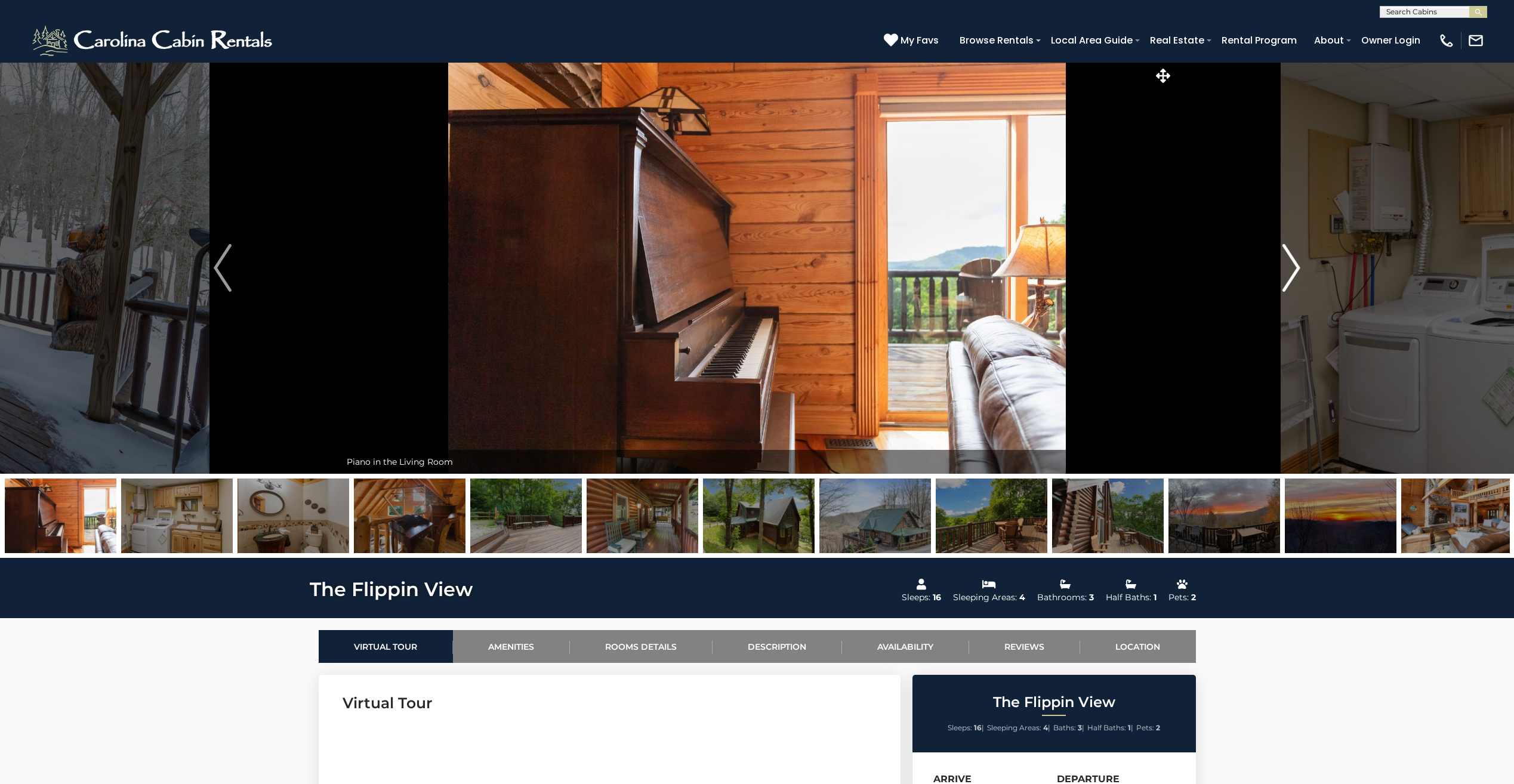
click at [1298, 266] on img "Next" at bounding box center [1291, 268] width 18 height 48
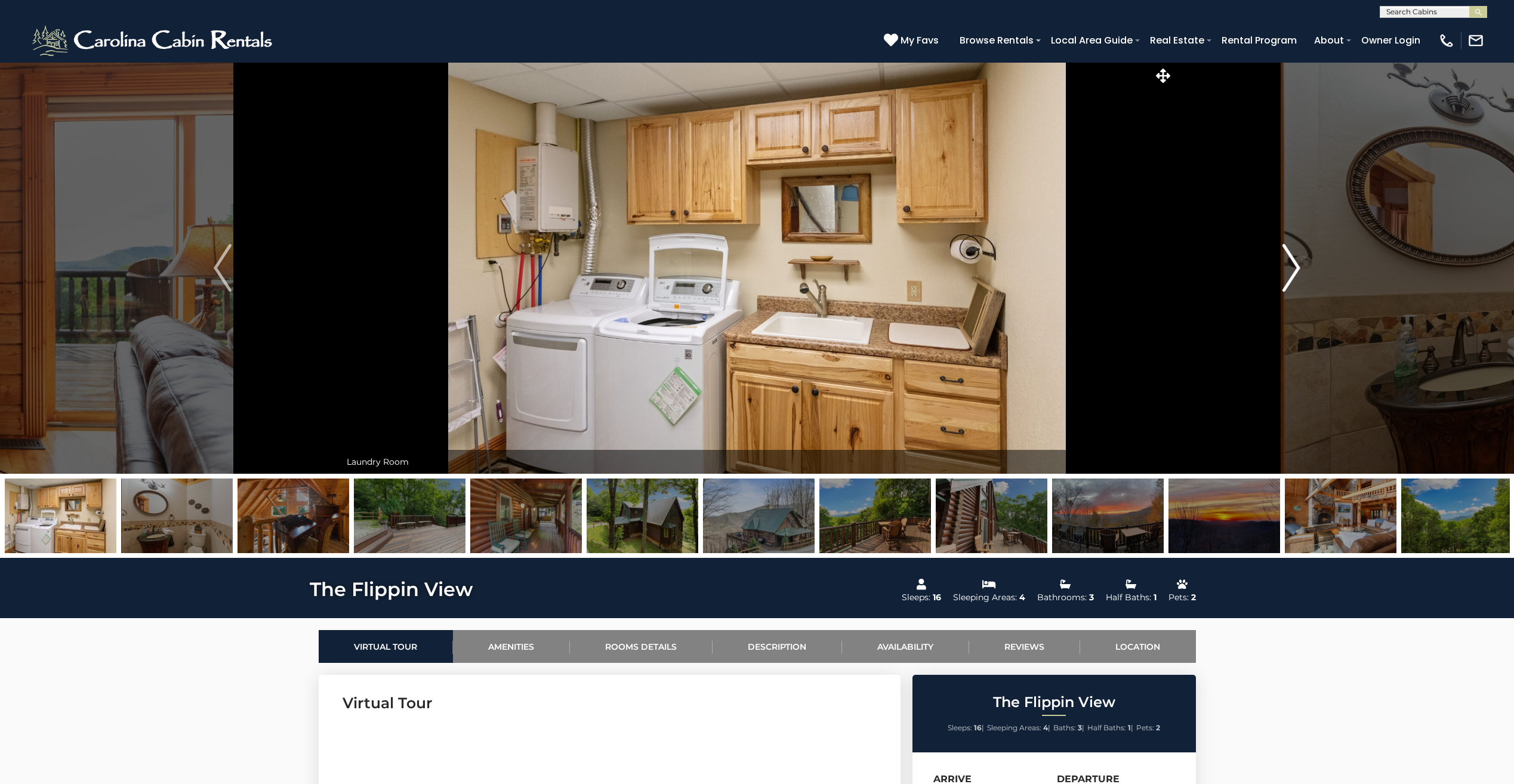
click at [1298, 266] on img "Next" at bounding box center [1291, 268] width 18 height 48
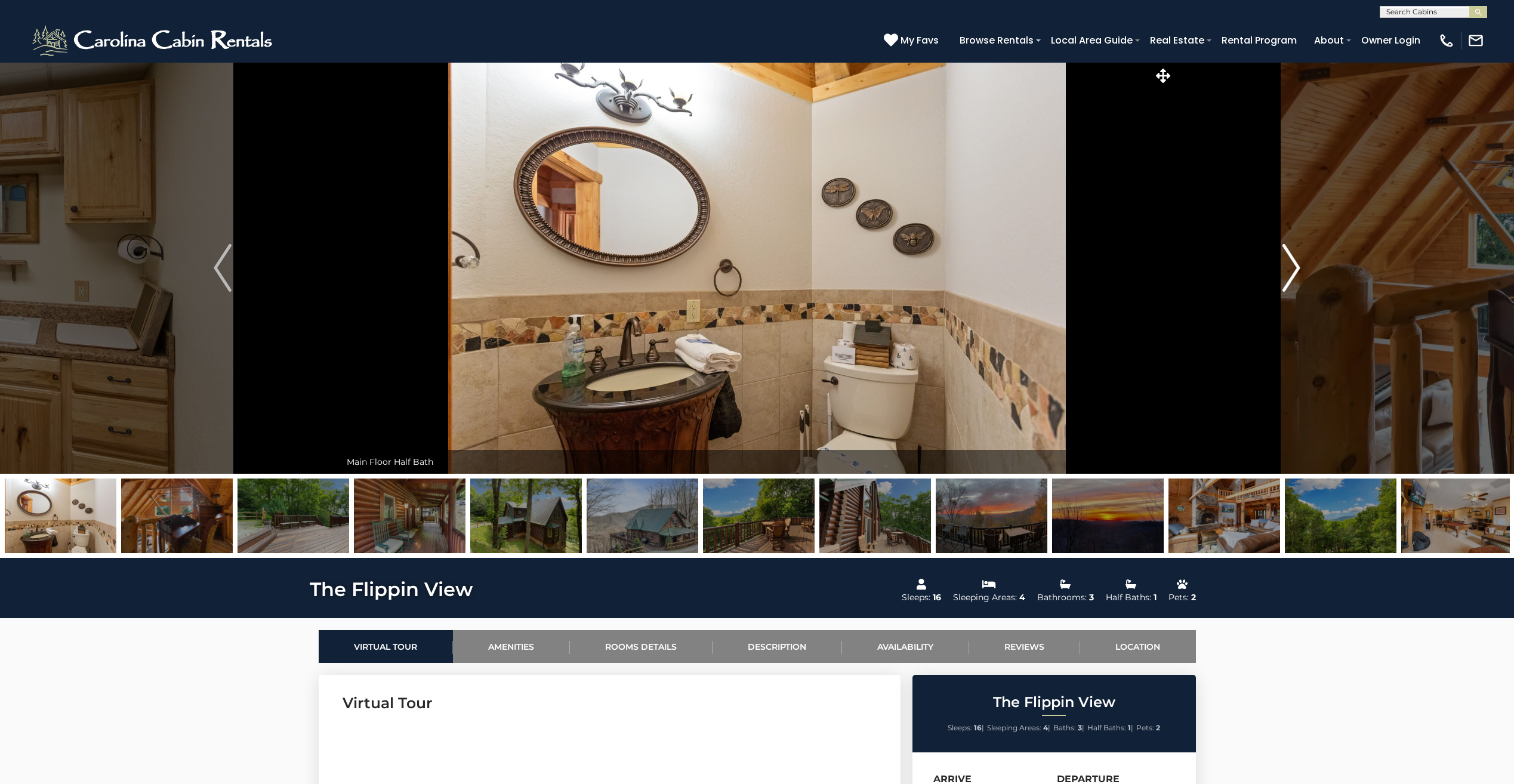
click at [1298, 266] on img "Next" at bounding box center [1291, 268] width 18 height 48
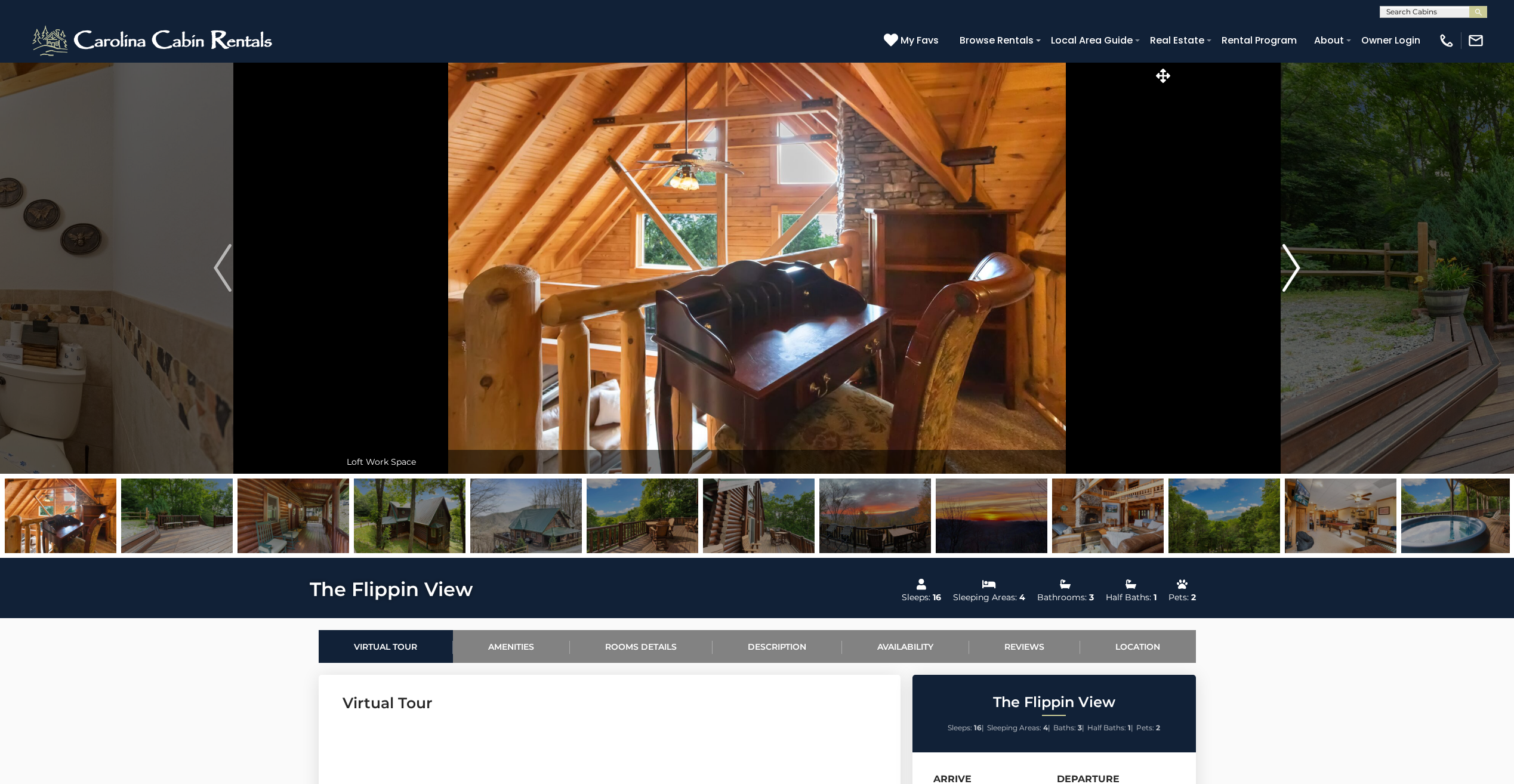
click at [1298, 266] on img "Next" at bounding box center [1291, 268] width 18 height 48
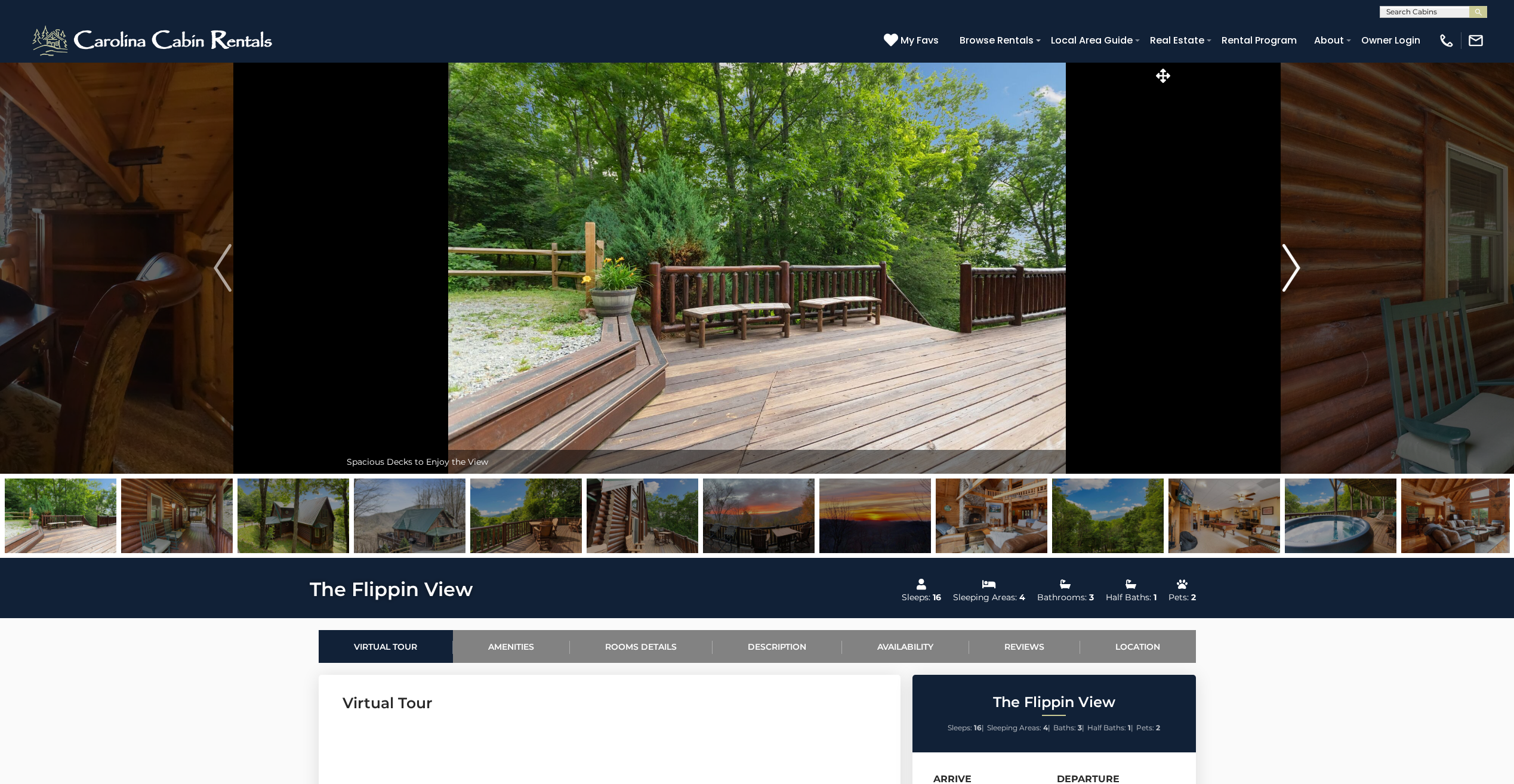
click at [1298, 266] on img "Next" at bounding box center [1291, 268] width 18 height 48
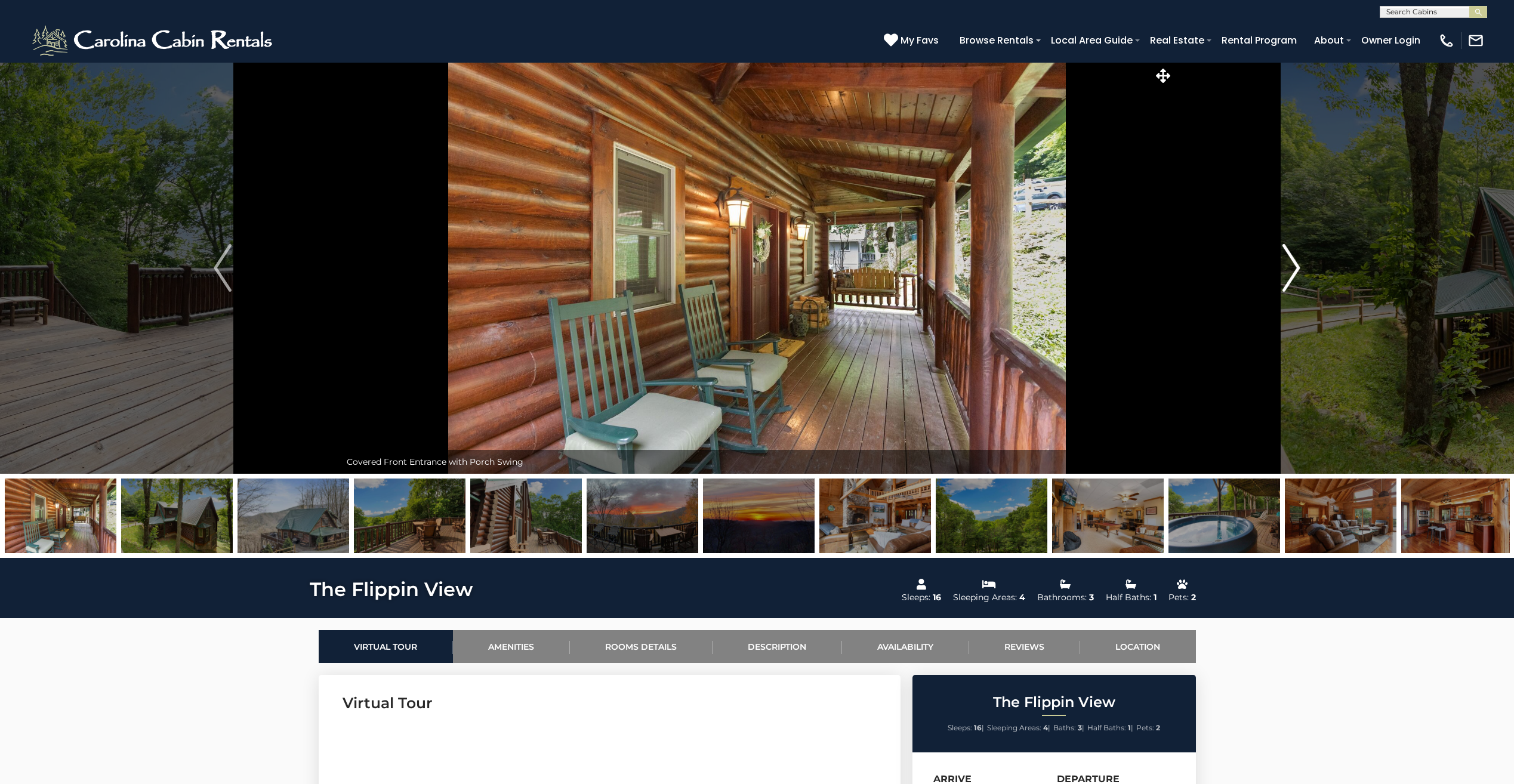
click at [1298, 266] on img "Next" at bounding box center [1291, 268] width 18 height 48
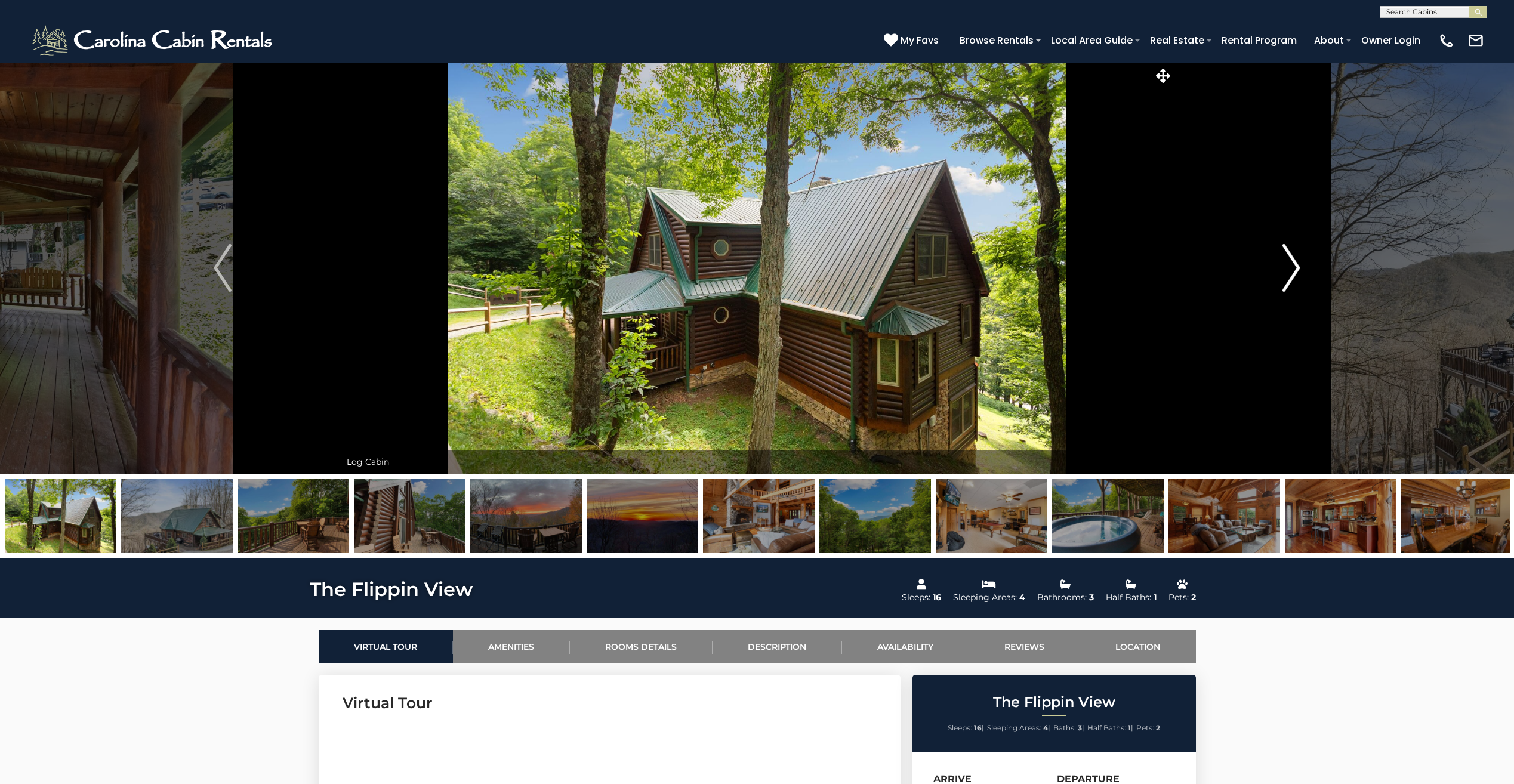
click at [1298, 266] on img "Next" at bounding box center [1291, 268] width 18 height 48
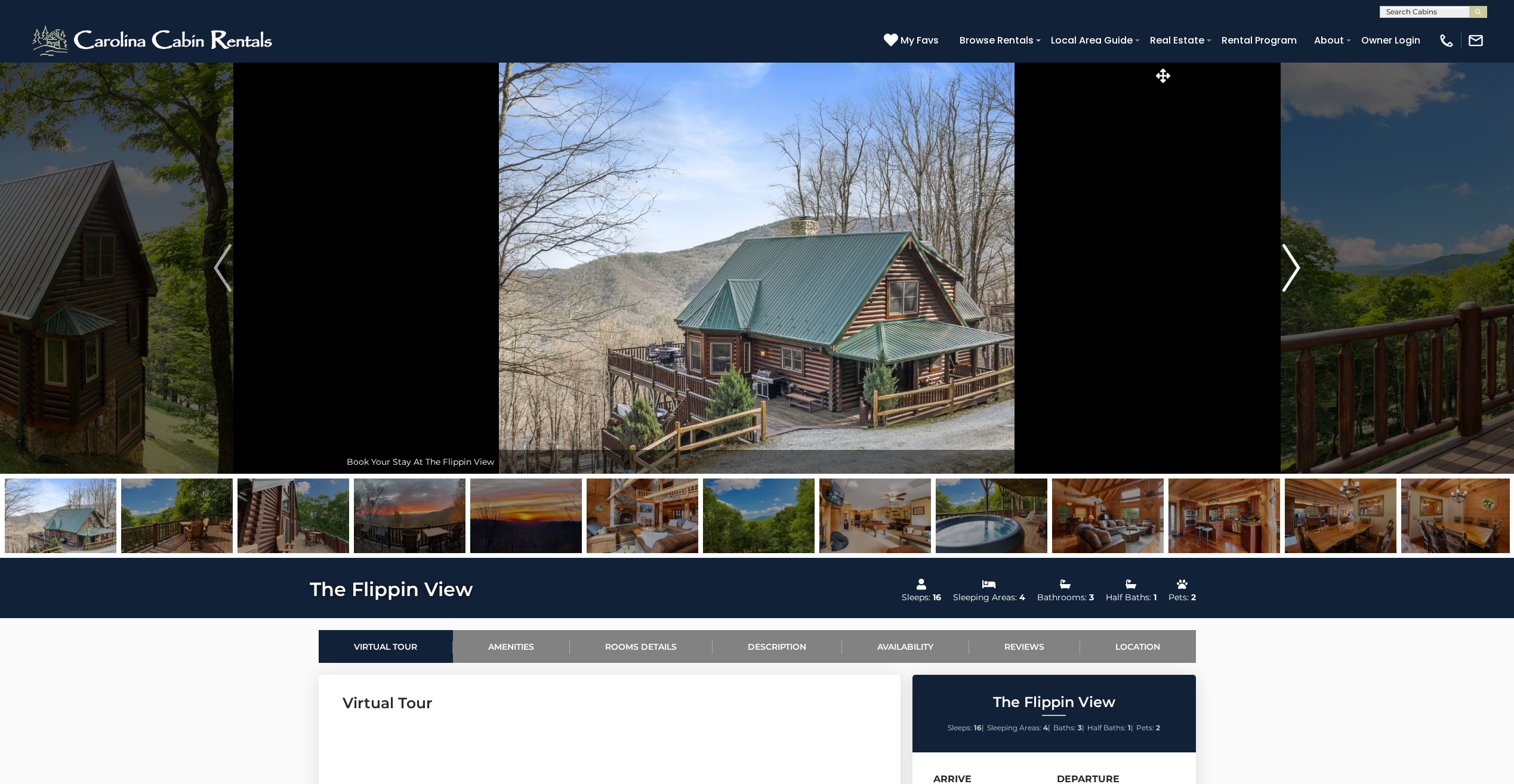
click at [1298, 266] on img "Next" at bounding box center [1291, 268] width 18 height 48
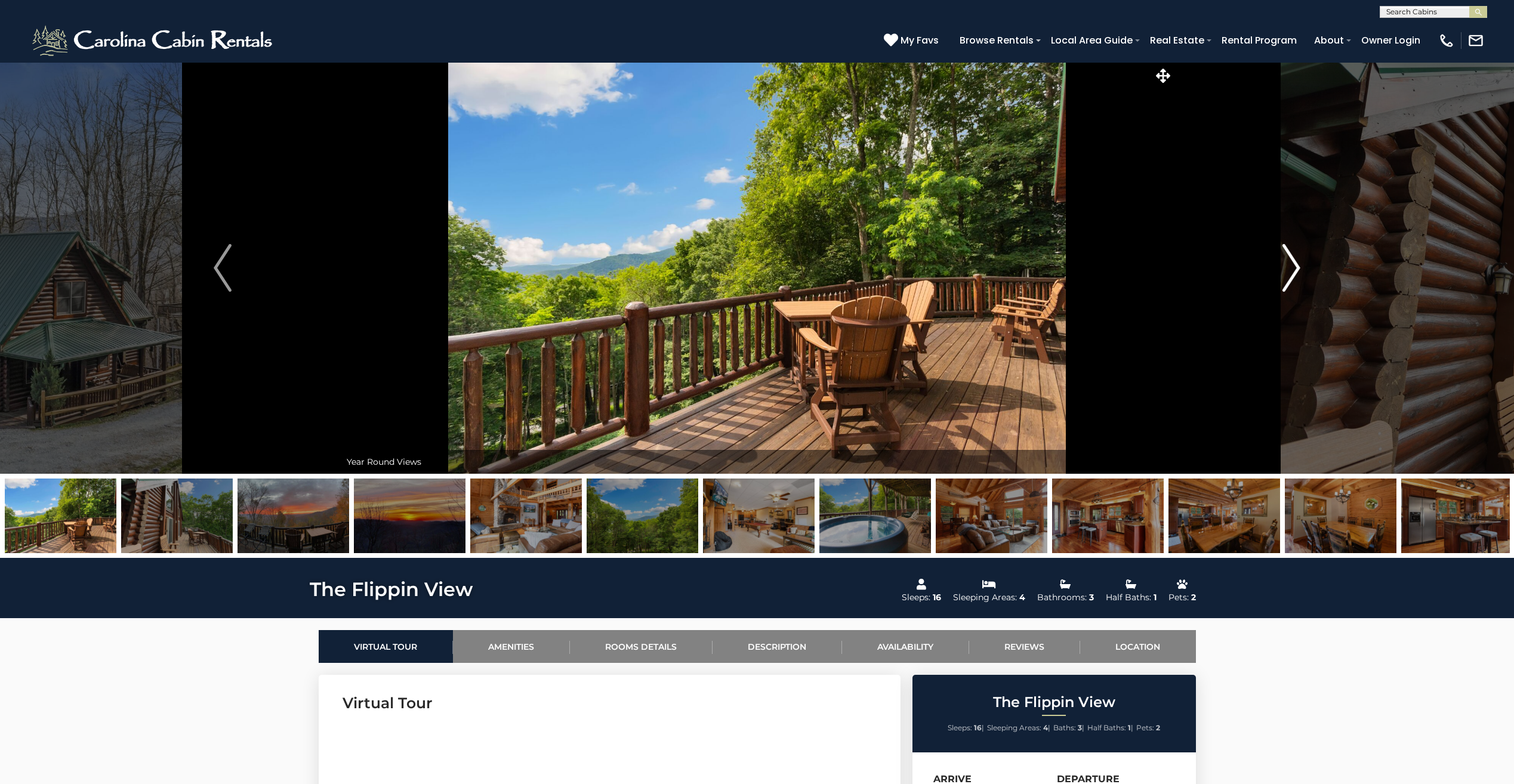
click at [1298, 266] on img "Next" at bounding box center [1291, 268] width 18 height 48
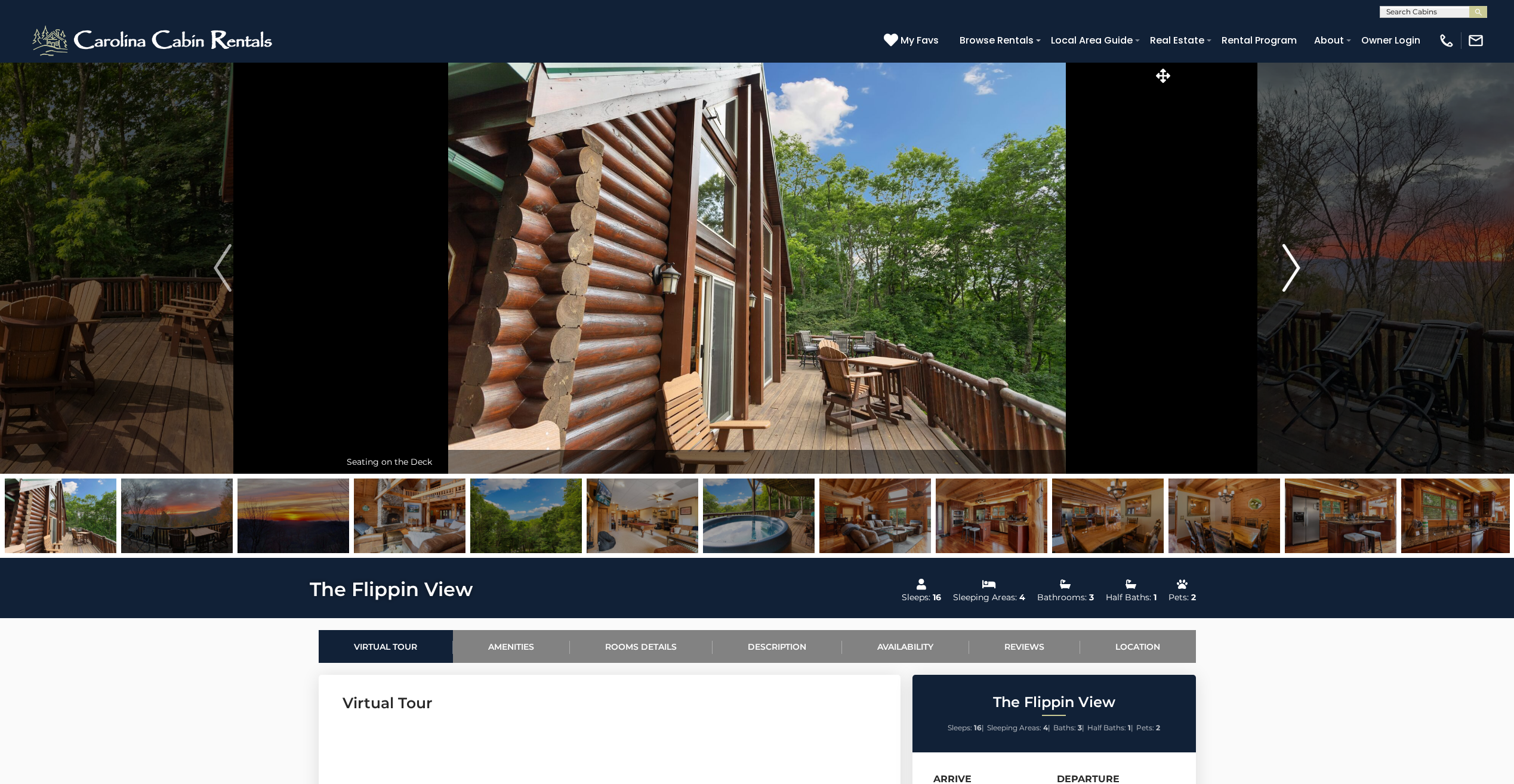
click at [1298, 266] on img "Next" at bounding box center [1291, 268] width 18 height 48
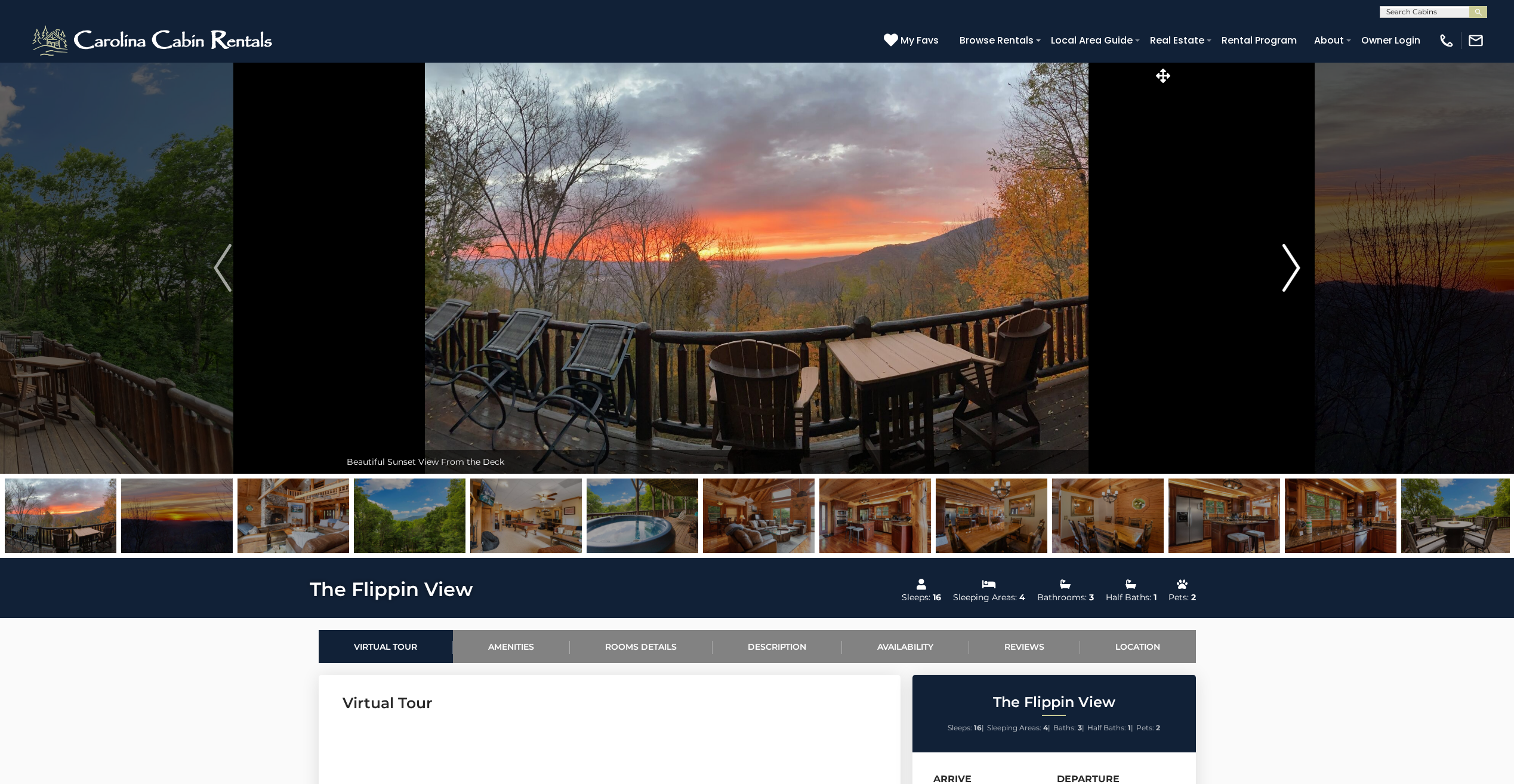
click at [1298, 266] on img "Next" at bounding box center [1291, 268] width 18 height 48
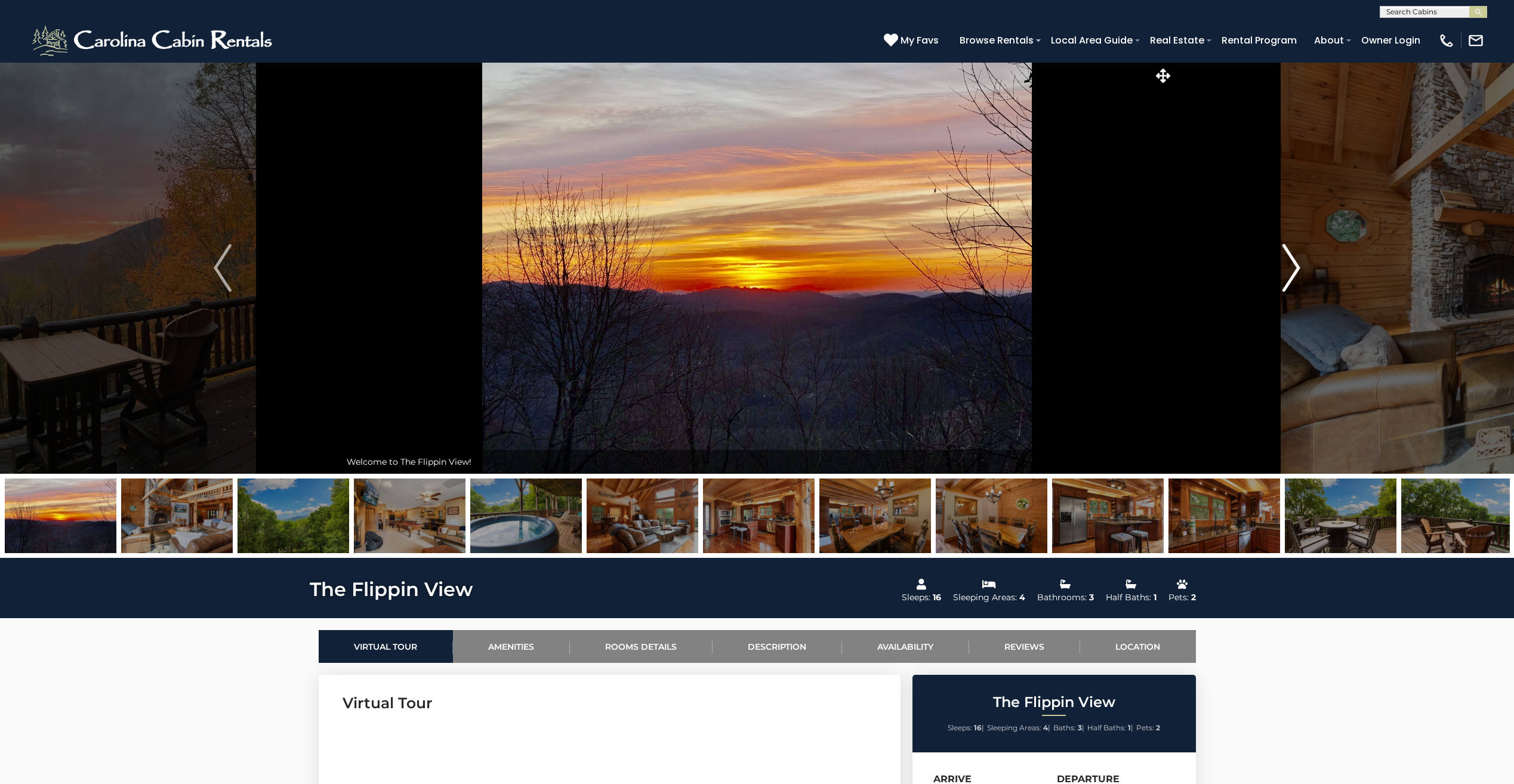
click at [1298, 266] on img "Next" at bounding box center [1291, 268] width 18 height 48
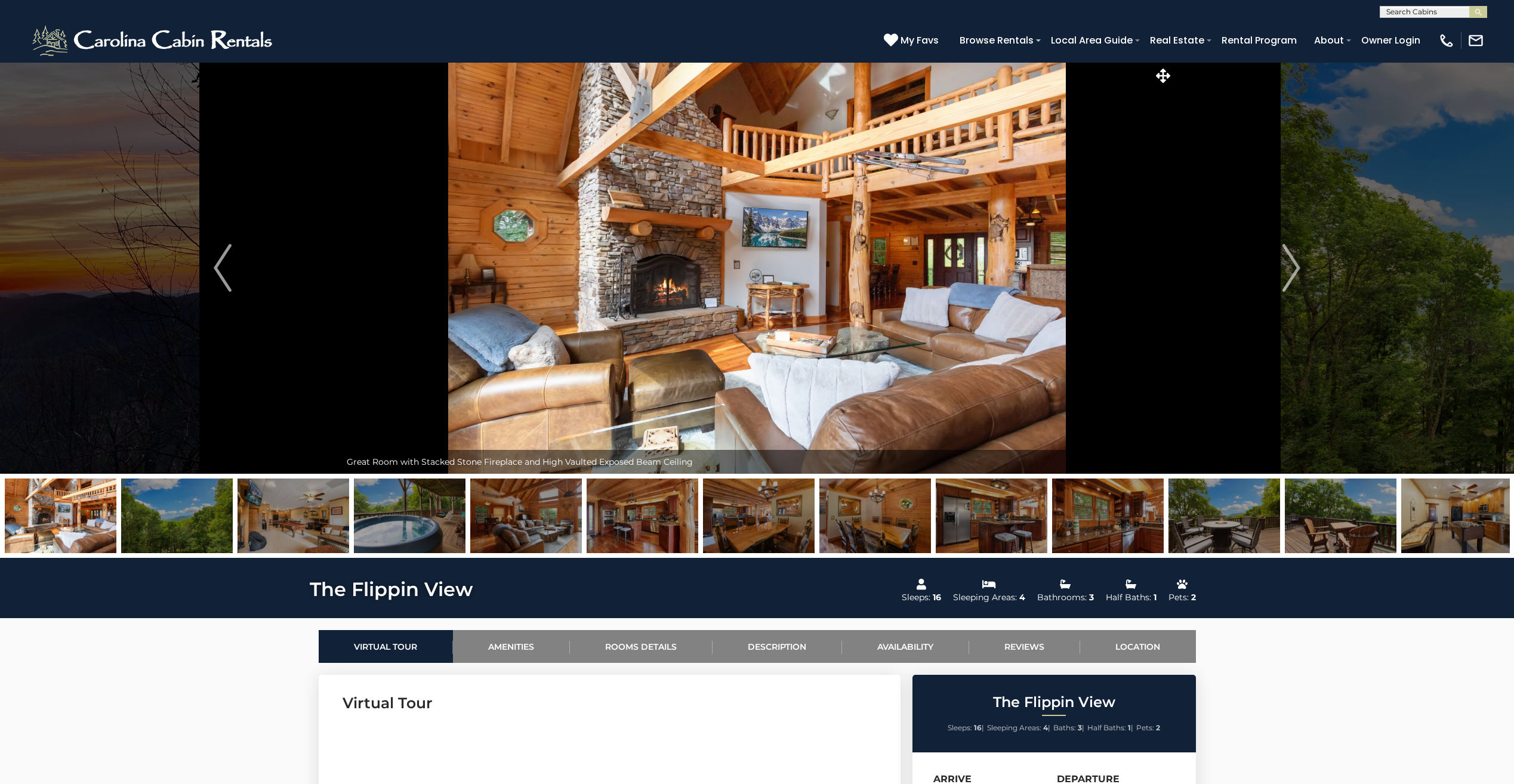
click at [1254, 496] on img at bounding box center [1224, 516] width 112 height 74
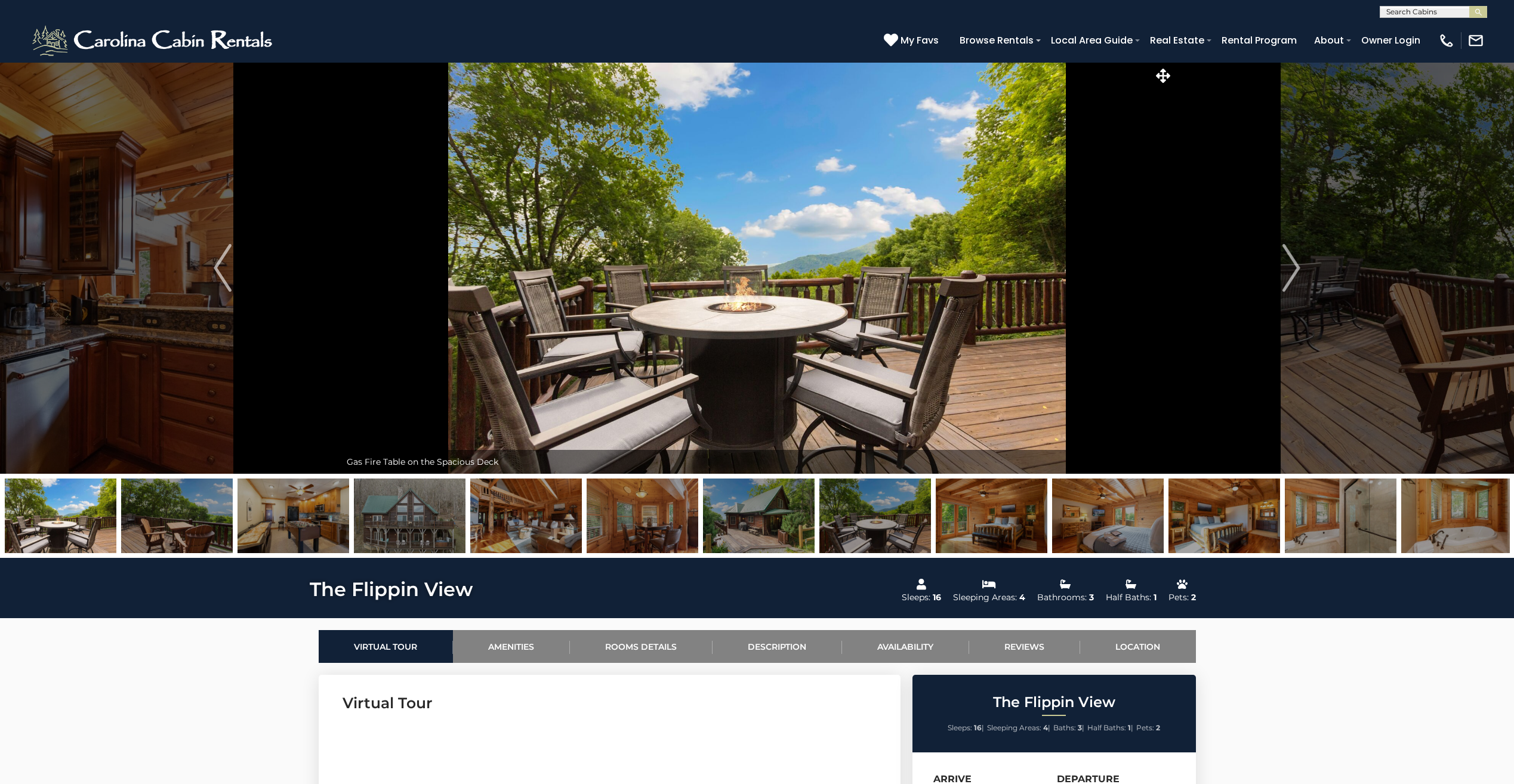
click at [1056, 510] on img at bounding box center [1108, 516] width 112 height 74
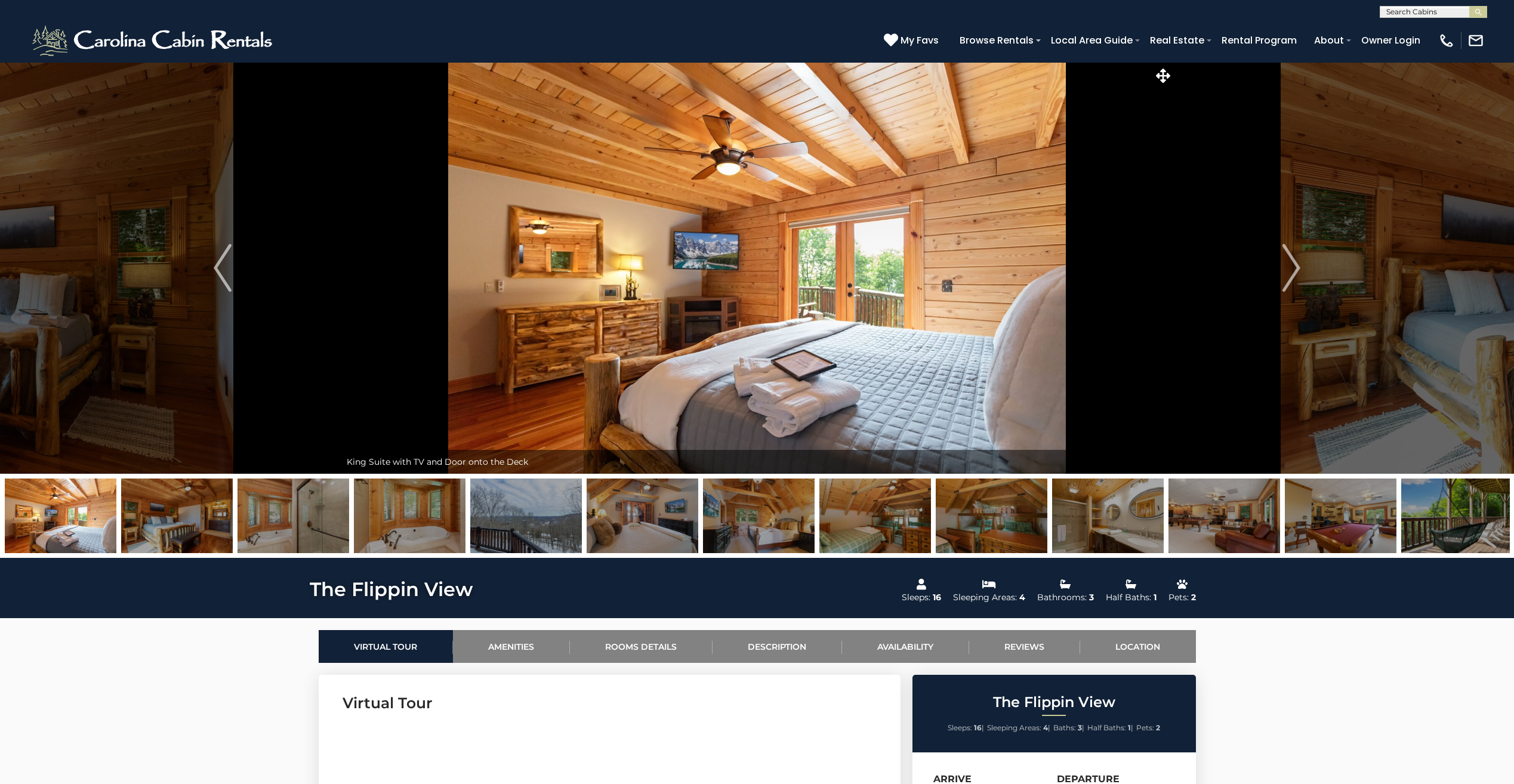
click at [881, 533] on img at bounding box center [875, 516] width 112 height 74
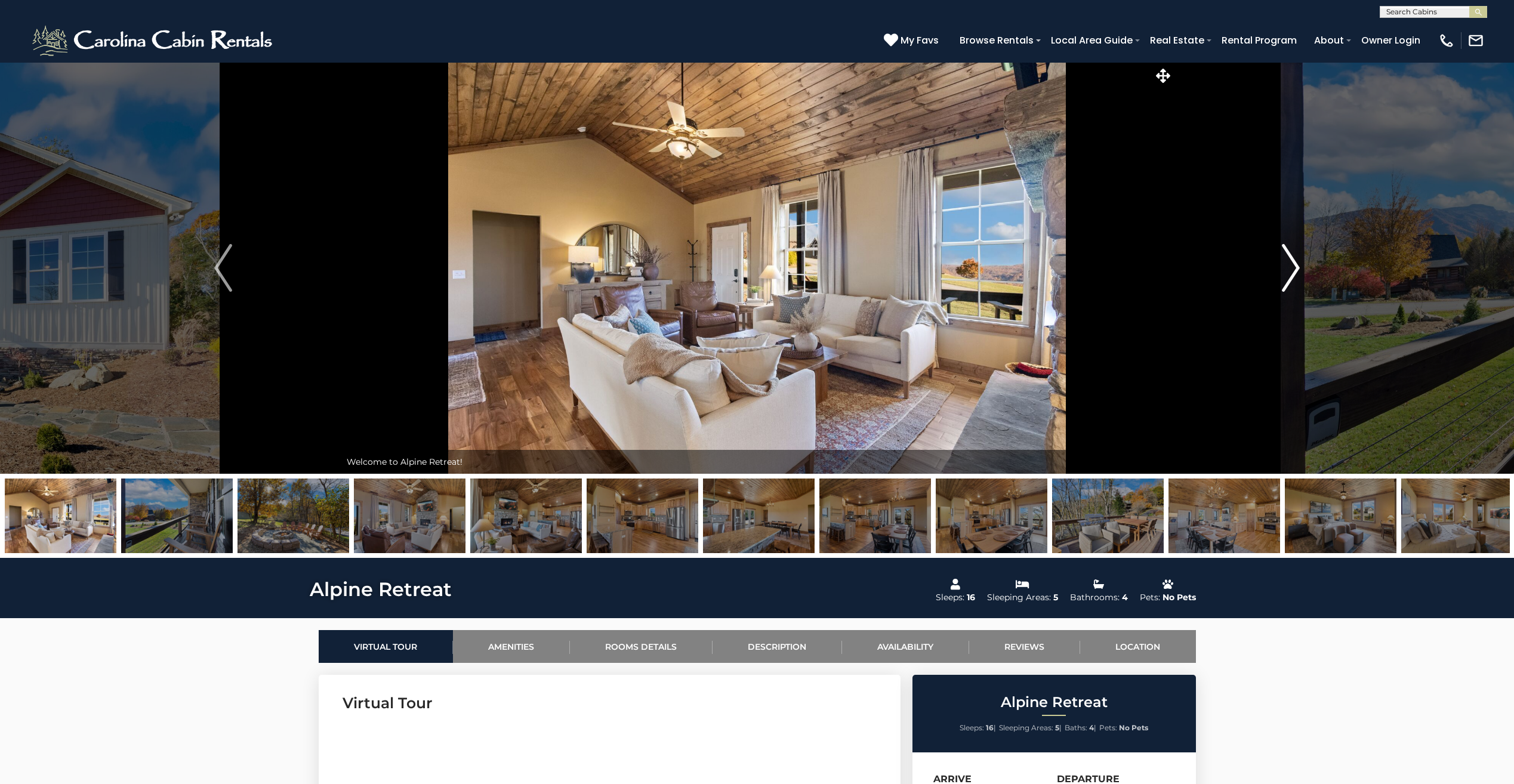
click at [1284, 272] on img "Next" at bounding box center [1290, 268] width 18 height 48
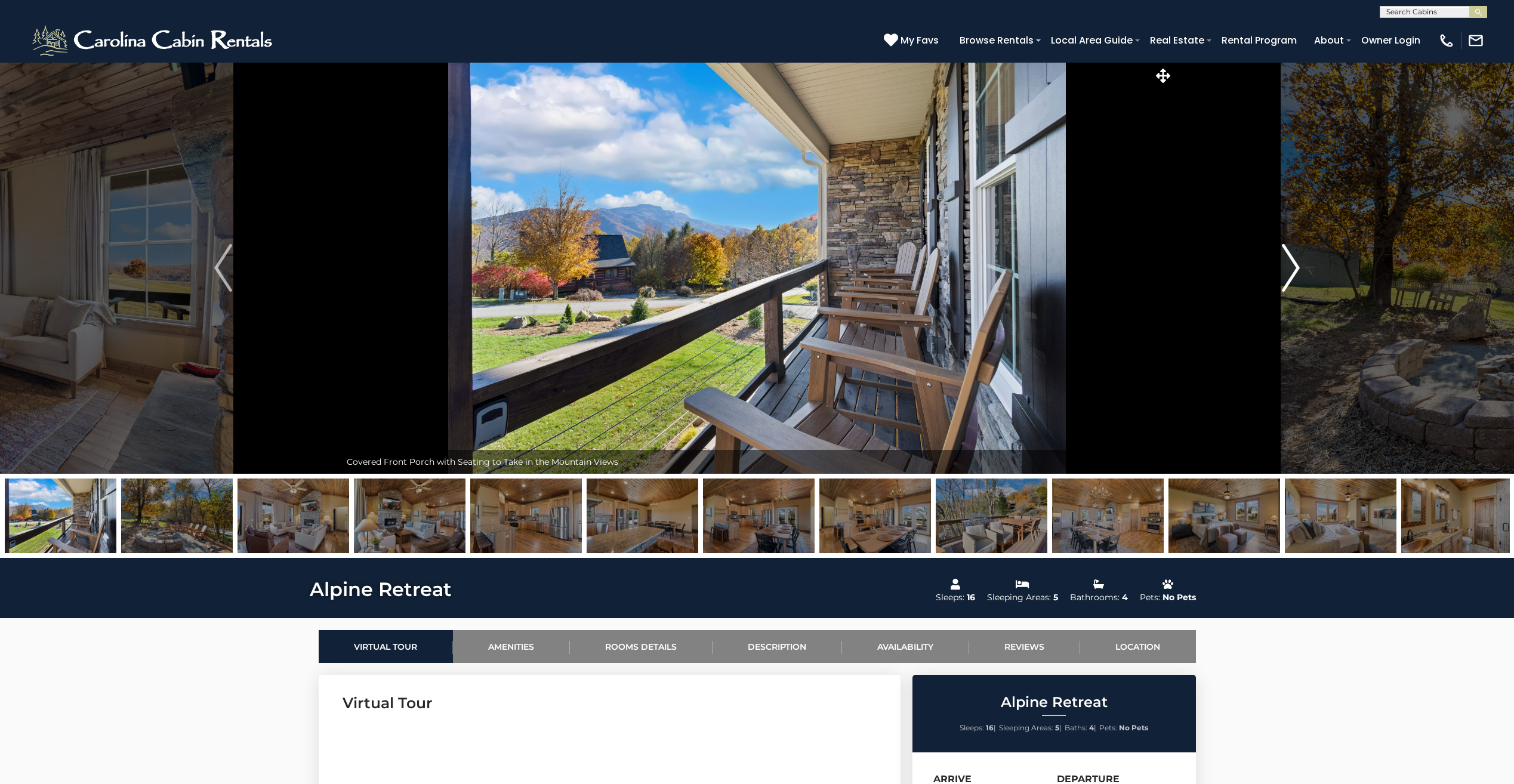
click at [1284, 272] on img "Next" at bounding box center [1290, 268] width 18 height 48
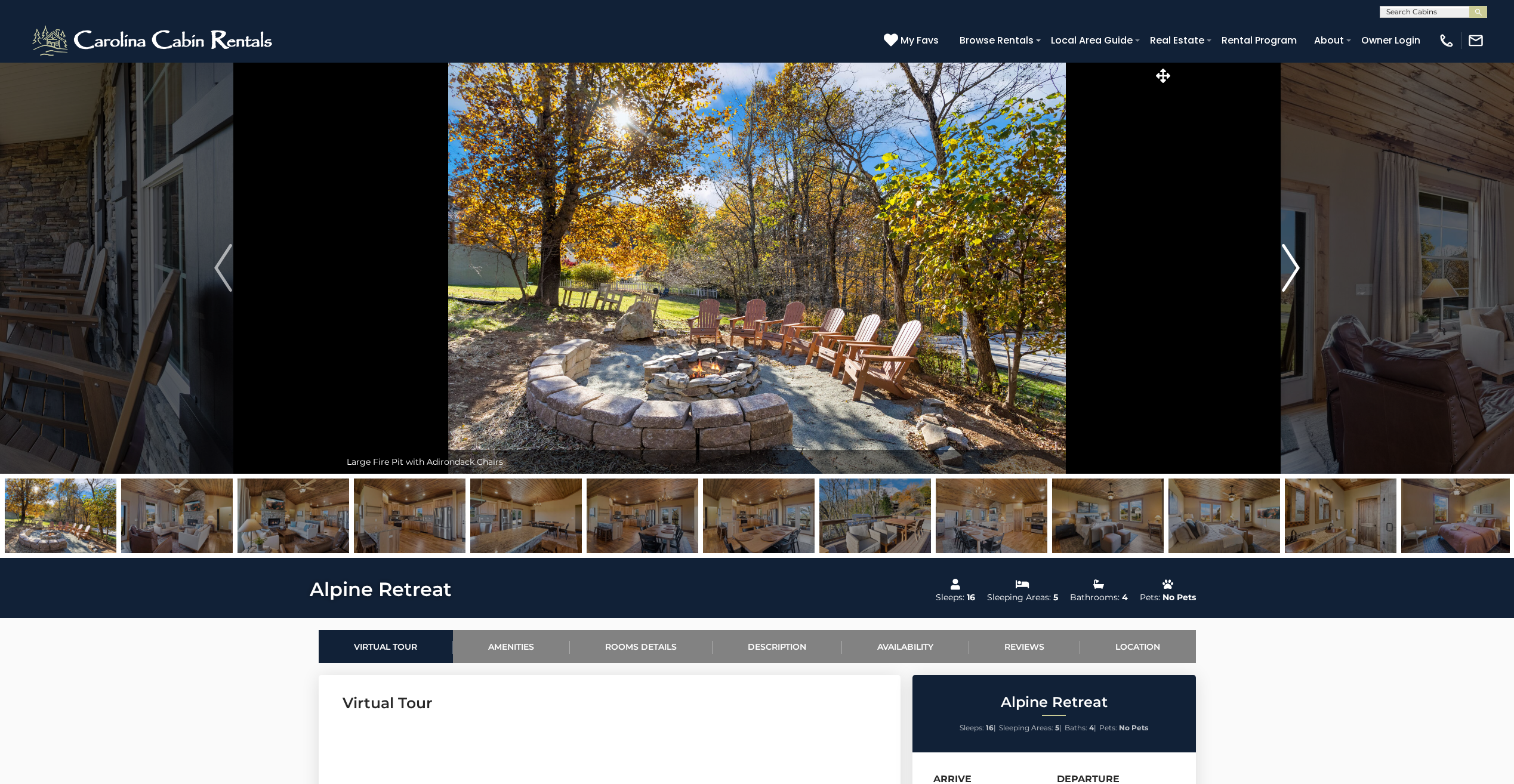
click at [1284, 272] on img "Next" at bounding box center [1290, 268] width 18 height 48
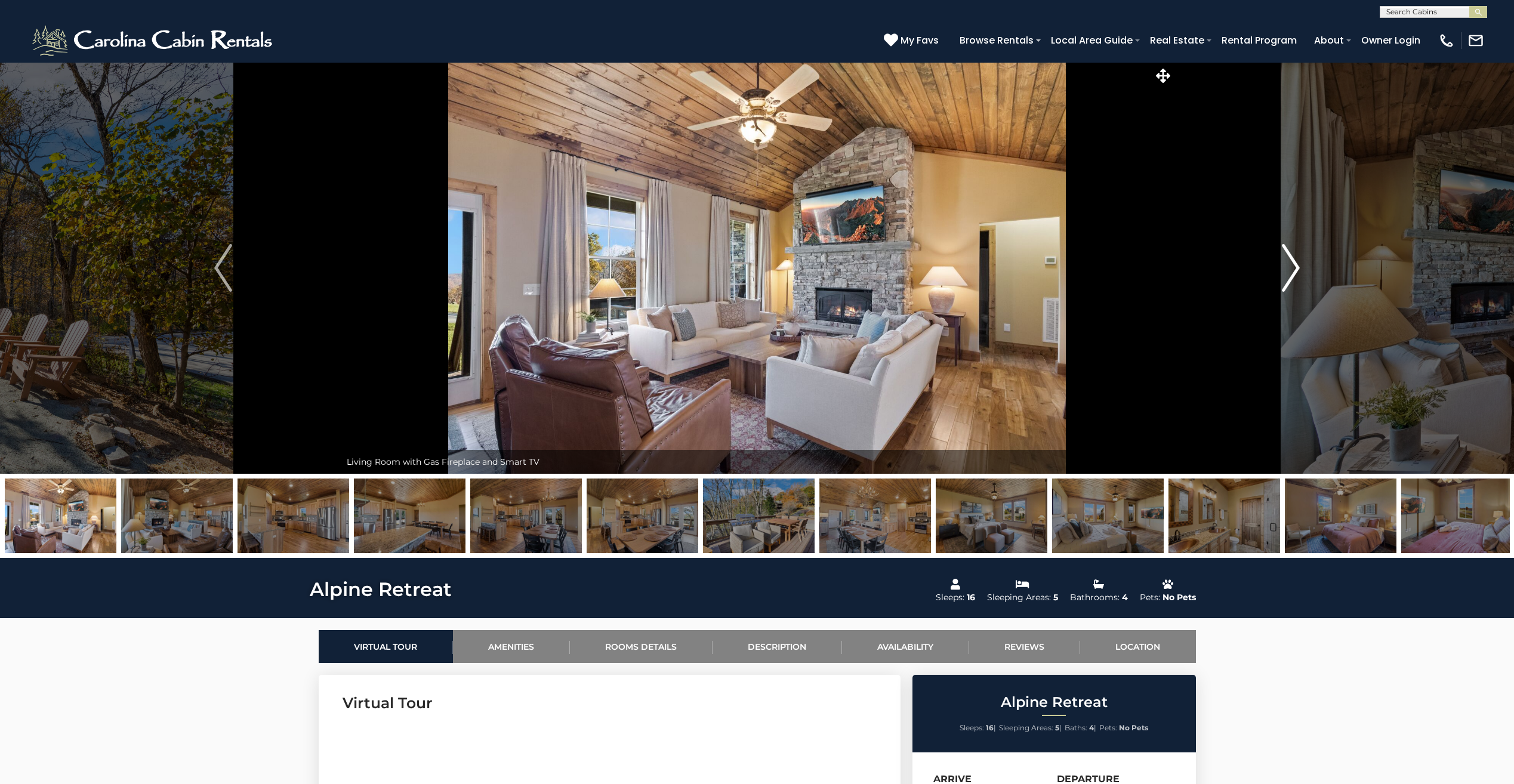
click at [1284, 272] on img "Next" at bounding box center [1290, 268] width 18 height 48
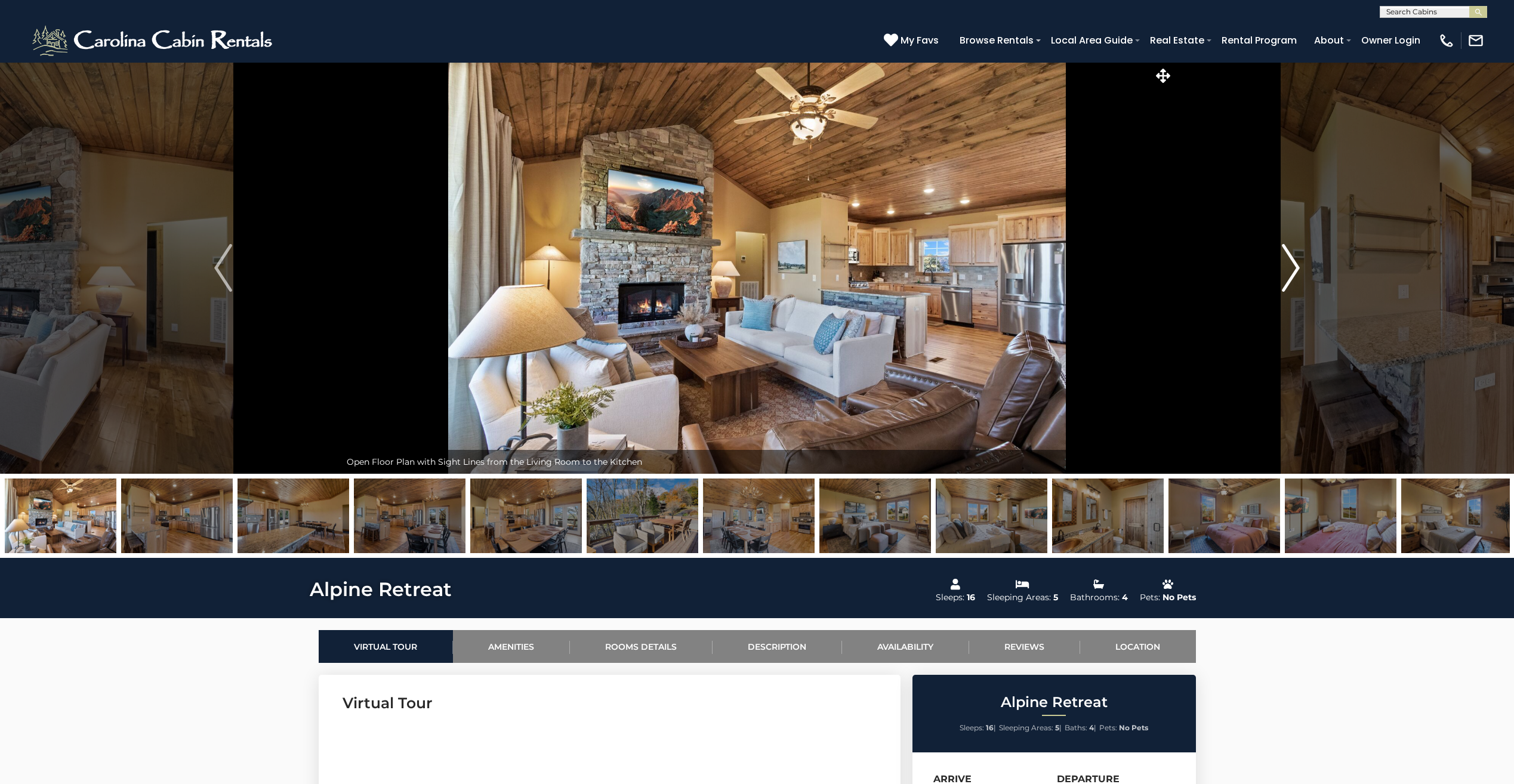
click at [1284, 272] on img "Next" at bounding box center [1290, 268] width 18 height 48
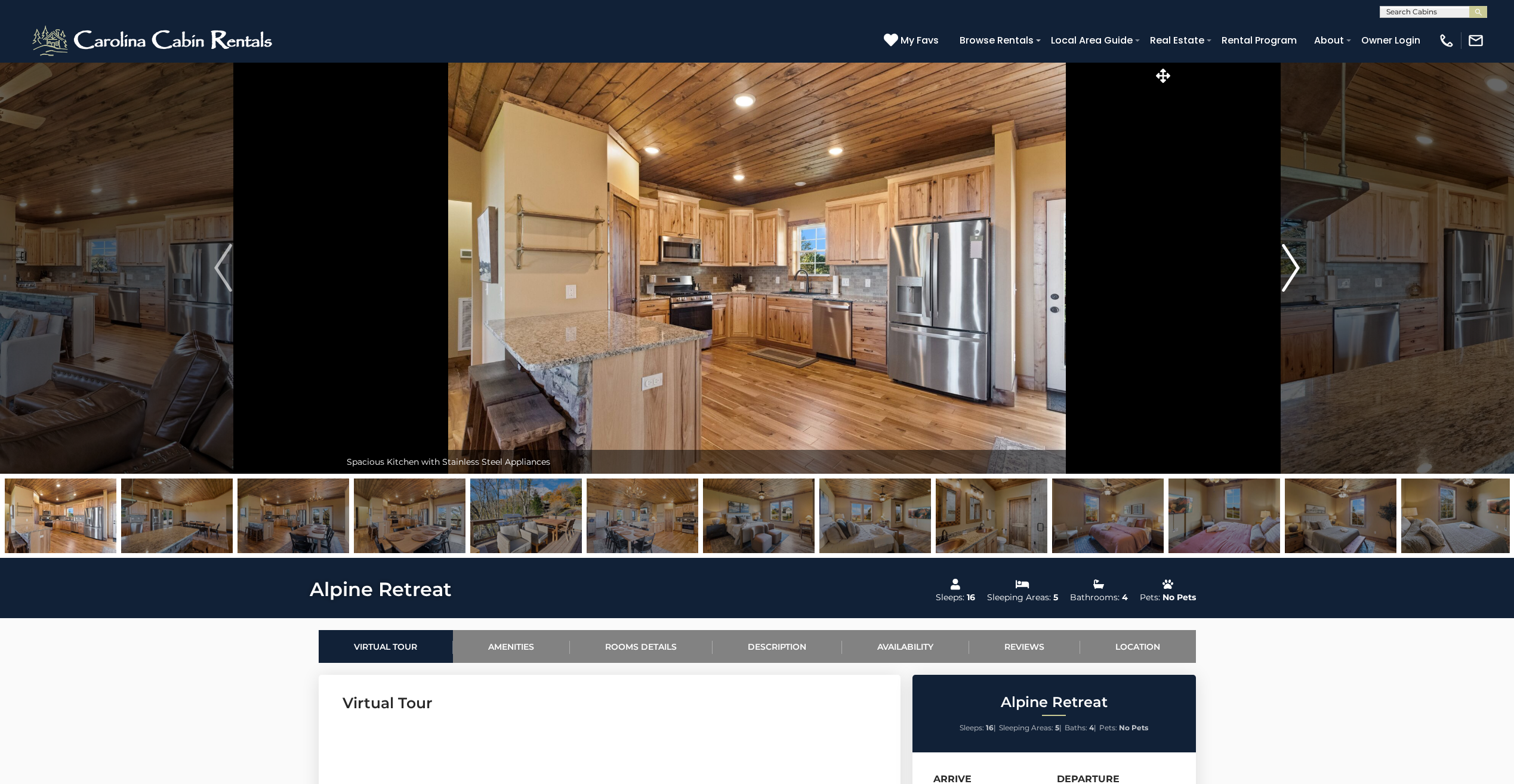
click at [1284, 272] on img "Next" at bounding box center [1290, 268] width 18 height 48
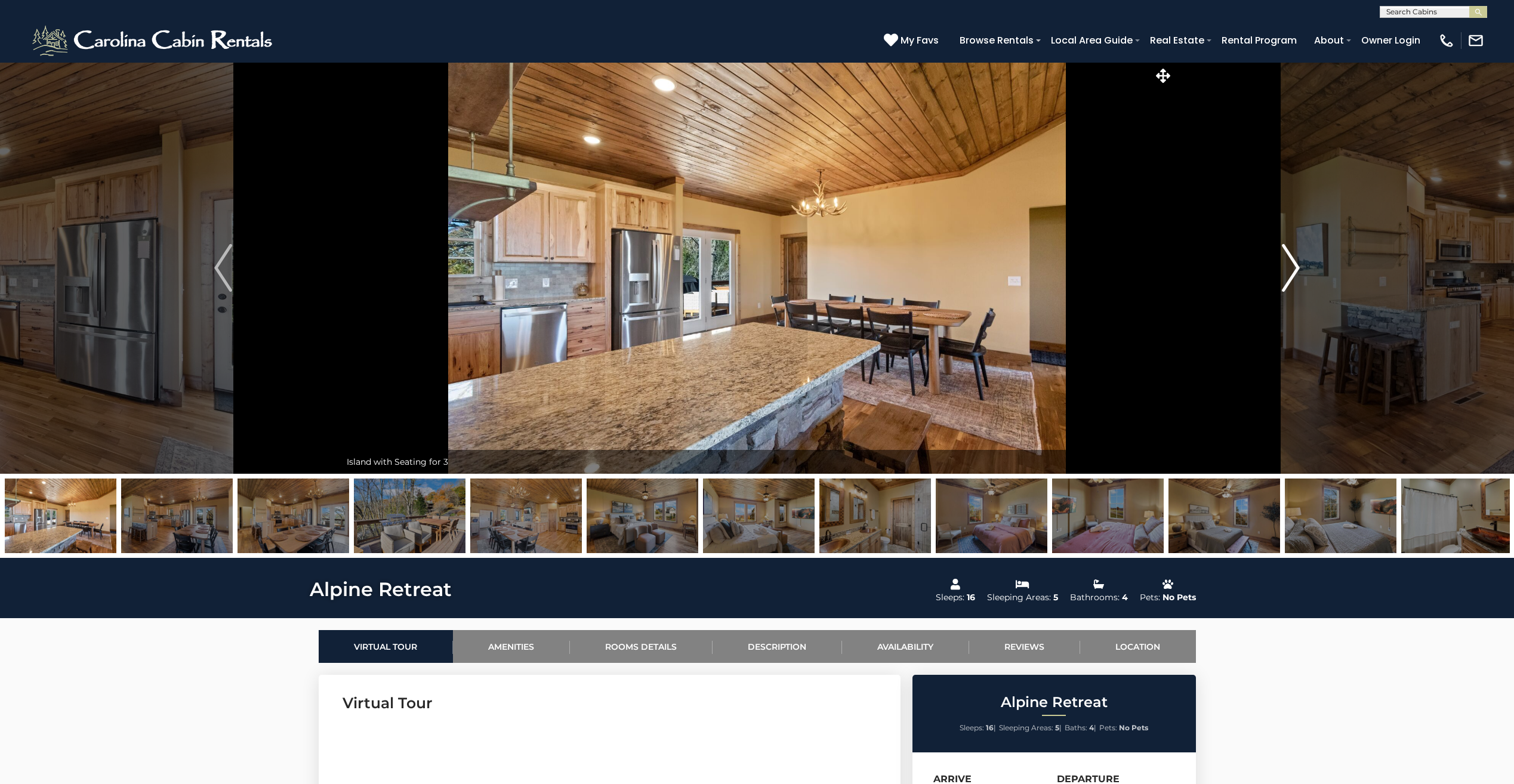
click at [1284, 272] on img "Next" at bounding box center [1290, 268] width 18 height 48
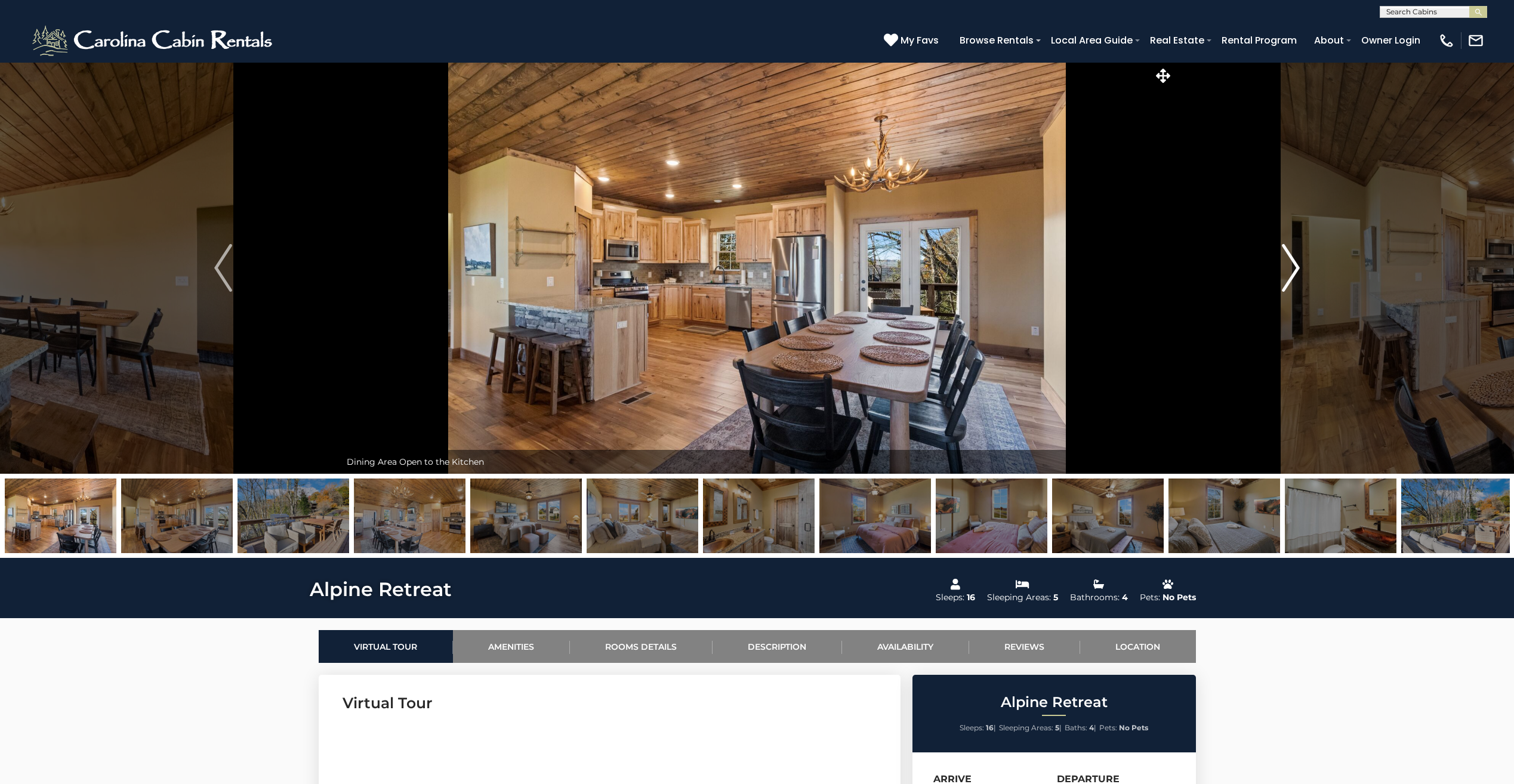
click at [1284, 272] on img "Next" at bounding box center [1290, 268] width 18 height 48
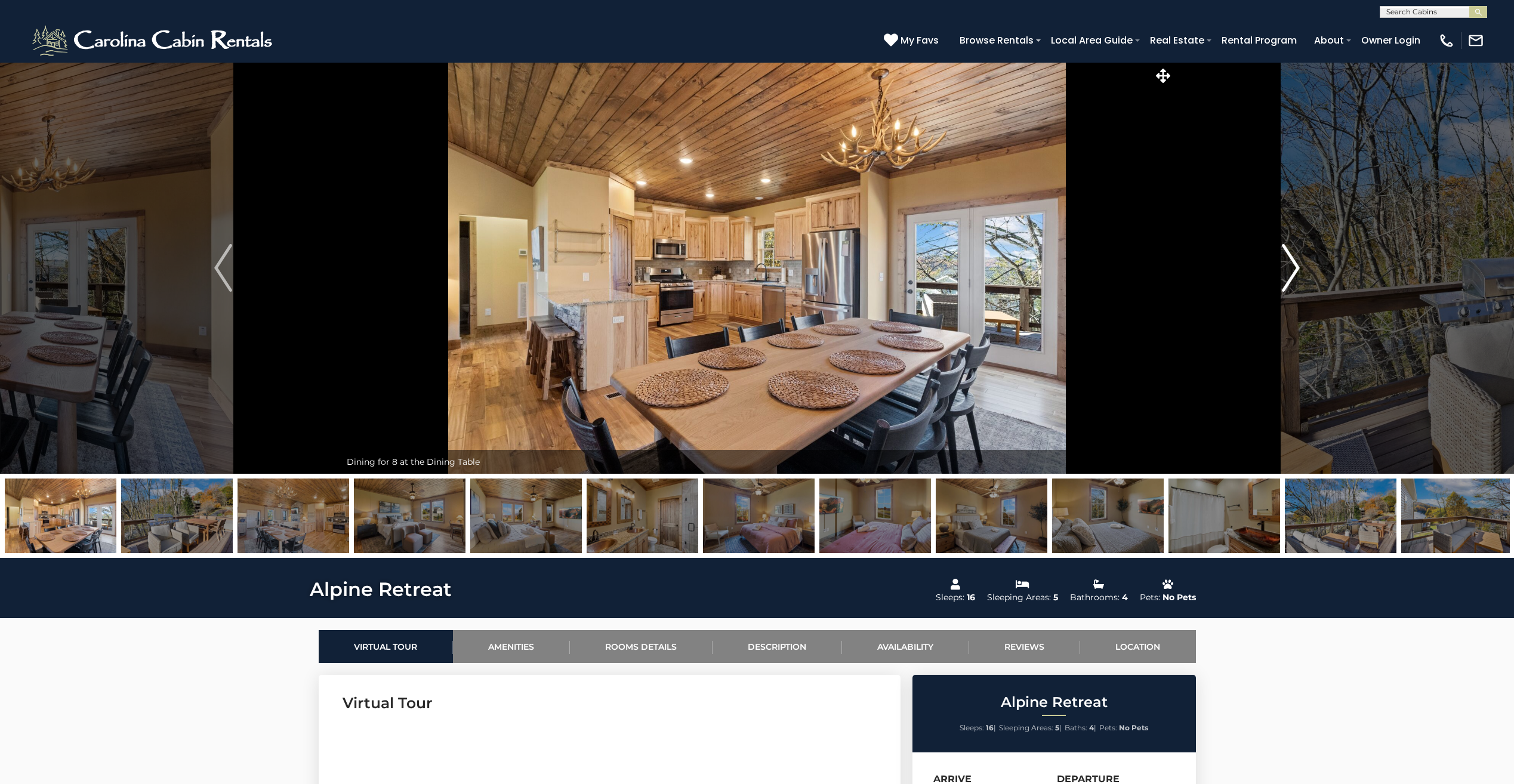
click at [1284, 274] on img "Next" at bounding box center [1290, 268] width 18 height 48
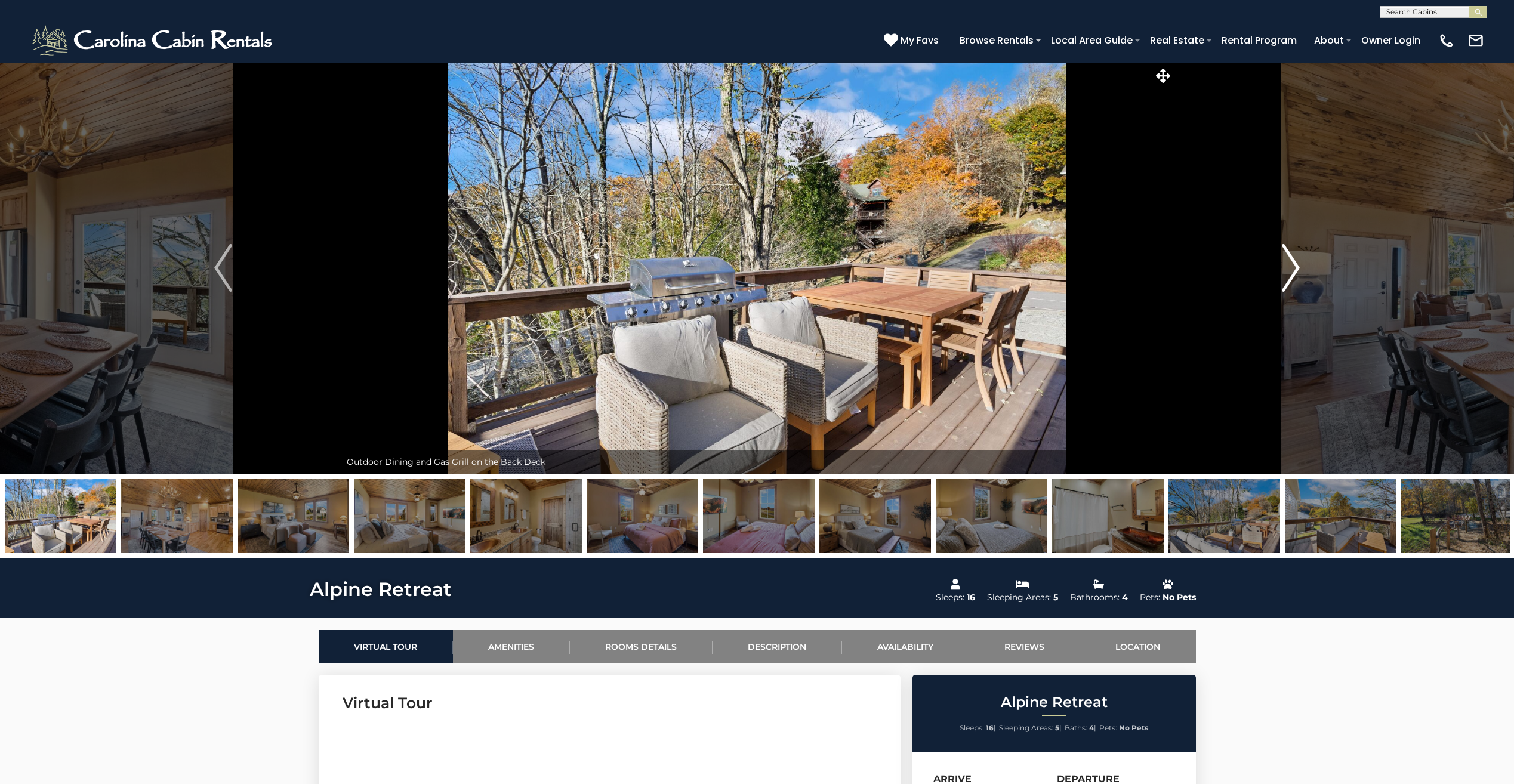
click at [1284, 274] on img "Next" at bounding box center [1290, 268] width 18 height 48
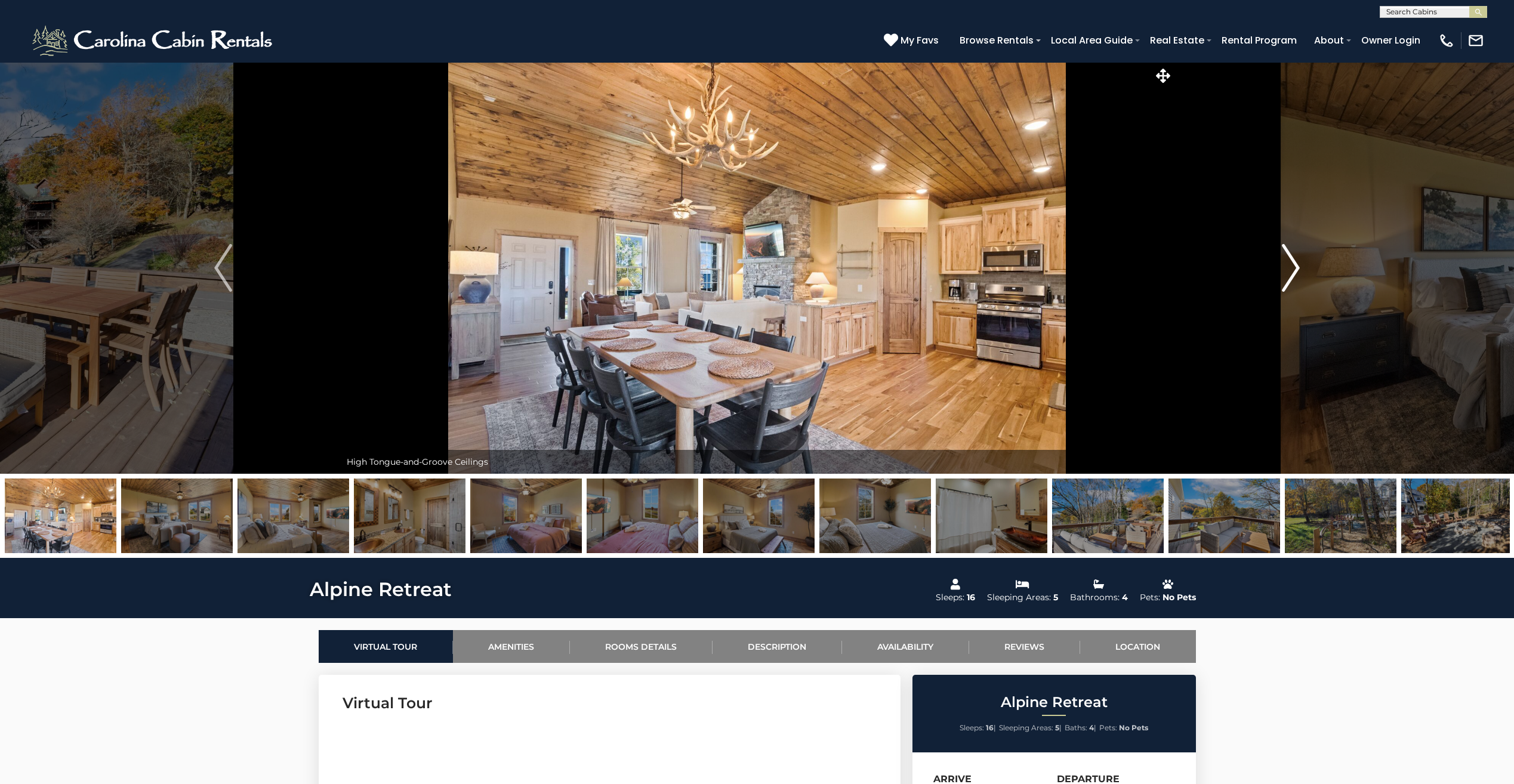
click at [1284, 274] on img "Next" at bounding box center [1290, 268] width 18 height 48
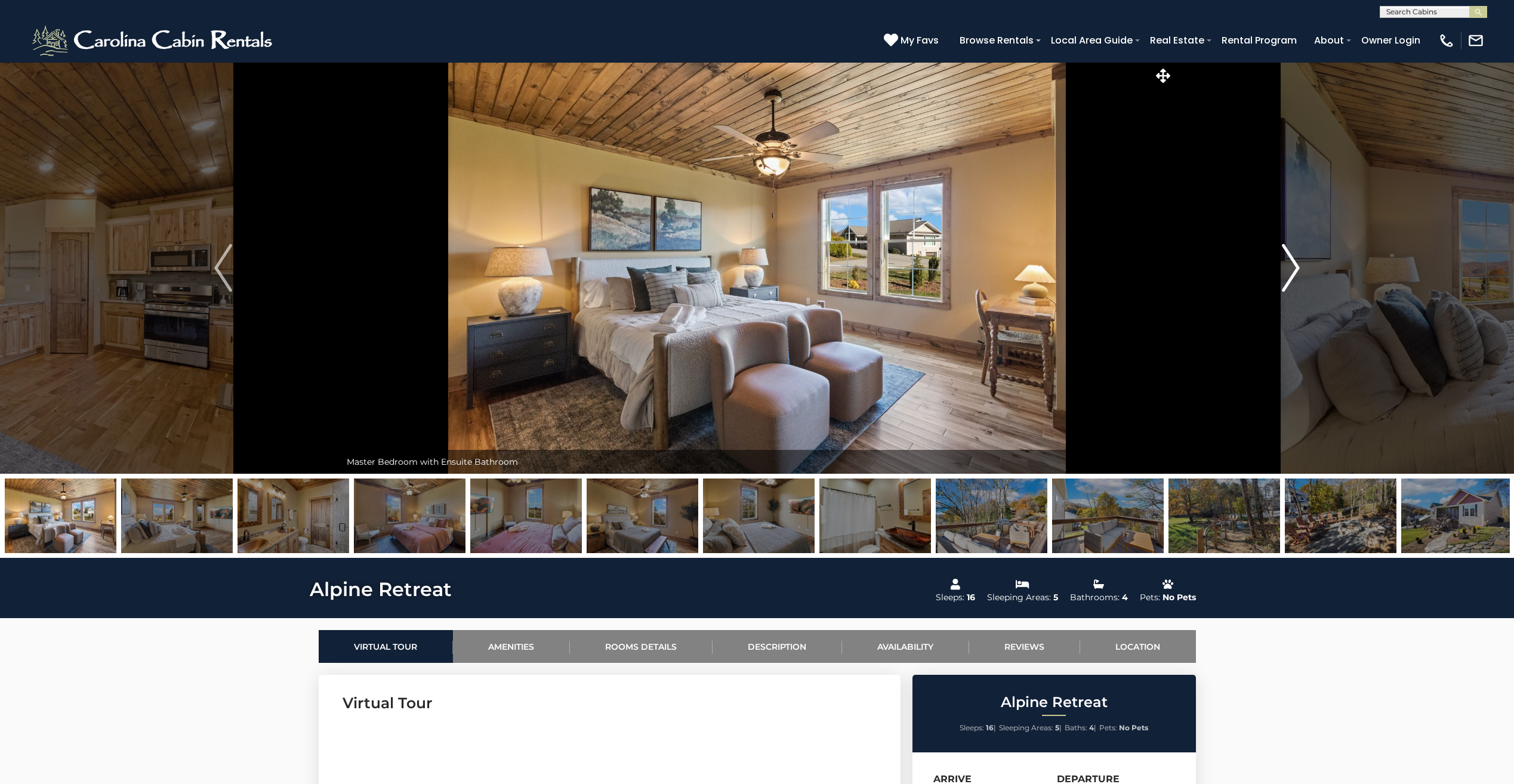
click at [1284, 274] on img "Next" at bounding box center [1290, 268] width 18 height 48
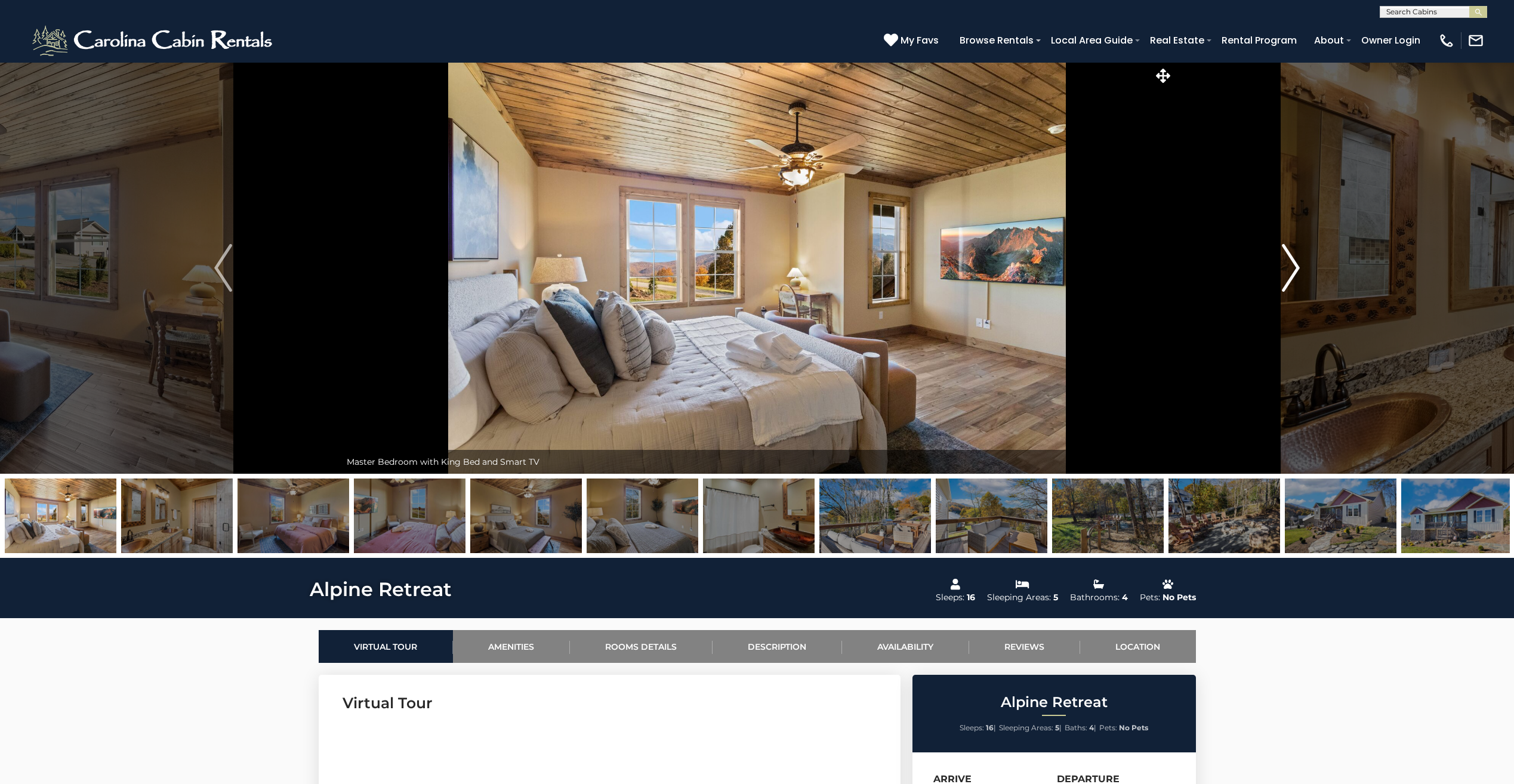
click at [1284, 274] on img "Next" at bounding box center [1290, 268] width 18 height 48
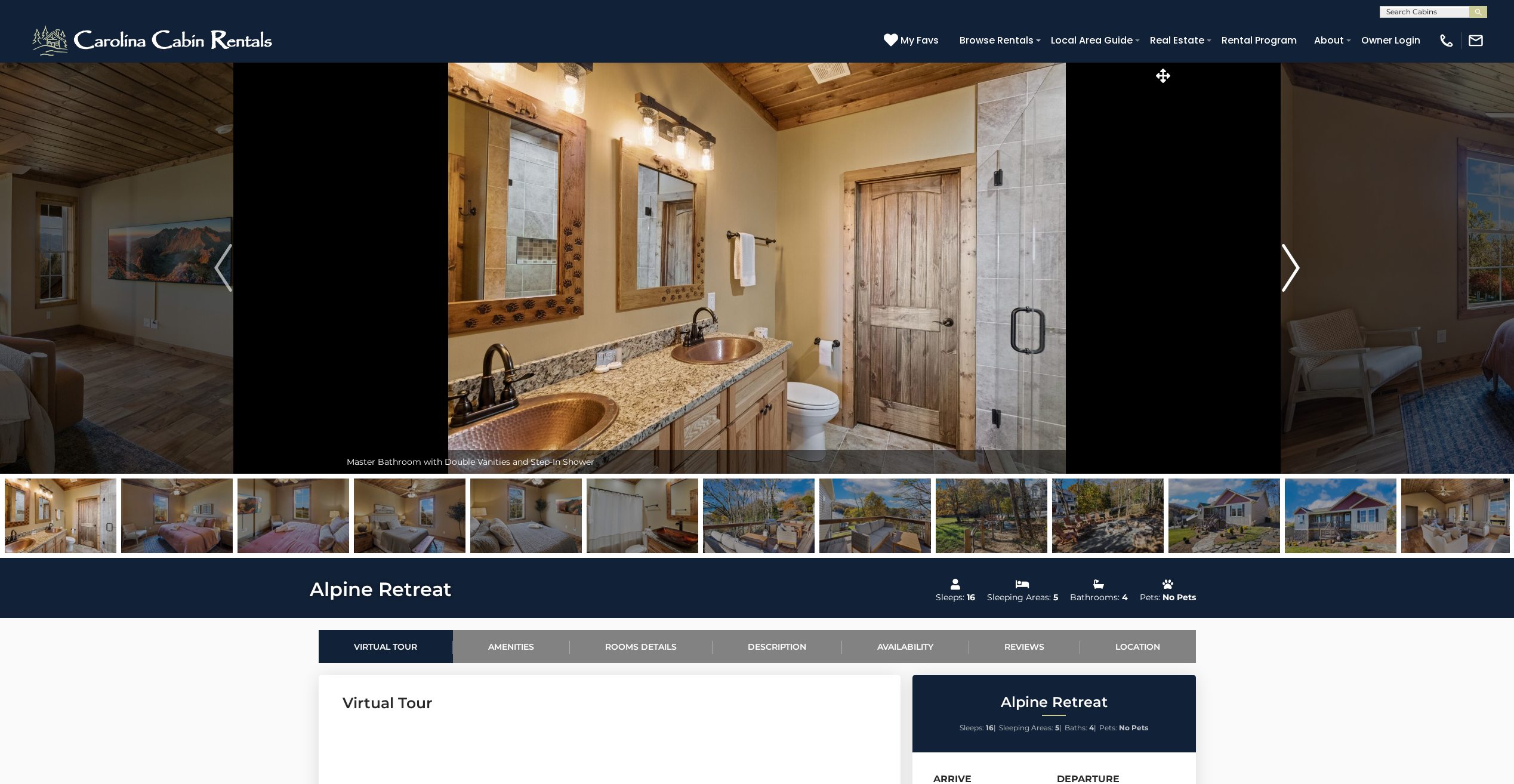
click at [1284, 274] on img "Next" at bounding box center [1290, 268] width 18 height 48
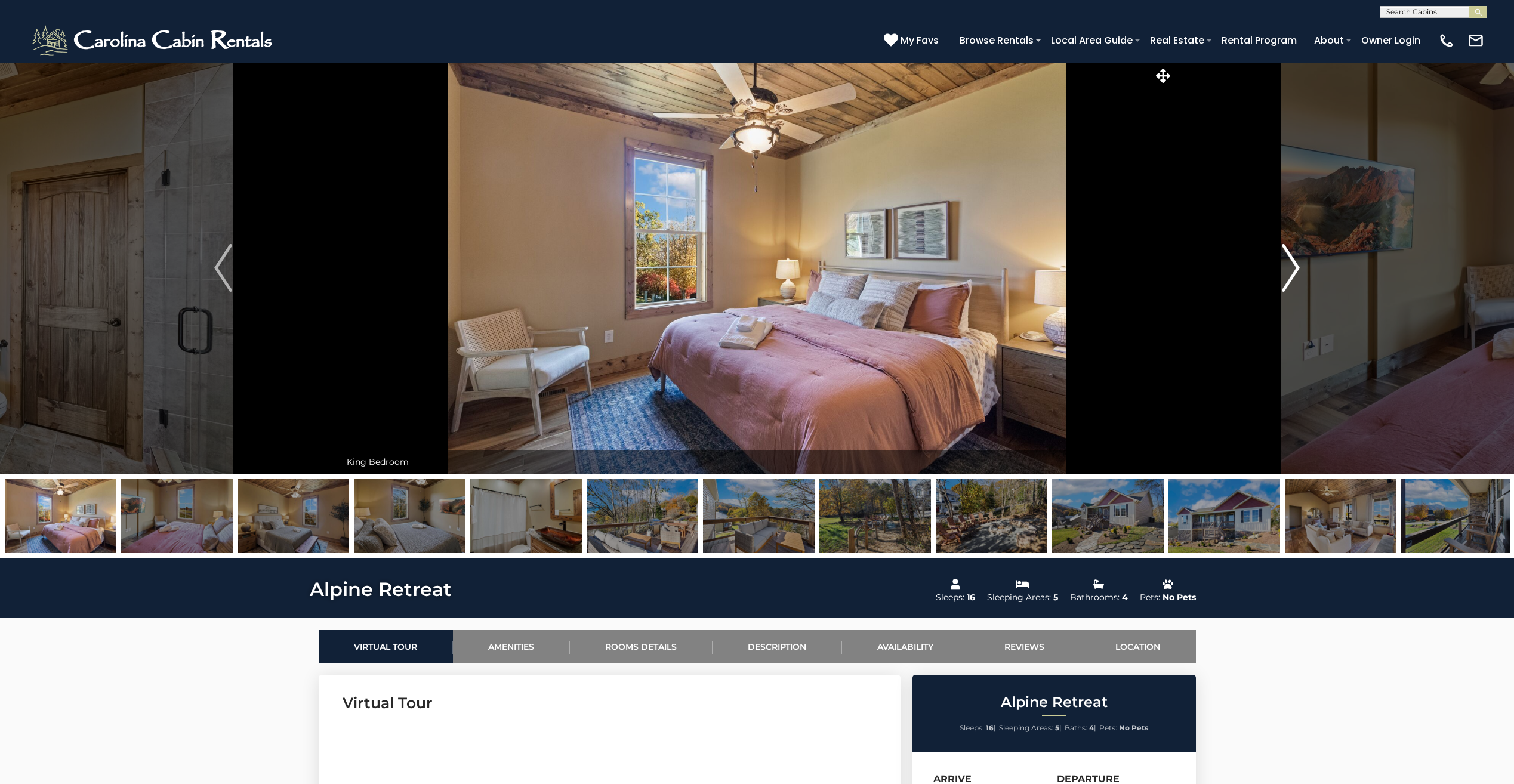
click at [1284, 274] on img "Next" at bounding box center [1290, 268] width 18 height 48
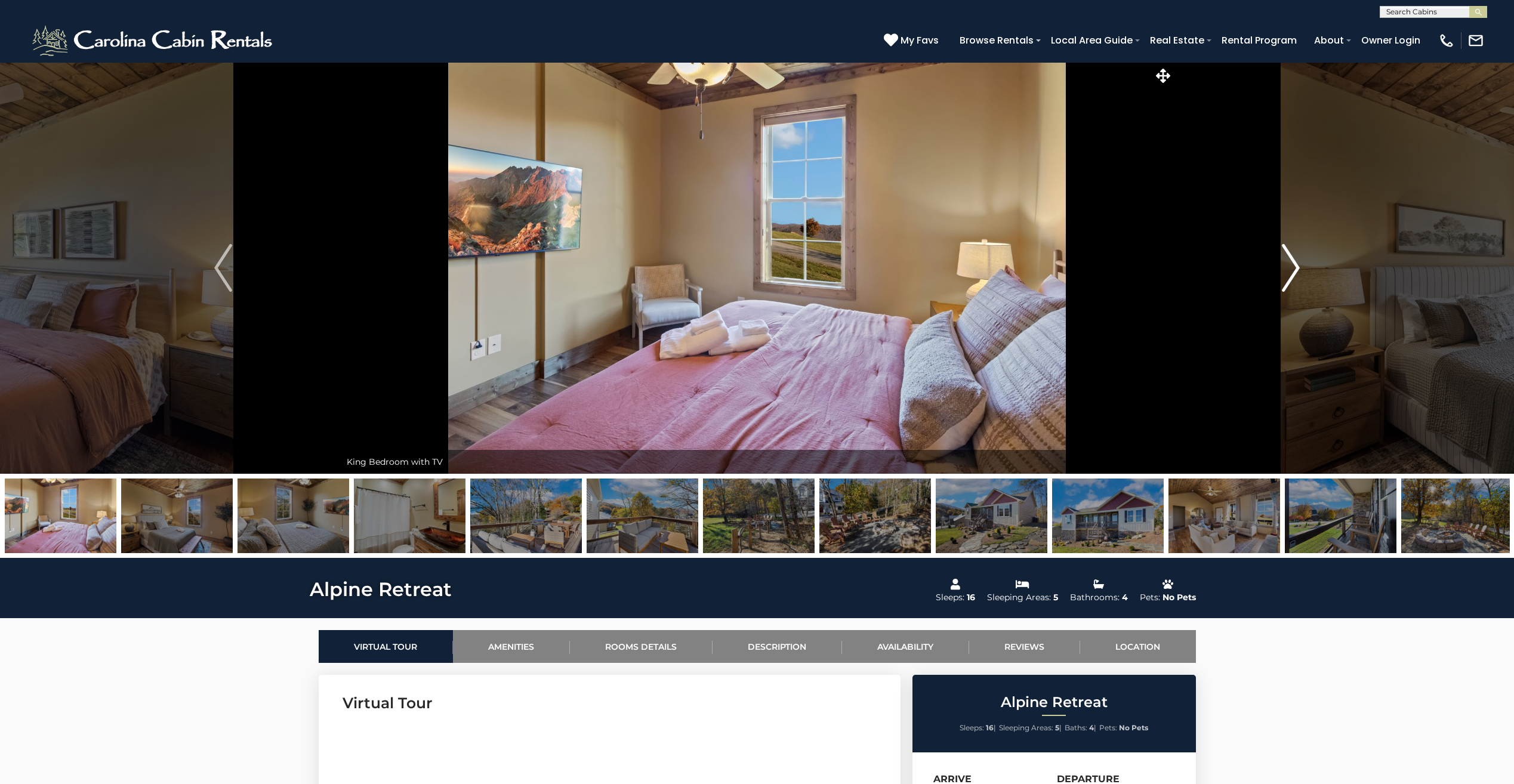
click at [1284, 274] on img "Next" at bounding box center [1290, 268] width 18 height 48
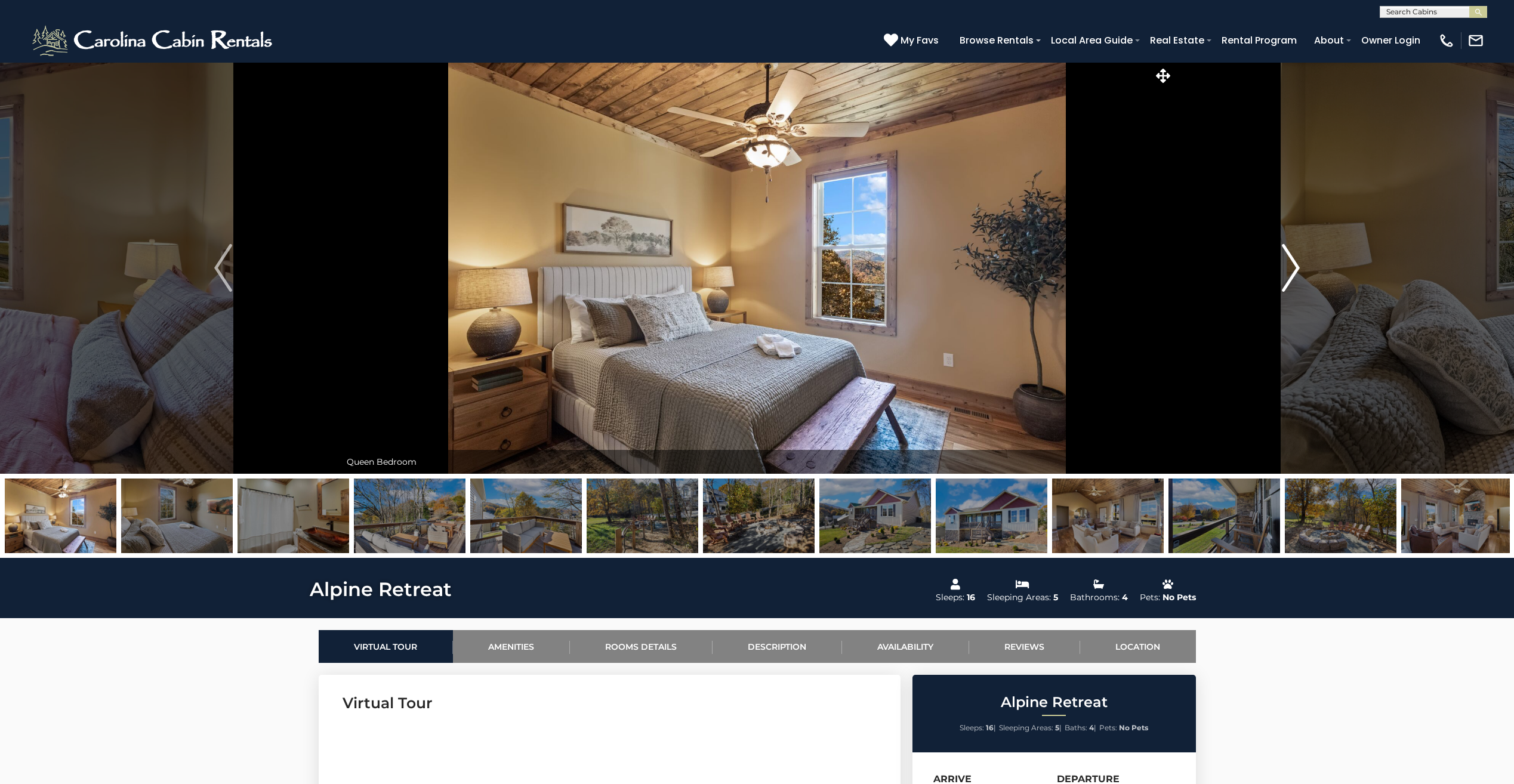
click at [1284, 274] on img "Next" at bounding box center [1290, 268] width 18 height 48
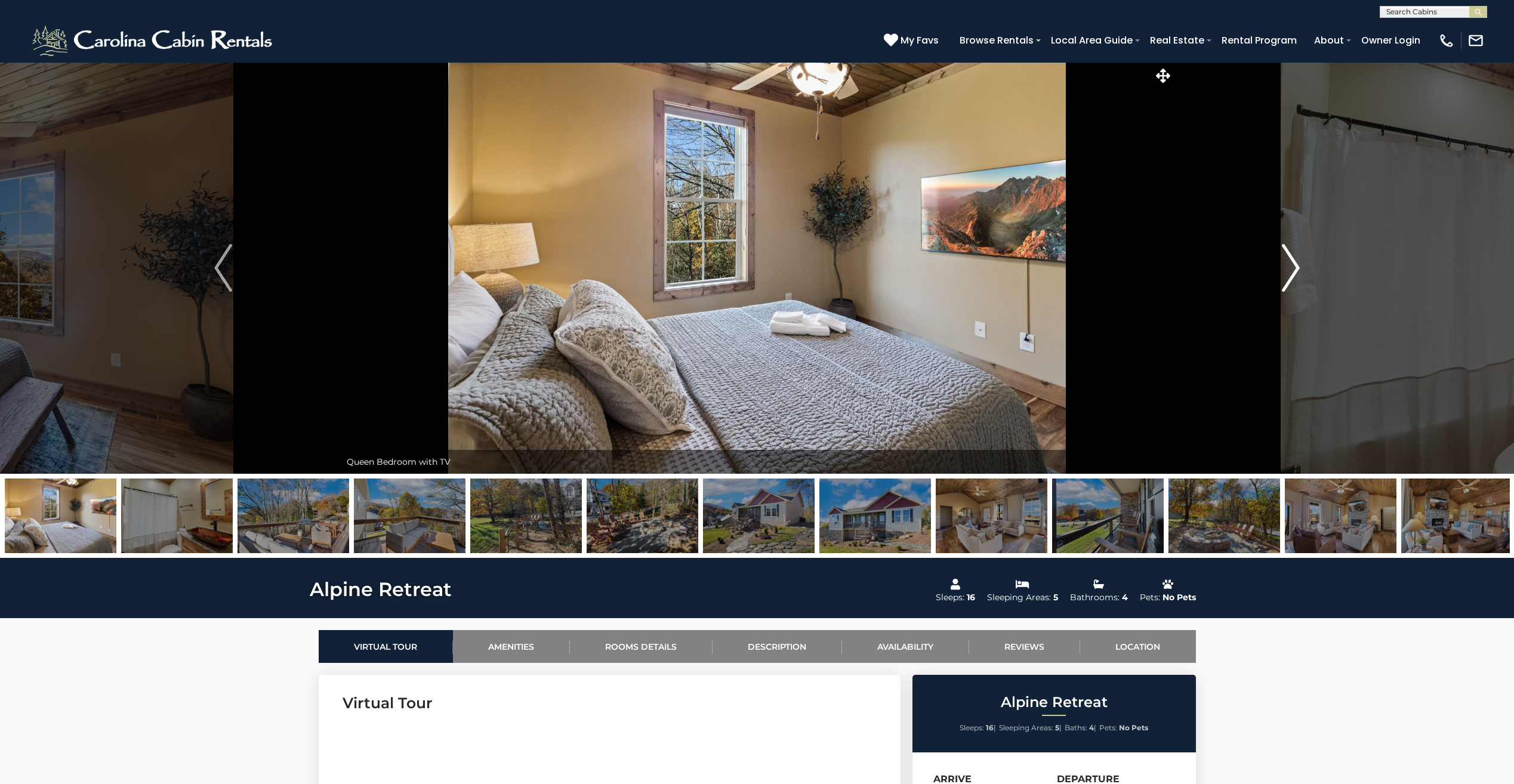
click at [1284, 274] on img "Next" at bounding box center [1290, 268] width 18 height 48
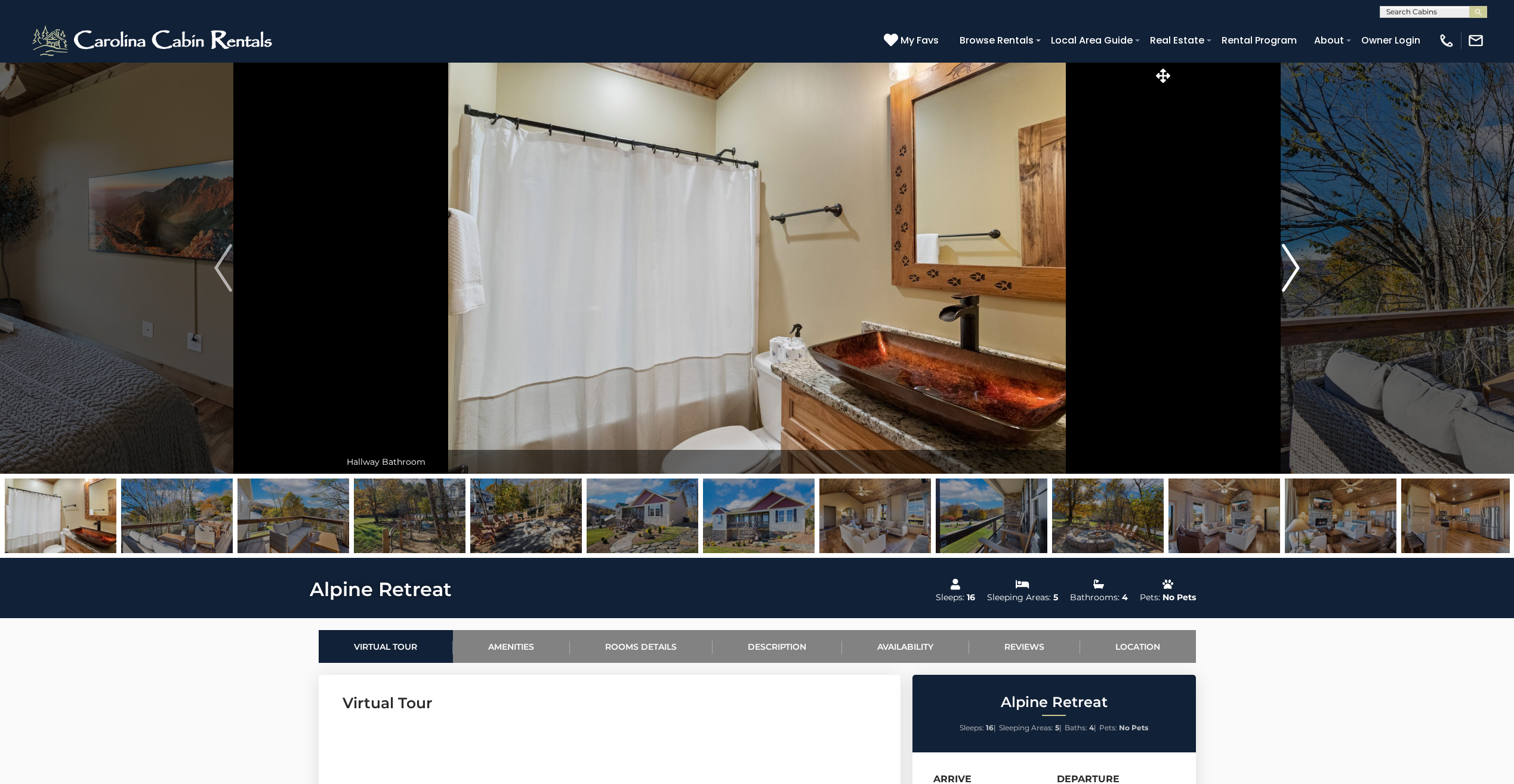
click at [1284, 274] on img "Next" at bounding box center [1290, 268] width 18 height 48
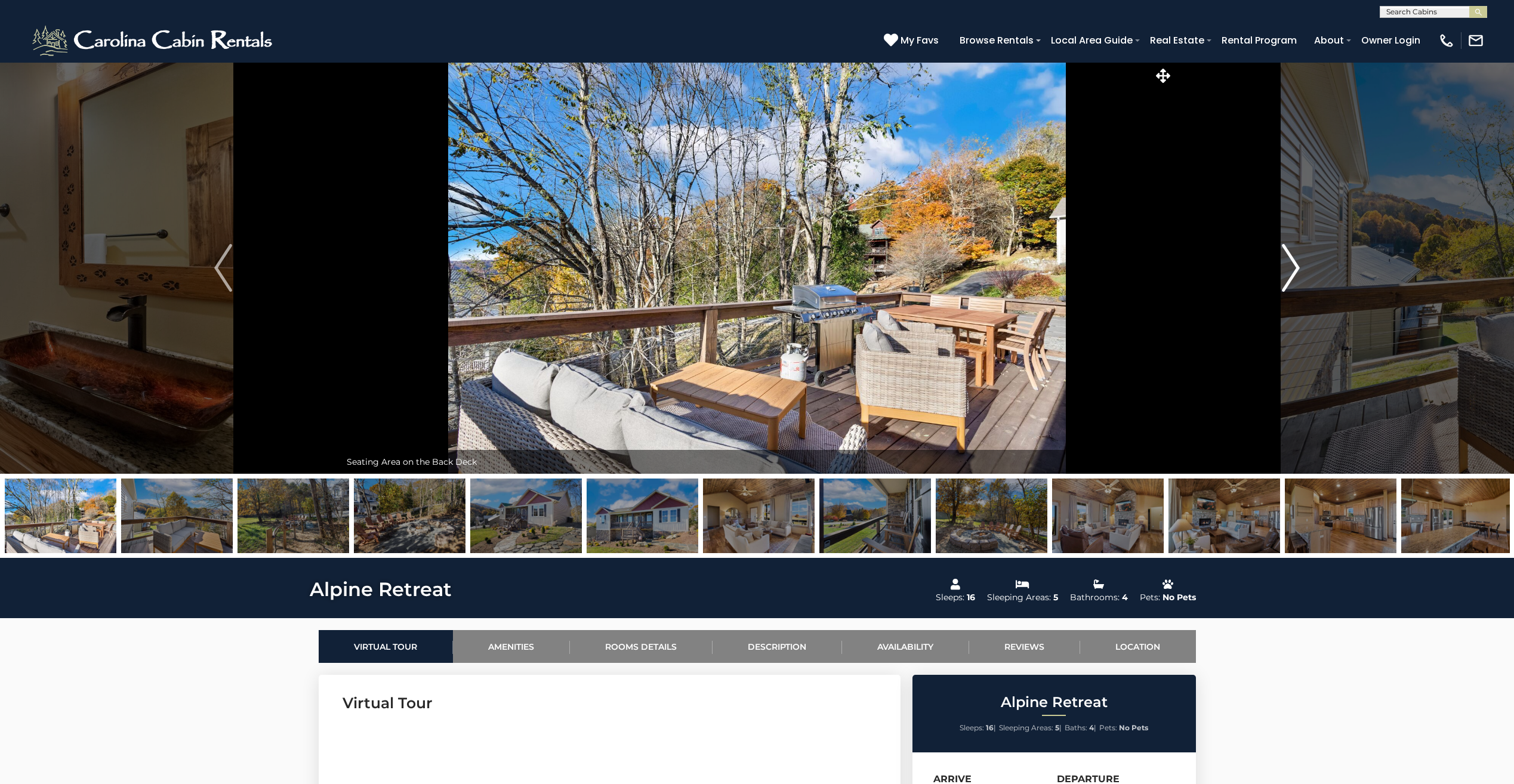
click at [1284, 274] on img "Next" at bounding box center [1290, 268] width 18 height 48
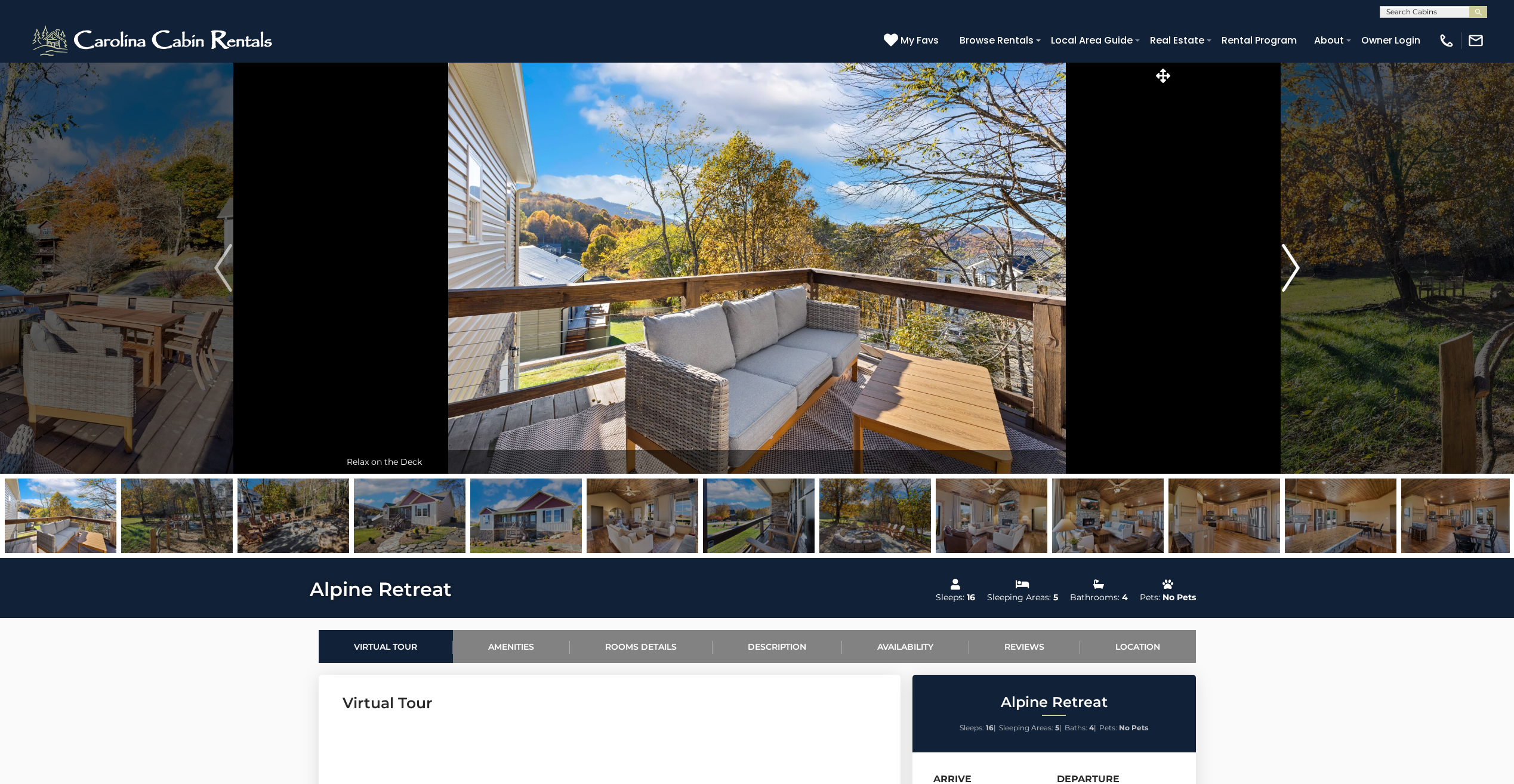
click at [1284, 274] on img "Next" at bounding box center [1290, 268] width 18 height 48
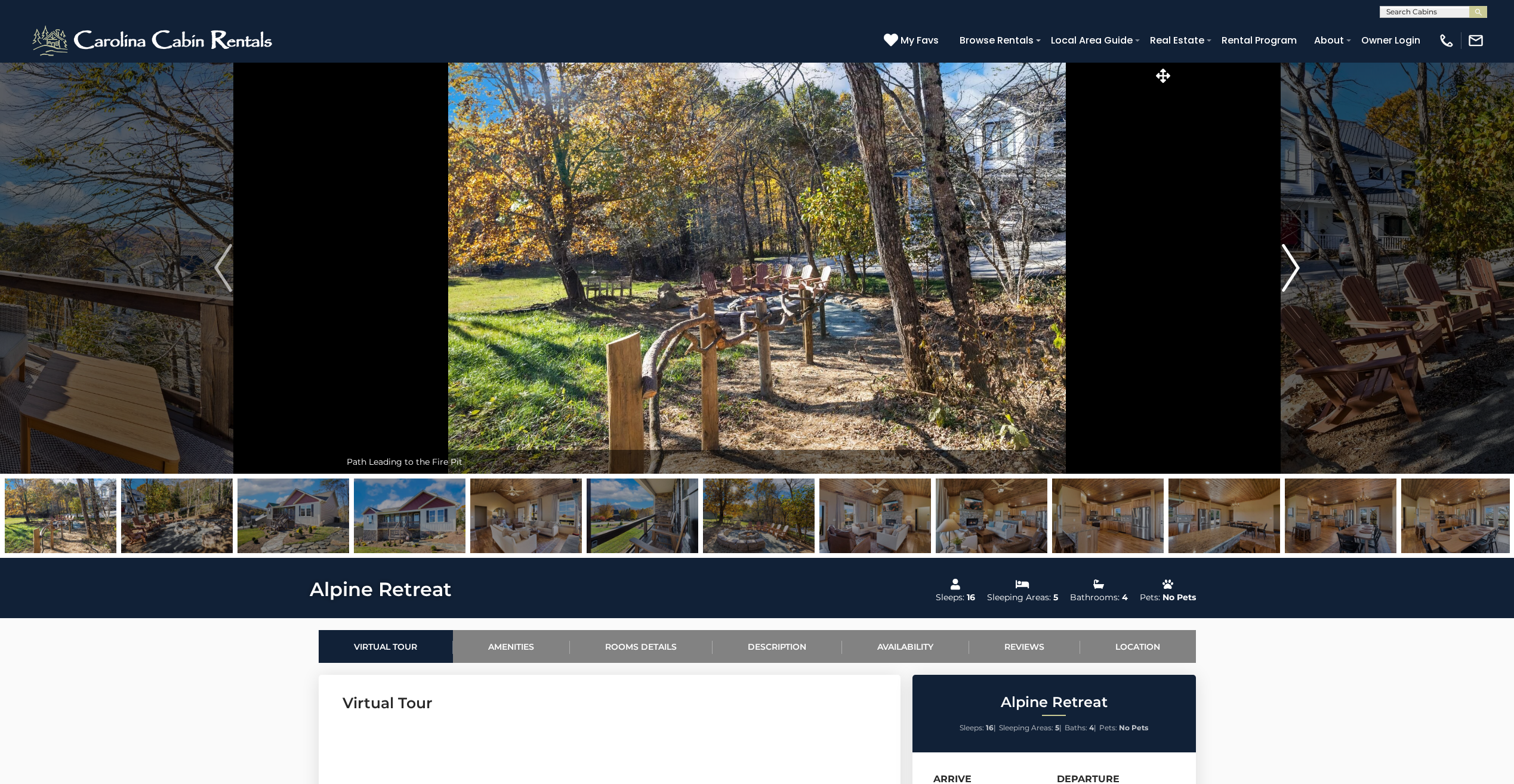
click at [1284, 274] on img "Next" at bounding box center [1290, 268] width 18 height 48
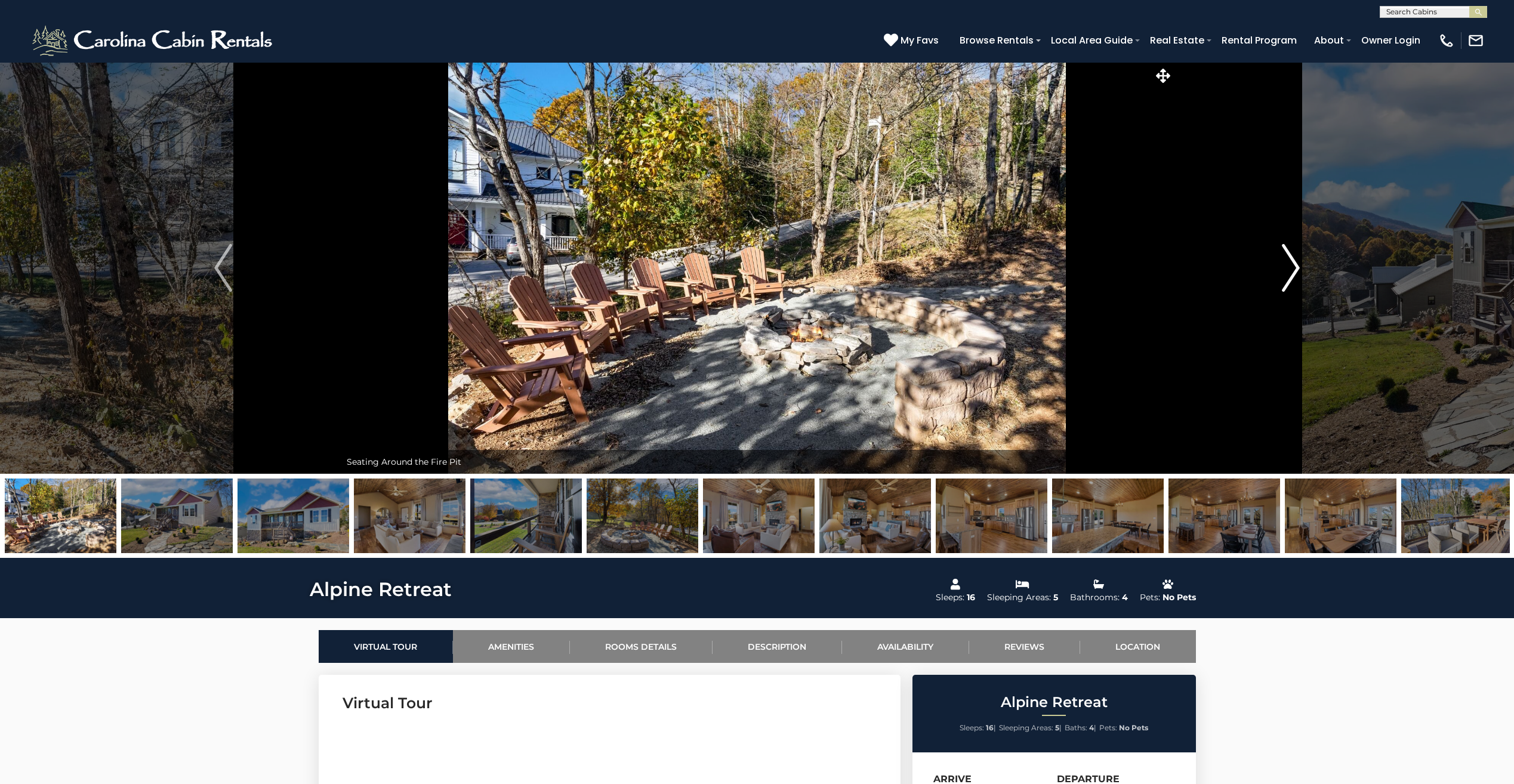
click at [1284, 274] on img "Next" at bounding box center [1290, 268] width 18 height 48
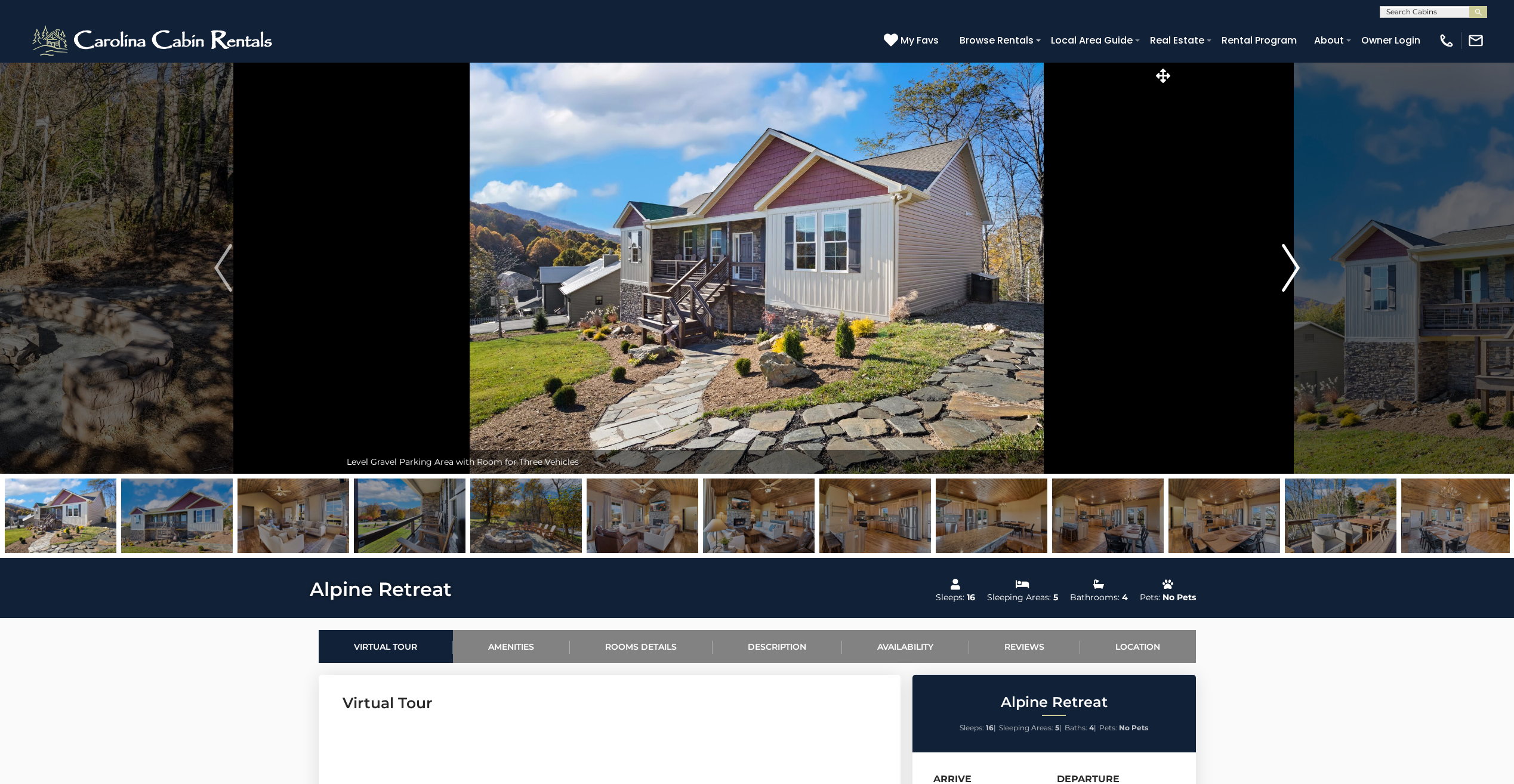
click at [1296, 267] on img "Next" at bounding box center [1290, 268] width 18 height 48
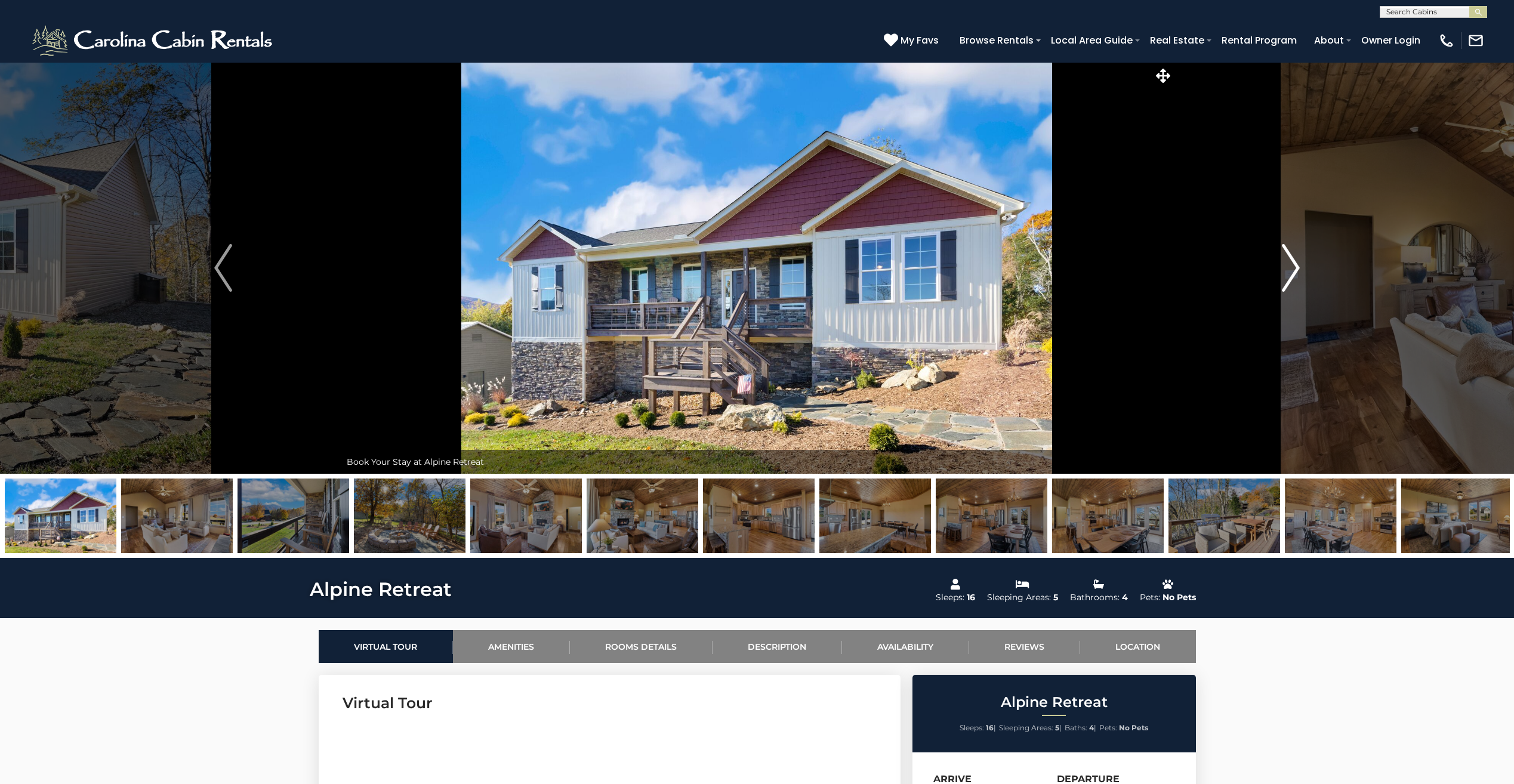
click at [1296, 267] on img "Next" at bounding box center [1290, 268] width 18 height 48
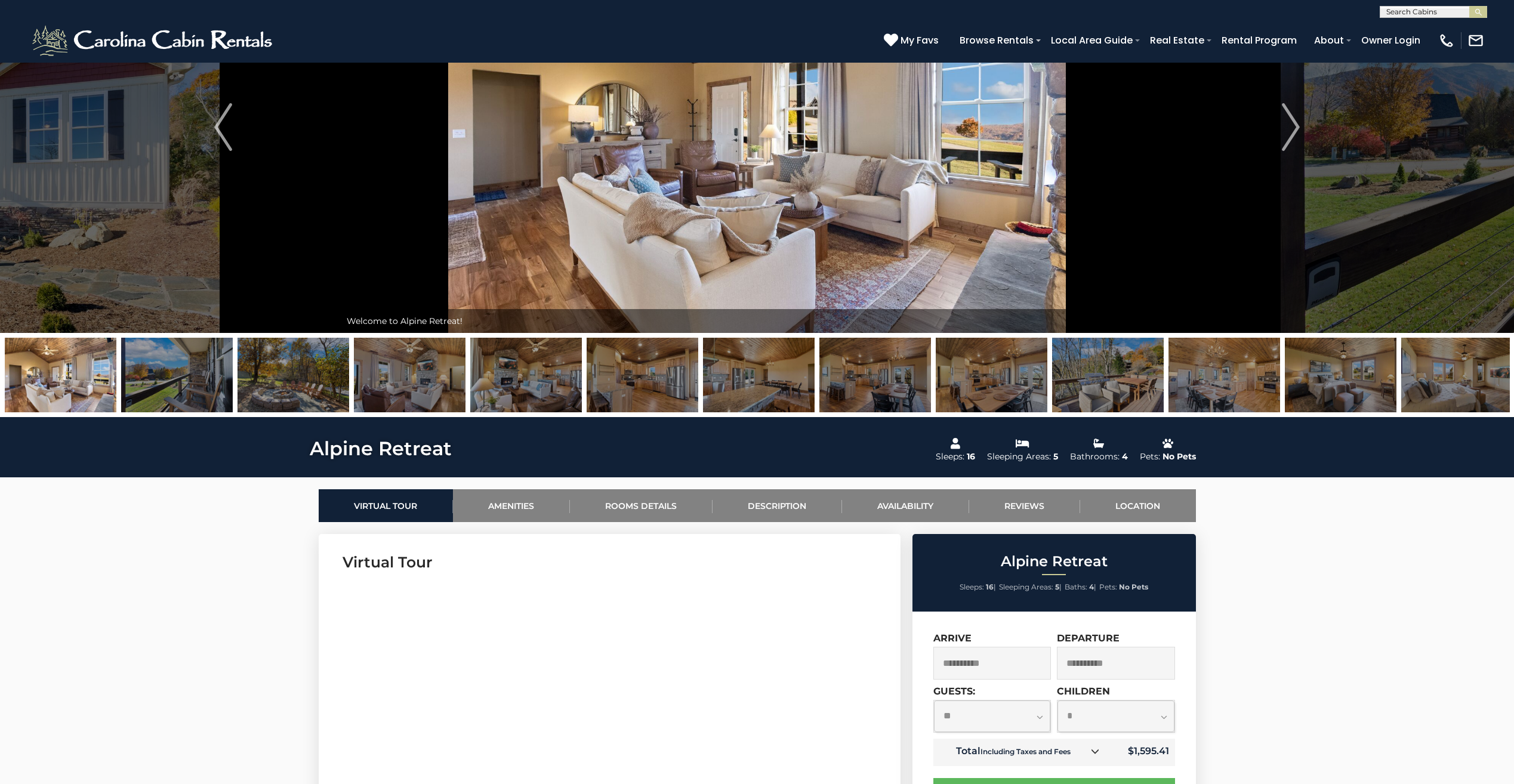
scroll to position [119, 0]
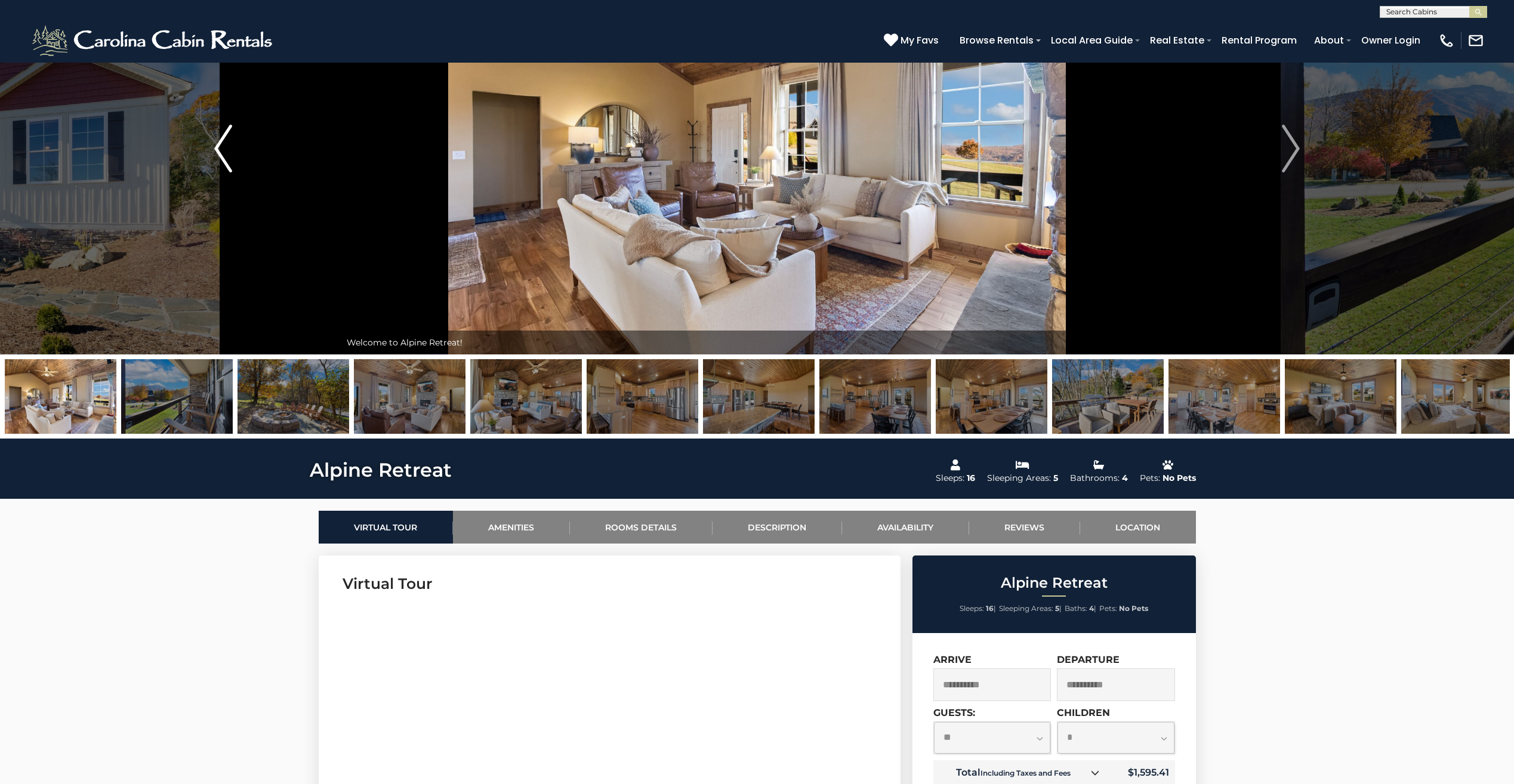
click at [231, 152] on img "Previous" at bounding box center [223, 149] width 18 height 48
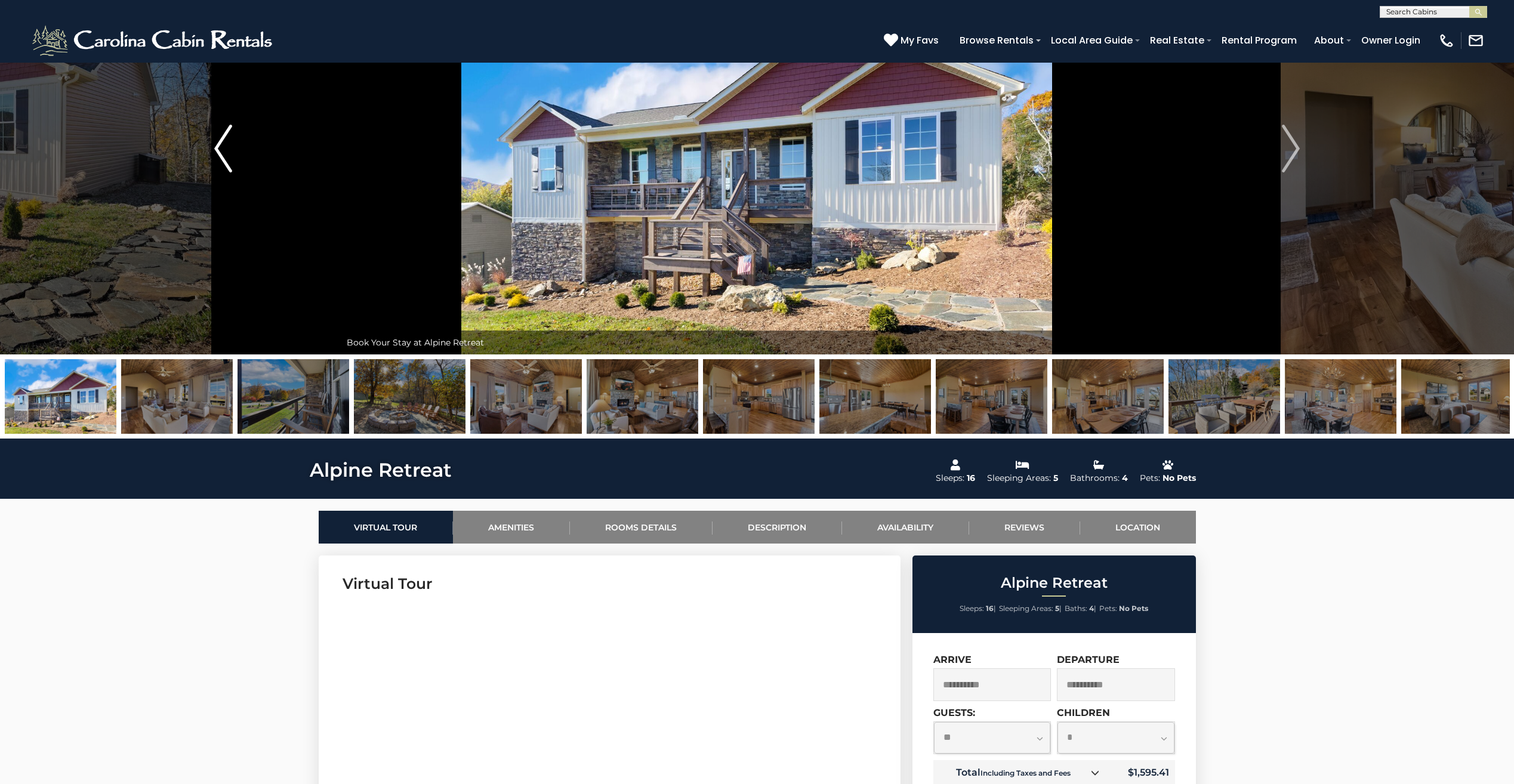
click at [231, 152] on img "Previous" at bounding box center [223, 149] width 18 height 48
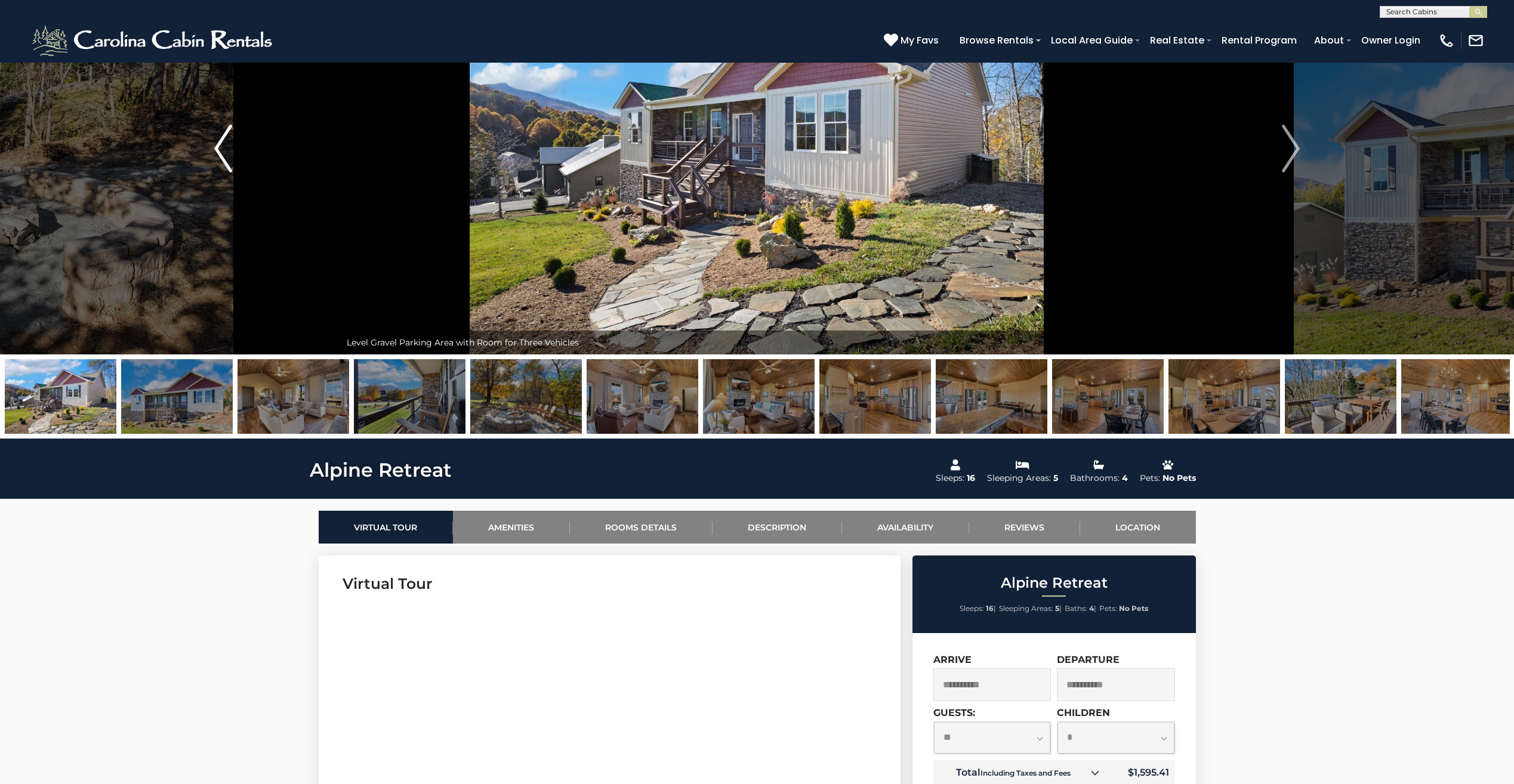
click at [228, 150] on img "Previous" at bounding box center [223, 149] width 18 height 48
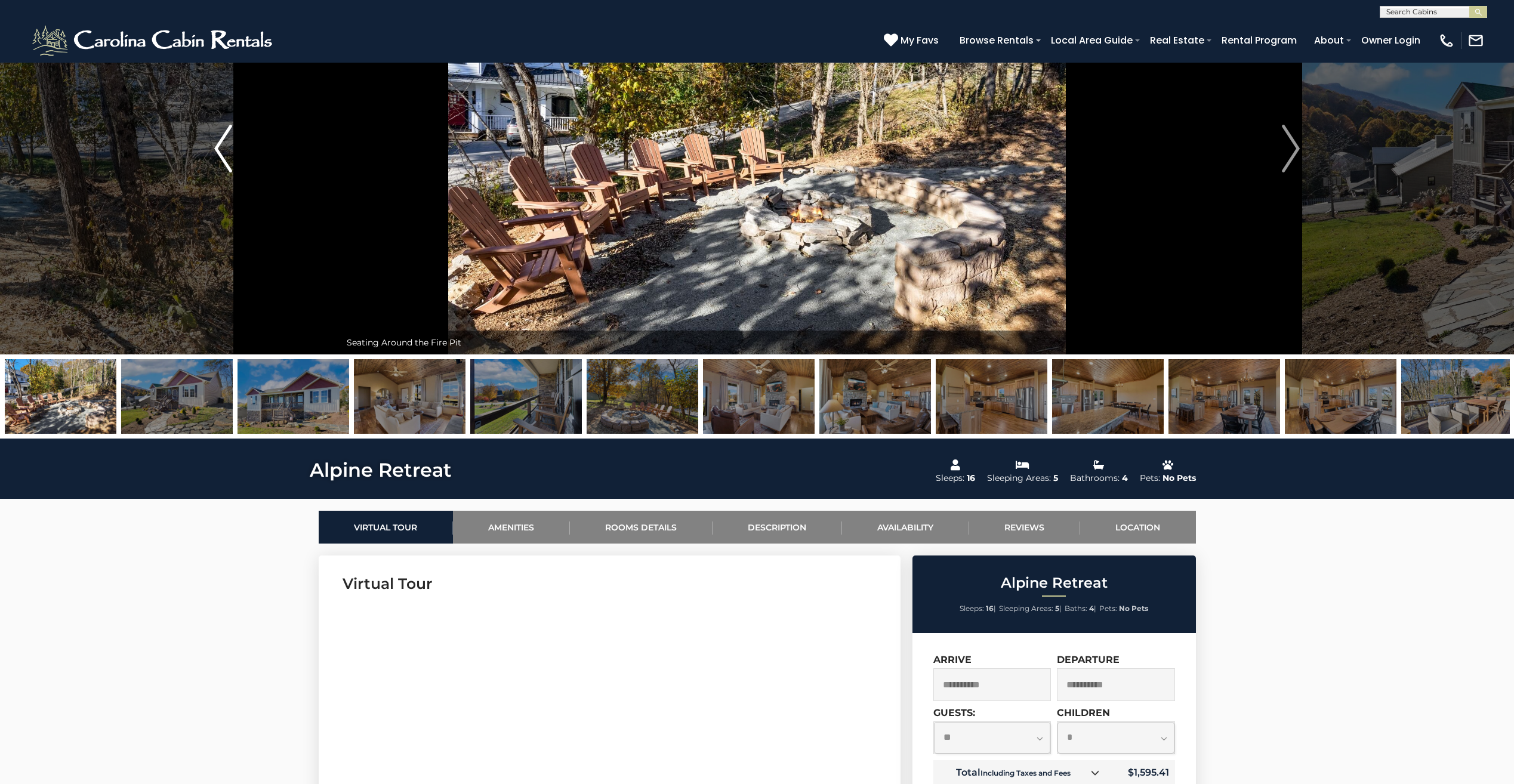
click at [228, 150] on img "Previous" at bounding box center [223, 149] width 18 height 48
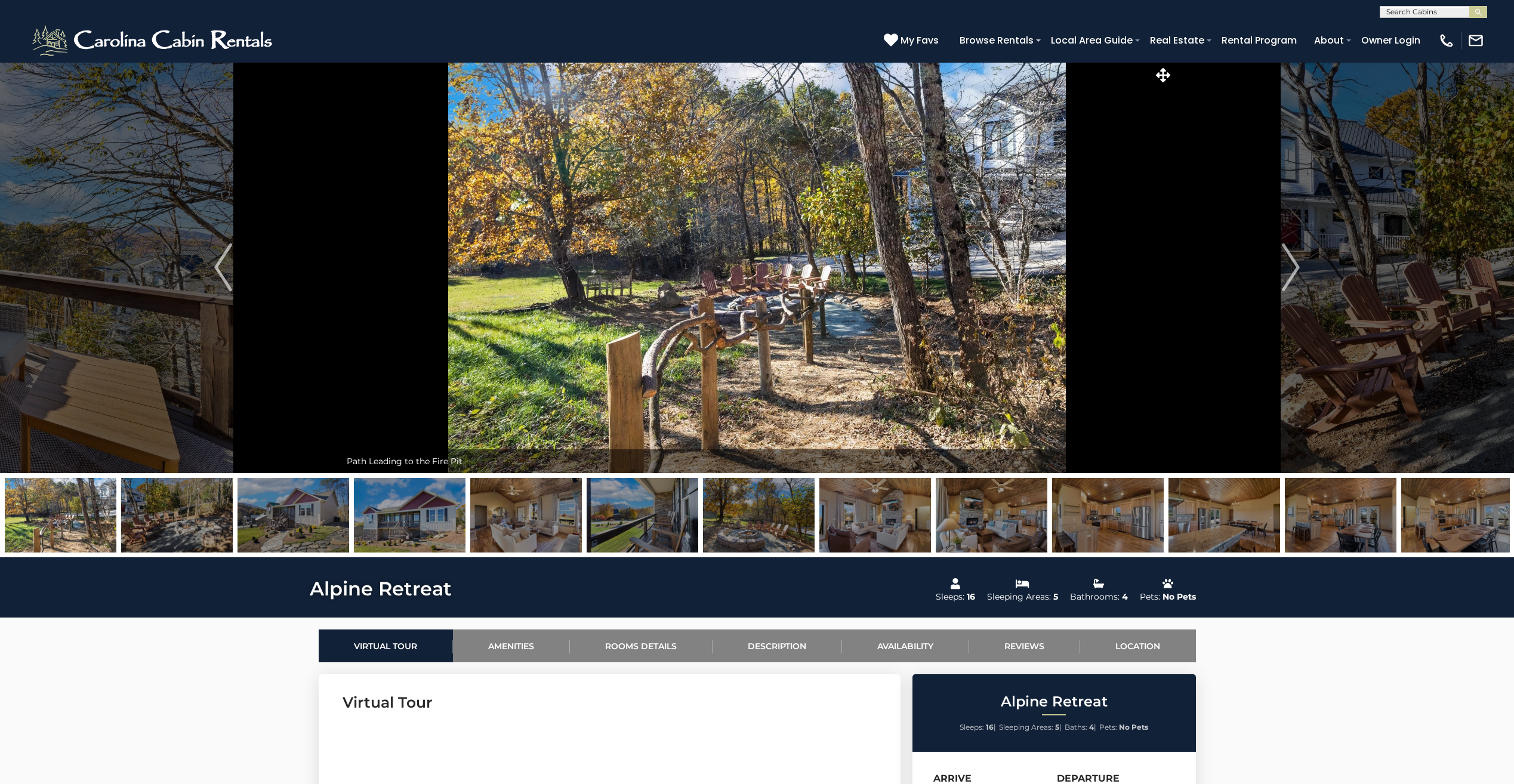
scroll to position [0, 0]
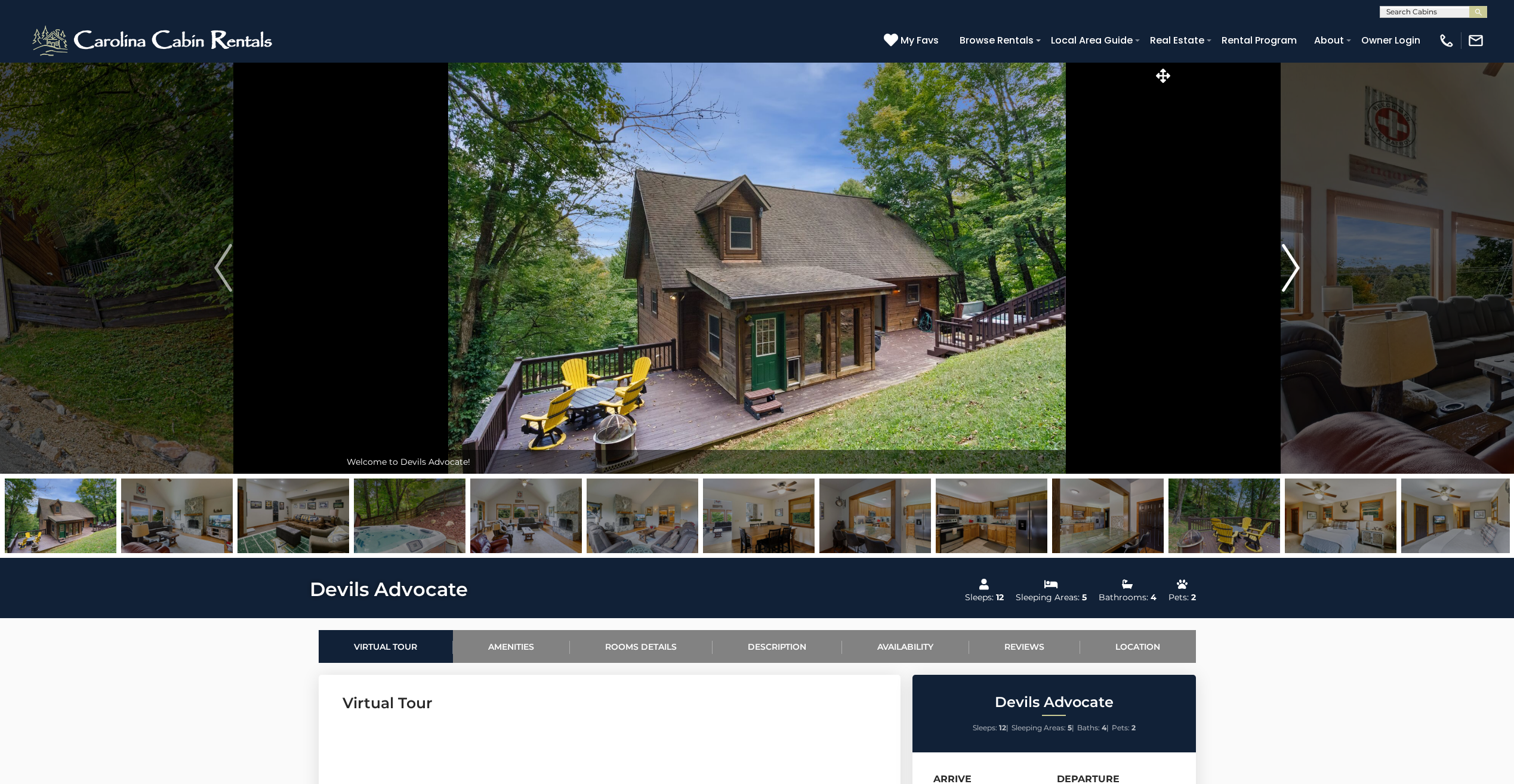
click at [1291, 275] on img "Next" at bounding box center [1290, 268] width 18 height 48
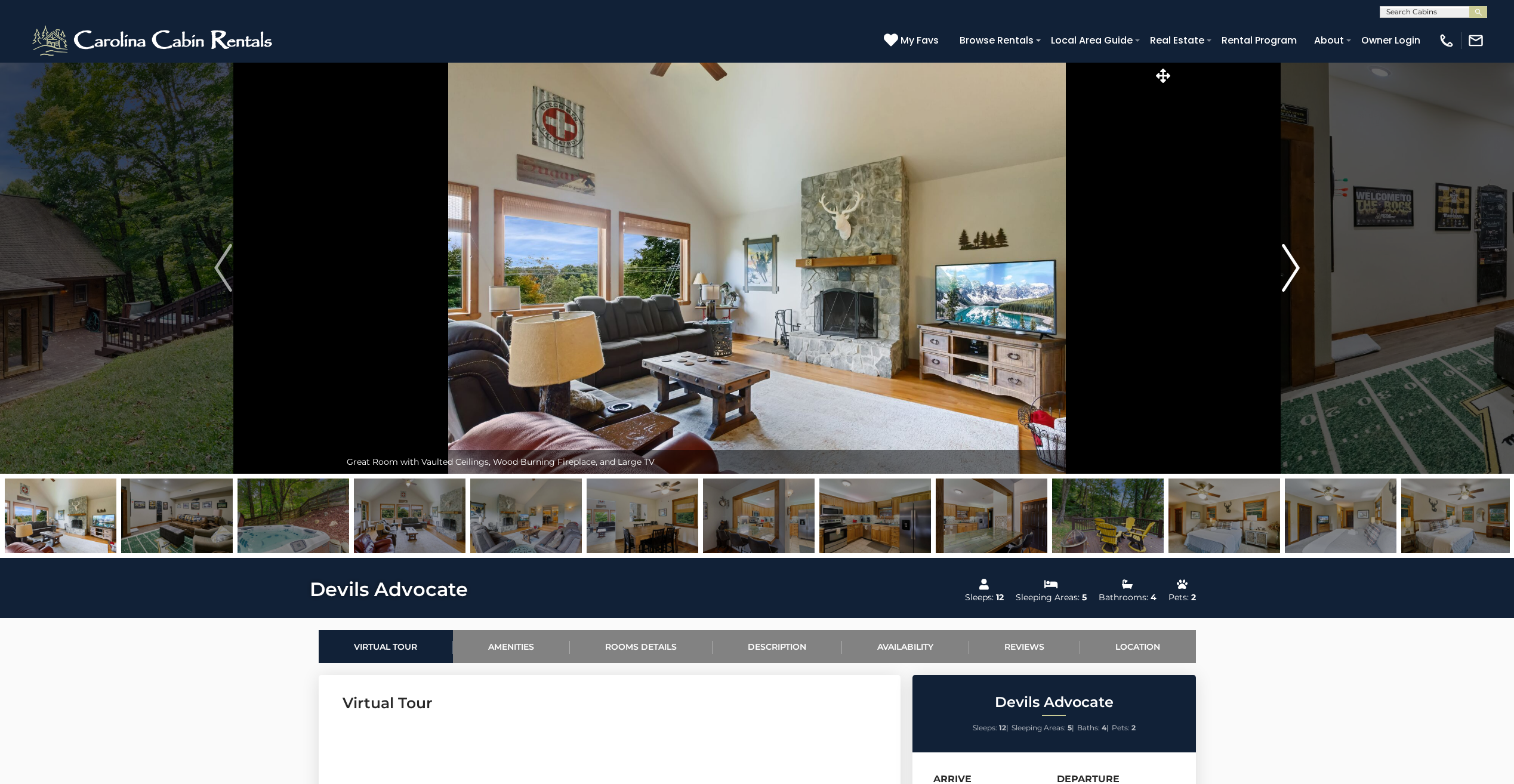
click at [1291, 274] on img "Next" at bounding box center [1290, 268] width 18 height 48
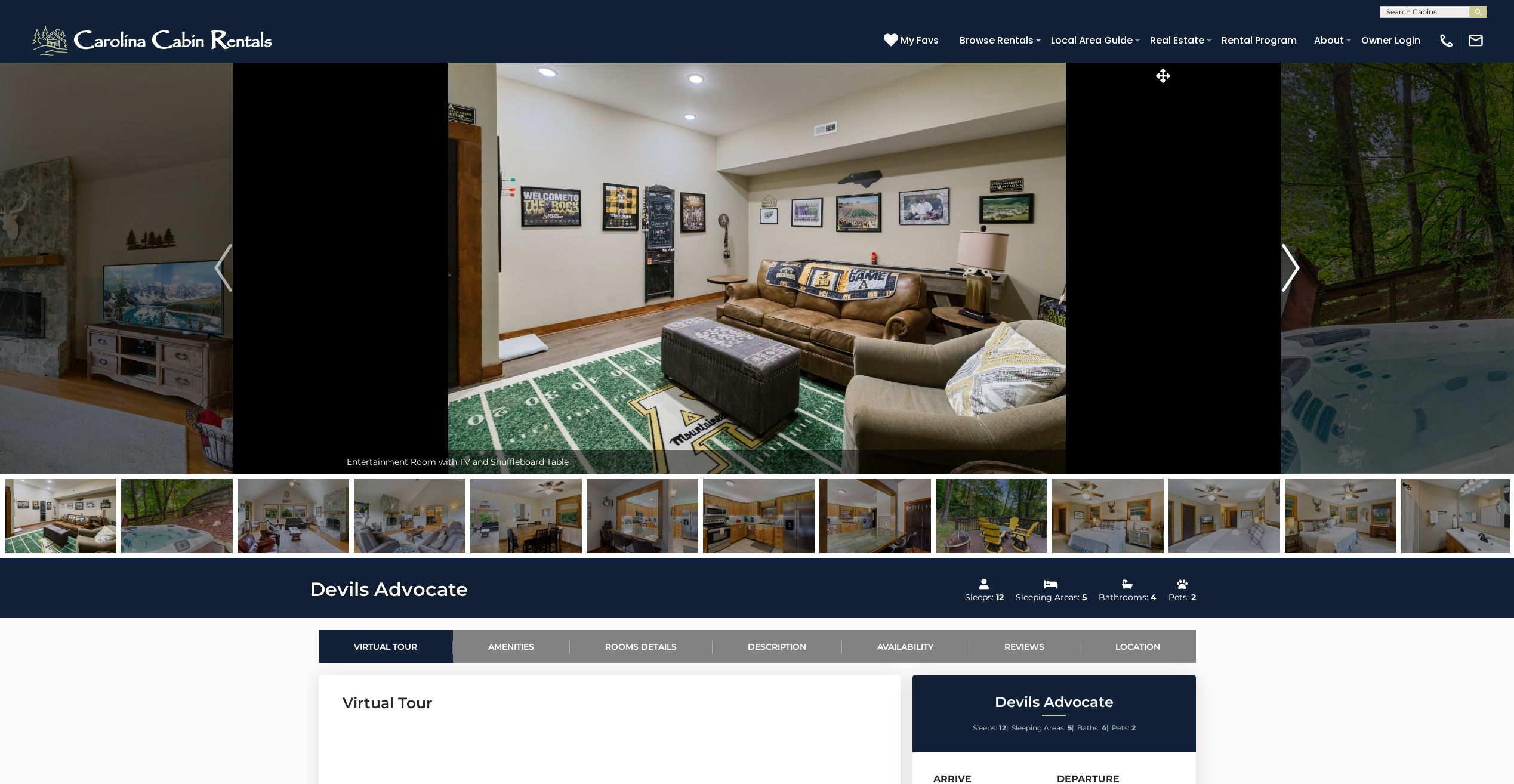
click at [1291, 274] on img "Next" at bounding box center [1290, 268] width 18 height 48
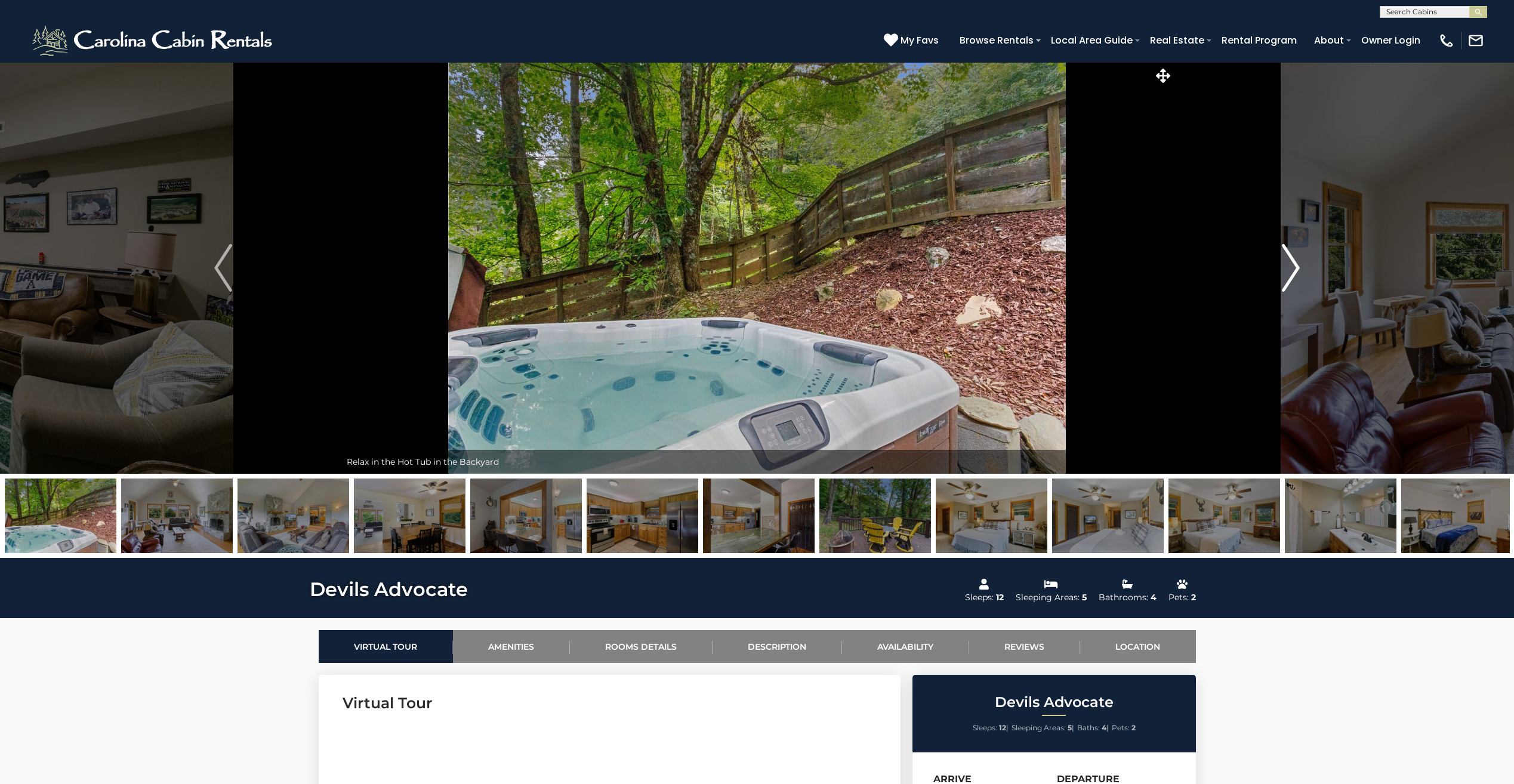
click at [1291, 274] on img "Next" at bounding box center [1290, 268] width 18 height 48
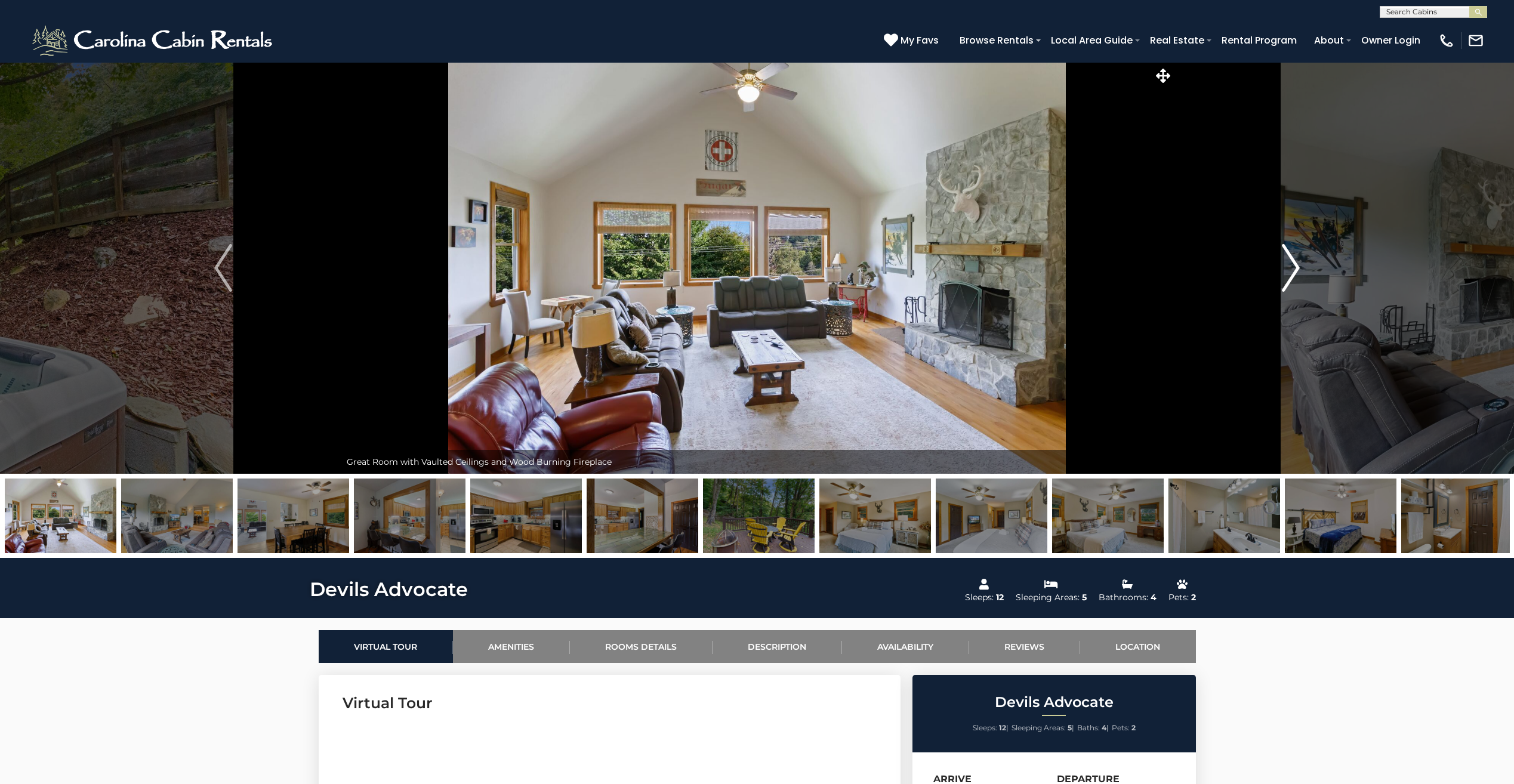
click at [1291, 274] on img "Next" at bounding box center [1290, 268] width 18 height 48
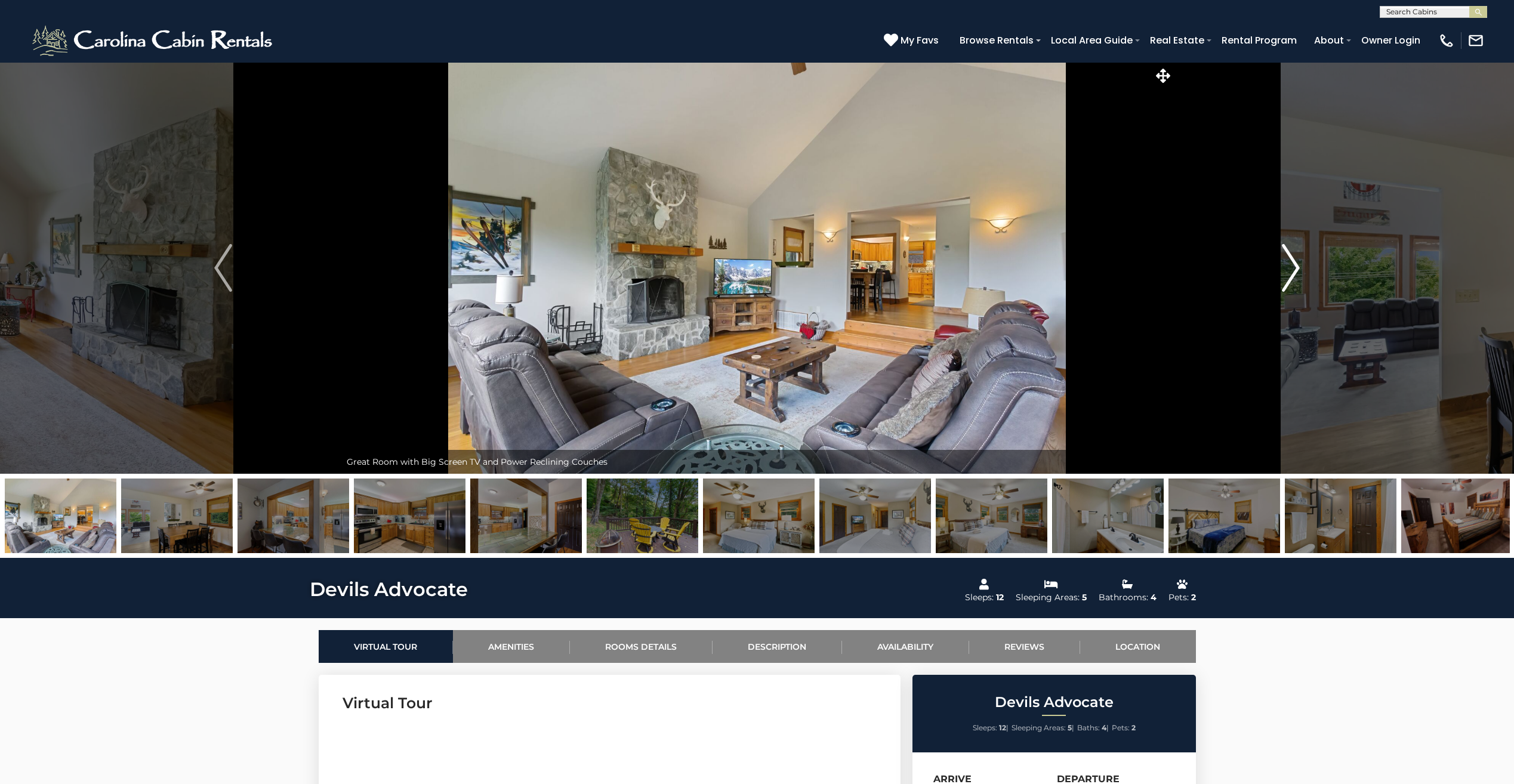
click at [1291, 274] on img "Next" at bounding box center [1290, 268] width 18 height 48
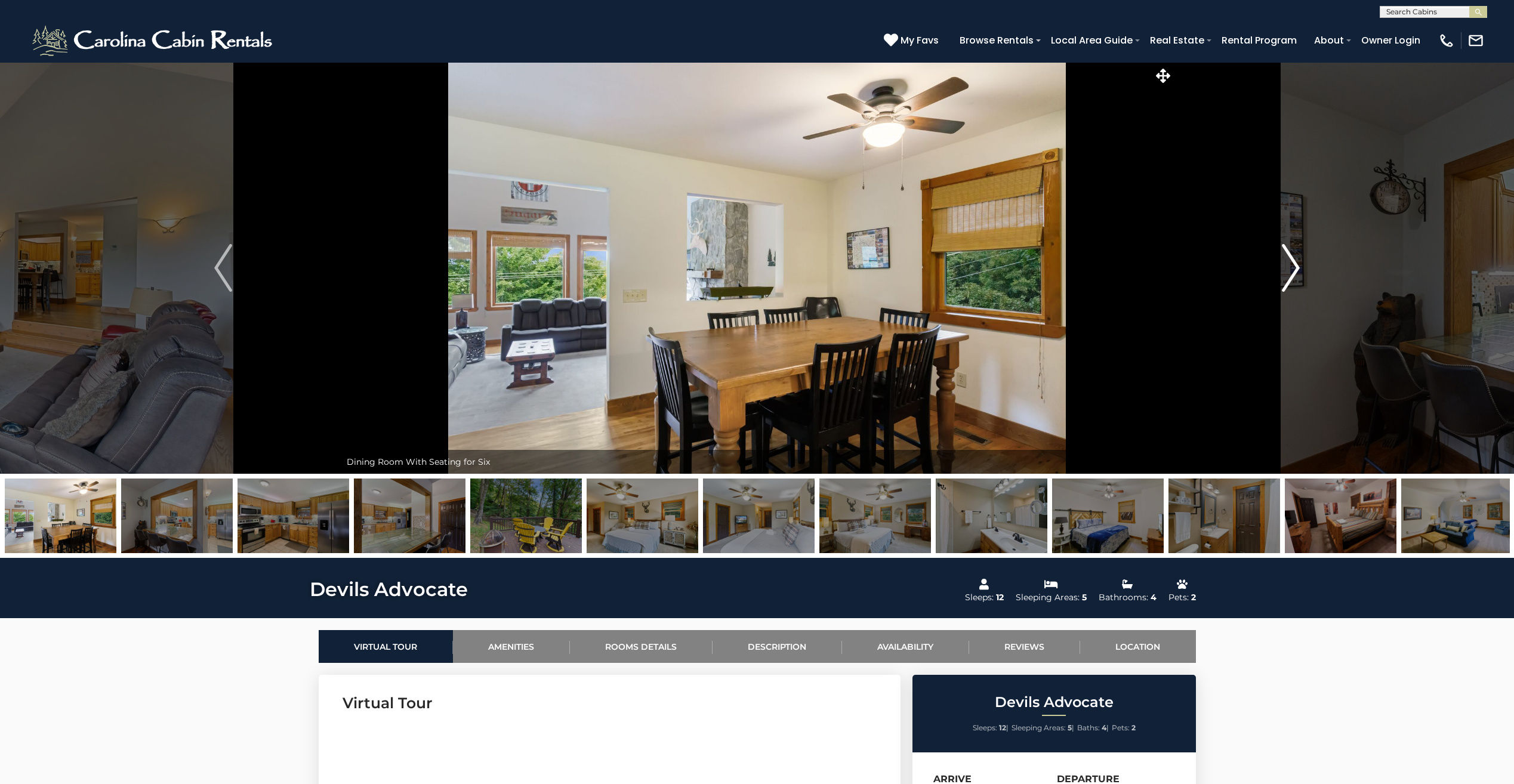
click at [1291, 274] on img "Next" at bounding box center [1290, 268] width 18 height 48
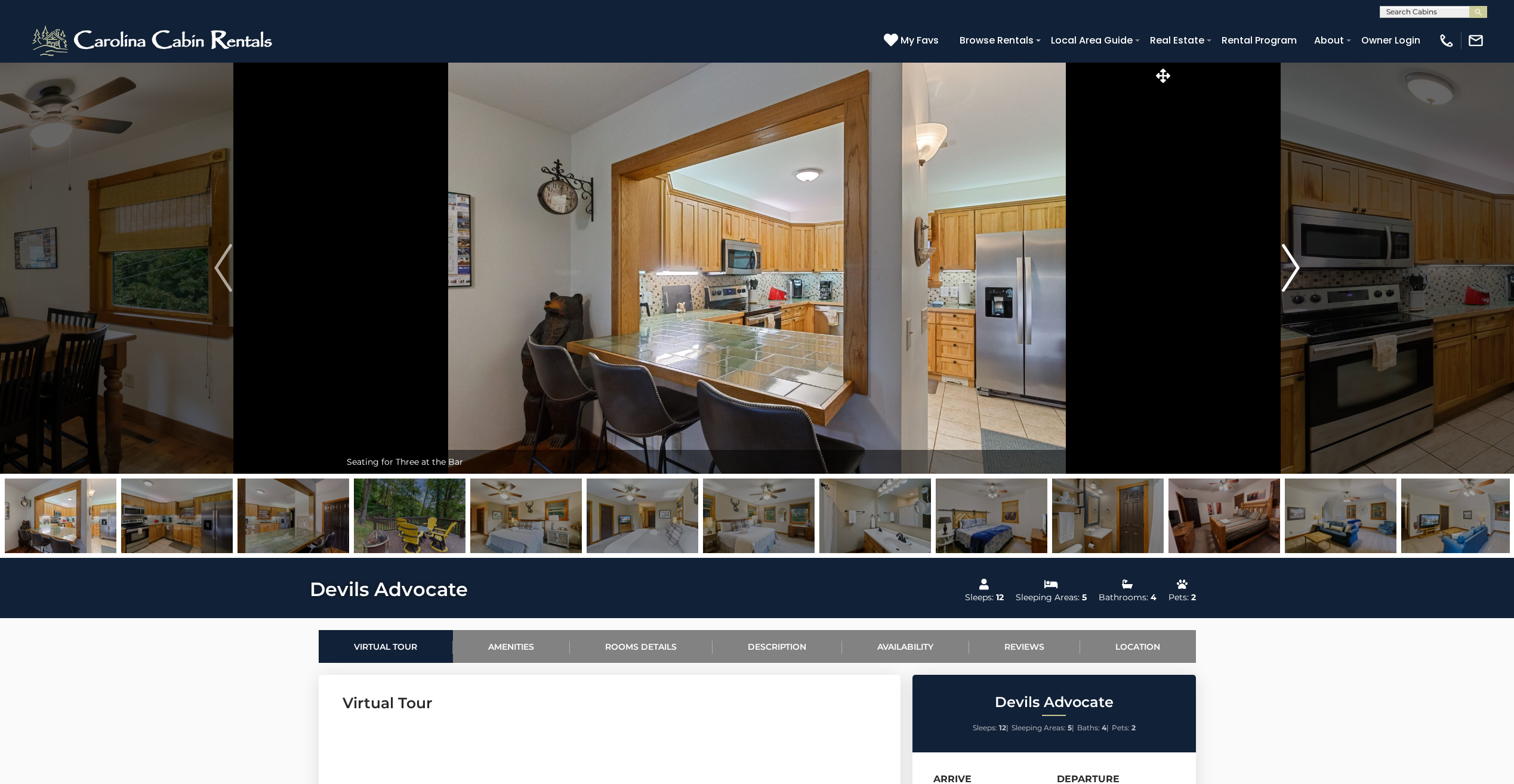
click at [1291, 274] on img "Next" at bounding box center [1290, 268] width 18 height 48
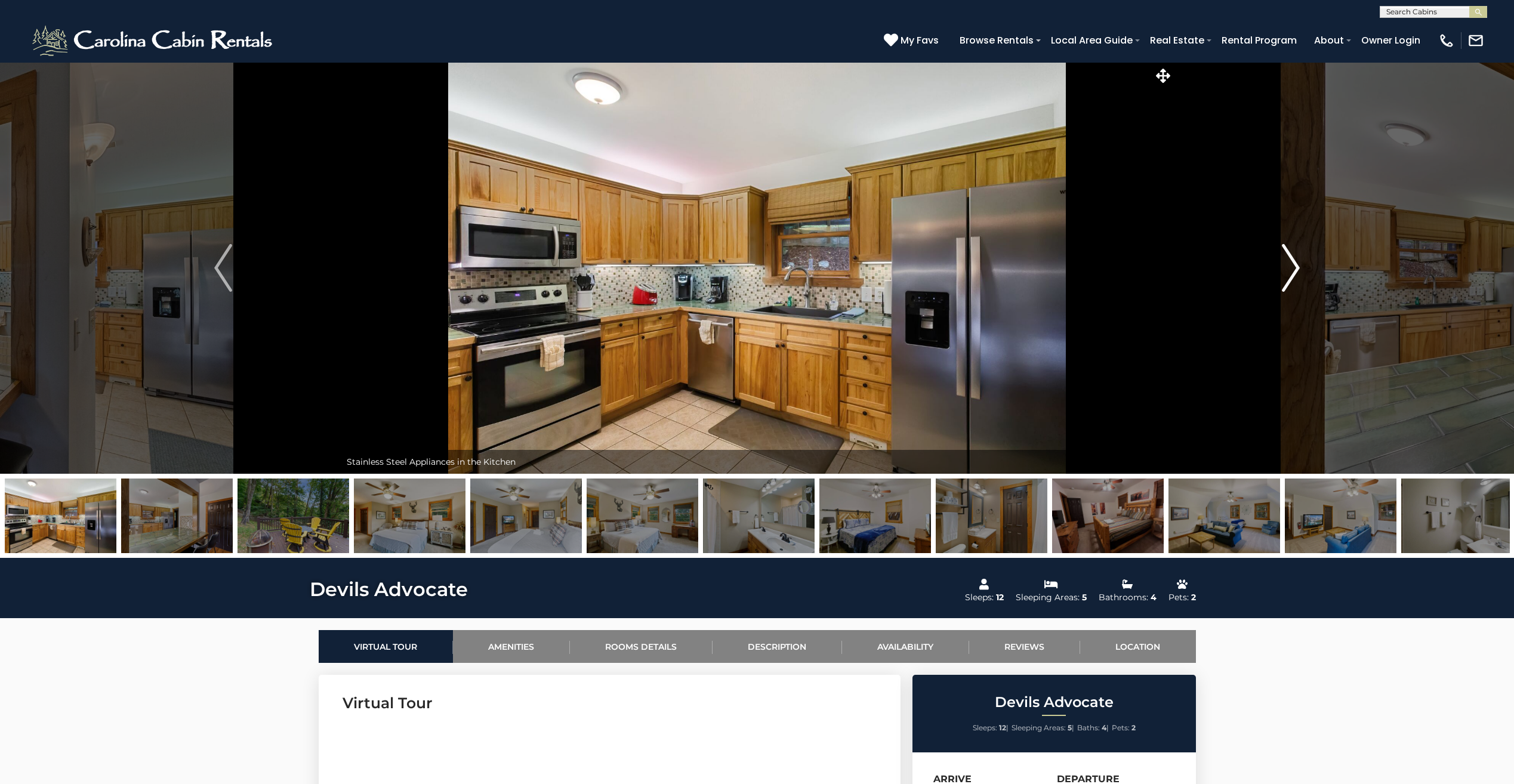
click at [1291, 274] on img "Next" at bounding box center [1290, 268] width 18 height 48
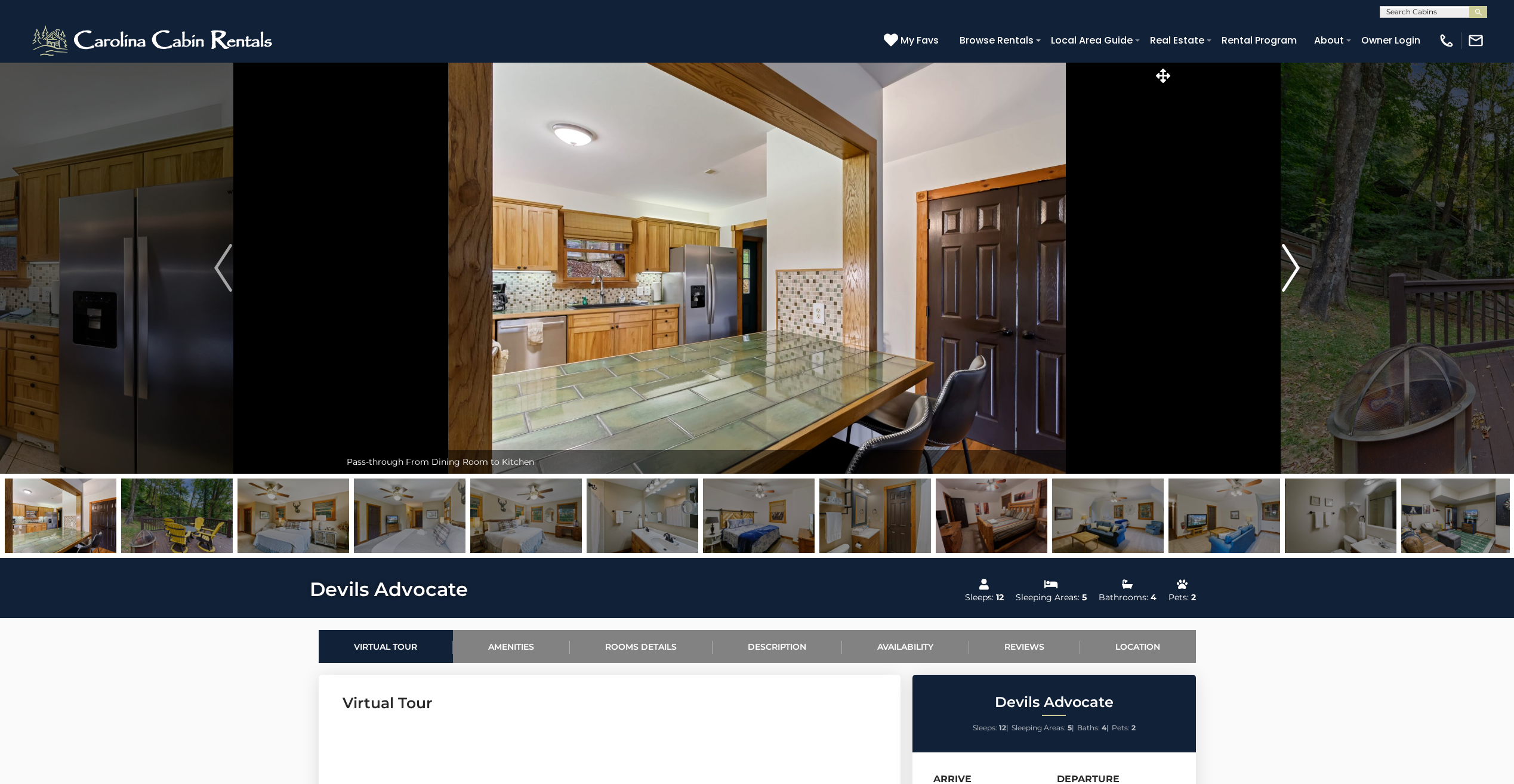
click at [1291, 274] on img "Next" at bounding box center [1290, 268] width 18 height 48
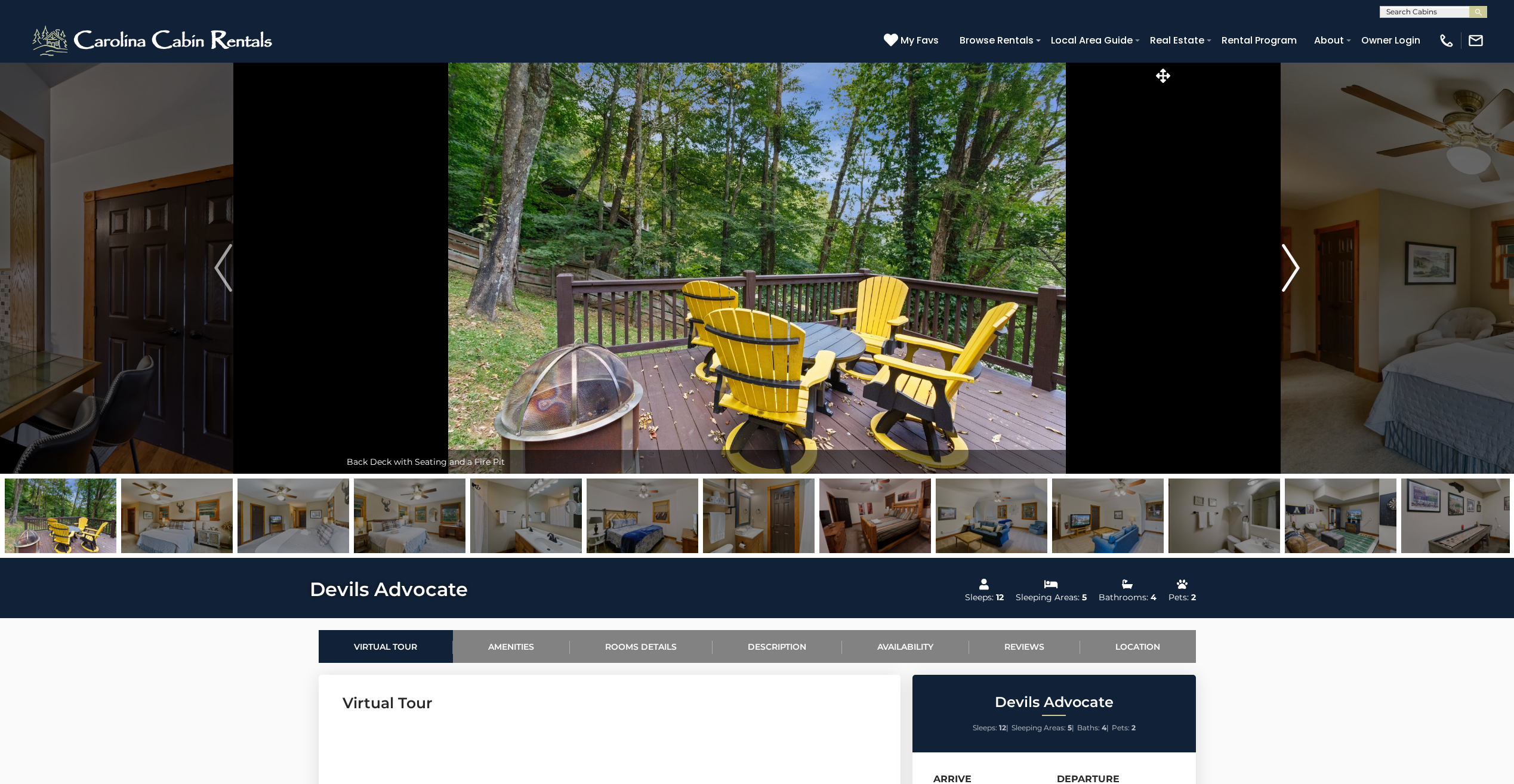
click at [1291, 274] on img "Next" at bounding box center [1290, 268] width 18 height 48
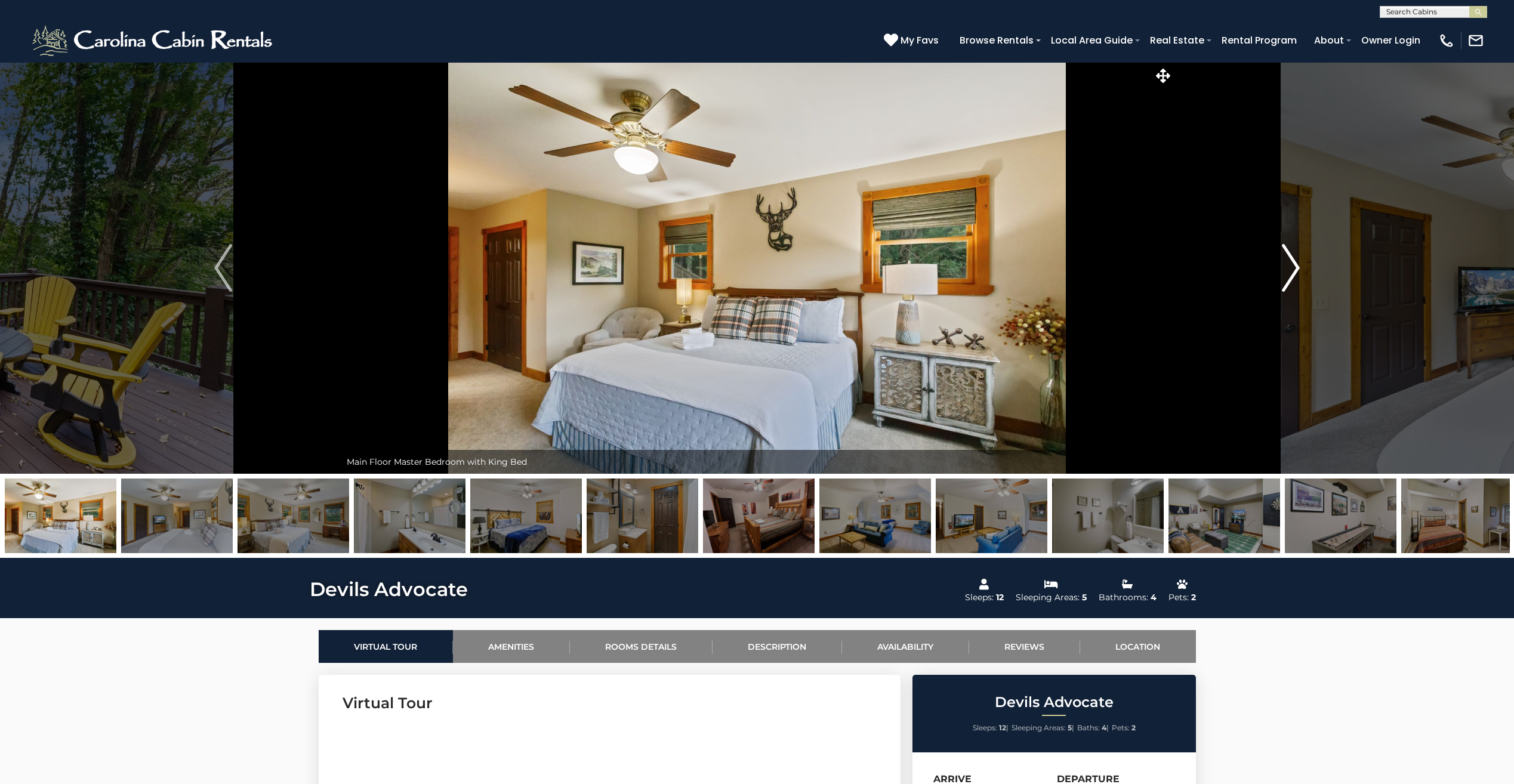
click at [1291, 274] on img "Next" at bounding box center [1290, 268] width 18 height 48
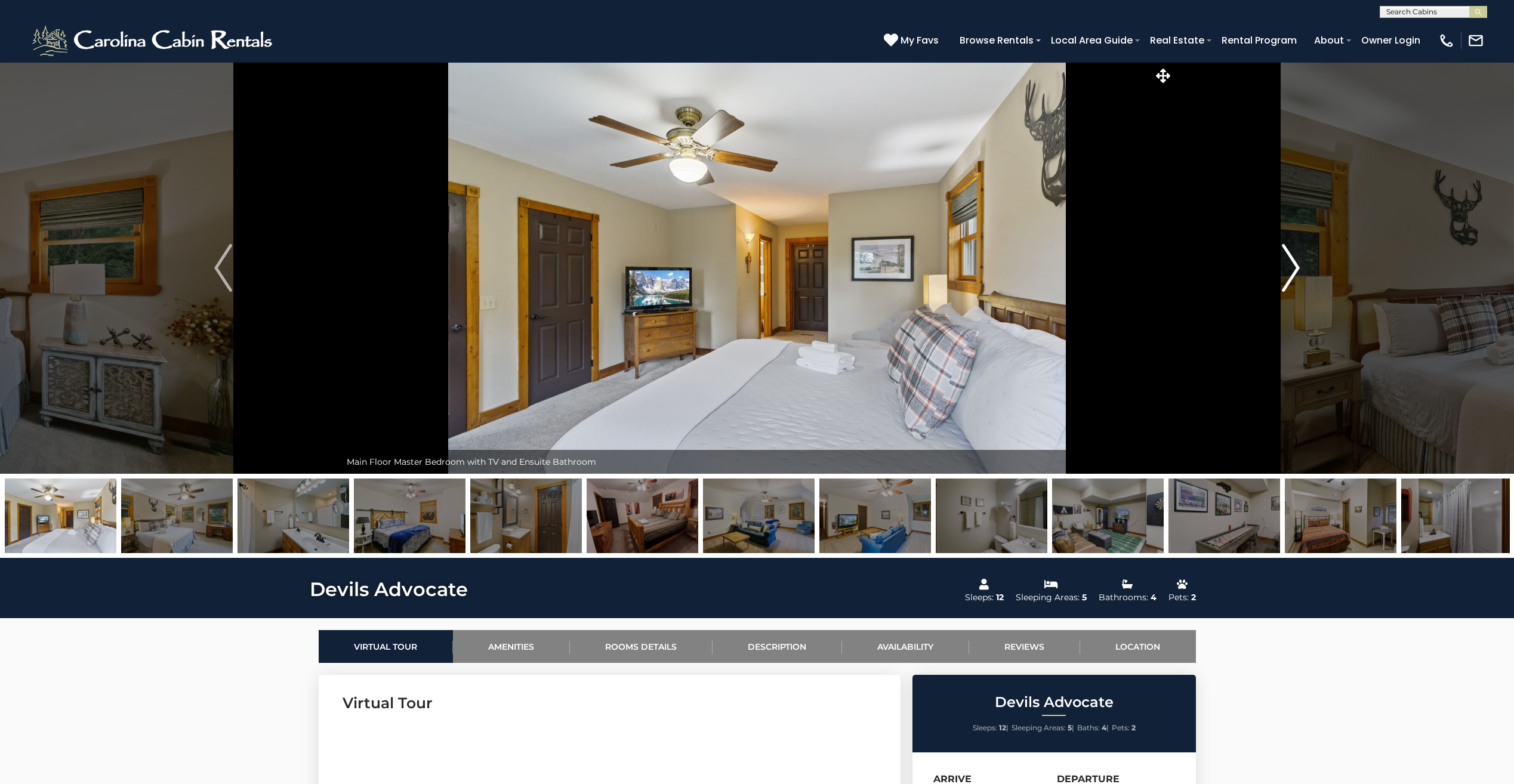
click at [1291, 274] on img "Next" at bounding box center [1290, 268] width 18 height 48
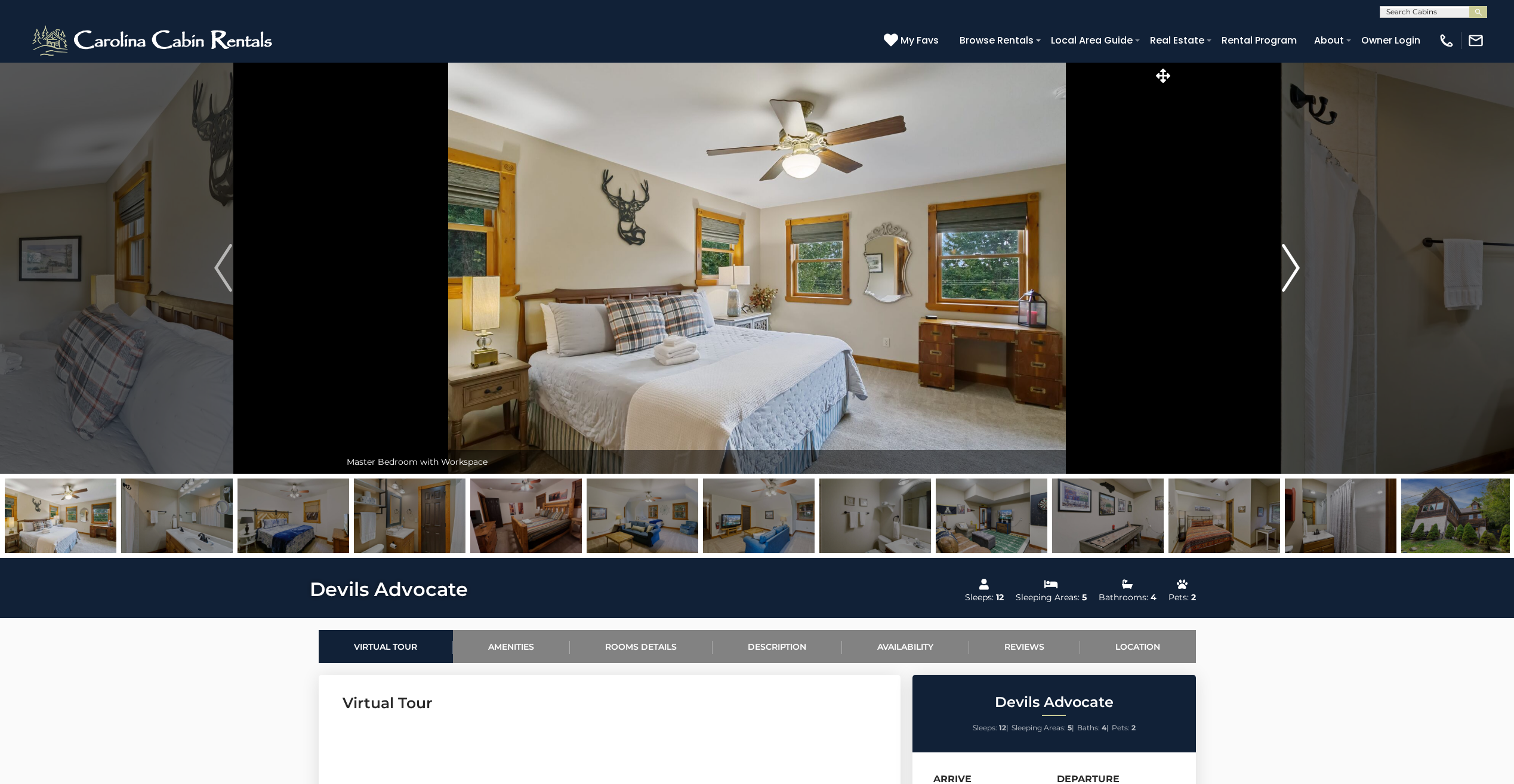
click at [1291, 274] on img "Next" at bounding box center [1290, 268] width 18 height 48
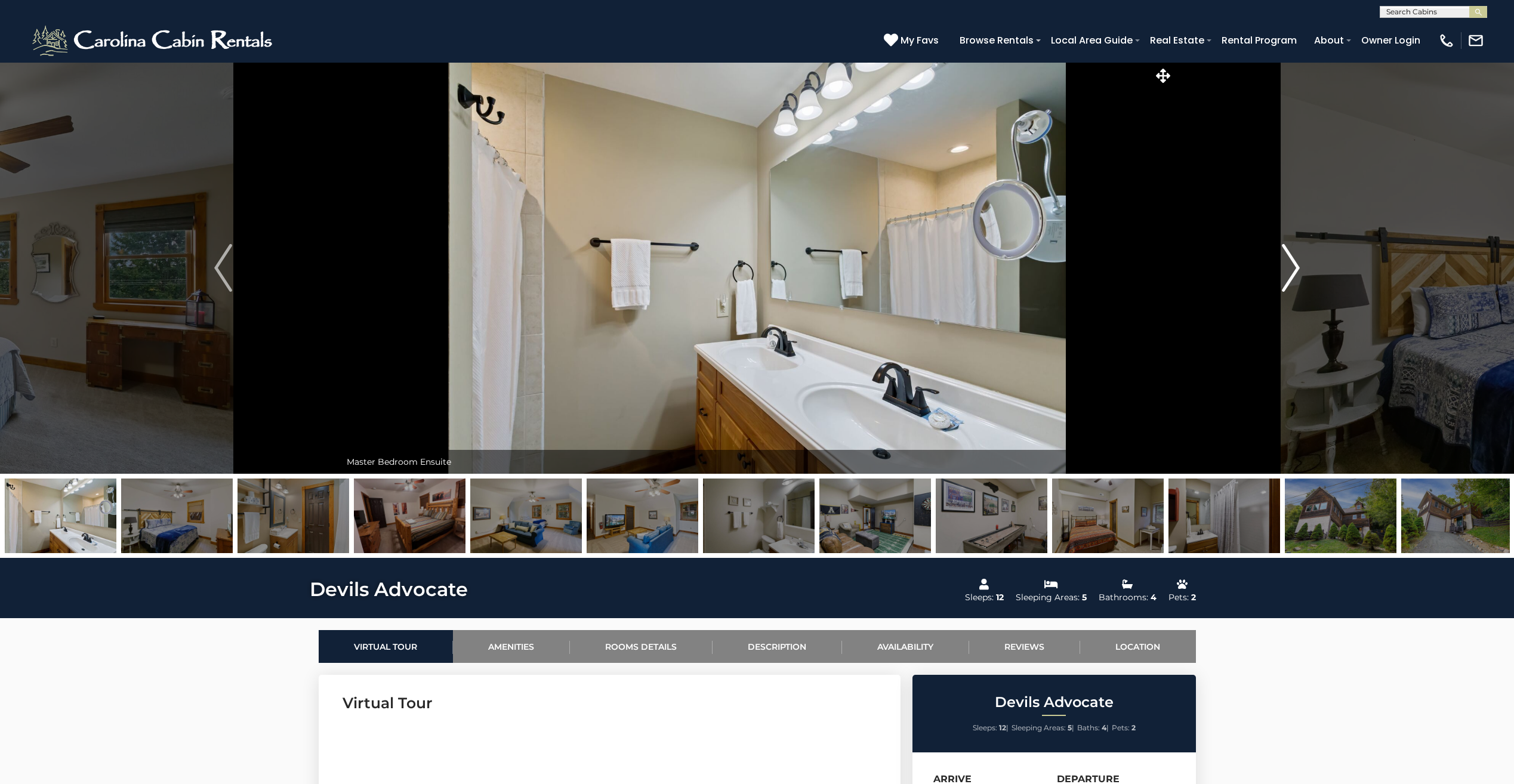
click at [1291, 274] on img "Next" at bounding box center [1290, 268] width 18 height 48
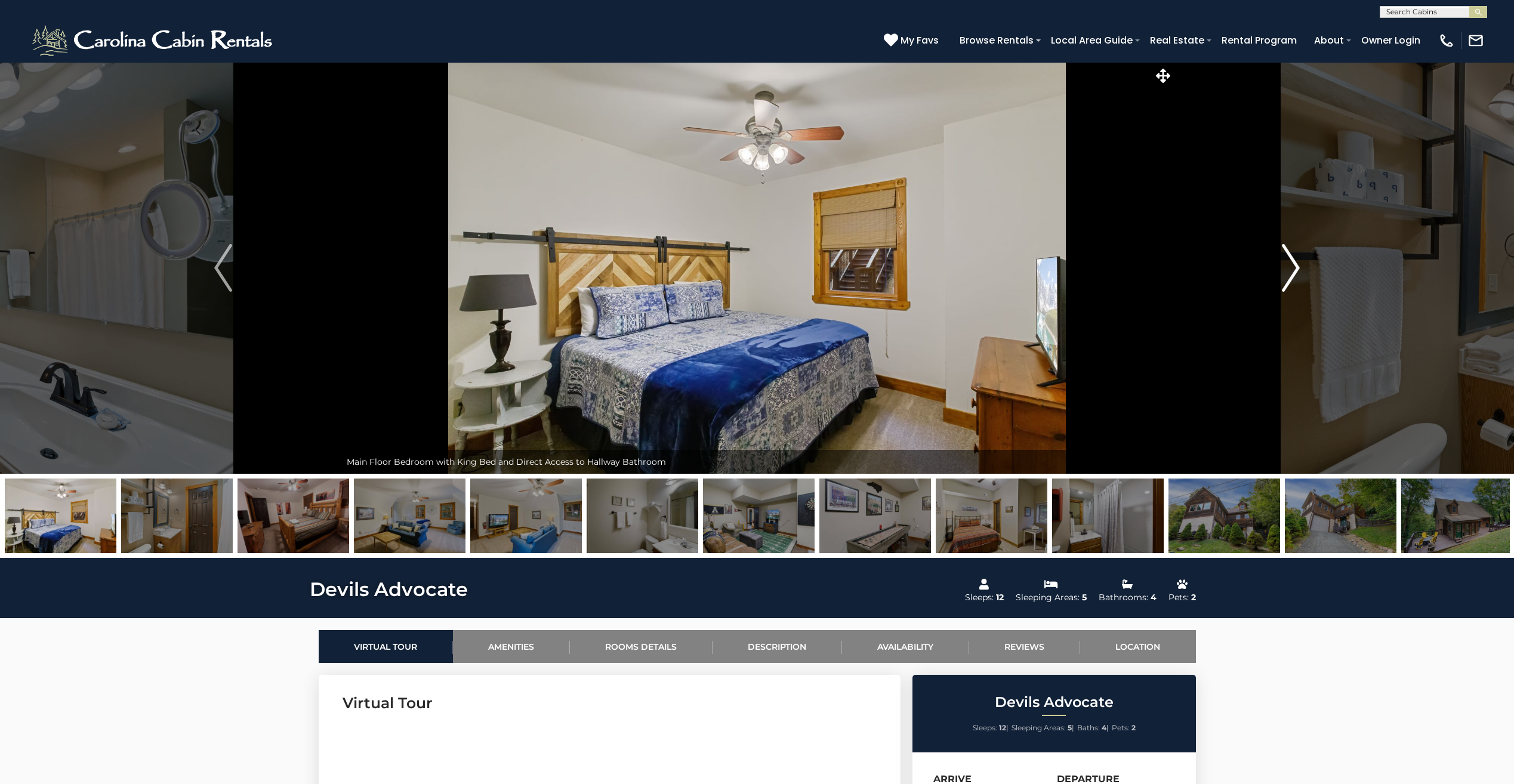
click at [1291, 274] on img "Next" at bounding box center [1290, 268] width 18 height 48
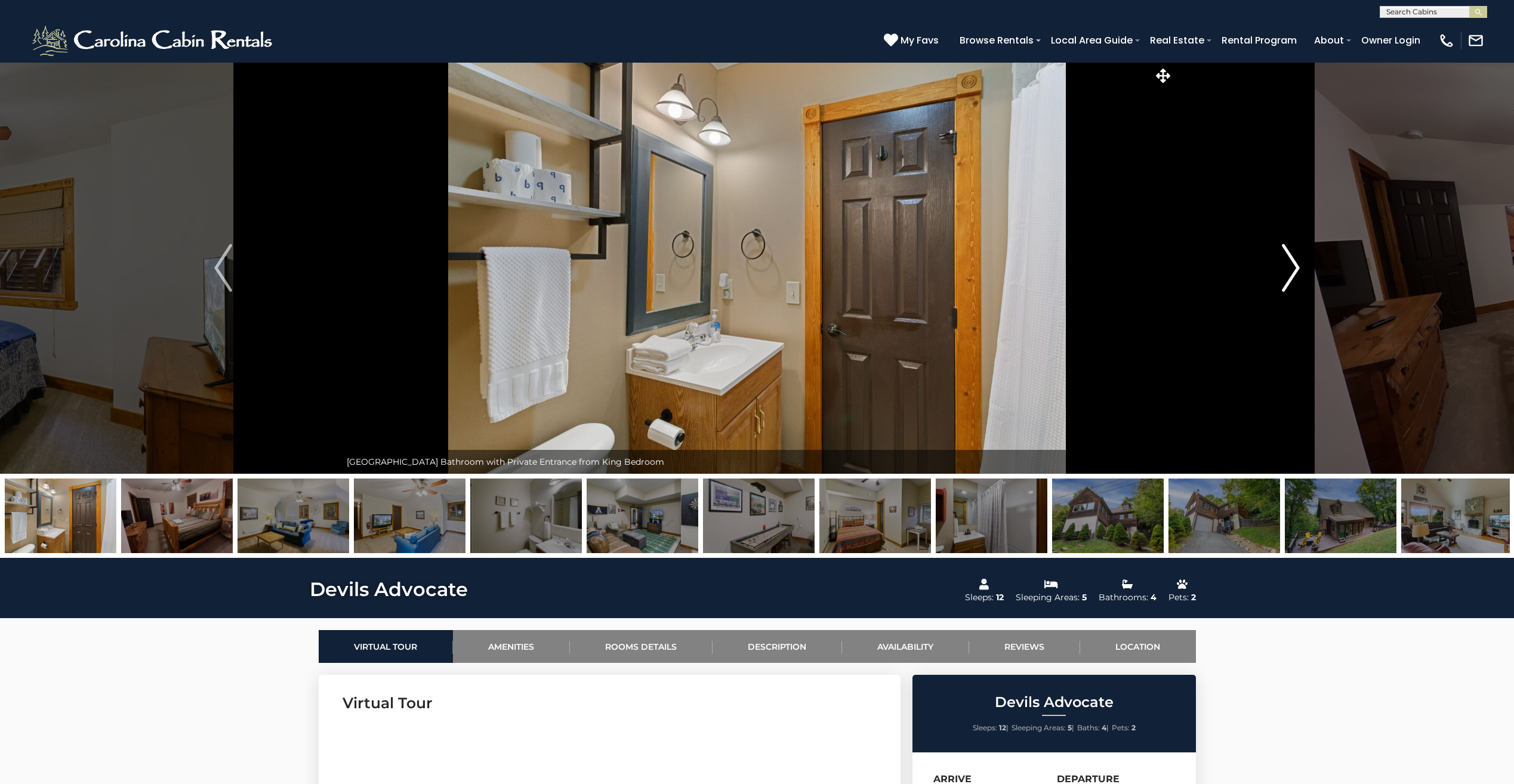
click at [1291, 274] on img "Next" at bounding box center [1290, 268] width 18 height 48
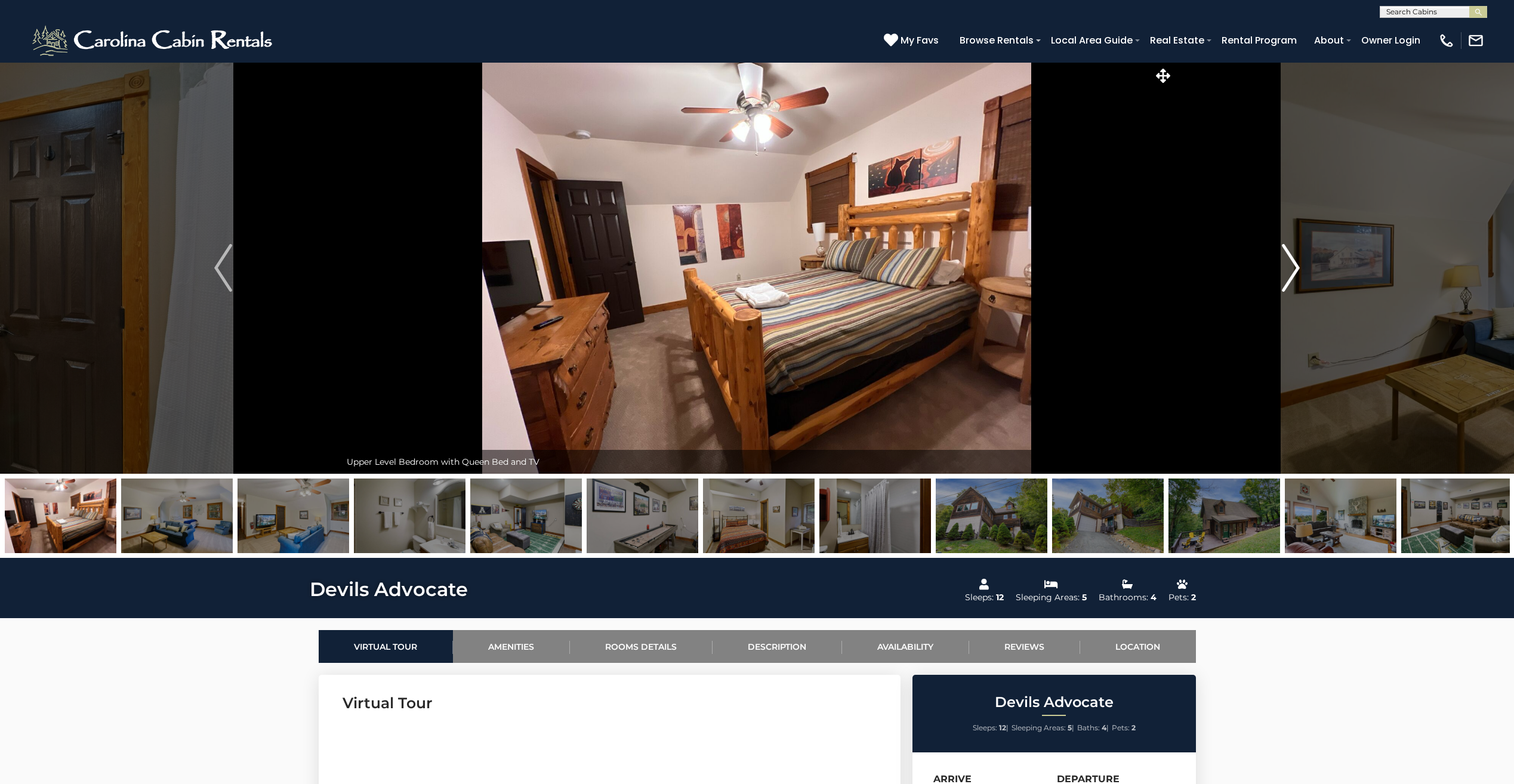
click at [1291, 274] on img "Next" at bounding box center [1290, 268] width 18 height 48
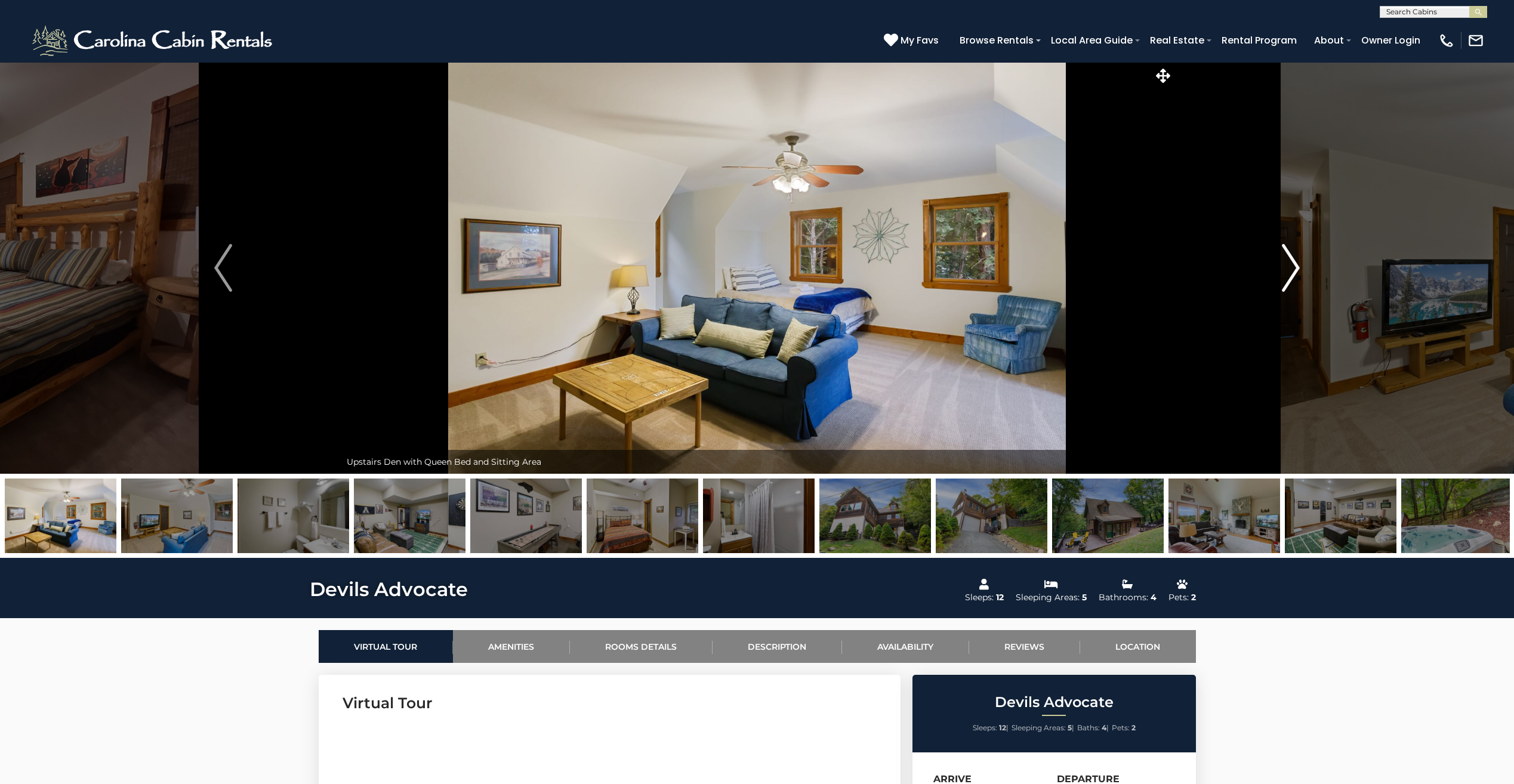
click at [1291, 274] on img "Next" at bounding box center [1290, 268] width 18 height 48
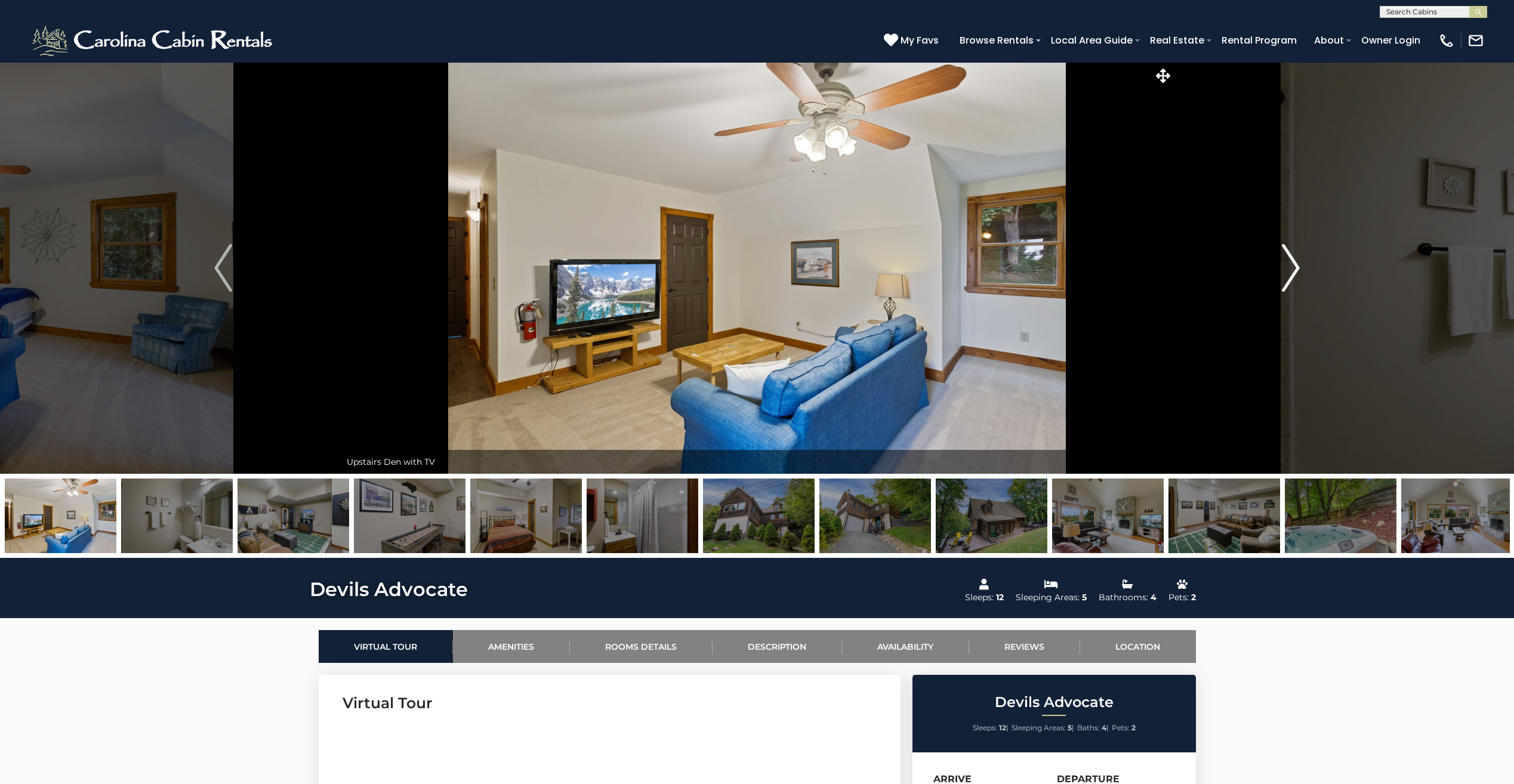
click at [1291, 274] on img "Next" at bounding box center [1290, 268] width 18 height 48
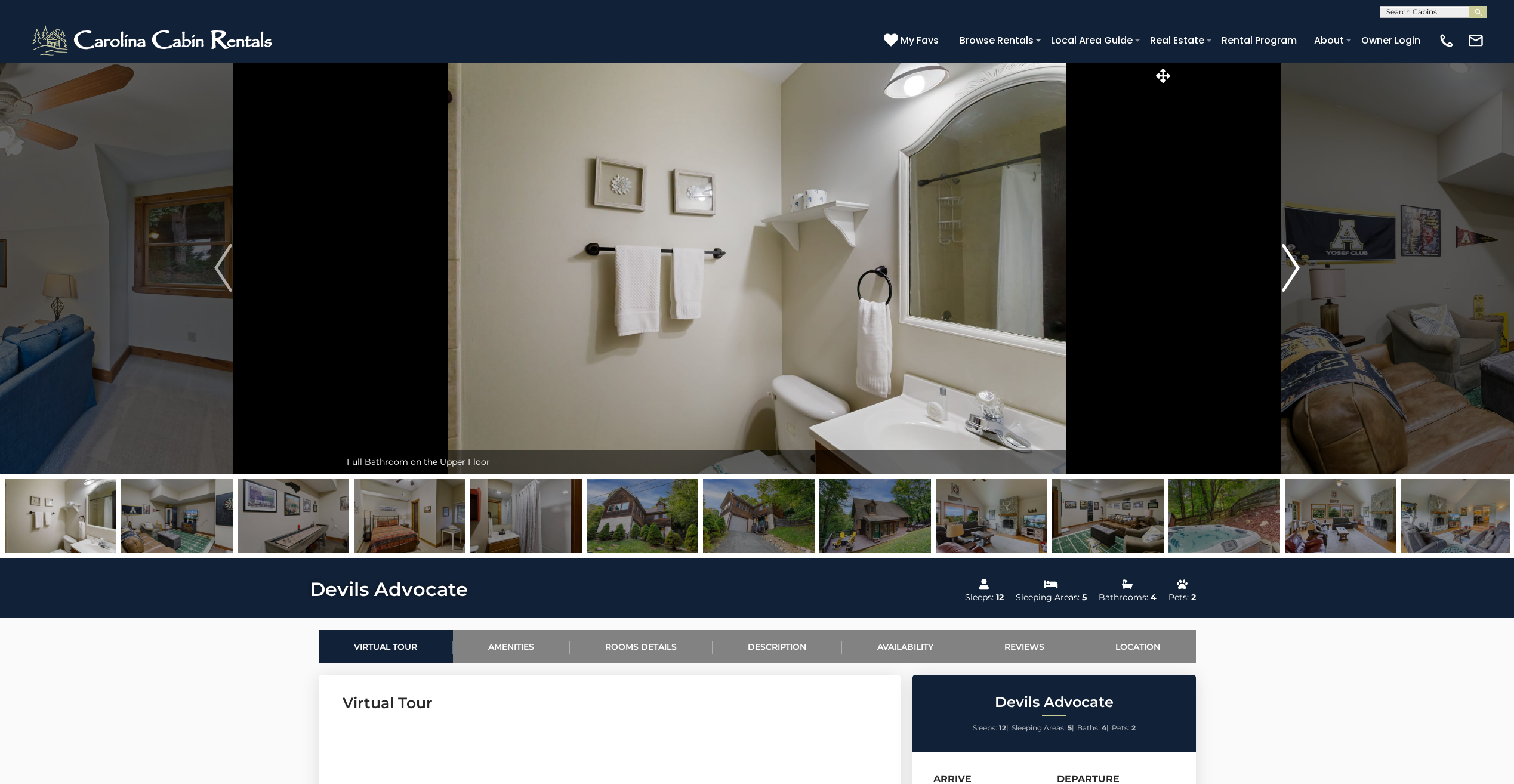
click at [1291, 274] on img "Next" at bounding box center [1290, 268] width 18 height 48
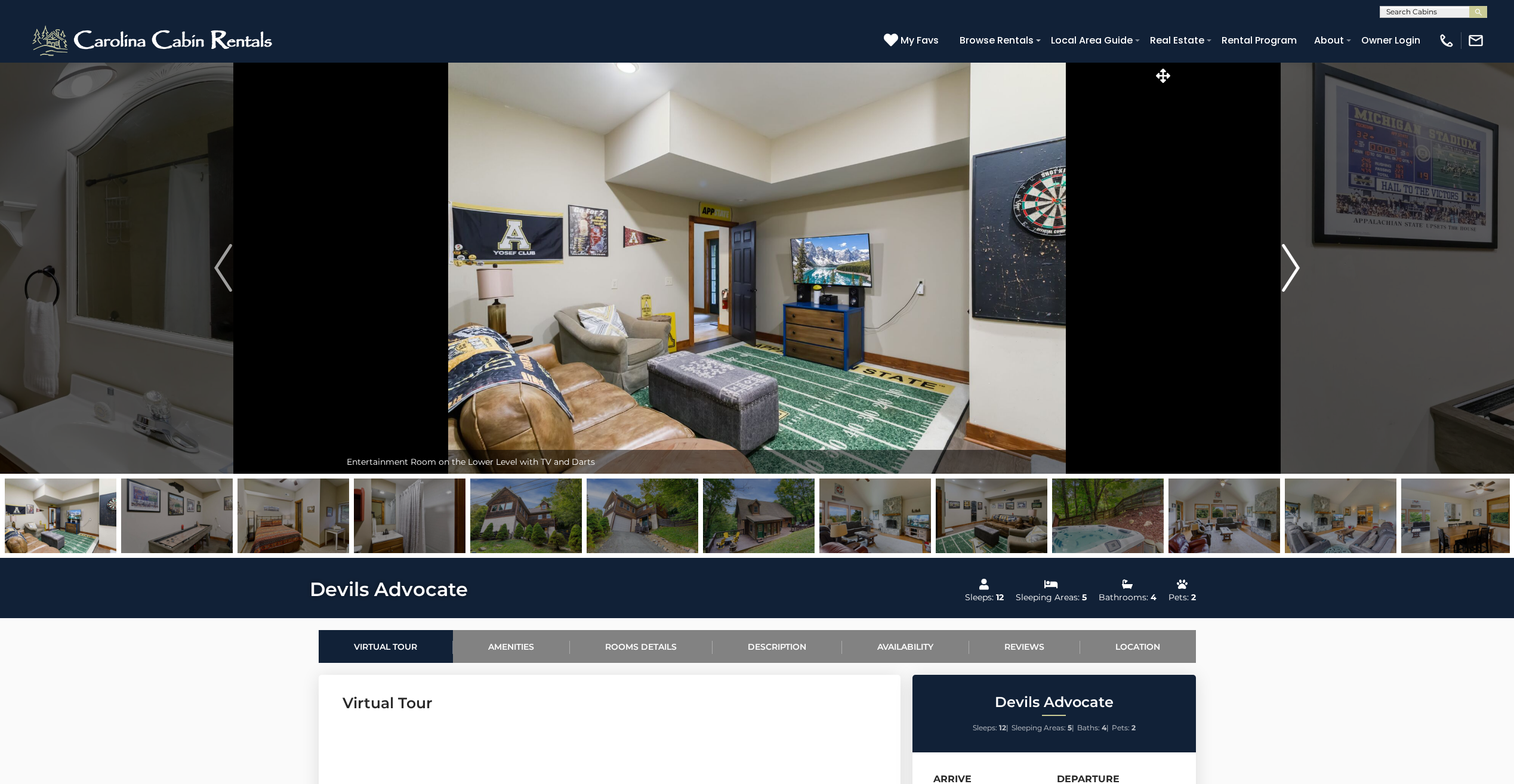
click at [1291, 274] on img "Next" at bounding box center [1290, 268] width 18 height 48
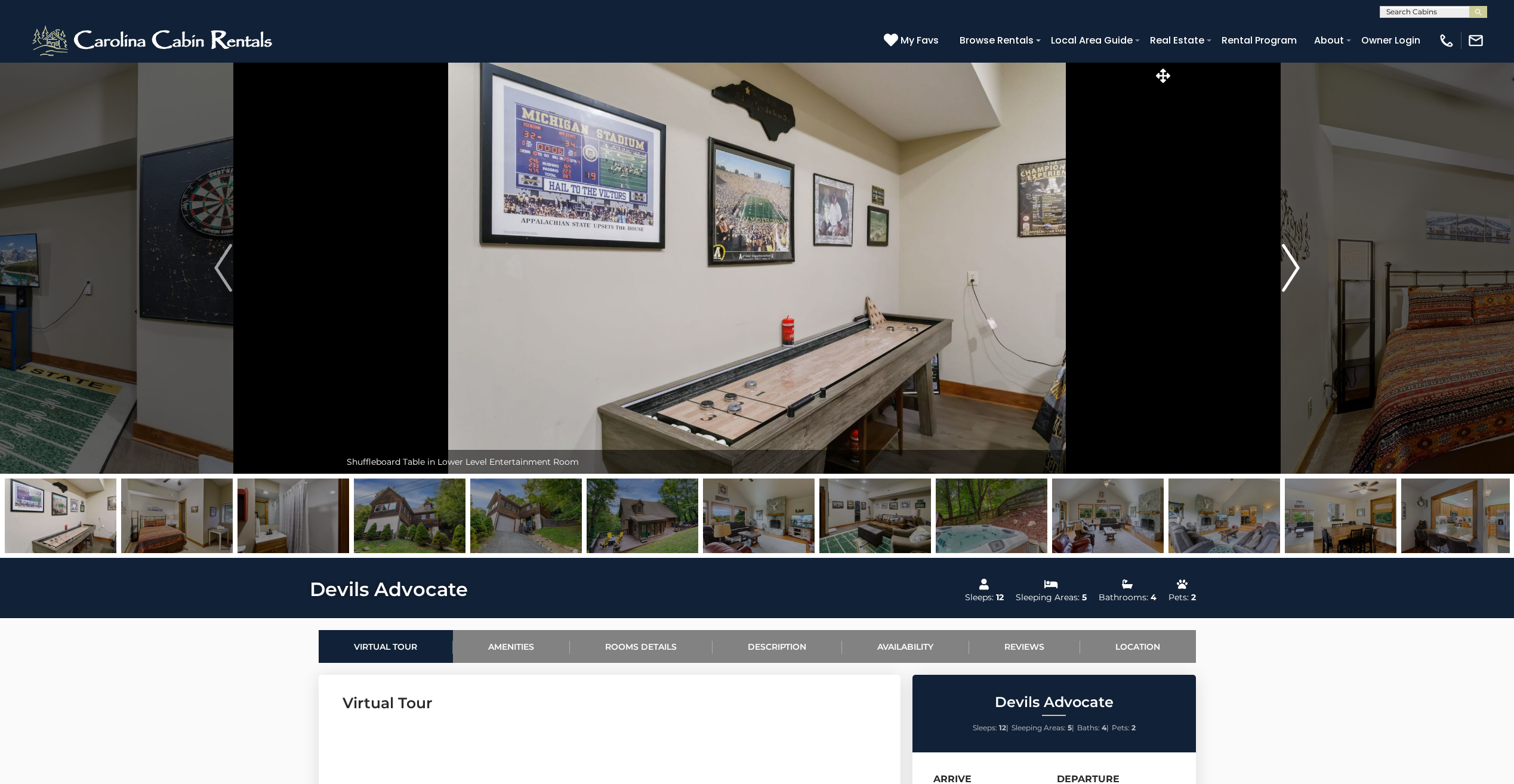
click at [1291, 274] on img "Next" at bounding box center [1290, 268] width 18 height 48
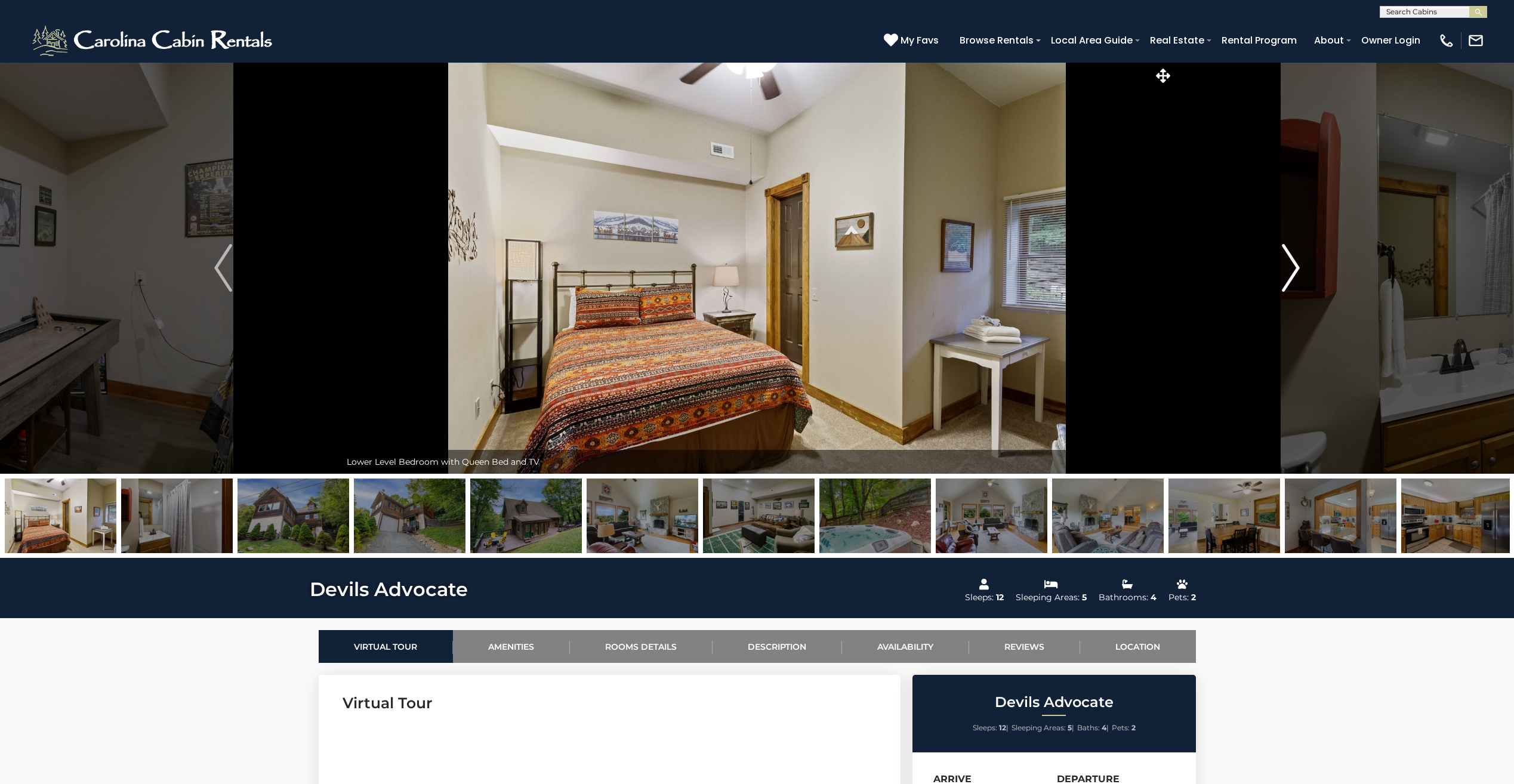
click at [1291, 274] on img "Next" at bounding box center [1290, 268] width 18 height 48
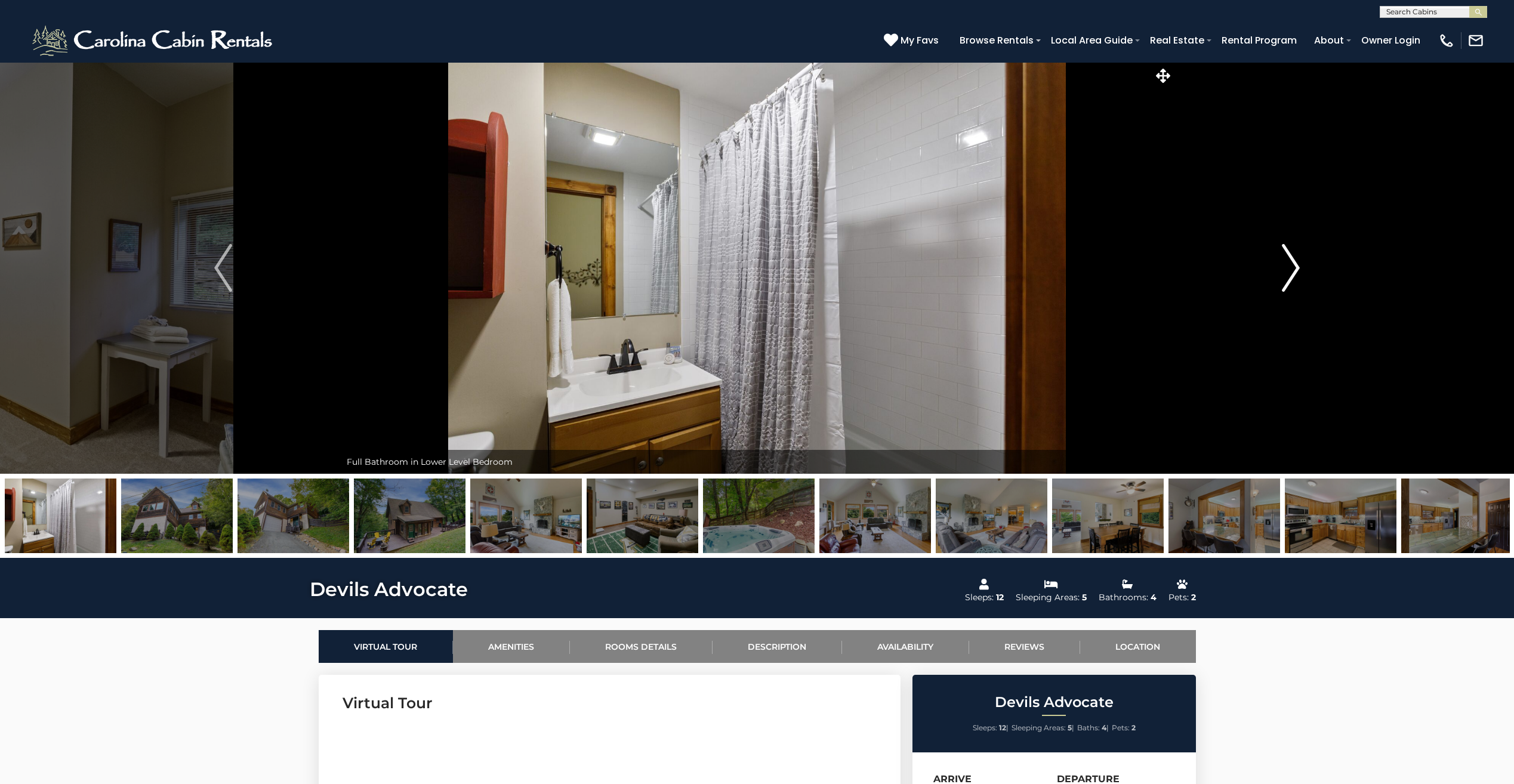
click at [1291, 274] on img "Next" at bounding box center [1290, 268] width 18 height 48
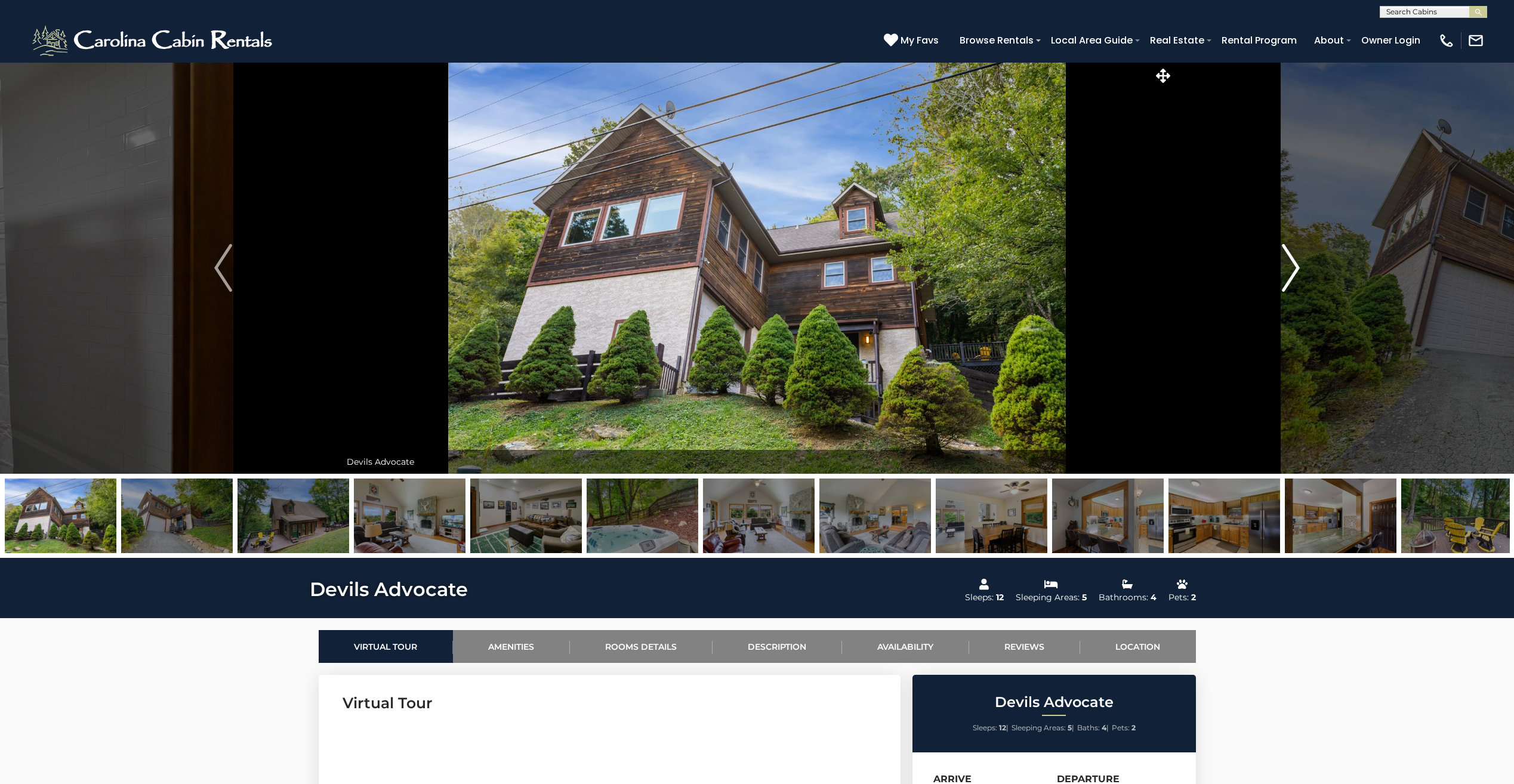
click at [1291, 274] on img "Next" at bounding box center [1290, 268] width 18 height 48
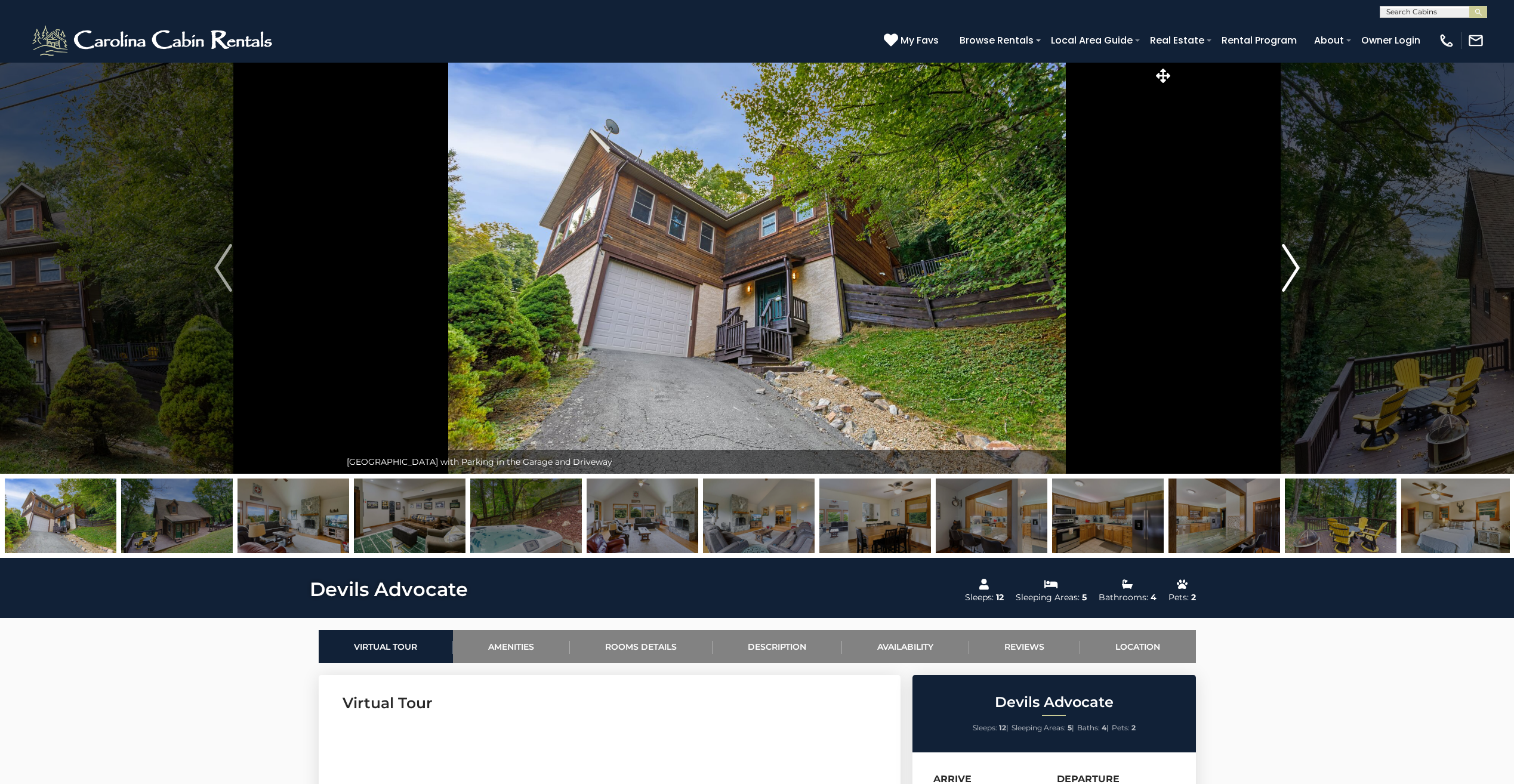
click at [1291, 274] on img "Next" at bounding box center [1290, 268] width 18 height 48
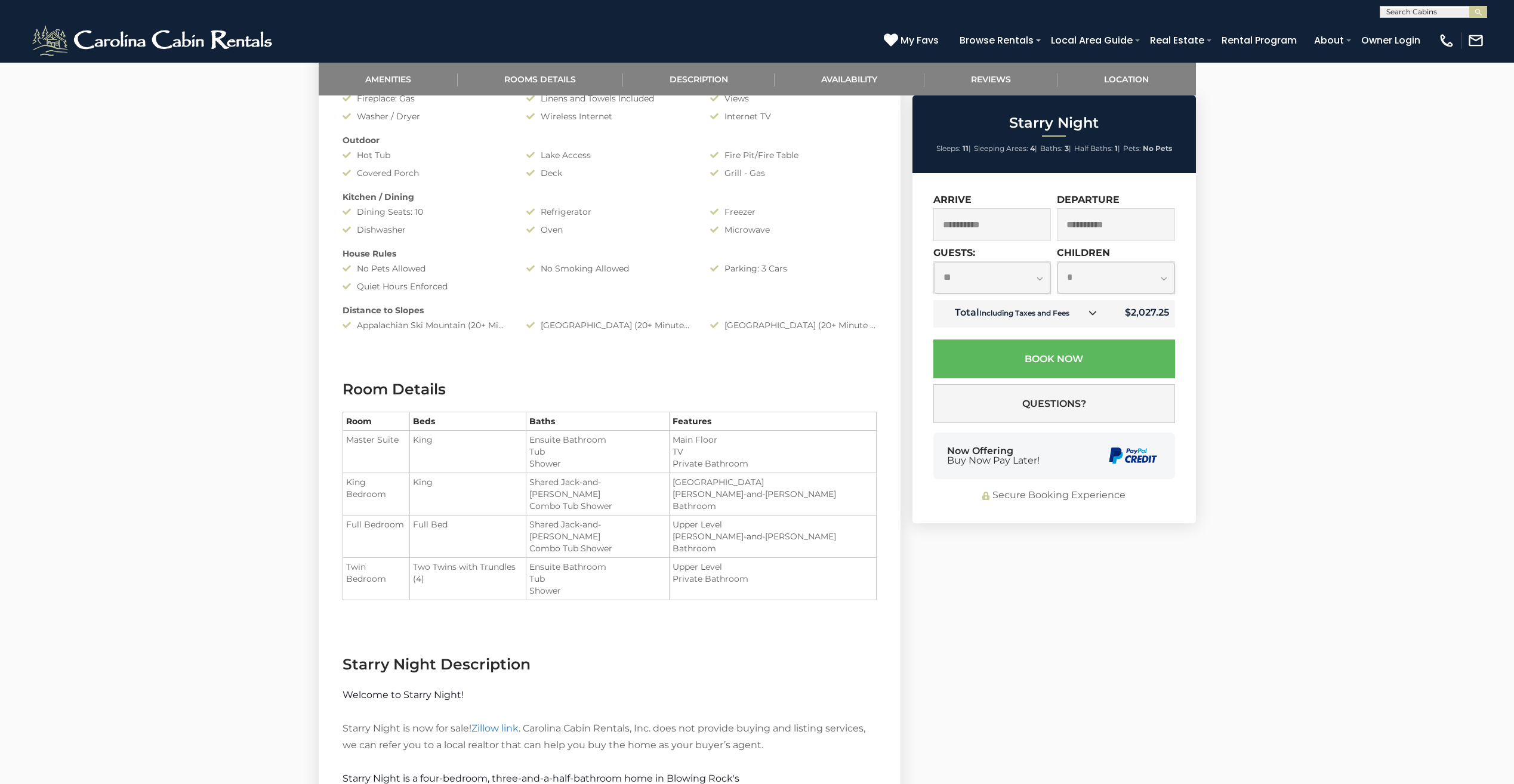
scroll to position [775, 0]
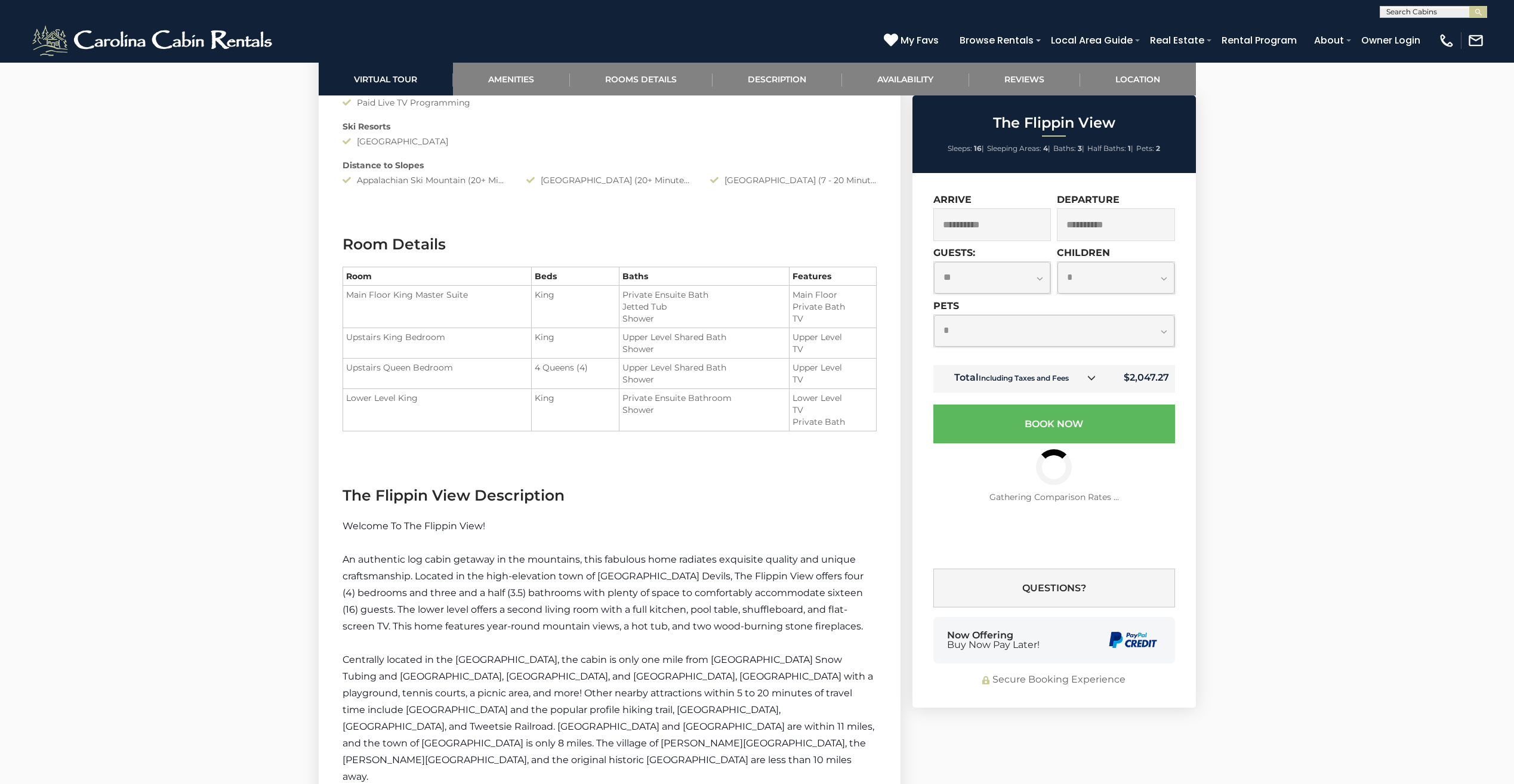
scroll to position [1372, 0]
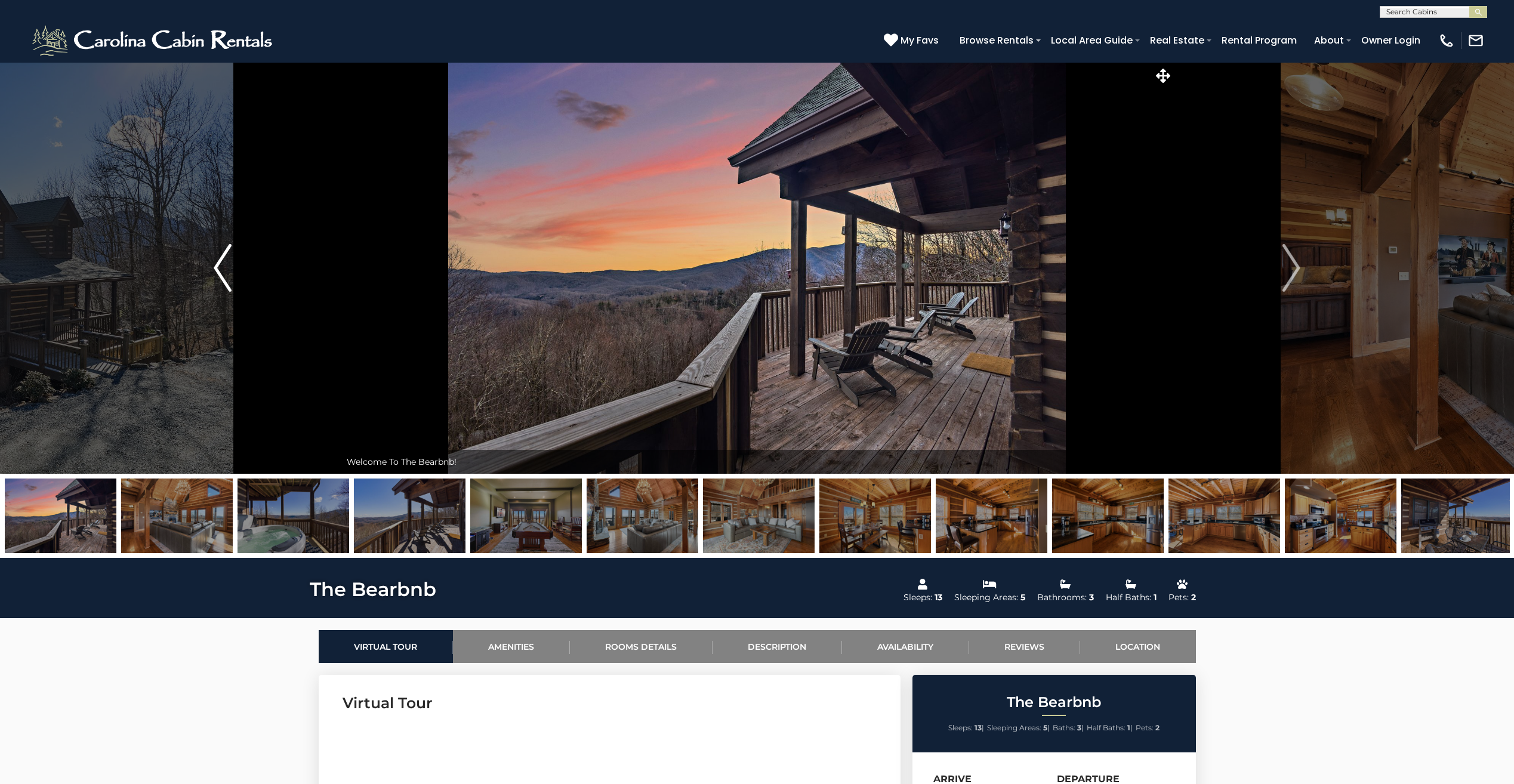
click at [229, 283] on img "Previous" at bounding box center [222, 268] width 18 height 48
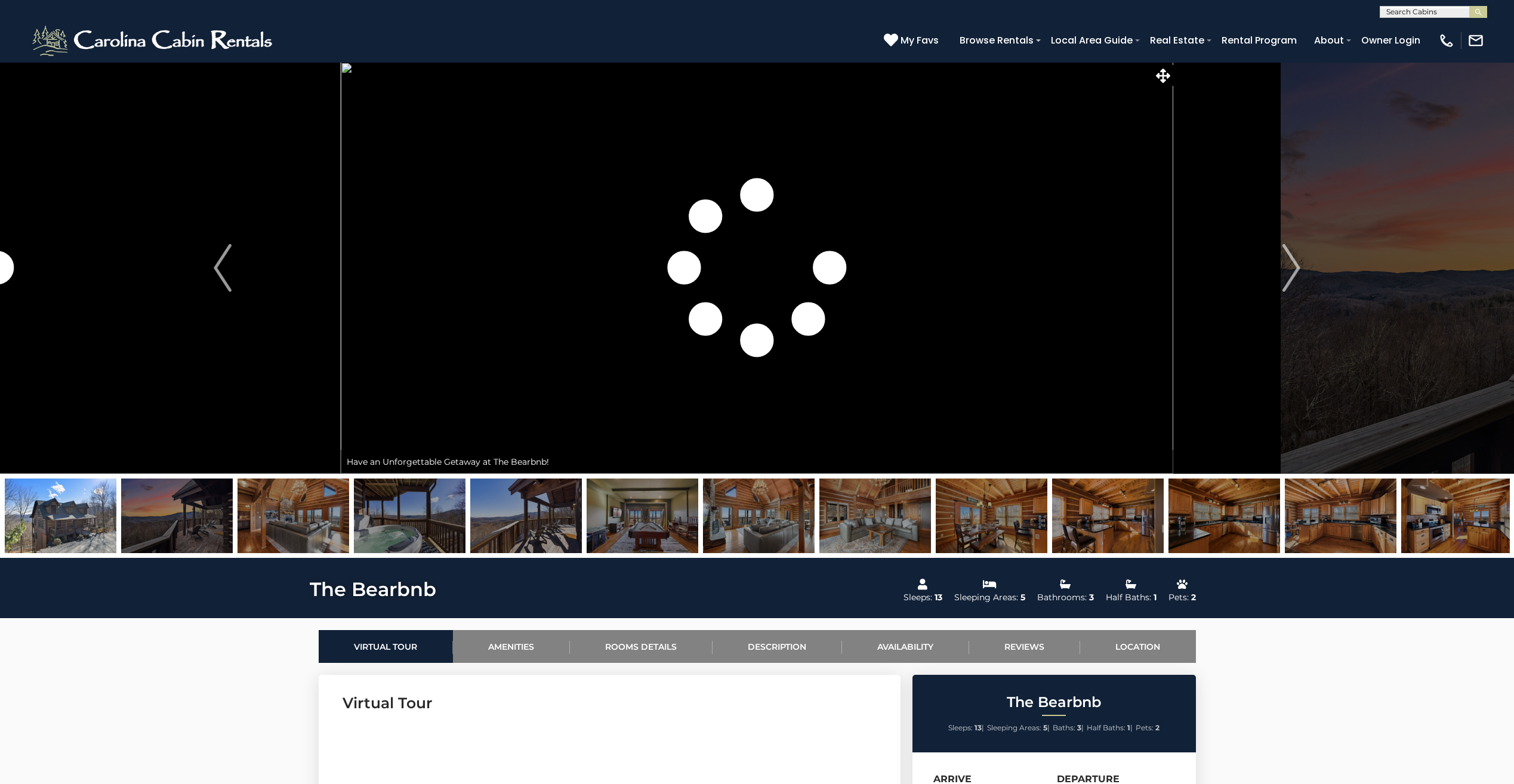
click at [70, 514] on img at bounding box center [60, 516] width 112 height 74
click at [1275, 274] on button "Next" at bounding box center [1291, 268] width 236 height 412
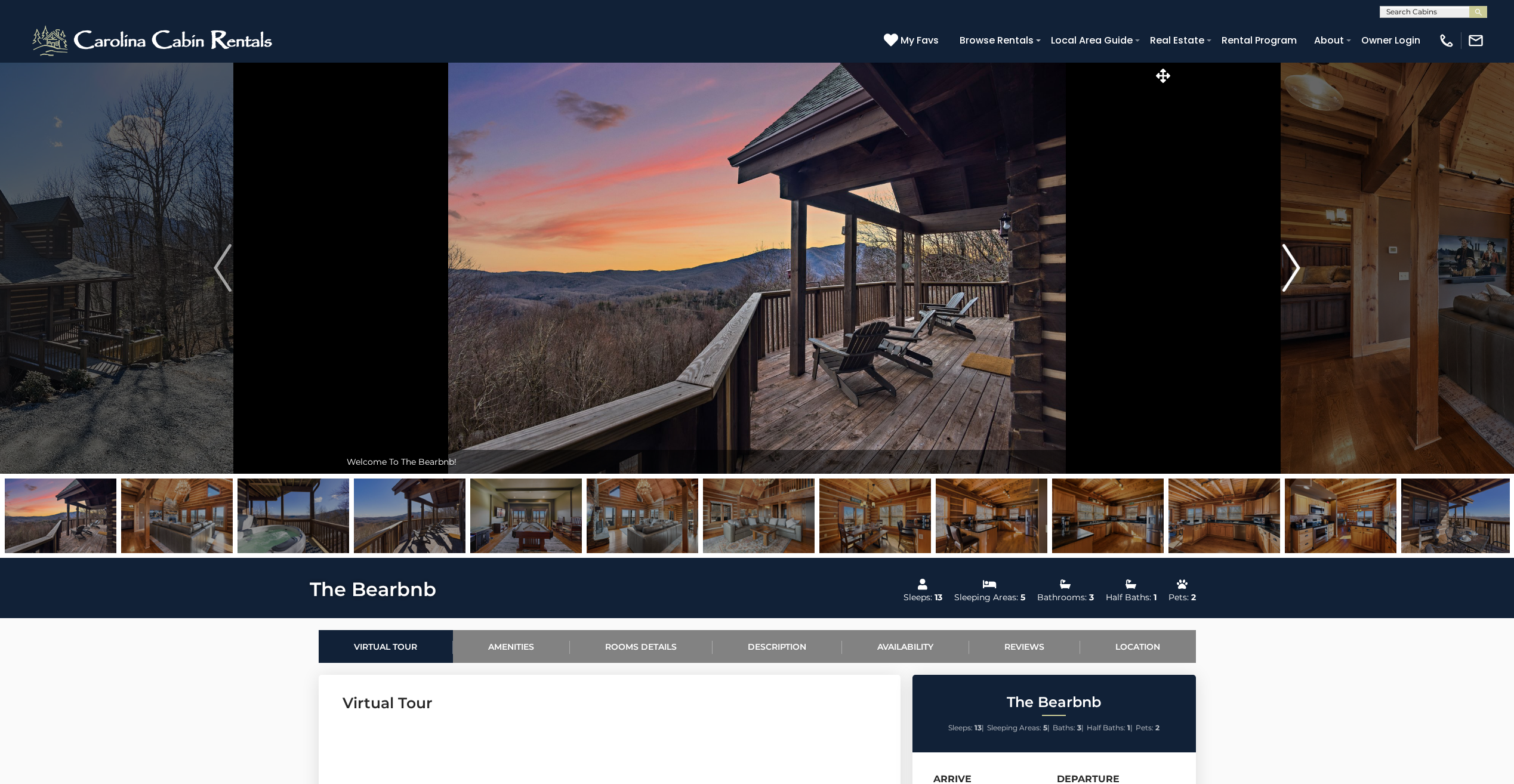
click at [1284, 269] on img "Next" at bounding box center [1291, 268] width 18 height 48
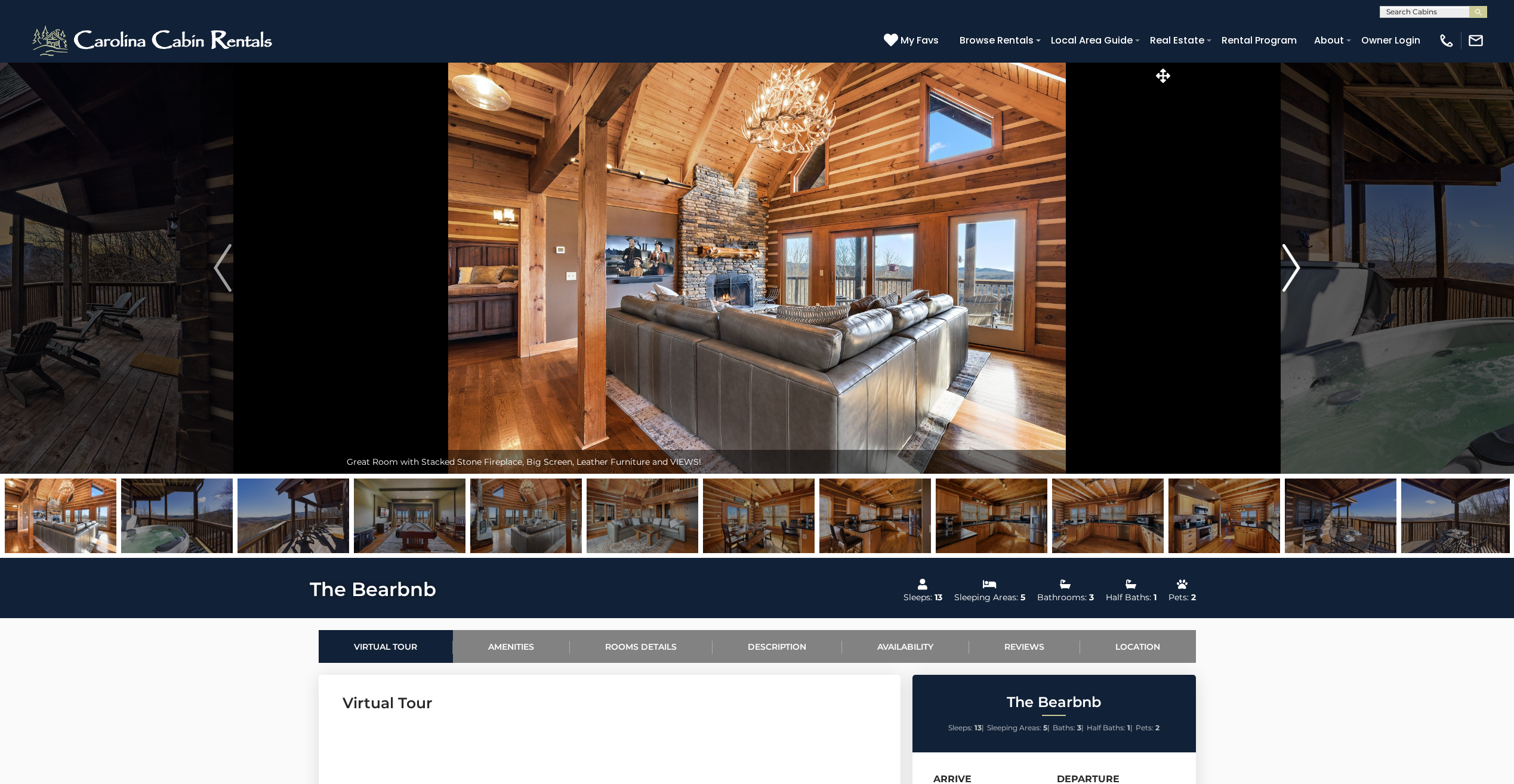
click at [1284, 269] on img "Next" at bounding box center [1291, 268] width 18 height 48
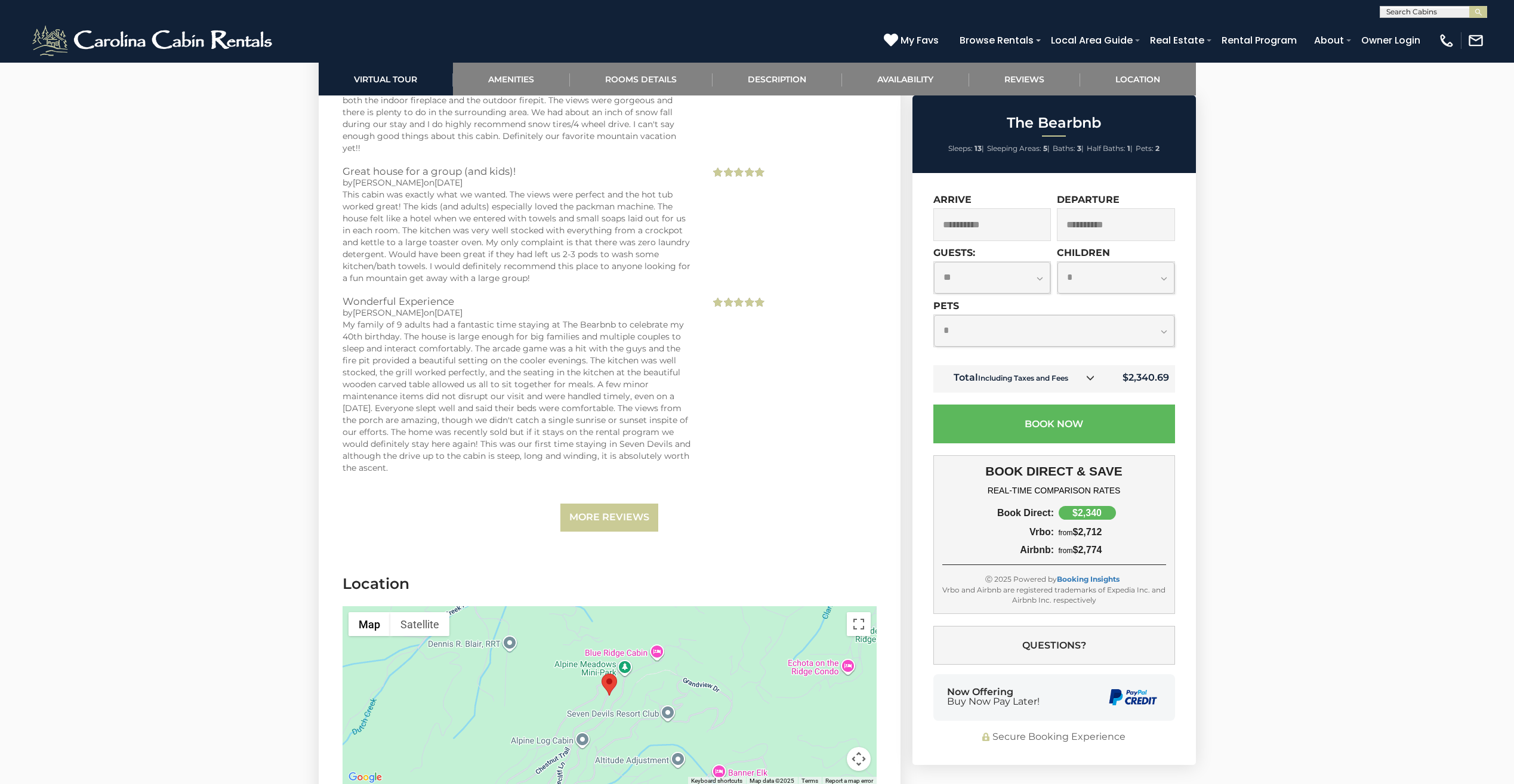
scroll to position [3161, 0]
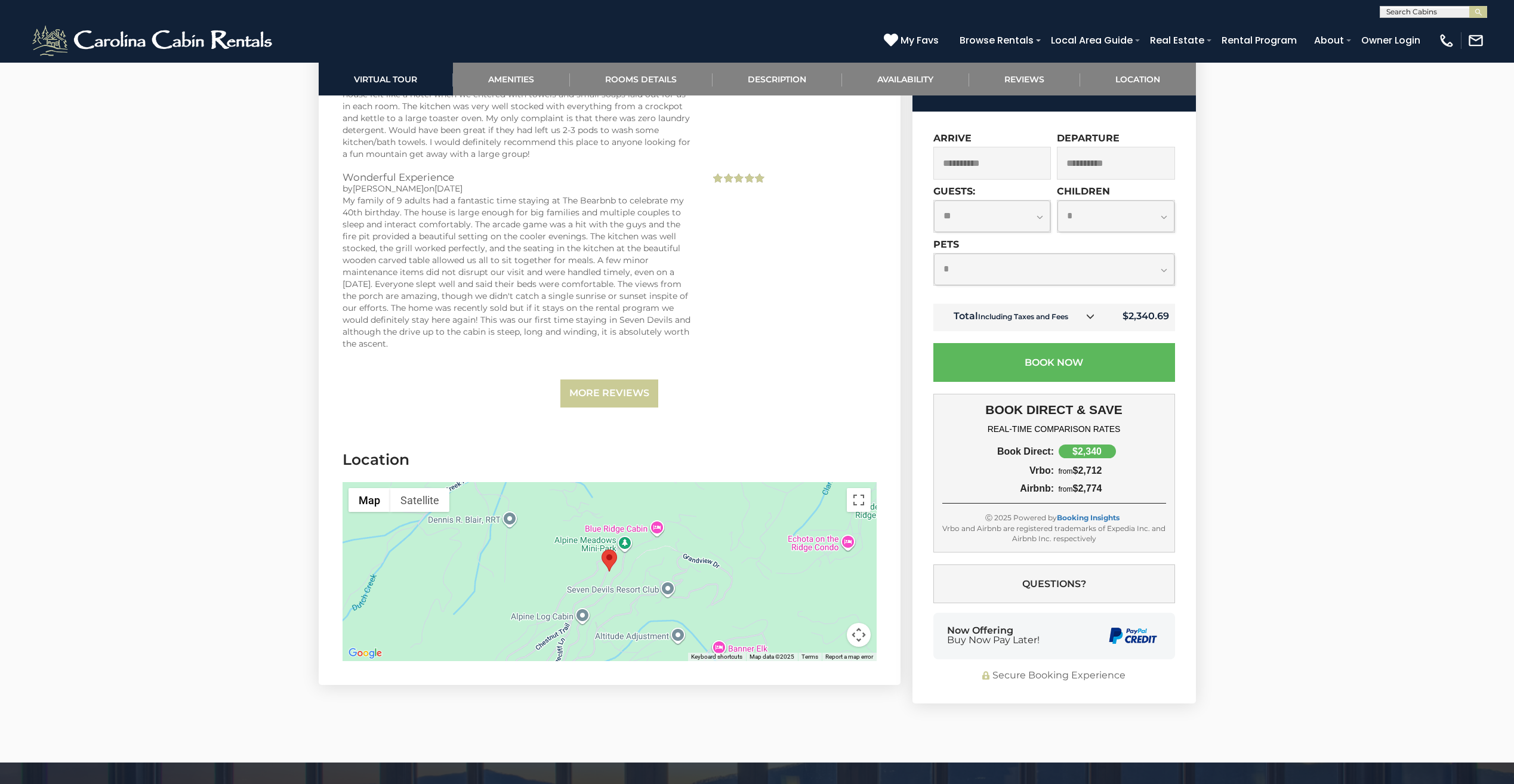
click at [870, 625] on button "Map camera controls" at bounding box center [859, 635] width 24 height 24
click at [835, 563] on button "Zoom in" at bounding box center [829, 575] width 24 height 24
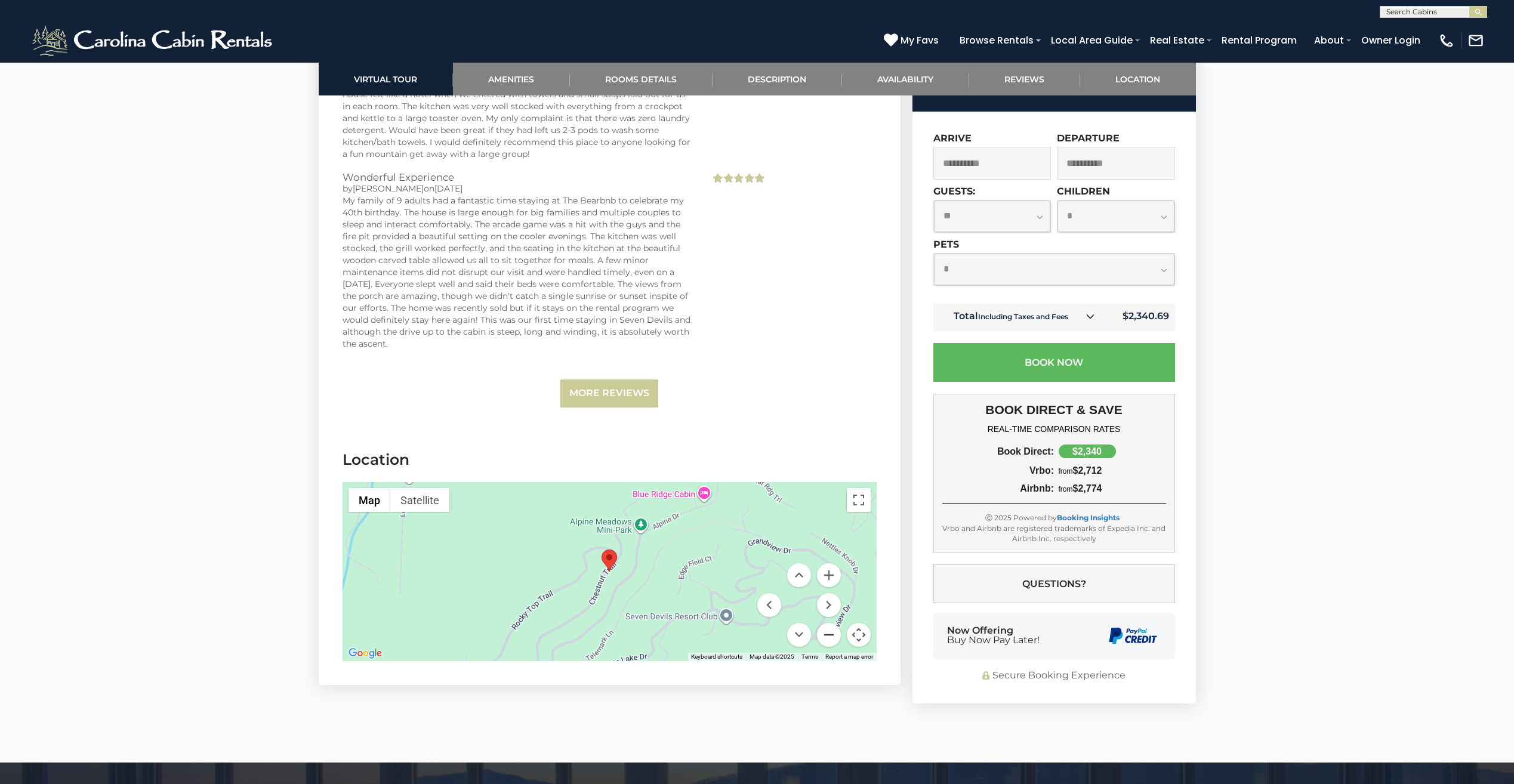
click at [827, 623] on button "Zoom out" at bounding box center [829, 635] width 24 height 24
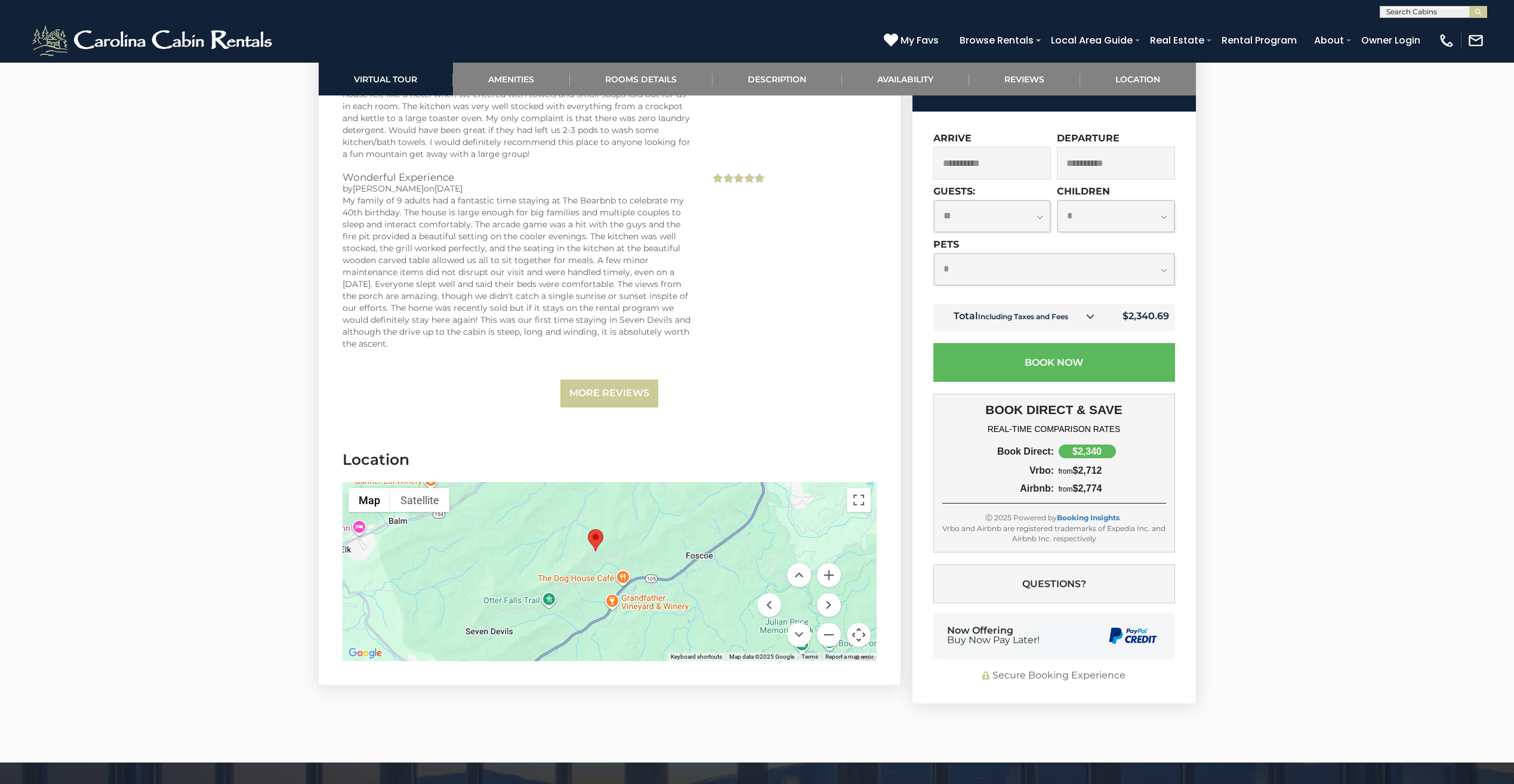
drag, startPoint x: 691, startPoint y: 623, endPoint x: 675, endPoint y: 602, distance: 26.4
click at [675, 602] on div at bounding box center [610, 572] width 534 height 179
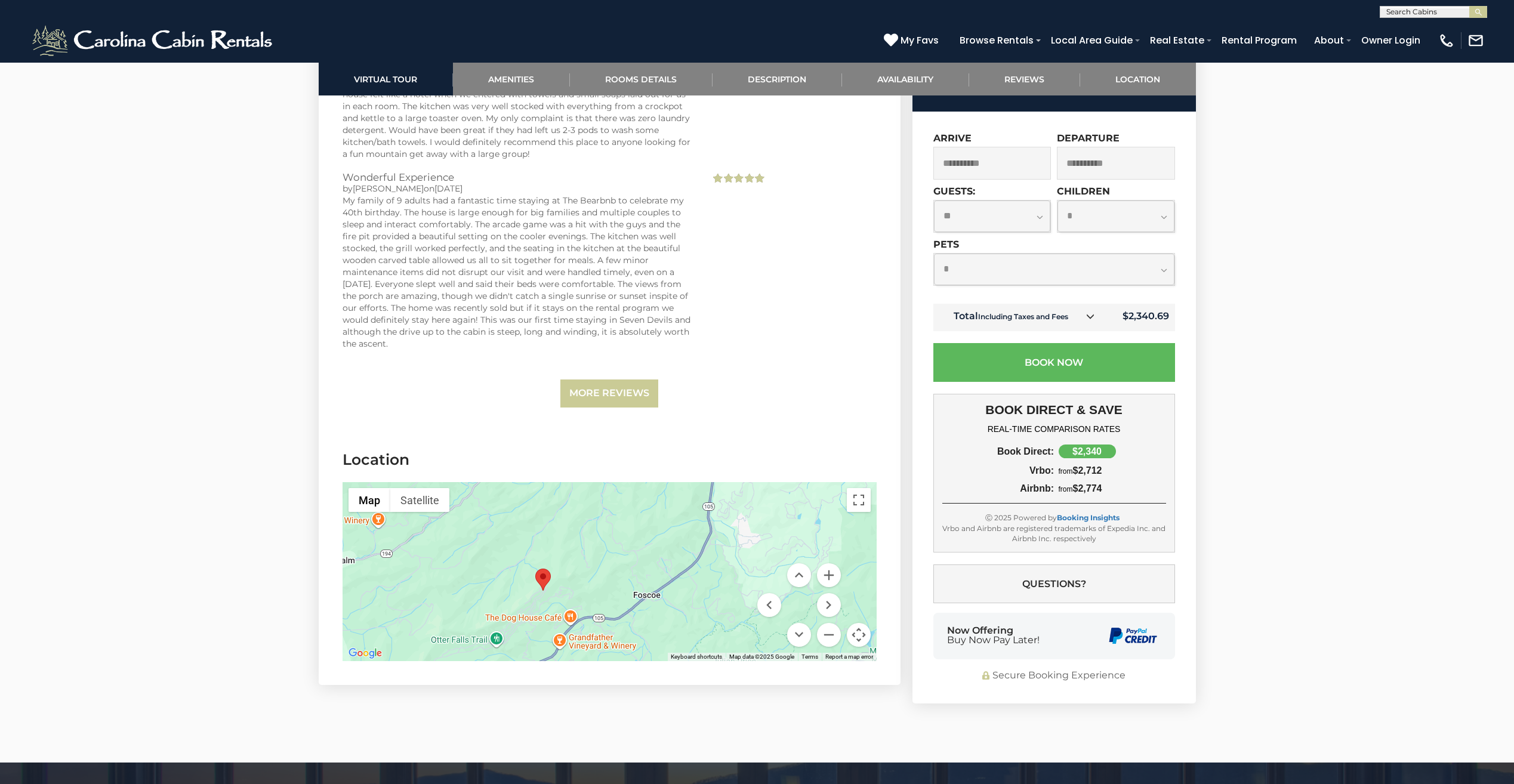
drag, startPoint x: 669, startPoint y: 566, endPoint x: 616, endPoint y: 607, distance: 67.0
click at [616, 607] on div at bounding box center [610, 572] width 534 height 179
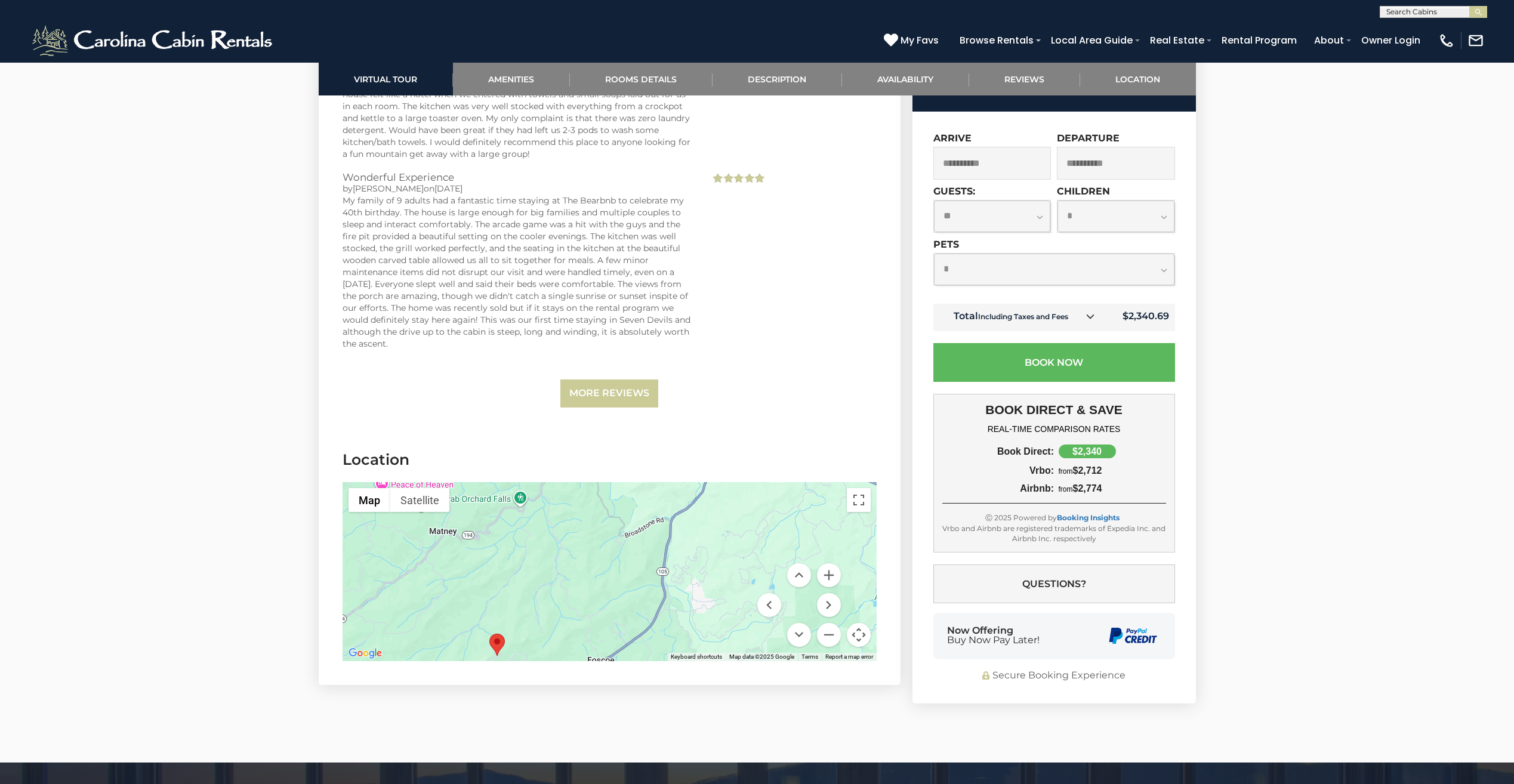
drag, startPoint x: 724, startPoint y: 556, endPoint x: 643, endPoint y: 655, distance: 127.9
click at [643, 655] on section "Location ← Move left → Move right ↑ Move up ↓ Move down + Zoom in - Zoom out Ho…" at bounding box center [610, 558] width 582 height 254
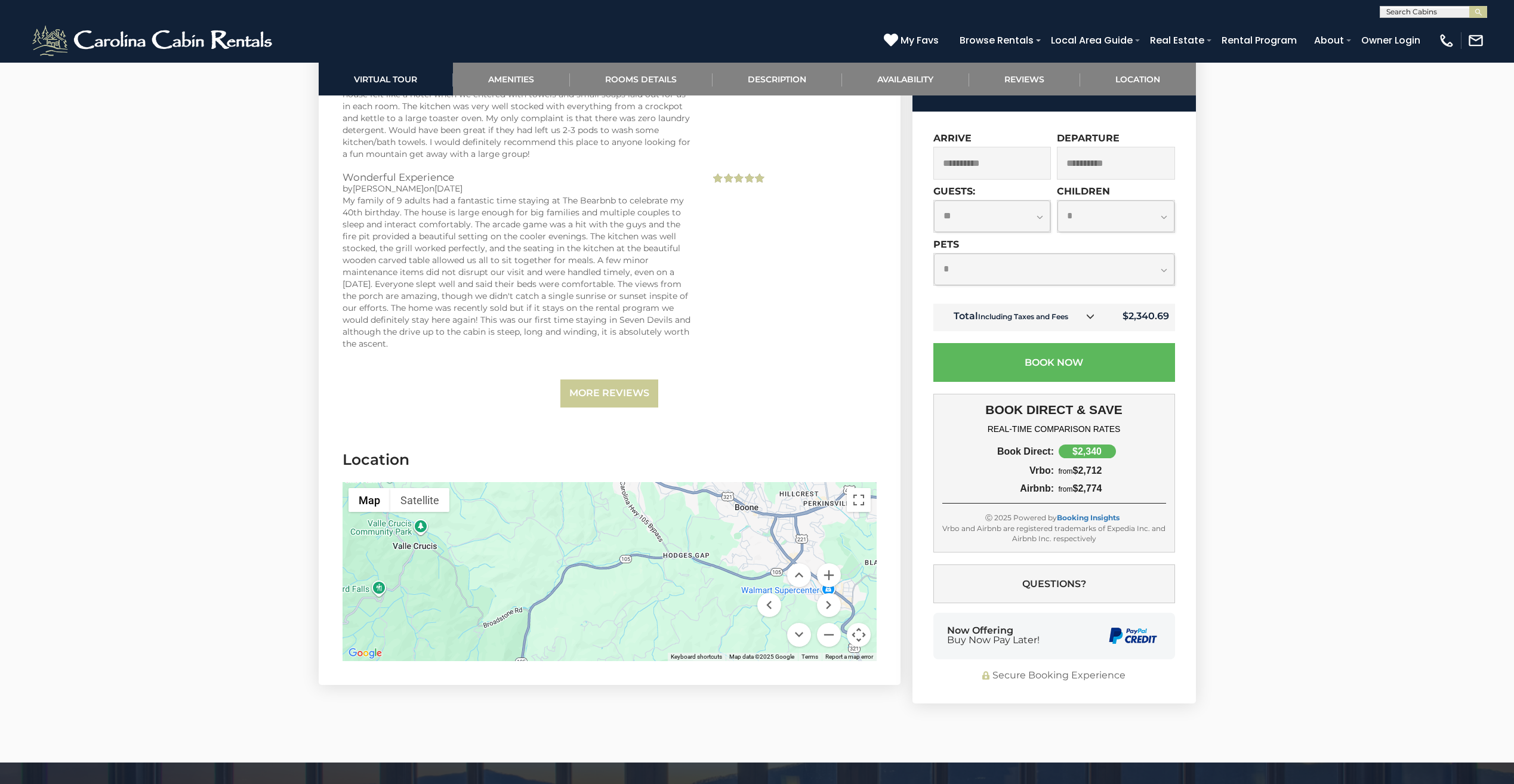
drag, startPoint x: 747, startPoint y: 570, endPoint x: 649, endPoint y: 620, distance: 110.0
click at [649, 620] on div at bounding box center [610, 572] width 534 height 179
click at [1048, 209] on select "**********" at bounding box center [992, 216] width 117 height 32
select select "*"
click at [934, 200] on select "**********" at bounding box center [992, 216] width 117 height 32
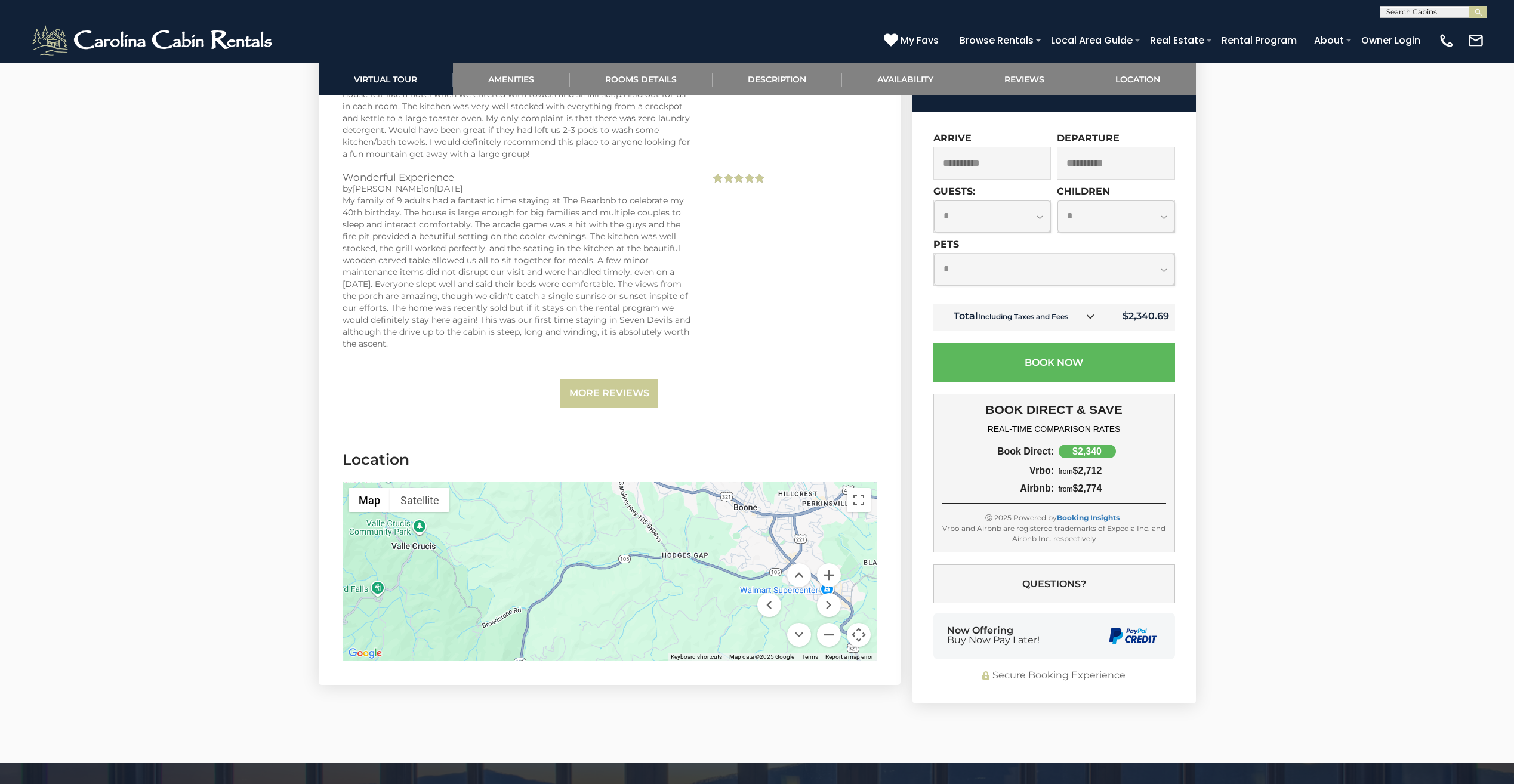
click at [1130, 202] on select "**********" at bounding box center [1116, 216] width 117 height 32
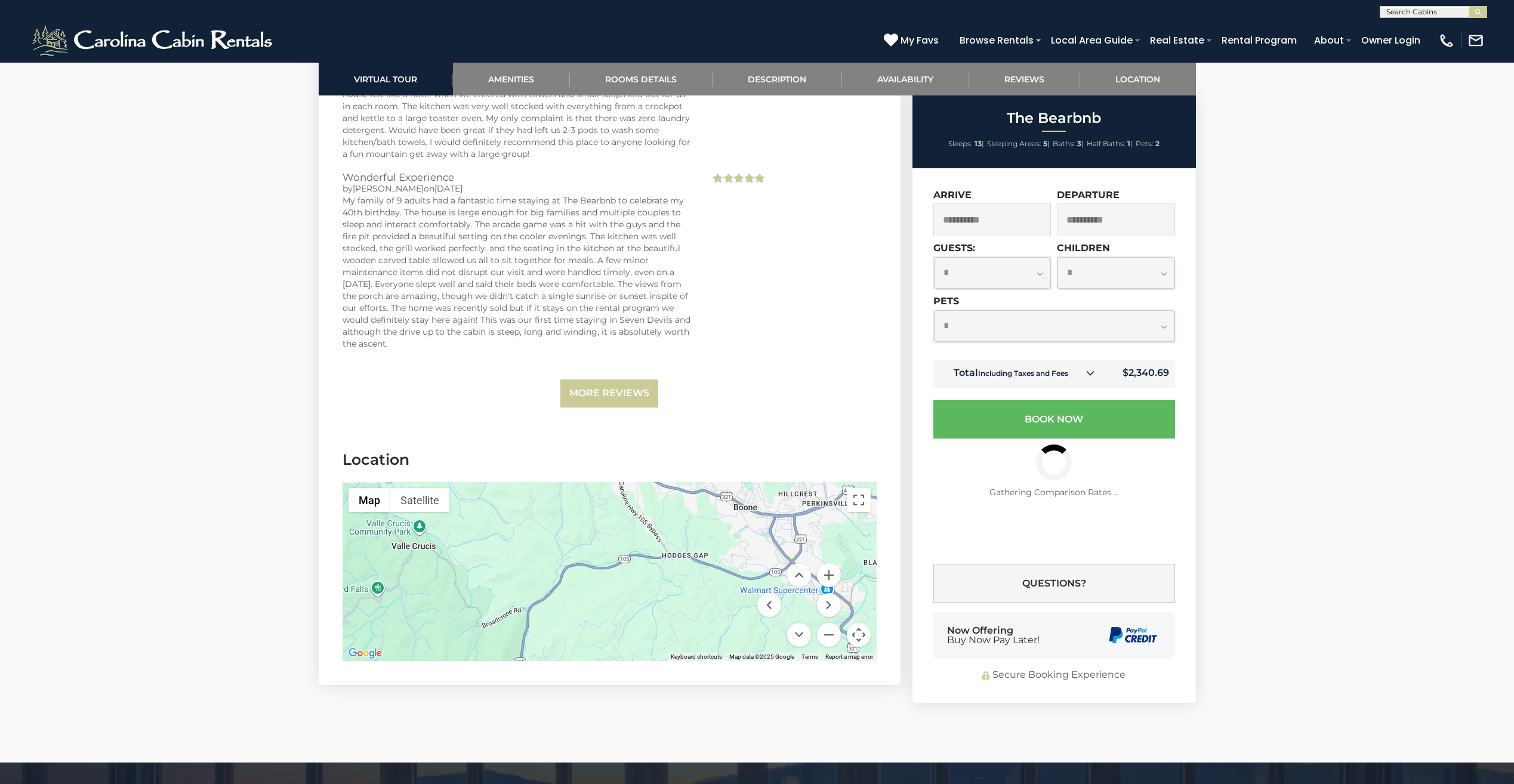
select select "*"
click at [1057, 257] on select "**********" at bounding box center [1116, 273] width 117 height 32
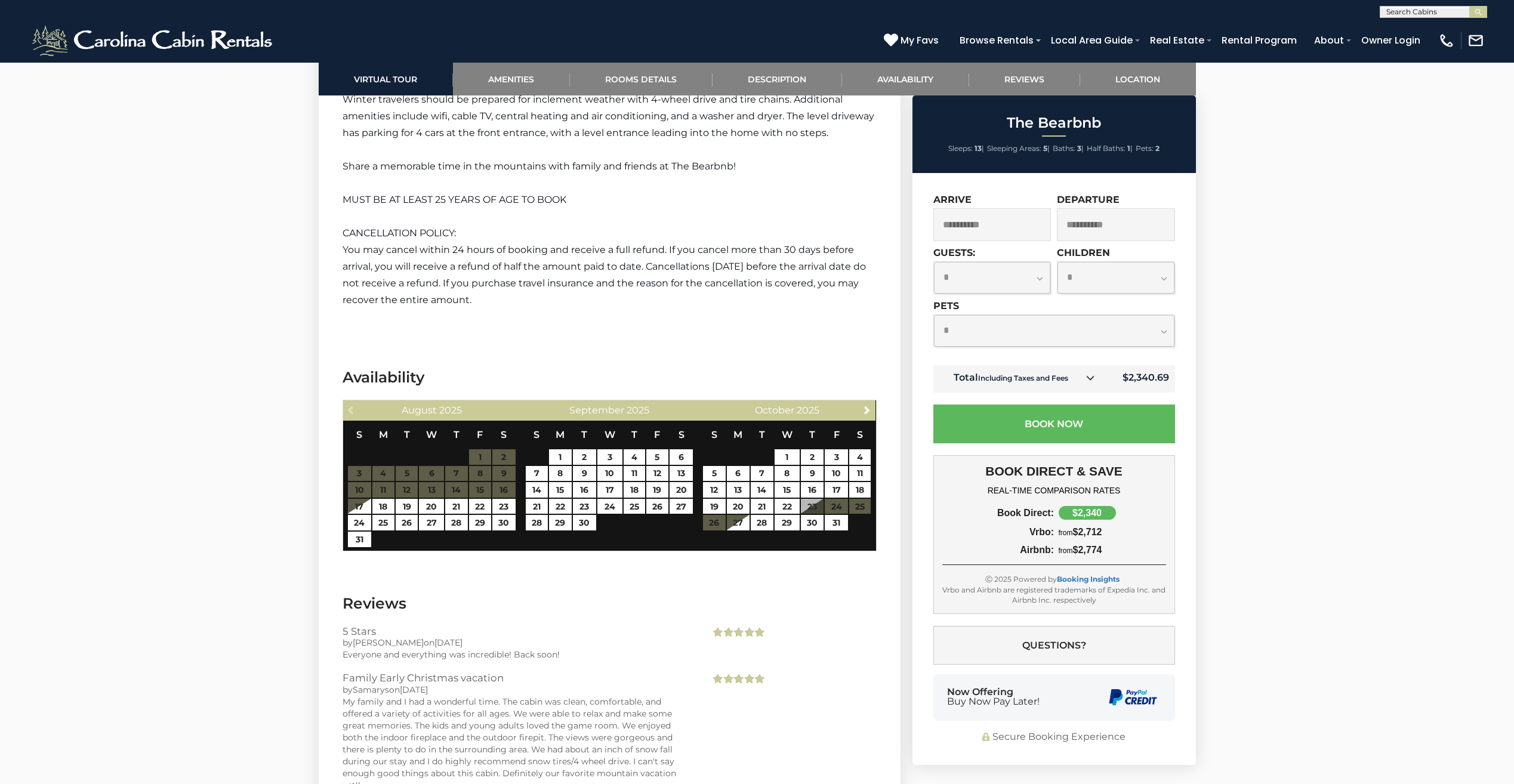
scroll to position [2386, 0]
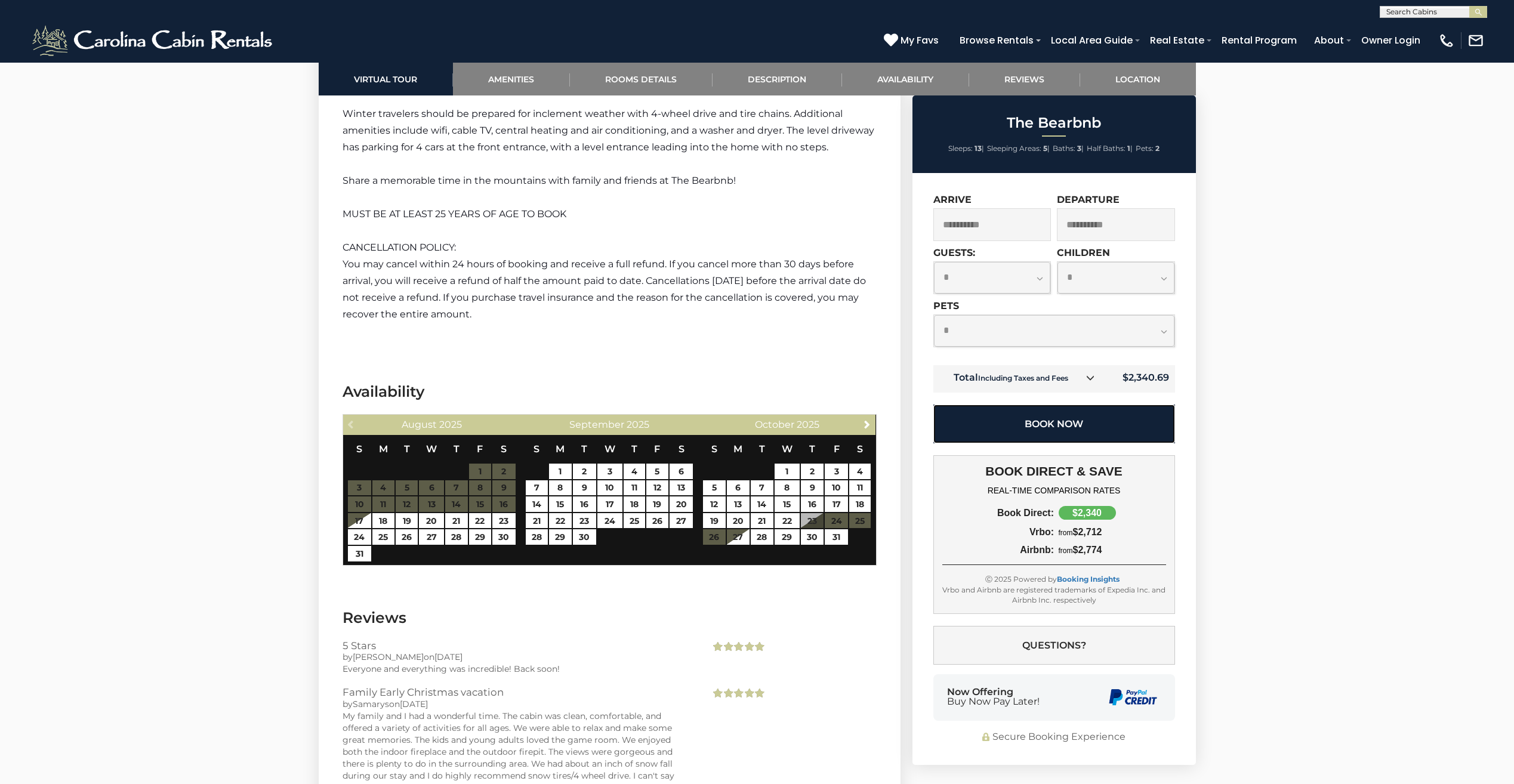
click at [1083, 422] on button "Book Now" at bounding box center [1054, 424] width 242 height 39
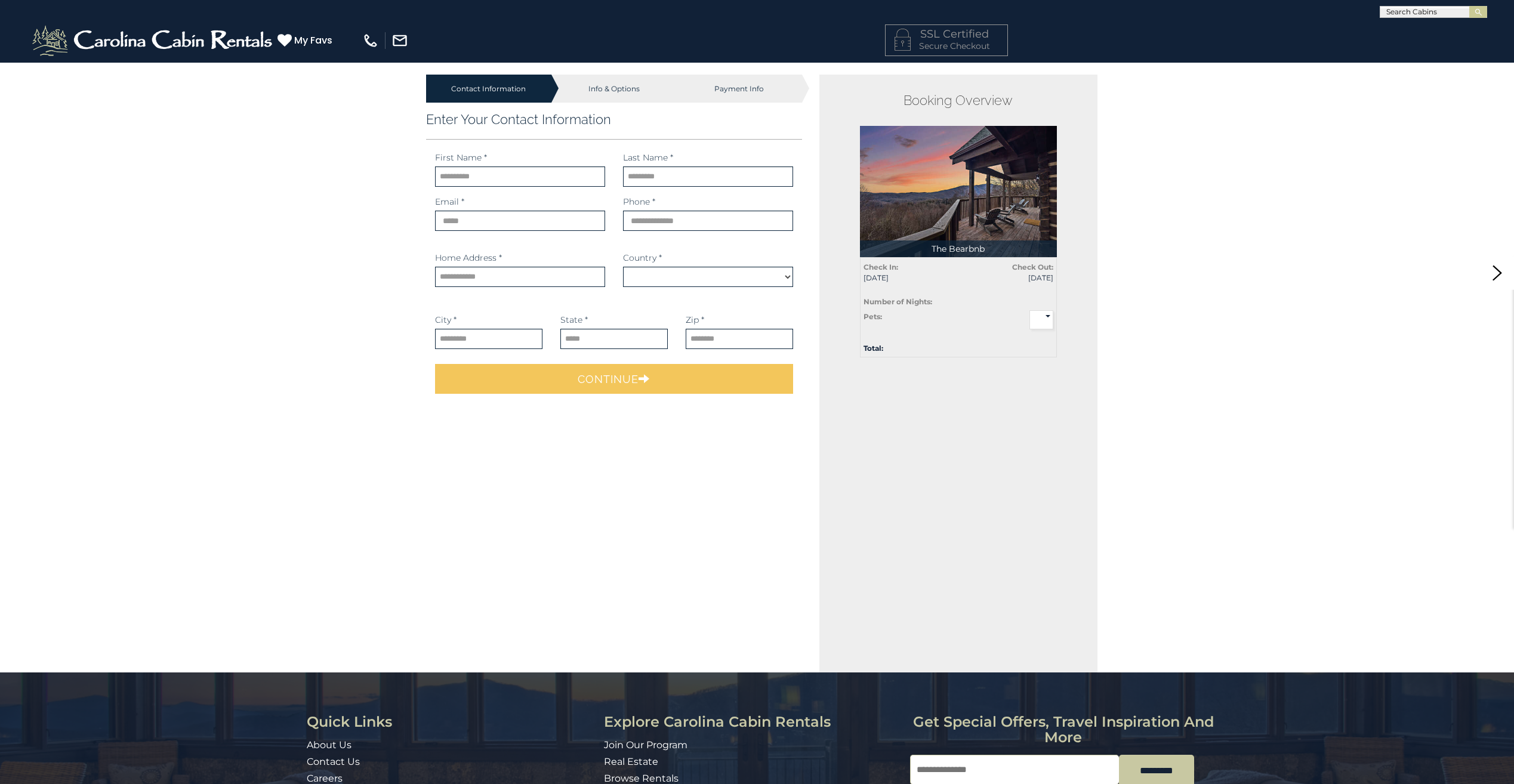
select select "*********"
click at [502, 179] on input "text" at bounding box center [520, 177] width 170 height 21
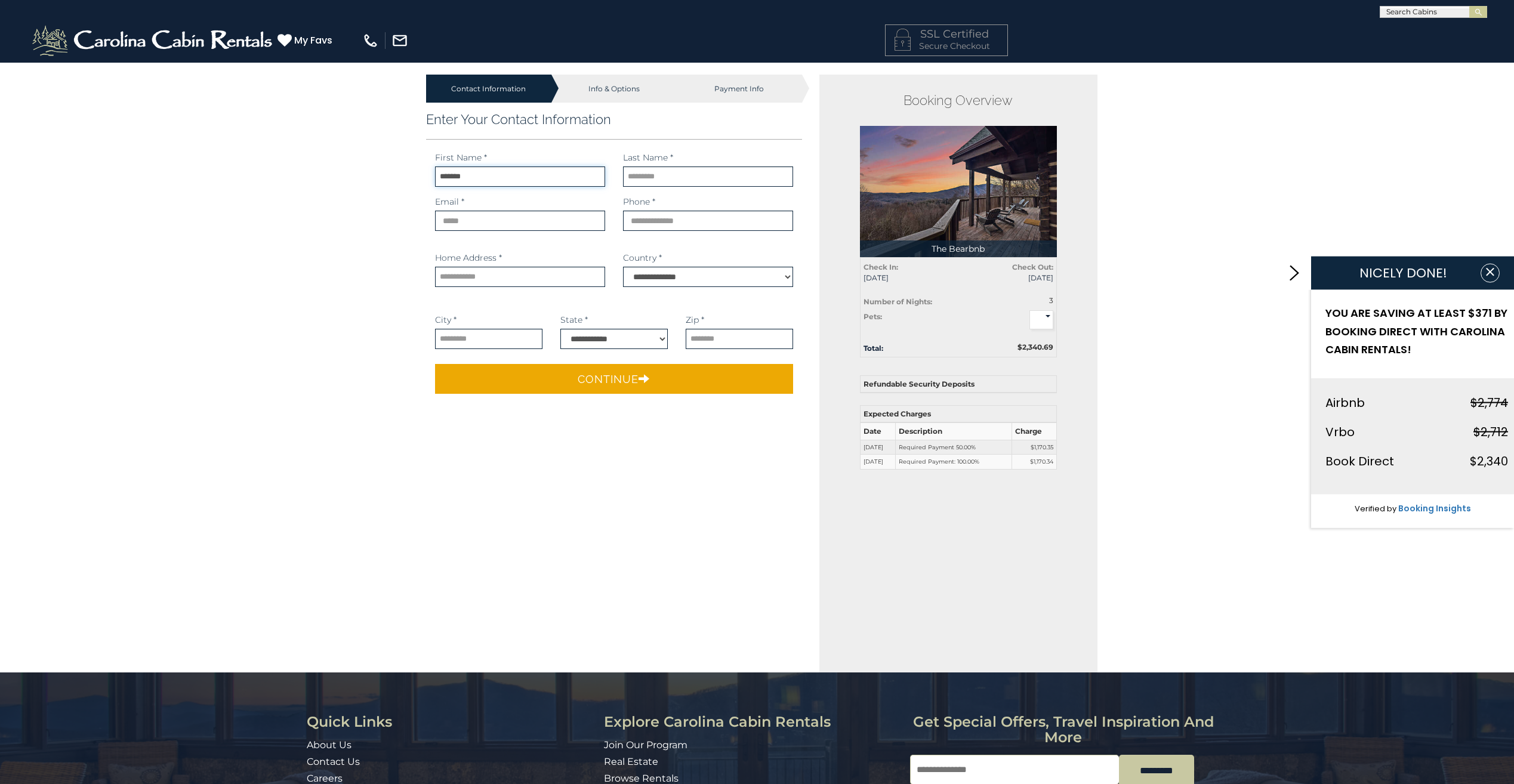
type input "*******"
type input "******"
type input "**********"
click at [687, 215] on input "phone" at bounding box center [708, 220] width 170 height 21
type input "**********"
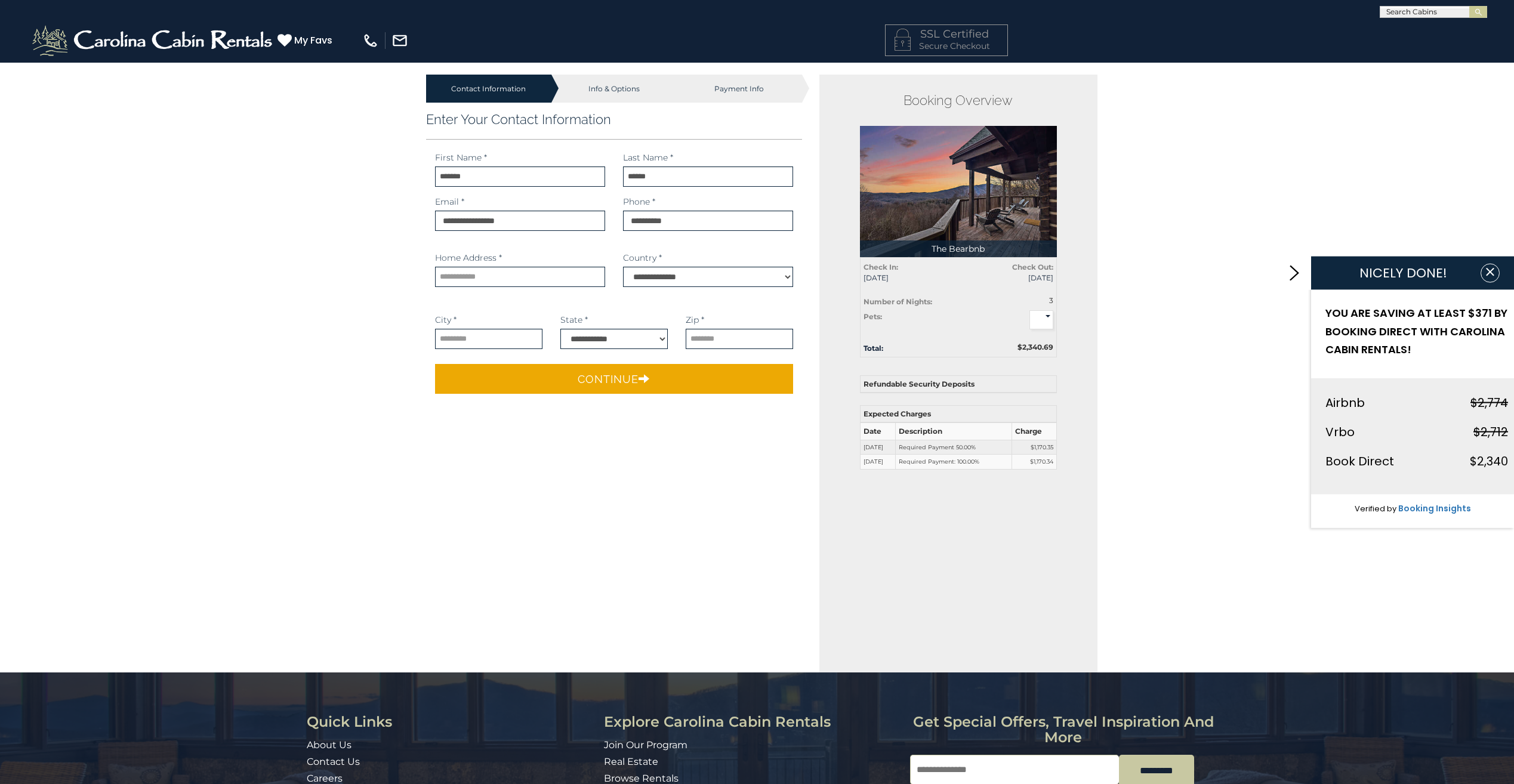
click at [506, 288] on div "Home Address * Address is required." at bounding box center [520, 274] width 188 height 44
click at [515, 272] on input "text" at bounding box center [520, 277] width 170 height 21
type input "**********"
click at [509, 335] on input "text" at bounding box center [489, 339] width 108 height 21
type input "*******"
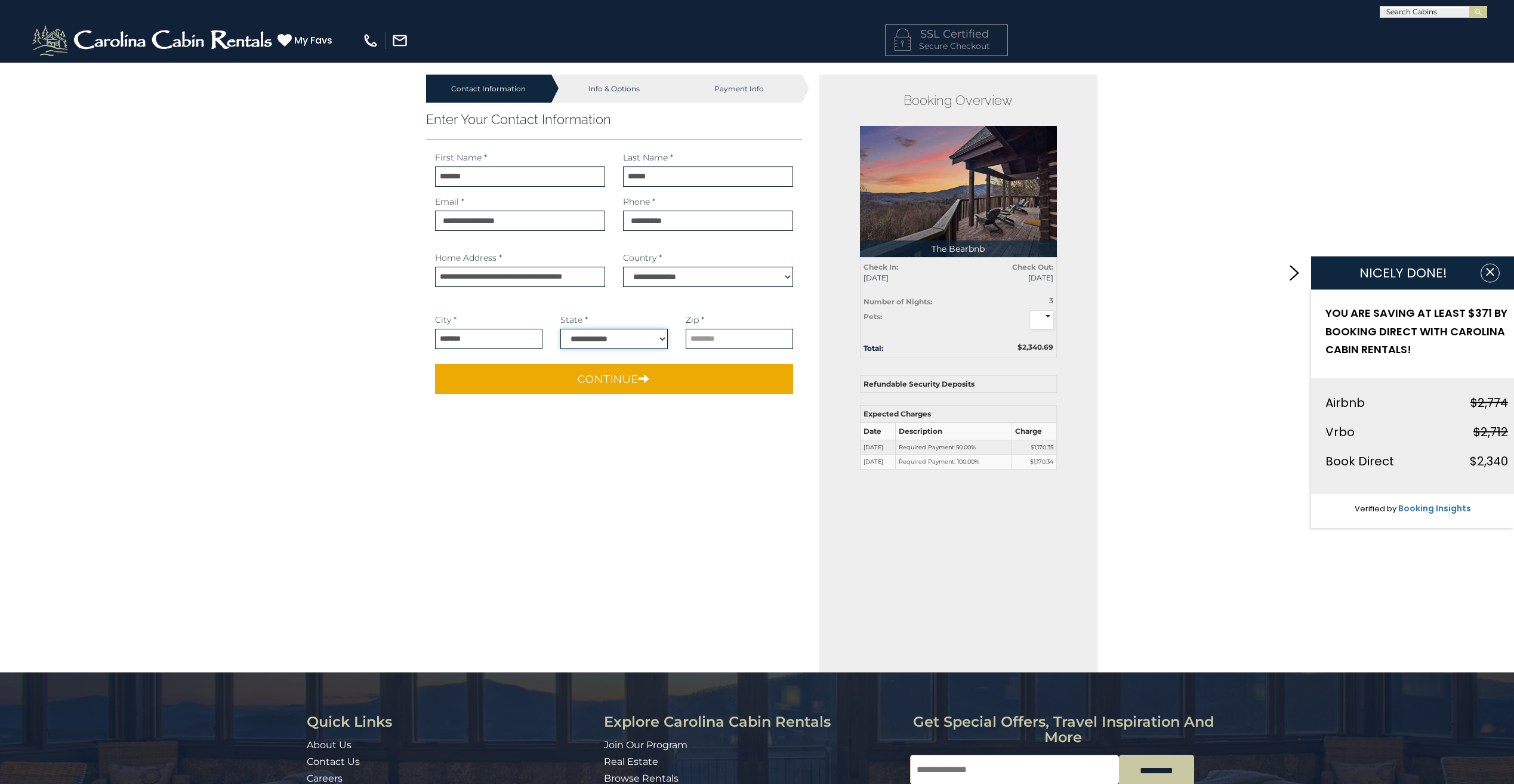
click at [618, 338] on select "**********" at bounding box center [614, 339] width 108 height 21
select select "**"
click at [560, 329] on select "**********" at bounding box center [614, 339] width 108 height 21
click at [734, 345] on input "text" at bounding box center [739, 339] width 108 height 21
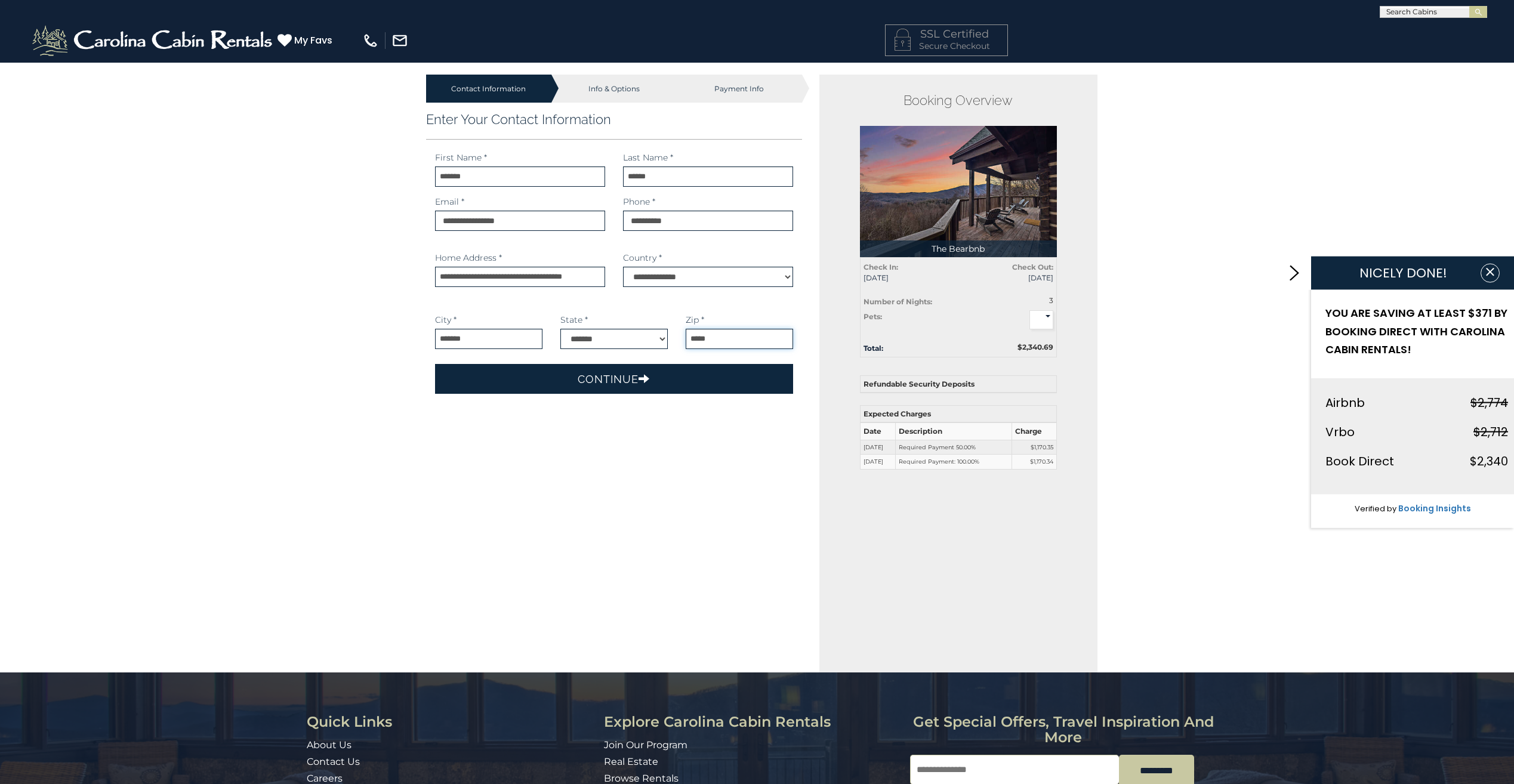
type input "*****"
click at [695, 379] on button "Continue" at bounding box center [614, 378] width 359 height 30
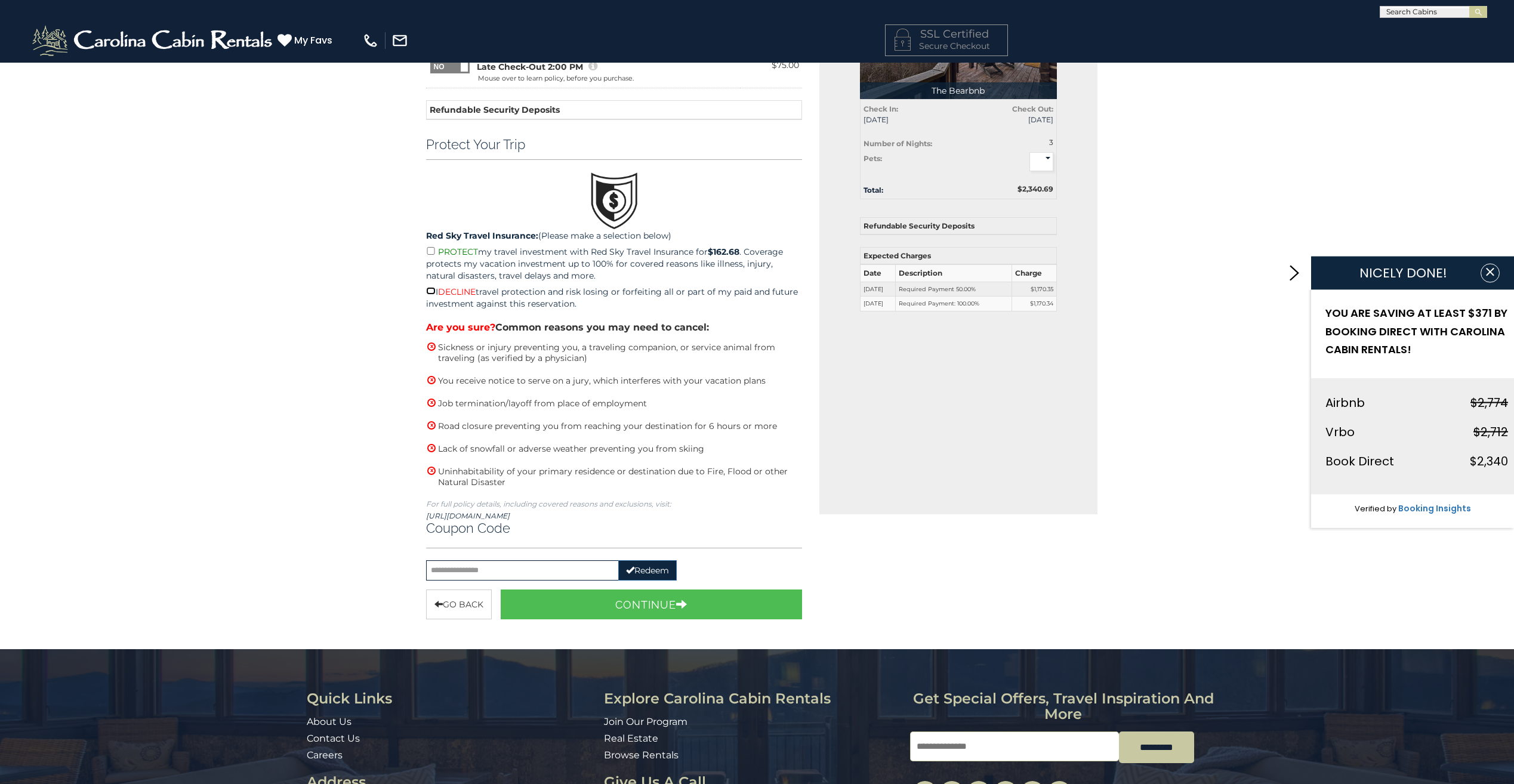
scroll to position [179, 0]
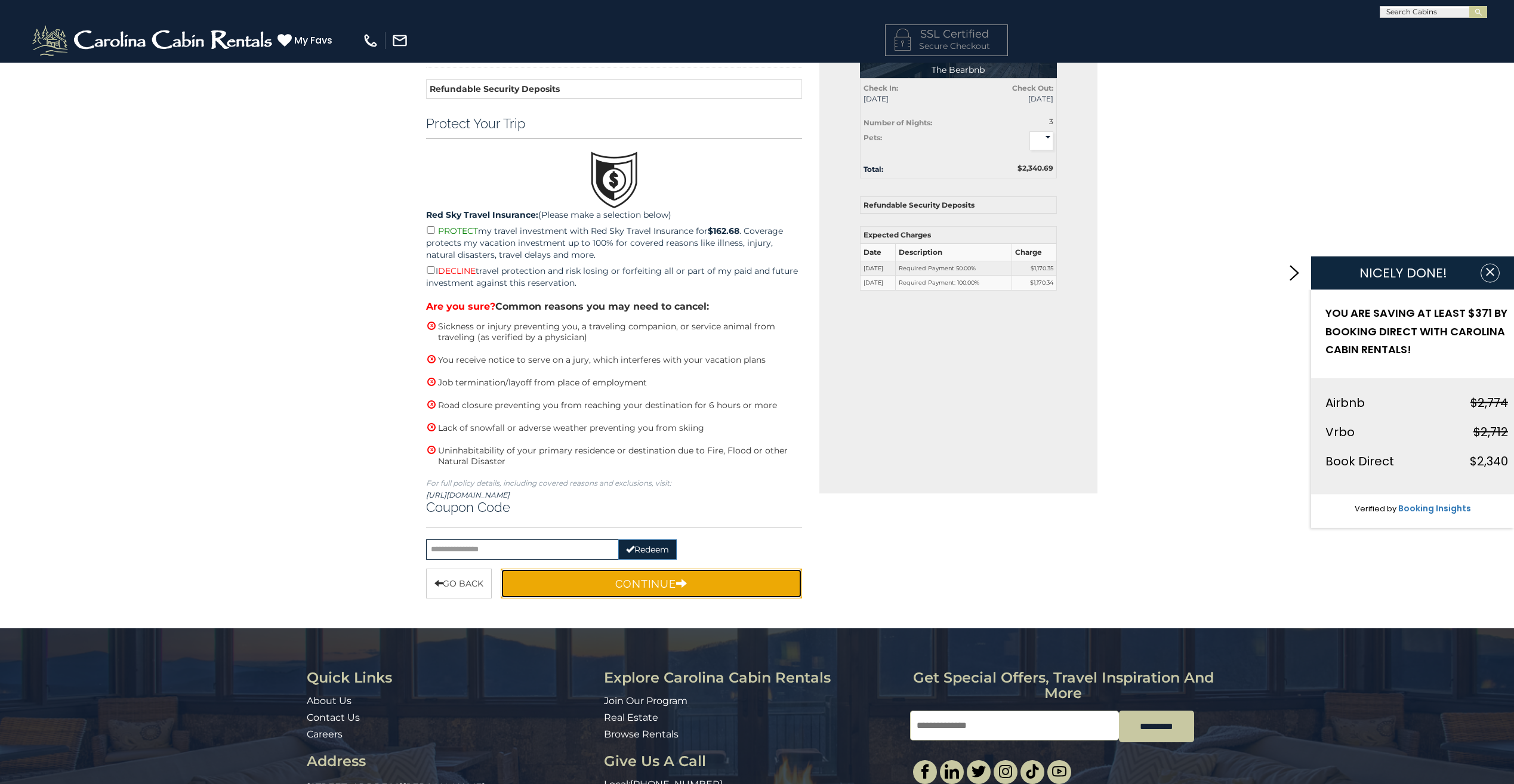
click at [581, 583] on button "Continue" at bounding box center [651, 583] width 302 height 30
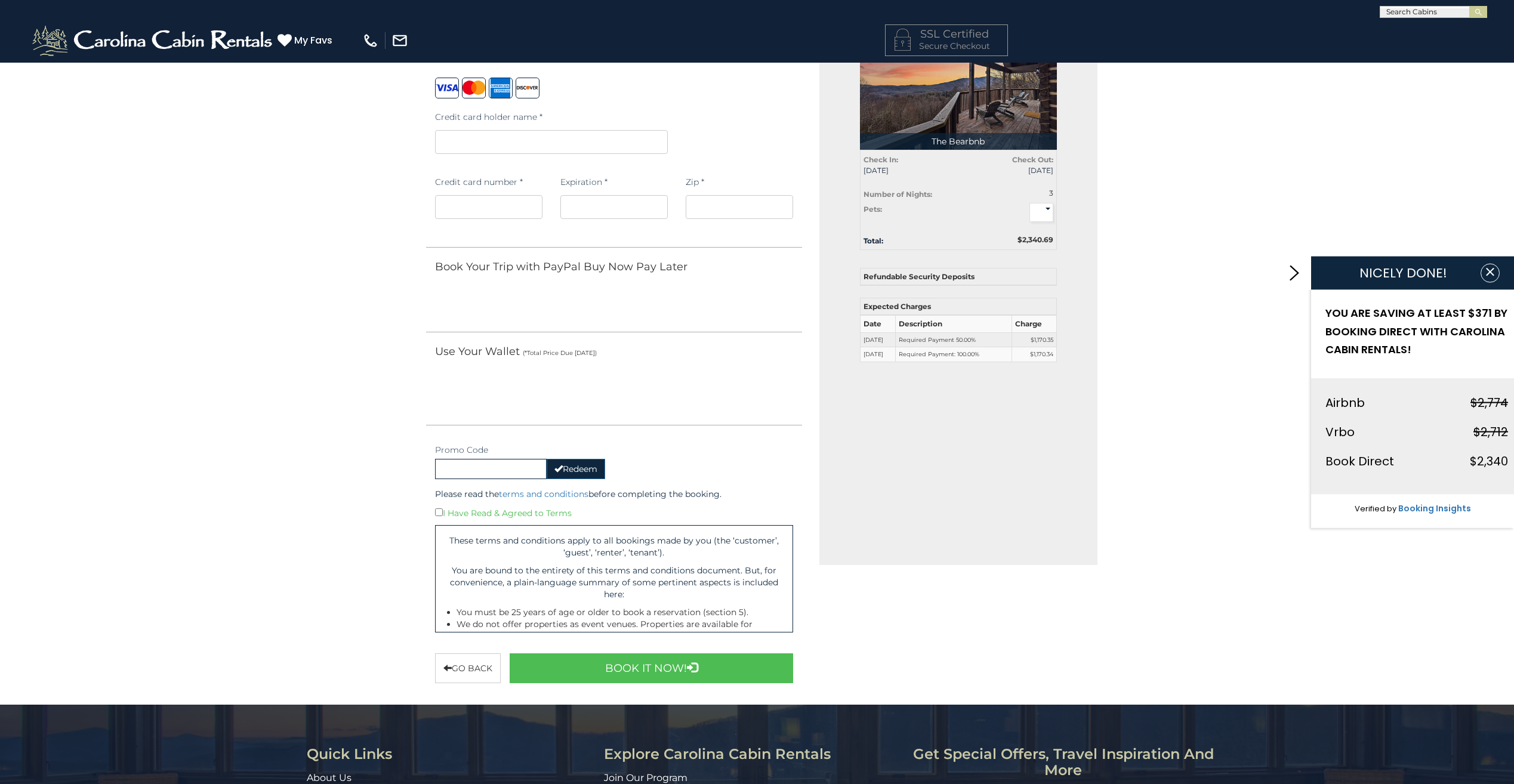
scroll to position [0, 0]
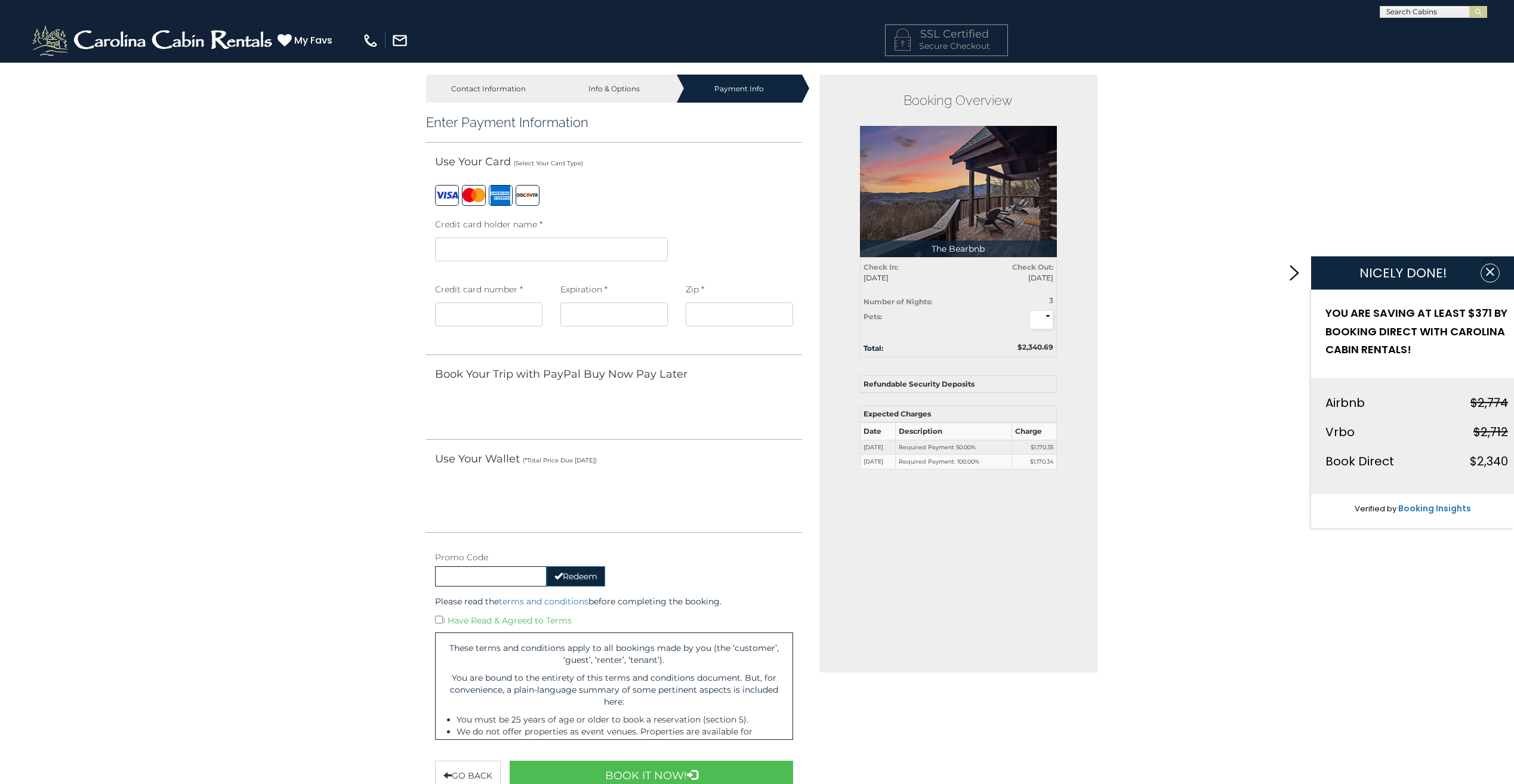
click at [548, 259] on iframe at bounding box center [551, 250] width 232 height 24
click at [538, 315] on iframe at bounding box center [489, 315] width 108 height 24
click at [339, 441] on div "Contact Information Info & Options Payment Info 1. Guest Information Enter Your…" at bounding box center [757, 562] width 1514 height 1001
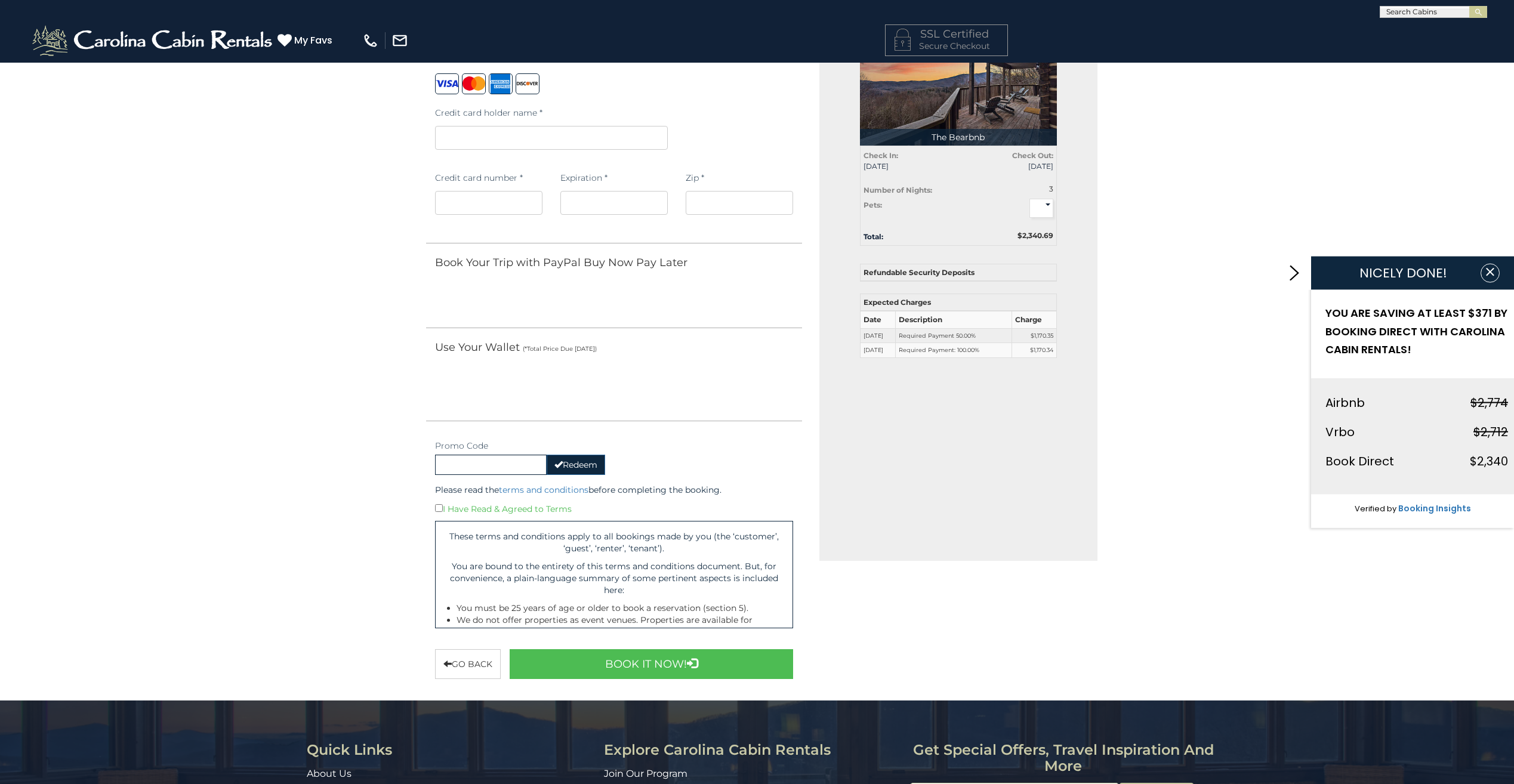
scroll to position [119, 0]
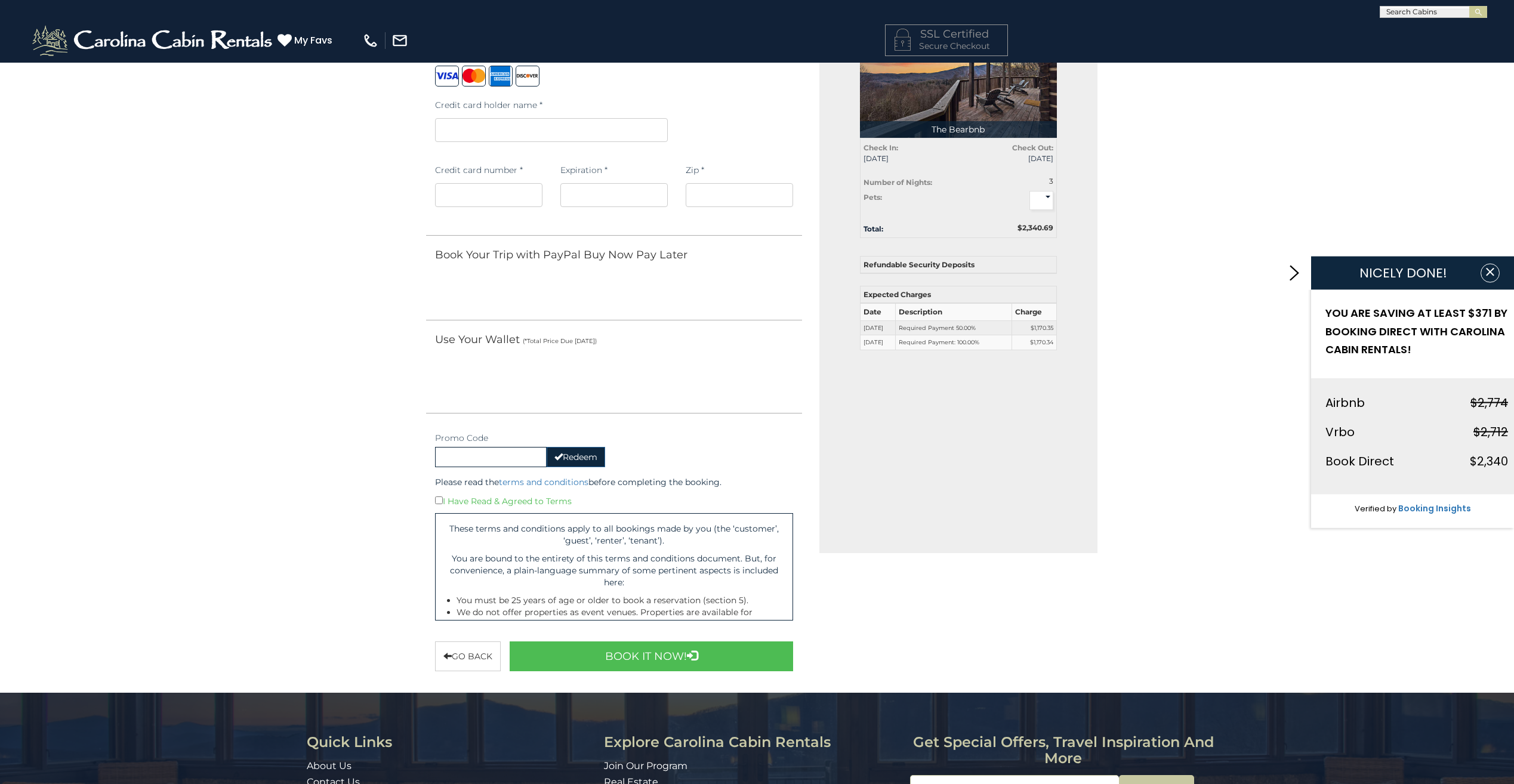
click at [444, 499] on div "I Have Read & Agreed to Terms" at bounding box center [614, 501] width 359 height 13
click at [607, 660] on button "Book It Now!" at bounding box center [651, 656] width 284 height 30
